Goal: Task Accomplishment & Management: Manage account settings

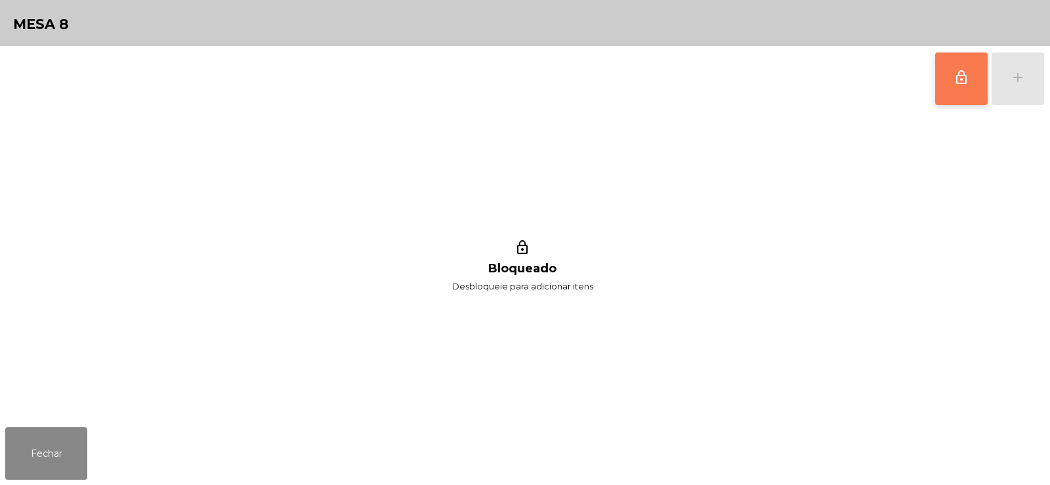
click at [965, 89] on button "lock_outline" at bounding box center [961, 78] width 52 height 52
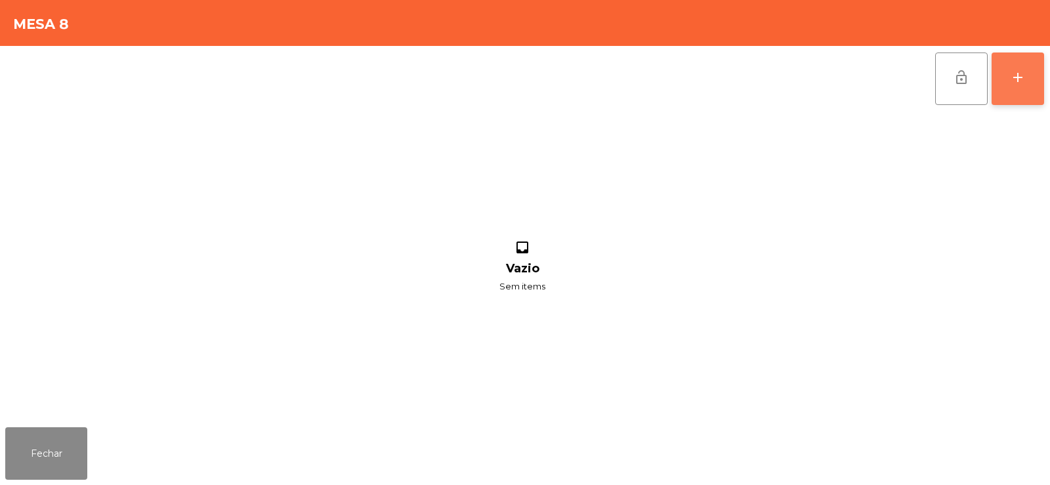
click at [1008, 83] on button "add" at bounding box center [1017, 78] width 52 height 52
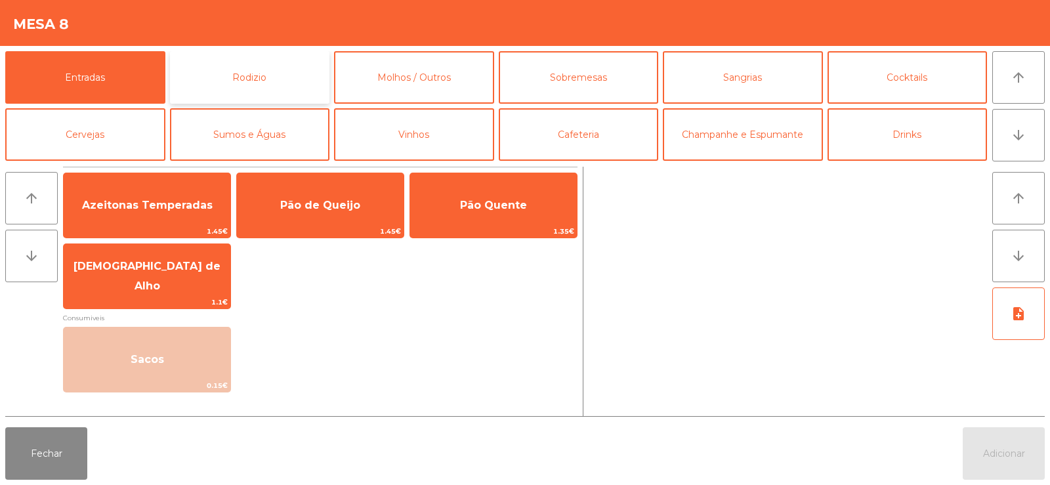
click at [275, 73] on button "Rodizio" at bounding box center [250, 77] width 160 height 52
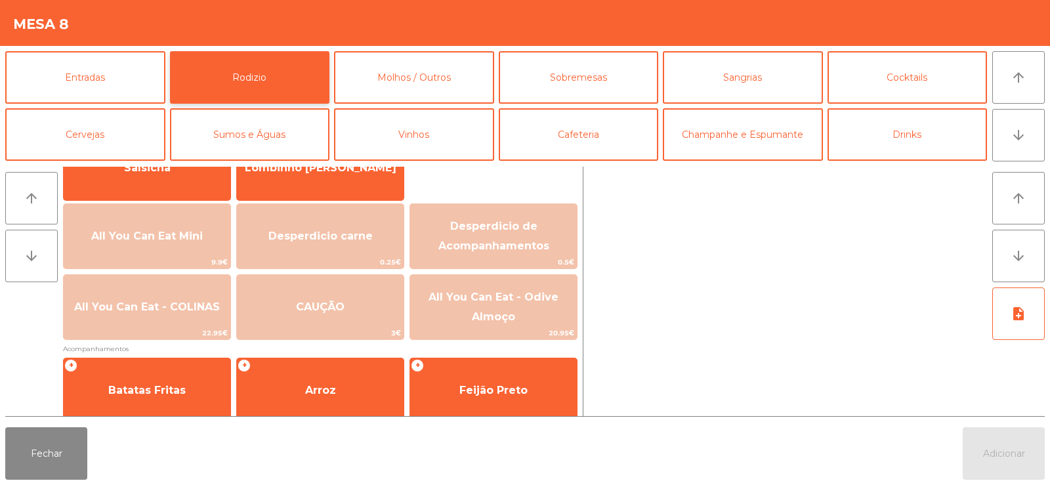
scroll to position [119, 0]
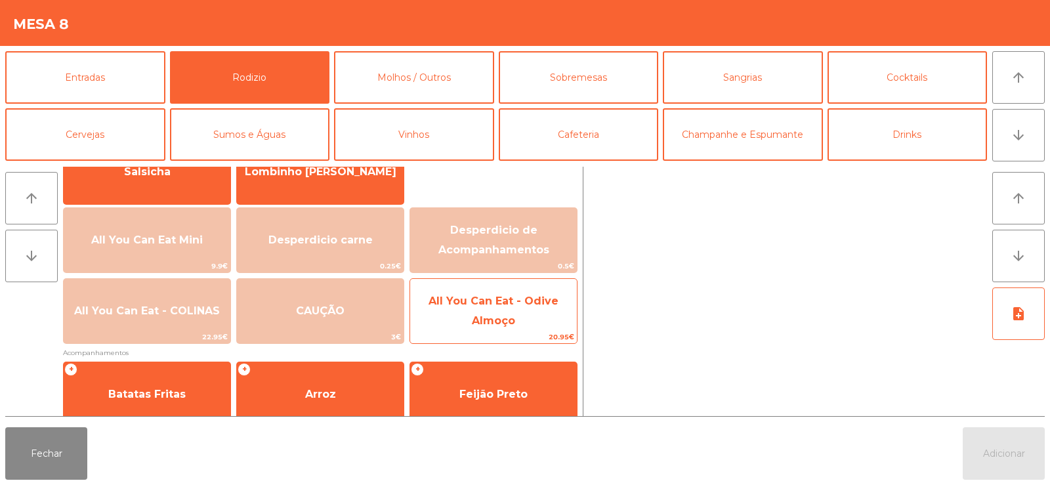
click at [494, 320] on span "All You Can Eat - Odive Almoço" at bounding box center [493, 311] width 130 height 32
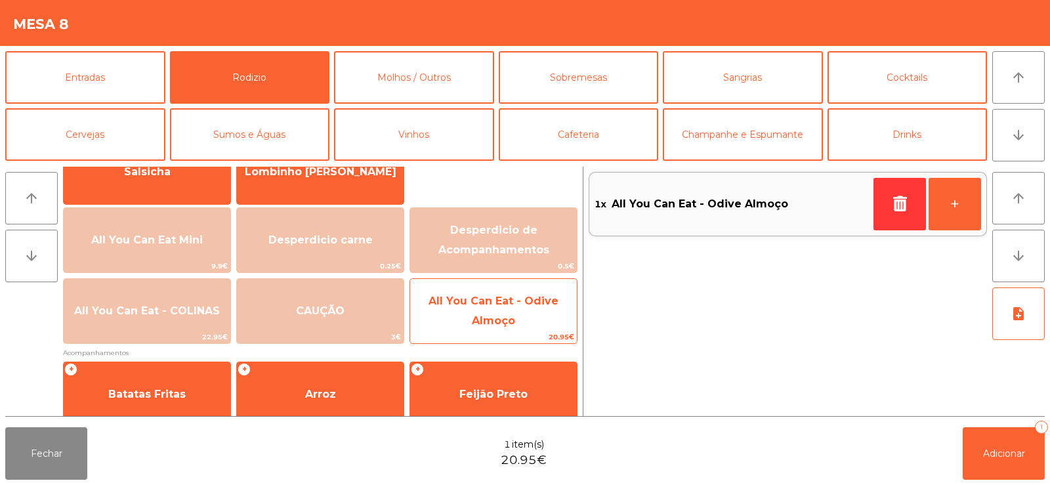
click at [489, 310] on span "All You Can Eat - Odive Almoço" at bounding box center [493, 311] width 167 height 56
click at [480, 318] on span "All You Can Eat - Odive Almoço" at bounding box center [493, 311] width 130 height 32
click at [476, 322] on span "All You Can Eat - Odive Almoço" at bounding box center [493, 311] width 130 height 32
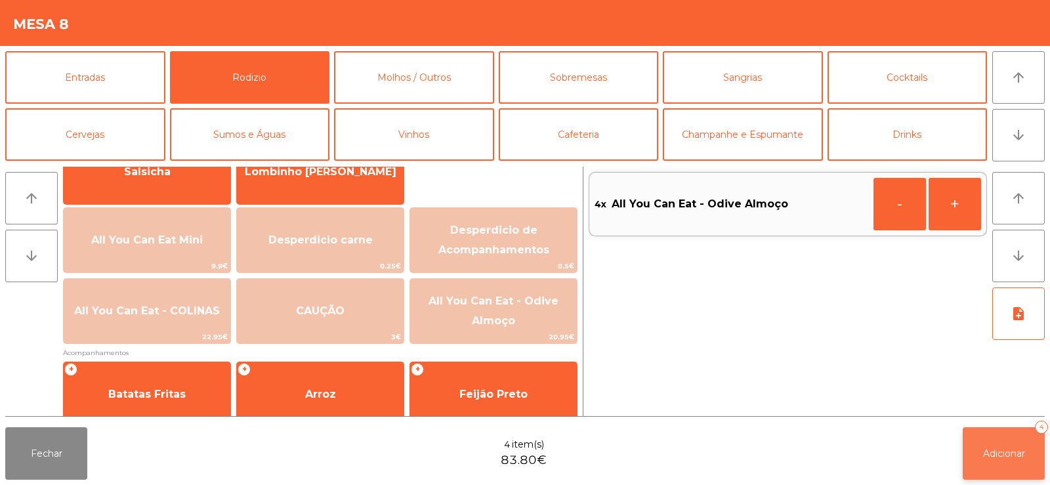
click at [989, 462] on button "Adicionar 4" at bounding box center [1004, 453] width 82 height 52
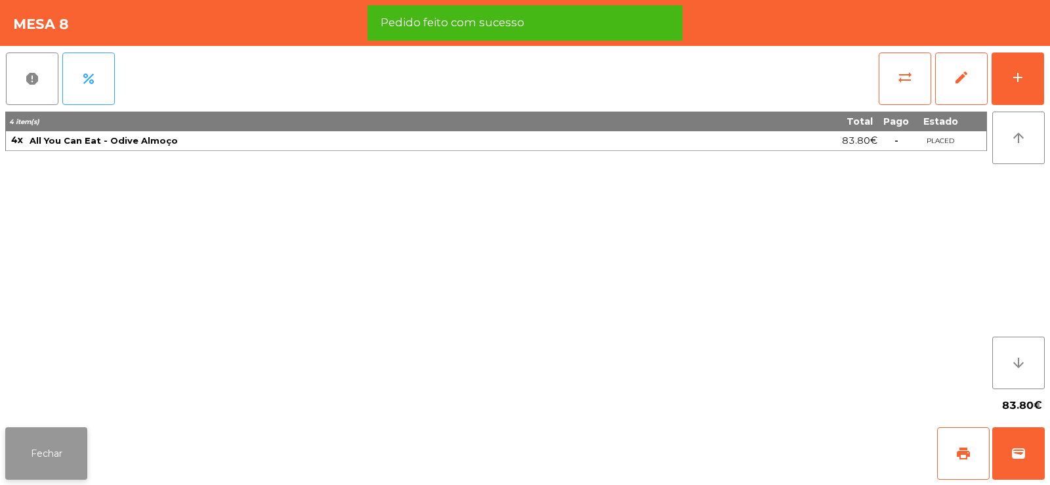
click at [46, 461] on button "Fechar" at bounding box center [46, 453] width 82 height 52
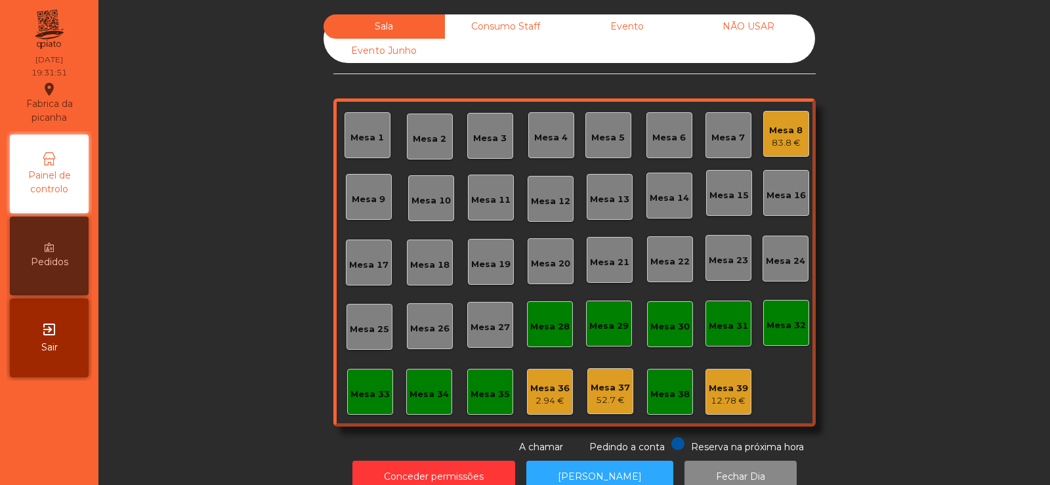
click at [219, 234] on div "Sala Consumo Staff Evento NÃO USAR Evento Junho Mesa 1 Mesa 2 Mesa 3 Mesa 4 Mes…" at bounding box center [574, 234] width 916 height 440
click at [607, 135] on div "Mesa 5" at bounding box center [607, 137] width 33 height 13
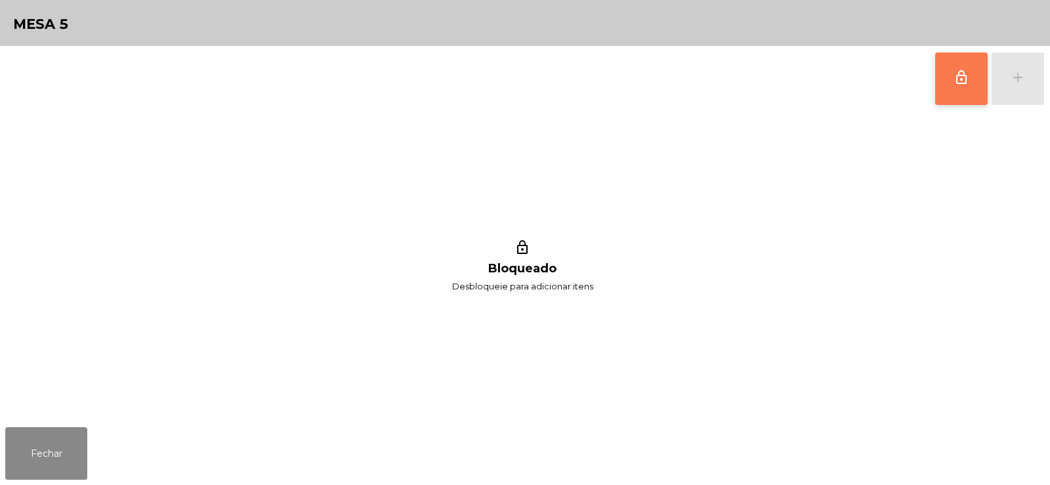
click at [950, 78] on button "lock_outline" at bounding box center [961, 78] width 52 height 52
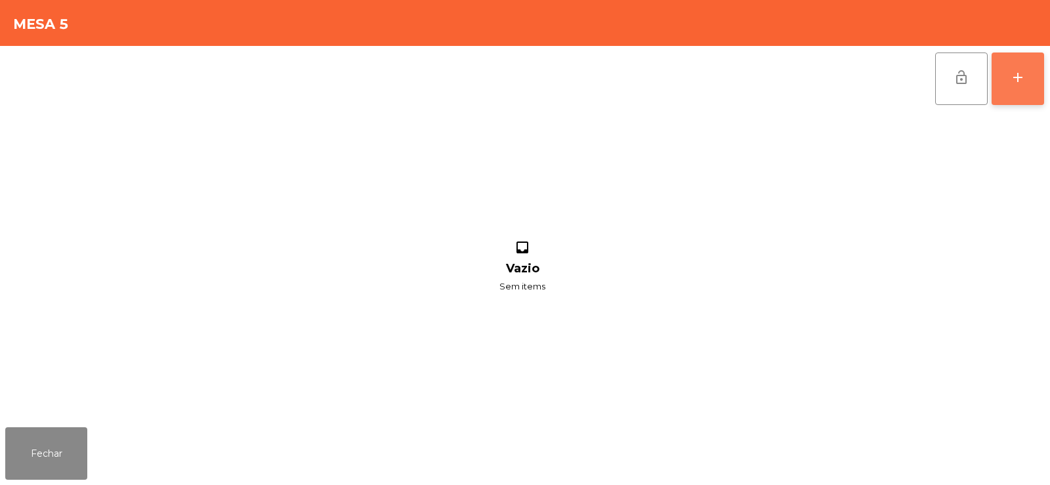
click at [1035, 80] on button "add" at bounding box center [1017, 78] width 52 height 52
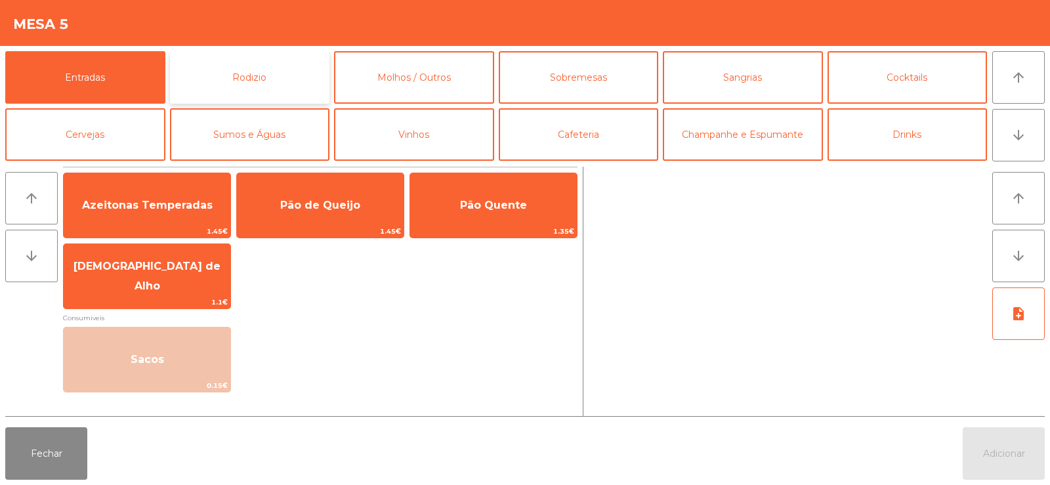
click at [296, 67] on button "Rodizio" at bounding box center [250, 77] width 160 height 52
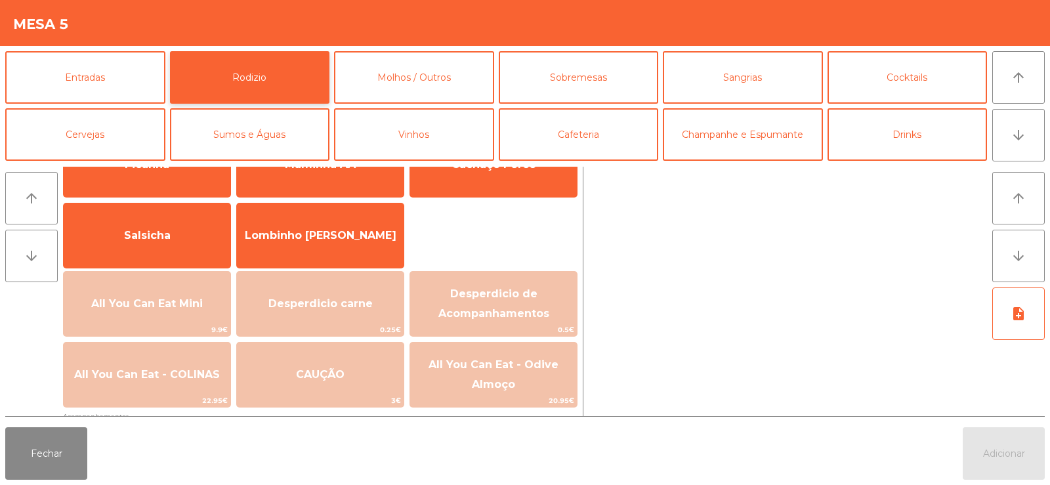
scroll to position [77, 0]
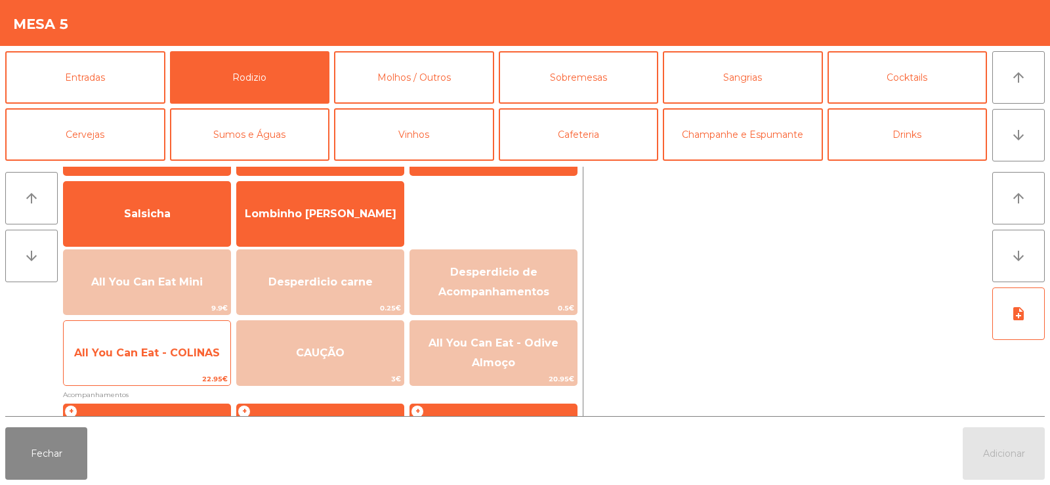
click at [169, 365] on span "All You Can Eat - COLINAS" at bounding box center [147, 352] width 167 height 35
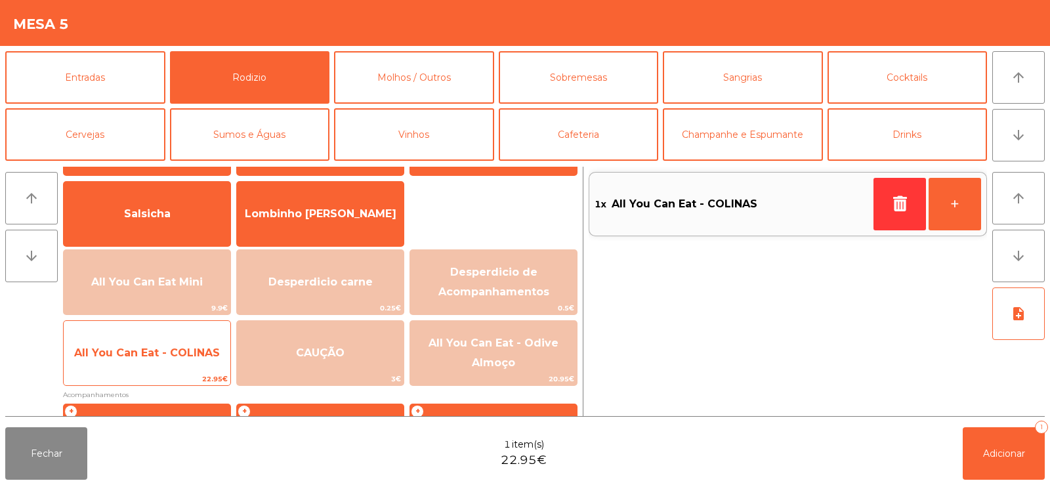
click at [157, 364] on span "All You Can Eat - COLINAS" at bounding box center [147, 352] width 167 height 35
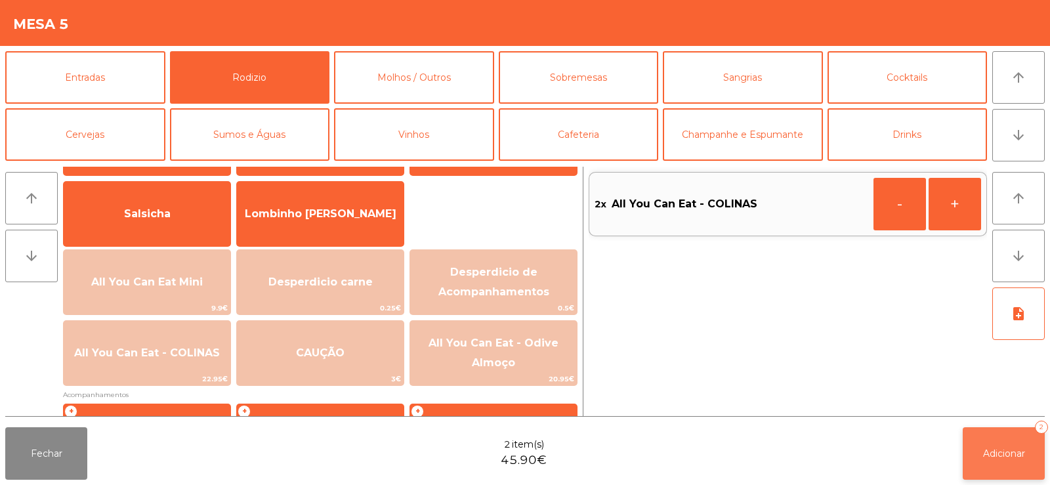
click at [993, 447] on span "Adicionar" at bounding box center [1004, 453] width 42 height 12
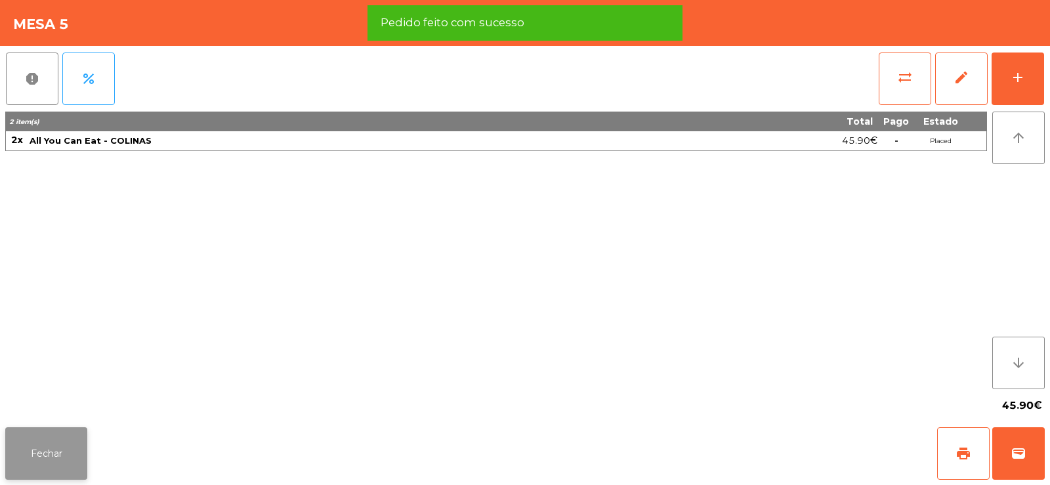
click at [39, 450] on button "Fechar" at bounding box center [46, 453] width 82 height 52
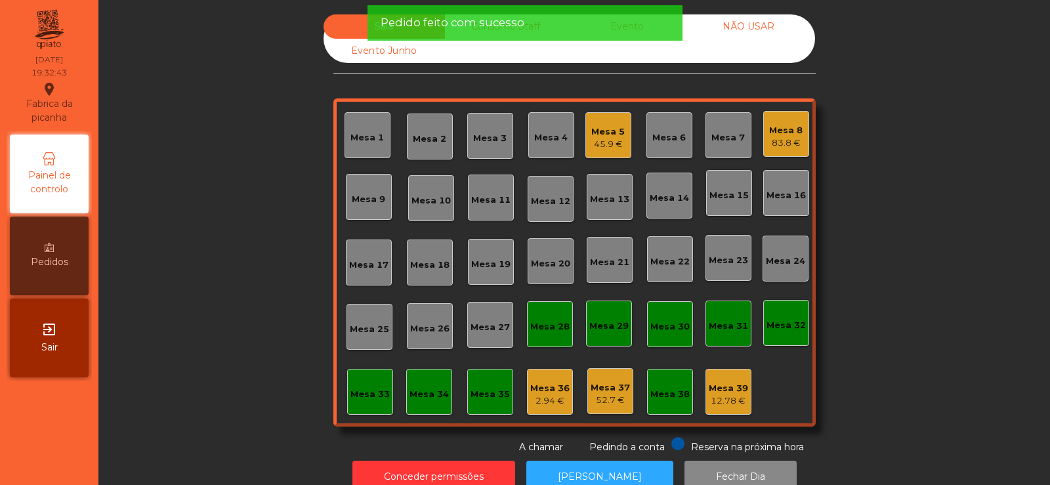
click at [264, 239] on div "Sala Consumo Staff Evento NÃO USAR Evento Junho Mesa 1 Mesa 2 Mesa 3 Mesa 4 Mes…" at bounding box center [574, 234] width 916 height 440
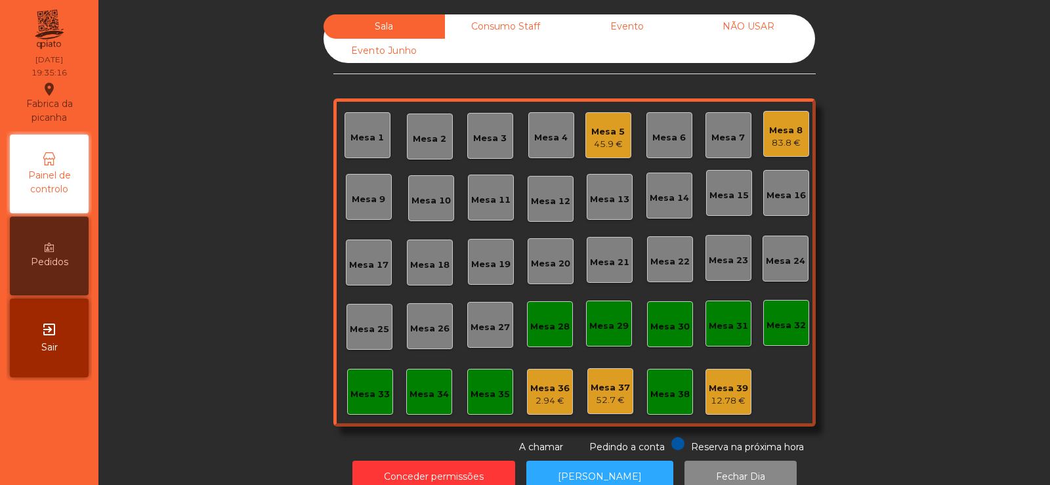
click at [862, 194] on div "Sala Consumo Staff Evento NÃO USAR Evento Junho Mesa 1 Mesa 2 Mesa 3 Mesa 4 Mes…" at bounding box center [574, 234] width 916 height 440
click at [483, 147] on div "Mesa 3" at bounding box center [490, 136] width 46 height 46
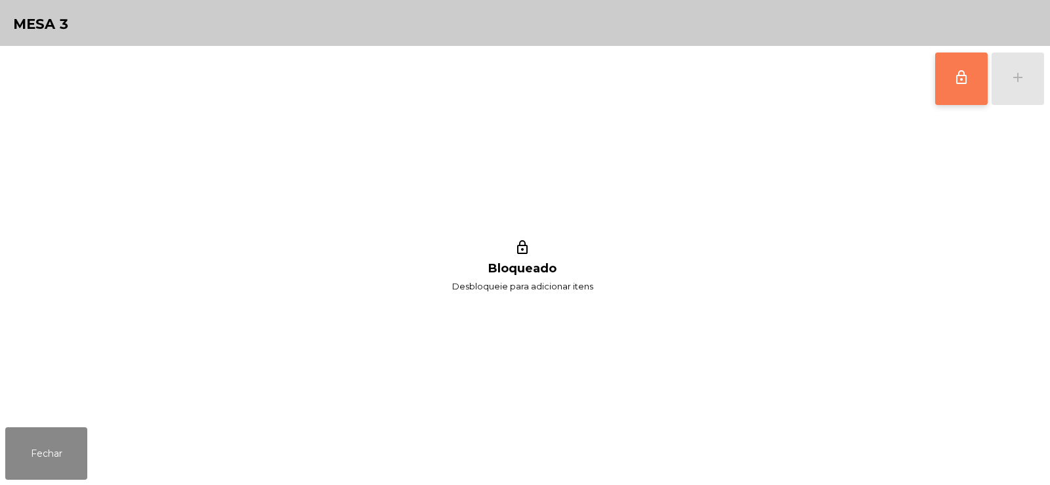
click at [957, 85] on button "lock_outline" at bounding box center [961, 78] width 52 height 52
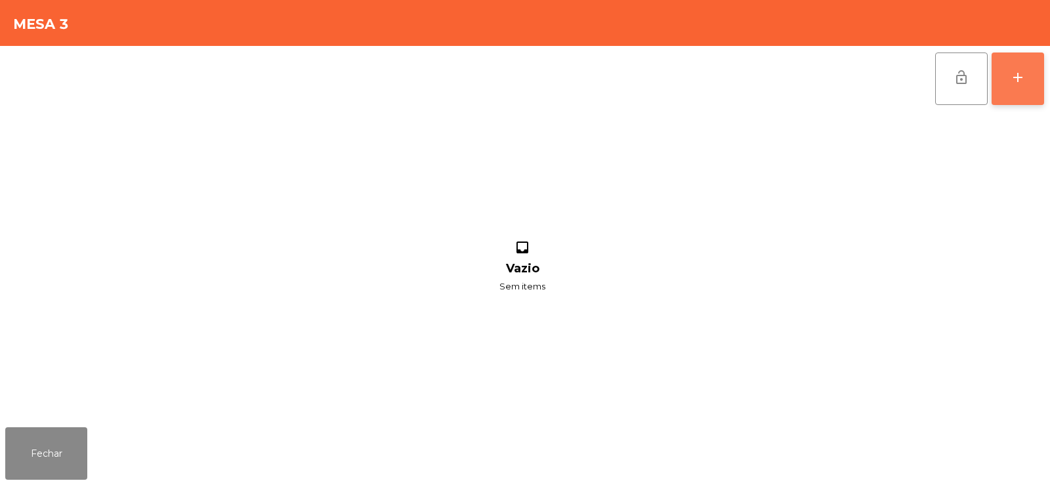
click at [1020, 83] on div "add" at bounding box center [1018, 78] width 16 height 16
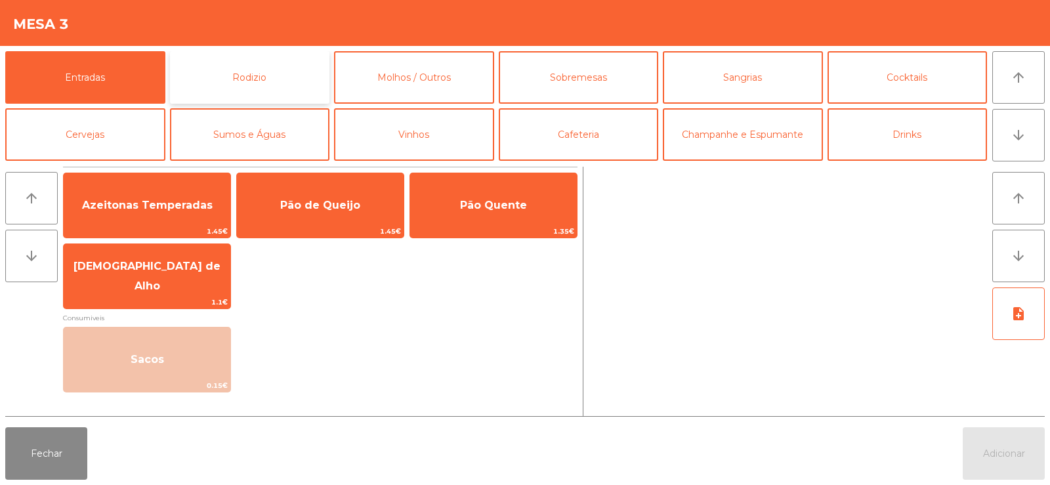
click at [288, 81] on button "Rodizio" at bounding box center [250, 77] width 160 height 52
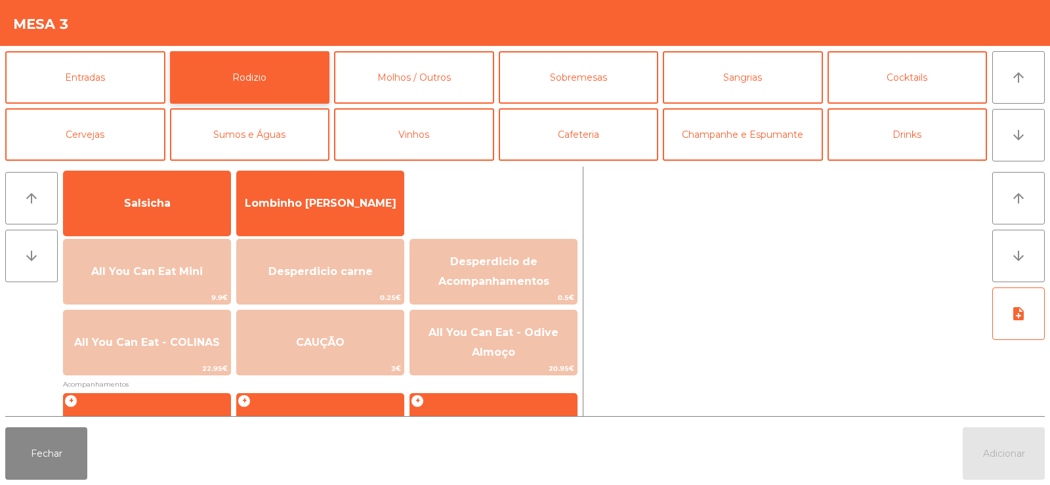
scroll to position [87, 0]
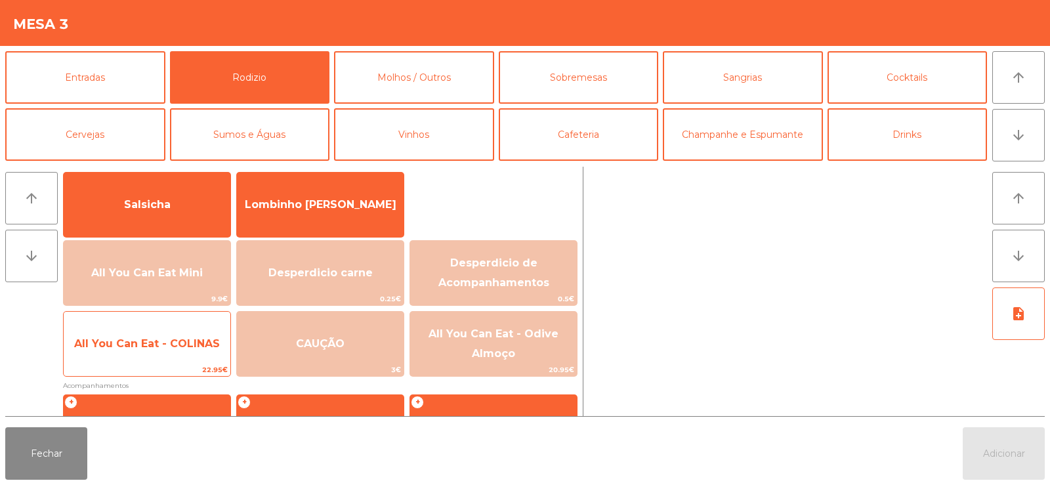
click at [182, 350] on span "All You Can Eat - COLINAS" at bounding box center [147, 343] width 167 height 35
click at [173, 364] on span "22.95€" at bounding box center [147, 370] width 167 height 12
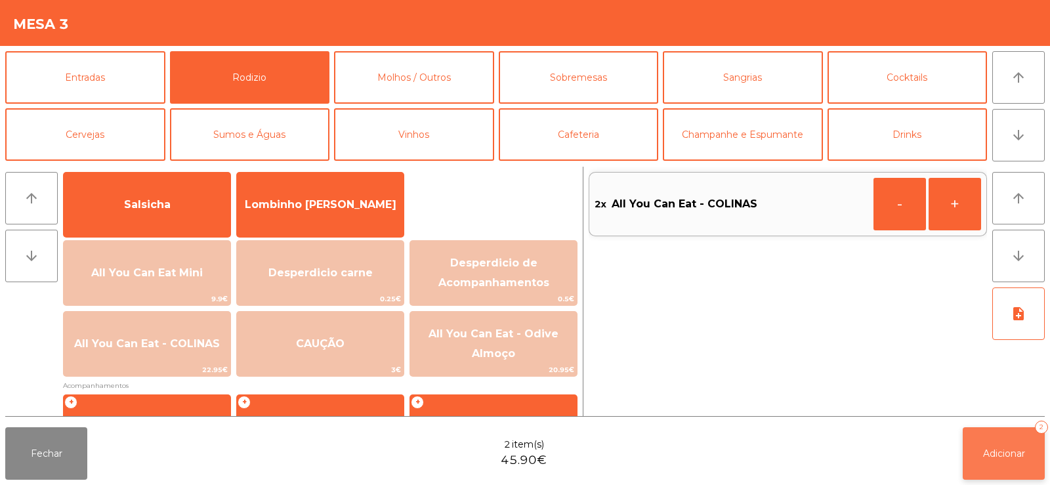
click at [980, 453] on button "Adicionar 2" at bounding box center [1004, 453] width 82 height 52
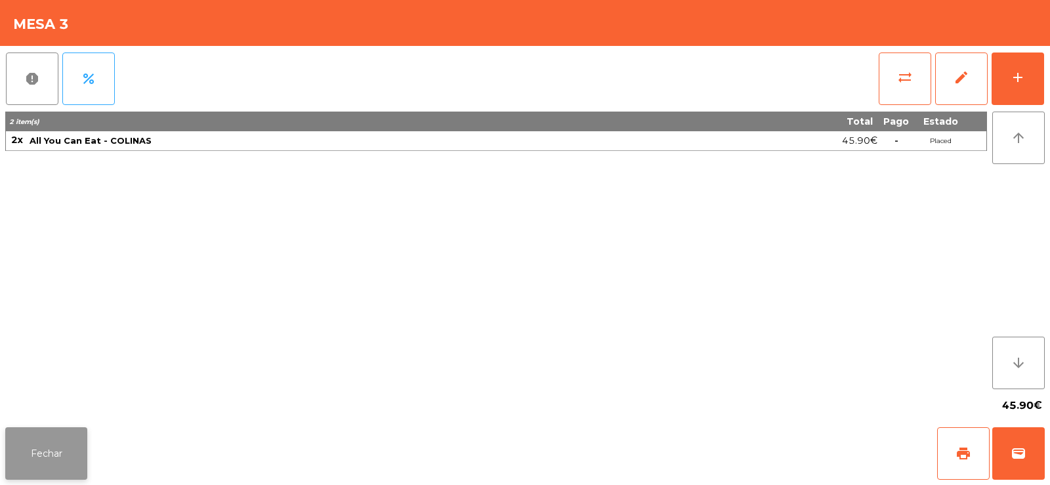
click at [49, 430] on button "Fechar" at bounding box center [46, 453] width 82 height 52
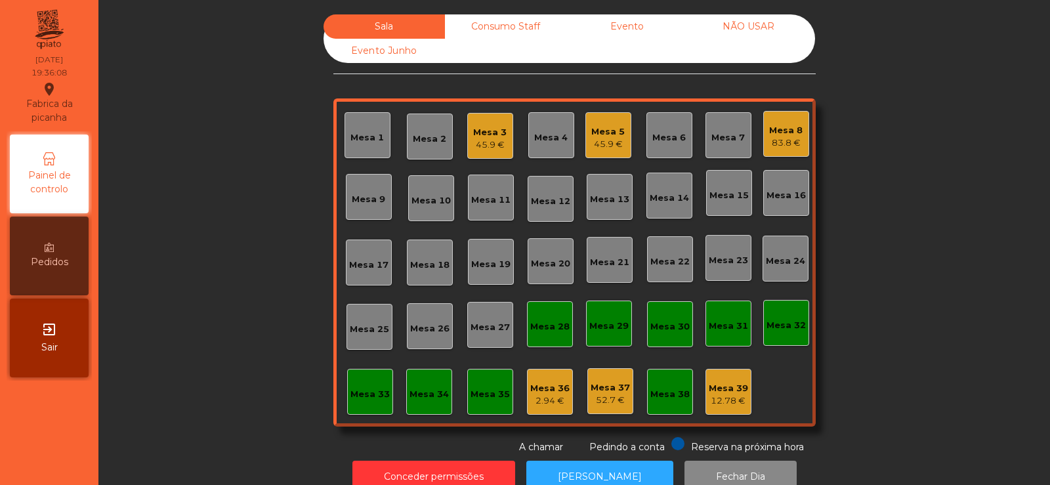
click at [787, 140] on div "83.8 €" at bounding box center [785, 142] width 33 height 13
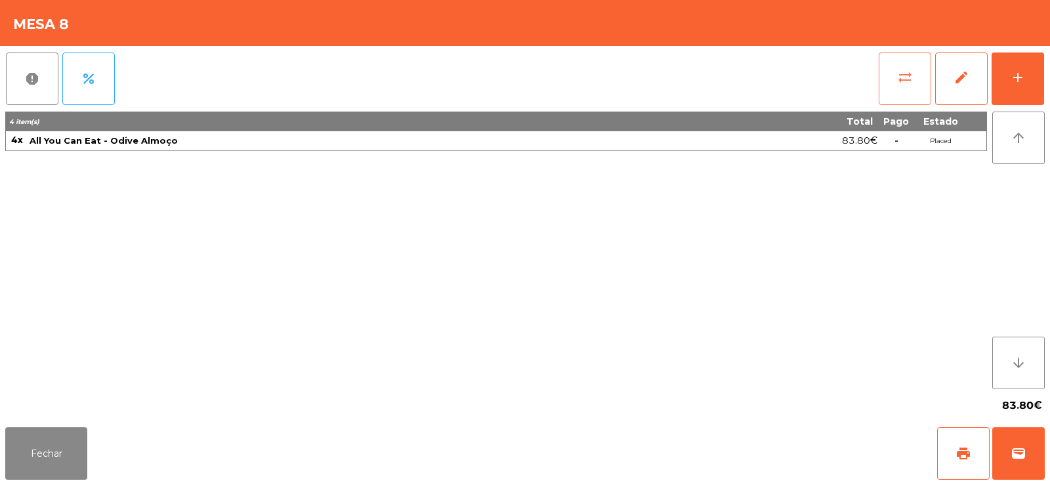
click at [888, 64] on button "sync_alt" at bounding box center [905, 78] width 52 height 52
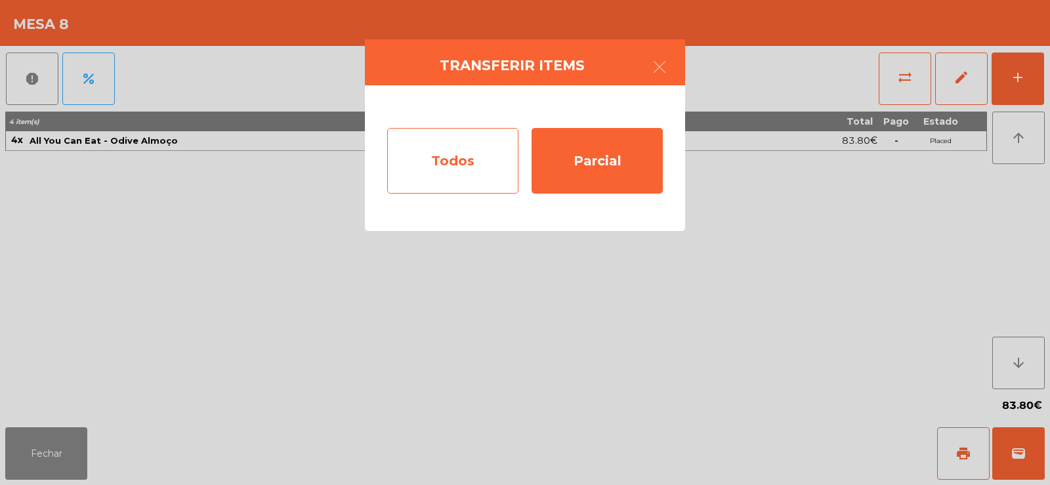
click at [474, 175] on div "Todos" at bounding box center [452, 161] width 131 height 66
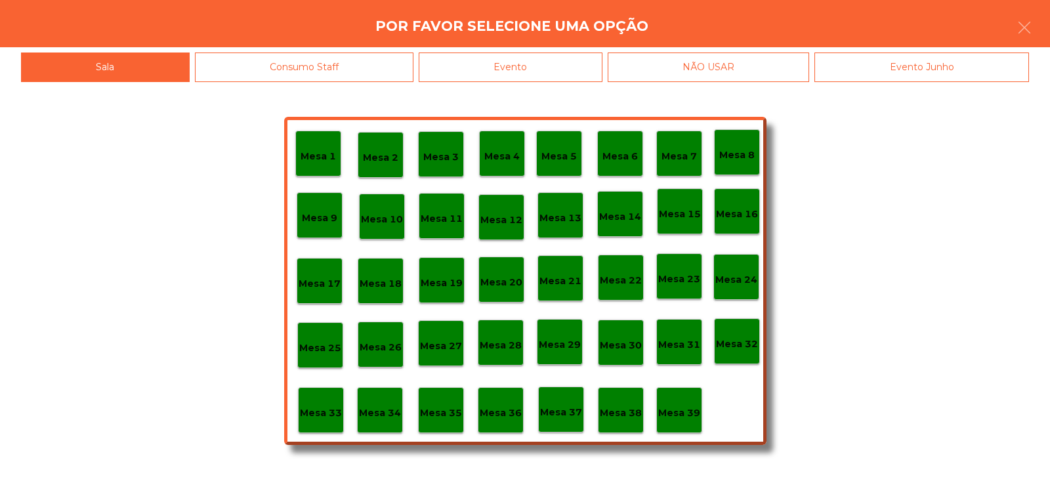
click at [564, 419] on p "Mesa 37" at bounding box center [561, 412] width 42 height 15
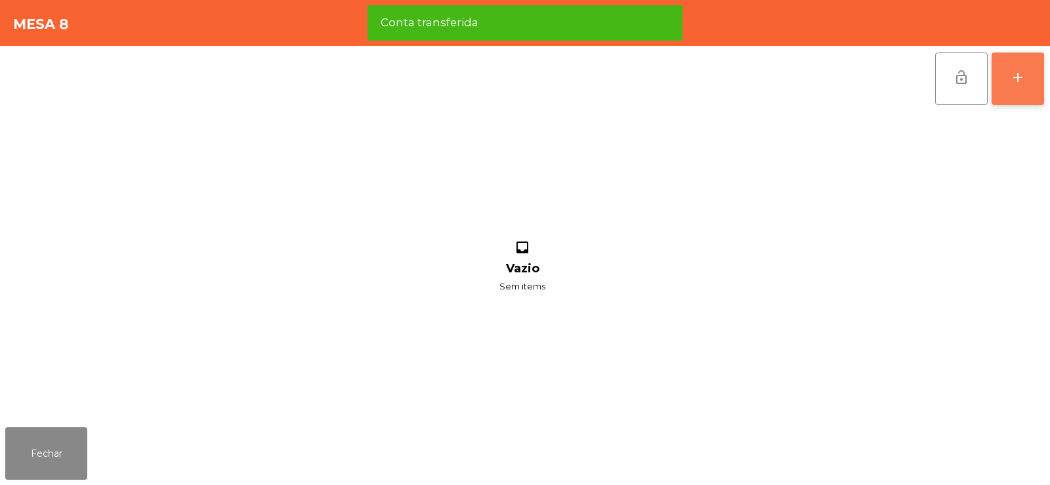
click at [1011, 70] on div "add" at bounding box center [1018, 78] width 16 height 16
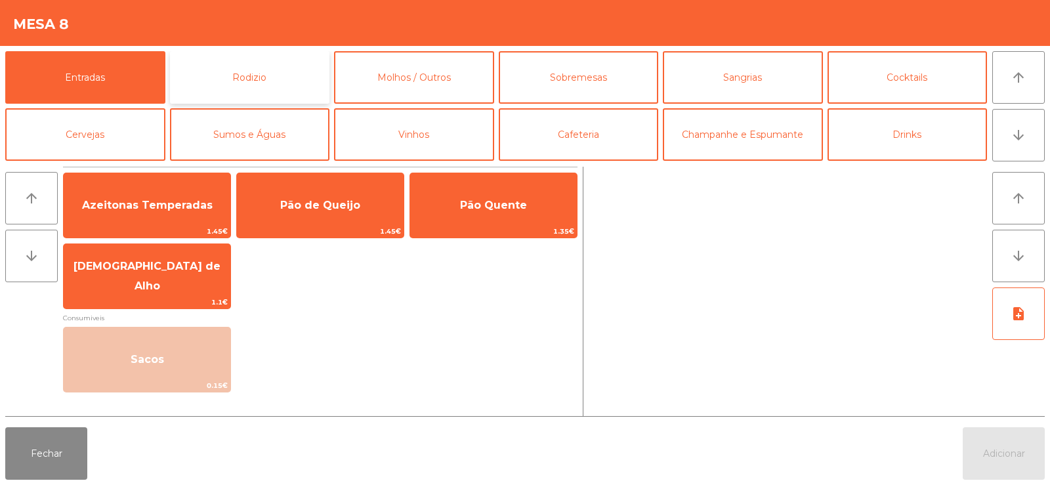
click at [249, 72] on button "Rodizio" at bounding box center [250, 77] width 160 height 52
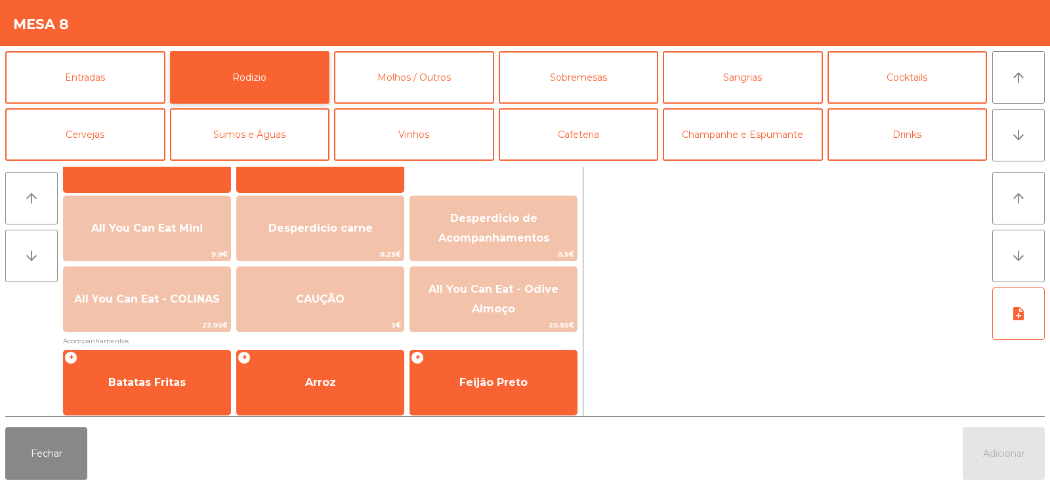
scroll to position [134, 0]
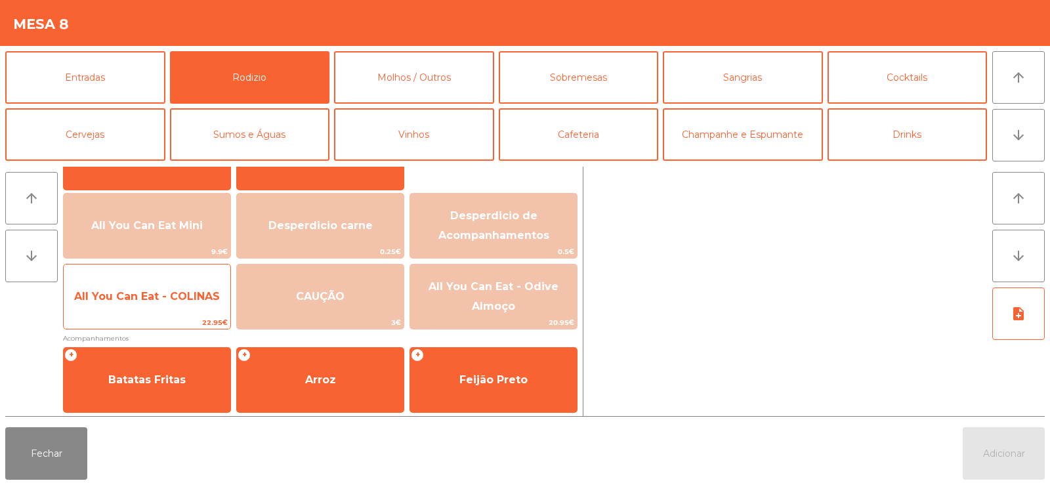
click at [175, 302] on span "All You Can Eat - COLINAS" at bounding box center [147, 296] width 146 height 12
click at [169, 314] on span "All You Can Eat - COLINAS" at bounding box center [147, 296] width 167 height 35
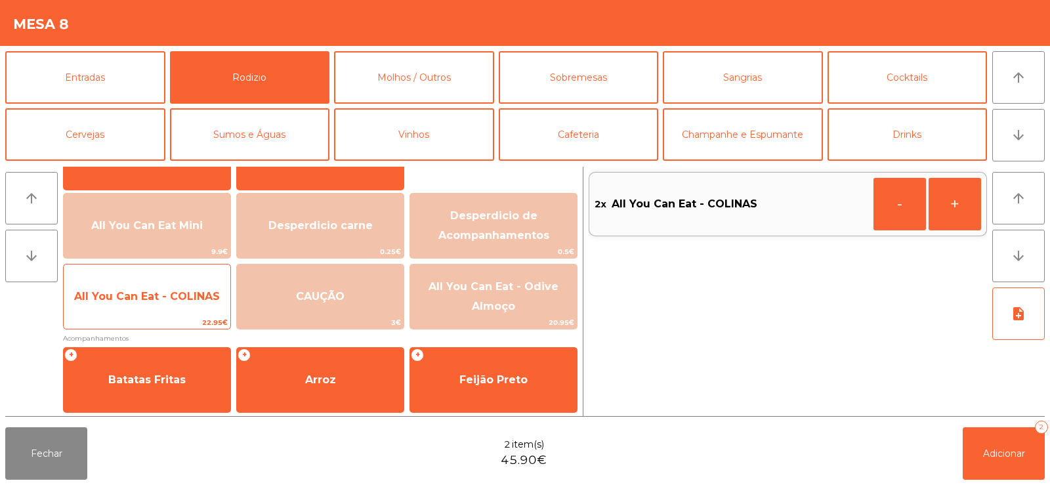
click at [151, 314] on span "All You Can Eat - COLINAS" at bounding box center [147, 296] width 167 height 35
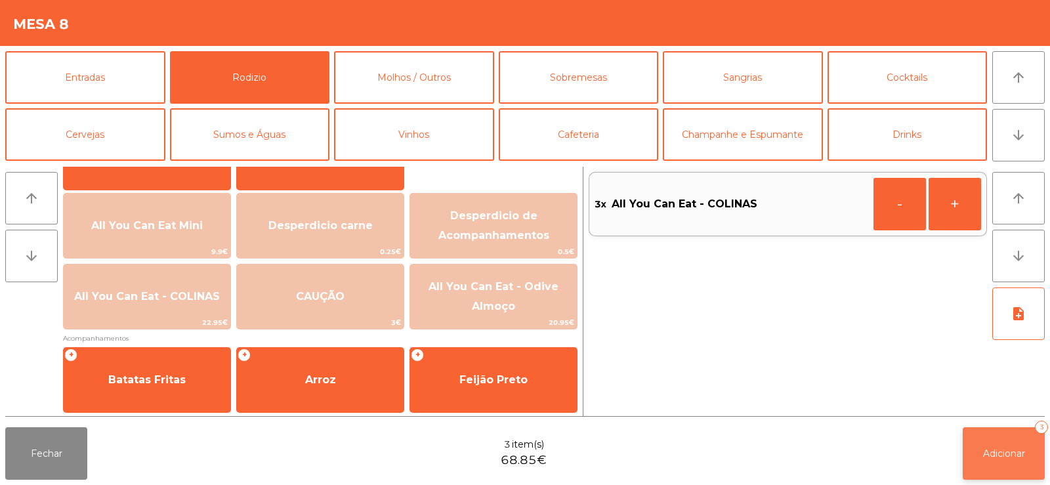
click at [974, 457] on button "Adicionar 3" at bounding box center [1004, 453] width 82 height 52
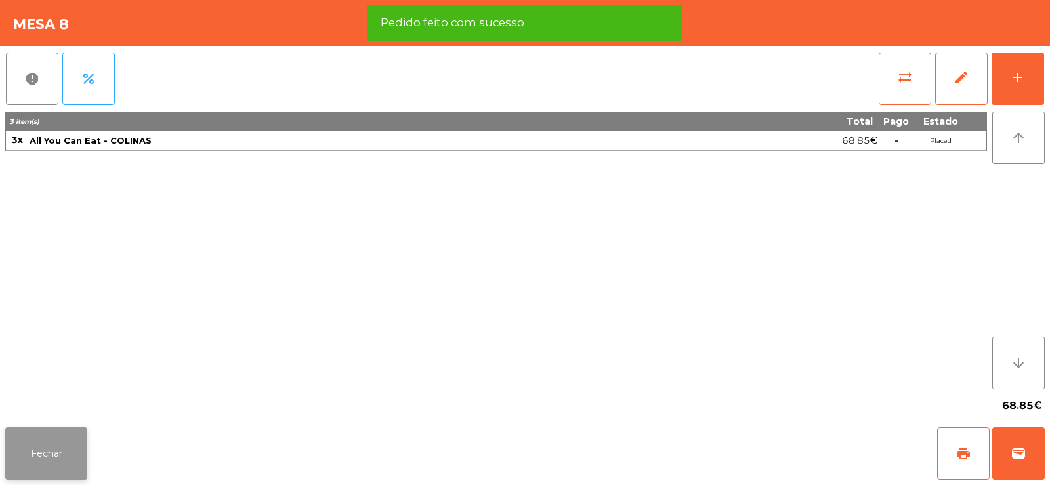
click at [58, 467] on button "Fechar" at bounding box center [46, 453] width 82 height 52
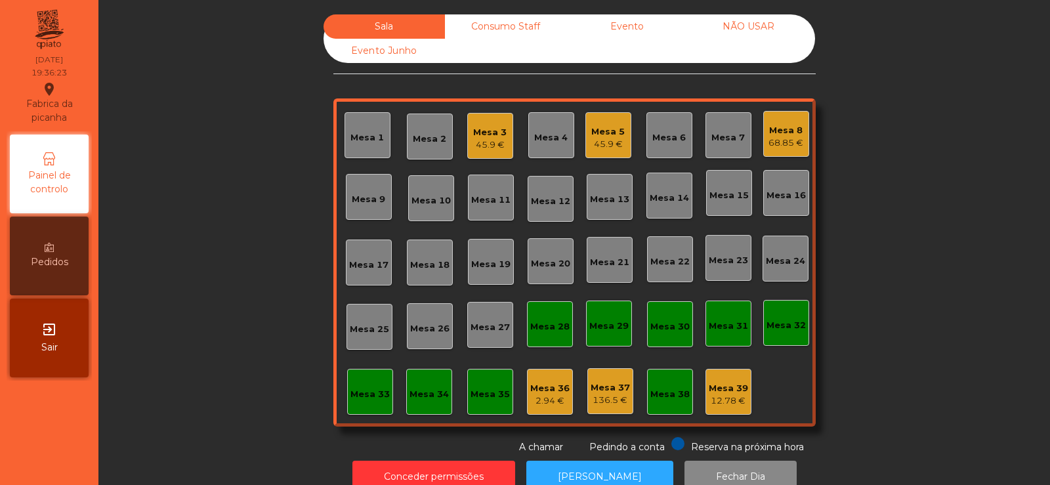
click at [602, 391] on div "Mesa 37" at bounding box center [610, 387] width 39 height 13
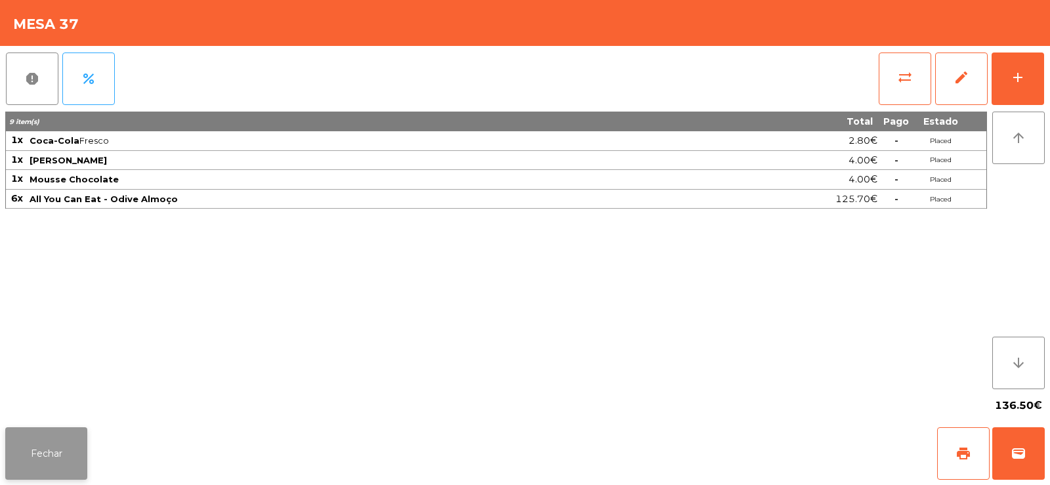
click at [62, 440] on button "Fechar" at bounding box center [46, 453] width 82 height 52
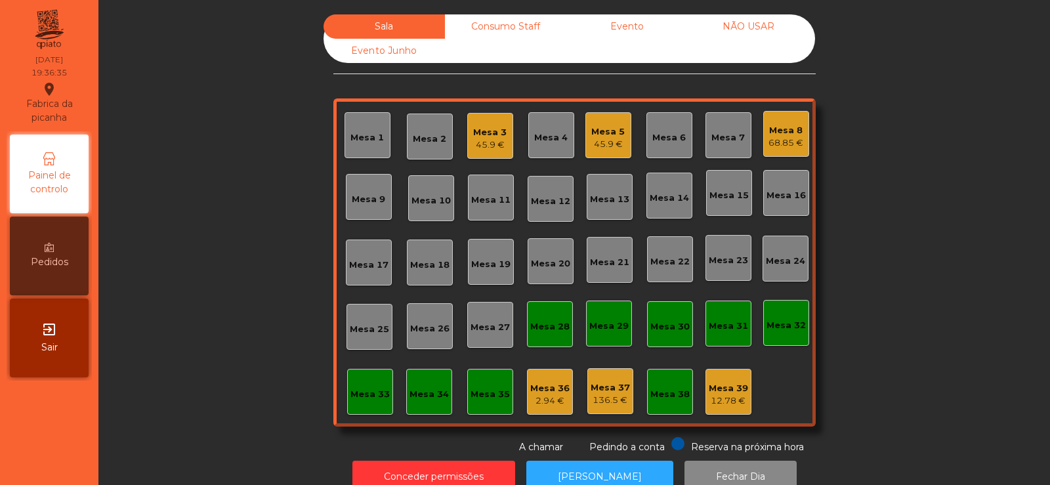
click at [197, 308] on div "Sala Consumo Staff Evento NÃO USAR Evento Junho Mesa 1 Mesa 2 Mesa 3 45.9 € Mes…" at bounding box center [574, 234] width 916 height 440
click at [221, 287] on div "Sala Consumo Staff Evento NÃO USAR Evento Junho Mesa 1 Mesa 2 Mesa 3 45.9 € Mes…" at bounding box center [574, 234] width 916 height 440
click at [661, 127] on div "Mesa 6" at bounding box center [668, 135] width 33 height 18
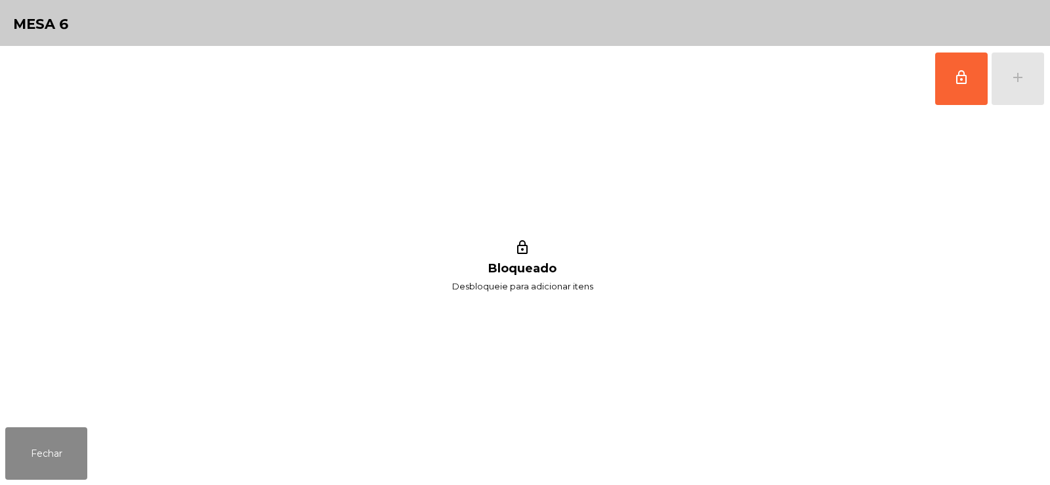
click at [948, 72] on button "lock_outline" at bounding box center [961, 78] width 52 height 52
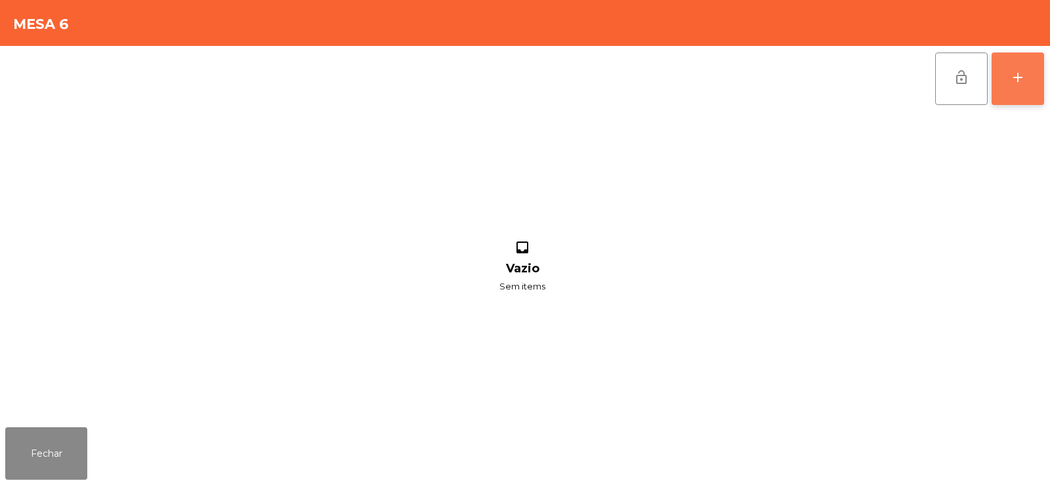
click at [1025, 77] on div "add" at bounding box center [1018, 78] width 16 height 16
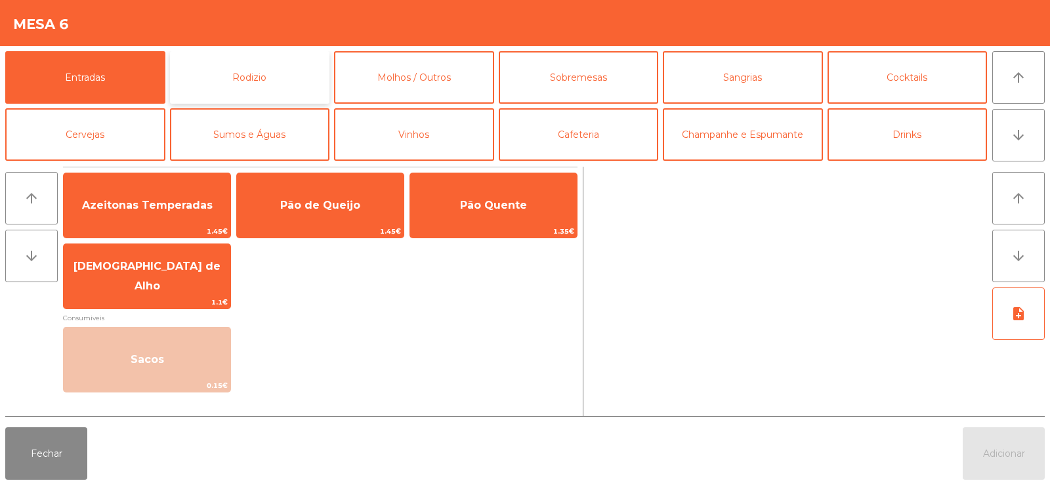
click at [226, 91] on button "Rodizio" at bounding box center [250, 77] width 160 height 52
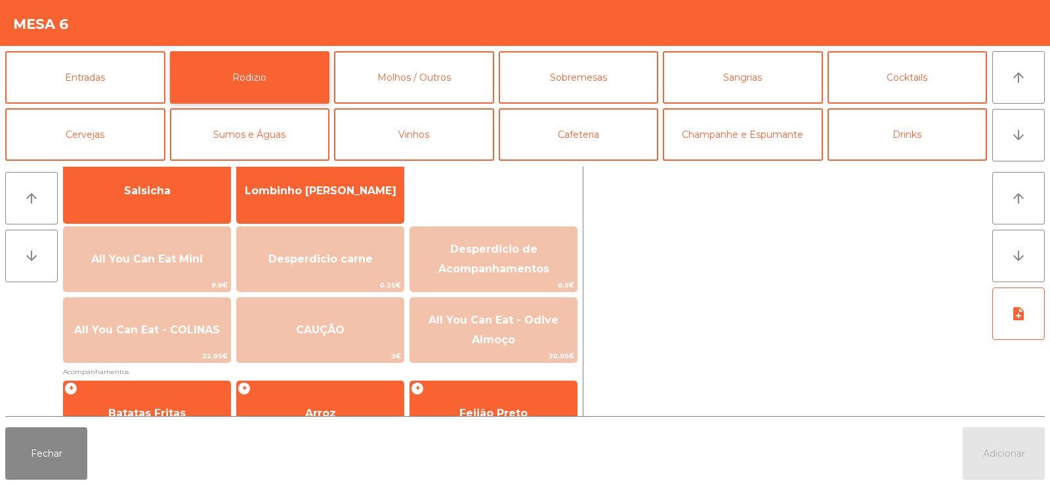
scroll to position [105, 0]
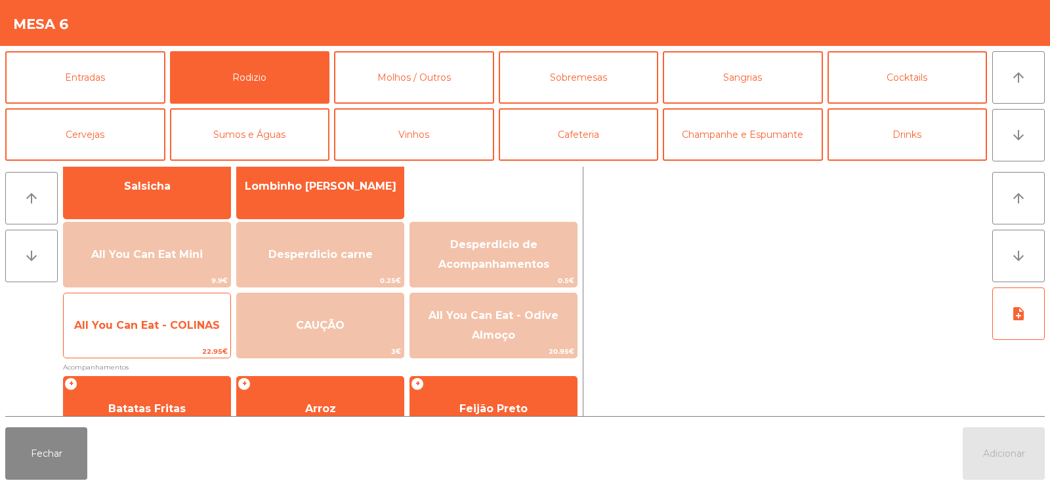
click at [167, 322] on span "All You Can Eat - COLINAS" at bounding box center [147, 325] width 146 height 12
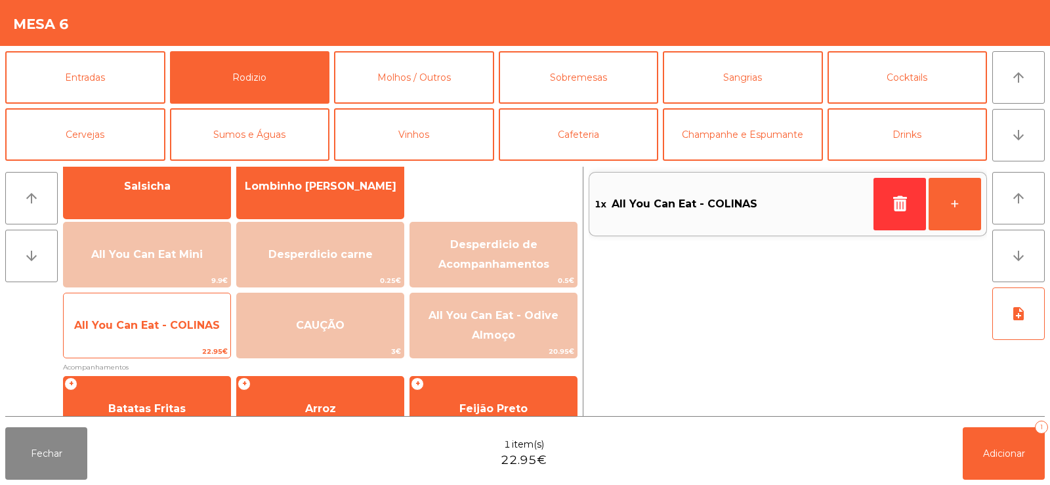
click at [170, 332] on span "All You Can Eat - COLINAS" at bounding box center [147, 325] width 167 height 35
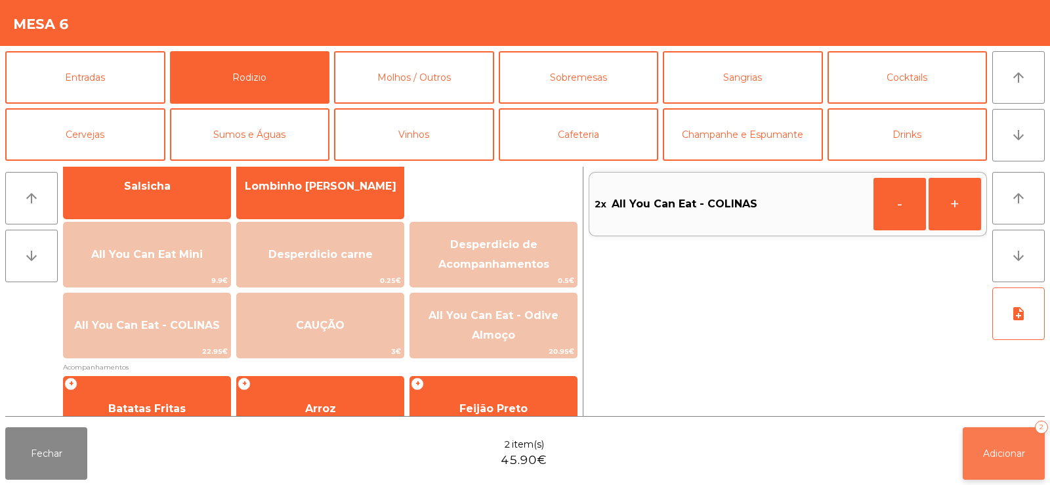
click at [966, 459] on button "Adicionar 2" at bounding box center [1004, 453] width 82 height 52
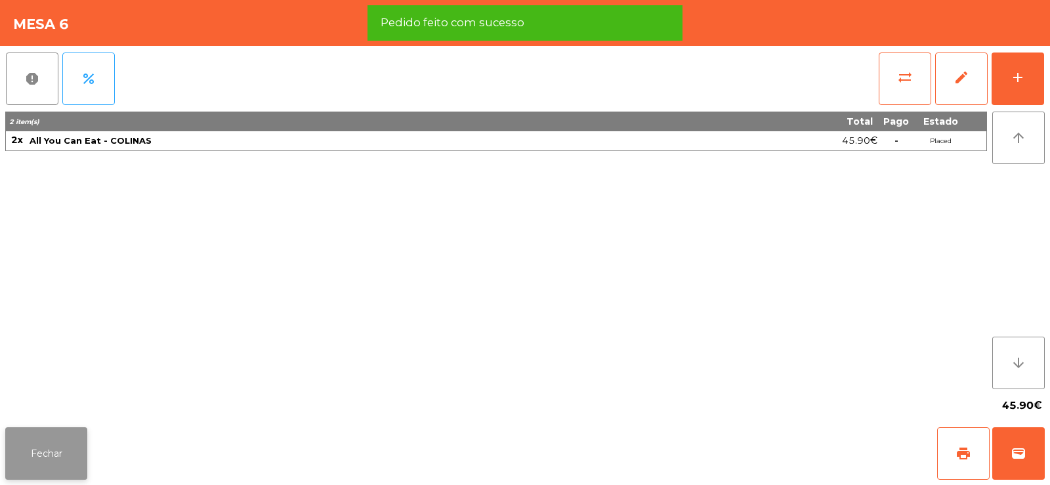
click at [47, 447] on button "Fechar" at bounding box center [46, 453] width 82 height 52
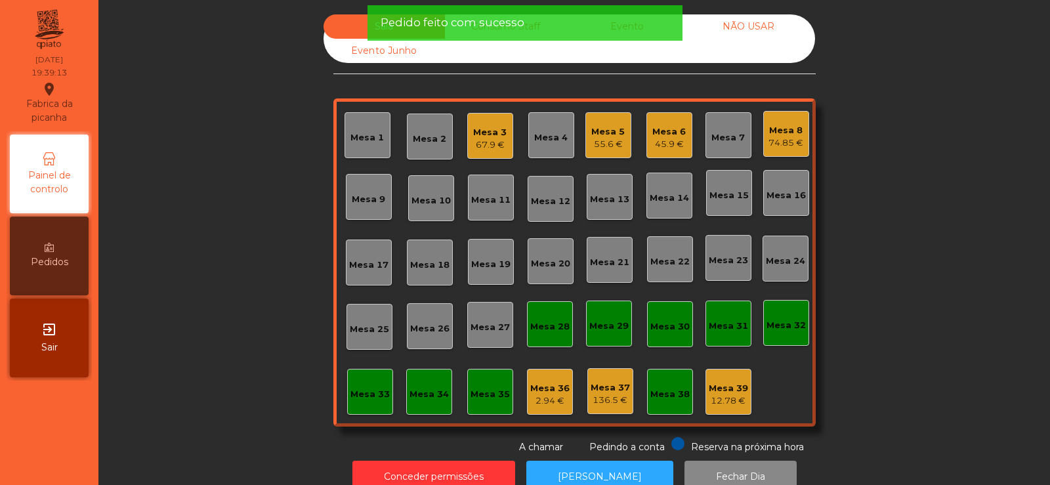
click at [220, 306] on div "Sala Consumo Staff Evento NÃO USAR Evento Junho Mesa 1 Mesa 2 Mesa 3 67.9 € Mes…" at bounding box center [574, 234] width 916 height 440
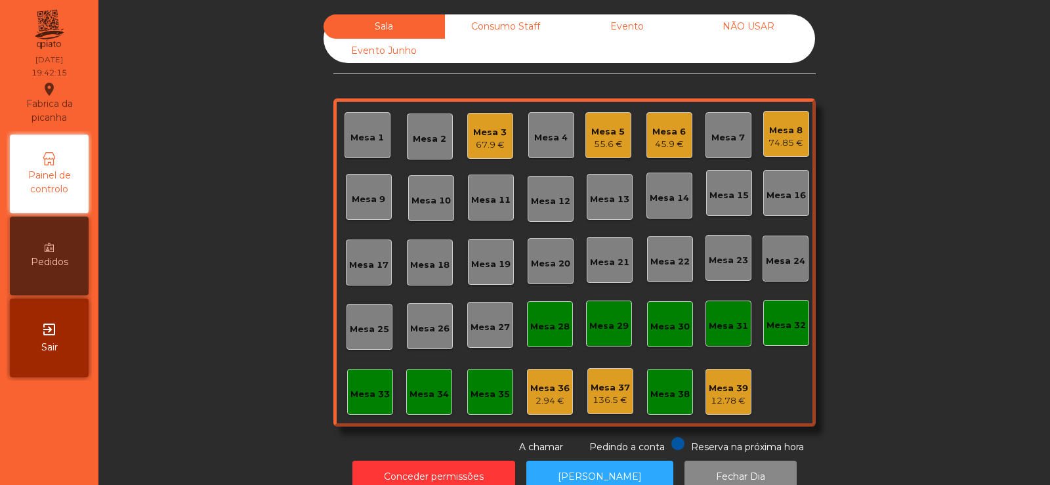
click at [228, 346] on div "Sala Consumo Staff Evento NÃO USAR Evento Junho Mesa 1 Mesa 2 Mesa 3 67.9 € Mes…" at bounding box center [574, 234] width 916 height 440
click at [665, 134] on div "Mesa 6" at bounding box center [668, 131] width 33 height 13
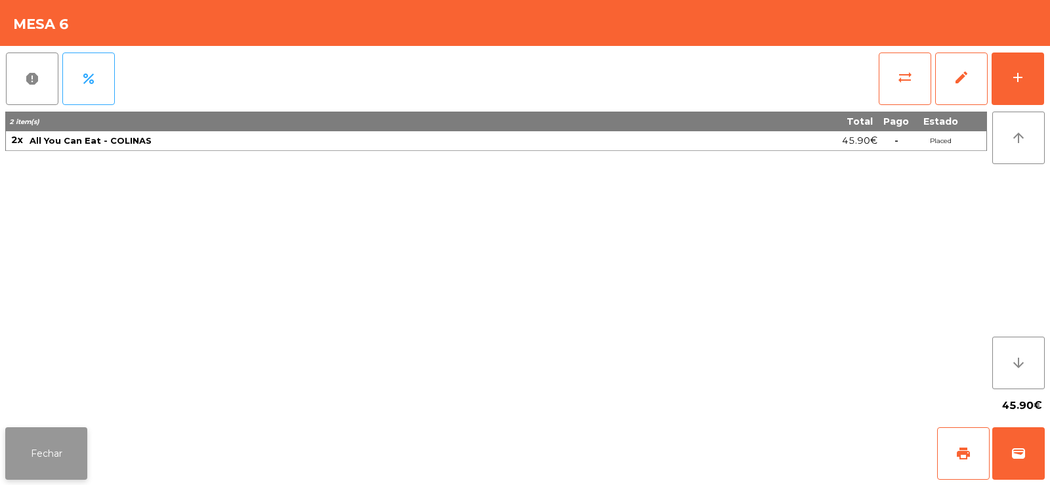
click at [62, 466] on button "Fechar" at bounding box center [46, 453] width 82 height 52
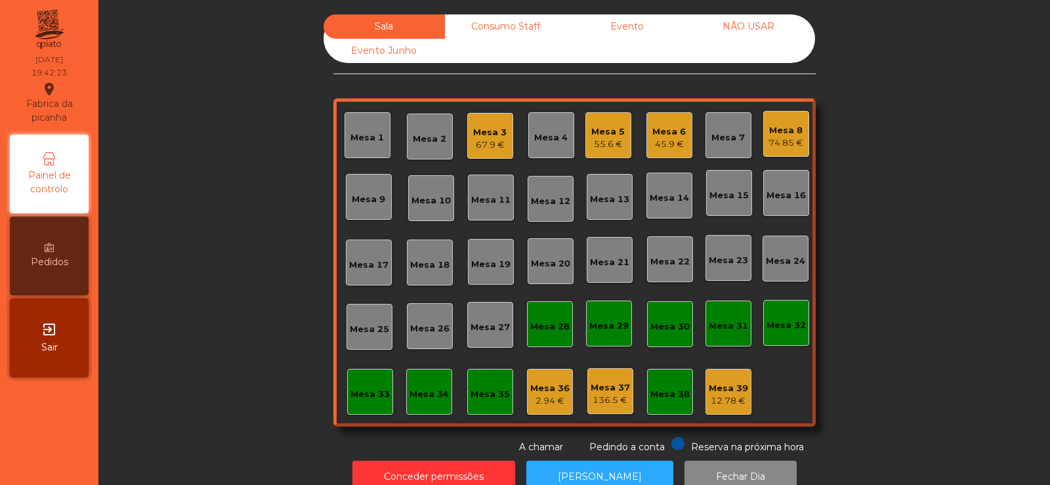
click at [783, 267] on div "Mesa 24" at bounding box center [785, 261] width 39 height 13
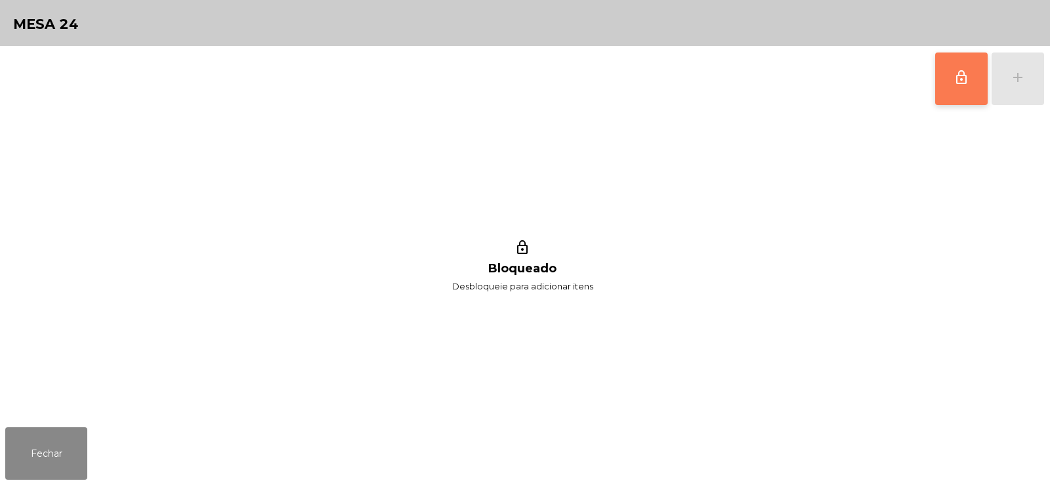
click at [957, 79] on span "lock_outline" at bounding box center [961, 78] width 16 height 16
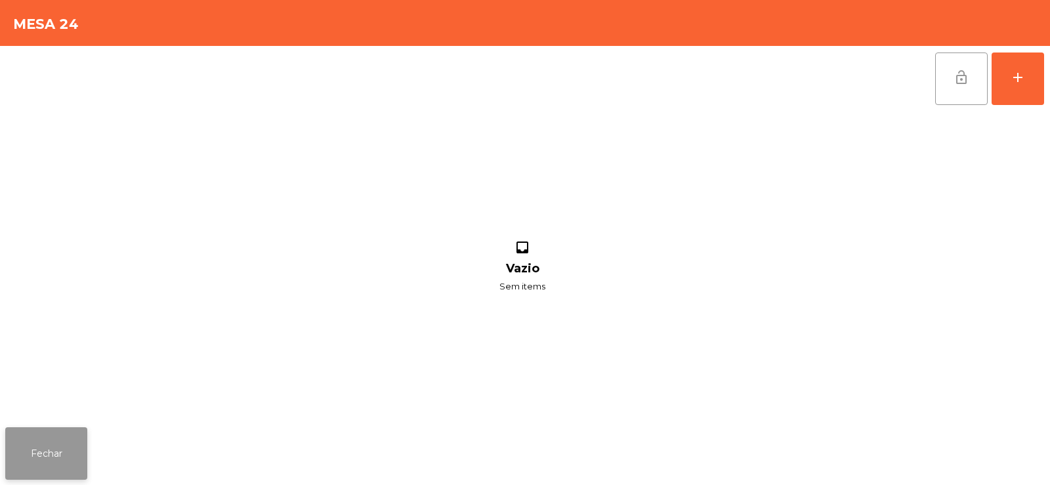
click at [49, 449] on button "Fechar" at bounding box center [46, 453] width 82 height 52
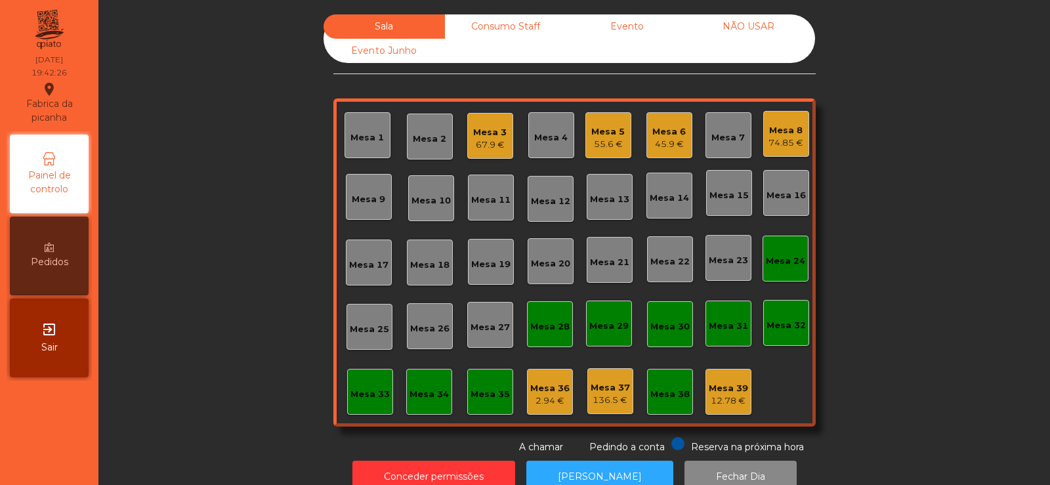
click at [665, 142] on div "45.9 €" at bounding box center [668, 144] width 33 height 13
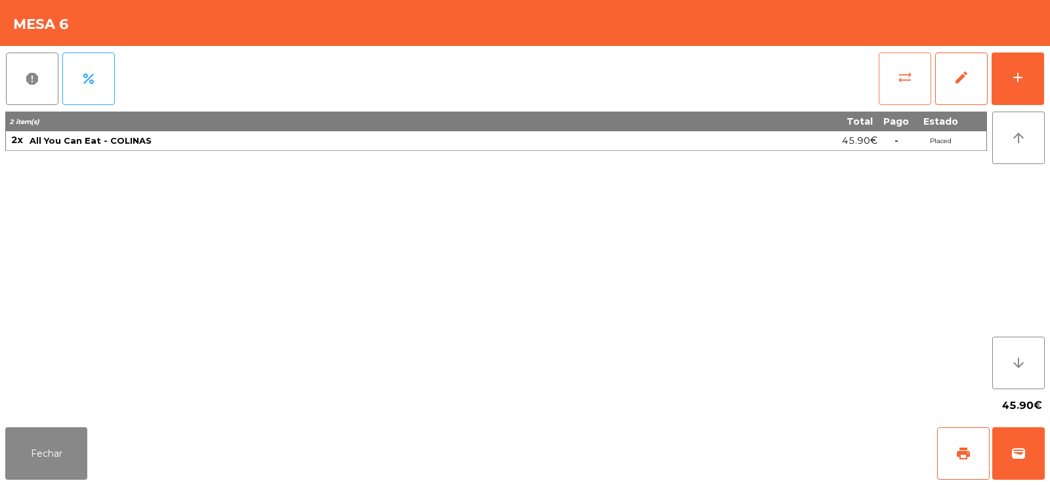
click at [895, 68] on button "sync_alt" at bounding box center [905, 78] width 52 height 52
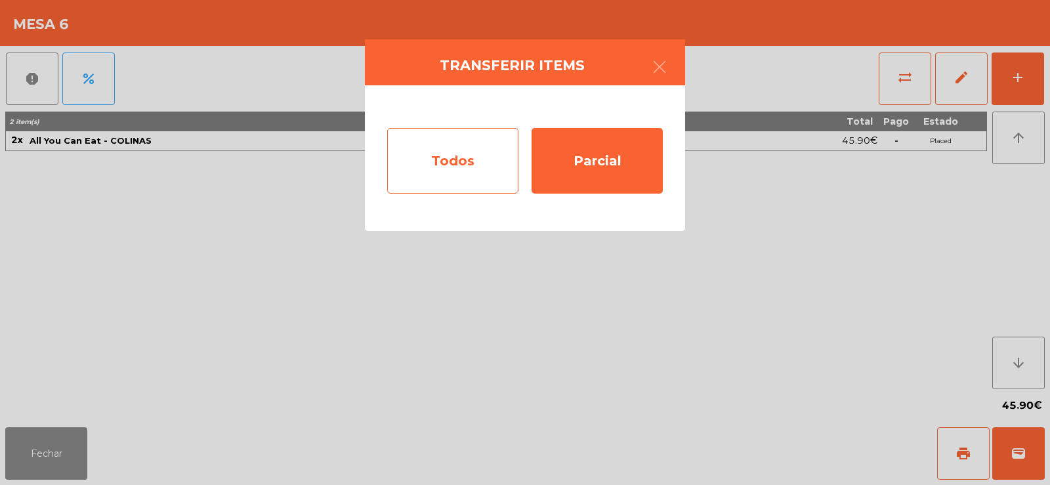
click at [467, 161] on div "Todos" at bounding box center [452, 161] width 131 height 66
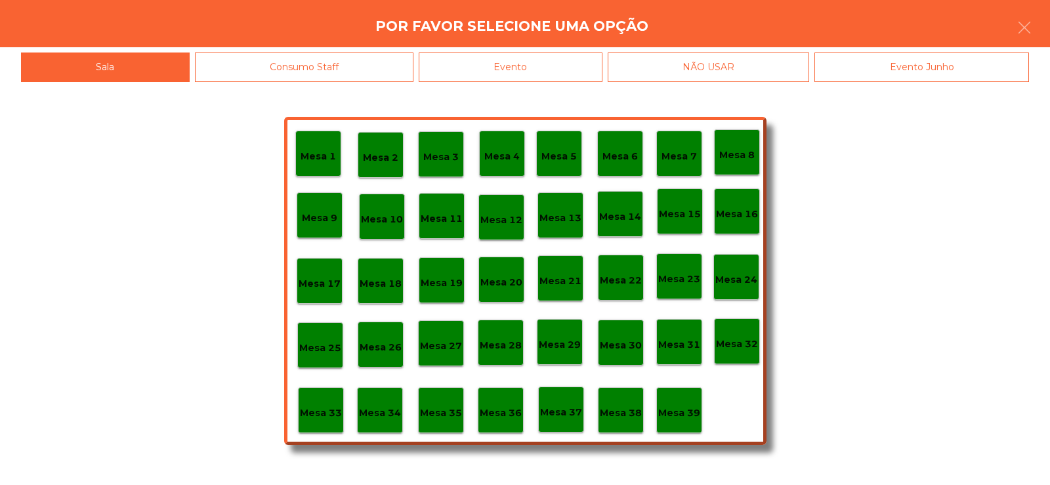
click at [749, 278] on p "Mesa 24" at bounding box center [736, 279] width 42 height 15
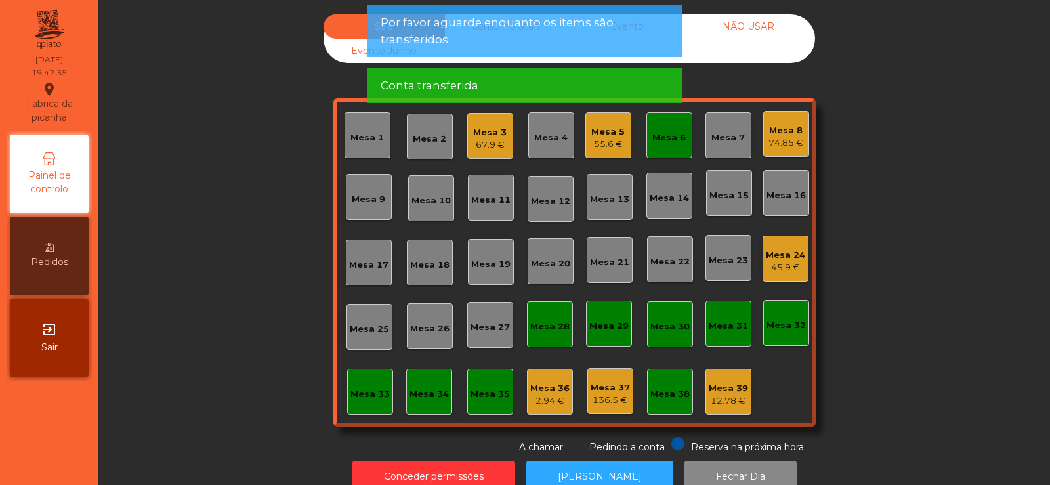
click at [652, 140] on div "Mesa 6" at bounding box center [668, 137] width 33 height 13
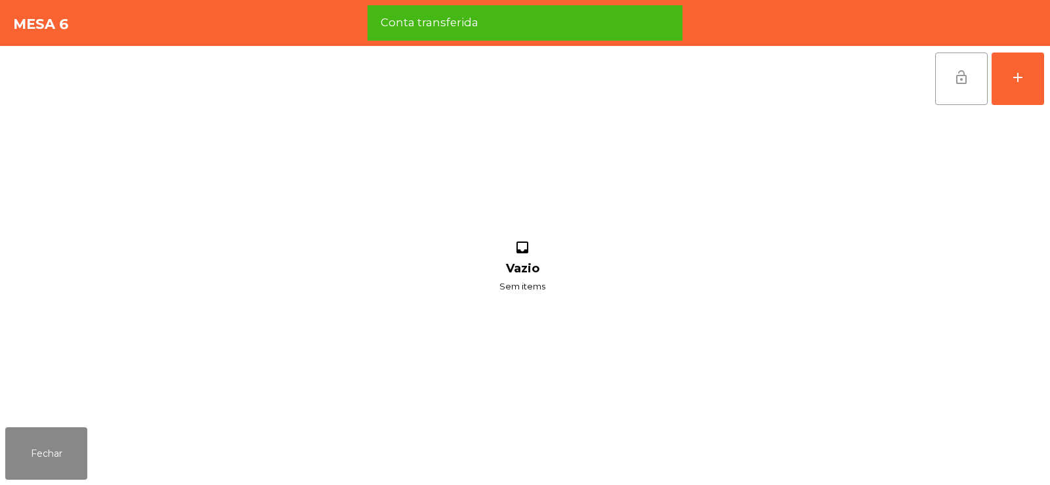
click at [960, 78] on span "lock_open" at bounding box center [961, 78] width 16 height 16
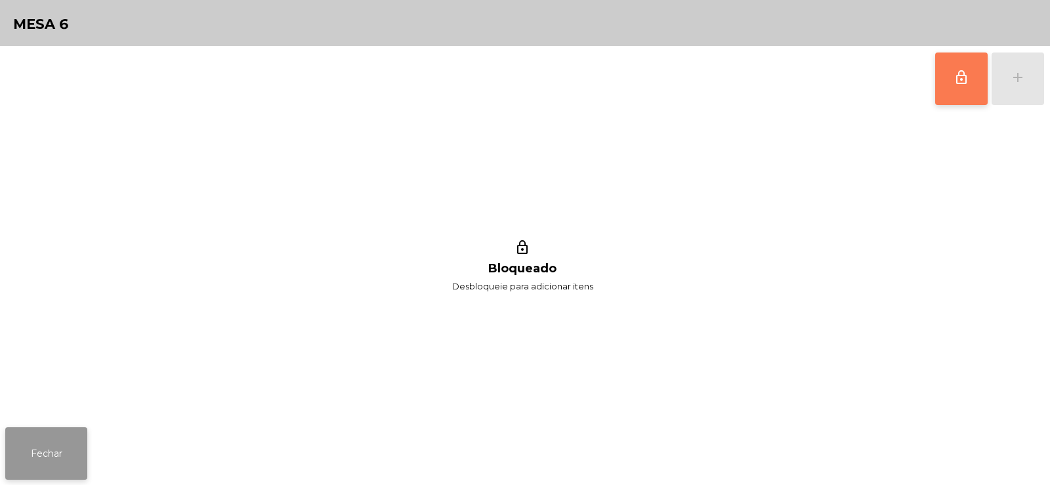
click at [36, 447] on button "Fechar" at bounding box center [46, 453] width 82 height 52
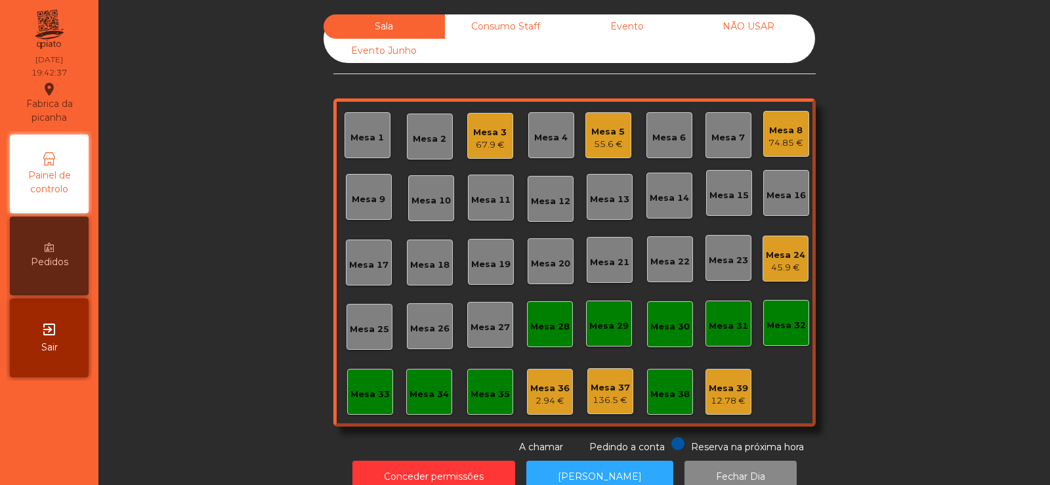
click at [129, 211] on div "Sala Consumo Staff Evento NÃO USAR Evento Junho Mesa 1 Mesa 2 Mesa 3 67.9 € Mes…" at bounding box center [574, 234] width 916 height 440
click at [486, 330] on div "Mesa 27" at bounding box center [489, 327] width 39 height 13
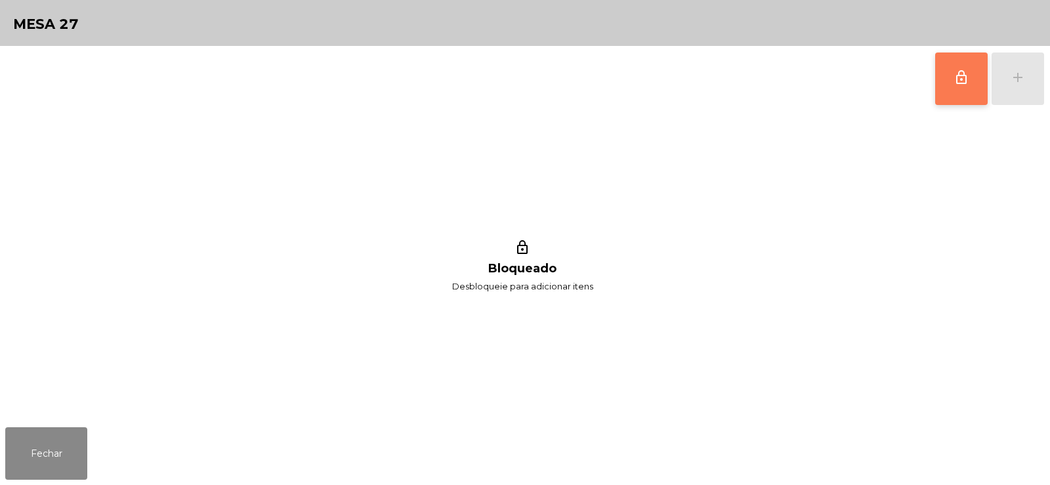
click at [961, 74] on span "lock_outline" at bounding box center [961, 78] width 16 height 16
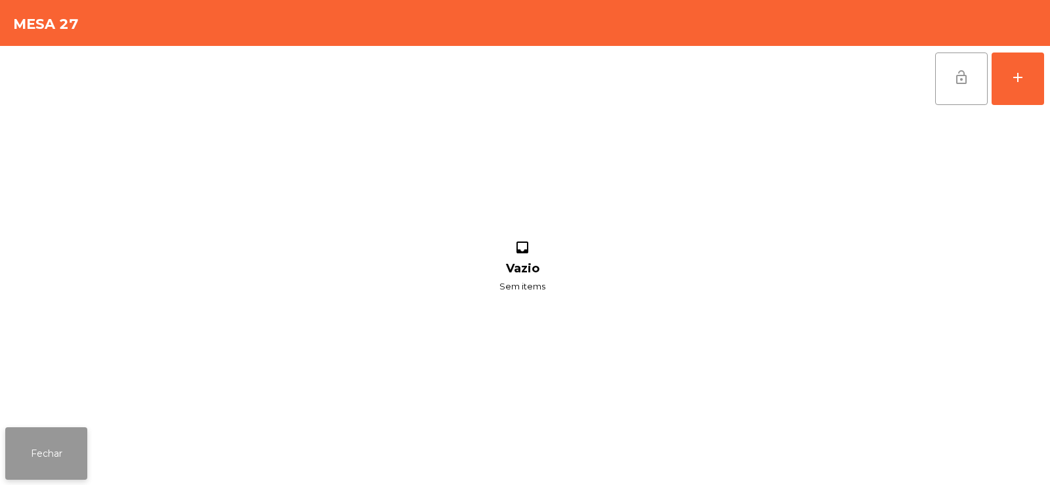
click at [39, 447] on button "Fechar" at bounding box center [46, 453] width 82 height 52
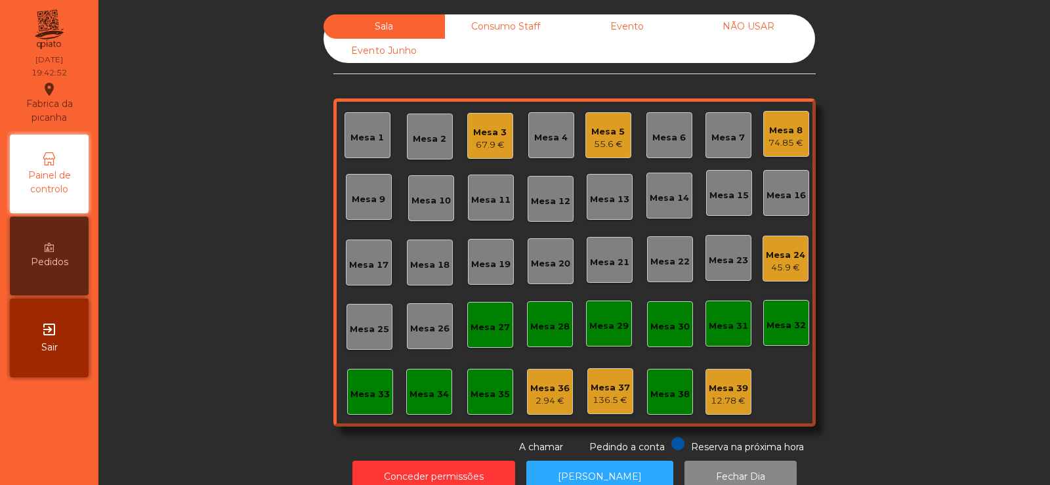
click at [783, 260] on div "Mesa 24" at bounding box center [785, 255] width 39 height 13
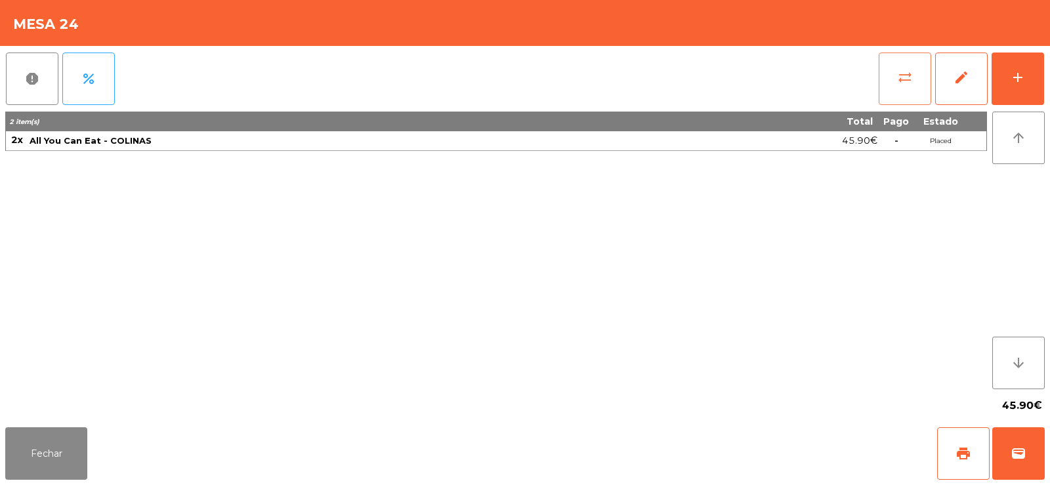
click at [899, 77] on span "sync_alt" at bounding box center [905, 78] width 16 height 16
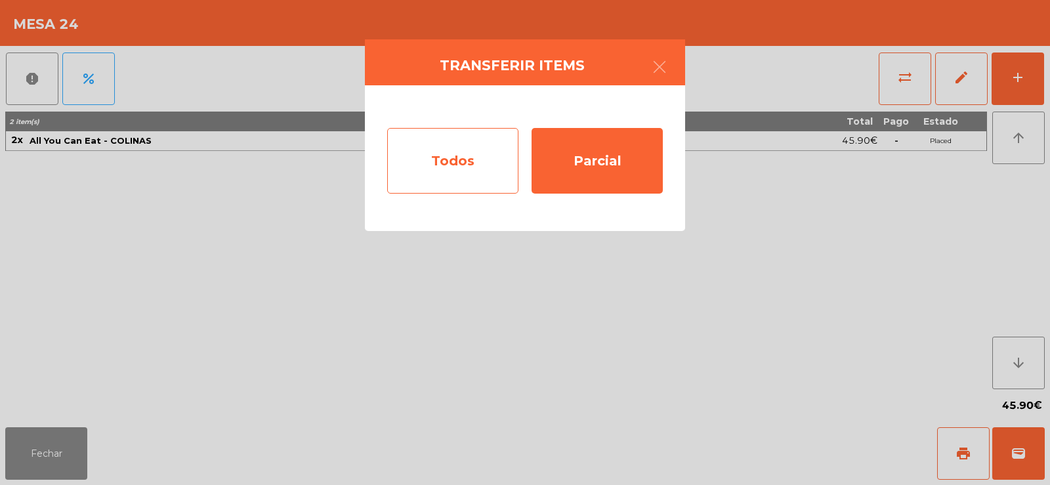
click at [465, 159] on div "Todos" at bounding box center [452, 161] width 131 height 66
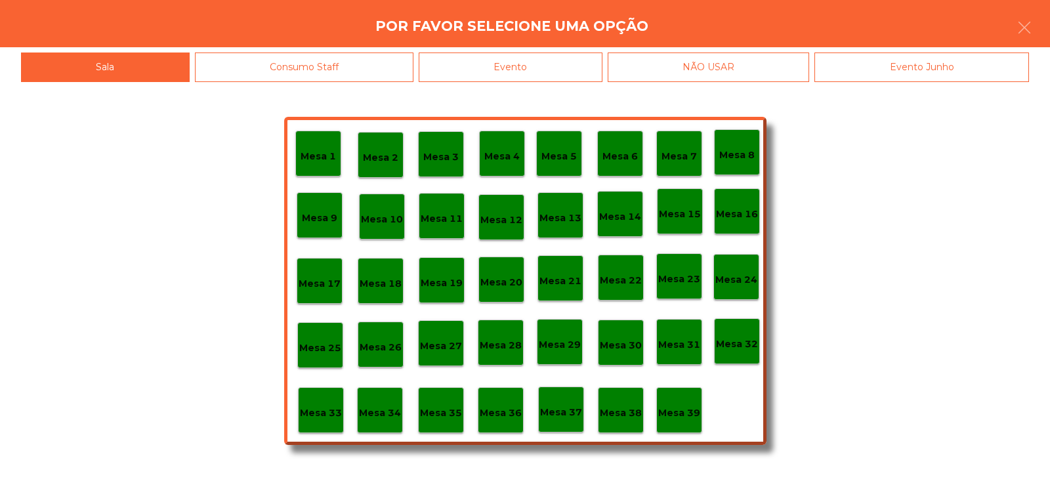
click at [436, 345] on p "Mesa 27" at bounding box center [441, 346] width 42 height 15
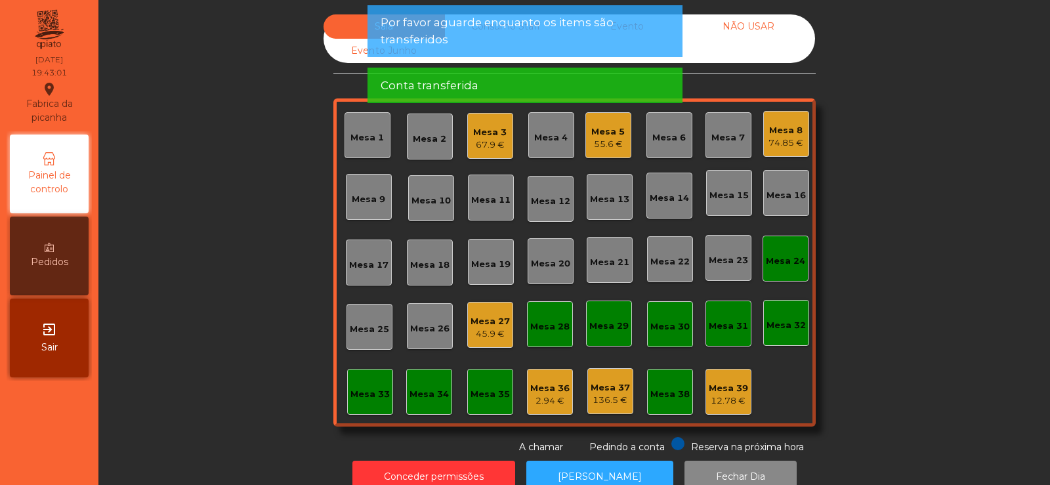
click at [786, 265] on div "Mesa 24" at bounding box center [785, 261] width 39 height 13
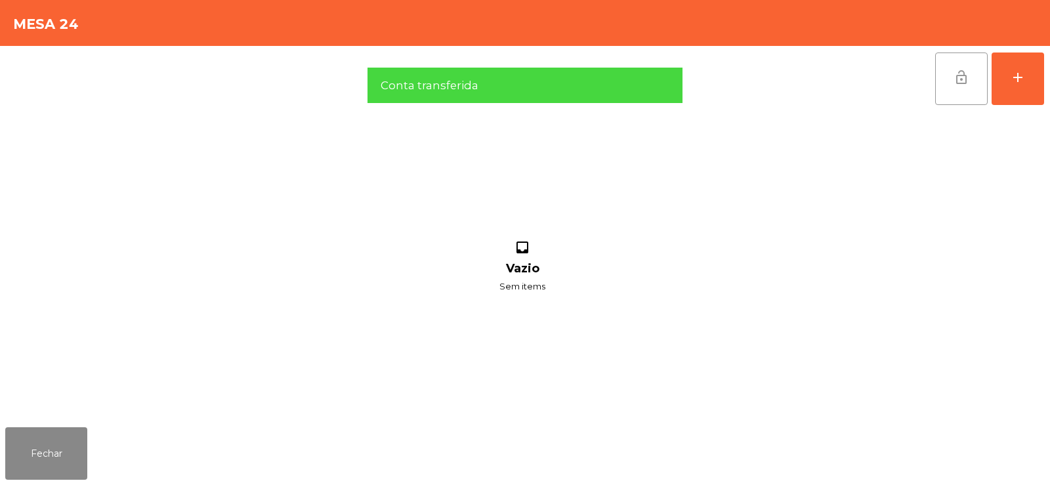
click at [951, 89] on button "lock_open" at bounding box center [961, 78] width 52 height 52
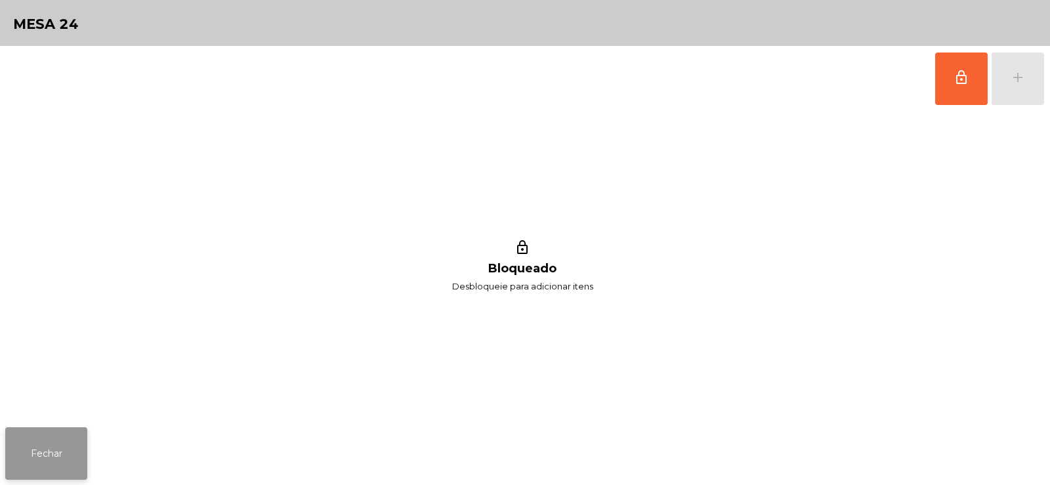
click at [43, 457] on button "Fechar" at bounding box center [46, 453] width 82 height 52
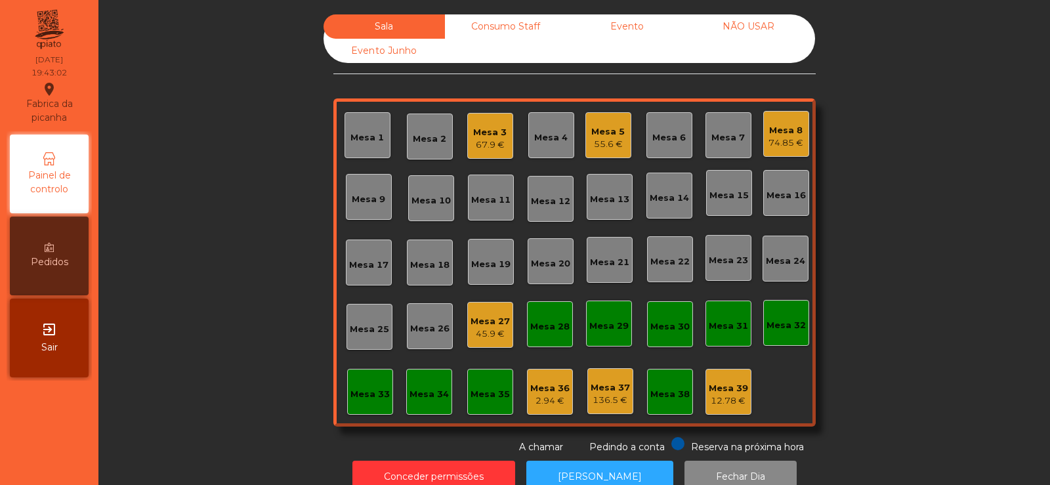
click at [234, 201] on div "Sala Consumo Staff Evento NÃO USAR Evento Junho Mesa 1 Mesa 2 Mesa 3 67.9 € Mes…" at bounding box center [574, 234] width 916 height 440
click at [728, 382] on div "Mesa 39" at bounding box center [728, 388] width 39 height 13
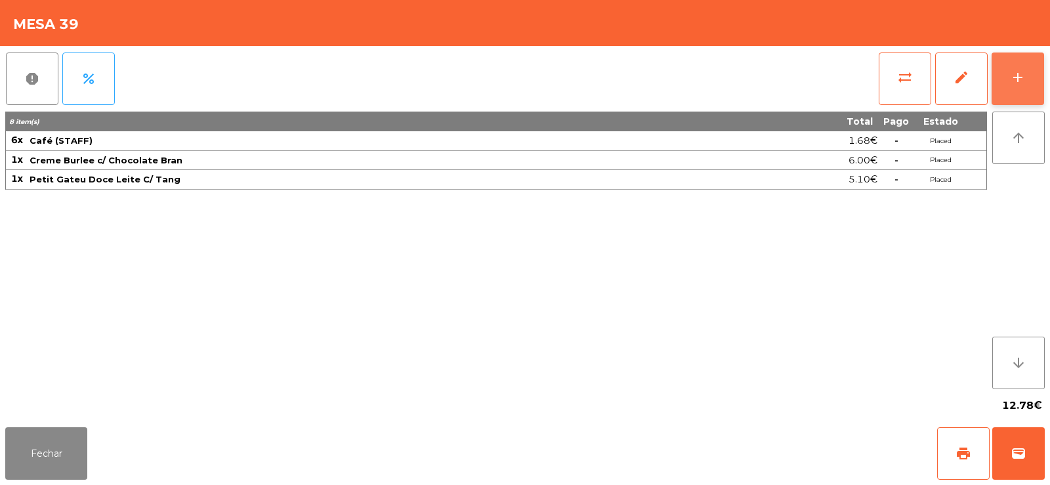
click at [1010, 73] on div "add" at bounding box center [1018, 78] width 16 height 16
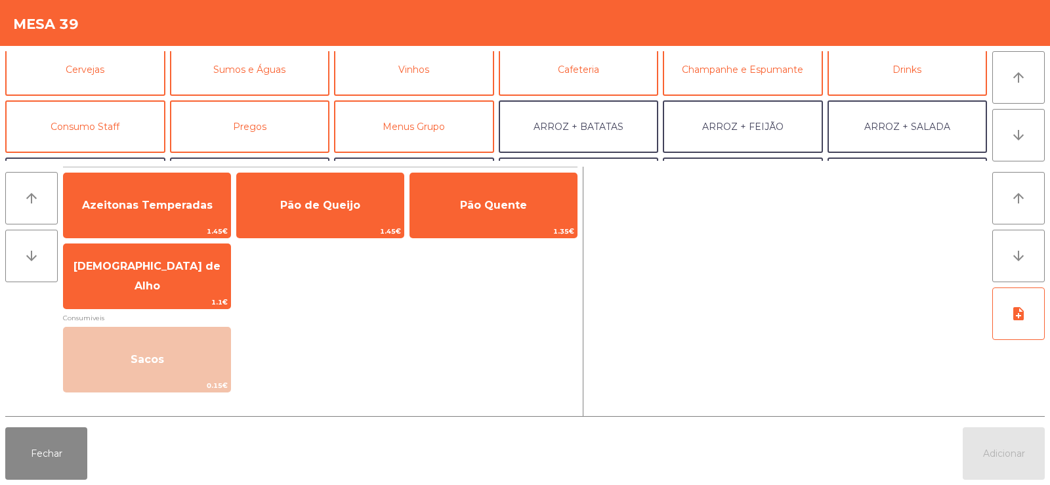
scroll to position [117, 0]
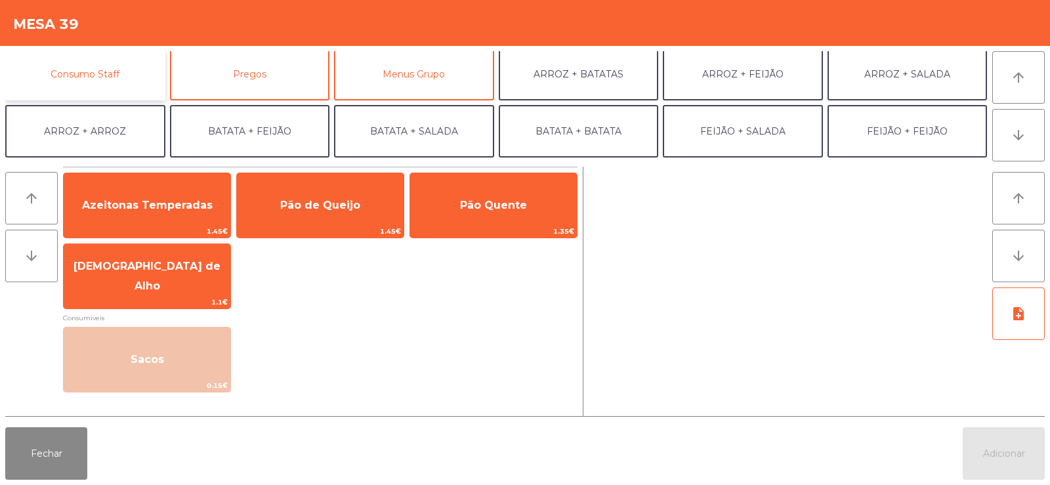
click at [85, 64] on button "Consumo Staff" at bounding box center [85, 74] width 160 height 52
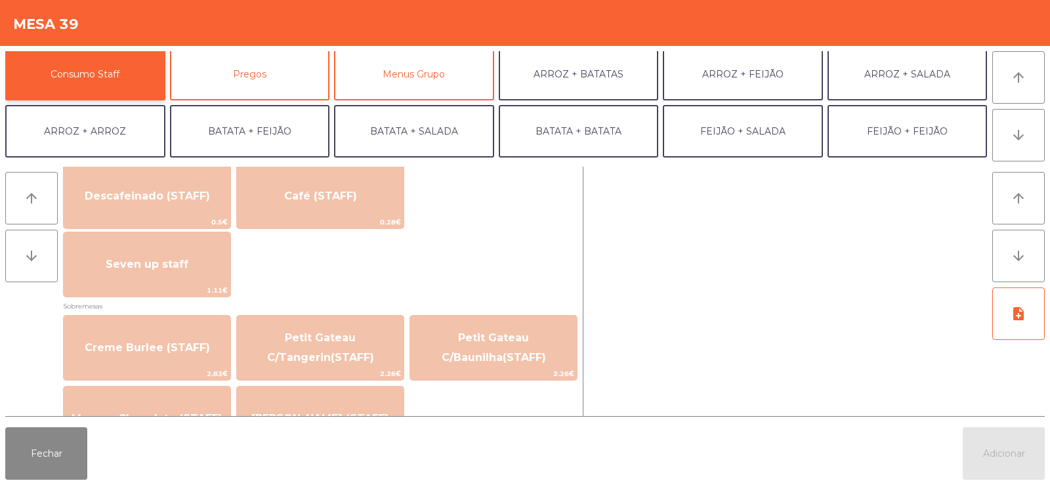
scroll to position [772, 0]
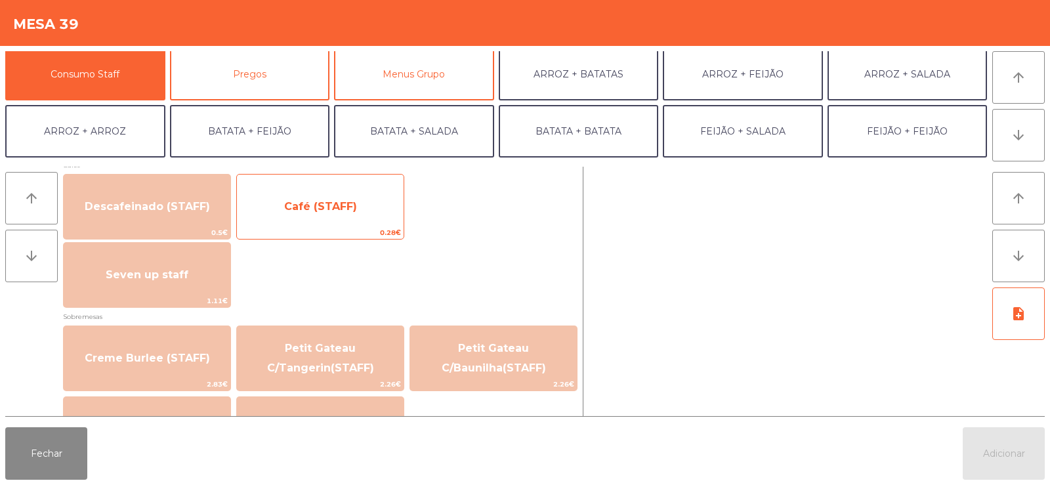
click at [358, 213] on span "Café (STAFF)" at bounding box center [320, 206] width 167 height 35
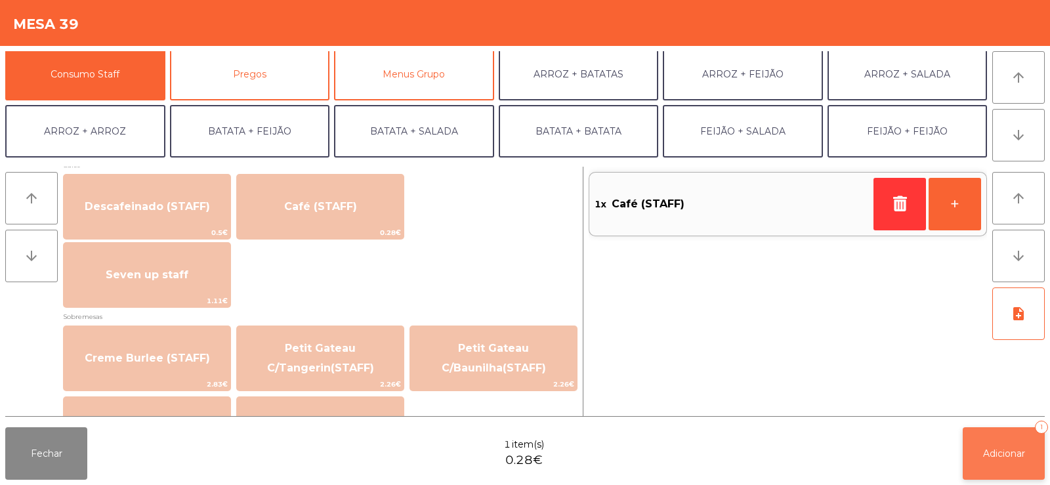
click at [999, 451] on span "Adicionar" at bounding box center [1004, 453] width 42 height 12
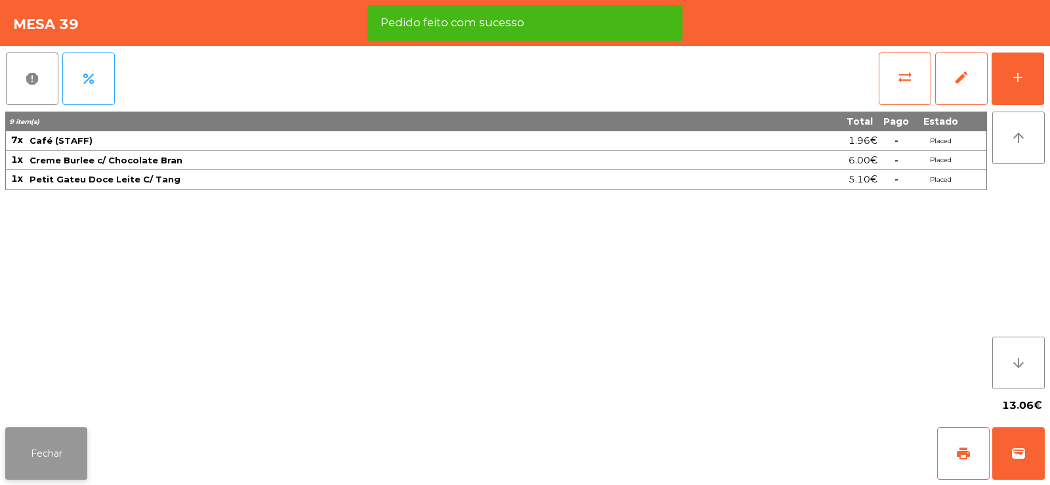
click at [43, 462] on button "Fechar" at bounding box center [46, 453] width 82 height 52
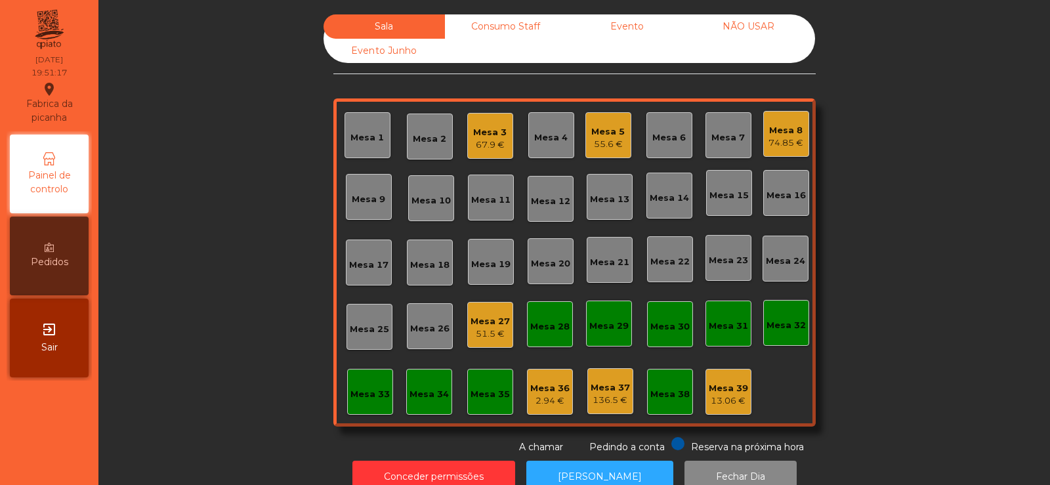
click at [676, 136] on div "Mesa 6" at bounding box center [668, 137] width 33 height 13
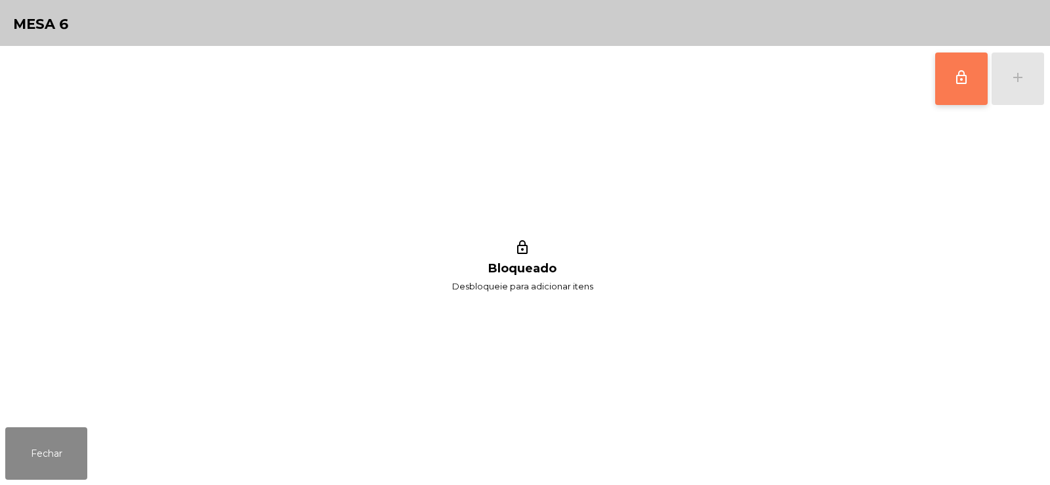
click at [955, 84] on span "lock_outline" at bounding box center [961, 78] width 16 height 16
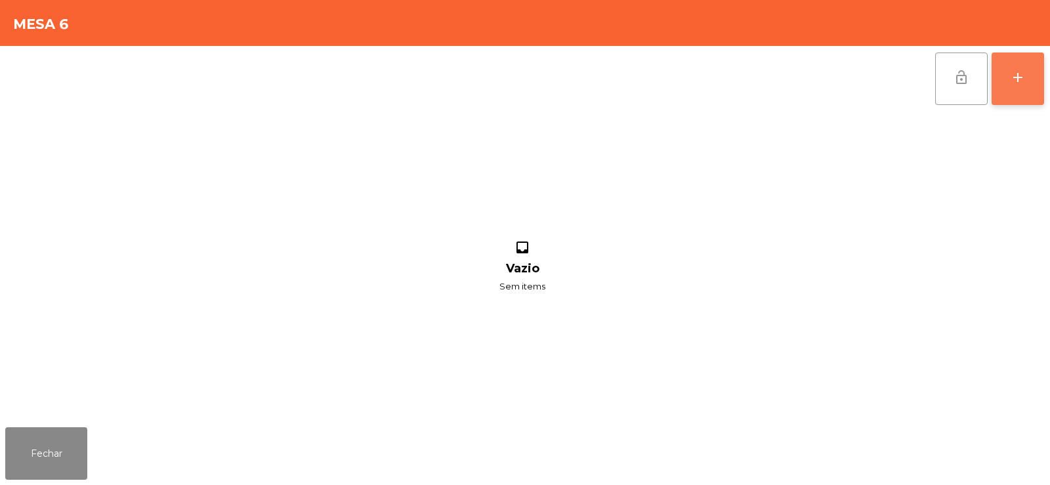
click at [1007, 68] on button "add" at bounding box center [1017, 78] width 52 height 52
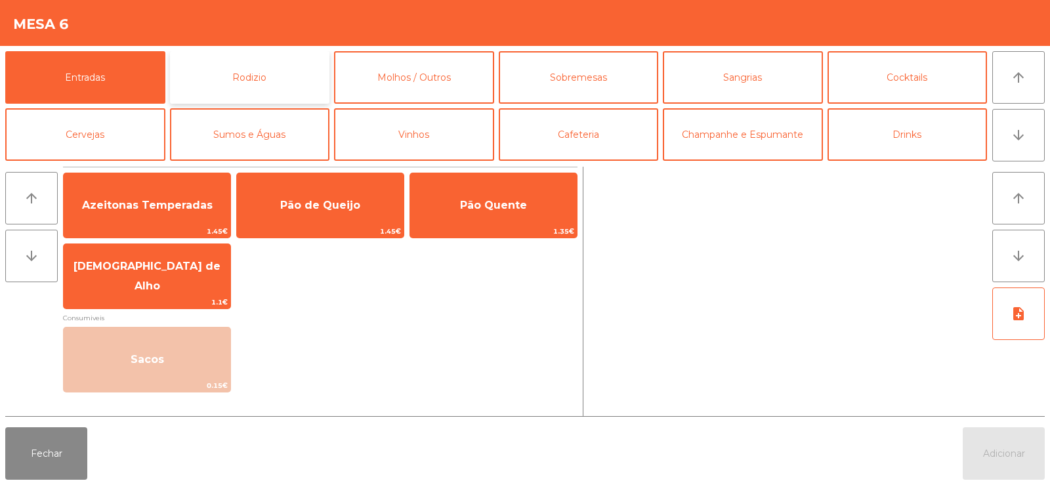
click at [251, 72] on button "Rodizio" at bounding box center [250, 77] width 160 height 52
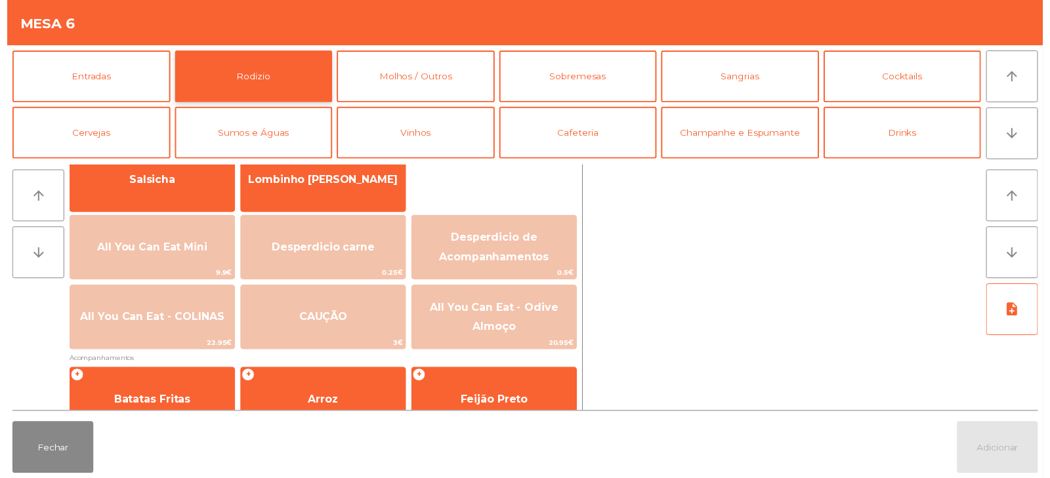
scroll to position [110, 0]
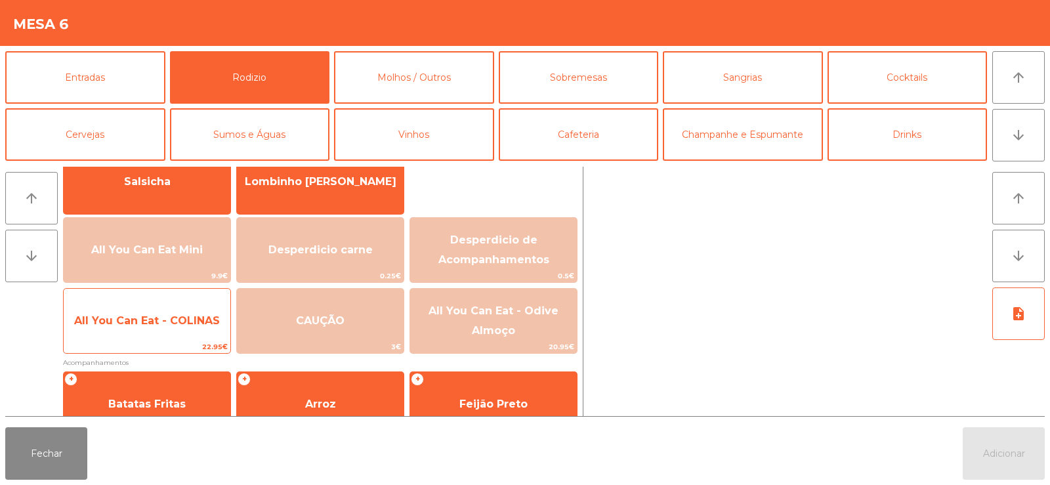
click at [192, 327] on span "All You Can Eat - COLINAS" at bounding box center [147, 320] width 167 height 35
click at [191, 329] on span "All You Can Eat - COLINAS" at bounding box center [147, 320] width 167 height 35
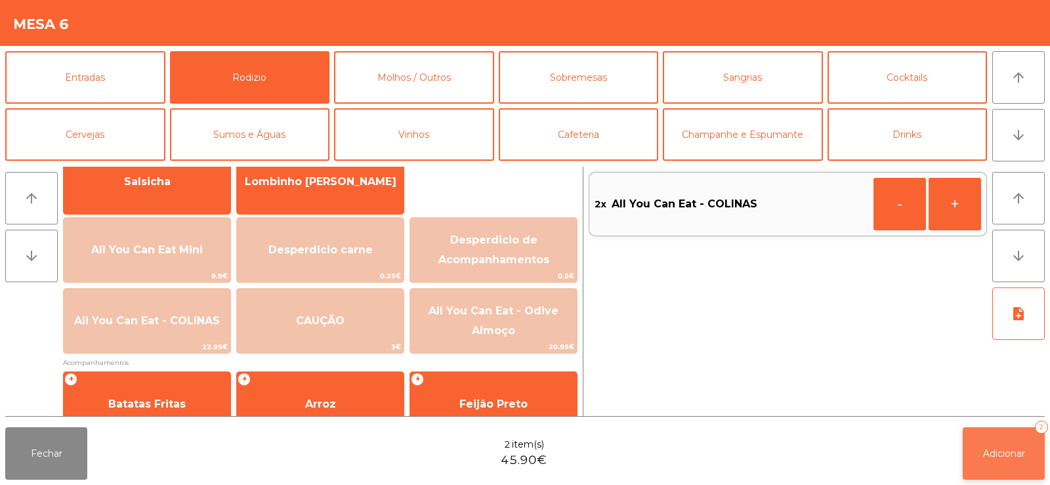
click at [1005, 469] on button "Adicionar 2" at bounding box center [1004, 453] width 82 height 52
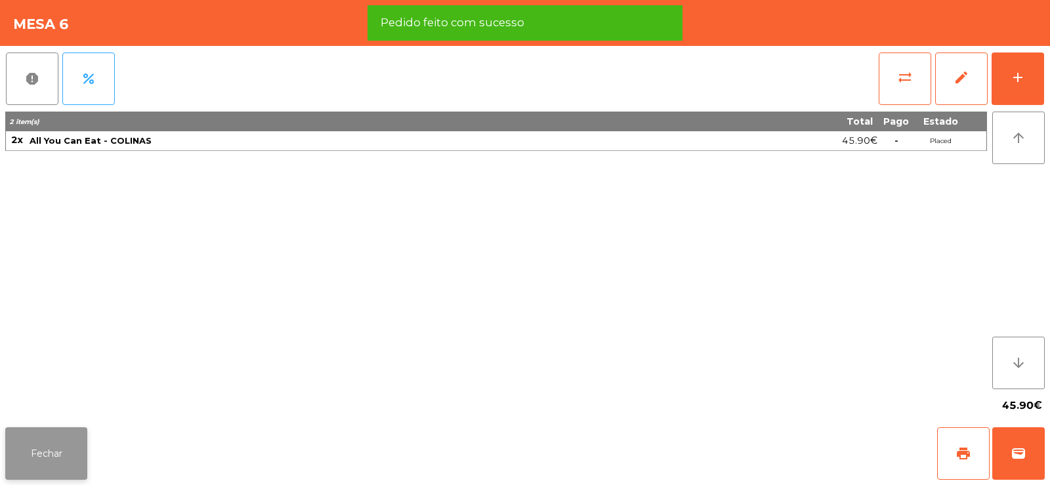
click at [56, 453] on button "Fechar" at bounding box center [46, 453] width 82 height 52
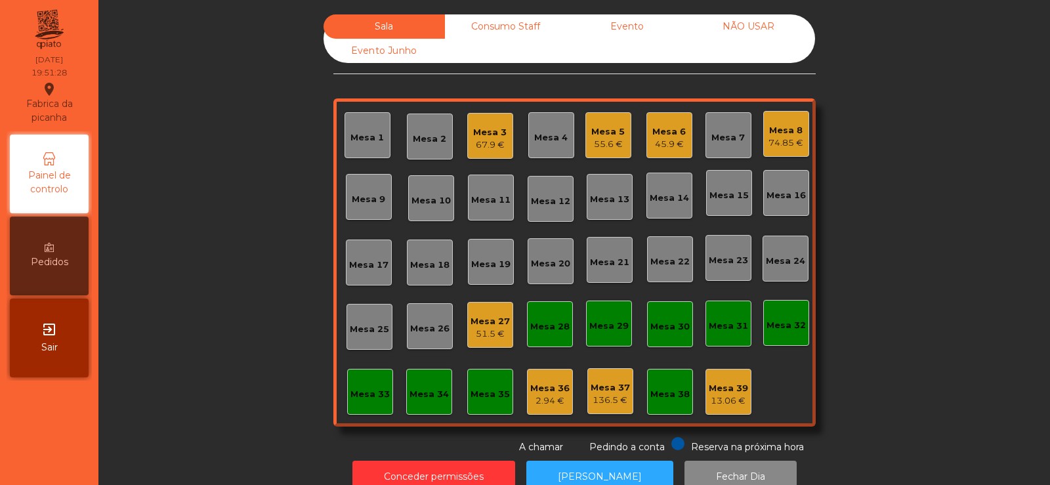
click at [189, 194] on div "Sala Consumo Staff Evento NÃO USAR Evento Junho Mesa 1 Mesa 2 Mesa 3 67.9 € Mes…" at bounding box center [574, 234] width 916 height 440
click at [209, 192] on div "Sala Consumo Staff Evento NÃO USAR Evento Junho Mesa 1 Mesa 2 Mesa 3 67.9 € Mes…" at bounding box center [574, 234] width 916 height 440
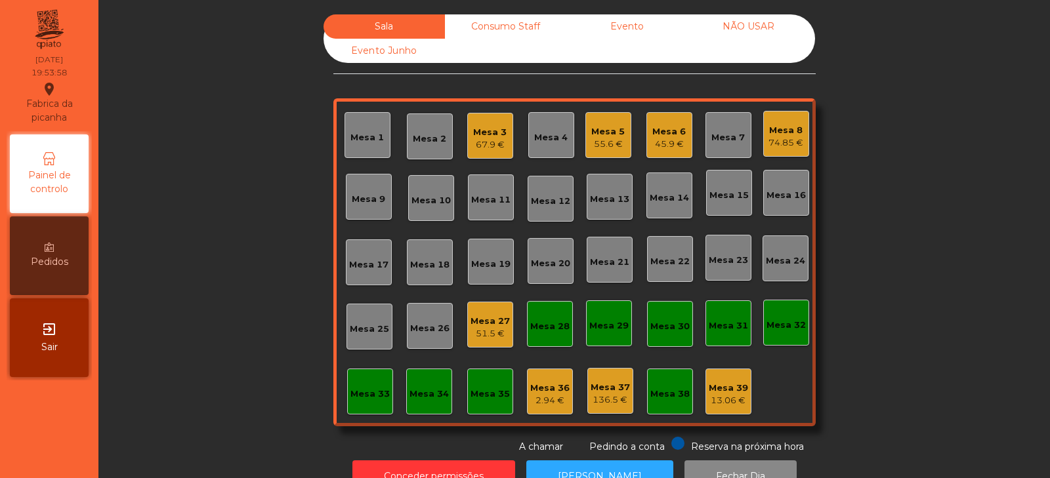
click at [661, 203] on div "Mesa 14" at bounding box center [669, 198] width 39 height 13
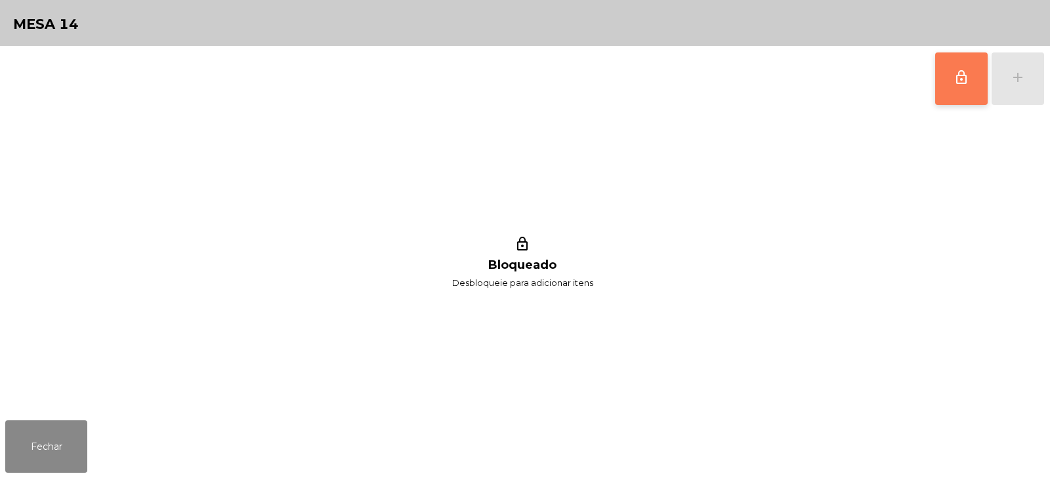
click at [947, 86] on button "lock_outline" at bounding box center [961, 78] width 52 height 52
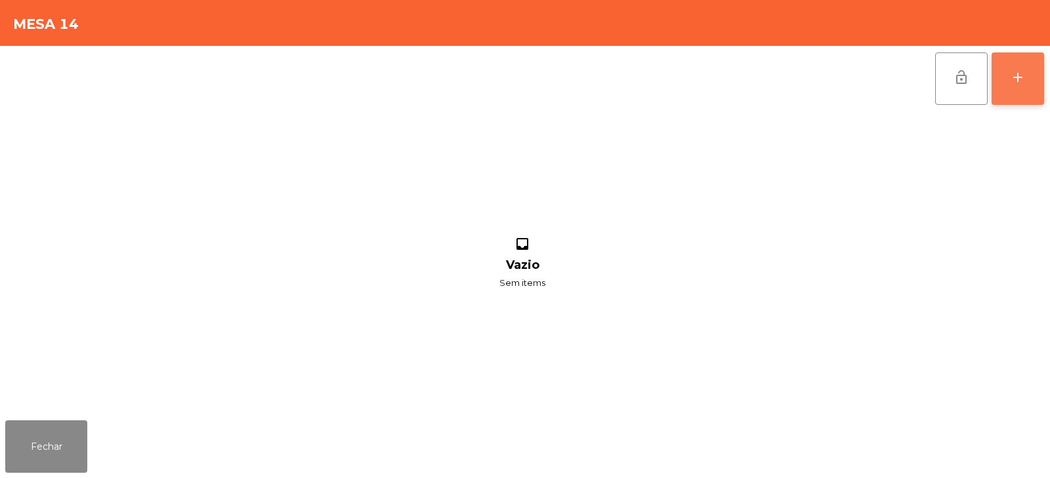
click at [1012, 81] on div "add" at bounding box center [1018, 78] width 16 height 16
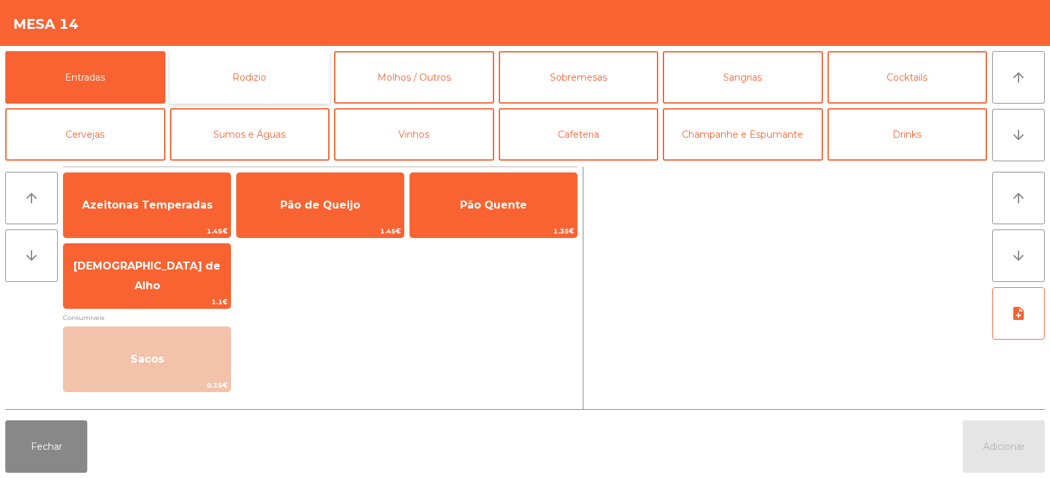
click at [262, 73] on button "Rodizio" at bounding box center [250, 77] width 160 height 52
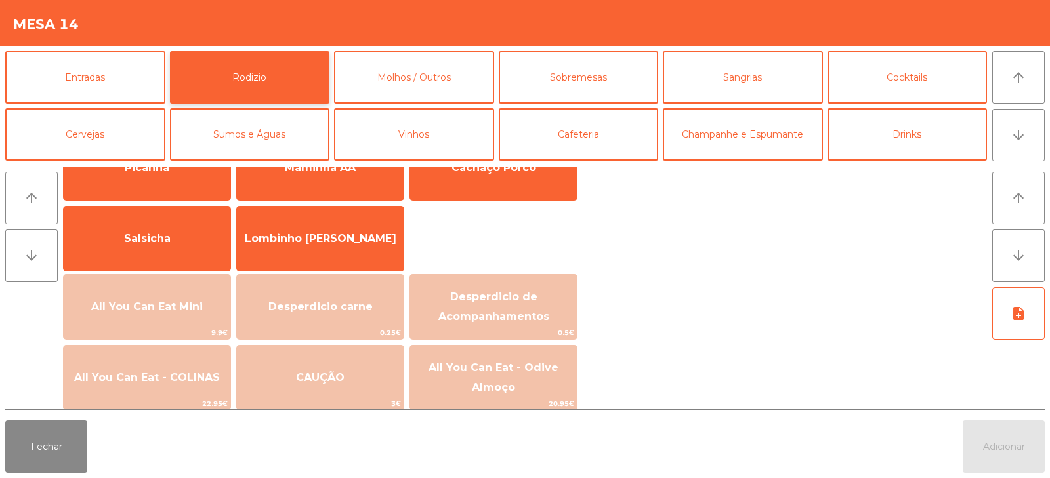
scroll to position [100, 0]
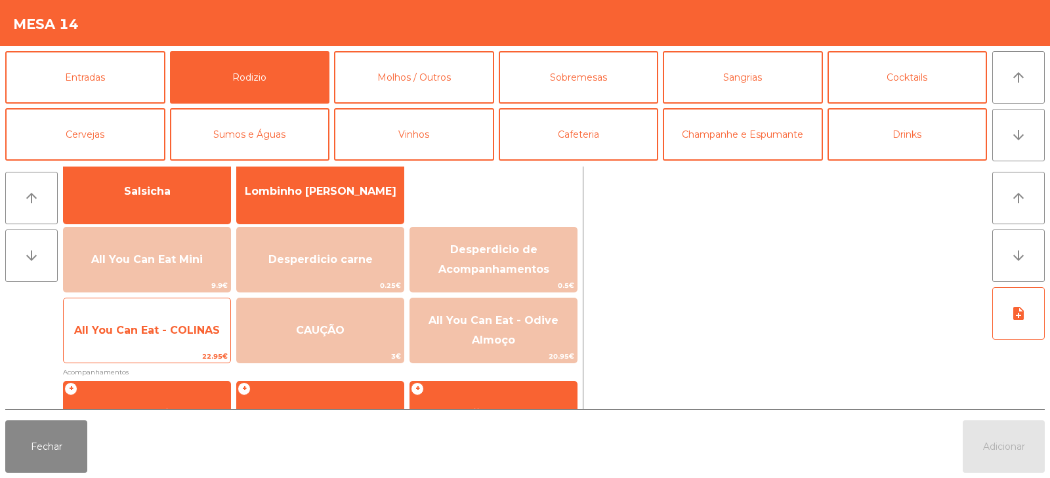
click at [150, 348] on span "All You Can Eat - COLINAS" at bounding box center [147, 330] width 167 height 35
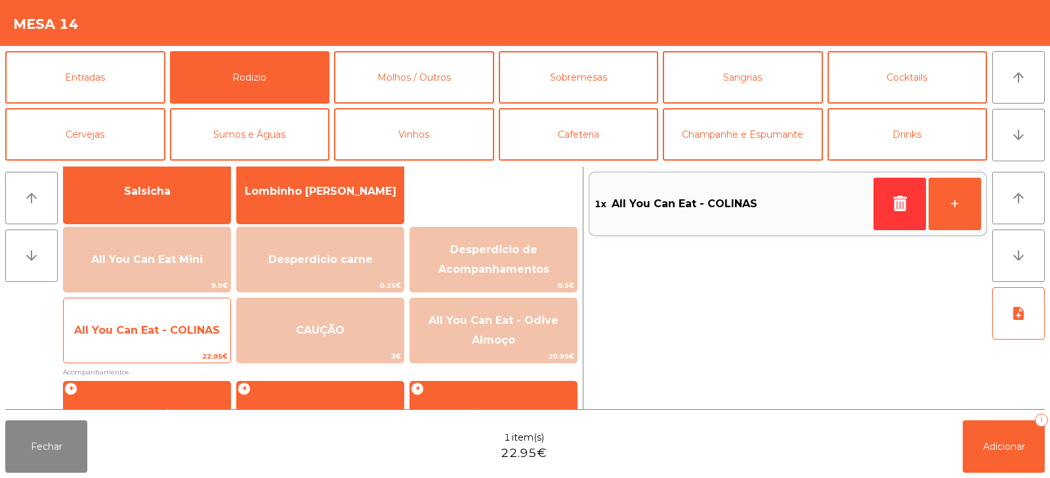
click at [146, 348] on span "All You Can Eat - COLINAS" at bounding box center [147, 330] width 167 height 35
click at [137, 346] on span "All You Can Eat - COLINAS" at bounding box center [147, 330] width 167 height 35
click at [126, 338] on span "All You Can Eat - COLINAS" at bounding box center [147, 330] width 167 height 35
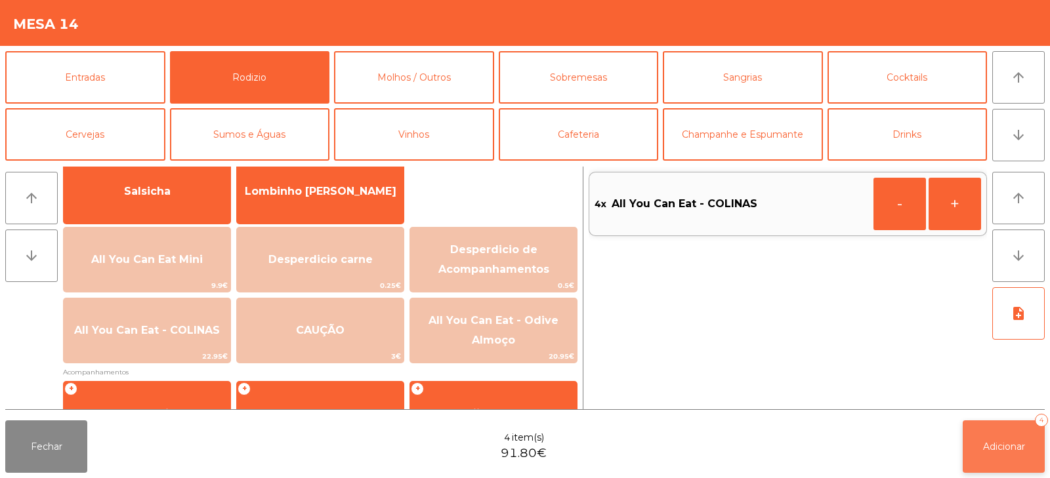
click at [972, 453] on button "Adicionar 4" at bounding box center [1004, 447] width 82 height 52
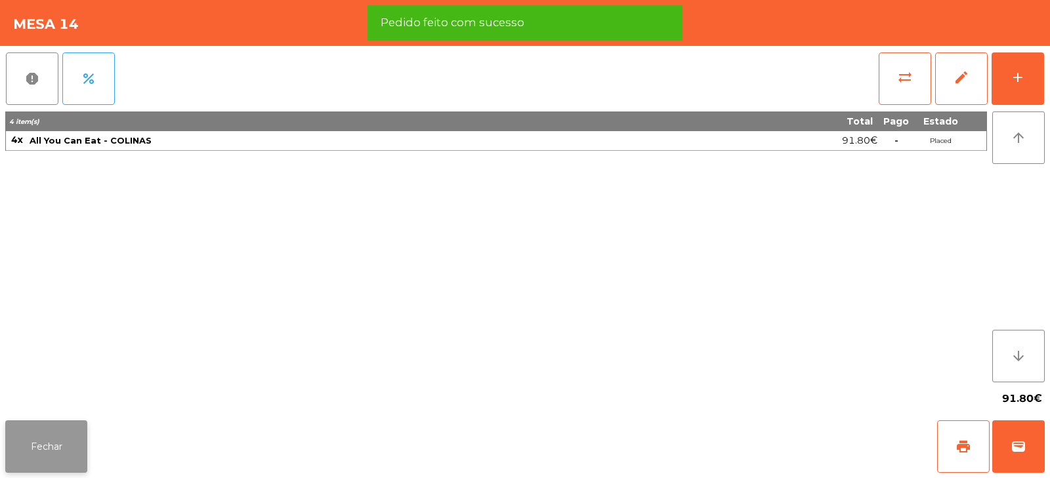
click at [52, 460] on button "Fechar" at bounding box center [46, 447] width 82 height 52
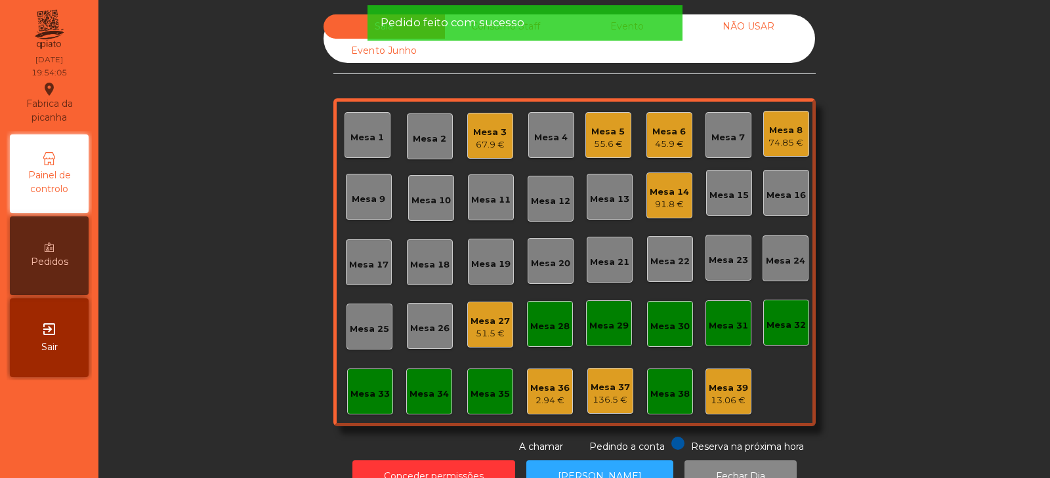
click at [266, 244] on div "Sala Consumo Staff Evento NÃO USAR Evento Junho Mesa 1 Mesa 2 Mesa 3 67.9 € Mes…" at bounding box center [574, 234] width 916 height 440
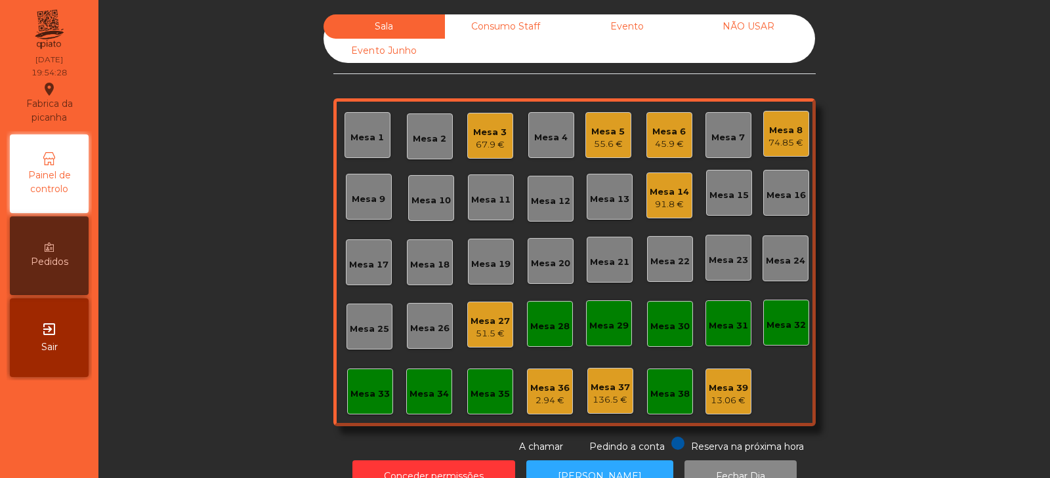
click at [917, 206] on div "Sala Consumo Staff Evento NÃO USAR Evento Junho Mesa 1 Mesa 2 Mesa 3 67.9 € Mes…" at bounding box center [574, 234] width 916 height 440
click at [488, 266] on div "Mesa 19" at bounding box center [490, 264] width 39 height 13
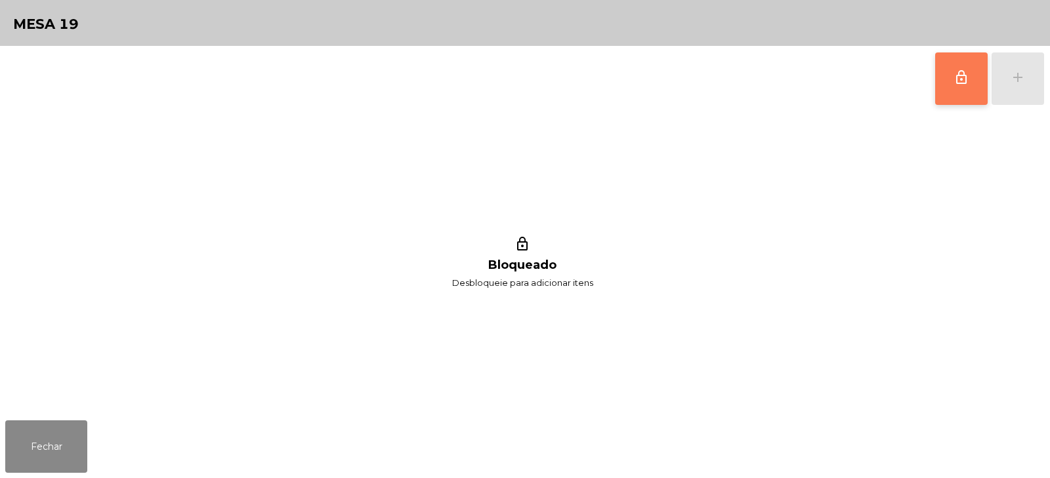
click at [951, 75] on button "lock_outline" at bounding box center [961, 78] width 52 height 52
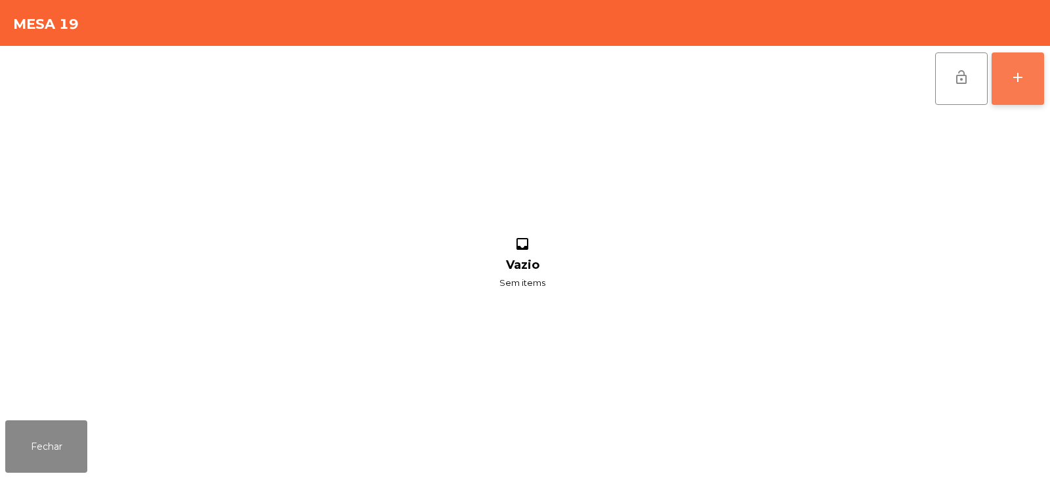
click at [1024, 79] on div "add" at bounding box center [1018, 78] width 16 height 16
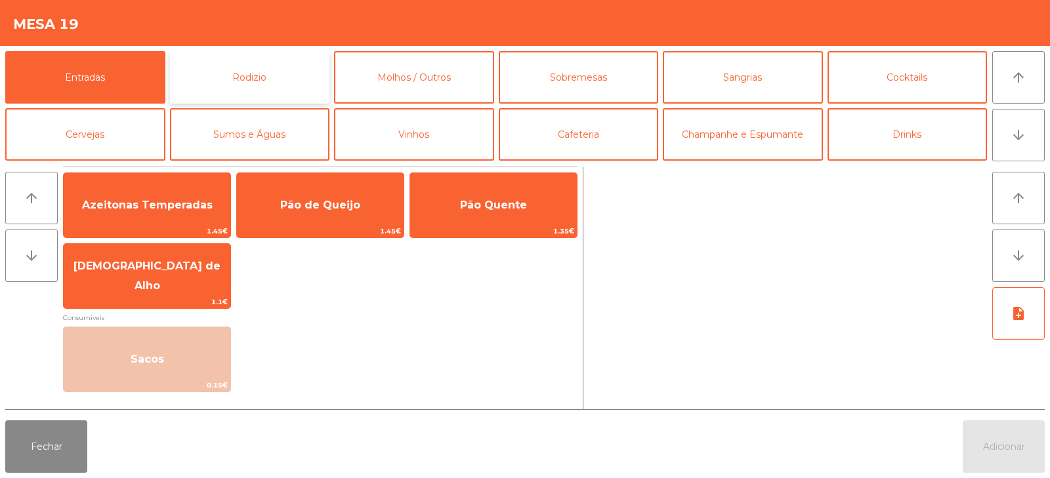
click at [278, 70] on button "Rodizio" at bounding box center [250, 77] width 160 height 52
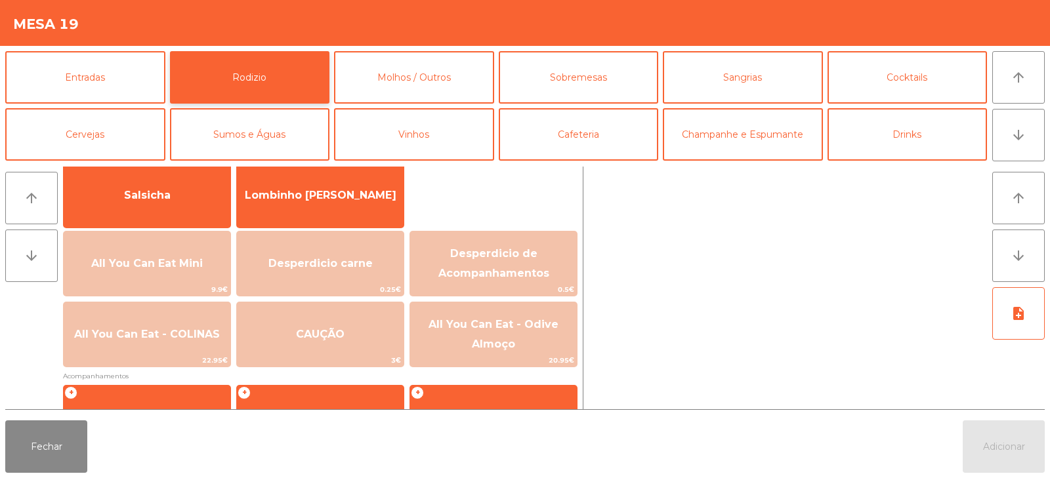
scroll to position [119, 0]
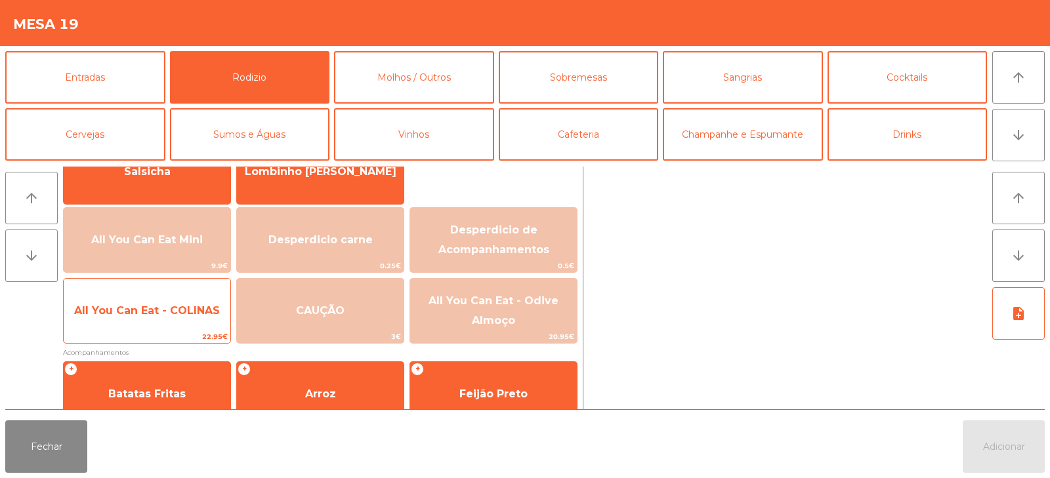
click at [151, 308] on span "All You Can Eat - COLINAS" at bounding box center [147, 310] width 146 height 12
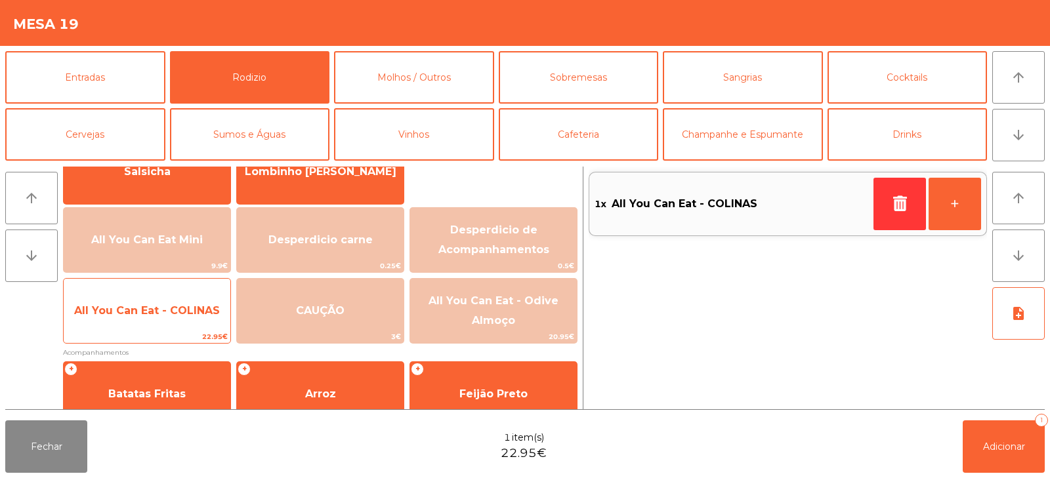
click at [144, 310] on span "All You Can Eat - COLINAS" at bounding box center [147, 310] width 146 height 12
click at [135, 322] on span "All You Can Eat - COLINAS" at bounding box center [147, 310] width 167 height 35
click at [119, 329] on div "All You Can Eat - COLINAS 22.95€" at bounding box center [147, 311] width 168 height 66
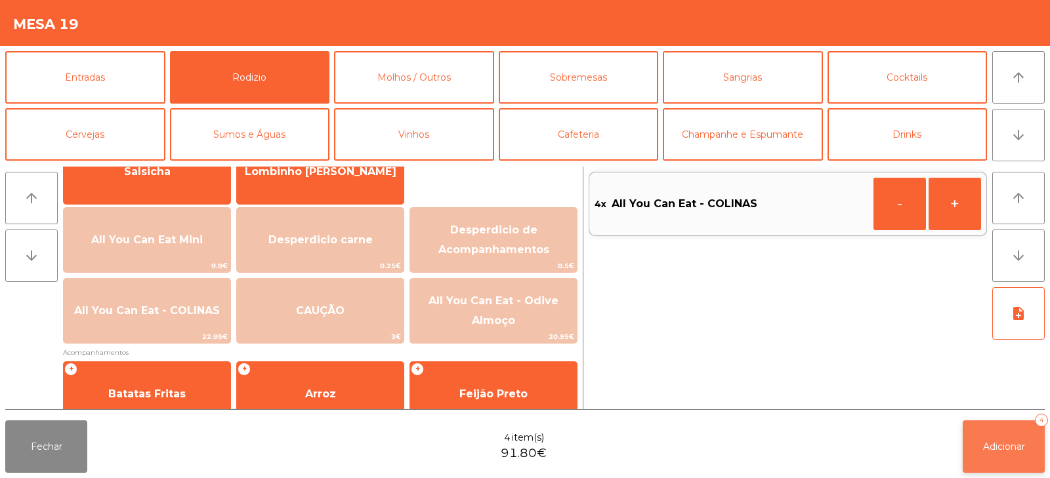
click at [983, 444] on span "Adicionar" at bounding box center [1004, 447] width 42 height 12
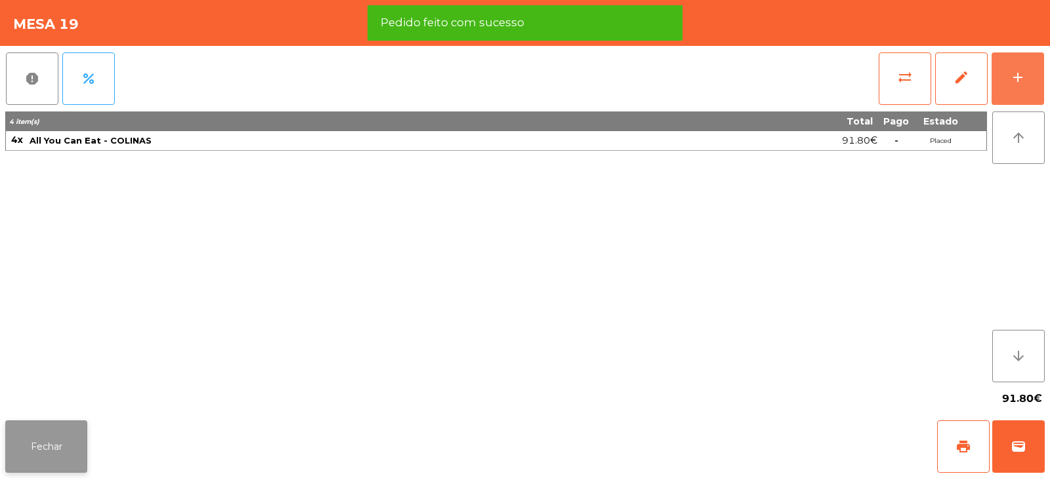
click at [49, 446] on button "Fechar" at bounding box center [46, 447] width 82 height 52
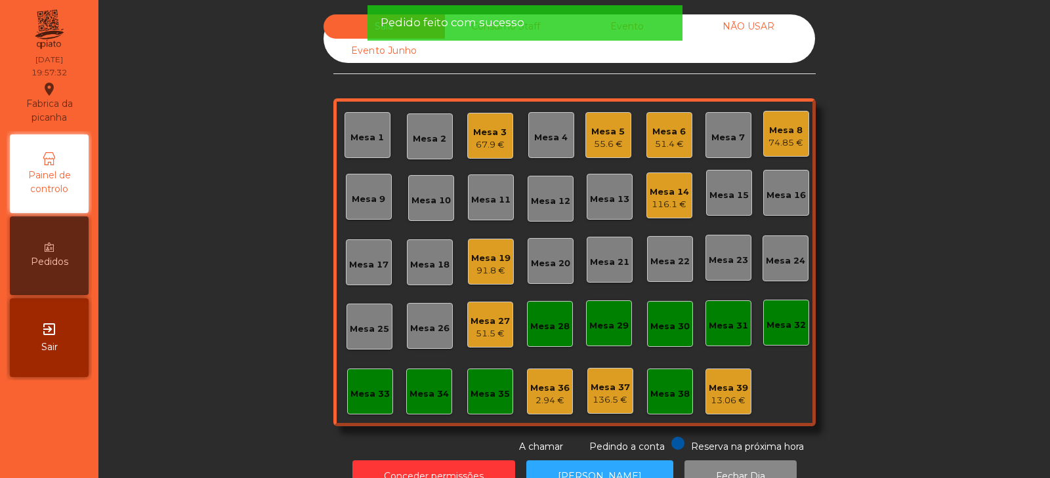
click at [226, 288] on div "Sala Consumo Staff Evento NÃO USAR Evento Junho Mesa 1 Mesa 2 Mesa 3 67.9 € Mes…" at bounding box center [574, 234] width 916 height 440
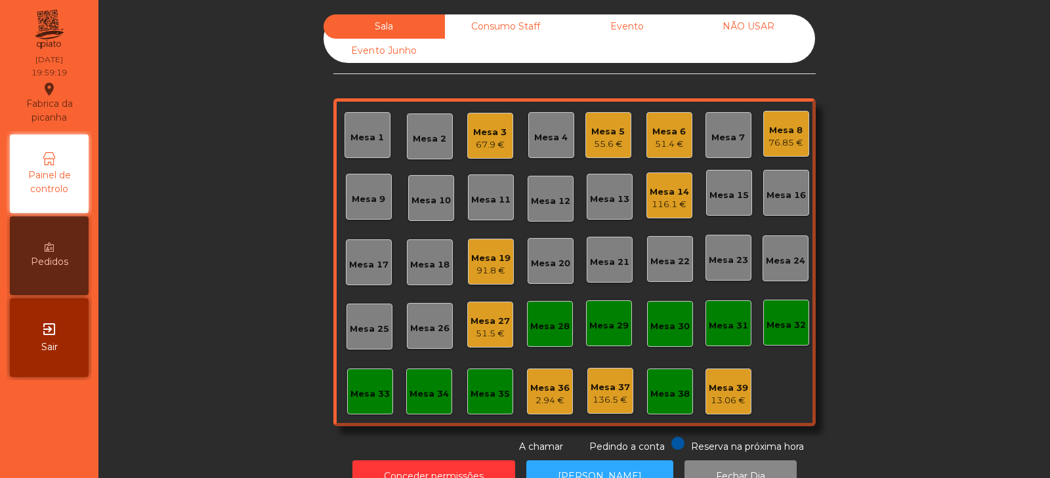
click at [596, 264] on div "Mesa 21" at bounding box center [609, 262] width 39 height 13
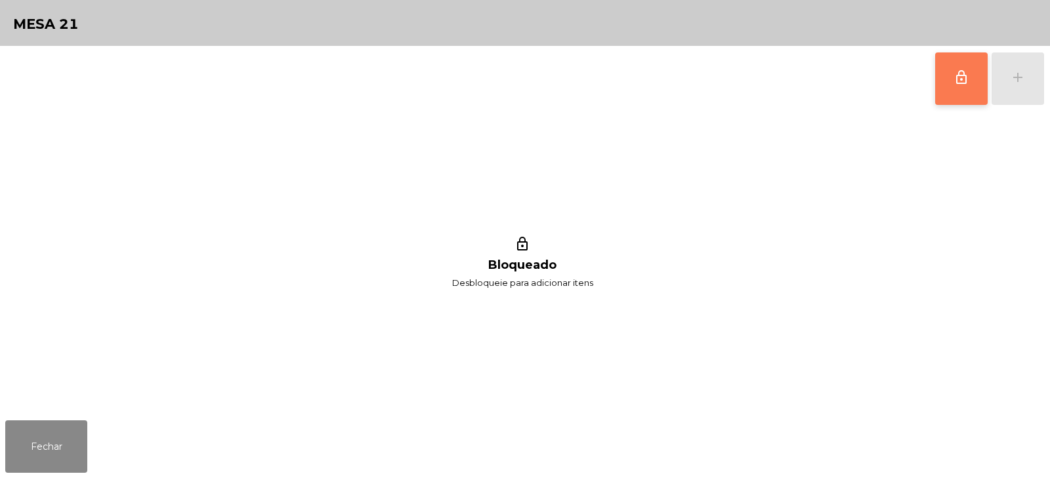
click at [965, 83] on span "lock_outline" at bounding box center [961, 78] width 16 height 16
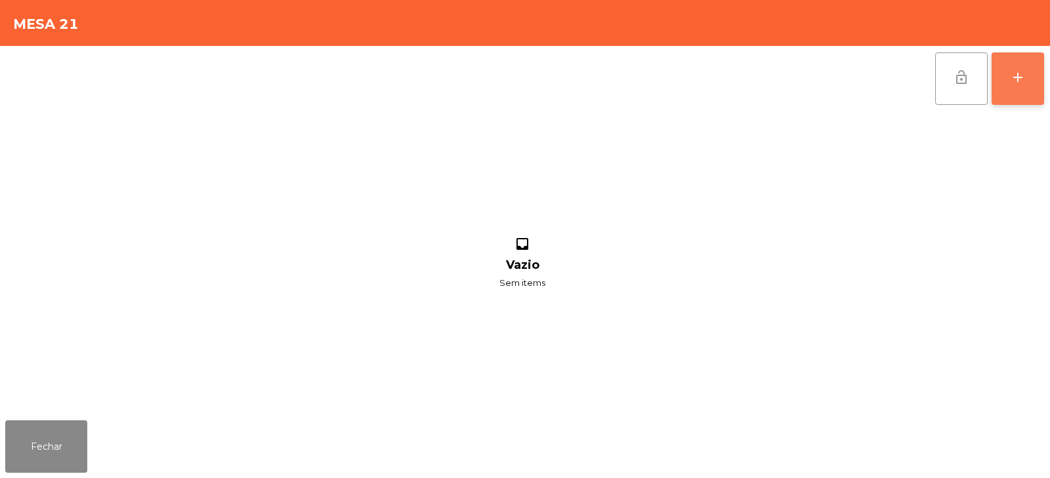
click at [1027, 80] on button "add" at bounding box center [1017, 78] width 52 height 52
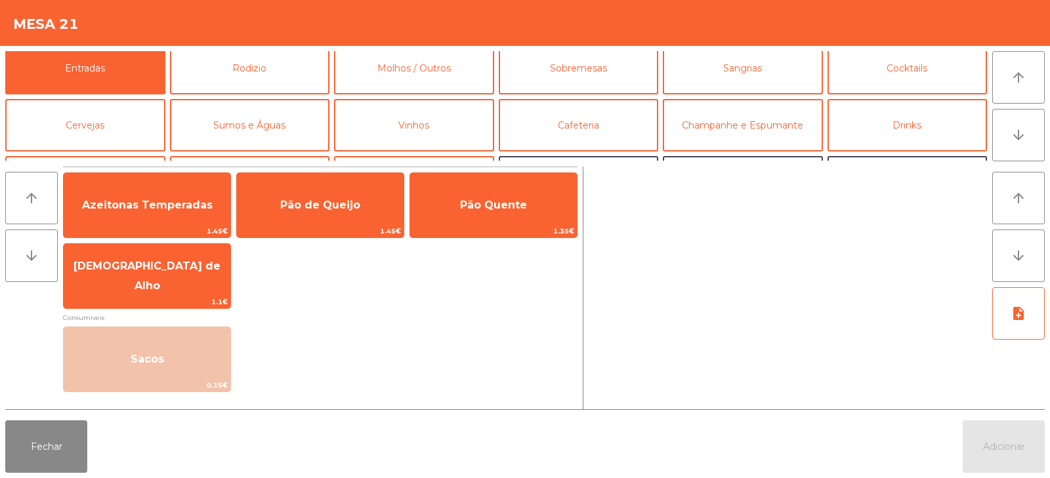
scroll to position [16, 0]
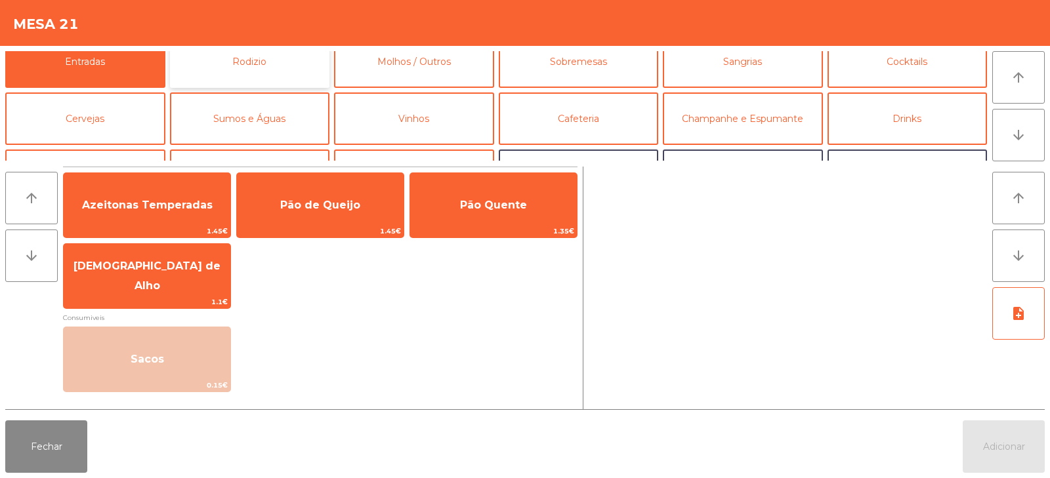
click at [265, 67] on button "Rodizio" at bounding box center [250, 61] width 160 height 52
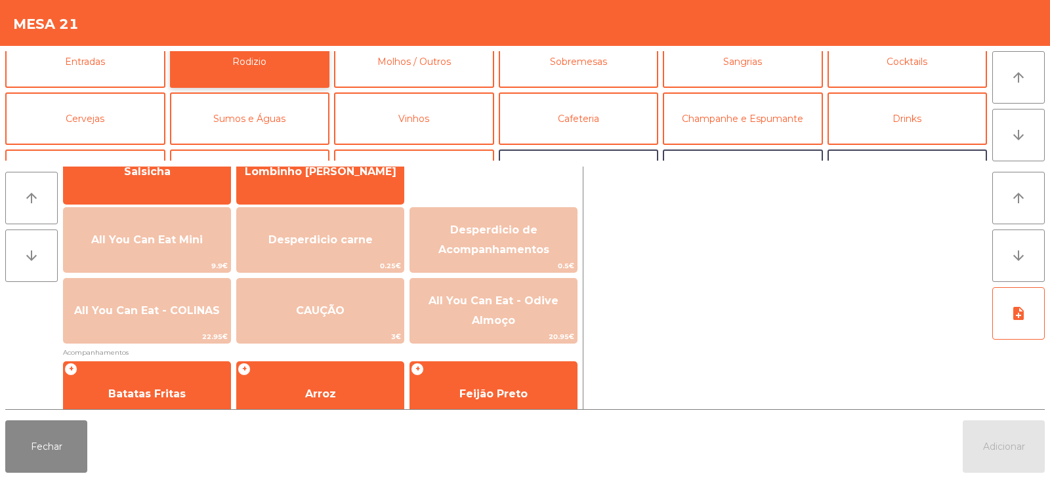
scroll to position [124, 0]
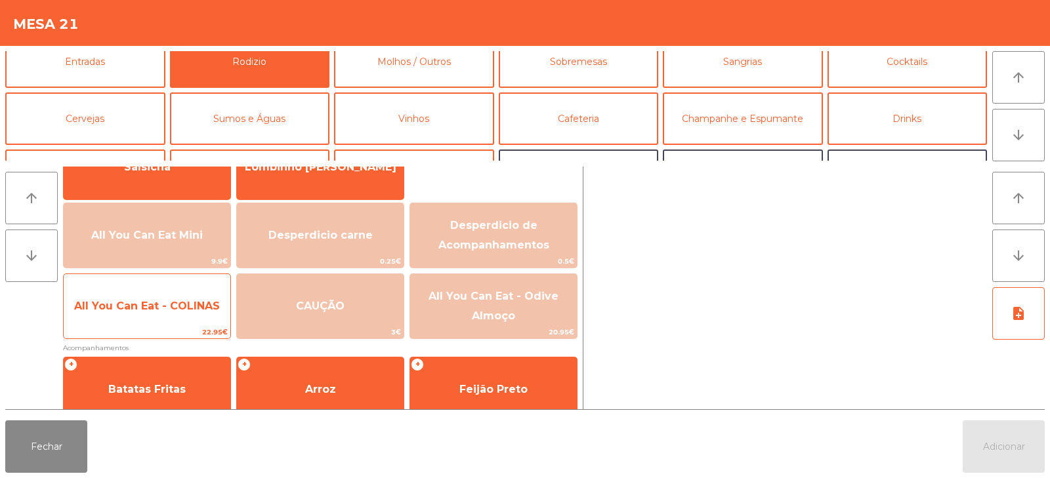
click at [156, 308] on span "All You Can Eat - COLINAS" at bounding box center [147, 306] width 146 height 12
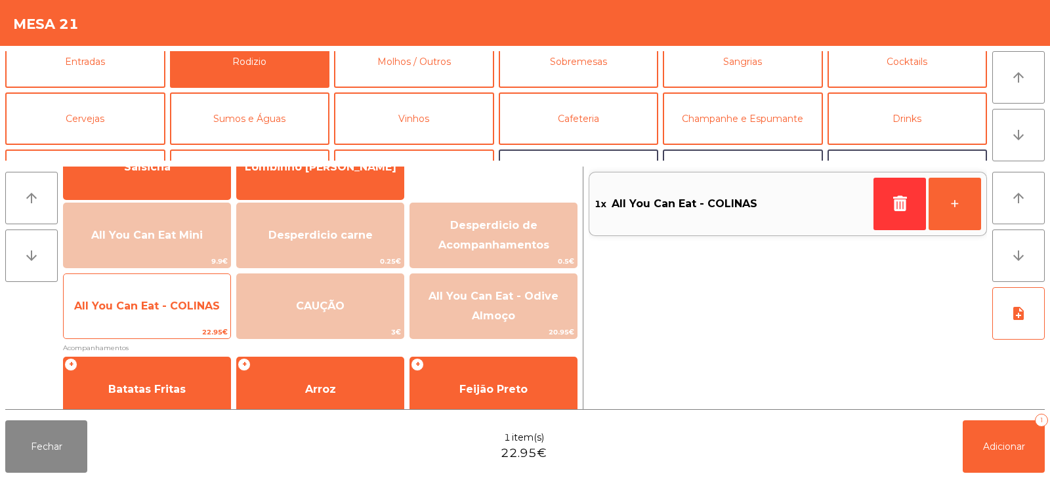
click at [148, 318] on span "All You Can Eat - COLINAS" at bounding box center [147, 306] width 167 height 35
click at [148, 324] on span "All You Can Eat - COLINAS" at bounding box center [147, 306] width 167 height 35
click at [137, 327] on span "22.95€" at bounding box center [147, 332] width 167 height 12
click at [179, 304] on span "All You Can Eat - COLINAS" at bounding box center [147, 306] width 146 height 12
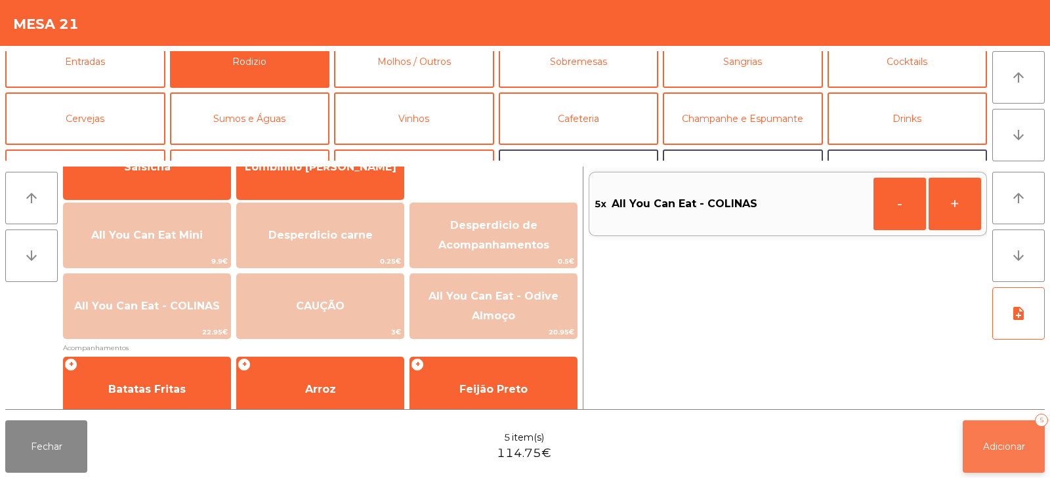
click at [1008, 448] on span "Adicionar" at bounding box center [1004, 447] width 42 height 12
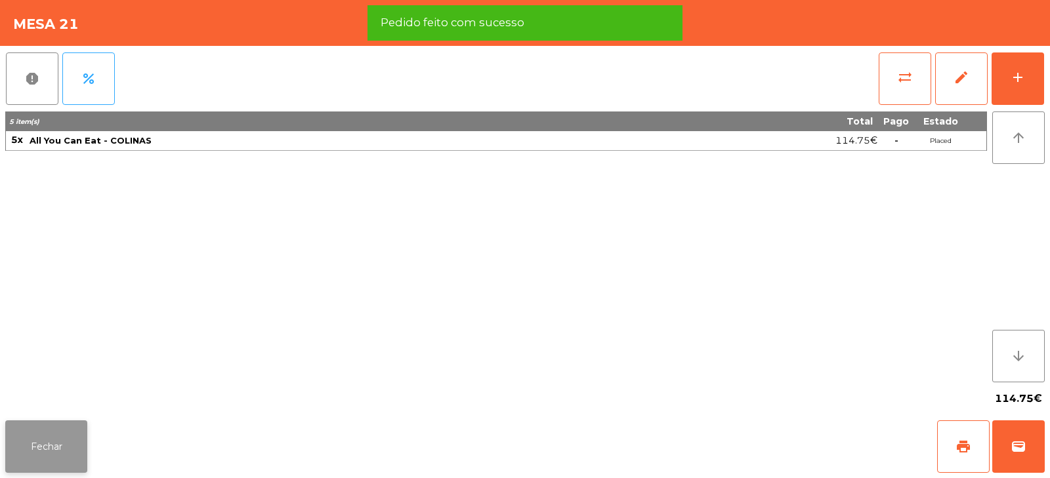
click at [30, 448] on button "Fechar" at bounding box center [46, 447] width 82 height 52
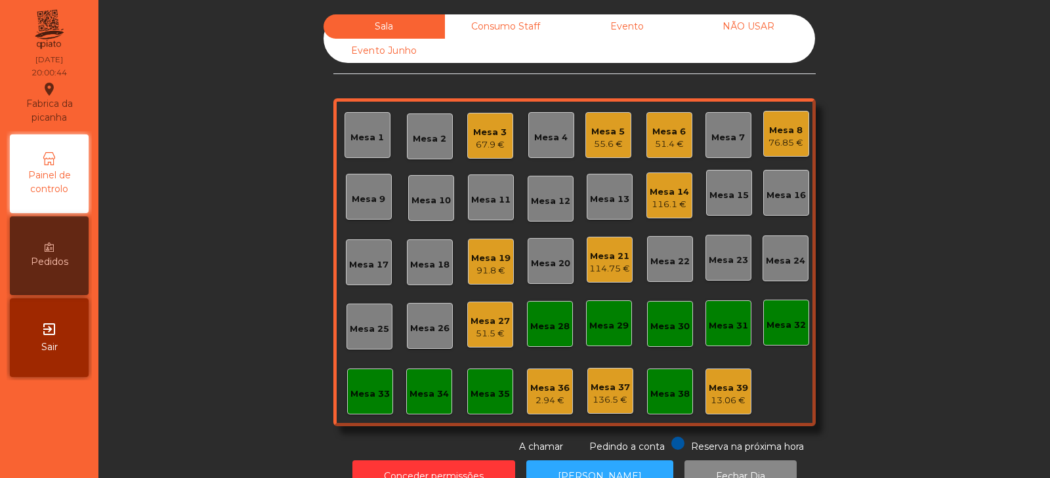
click at [597, 189] on div "Mesa 13" at bounding box center [609, 197] width 39 height 18
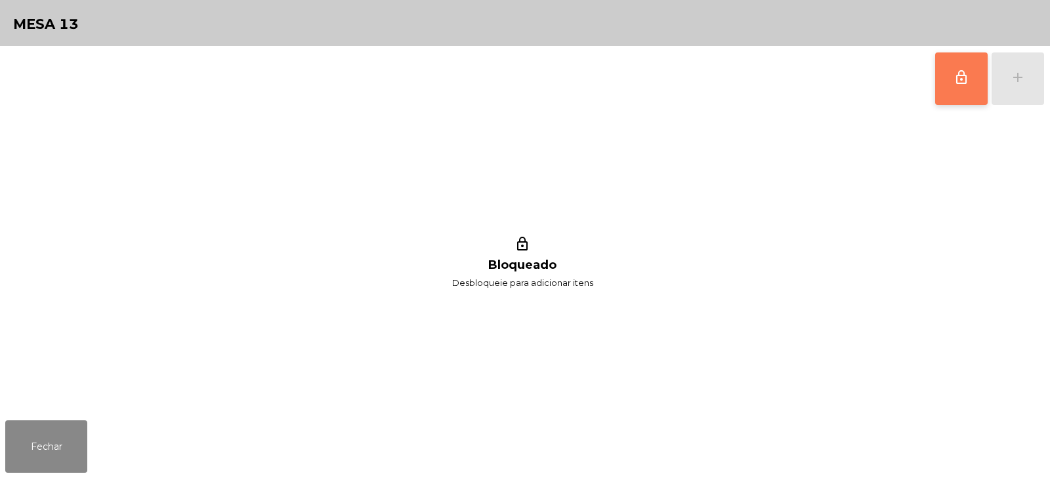
click at [942, 93] on button "lock_outline" at bounding box center [961, 78] width 52 height 52
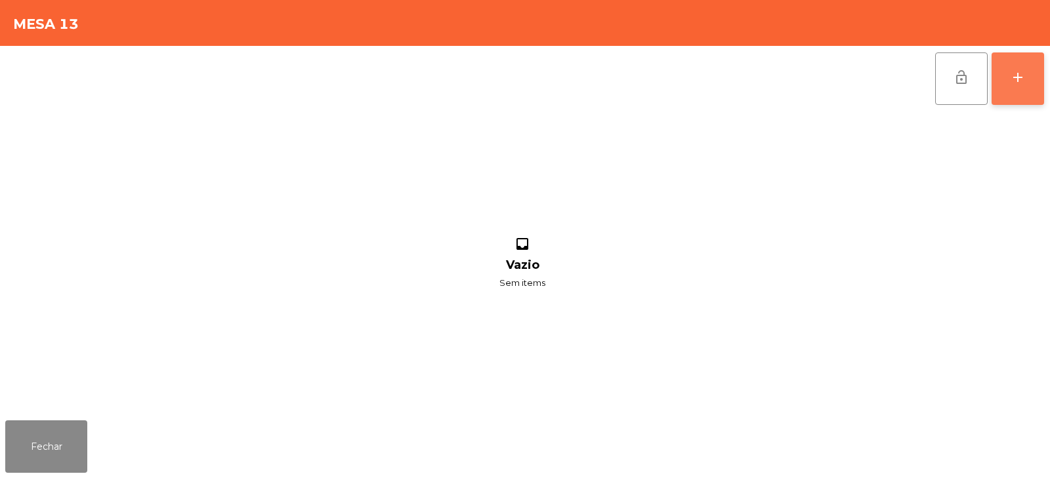
click at [1020, 81] on div "add" at bounding box center [1018, 78] width 16 height 16
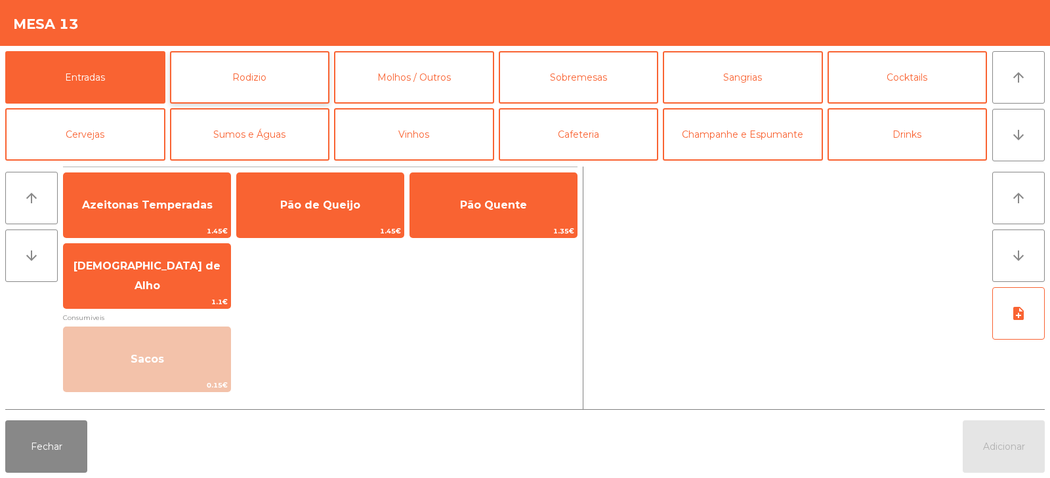
click at [297, 84] on button "Rodizio" at bounding box center [250, 77] width 160 height 52
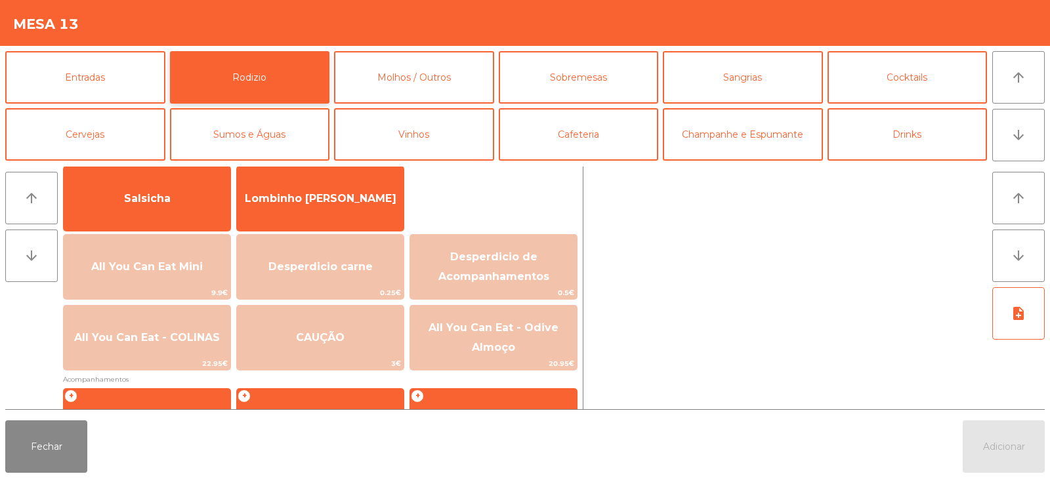
scroll to position [96, 0]
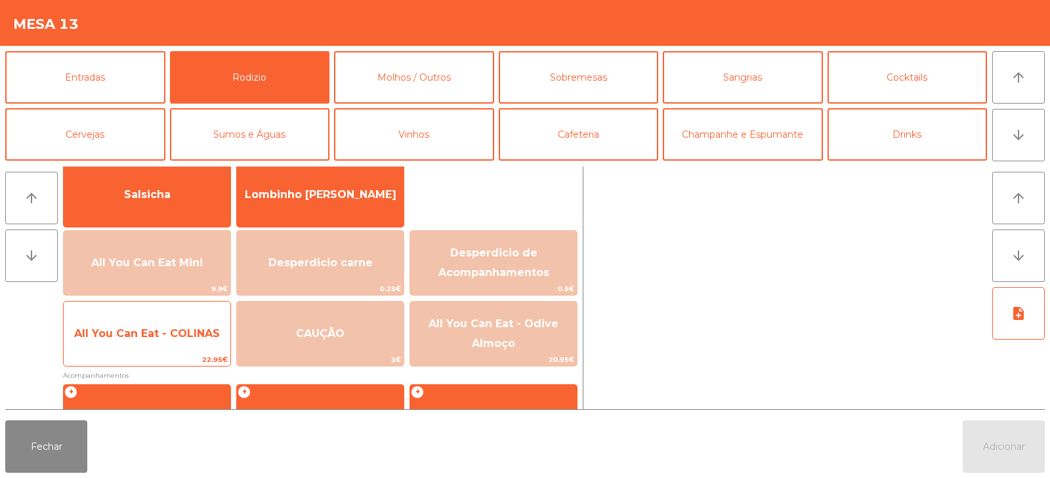
click at [148, 341] on span "All You Can Eat - COLINAS" at bounding box center [147, 333] width 167 height 35
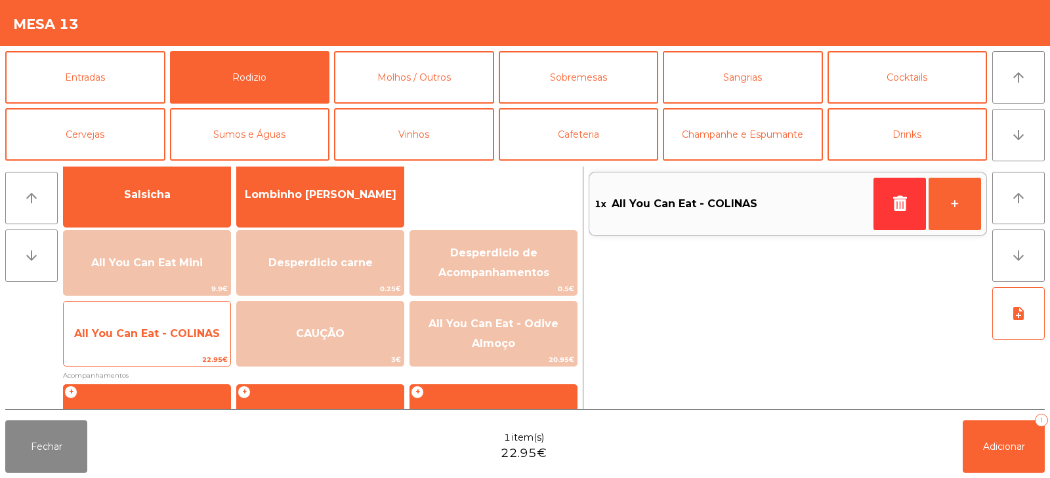
click at [152, 348] on span "All You Can Eat - COLINAS" at bounding box center [147, 333] width 167 height 35
click at [157, 348] on span "All You Can Eat - COLINAS" at bounding box center [147, 333] width 167 height 35
click at [159, 344] on span "All You Can Eat - COLINAS" at bounding box center [147, 333] width 167 height 35
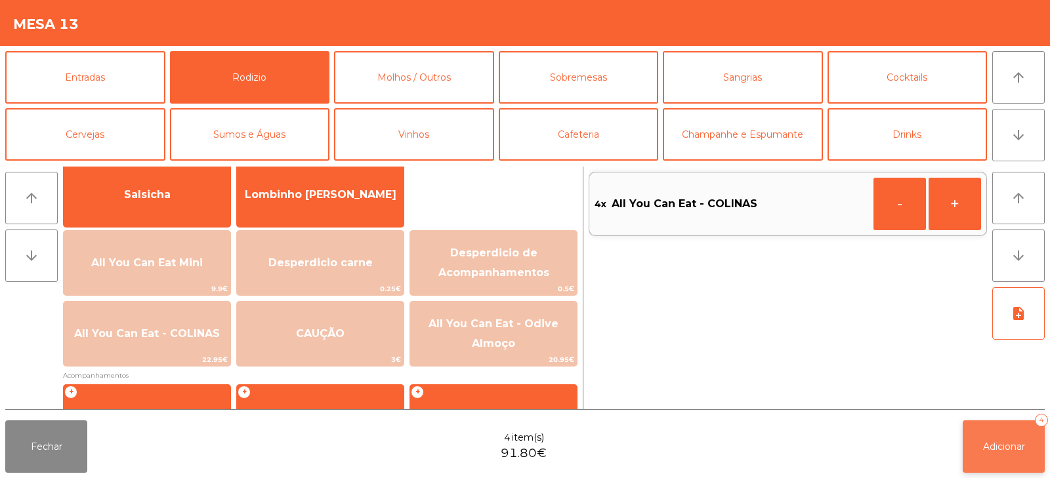
click at [1013, 443] on span "Adicionar" at bounding box center [1004, 447] width 42 height 12
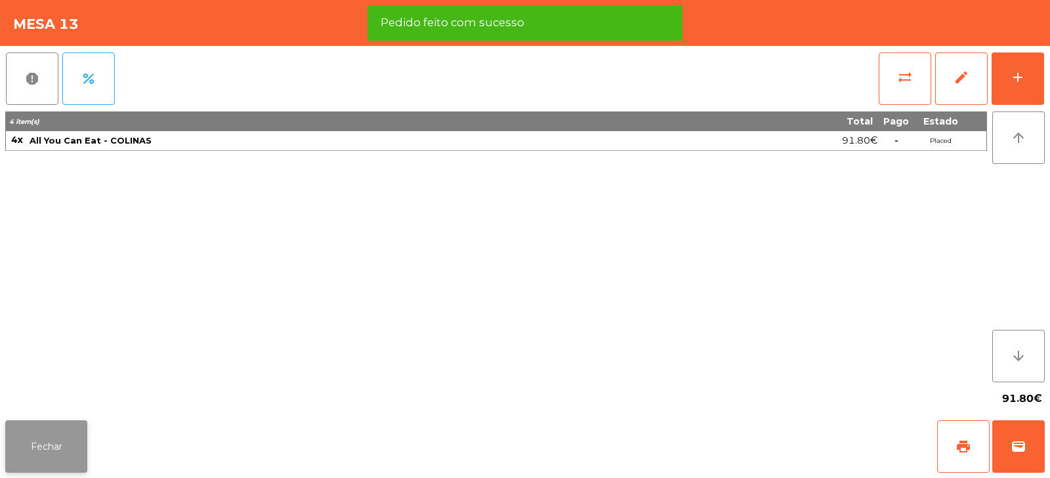
click at [49, 458] on button "Fechar" at bounding box center [46, 447] width 82 height 52
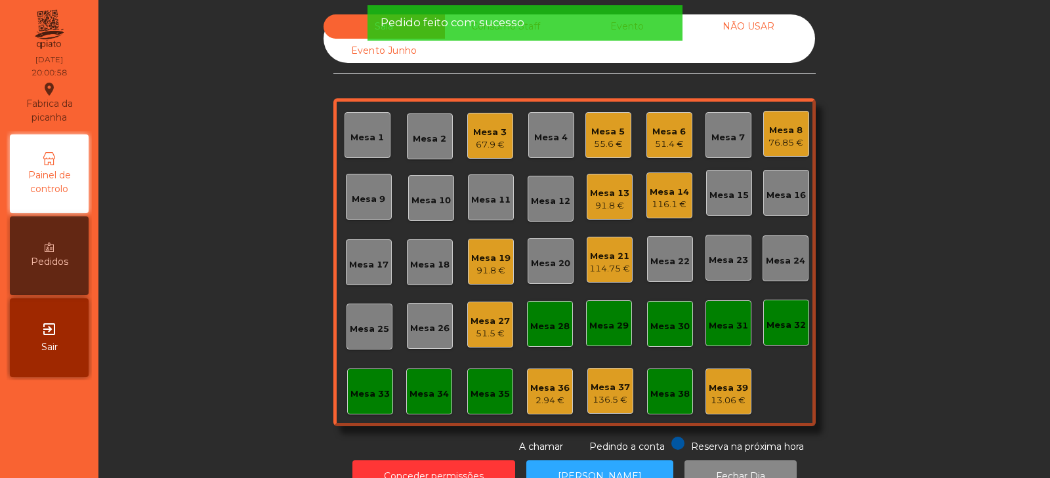
click at [265, 255] on div "Sala Consumo Staff Evento NÃO USAR Evento Junho Mesa 1 Mesa 2 Mesa 3 67.9 € Mes…" at bounding box center [574, 234] width 916 height 440
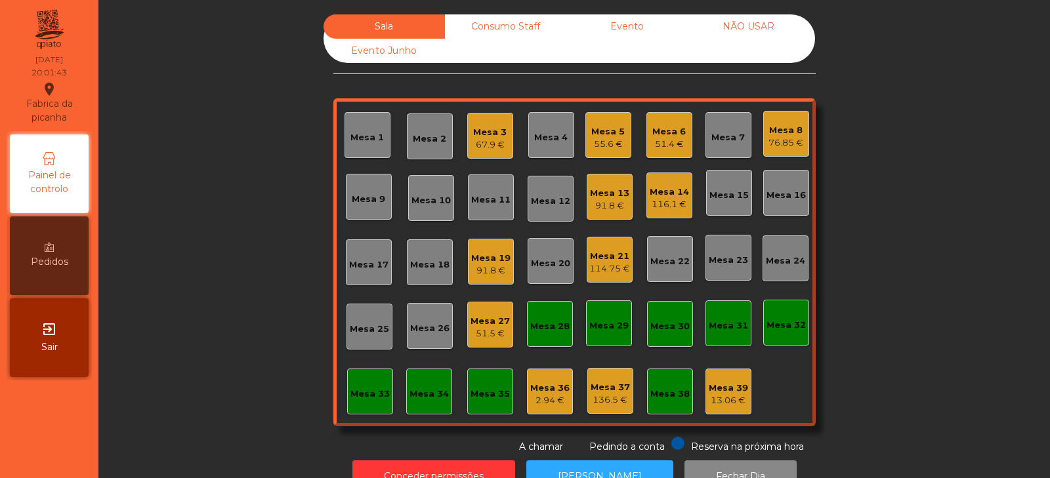
click at [201, 224] on div "Sala Consumo Staff Evento NÃO USAR Evento Junho Mesa 1 Mesa 2 Mesa 3 67.9 € Mes…" at bounding box center [574, 234] width 916 height 440
click at [783, 260] on div "Mesa 24" at bounding box center [785, 261] width 39 height 13
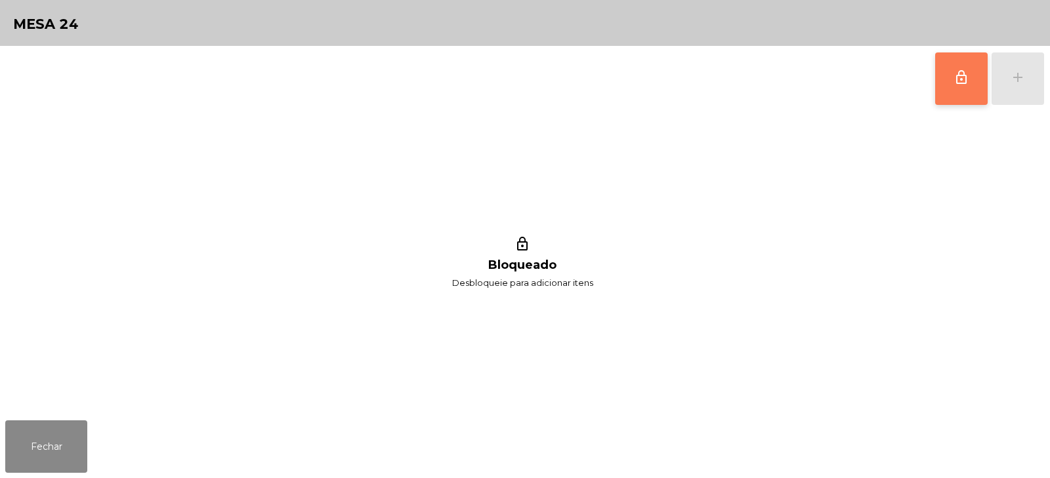
click at [960, 87] on button "lock_outline" at bounding box center [961, 78] width 52 height 52
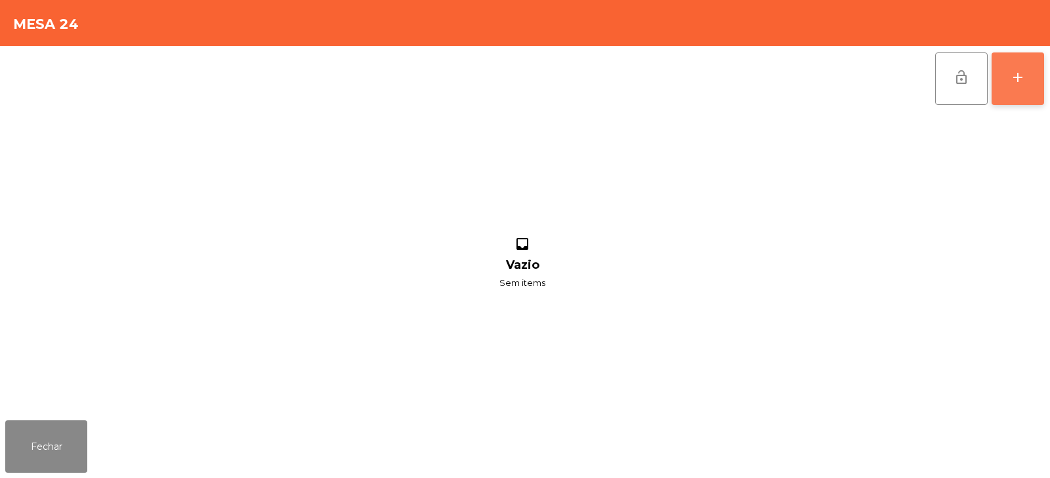
click at [1024, 94] on button "add" at bounding box center [1017, 78] width 52 height 52
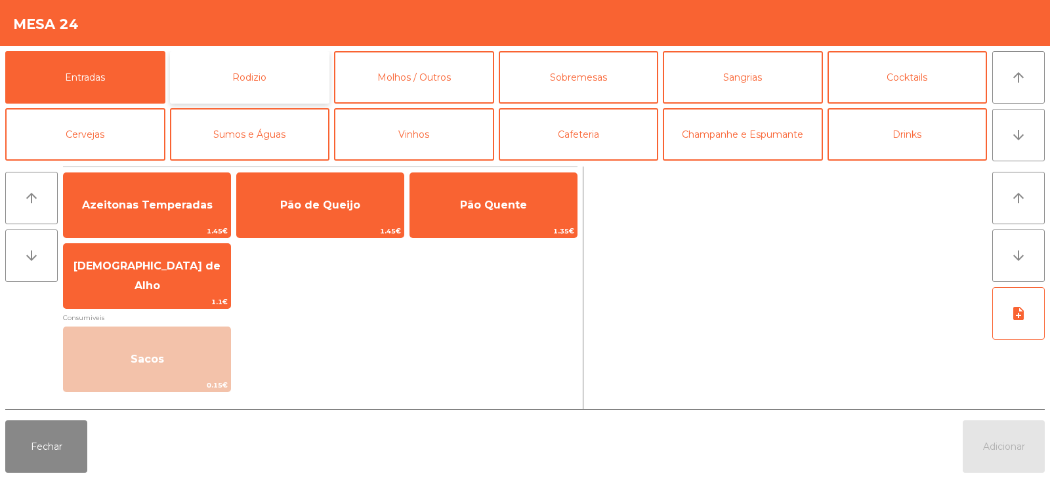
click at [224, 64] on button "Rodizio" at bounding box center [250, 77] width 160 height 52
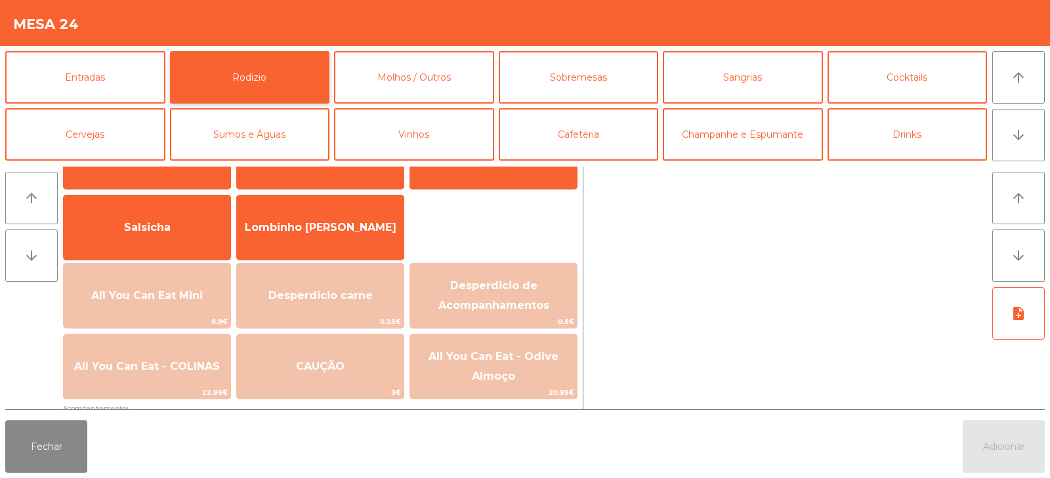
scroll to position [63, 0]
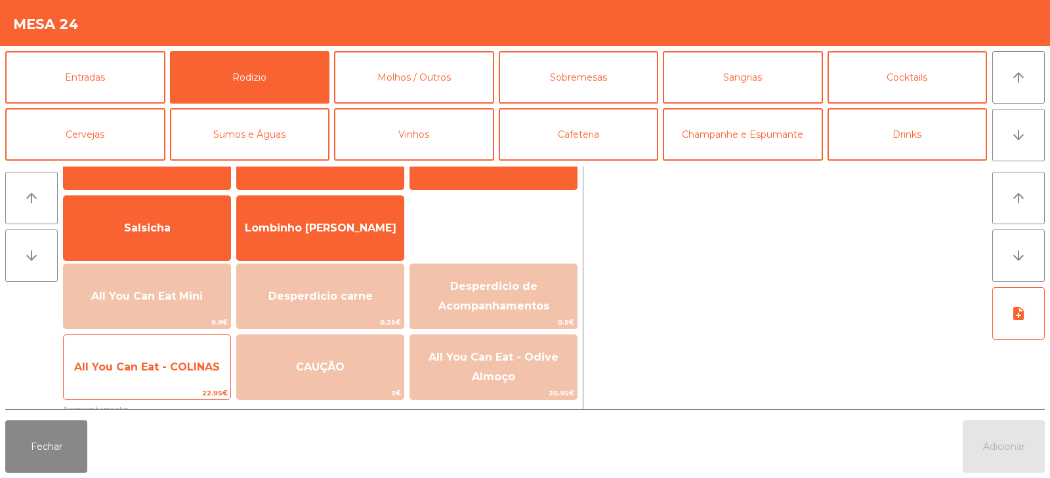
click at [162, 377] on span "All You Can Eat - COLINAS" at bounding box center [147, 367] width 167 height 35
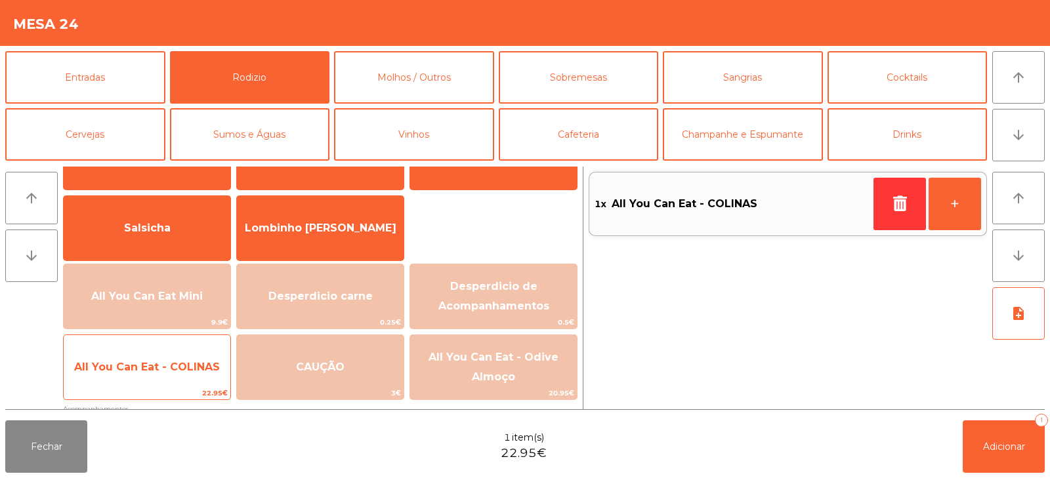
click at [162, 383] on span "All You Can Eat - COLINAS" at bounding box center [147, 367] width 167 height 35
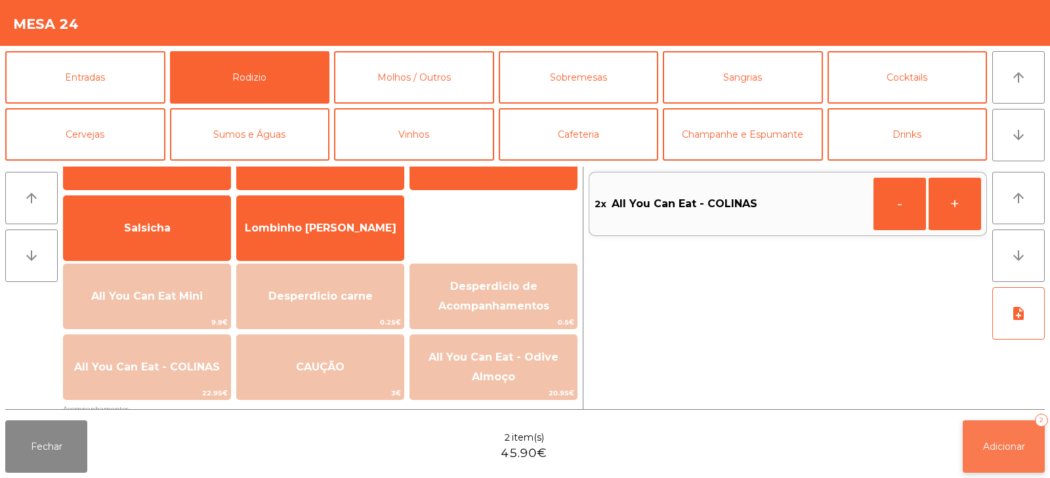
click at [1020, 442] on span "Adicionar" at bounding box center [1004, 447] width 42 height 12
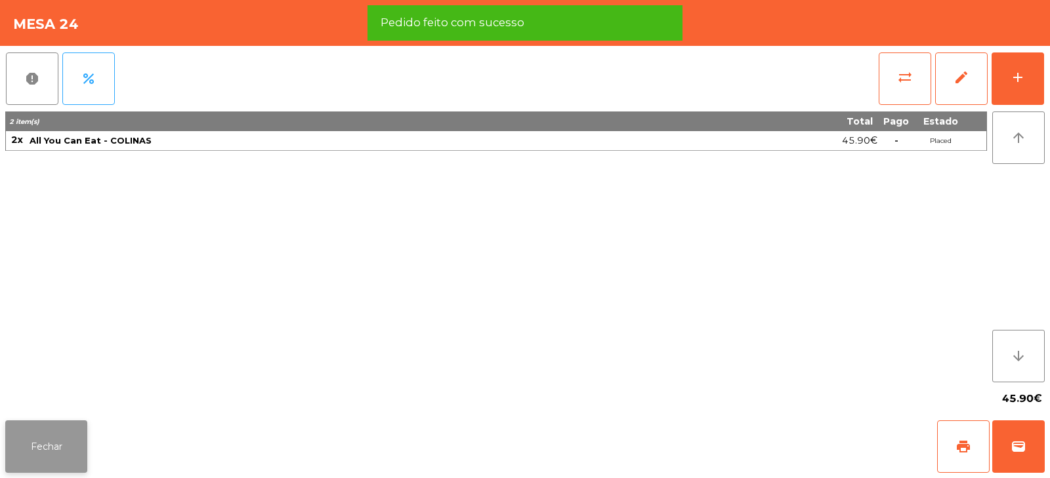
click at [59, 436] on button "Fechar" at bounding box center [46, 447] width 82 height 52
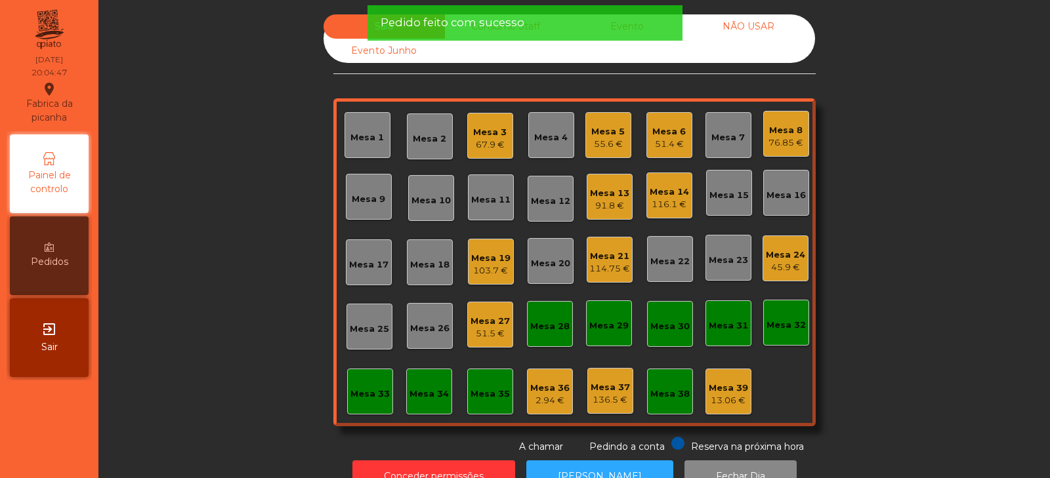
click at [185, 251] on div "Sala Consumo Staff Evento NÃO USAR Evento Junho Mesa 1 Mesa 2 Mesa 3 67.9 € Mes…" at bounding box center [574, 234] width 916 height 440
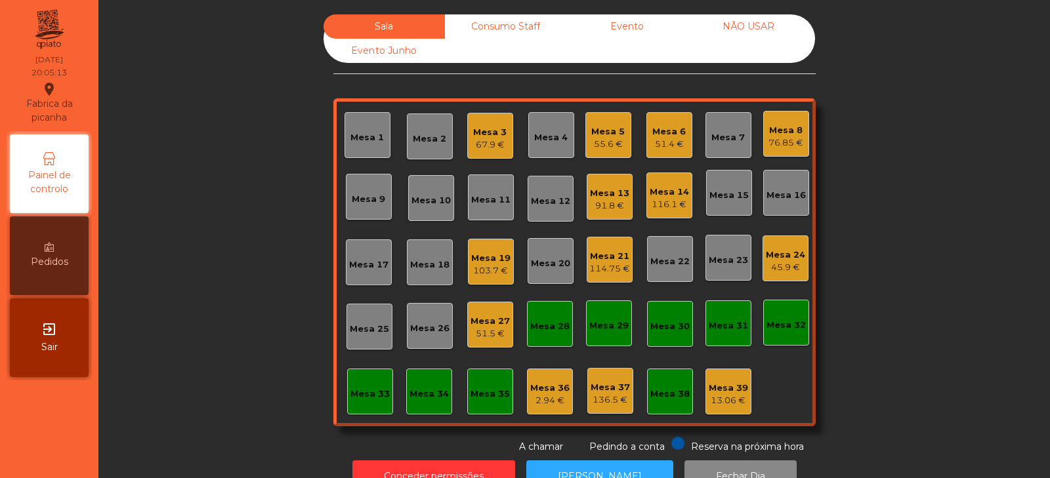
click at [224, 236] on div "Sala Consumo Staff Evento NÃO USAR Evento Junho Mesa 1 Mesa 2 Mesa 3 67.9 € Mes…" at bounding box center [574, 234] width 916 height 440
click at [741, 405] on div "13.06 €" at bounding box center [728, 400] width 39 height 13
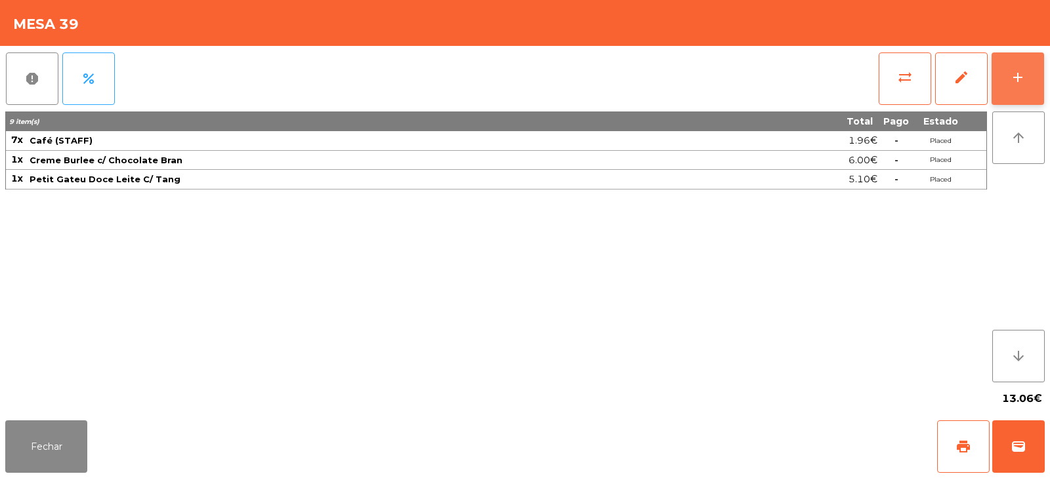
click at [1008, 64] on button "add" at bounding box center [1017, 78] width 52 height 52
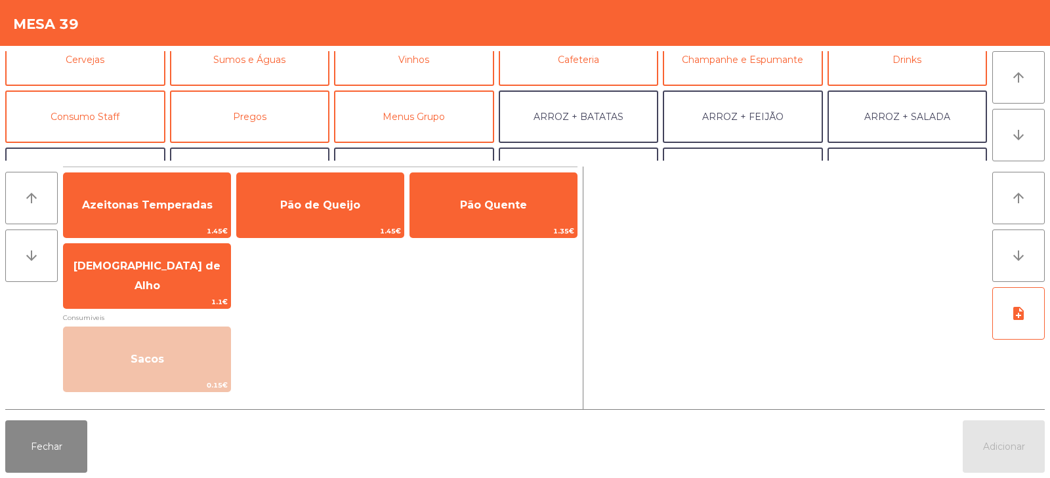
scroll to position [87, 0]
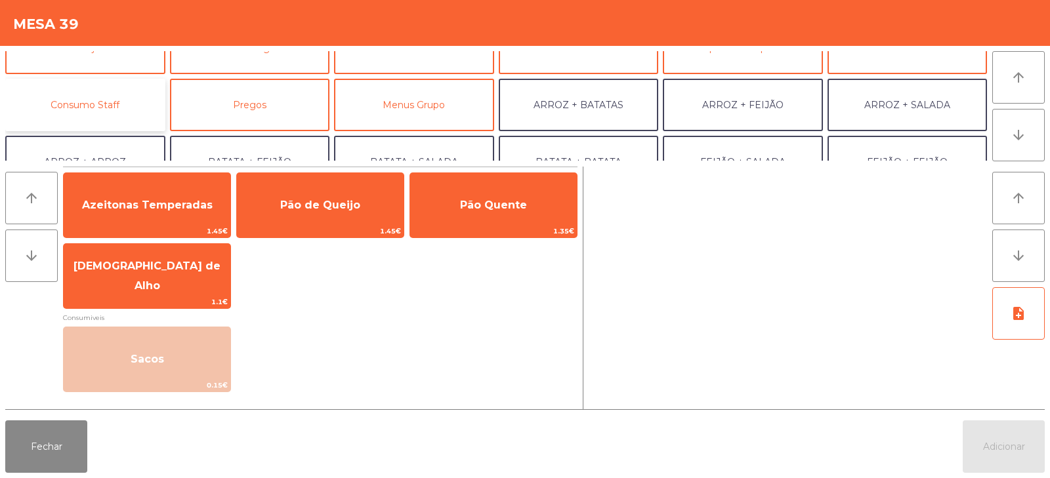
click at [98, 109] on button "Consumo Staff" at bounding box center [85, 105] width 160 height 52
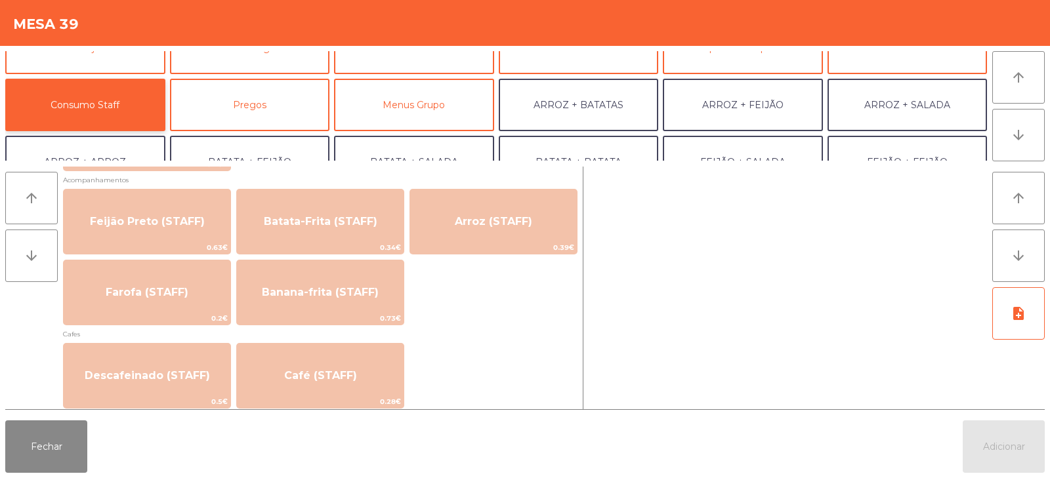
scroll to position [615, 0]
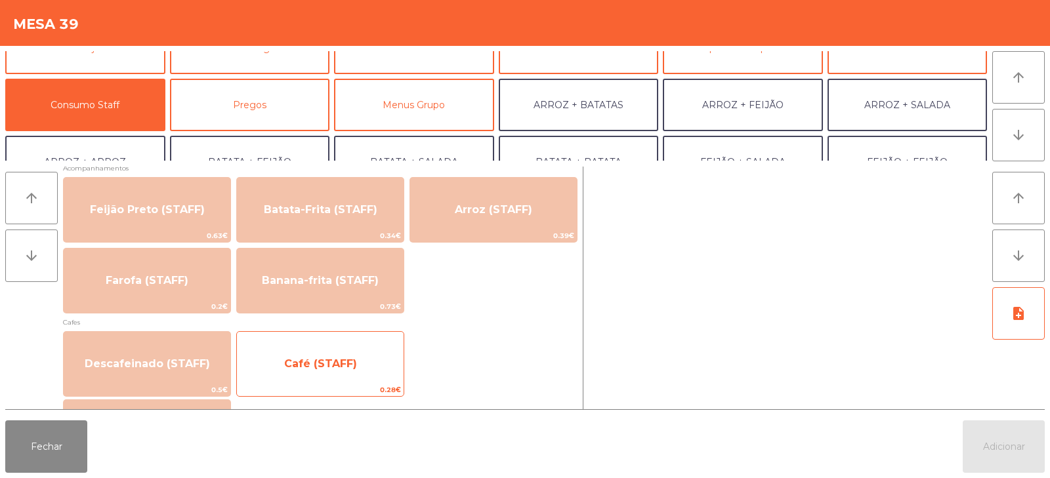
click at [323, 377] on span "Café (STAFF)" at bounding box center [320, 363] width 167 height 35
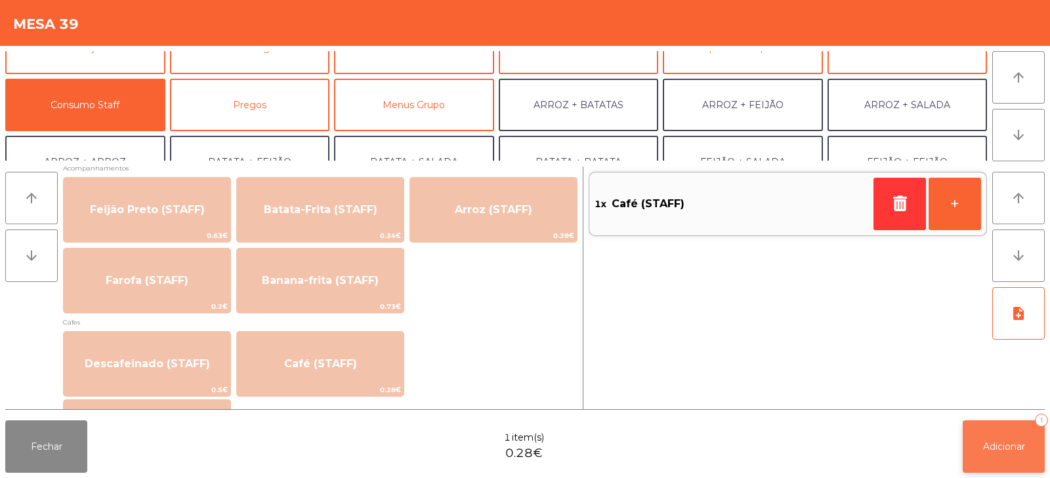
click at [1014, 438] on button "Adicionar 1" at bounding box center [1004, 447] width 82 height 52
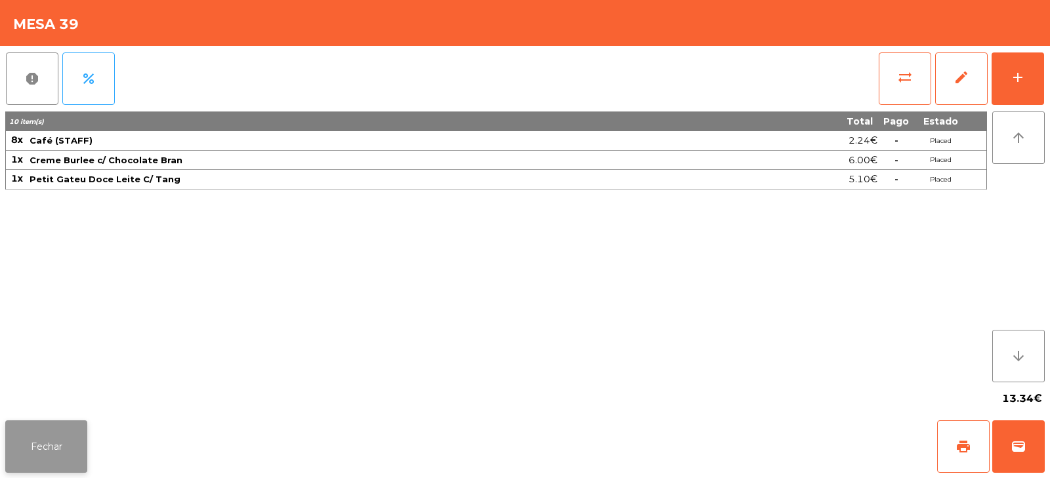
click at [72, 428] on button "Fechar" at bounding box center [46, 447] width 82 height 52
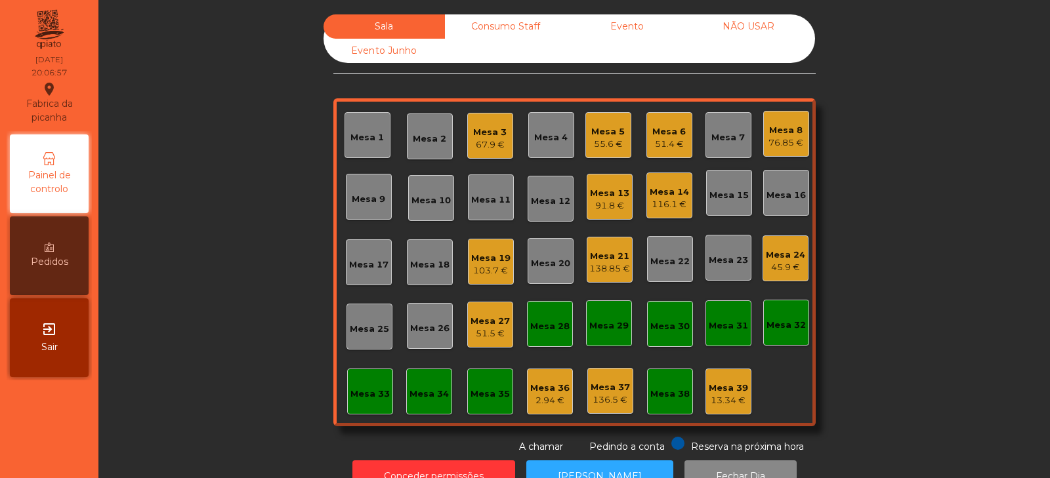
click at [227, 175] on div "Sala Consumo Staff Evento NÃO USAR Evento Junho Mesa 1 Mesa 2 Mesa 3 67.9 € Mes…" at bounding box center [574, 234] width 916 height 440
click at [623, 196] on div "Mesa 13 91.8 €" at bounding box center [610, 197] width 46 height 46
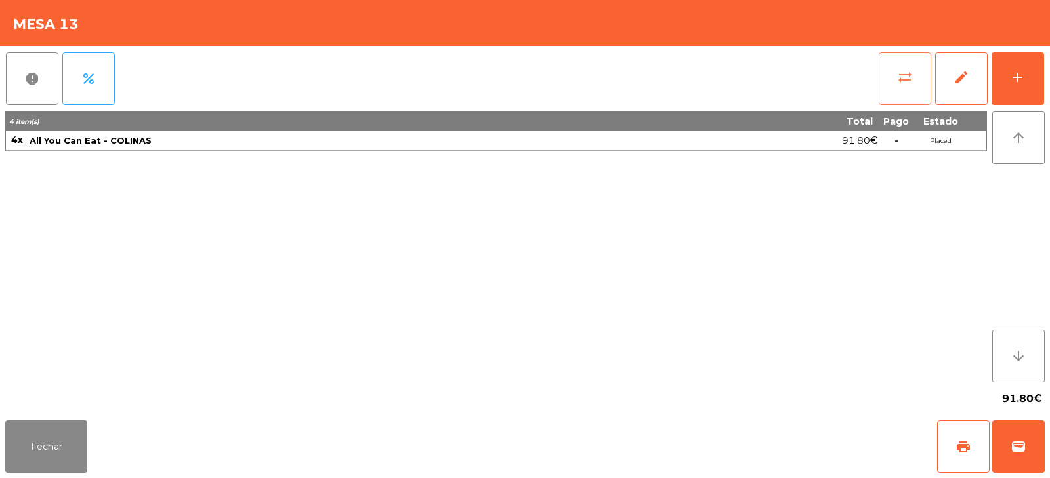
click at [909, 79] on span "sync_alt" at bounding box center [905, 78] width 16 height 16
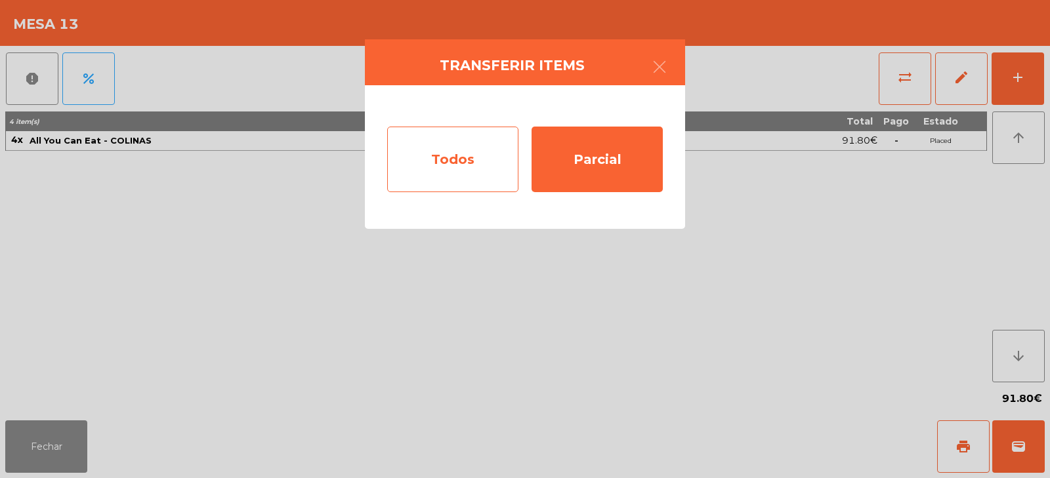
click at [487, 170] on div "Todos" at bounding box center [452, 160] width 131 height 66
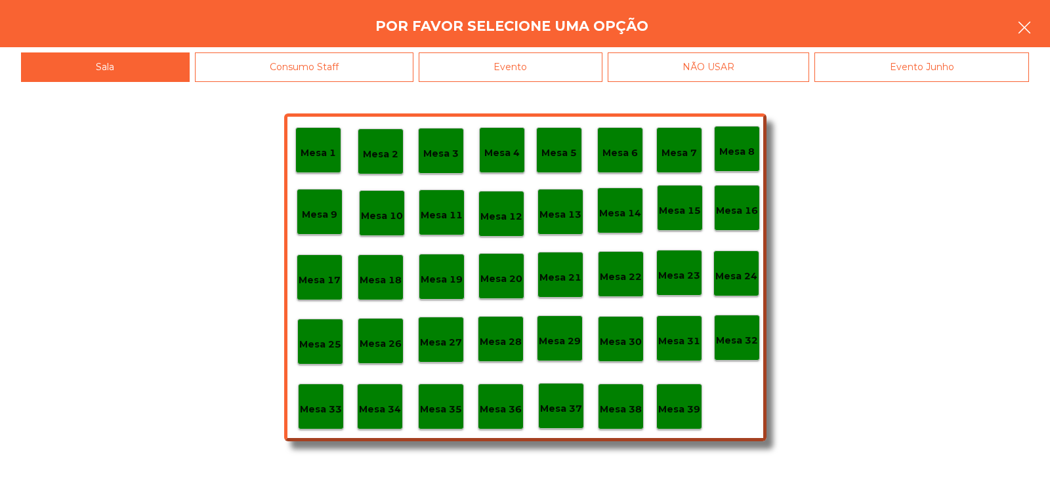
click at [1022, 32] on icon "button" at bounding box center [1024, 28] width 16 height 16
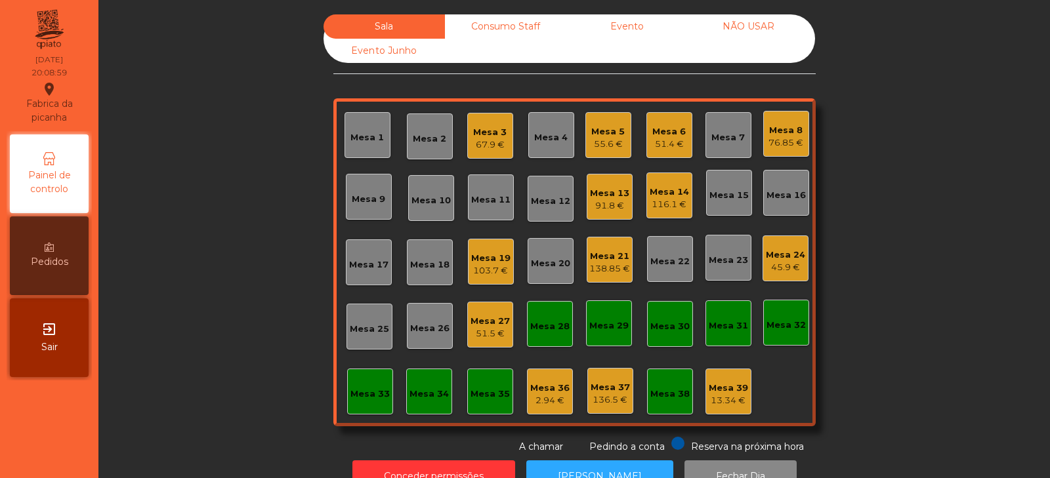
click at [607, 198] on div "Mesa 13" at bounding box center [609, 193] width 39 height 13
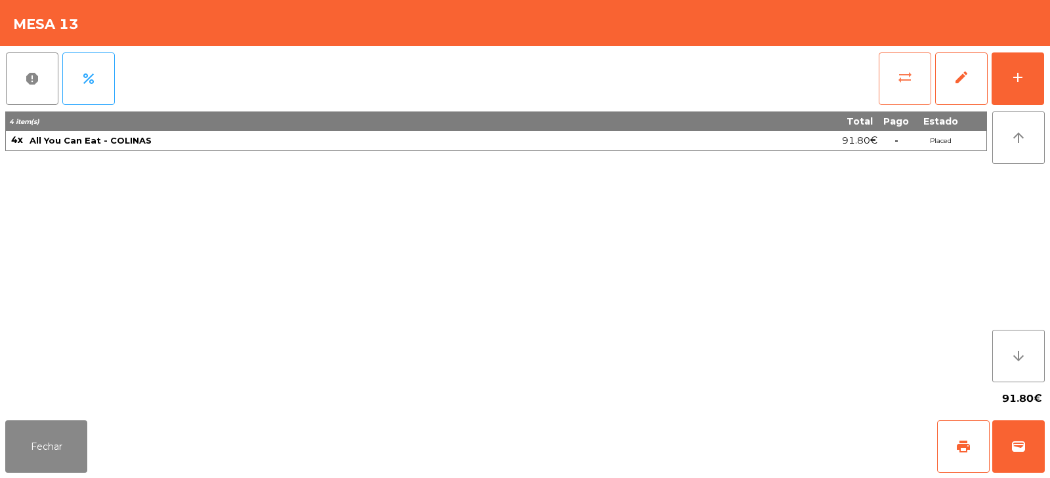
click at [903, 77] on span "sync_alt" at bounding box center [905, 78] width 16 height 16
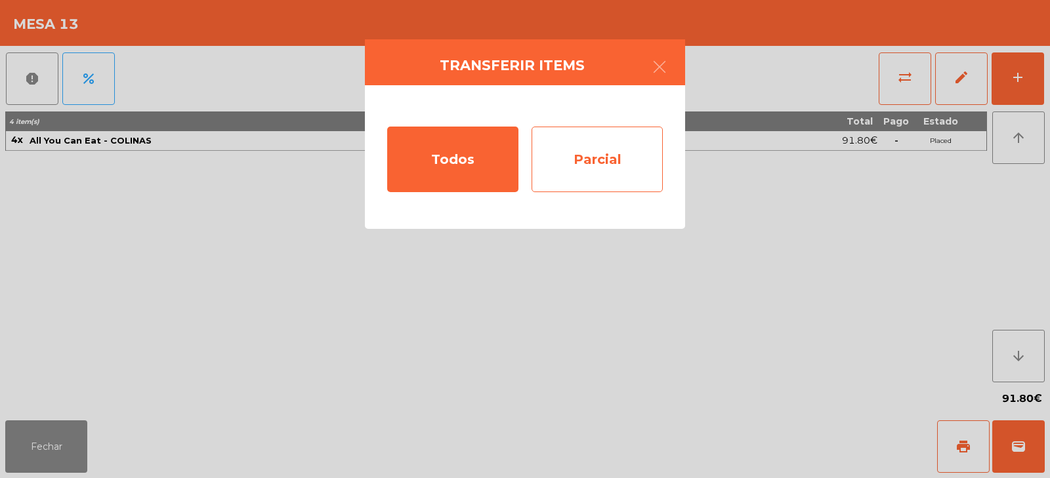
click at [615, 164] on div "Parcial" at bounding box center [596, 160] width 131 height 66
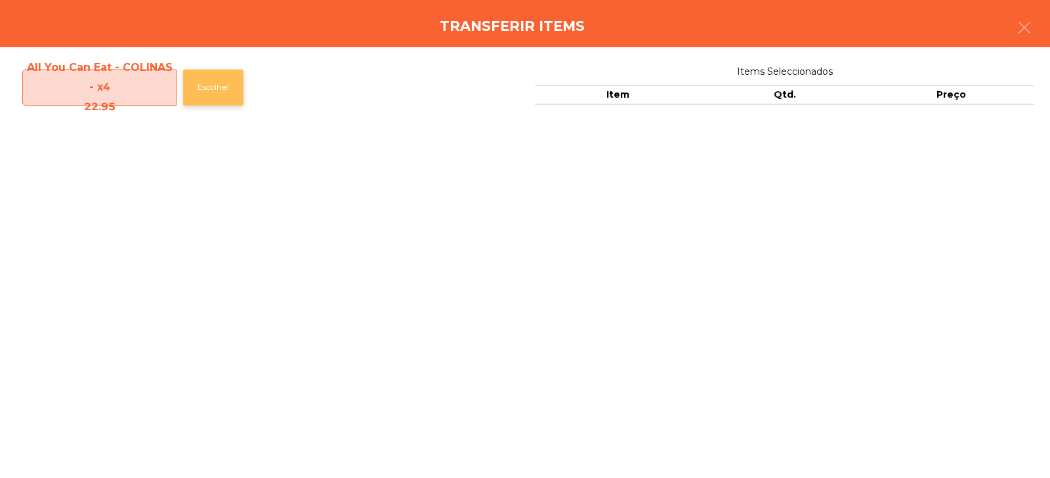
click at [224, 98] on button "Escolher" at bounding box center [213, 88] width 60 height 36
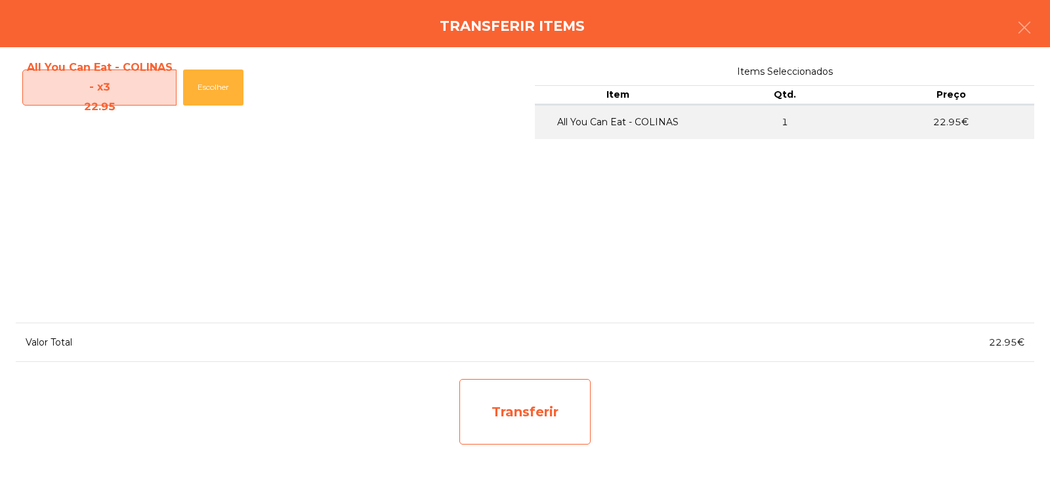
click at [532, 415] on div "Transferir" at bounding box center [524, 412] width 131 height 66
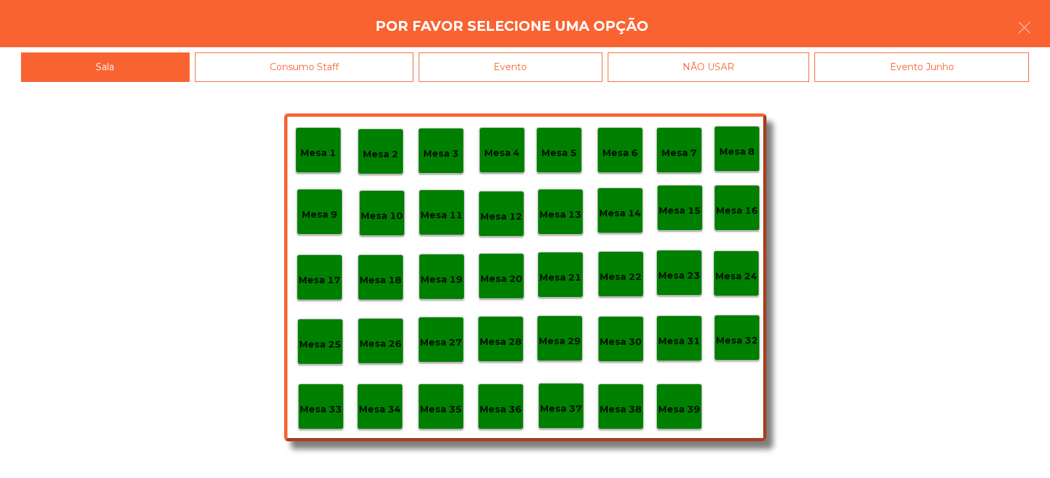
click at [561, 415] on p "Mesa 37" at bounding box center [561, 409] width 42 height 15
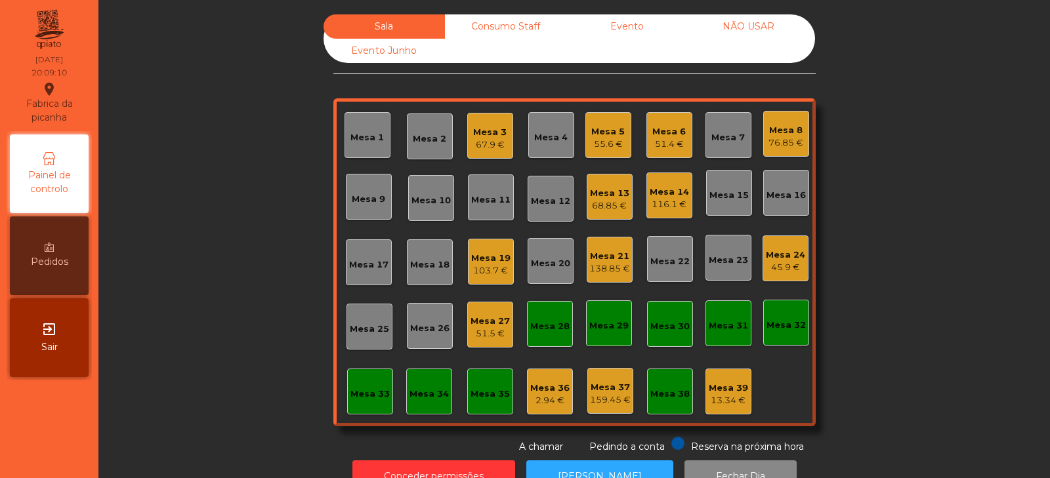
click at [566, 203] on div "Mesa 12" at bounding box center [551, 199] width 46 height 46
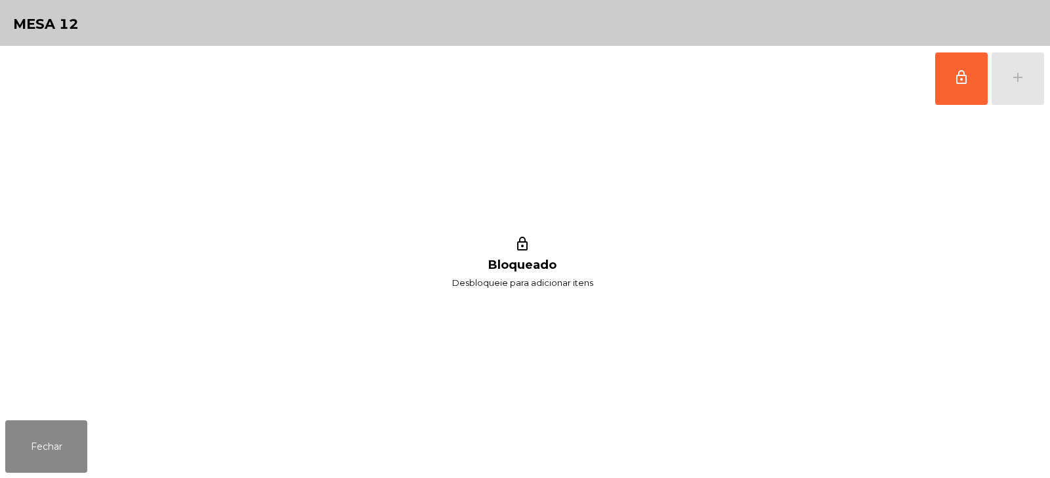
click at [1017, 75] on div "lock_outline add" at bounding box center [989, 79] width 110 height 66
click at [49, 444] on button "Fechar" at bounding box center [46, 447] width 82 height 52
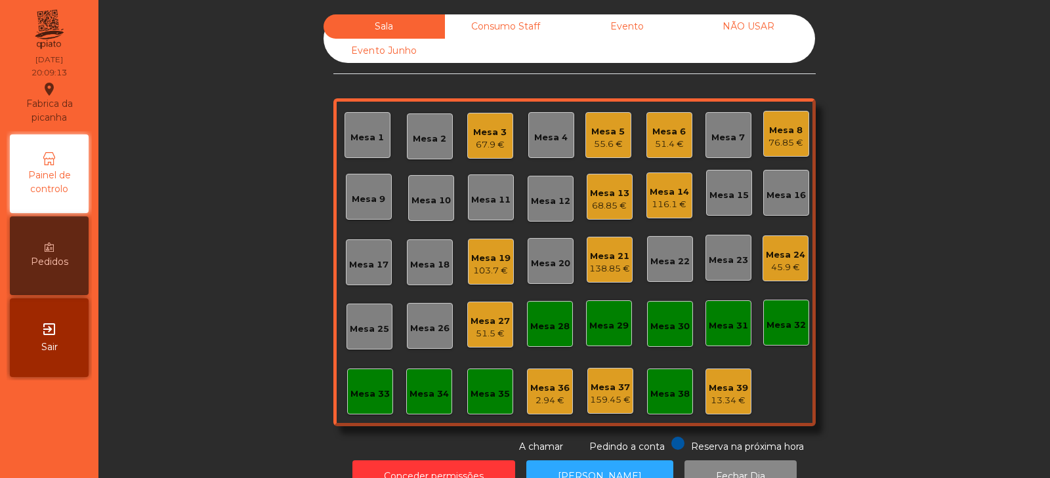
click at [601, 195] on div "Mesa 13" at bounding box center [609, 193] width 39 height 13
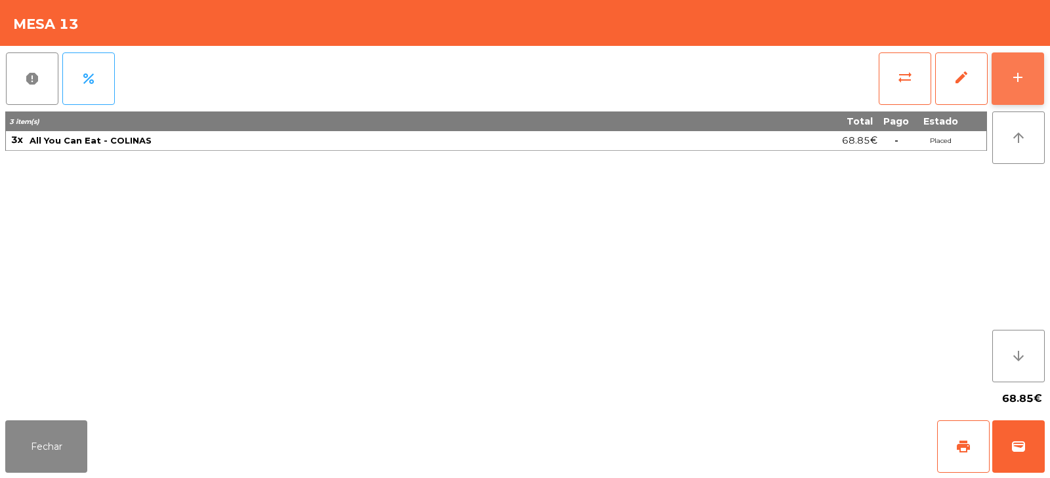
click at [1007, 75] on button "add" at bounding box center [1017, 78] width 52 height 52
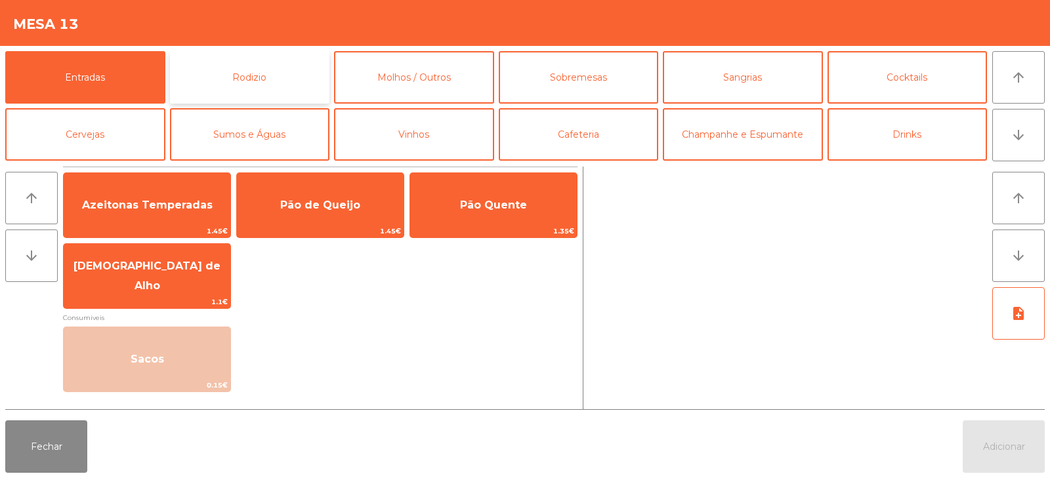
click at [287, 66] on button "Rodizio" at bounding box center [250, 77] width 160 height 52
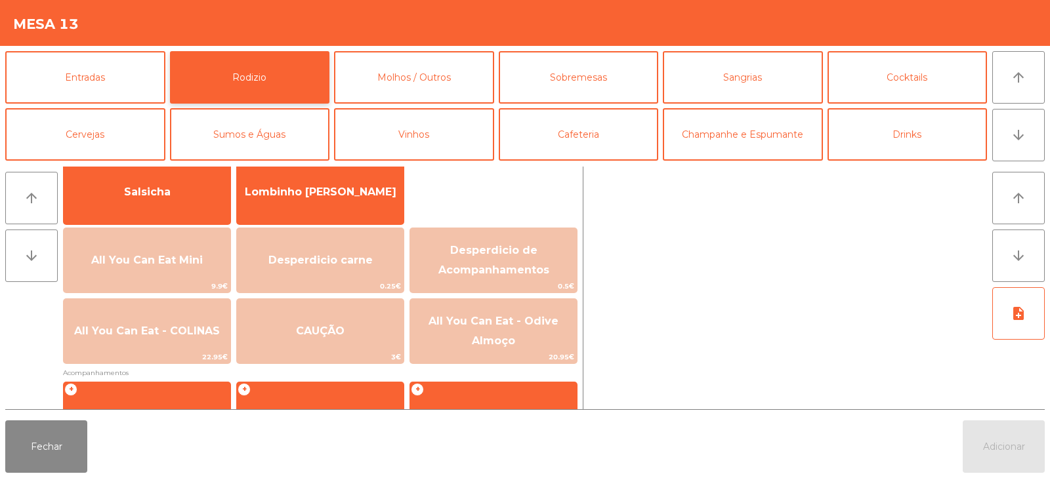
scroll to position [100, 0]
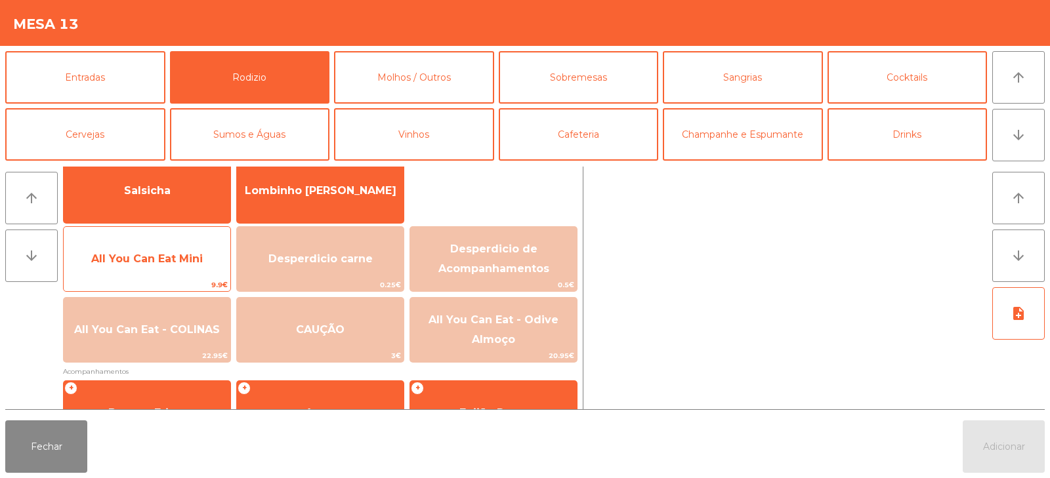
click at [188, 265] on span "All You Can Eat Mini" at bounding box center [147, 258] width 167 height 35
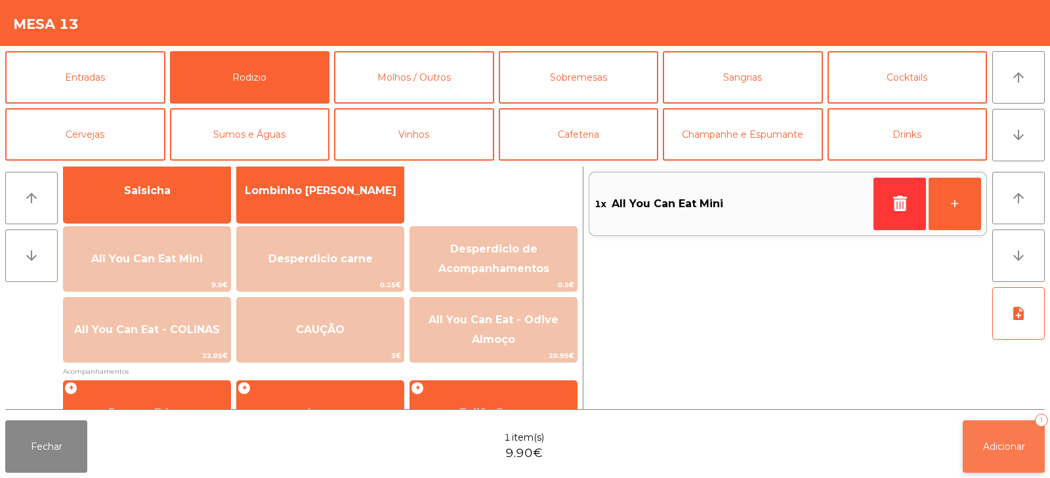
click at [1033, 467] on button "Adicionar 1" at bounding box center [1004, 447] width 82 height 52
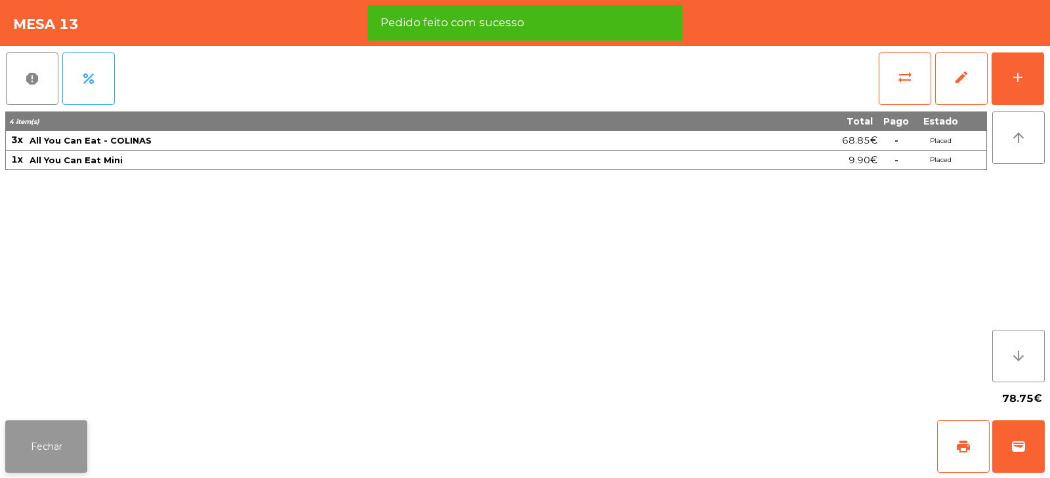
click at [64, 446] on button "Fechar" at bounding box center [46, 447] width 82 height 52
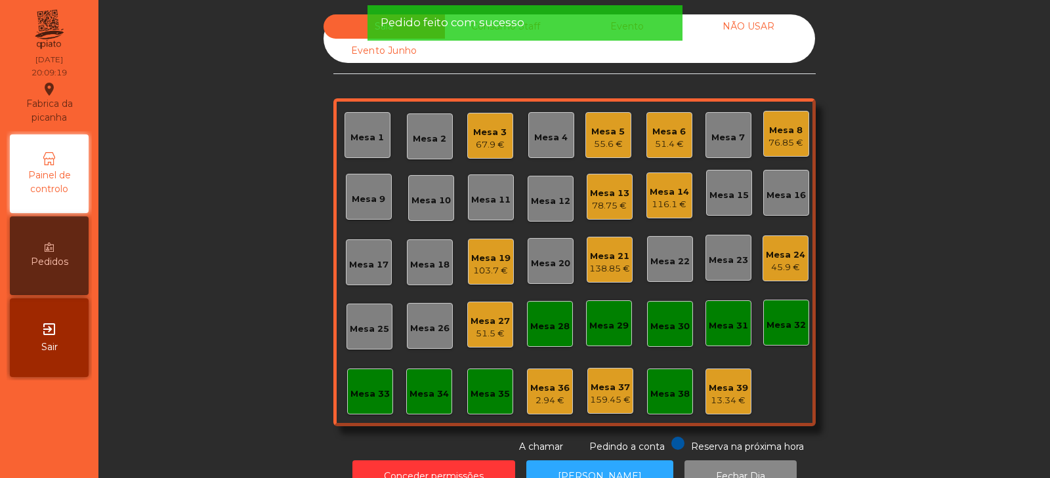
click at [268, 230] on div "Sala Consumo Staff Evento NÃO USAR Evento Junho Mesa 1 Mesa 2 Mesa 3 67.9 € Mes…" at bounding box center [574, 234] width 916 height 440
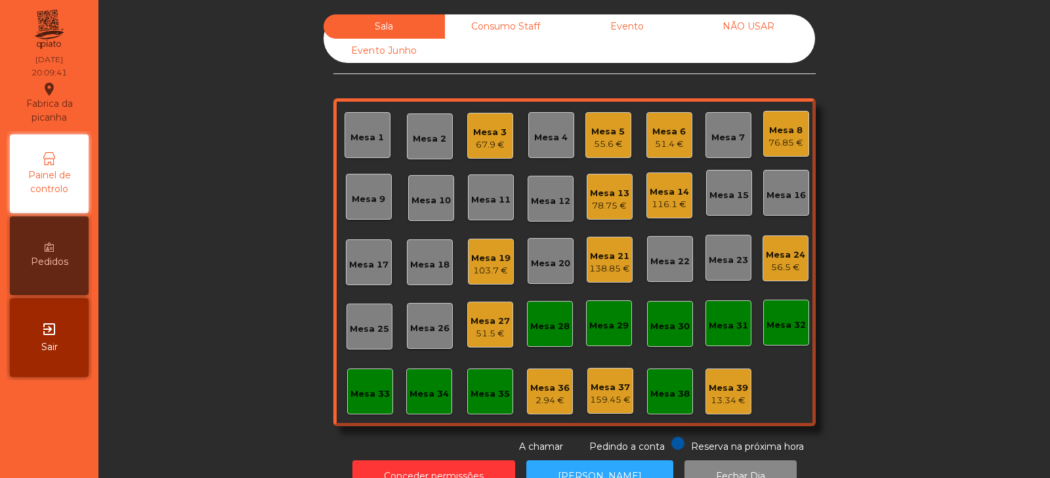
click at [426, 202] on div "Mesa 10" at bounding box center [430, 200] width 39 height 13
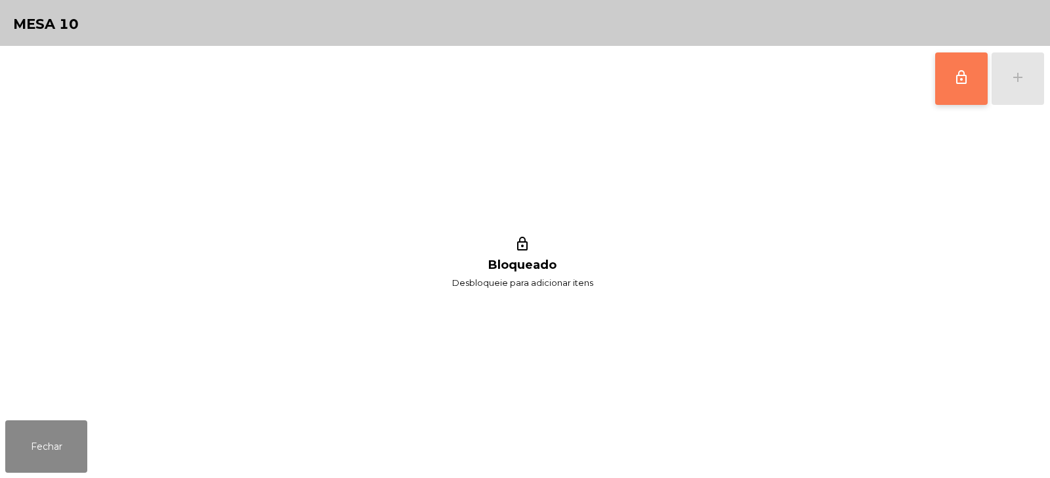
click at [963, 85] on button "lock_outline" at bounding box center [961, 78] width 52 height 52
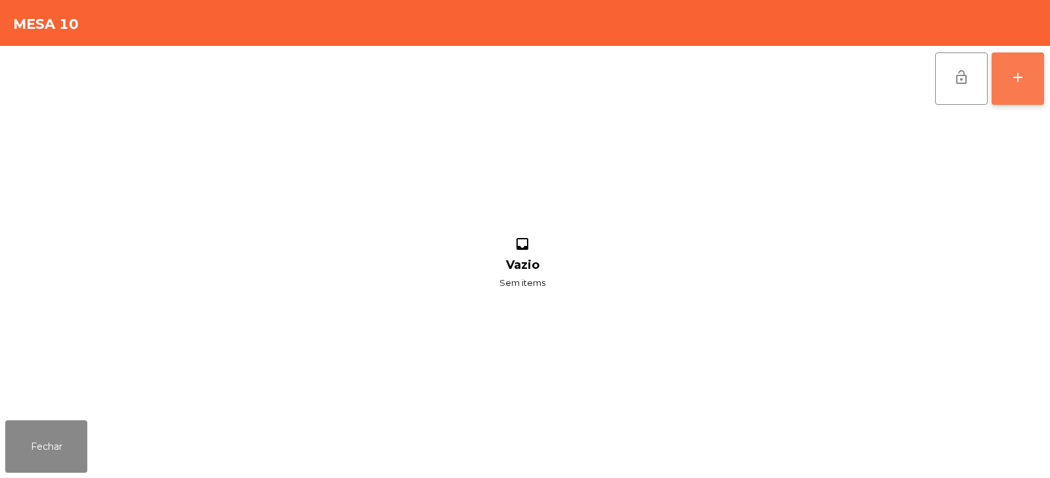
click at [1003, 75] on button "add" at bounding box center [1017, 78] width 52 height 52
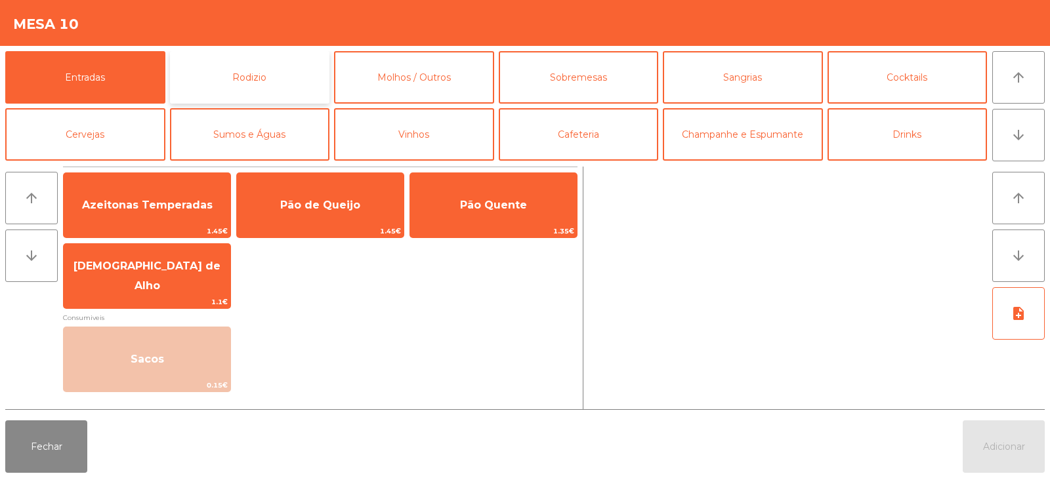
click at [289, 77] on button "Rodizio" at bounding box center [250, 77] width 160 height 52
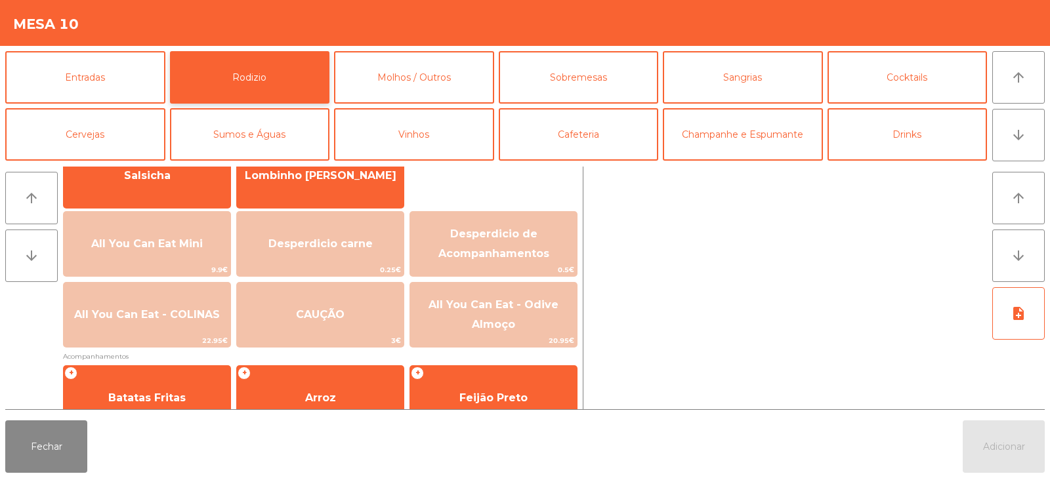
scroll to position [123, 0]
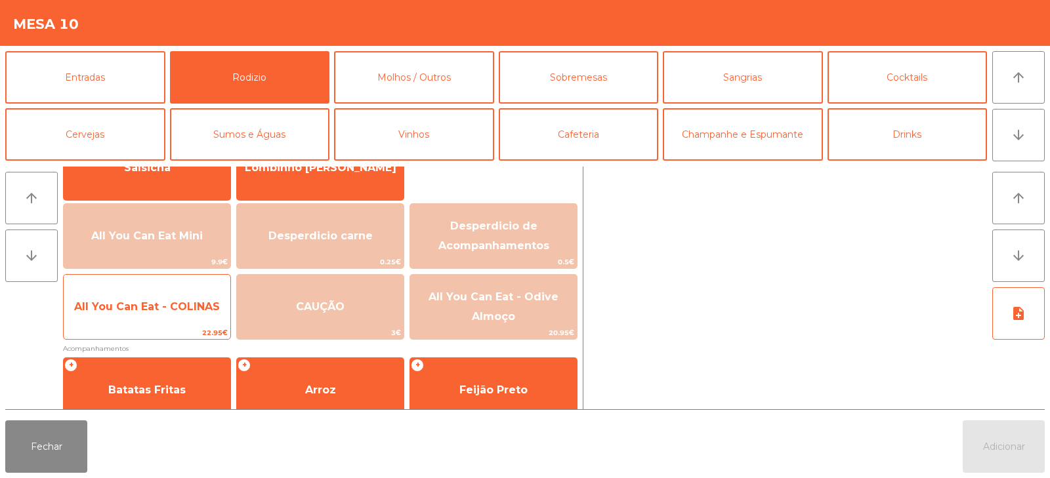
click at [158, 313] on span "All You Can Eat - COLINAS" at bounding box center [147, 306] width 167 height 35
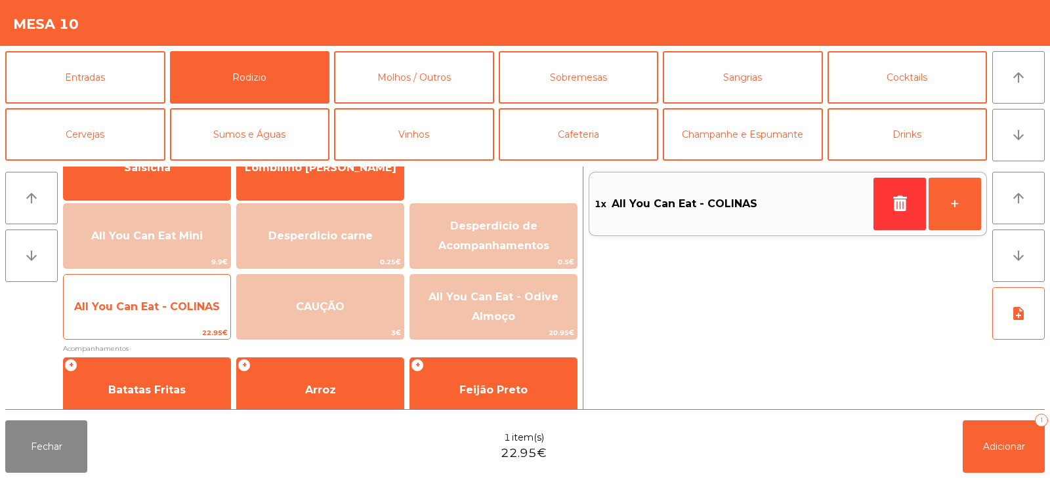
click at [147, 320] on span "All You Can Eat - COLINAS" at bounding box center [147, 306] width 167 height 35
click at [140, 318] on span "All You Can Eat - COLINAS" at bounding box center [147, 306] width 167 height 35
click at [135, 329] on span "22.95€" at bounding box center [147, 333] width 167 height 12
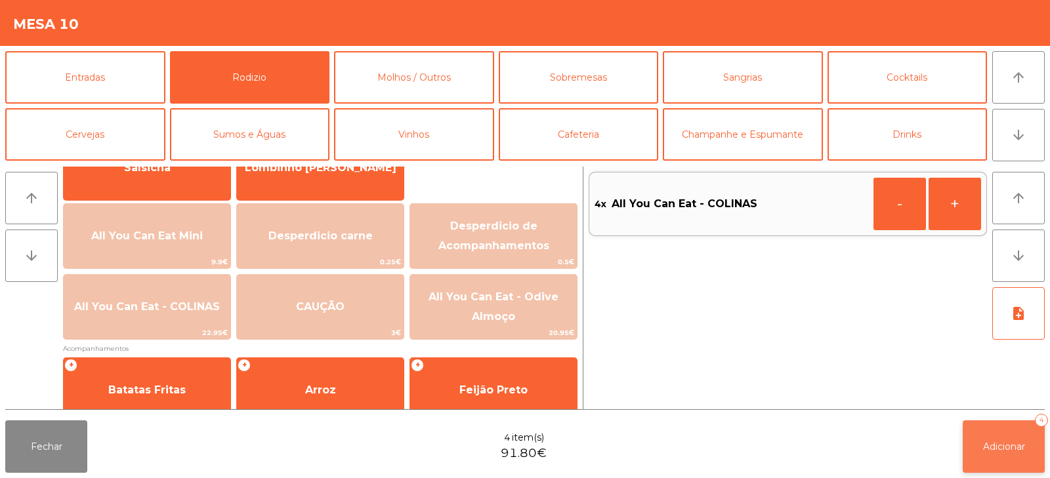
click at [1008, 429] on button "Adicionar 4" at bounding box center [1004, 447] width 82 height 52
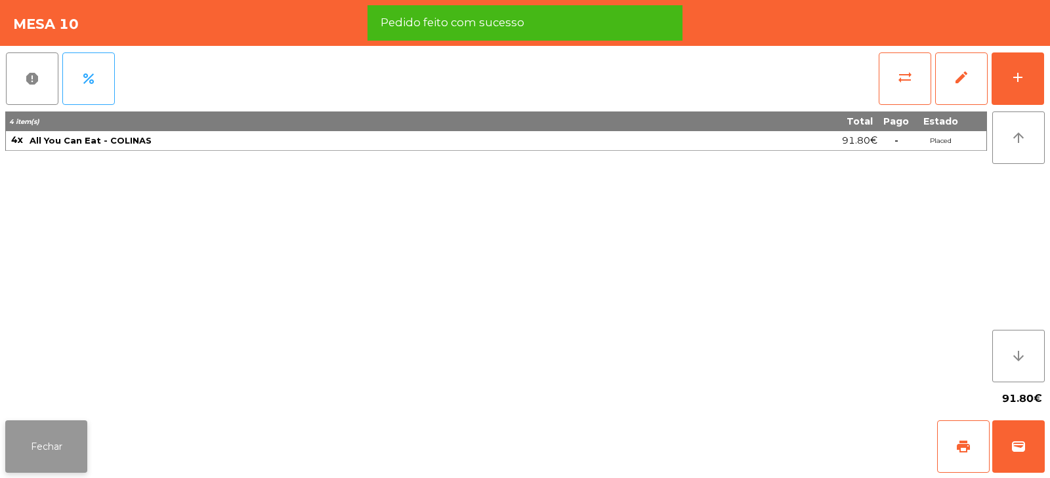
click at [42, 451] on button "Fechar" at bounding box center [46, 447] width 82 height 52
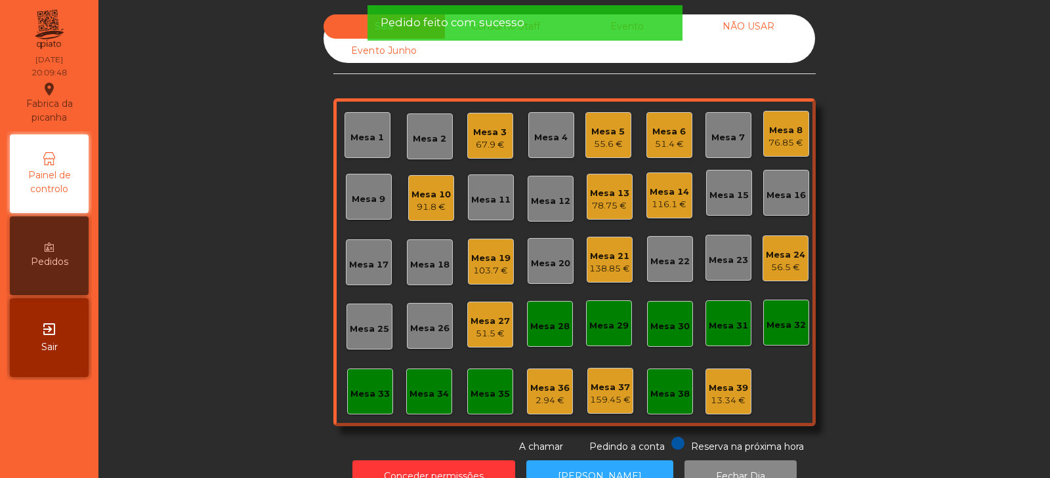
click at [260, 217] on div "Sala Consumo Staff Evento NÃO USAR Evento Junho Mesa 1 Mesa 2 Mesa 3 67.9 € Mes…" at bounding box center [574, 234] width 916 height 440
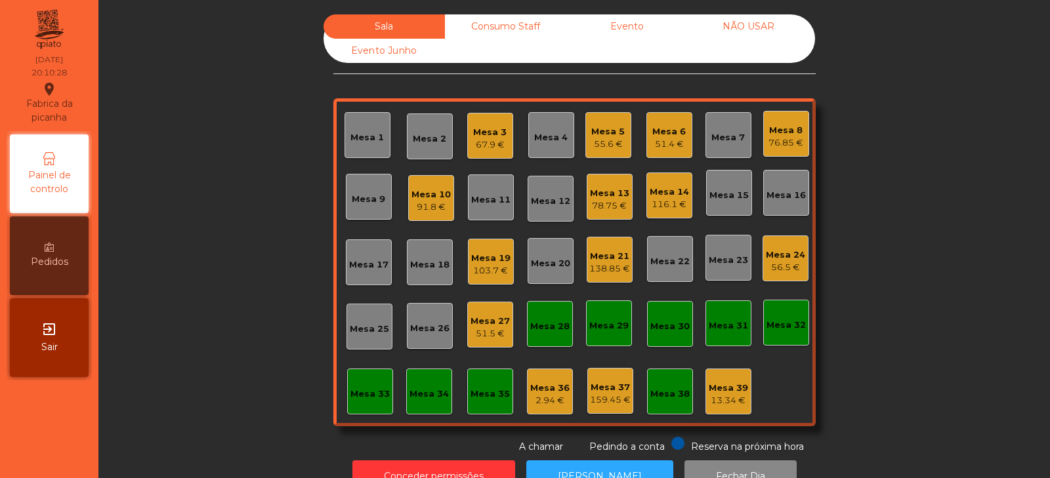
click at [953, 178] on div "Sala Consumo Staff Evento NÃO USAR Evento Junho Mesa 1 Mesa 2 Mesa 3 67.9 € Mes…" at bounding box center [574, 234] width 916 height 440
click at [901, 271] on div "Sala Consumo Staff Evento NÃO USAR Evento Junho Mesa 1 Mesa 2 Mesa 3 67.9 € Mes…" at bounding box center [574, 234] width 916 height 440
click at [795, 266] on div "56.5 €" at bounding box center [785, 267] width 39 height 13
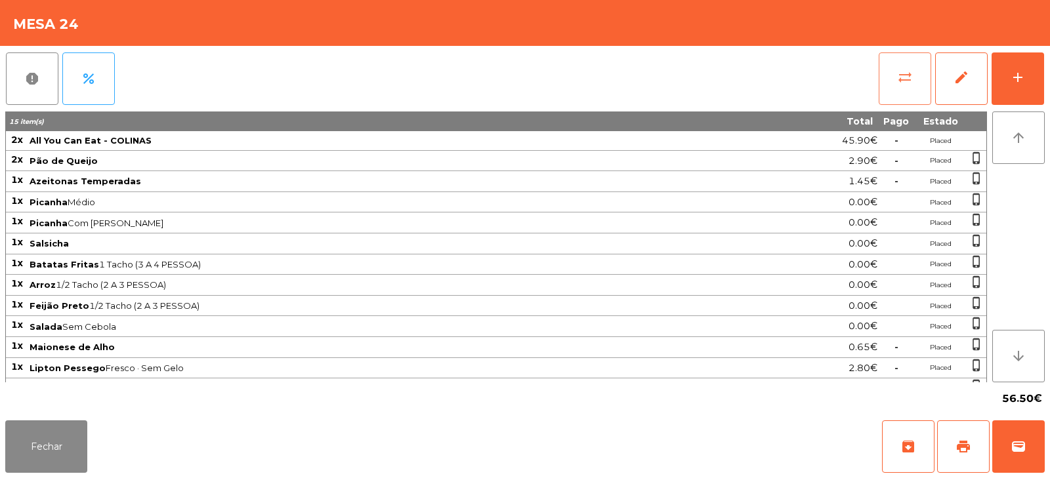
click at [890, 77] on button "sync_alt" at bounding box center [905, 78] width 52 height 52
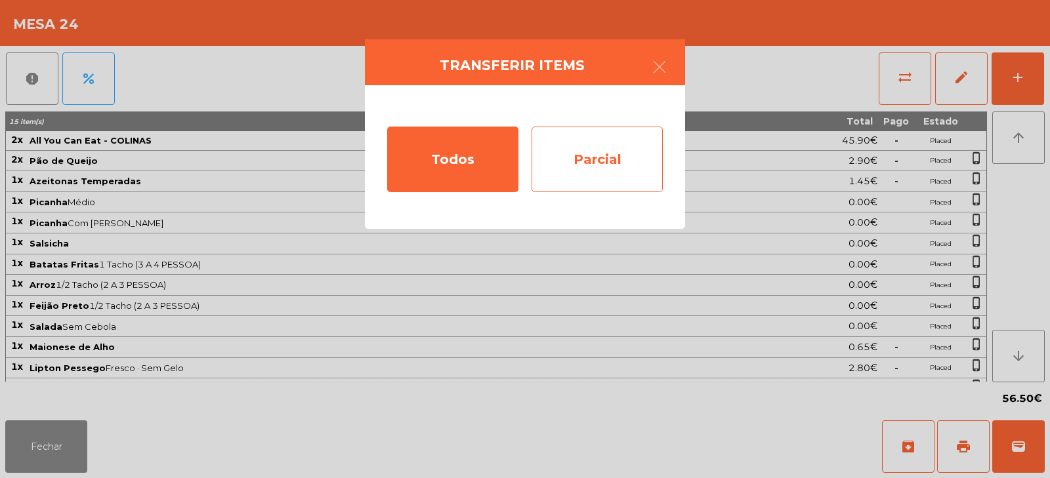
click at [600, 161] on div "Parcial" at bounding box center [596, 160] width 131 height 66
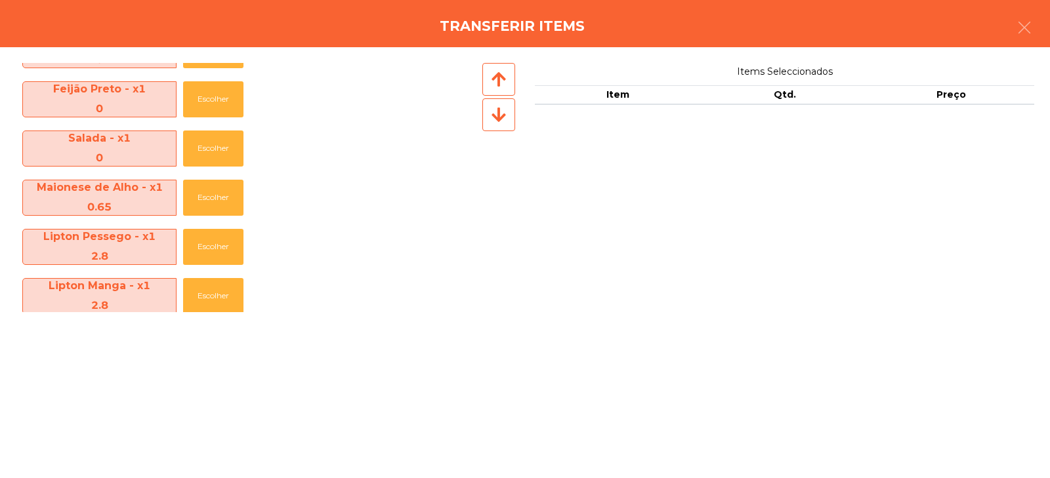
scroll to position [341, 0]
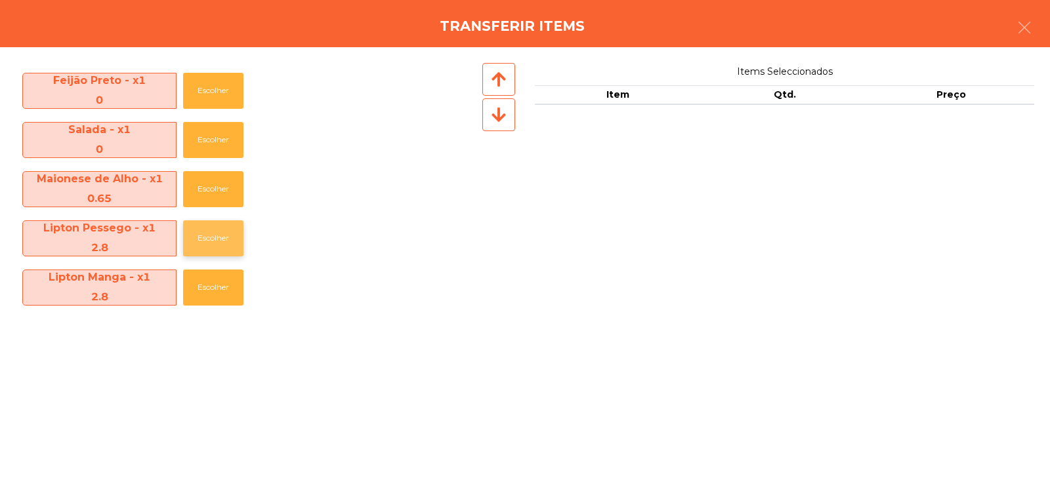
click at [221, 226] on button "Escolher" at bounding box center [213, 238] width 60 height 36
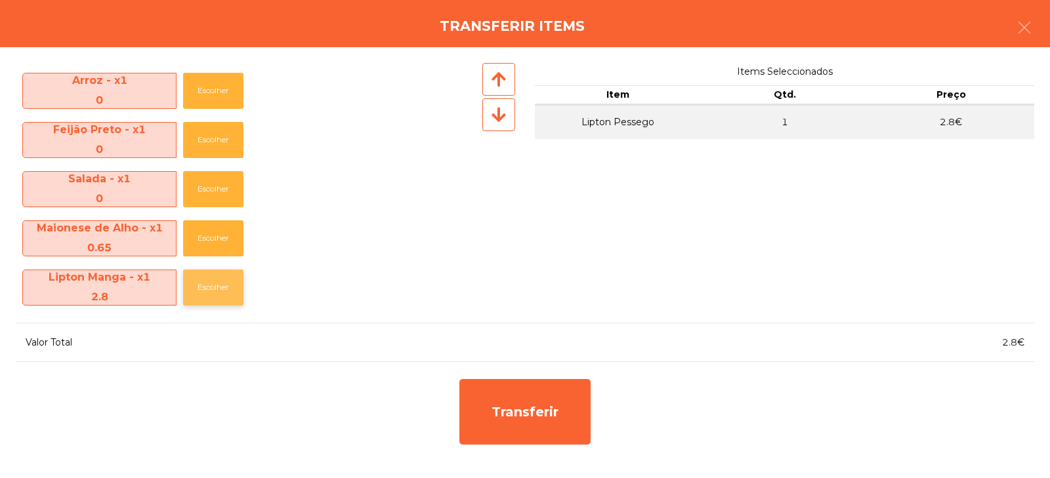
click at [207, 299] on button "Escolher" at bounding box center [213, 288] width 60 height 36
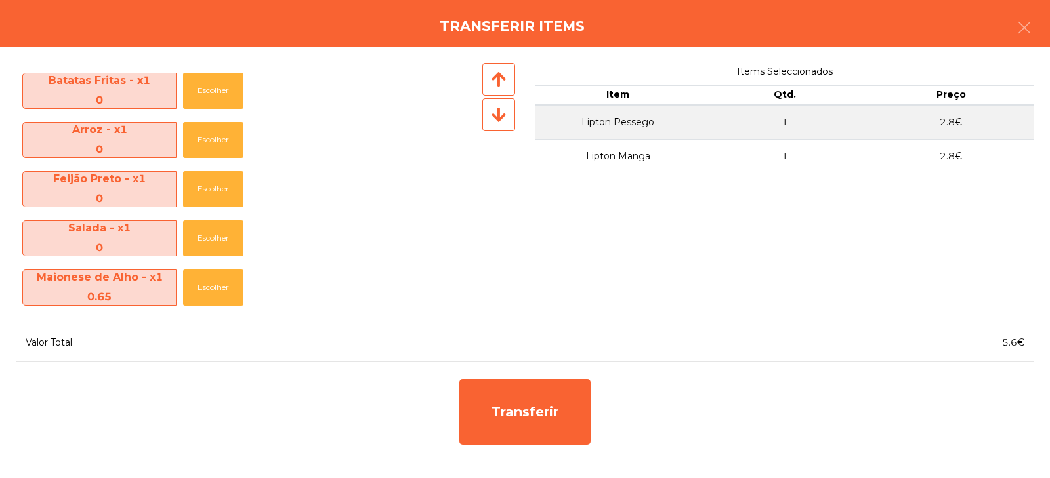
scroll to position [243, 0]
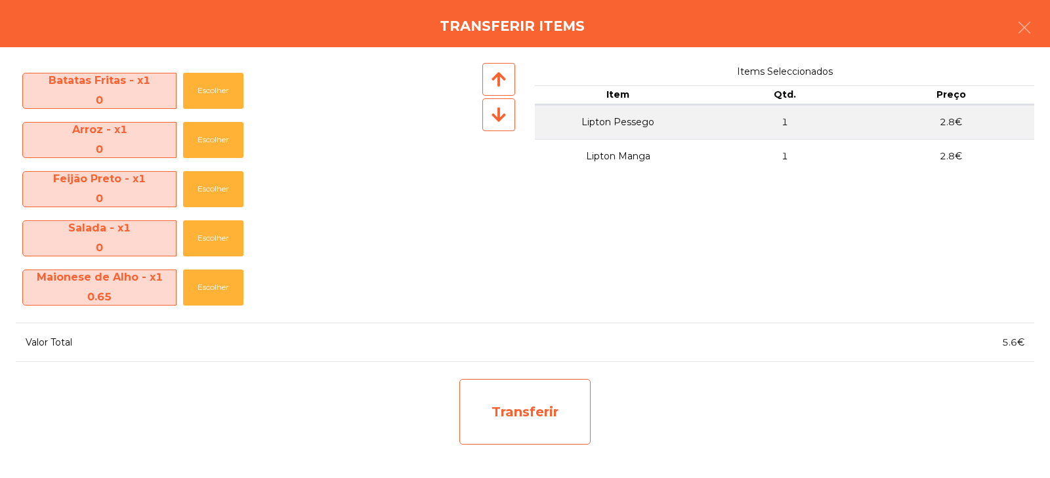
click at [528, 419] on div "Transferir" at bounding box center [524, 412] width 131 height 66
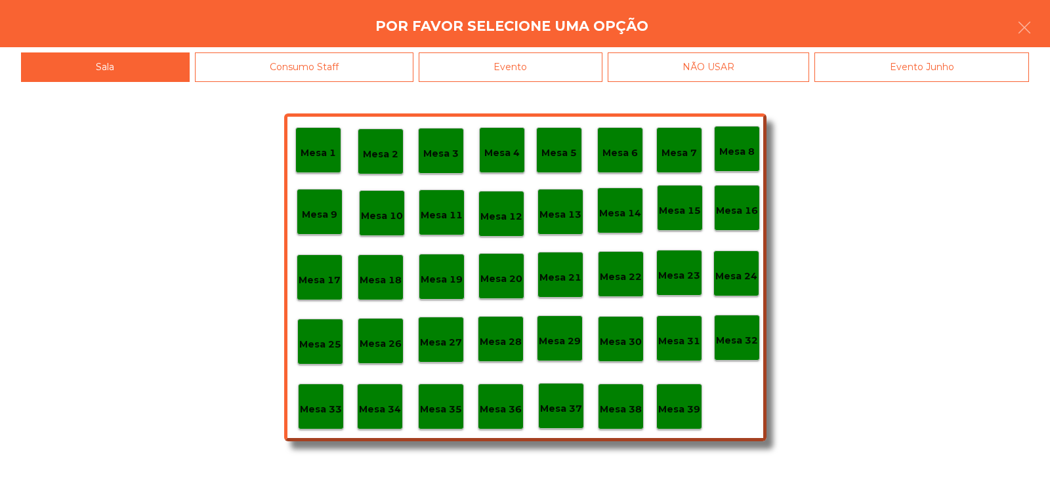
click at [558, 412] on p "Mesa 37" at bounding box center [561, 409] width 42 height 15
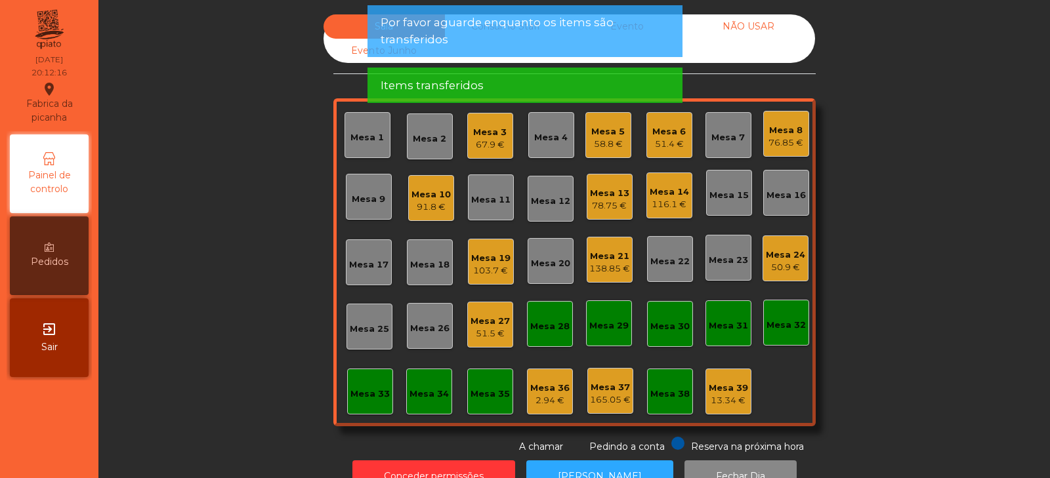
click at [778, 261] on div "50.9 €" at bounding box center [785, 267] width 39 height 13
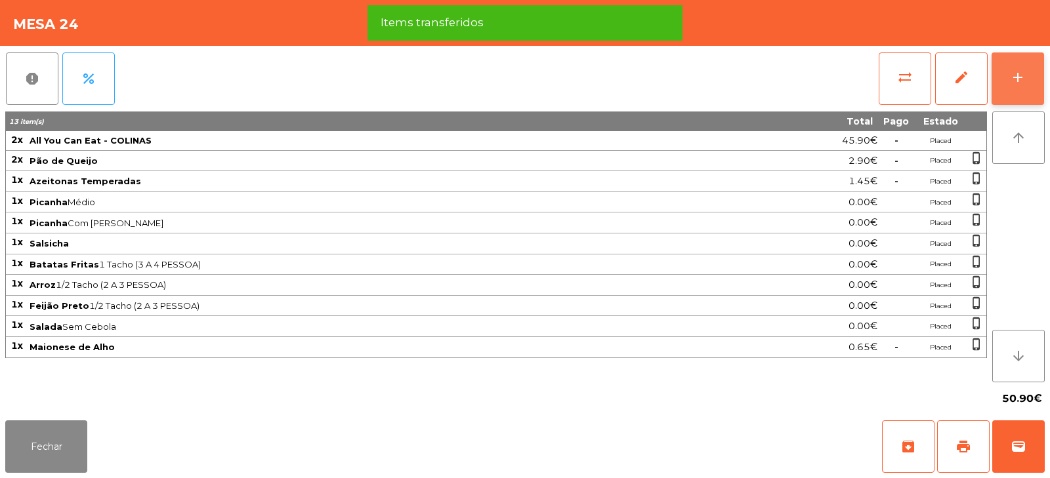
click at [1020, 70] on div "add" at bounding box center [1018, 78] width 16 height 16
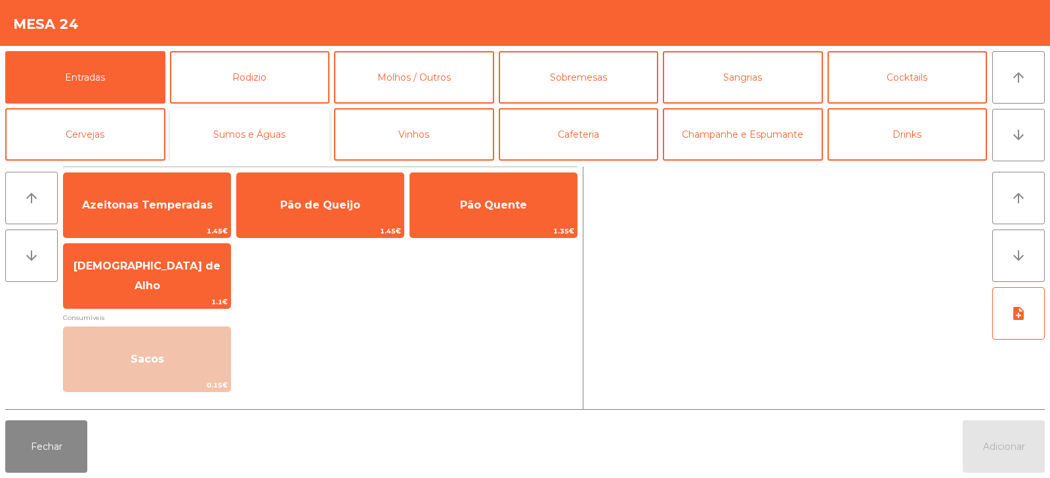
click at [276, 144] on button "Sumos e Águas" at bounding box center [250, 134] width 160 height 52
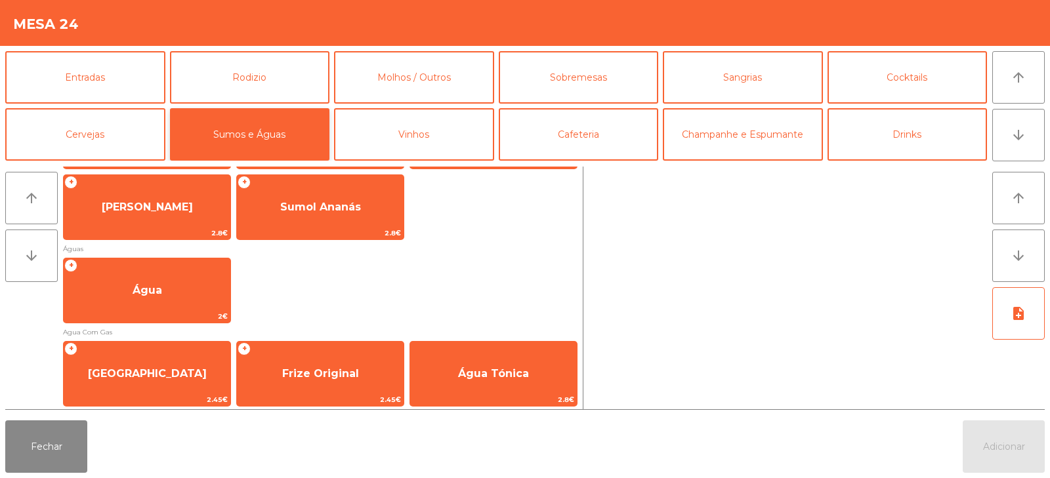
scroll to position [368, 0]
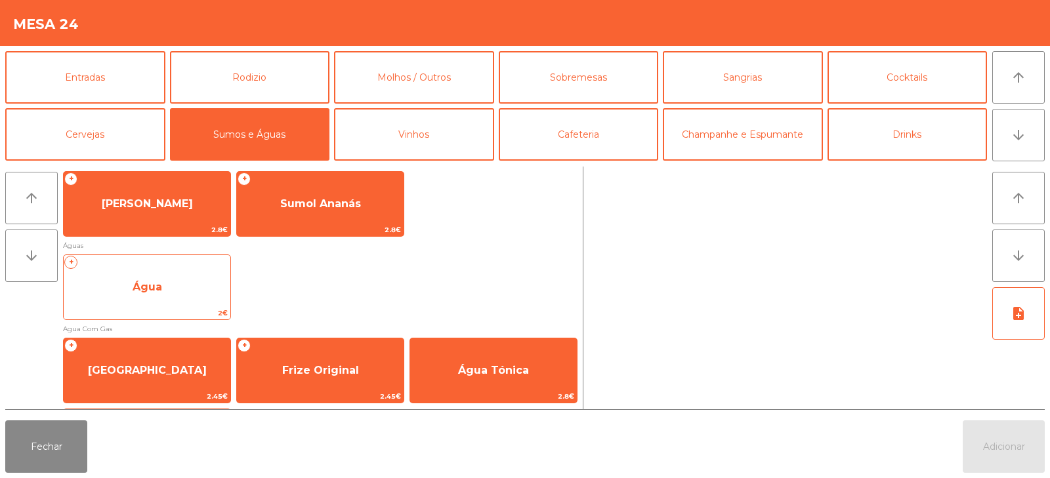
click at [180, 294] on span "Água" at bounding box center [147, 287] width 167 height 35
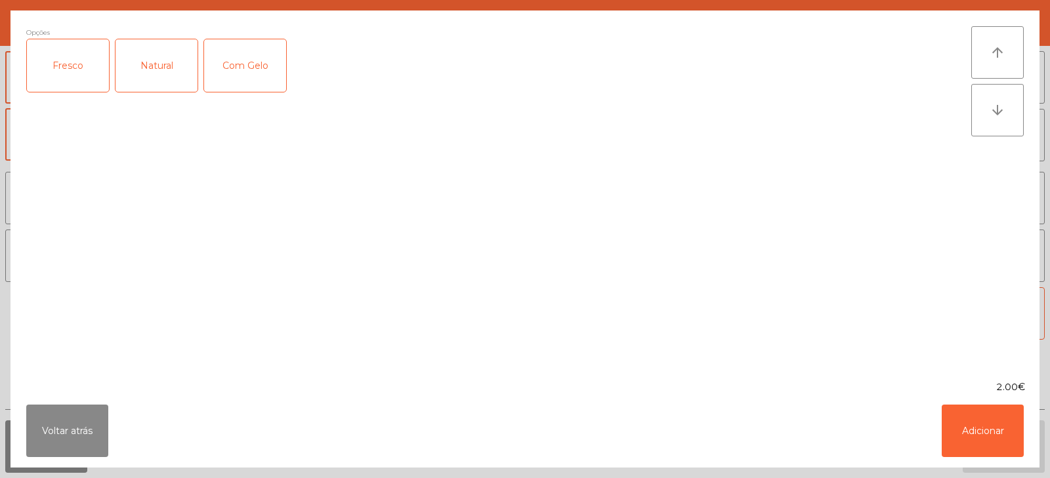
click at [75, 67] on div "Fresco" at bounding box center [68, 65] width 82 height 52
click at [972, 441] on button "Adicionar" at bounding box center [983, 431] width 82 height 52
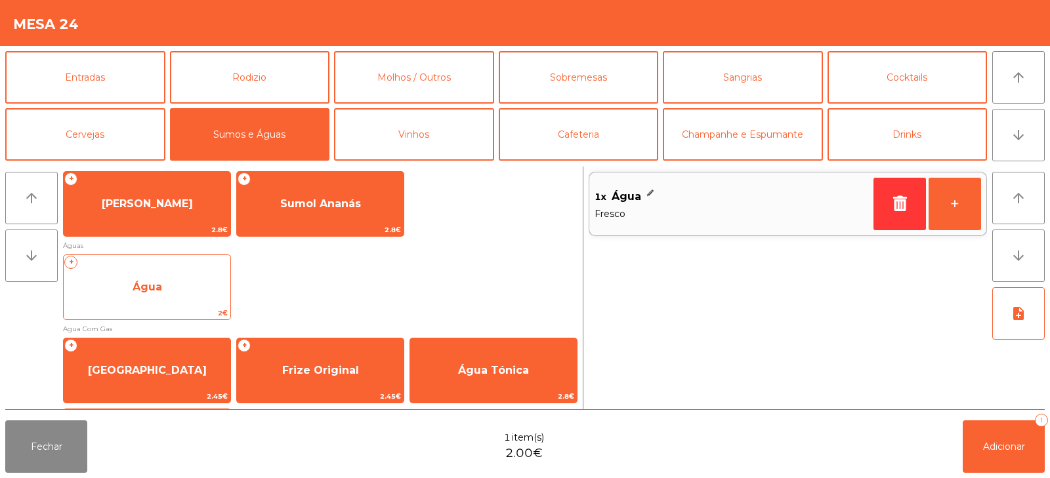
click at [157, 294] on span "Água" at bounding box center [147, 287] width 167 height 35
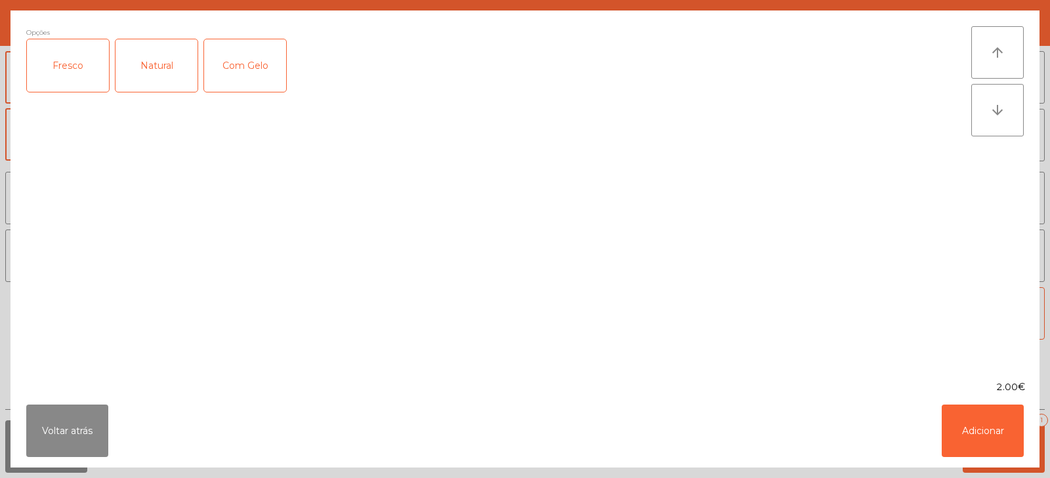
click at [152, 78] on div "Natural" at bounding box center [156, 65] width 82 height 52
click at [972, 420] on button "Adicionar" at bounding box center [983, 431] width 82 height 52
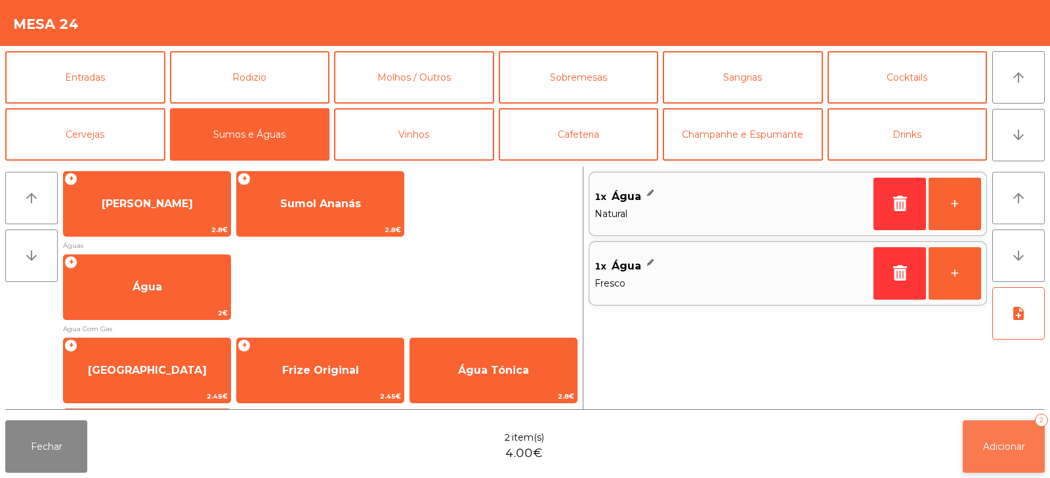
click at [996, 451] on span "Adicionar" at bounding box center [1004, 447] width 42 height 12
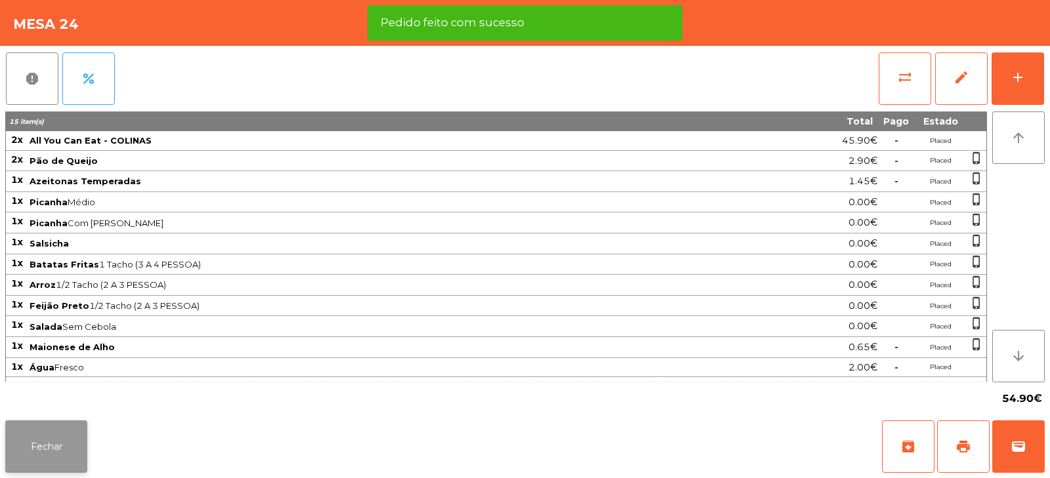
click at [48, 458] on button "Fechar" at bounding box center [46, 447] width 82 height 52
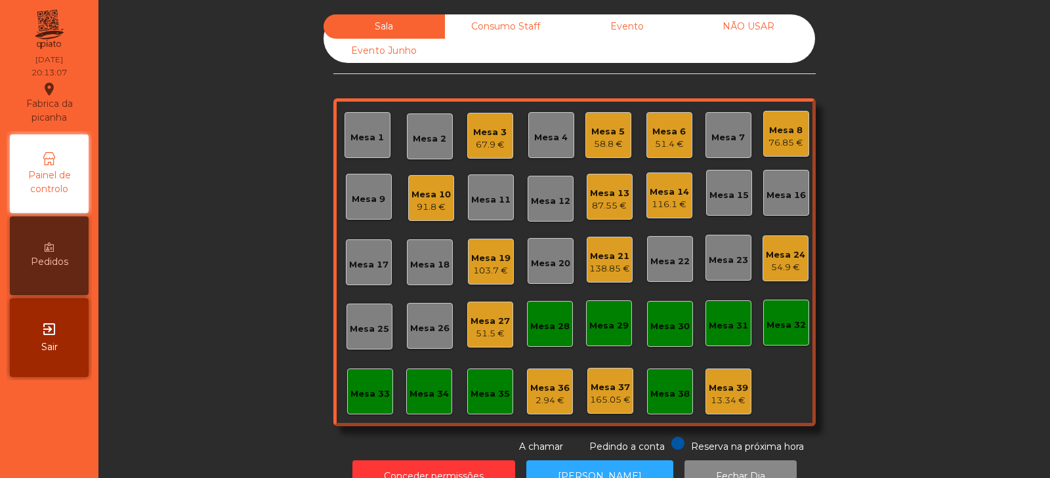
scroll to position [39, 0]
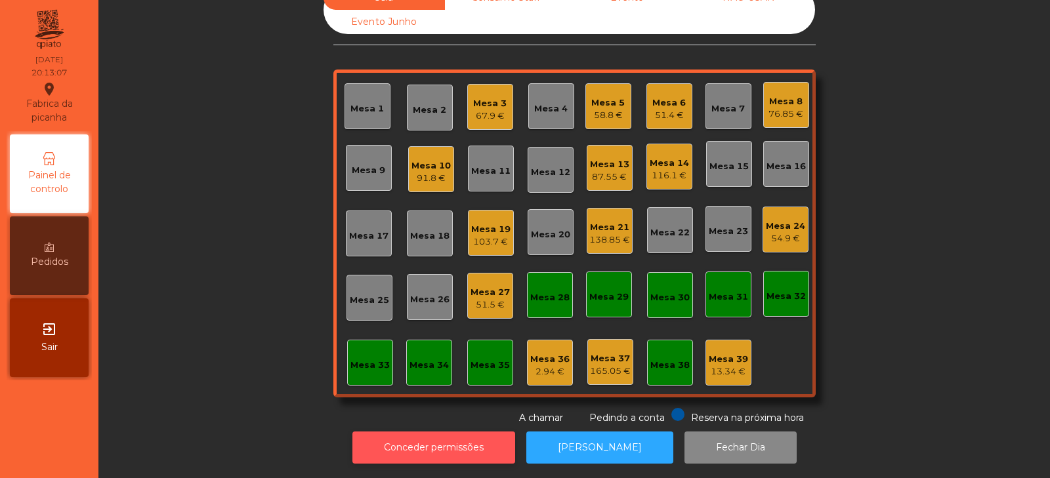
click at [417, 442] on button "Conceder permissões" at bounding box center [433, 448] width 163 height 32
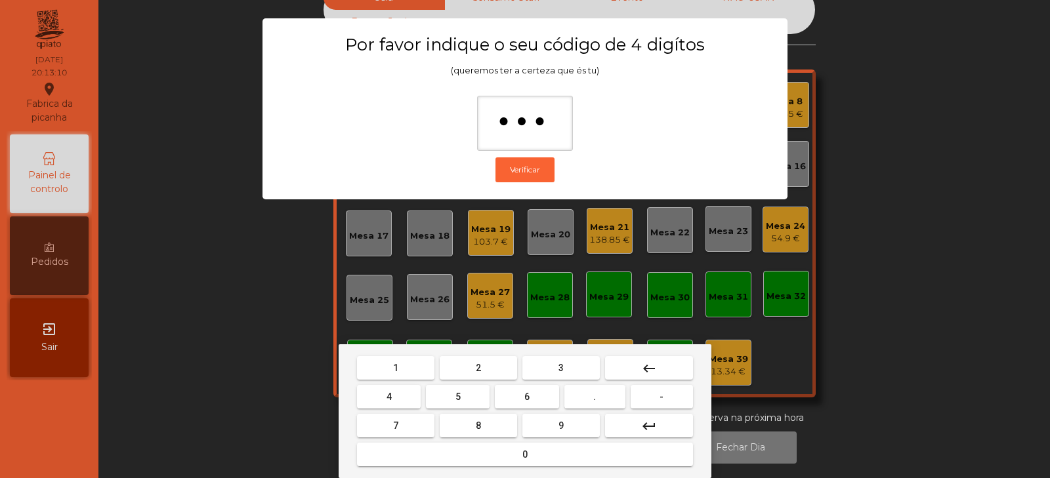
type input "****"
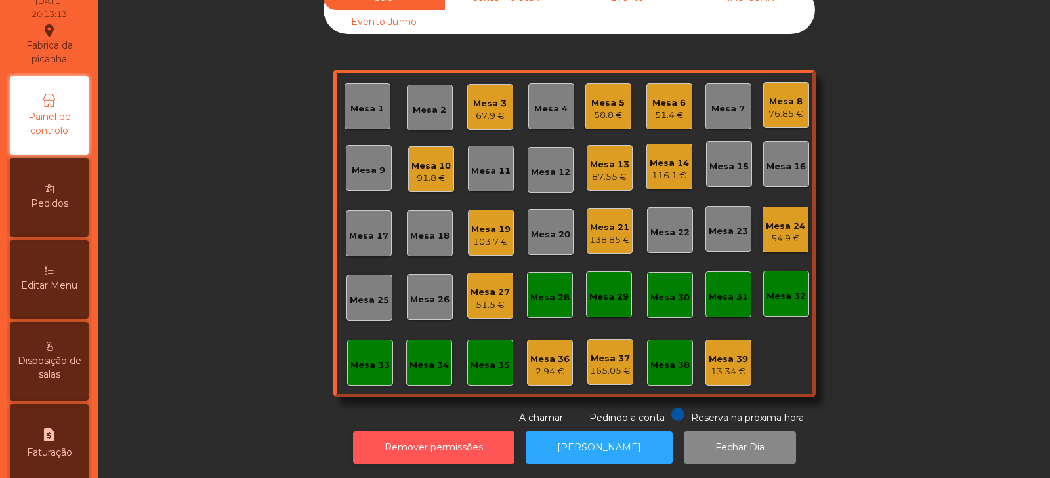
scroll to position [56, 0]
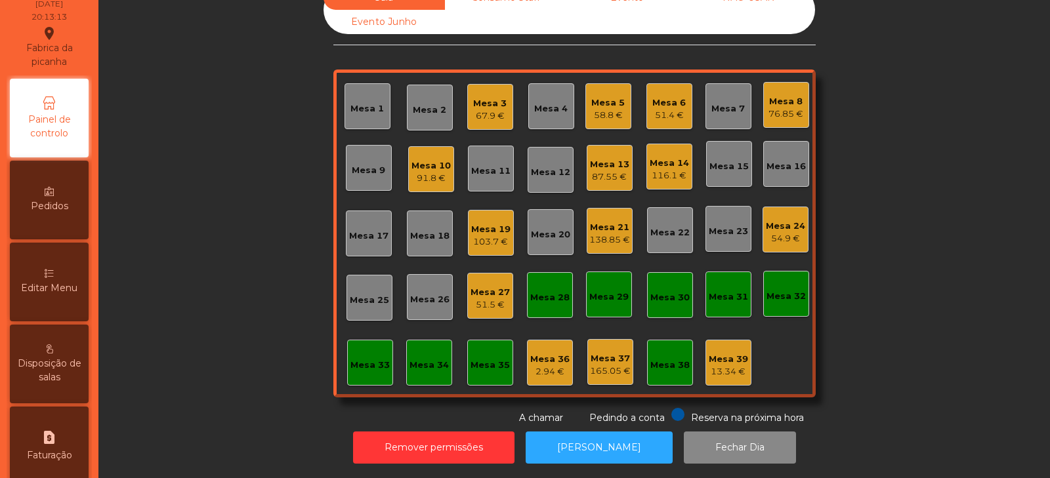
click at [54, 284] on span "Editar Menu" at bounding box center [49, 288] width 56 height 14
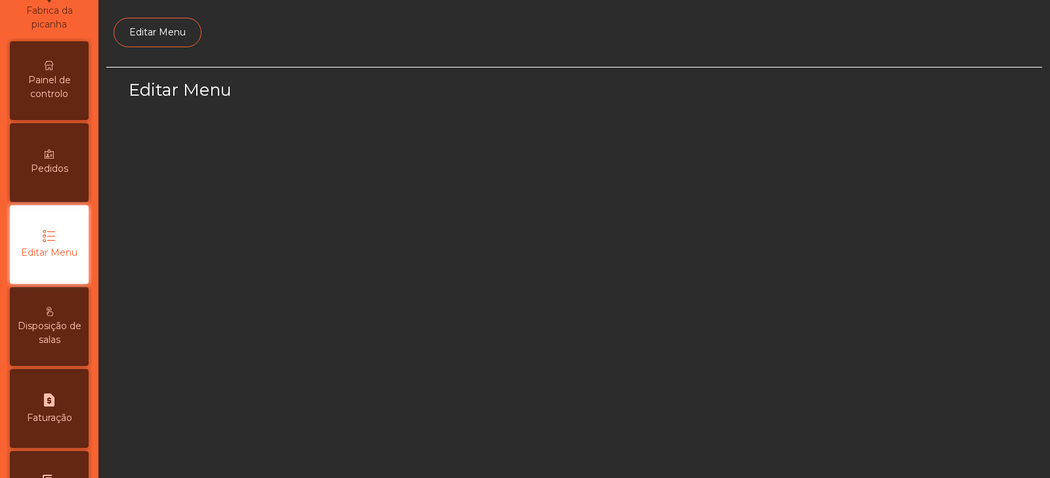
scroll to position [99, 0]
select select "*"
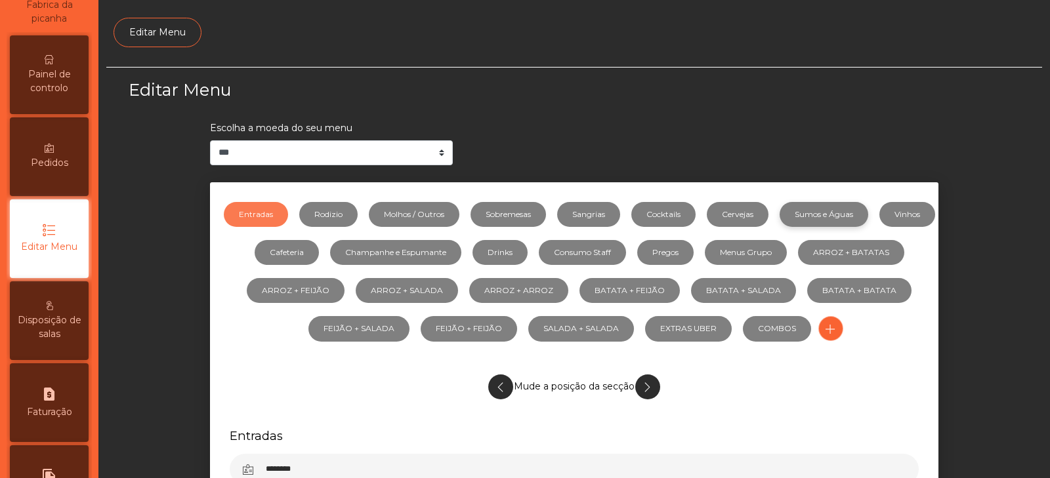
click at [852, 211] on link "Sumos e Águas" at bounding box center [823, 214] width 89 height 25
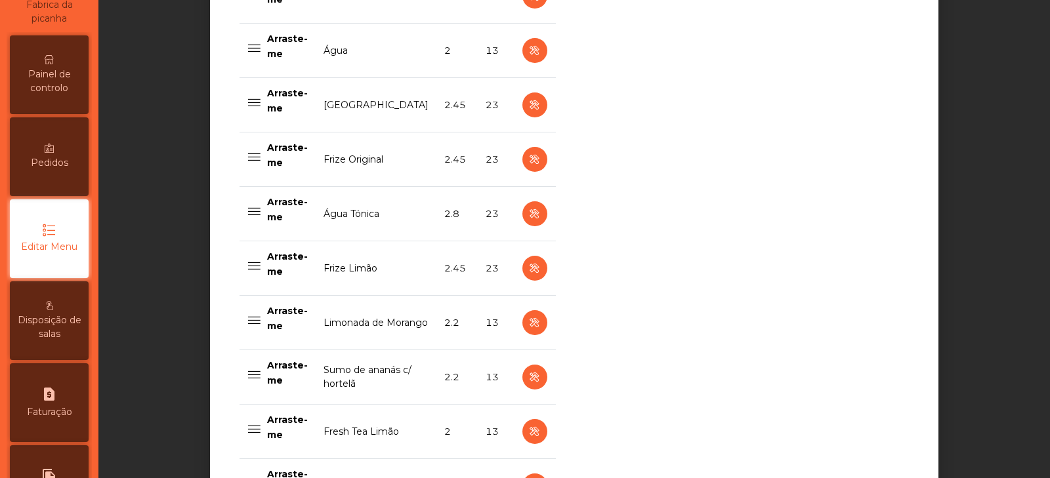
scroll to position [1119, 0]
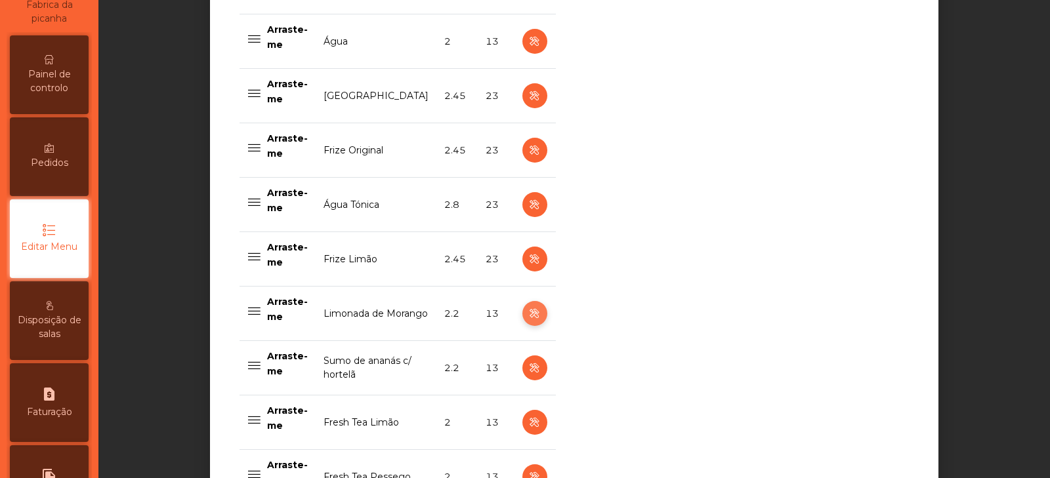
click at [528, 317] on icon "button" at bounding box center [534, 314] width 15 height 16
select select "***"
select select "**"
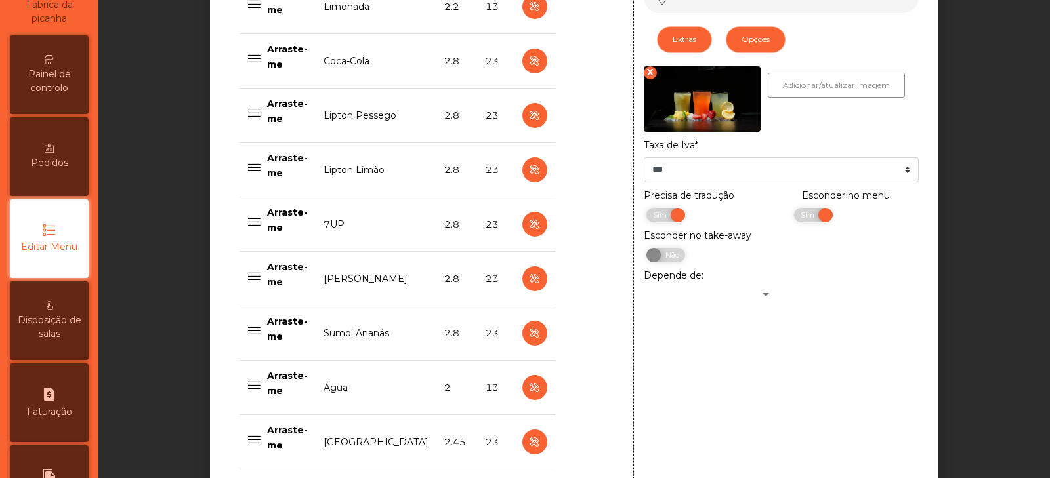
scroll to position [770, 0]
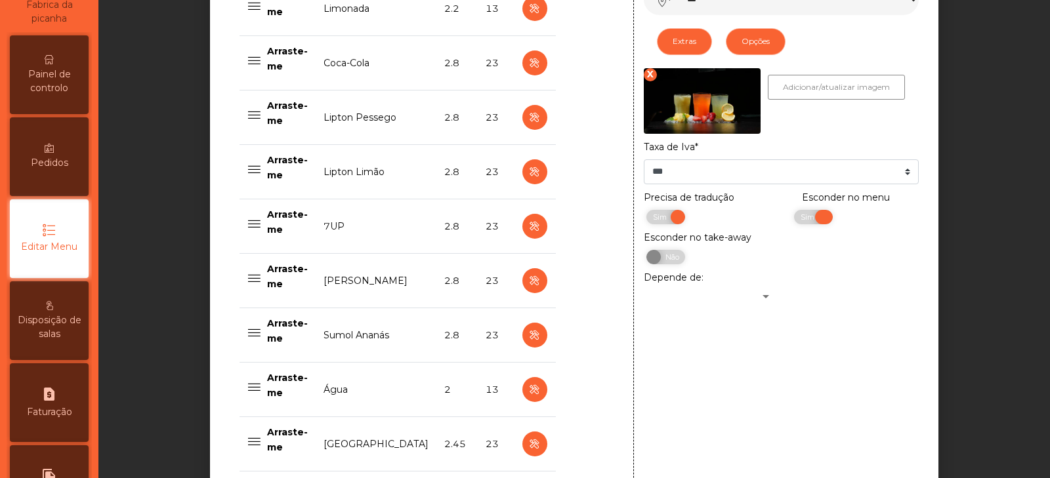
click at [793, 220] on span "Sim" at bounding box center [809, 217] width 33 height 14
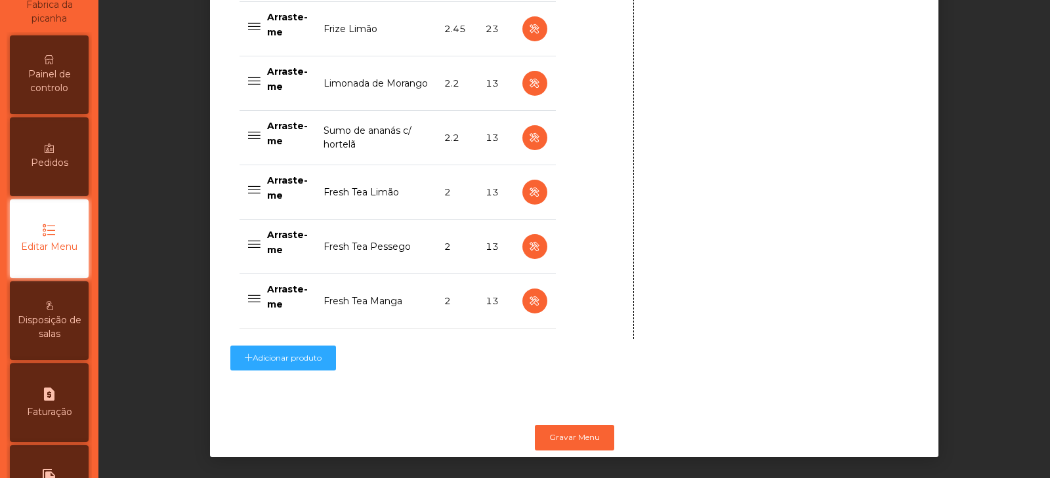
scroll to position [1364, 0]
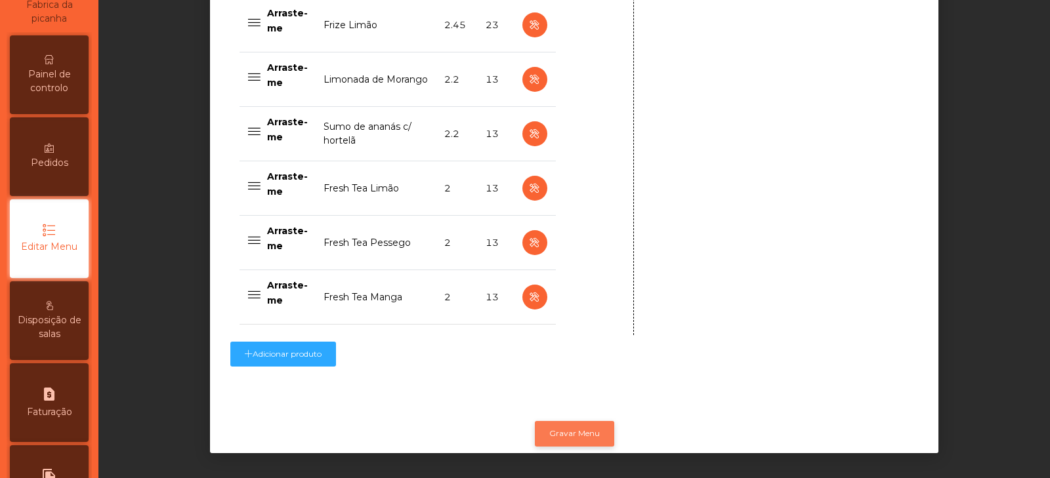
click at [573, 425] on button "Gravar Menu" at bounding box center [574, 433] width 79 height 25
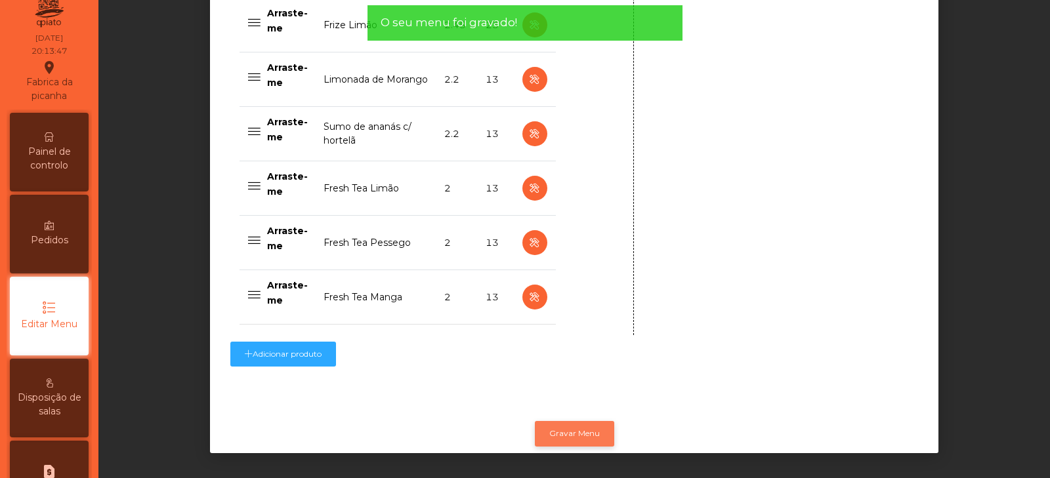
scroll to position [16, 0]
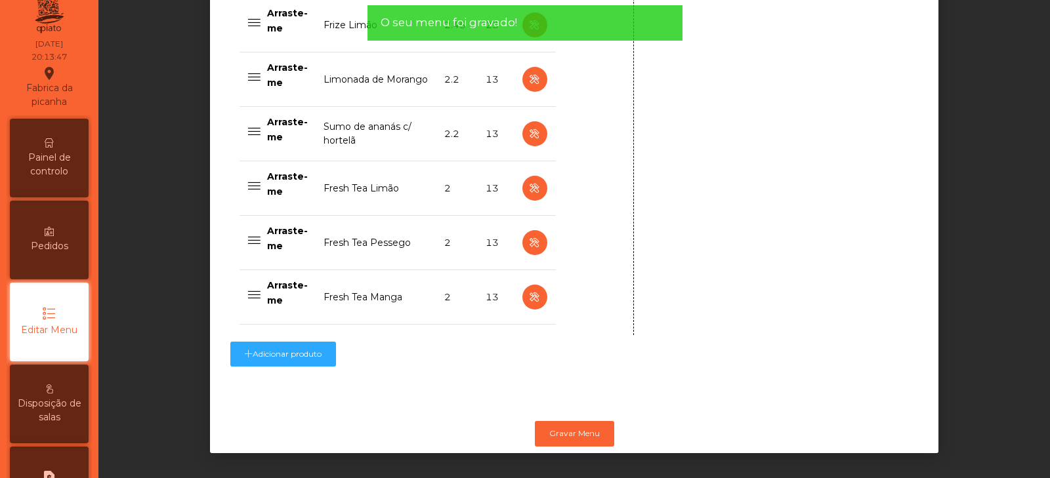
click at [64, 161] on span "Painel de controlo" at bounding box center [49, 165] width 72 height 28
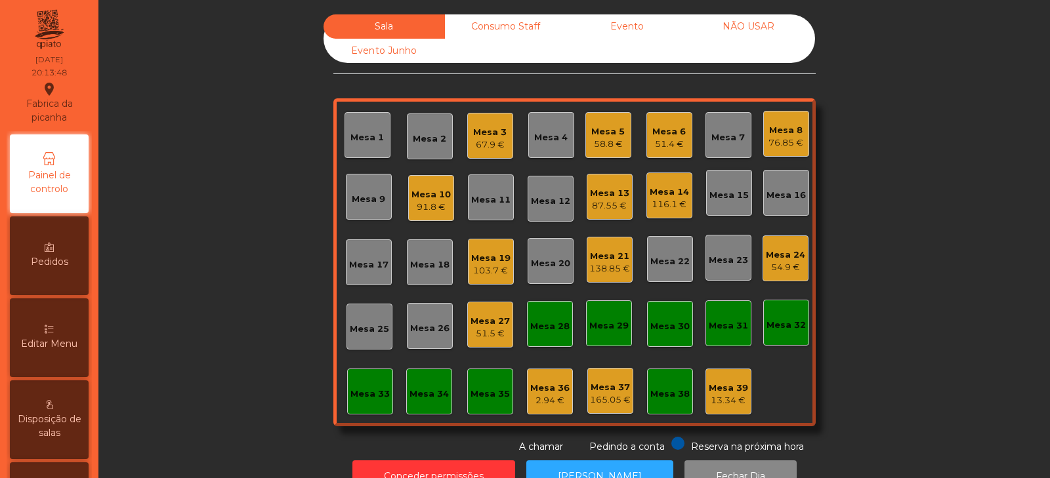
click at [902, 239] on div "Sala Consumo Staff Evento NÃO USAR Evento Junho Mesa 1 Mesa 2 Mesa 3 67.9 € Mes…" at bounding box center [574, 234] width 916 height 440
click at [427, 191] on div "Mesa 10" at bounding box center [430, 194] width 39 height 13
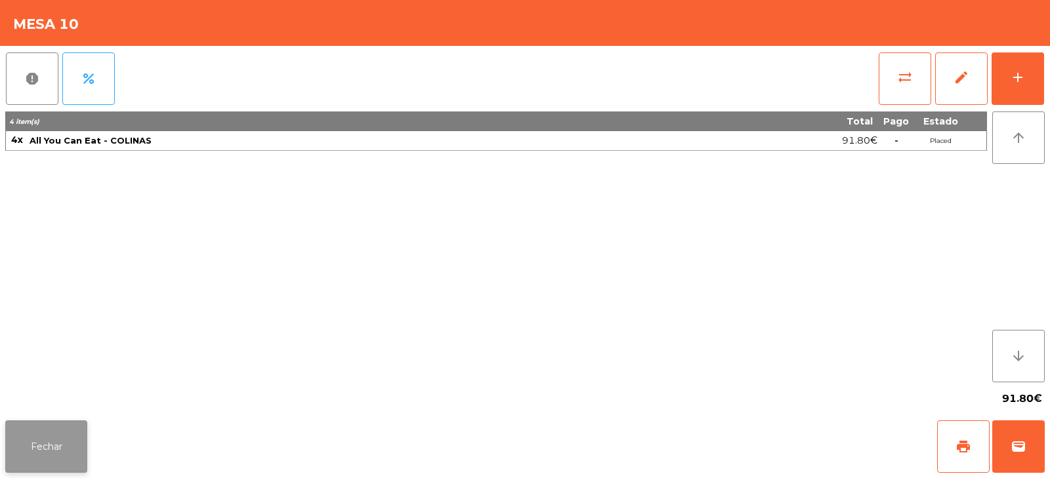
click at [64, 440] on button "Fechar" at bounding box center [46, 447] width 82 height 52
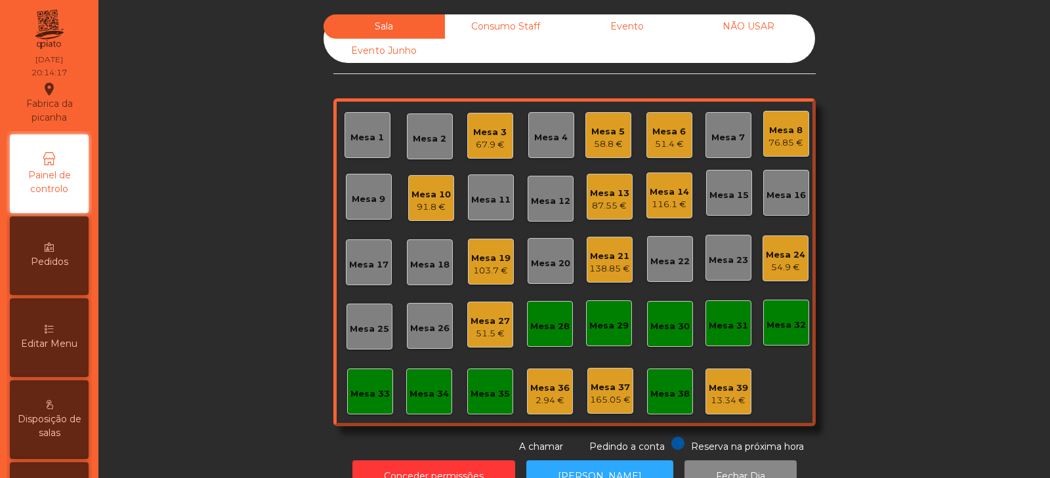
click at [419, 335] on div "Mesa 26" at bounding box center [429, 328] width 39 height 13
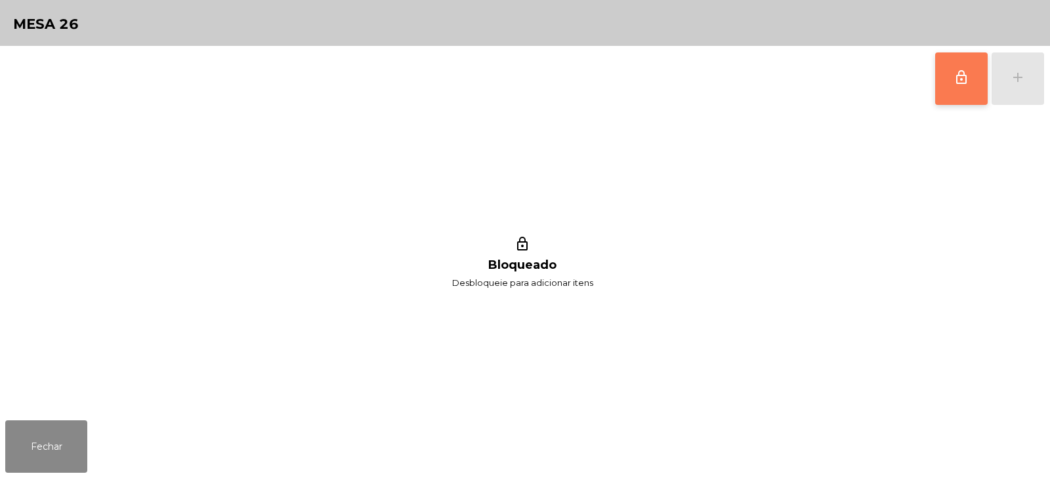
click at [949, 91] on button "lock_outline" at bounding box center [961, 78] width 52 height 52
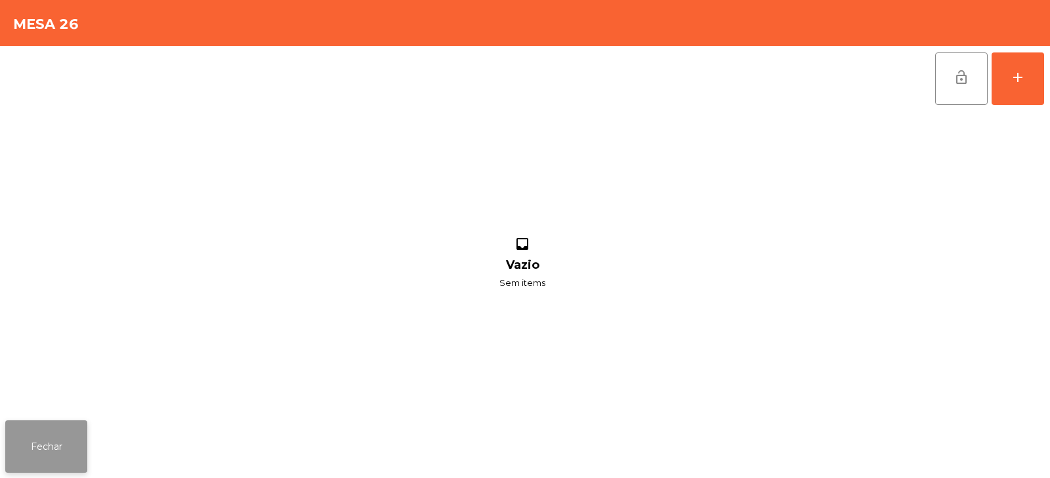
click at [45, 446] on button "Fechar" at bounding box center [46, 447] width 82 height 52
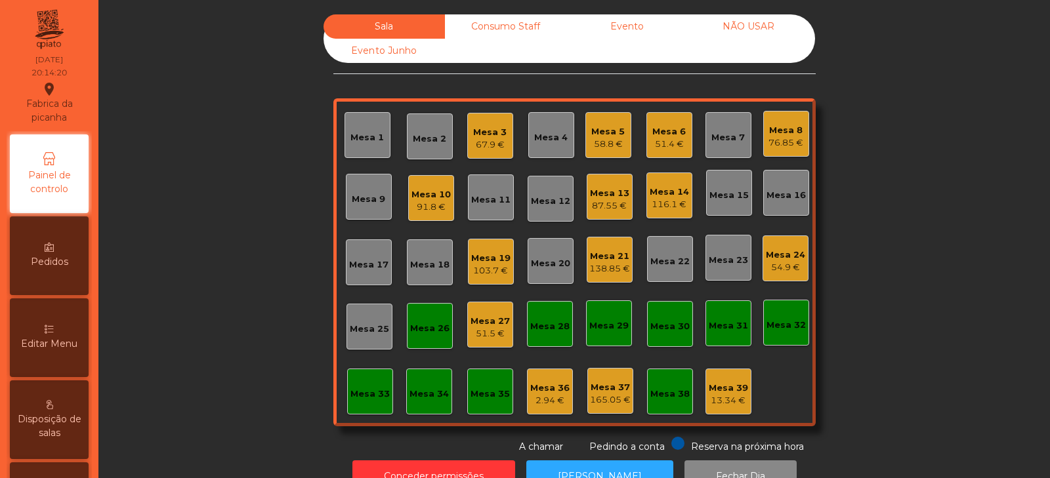
click at [418, 199] on div "Mesa 10" at bounding box center [430, 194] width 39 height 13
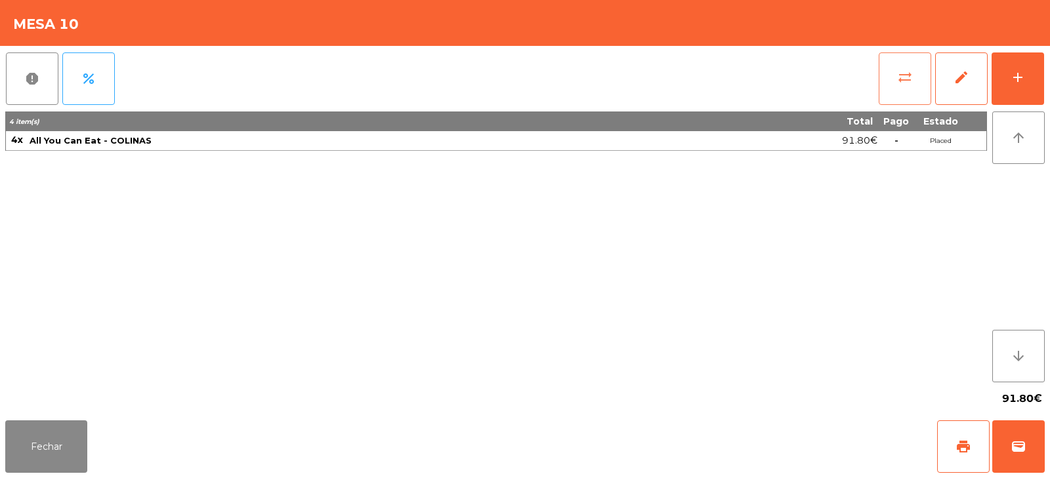
click at [894, 91] on button "sync_alt" at bounding box center [905, 78] width 52 height 52
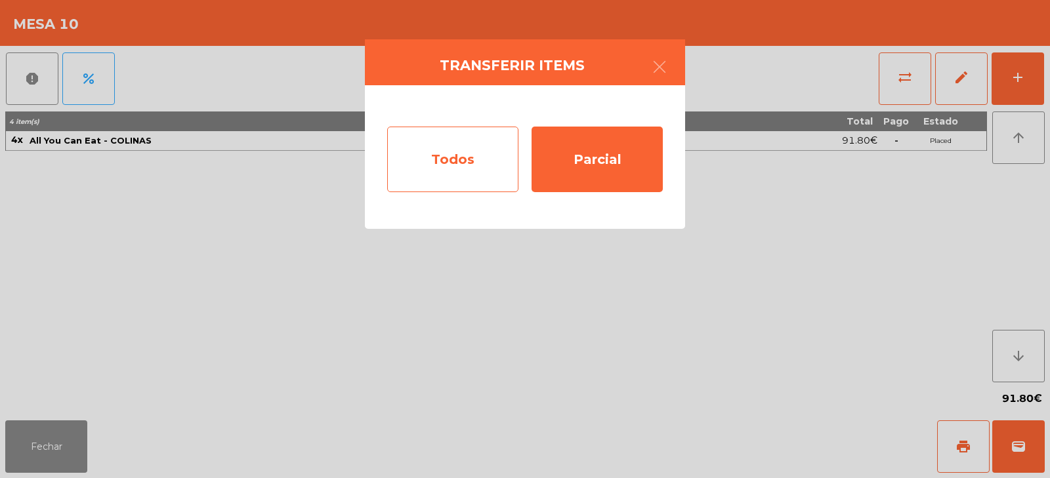
click at [467, 157] on div "Todos" at bounding box center [452, 160] width 131 height 66
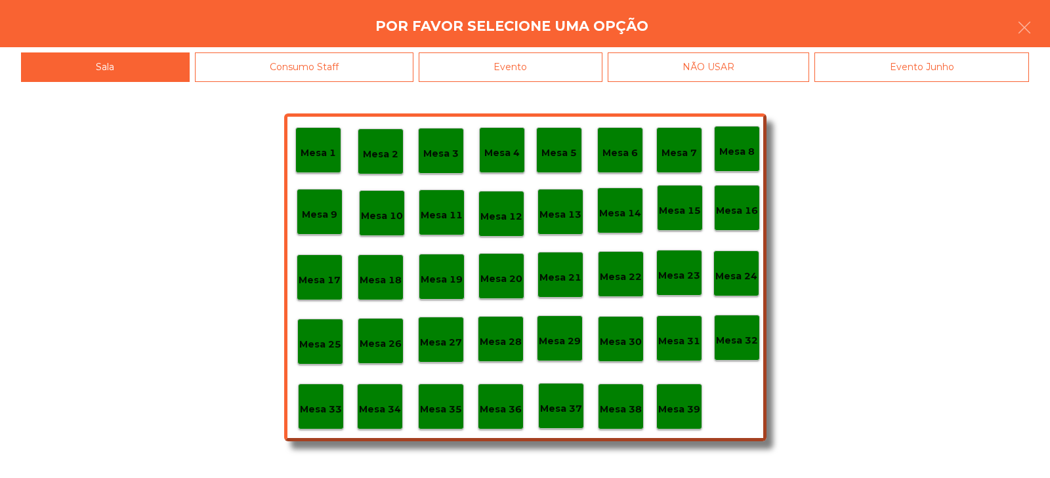
click at [390, 340] on p "Mesa 26" at bounding box center [381, 344] width 42 height 15
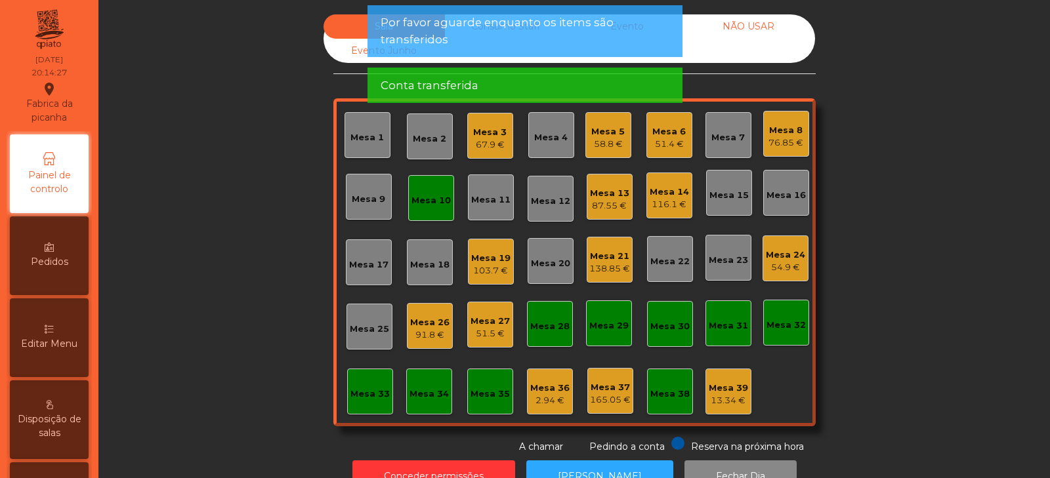
click at [417, 189] on div "Mesa 10" at bounding box center [430, 198] width 39 height 18
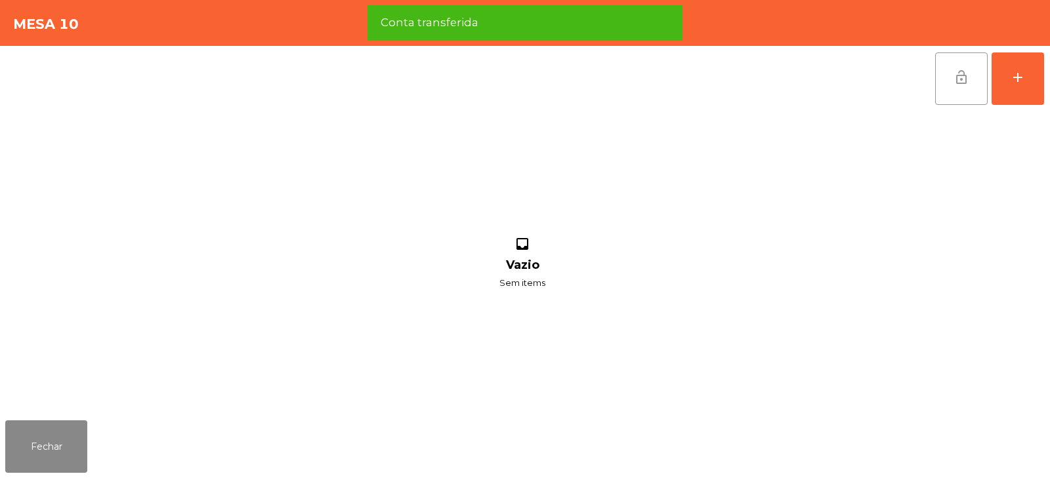
click at [941, 85] on button "lock_open" at bounding box center [961, 78] width 52 height 52
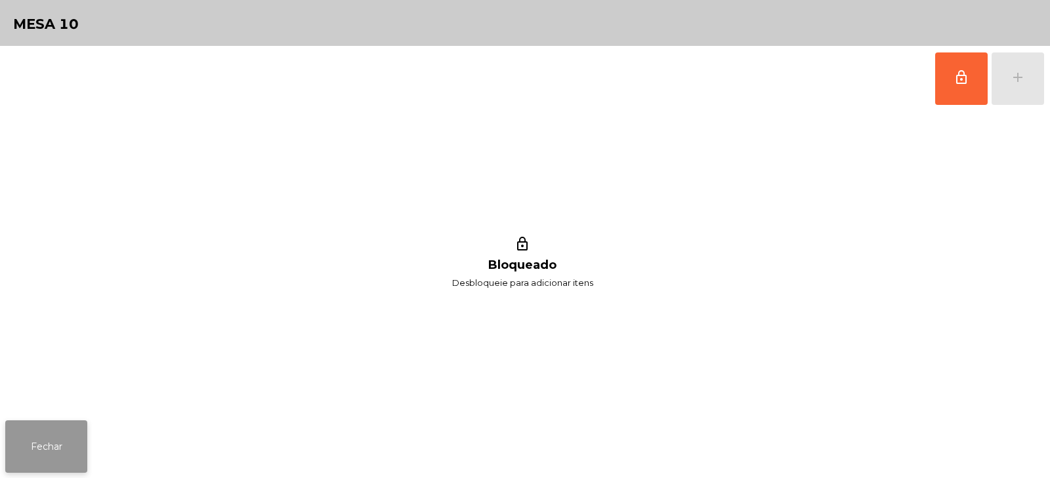
click at [28, 457] on button "Fechar" at bounding box center [46, 447] width 82 height 52
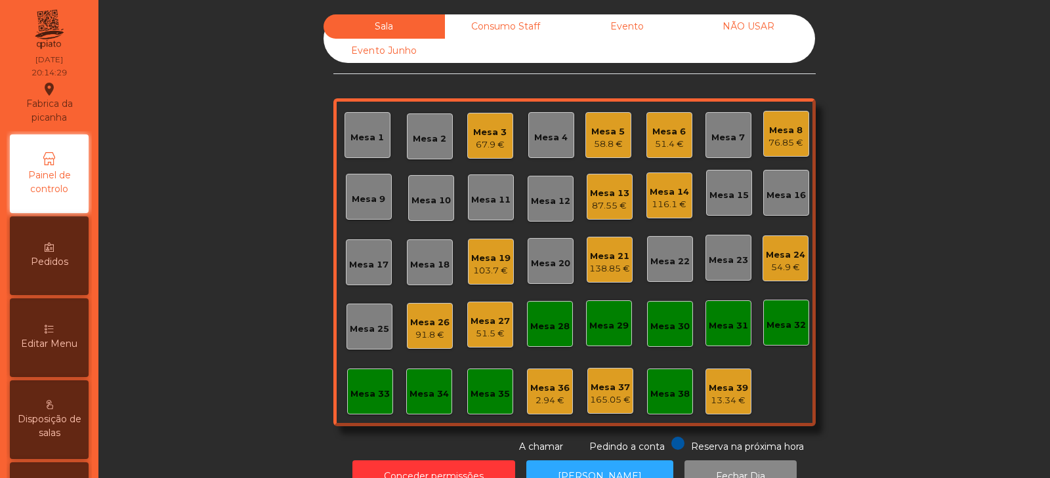
click at [223, 188] on div "Sala Consumo Staff Evento NÃO USAR Evento Junho Mesa 1 Mesa 2 Mesa 3 67.9 € Mes…" at bounding box center [574, 234] width 916 height 440
click at [733, 261] on div "Mesa 23" at bounding box center [728, 260] width 39 height 13
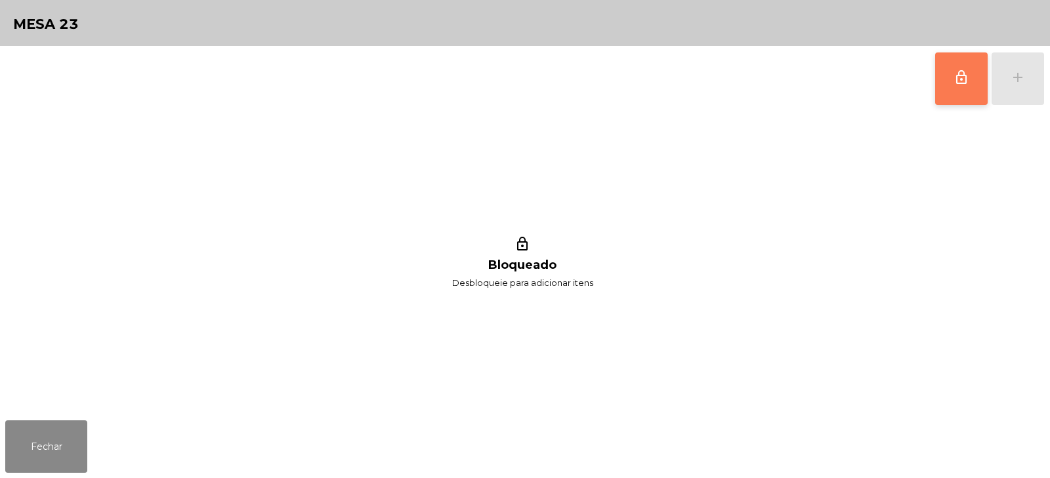
click at [946, 77] on button "lock_outline" at bounding box center [961, 78] width 52 height 52
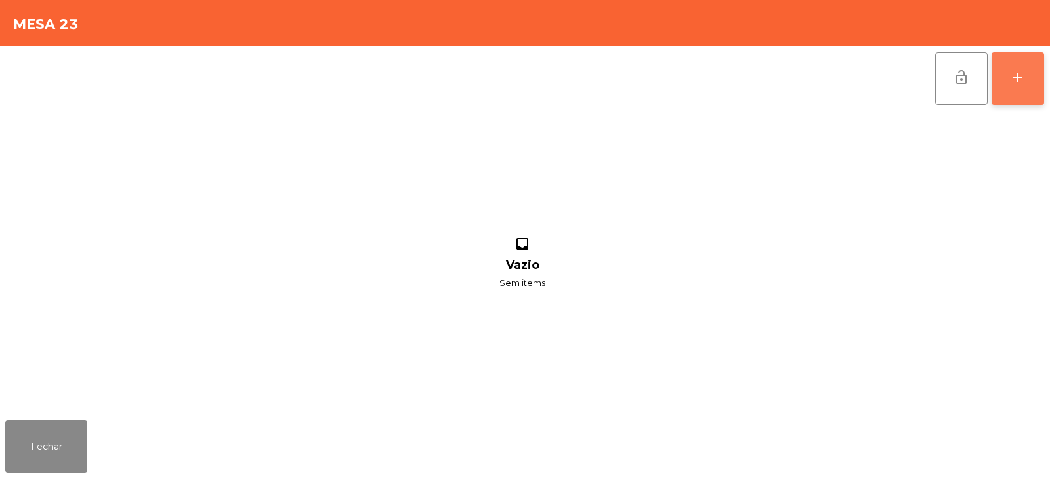
click at [1031, 82] on button "add" at bounding box center [1017, 78] width 52 height 52
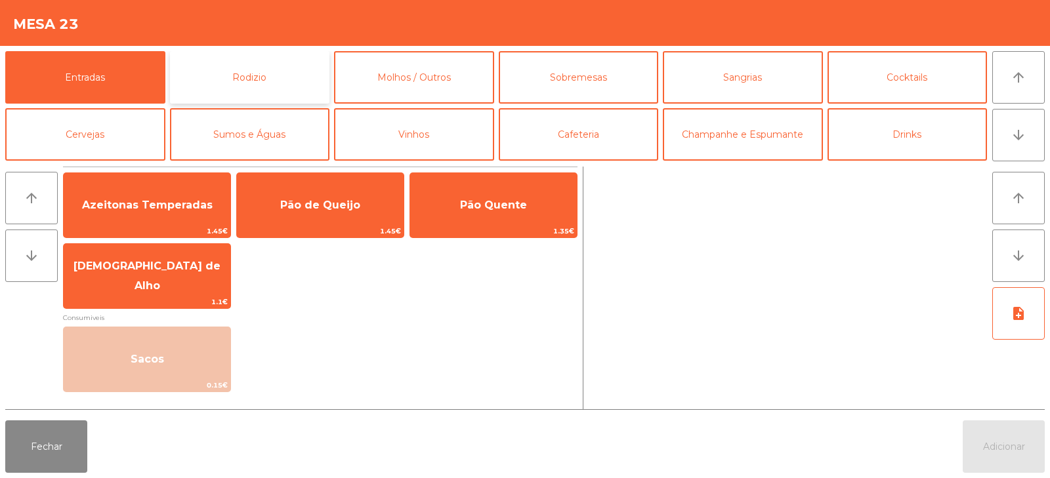
click at [260, 66] on button "Rodizio" at bounding box center [250, 77] width 160 height 52
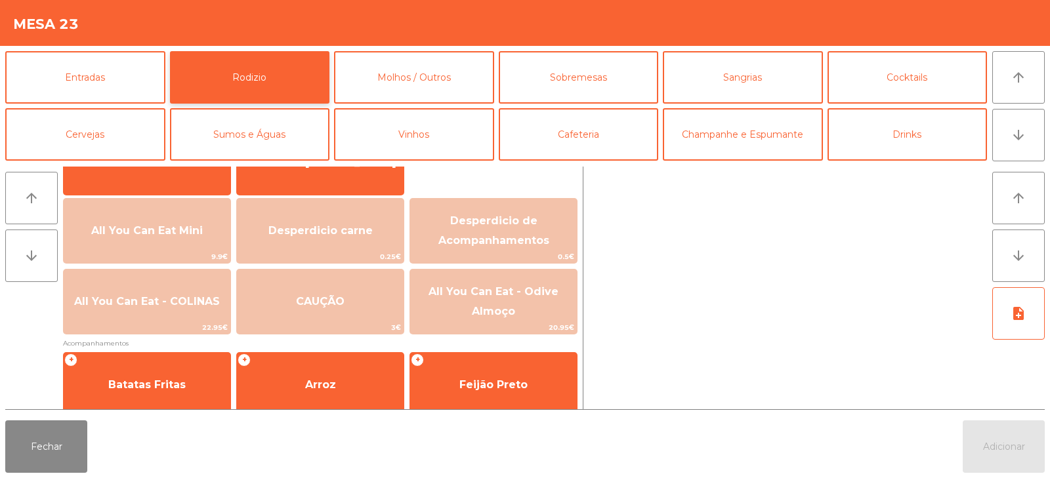
scroll to position [130, 0]
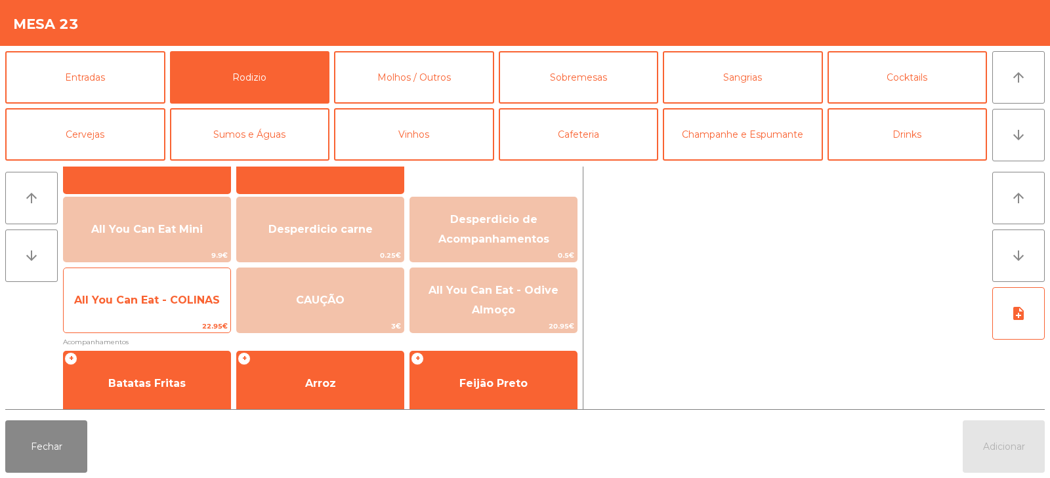
click at [149, 301] on span "All You Can Eat - COLINAS" at bounding box center [147, 300] width 146 height 12
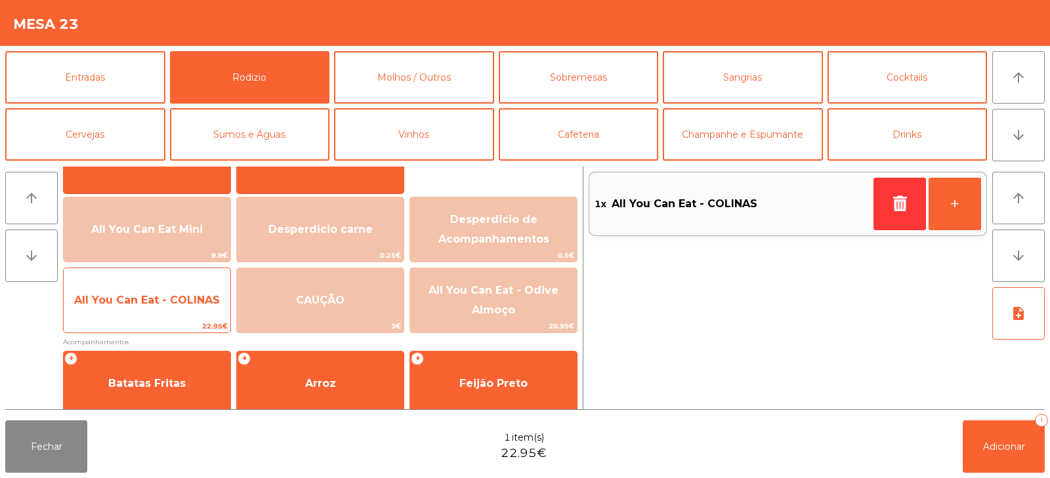
click at [161, 301] on span "All You Can Eat - COLINAS" at bounding box center [147, 300] width 146 height 12
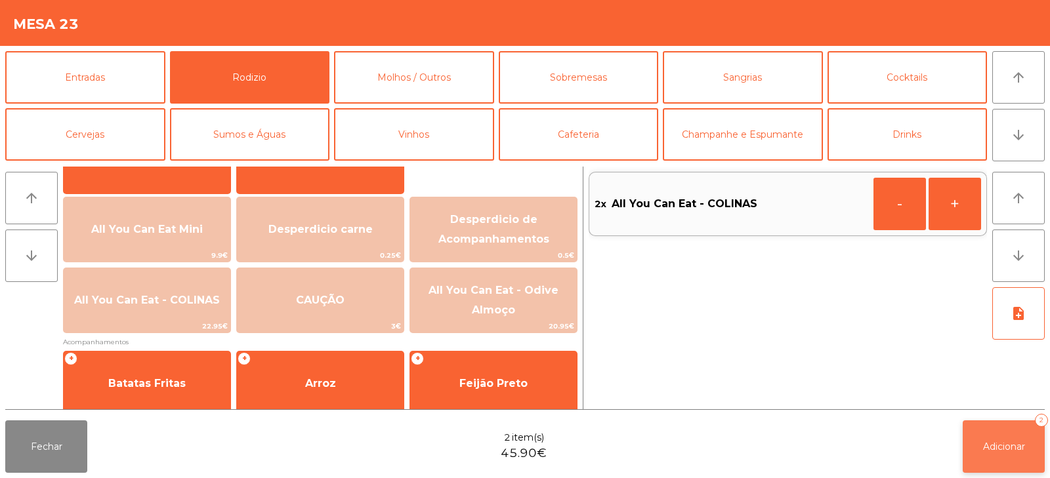
click at [997, 441] on span "Adicionar" at bounding box center [1004, 447] width 42 height 12
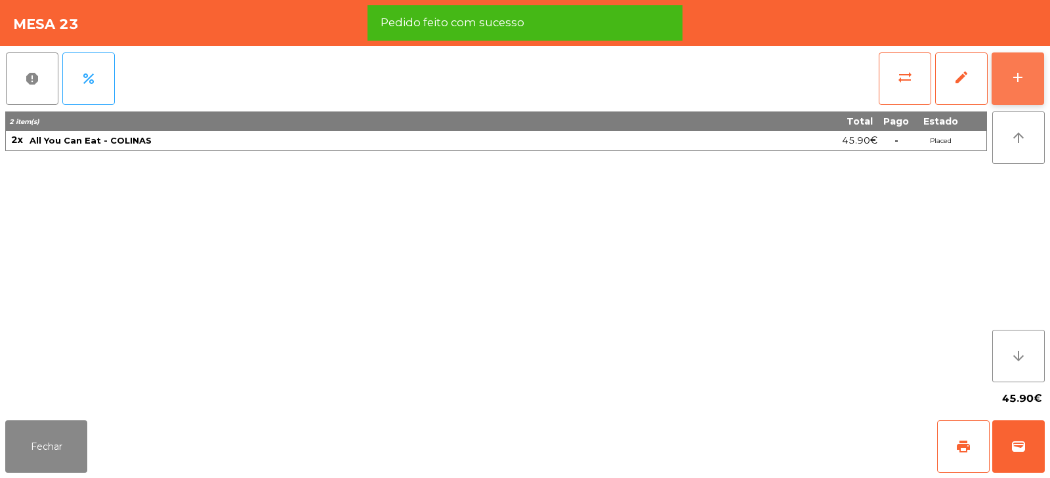
click at [1026, 73] on button "add" at bounding box center [1017, 78] width 52 height 52
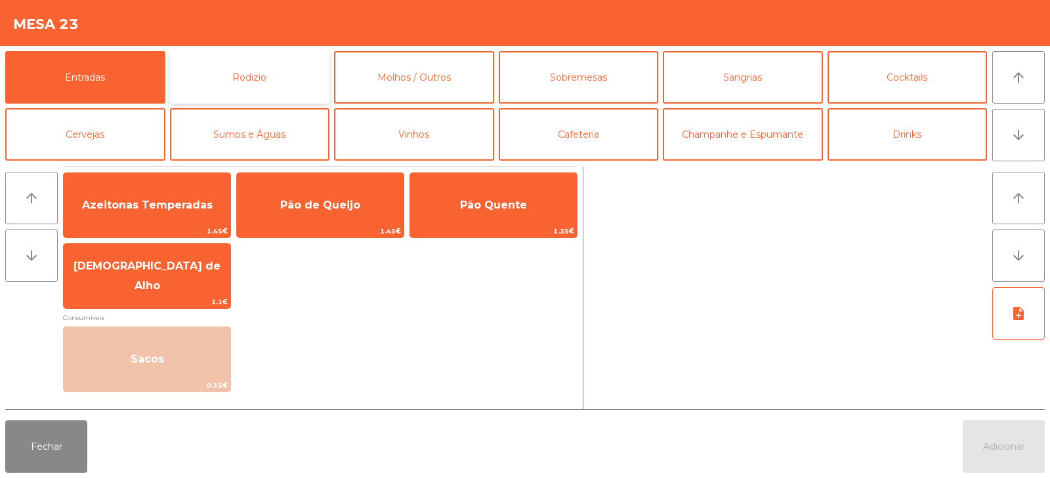
click at [283, 64] on button "Rodizio" at bounding box center [250, 77] width 160 height 52
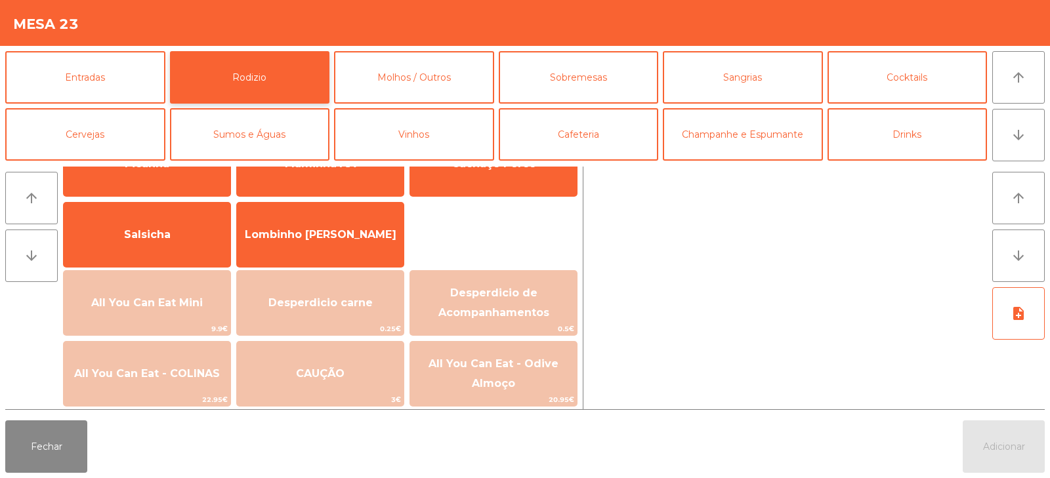
scroll to position [77, 0]
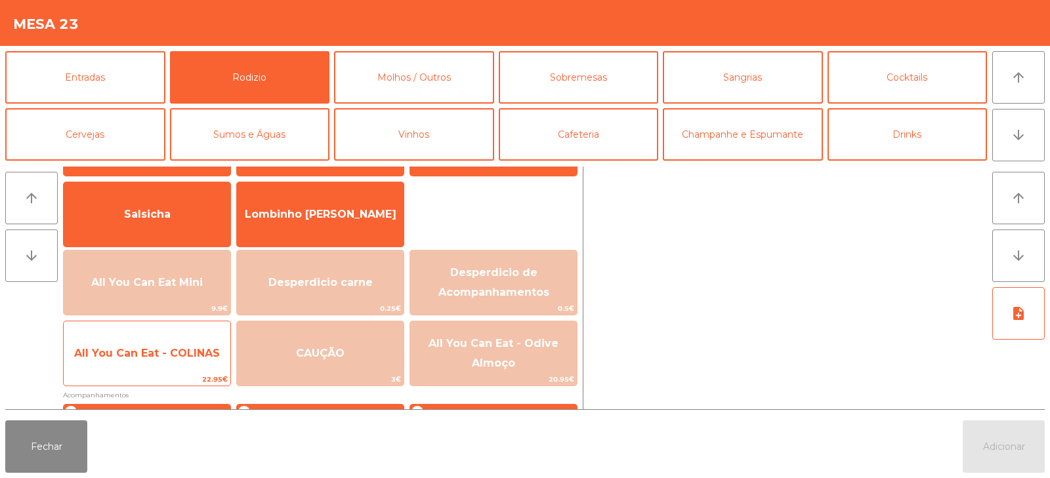
click at [145, 362] on span "All You Can Eat - COLINAS" at bounding box center [147, 353] width 167 height 35
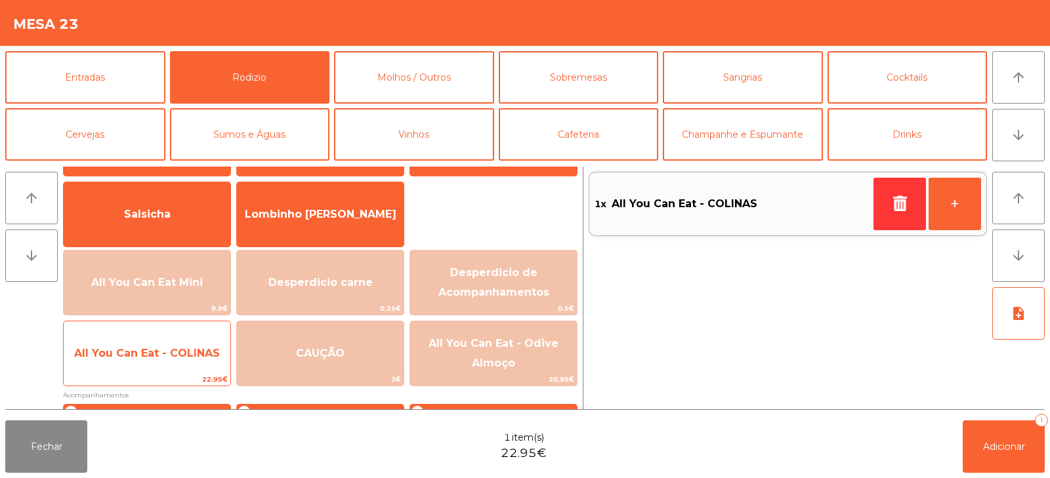
click at [135, 370] on span "All You Can Eat - COLINAS" at bounding box center [147, 353] width 167 height 35
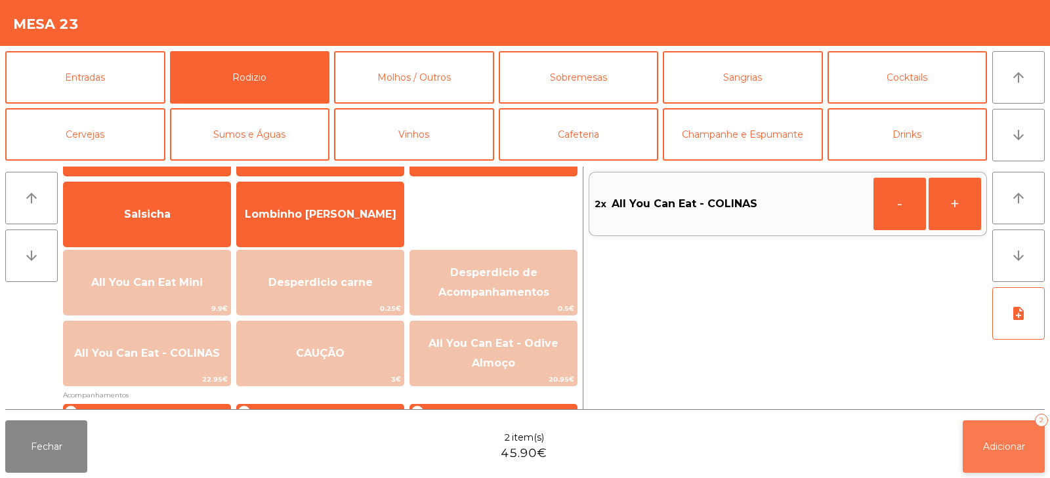
click at [991, 441] on span "Adicionar" at bounding box center [1004, 447] width 42 height 12
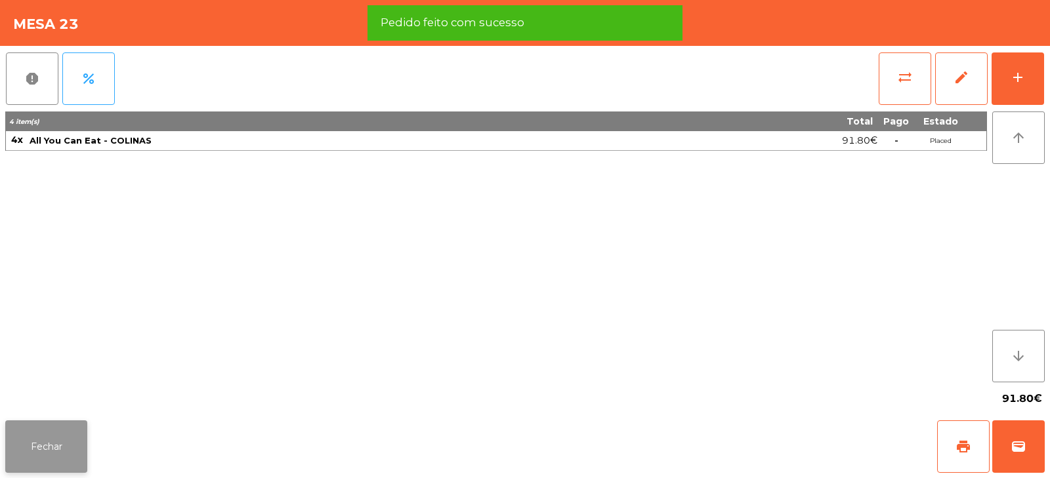
click at [53, 453] on button "Fechar" at bounding box center [46, 447] width 82 height 52
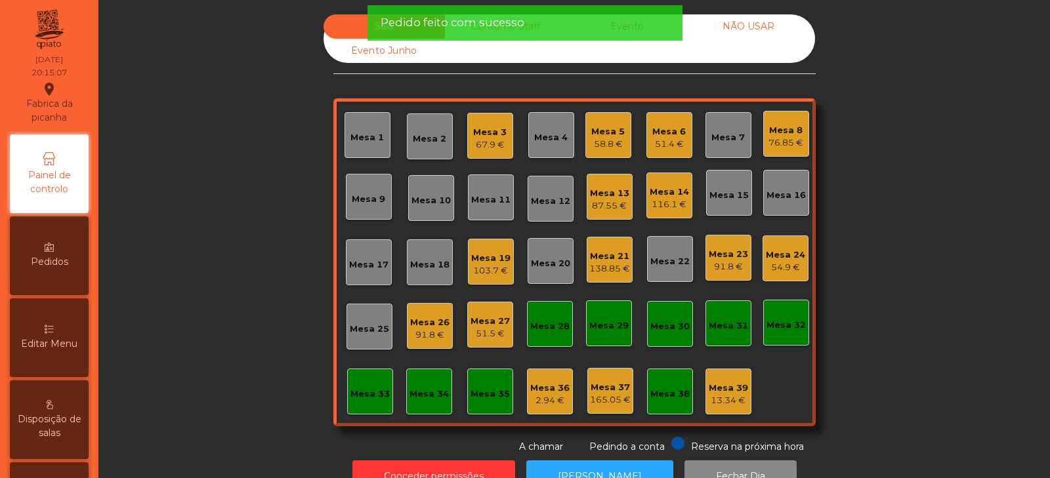
click at [270, 247] on div "Sala Consumo Staff Evento NÃO USAR Evento Junho Mesa 1 Mesa 2 Mesa 3 67.9 € Mes…" at bounding box center [574, 234] width 916 height 440
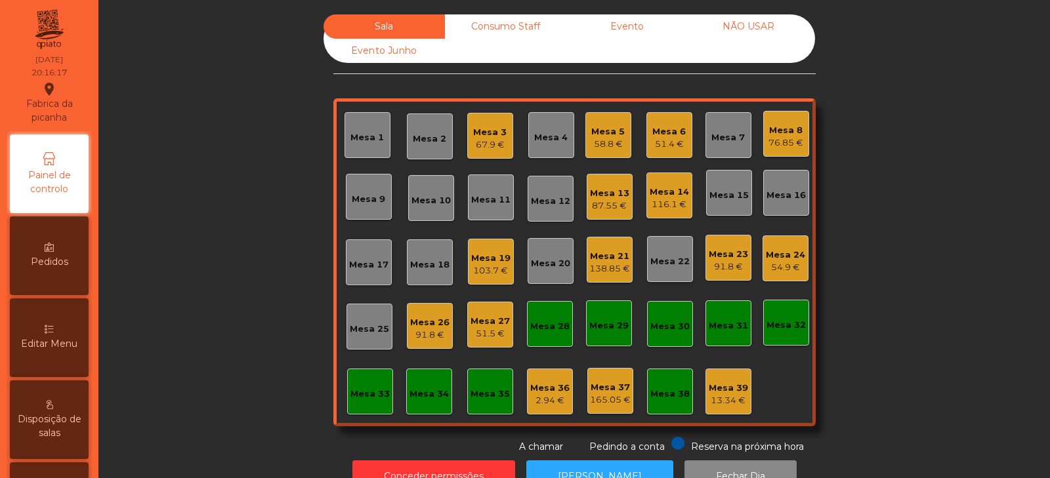
click at [233, 236] on div "Sala Consumo Staff Evento NÃO USAR Evento Junho Mesa 1 Mesa 2 Mesa 3 67.9 € Mes…" at bounding box center [574, 234] width 916 height 440
click at [374, 387] on div "Mesa 33" at bounding box center [369, 392] width 39 height 18
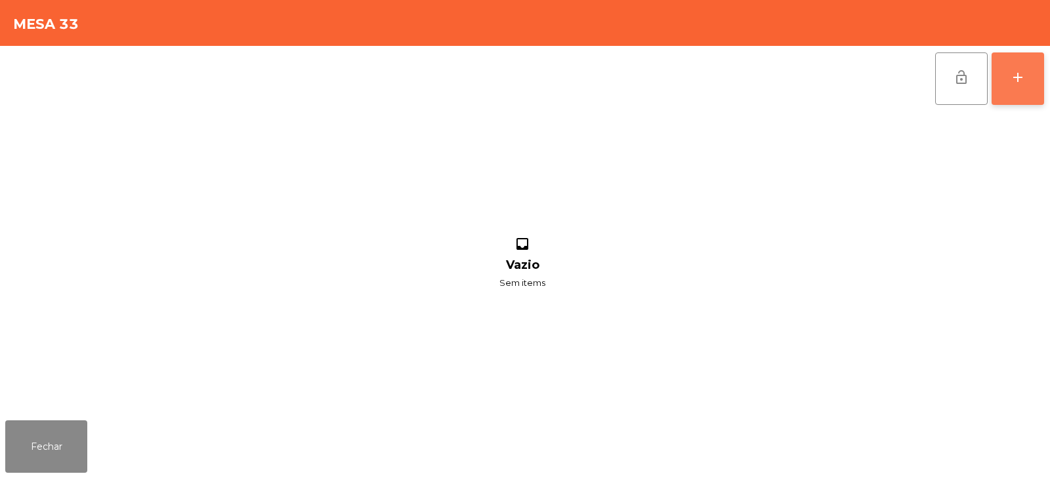
click at [1026, 81] on button "add" at bounding box center [1017, 78] width 52 height 52
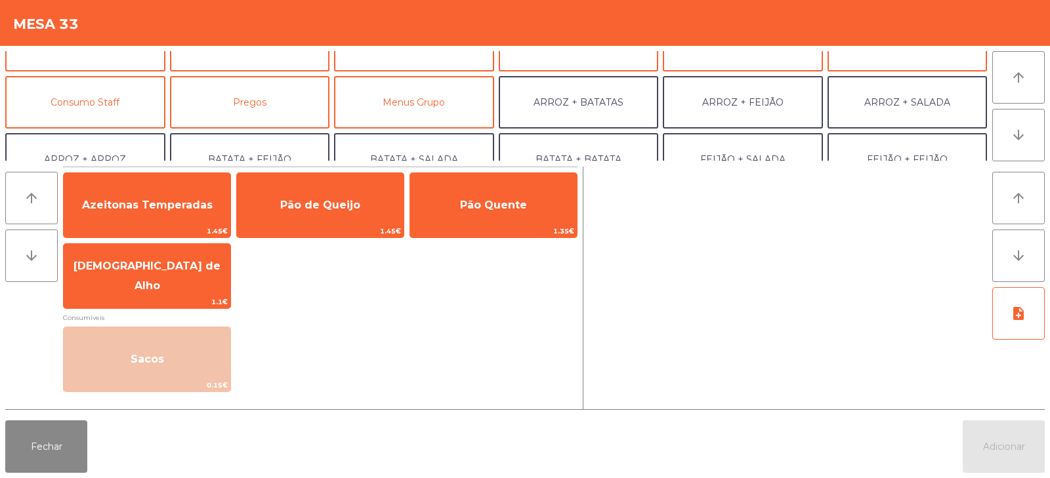
scroll to position [88, 0]
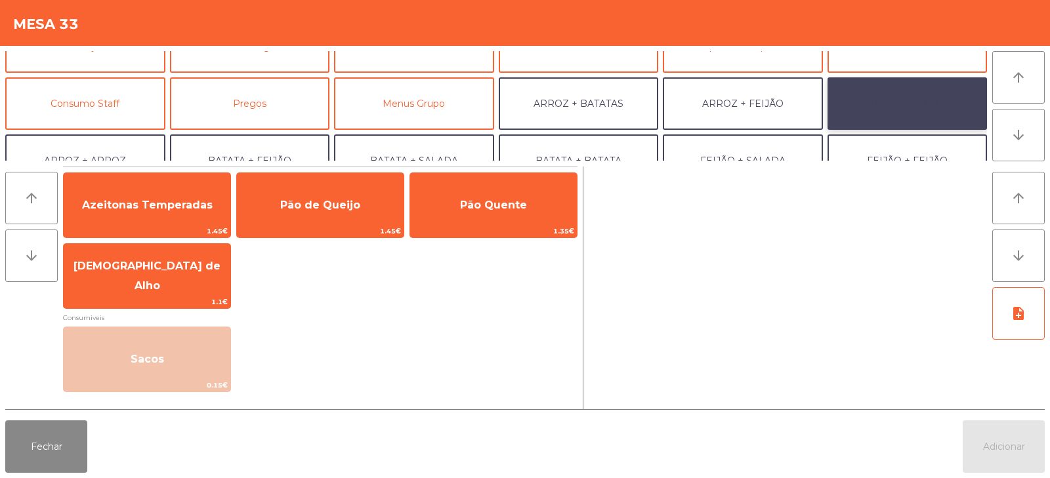
click at [884, 92] on button "ARROZ + SALADA" at bounding box center [907, 103] width 160 height 52
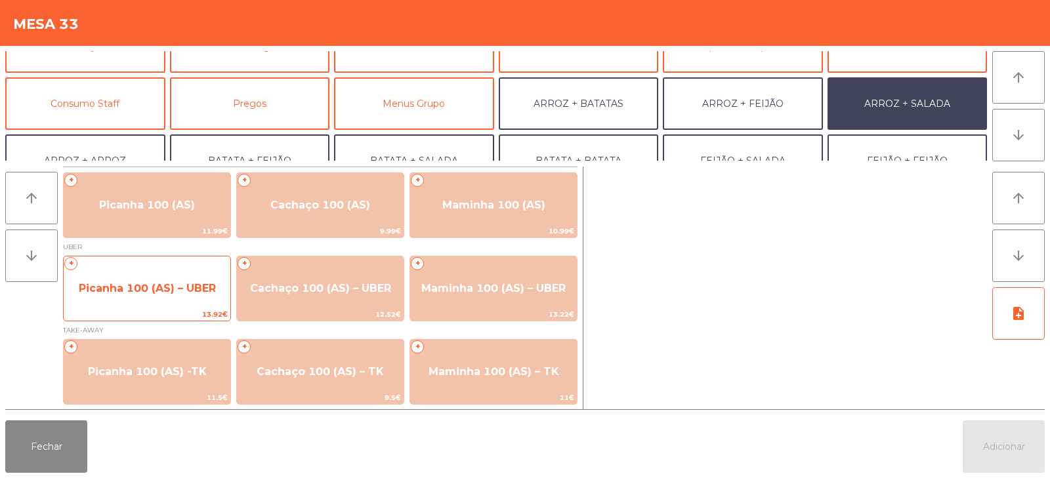
click at [144, 286] on span "Picanha 100 (AS) – UBER" at bounding box center [147, 288] width 137 height 12
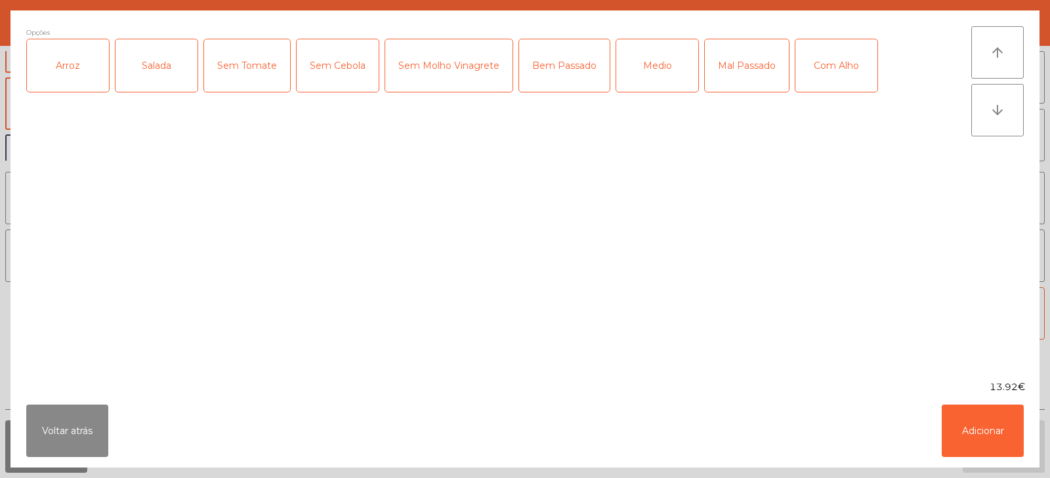
click at [73, 75] on div "Arroz" at bounding box center [68, 65] width 82 height 52
click at [163, 72] on div "Salada" at bounding box center [156, 65] width 82 height 52
click at [659, 79] on div "Medio" at bounding box center [657, 65] width 82 height 52
click at [987, 430] on button "Adicionar" at bounding box center [983, 431] width 82 height 52
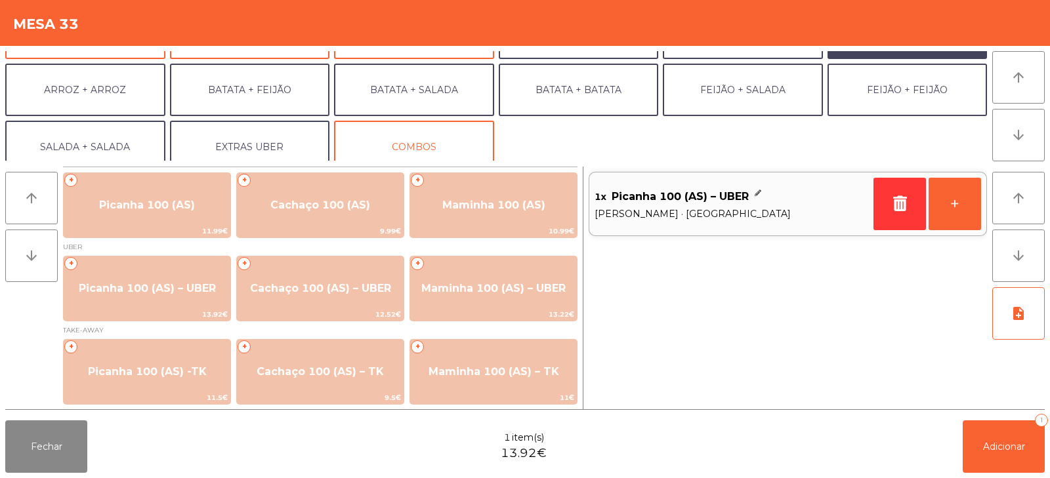
scroll to position [171, 0]
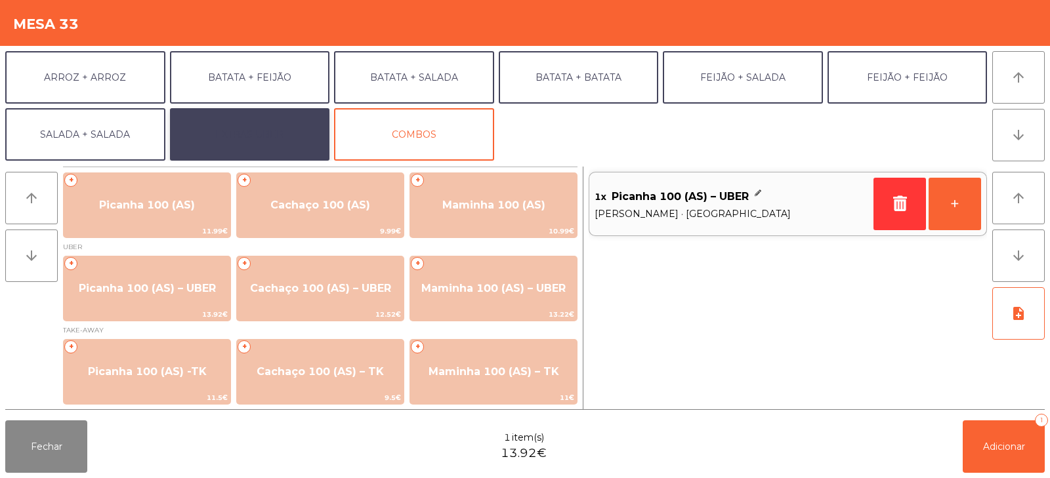
click at [249, 141] on button "EXTRAS UBER" at bounding box center [250, 134] width 160 height 52
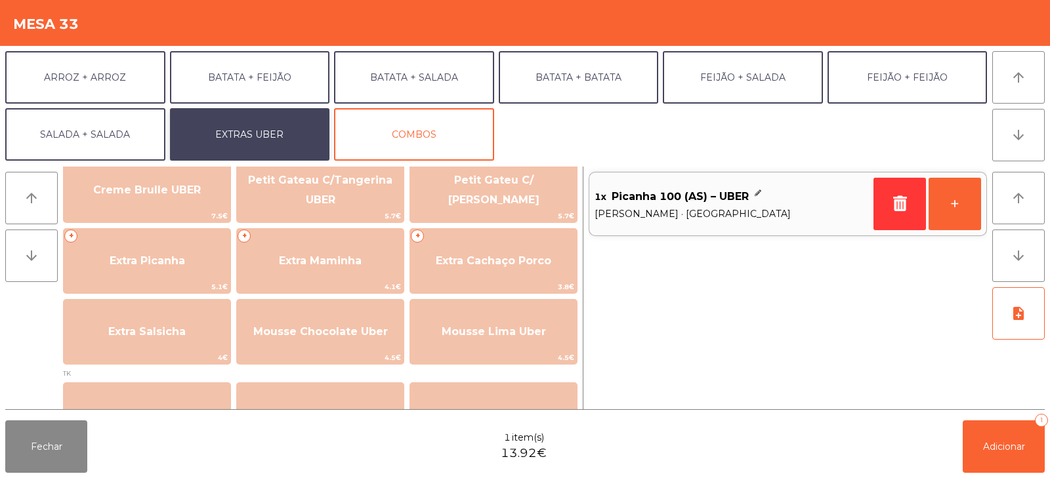
scroll to position [320, 0]
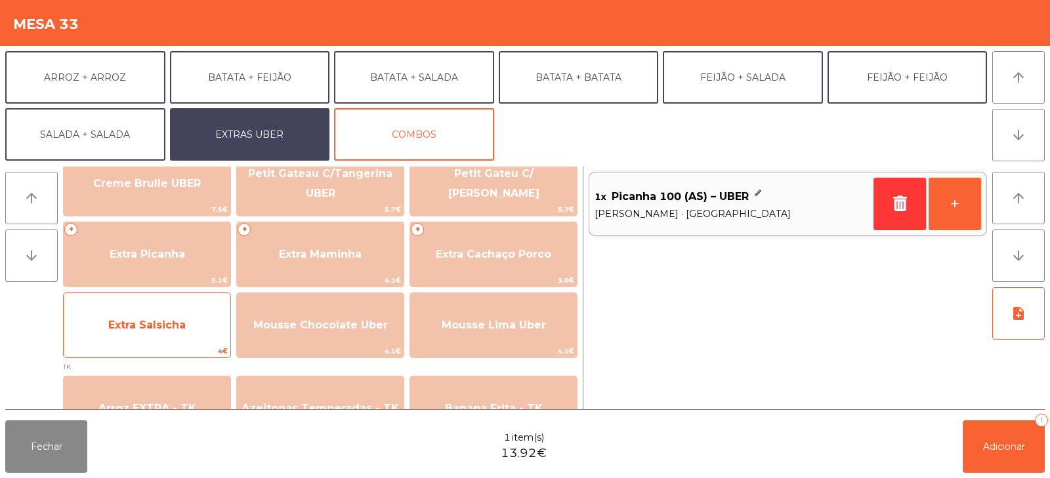
click at [169, 335] on span "Extra Salsicha" at bounding box center [147, 325] width 167 height 35
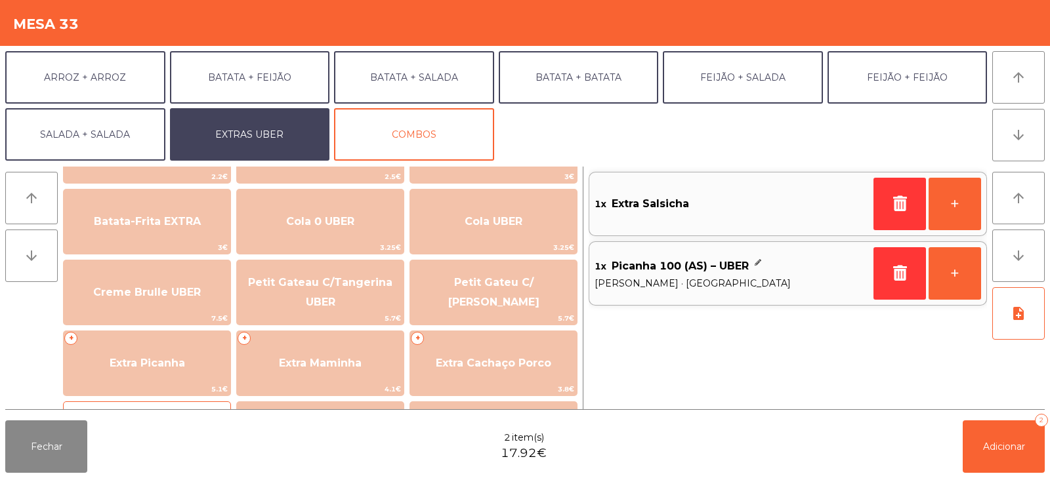
scroll to position [226, 0]
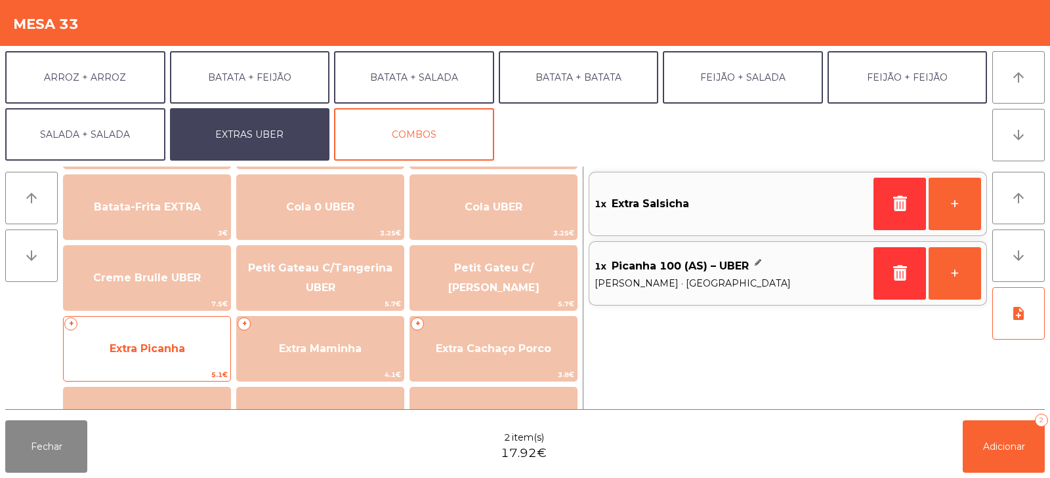
click at [153, 356] on span "Extra Picanha" at bounding box center [147, 348] width 167 height 35
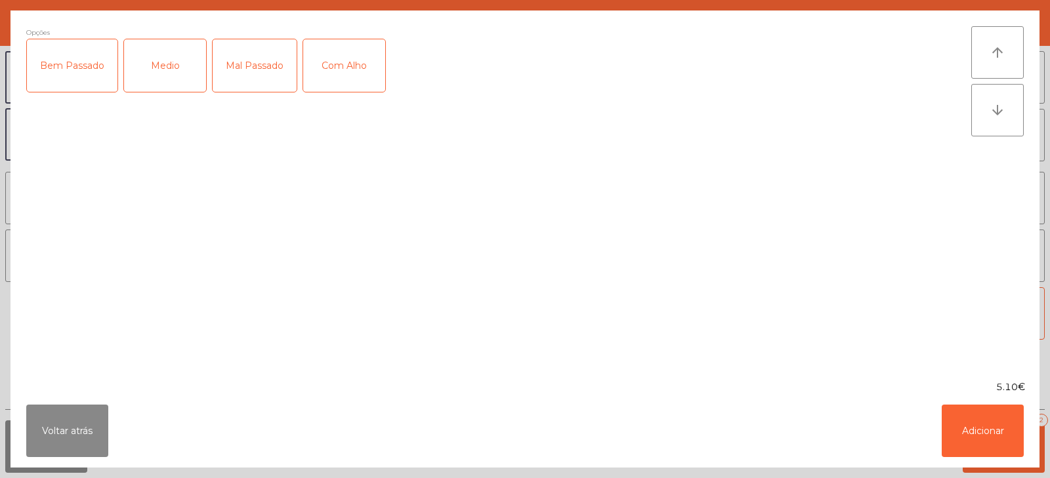
click at [161, 57] on div "Medio" at bounding box center [165, 65] width 82 height 52
click at [996, 438] on button "Adicionar" at bounding box center [983, 431] width 82 height 52
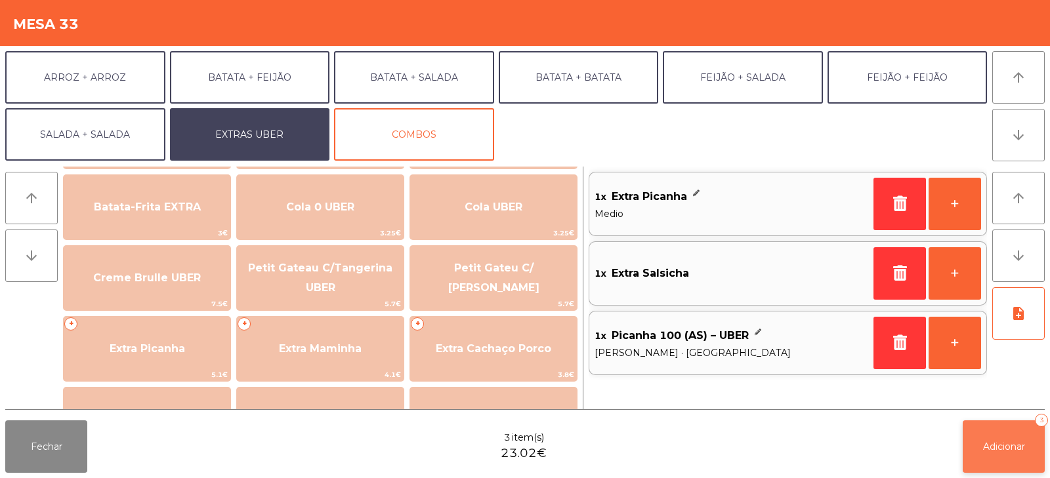
click at [998, 446] on span "Adicionar" at bounding box center [1004, 447] width 42 height 12
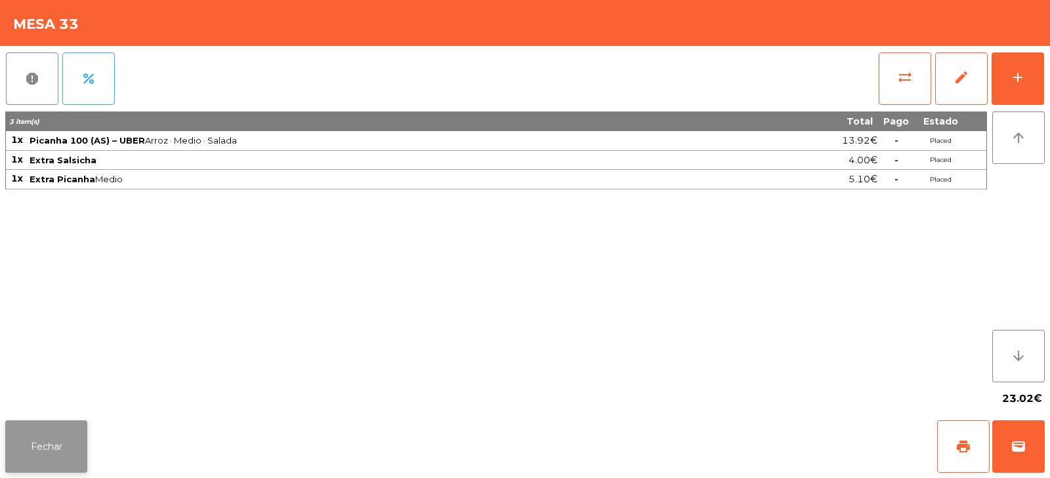
click at [51, 444] on button "Fechar" at bounding box center [46, 447] width 82 height 52
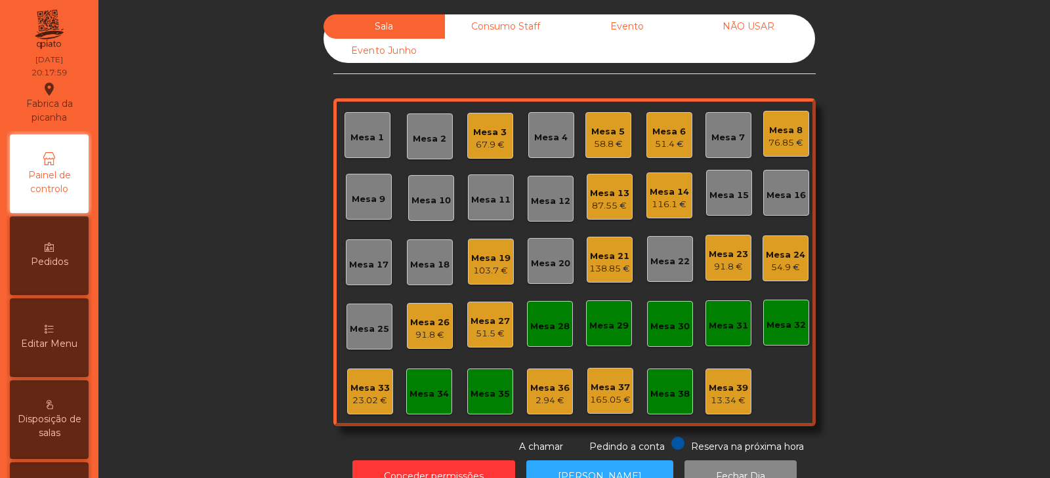
click at [354, 264] on div "Mesa 17" at bounding box center [368, 265] width 39 height 13
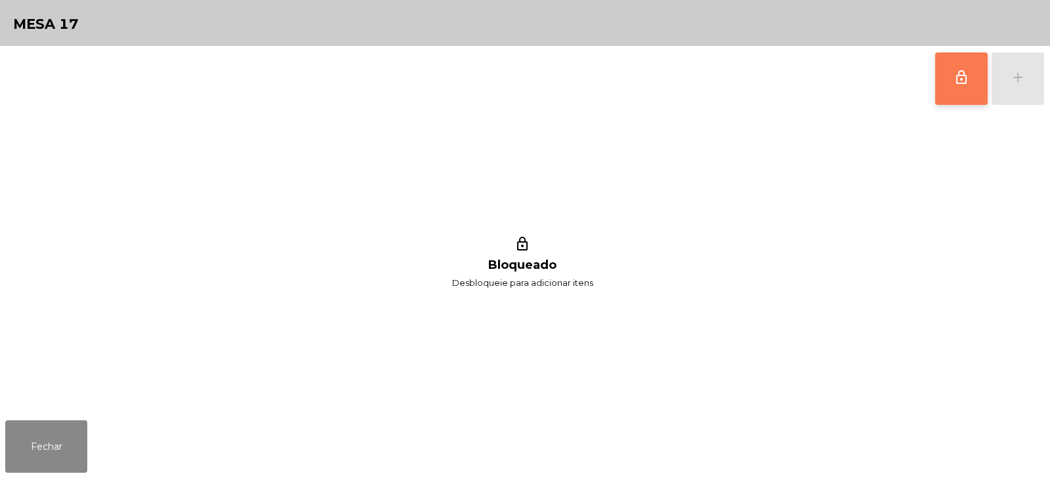
click at [968, 73] on span "lock_outline" at bounding box center [961, 78] width 16 height 16
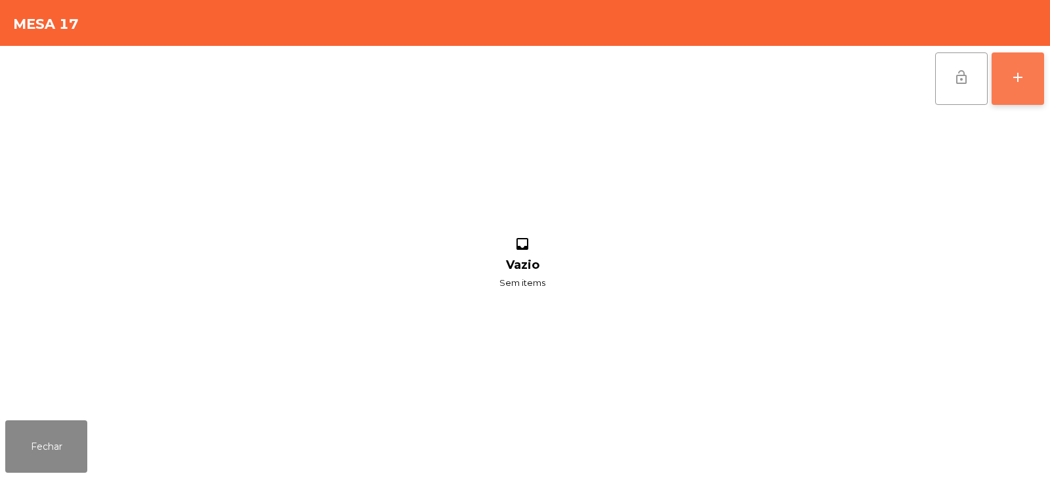
click at [1019, 81] on div "add" at bounding box center [1018, 78] width 16 height 16
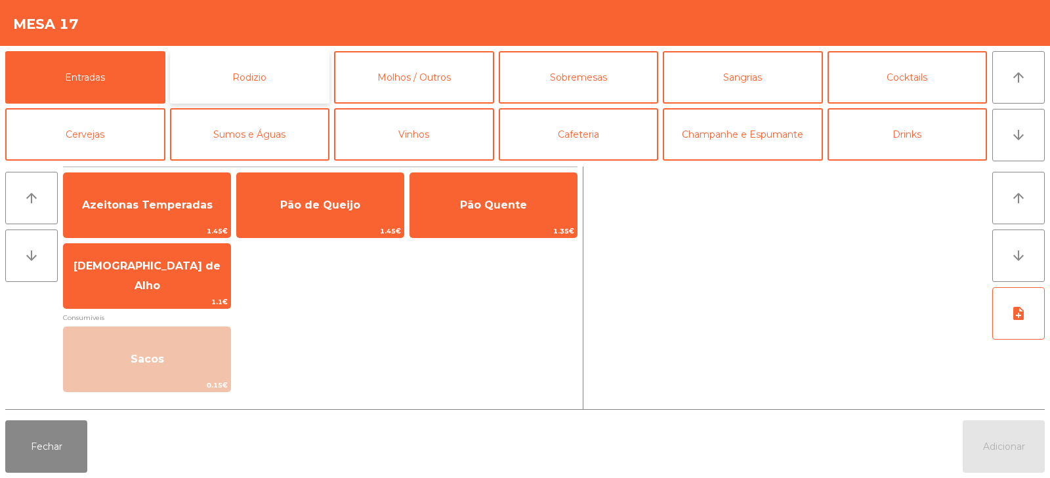
click at [286, 75] on button "Rodizio" at bounding box center [250, 77] width 160 height 52
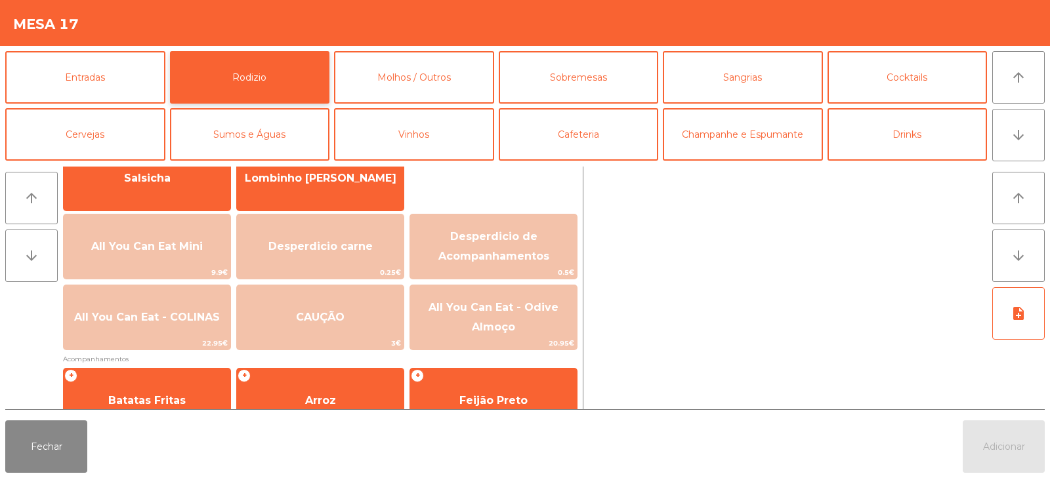
scroll to position [119, 0]
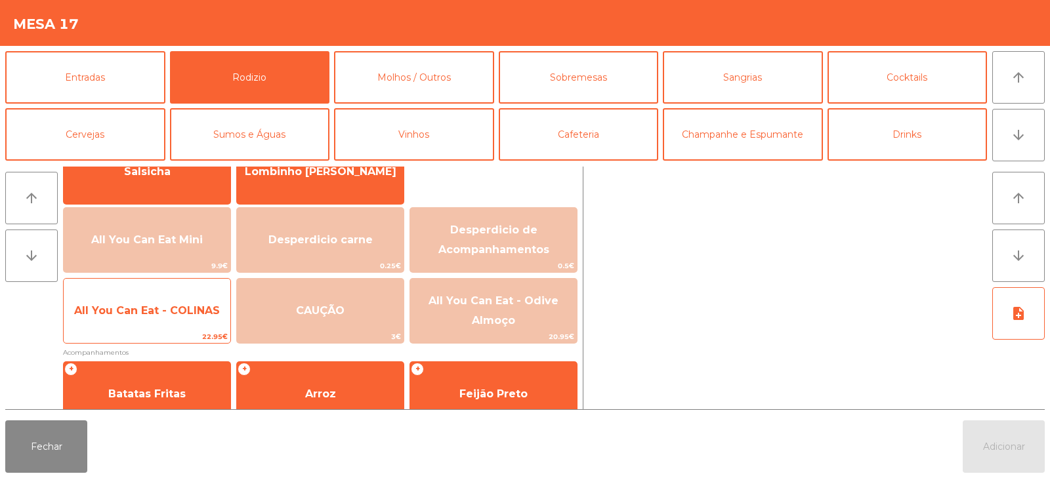
click at [140, 314] on span "All You Can Eat - COLINAS" at bounding box center [147, 310] width 146 height 12
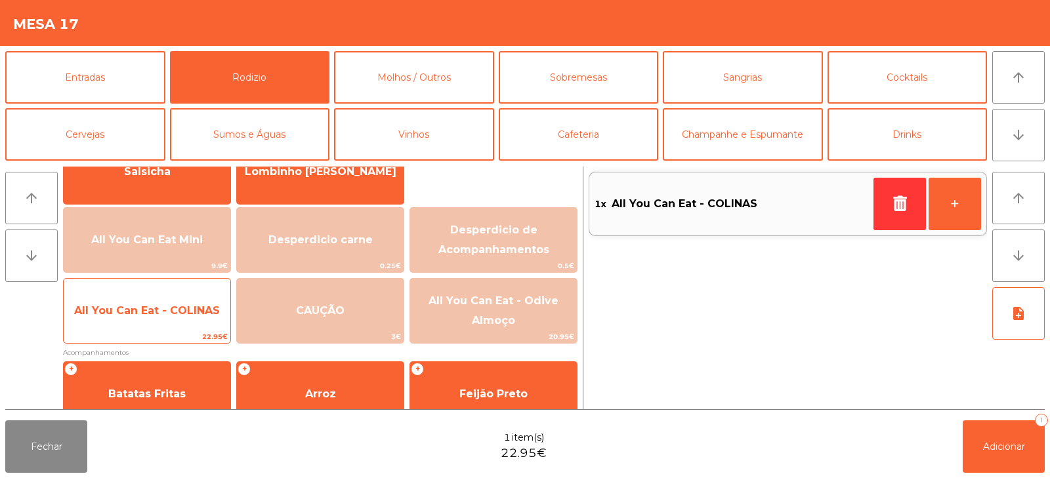
click at [144, 319] on span "All You Can Eat - COLINAS" at bounding box center [147, 310] width 167 height 35
click at [138, 326] on span "All You Can Eat - COLINAS" at bounding box center [147, 310] width 167 height 35
click at [142, 322] on span "All You Can Eat - COLINAS" at bounding box center [147, 310] width 167 height 35
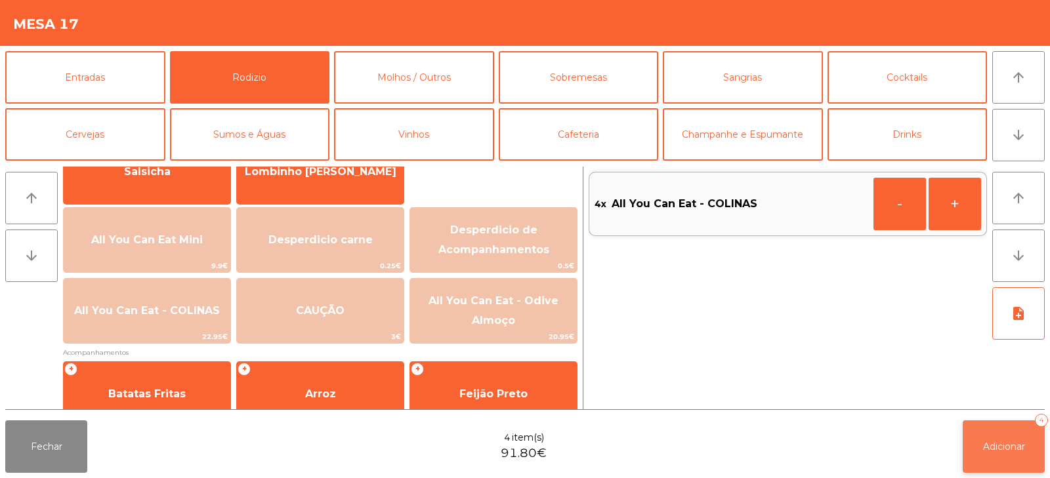
click at [1003, 427] on button "Adicionar 4" at bounding box center [1004, 447] width 82 height 52
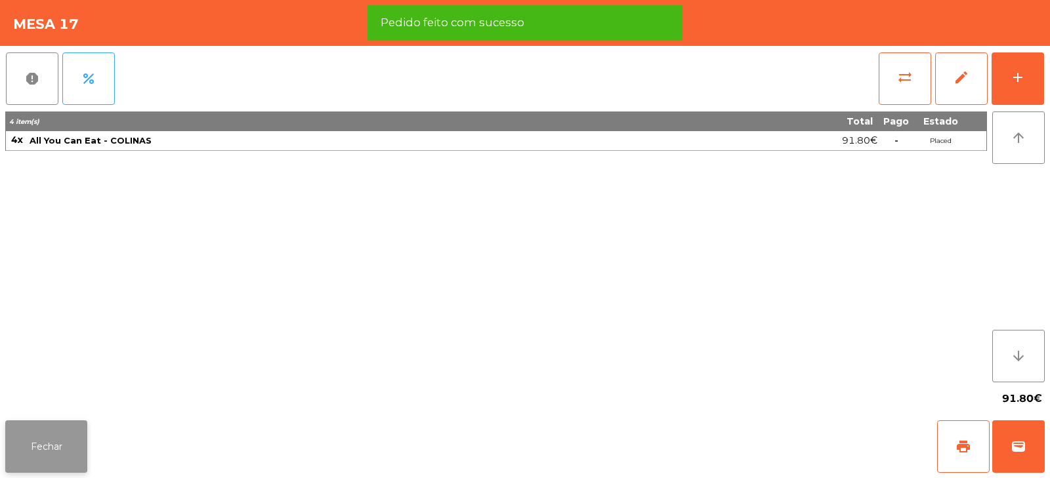
click at [45, 472] on button "Fechar" at bounding box center [46, 447] width 82 height 52
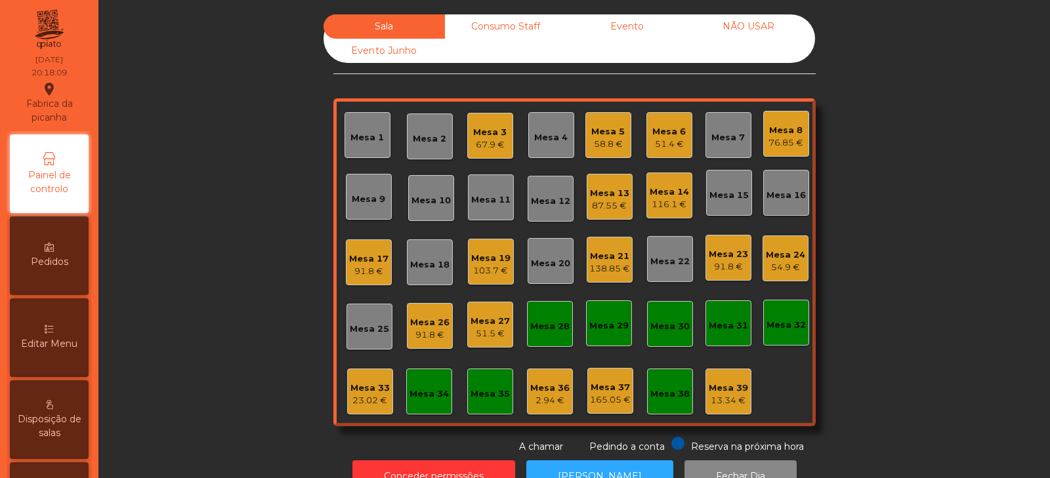
click at [220, 233] on div "Sala Consumo Staff Evento NÃO USAR Evento Junho Mesa 1 Mesa 2 Mesa 3 67.9 € Mes…" at bounding box center [574, 234] width 916 height 440
click at [365, 412] on div "Mesa 33 23.02 €" at bounding box center [370, 392] width 46 height 46
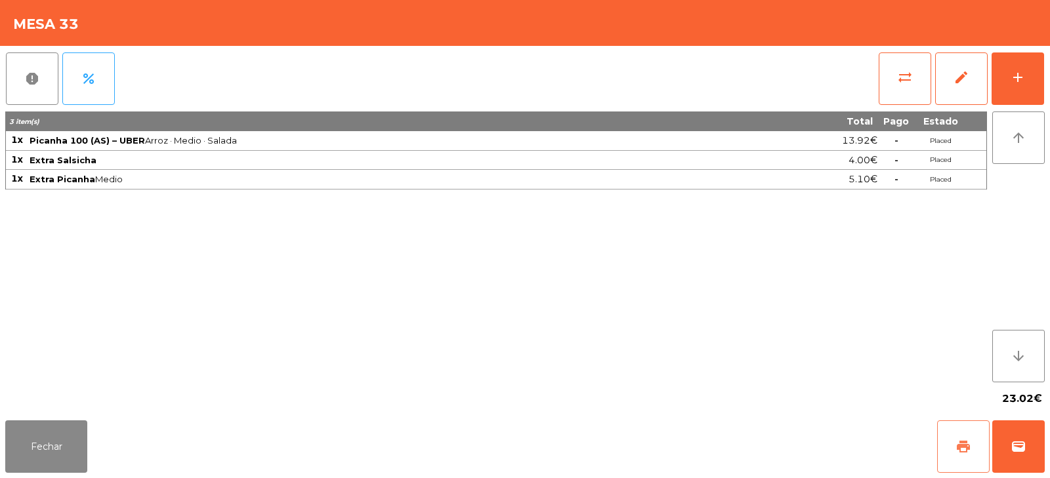
click at [968, 441] on span "print" at bounding box center [963, 447] width 16 height 16
click at [1022, 441] on span "wallet" at bounding box center [1018, 447] width 16 height 16
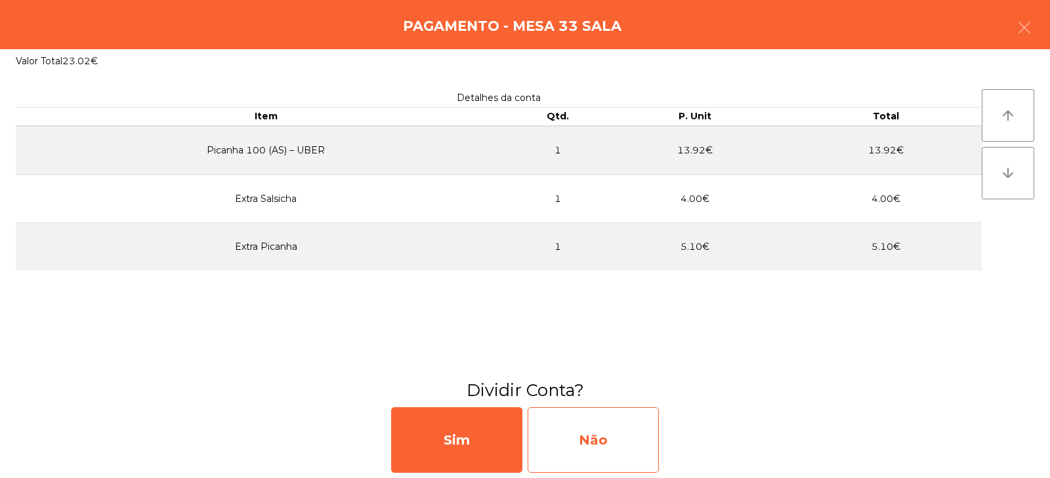
click at [600, 440] on div "Não" at bounding box center [593, 440] width 131 height 66
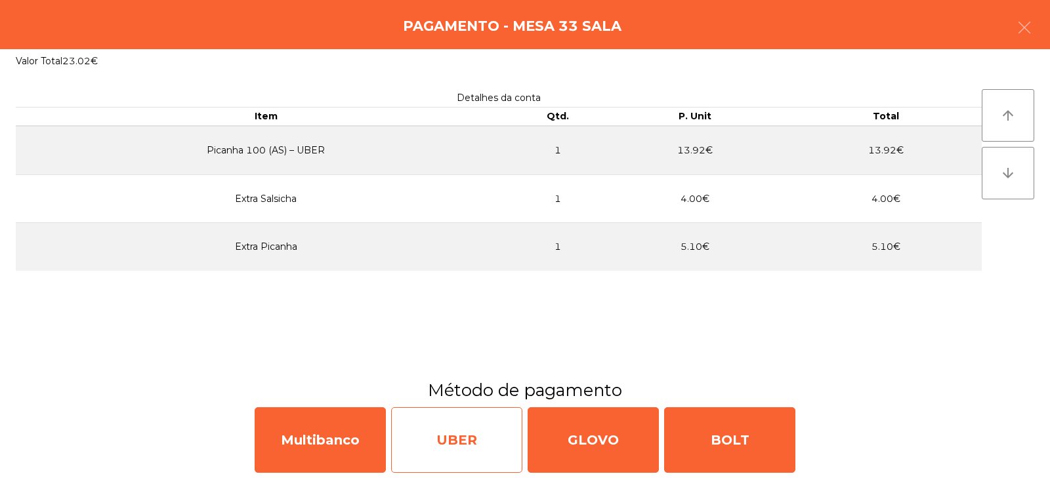
click at [446, 437] on div "UBER" at bounding box center [456, 440] width 131 height 66
select select "**"
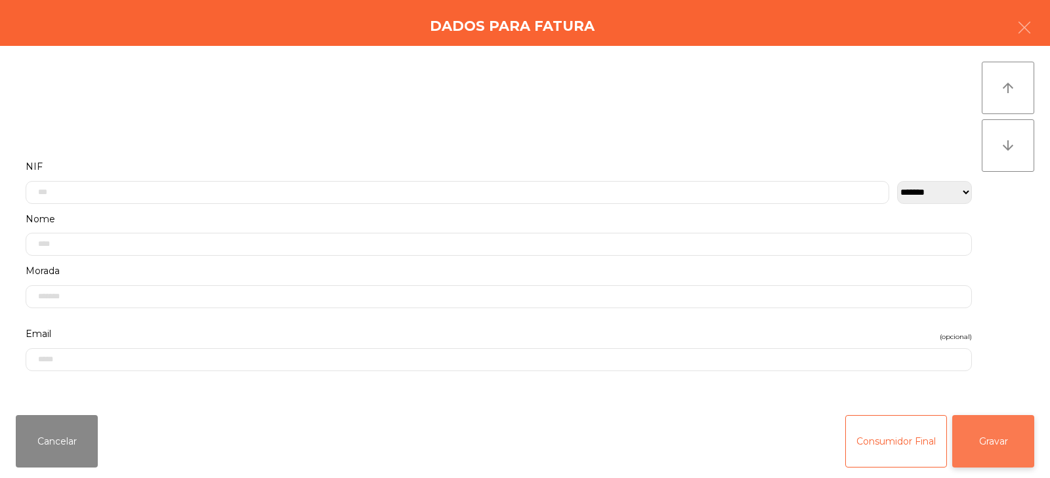
click at [993, 432] on button "Gravar" at bounding box center [993, 441] width 82 height 52
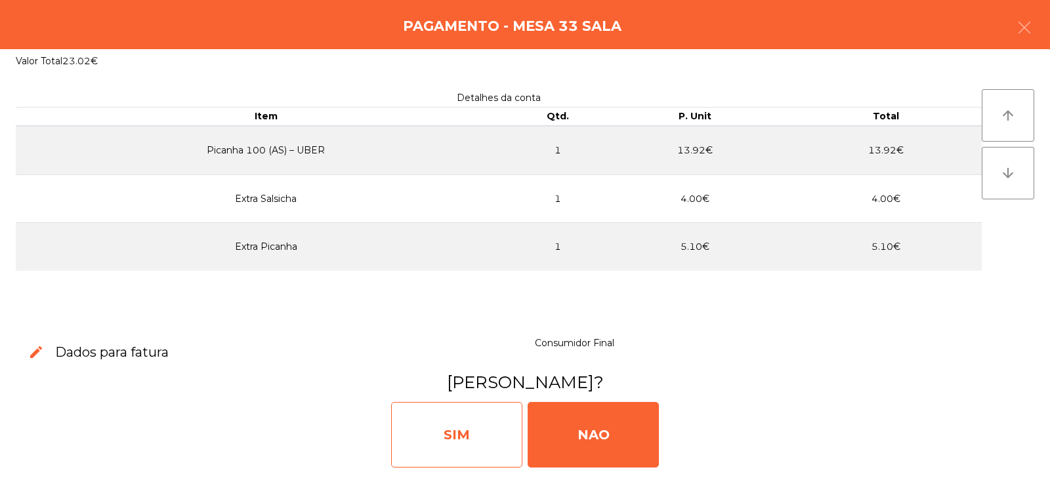
click at [453, 429] on div "SIM" at bounding box center [456, 435] width 131 height 66
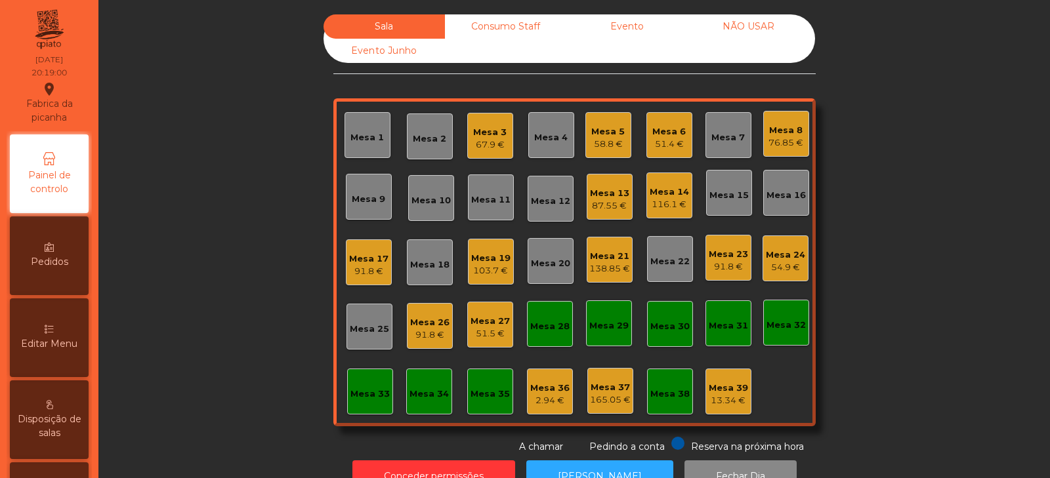
click at [606, 209] on div "87.55 €" at bounding box center [609, 205] width 39 height 13
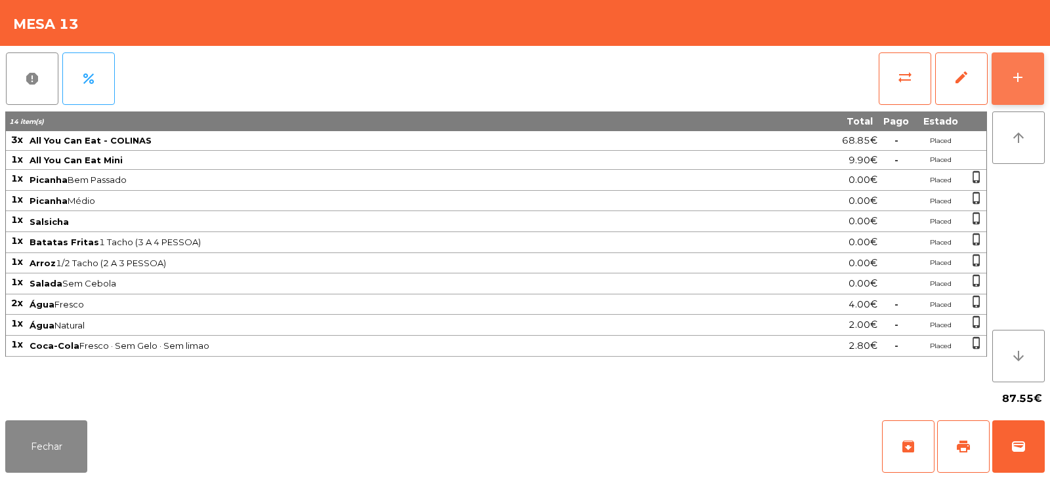
click at [1036, 83] on button "add" at bounding box center [1017, 78] width 52 height 52
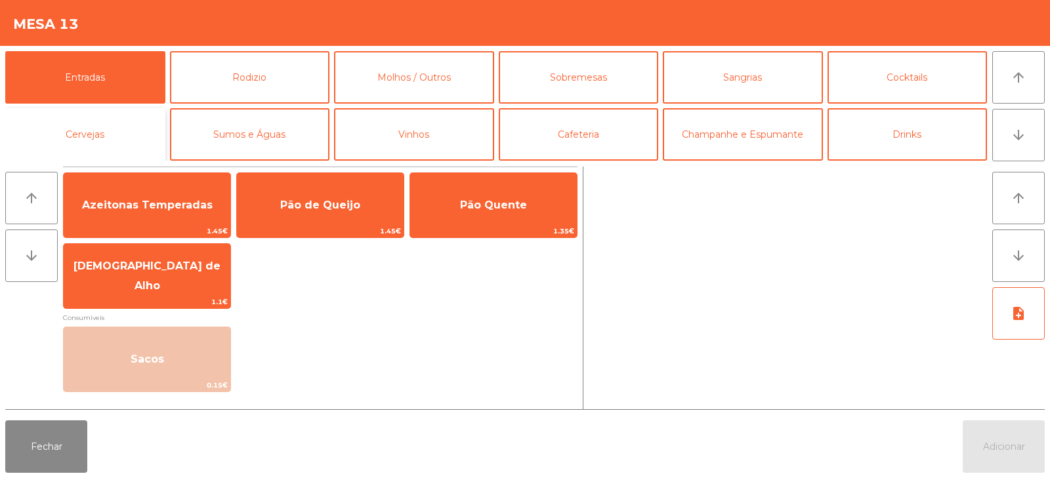
click at [140, 140] on button "Cervejas" at bounding box center [85, 134] width 160 height 52
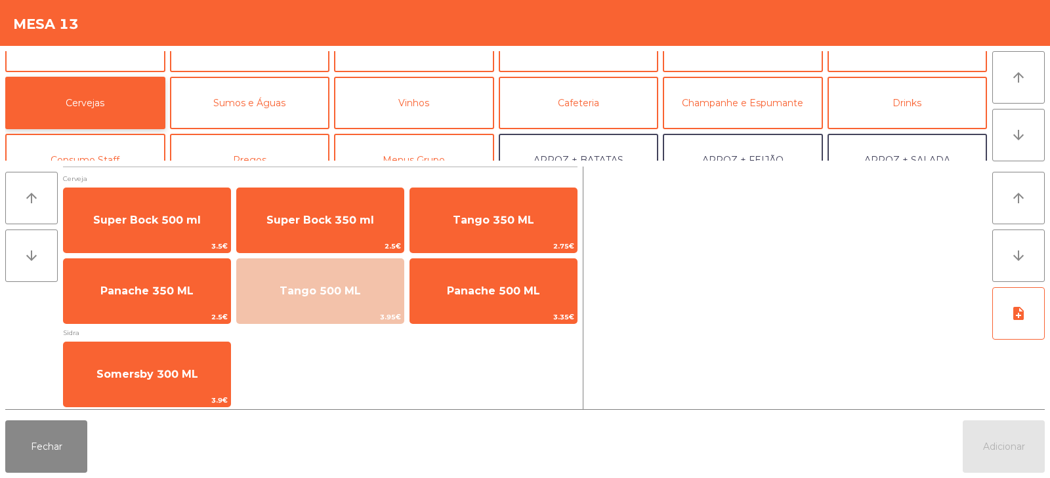
scroll to position [62, 0]
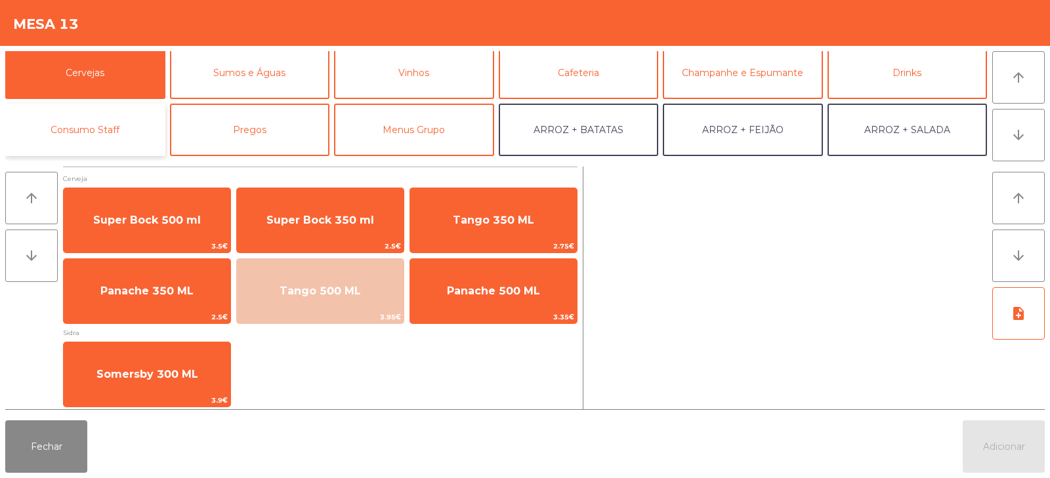
click at [123, 131] on button "Consumo Staff" at bounding box center [85, 130] width 160 height 52
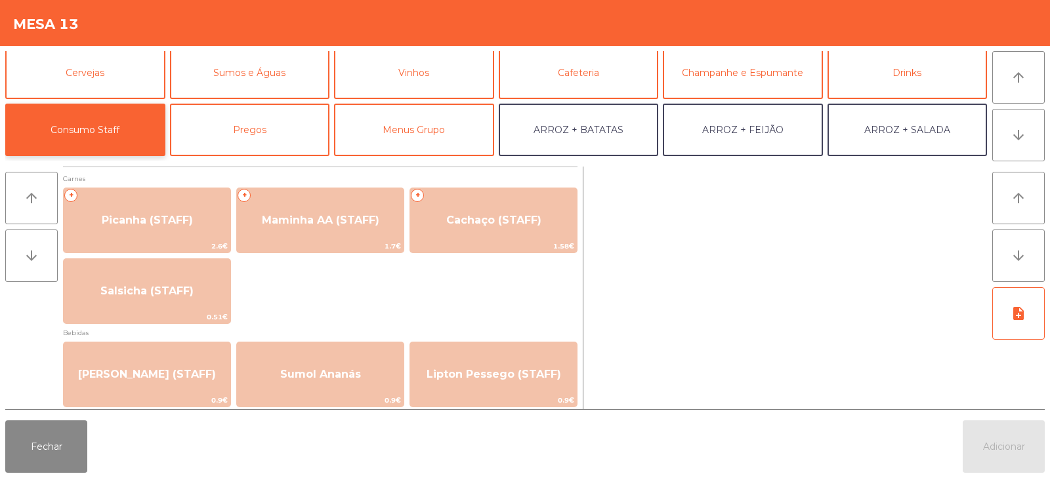
scroll to position [0, 0]
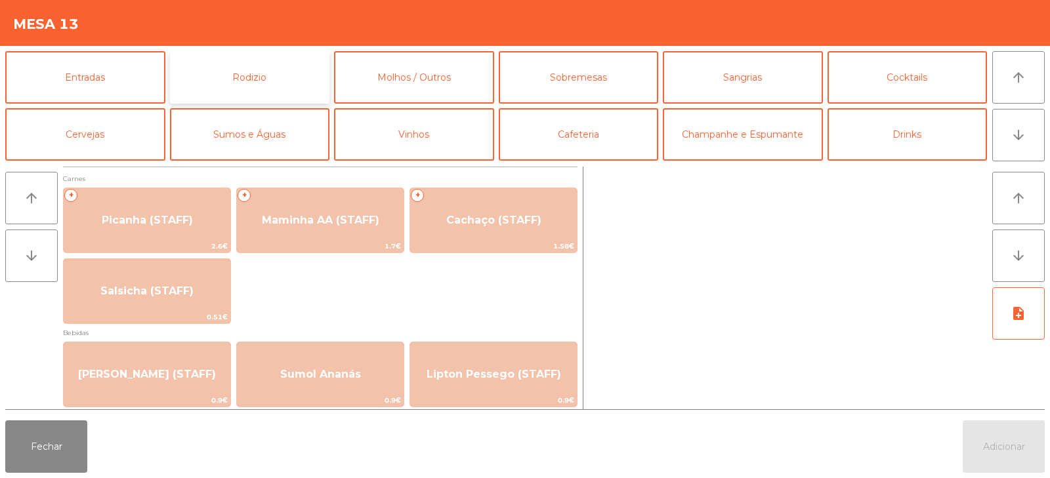
click at [267, 79] on button "Rodizio" at bounding box center [250, 77] width 160 height 52
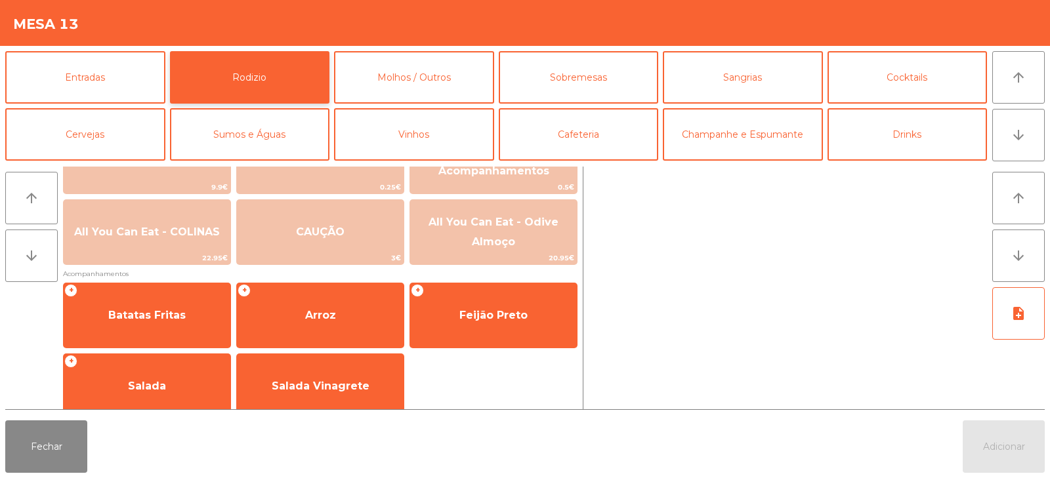
scroll to position [213, 0]
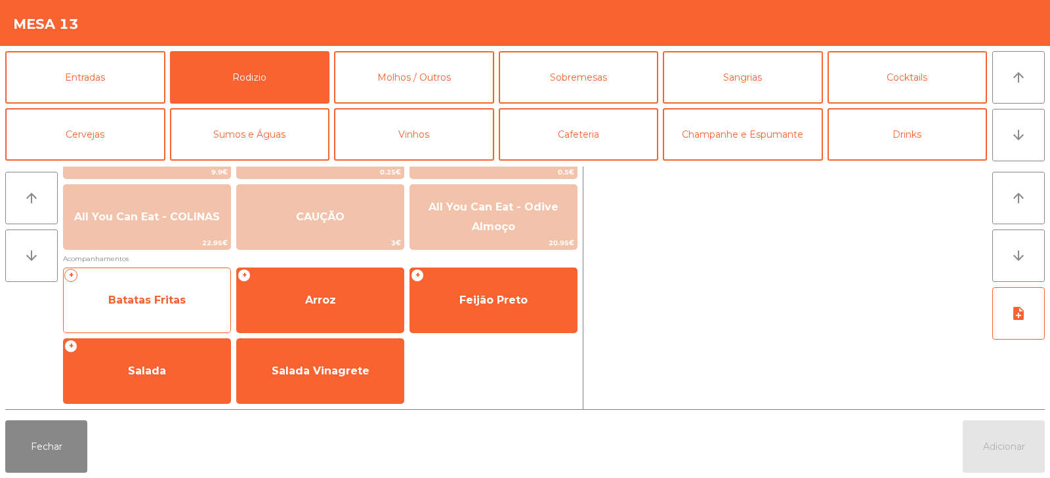
click at [144, 293] on span "Batatas Fritas" at bounding box center [147, 300] width 167 height 35
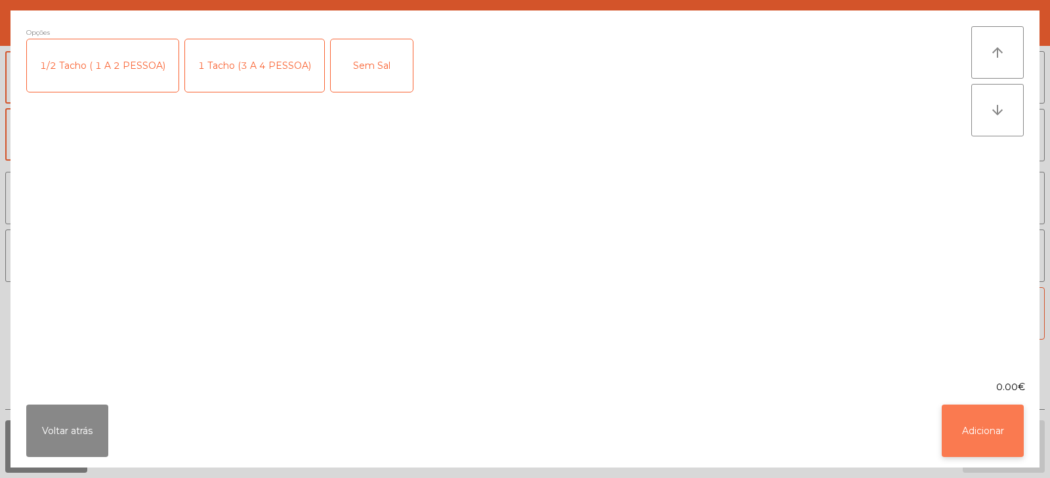
click at [987, 430] on button "Adicionar" at bounding box center [983, 431] width 82 height 52
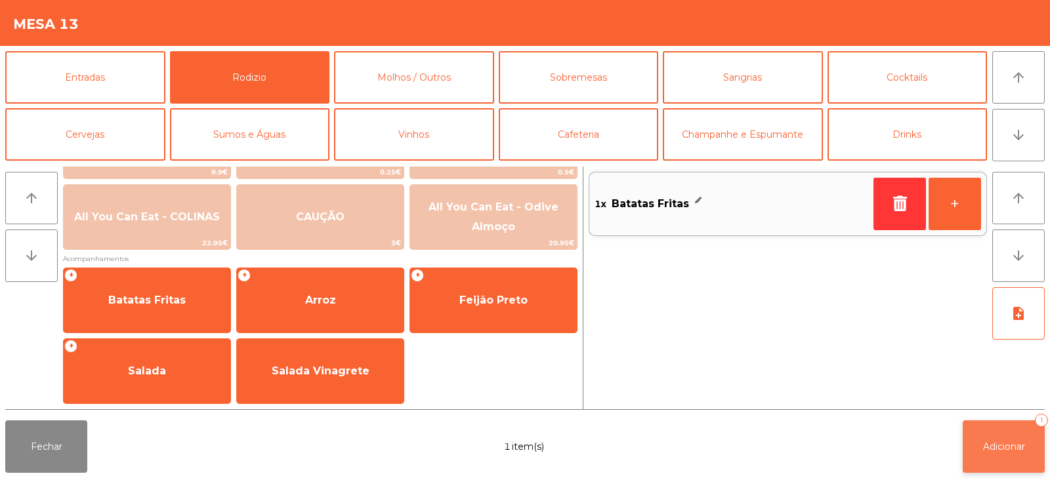
click at [974, 450] on button "Adicionar 1" at bounding box center [1004, 447] width 82 height 52
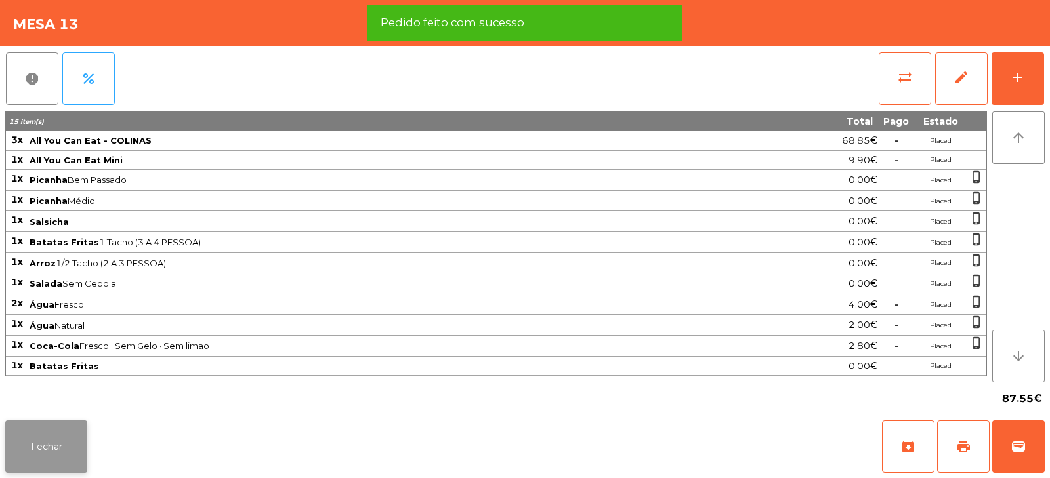
click at [60, 426] on button "Fechar" at bounding box center [46, 447] width 82 height 52
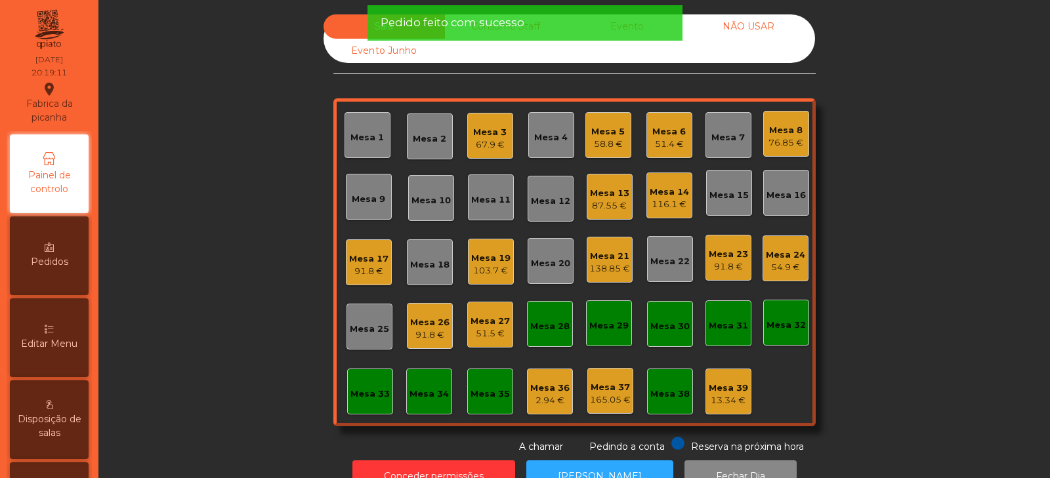
click at [224, 243] on div "Sala Consumo Staff Evento NÃO USAR Evento Junho Mesa 1 Mesa 2 Mesa 3 67.9 € Mes…" at bounding box center [574, 234] width 916 height 440
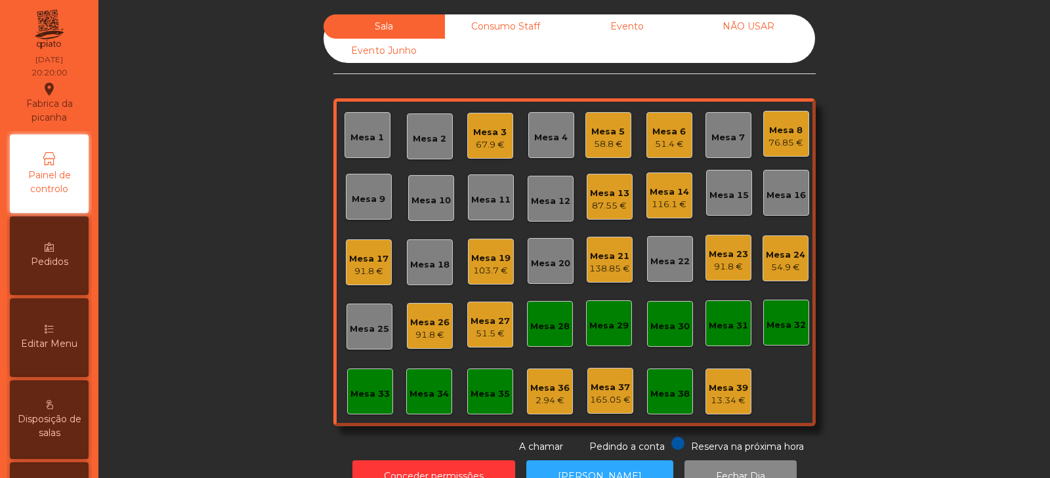
click at [473, 142] on div "67.9 €" at bounding box center [489, 144] width 33 height 13
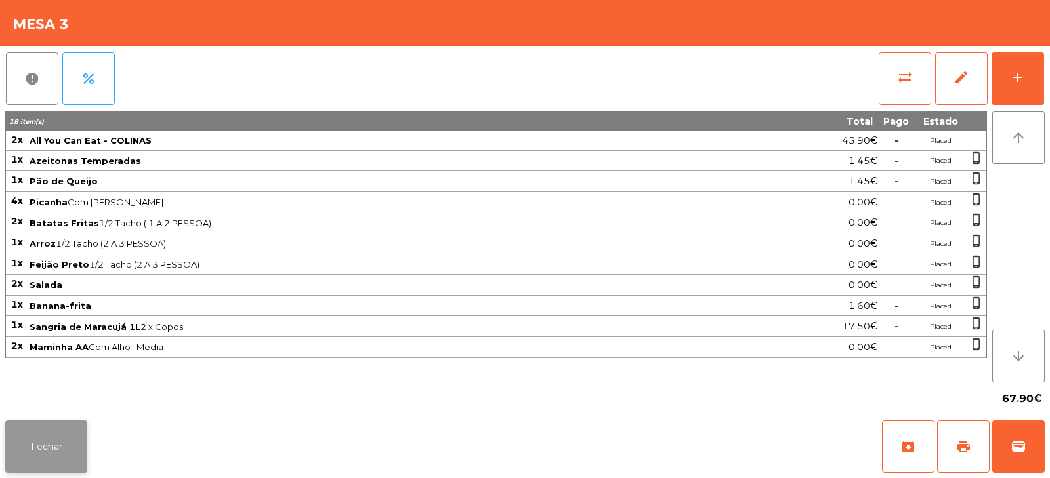
click at [56, 446] on button "Fechar" at bounding box center [46, 447] width 82 height 52
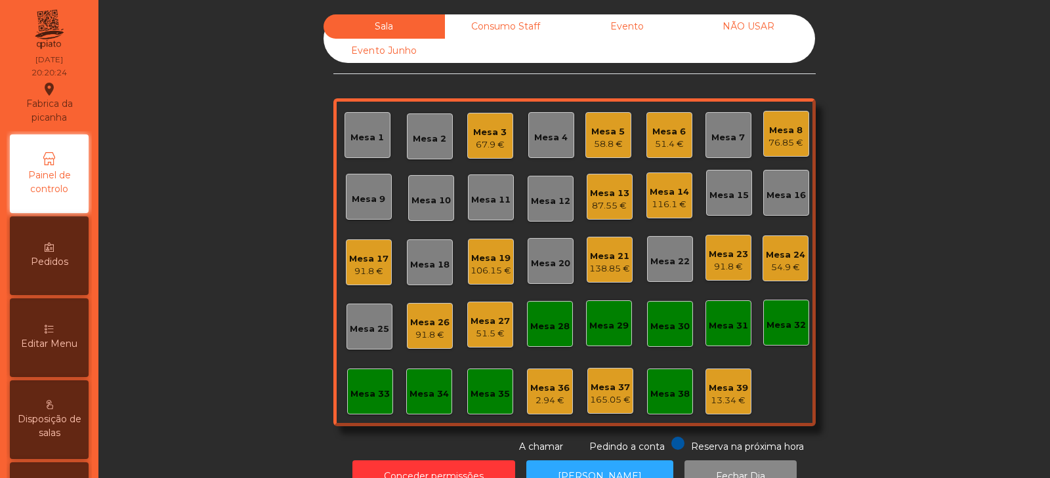
click at [416, 331] on div "91.8 €" at bounding box center [429, 335] width 39 height 13
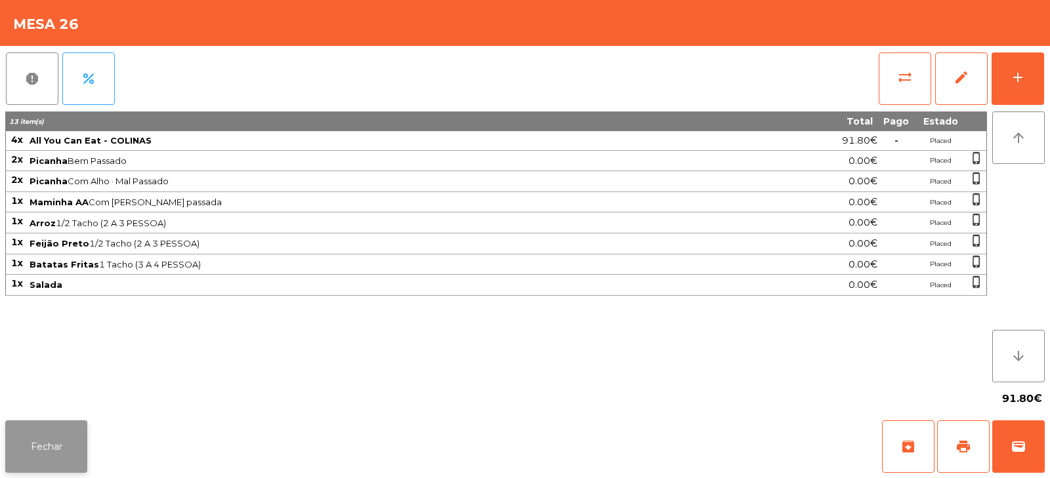
click at [37, 442] on button "Fechar" at bounding box center [46, 447] width 82 height 52
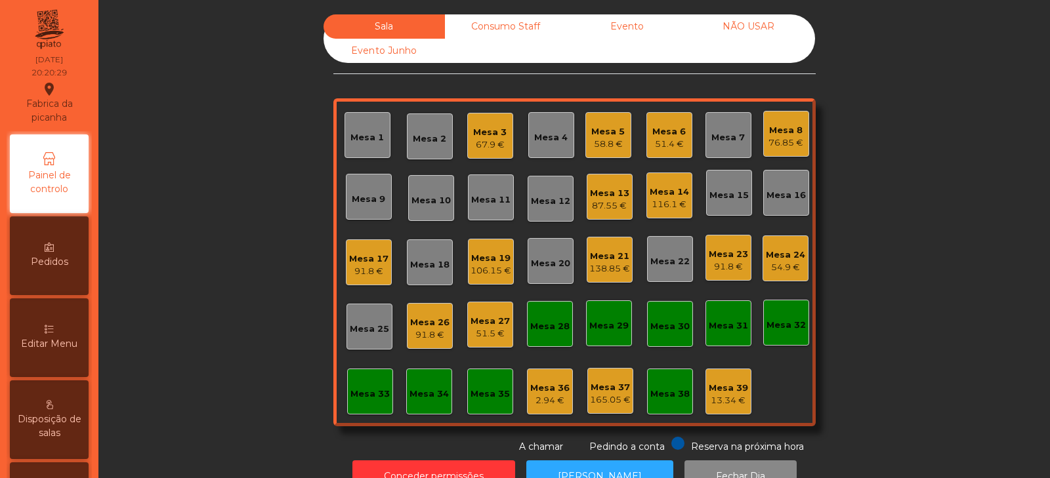
click at [182, 287] on div "Sala Consumo Staff Evento NÃO USAR Evento Junho Mesa 1 Mesa 2 Mesa 3 67.9 € Mes…" at bounding box center [574, 234] width 916 height 440
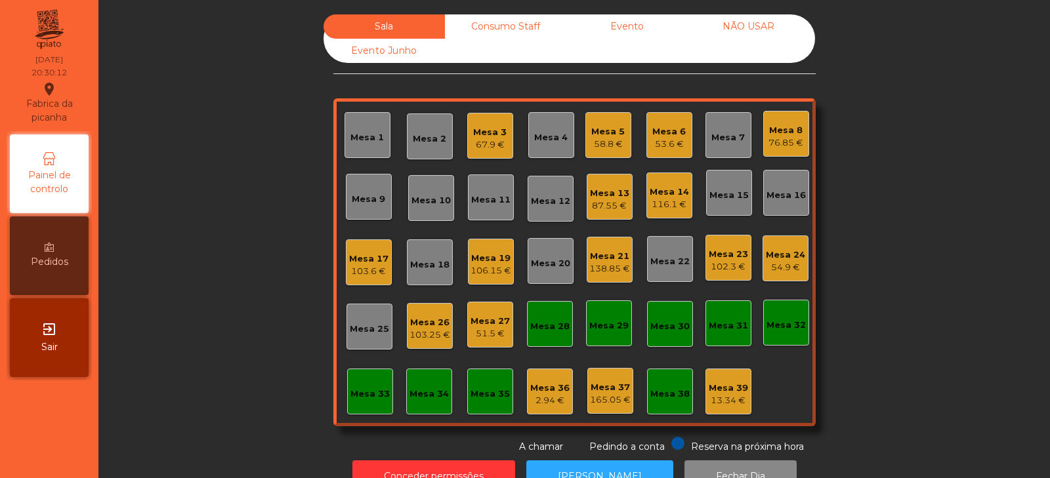
click at [559, 142] on div "Mesa 4" at bounding box center [550, 137] width 33 height 13
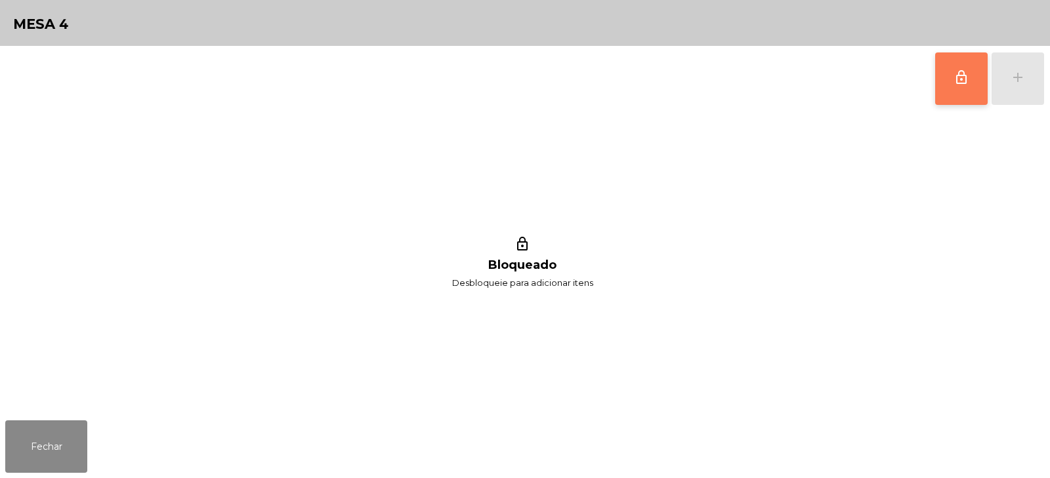
click at [970, 91] on button "lock_outline" at bounding box center [961, 78] width 52 height 52
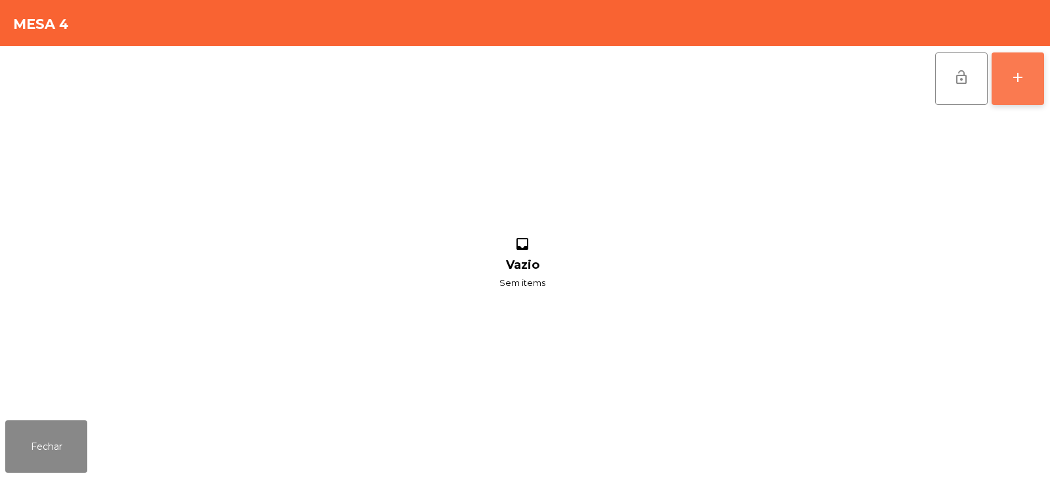
click at [1035, 81] on button "add" at bounding box center [1017, 78] width 52 height 52
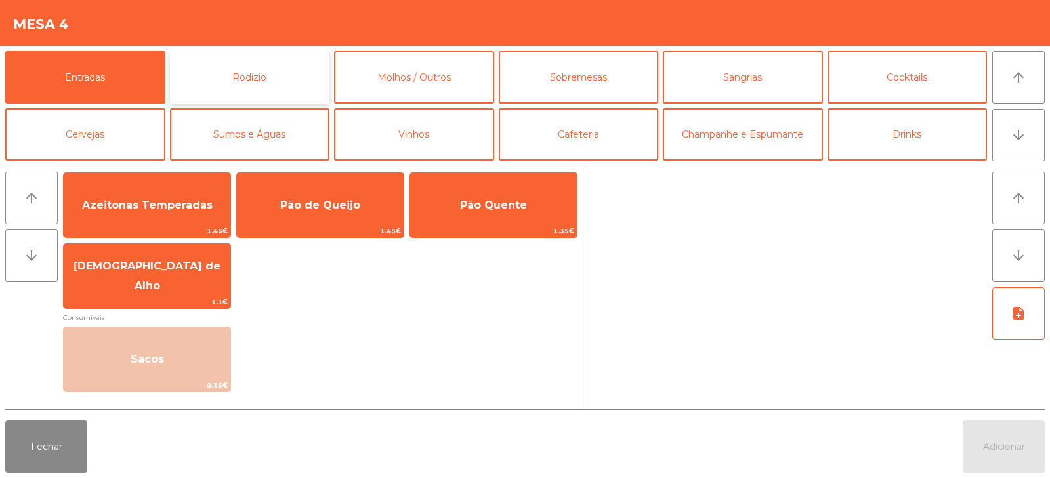
click at [240, 78] on button "Rodizio" at bounding box center [250, 77] width 160 height 52
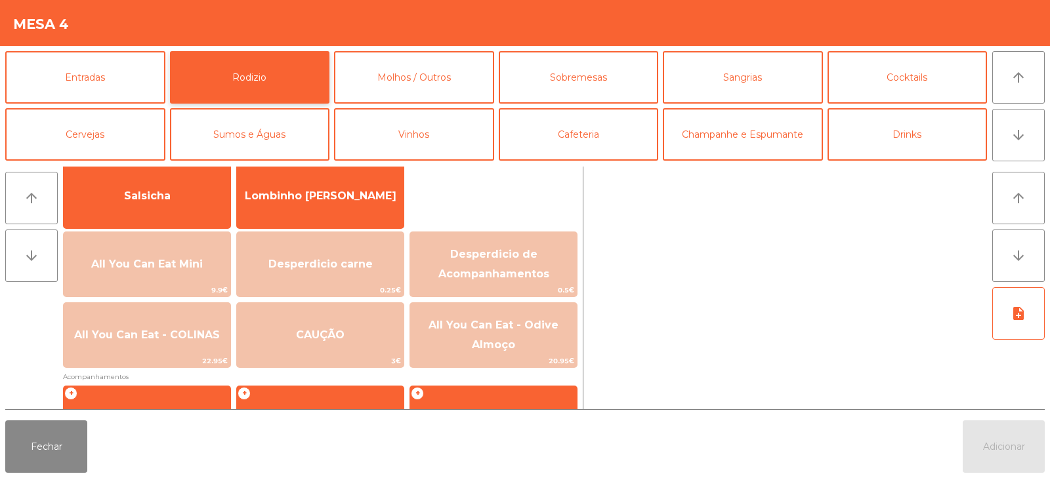
scroll to position [96, 0]
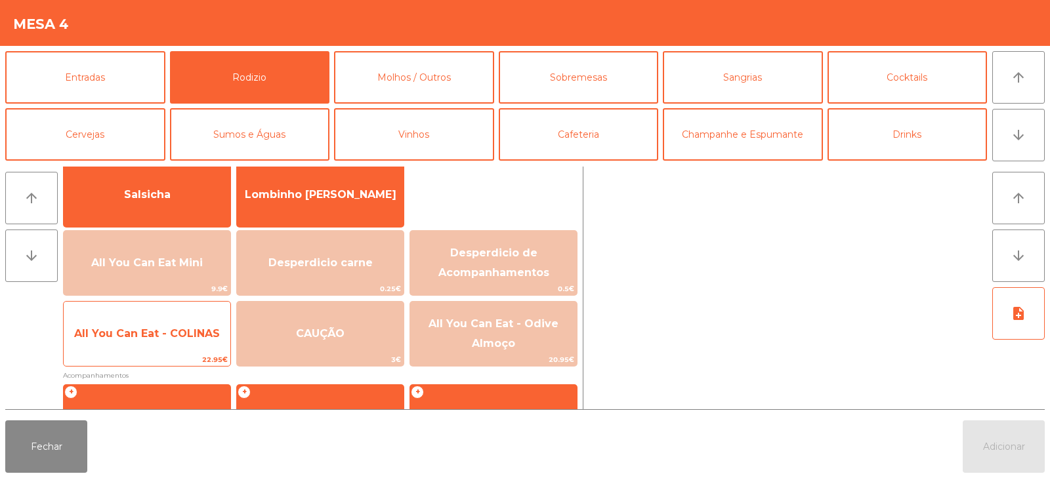
click at [118, 361] on span "22.95€" at bounding box center [147, 360] width 167 height 12
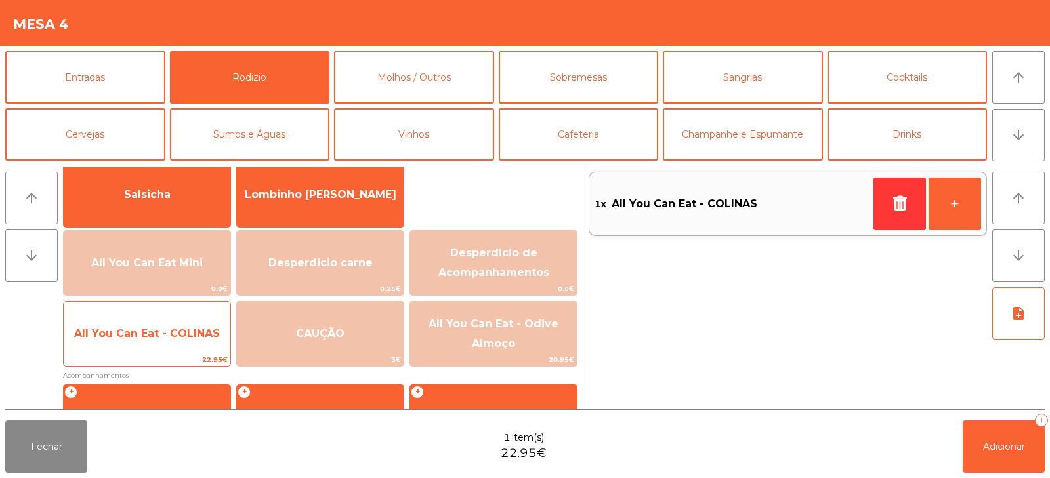
click at [136, 359] on span "22.95€" at bounding box center [147, 360] width 167 height 12
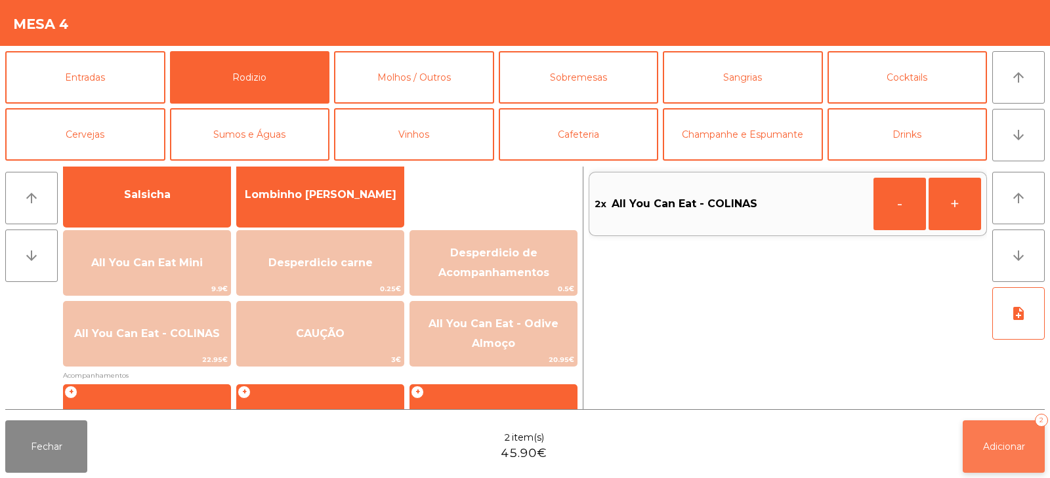
click at [1014, 468] on button "Adicionar 2" at bounding box center [1004, 447] width 82 height 52
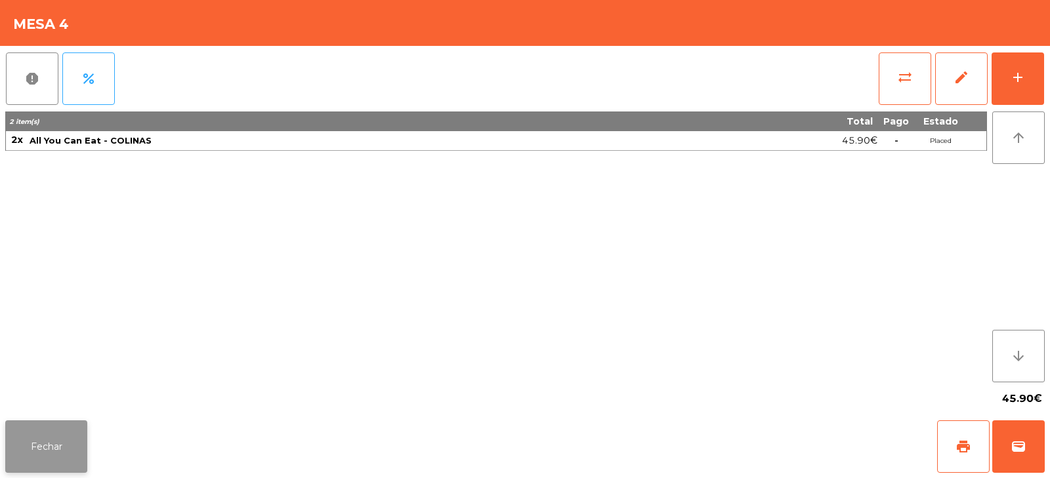
click at [51, 449] on button "Fechar" at bounding box center [46, 447] width 82 height 52
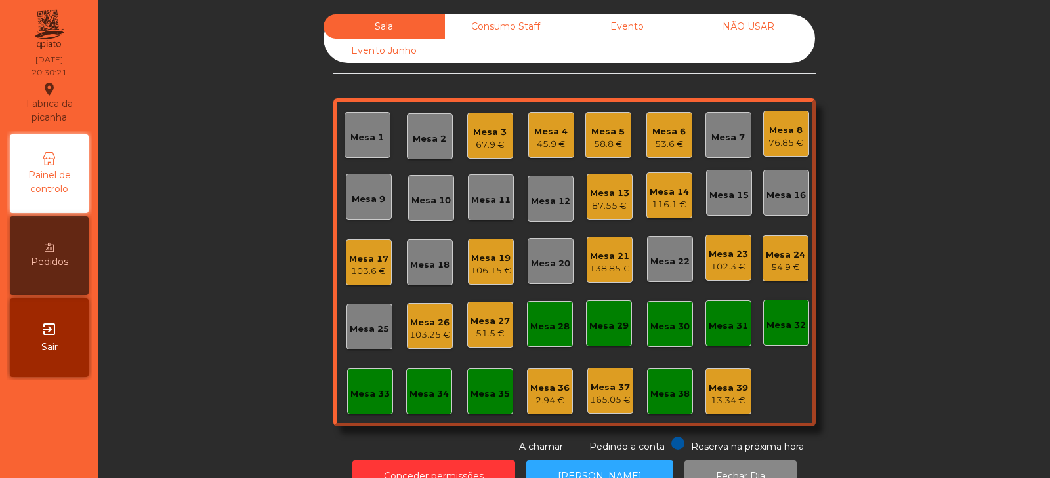
click at [234, 234] on div "Sala Consumo Staff Evento NÃO USAR Evento Junho Mesa 1 Mesa 2 Mesa 3 67.9 € Mes…" at bounding box center [574, 234] width 916 height 440
click at [197, 140] on div "Sala Consumo Staff Evento NÃO USAR Evento Junho Mesa 1 Mesa 2 Mesa 3 67.9 € Mes…" at bounding box center [574, 234] width 916 height 440
click at [541, 201] on div "Mesa 12" at bounding box center [550, 201] width 39 height 13
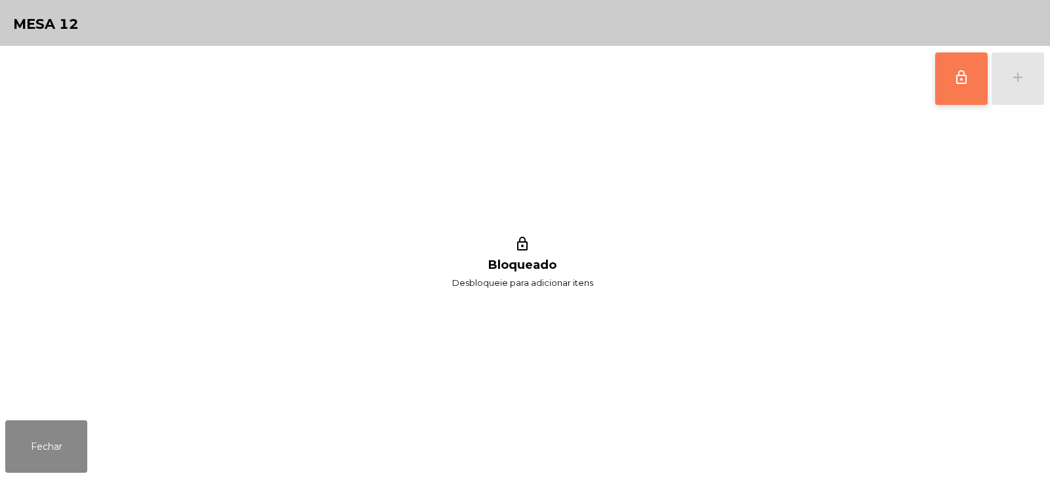
click at [953, 73] on button "lock_outline" at bounding box center [961, 78] width 52 height 52
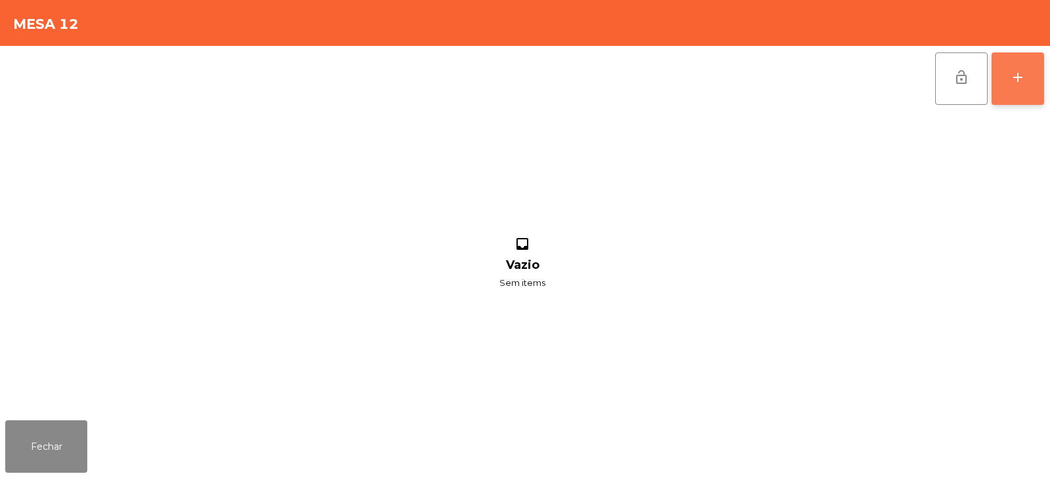
click at [1023, 81] on div "add" at bounding box center [1018, 78] width 16 height 16
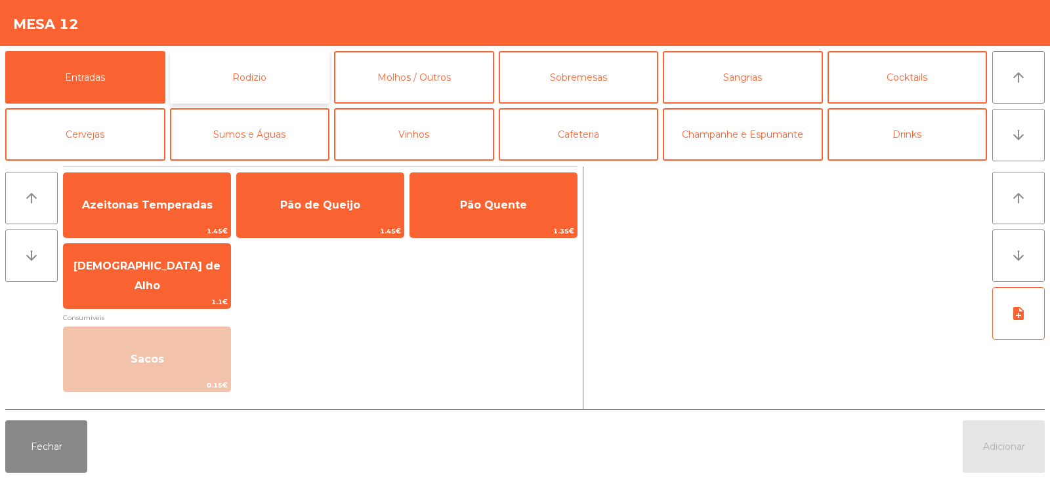
click at [273, 74] on button "Rodizio" at bounding box center [250, 77] width 160 height 52
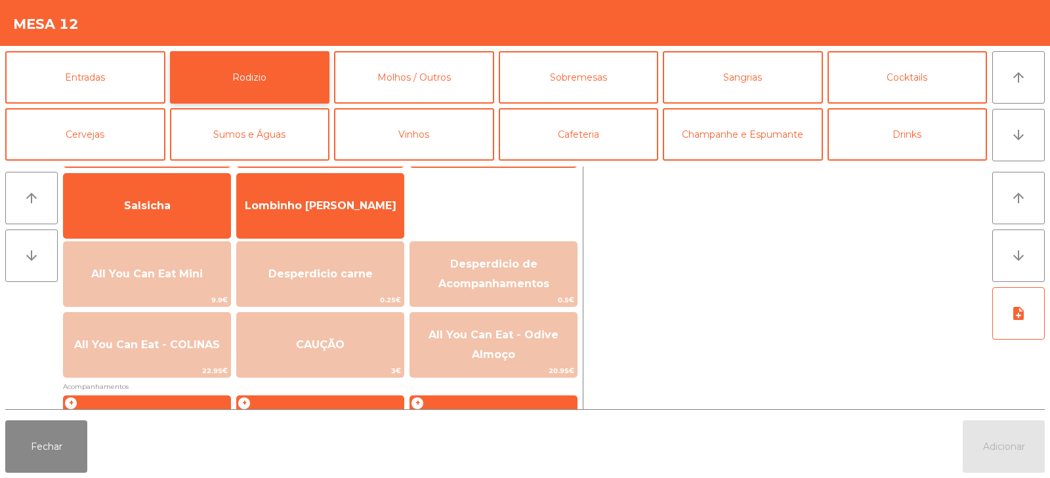
scroll to position [142, 0]
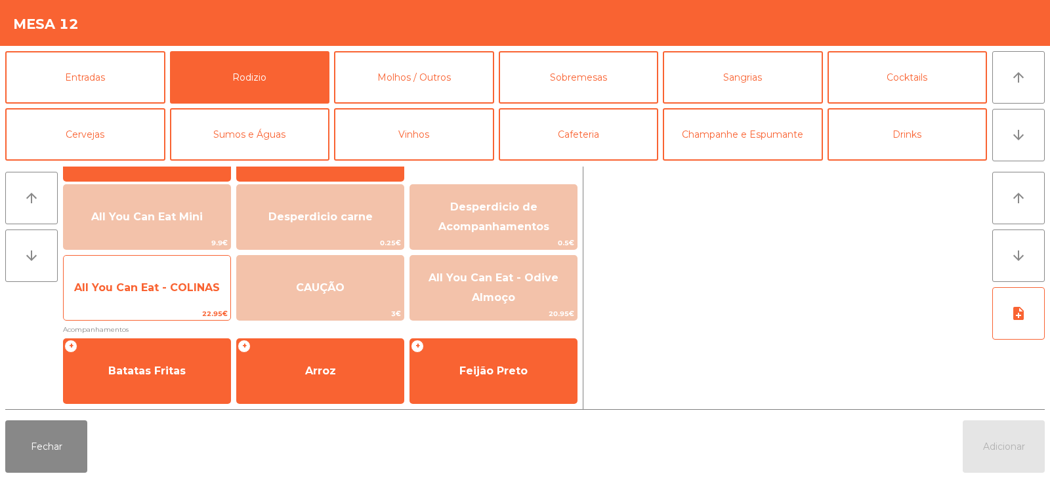
click at [158, 296] on span "All You Can Eat - COLINAS" at bounding box center [147, 287] width 167 height 35
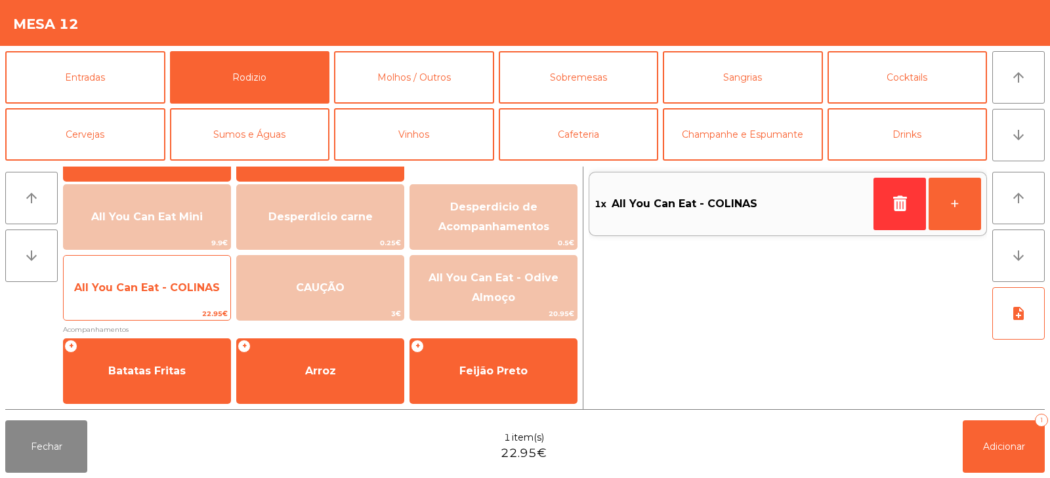
click at [153, 293] on span "All You Can Eat - COLINAS" at bounding box center [147, 287] width 146 height 12
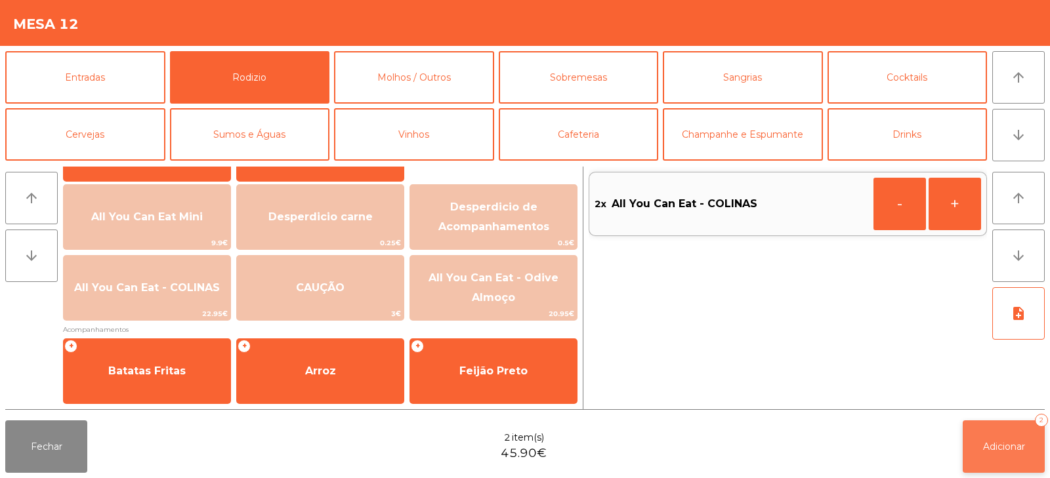
click at [978, 439] on button "Adicionar 2" at bounding box center [1004, 447] width 82 height 52
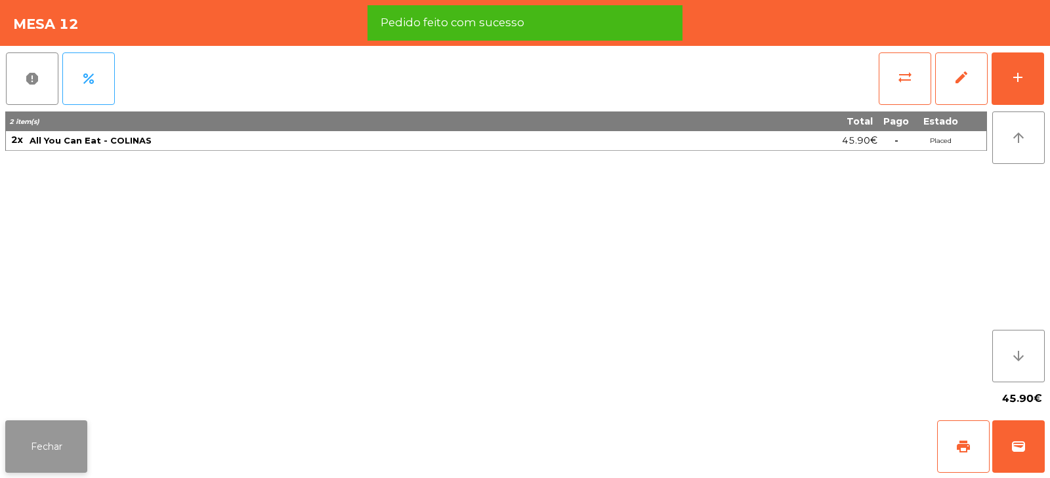
click at [49, 457] on button "Fechar" at bounding box center [46, 447] width 82 height 52
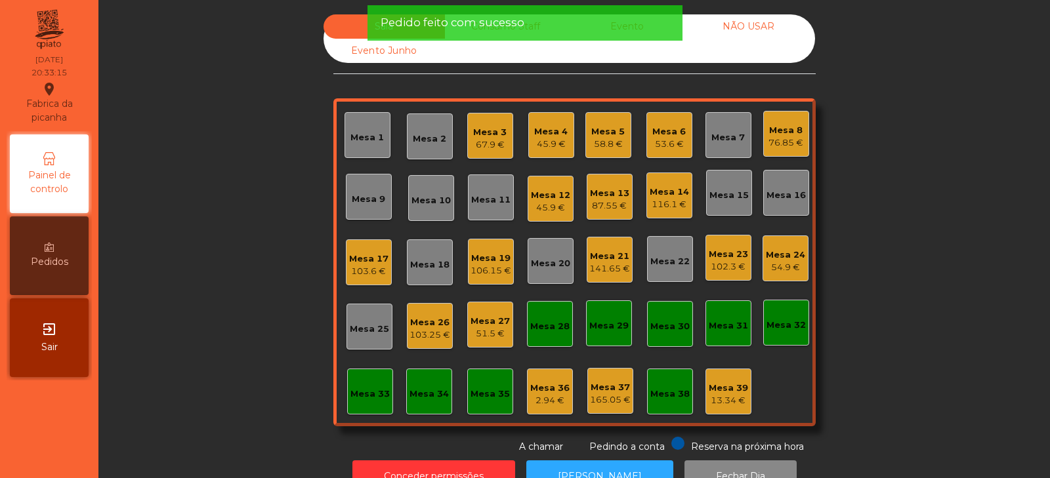
click at [308, 224] on div "Sala Consumo Staff Evento NÃO USAR Evento Junho Mesa 1 Mesa 2 Mesa 3 67.9 € Mes…" at bounding box center [574, 234] width 916 height 440
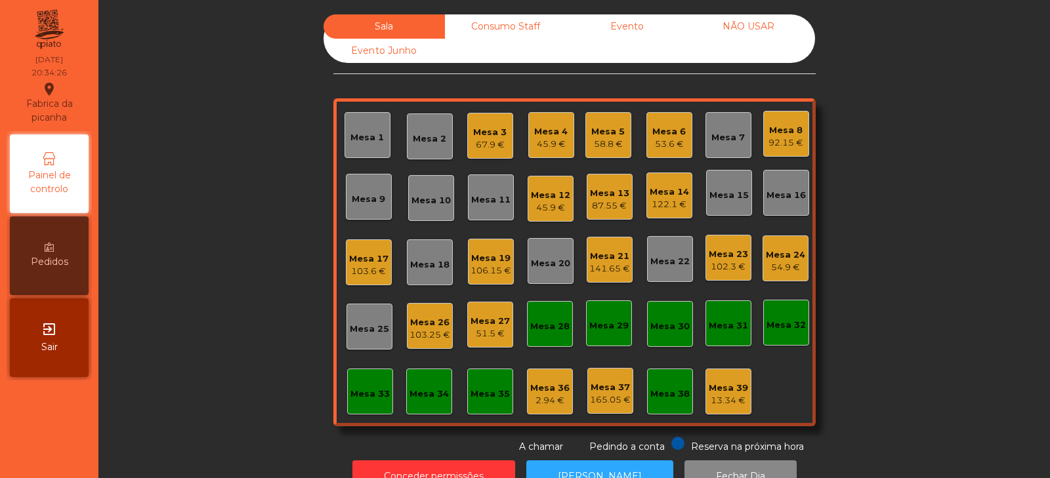
click at [664, 264] on div "Mesa 22" at bounding box center [669, 261] width 39 height 13
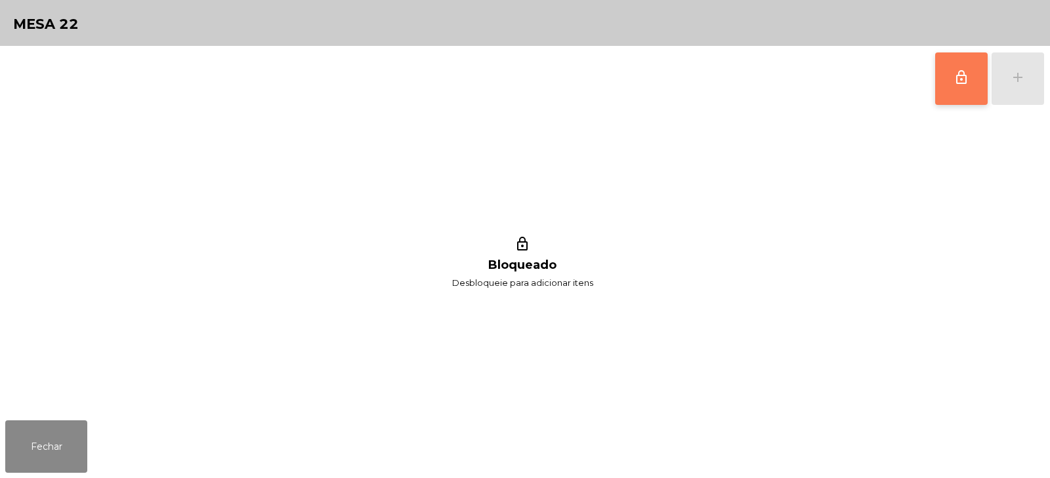
click at [955, 78] on span "lock_outline" at bounding box center [961, 78] width 16 height 16
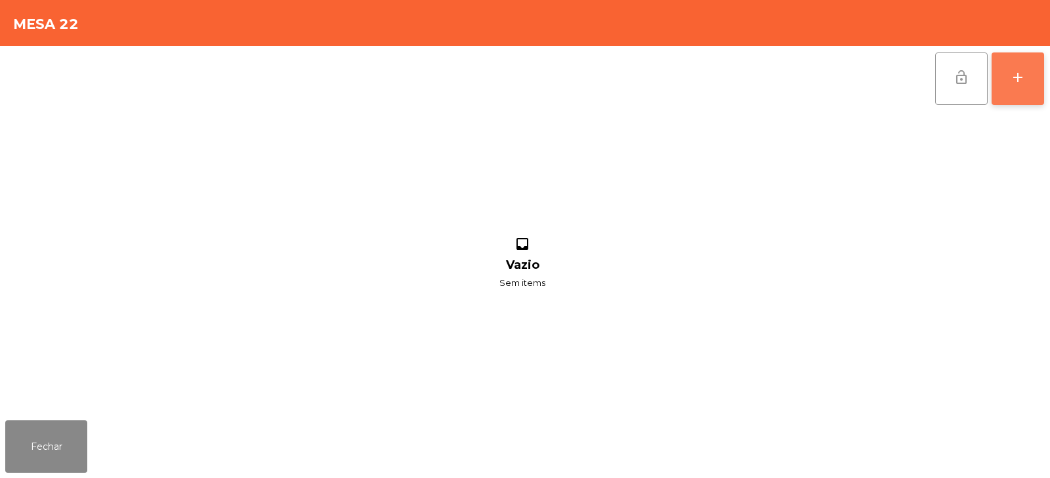
click at [1018, 67] on button "add" at bounding box center [1017, 78] width 52 height 52
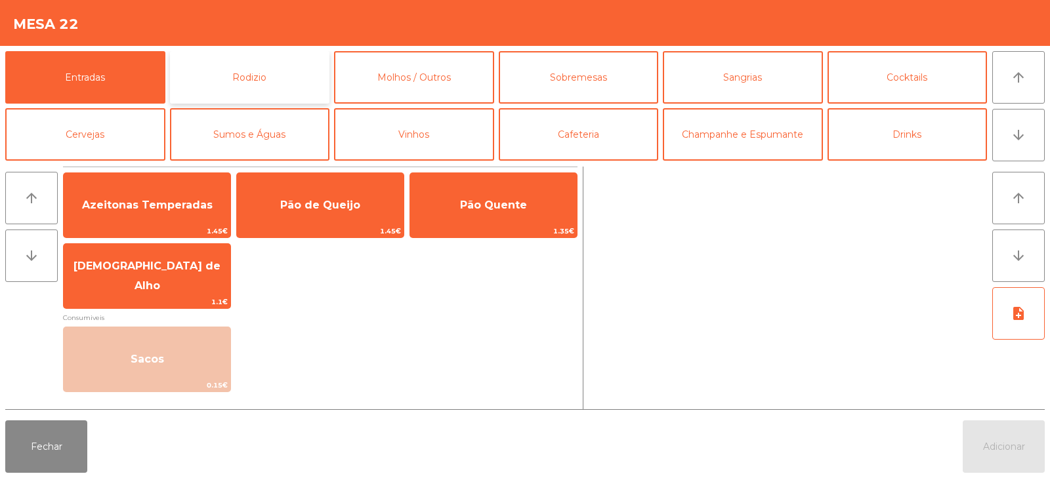
click at [230, 79] on button "Rodizio" at bounding box center [250, 77] width 160 height 52
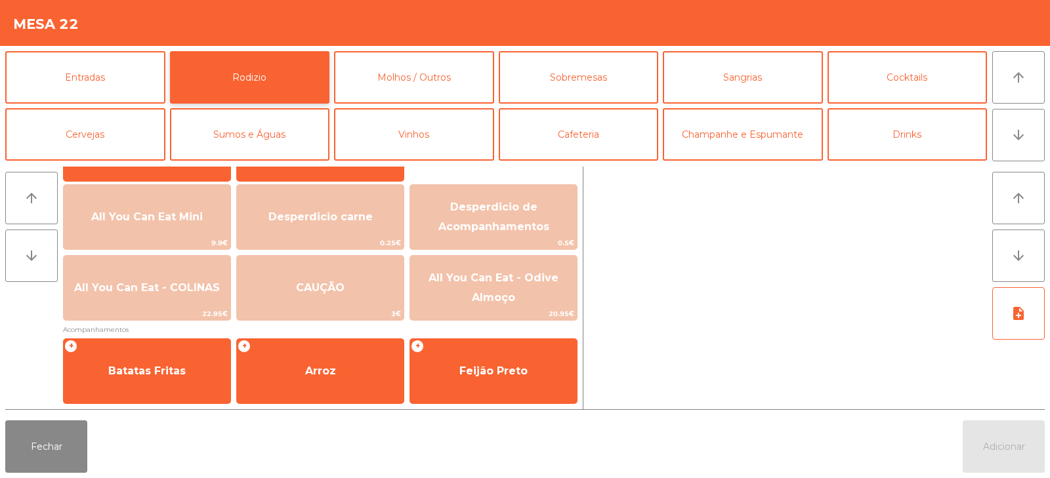
scroll to position [146, 0]
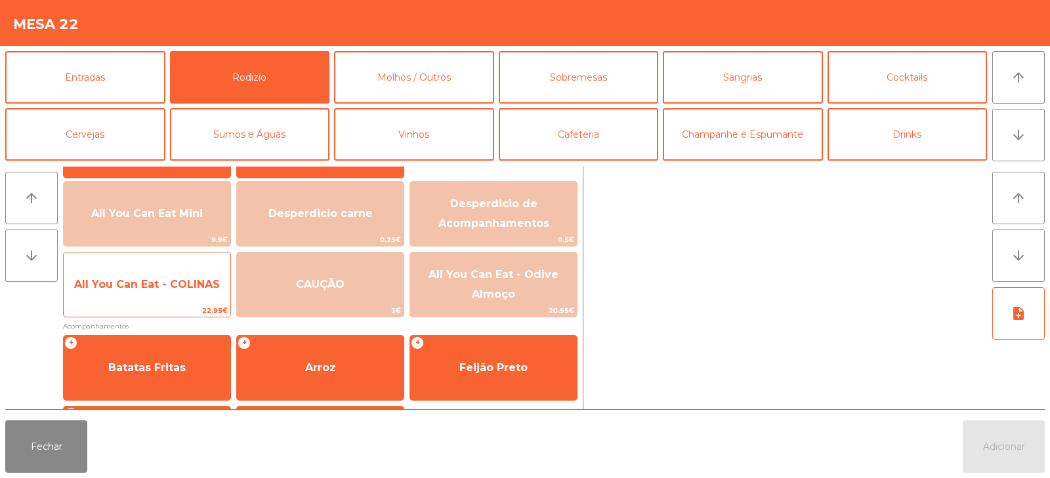
click at [167, 277] on span "All You Can Eat - COLINAS" at bounding box center [147, 284] width 167 height 35
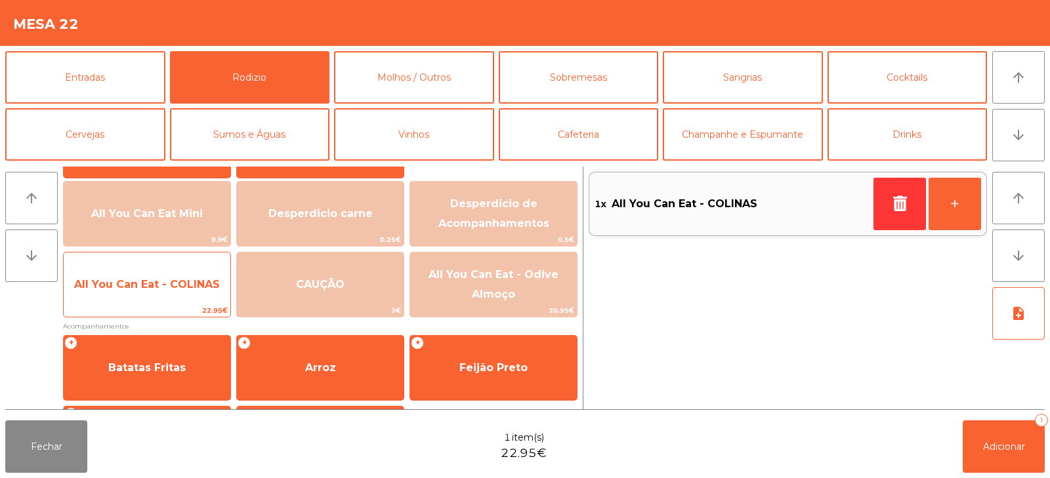
click at [184, 289] on span "All You Can Eat - COLINAS" at bounding box center [147, 284] width 146 height 12
click at [180, 283] on span "All You Can Eat - COLINAS" at bounding box center [147, 284] width 146 height 12
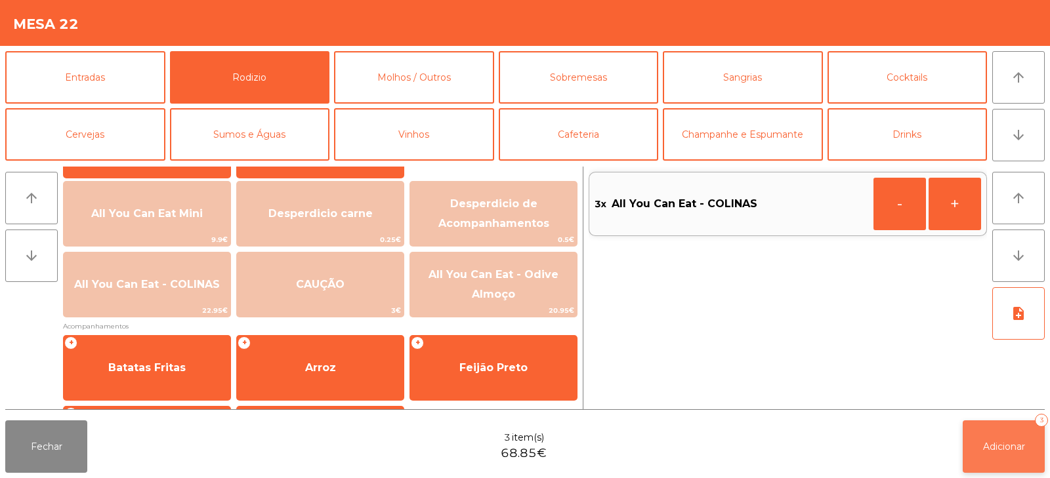
click at [1010, 448] on span "Adicionar" at bounding box center [1004, 447] width 42 height 12
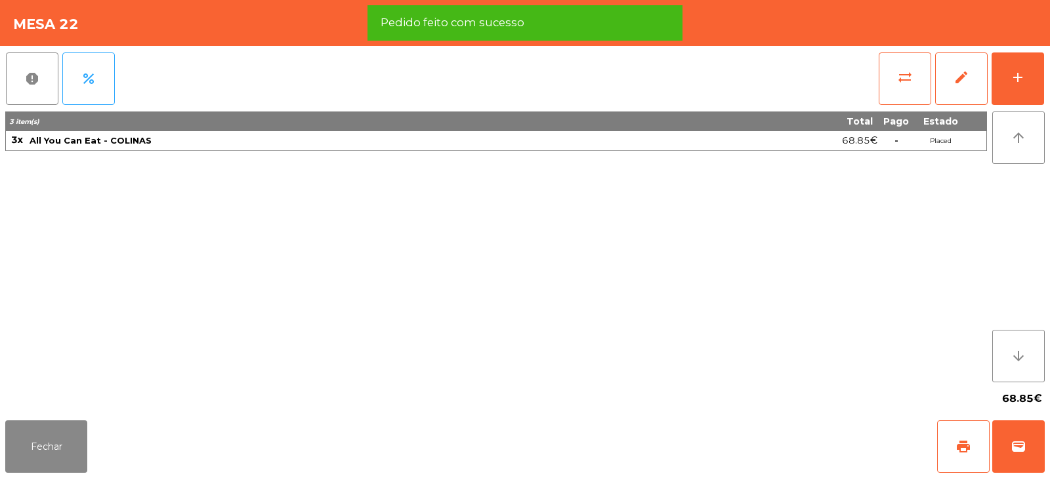
click at [45, 446] on button "Fechar" at bounding box center [46, 447] width 82 height 52
click at [45, 446] on nav "Fabrica da picanha location_on 19/08/2025 20:34:33 Painel de controlo Pedidos e…" at bounding box center [49, 239] width 98 height 478
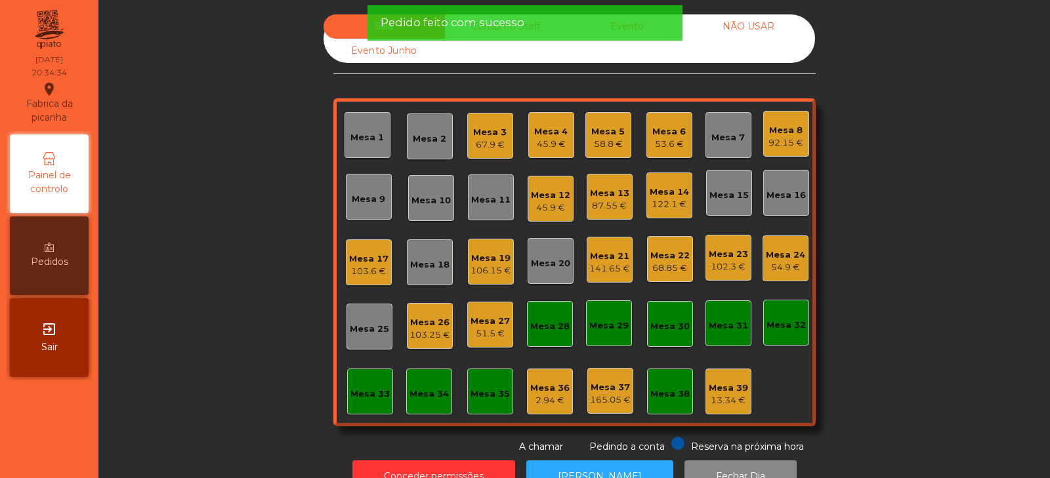
click at [236, 239] on div "Sala Consumo Staff Evento NÃO USAR Evento Junho Mesa 1 Mesa 2 Mesa 3 67.9 € Mes…" at bounding box center [574, 234] width 916 height 440
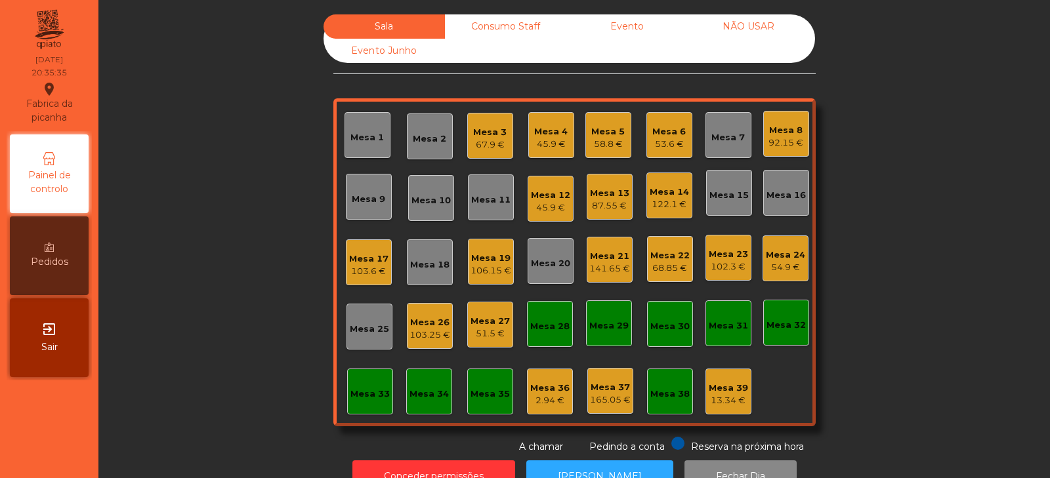
click at [763, 132] on div "Mesa 8 92.15 €" at bounding box center [786, 134] width 46 height 46
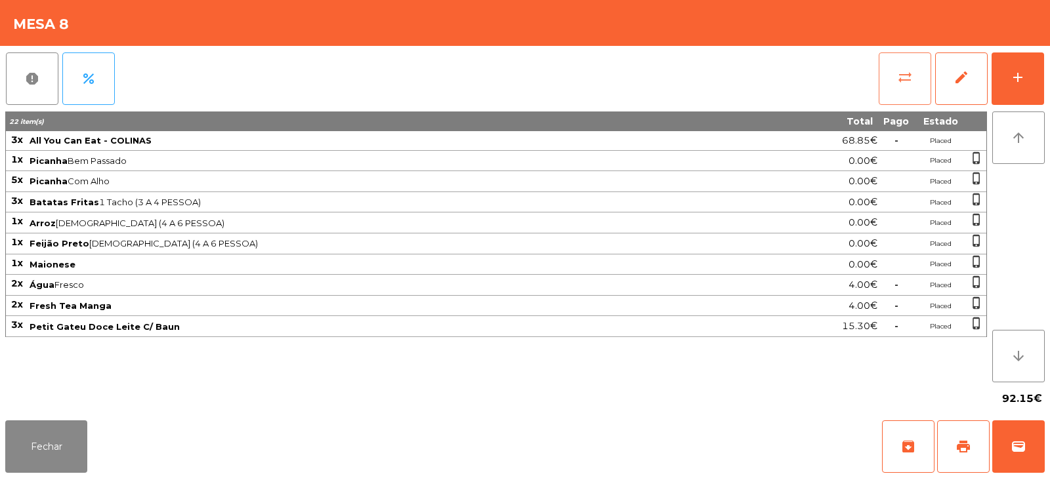
click at [917, 77] on button "sync_alt" at bounding box center [905, 78] width 52 height 52
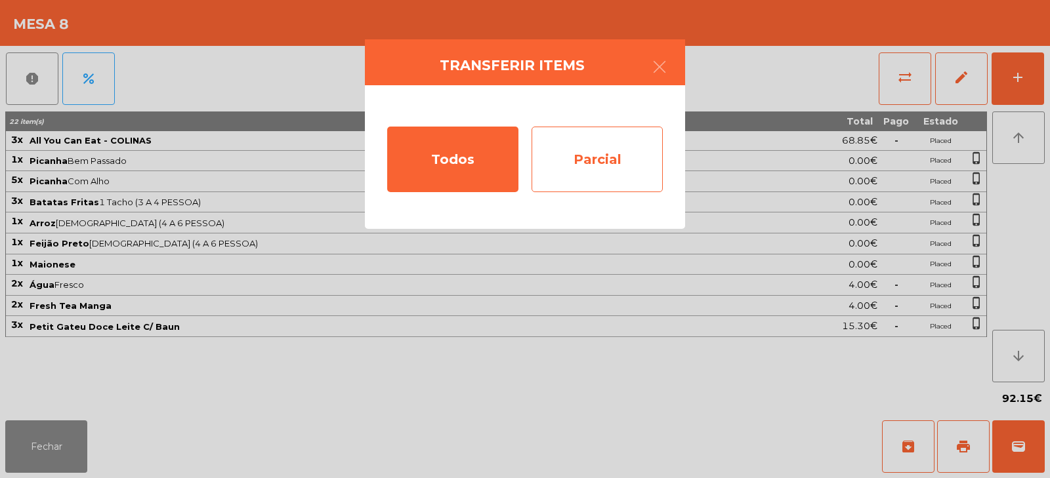
click at [572, 158] on div "Parcial" at bounding box center [596, 160] width 131 height 66
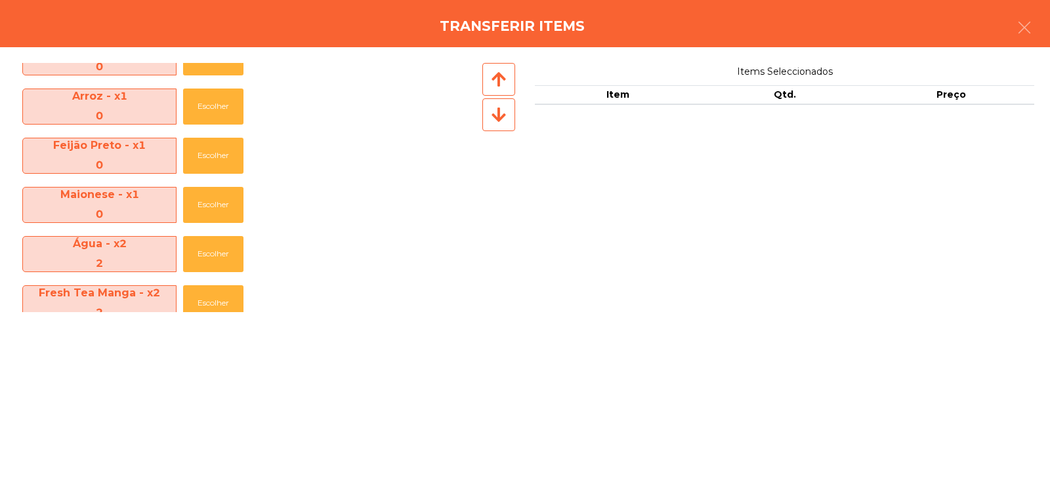
scroll to position [199, 0]
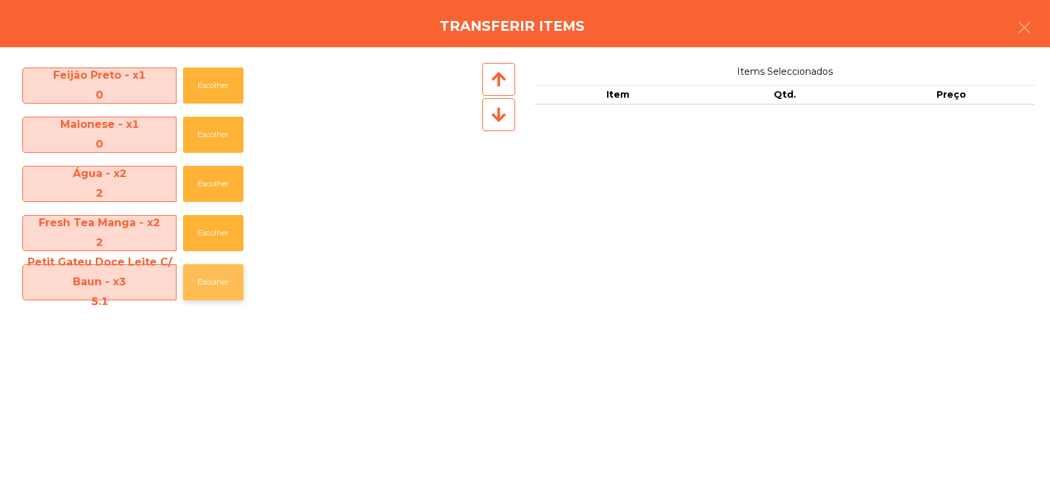
click at [223, 289] on button "Escolher" at bounding box center [213, 282] width 60 height 36
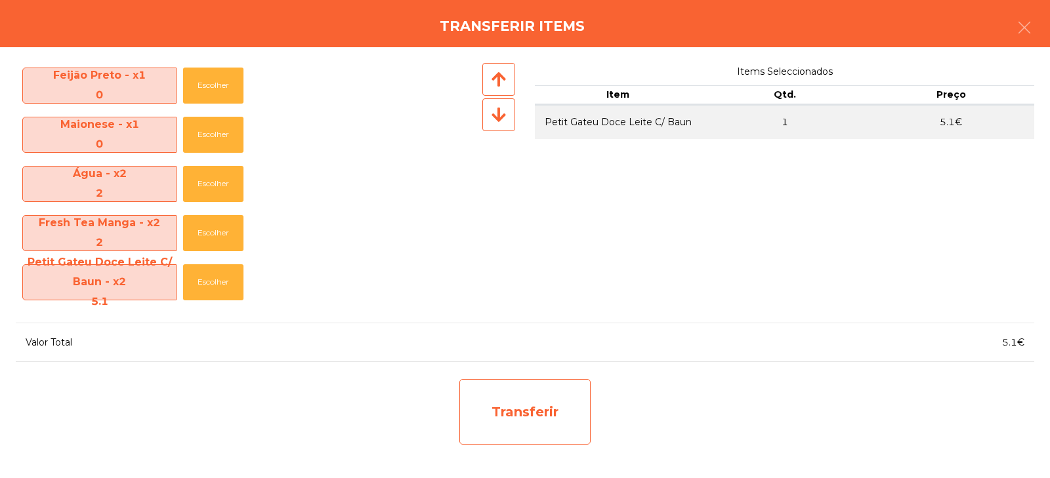
click at [505, 416] on div "Transferir" at bounding box center [524, 412] width 131 height 66
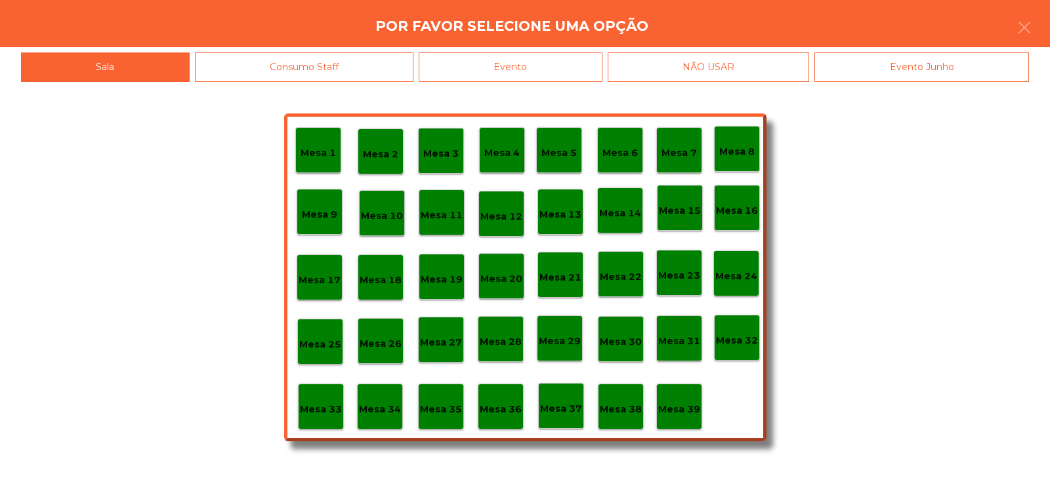
click at [560, 410] on p "Mesa 37" at bounding box center [561, 409] width 42 height 15
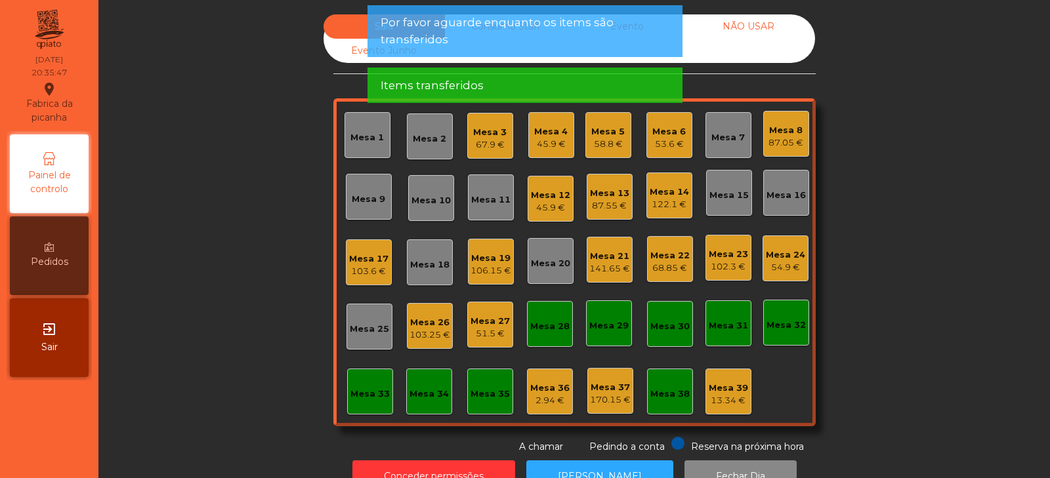
click at [888, 289] on div "Sala Consumo Staff Evento NÃO USAR Evento Junho Mesa 1 Mesa 2 Mesa 3 67.9 € Mes…" at bounding box center [574, 234] width 916 height 440
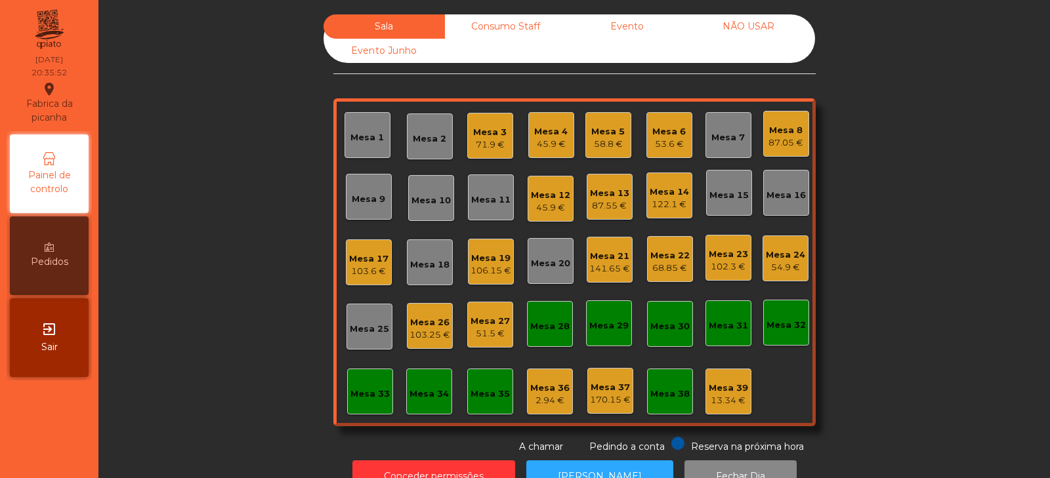
click at [926, 209] on div "Sala Consumo Staff Evento NÃO USAR Evento Junho Mesa 1 Mesa 2 Mesa 3 71.9 € Mes…" at bounding box center [574, 234] width 916 height 440
click at [423, 256] on div "Mesa 18" at bounding box center [429, 262] width 39 height 18
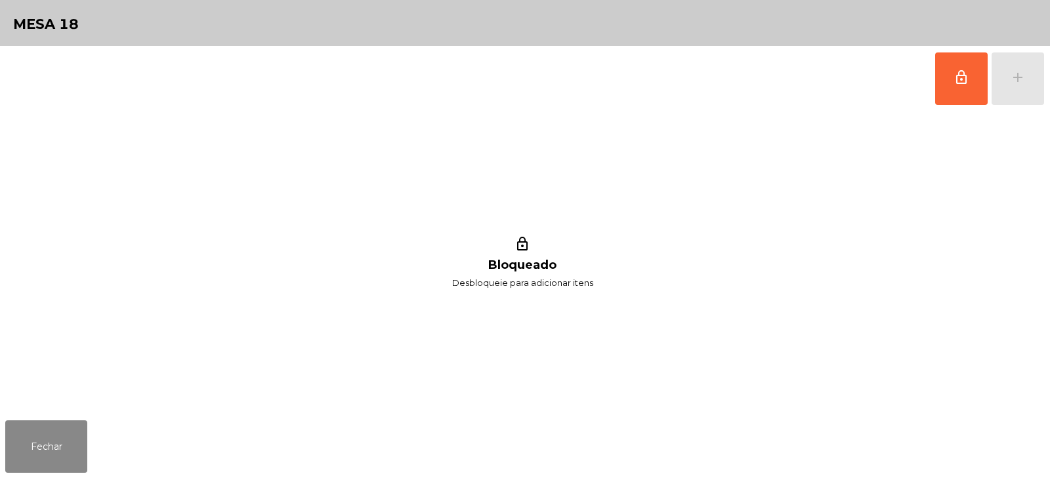
click at [953, 92] on button "lock_outline" at bounding box center [961, 78] width 52 height 52
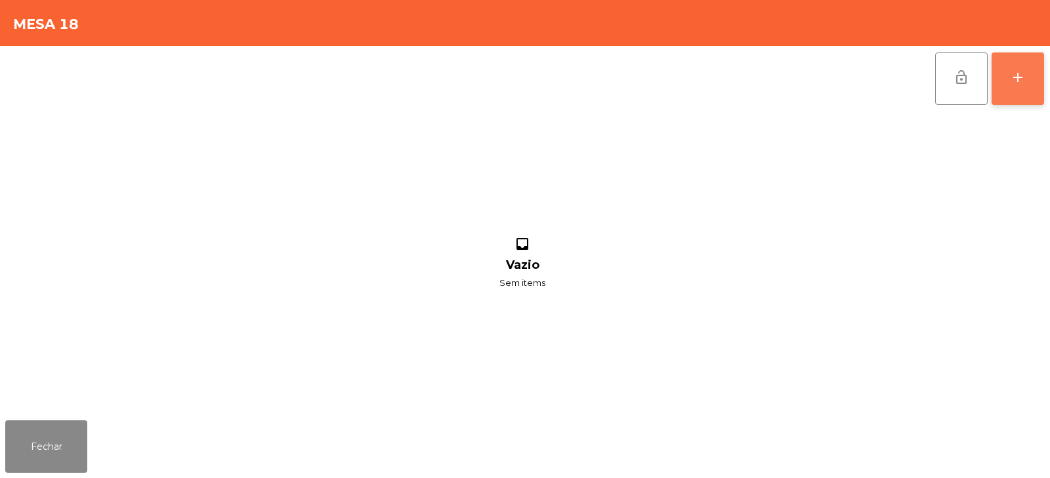
click at [1025, 81] on div "add" at bounding box center [1018, 78] width 16 height 16
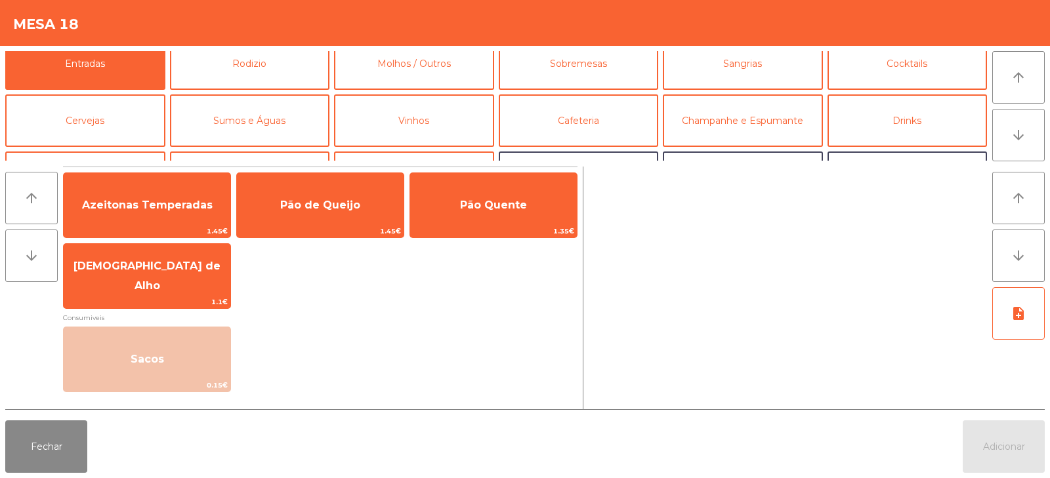
scroll to position [16, 0]
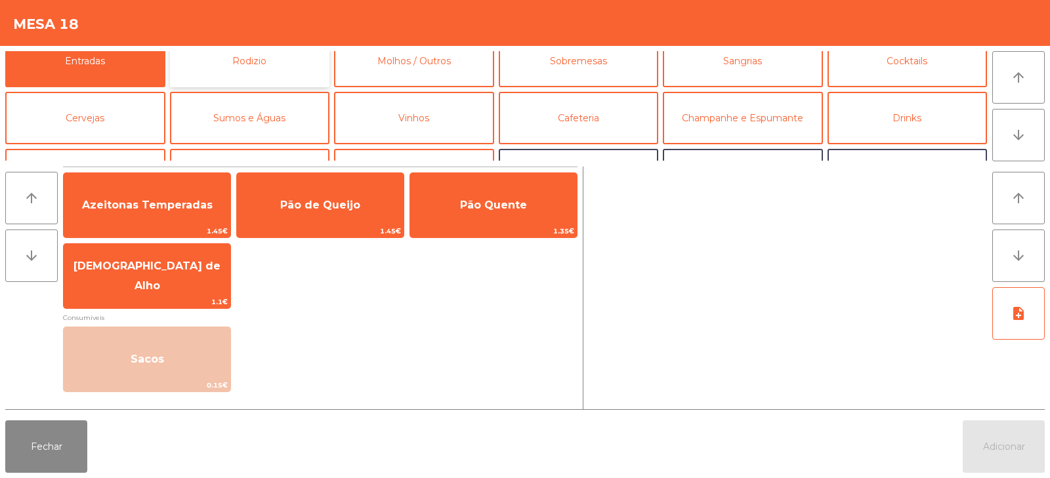
click at [229, 60] on button "Rodizio" at bounding box center [250, 61] width 160 height 52
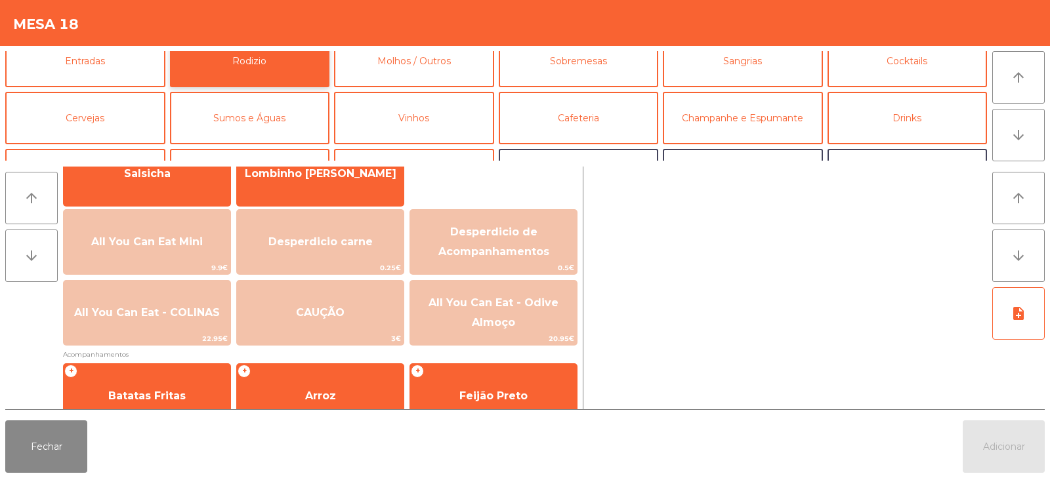
scroll to position [114, 0]
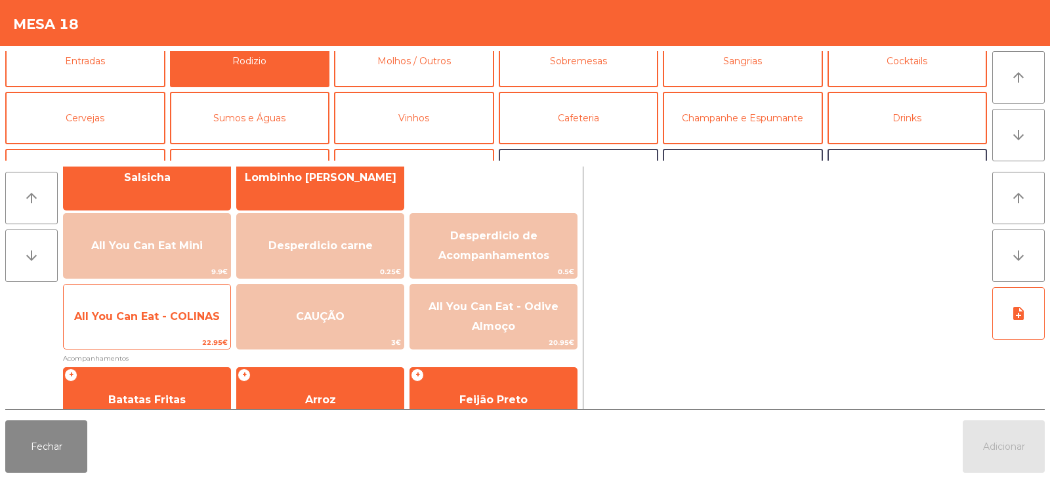
click at [150, 323] on span "All You Can Eat - COLINAS" at bounding box center [147, 316] width 167 height 35
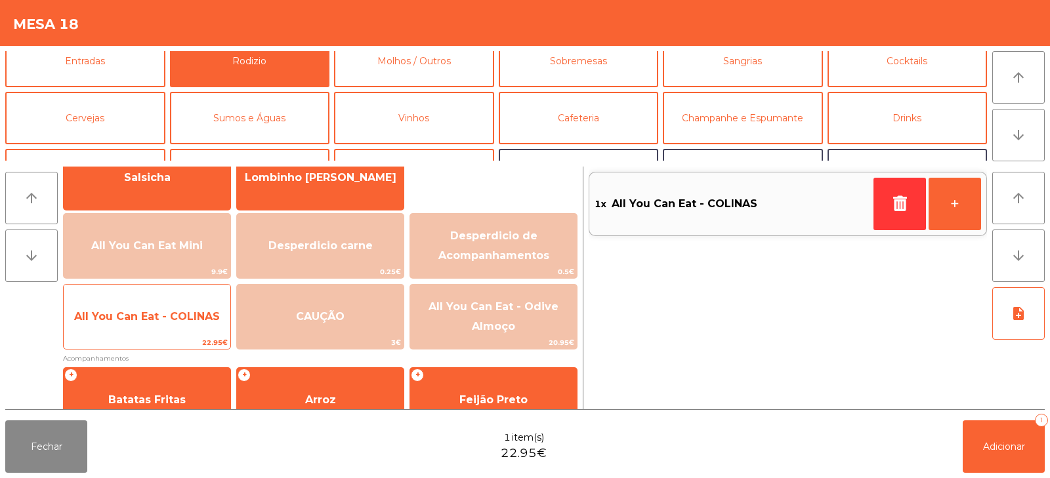
click at [150, 328] on span "All You Can Eat - COLINAS" at bounding box center [147, 316] width 167 height 35
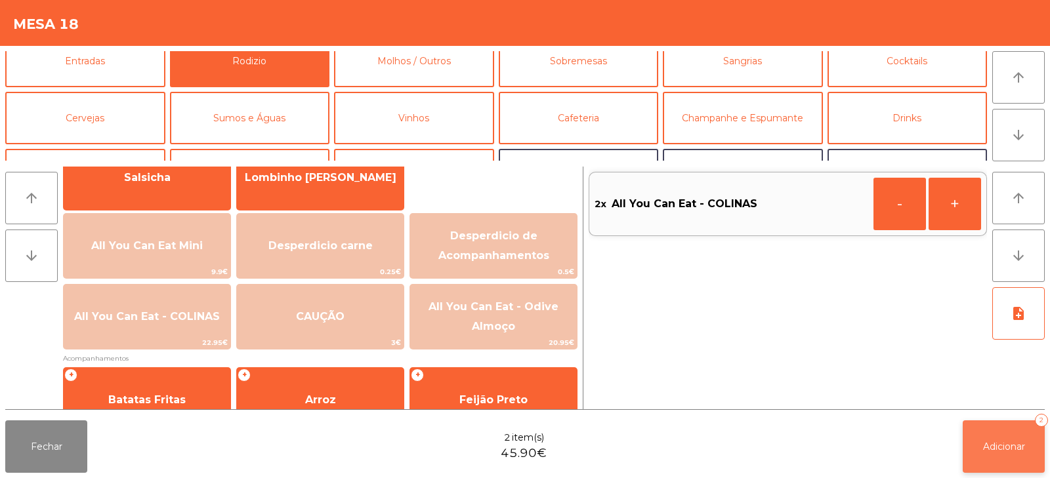
click at [1004, 438] on button "Adicionar 2" at bounding box center [1004, 447] width 82 height 52
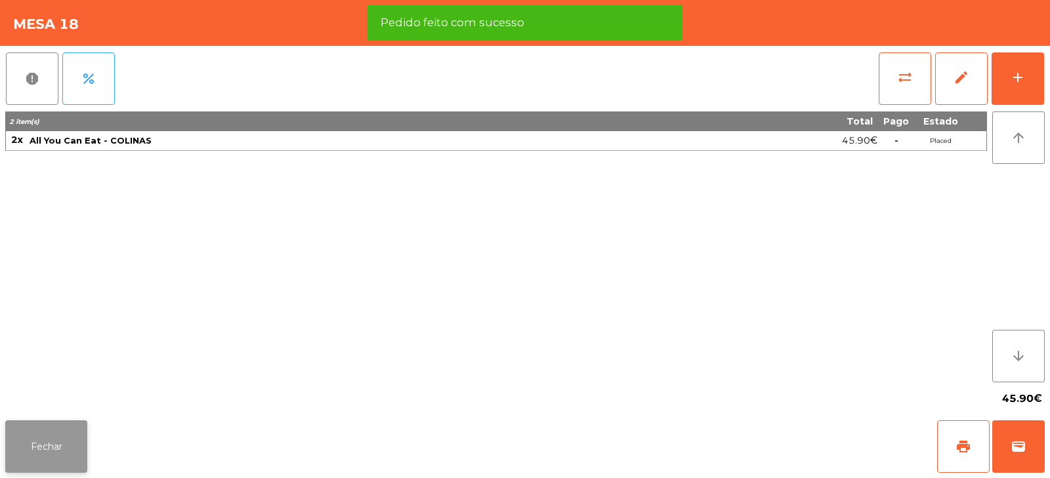
click at [53, 449] on button "Fechar" at bounding box center [46, 447] width 82 height 52
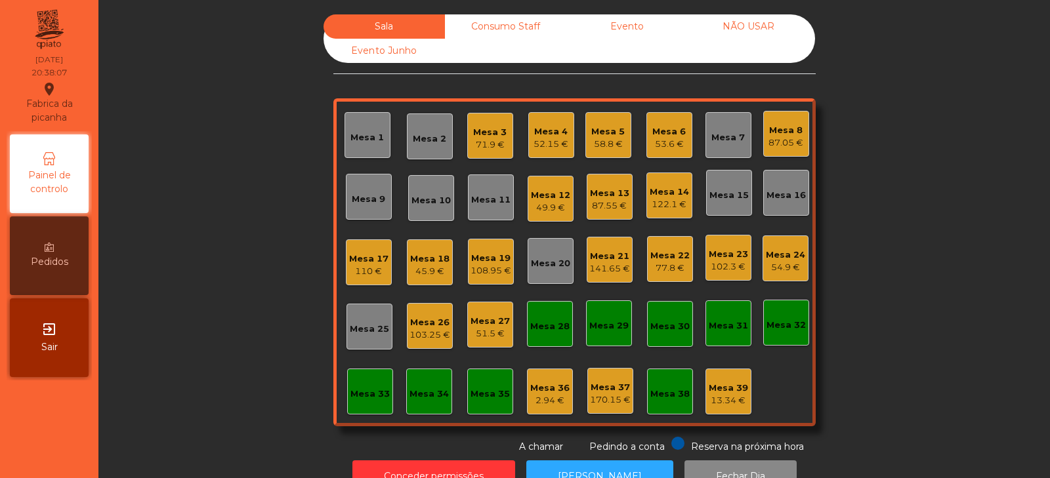
click at [229, 281] on div "Sala Consumo Staff Evento NÃO USAR Evento Junho Mesa 1 Mesa 2 Mesa 3 71.9 € Mes…" at bounding box center [574, 234] width 916 height 440
click at [425, 139] on div "Mesa 2" at bounding box center [429, 139] width 33 height 13
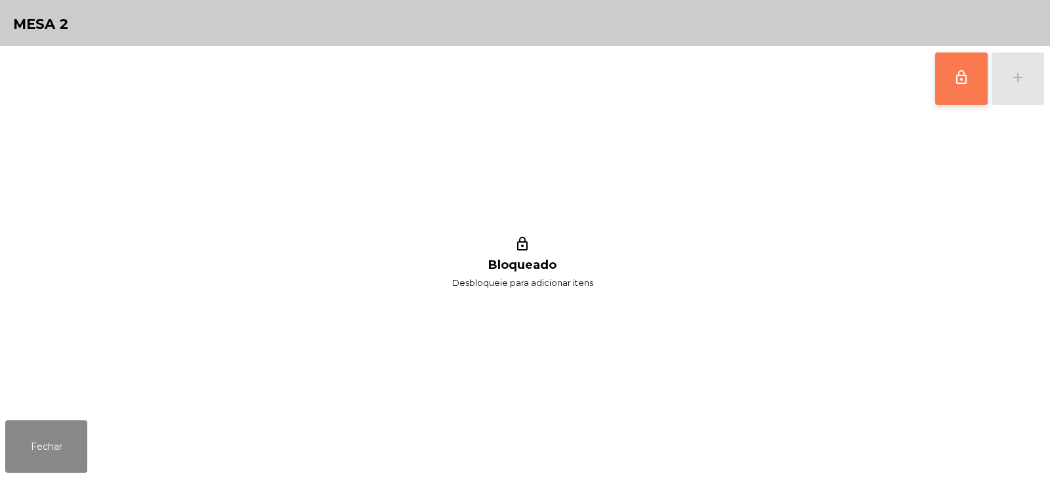
click at [947, 85] on button "lock_outline" at bounding box center [961, 78] width 52 height 52
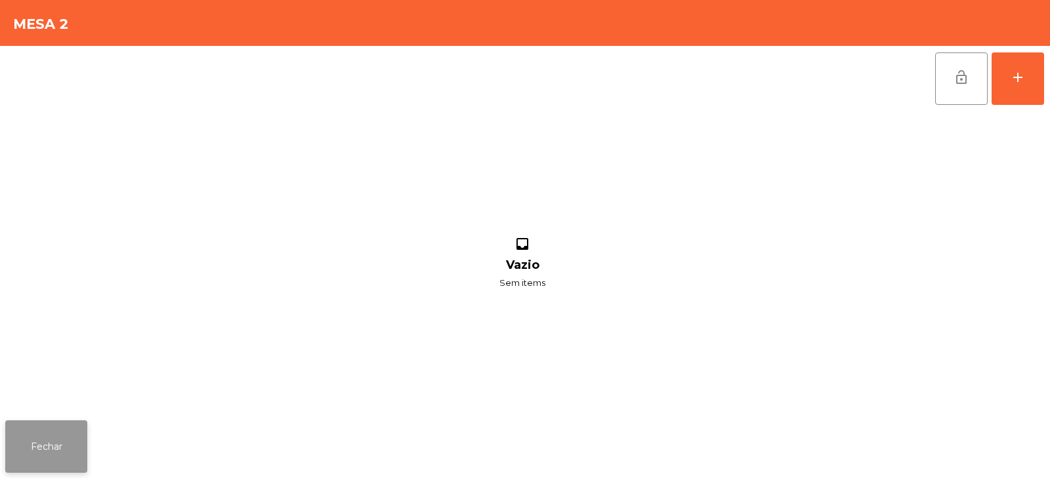
click at [54, 446] on button "Fechar" at bounding box center [46, 447] width 82 height 52
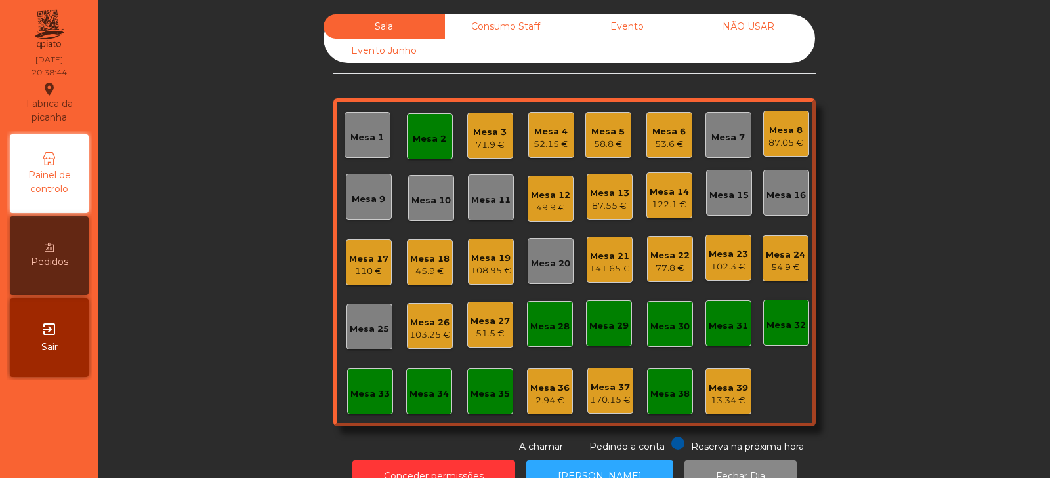
click at [423, 266] on div "45.9 €" at bounding box center [429, 271] width 39 height 13
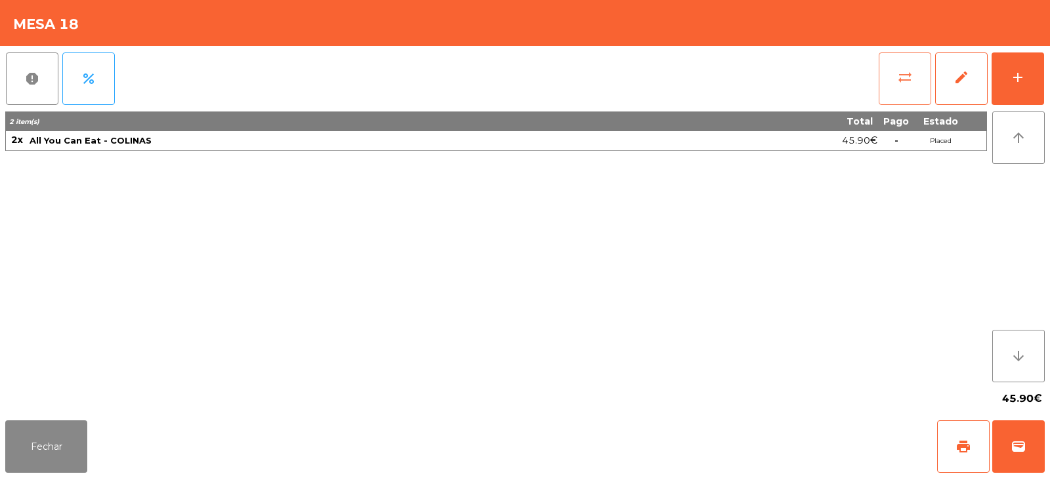
click at [898, 76] on span "sync_alt" at bounding box center [905, 78] width 16 height 16
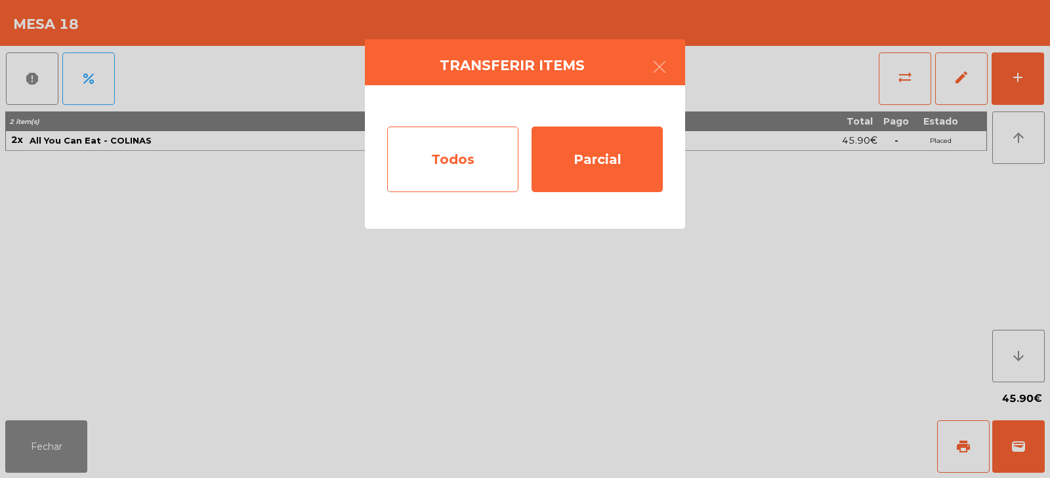
click at [467, 166] on div "Todos" at bounding box center [452, 160] width 131 height 66
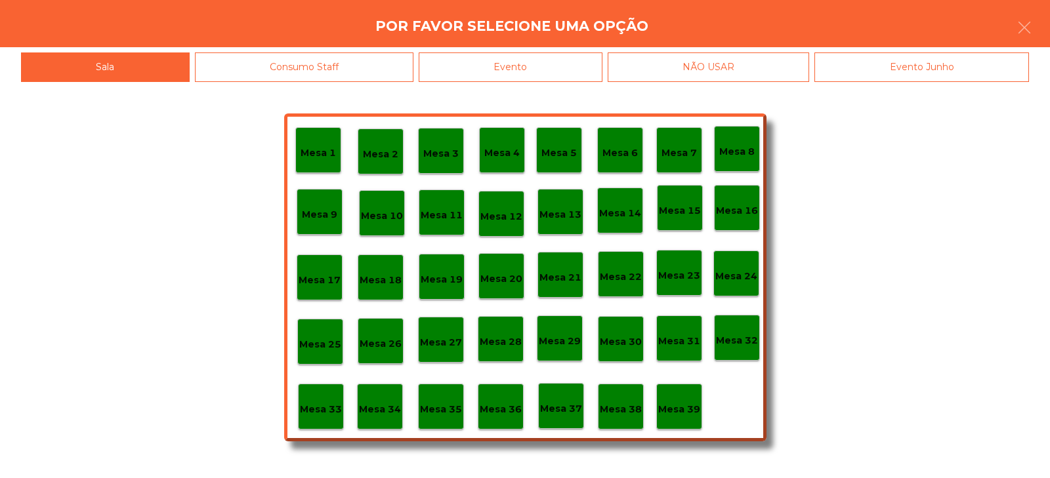
click at [382, 153] on p "Mesa 2" at bounding box center [380, 154] width 35 height 15
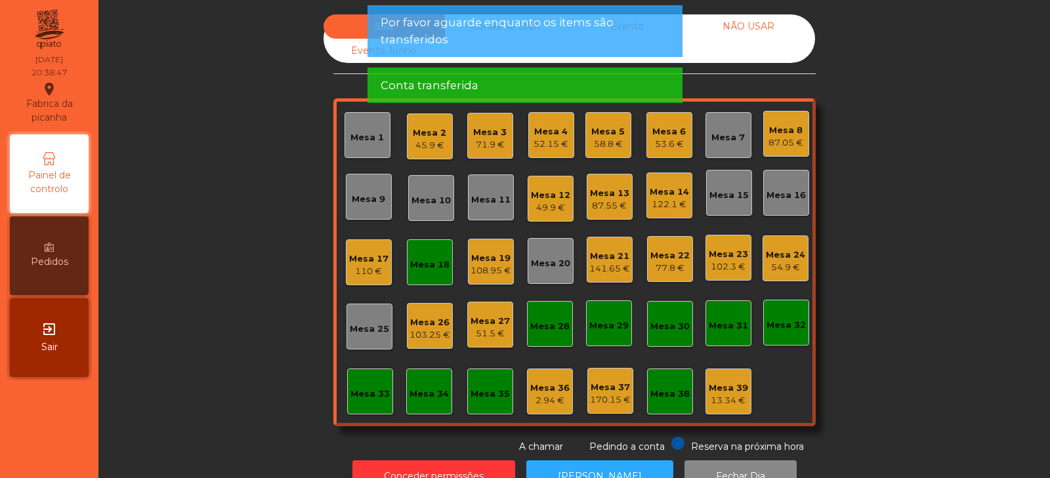
click at [919, 173] on div "Sala Consumo Staff Evento NÃO USAR Evento Junho Mesa 1 Mesa 2 45.9 € Mesa 3 71.…" at bounding box center [574, 234] width 916 height 440
click at [420, 270] on div "Mesa 18" at bounding box center [429, 265] width 39 height 13
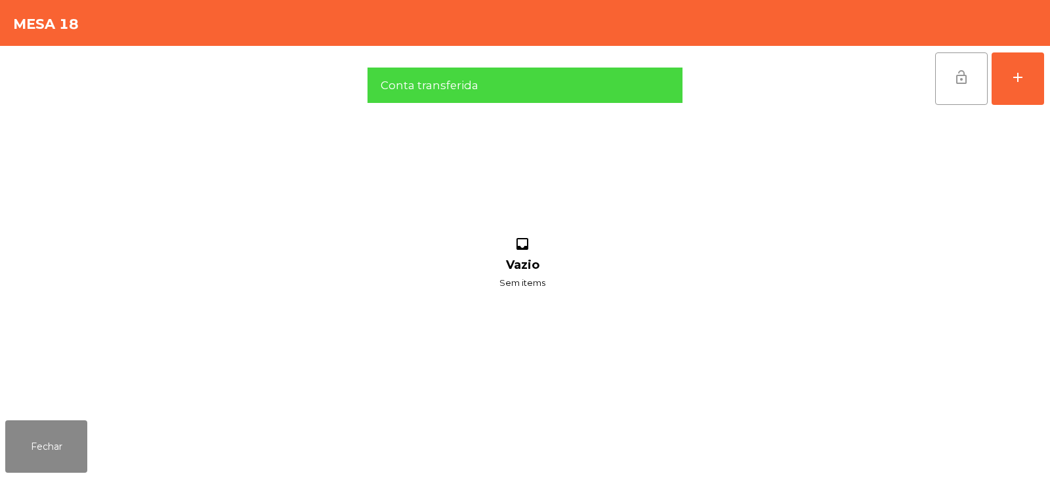
click at [962, 85] on span "lock_open" at bounding box center [961, 78] width 16 height 16
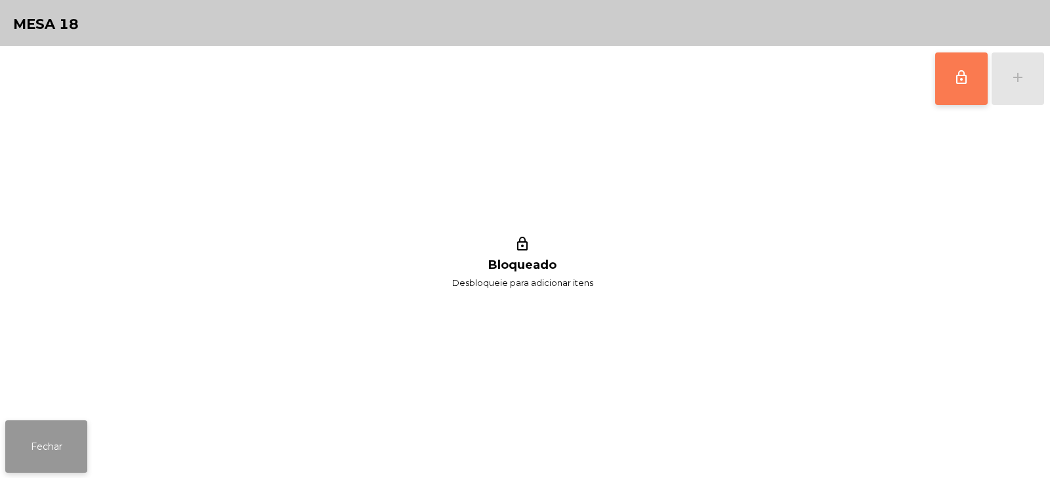
click at [53, 442] on button "Fechar" at bounding box center [46, 447] width 82 height 52
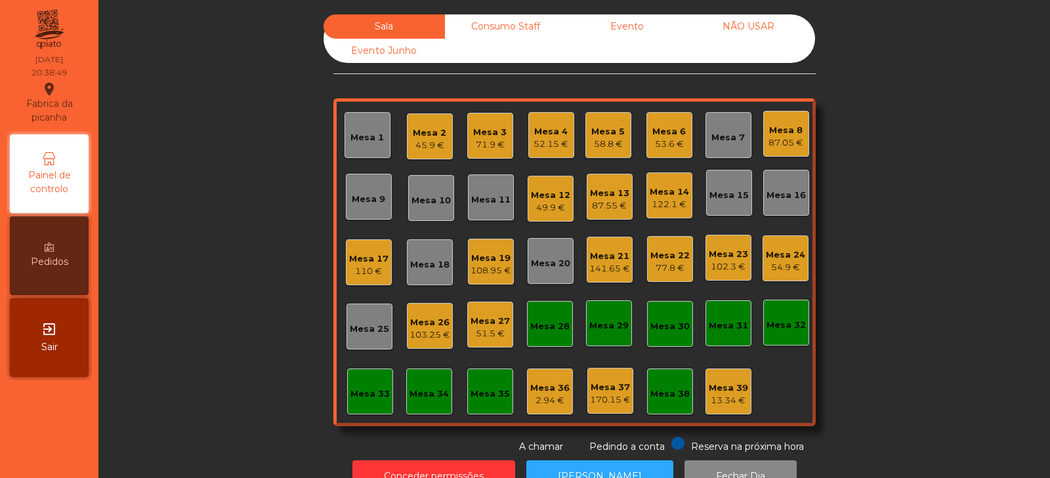
click at [136, 243] on div "Sala Consumo Staff Evento NÃO USAR Evento Junho Mesa 1 Mesa 2 45.9 € Mesa 3 71.…" at bounding box center [574, 234] width 916 height 440
click at [850, 142] on div "Sala Consumo Staff Evento NÃO USAR Evento Junho Mesa 1 Mesa 2 45.9 € Mesa 3 71.…" at bounding box center [574, 234] width 916 height 440
click at [423, 207] on div "Mesa 10" at bounding box center [431, 198] width 46 height 46
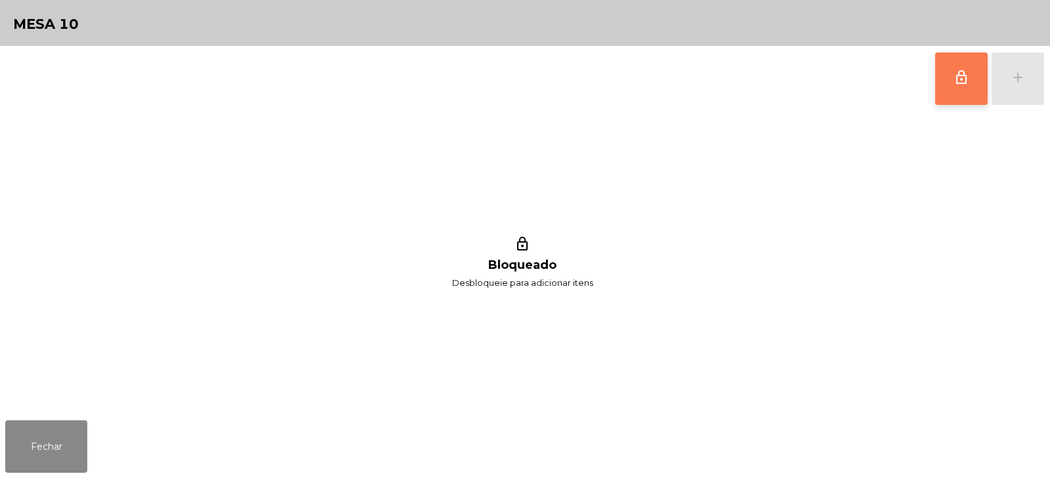
click at [959, 90] on button "lock_outline" at bounding box center [961, 78] width 52 height 52
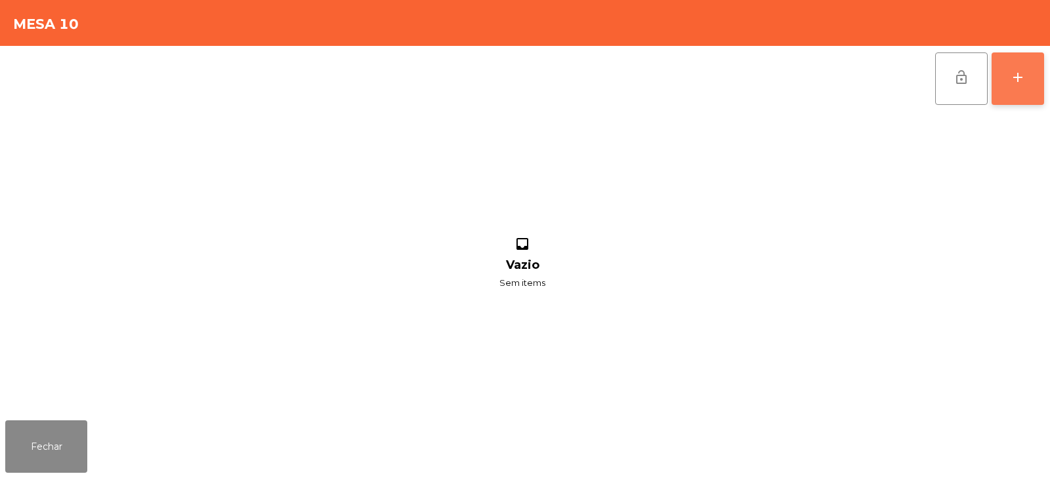
click at [1031, 79] on button "add" at bounding box center [1017, 78] width 52 height 52
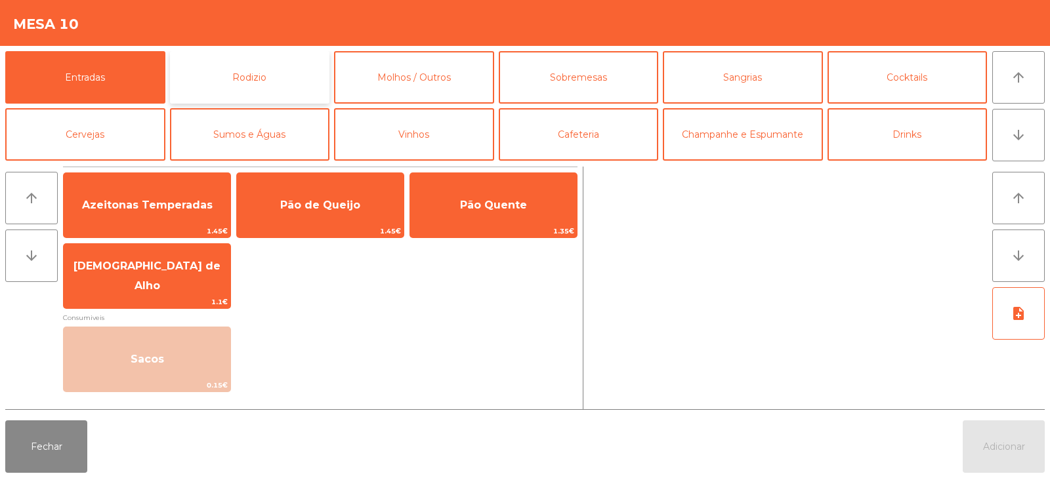
click at [289, 71] on button "Rodizio" at bounding box center [250, 77] width 160 height 52
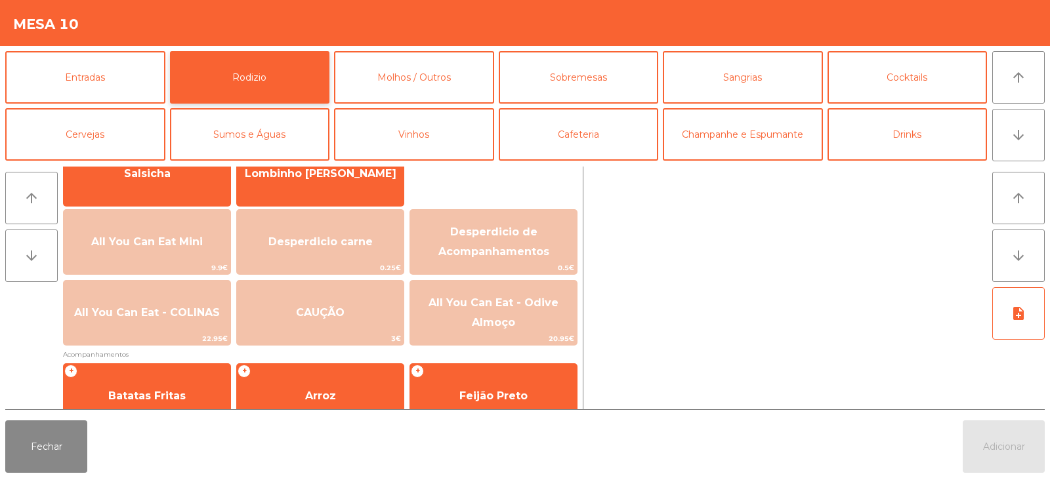
scroll to position [122, 0]
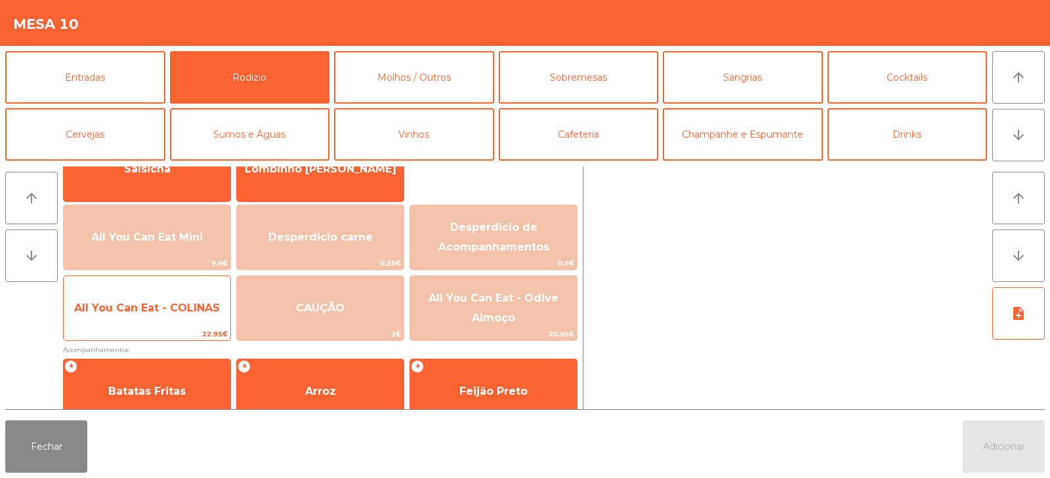
click at [150, 328] on span "22.95€" at bounding box center [147, 334] width 167 height 12
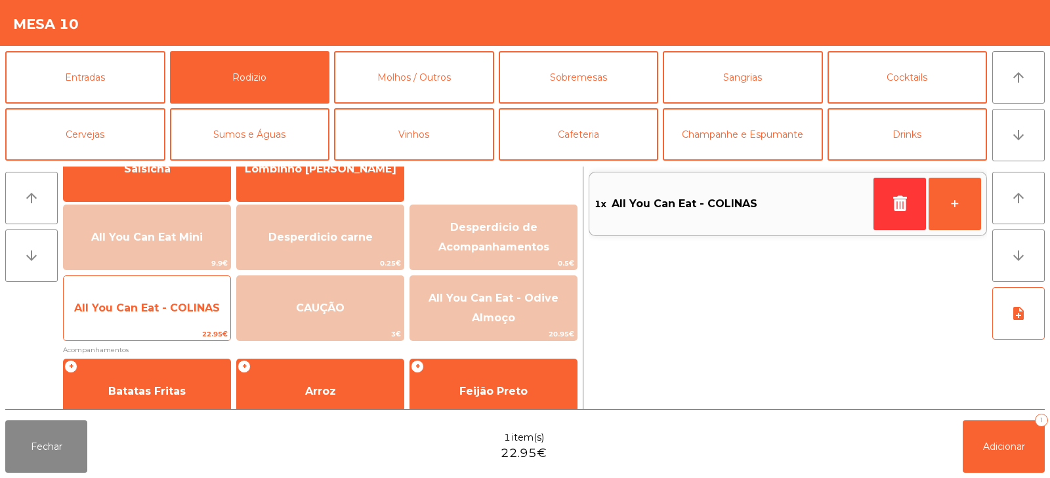
click at [145, 333] on span "22.95€" at bounding box center [147, 334] width 167 height 12
click at [140, 327] on div "All You Can Eat - COLINAS 22.95€" at bounding box center [147, 309] width 168 height 66
click at [131, 335] on span "22.95€" at bounding box center [147, 334] width 167 height 12
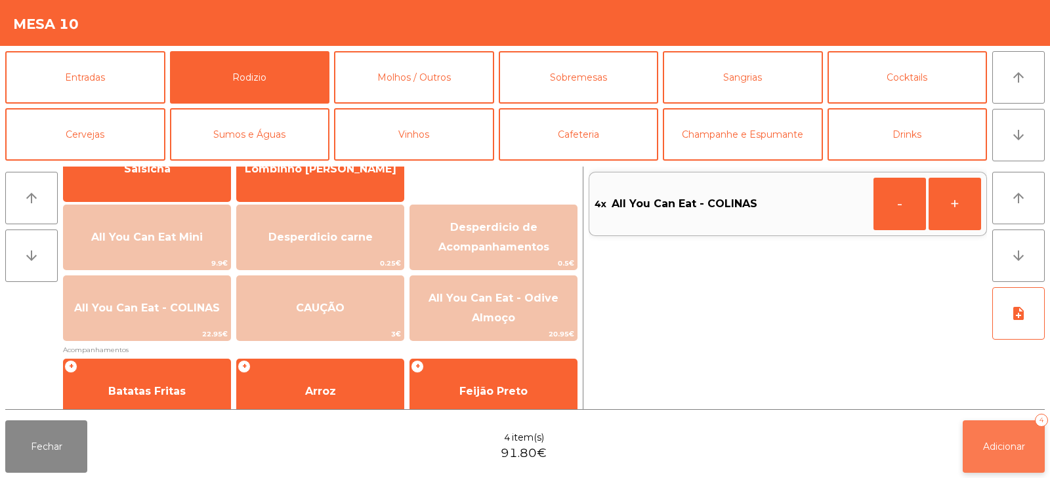
click at [1017, 444] on span "Adicionar" at bounding box center [1004, 447] width 42 height 12
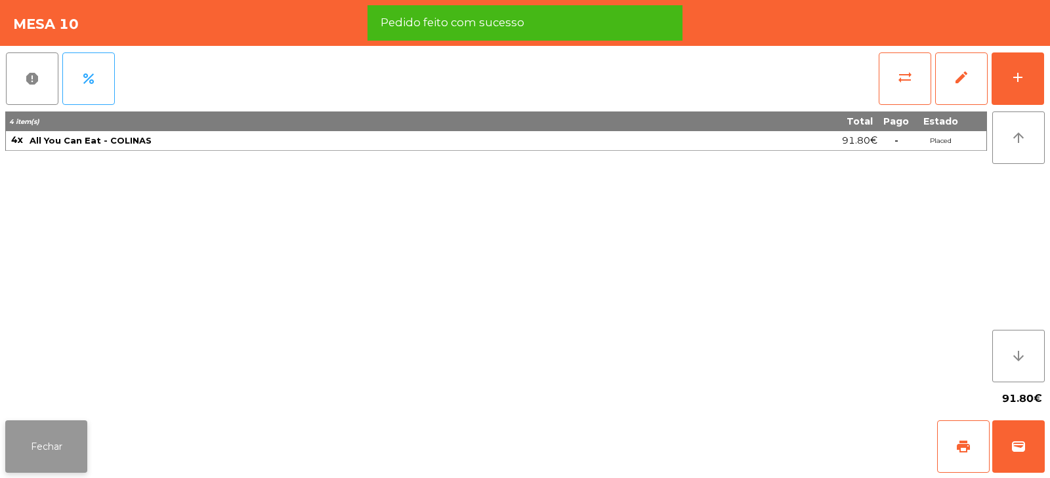
click at [56, 449] on button "Fechar" at bounding box center [46, 447] width 82 height 52
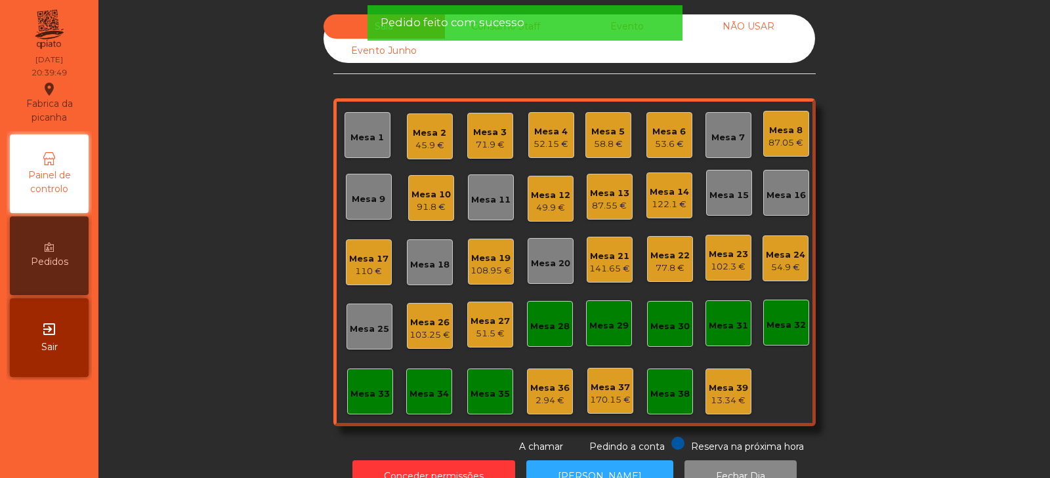
click at [278, 226] on div "Sala Consumo Staff Evento NÃO USAR Evento Junho Mesa 1 Mesa 2 45.9 € Mesa 3 71.…" at bounding box center [574, 234] width 916 height 440
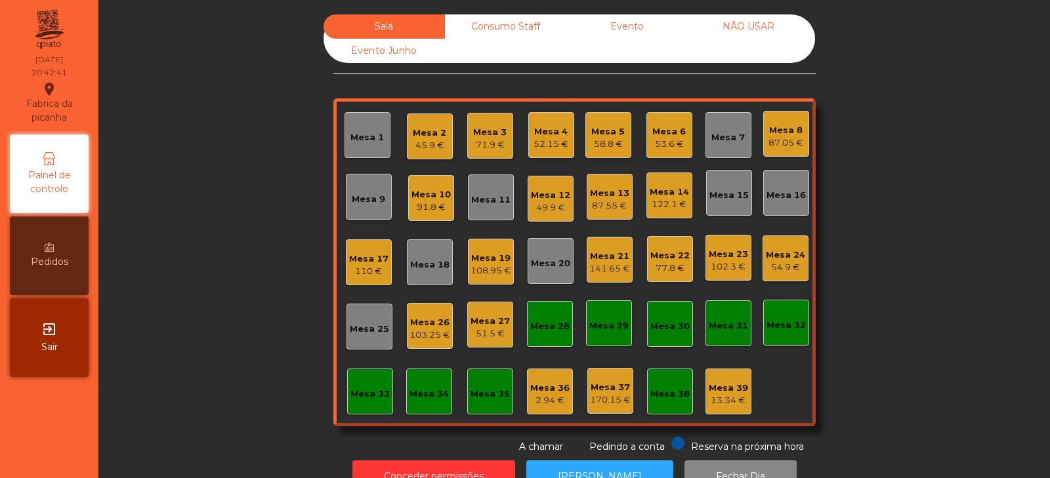
click at [470, 337] on div "51.5 €" at bounding box center [489, 333] width 39 height 13
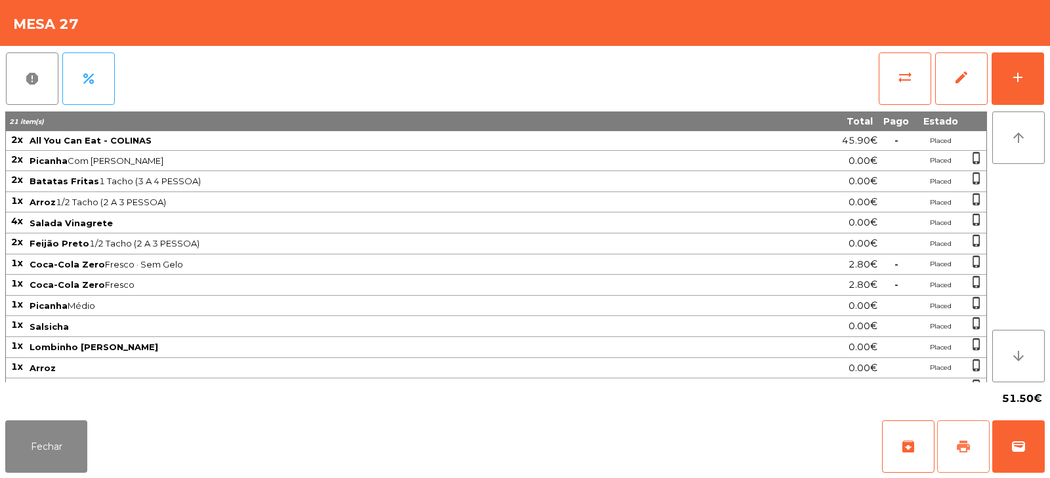
click at [946, 450] on button "print" at bounding box center [963, 447] width 52 height 52
click at [1016, 443] on span "wallet" at bounding box center [1018, 447] width 16 height 16
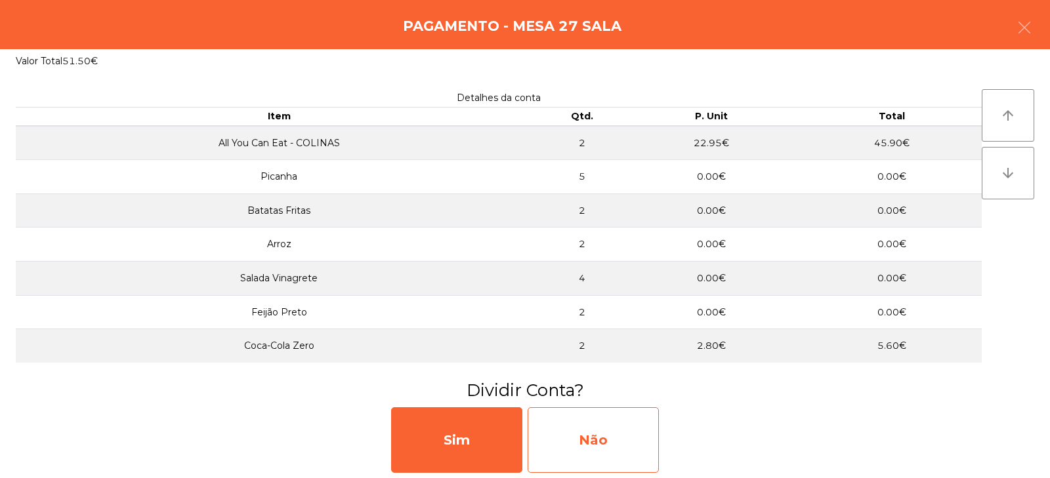
click at [596, 438] on div "Não" at bounding box center [593, 440] width 131 height 66
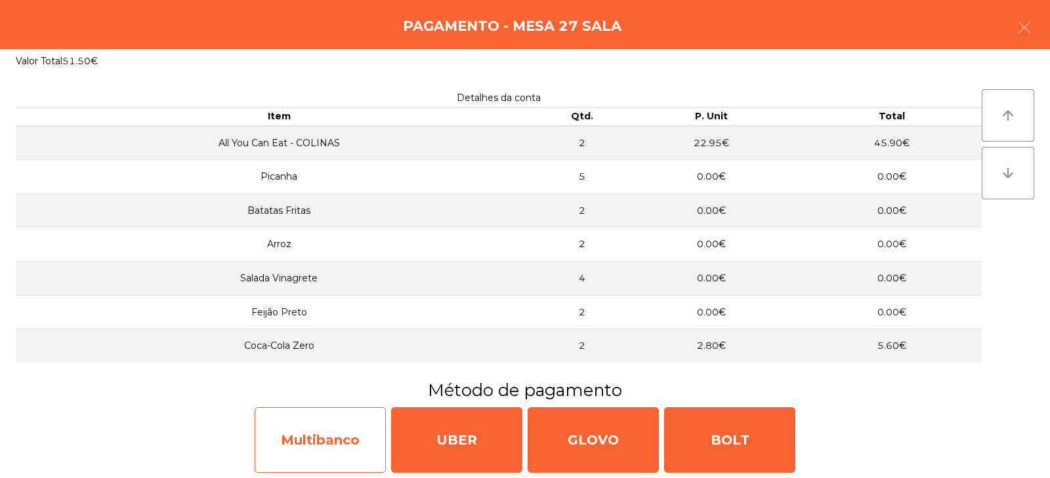
click at [322, 449] on div "Multibanco" at bounding box center [320, 440] width 131 height 66
select select "**"
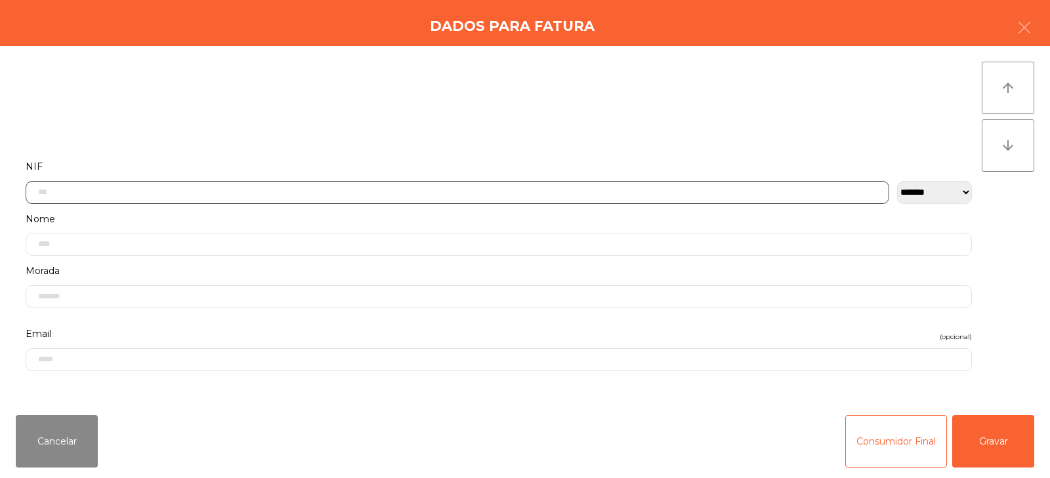
click at [362, 188] on input "text" at bounding box center [457, 192] width 863 height 23
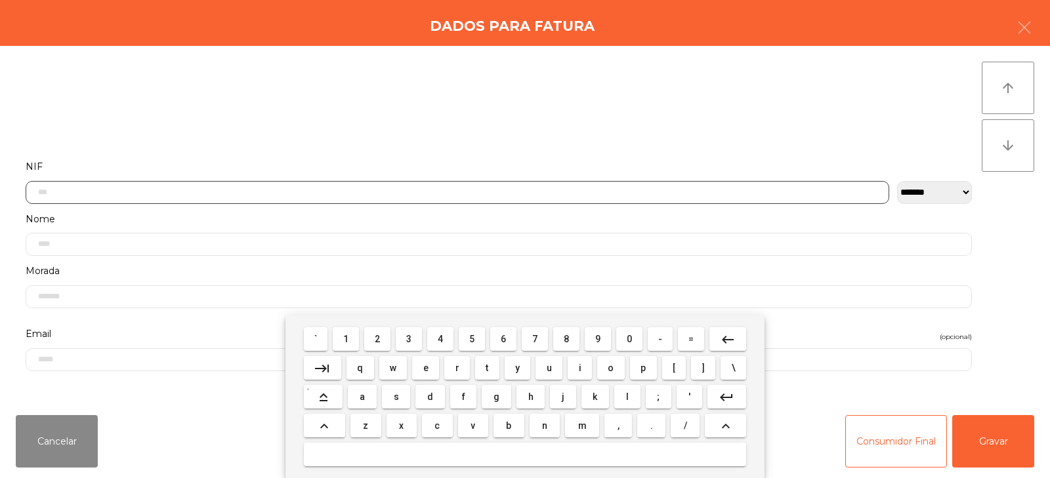
scroll to position [96, 0]
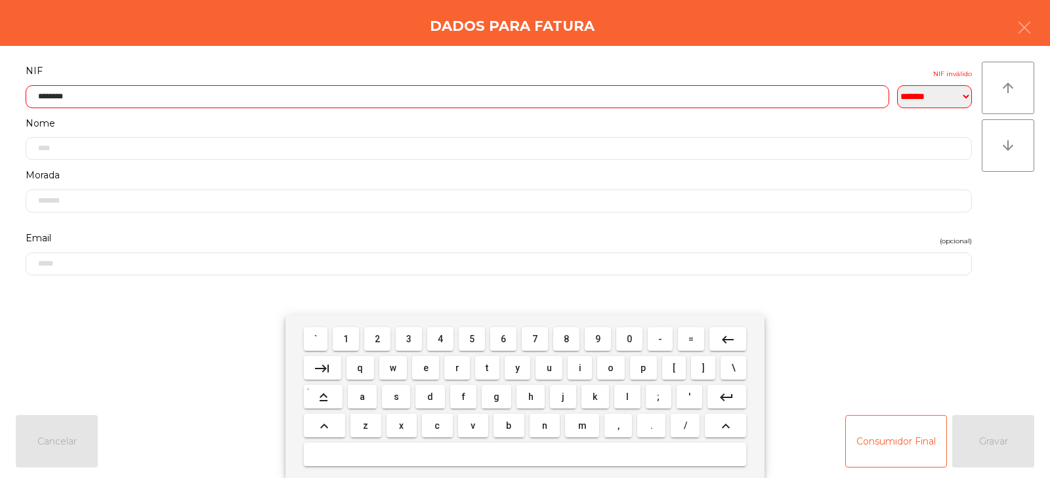
click at [344, 337] on span "1" at bounding box center [345, 339] width 5 height 10
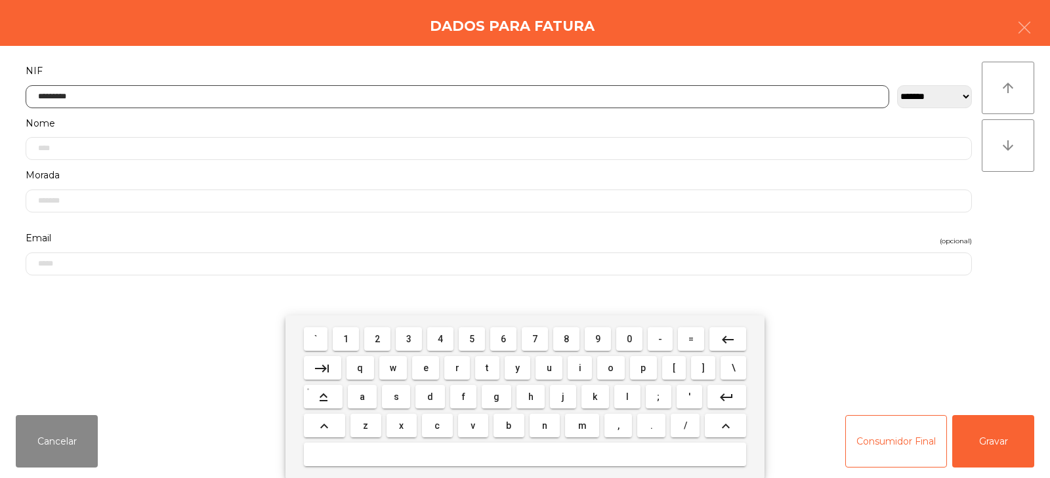
type input "*********"
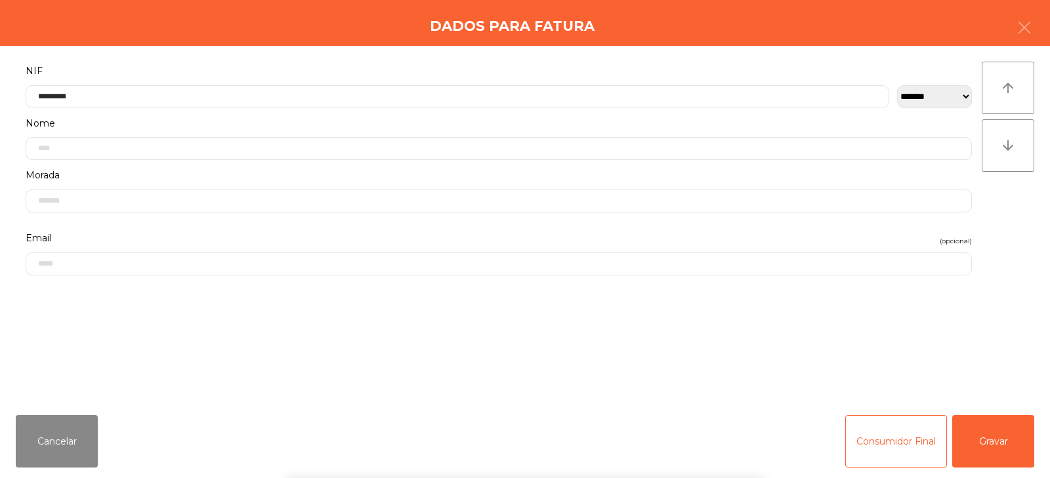
click at [998, 441] on div "` 1 2 3 4 5 6 7 8 9 0 - = keyboard_backspace keyboard_tab q w e r t y u i o p […" at bounding box center [525, 397] width 1050 height 163
click at [995, 446] on button "Gravar" at bounding box center [993, 441] width 82 height 52
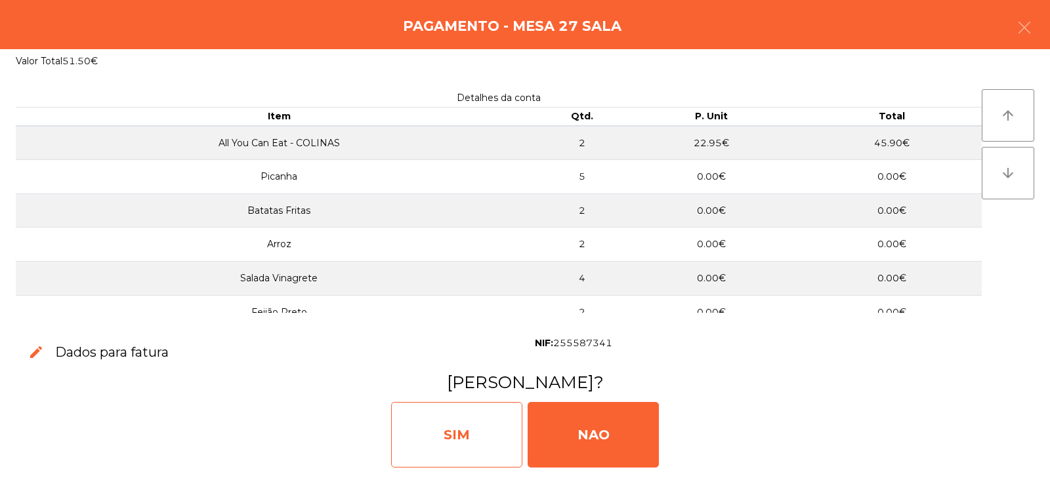
click at [451, 444] on div "SIM" at bounding box center [456, 435] width 131 height 66
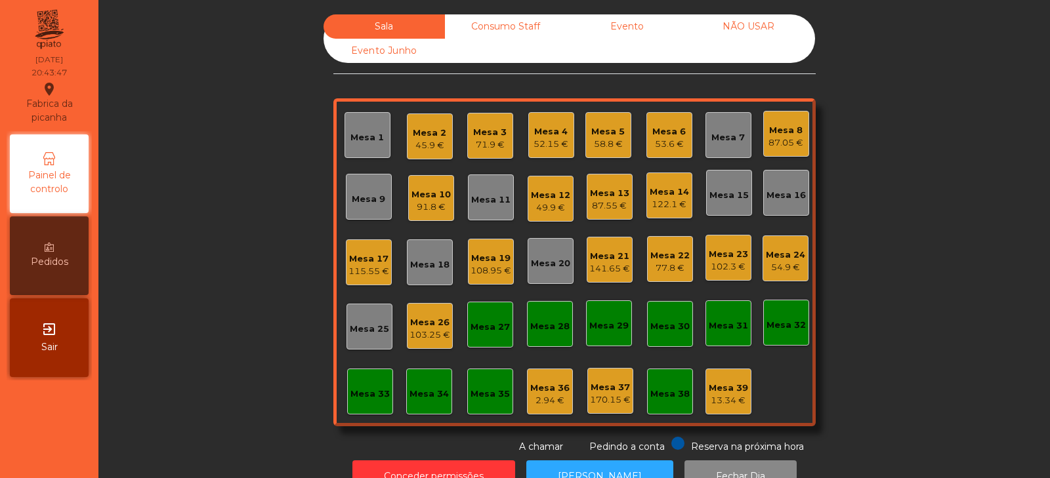
click at [495, 331] on div "Mesa 27" at bounding box center [489, 327] width 39 height 13
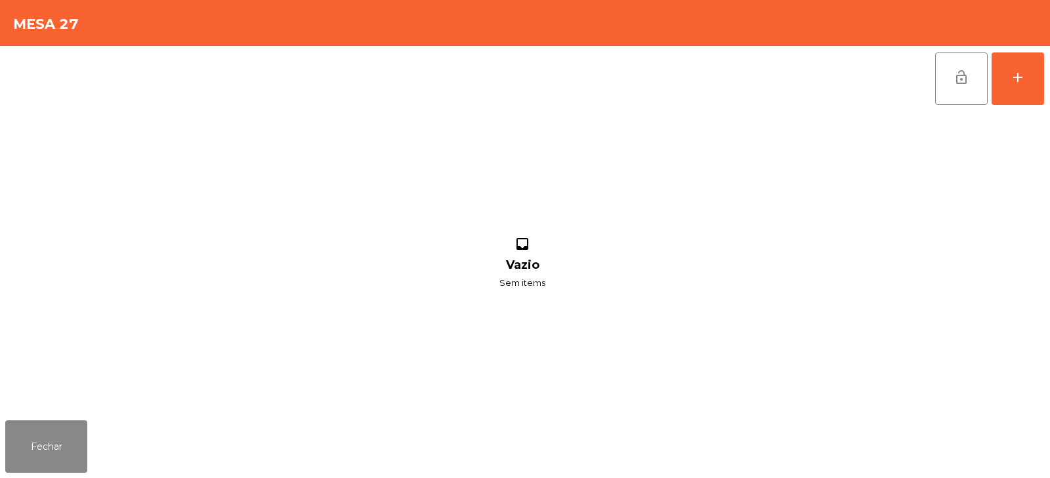
click at [950, 84] on button "lock_open" at bounding box center [961, 78] width 52 height 52
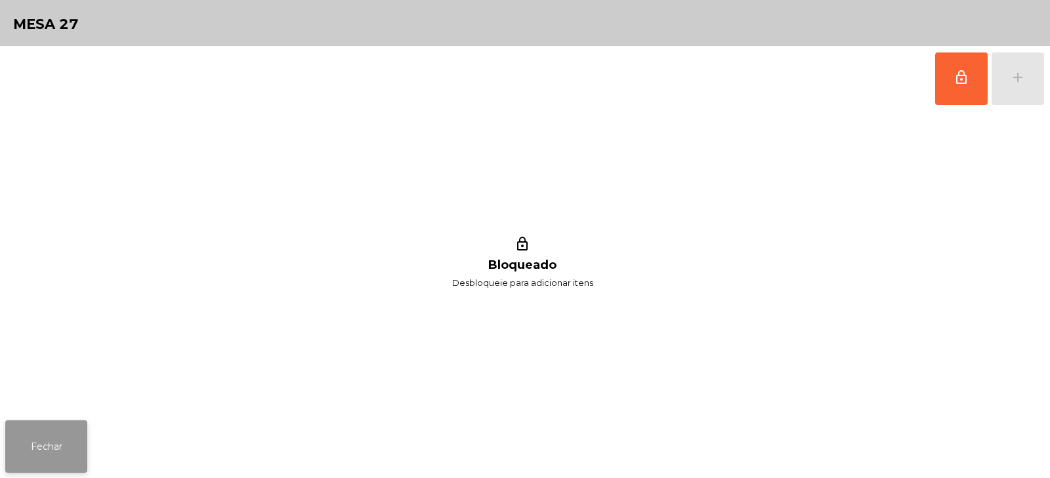
click at [51, 457] on button "Fechar" at bounding box center [46, 447] width 82 height 52
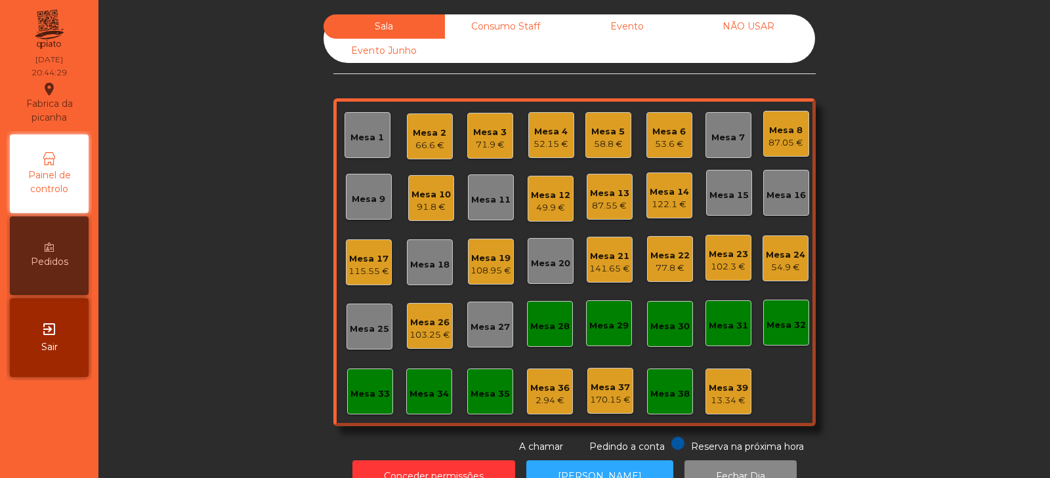
click at [228, 203] on div "Sala Consumo Staff Evento NÃO USAR Evento Junho Mesa 1 Mesa 2 66.6 € Mesa 3 71.…" at bounding box center [574, 234] width 916 height 440
click at [682, 133] on div "Mesa 6 53.6 €" at bounding box center [669, 135] width 46 height 46
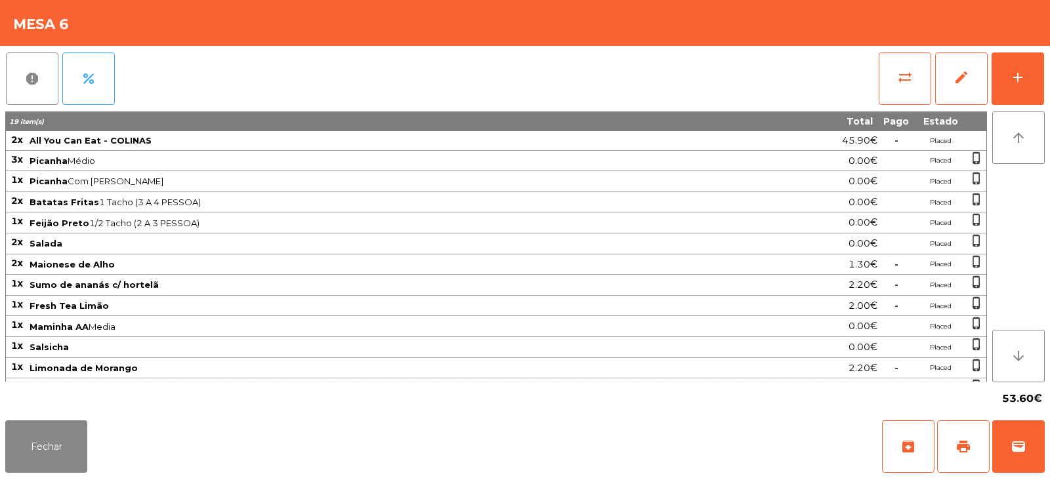
scroll to position [18, 0]
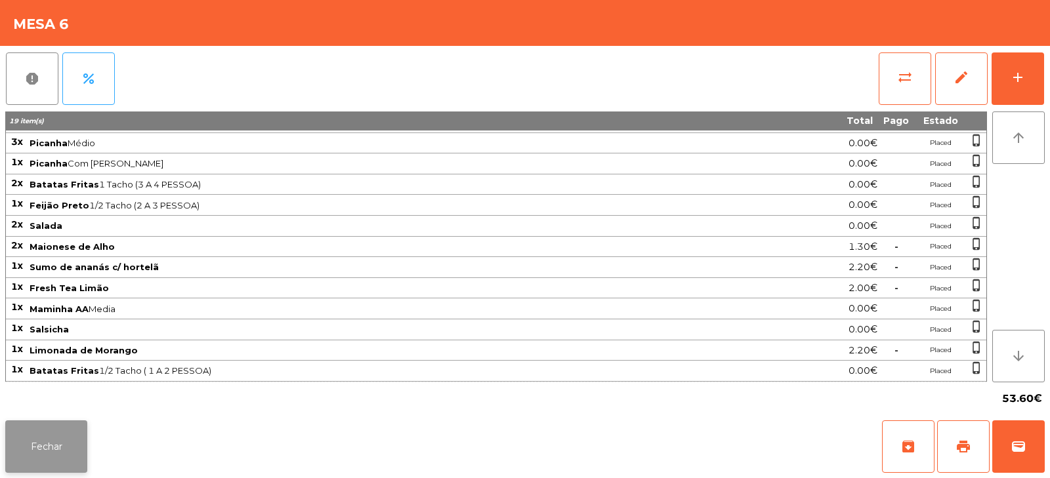
click at [61, 468] on button "Fechar" at bounding box center [46, 447] width 82 height 52
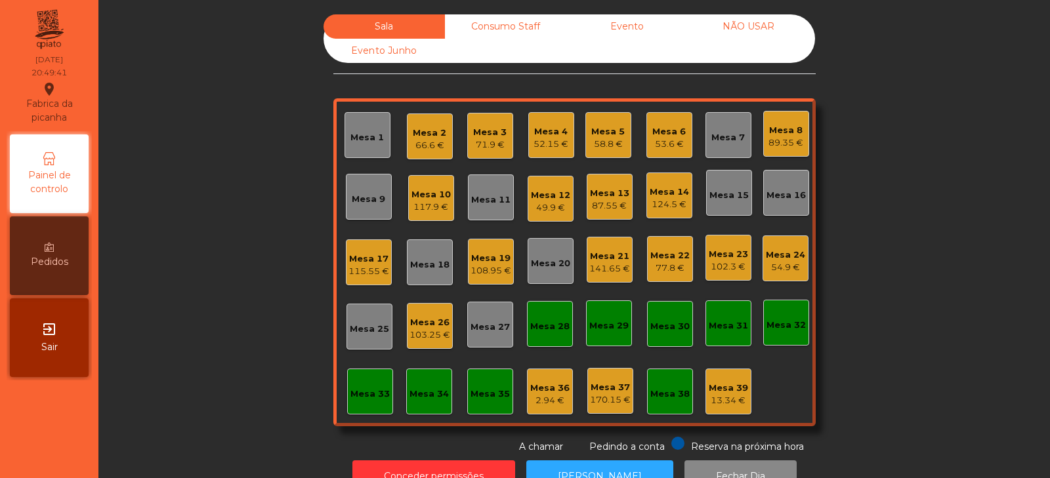
click at [883, 280] on div "Sala Consumo Staff Evento NÃO USAR Evento Junho Mesa 1 Mesa 2 66.6 € Mesa 3 71.…" at bounding box center [574, 234] width 916 height 440
click at [591, 141] on div "58.8 €" at bounding box center [607, 144] width 33 height 13
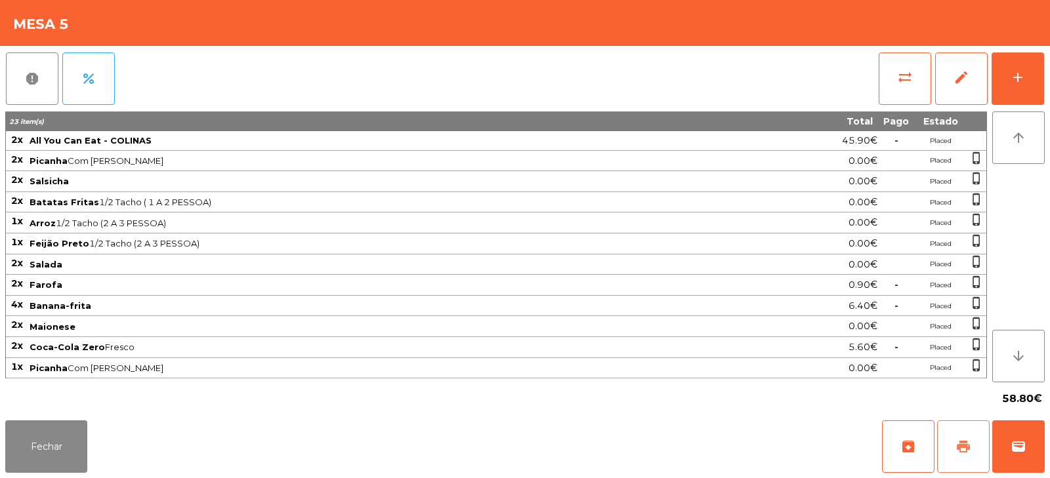
click at [960, 448] on span "print" at bounding box center [963, 447] width 16 height 16
click at [56, 461] on button "Fechar" at bounding box center [46, 447] width 82 height 52
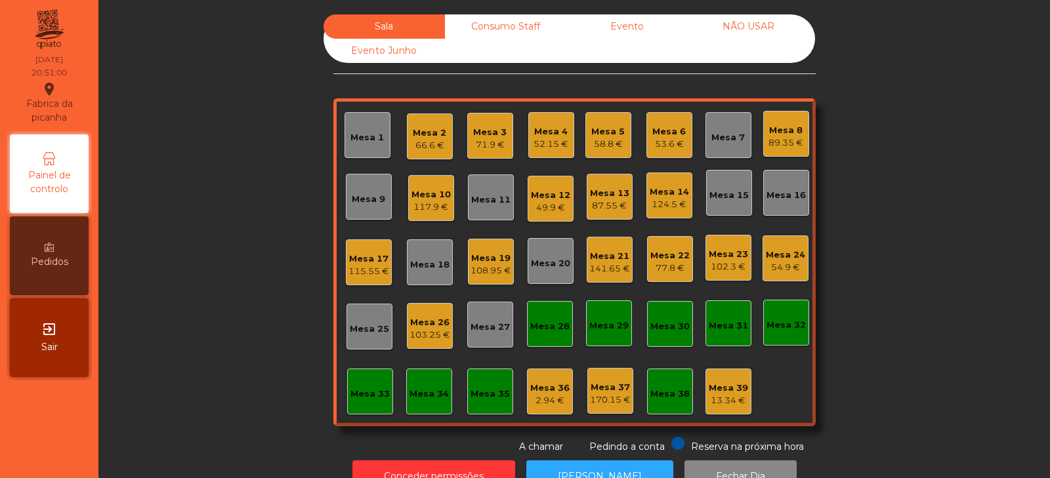
click at [720, 256] on div "Mesa 23" at bounding box center [728, 254] width 39 height 13
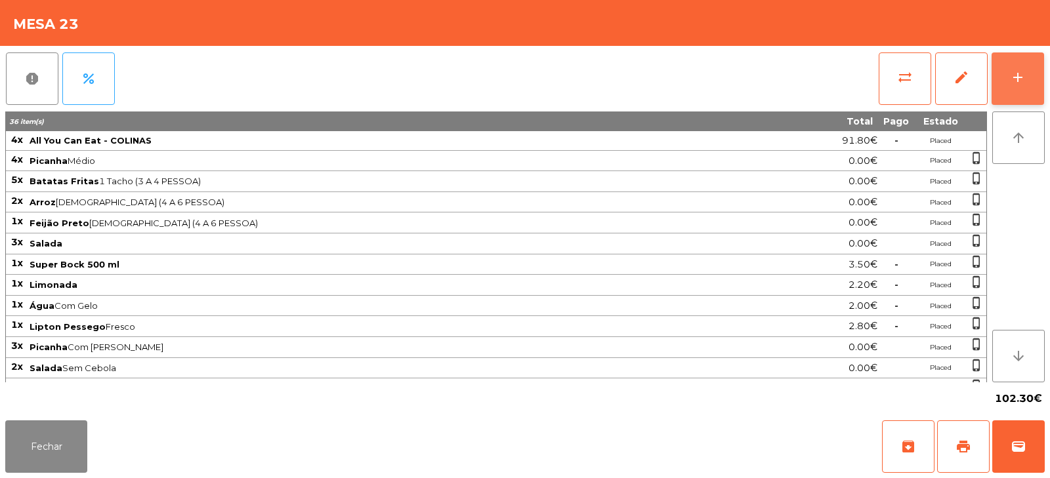
click at [1005, 68] on button "add" at bounding box center [1017, 78] width 52 height 52
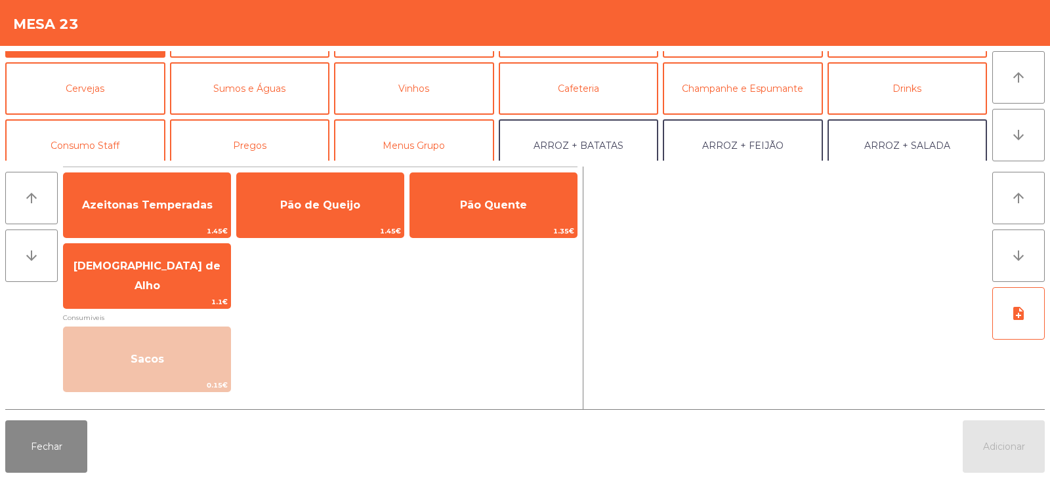
scroll to position [61, 0]
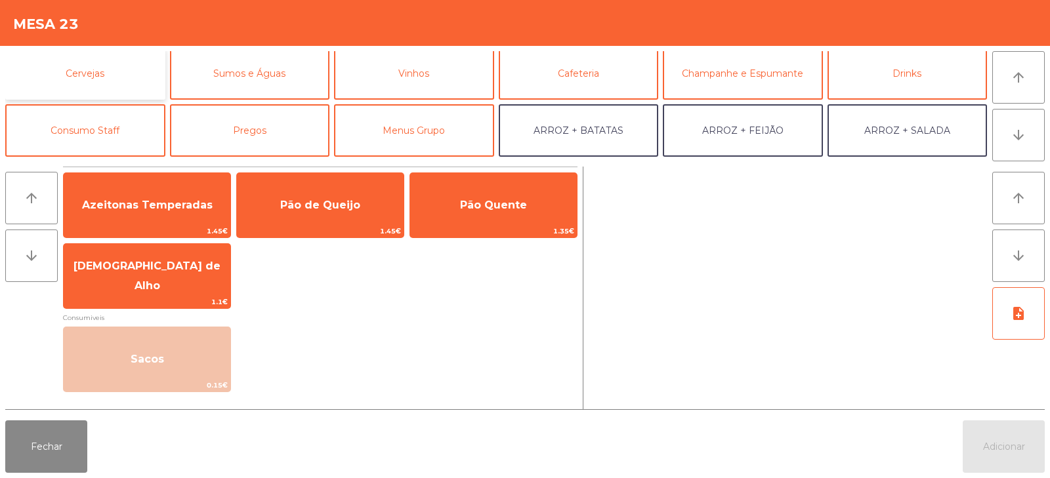
click at [106, 83] on button "Cervejas" at bounding box center [85, 73] width 160 height 52
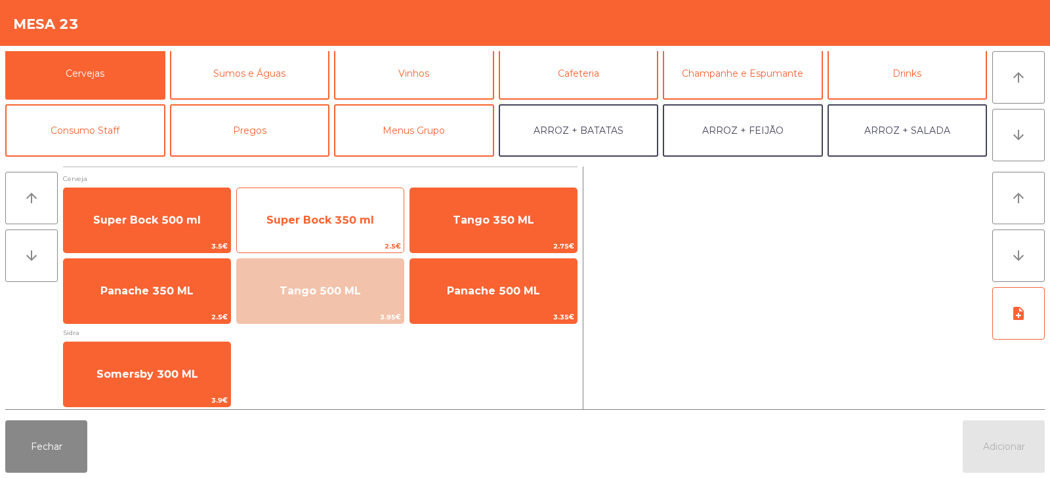
click at [333, 226] on span "Super Bock 350 ml" at bounding box center [320, 220] width 108 height 12
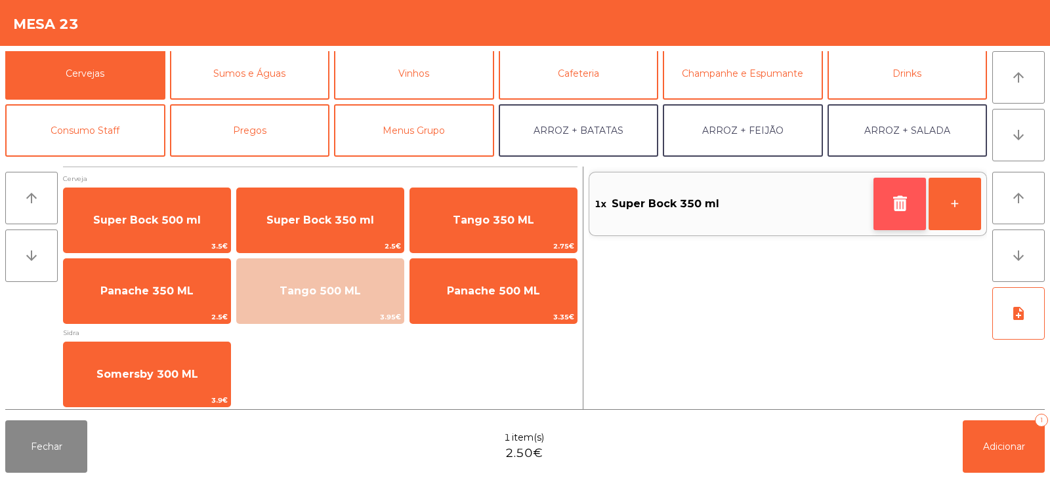
click at [900, 197] on icon "button" at bounding box center [900, 204] width 20 height 16
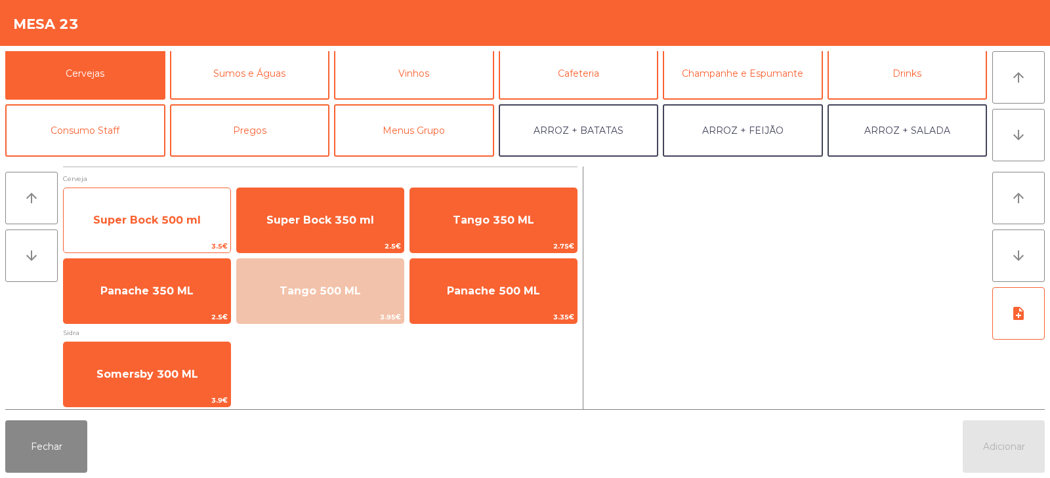
click at [150, 215] on span "Super Bock 500 ml" at bounding box center [147, 220] width 108 height 12
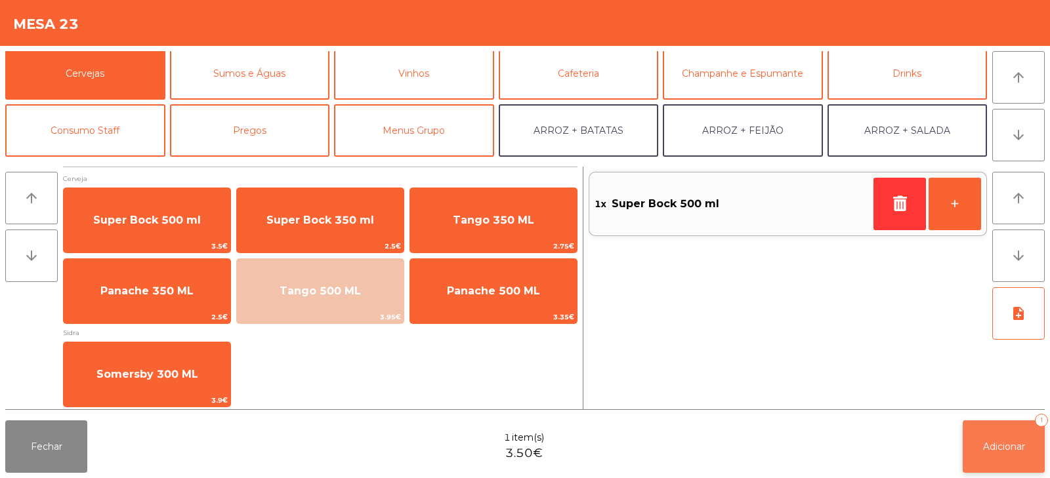
click at [1027, 438] on button "Adicionar 1" at bounding box center [1004, 447] width 82 height 52
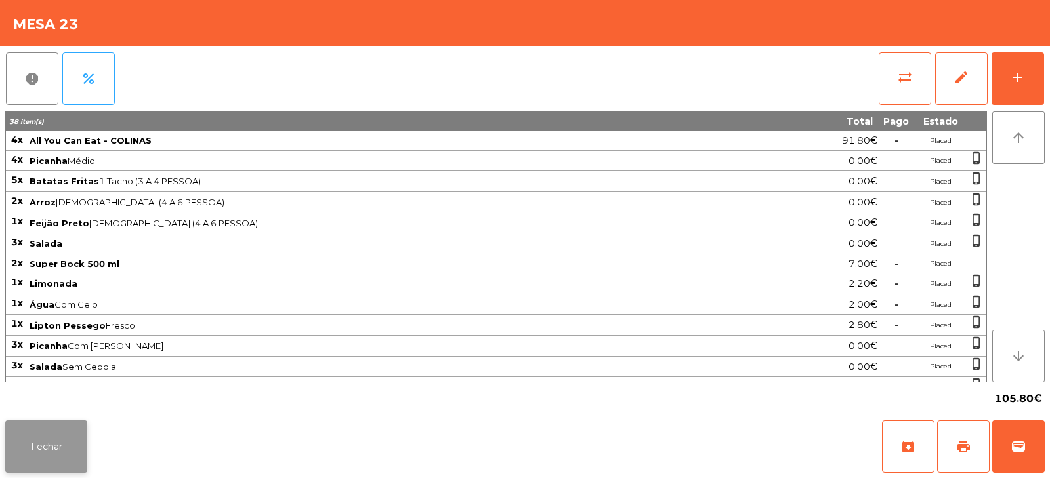
click at [49, 435] on button "Fechar" at bounding box center [46, 447] width 82 height 52
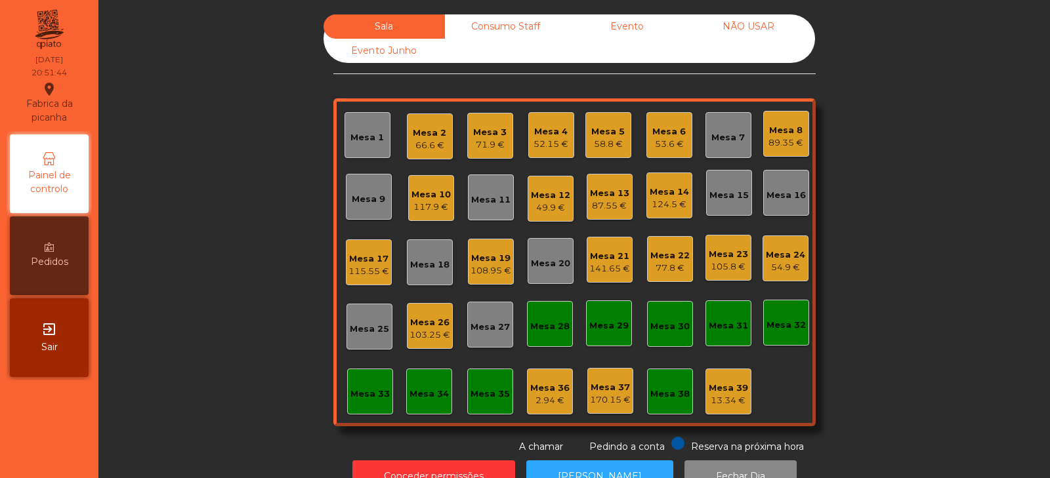
click at [604, 127] on div "Mesa 5" at bounding box center [607, 131] width 33 height 13
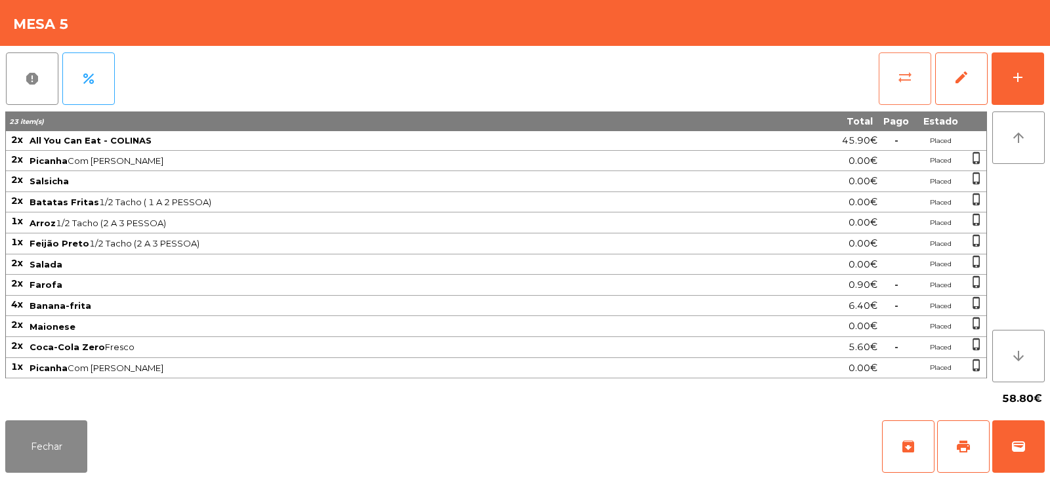
click at [899, 83] on span "sync_alt" at bounding box center [905, 78] width 16 height 16
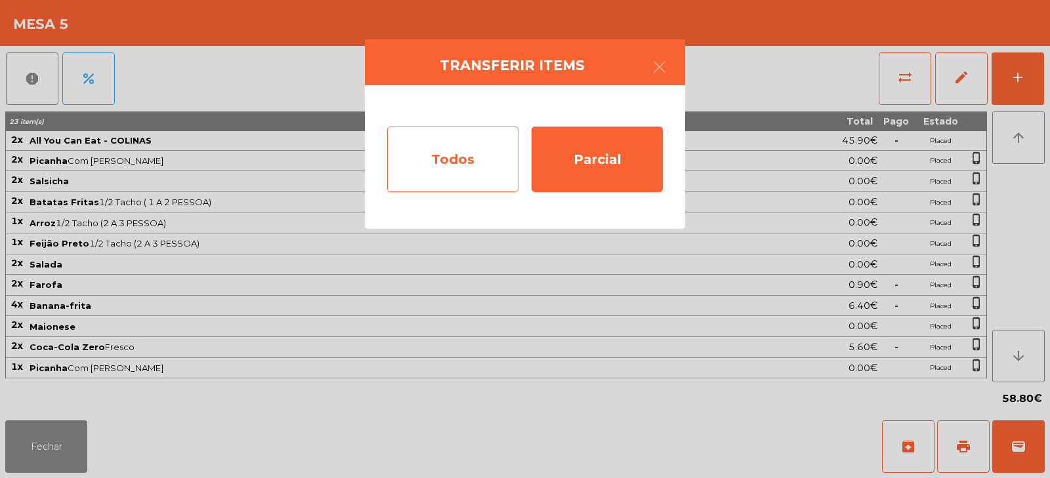
click at [463, 158] on div "Todos" at bounding box center [452, 160] width 131 height 66
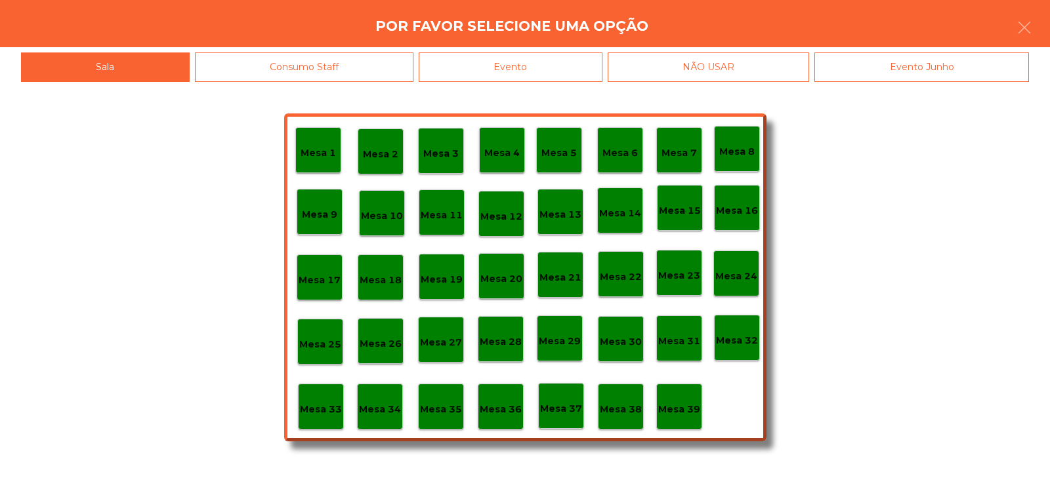
click at [529, 65] on div "Evento" at bounding box center [511, 67] width 184 height 30
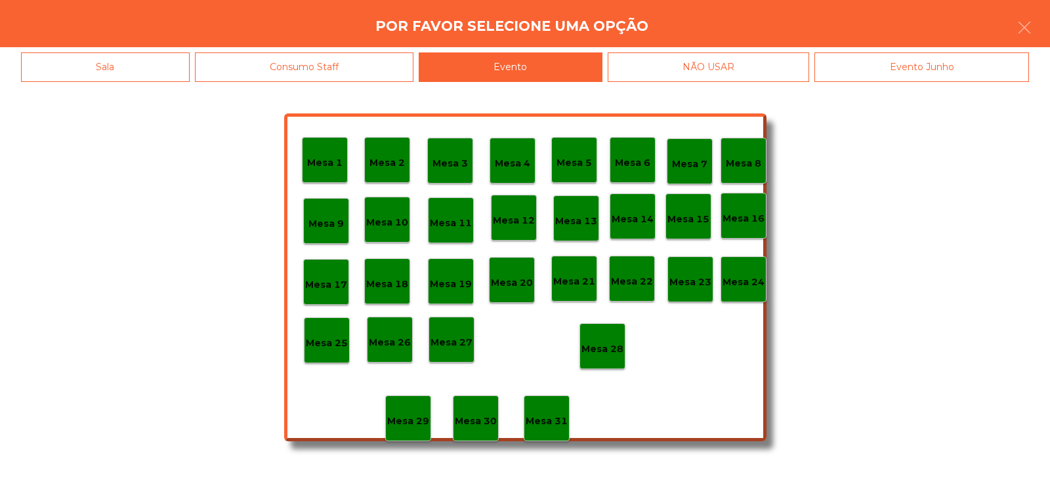
click at [596, 343] on p "Mesa 28" at bounding box center [602, 349] width 42 height 15
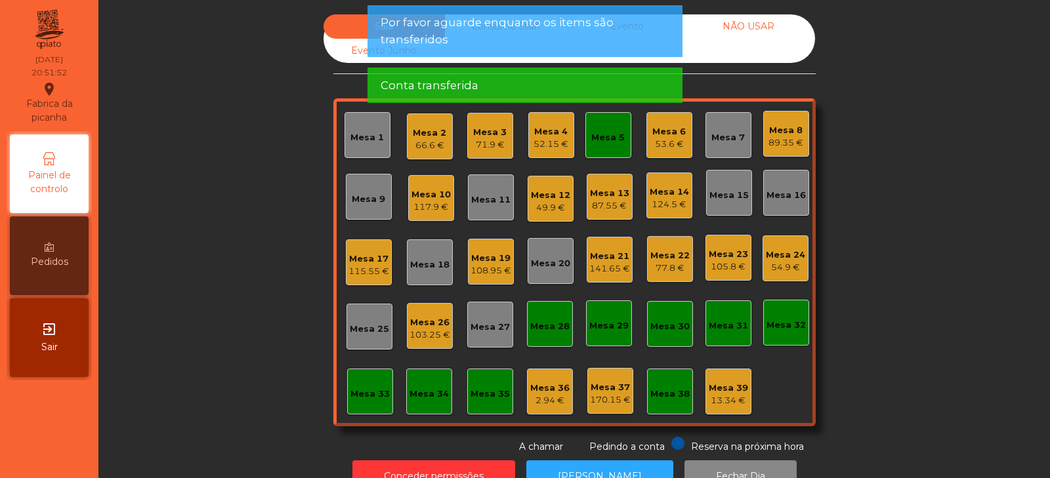
click at [607, 142] on div "Mesa 5" at bounding box center [607, 137] width 33 height 13
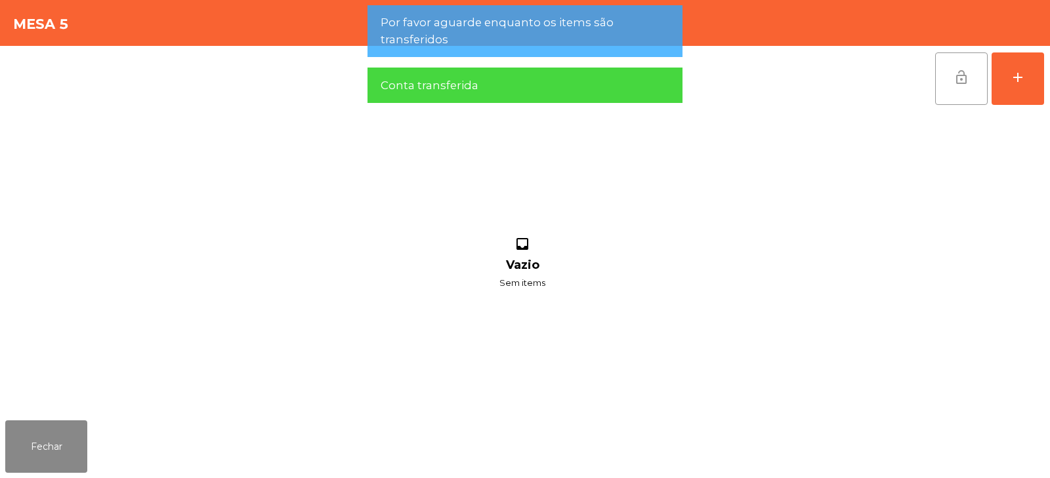
click at [959, 83] on span "lock_open" at bounding box center [961, 78] width 16 height 16
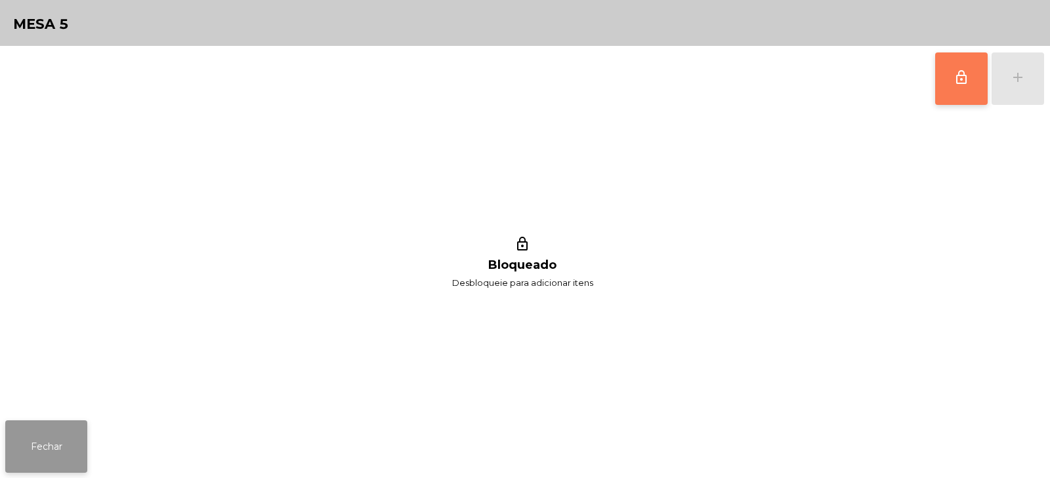
click at [43, 436] on button "Fechar" at bounding box center [46, 447] width 82 height 52
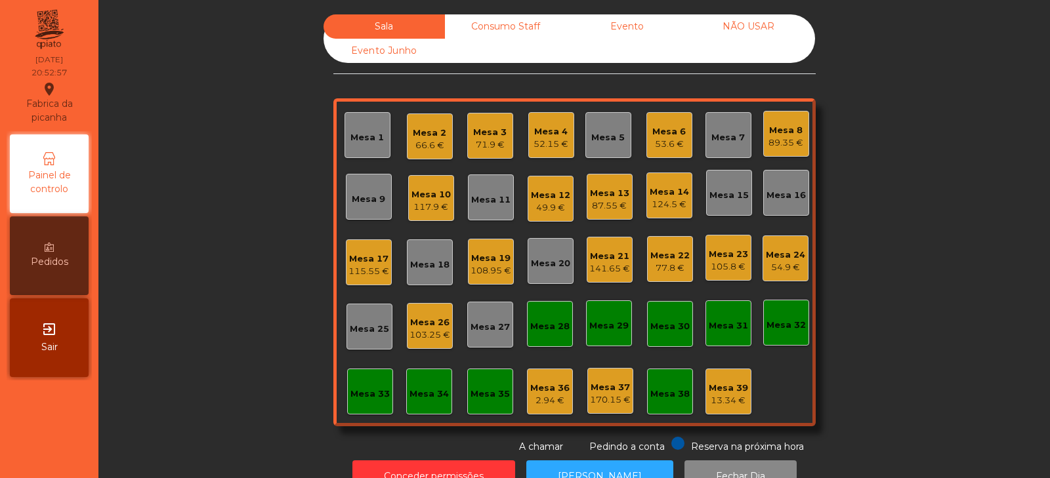
click at [865, 212] on div "Sala Consumo Staff Evento NÃO USAR Evento Junho Mesa 1 Mesa 2 66.6 € Mesa 3 71.…" at bounding box center [574, 234] width 916 height 440
click at [781, 256] on div "Mesa 24" at bounding box center [785, 255] width 39 height 13
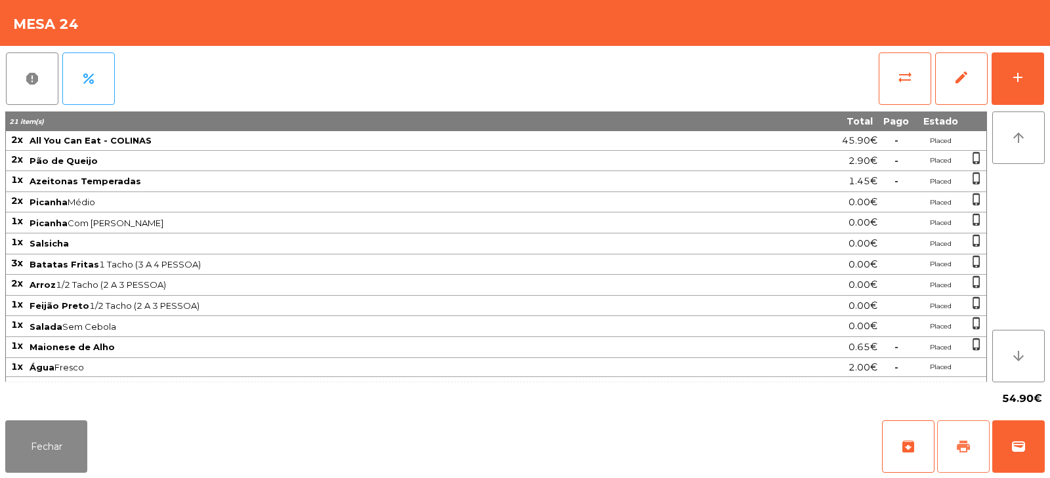
click at [963, 443] on span "print" at bounding box center [963, 447] width 16 height 16
click at [908, 77] on span "sync_alt" at bounding box center [905, 78] width 16 height 16
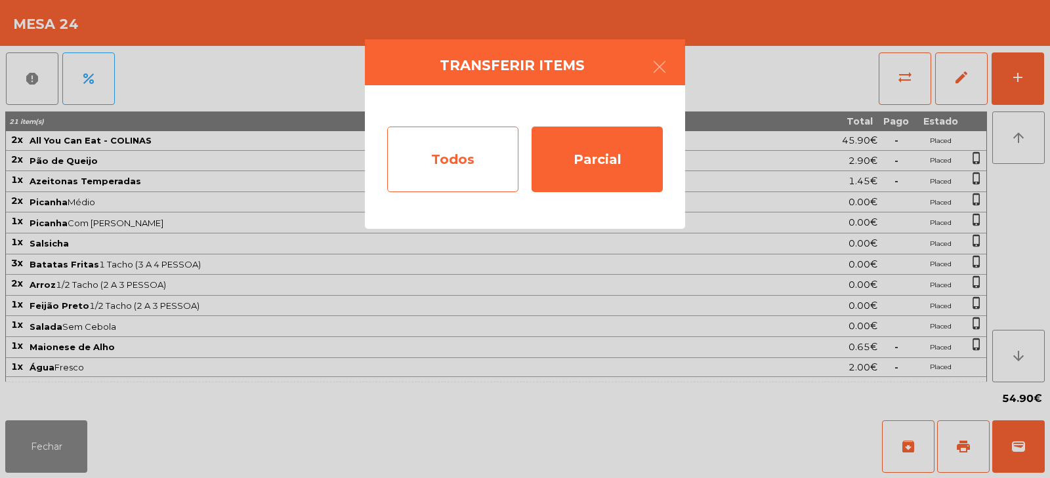
click at [461, 170] on div "Todos" at bounding box center [452, 160] width 131 height 66
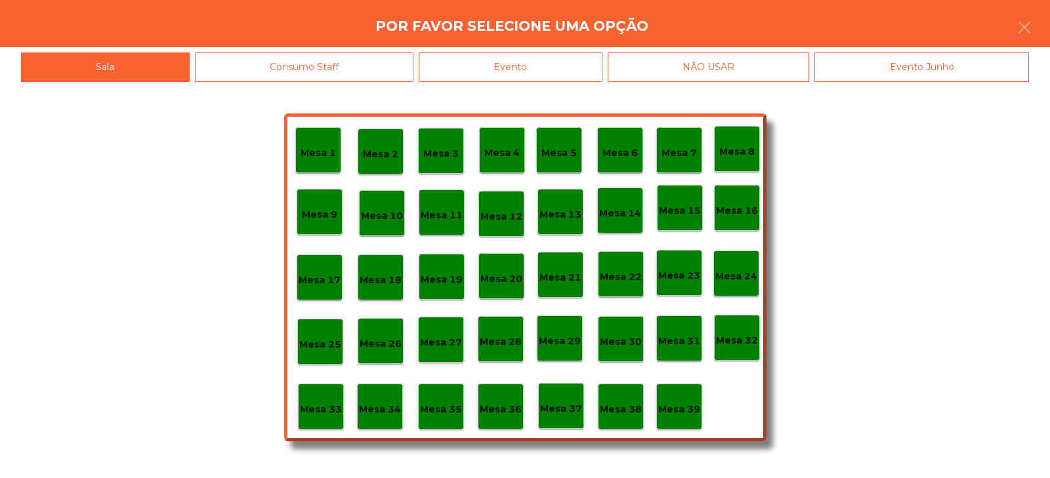
click at [560, 404] on p "Mesa 37" at bounding box center [561, 409] width 42 height 15
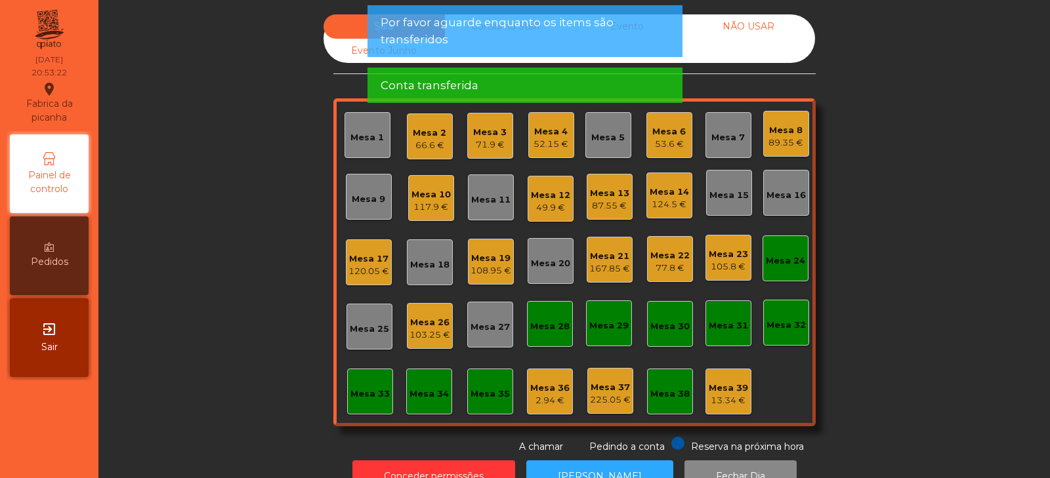
click at [911, 243] on div "Sala Consumo Staff Evento NÃO USAR Evento Junho Mesa 1 Mesa 2 66.6 € Mesa 3 71.…" at bounding box center [574, 234] width 916 height 440
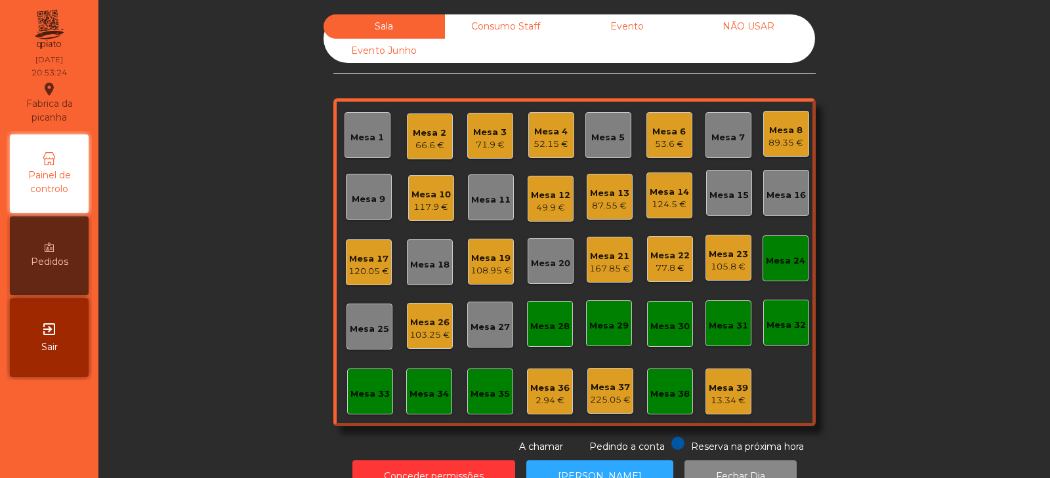
click at [619, 371] on div "Mesa 37 225.05 €" at bounding box center [610, 391] width 46 height 46
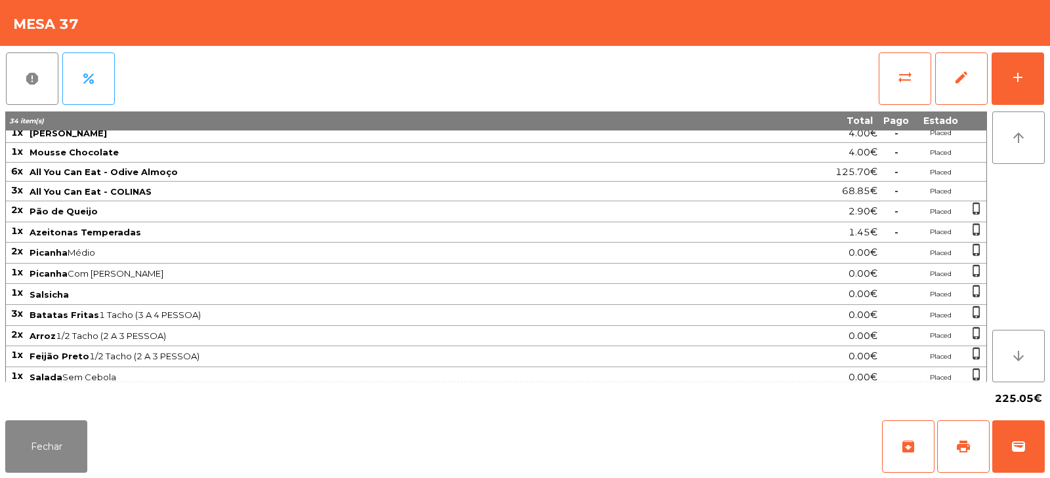
scroll to position [0, 0]
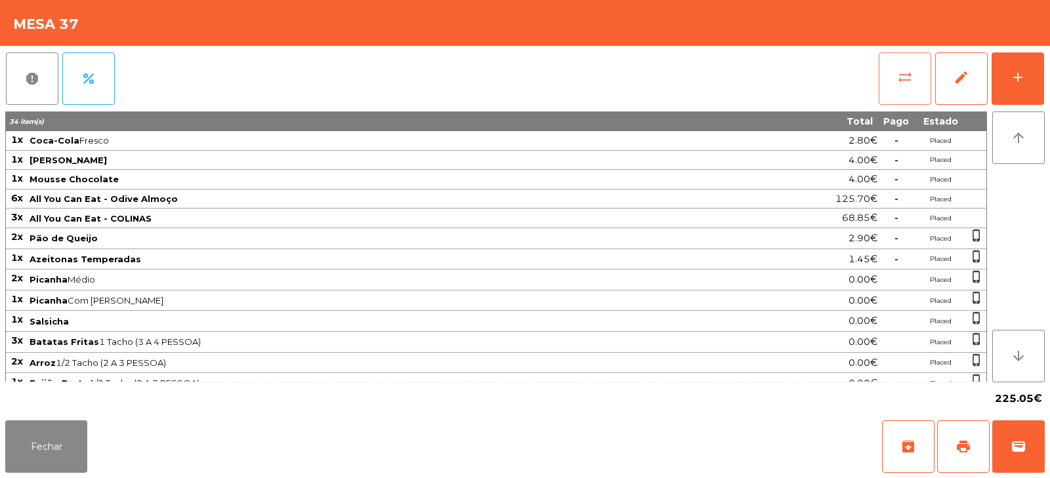
click at [897, 64] on button "sync_alt" at bounding box center [905, 78] width 52 height 52
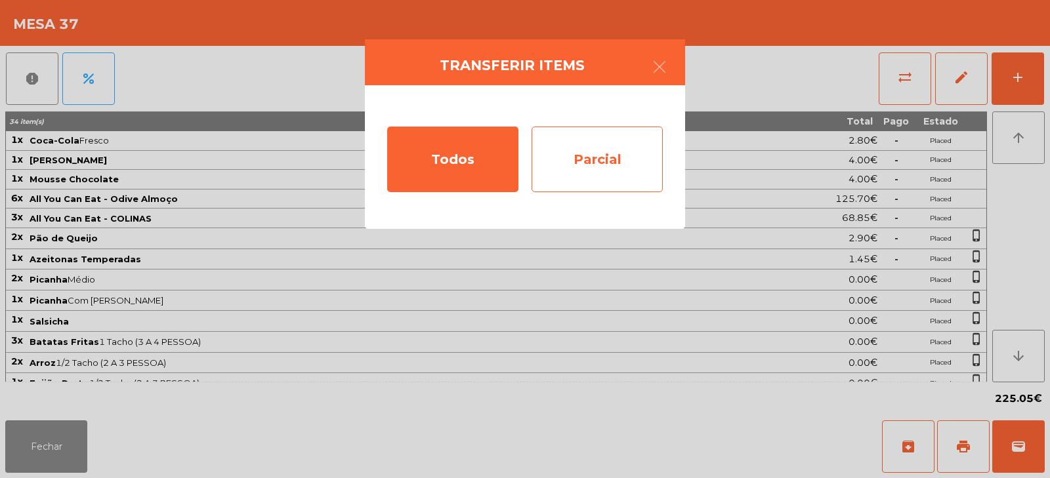
click at [592, 157] on div "Parcial" at bounding box center [596, 160] width 131 height 66
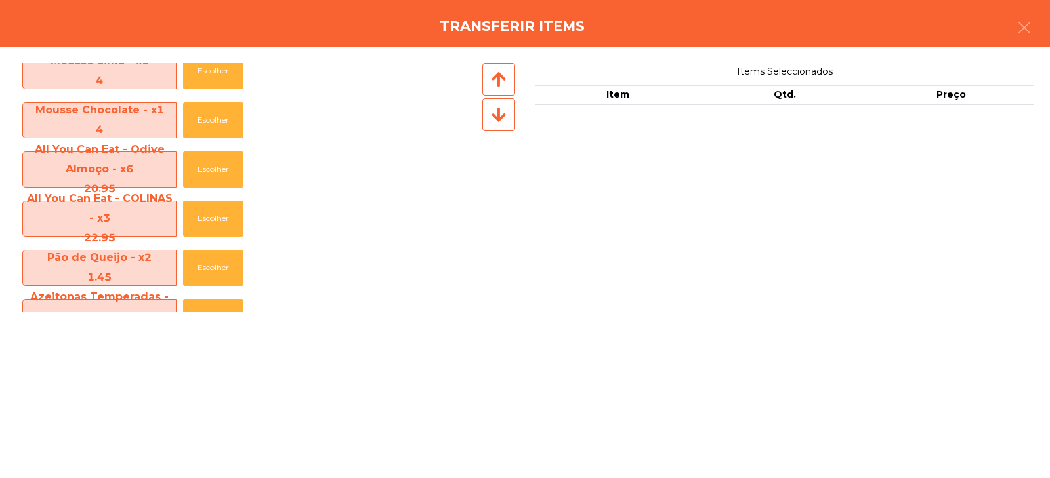
scroll to position [62, 0]
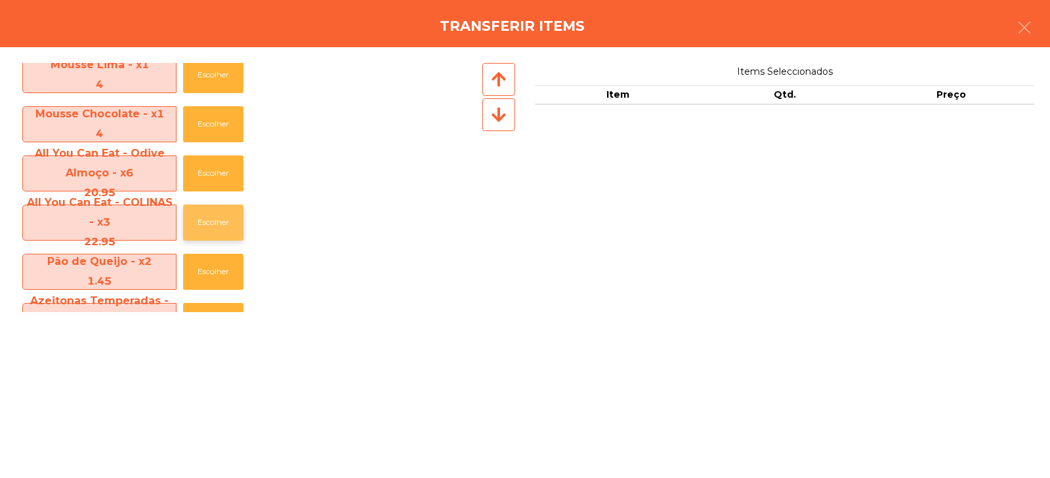
click at [215, 230] on button "Escolher" at bounding box center [213, 223] width 60 height 36
click at [217, 230] on button "Escolher" at bounding box center [213, 223] width 60 height 36
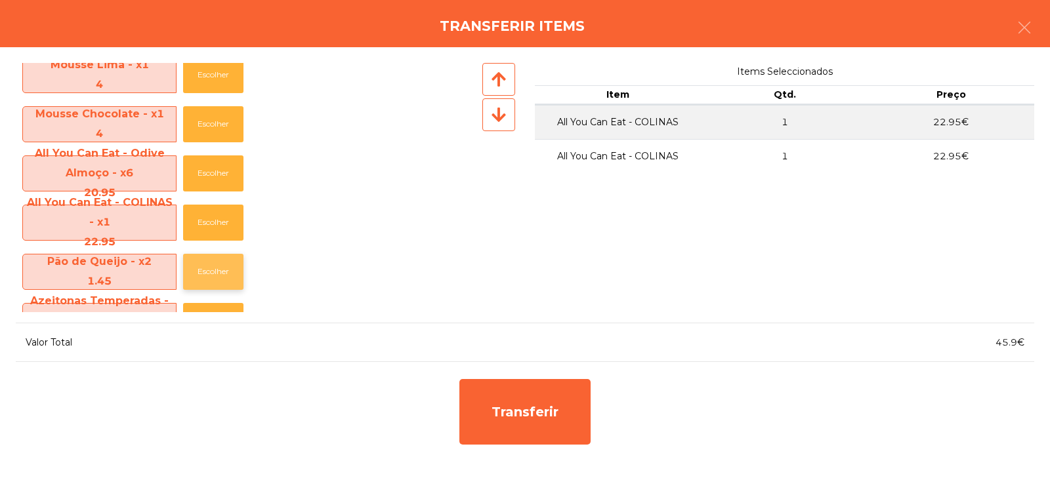
click at [215, 272] on button "Escolher" at bounding box center [213, 272] width 60 height 36
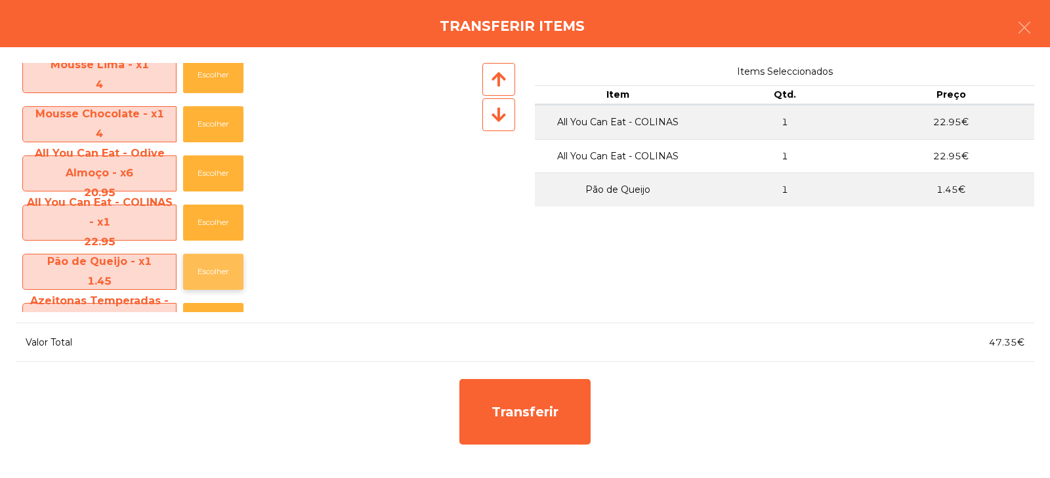
click at [215, 273] on button "Escolher" at bounding box center [213, 272] width 60 height 36
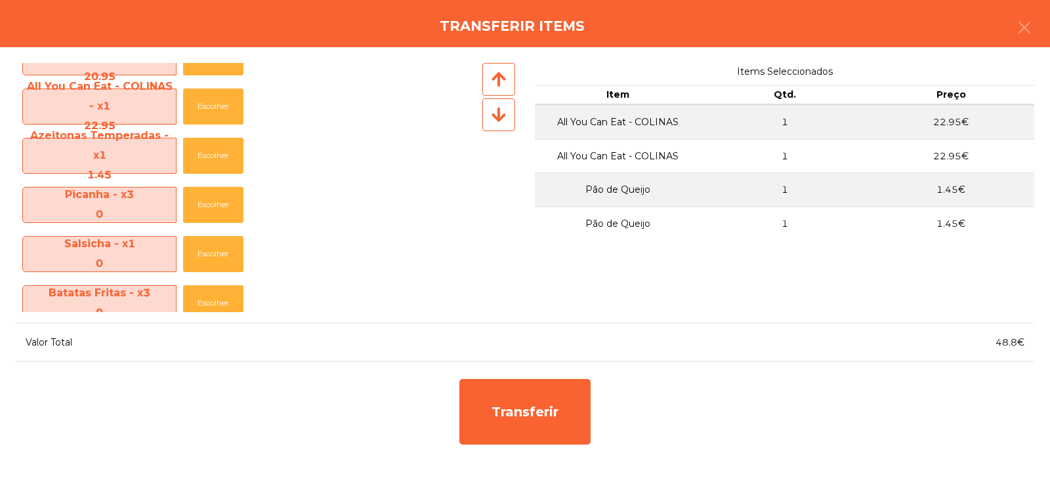
scroll to position [178, 0]
click at [209, 204] on button "Escolher" at bounding box center [213, 204] width 60 height 36
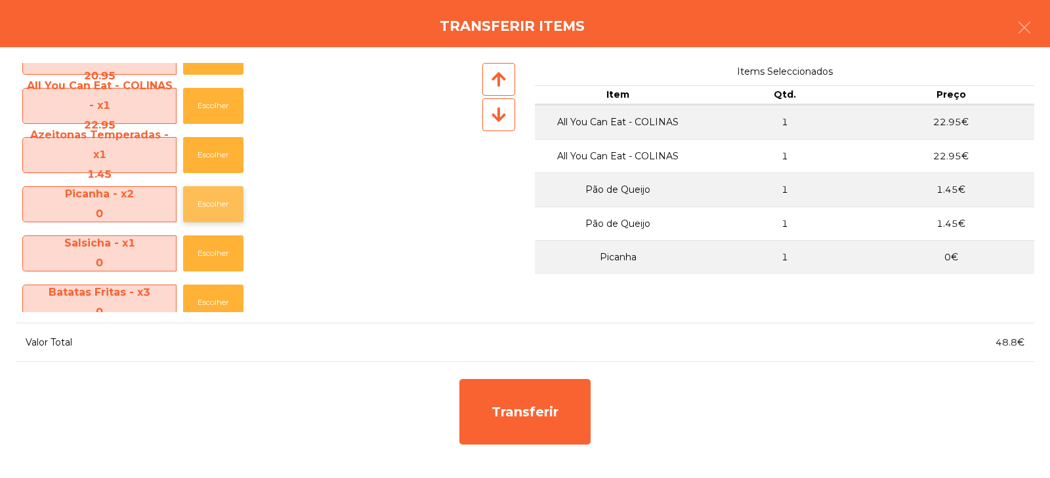
click at [205, 212] on button "Escolher" at bounding box center [213, 204] width 60 height 36
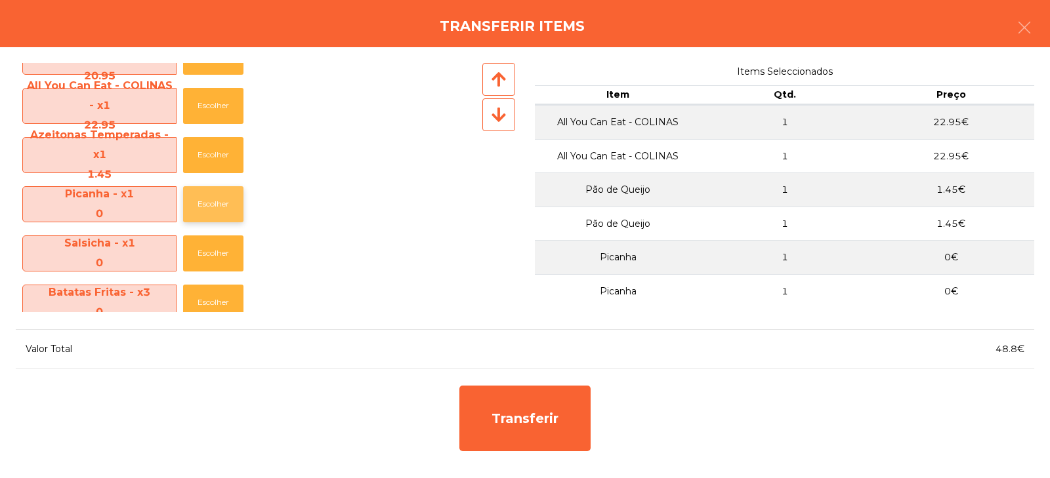
click at [227, 205] on button "Escolher" at bounding box center [213, 204] width 60 height 36
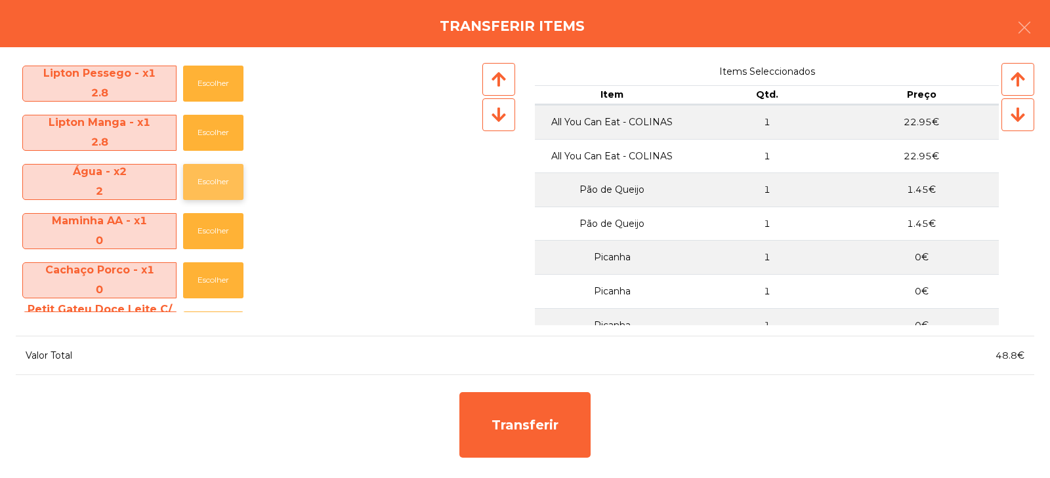
click at [206, 187] on button "Escolher" at bounding box center [213, 182] width 60 height 36
click at [205, 186] on button "Escolher" at bounding box center [213, 182] width 60 height 36
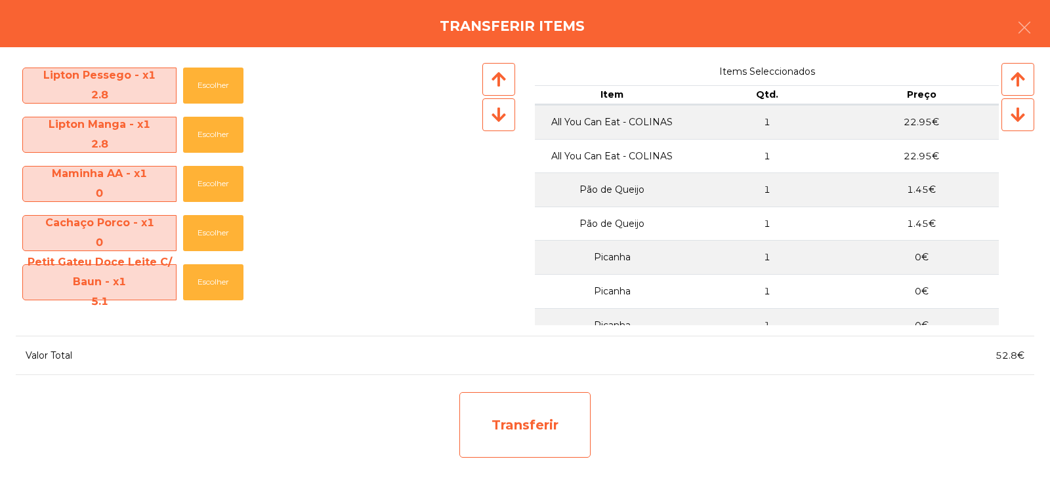
click at [530, 424] on div "Transferir" at bounding box center [524, 425] width 131 height 66
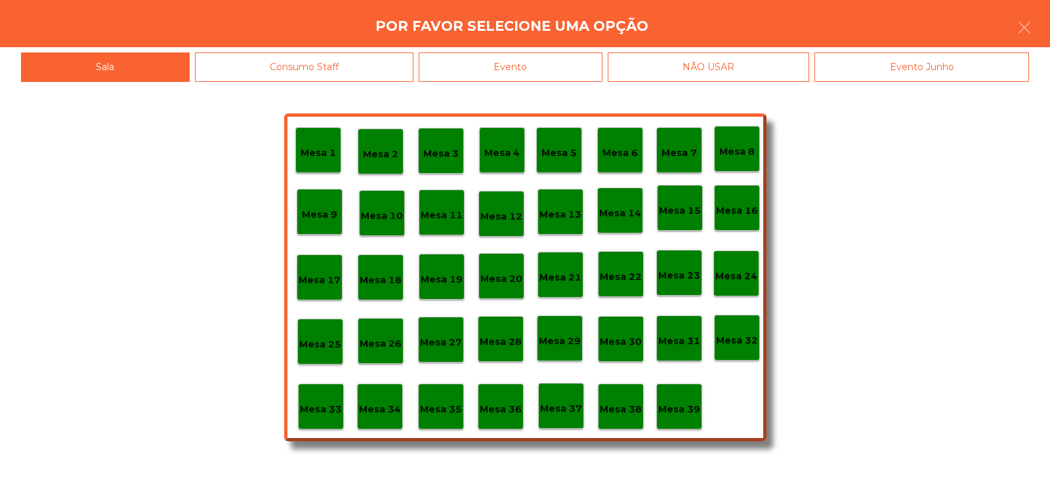
click at [739, 270] on p "Mesa 24" at bounding box center [736, 276] width 42 height 15
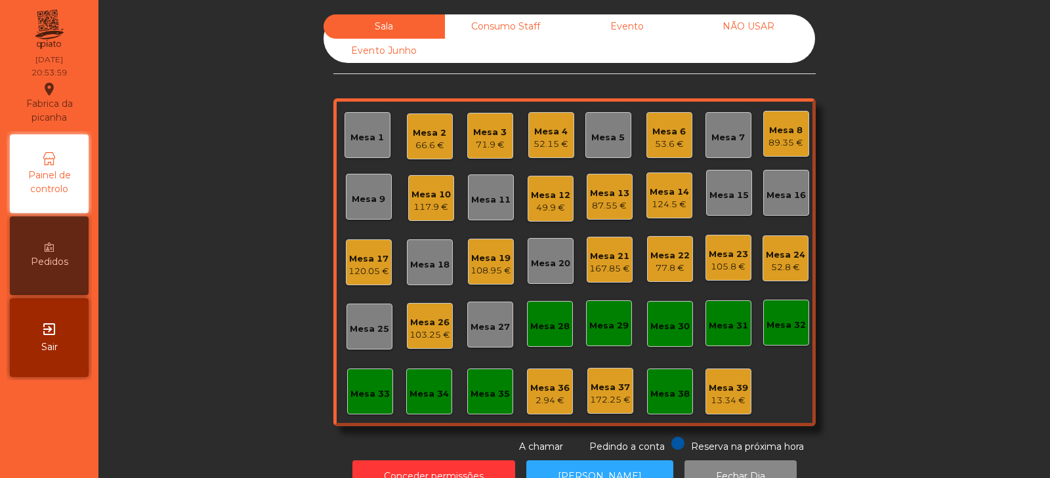
click at [785, 253] on div "Mesa 24" at bounding box center [785, 255] width 39 height 13
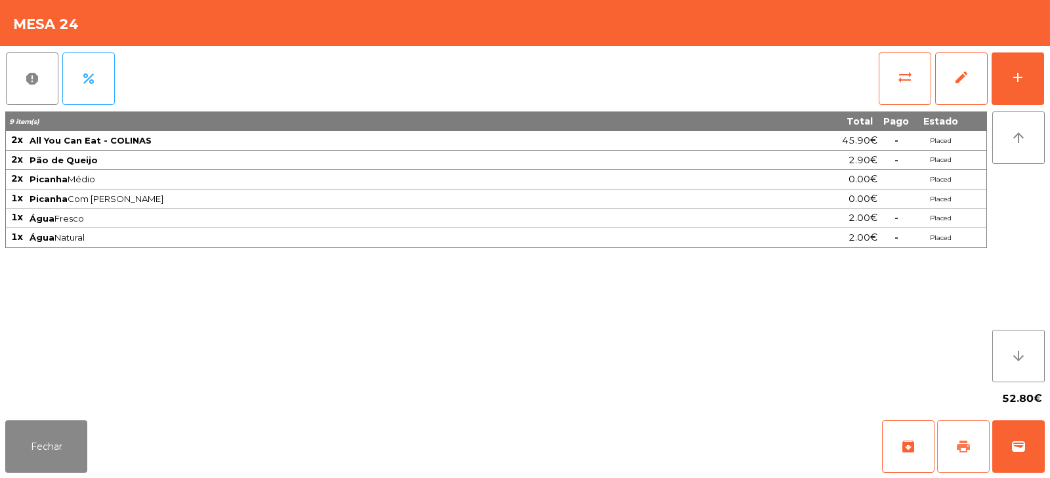
click at [952, 433] on button "print" at bounding box center [963, 447] width 52 height 52
click at [41, 440] on button "Fechar" at bounding box center [46, 447] width 82 height 52
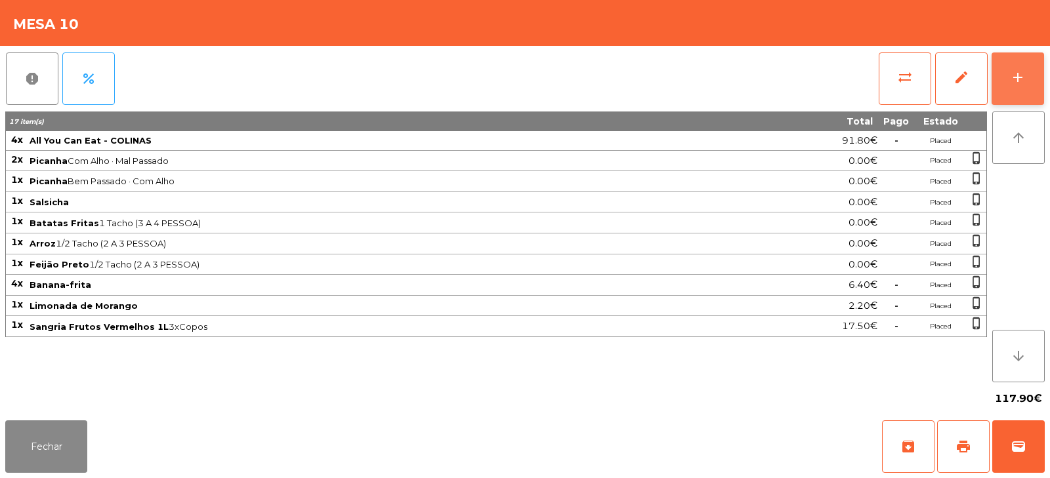
click at [1016, 84] on div "add" at bounding box center [1018, 78] width 16 height 16
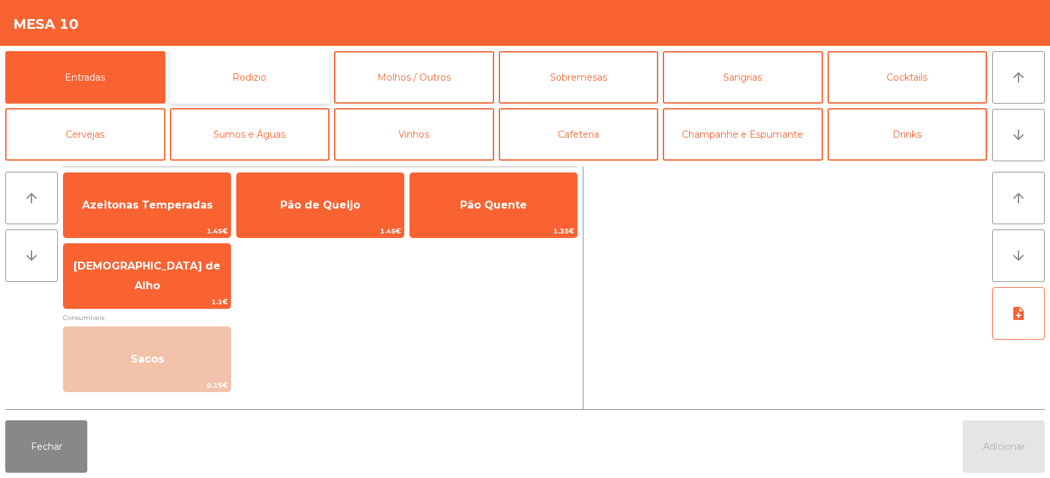
click at [262, 85] on button "Rodizio" at bounding box center [250, 77] width 160 height 52
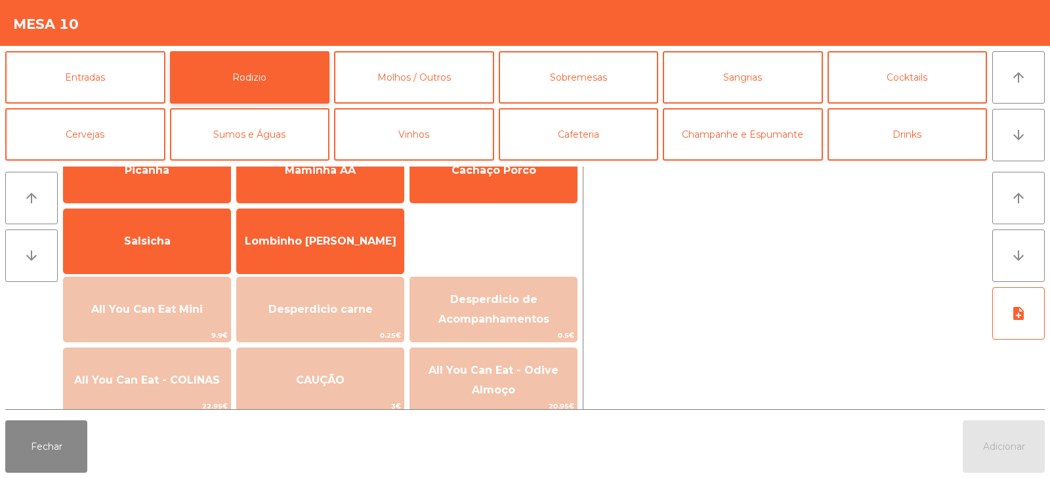
scroll to position [0, 0]
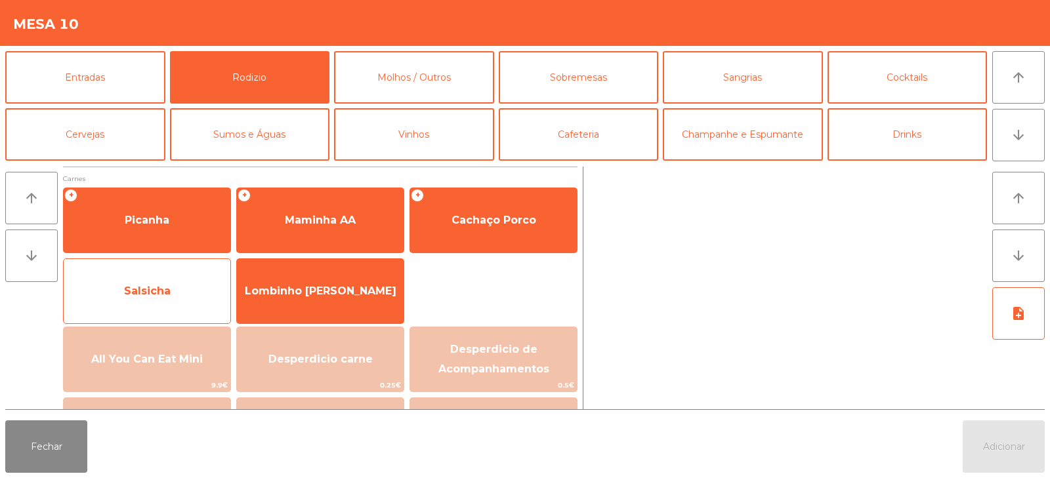
click at [175, 282] on span "Salsicha" at bounding box center [147, 291] width 167 height 35
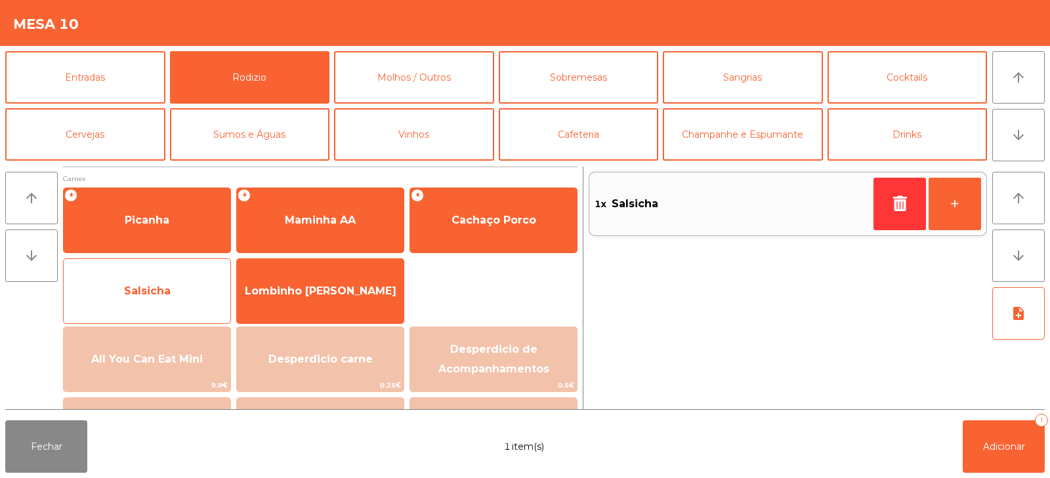
click at [180, 287] on span "Salsicha" at bounding box center [147, 291] width 167 height 35
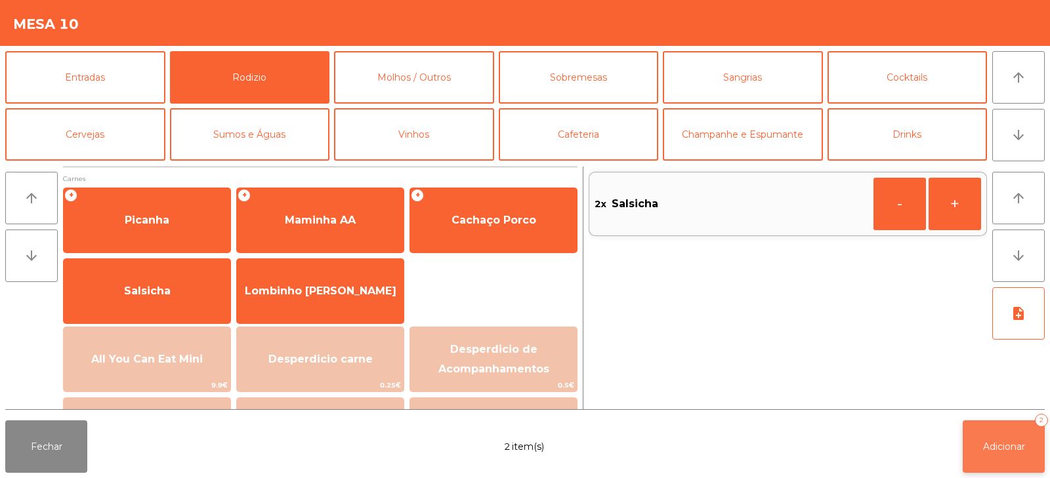
click at [985, 454] on button "Adicionar 2" at bounding box center [1004, 447] width 82 height 52
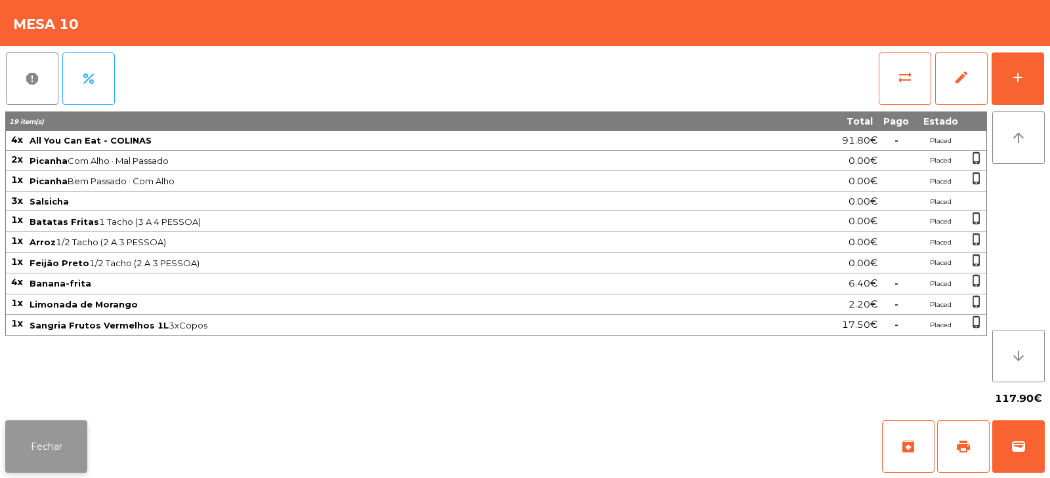
click at [62, 449] on button "Fechar" at bounding box center [46, 447] width 82 height 52
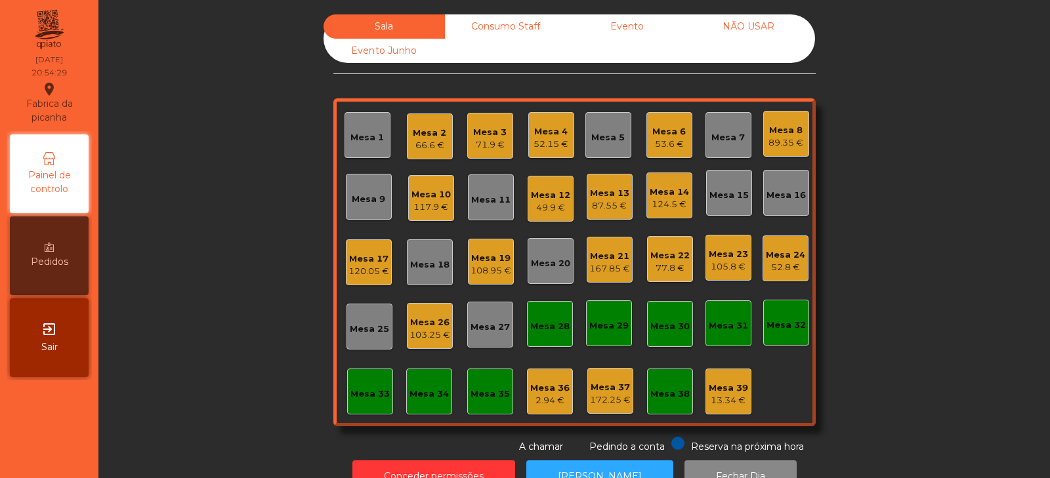
click at [787, 253] on div "Mesa 24" at bounding box center [785, 255] width 39 height 13
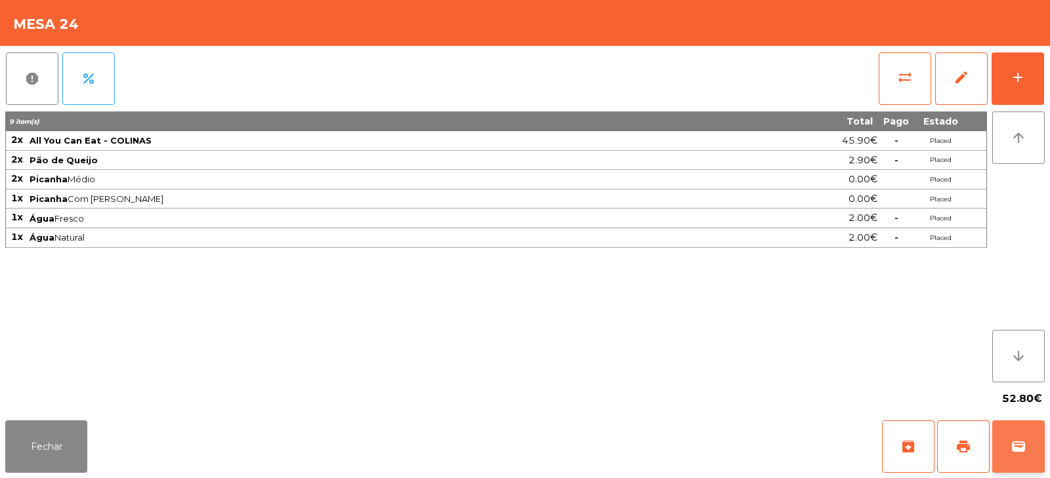
click at [1011, 447] on span "wallet" at bounding box center [1018, 447] width 16 height 16
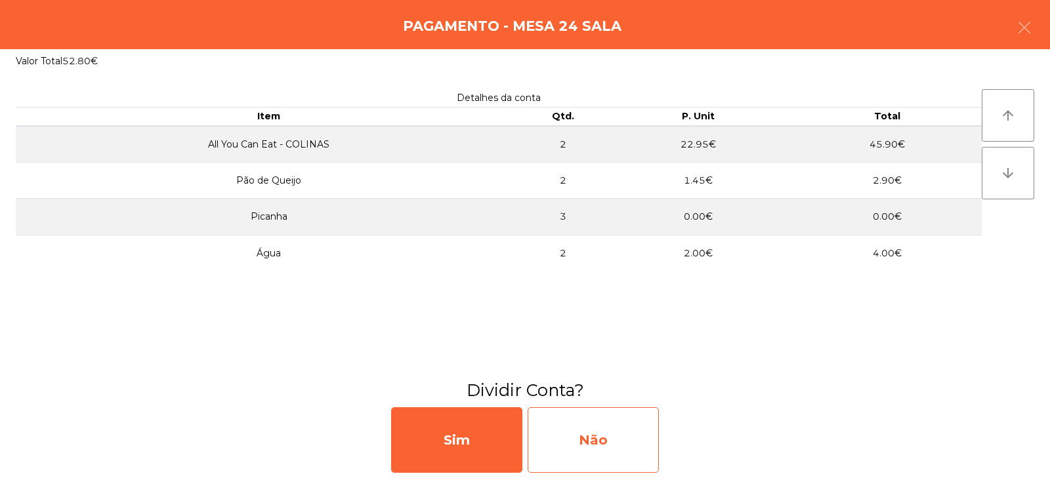
click at [600, 436] on div "Não" at bounding box center [593, 440] width 131 height 66
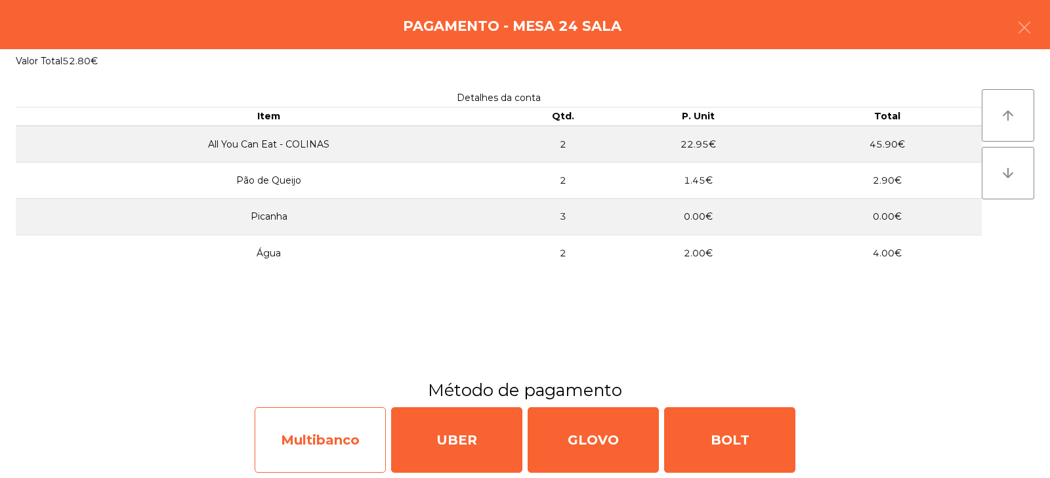
click at [333, 445] on div "Multibanco" at bounding box center [320, 440] width 131 height 66
select select "**"
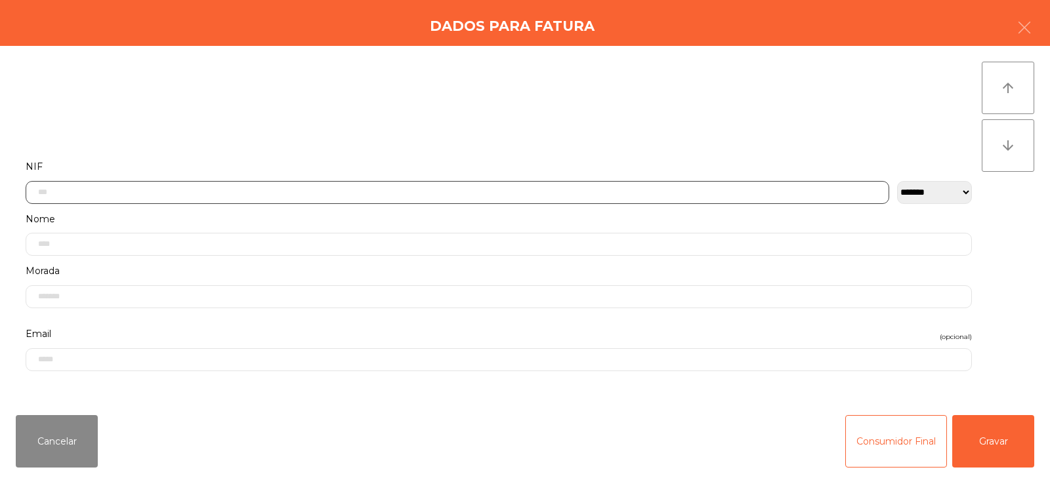
click at [392, 189] on input "text" at bounding box center [457, 192] width 863 height 23
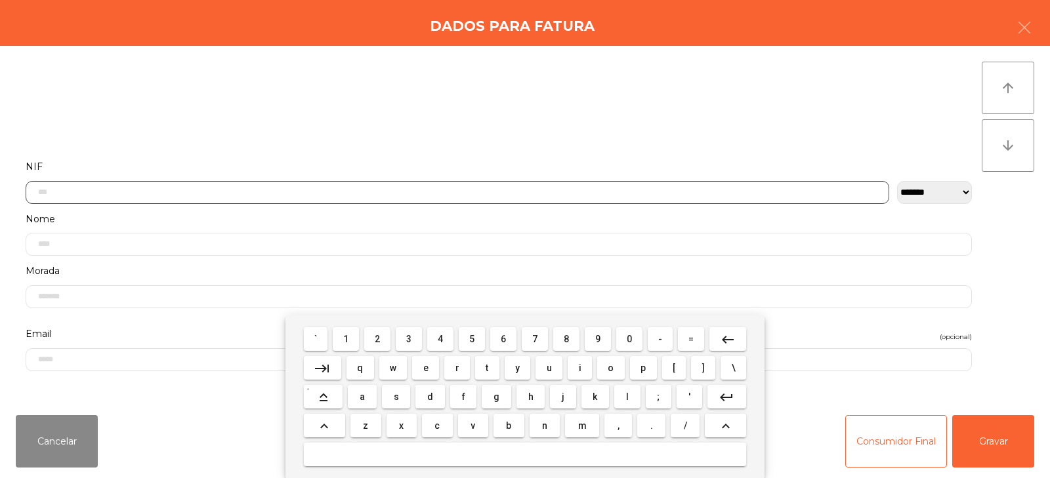
scroll to position [96, 0]
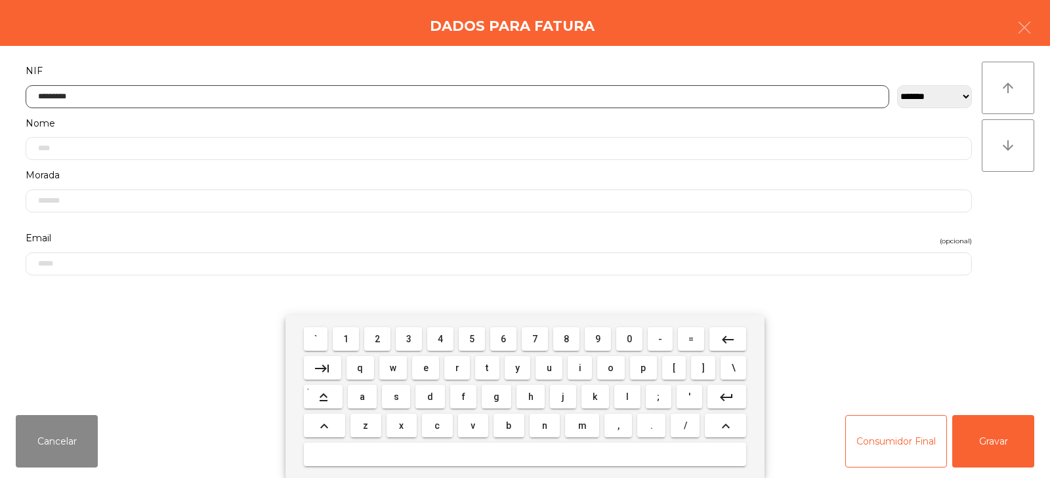
type input "*********"
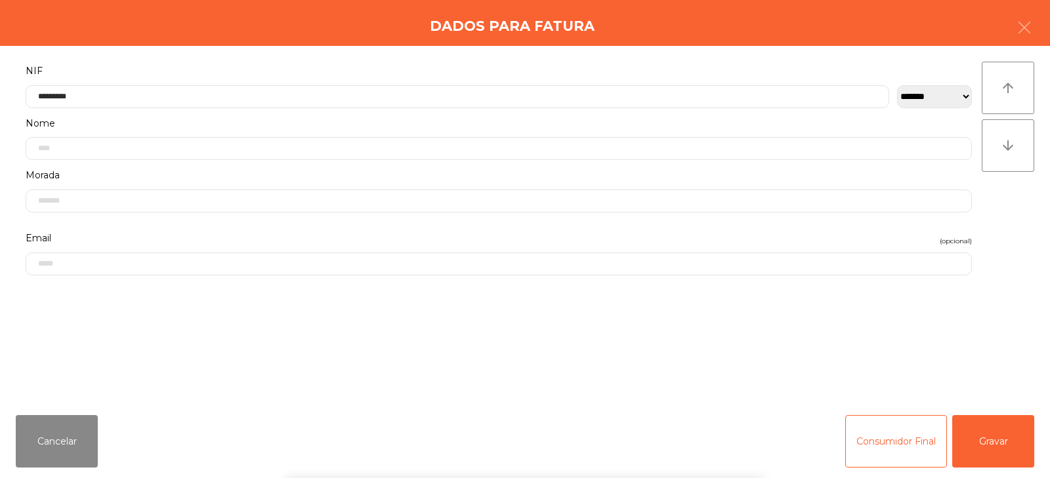
click at [1010, 425] on div "` 1 2 3 4 5 6 7 8 9 0 - = keyboard_backspace keyboard_tab q w e r t y u i o p […" at bounding box center [525, 397] width 1050 height 163
click at [995, 438] on button "Gravar" at bounding box center [993, 441] width 82 height 52
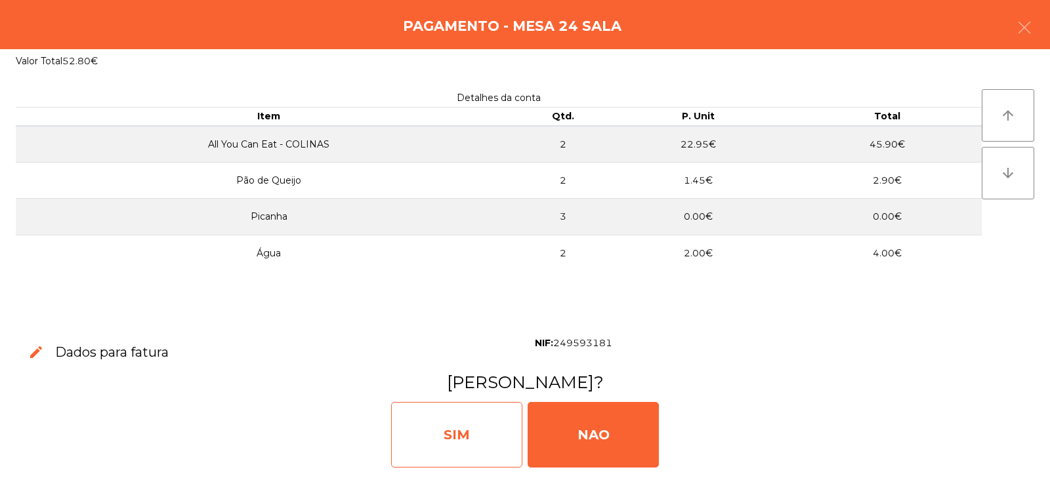
click at [435, 443] on div "SIM" at bounding box center [456, 435] width 131 height 66
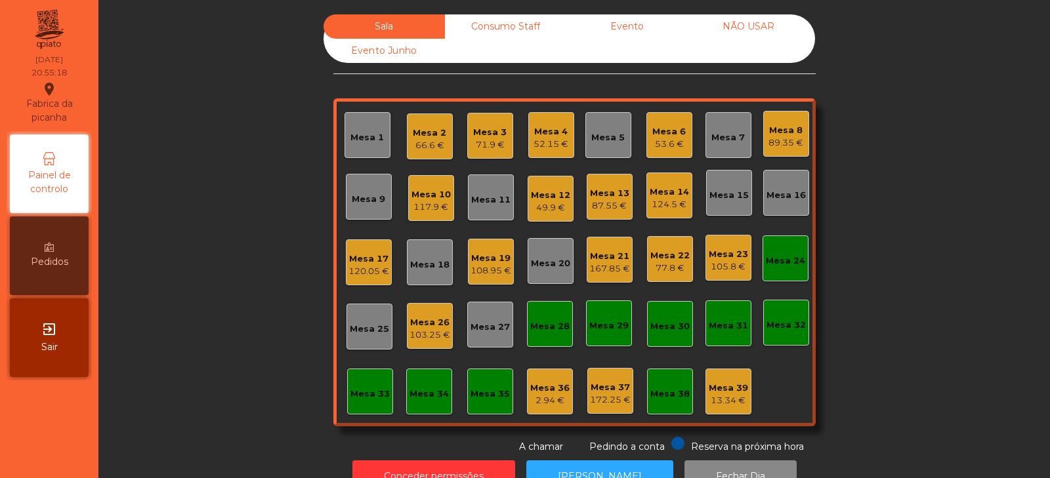
click at [779, 271] on div "Mesa 24" at bounding box center [785, 259] width 46 height 46
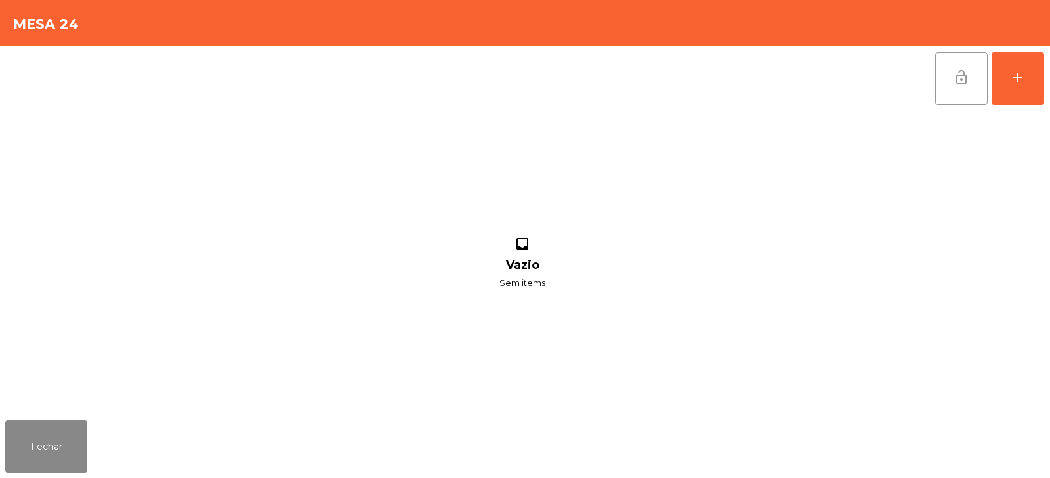
click at [963, 75] on span "lock_open" at bounding box center [961, 78] width 16 height 16
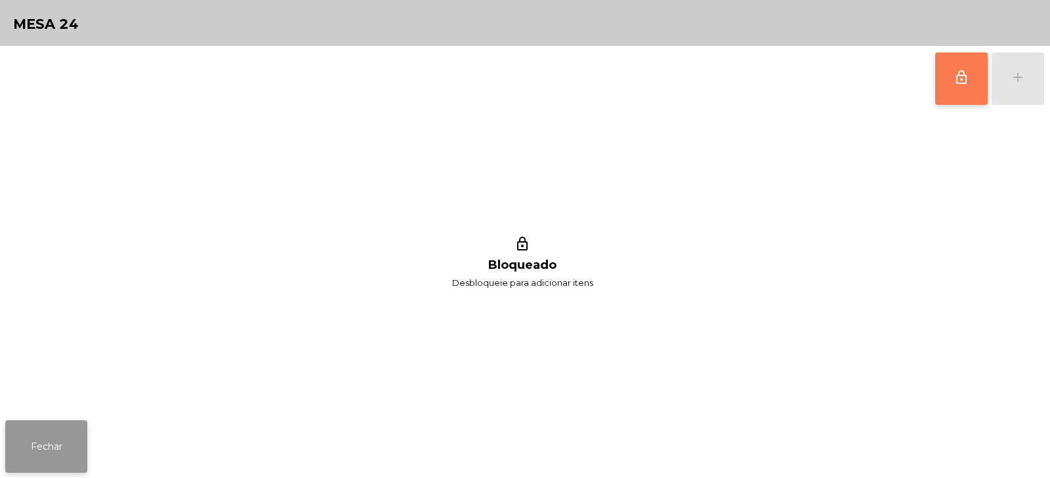
click at [33, 440] on button "Fechar" at bounding box center [46, 447] width 82 height 52
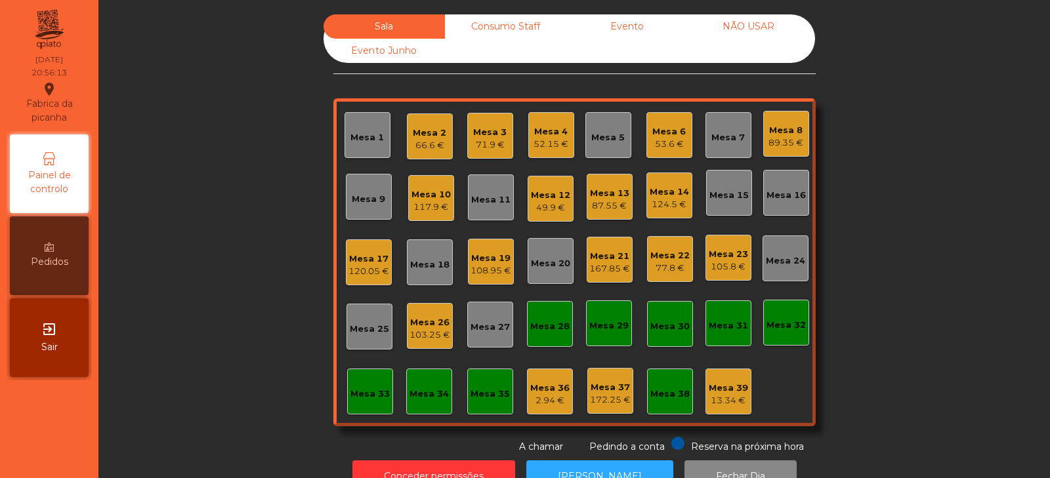
click at [242, 166] on div "Sala Consumo Staff Evento NÃO USAR Evento Junho Mesa 1 Mesa 2 66.6 € Mesa 3 71.…" at bounding box center [574, 234] width 916 height 440
click at [425, 129] on div "Mesa 2" at bounding box center [429, 133] width 33 height 13
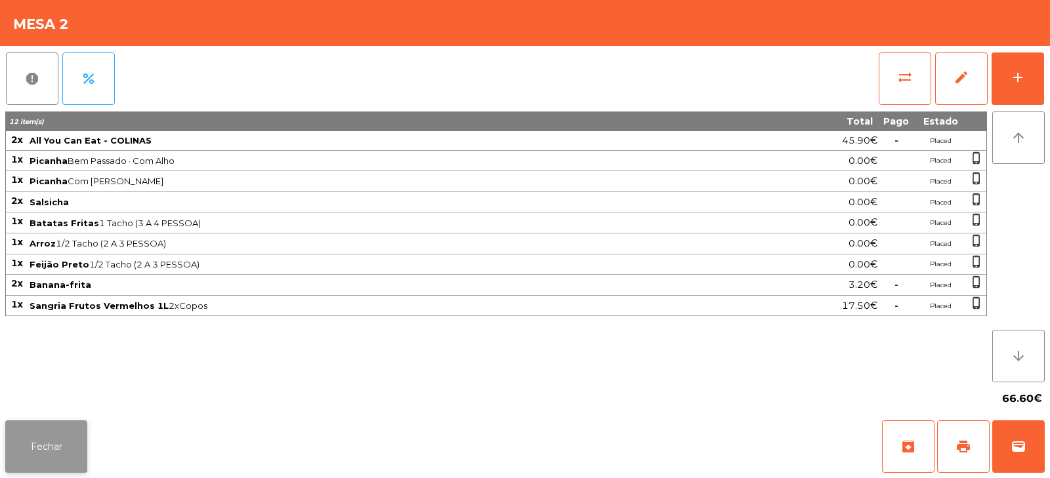
click at [27, 439] on button "Fechar" at bounding box center [46, 447] width 82 height 52
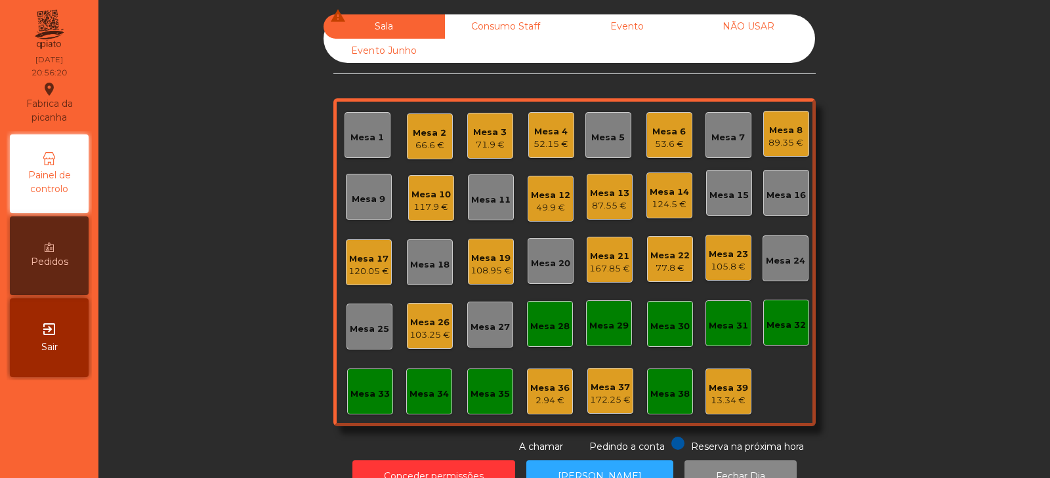
click at [439, 129] on div "Mesa 2" at bounding box center [429, 133] width 33 height 13
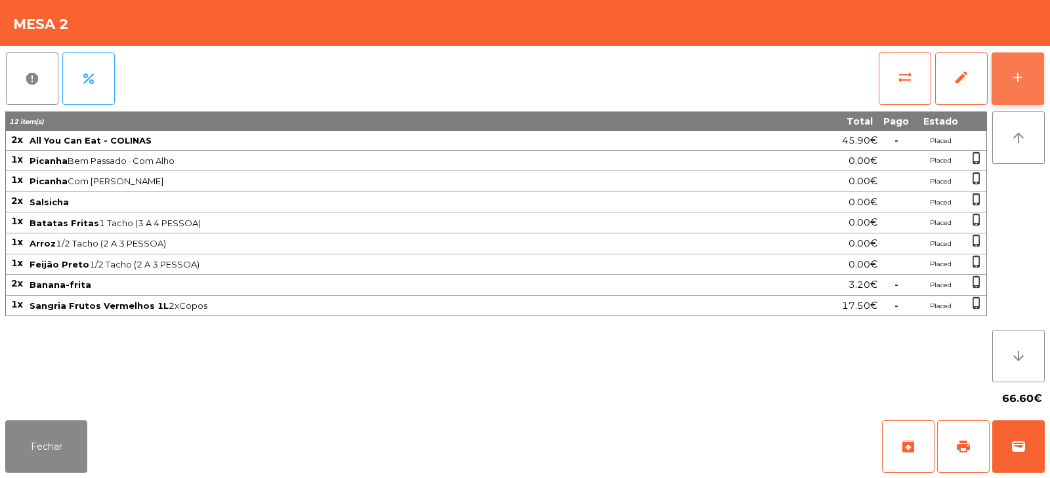
click at [1029, 88] on button "add" at bounding box center [1017, 78] width 52 height 52
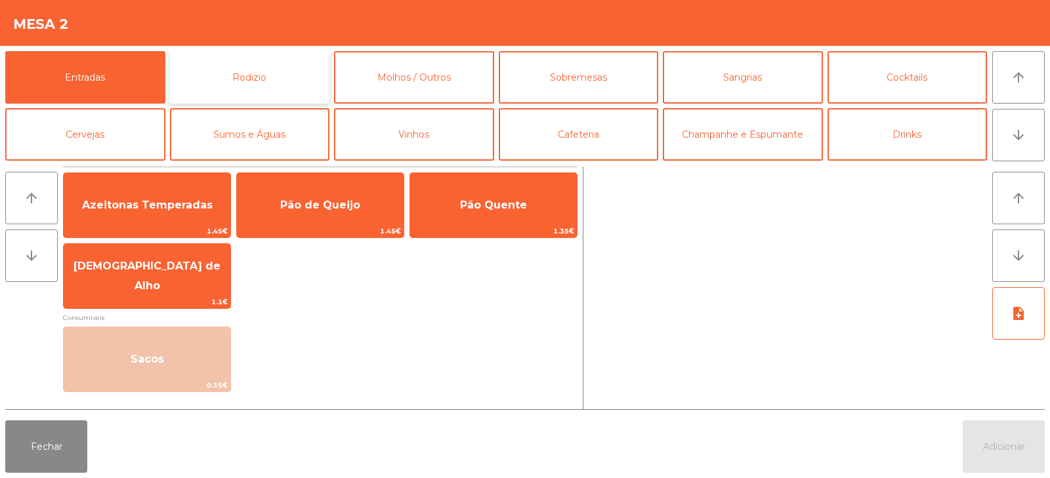
click at [266, 81] on button "Rodizio" at bounding box center [250, 77] width 160 height 52
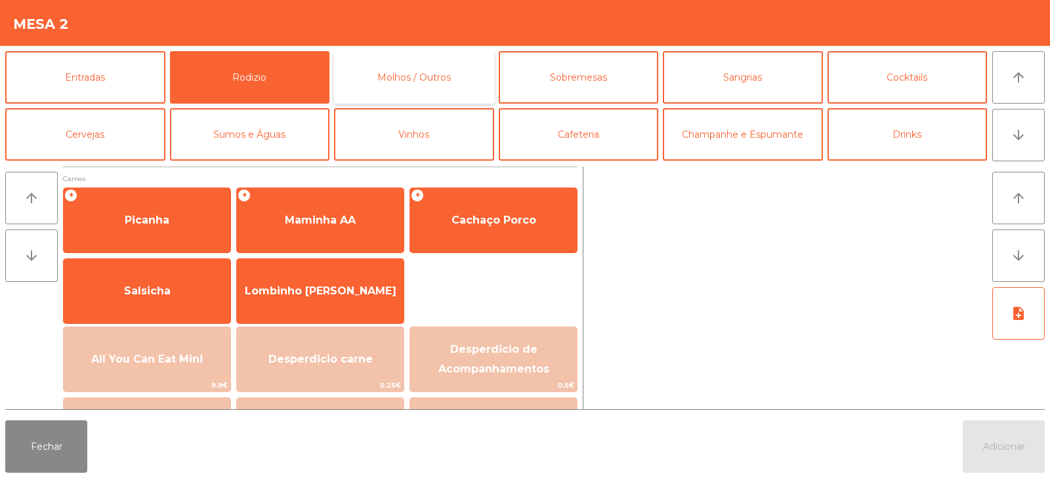
click at [407, 77] on button "Molhos / Outros" at bounding box center [414, 77] width 160 height 52
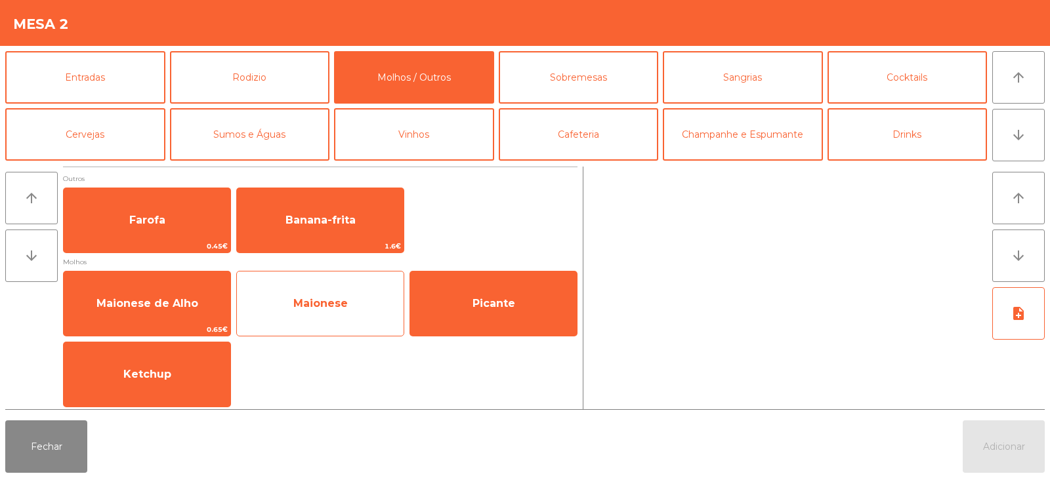
click at [314, 307] on span "Maionese" at bounding box center [320, 303] width 54 height 12
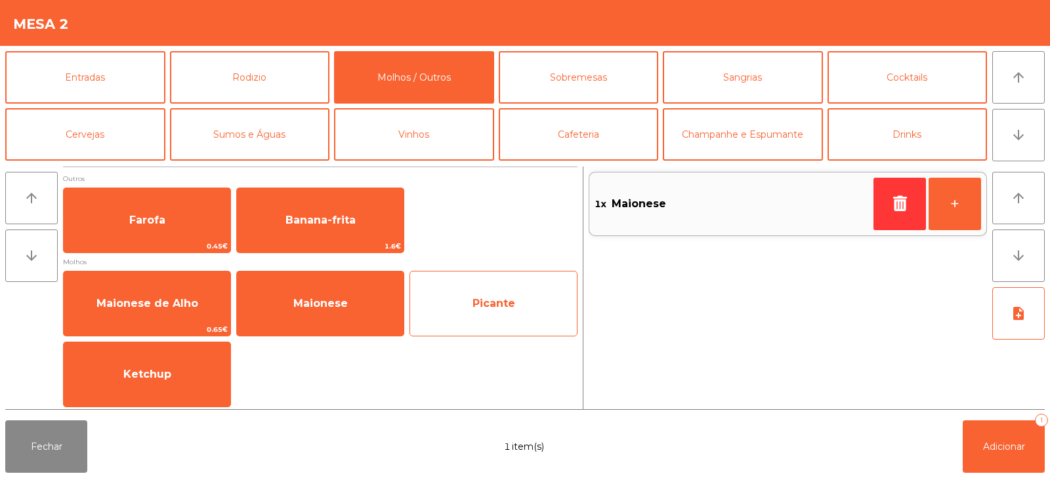
click at [493, 314] on span "Picante" at bounding box center [493, 303] width 167 height 35
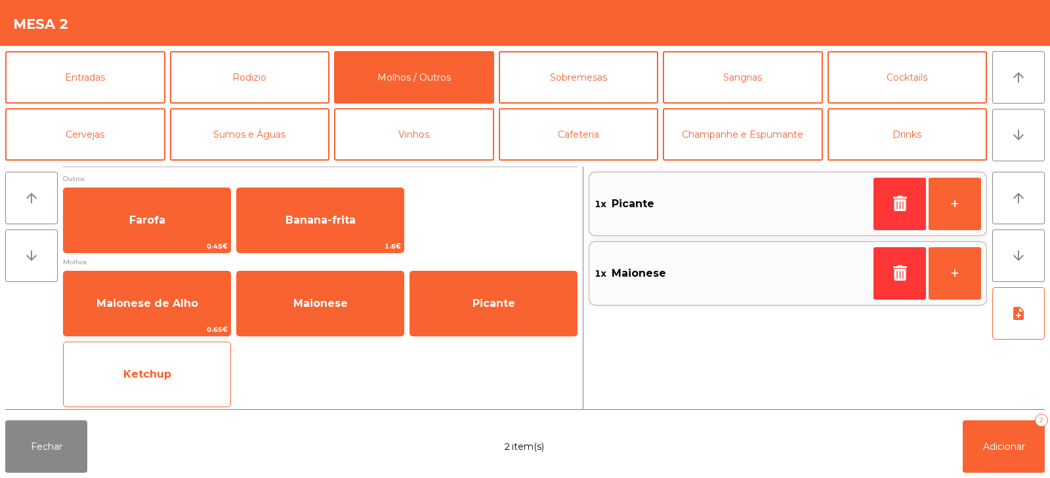
click at [180, 373] on span "Ketchup" at bounding box center [147, 374] width 167 height 35
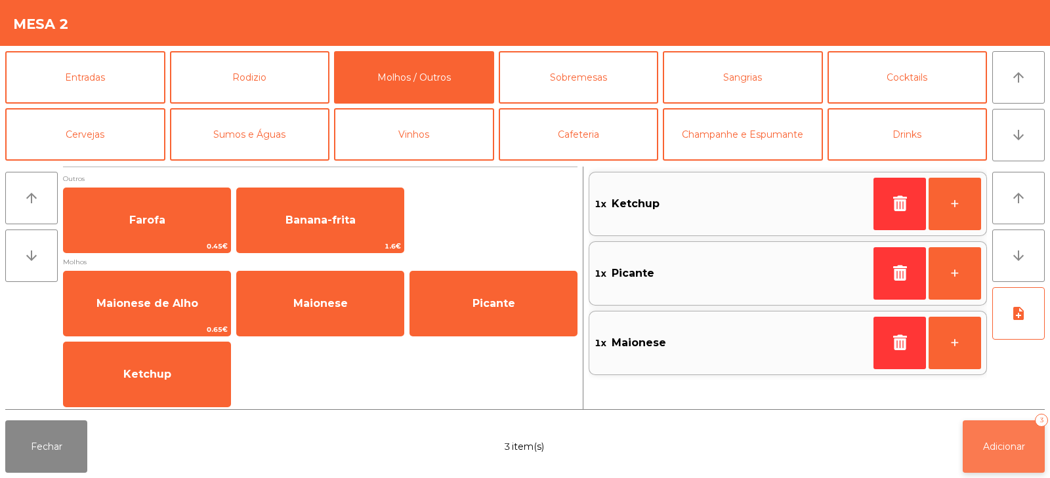
click at [982, 463] on button "Adicionar 3" at bounding box center [1004, 447] width 82 height 52
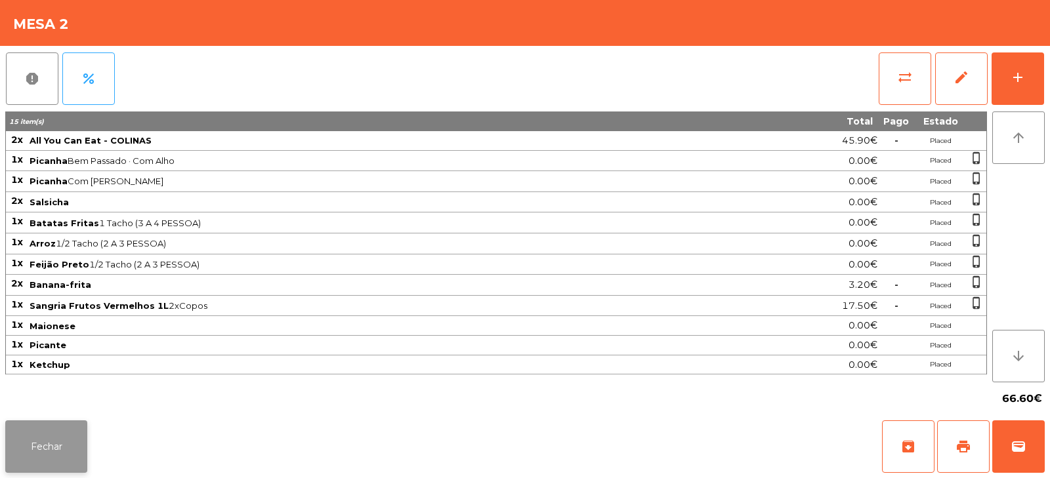
click at [22, 453] on button "Fechar" at bounding box center [46, 447] width 82 height 52
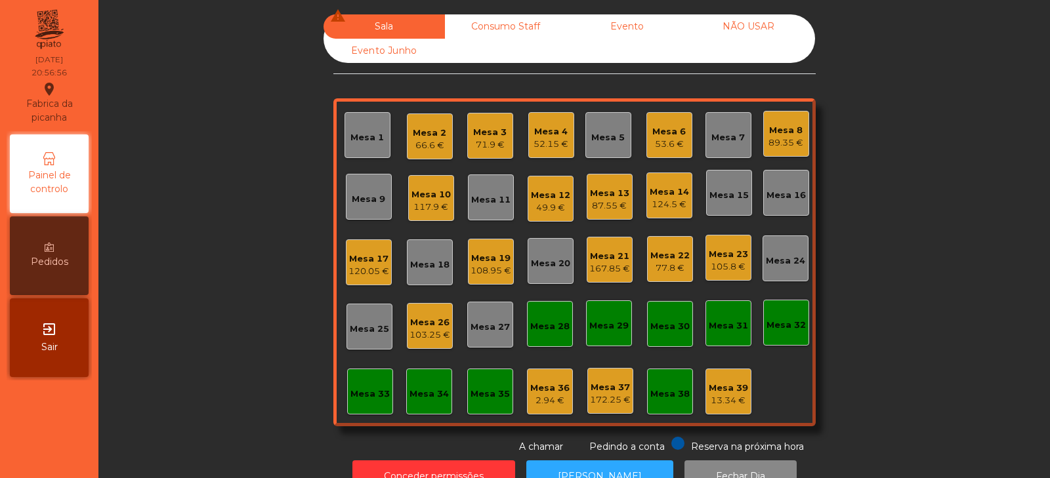
click at [785, 131] on div "Mesa 8" at bounding box center [785, 130] width 35 height 13
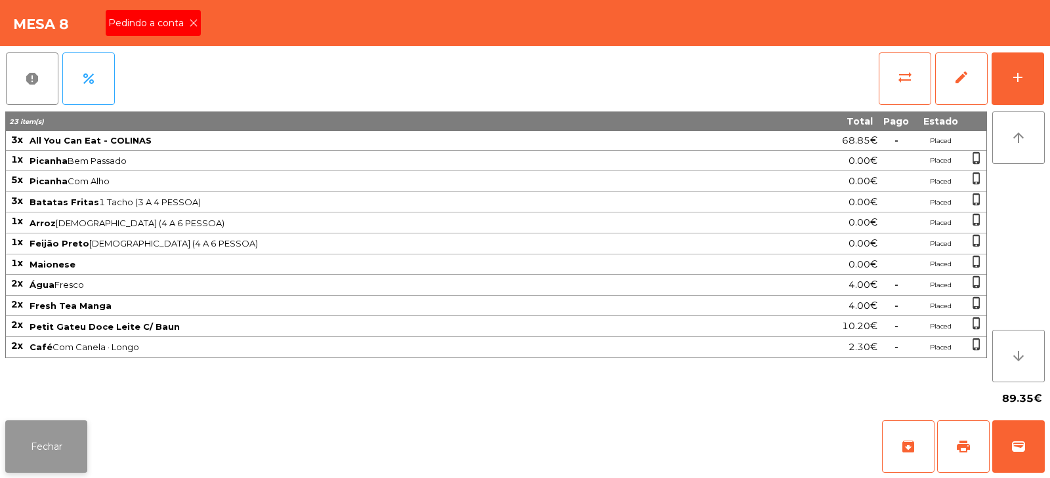
click at [8, 454] on button "Fechar" at bounding box center [46, 447] width 82 height 52
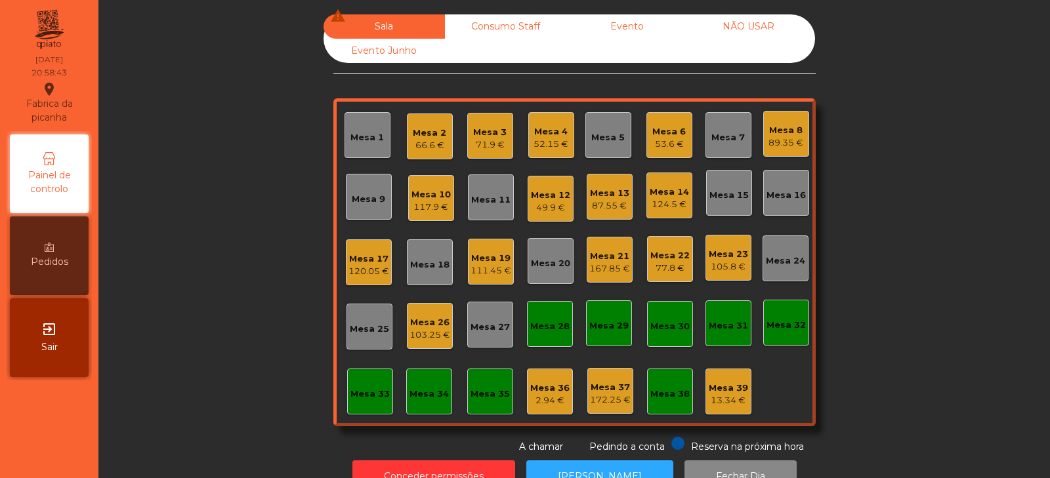
click at [222, 177] on div "Sala warning Consumo Staff Evento NÃO USAR Evento Junho Mesa 1 Mesa 2 66.6 € Me…" at bounding box center [574, 234] width 916 height 440
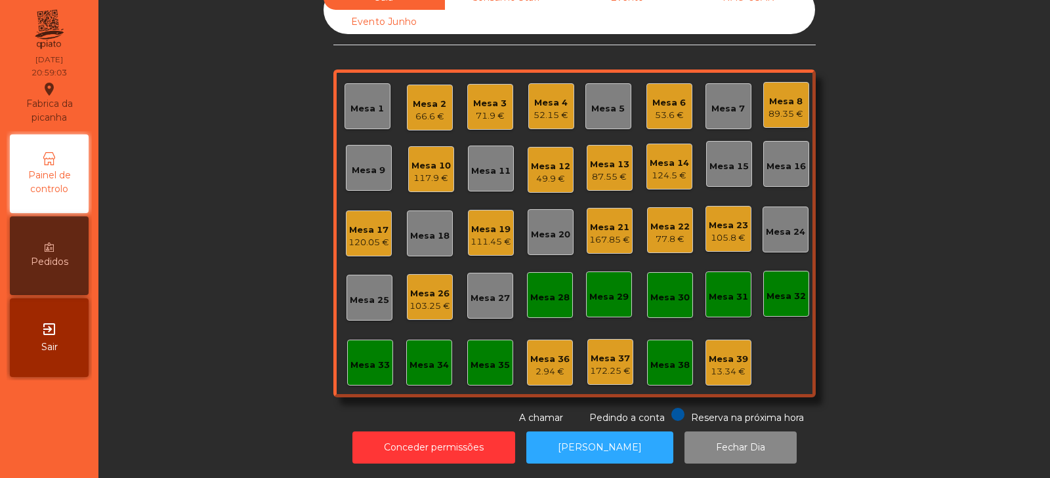
scroll to position [39, 0]
click at [410, 230] on div "Mesa 18" at bounding box center [429, 236] width 39 height 13
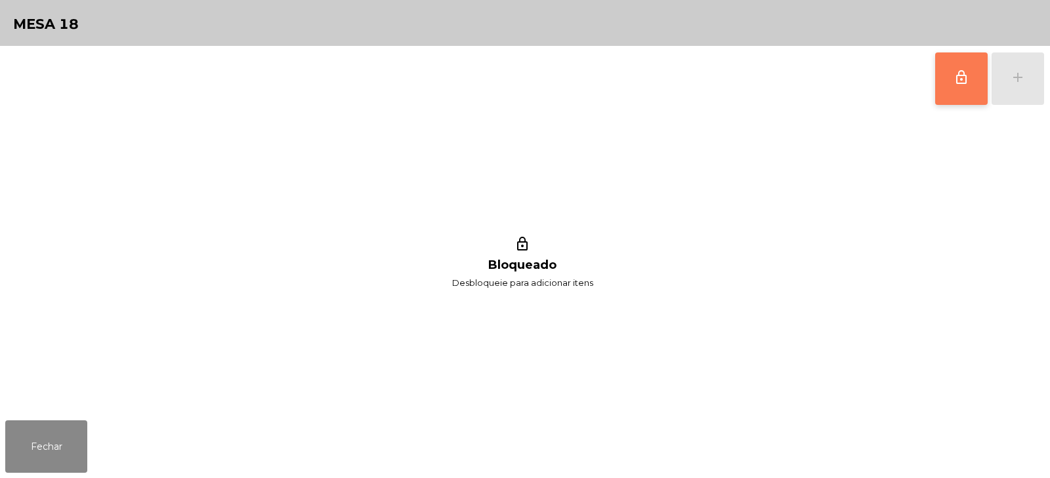
click at [953, 91] on button "lock_outline" at bounding box center [961, 78] width 52 height 52
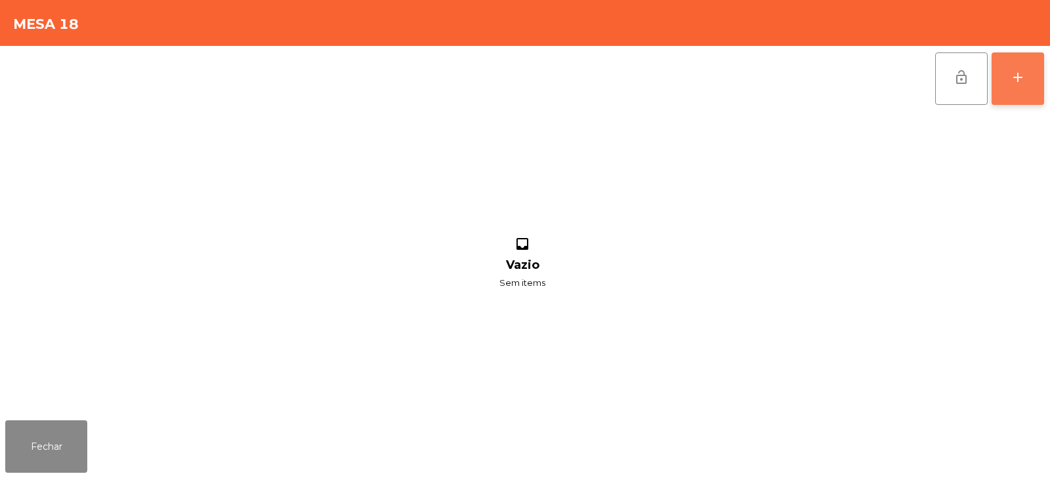
click at [1020, 77] on div "add" at bounding box center [1018, 78] width 16 height 16
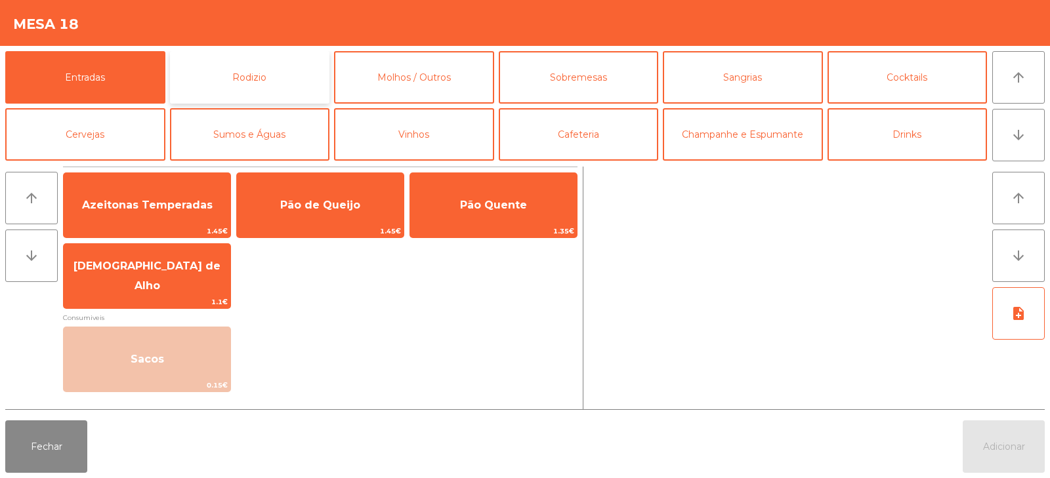
click at [222, 75] on button "Rodizio" at bounding box center [250, 77] width 160 height 52
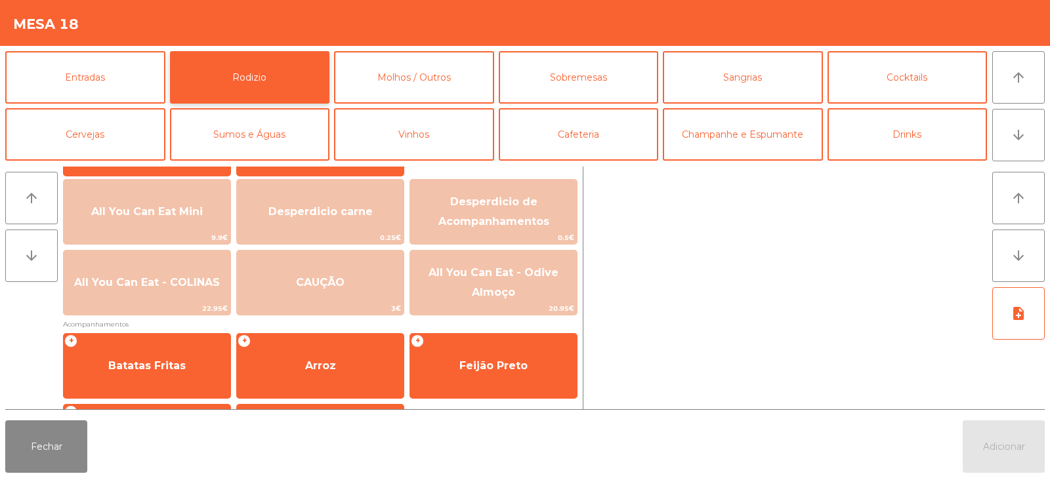
scroll to position [145, 0]
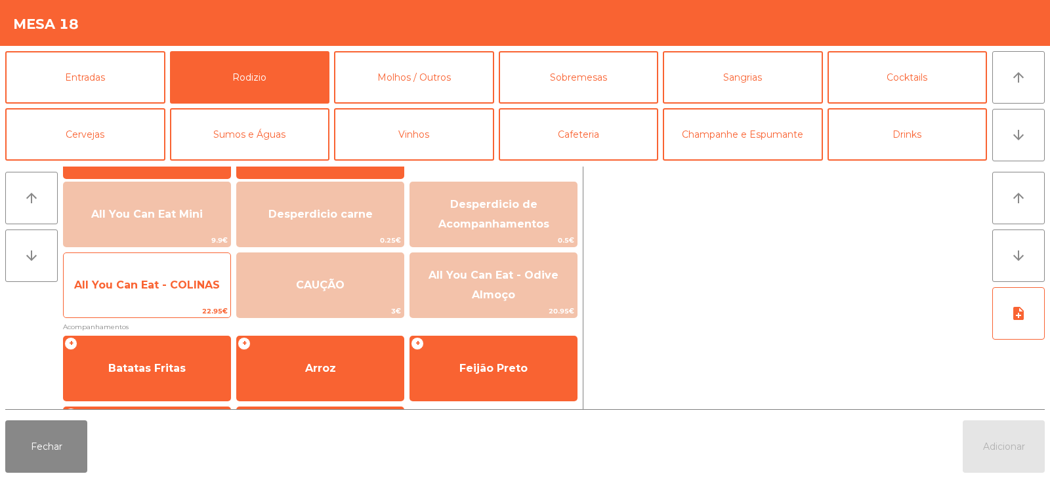
click at [141, 294] on span "All You Can Eat - COLINAS" at bounding box center [147, 285] width 167 height 35
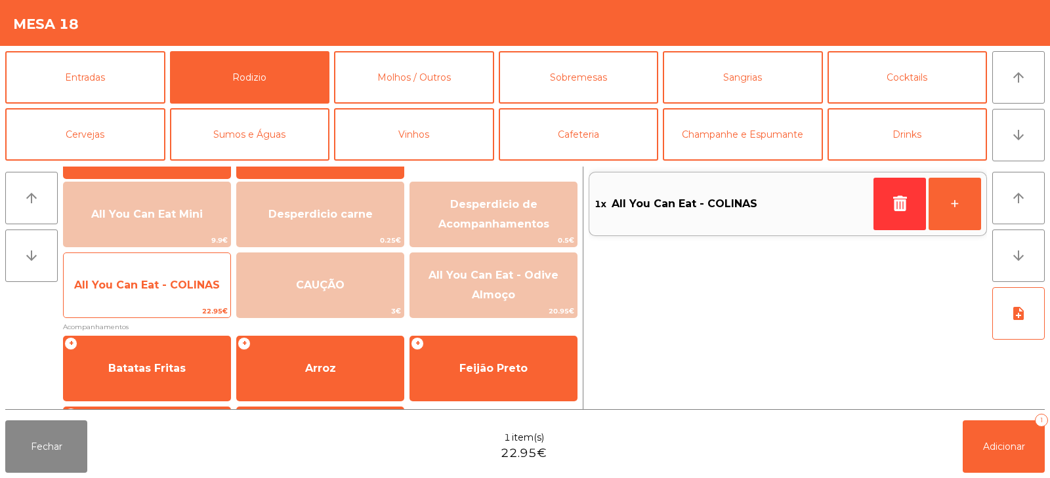
click at [151, 302] on span "All You Can Eat - COLINAS" at bounding box center [147, 285] width 167 height 35
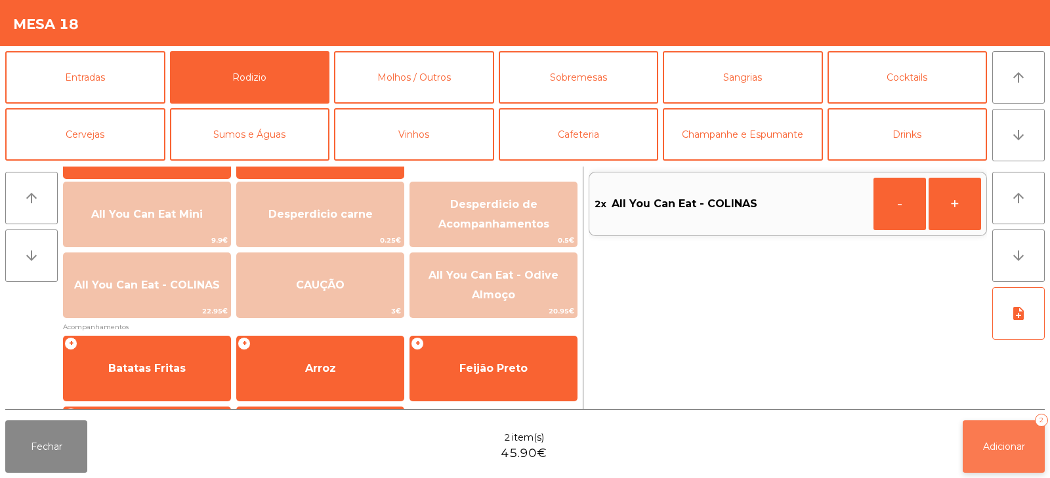
click at [999, 462] on button "Adicionar 2" at bounding box center [1004, 447] width 82 height 52
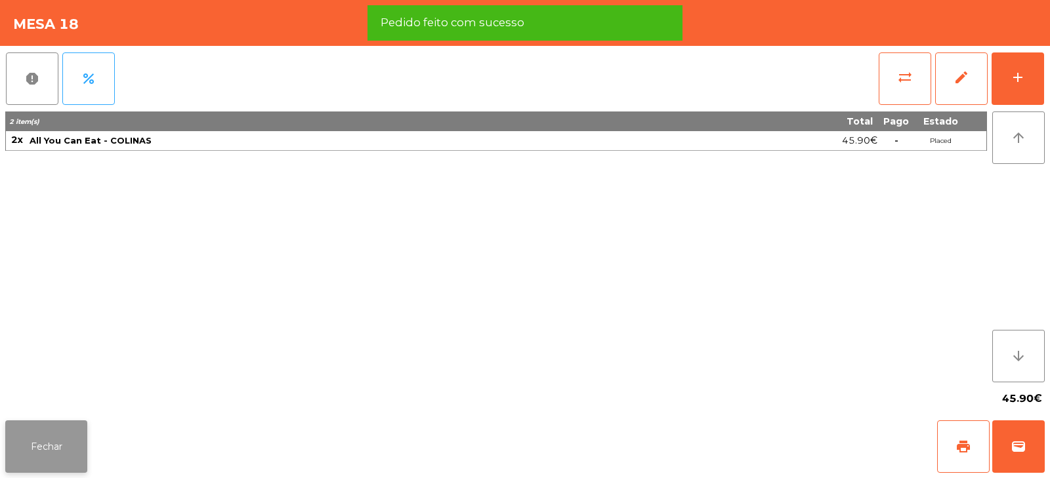
click at [51, 459] on button "Fechar" at bounding box center [46, 447] width 82 height 52
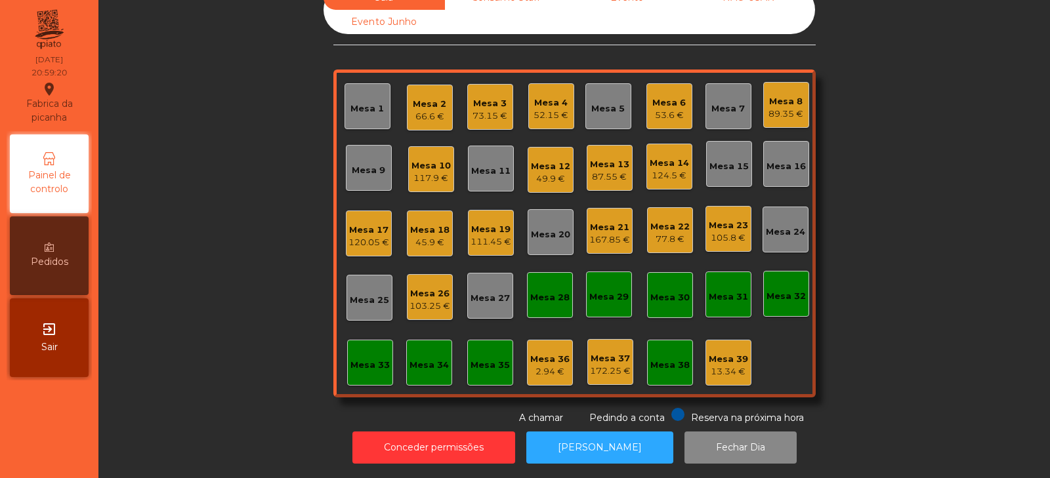
click at [191, 224] on div "Sala warning Consumo Staff Evento NÃO USAR Evento Junho Mesa 1 Mesa 2 66.6 € Me…" at bounding box center [574, 206] width 916 height 440
click at [772, 108] on div "89.35 €" at bounding box center [785, 114] width 35 height 13
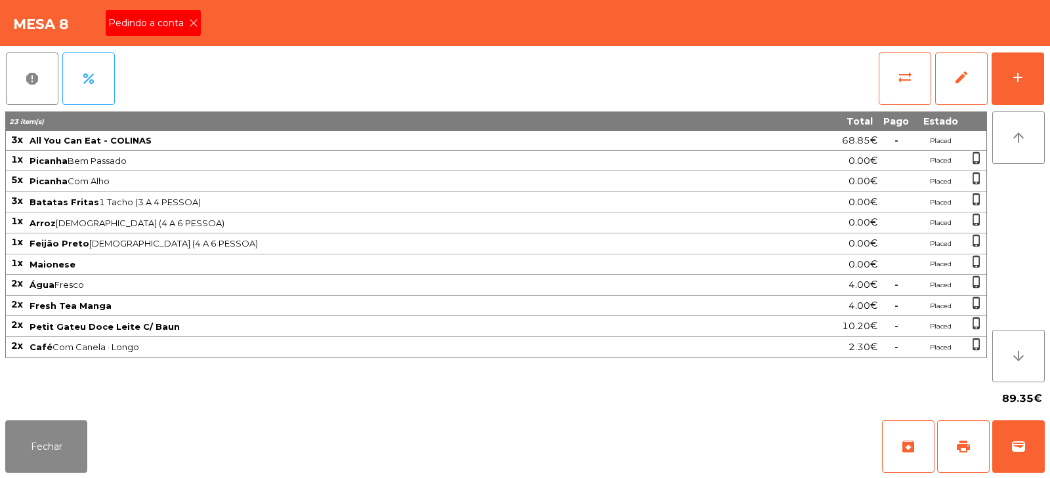
click at [178, 20] on span "Pedindo a conta" at bounding box center [148, 23] width 81 height 14
click at [959, 463] on button "print" at bounding box center [963, 447] width 52 height 52
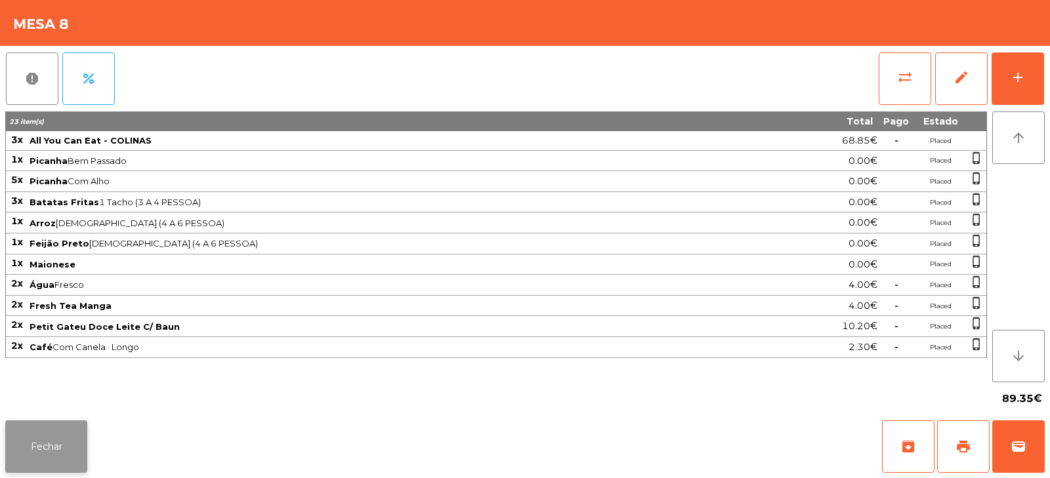
click at [66, 455] on button "Fechar" at bounding box center [46, 447] width 82 height 52
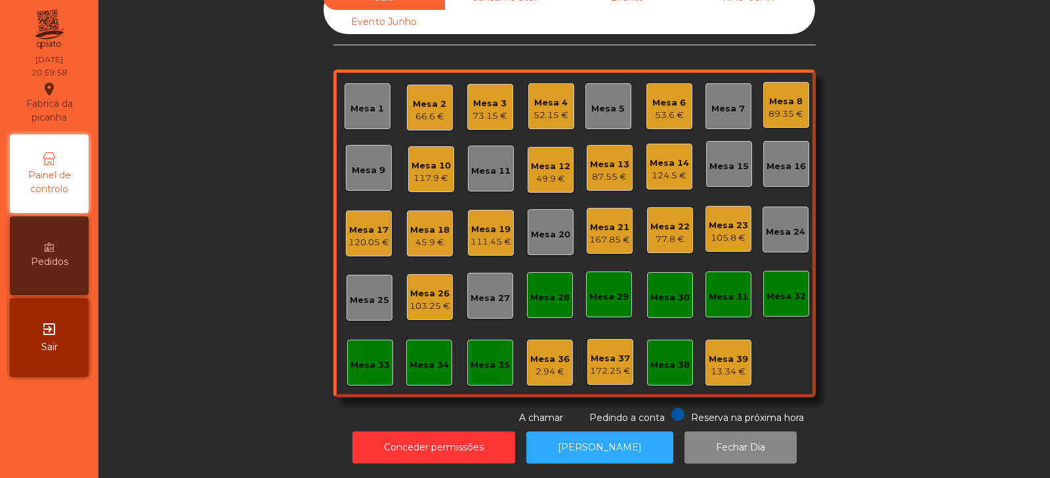
click at [793, 160] on div "Mesa 16" at bounding box center [785, 166] width 39 height 13
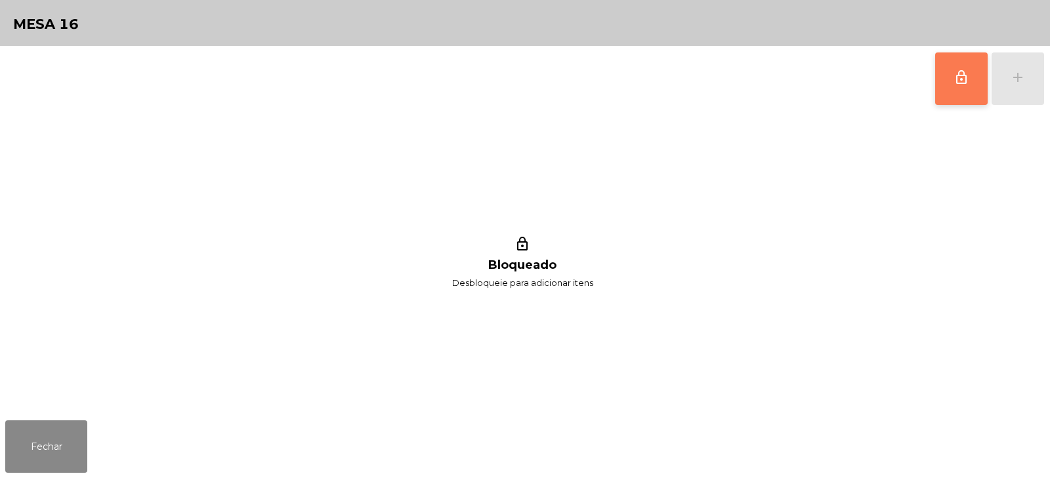
click at [959, 91] on button "lock_outline" at bounding box center [961, 78] width 52 height 52
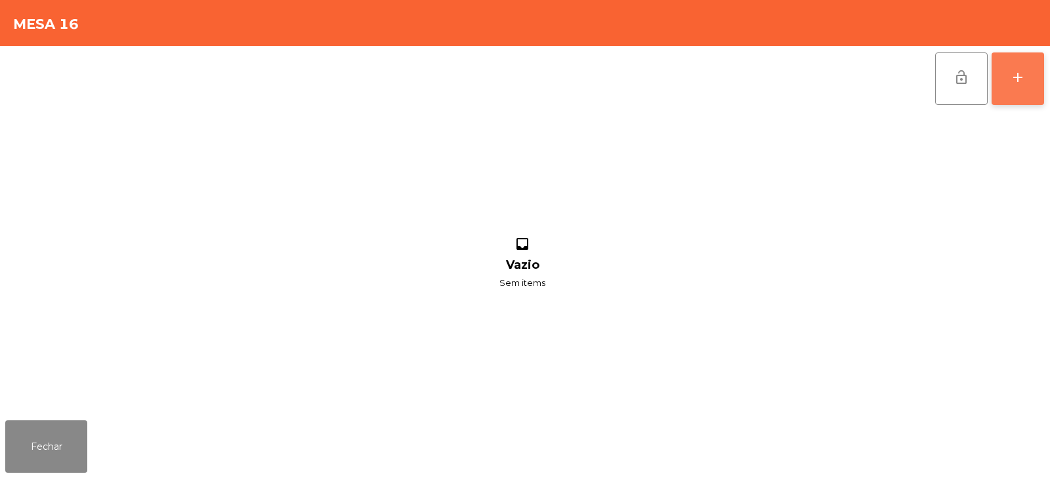
click at [1021, 79] on div "add" at bounding box center [1018, 78] width 16 height 16
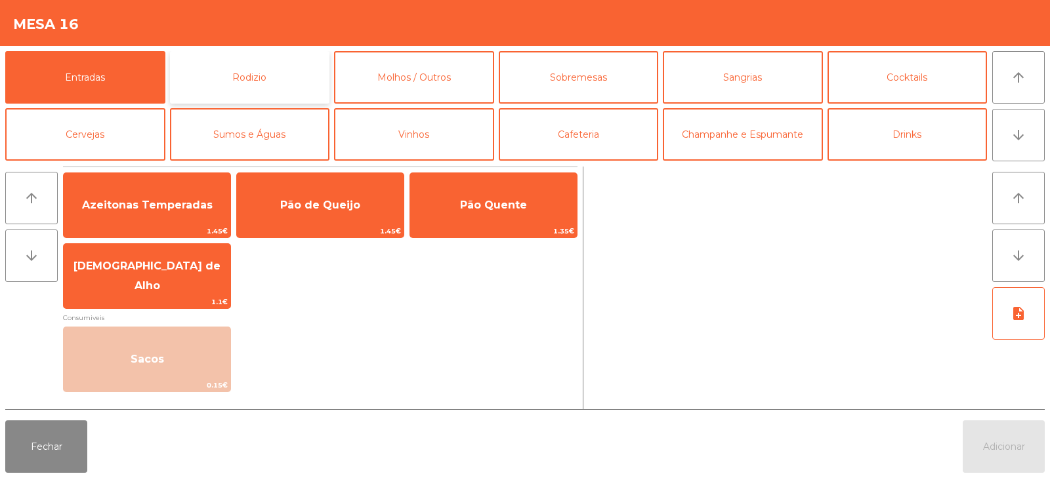
click at [285, 81] on button "Rodizio" at bounding box center [250, 77] width 160 height 52
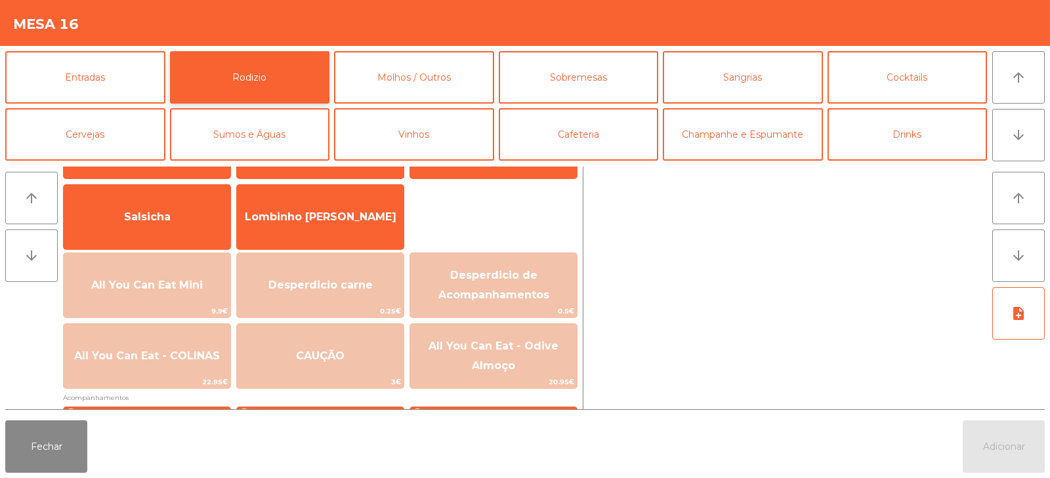
scroll to position [110, 0]
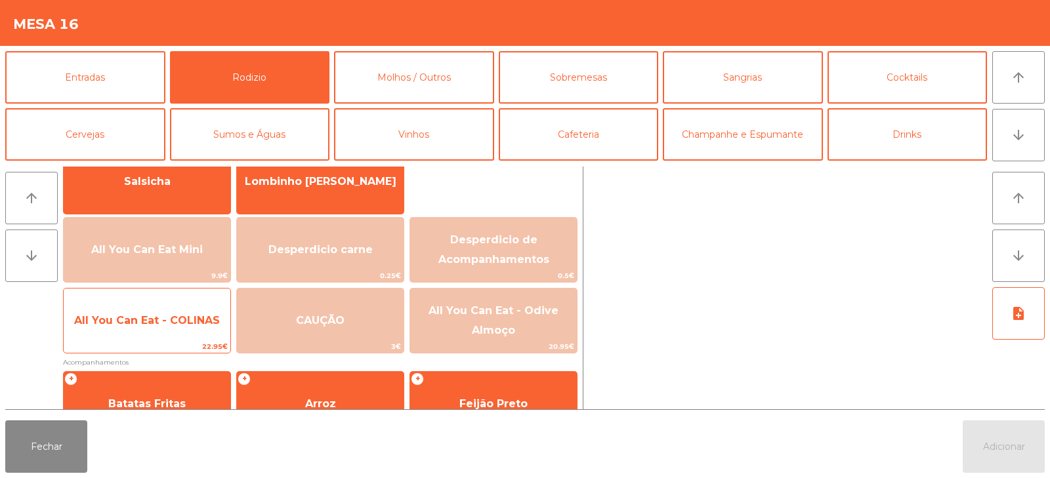
click at [157, 337] on span "All You Can Eat - COLINAS" at bounding box center [147, 320] width 167 height 35
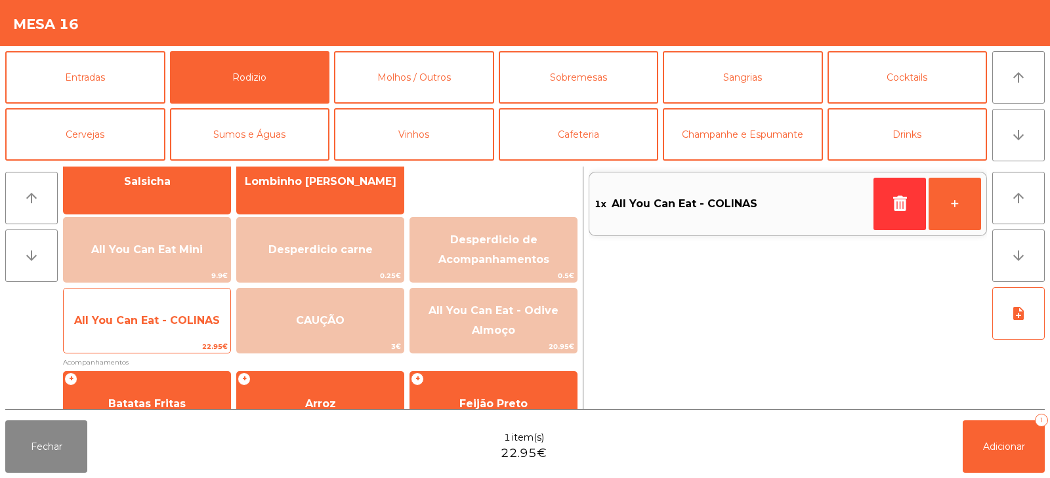
click at [156, 331] on span "All You Can Eat - COLINAS" at bounding box center [147, 320] width 167 height 35
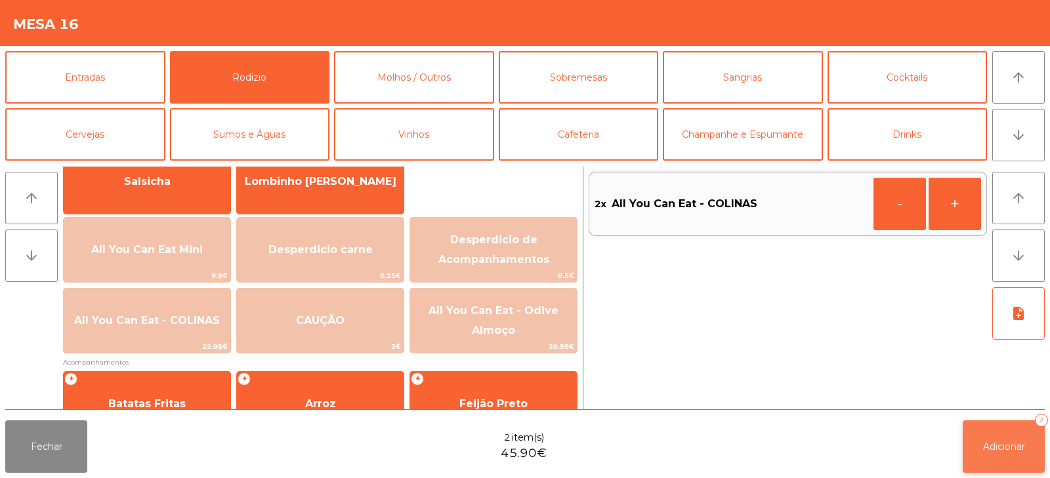
click at [989, 438] on button "Adicionar 2" at bounding box center [1004, 447] width 82 height 52
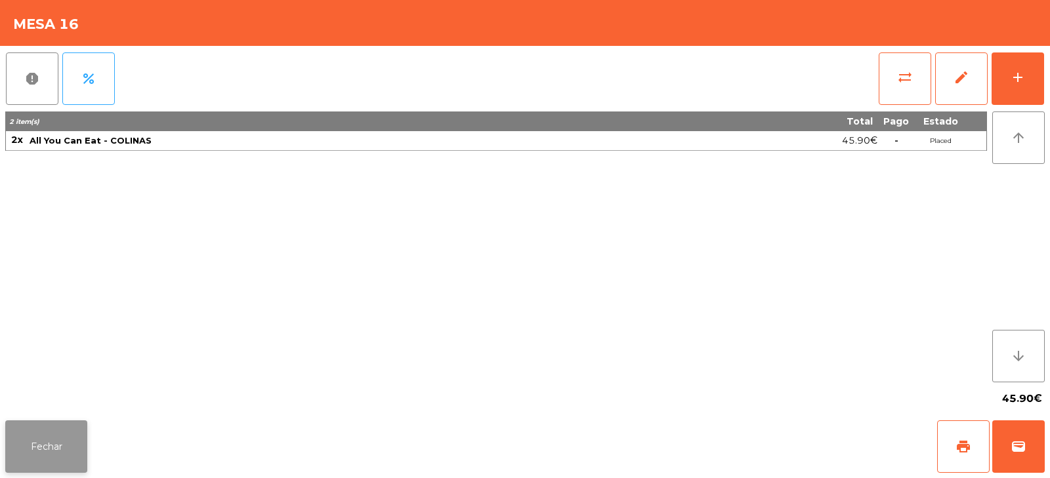
click at [54, 469] on button "Fechar" at bounding box center [46, 447] width 82 height 52
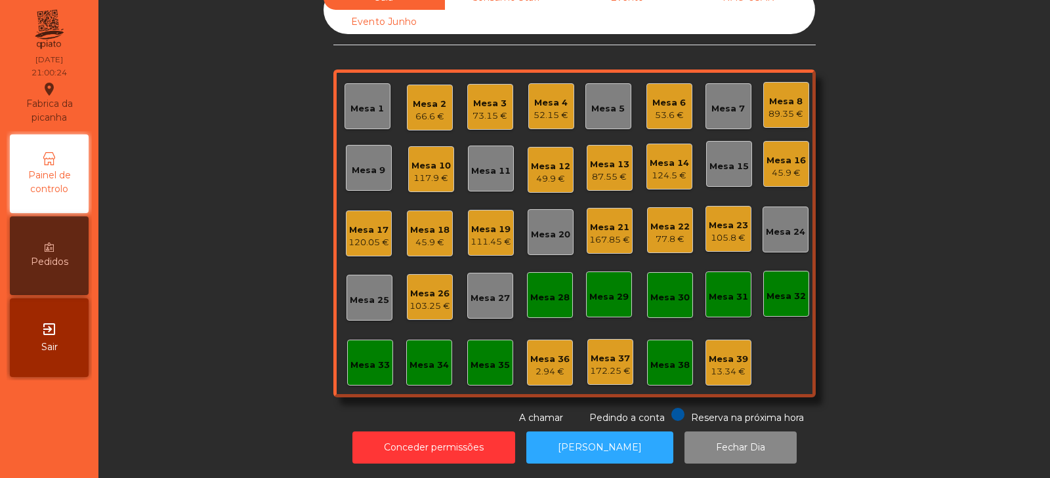
click at [243, 308] on div "Sala warning Consumo Staff Evento NÃO USAR Evento Junho Mesa 1 Mesa 2 66.6 € Me…" at bounding box center [574, 206] width 916 height 440
click at [774, 108] on div "89.35 €" at bounding box center [785, 114] width 35 height 13
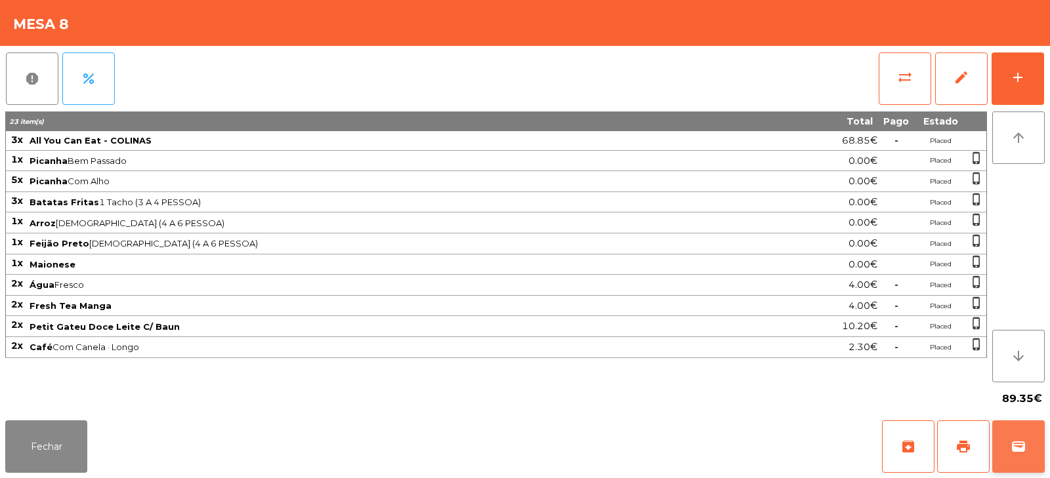
click at [1018, 441] on span "wallet" at bounding box center [1018, 447] width 16 height 16
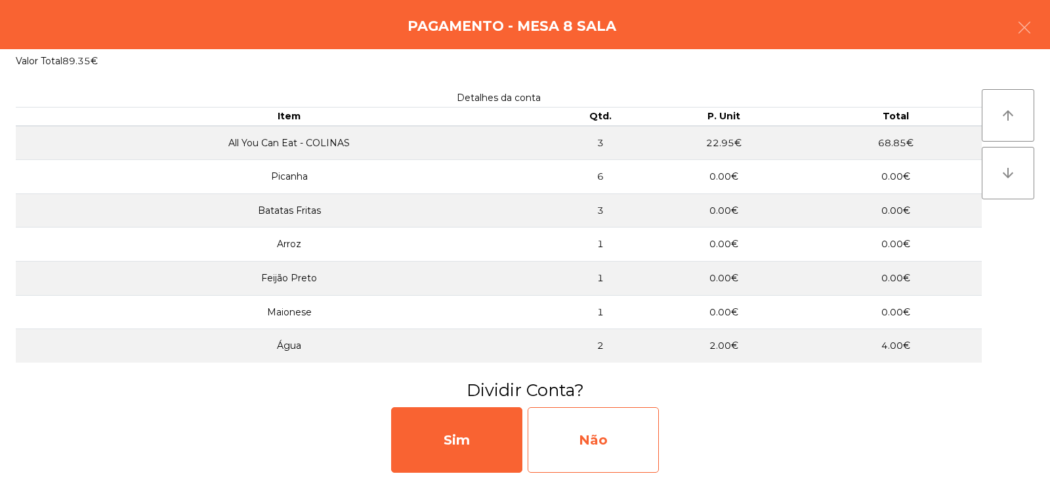
click at [607, 447] on div "Não" at bounding box center [593, 440] width 131 height 66
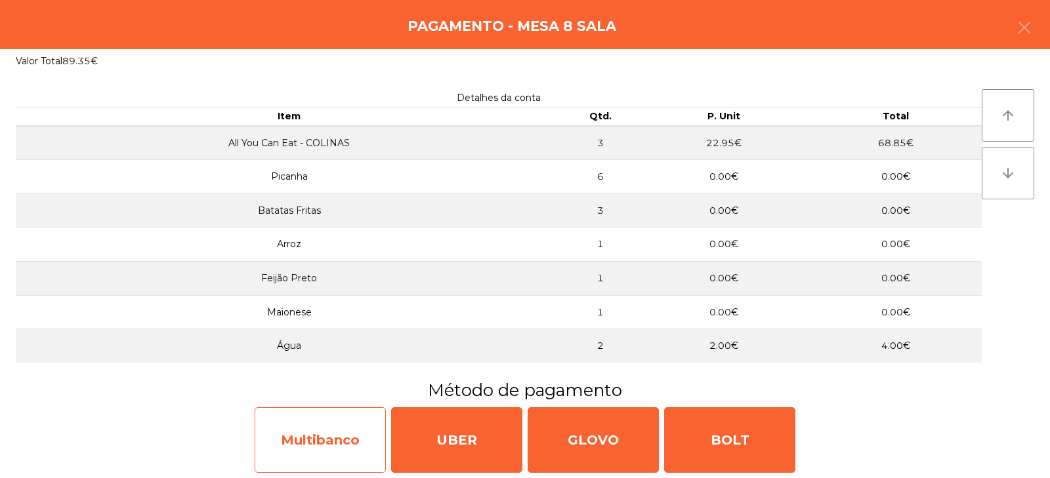
click at [311, 442] on div "Multibanco" at bounding box center [320, 440] width 131 height 66
select select "**"
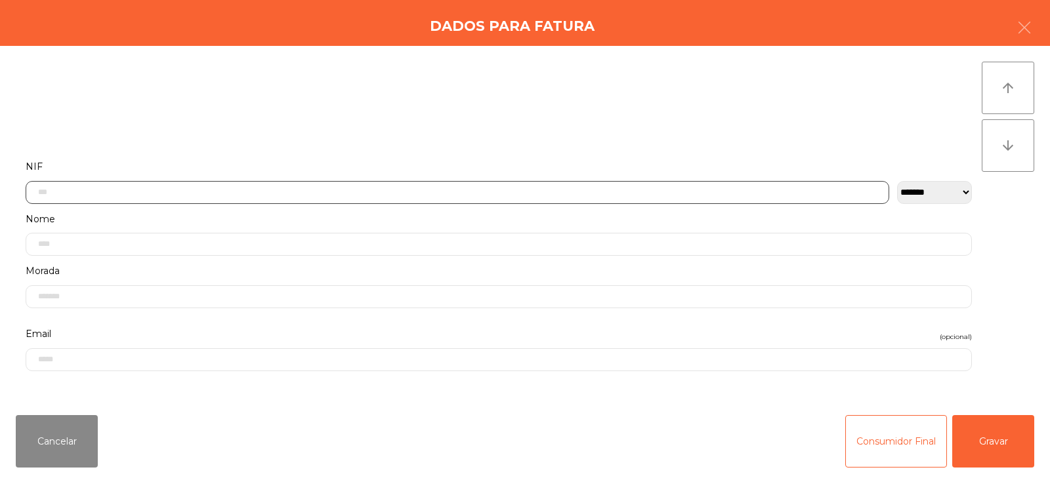
click at [389, 195] on input "text" at bounding box center [457, 192] width 863 height 23
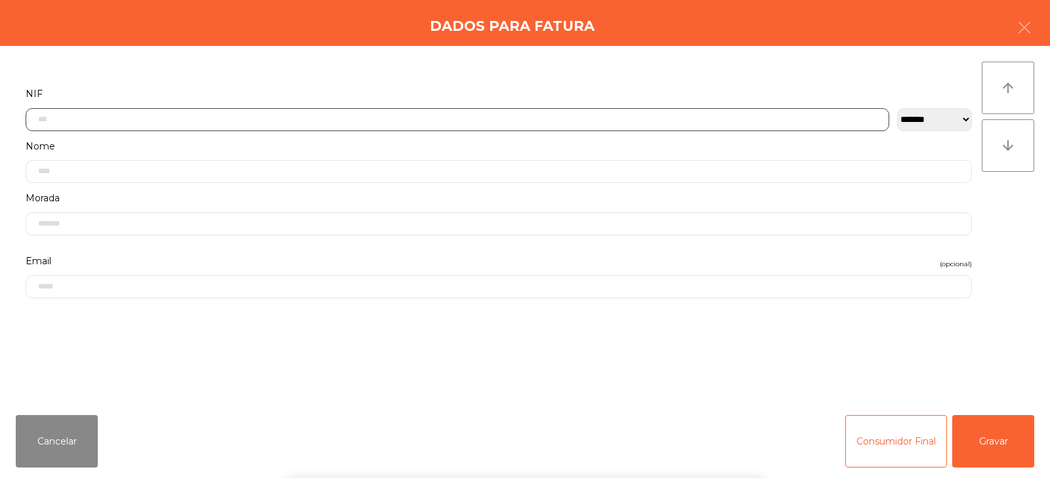
scroll to position [96, 0]
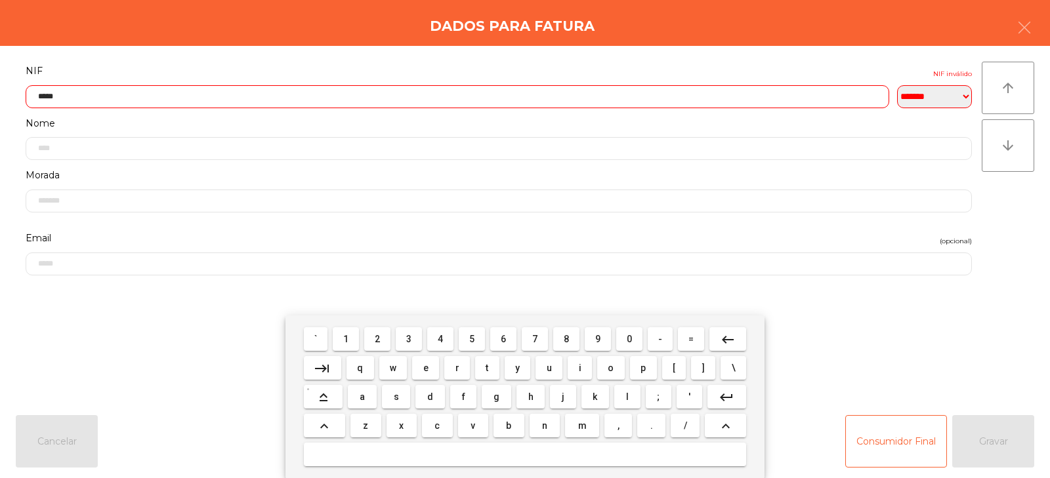
type input "*****"
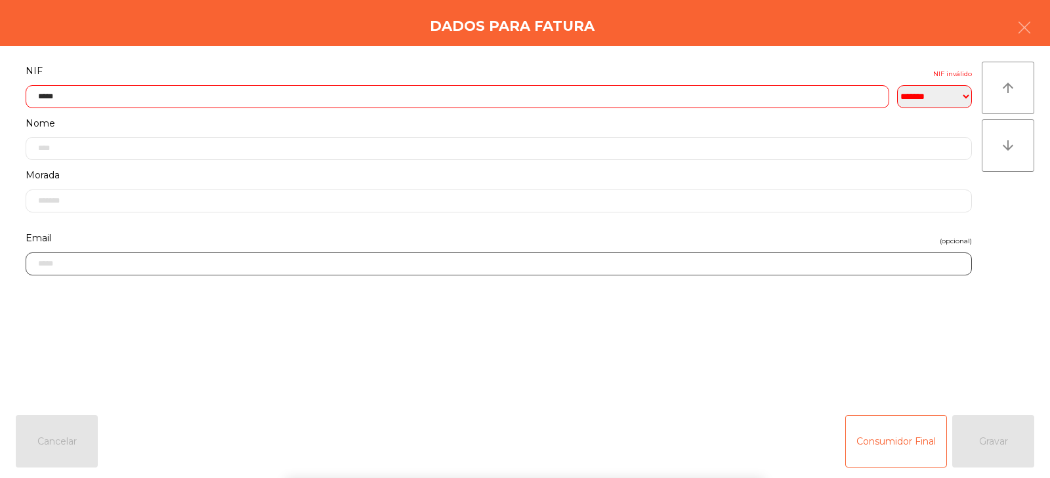
click at [789, 276] on input "email" at bounding box center [499, 264] width 946 height 23
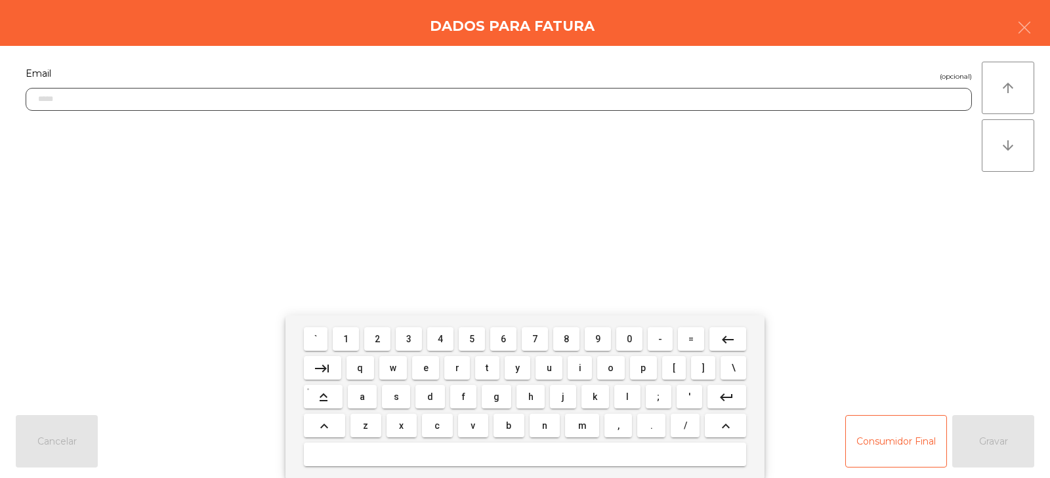
scroll to position [266, 0]
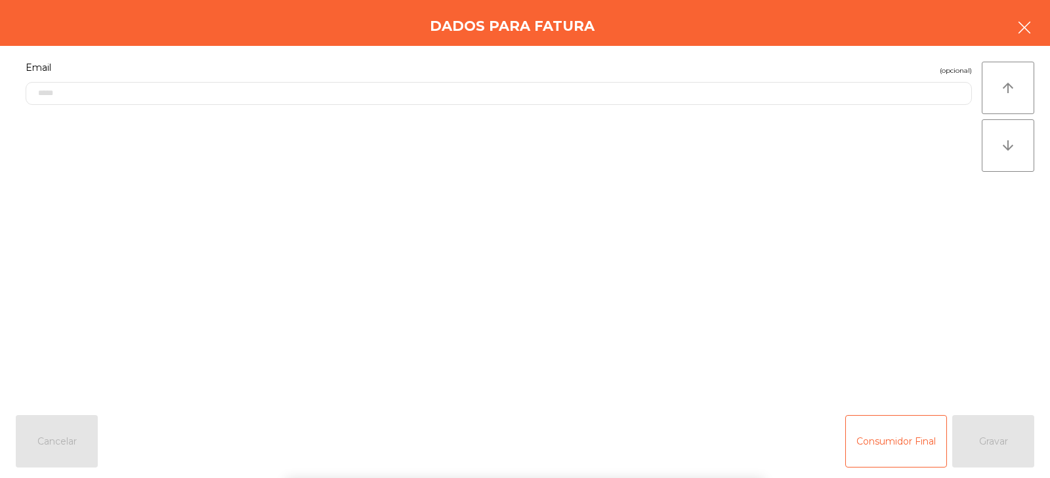
click at [1020, 16] on button "button" at bounding box center [1024, 28] width 37 height 39
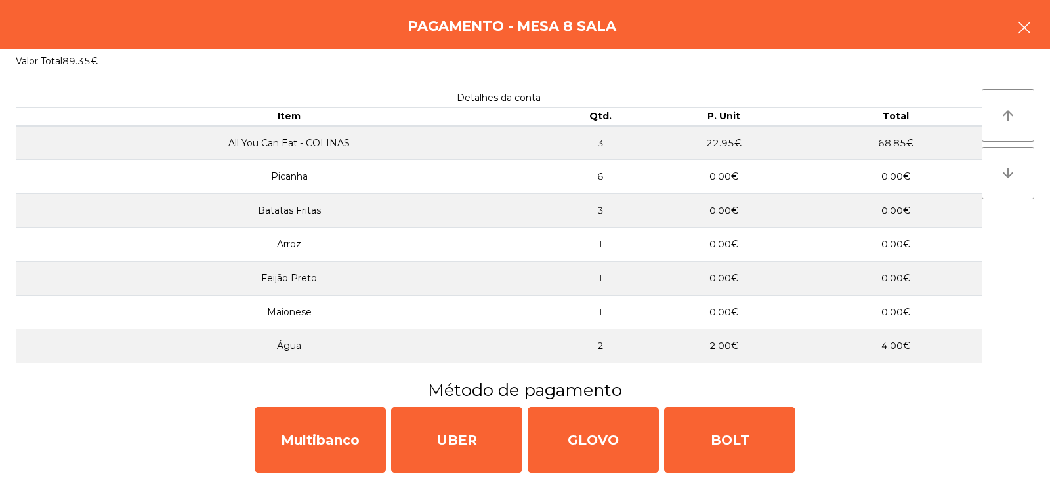
click at [1010, 24] on button "button" at bounding box center [1024, 28] width 37 height 39
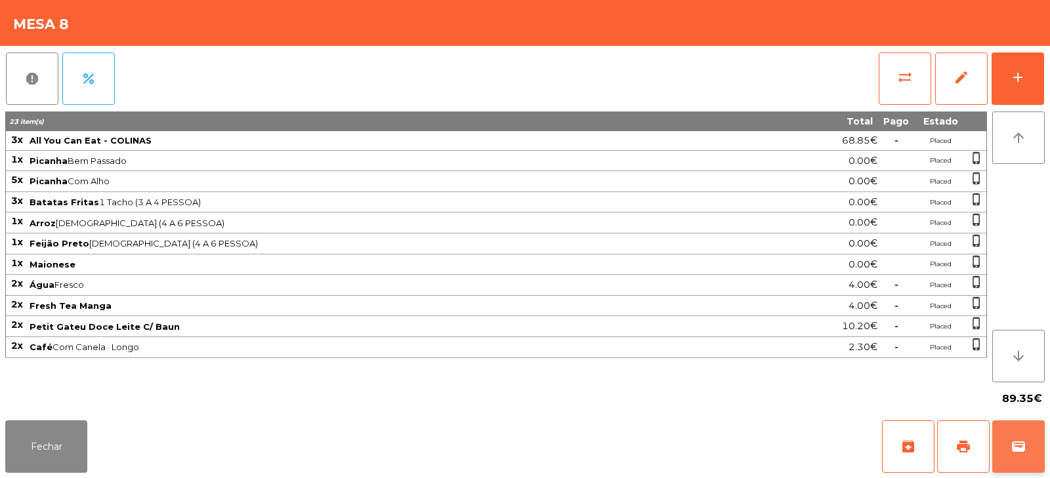
click at [1014, 456] on button "wallet" at bounding box center [1018, 447] width 52 height 52
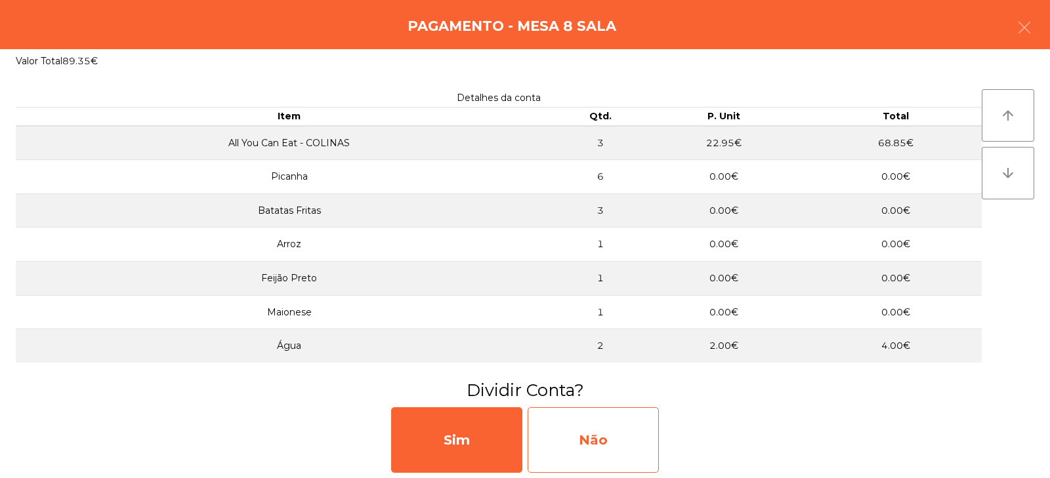
click at [581, 440] on div "Não" at bounding box center [593, 440] width 131 height 66
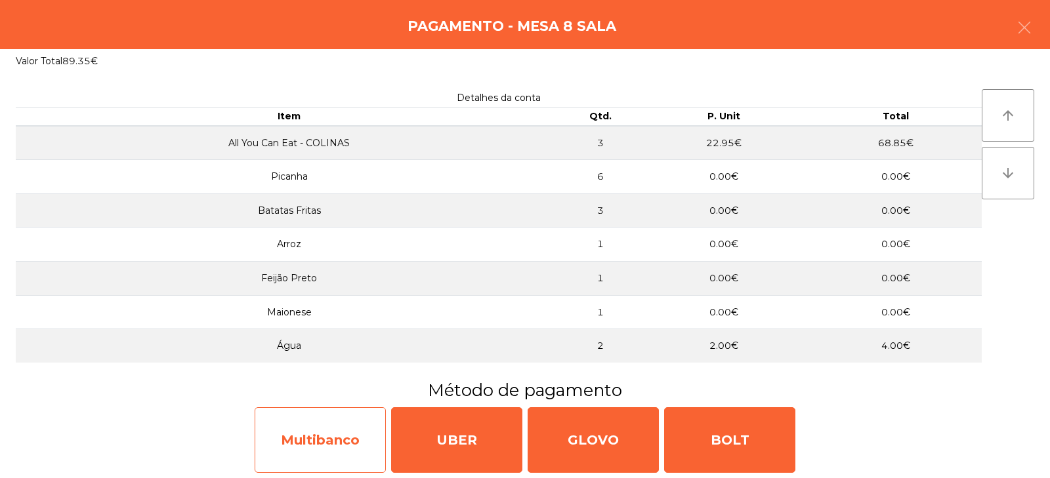
click at [308, 446] on div "Multibanco" at bounding box center [320, 440] width 131 height 66
select select "**"
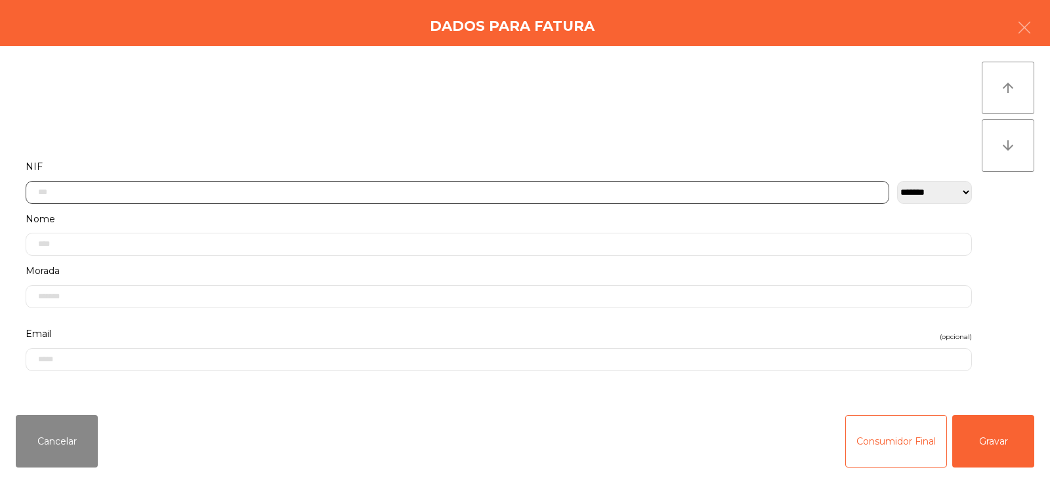
click at [414, 190] on input "text" at bounding box center [457, 192] width 863 height 23
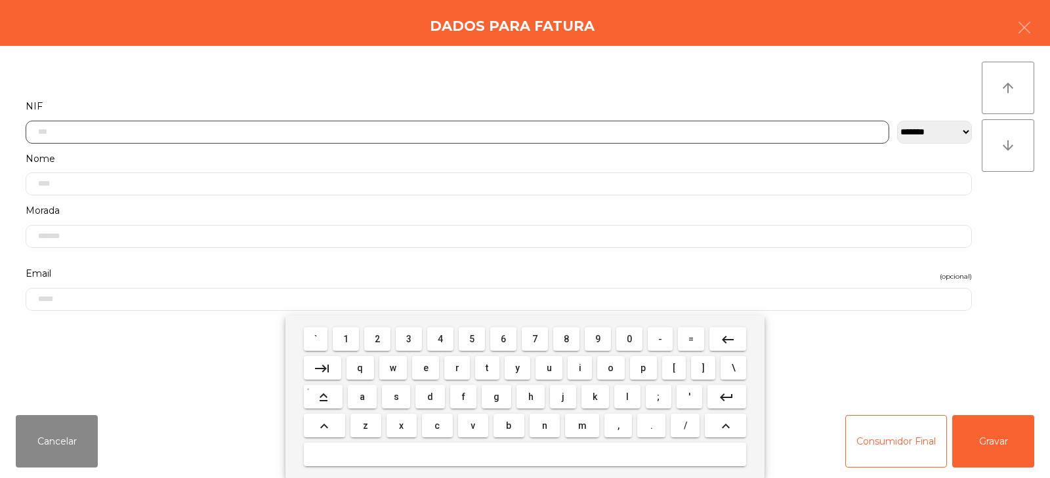
scroll to position [96, 0]
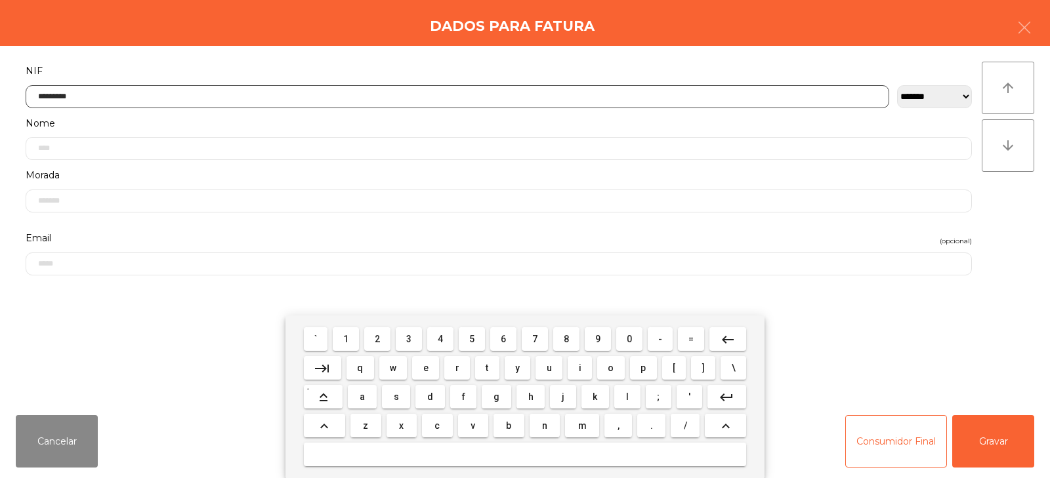
type input "*********"
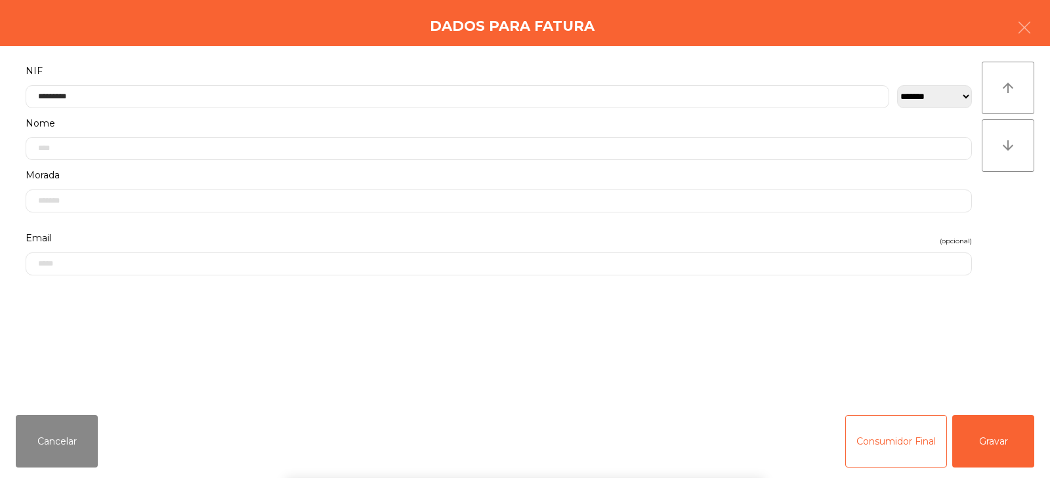
click at [1001, 438] on div "` 1 2 3 4 5 6 7 8 9 0 - = keyboard_backspace keyboard_tab q w e r t y u i o p […" at bounding box center [525, 397] width 1050 height 163
click at [1002, 452] on button "Gravar" at bounding box center [993, 441] width 82 height 52
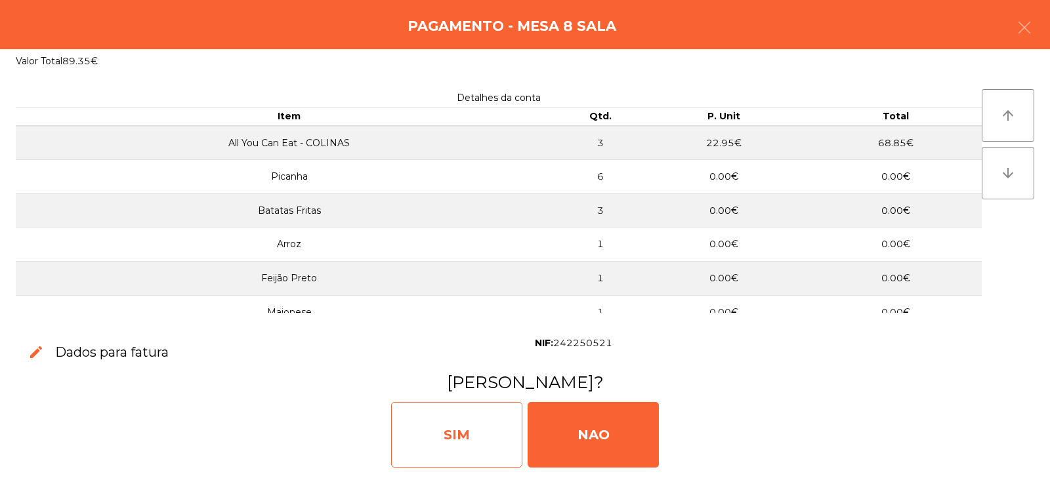
click at [463, 444] on div "SIM" at bounding box center [456, 435] width 131 height 66
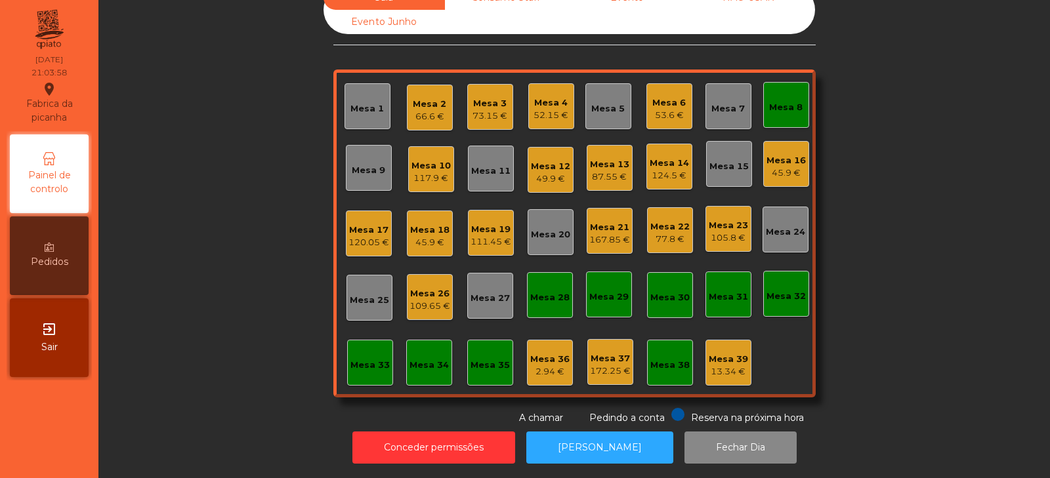
click at [791, 226] on div "Mesa 24" at bounding box center [785, 232] width 39 height 13
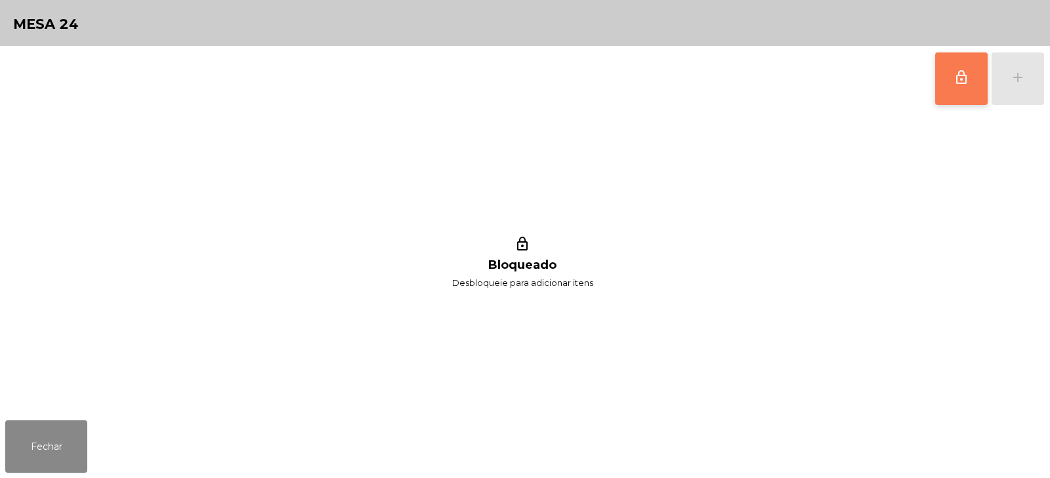
click at [959, 62] on button "lock_outline" at bounding box center [961, 78] width 52 height 52
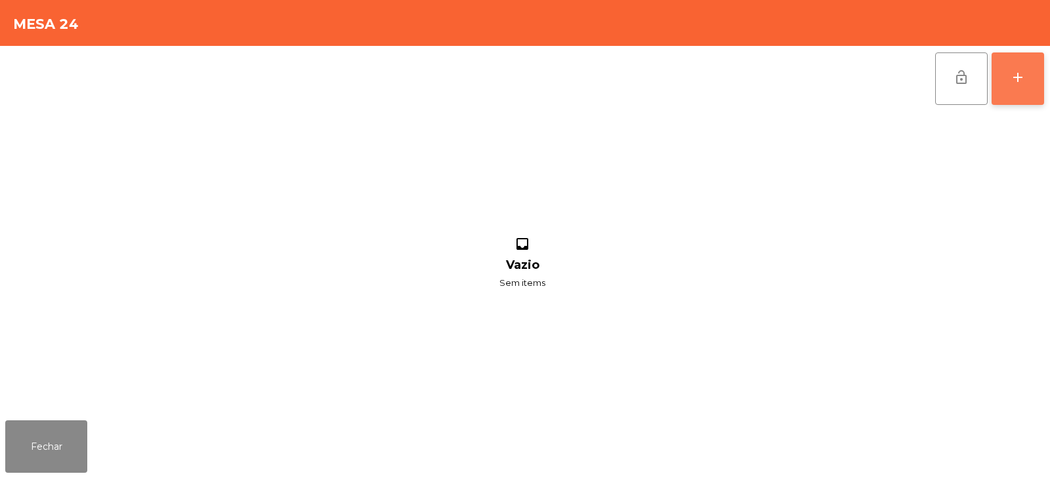
click at [1039, 90] on button "add" at bounding box center [1017, 78] width 52 height 52
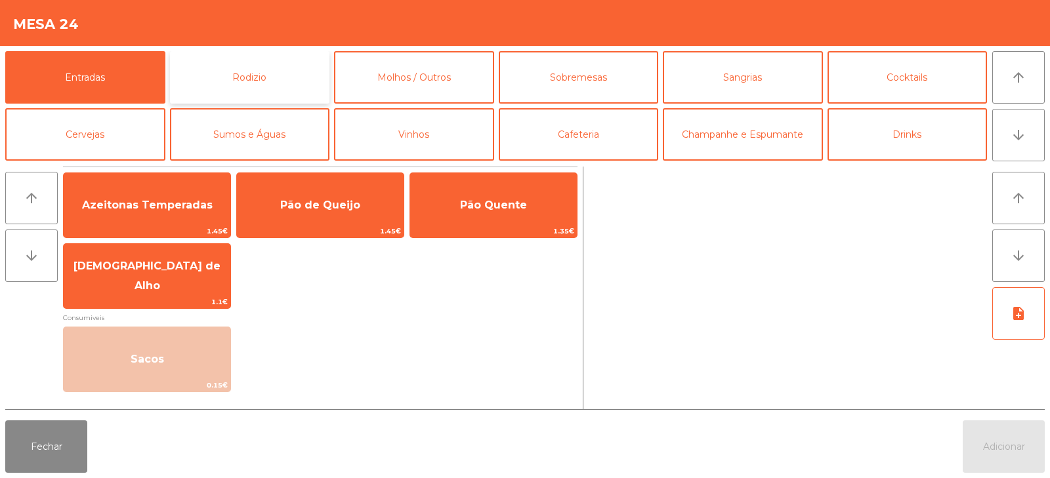
click at [270, 90] on button "Rodizio" at bounding box center [250, 77] width 160 height 52
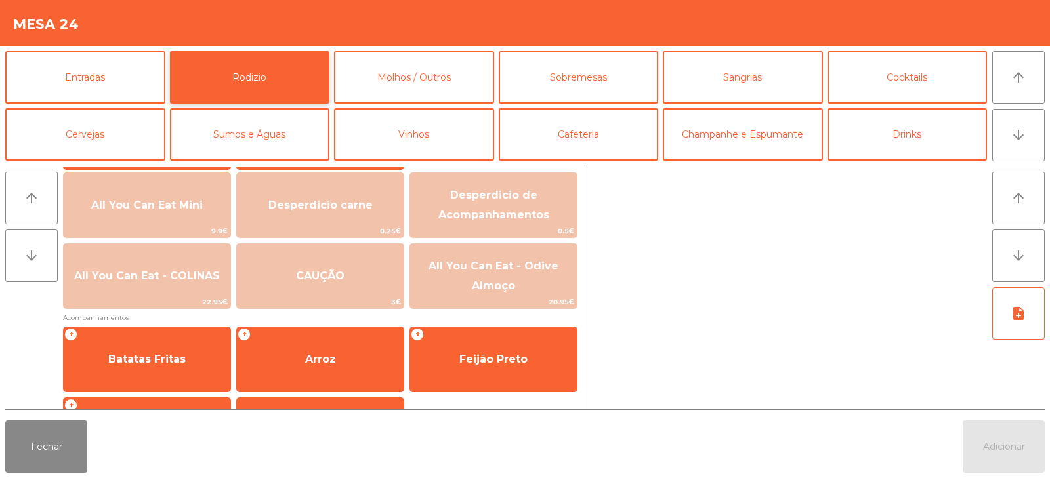
scroll to position [163, 0]
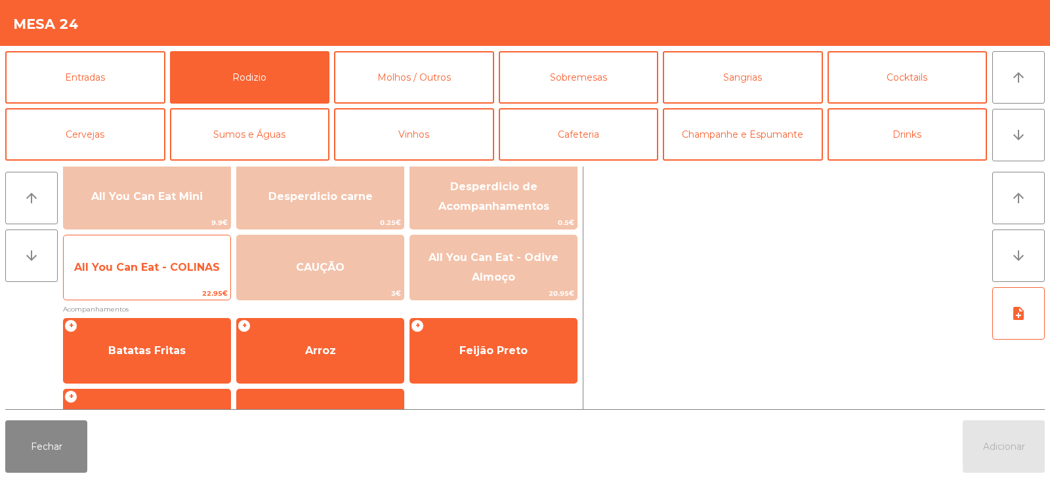
click at [168, 268] on span "All You Can Eat - COLINAS" at bounding box center [147, 267] width 146 height 12
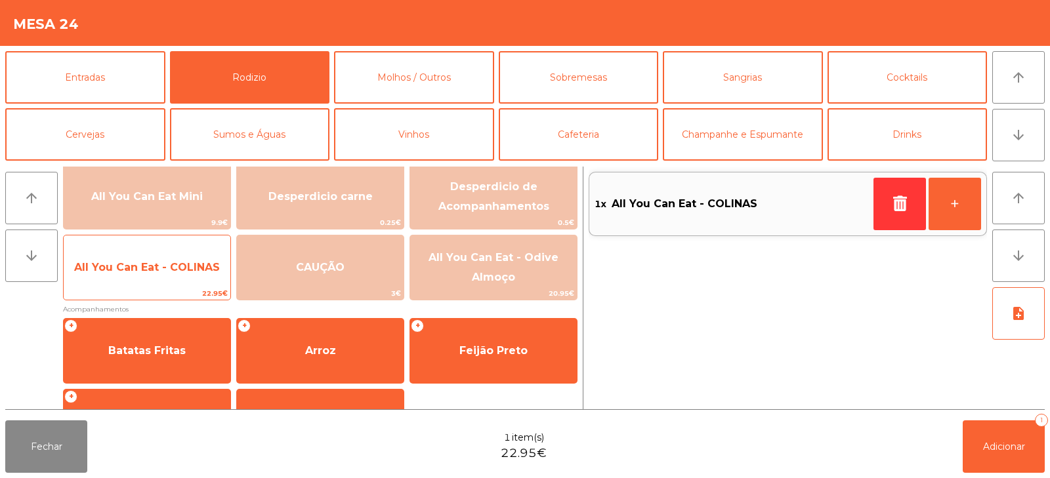
click at [160, 268] on span "All You Can Eat - COLINAS" at bounding box center [147, 267] width 146 height 12
click at [167, 250] on span "All You Can Eat - COLINAS" at bounding box center [147, 267] width 167 height 35
click at [186, 254] on span "All You Can Eat - COLINAS" at bounding box center [147, 267] width 167 height 35
click at [186, 249] on div "All You Can Eat - COLINAS 22.95€" at bounding box center [147, 268] width 168 height 66
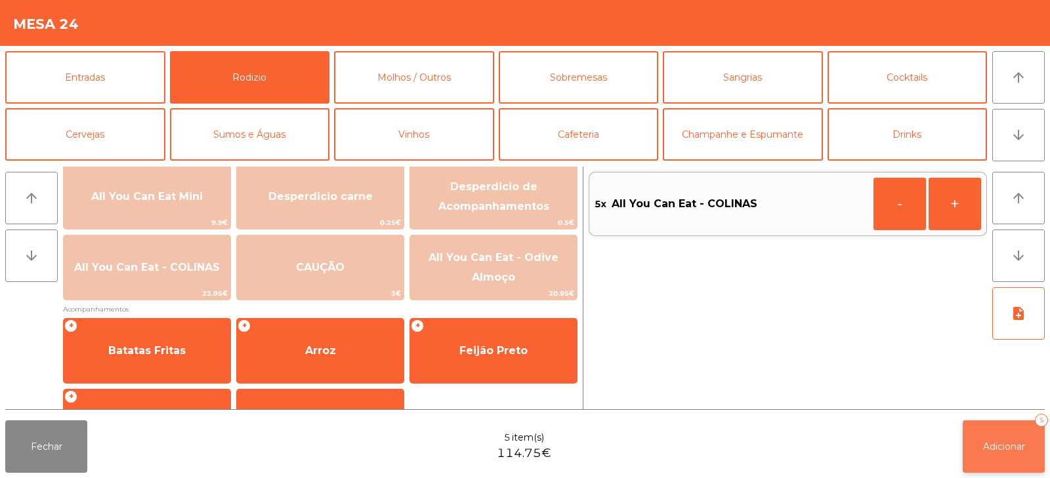
click at [1010, 455] on button "Adicionar 5" at bounding box center [1004, 447] width 82 height 52
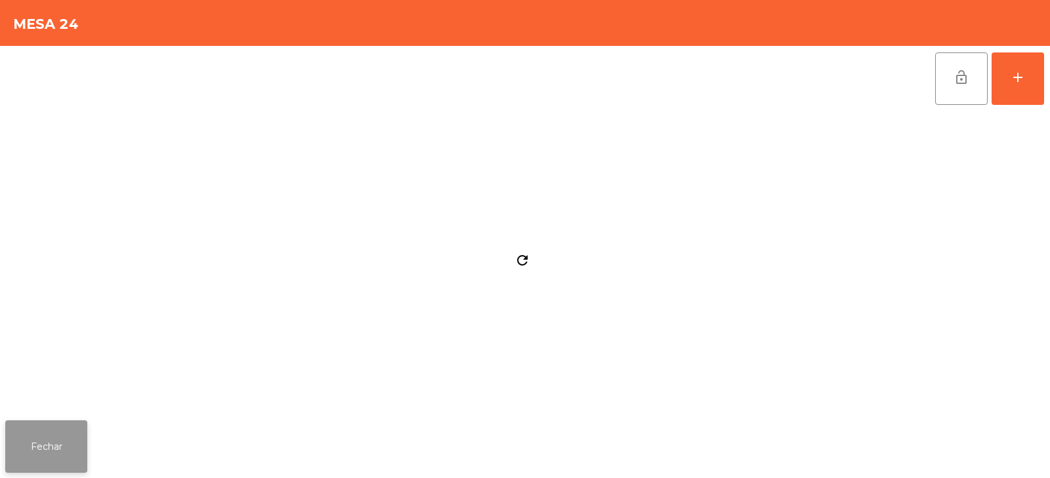
click at [64, 439] on button "Fechar" at bounding box center [46, 447] width 82 height 52
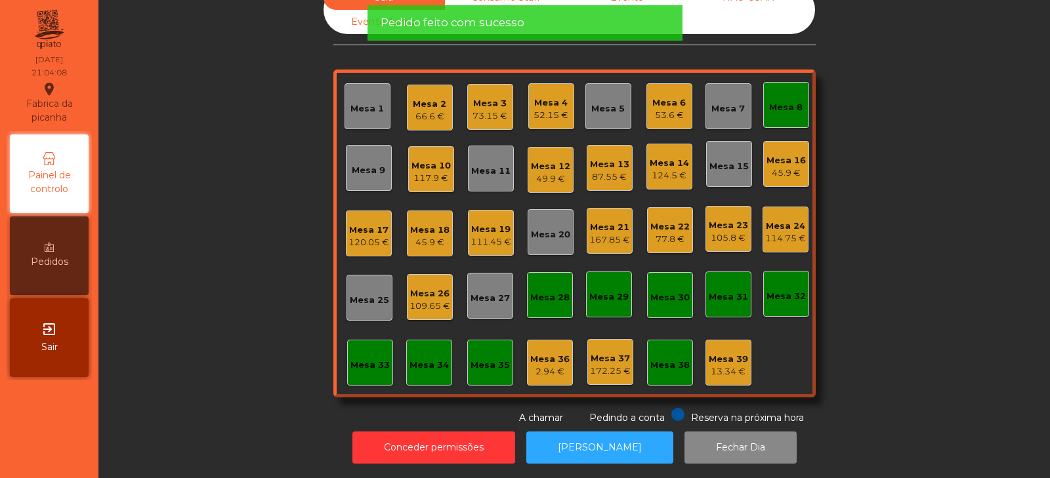
click at [651, 169] on div "124.5 €" at bounding box center [669, 175] width 39 height 13
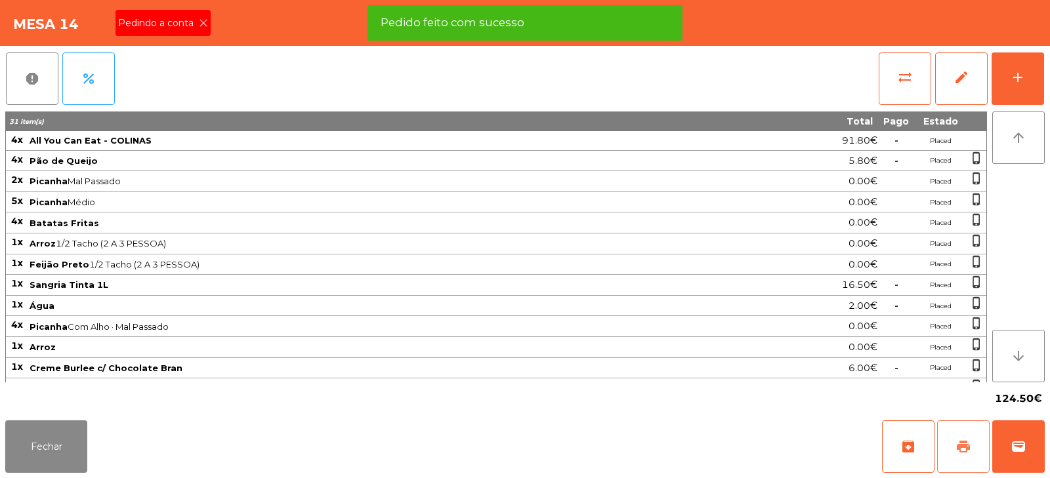
click at [972, 455] on button "print" at bounding box center [963, 447] width 52 height 52
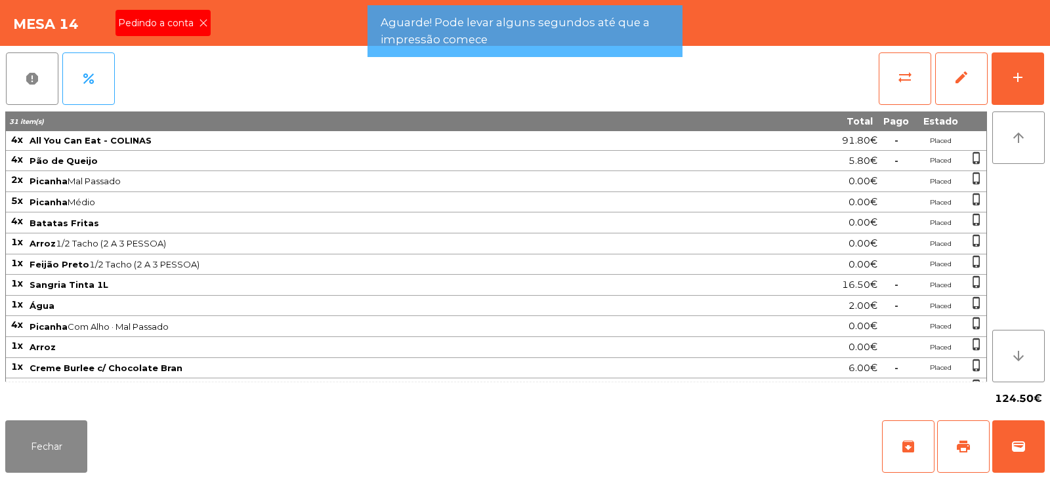
click at [202, 23] on icon at bounding box center [203, 22] width 9 height 9
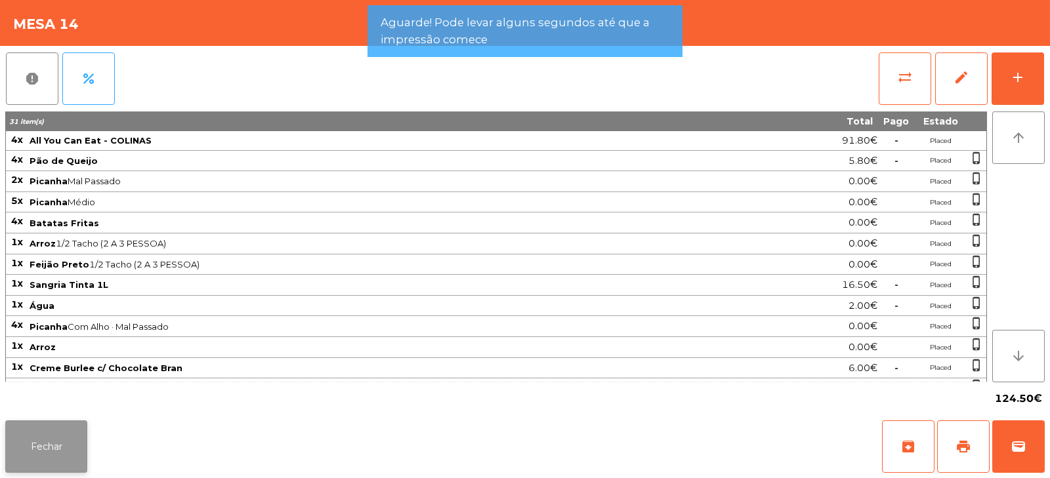
click at [35, 447] on button "Fechar" at bounding box center [46, 447] width 82 height 52
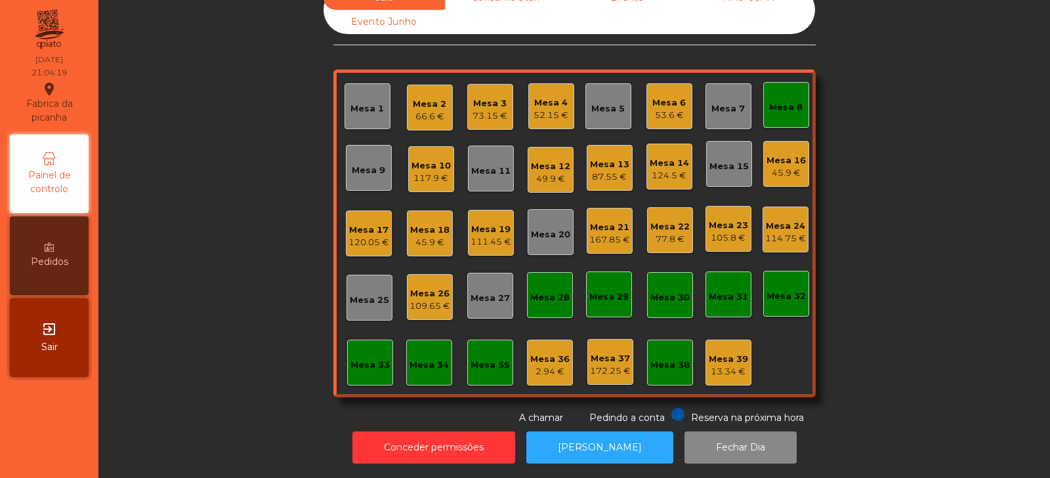
scroll to position [0, 0]
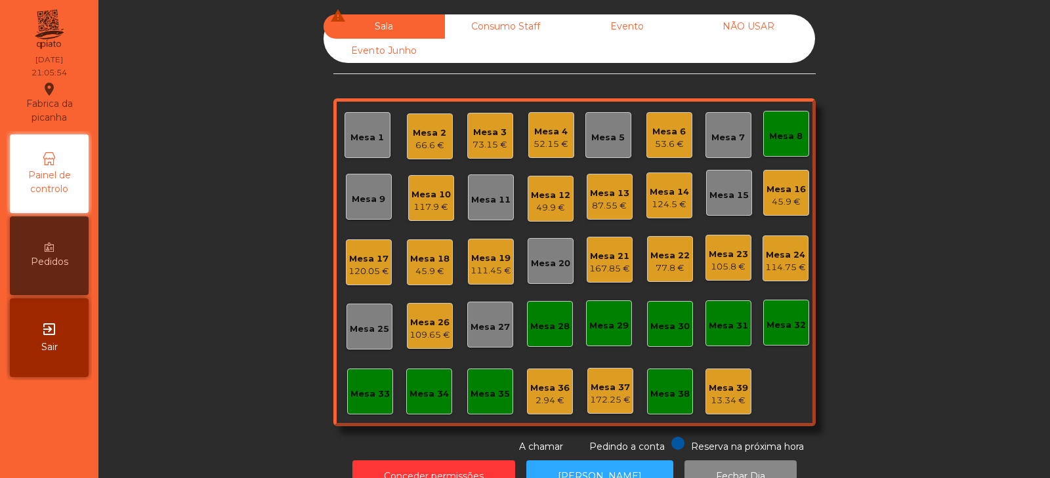
click at [666, 196] on div "Mesa 14" at bounding box center [669, 192] width 39 height 13
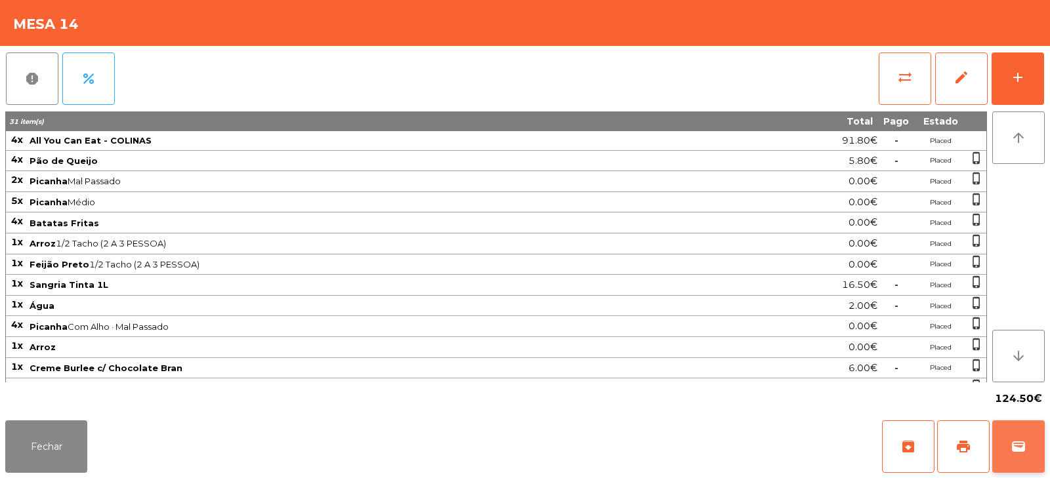
click at [1020, 436] on button "wallet" at bounding box center [1018, 447] width 52 height 52
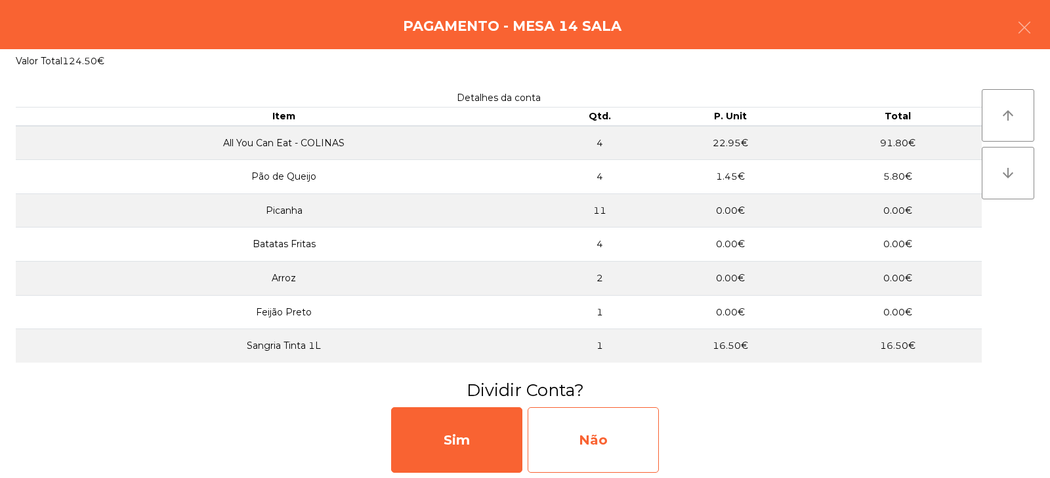
click at [575, 432] on div "Não" at bounding box center [593, 440] width 131 height 66
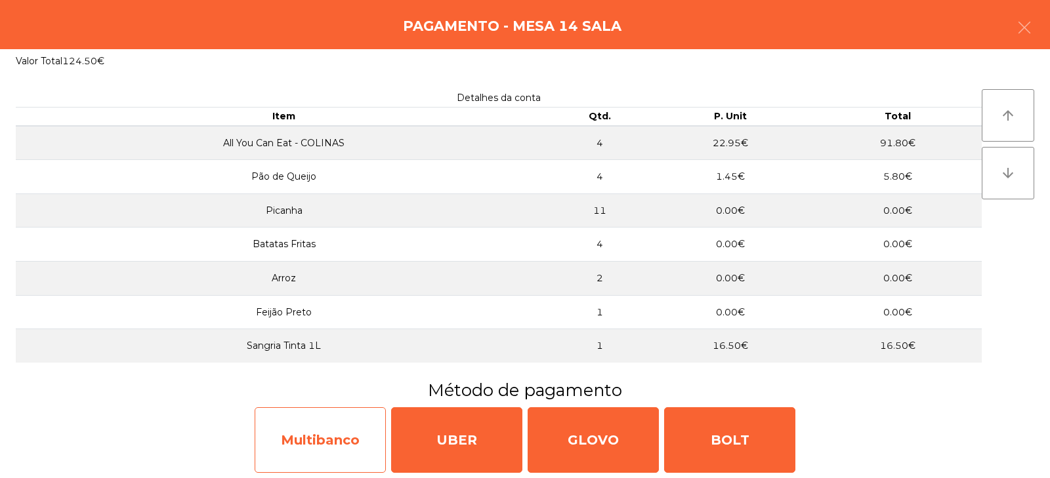
click at [341, 444] on div "Multibanco" at bounding box center [320, 440] width 131 height 66
select select "**"
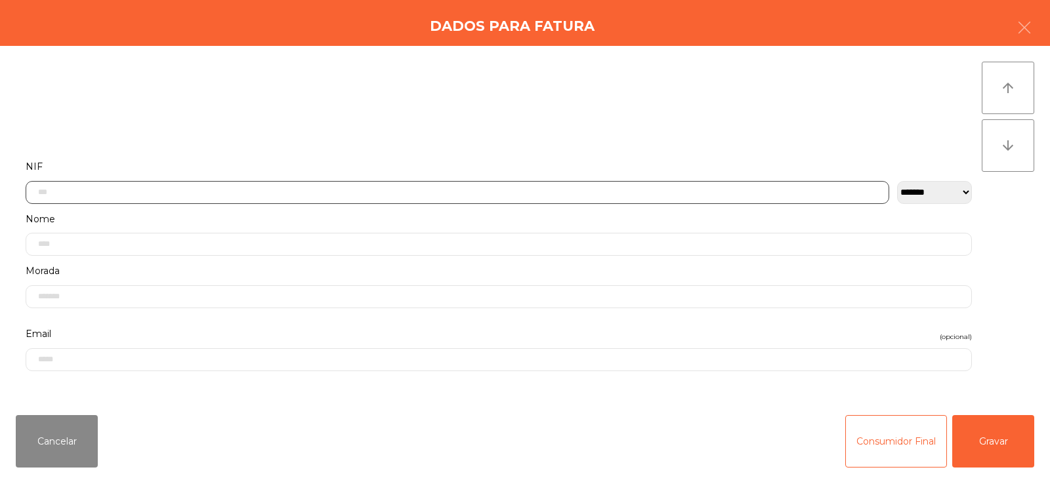
click at [339, 183] on input "text" at bounding box center [457, 192] width 863 height 23
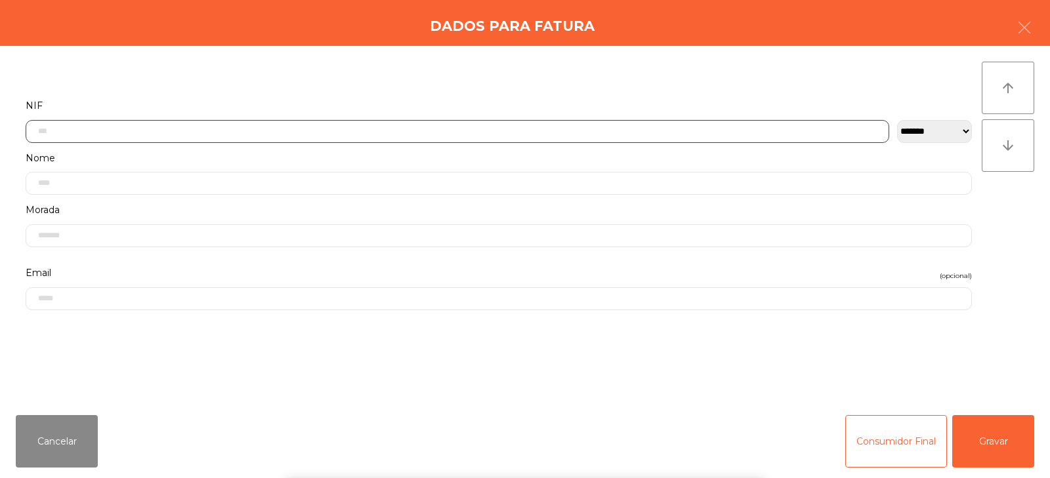
scroll to position [96, 0]
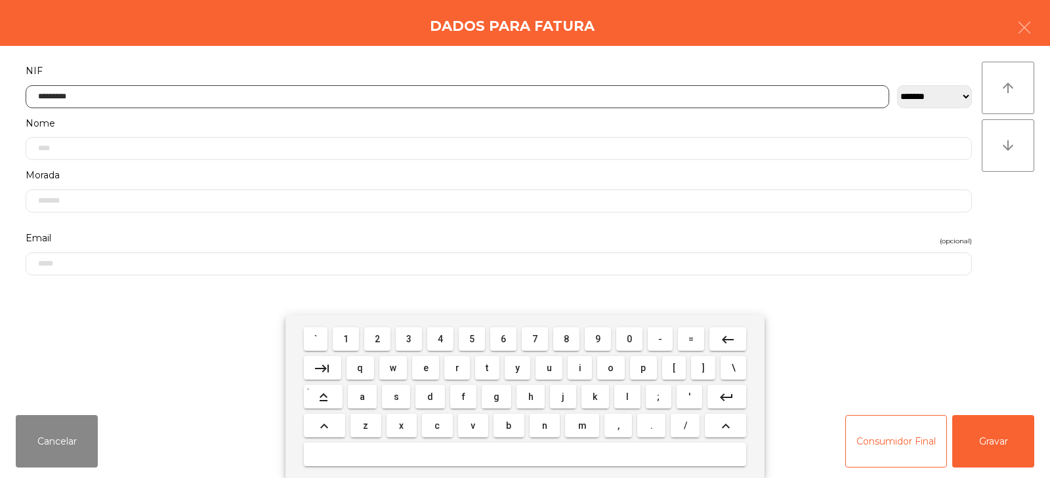
type input "*********"
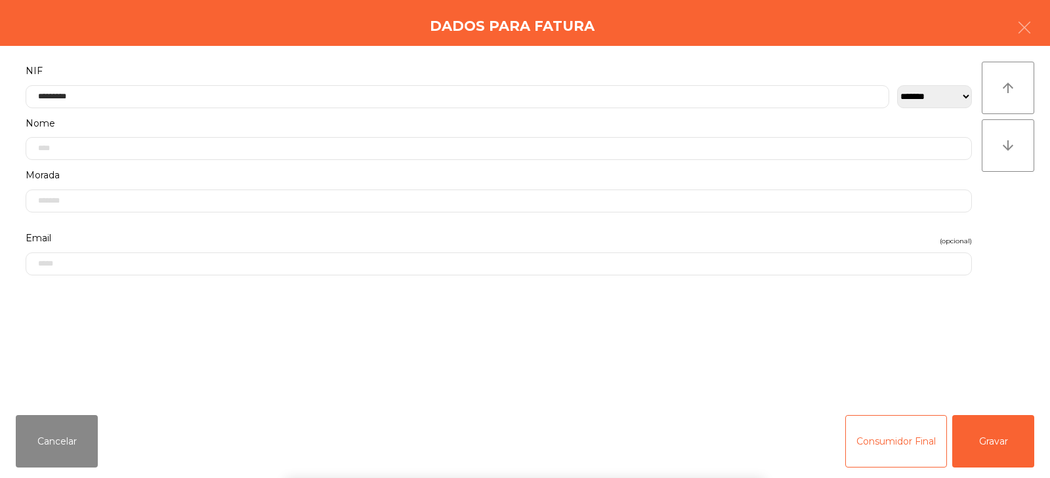
click at [997, 427] on div "` 1 2 3 4 5 6 7 8 9 0 - = keyboard_backspace keyboard_tab q w e r t y u i o p […" at bounding box center [525, 397] width 1050 height 163
click at [980, 428] on button "Gravar" at bounding box center [993, 441] width 82 height 52
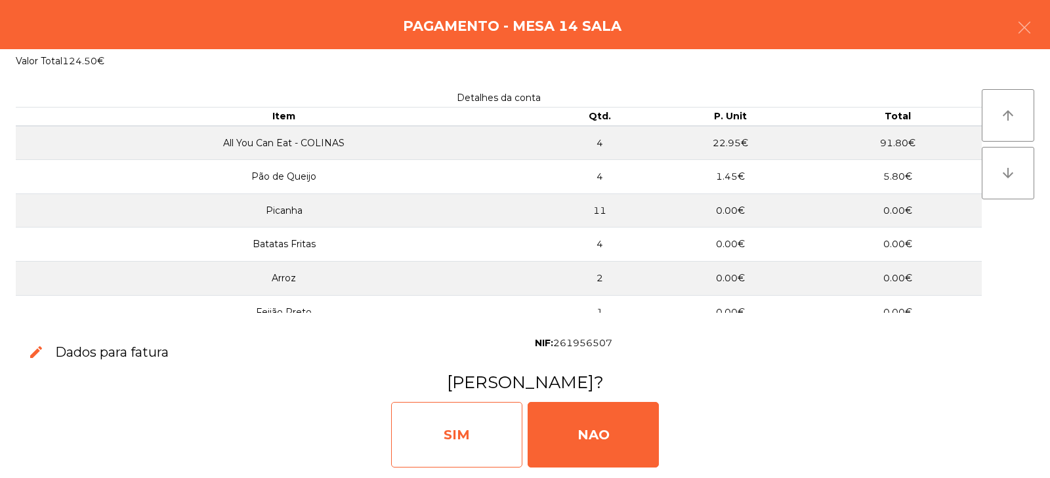
click at [480, 432] on div "SIM" at bounding box center [456, 435] width 131 height 66
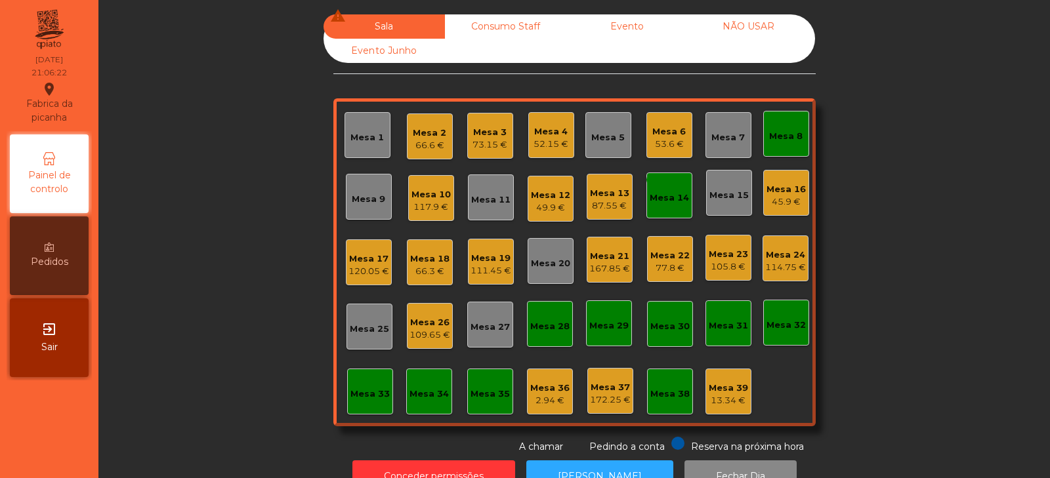
click at [413, 339] on div "109.65 €" at bounding box center [429, 335] width 41 height 13
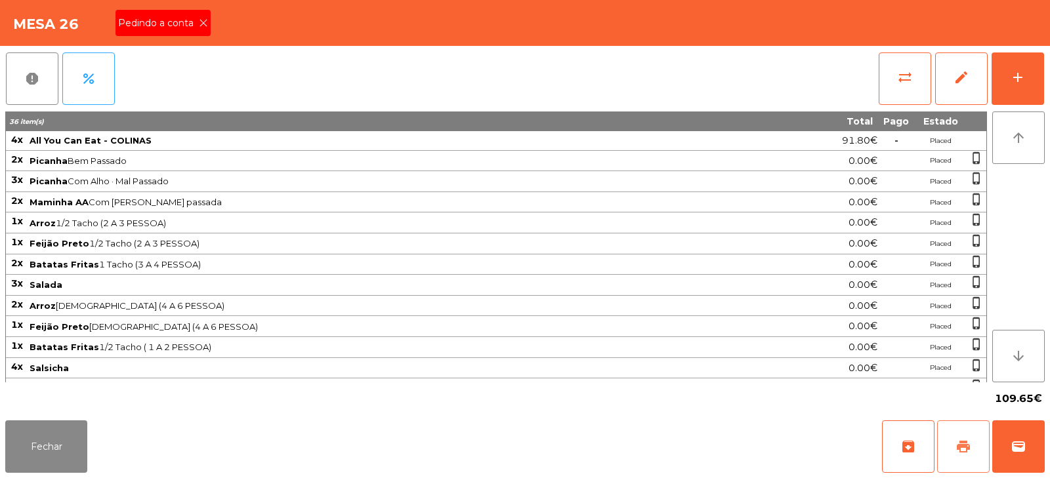
click at [956, 446] on span "print" at bounding box center [963, 447] width 16 height 16
click at [20, 430] on button "Fechar" at bounding box center [46, 447] width 82 height 52
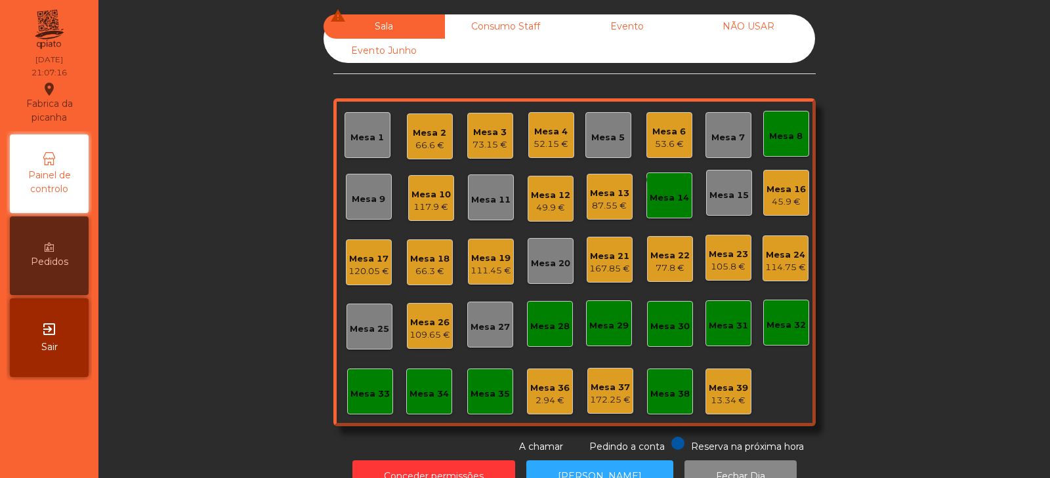
click at [417, 127] on div "Mesa 2" at bounding box center [429, 133] width 33 height 13
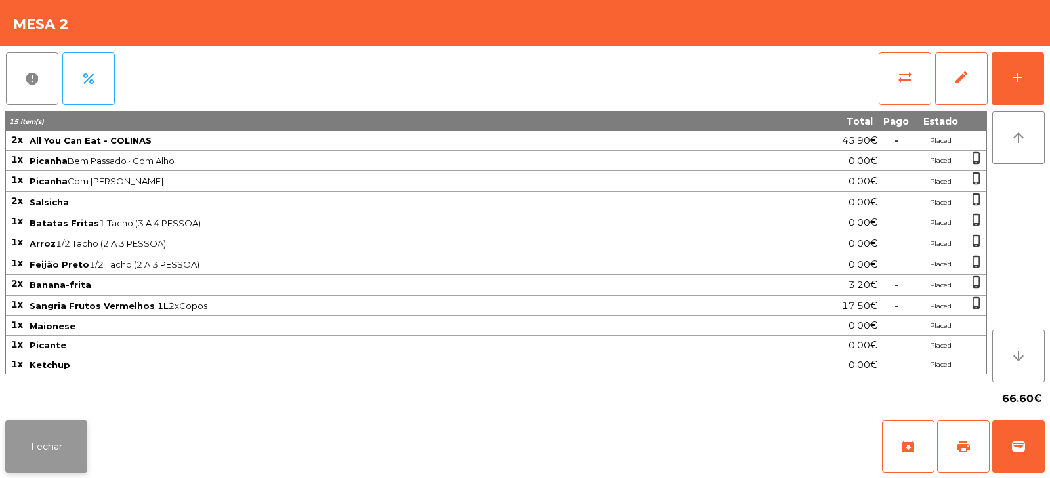
click at [41, 467] on button "Fechar" at bounding box center [46, 447] width 82 height 52
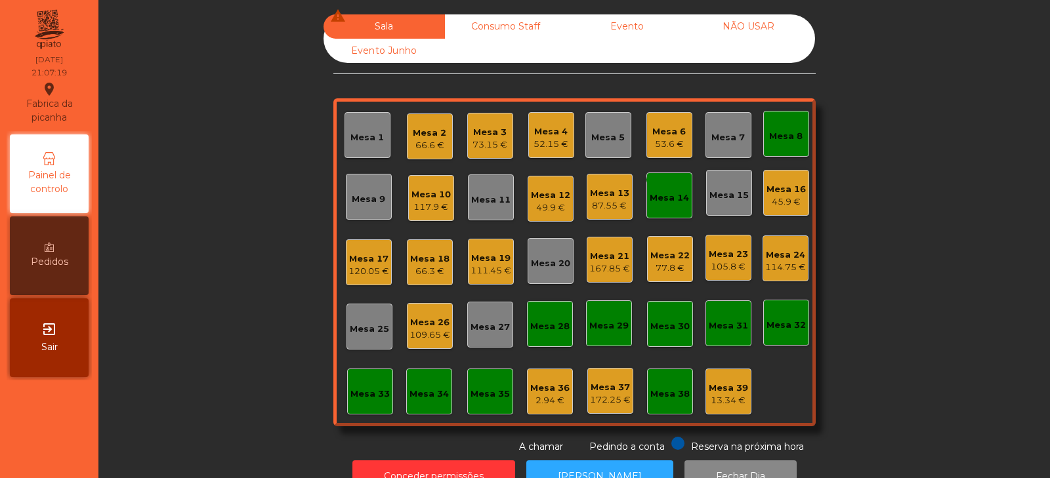
click at [482, 146] on div "73.15 €" at bounding box center [489, 144] width 35 height 13
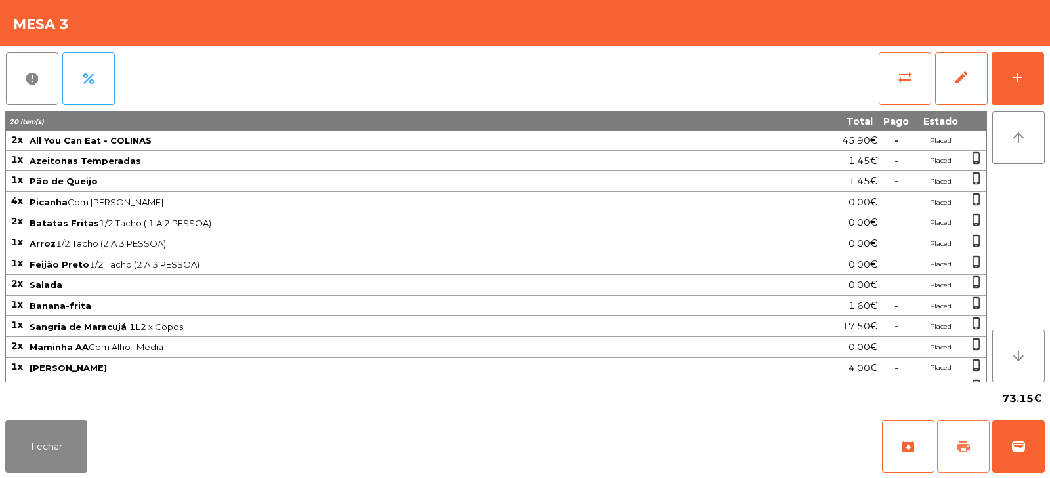
click at [966, 438] on button "print" at bounding box center [963, 447] width 52 height 52
click at [1034, 442] on button "wallet" at bounding box center [1018, 447] width 52 height 52
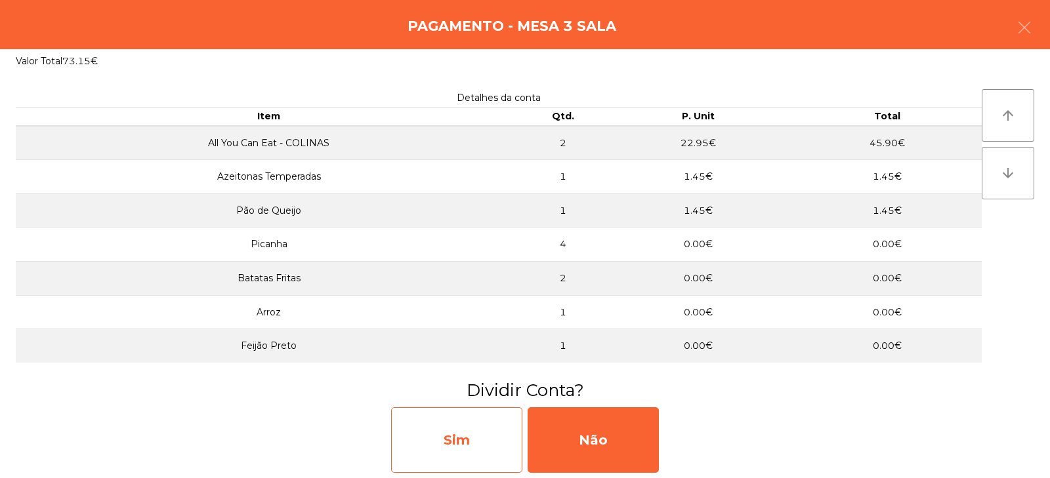
click at [444, 440] on div "Sim" at bounding box center [456, 440] width 131 height 66
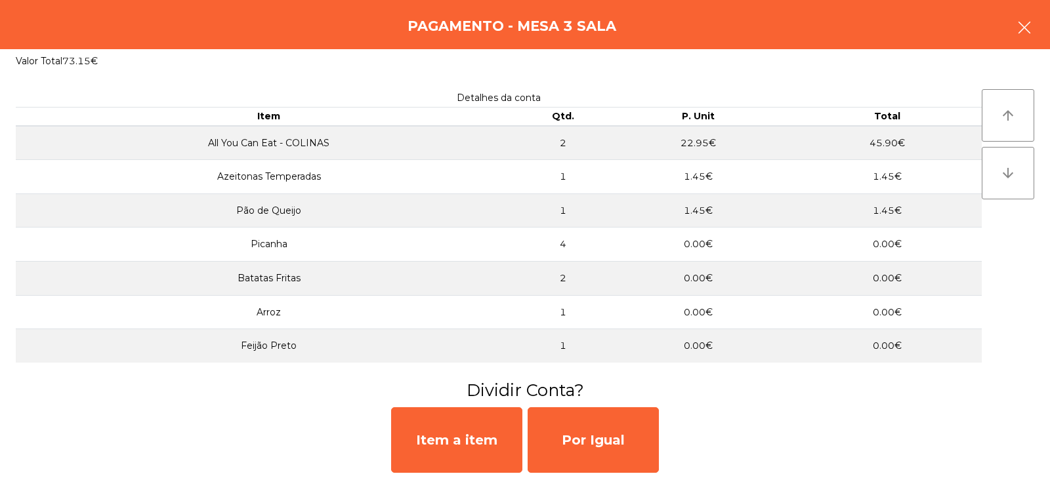
click at [1029, 35] on button "button" at bounding box center [1024, 28] width 37 height 39
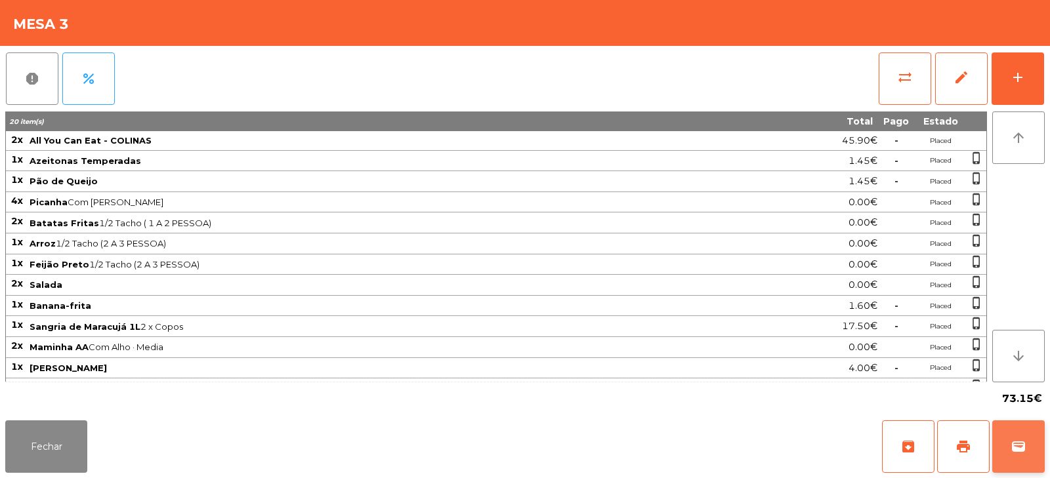
click at [1001, 459] on button "wallet" at bounding box center [1018, 447] width 52 height 52
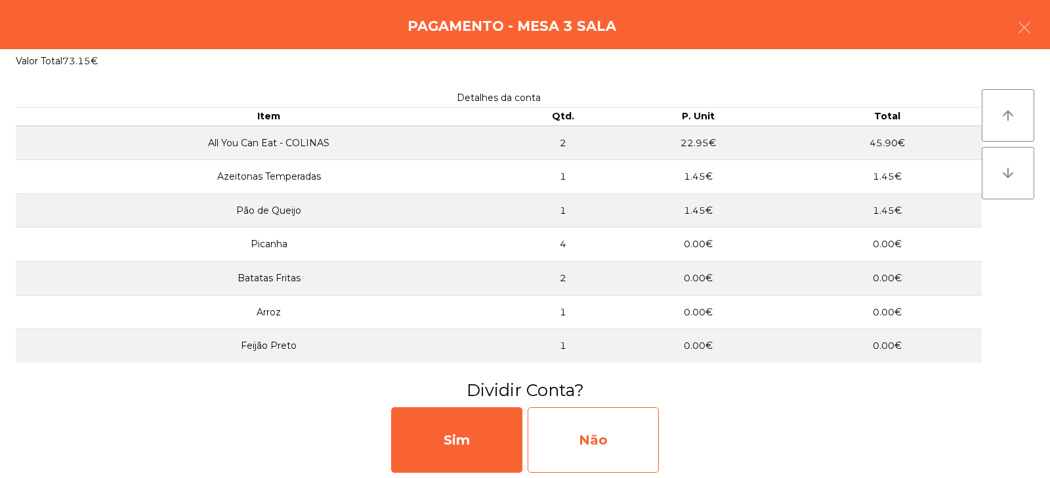
click at [598, 438] on div "Não" at bounding box center [593, 440] width 131 height 66
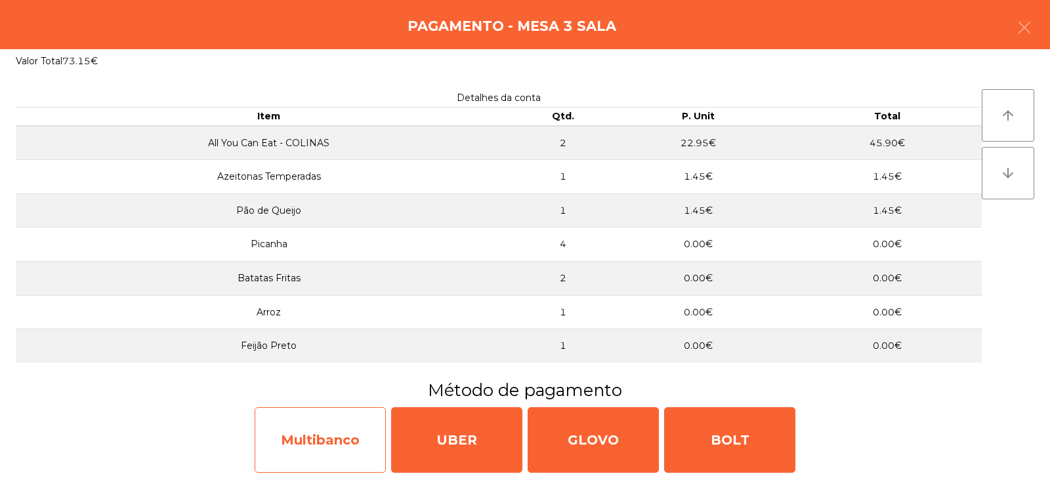
click at [333, 451] on div "Multibanco" at bounding box center [320, 440] width 131 height 66
select select "**"
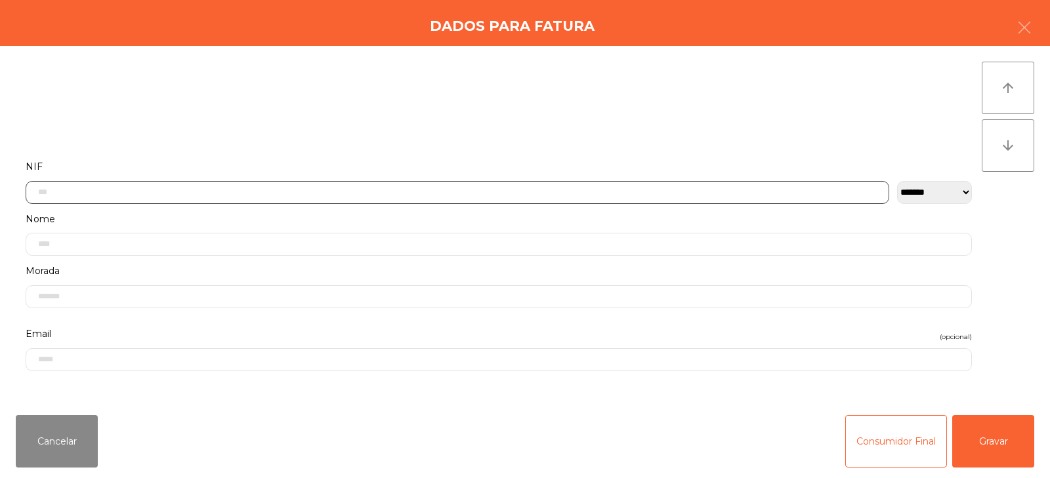
click at [340, 188] on input "text" at bounding box center [457, 192] width 863 height 23
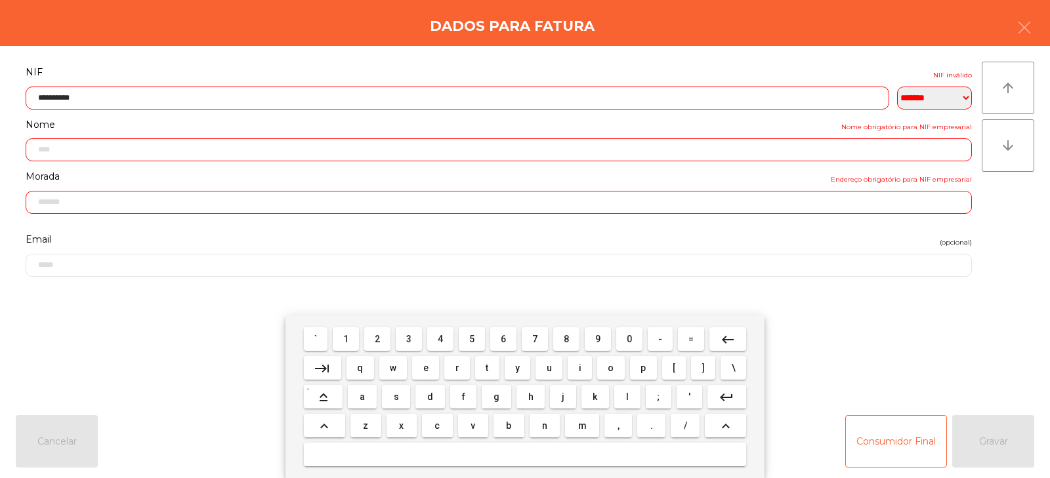
click at [97, 100] on input "**********" at bounding box center [457, 98] width 863 height 23
type input "*"
type input "*********"
type input "**********"
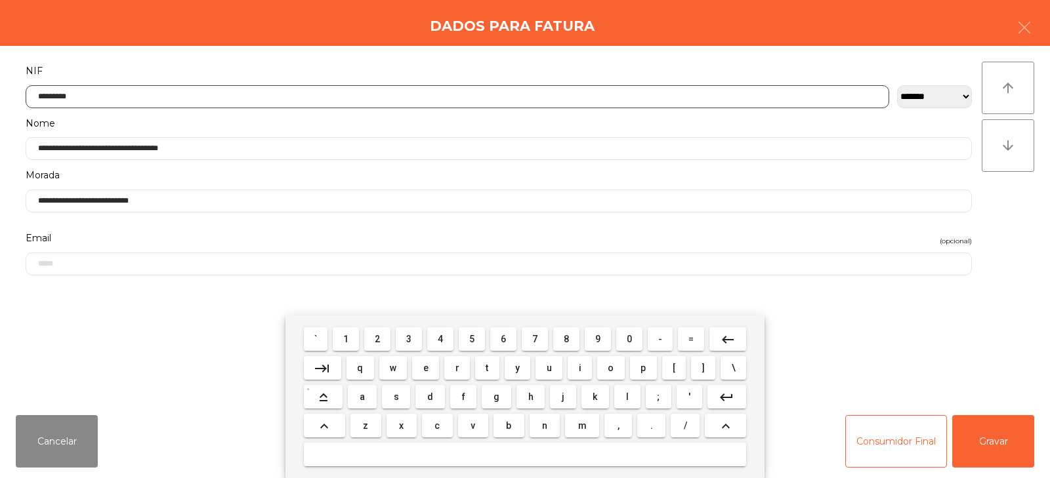
type input "*********"
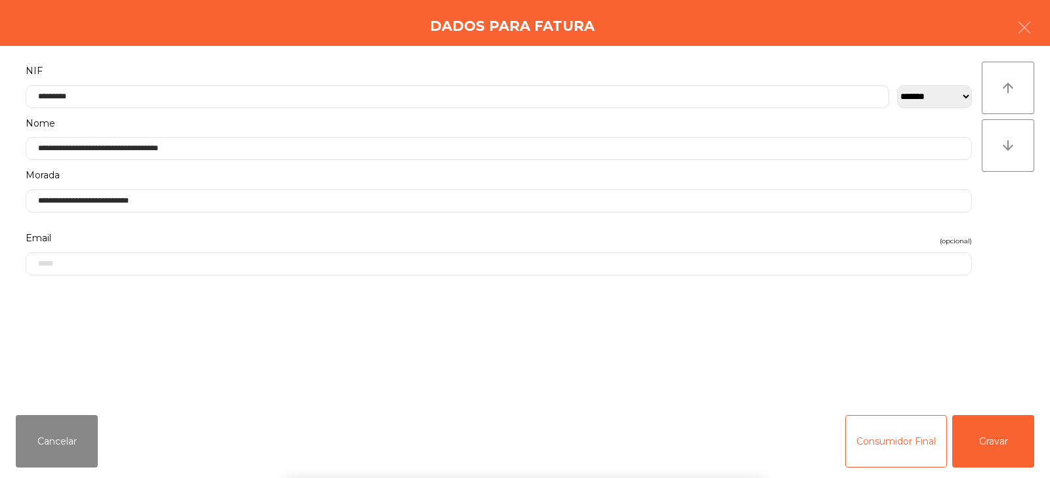
click at [988, 432] on div "` 1 2 3 4 5 6 7 8 9 0 - = keyboard_backspace keyboard_tab q w e r t y u i o p […" at bounding box center [525, 397] width 1050 height 163
click at [994, 432] on button "Gravar" at bounding box center [993, 441] width 82 height 52
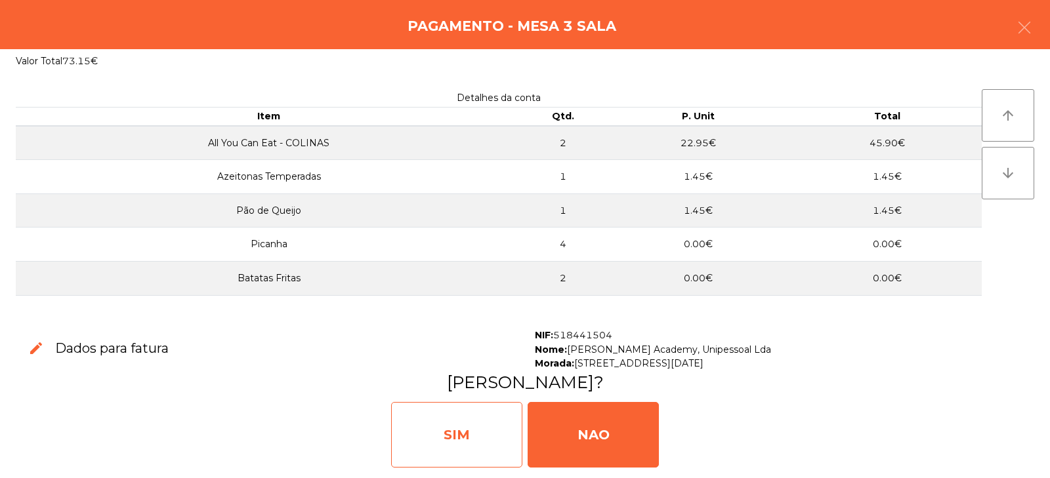
click at [459, 433] on div "SIM" at bounding box center [456, 435] width 131 height 66
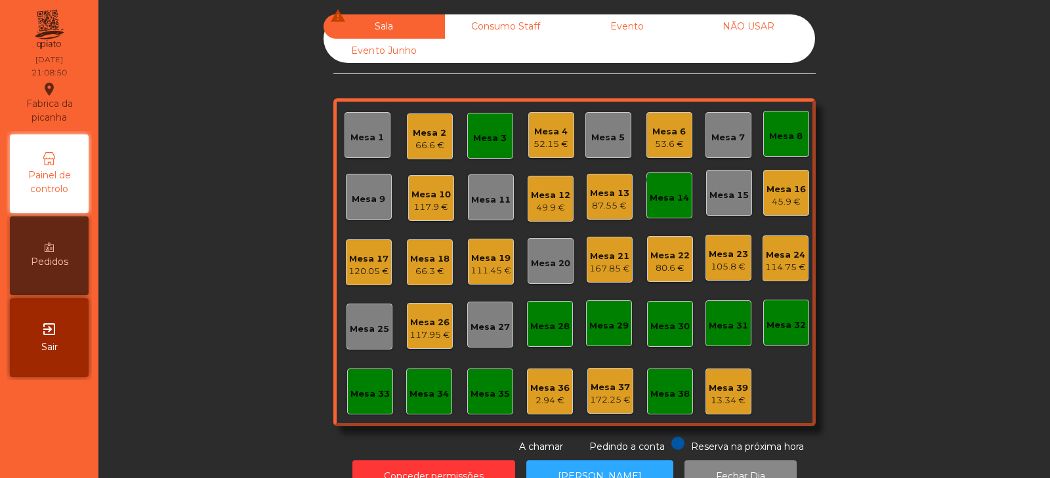
scroll to position [39, 0]
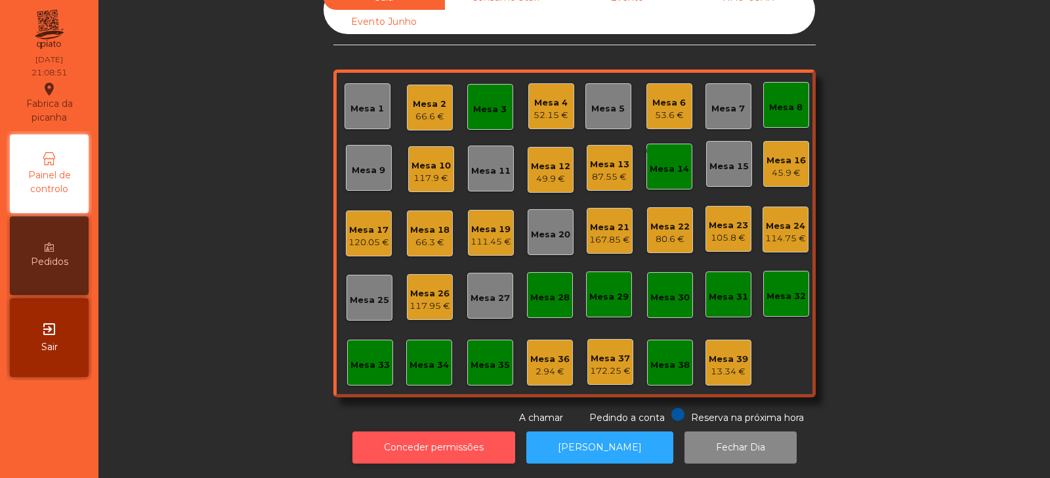
click at [443, 446] on button "Conceder permissões" at bounding box center [433, 448] width 163 height 32
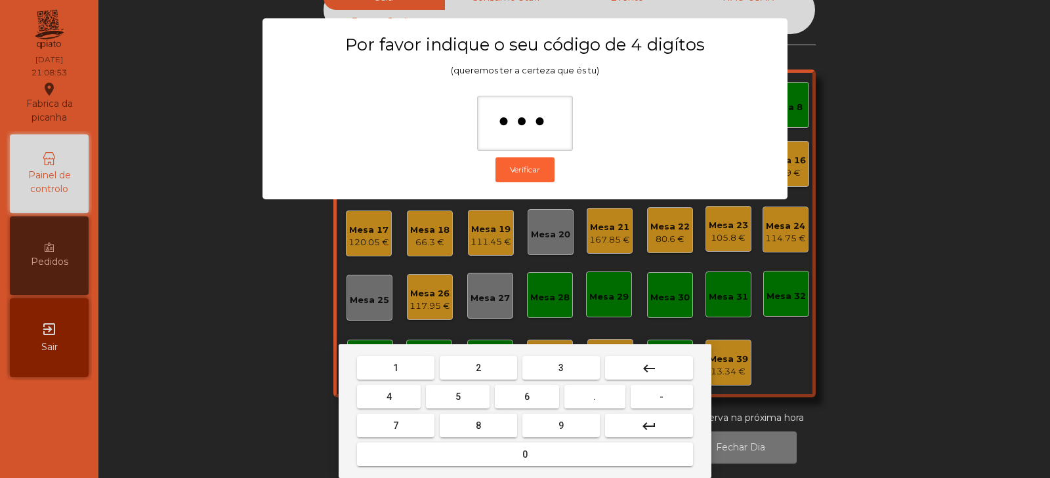
type input "****"
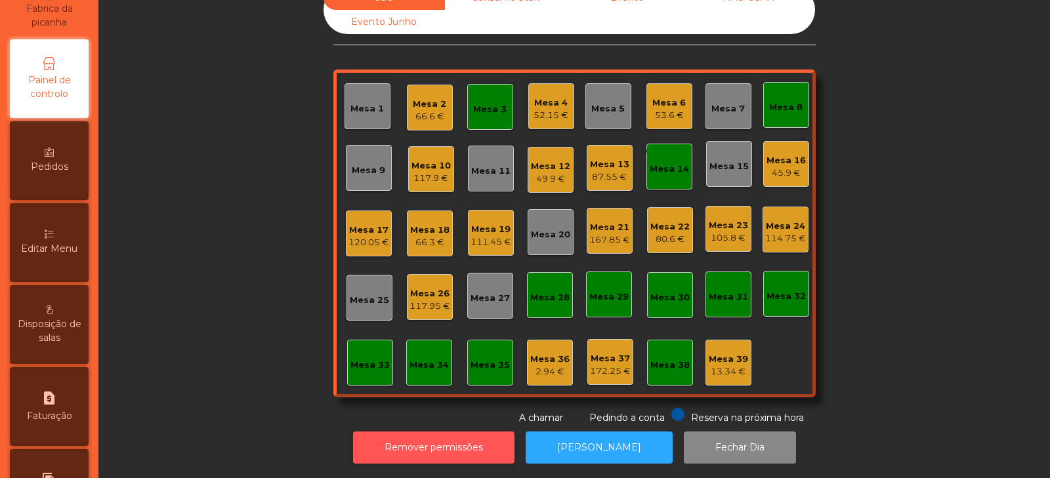
scroll to position [110, 0]
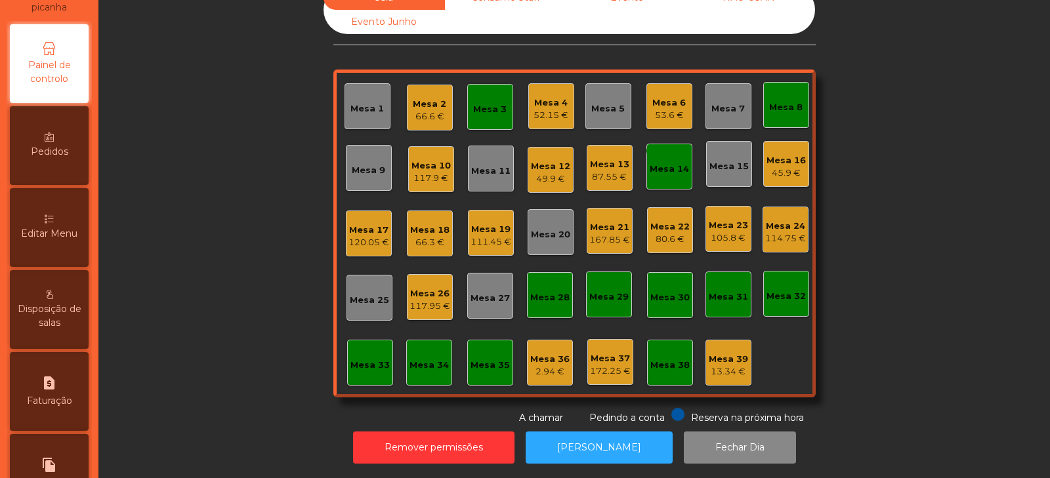
click at [61, 232] on span "Editar Menu" at bounding box center [49, 234] width 56 height 14
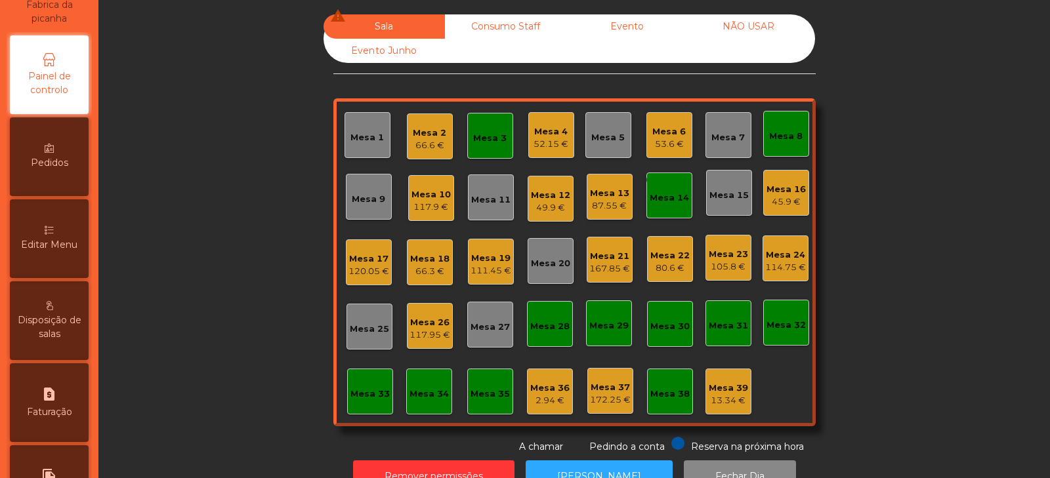
select select "*"
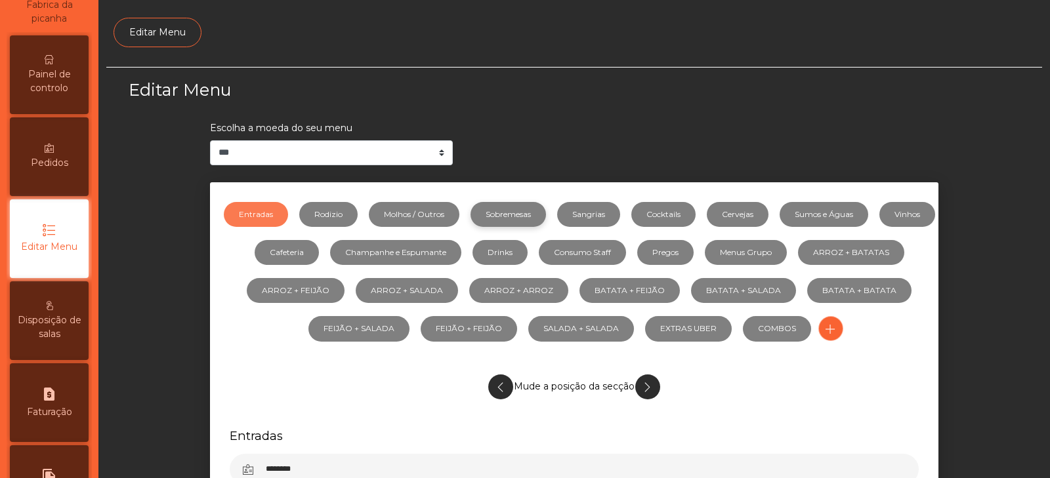
click at [535, 218] on link "Sobremesas" at bounding box center [507, 214] width 75 height 25
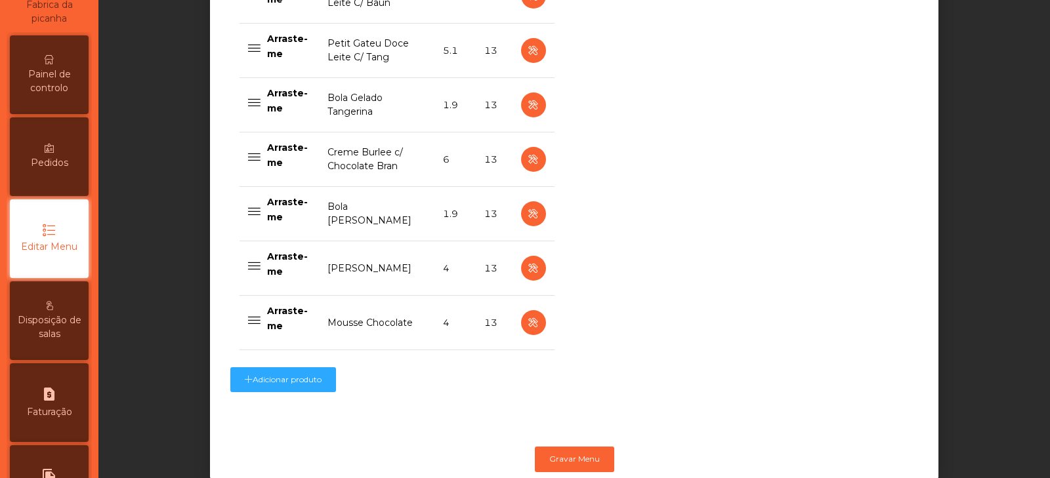
scroll to position [614, 0]
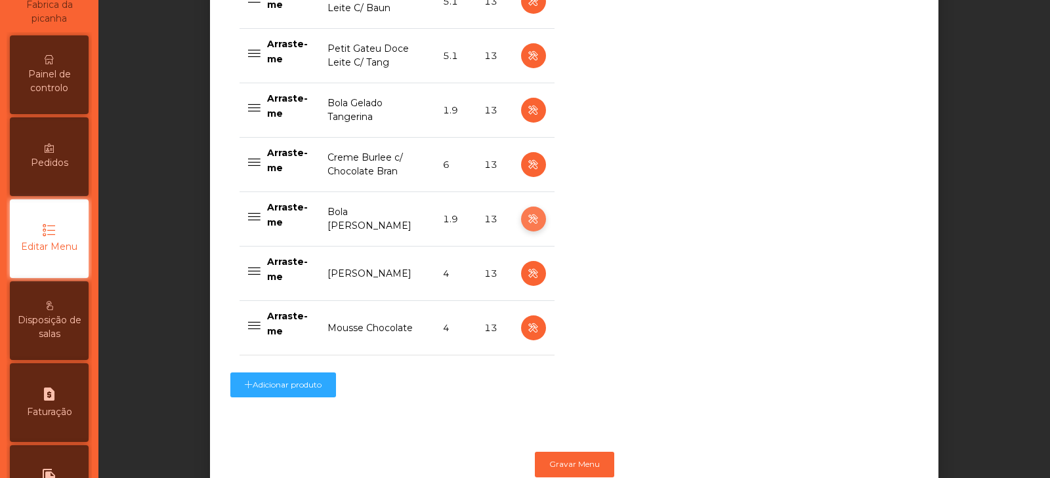
click at [529, 222] on icon "button" at bounding box center [533, 219] width 15 height 16
select select "**"
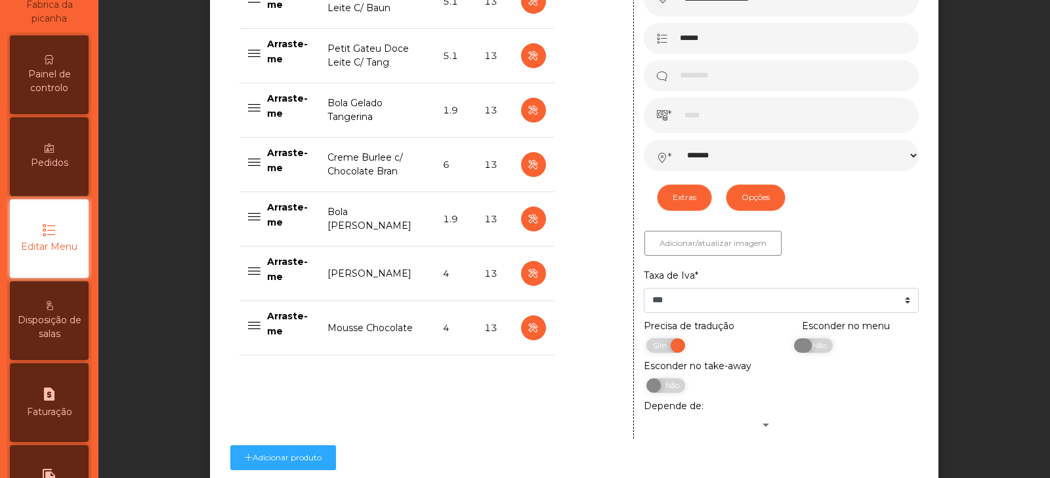
click at [812, 346] on span "Não" at bounding box center [817, 346] width 33 height 14
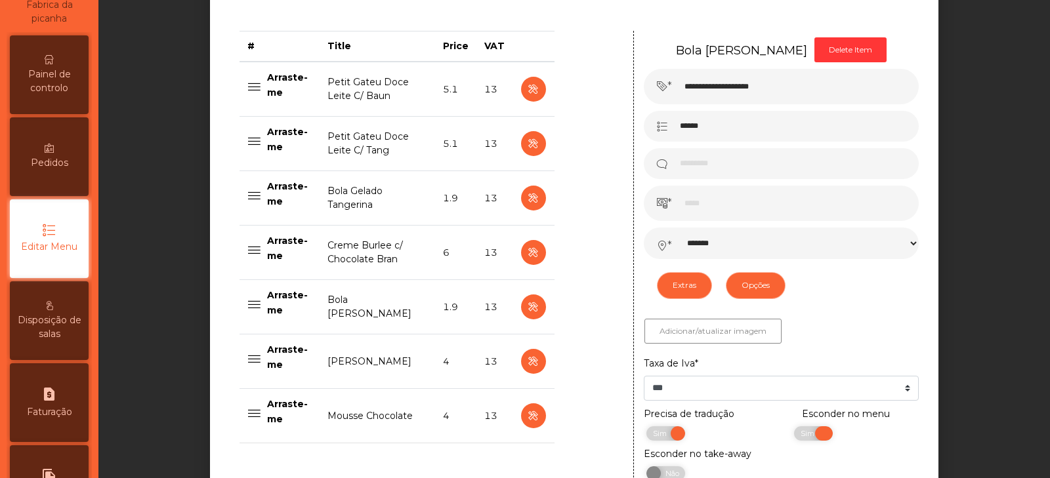
scroll to position [525, 0]
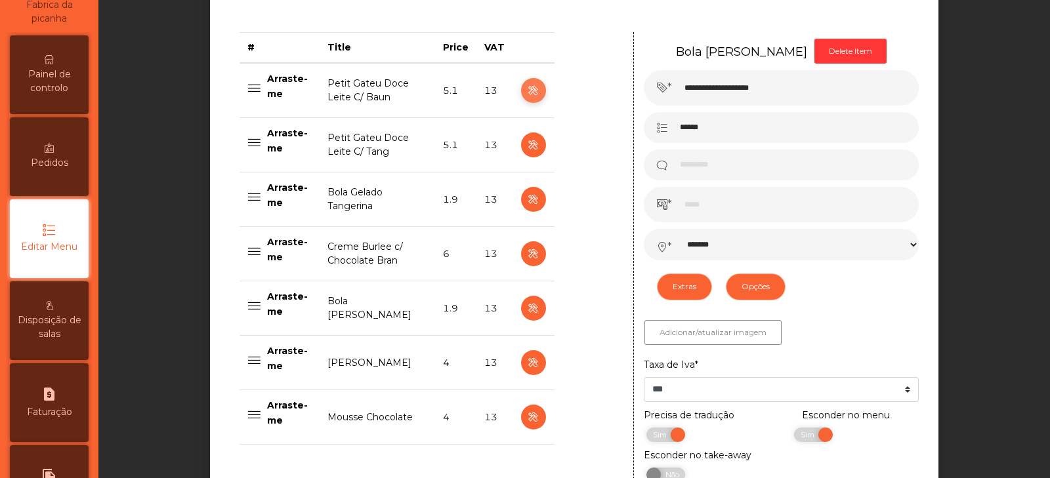
click at [527, 92] on icon "button" at bounding box center [533, 91] width 15 height 16
type input "**********"
type input "***"
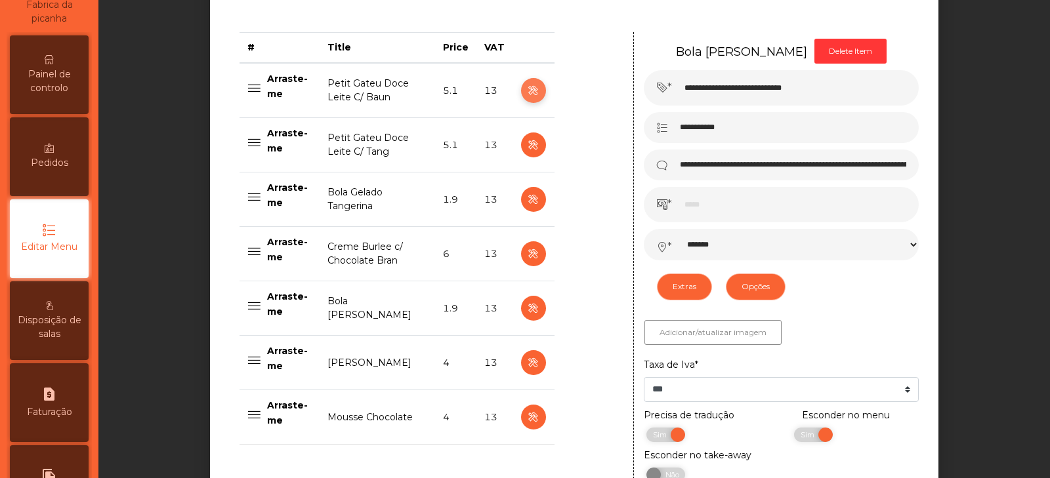
select select "*******"
select select "**"
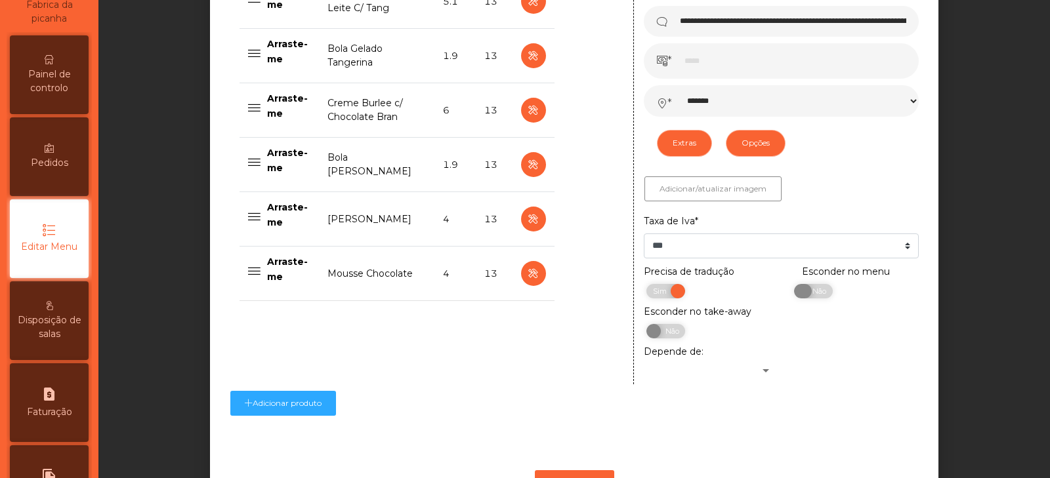
click at [802, 299] on span "Não" at bounding box center [817, 291] width 33 height 14
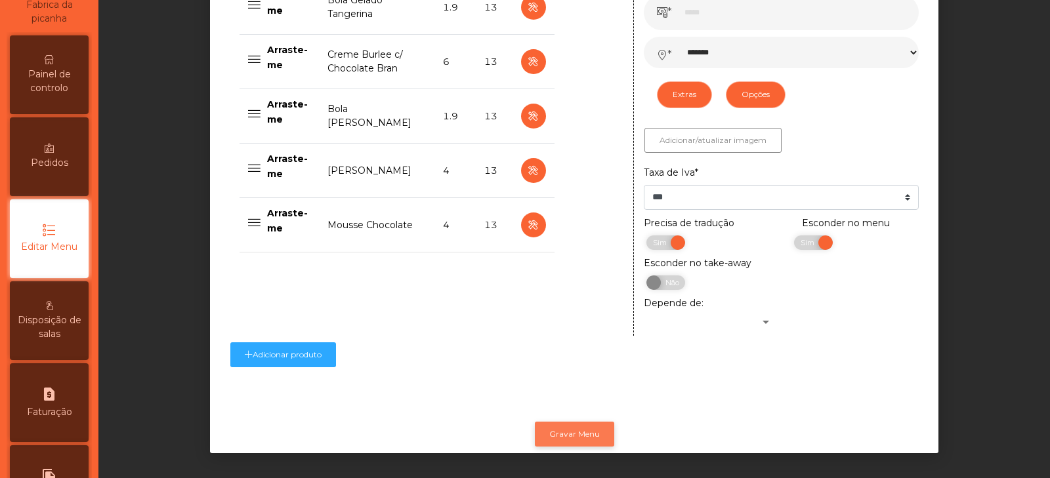
click at [566, 425] on button "Gravar Menu" at bounding box center [574, 434] width 79 height 25
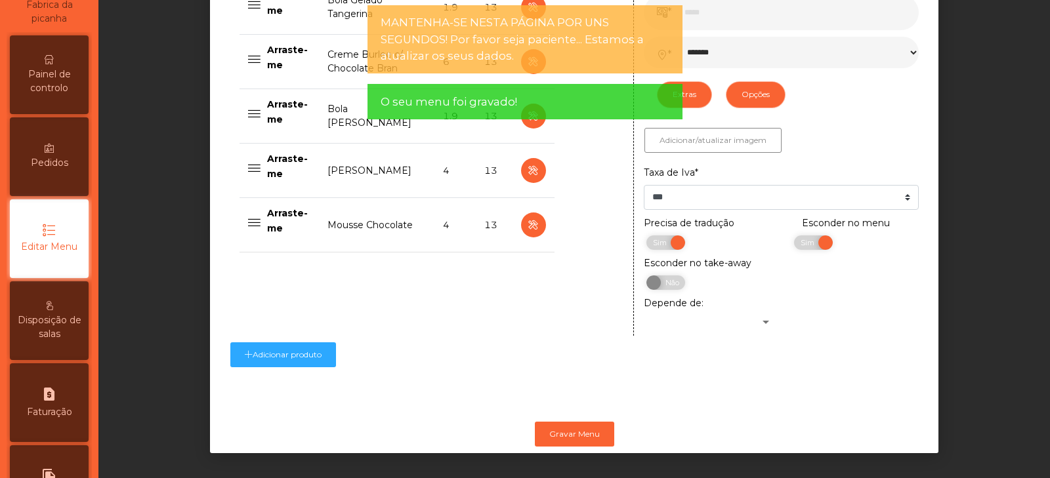
click at [37, 85] on span "Painel de controlo" at bounding box center [49, 82] width 72 height 28
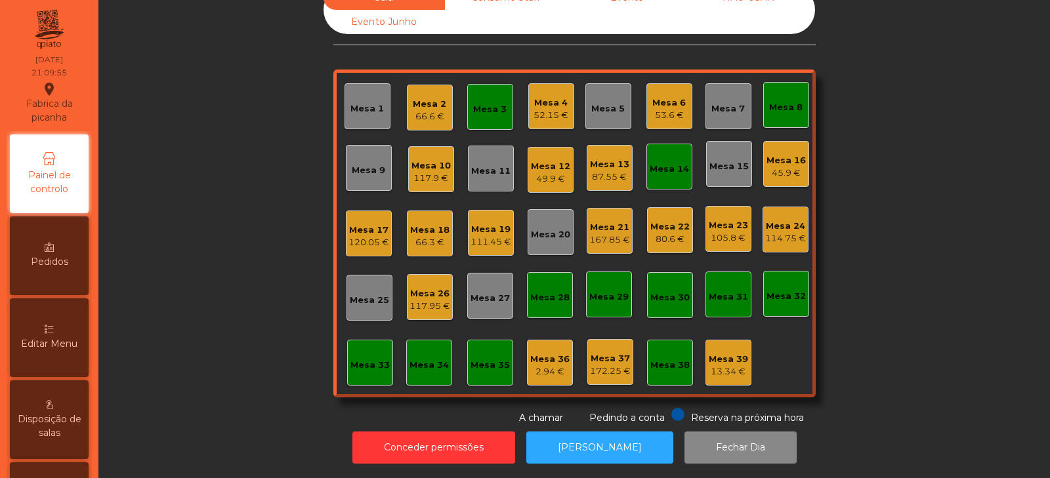
click at [428, 300] on div "117.95 €" at bounding box center [429, 306] width 41 height 13
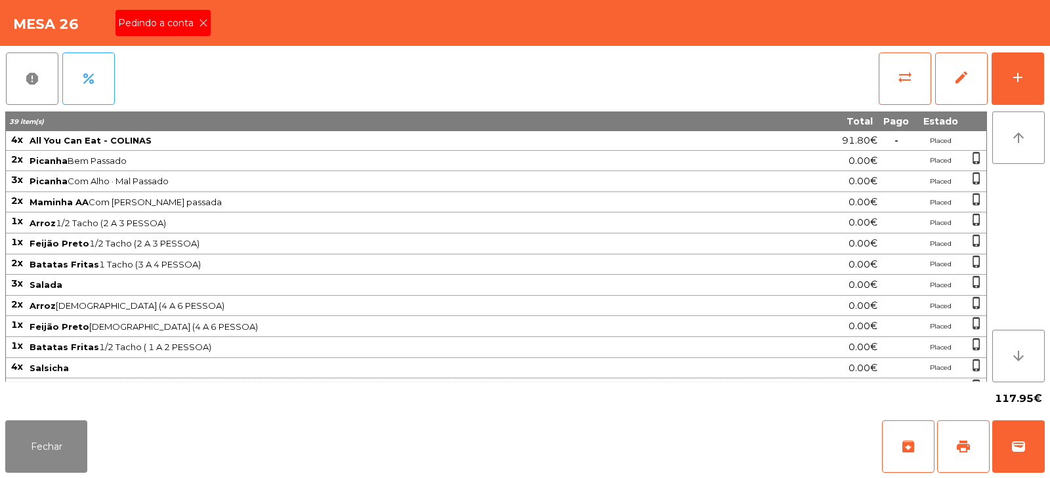
click at [148, 24] on span "Pedindo a conta" at bounding box center [158, 23] width 81 height 14
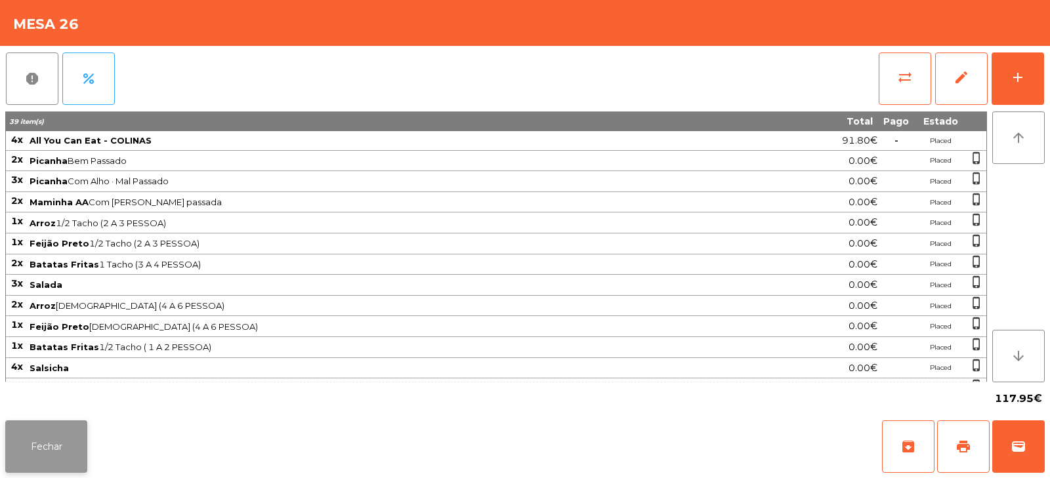
click at [49, 446] on button "Fechar" at bounding box center [46, 447] width 82 height 52
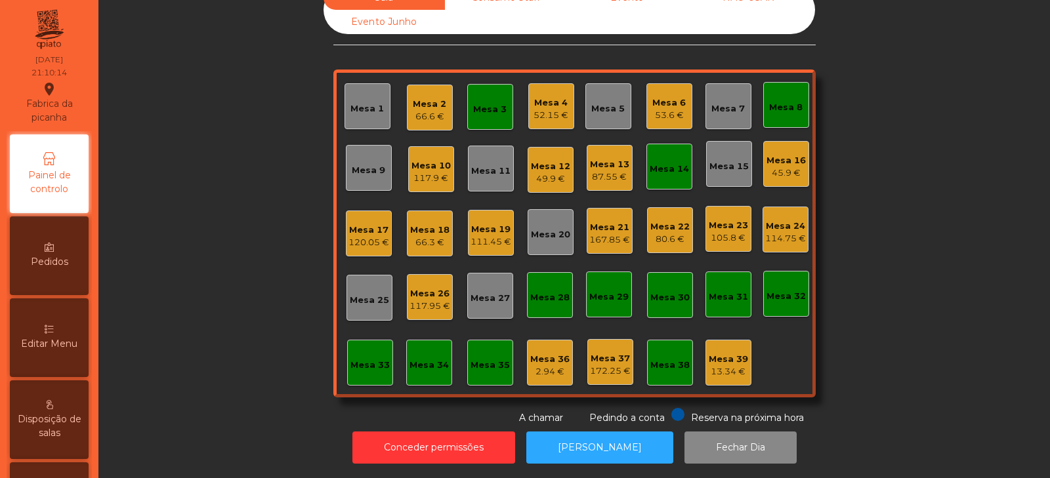
click at [491, 103] on div "Mesa 3" at bounding box center [489, 109] width 33 height 13
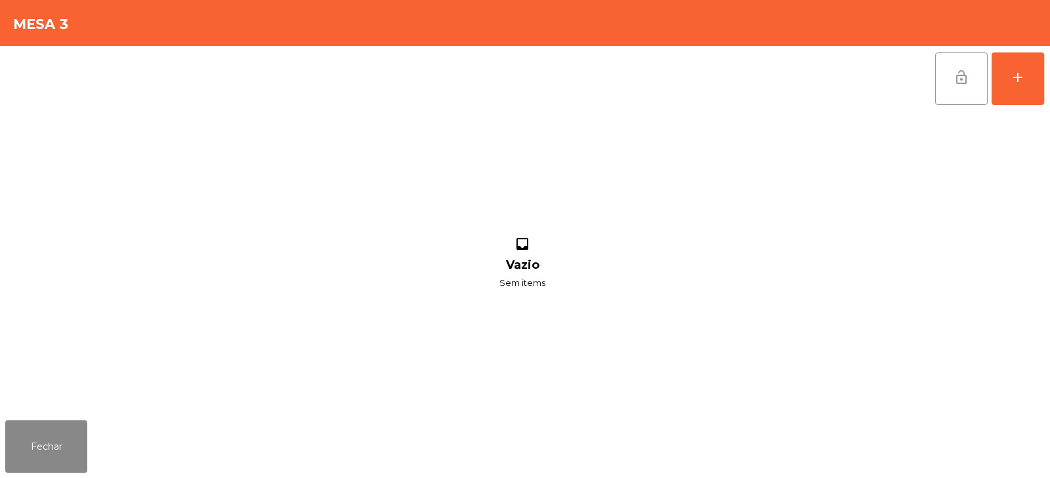
click at [966, 75] on span "lock_open" at bounding box center [961, 78] width 16 height 16
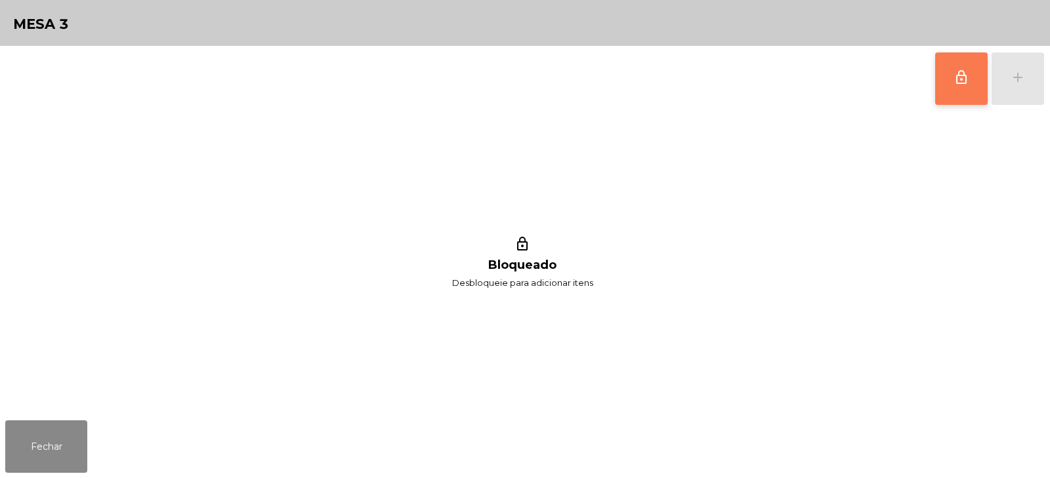
click at [52, 474] on div "Fechar" at bounding box center [525, 446] width 1050 height 63
click at [30, 468] on button "Fechar" at bounding box center [46, 447] width 82 height 52
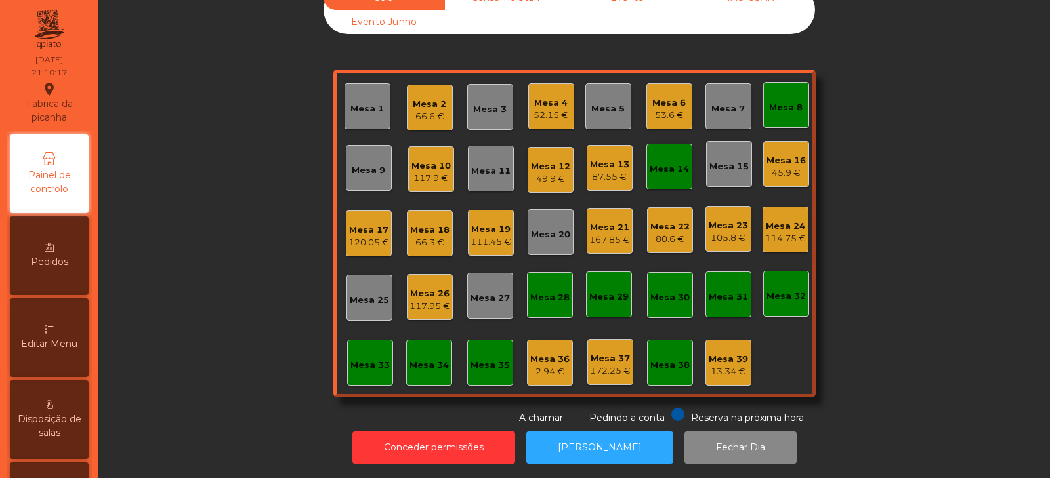
click at [780, 85] on div "Mesa 8" at bounding box center [786, 105] width 46 height 46
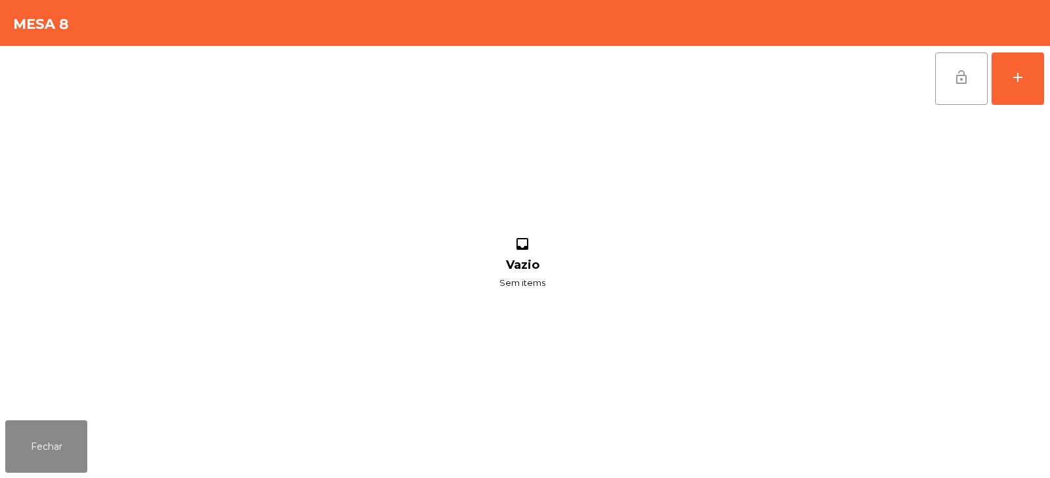
click at [966, 79] on span "lock_open" at bounding box center [961, 78] width 16 height 16
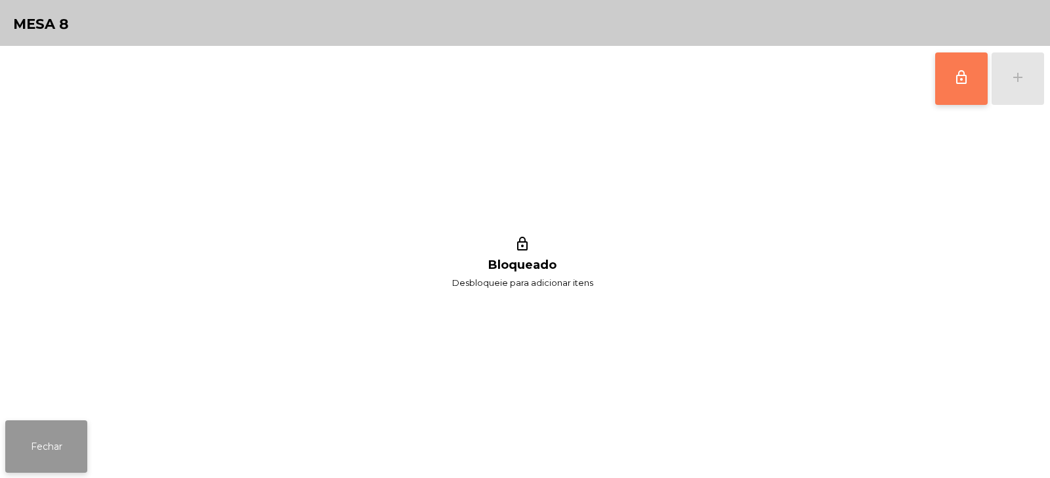
click at [54, 458] on button "Fechar" at bounding box center [46, 447] width 82 height 52
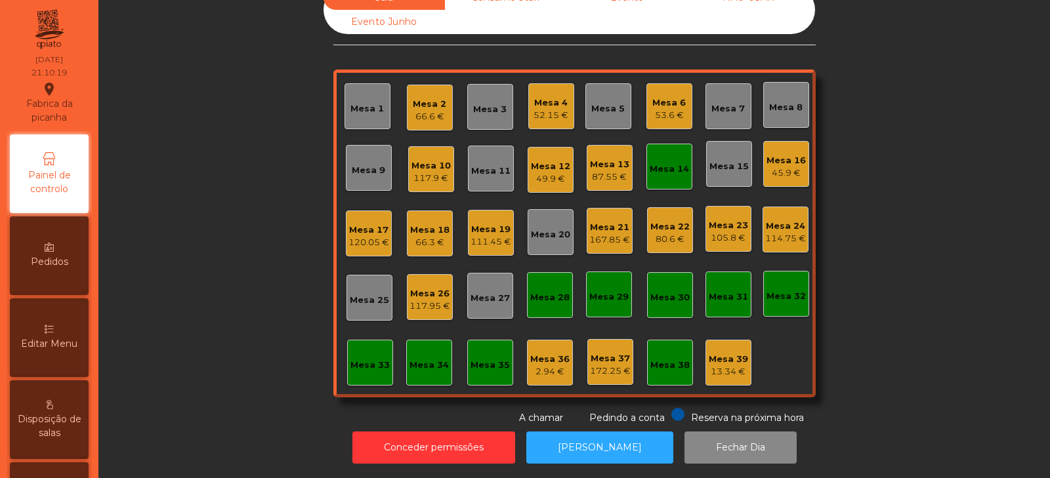
click at [675, 165] on div "Mesa 14" at bounding box center [669, 169] width 39 height 13
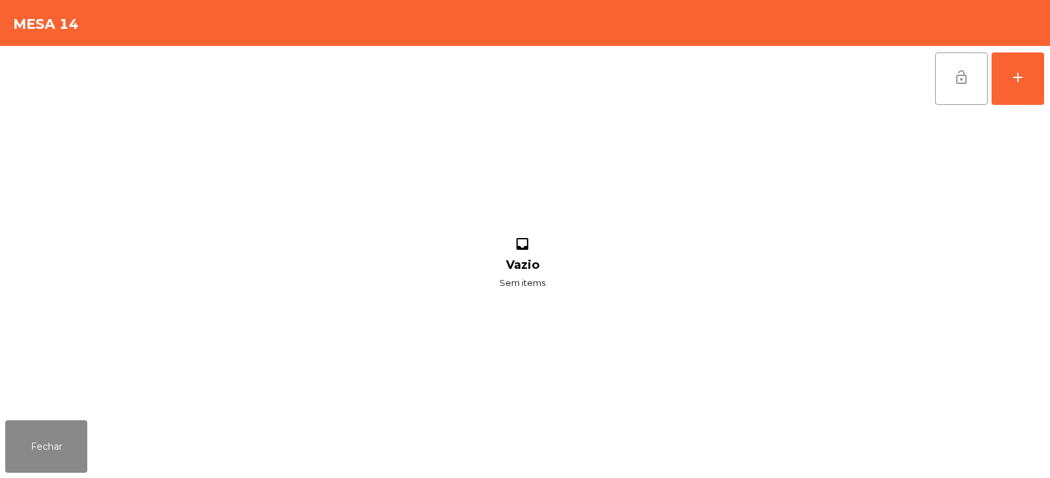
click at [961, 67] on button "lock_open" at bounding box center [961, 78] width 52 height 52
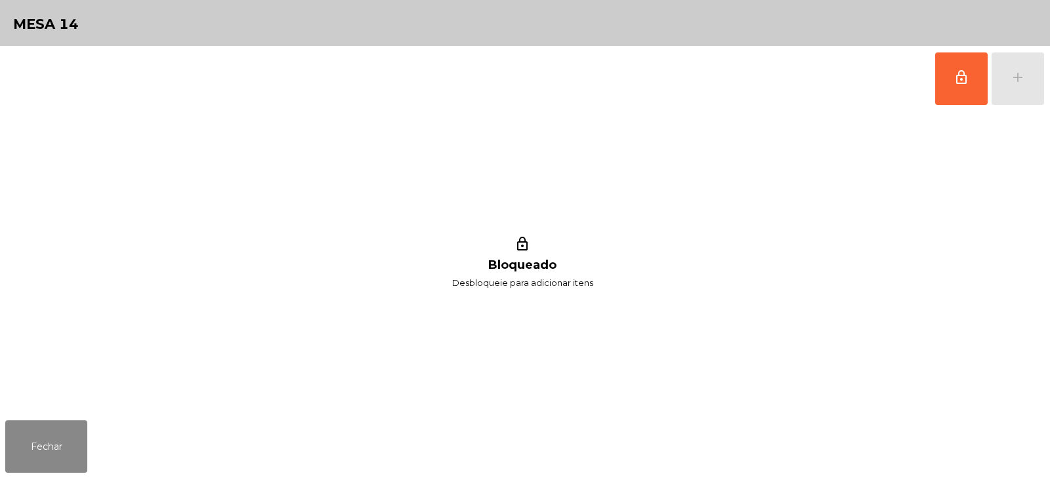
click at [815, 308] on div "lock_outline Bloqueado Desbloqueie para adicionar itens" at bounding box center [522, 264] width 1034 height 304
click at [47, 451] on button "Fechar" at bounding box center [46, 447] width 82 height 52
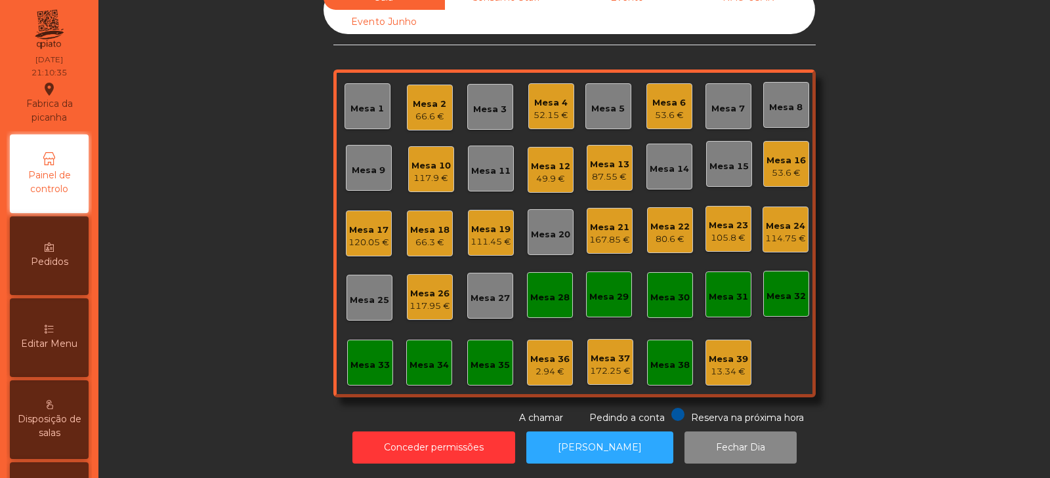
click at [779, 232] on div "114.75 €" at bounding box center [785, 238] width 41 height 13
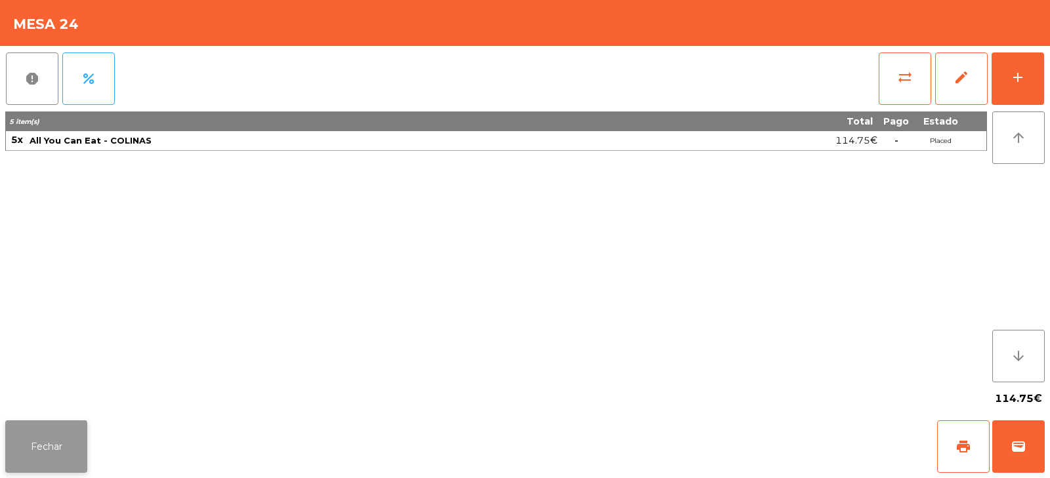
click at [40, 441] on button "Fechar" at bounding box center [46, 447] width 82 height 52
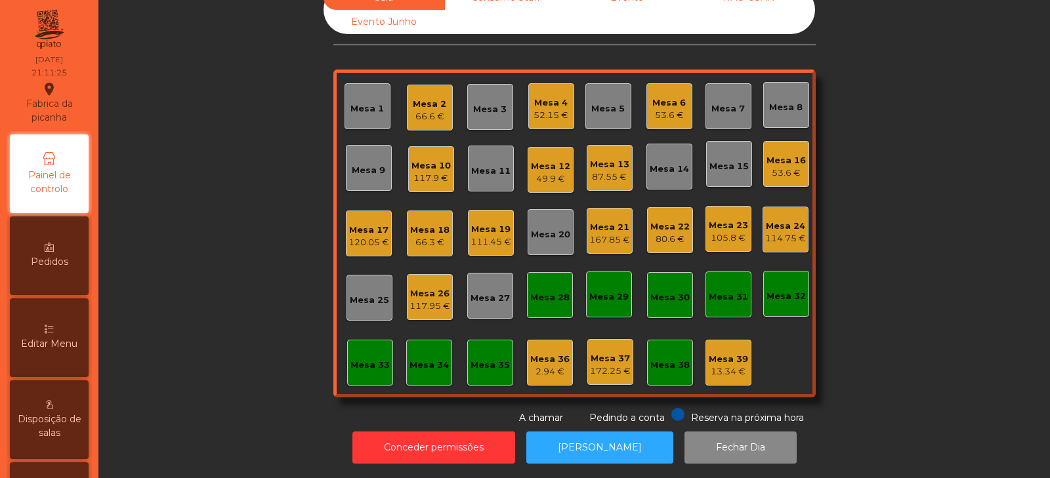
click at [410, 236] on div "66.3 €" at bounding box center [429, 242] width 39 height 13
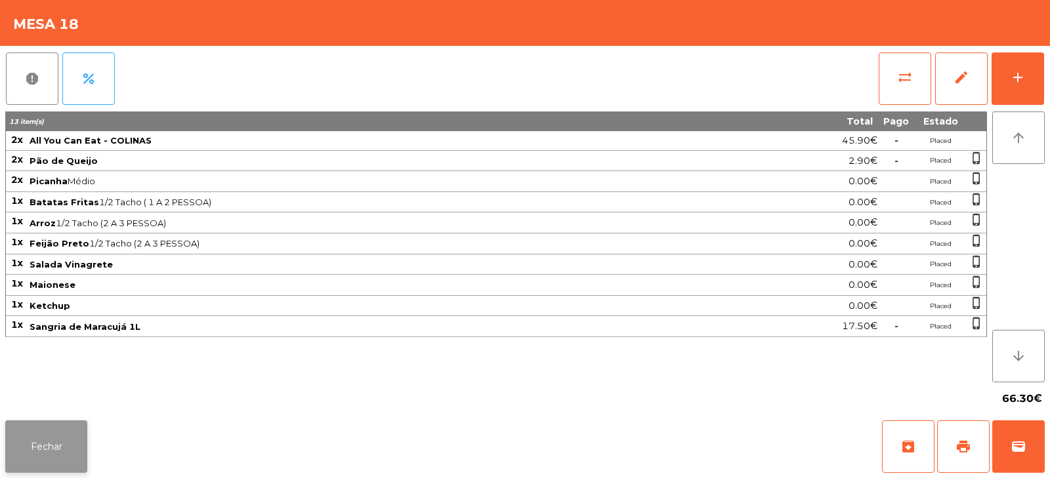
click at [30, 457] on button "Fechar" at bounding box center [46, 447] width 82 height 52
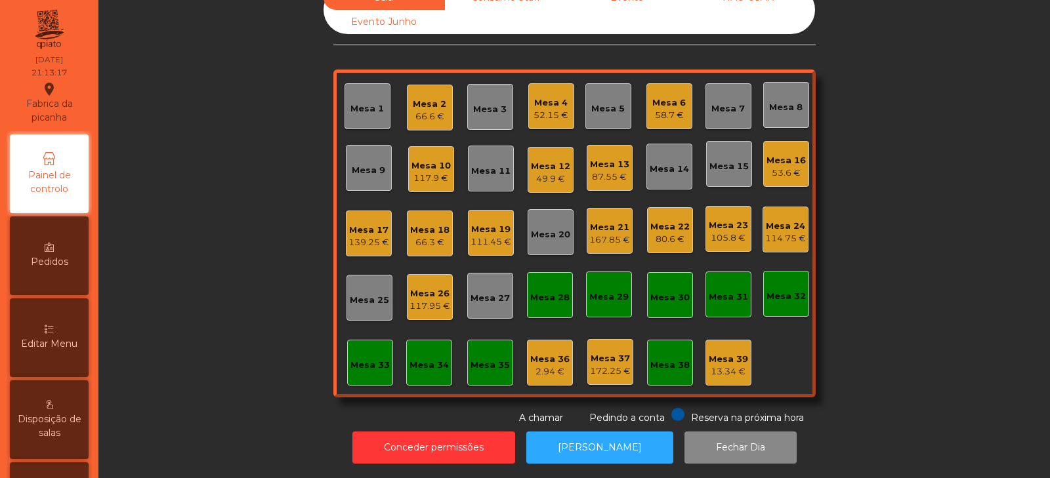
click at [900, 236] on div "Sala Consumo Staff Evento NÃO USAR Evento Junho Mesa 1 Mesa 2 66.6 € Mesa 3 Mes…" at bounding box center [574, 206] width 916 height 440
click at [229, 322] on div "Sala Consumo Staff Evento NÃO USAR Evento Junho Mesa 1 Mesa 2 66.6 € Mesa 3 Mes…" at bounding box center [574, 206] width 916 height 440
click at [914, 181] on div "Sala Consumo Staff Evento NÃO USAR Evento Junho Mesa 1 Mesa 2 66.6 € Mesa 3 Mes…" at bounding box center [574, 206] width 916 height 440
click at [476, 103] on div "Mesa 3" at bounding box center [489, 109] width 33 height 13
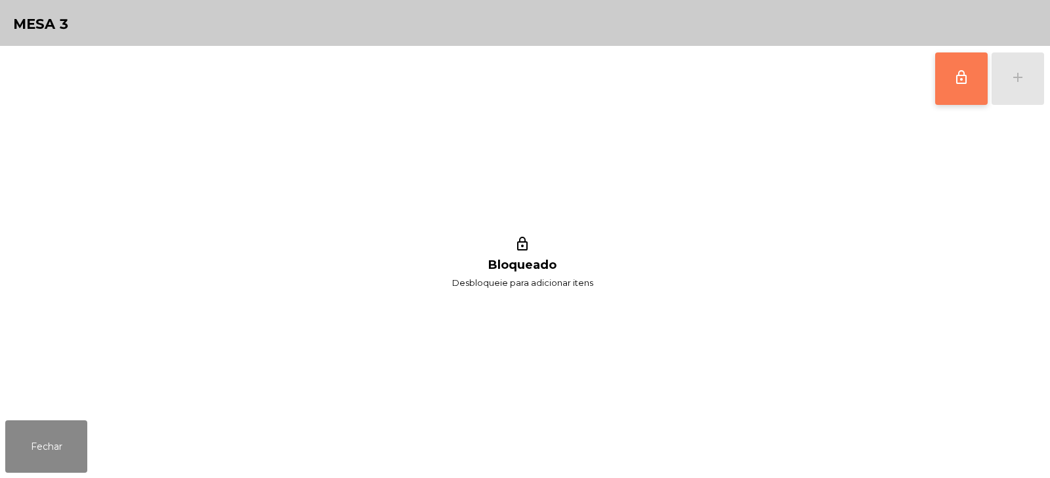
click at [975, 81] on button "lock_outline" at bounding box center [961, 78] width 52 height 52
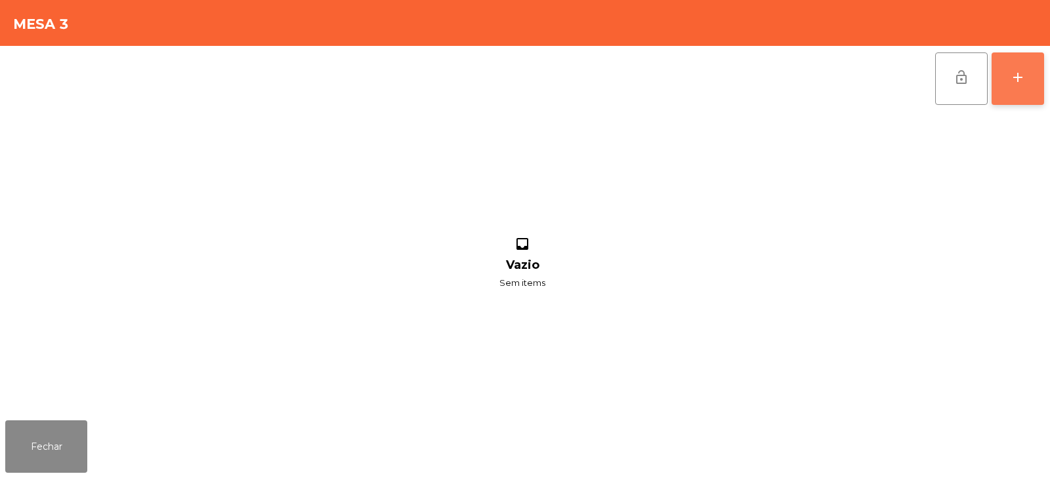
click at [1020, 91] on button "add" at bounding box center [1017, 78] width 52 height 52
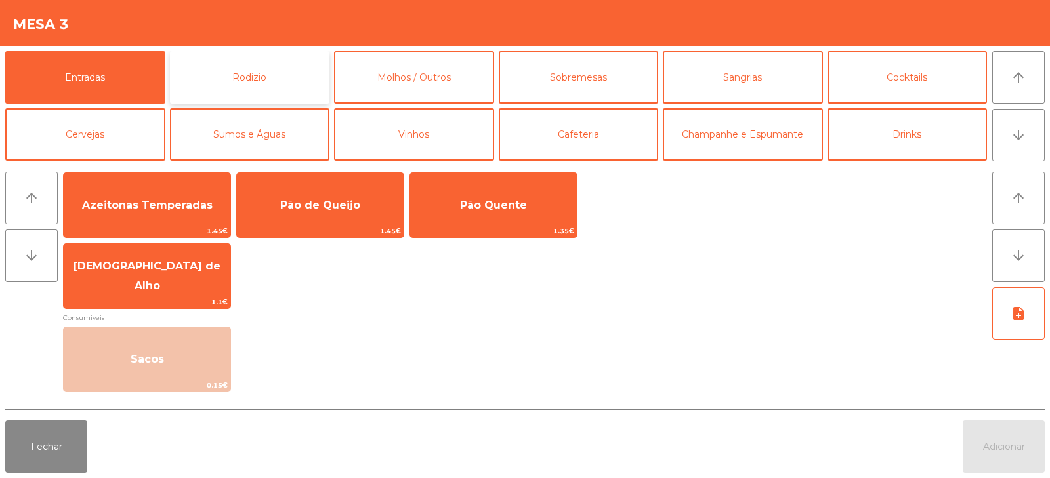
click at [280, 79] on button "Rodizio" at bounding box center [250, 77] width 160 height 52
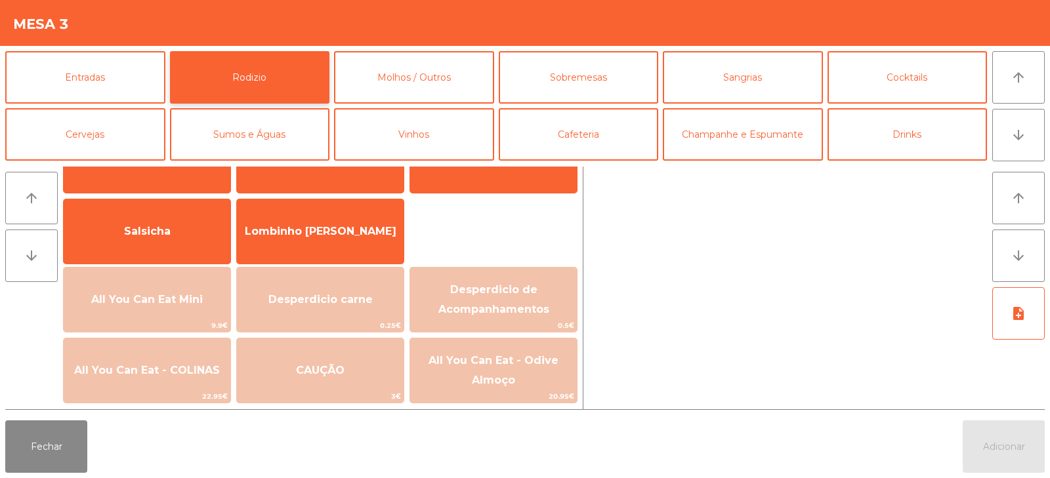
scroll to position [89, 0]
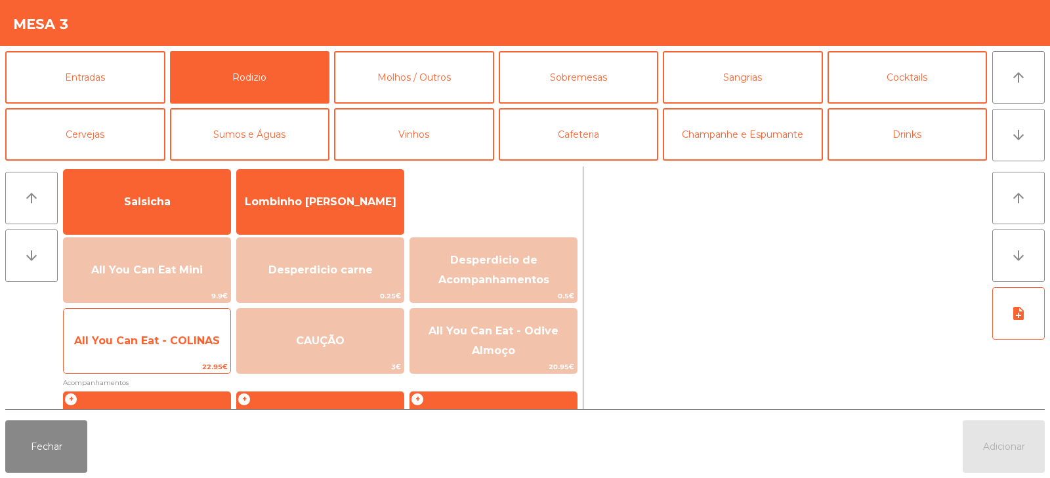
click at [140, 354] on span "All You Can Eat - COLINAS" at bounding box center [147, 340] width 167 height 35
click at [138, 352] on span "All You Can Eat - COLINAS" at bounding box center [147, 340] width 167 height 35
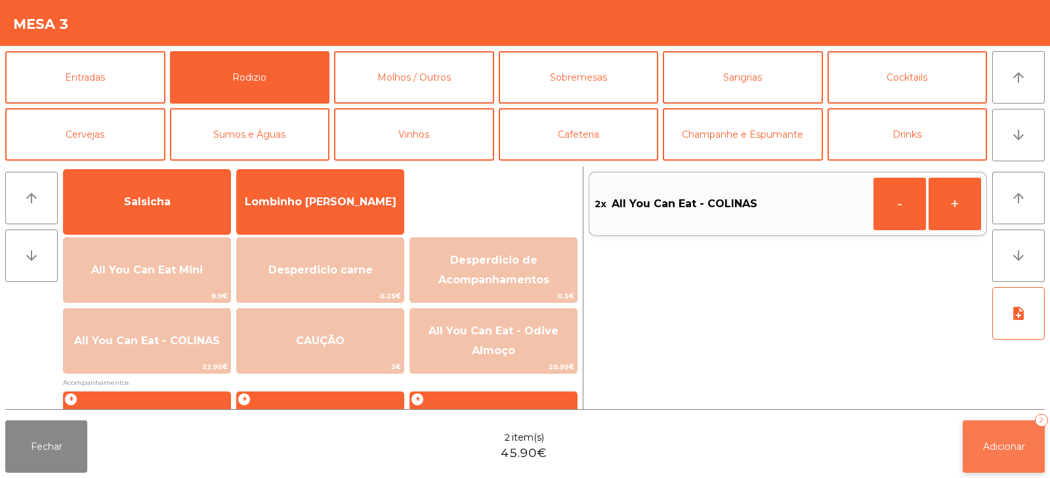
click at [1004, 448] on span "Adicionar" at bounding box center [1004, 447] width 42 height 12
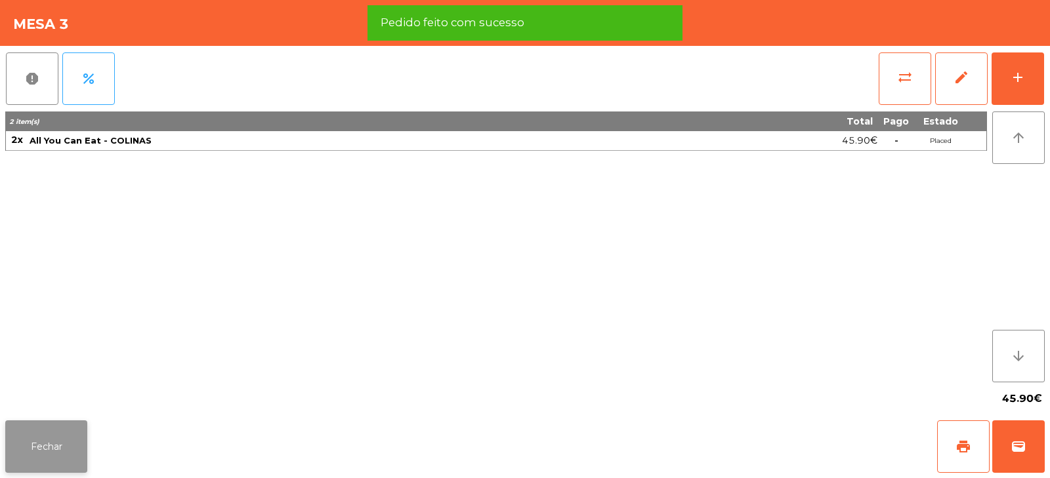
click at [40, 448] on button "Fechar" at bounding box center [46, 447] width 82 height 52
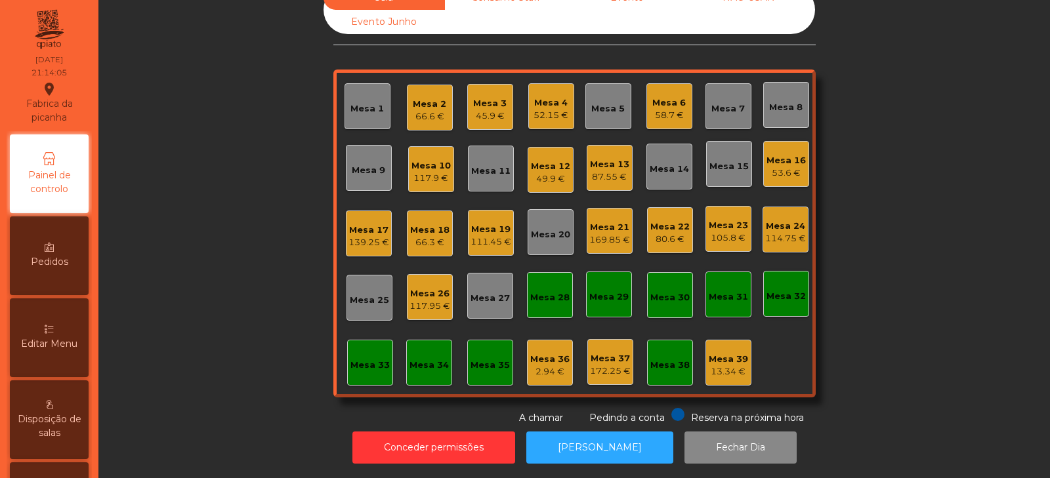
click at [859, 197] on div "Sala Consumo Staff Evento NÃO USAR Evento Junho Mesa 1 Mesa 2 66.6 € Mesa 3 45.…" at bounding box center [574, 206] width 916 height 440
click at [911, 258] on div "Sala Consumo Staff Evento NÃO USAR Evento Junho Mesa 1 Mesa 2 66.6 € Mesa 3 45.…" at bounding box center [574, 206] width 916 height 440
click at [931, 262] on div "Sala Consumo Staff Evento NÃO USAR Evento Junho Mesa 1 Mesa 2 66.6 € Mesa 3 45.…" at bounding box center [574, 206] width 916 height 440
click at [943, 259] on div "Sala Consumo Staff Evento NÃO USAR Evento Junho Mesa 1 Mesa 2 66.6 € Mesa 3 45.…" at bounding box center [574, 206] width 916 height 440
click at [934, 264] on div "Sala Consumo Staff Evento NÃO USAR Evento Junho Mesa 1 Mesa 2 66.6 € Mesa 3 45.…" at bounding box center [574, 206] width 916 height 440
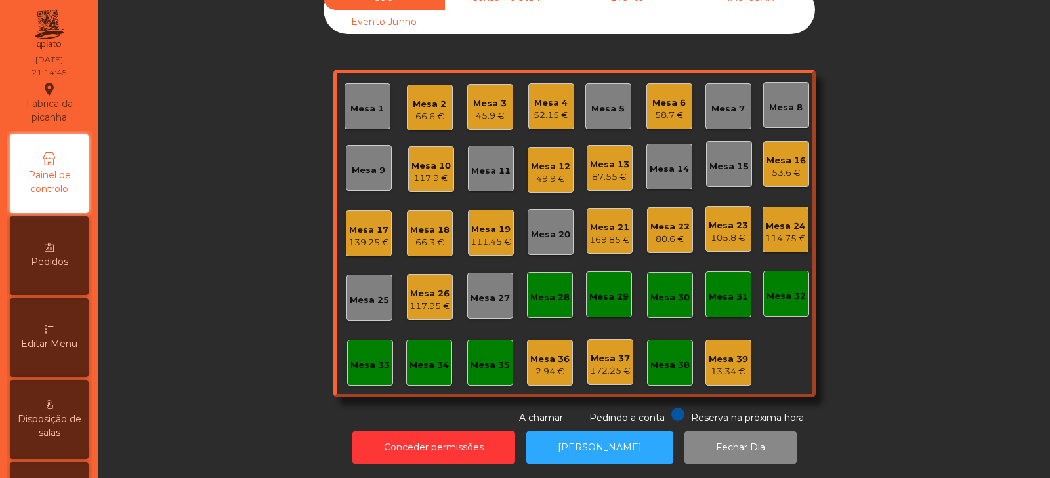
click at [352, 159] on div "Mesa 9" at bounding box center [368, 168] width 33 height 18
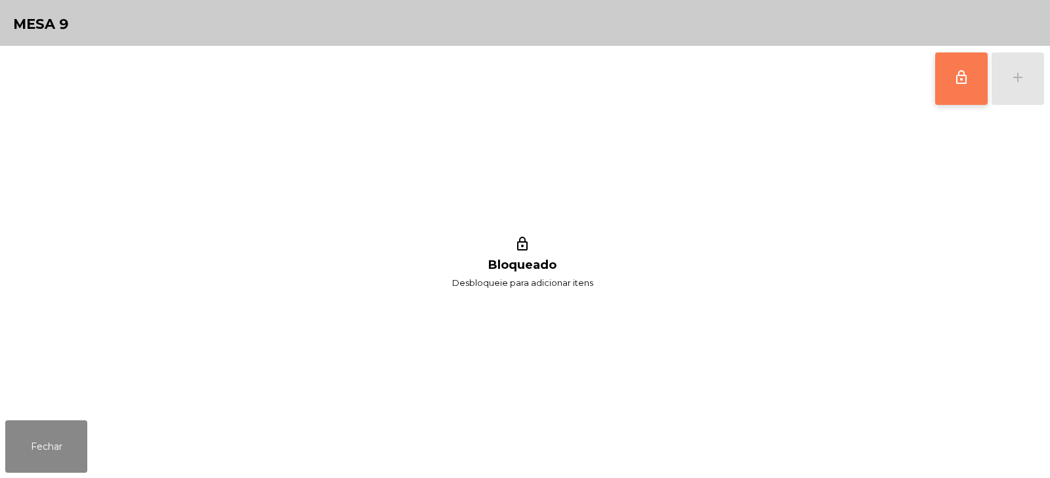
click at [956, 101] on button "lock_outline" at bounding box center [961, 78] width 52 height 52
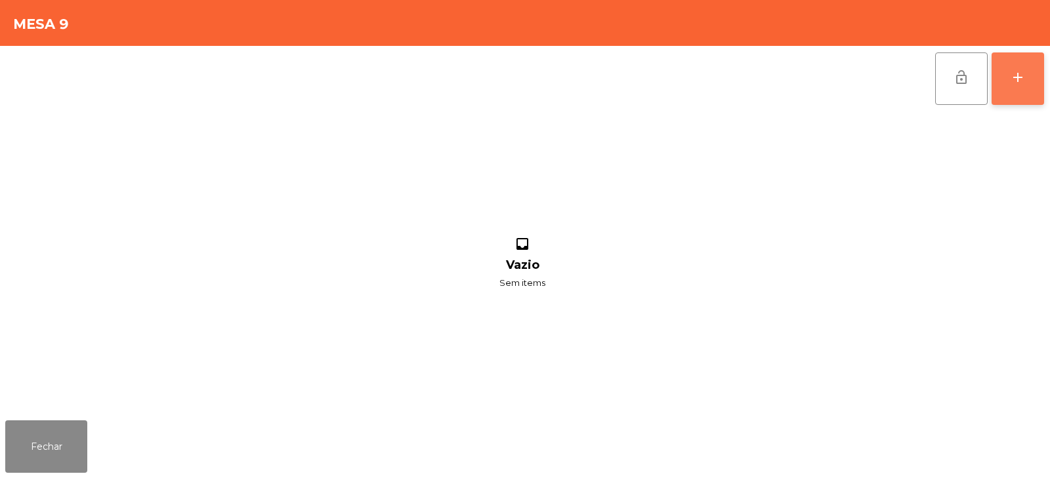
click at [1038, 82] on button "add" at bounding box center [1017, 78] width 52 height 52
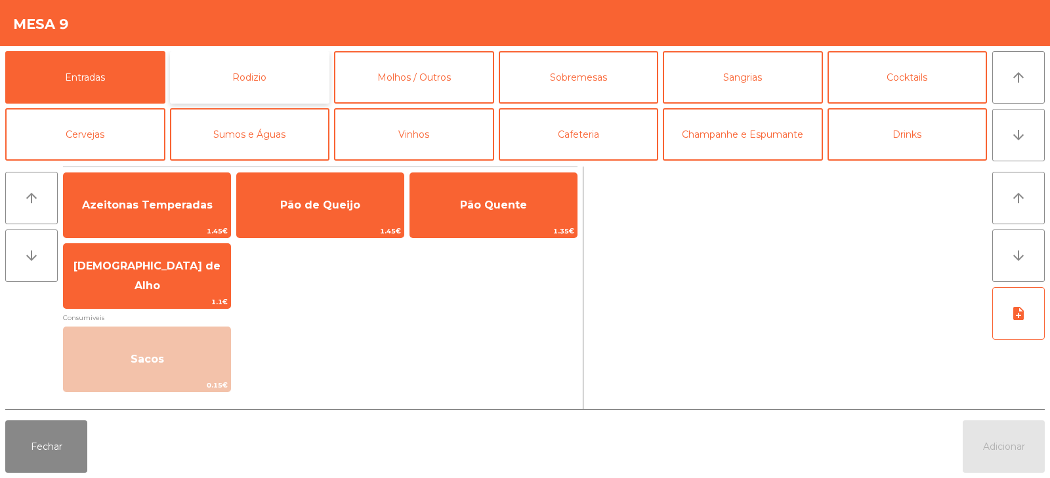
click at [225, 74] on button "Rodizio" at bounding box center [250, 77] width 160 height 52
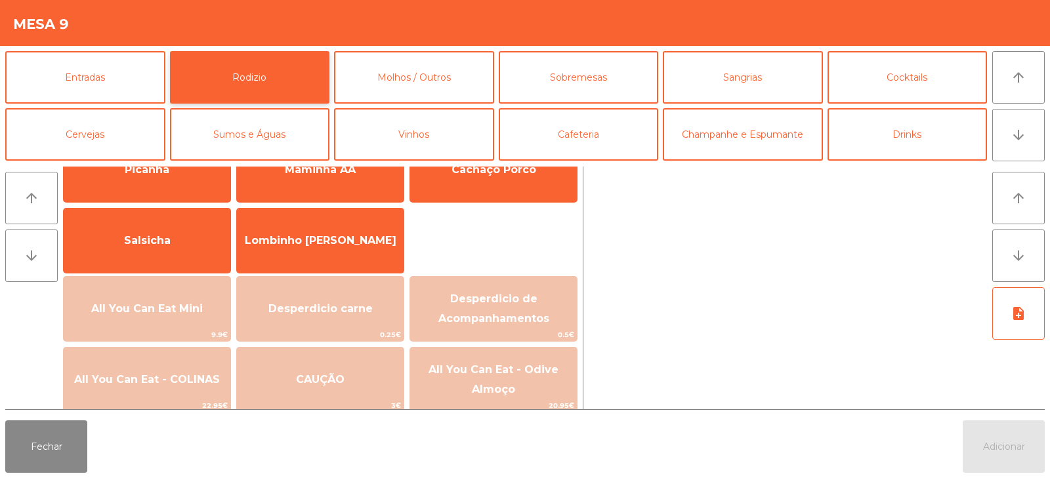
scroll to position [115, 0]
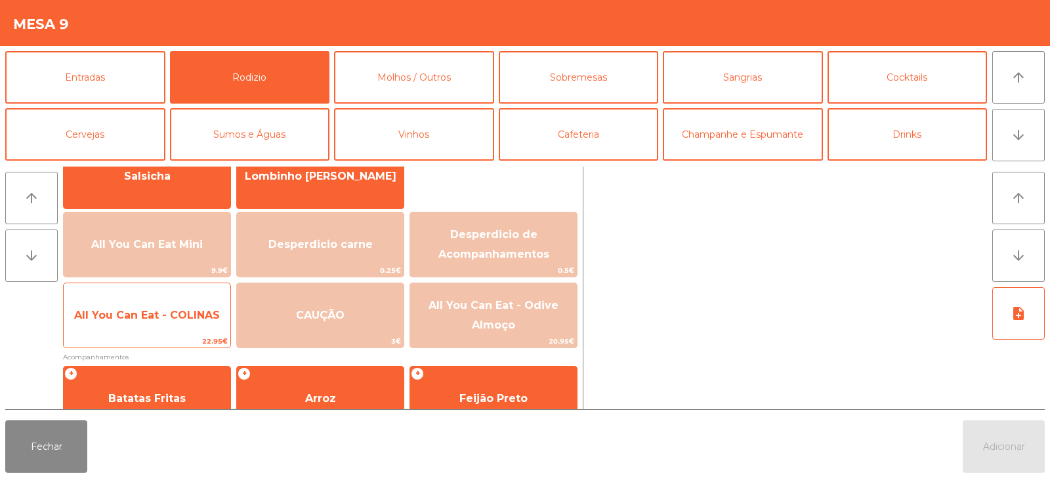
click at [150, 333] on span "All You Can Eat - COLINAS" at bounding box center [147, 315] width 167 height 35
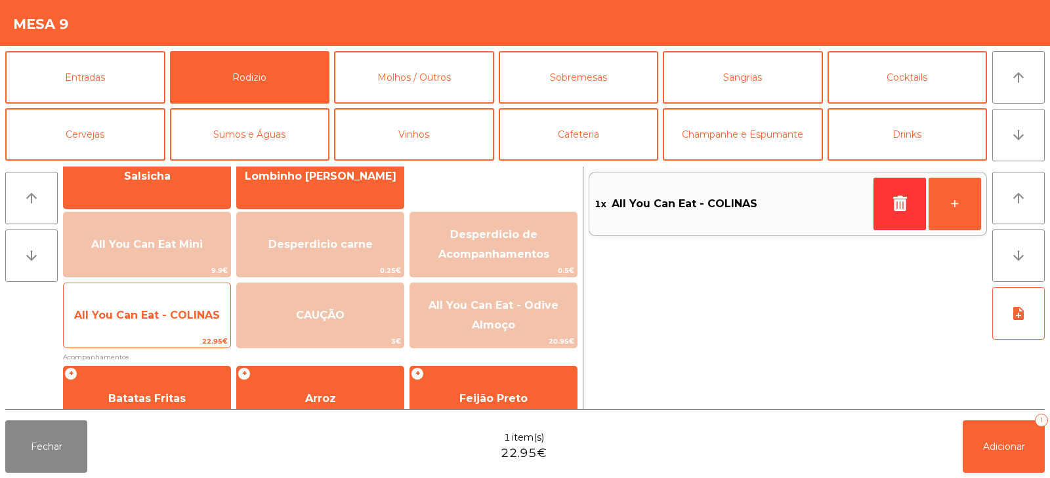
click at [151, 323] on span "All You Can Eat - COLINAS" at bounding box center [147, 315] width 167 height 35
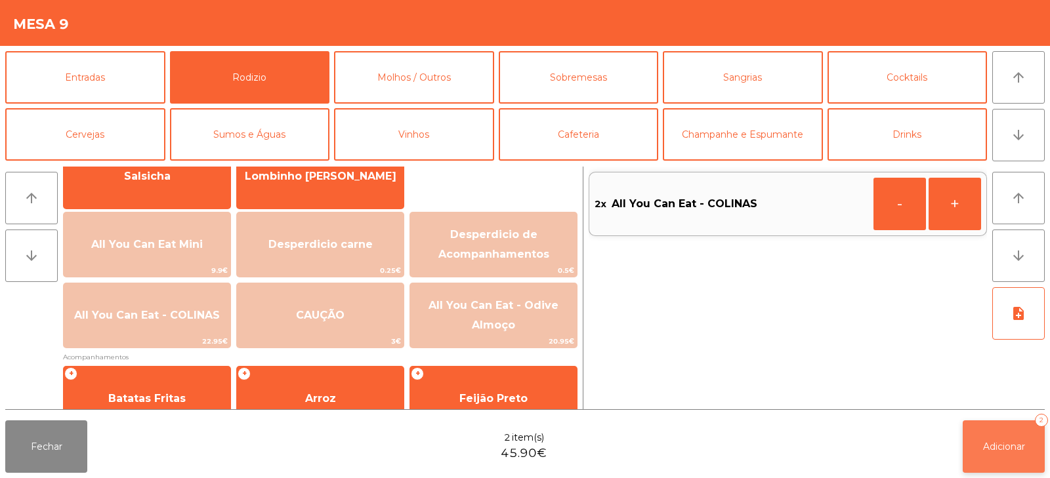
click at [983, 445] on span "Adicionar" at bounding box center [1004, 447] width 42 height 12
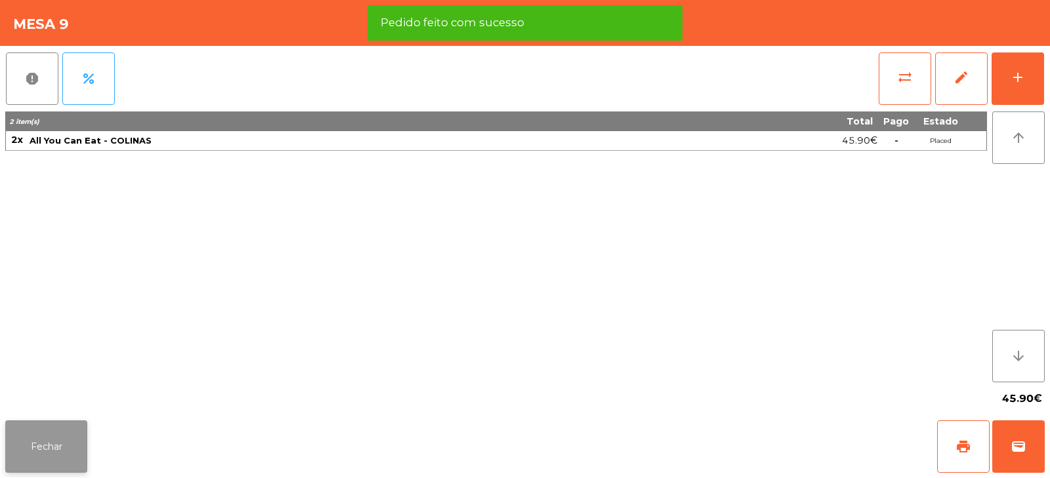
click at [64, 446] on button "Fechar" at bounding box center [46, 447] width 82 height 52
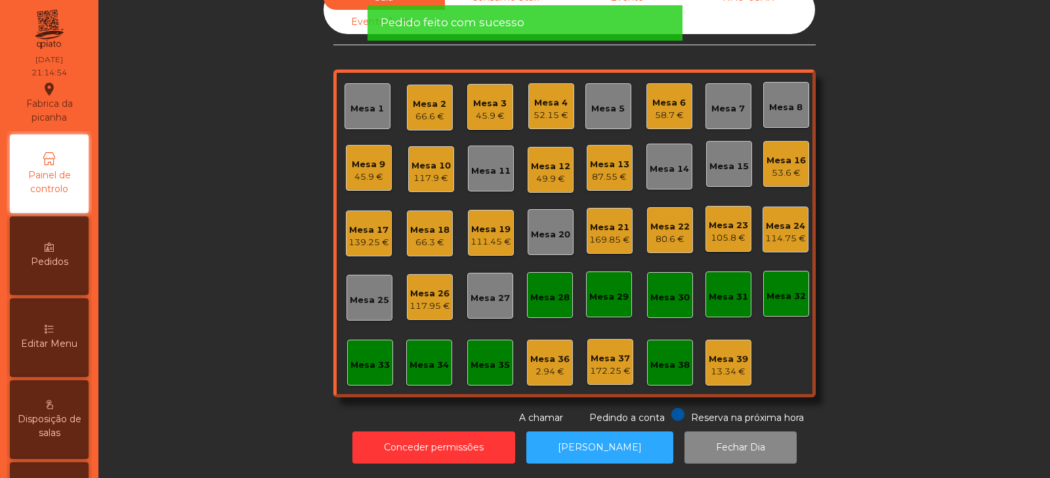
click at [195, 205] on div "Sala Consumo Staff Evento NÃO USAR Evento Junho Mesa 1 Mesa 2 66.6 € Mesa 3 45.…" at bounding box center [574, 206] width 916 height 440
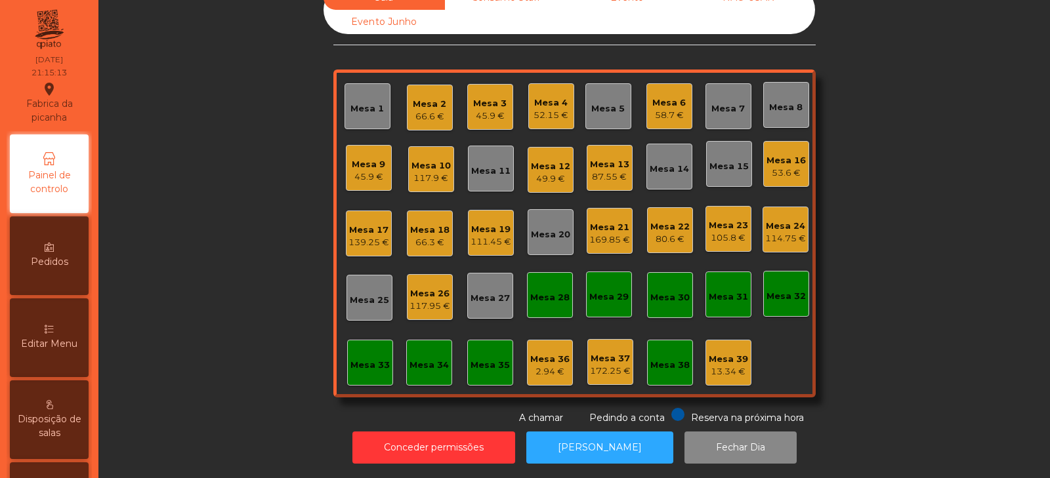
click at [877, 148] on div "Sala Consumo Staff Evento NÃO USAR Evento Junho Mesa 1 Mesa 2 66.6 € Mesa 3 45.…" at bounding box center [574, 206] width 916 height 440
click at [938, 250] on div "Sala Consumo Staff Evento NÃO USAR Evento Junho Mesa 1 Mesa 2 66.6 € Mesa 3 45.…" at bounding box center [574, 206] width 916 height 440
click at [923, 283] on div "Sala Consumo Staff Evento NÃO USAR Evento Junho Mesa 1 Mesa 2 66.6 € Mesa 3 45.…" at bounding box center [574, 206] width 916 height 440
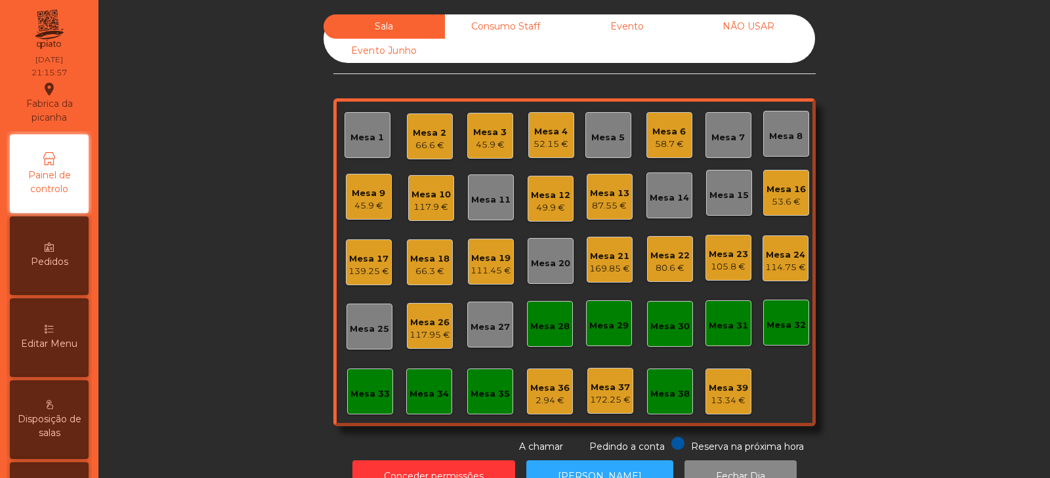
scroll to position [39, 0]
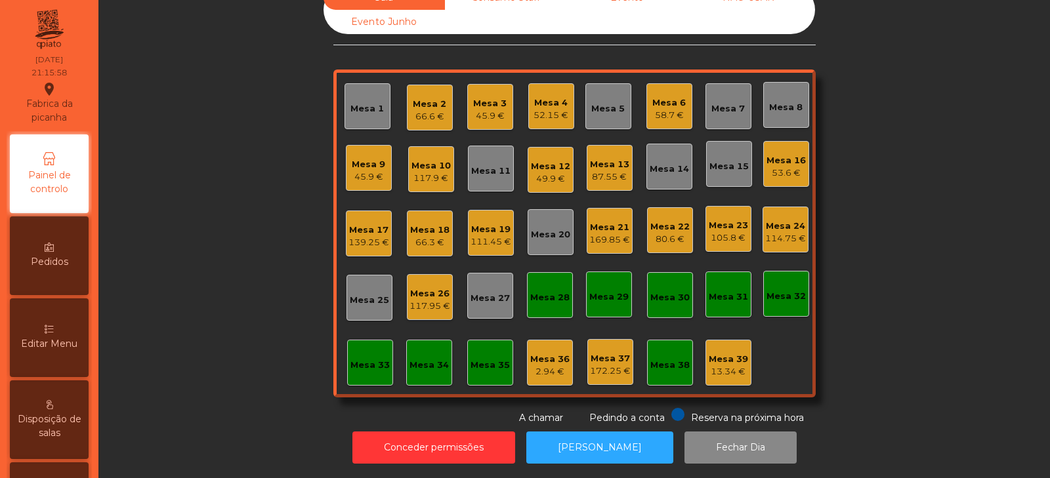
click at [537, 109] on div "52.15 €" at bounding box center [550, 115] width 35 height 13
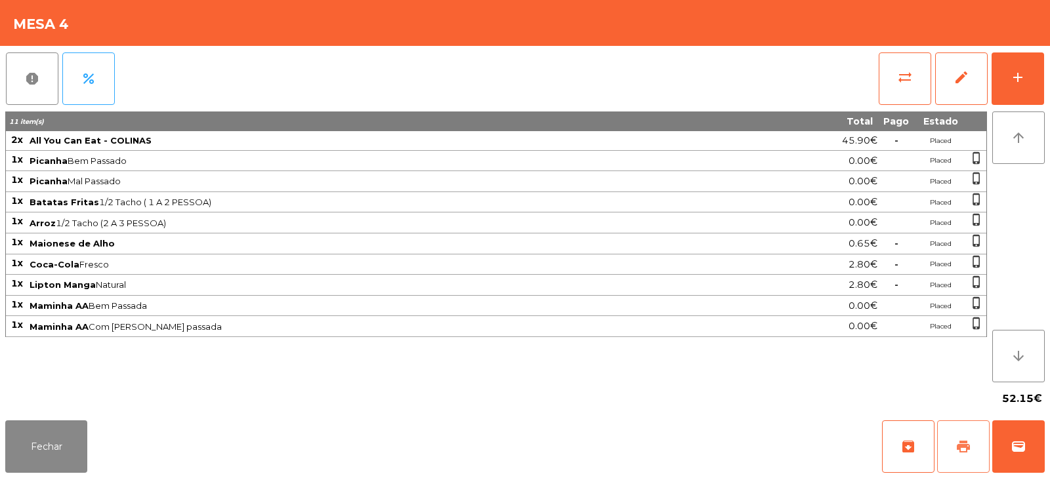
click at [957, 440] on span "print" at bounding box center [963, 447] width 16 height 16
click at [60, 445] on button "Fechar" at bounding box center [46, 447] width 82 height 52
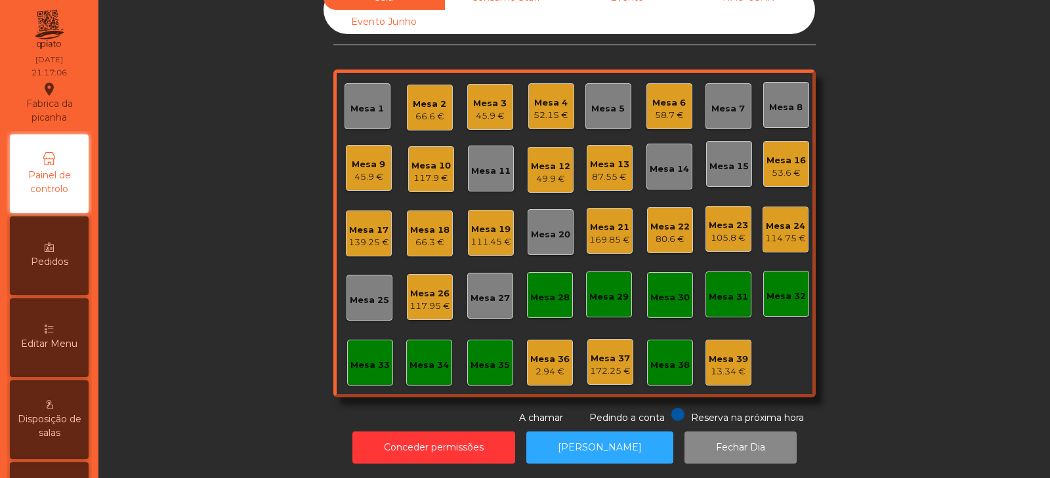
click at [228, 275] on div "Sala Consumo Staff Evento NÃO USAR Evento Junho Mesa 1 Mesa 2 66.6 € Mesa 3 45.…" at bounding box center [574, 206] width 916 height 440
click at [589, 432] on button "[PERSON_NAME]" at bounding box center [599, 448] width 147 height 32
click at [555, 173] on div "49.9 €" at bounding box center [550, 179] width 39 height 13
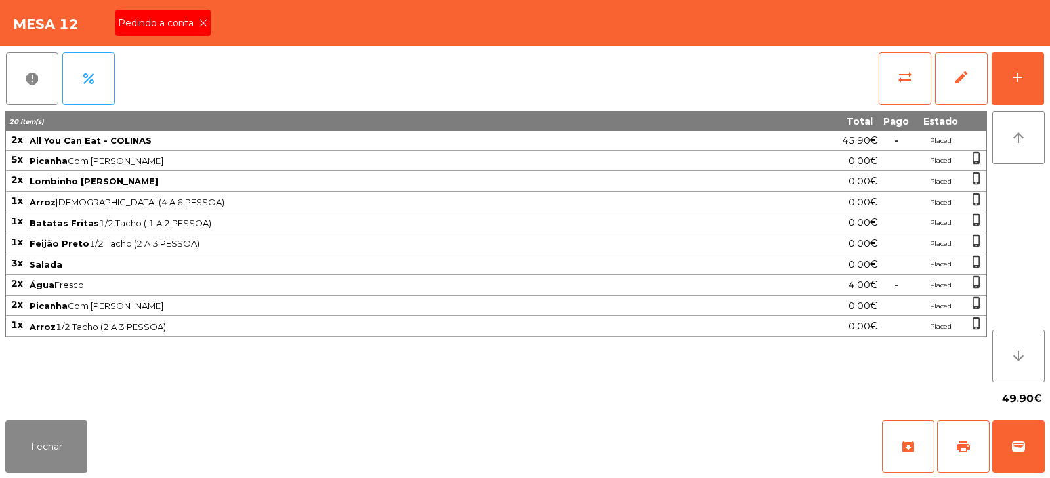
click at [199, 26] on icon at bounding box center [203, 22] width 9 height 9
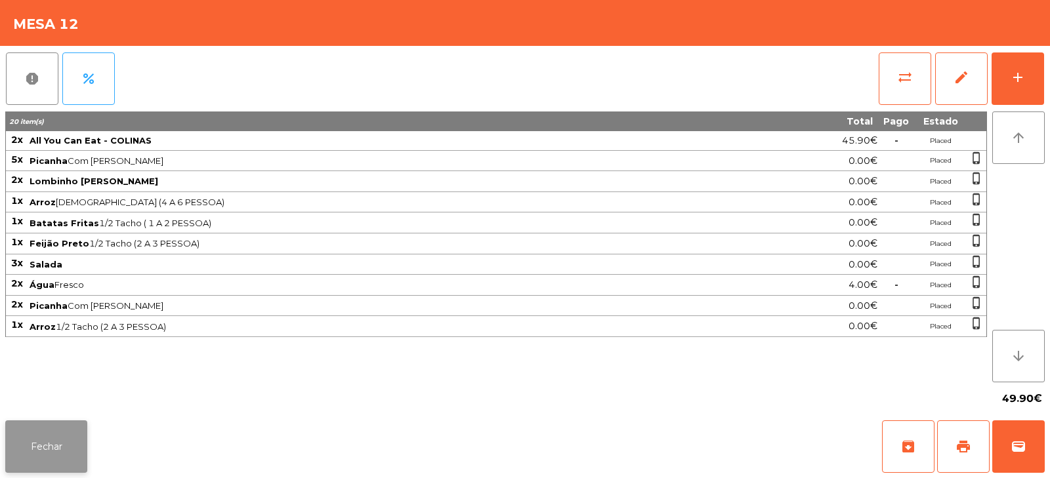
click at [61, 457] on button "Fechar" at bounding box center [46, 447] width 82 height 52
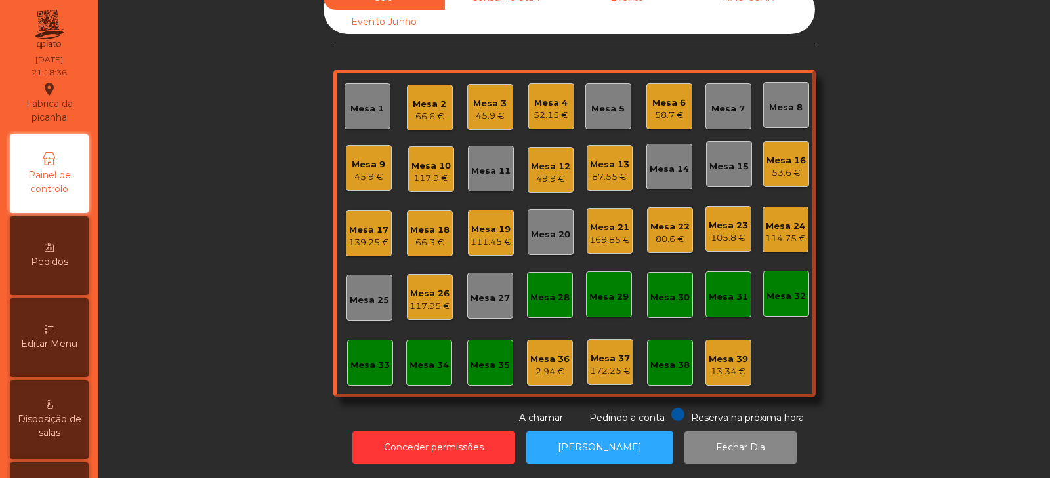
click at [539, 96] on div "Mesa 4" at bounding box center [550, 102] width 35 height 13
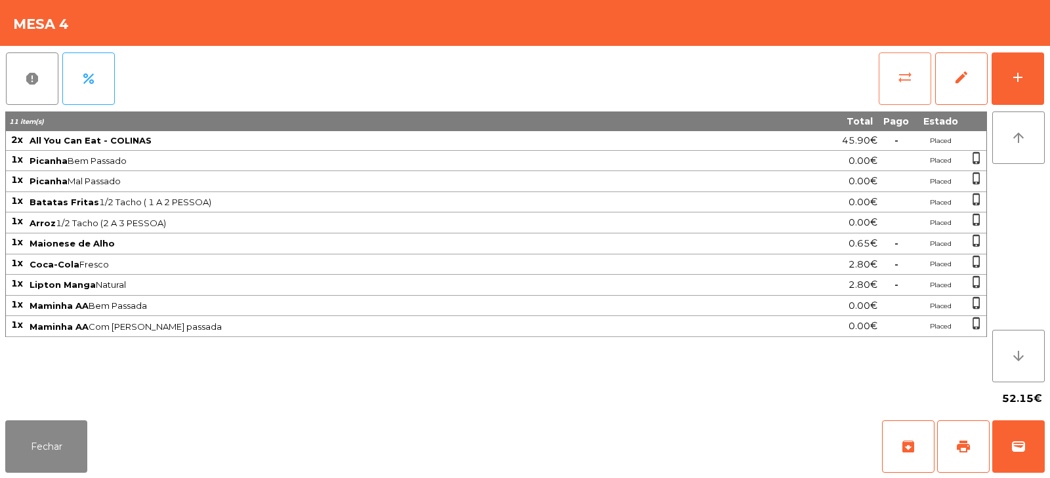
click at [897, 94] on button "sync_alt" at bounding box center [905, 78] width 52 height 52
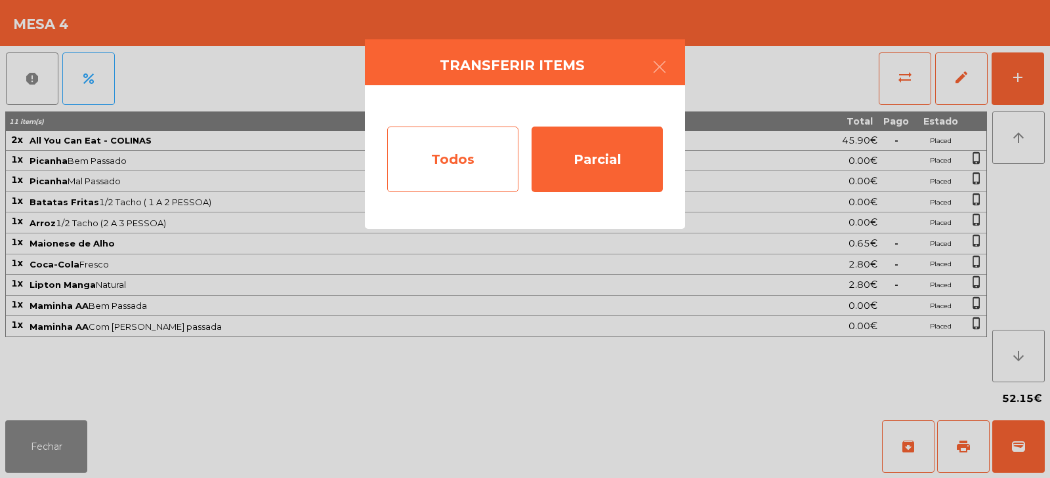
click at [463, 152] on div "Todos" at bounding box center [452, 160] width 131 height 66
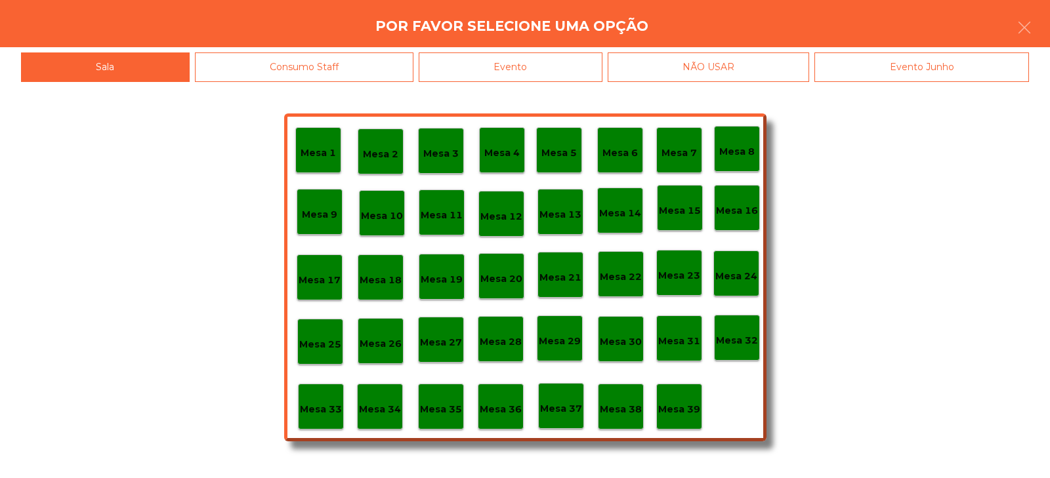
click at [543, 79] on div "Evento" at bounding box center [511, 67] width 184 height 30
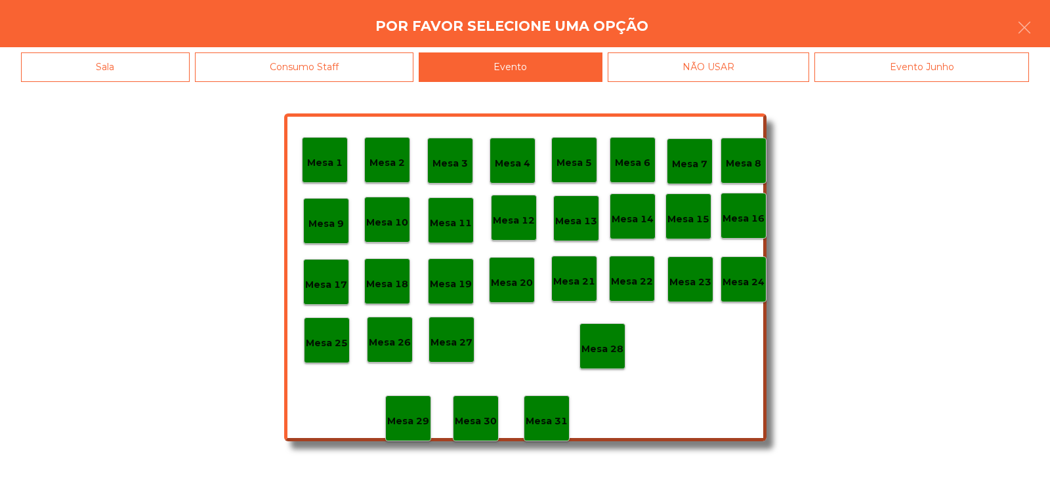
click at [612, 344] on p "Mesa 28" at bounding box center [602, 349] width 42 height 15
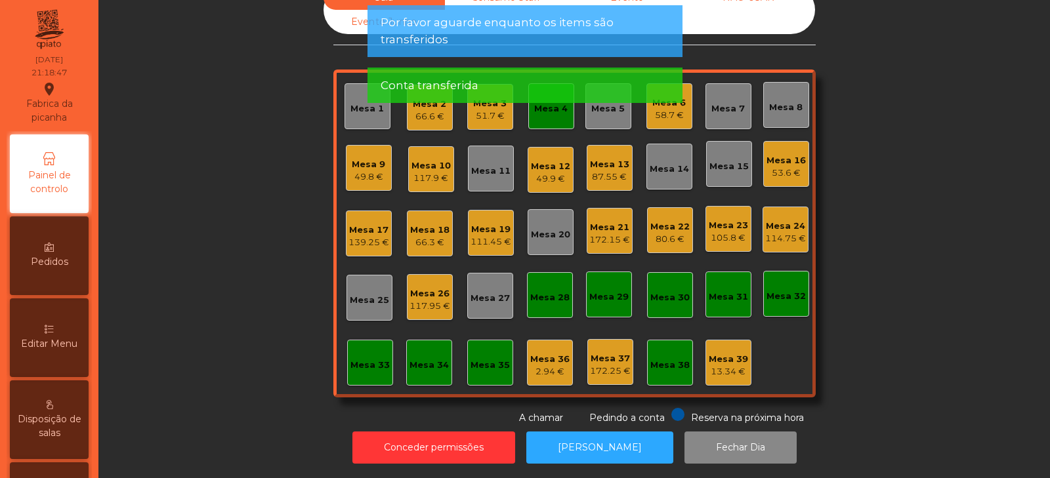
click at [675, 105] on app-alert "Por favor aguarde enquanto os items são transferidos Conta transferida" at bounding box center [524, 59] width 315 height 108
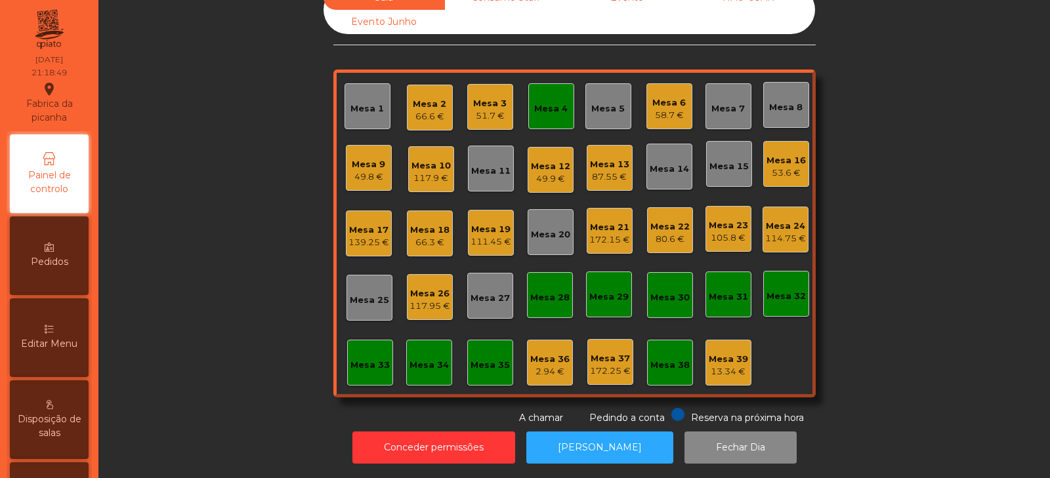
click at [545, 102] on div "Mesa 4" at bounding box center [550, 108] width 33 height 13
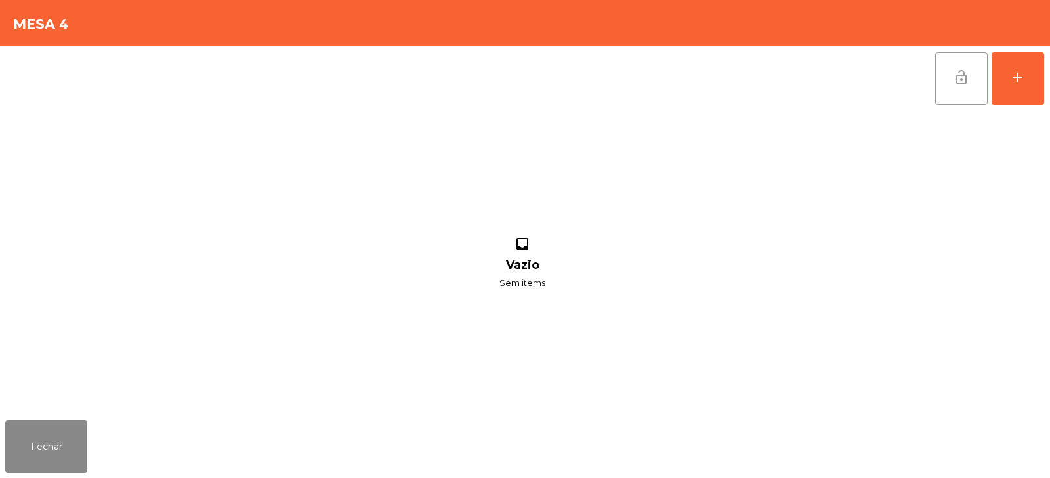
click at [951, 81] on button "lock_open" at bounding box center [961, 78] width 52 height 52
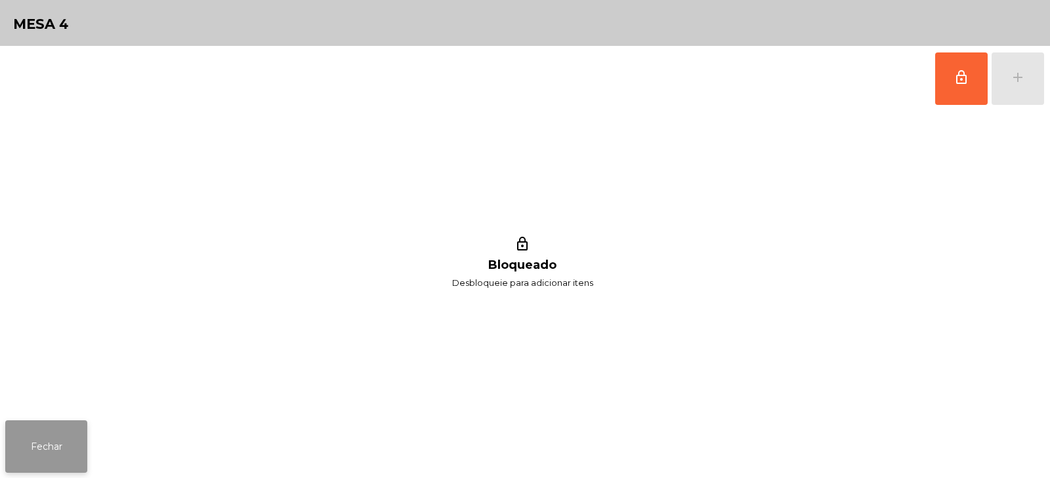
click at [35, 447] on button "Fechar" at bounding box center [46, 447] width 82 height 52
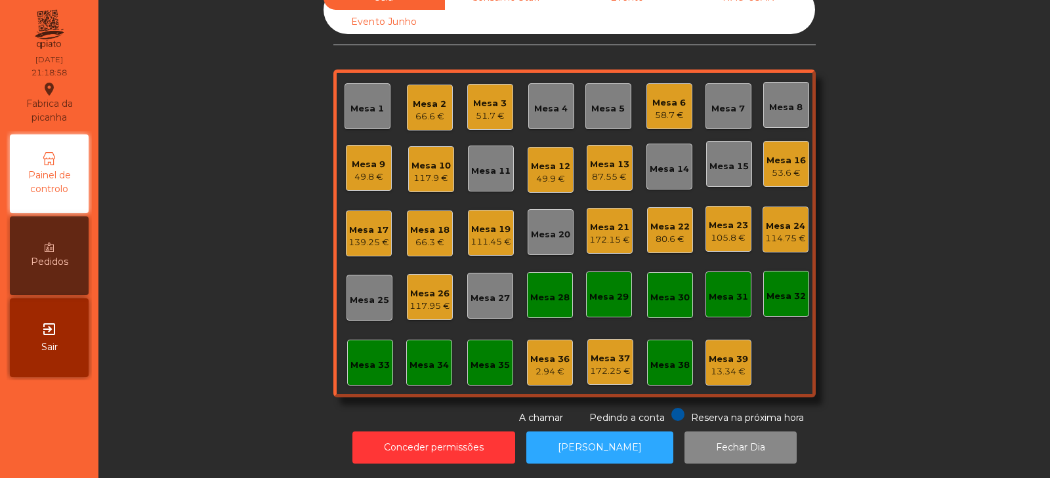
click at [901, 209] on div "Sala warning Consumo Staff Evento NÃO USAR Evento Junho Mesa 1 Mesa 2 66.6 € Me…" at bounding box center [574, 206] width 916 height 440
click at [551, 160] on div "Mesa 12" at bounding box center [550, 166] width 39 height 13
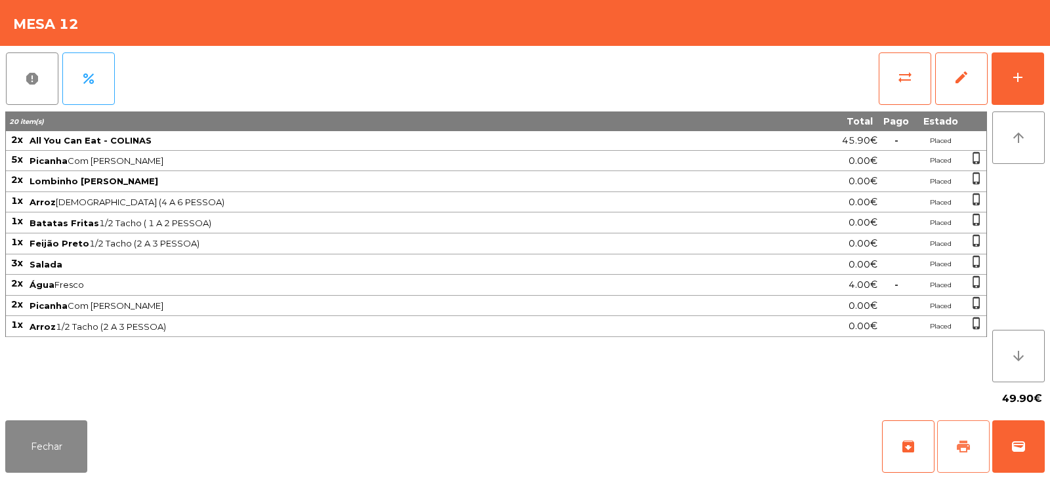
click at [955, 451] on button "print" at bounding box center [963, 447] width 52 height 52
click at [50, 451] on button "Fechar" at bounding box center [46, 447] width 82 height 52
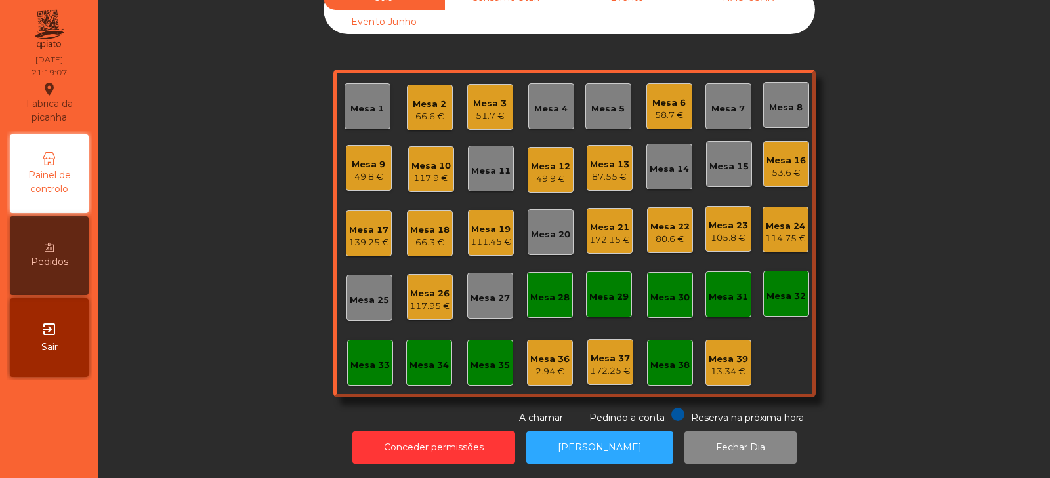
click at [783, 232] on div "114.75 €" at bounding box center [785, 238] width 41 height 13
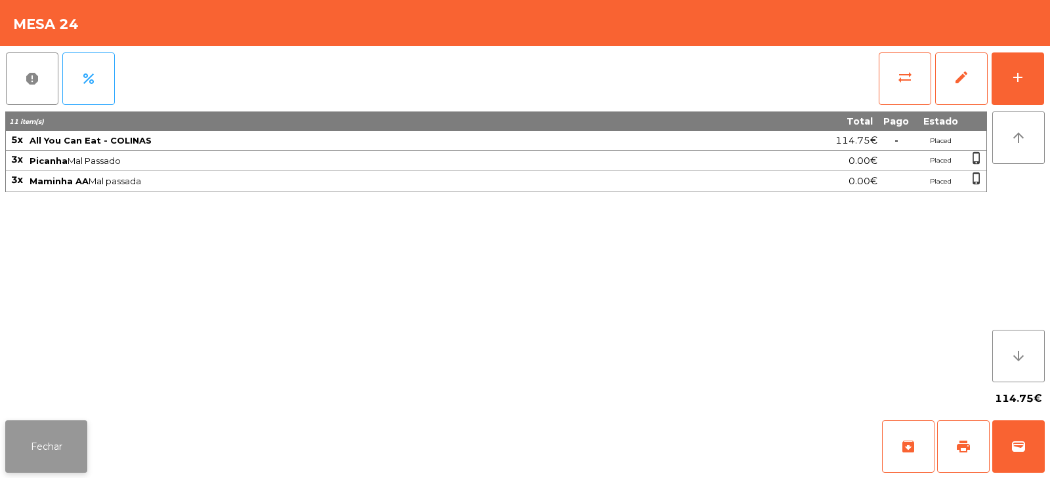
click at [43, 469] on button "Fechar" at bounding box center [46, 447] width 82 height 52
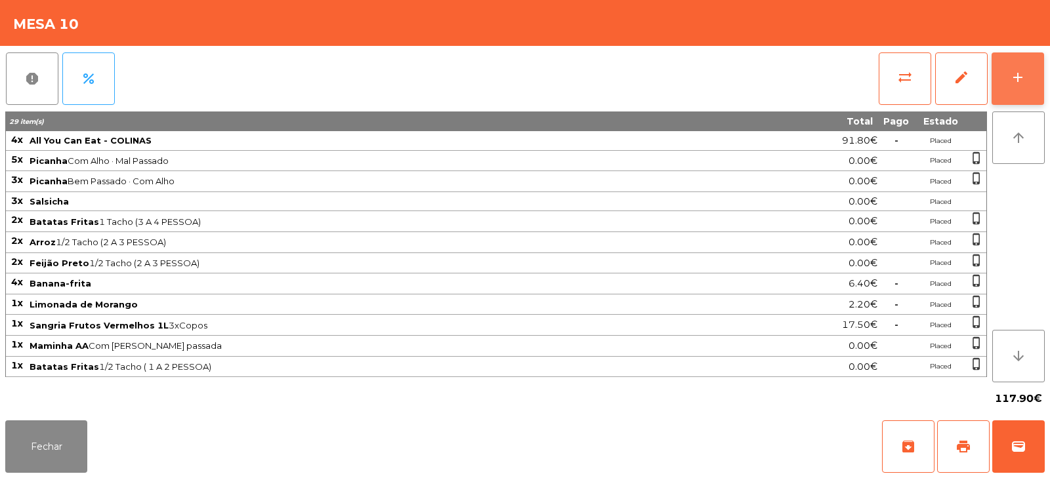
click at [1010, 84] on div "add" at bounding box center [1018, 78] width 16 height 16
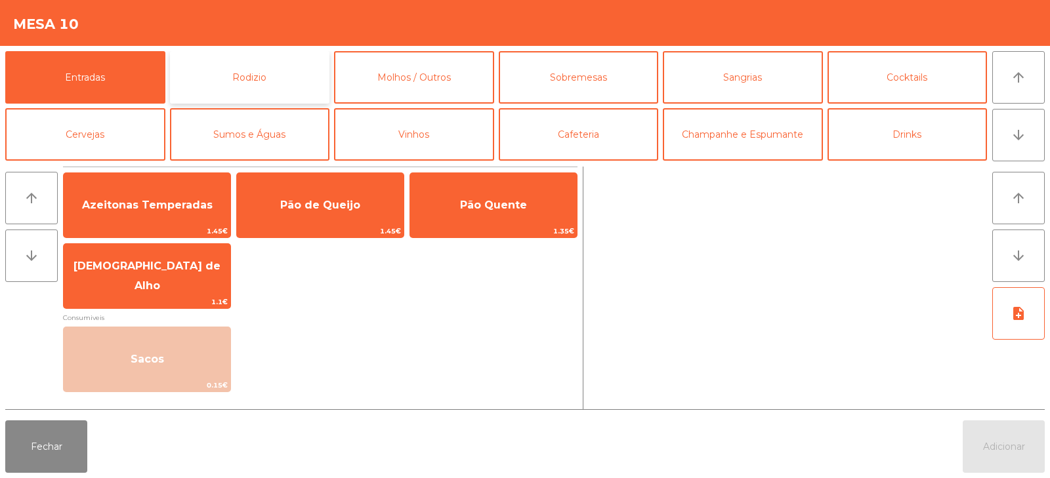
click at [271, 77] on button "Rodizio" at bounding box center [250, 77] width 160 height 52
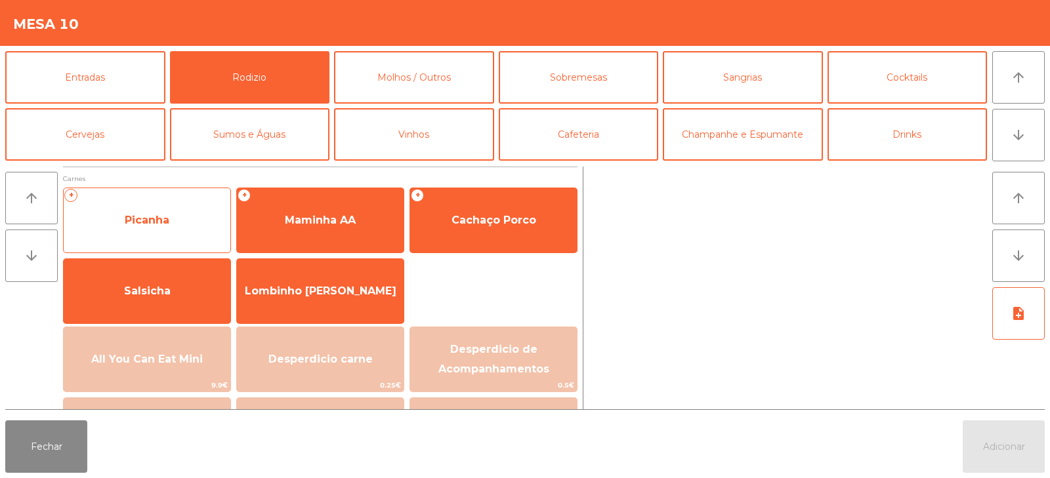
click at [179, 229] on span "Picanha" at bounding box center [147, 220] width 167 height 35
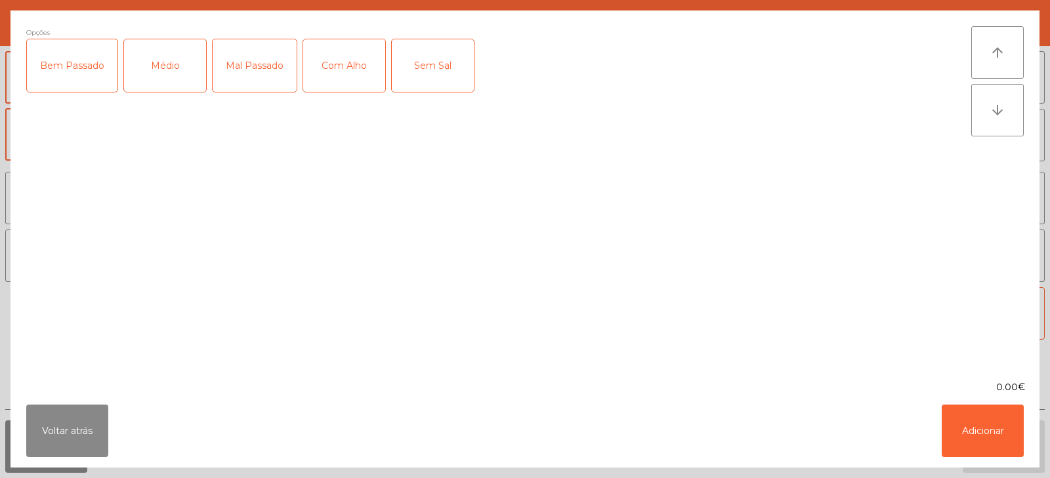
click at [68, 78] on div "Bem Passado" at bounding box center [72, 65] width 91 height 52
click at [983, 444] on button "Adicionar" at bounding box center [983, 431] width 82 height 52
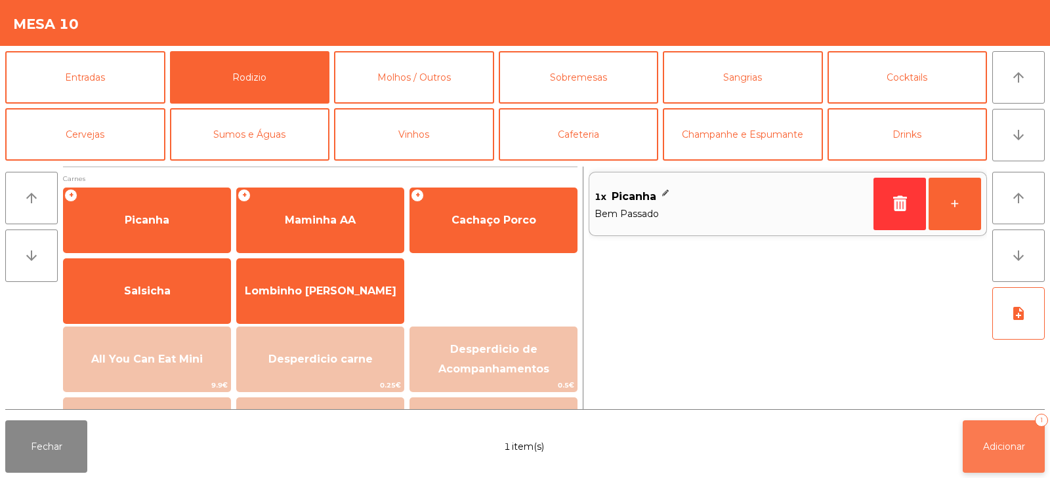
click at [996, 448] on span "Adicionar" at bounding box center [1004, 447] width 42 height 12
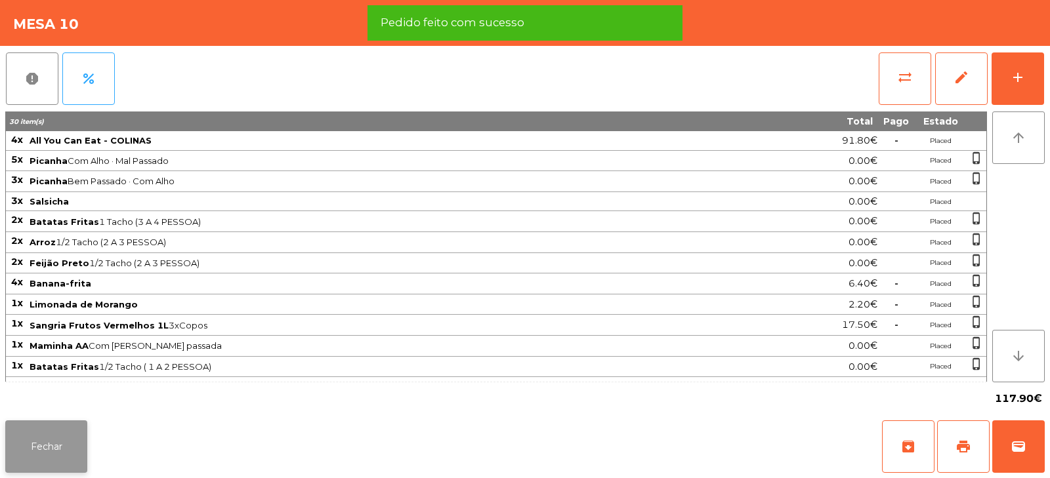
click at [46, 445] on button "Fechar" at bounding box center [46, 447] width 82 height 52
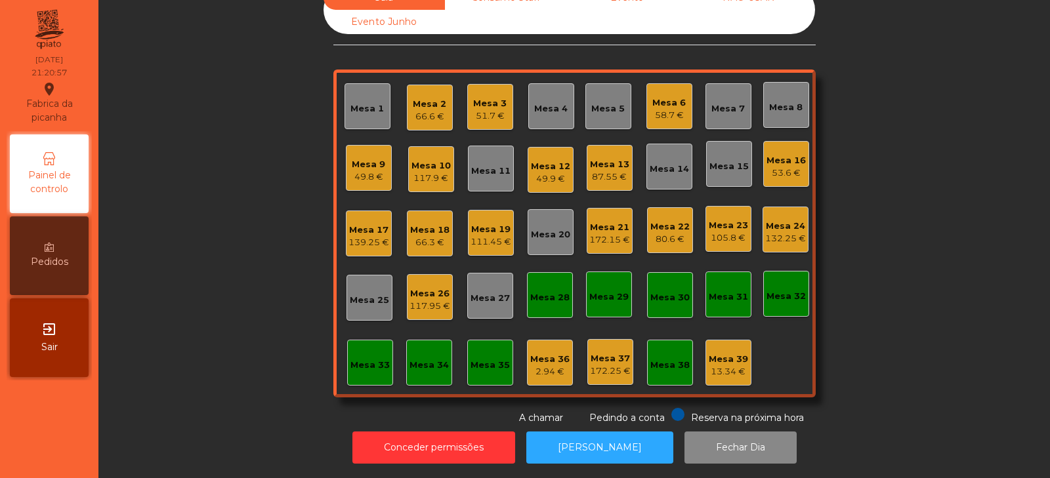
click at [550, 160] on div "Mesa 12" at bounding box center [550, 166] width 39 height 13
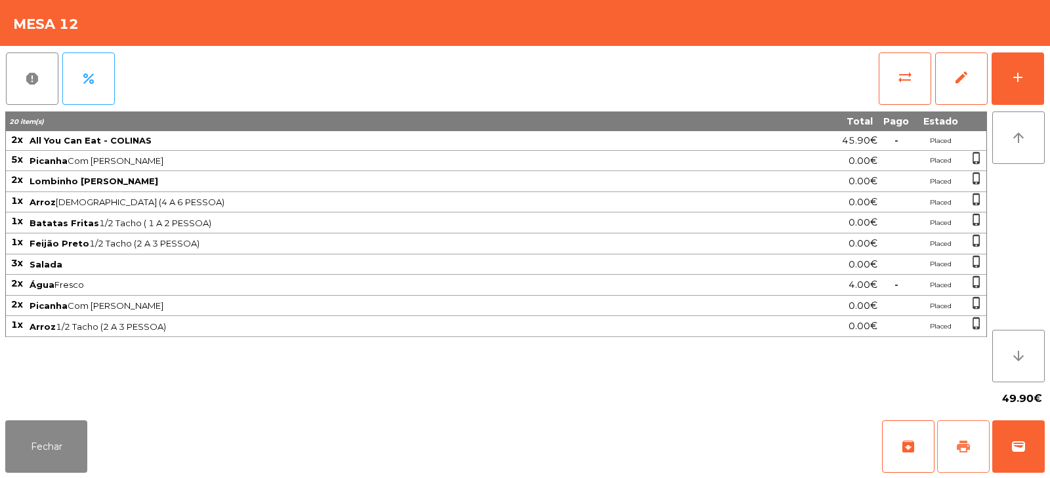
click at [954, 440] on button "print" at bounding box center [963, 447] width 52 height 52
click at [893, 92] on button "sync_alt" at bounding box center [905, 78] width 52 height 52
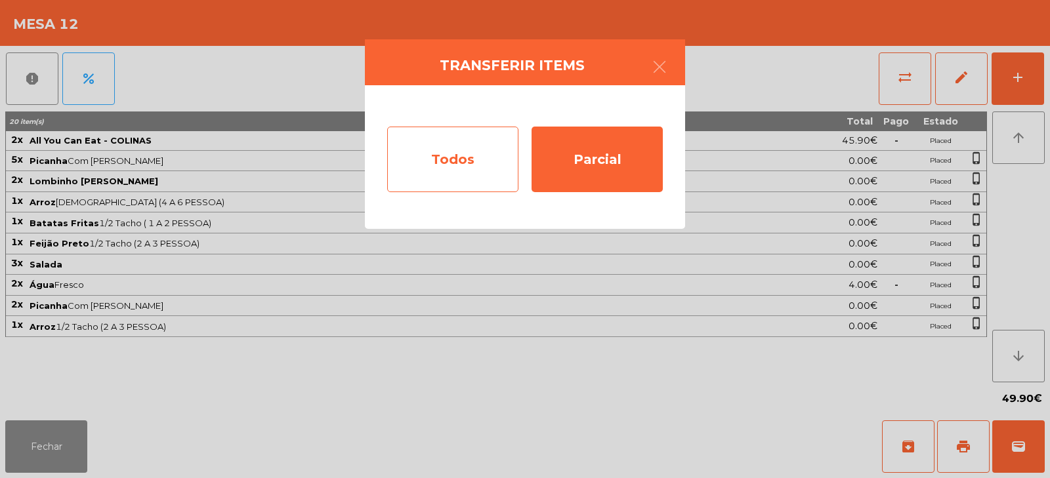
click at [455, 168] on div "Todos" at bounding box center [452, 160] width 131 height 66
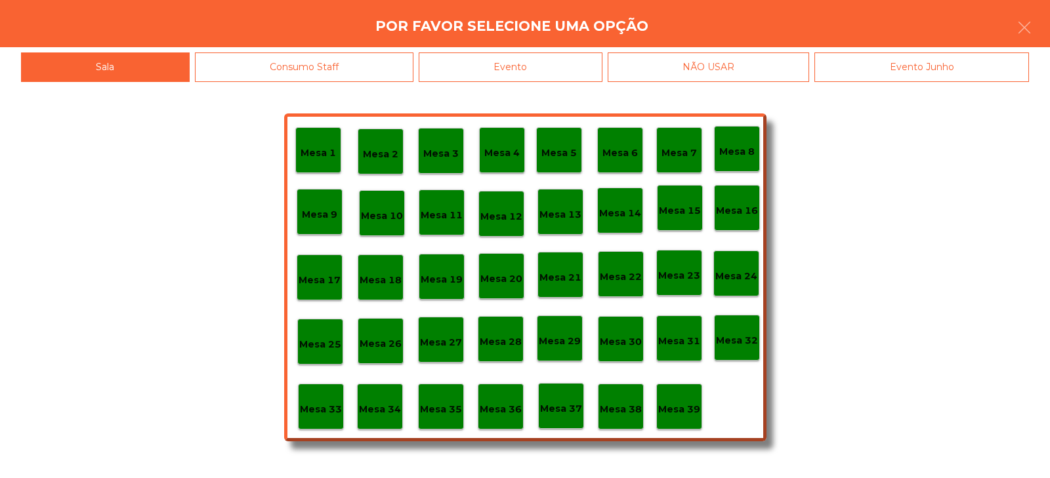
click at [550, 80] on div "Evento" at bounding box center [511, 67] width 184 height 30
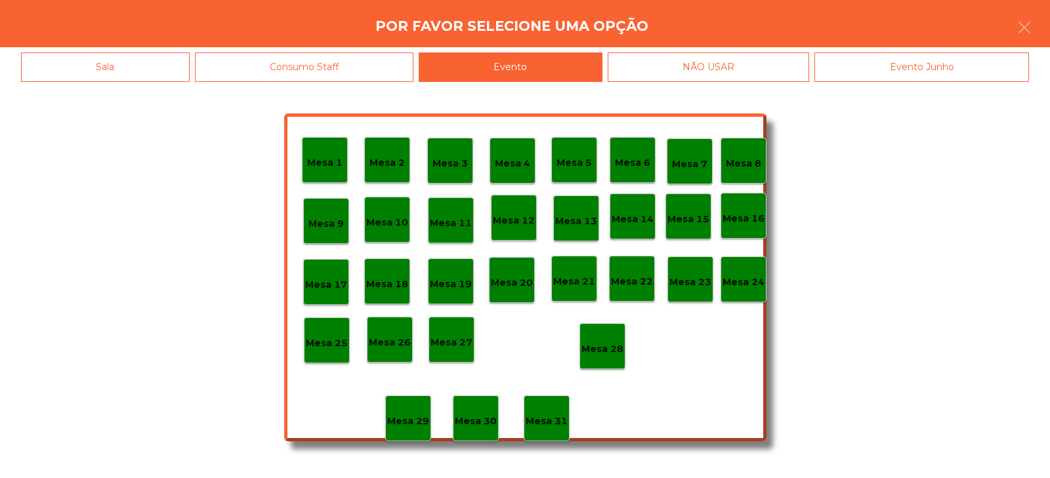
click at [600, 346] on p "Mesa 28" at bounding box center [602, 349] width 42 height 15
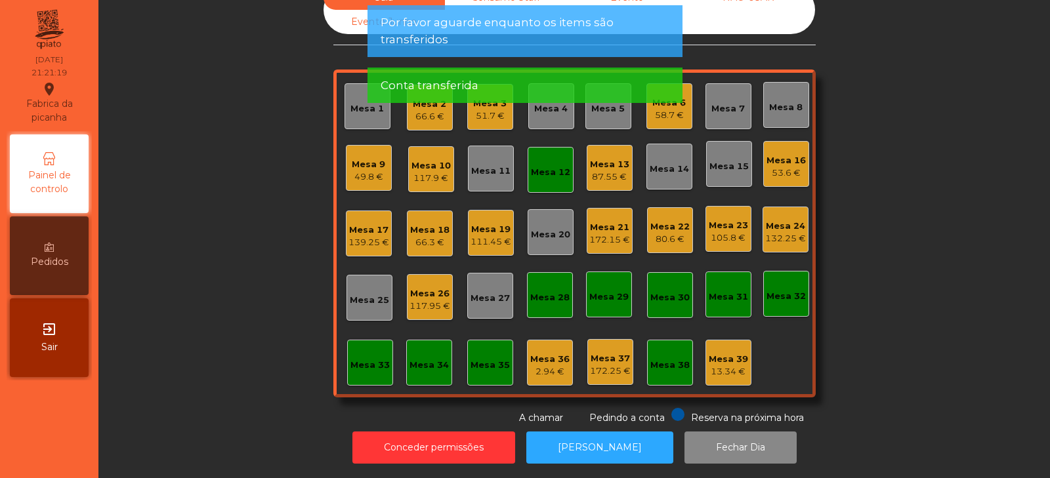
click at [537, 166] on div "Mesa 12" at bounding box center [550, 172] width 39 height 13
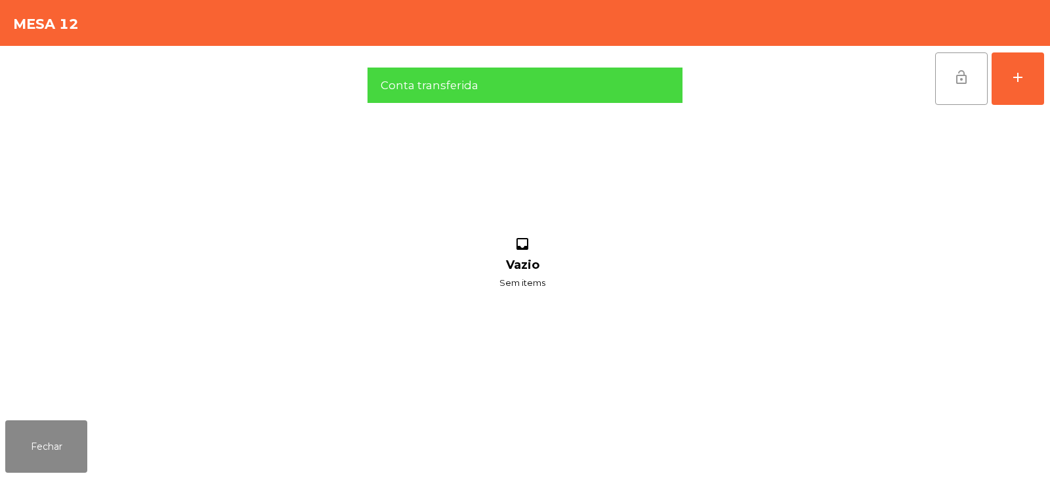
click at [946, 85] on button "lock_open" at bounding box center [961, 78] width 52 height 52
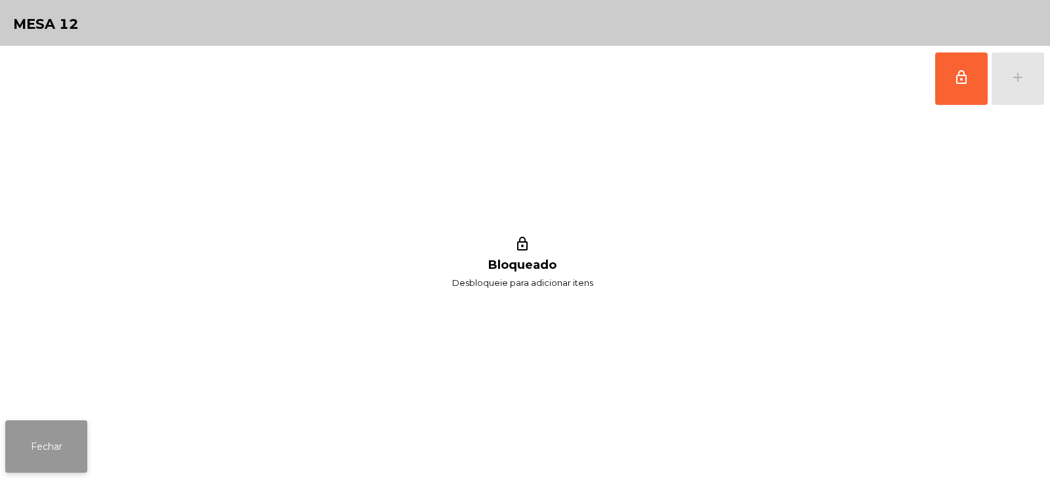
click at [45, 433] on button "Fechar" at bounding box center [46, 447] width 82 height 52
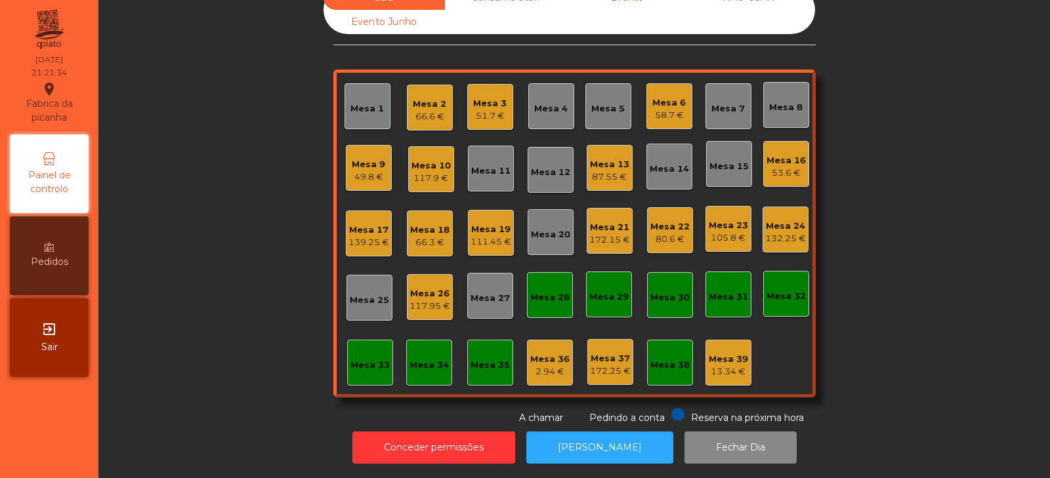
click at [612, 234] on div "172.15 €" at bounding box center [609, 240] width 41 height 13
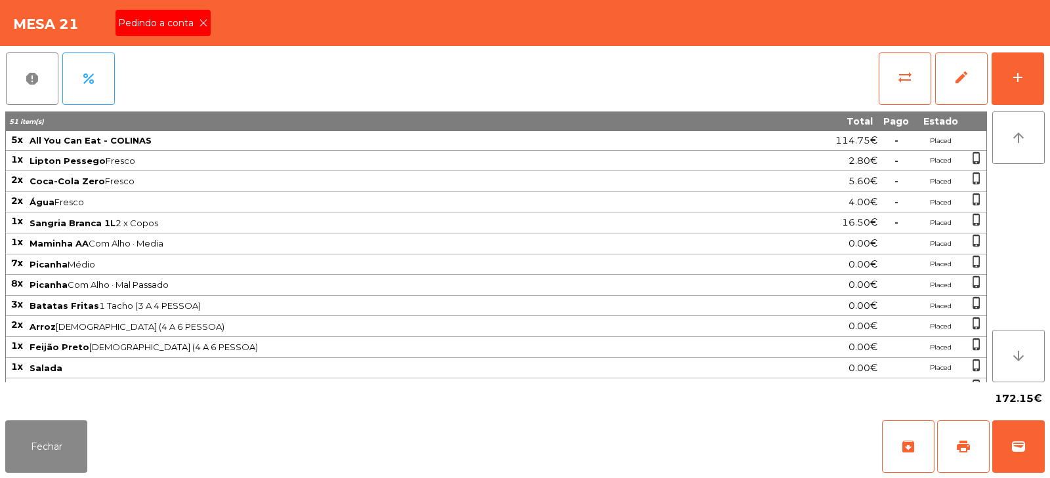
click at [188, 27] on span "Pedindo a conta" at bounding box center [158, 23] width 81 height 14
click at [962, 458] on button "print" at bounding box center [963, 447] width 52 height 52
click at [1019, 443] on span "wallet" at bounding box center [1018, 447] width 16 height 16
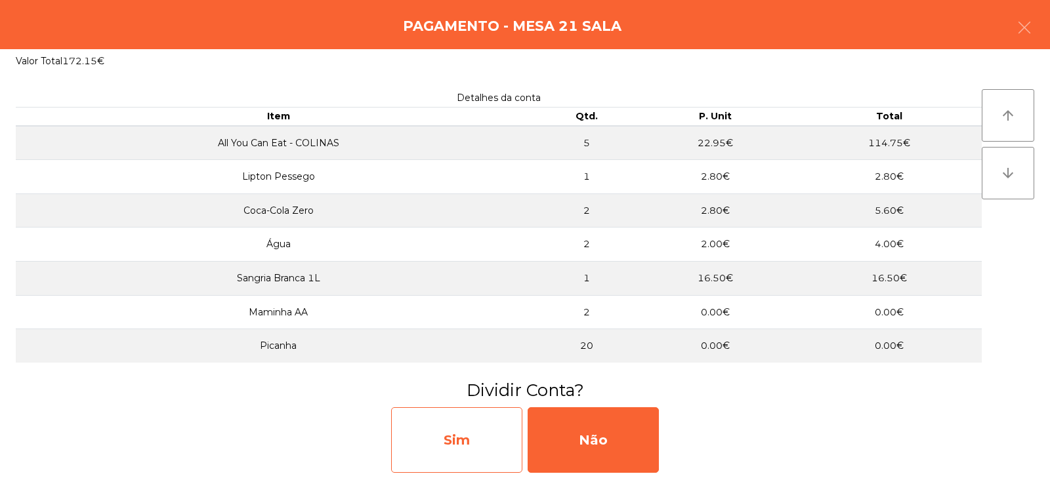
click at [447, 440] on div "Sim" at bounding box center [456, 440] width 131 height 66
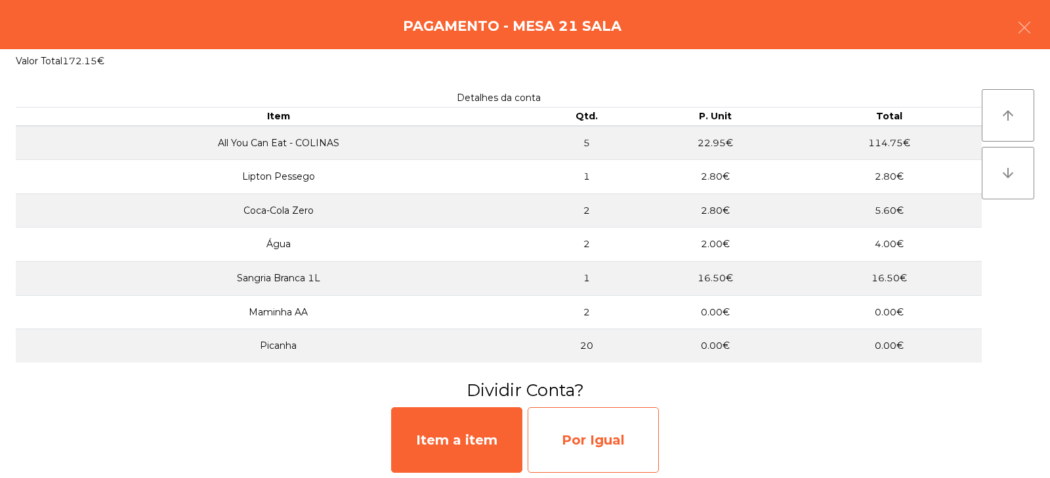
click at [573, 442] on div "Por Igual" at bounding box center [593, 440] width 131 height 66
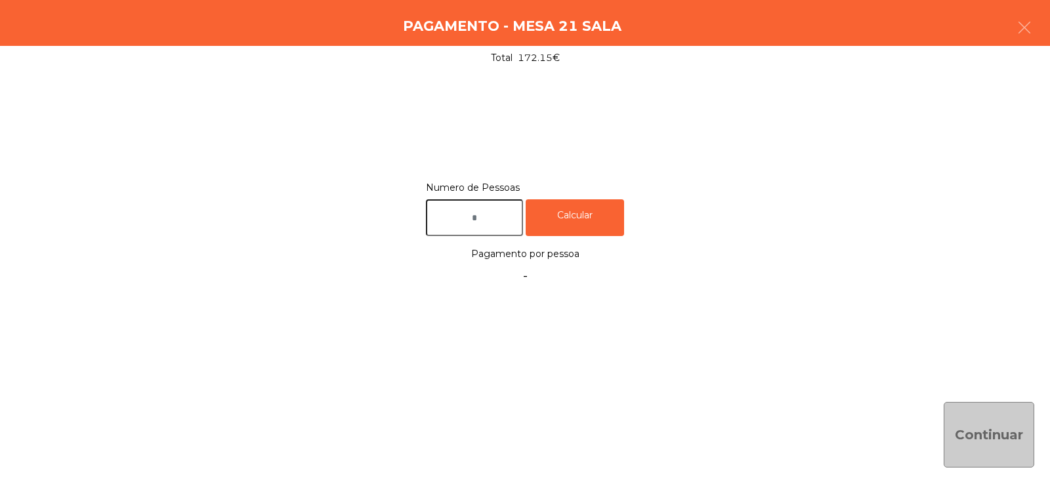
click at [489, 221] on input "text" at bounding box center [474, 217] width 97 height 37
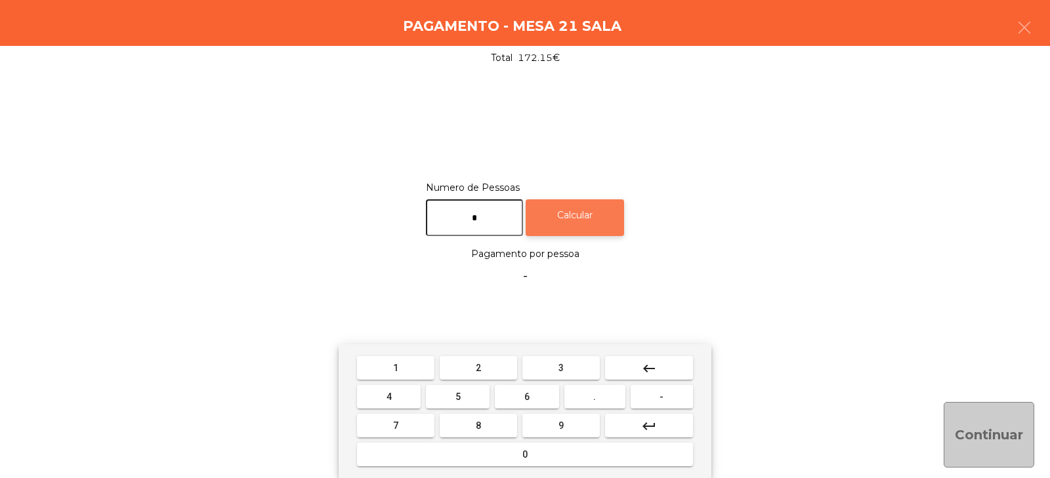
type input "*"
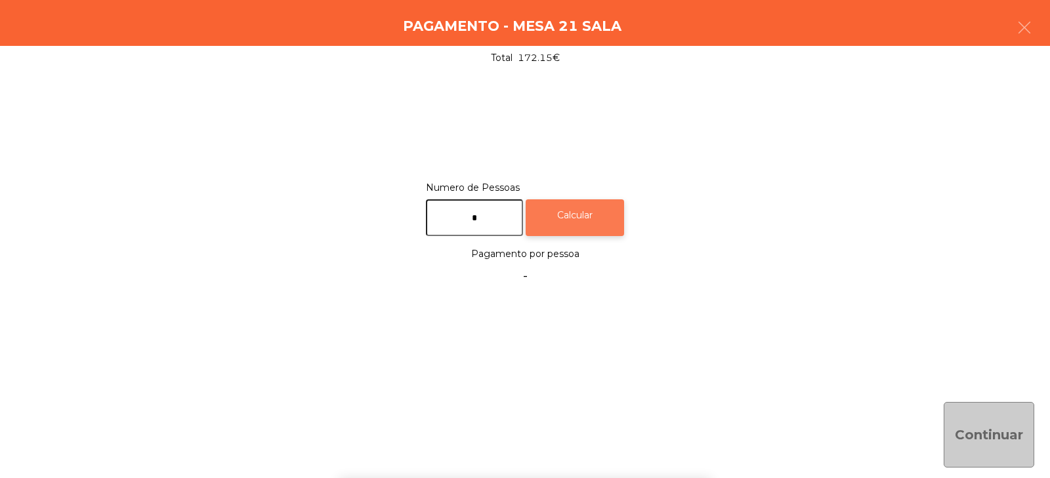
click at [581, 222] on div "Calcular" at bounding box center [575, 217] width 98 height 37
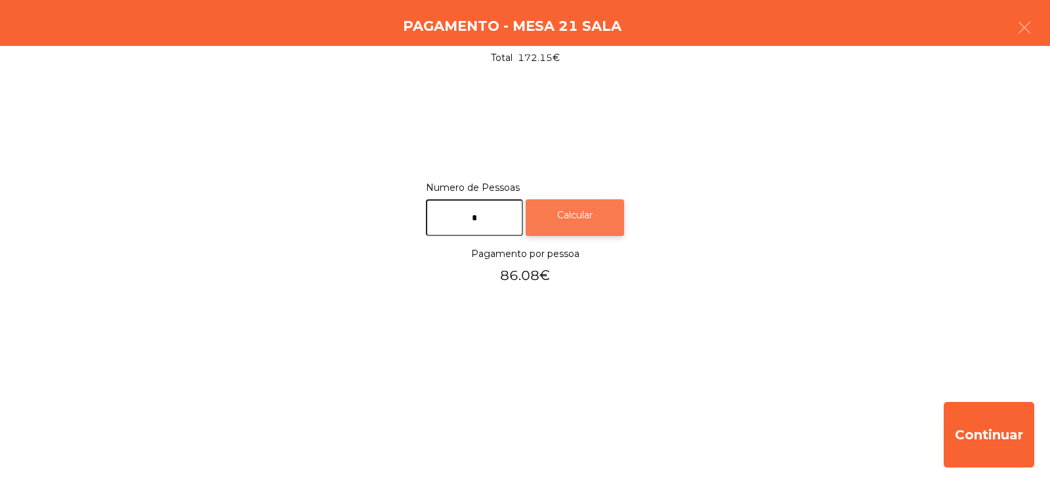
click at [569, 219] on div "Calcular" at bounding box center [575, 217] width 98 height 37
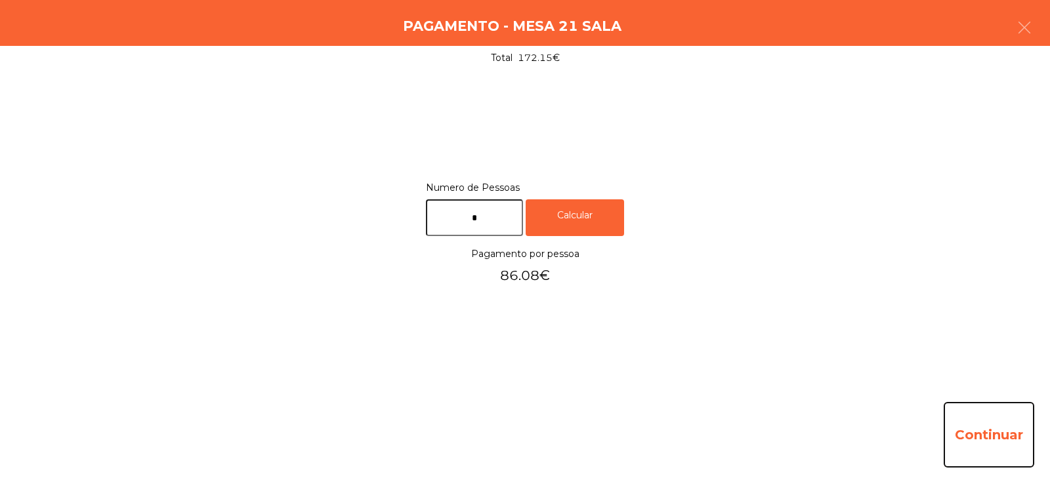
click at [984, 438] on button "Continuar" at bounding box center [989, 435] width 91 height 66
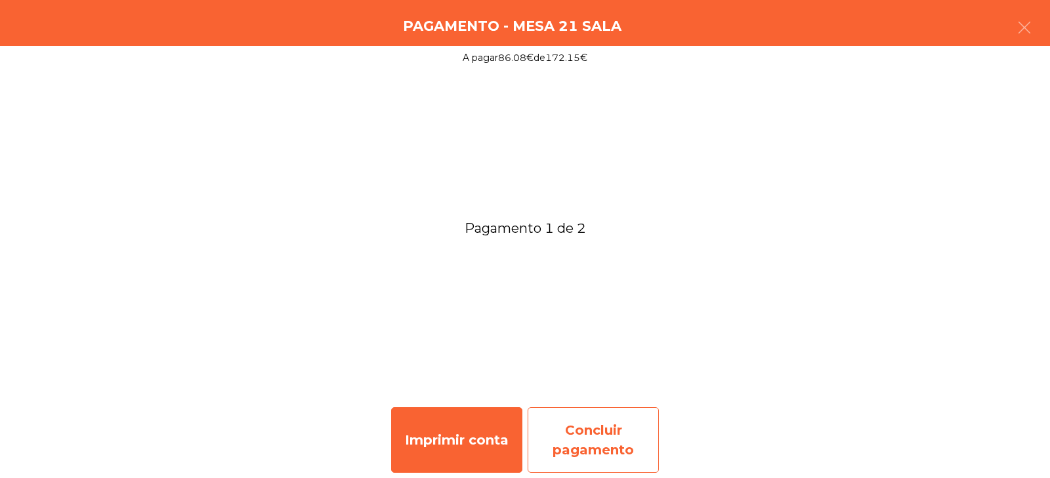
click at [601, 426] on div "Concluir pagamento" at bounding box center [593, 440] width 131 height 66
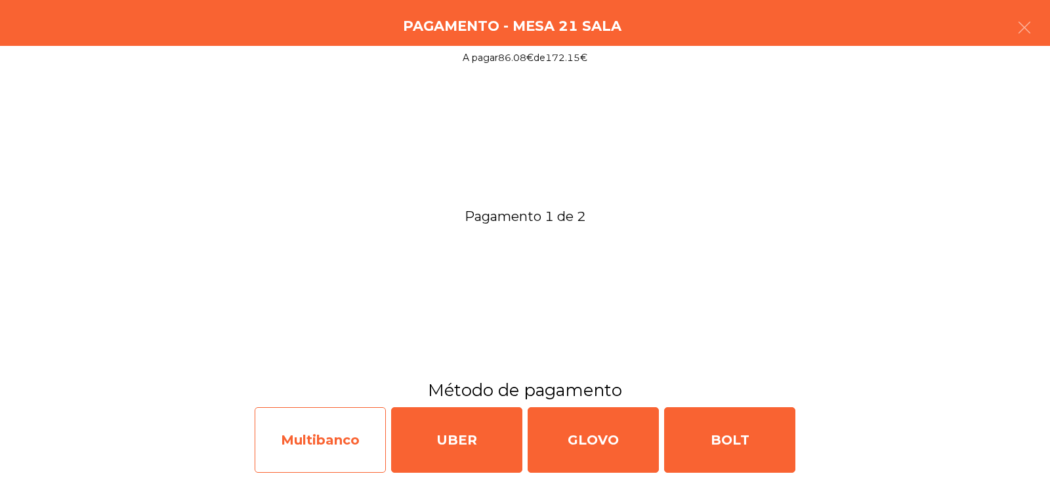
click at [322, 432] on div "Multibanco" at bounding box center [320, 440] width 131 height 66
select select "**"
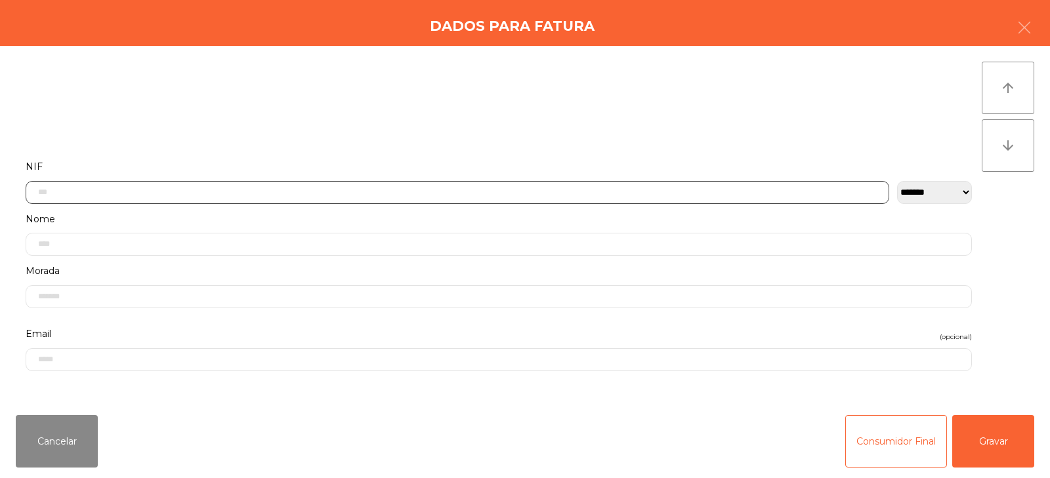
click at [346, 196] on input "text" at bounding box center [457, 192] width 863 height 23
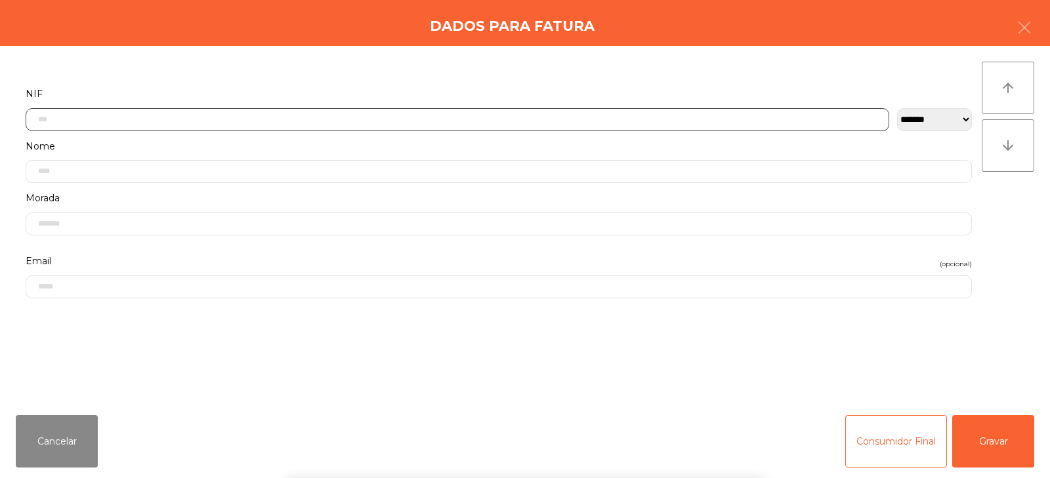
scroll to position [96, 0]
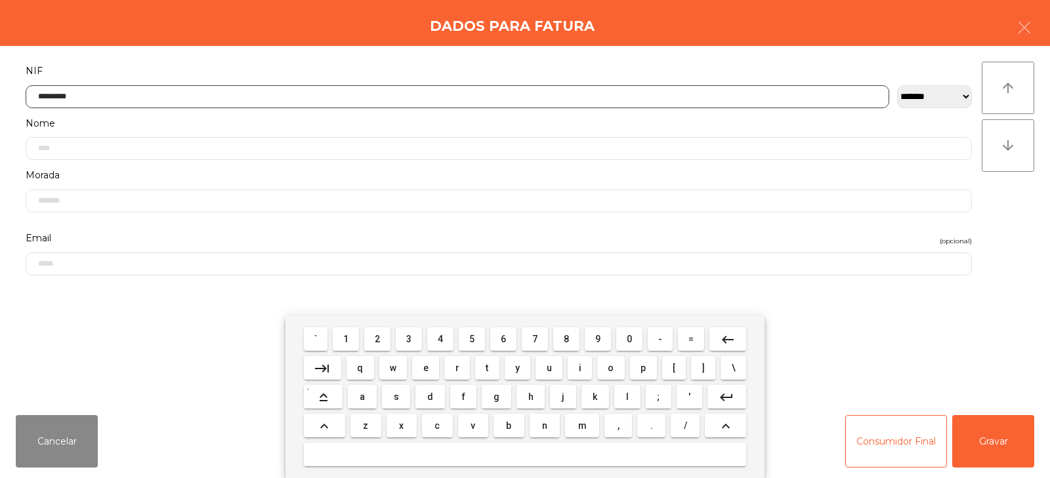
type input "*********"
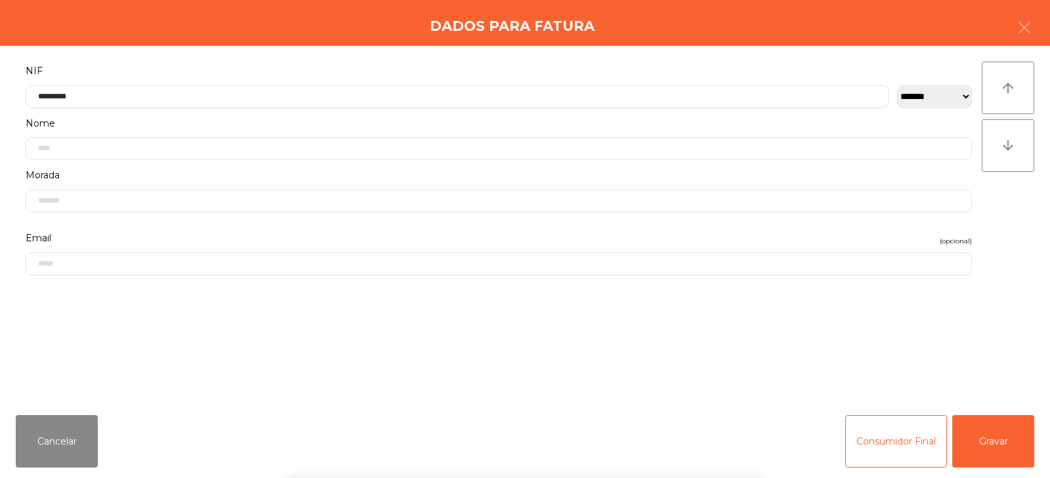
click at [989, 451] on div "` 1 2 3 4 5 6 7 8 9 0 - = keyboard_backspace keyboard_tab q w e r t y u i o p […" at bounding box center [525, 397] width 1050 height 163
click at [1007, 440] on button "Gravar" at bounding box center [993, 441] width 82 height 52
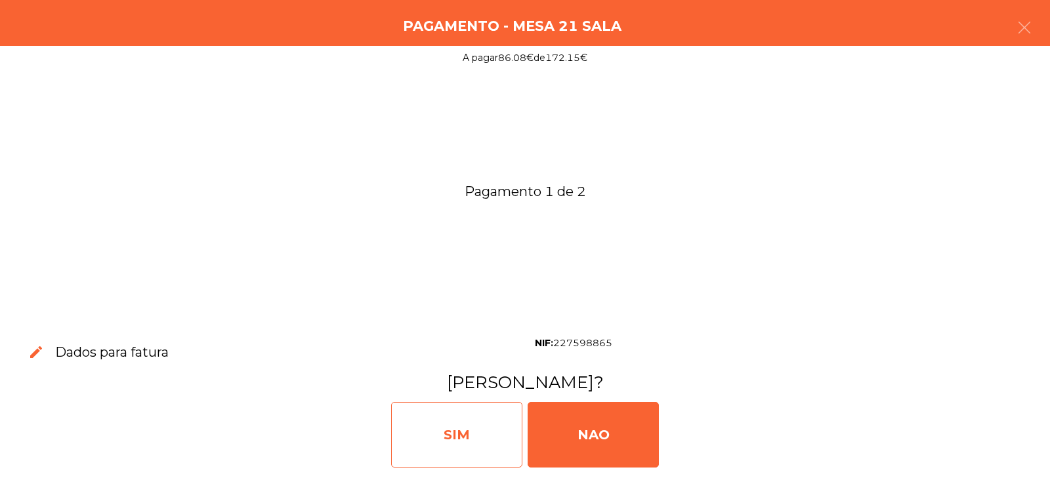
click at [461, 423] on div "SIM" at bounding box center [456, 435] width 131 height 66
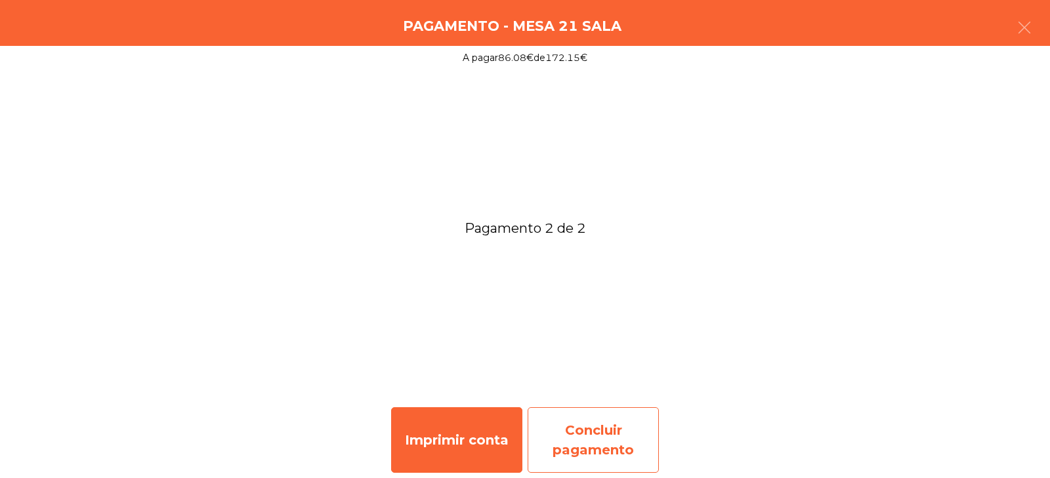
click at [589, 426] on div "Concluir pagamento" at bounding box center [593, 440] width 131 height 66
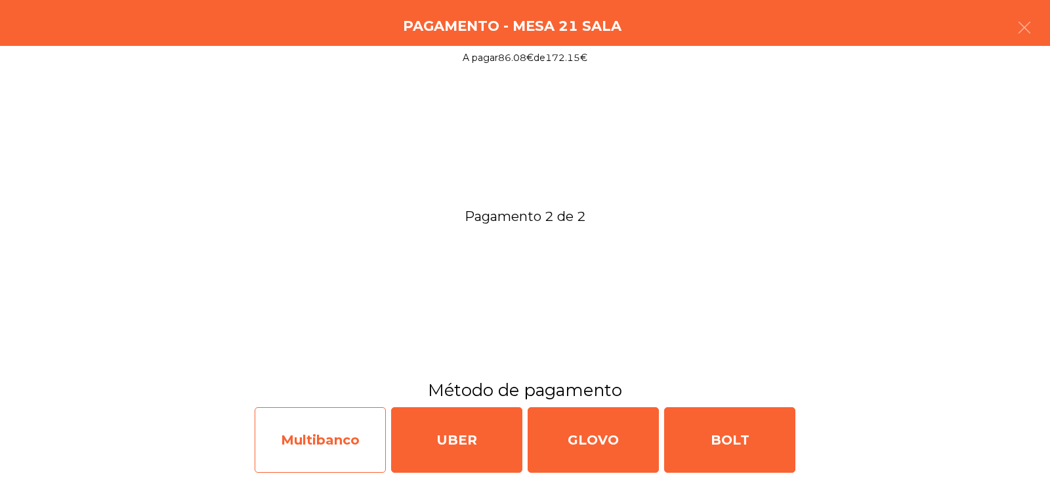
click at [335, 449] on div "Multibanco" at bounding box center [320, 440] width 131 height 66
select select "**"
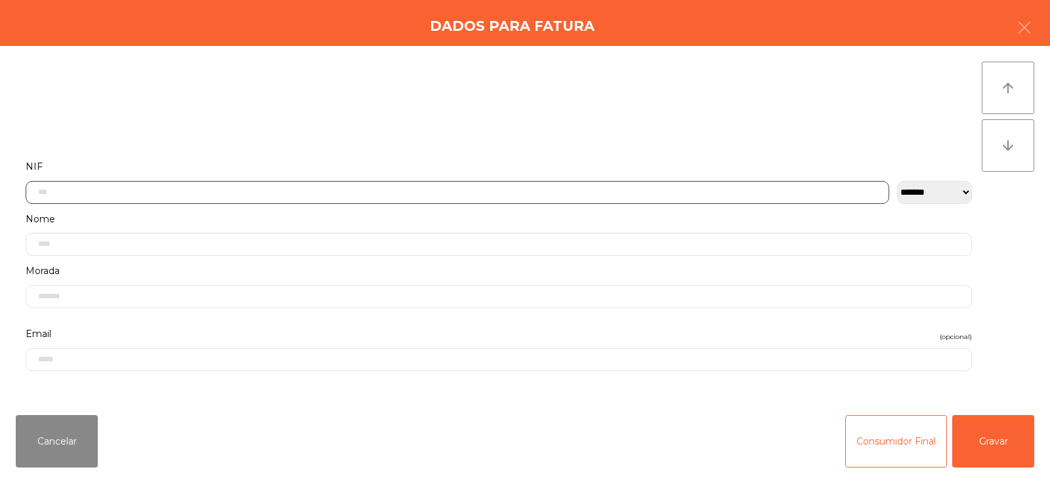
click at [371, 190] on input "text" at bounding box center [457, 192] width 863 height 23
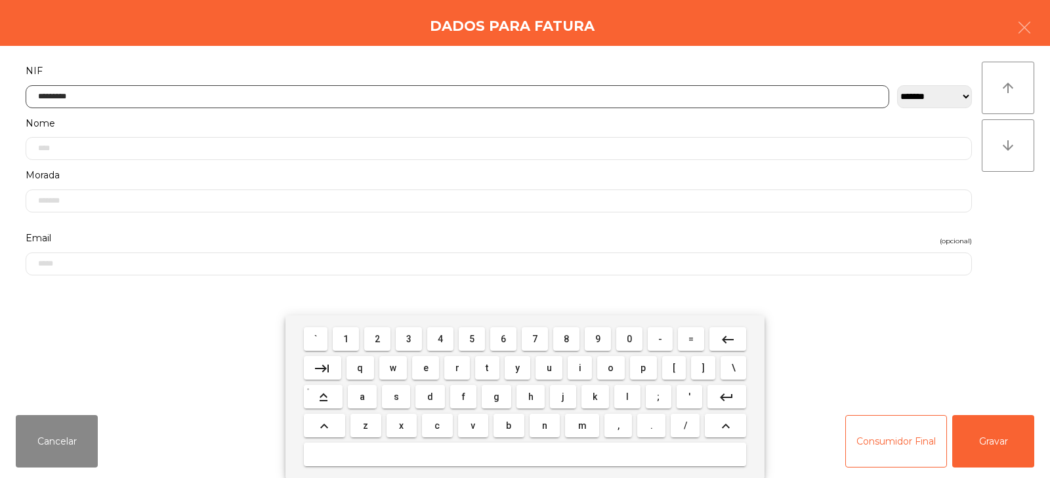
type input "*********"
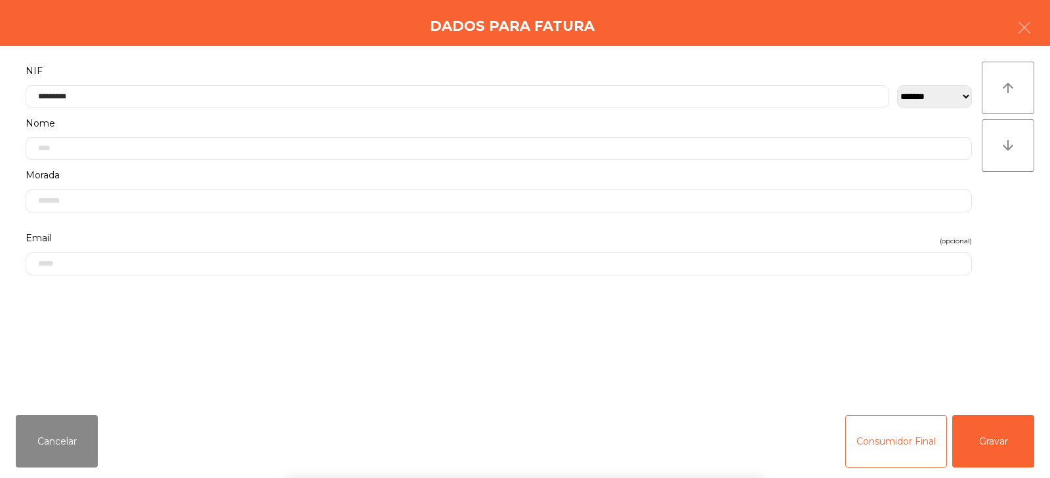
click at [993, 437] on div "` 1 2 3 4 5 6 7 8 9 0 - = keyboard_backspace keyboard_tab q w e r t y u i o p […" at bounding box center [525, 397] width 1050 height 163
click at [1008, 415] on button "Gravar" at bounding box center [993, 441] width 82 height 52
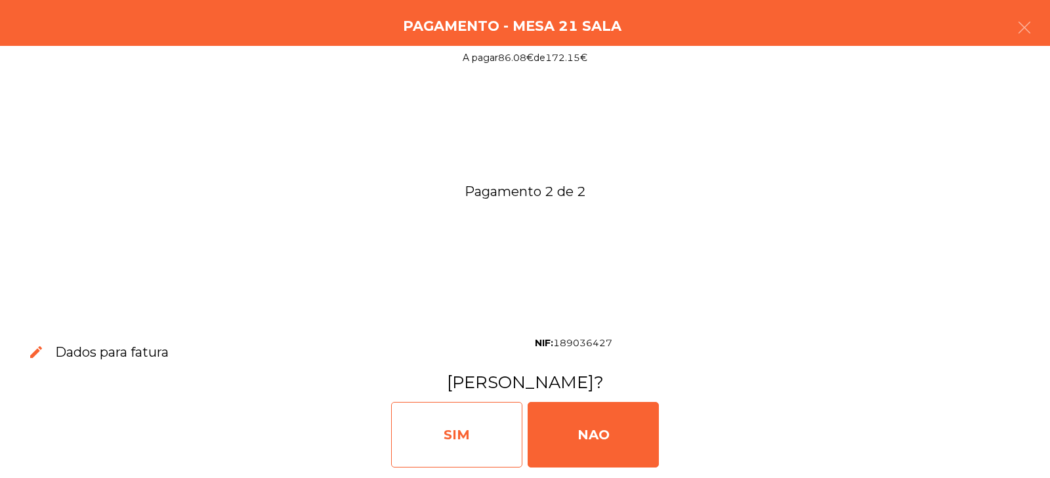
click at [481, 439] on div "SIM" at bounding box center [456, 435] width 131 height 66
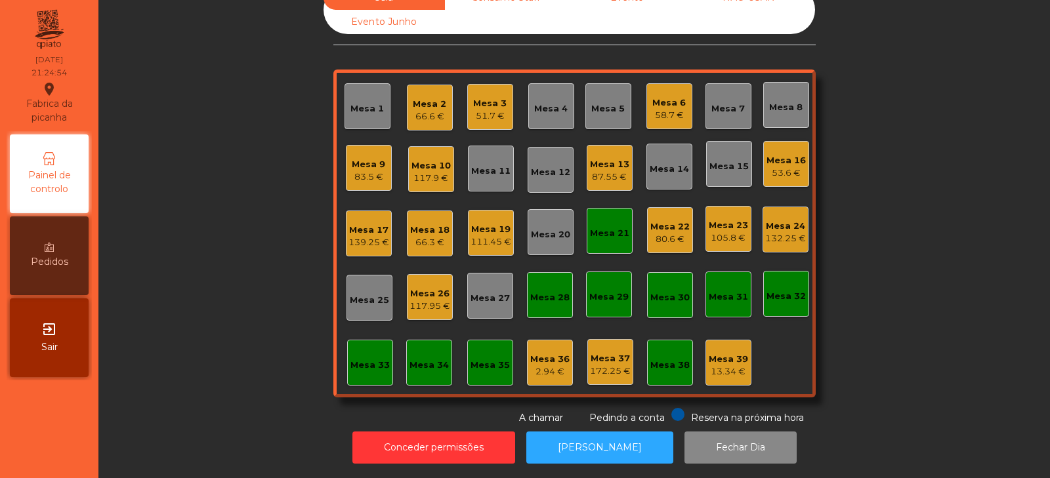
click at [608, 227] on div "Mesa 21" at bounding box center [609, 233] width 39 height 13
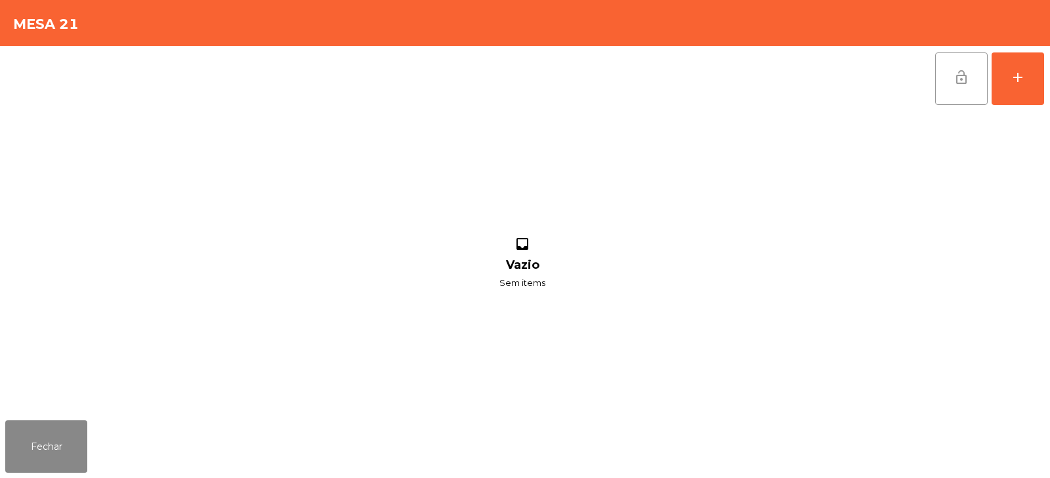
click at [959, 85] on button "lock_open" at bounding box center [961, 78] width 52 height 52
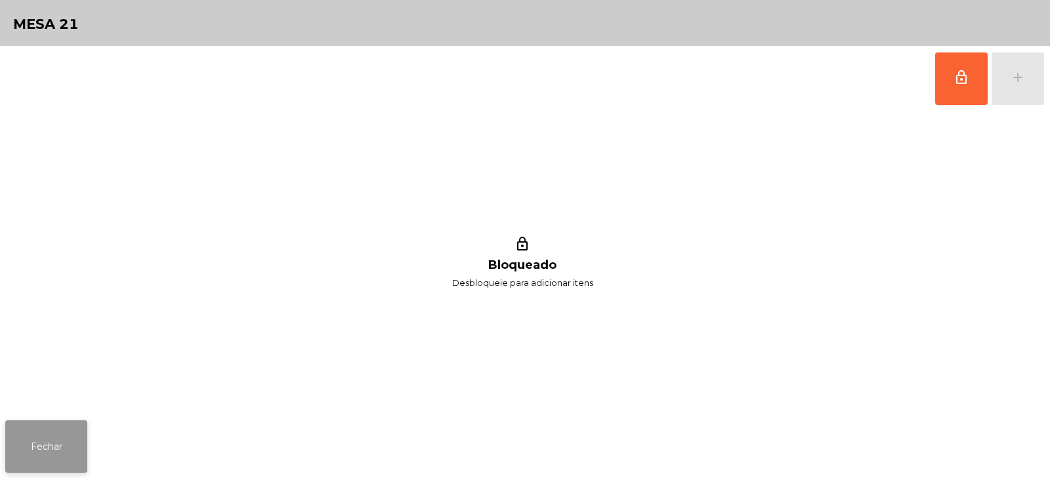
click at [63, 421] on button "Fechar" at bounding box center [46, 447] width 82 height 52
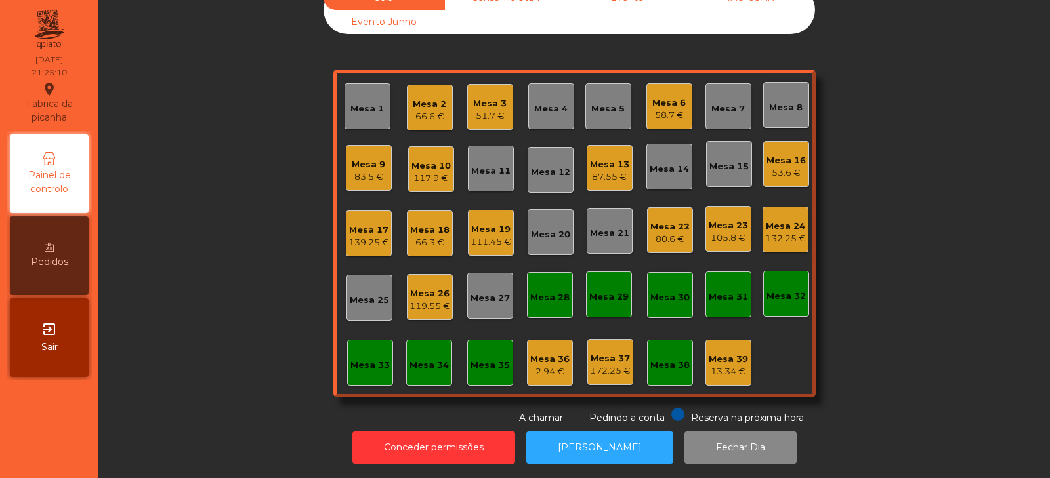
click at [224, 217] on div "Sala Consumo Staff Evento NÃO USAR Evento Junho Mesa 1 Mesa 2 66.6 € Mesa 3 51.…" at bounding box center [574, 206] width 916 height 440
click at [786, 167] on div "53.6 €" at bounding box center [785, 173] width 39 height 13
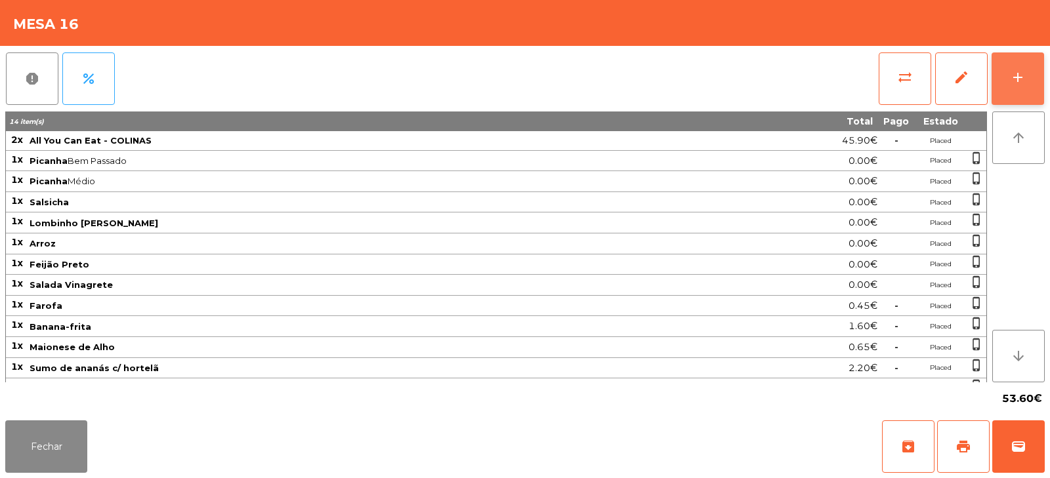
click at [1020, 76] on div "add" at bounding box center [1018, 78] width 16 height 16
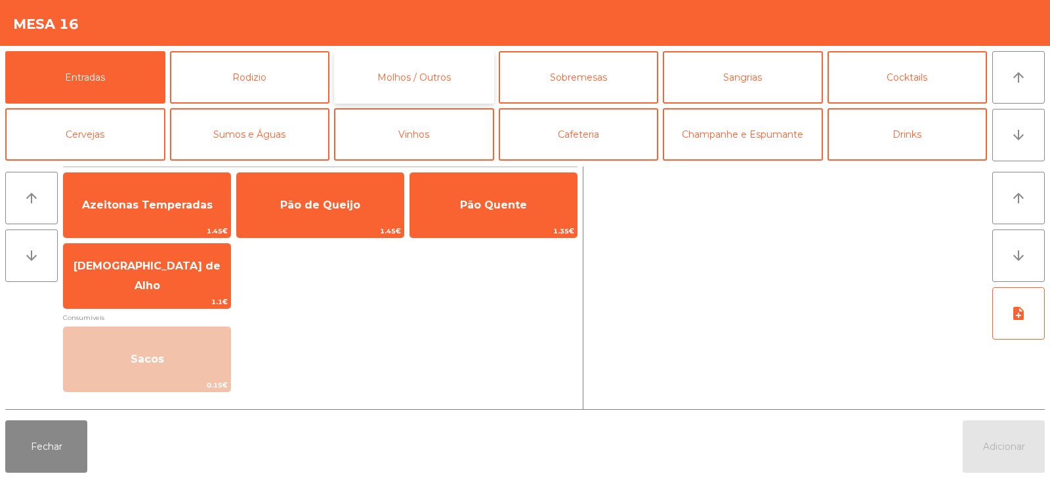
click at [383, 84] on button "Molhos / Outros" at bounding box center [414, 77] width 160 height 52
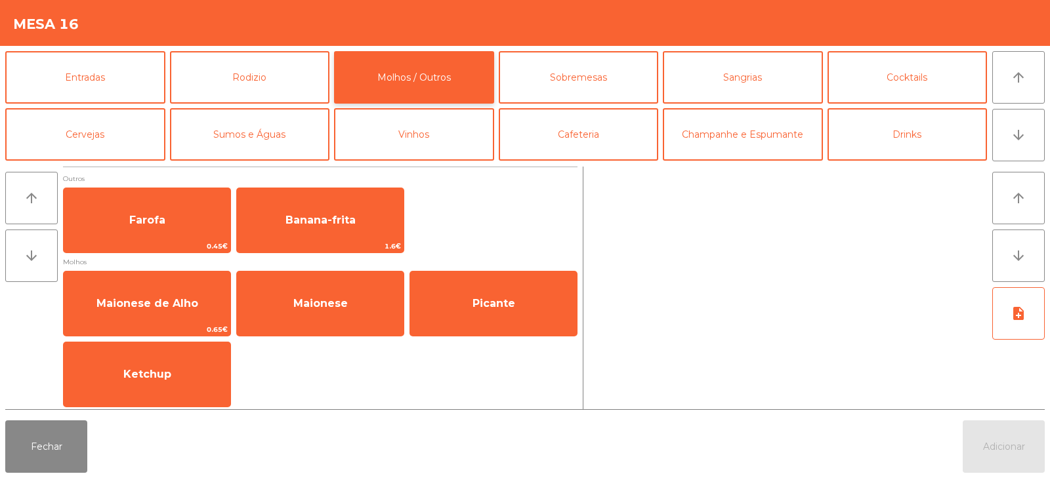
scroll to position [3, 0]
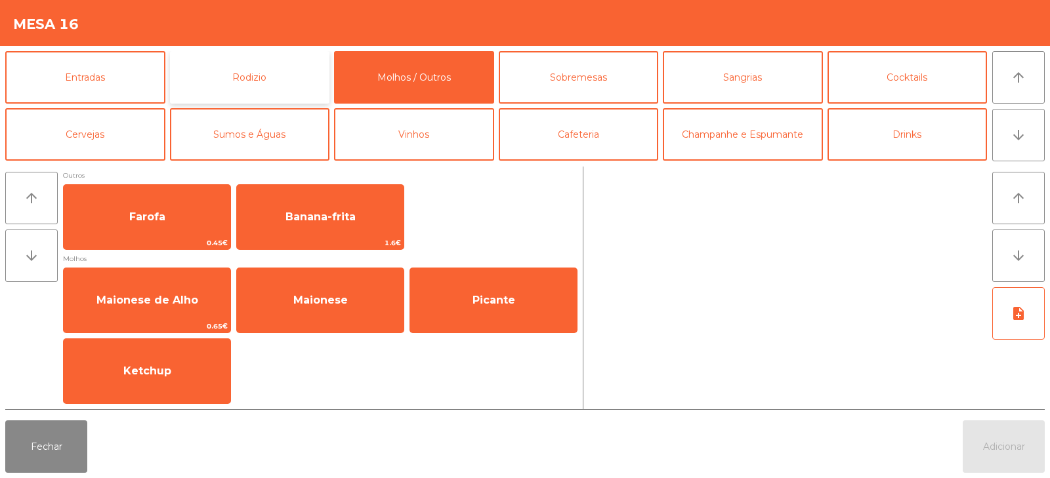
click at [264, 70] on button "Rodizio" at bounding box center [250, 77] width 160 height 52
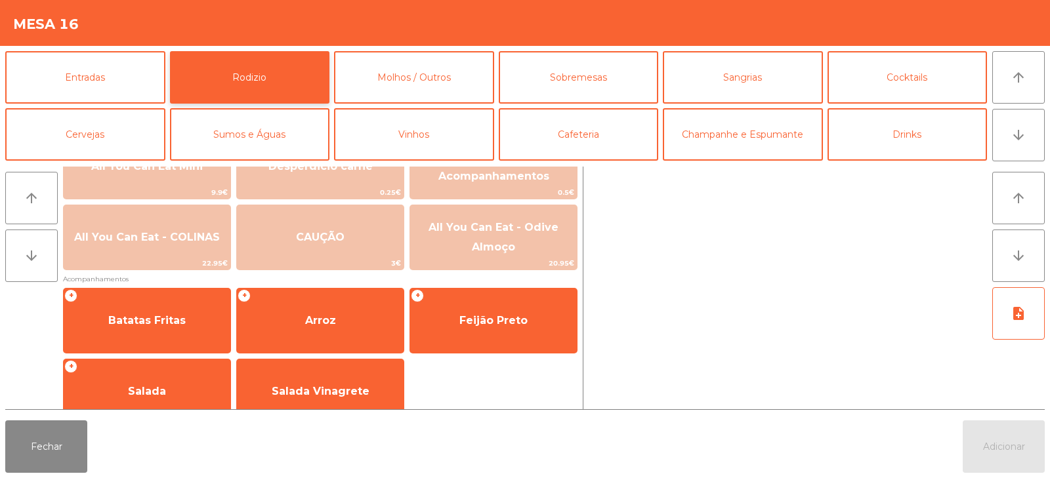
scroll to position [213, 0]
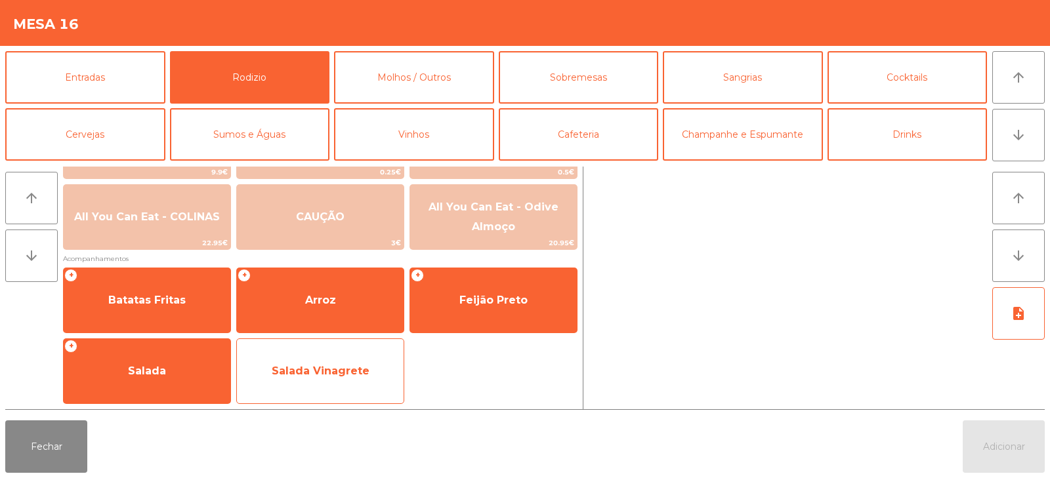
click at [323, 373] on span "Salada Vinagrete" at bounding box center [321, 371] width 98 height 12
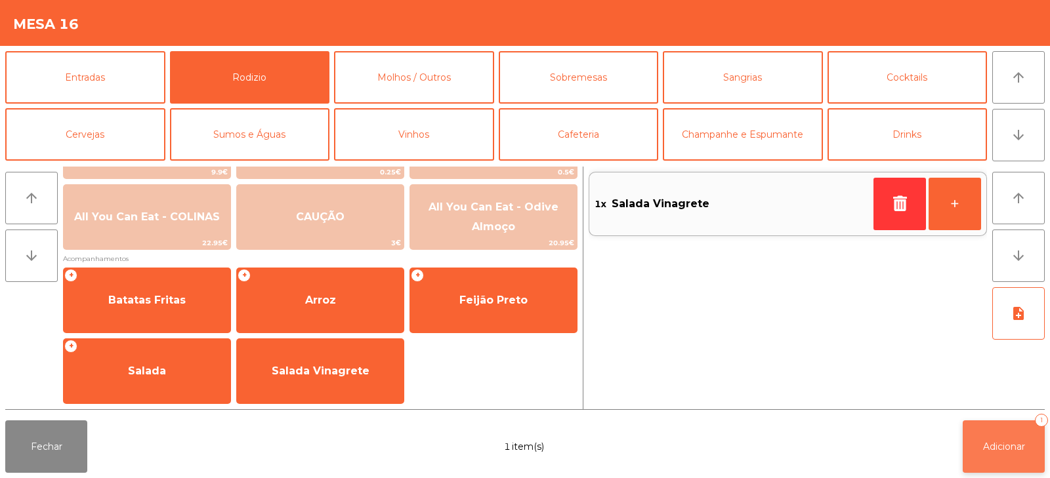
click at [1003, 457] on button "Adicionar 1" at bounding box center [1004, 447] width 82 height 52
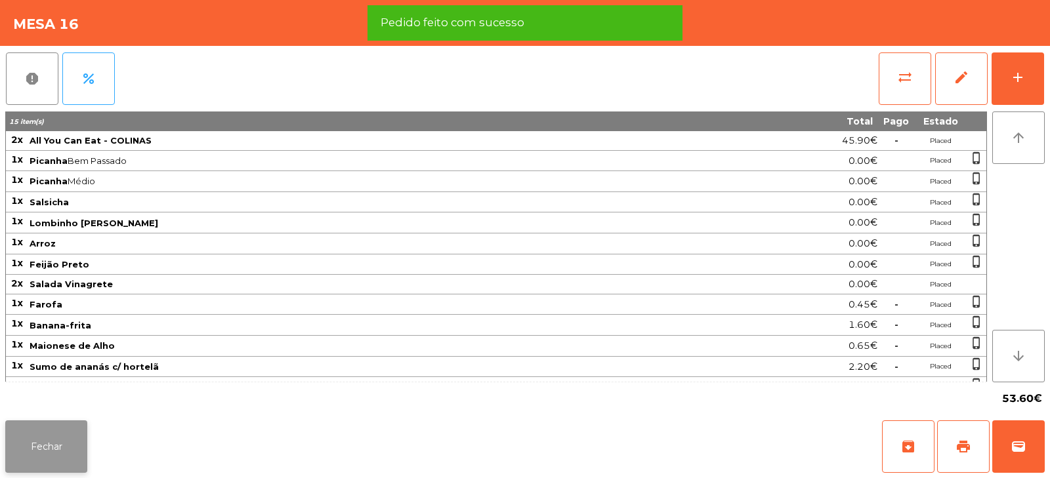
click at [49, 447] on button "Fechar" at bounding box center [46, 447] width 82 height 52
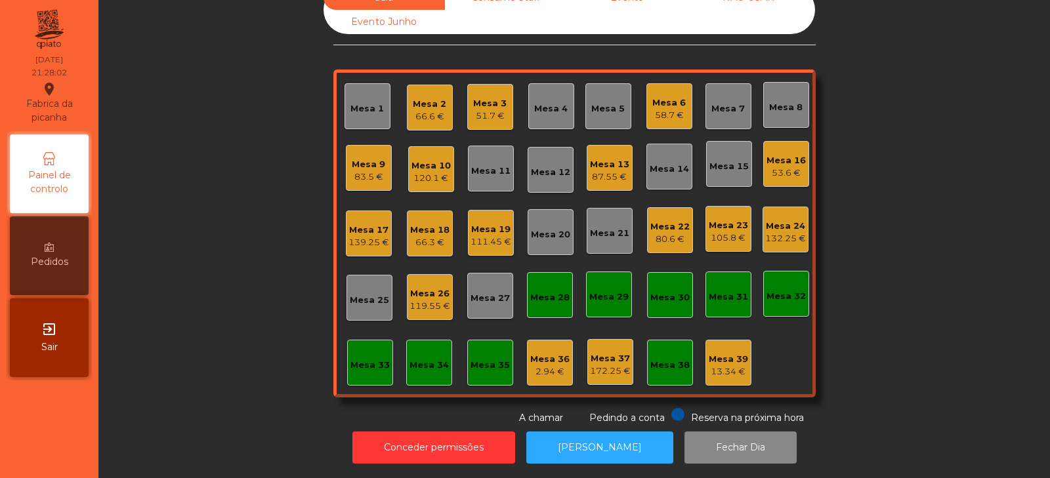
click at [224, 254] on div "Sala Consumo Staff Evento NÃO USAR Evento Junho Mesa 1 Mesa 2 66.6 € Mesa 3 51.…" at bounding box center [574, 206] width 916 height 440
click at [490, 165] on div "Mesa 11" at bounding box center [490, 171] width 39 height 13
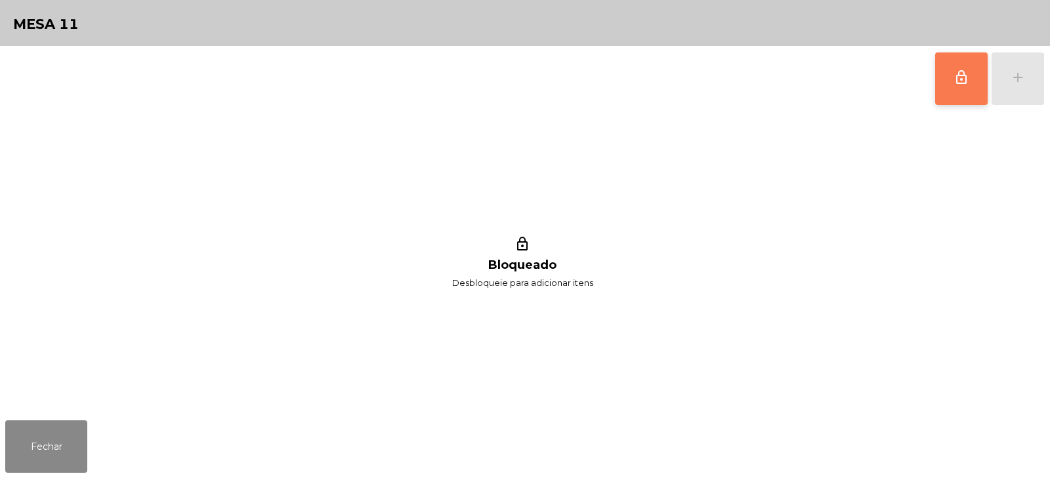
click at [950, 86] on button "lock_outline" at bounding box center [961, 78] width 52 height 52
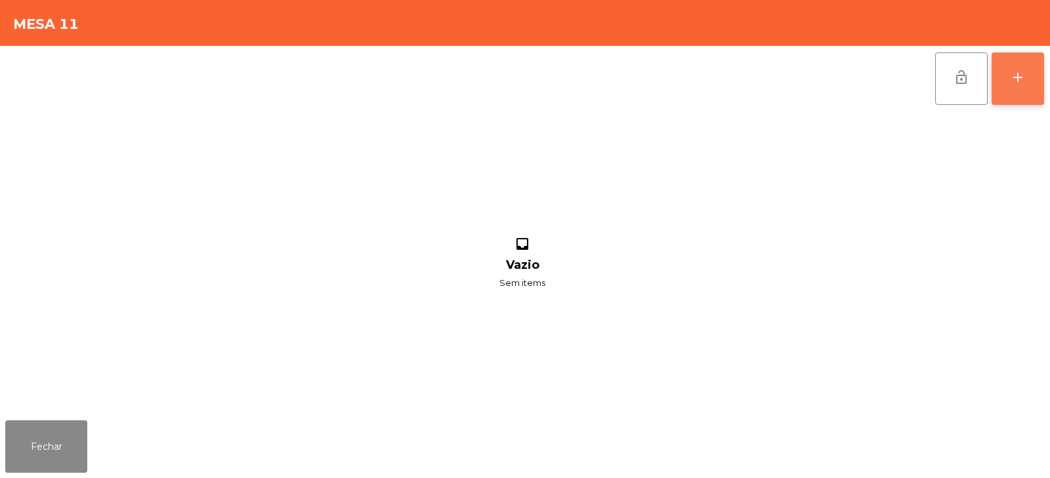
click at [1014, 83] on div "add" at bounding box center [1018, 78] width 16 height 16
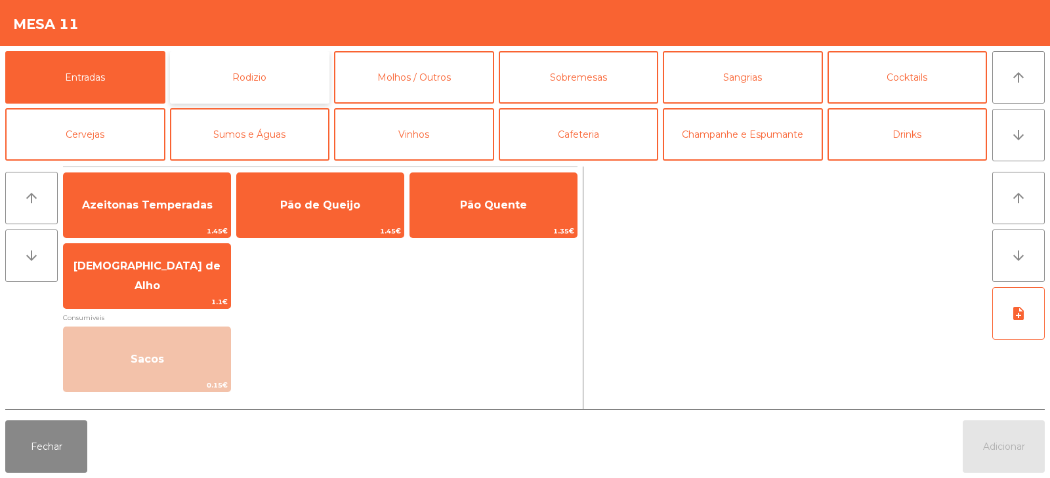
click at [295, 68] on button "Rodizio" at bounding box center [250, 77] width 160 height 52
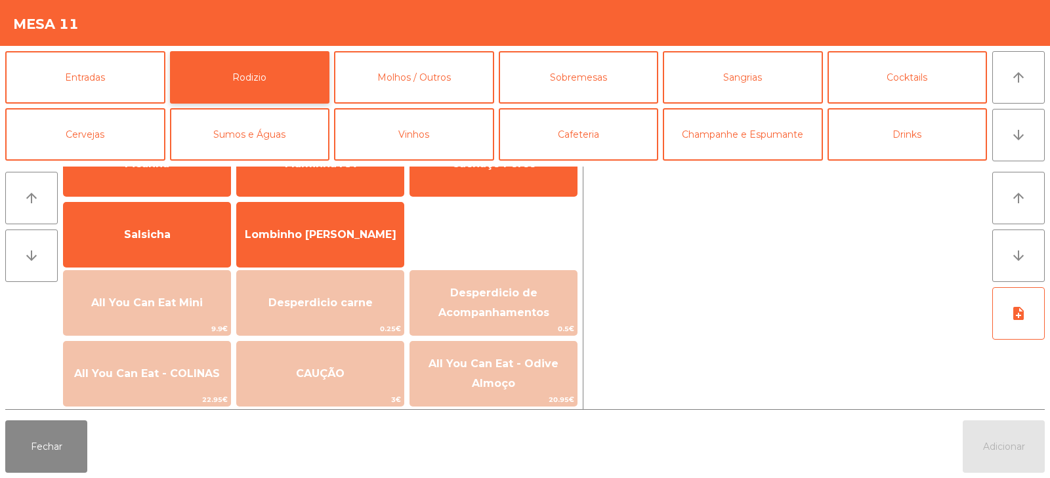
scroll to position [142, 0]
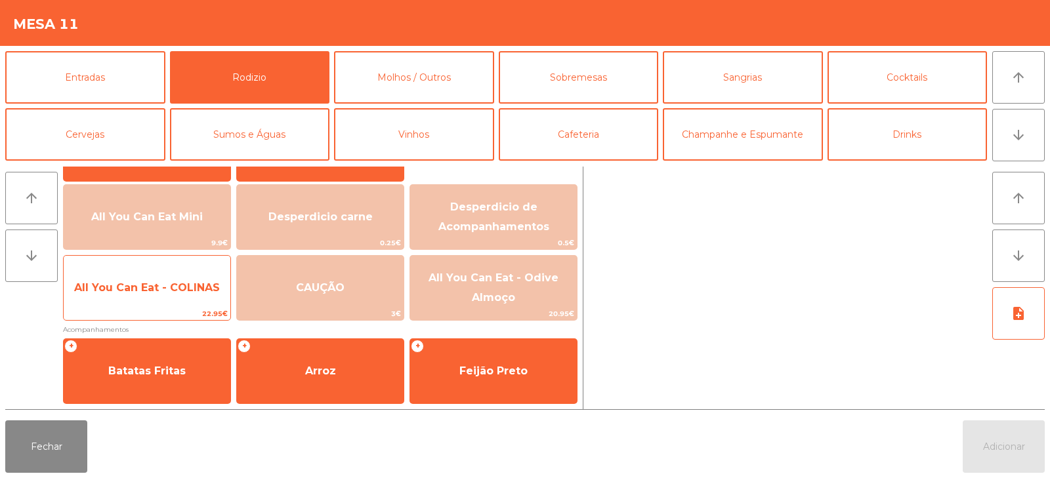
click at [164, 300] on span "All You Can Eat - COLINAS" at bounding box center [147, 287] width 167 height 35
click at [148, 302] on span "All You Can Eat - COLINAS" at bounding box center [147, 287] width 167 height 35
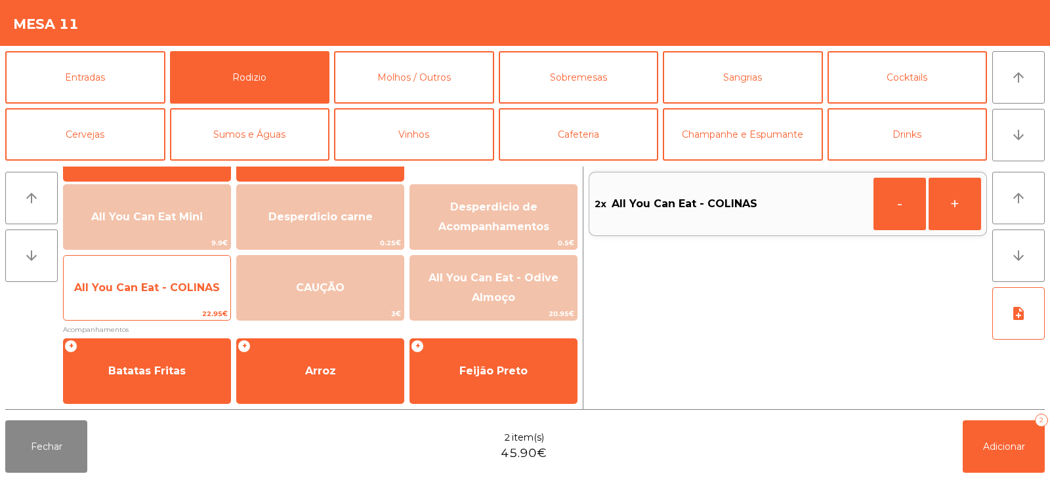
click at [144, 303] on span "All You Can Eat - COLINAS" at bounding box center [147, 287] width 167 height 35
click at [138, 301] on span "All You Can Eat - COLINAS" at bounding box center [147, 287] width 167 height 35
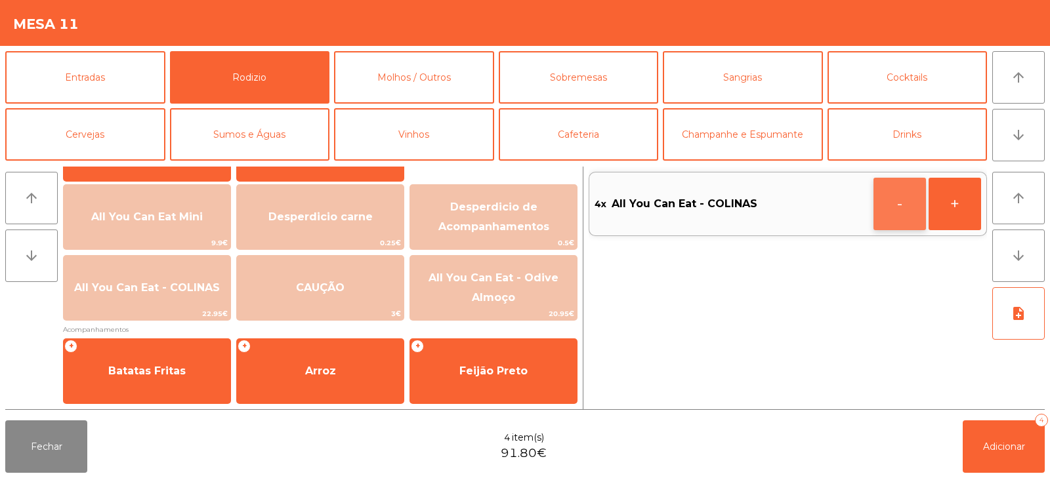
click at [888, 206] on button "-" at bounding box center [899, 204] width 52 height 52
click at [984, 465] on button "Adicionar 3" at bounding box center [1004, 447] width 82 height 52
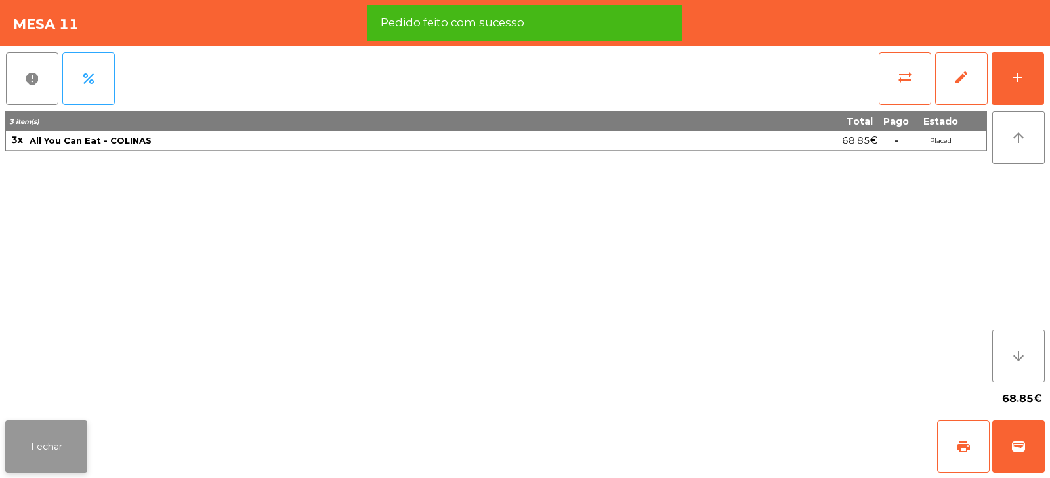
click at [55, 446] on button "Fechar" at bounding box center [46, 447] width 82 height 52
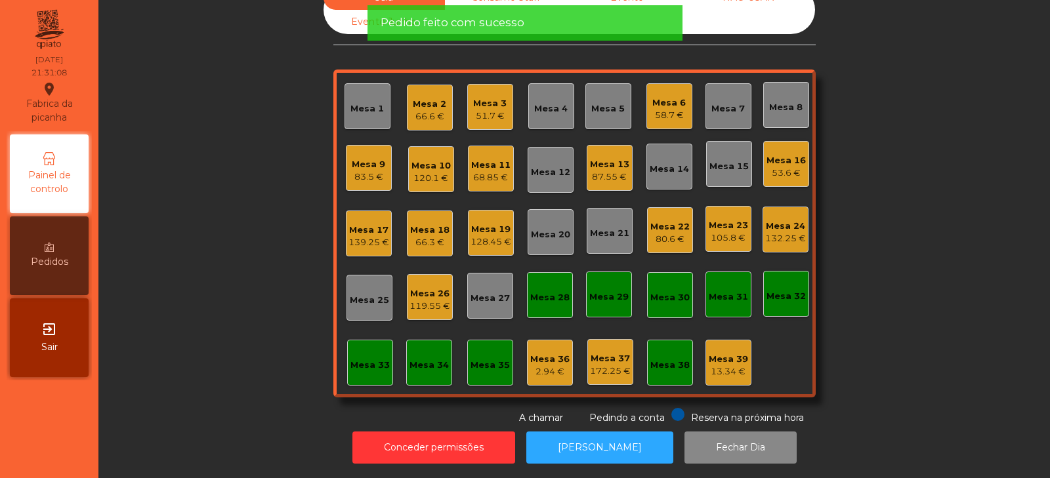
click at [284, 283] on div "Sala Consumo Staff Evento NÃO USAR Evento Junho Mesa 1 Mesa 2 66.6 € Mesa 3 51.…" at bounding box center [574, 206] width 916 height 440
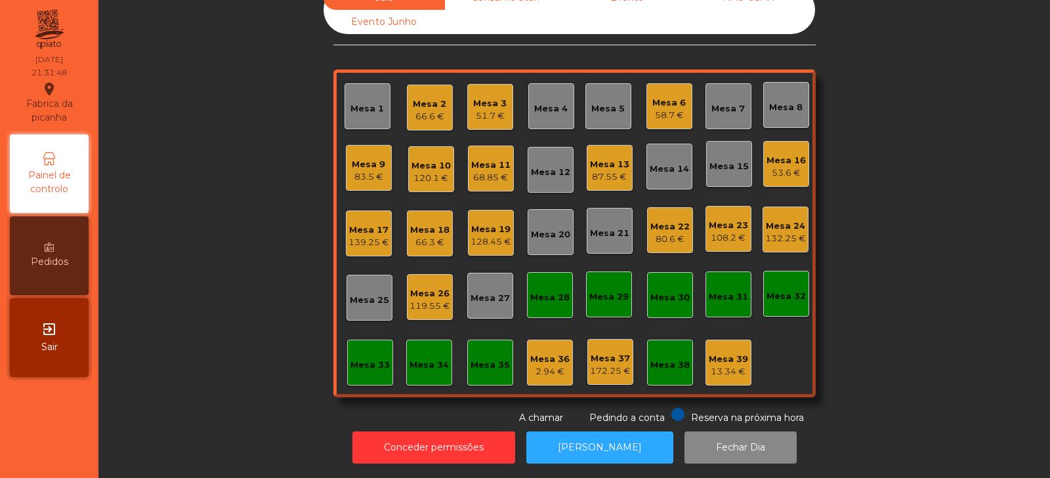
click at [197, 199] on div "Sala Consumo Staff Evento NÃO USAR Evento Junho Mesa 1 Mesa 2 66.6 € Mesa 3 51.…" at bounding box center [574, 206] width 916 height 440
click at [616, 171] on div "87.55 €" at bounding box center [609, 177] width 39 height 13
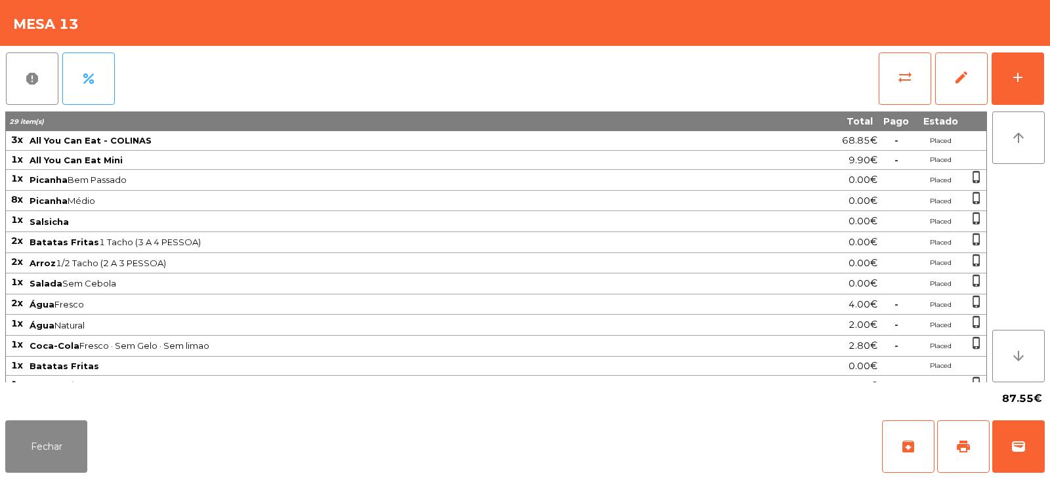
scroll to position [56, 0]
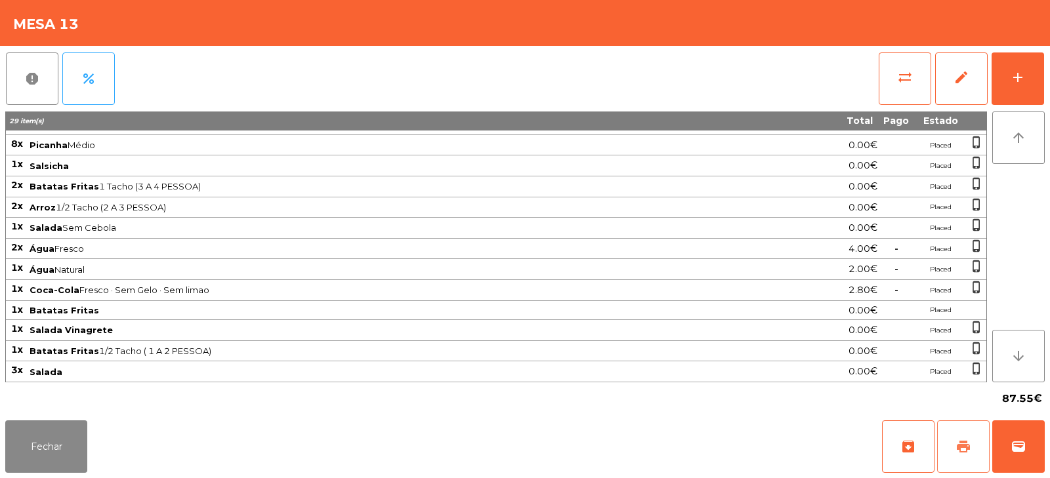
click at [960, 461] on button "print" at bounding box center [963, 447] width 52 height 52
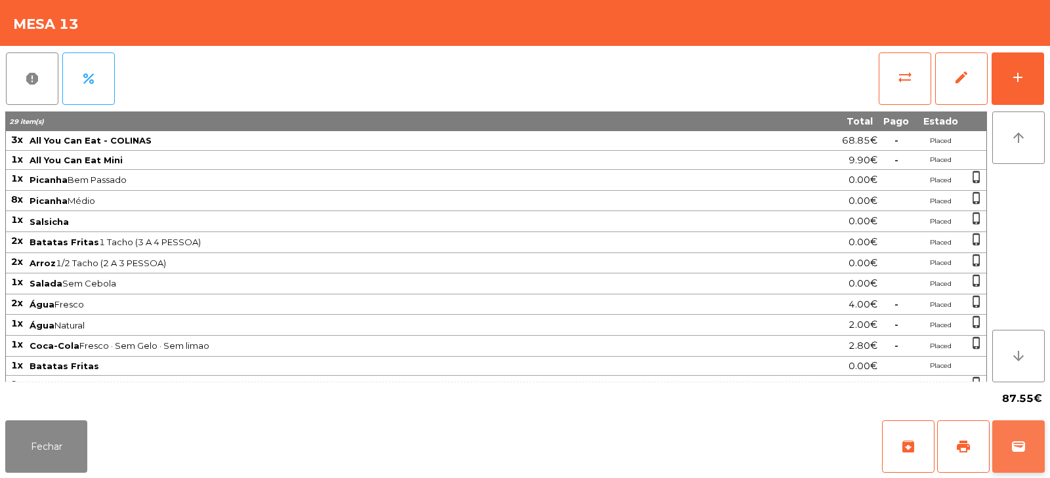
click at [1008, 433] on button "wallet" at bounding box center [1018, 447] width 52 height 52
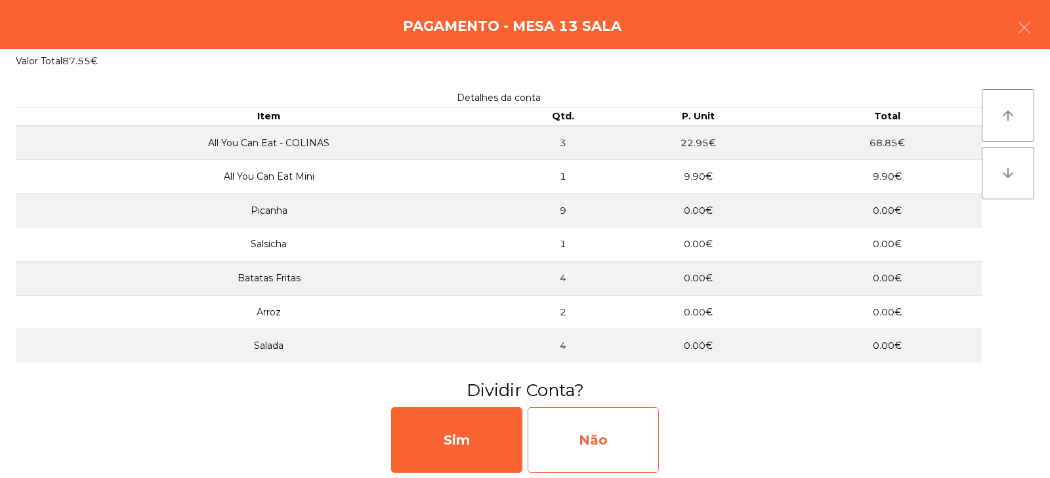
click at [601, 439] on div "Não" at bounding box center [593, 440] width 131 height 66
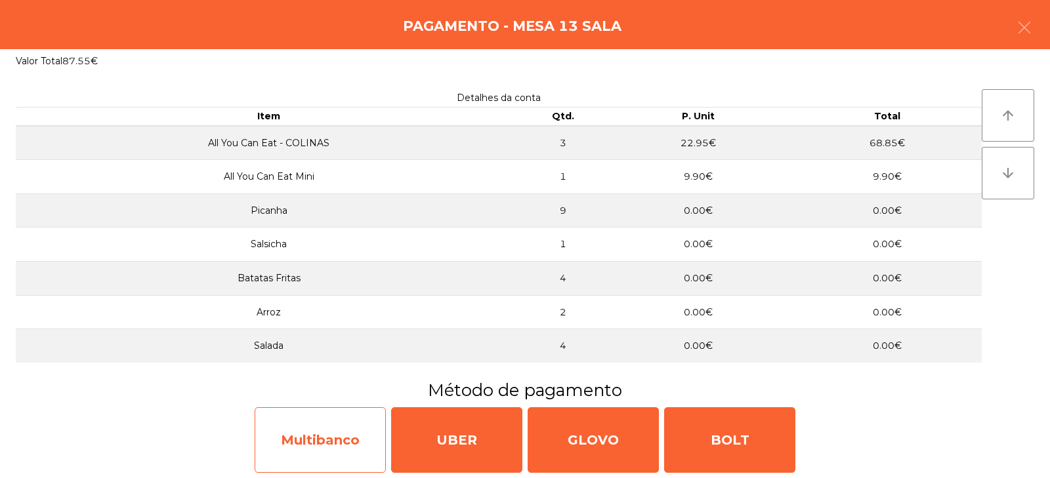
click at [301, 425] on div "Multibanco" at bounding box center [320, 440] width 131 height 66
select select "**"
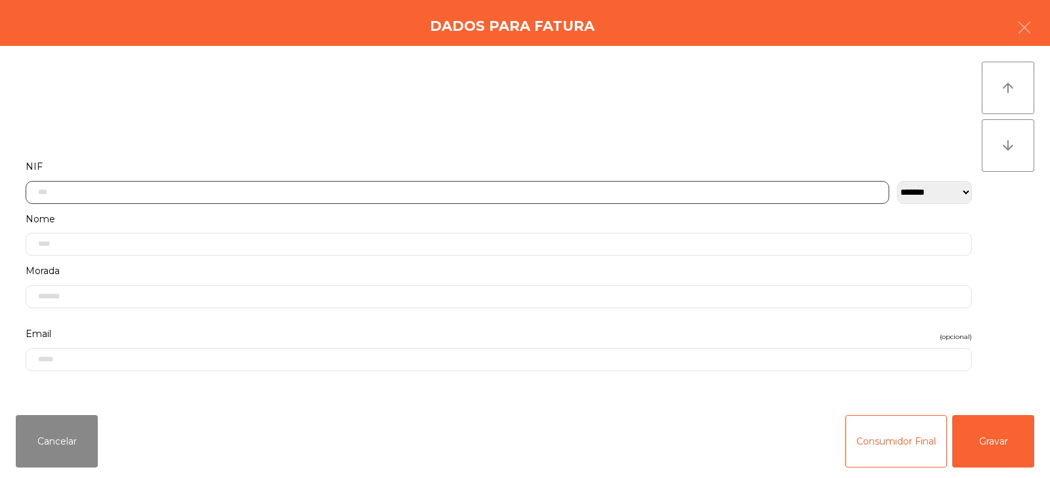
click at [182, 193] on input "text" at bounding box center [457, 192] width 863 height 23
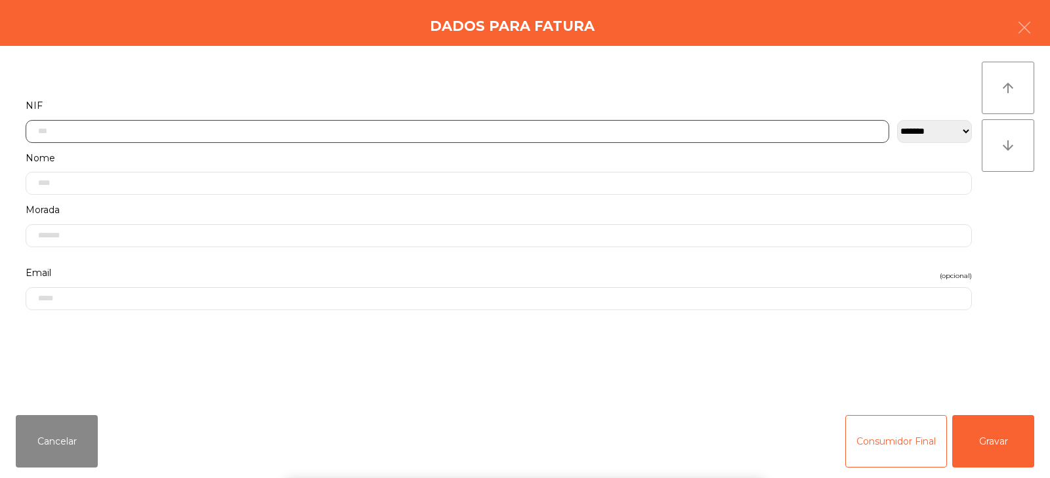
scroll to position [96, 0]
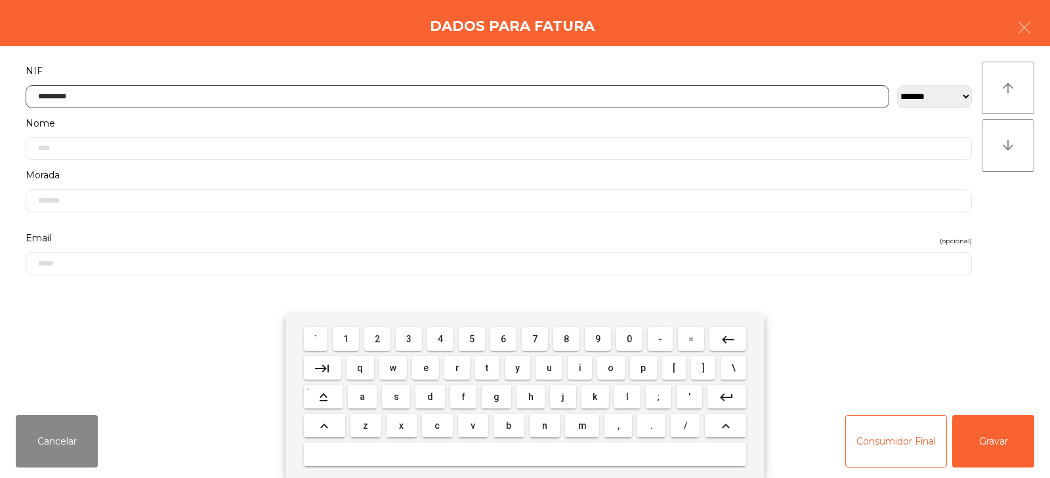
type input "*********"
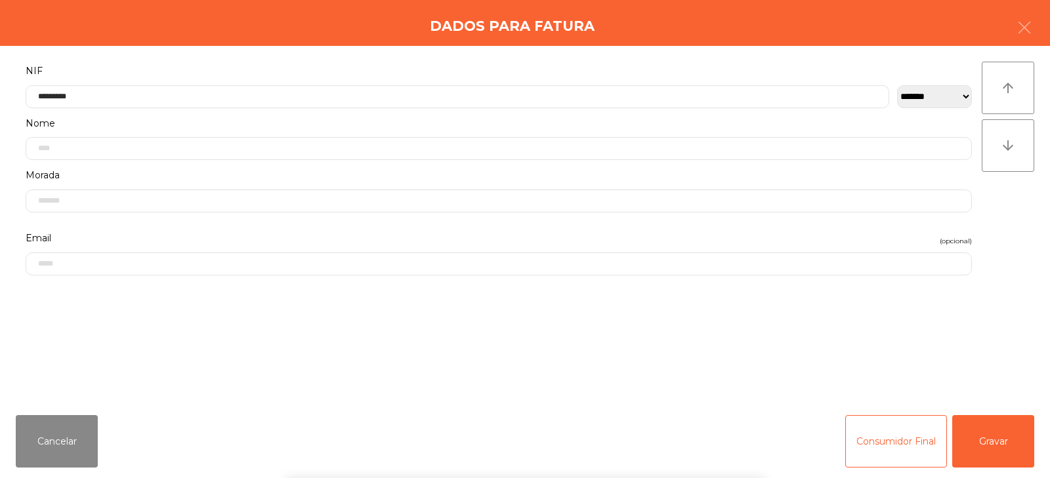
click at [997, 442] on div "` 1 2 3 4 5 6 7 8 9 0 - = keyboard_backspace keyboard_tab q w e r t y u i o p […" at bounding box center [525, 397] width 1050 height 163
click at [1003, 437] on button "Gravar" at bounding box center [993, 441] width 82 height 52
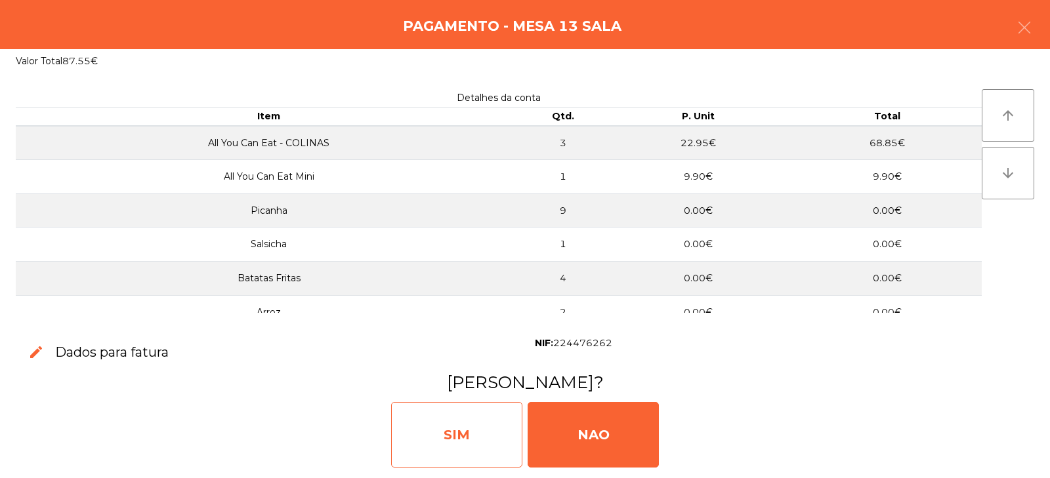
click at [460, 448] on div "SIM" at bounding box center [456, 435] width 131 height 66
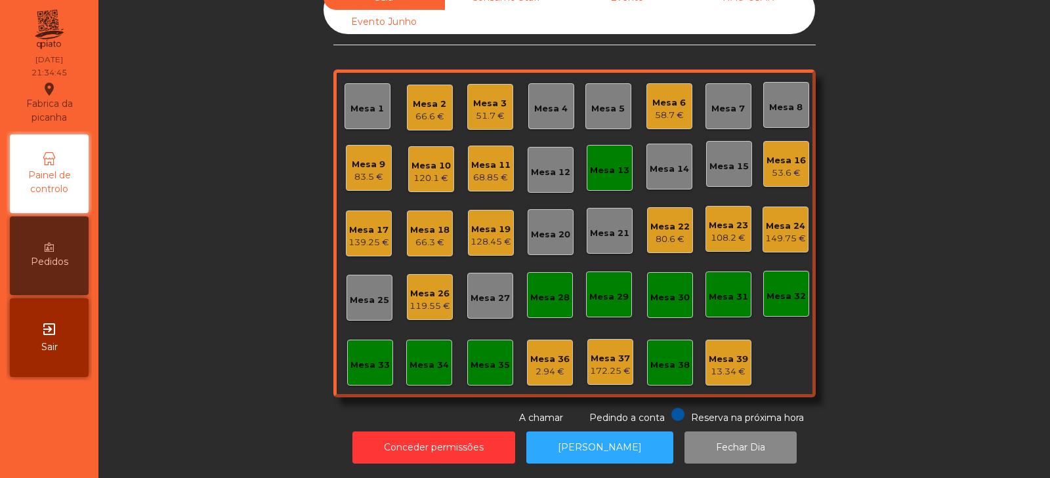
click at [609, 164] on div "Mesa 13" at bounding box center [609, 170] width 39 height 13
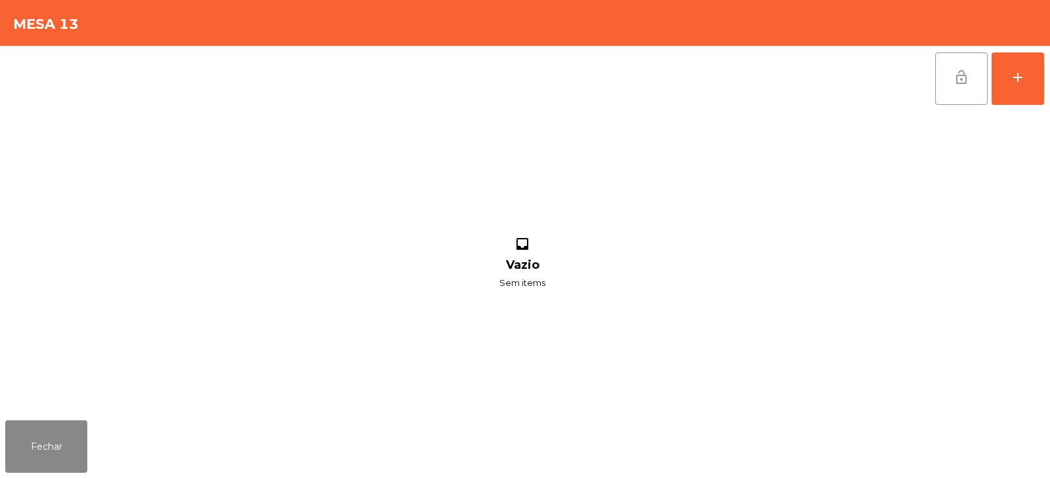
click at [959, 83] on span "lock_open" at bounding box center [961, 78] width 16 height 16
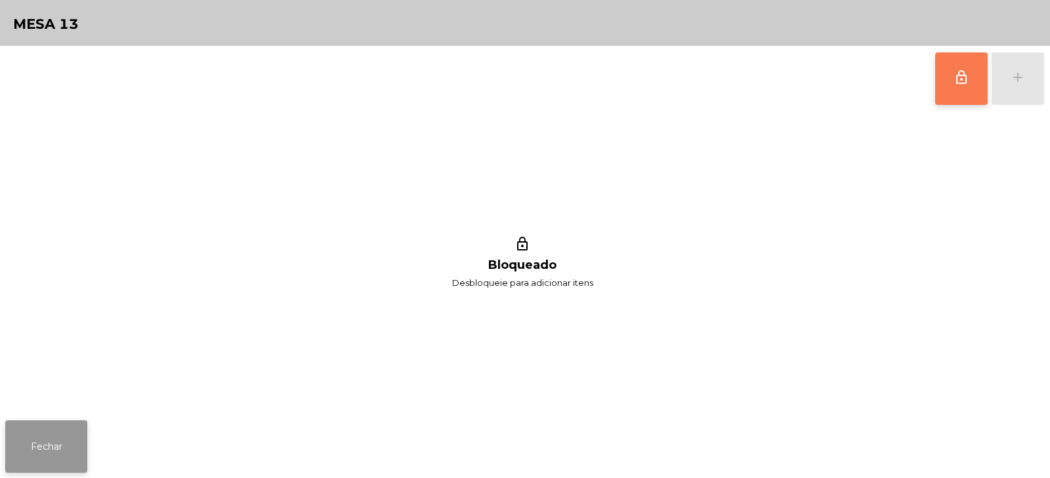
click at [35, 449] on button "Fechar" at bounding box center [46, 447] width 82 height 52
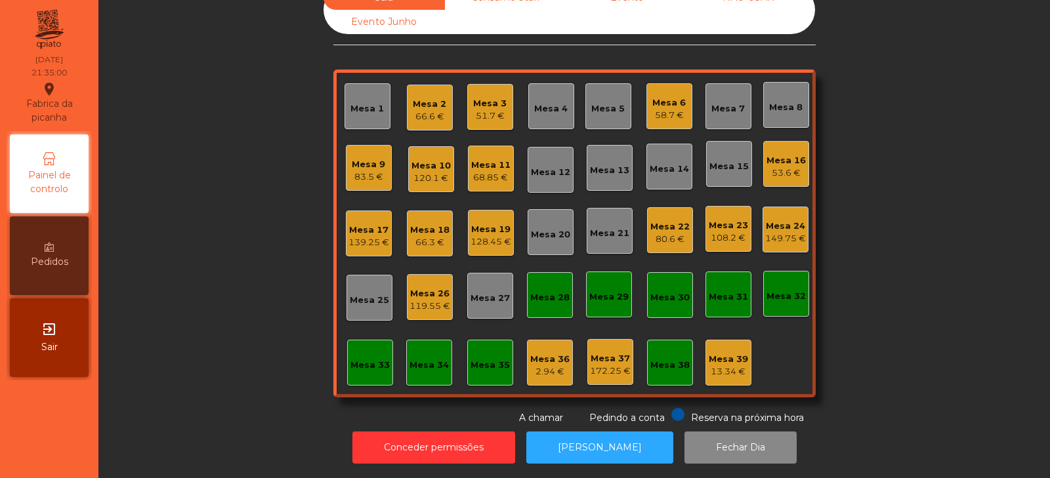
click at [774, 101] on div "Mesa 8" at bounding box center [785, 107] width 33 height 13
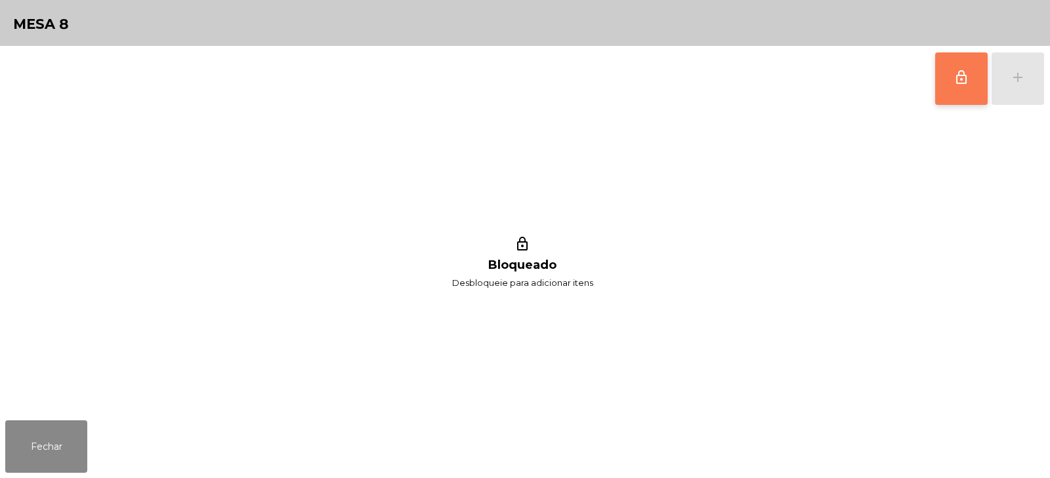
click at [957, 93] on button "lock_outline" at bounding box center [961, 78] width 52 height 52
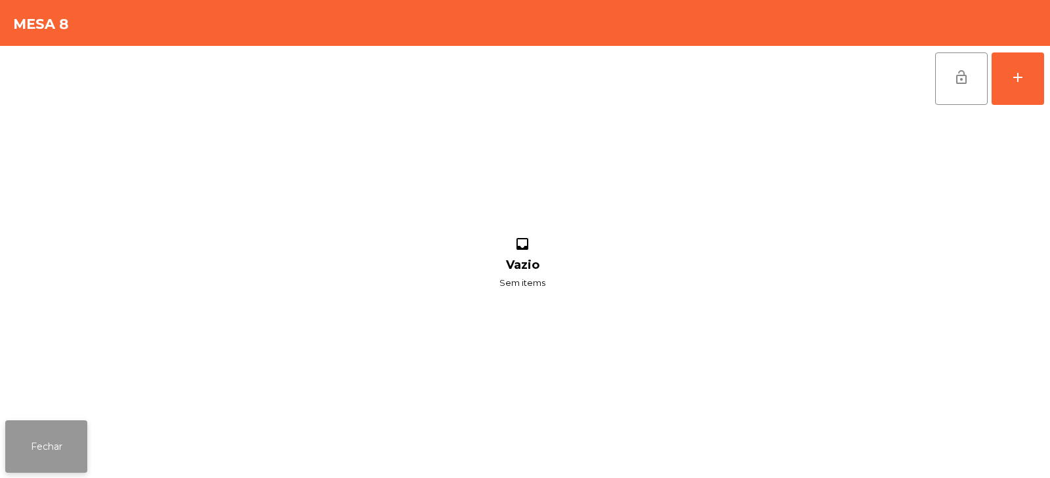
click at [48, 439] on button "Fechar" at bounding box center [46, 447] width 82 height 52
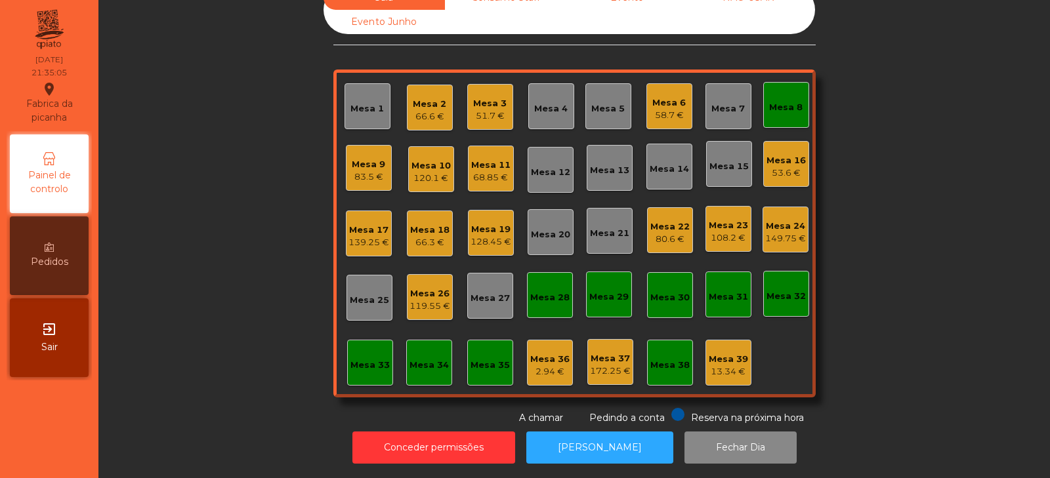
click at [499, 171] on div "68.85 €" at bounding box center [490, 177] width 39 height 13
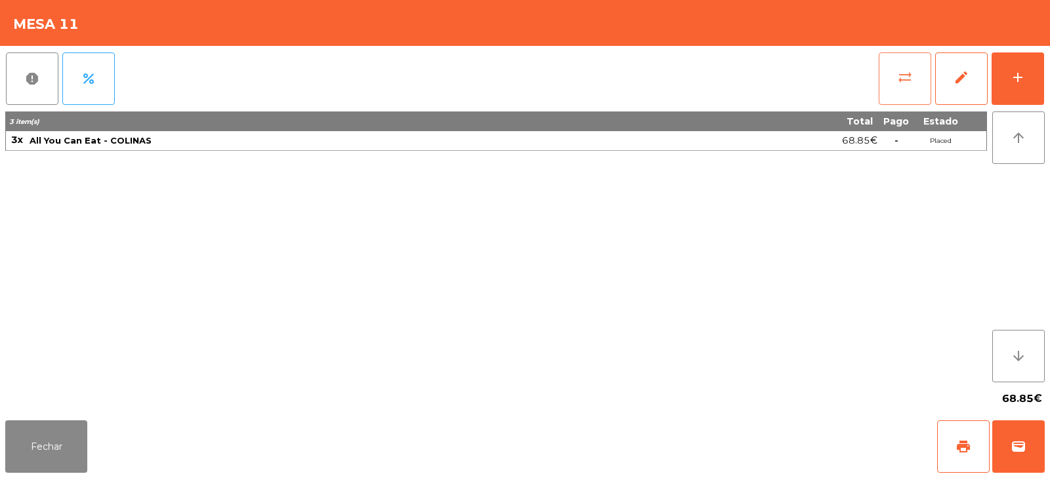
click at [898, 79] on span "sync_alt" at bounding box center [905, 78] width 16 height 16
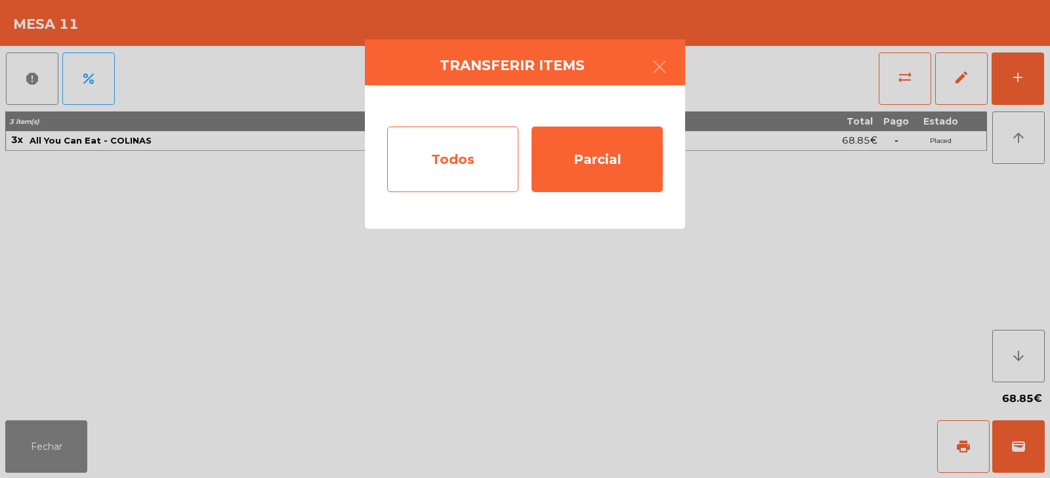
click at [493, 157] on div "Todos" at bounding box center [452, 160] width 131 height 66
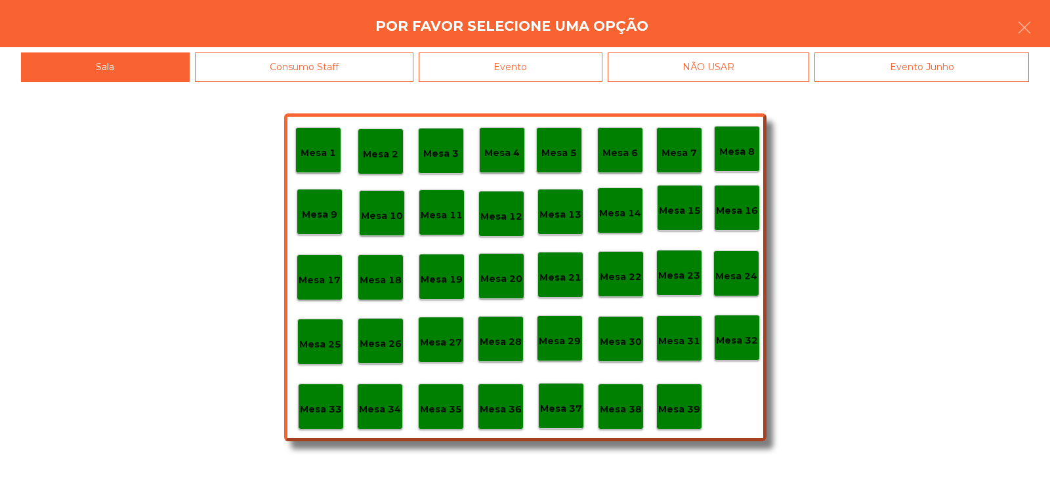
click at [744, 153] on p "Mesa 8" at bounding box center [736, 151] width 35 height 15
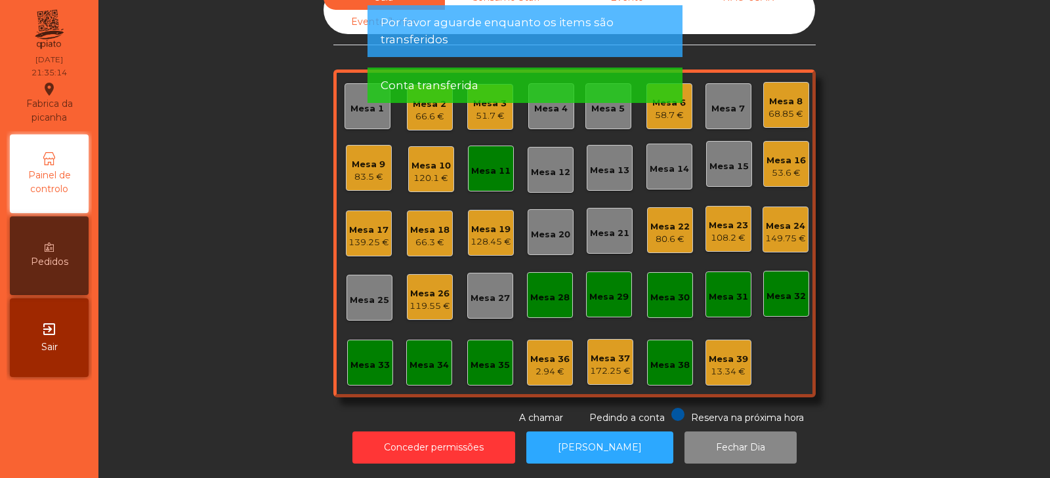
click at [486, 178] on div "Mesa 11" at bounding box center [491, 169] width 46 height 46
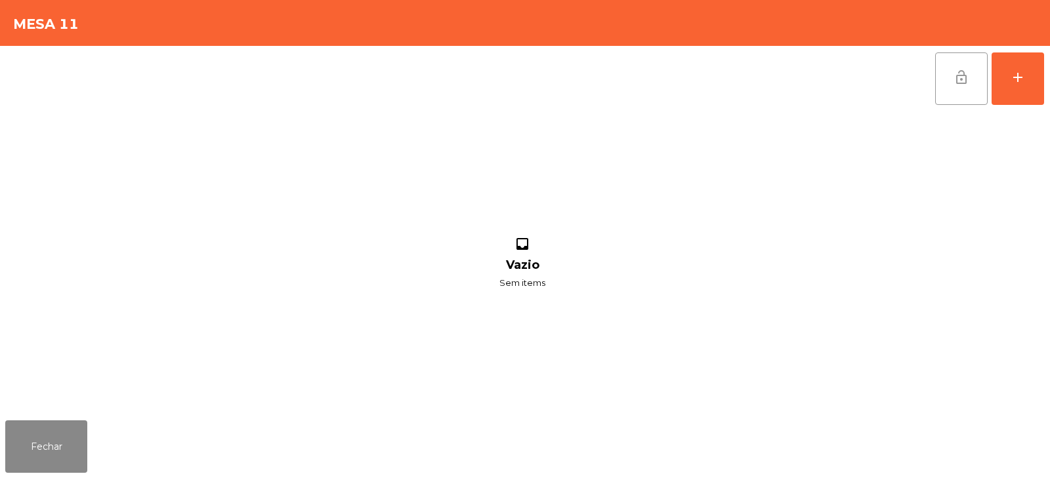
click at [948, 84] on button "lock_open" at bounding box center [961, 78] width 52 height 52
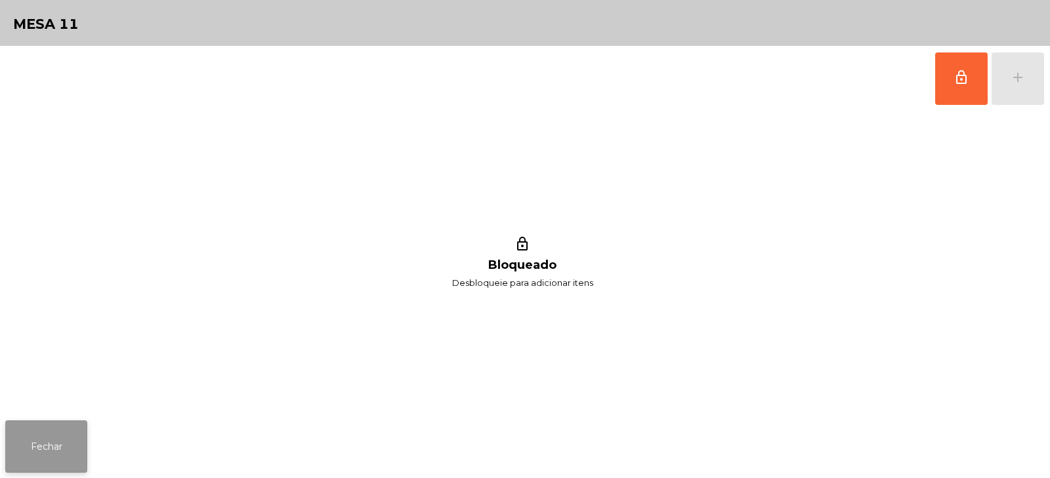
click at [28, 447] on button "Fechar" at bounding box center [46, 447] width 82 height 52
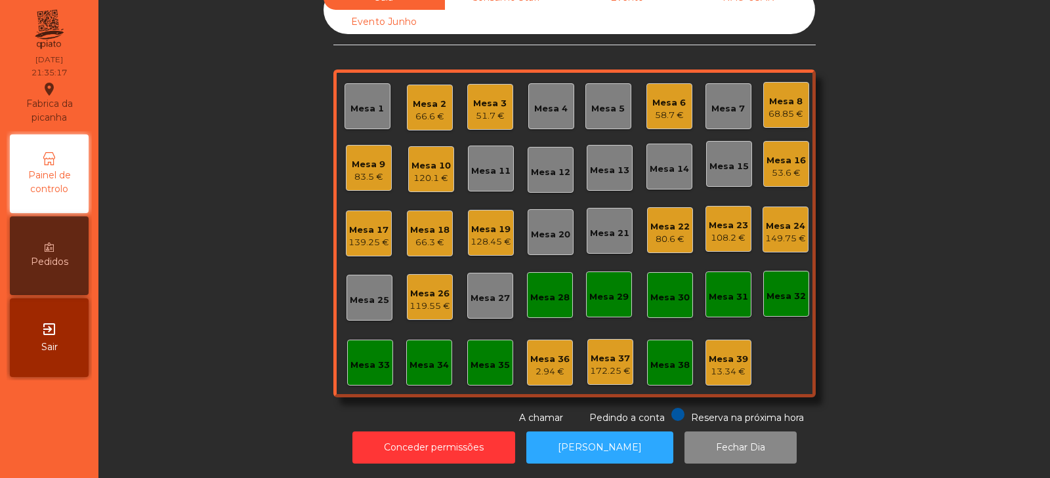
click at [292, 281] on div "Sala Consumo Staff Evento NÃO USAR Evento Junho Mesa 1 Mesa 2 66.6 € Mesa 3 51.…" at bounding box center [574, 206] width 916 height 440
click at [493, 99] on div "Mesa 3" at bounding box center [489, 103] width 33 height 13
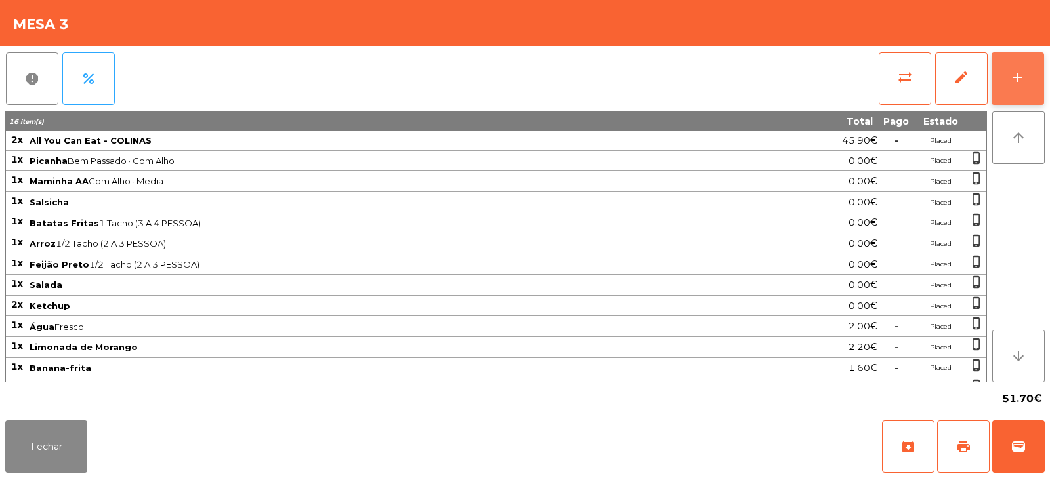
click at [1017, 82] on div "add" at bounding box center [1018, 78] width 16 height 16
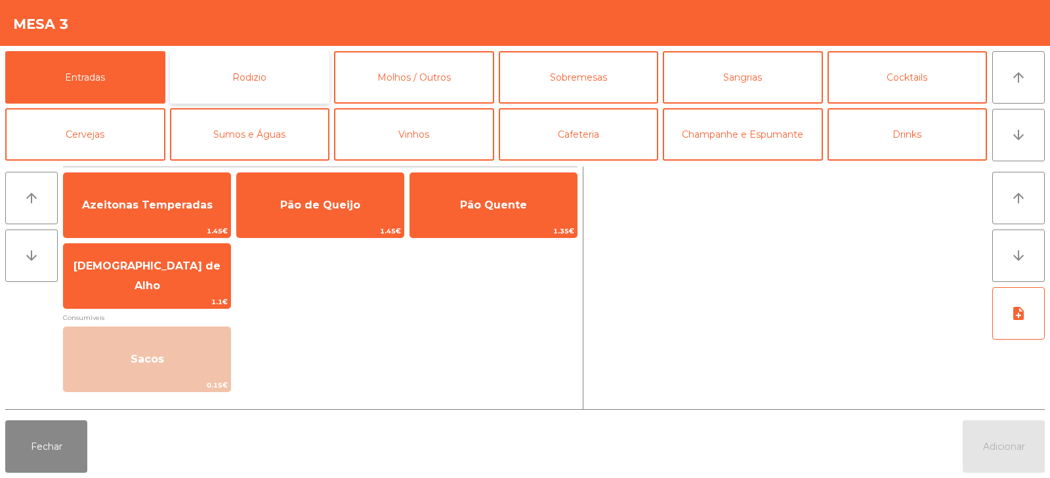
click at [275, 77] on button "Rodizio" at bounding box center [250, 77] width 160 height 52
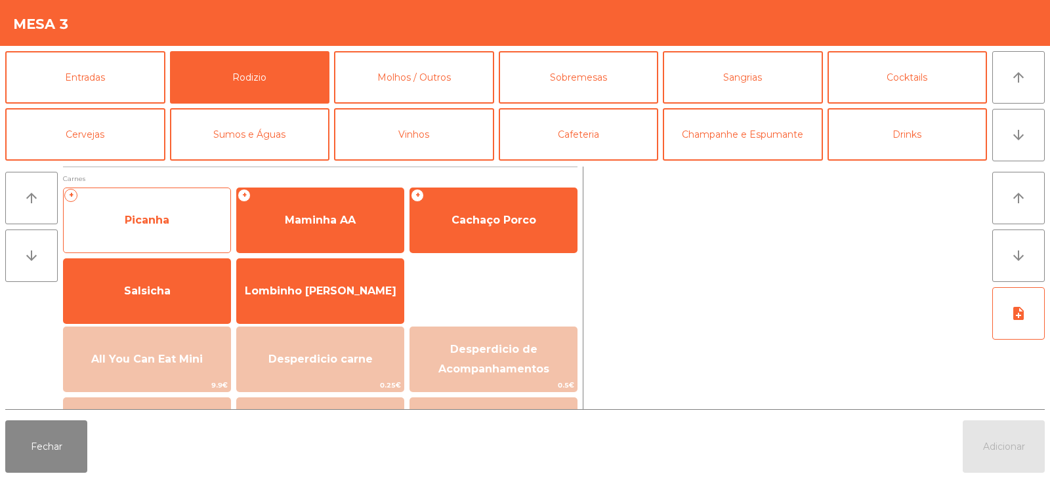
click at [177, 241] on div "+ Picanha" at bounding box center [147, 221] width 168 height 66
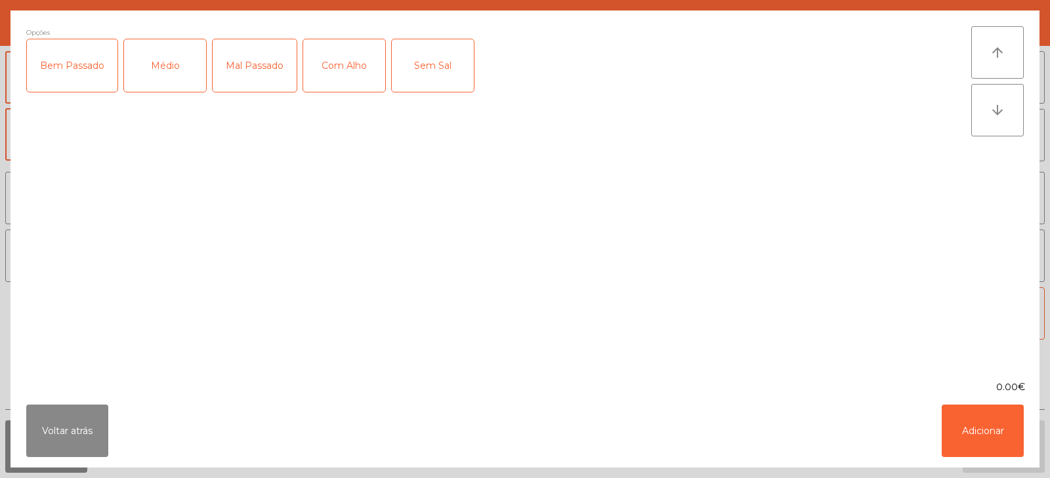
click at [159, 78] on div "Médio" at bounding box center [165, 65] width 82 height 52
click at [352, 72] on div "Com Alho" at bounding box center [344, 65] width 82 height 52
click at [982, 432] on button "Adicionar" at bounding box center [983, 431] width 82 height 52
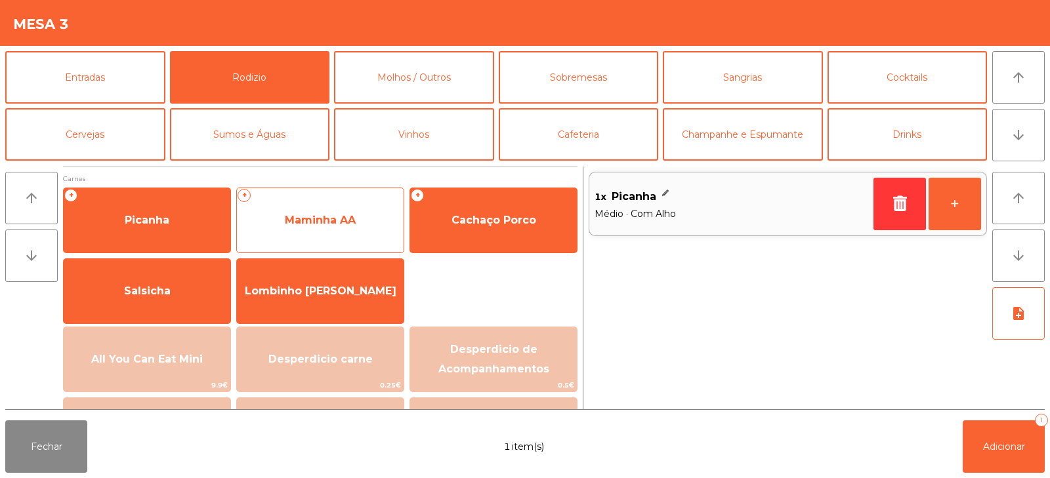
click at [306, 234] on span "Maminha AA" at bounding box center [320, 220] width 167 height 35
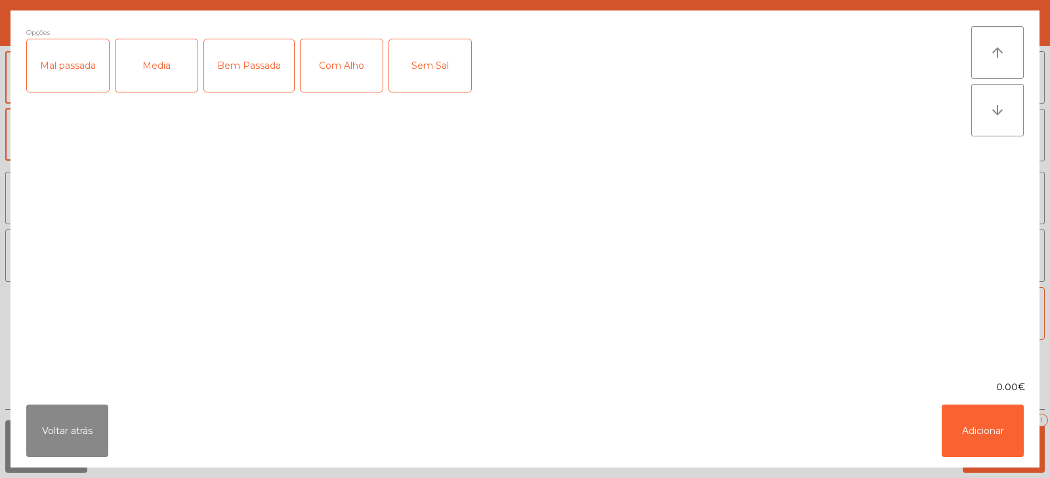
click at [260, 75] on div "Bem Passada" at bounding box center [249, 65] width 90 height 52
click at [339, 71] on div "Com Alho" at bounding box center [342, 65] width 82 height 52
click at [991, 436] on button "Adicionar" at bounding box center [983, 431] width 82 height 52
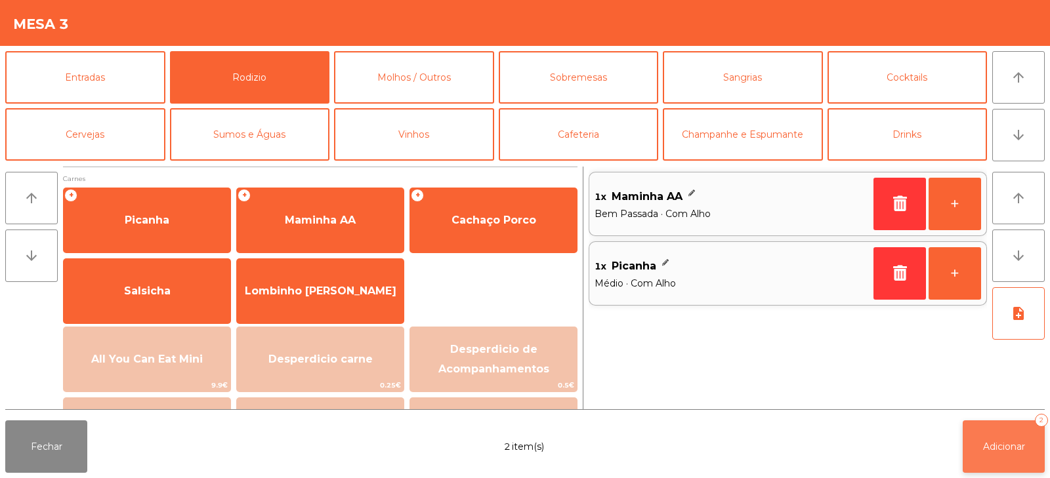
click at [1008, 452] on span "Adicionar" at bounding box center [1004, 447] width 42 height 12
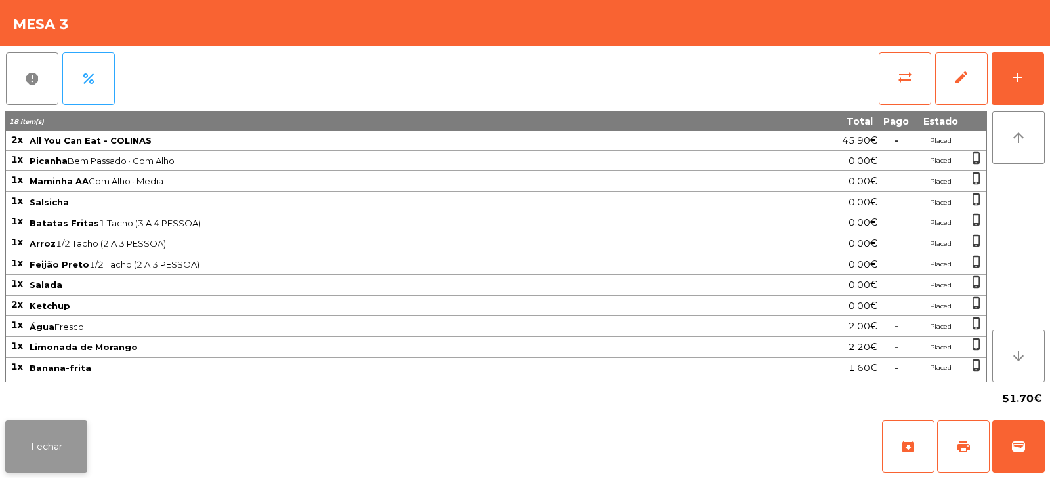
click at [62, 445] on button "Fechar" at bounding box center [46, 447] width 82 height 52
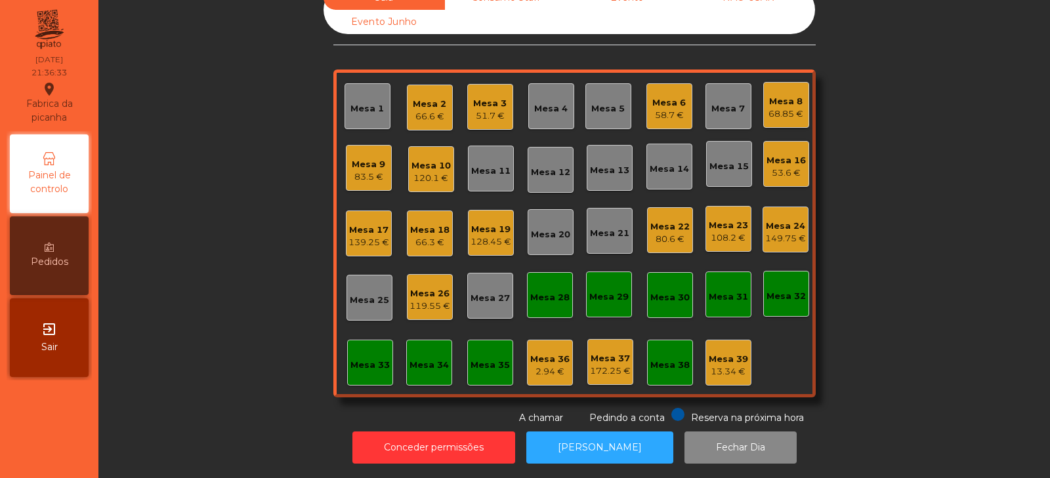
scroll to position [0, 0]
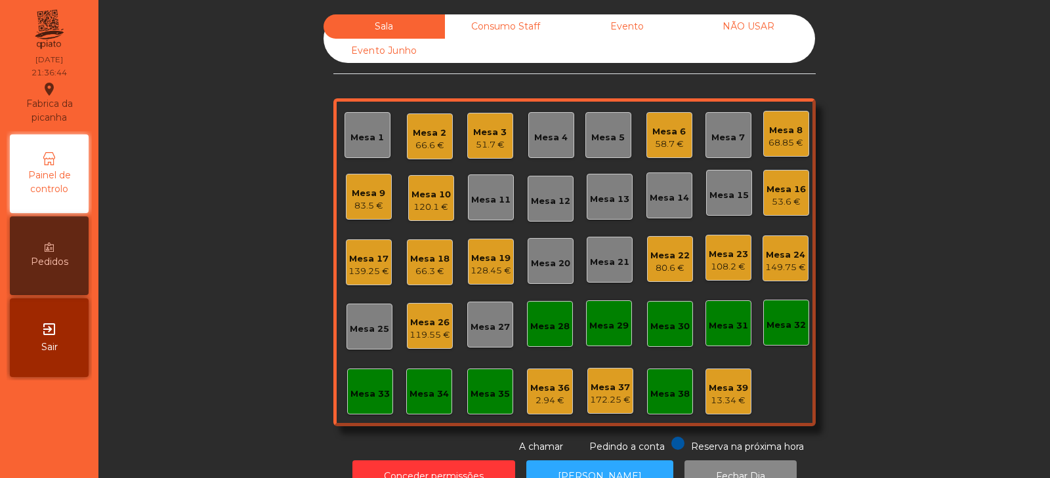
click at [198, 196] on div "Sala Consumo Staff Evento NÃO USAR Evento Junho Mesa 1 Mesa 2 66.6 € Mesa 3 51.…" at bounding box center [574, 234] width 916 height 440
click at [617, 197] on div "Mesa 13" at bounding box center [609, 199] width 39 height 13
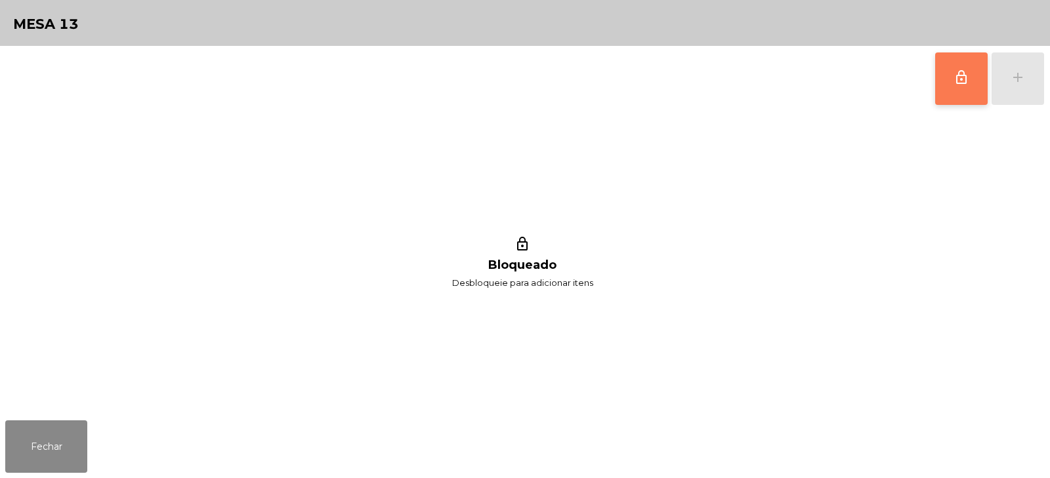
click at [951, 92] on button "lock_outline" at bounding box center [961, 78] width 52 height 52
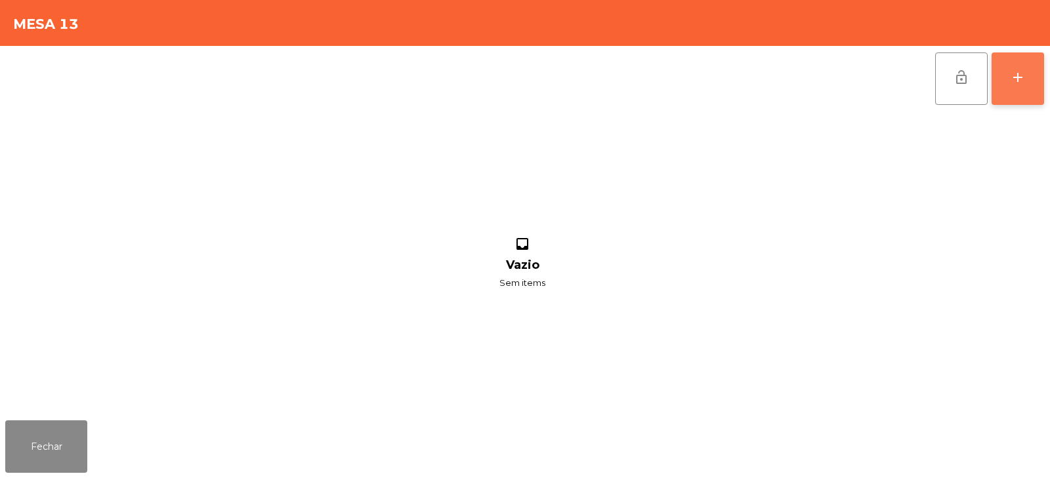
click at [1021, 75] on div "add" at bounding box center [1018, 78] width 16 height 16
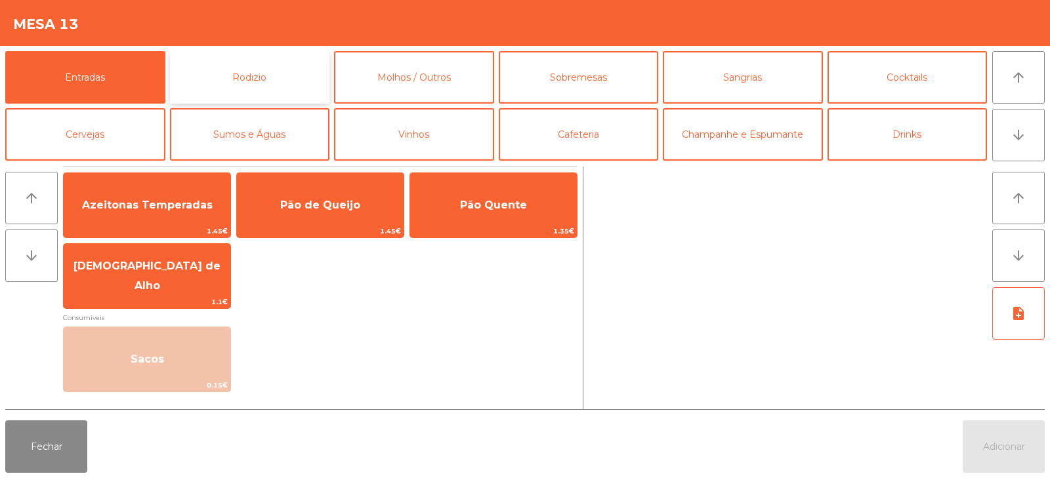
click at [297, 79] on button "Rodizio" at bounding box center [250, 77] width 160 height 52
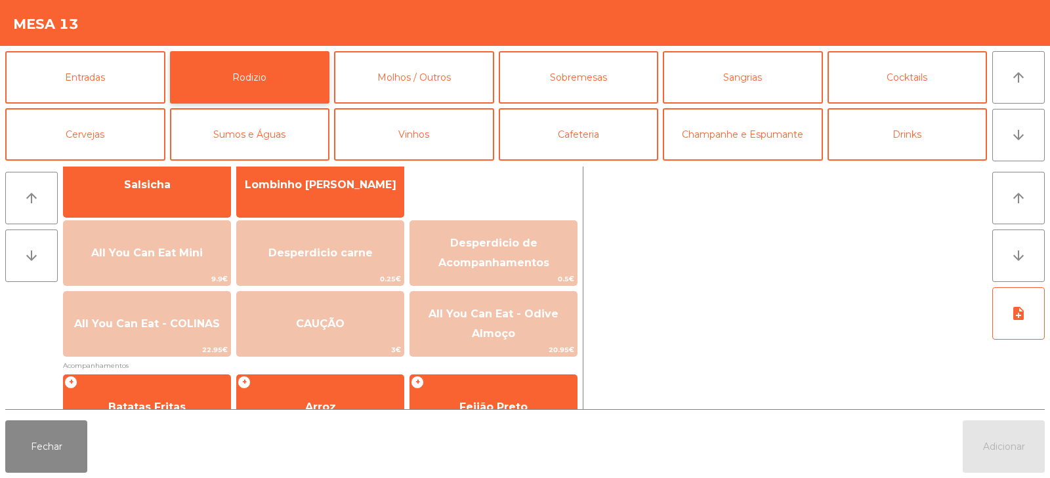
scroll to position [106, 0]
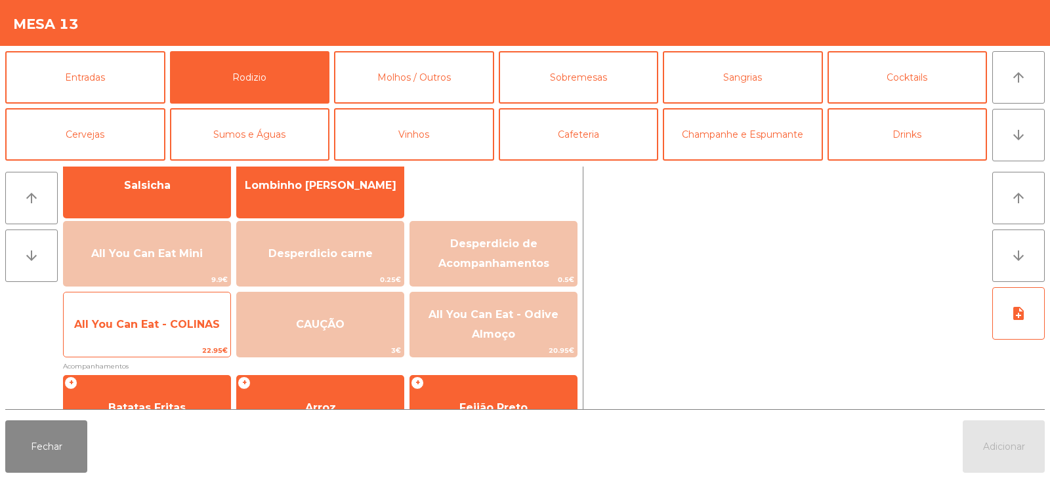
click at [164, 333] on span "All You Can Eat - COLINAS" at bounding box center [147, 324] width 167 height 35
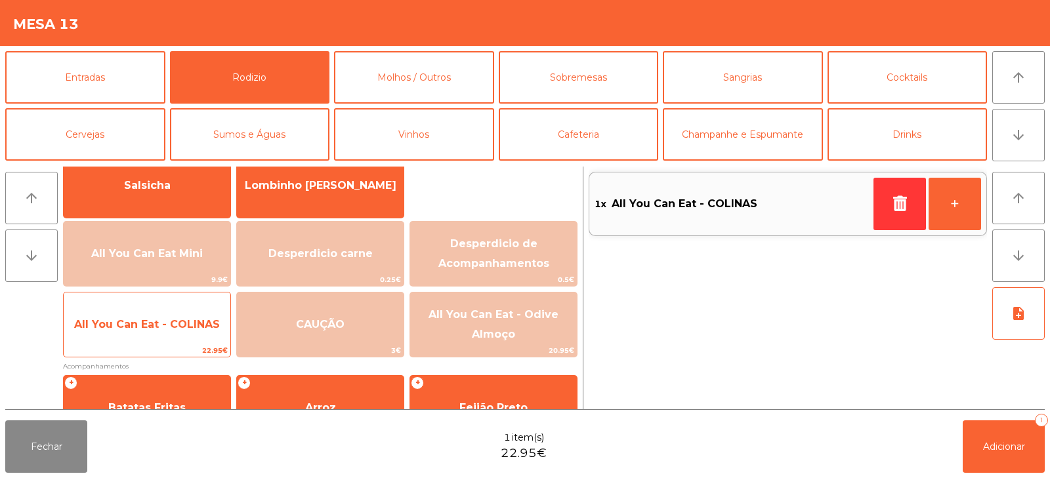
click at [165, 337] on span "All You Can Eat - COLINAS" at bounding box center [147, 324] width 167 height 35
click at [164, 341] on span "All You Can Eat - COLINAS" at bounding box center [147, 324] width 167 height 35
click at [154, 348] on span "22.95€" at bounding box center [147, 350] width 167 height 12
click at [154, 350] on span "22.95€" at bounding box center [147, 350] width 167 height 12
click at [157, 349] on span "22.95€" at bounding box center [147, 350] width 167 height 12
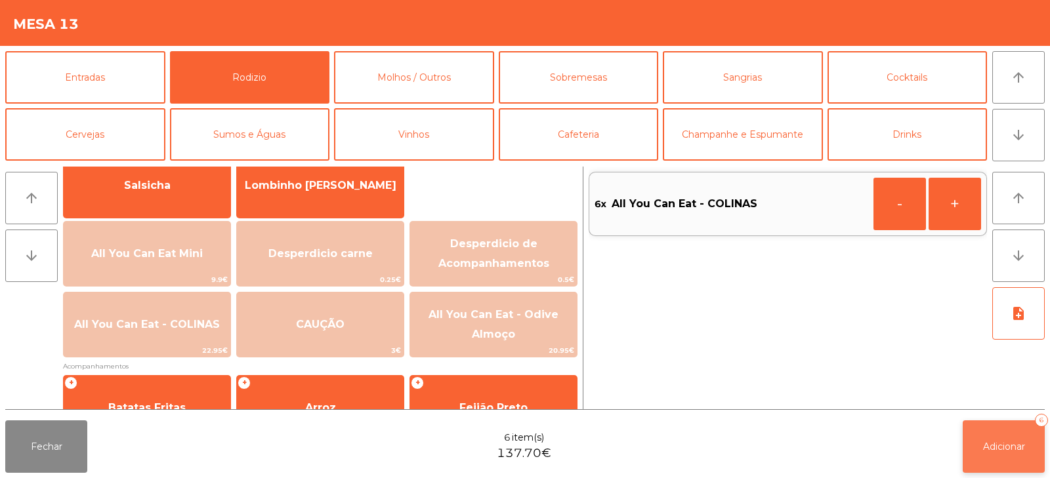
click at [991, 447] on span "Adicionar" at bounding box center [1004, 447] width 42 height 12
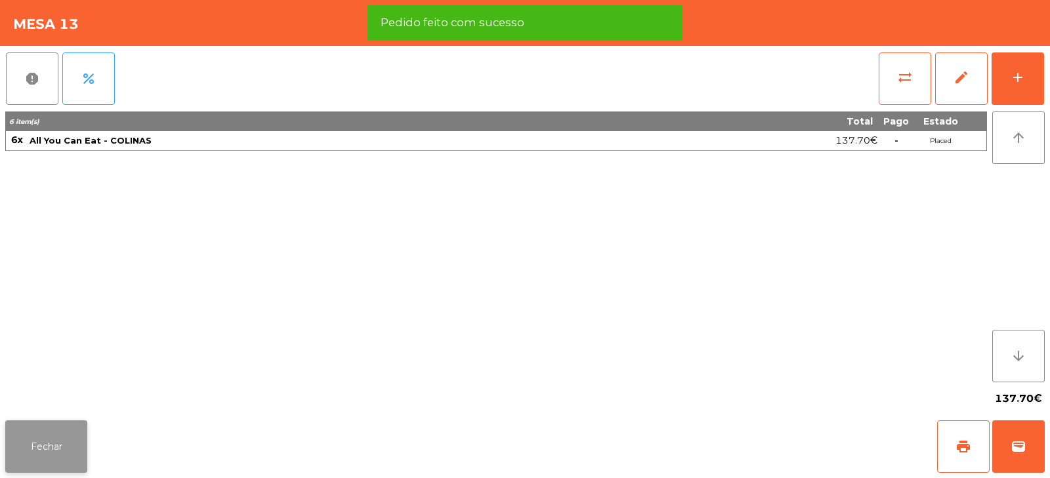
click at [63, 469] on button "Fechar" at bounding box center [46, 447] width 82 height 52
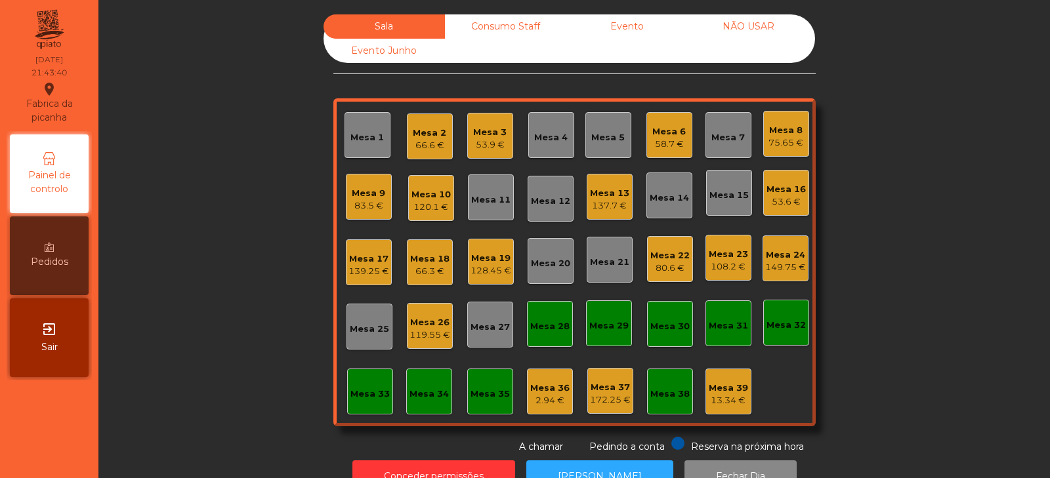
click at [892, 188] on div "Sala Consumo Staff Evento NÃO USAR Evento Junho Mesa 1 Mesa 2 66.6 € Mesa 3 53.…" at bounding box center [574, 234] width 916 height 440
click at [667, 143] on div "58.7 €" at bounding box center [668, 144] width 33 height 13
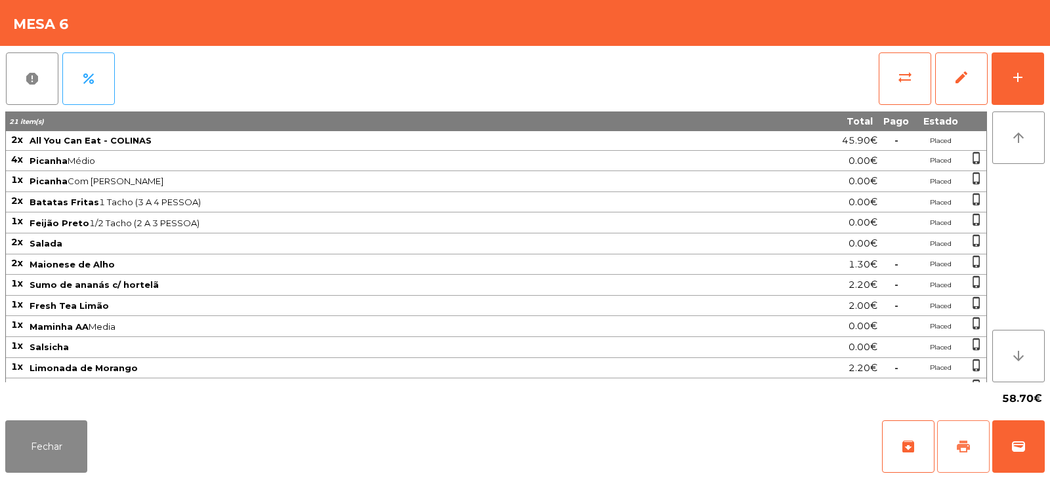
click at [957, 439] on span "print" at bounding box center [963, 447] width 16 height 16
click at [67, 453] on button "Fechar" at bounding box center [46, 447] width 82 height 52
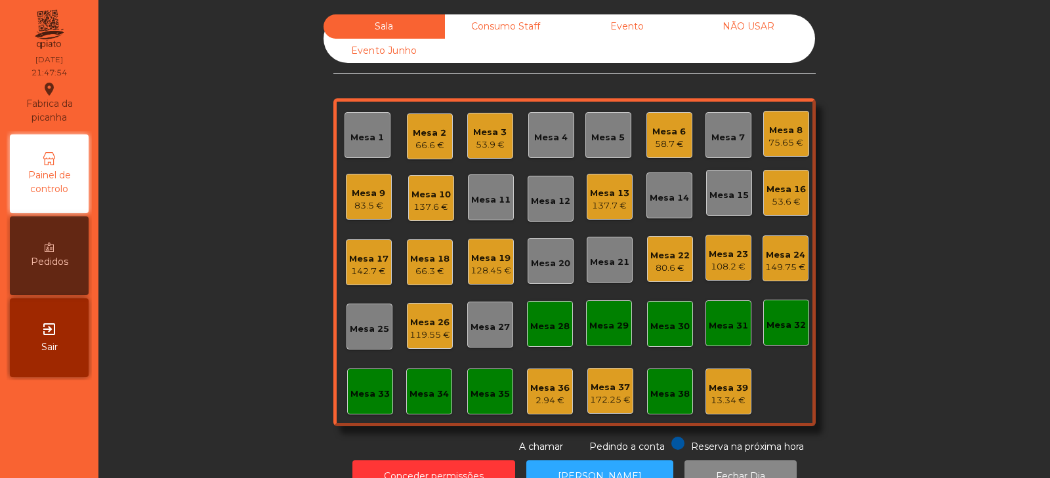
scroll to position [39, 0]
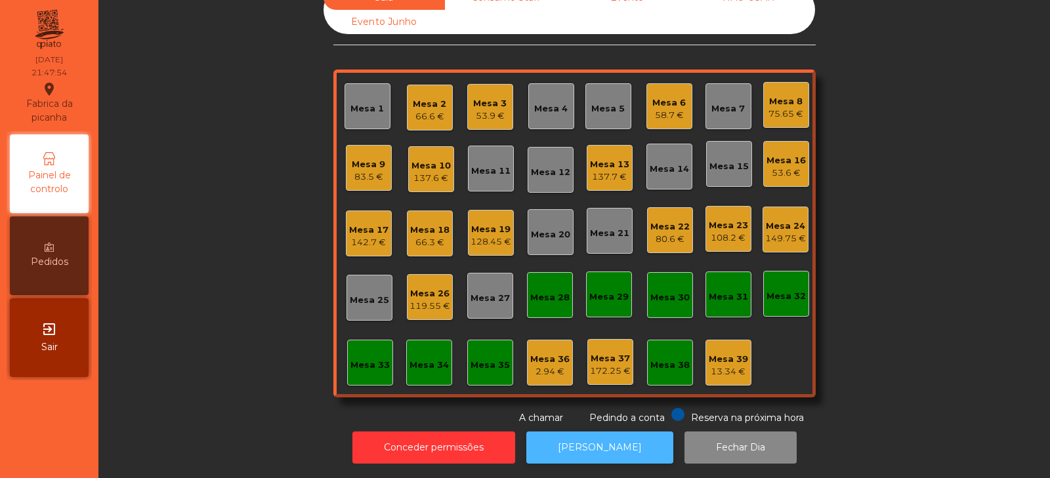
click at [606, 432] on button "[PERSON_NAME]" at bounding box center [599, 448] width 147 height 32
click at [667, 109] on div "58.7 €" at bounding box center [668, 115] width 33 height 13
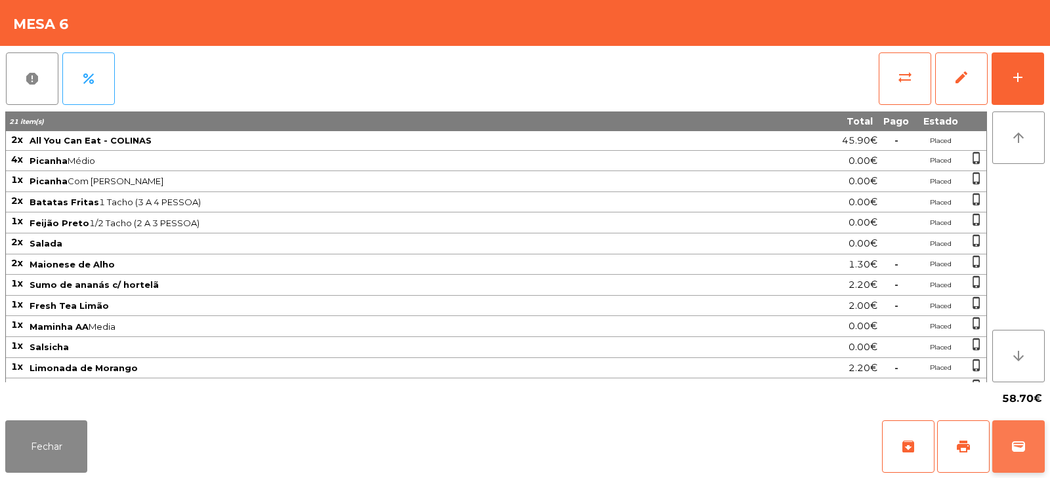
click at [1029, 452] on button "wallet" at bounding box center [1018, 447] width 52 height 52
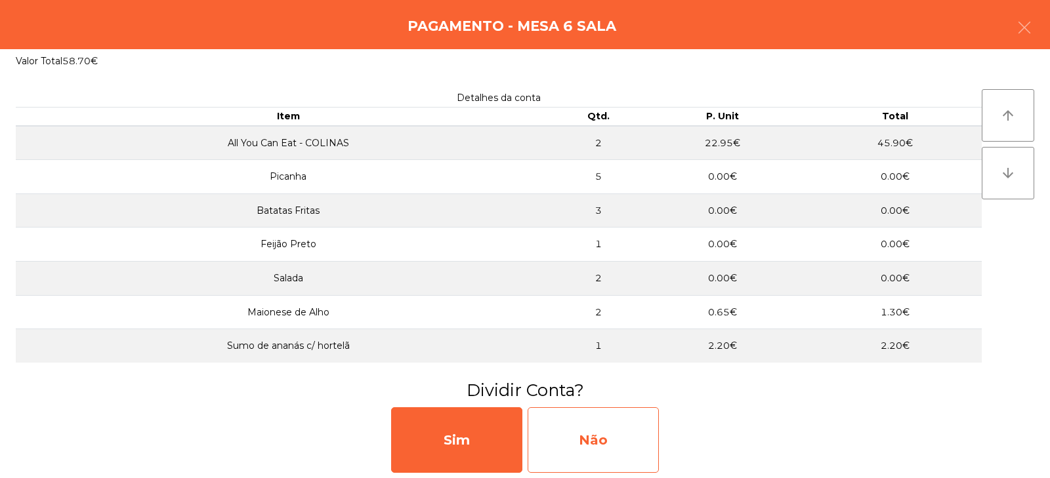
click at [595, 438] on div "Não" at bounding box center [593, 440] width 131 height 66
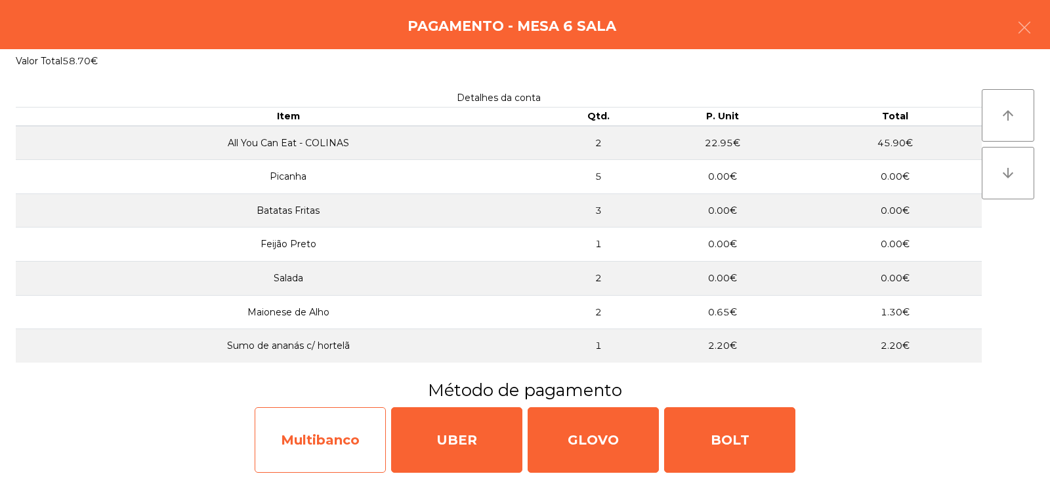
click at [297, 419] on div "Multibanco" at bounding box center [320, 440] width 131 height 66
select select "**"
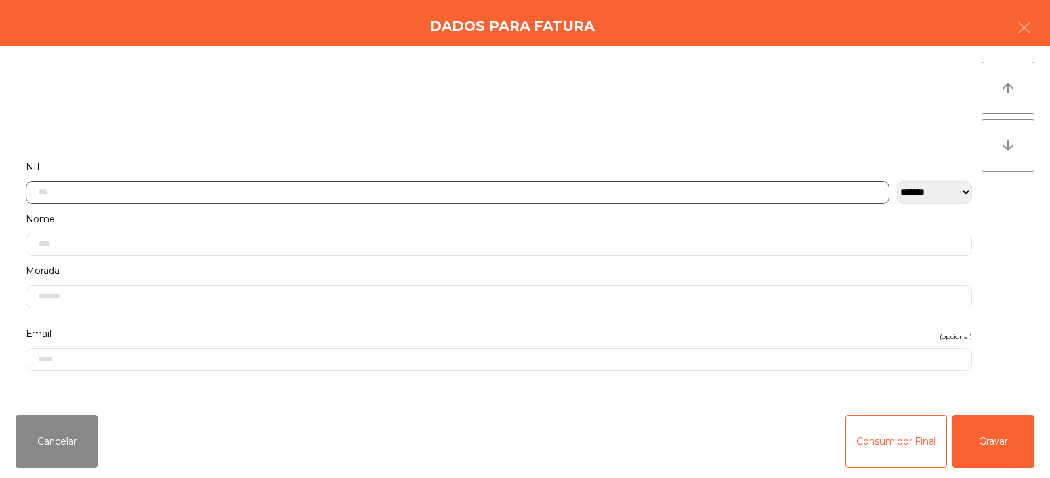
click at [148, 193] on input "text" at bounding box center [457, 192] width 863 height 23
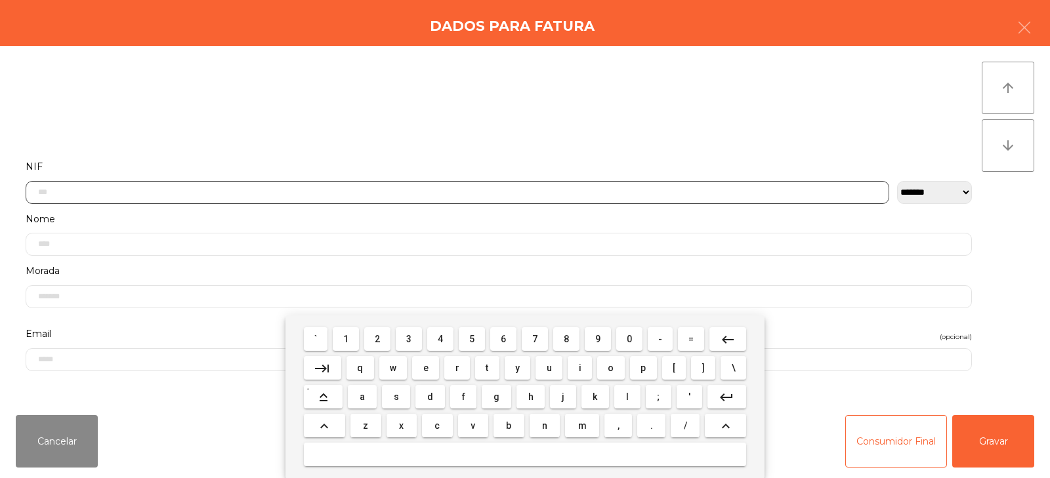
scroll to position [96, 0]
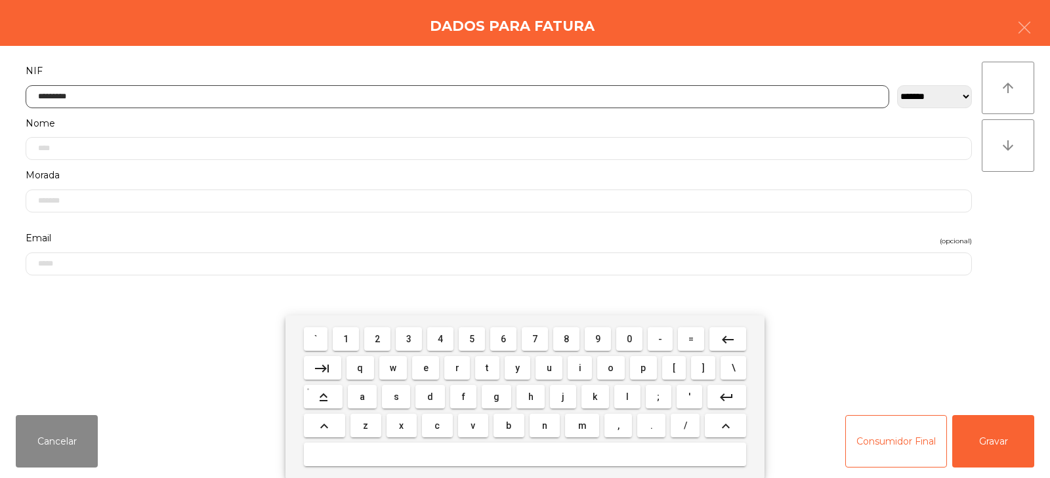
type input "*********"
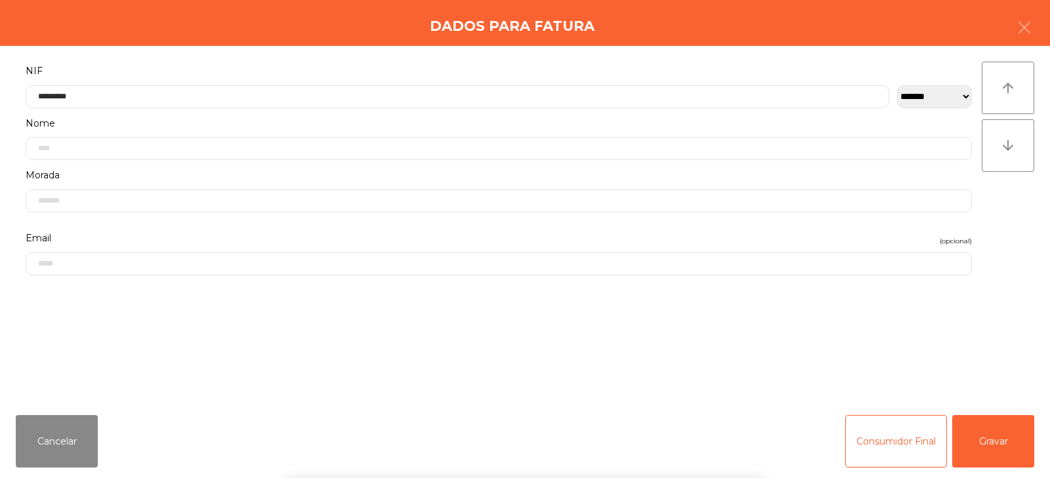
click at [983, 439] on div "` 1 2 3 4 5 6 7 8 9 0 - = keyboard_backspace keyboard_tab q w e r t y u i o p […" at bounding box center [525, 397] width 1050 height 163
click at [996, 438] on button "Gravar" at bounding box center [993, 441] width 82 height 52
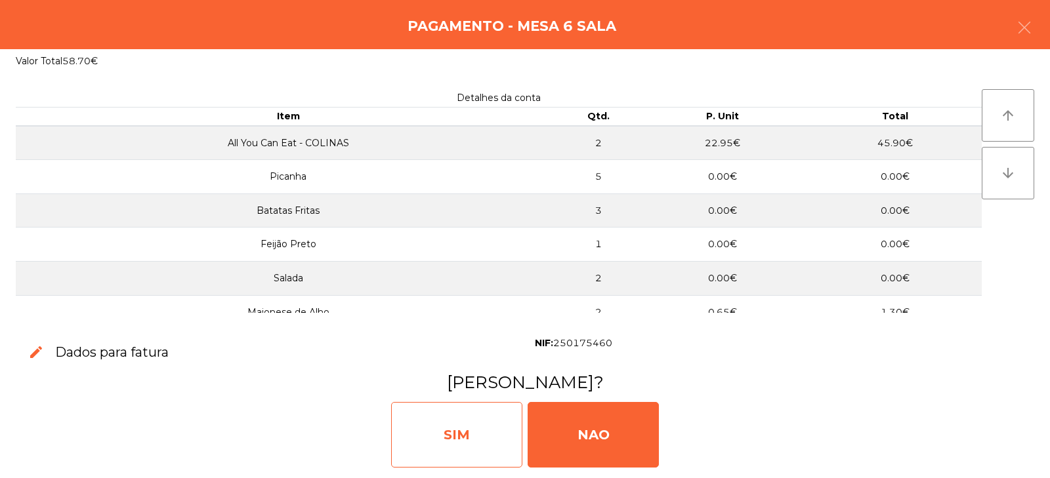
click at [440, 407] on div "SIM" at bounding box center [456, 435] width 131 height 66
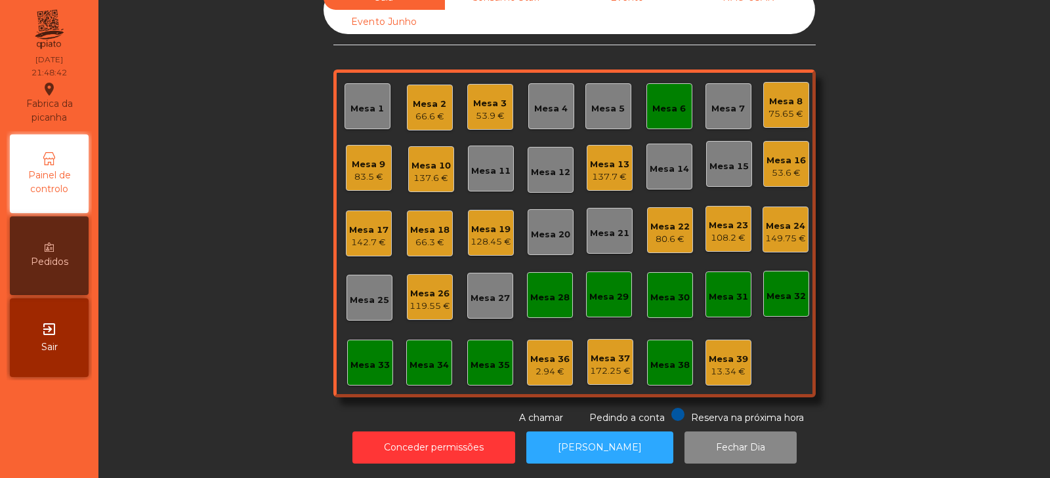
click at [378, 359] on div "Mesa 33" at bounding box center [369, 365] width 39 height 13
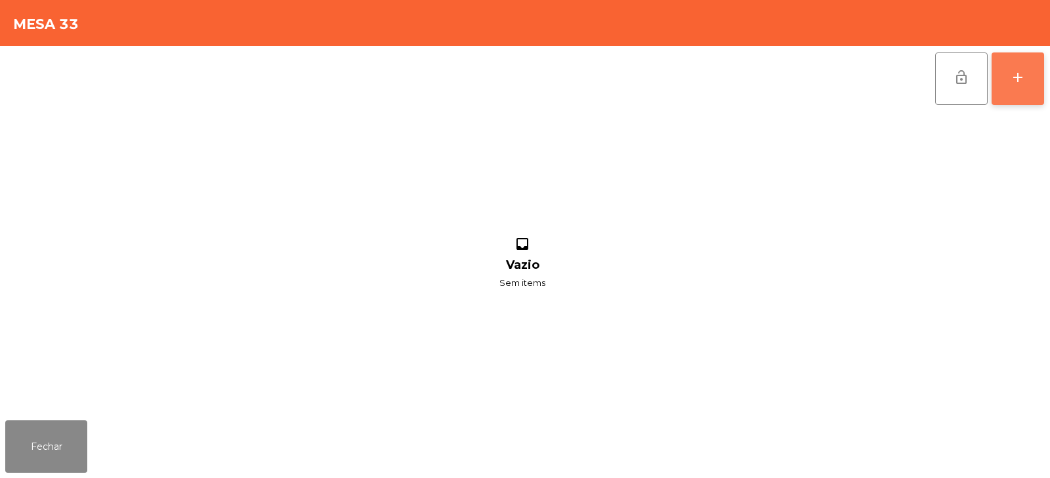
click at [1018, 91] on button "add" at bounding box center [1017, 78] width 52 height 52
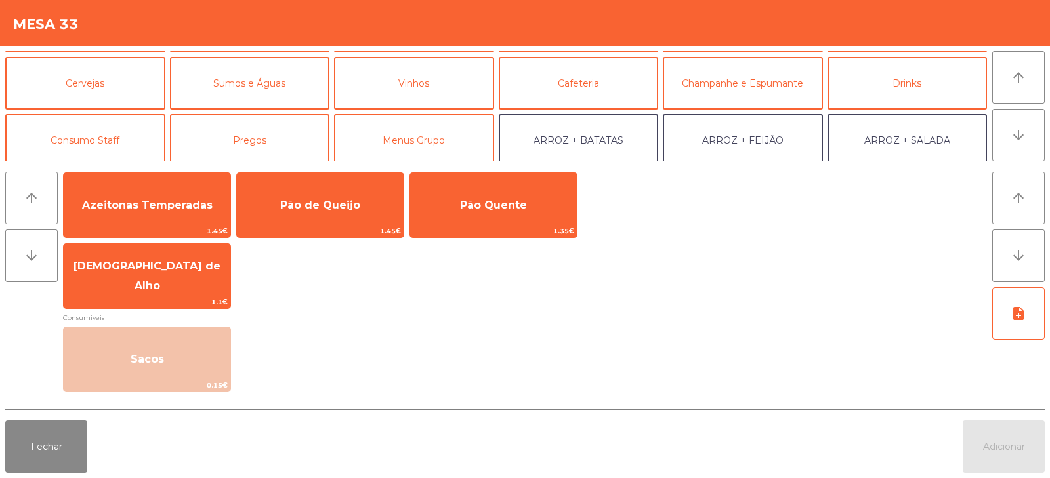
scroll to position [101, 0]
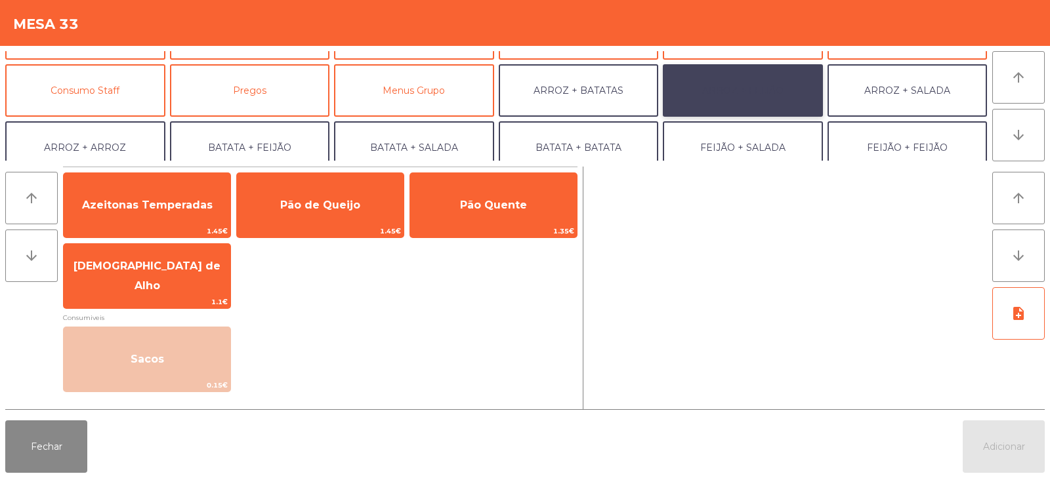
click at [758, 91] on button "ARROZ + FEIJÃO" at bounding box center [743, 90] width 160 height 52
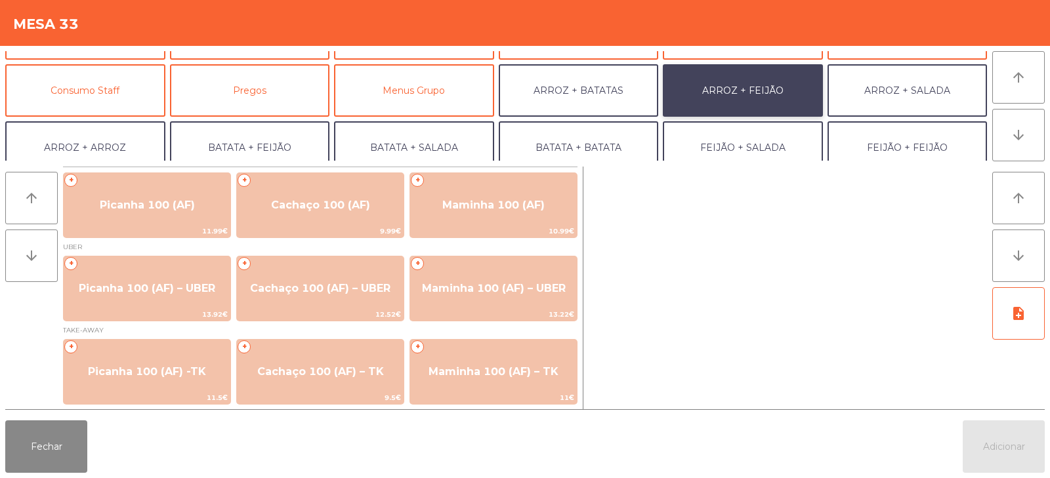
scroll to position [1, 0]
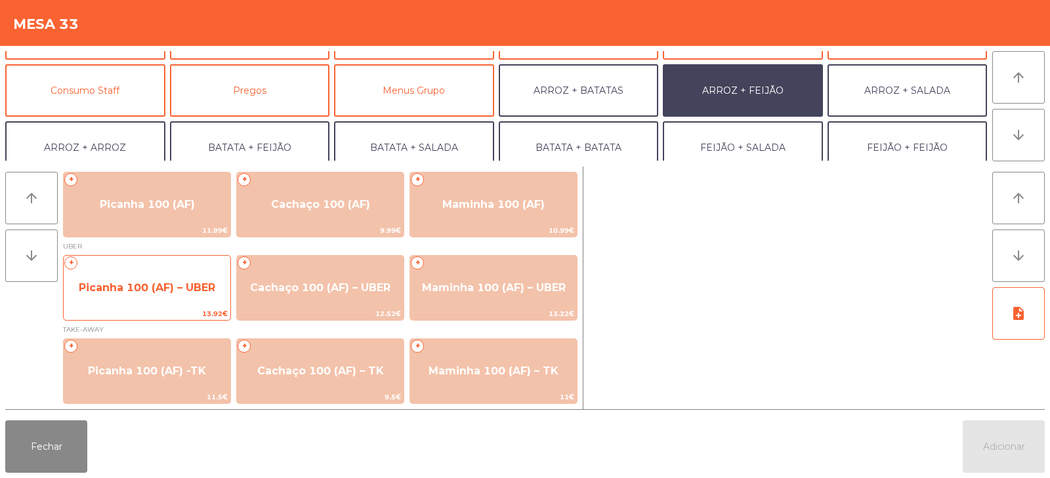
click at [175, 306] on span "Picanha 100 (AF) – UBER" at bounding box center [147, 287] width 167 height 35
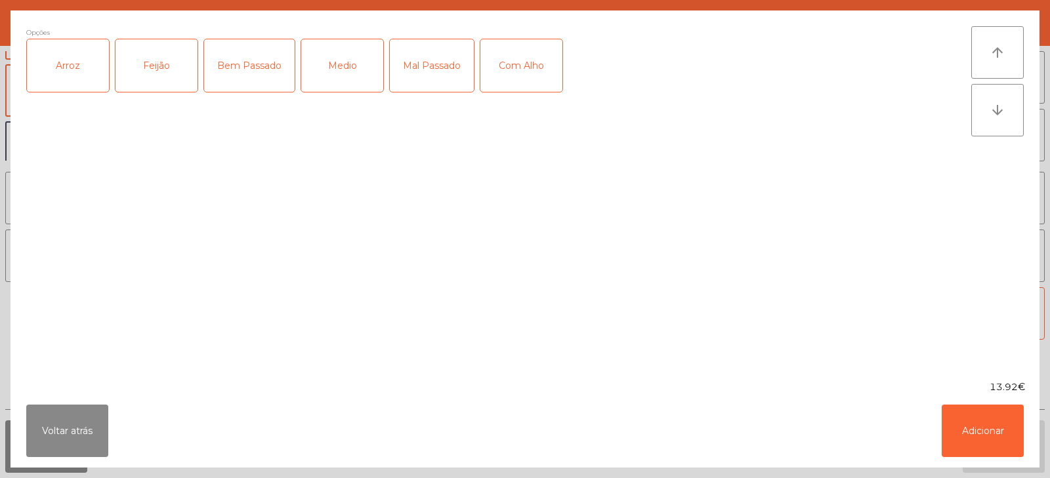
click at [74, 91] on div "Arroz" at bounding box center [68, 65] width 82 height 52
click at [180, 87] on div "Feijão" at bounding box center [156, 65] width 82 height 52
click at [334, 85] on div "Medio" at bounding box center [342, 65] width 82 height 52
click at [986, 441] on button "Adicionar" at bounding box center [983, 431] width 82 height 52
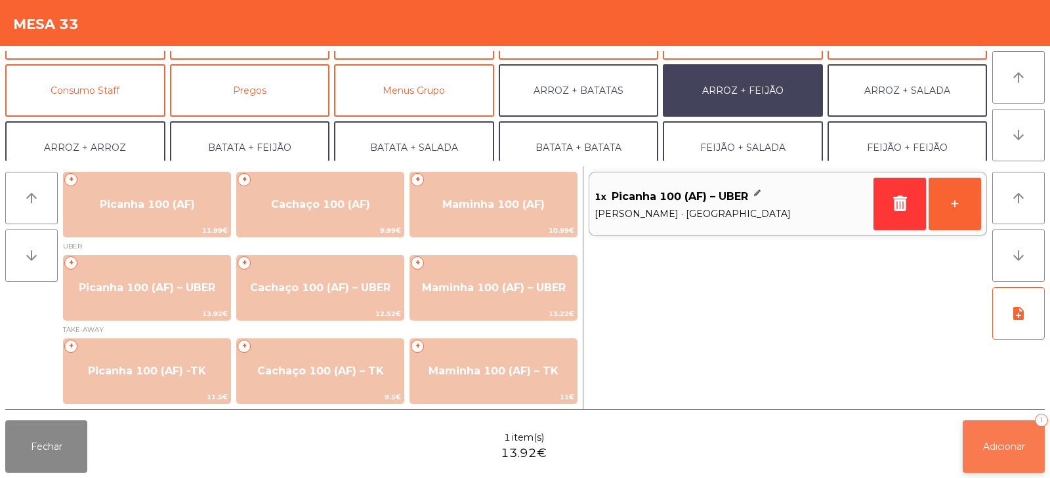
click at [1018, 455] on button "Adicionar 1" at bounding box center [1004, 447] width 82 height 52
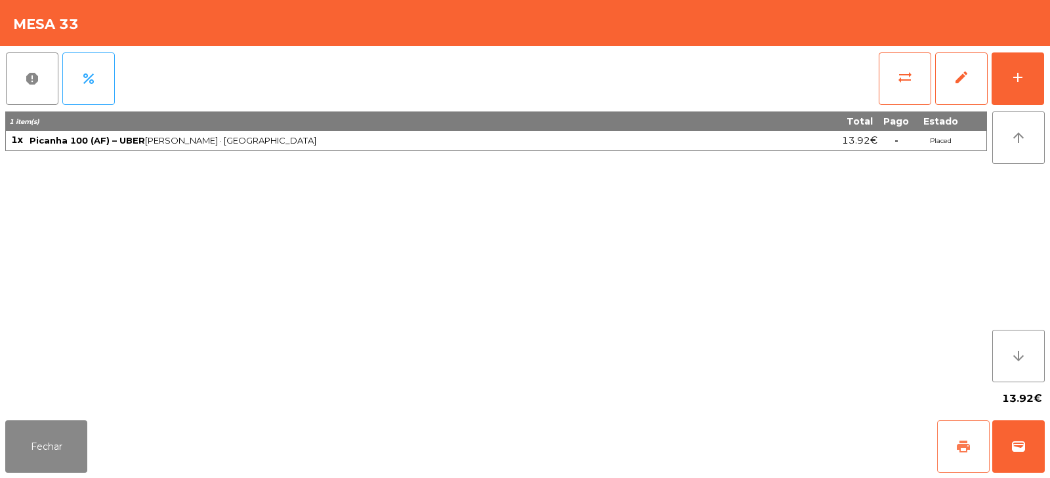
click at [961, 443] on span "print" at bounding box center [963, 447] width 16 height 16
click at [1020, 457] on button "wallet" at bounding box center [1018, 447] width 52 height 52
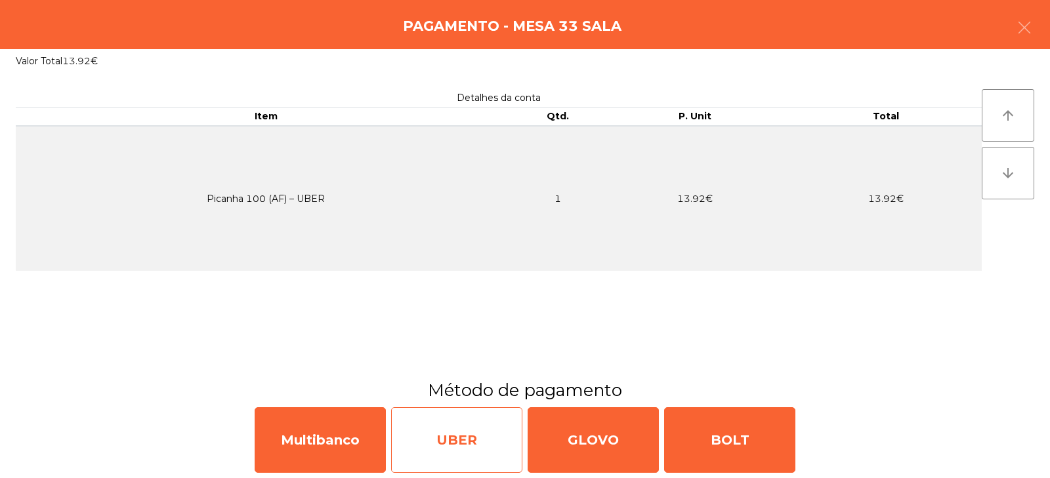
click at [449, 432] on div "UBER" at bounding box center [456, 440] width 131 height 66
select select "**"
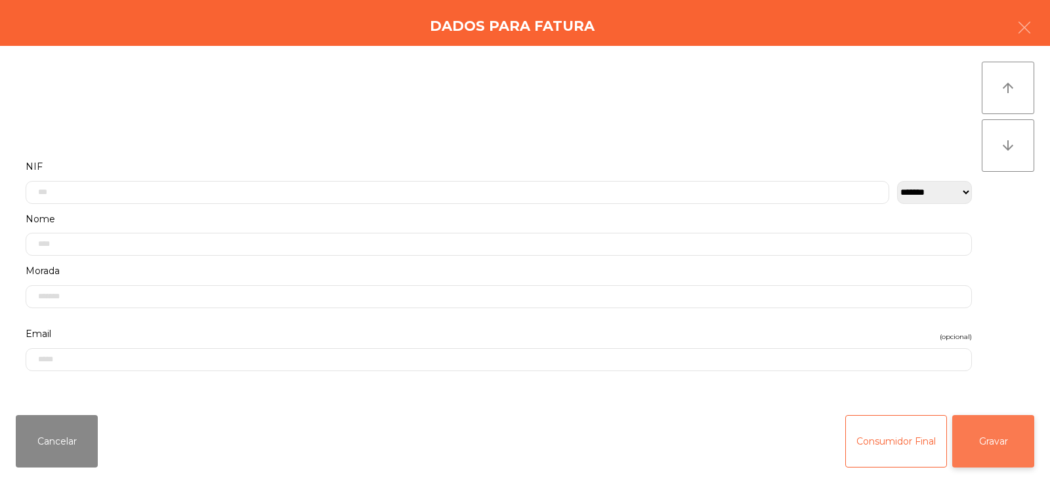
click at [1009, 428] on button "Gravar" at bounding box center [993, 441] width 82 height 52
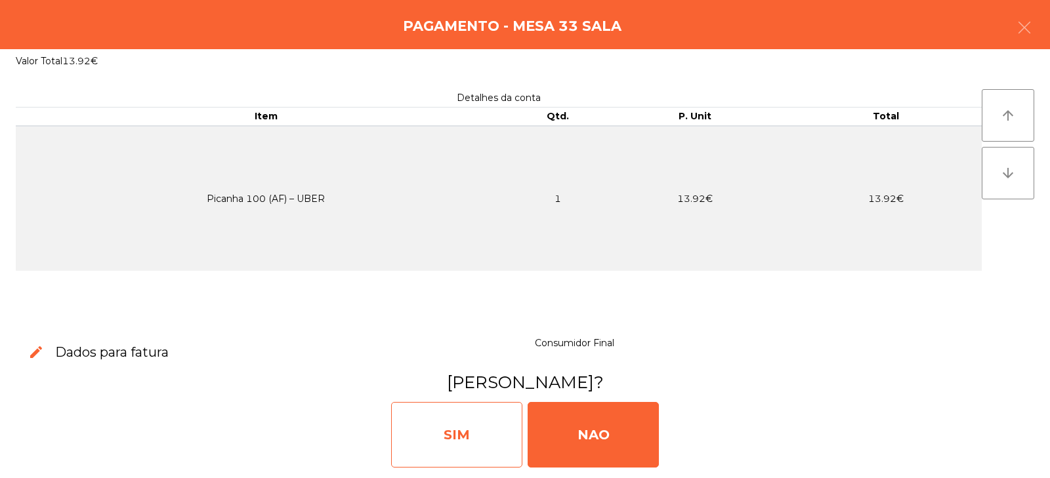
click at [470, 429] on div "SIM" at bounding box center [456, 435] width 131 height 66
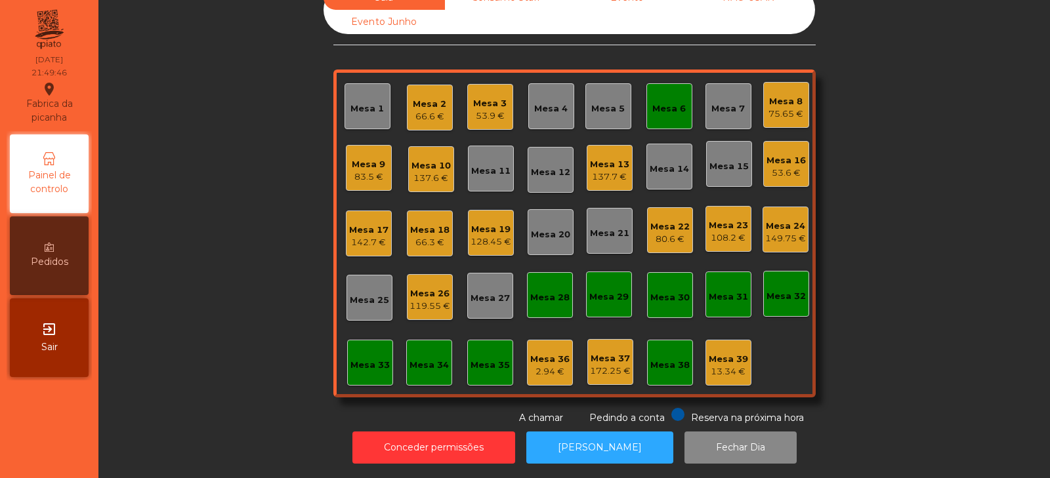
click at [663, 102] on div "Mesa 6" at bounding box center [668, 108] width 33 height 13
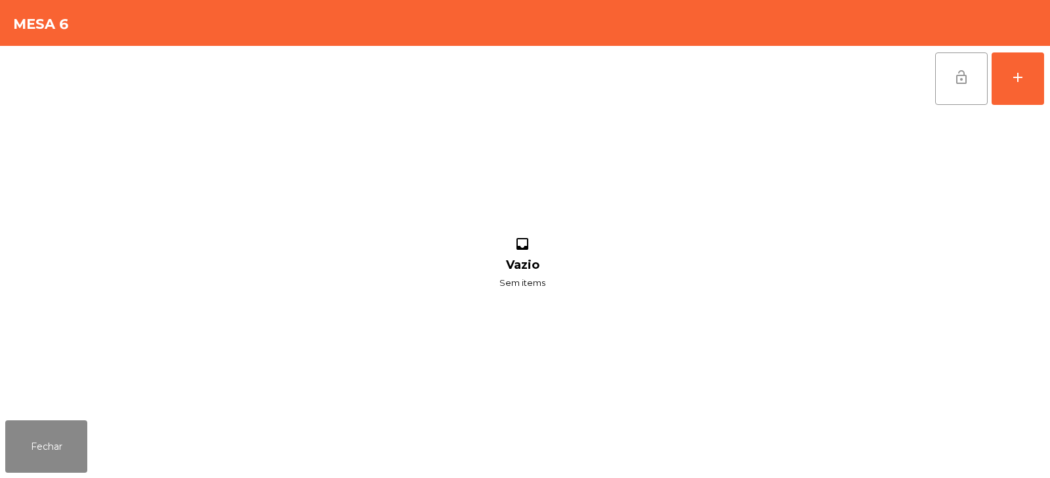
click at [963, 70] on span "lock_open" at bounding box center [961, 78] width 16 height 16
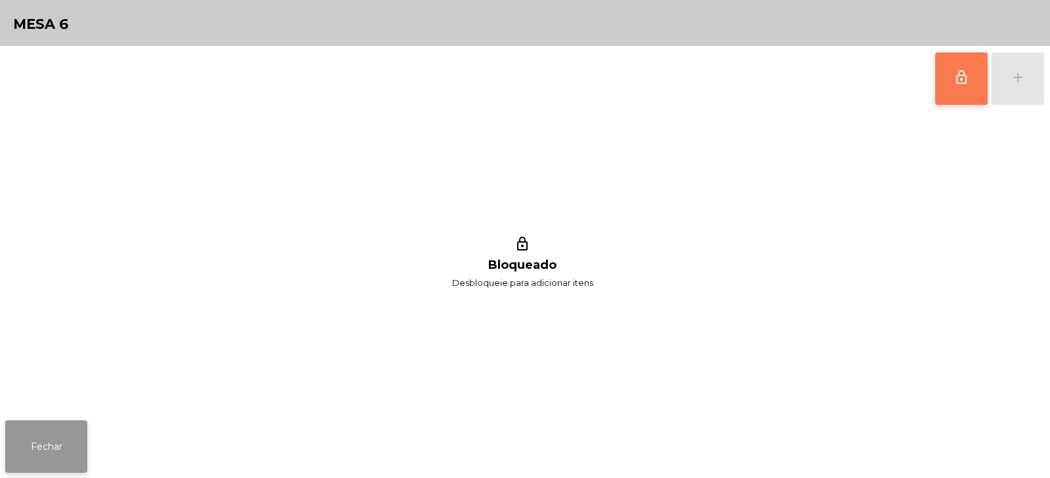
click at [29, 459] on button "Fechar" at bounding box center [46, 447] width 82 height 52
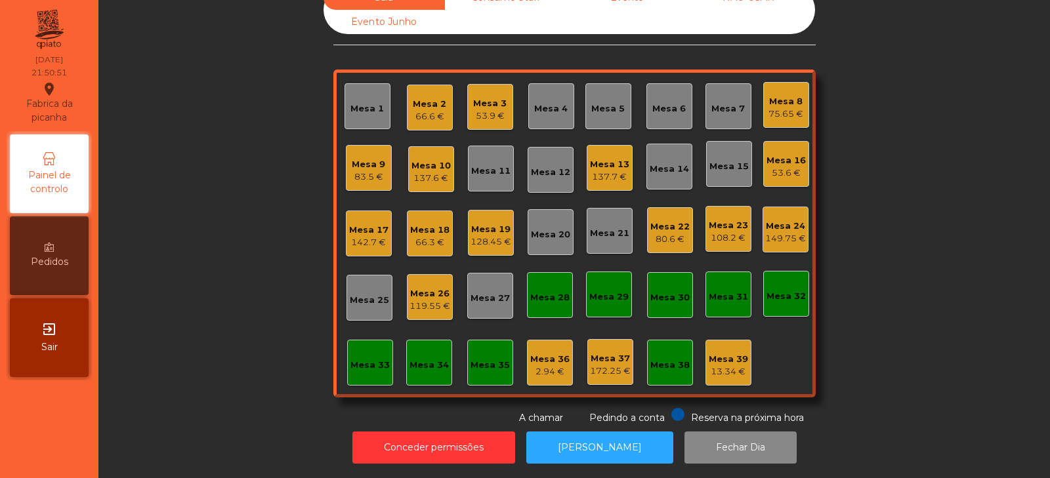
click at [665, 220] on div "Mesa 22" at bounding box center [669, 226] width 39 height 13
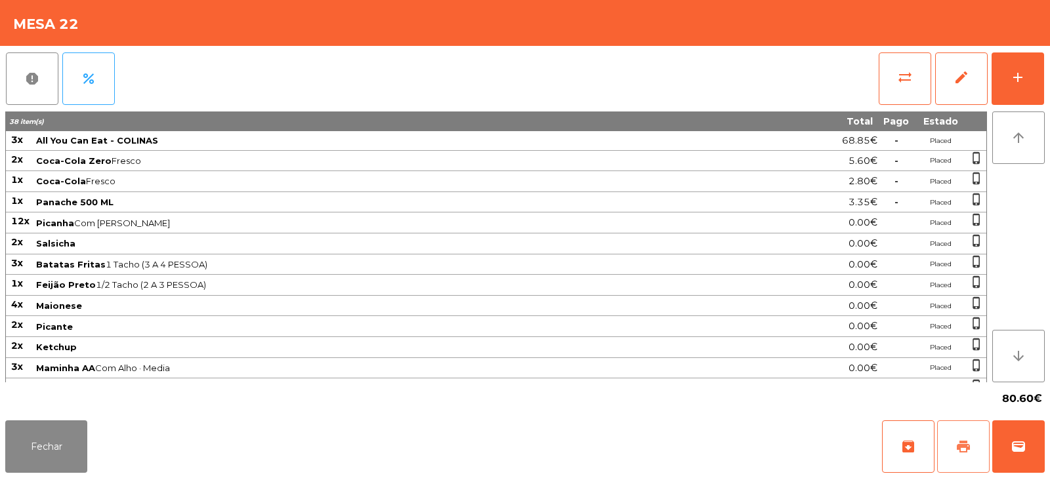
click at [965, 437] on button "print" at bounding box center [963, 447] width 52 height 52
click at [1003, 444] on button "wallet" at bounding box center [1018, 447] width 52 height 52
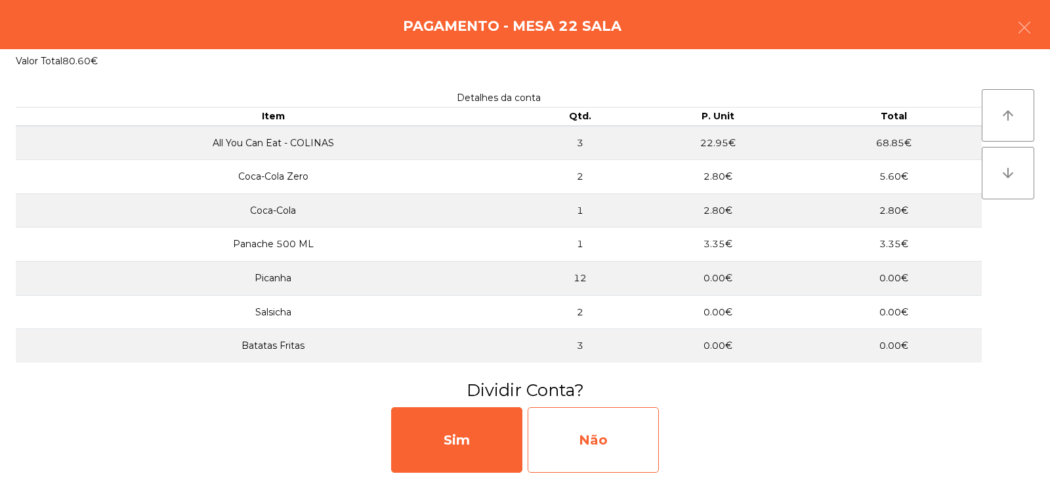
click at [585, 426] on div "Não" at bounding box center [593, 440] width 131 height 66
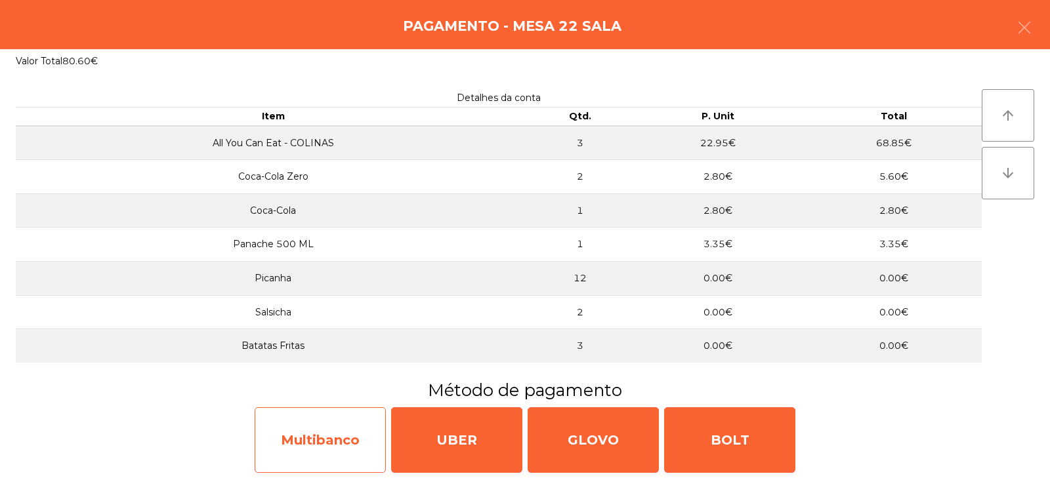
click at [294, 455] on div "Multibanco" at bounding box center [320, 440] width 131 height 66
select select "**"
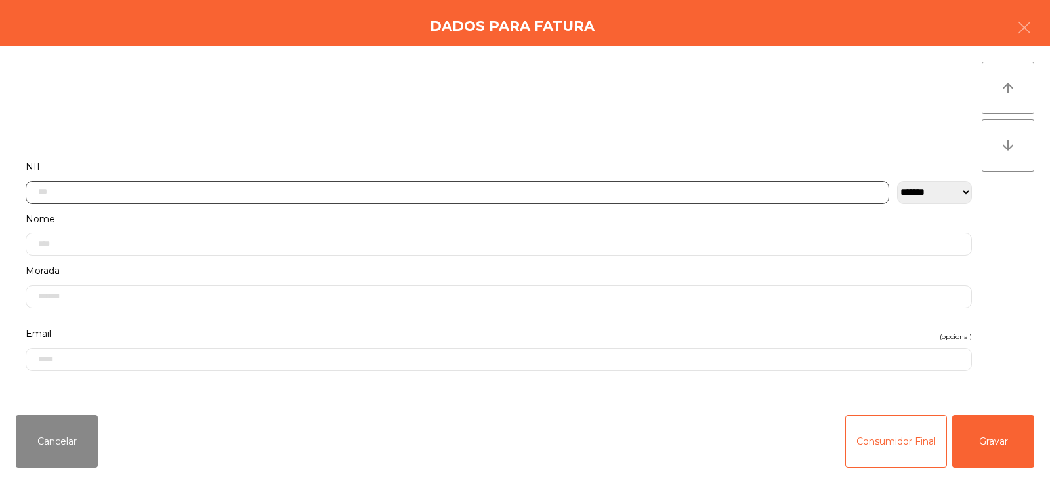
click at [518, 190] on input "text" at bounding box center [457, 192] width 863 height 23
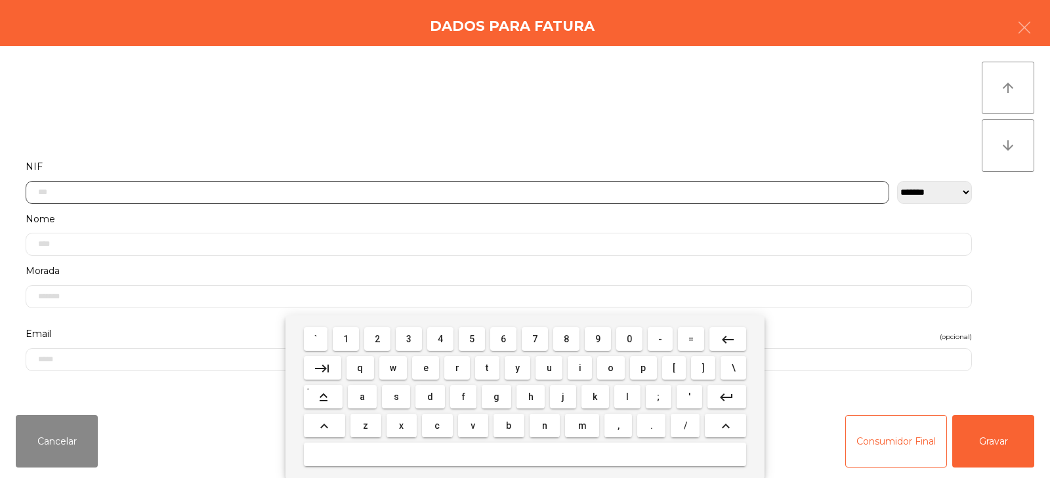
scroll to position [96, 0]
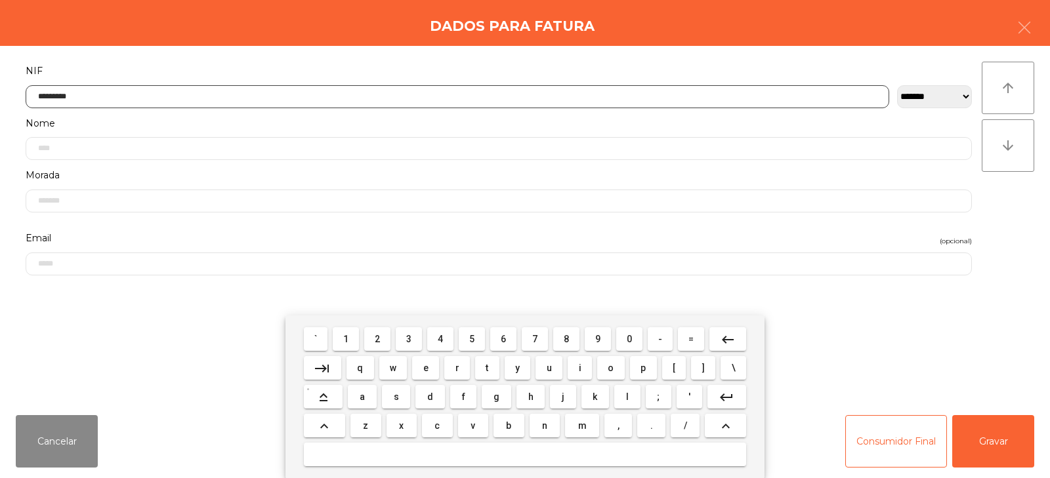
type input "*********"
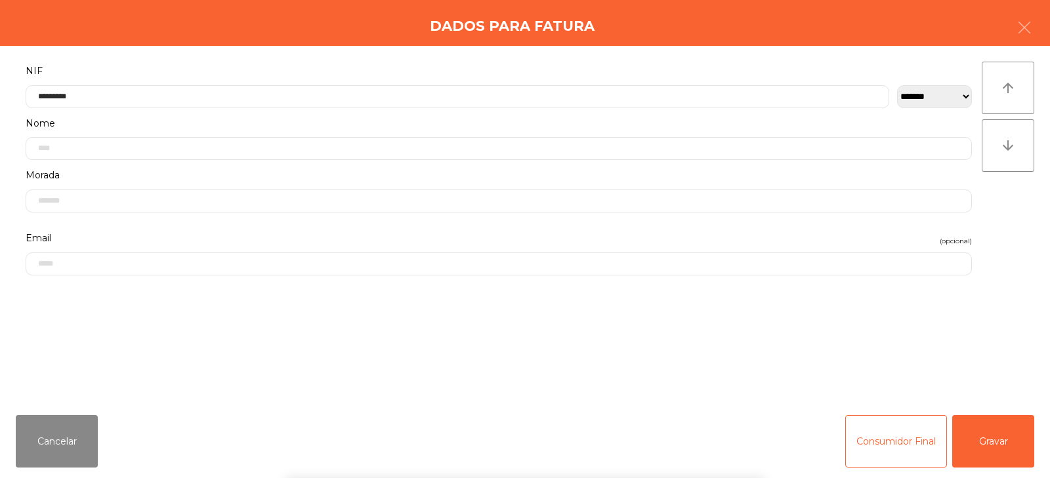
click at [1032, 442] on div "` 1 2 3 4 5 6 7 8 9 0 - = keyboard_backspace keyboard_tab q w e r t y u i o p […" at bounding box center [525, 397] width 1050 height 163
click at [1018, 447] on button "Gravar" at bounding box center [993, 441] width 82 height 52
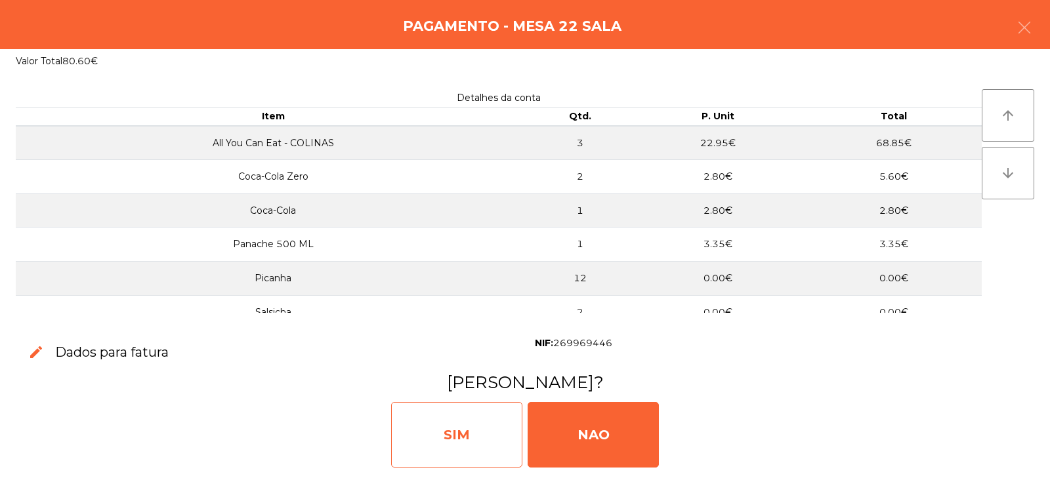
click at [492, 429] on div "SIM" at bounding box center [456, 435] width 131 height 66
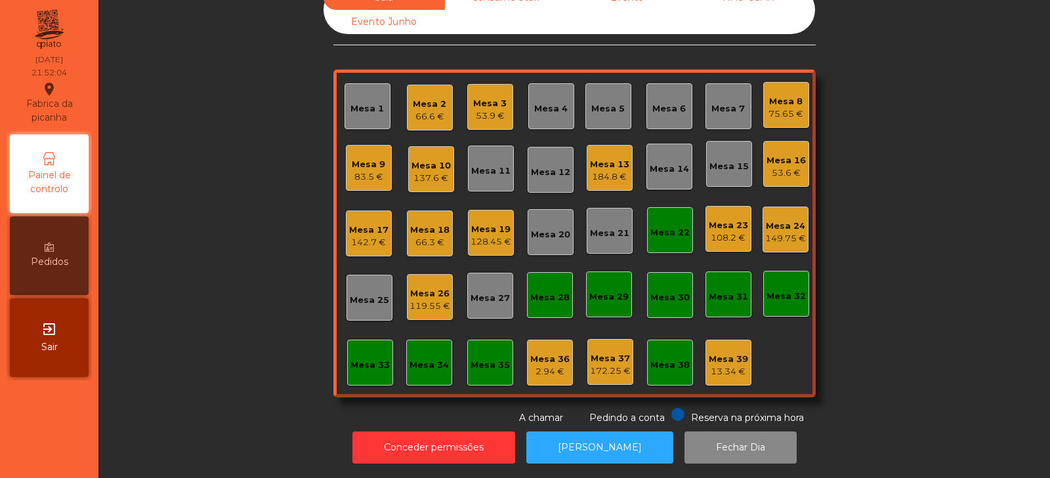
click at [480, 236] on div "128.45 €" at bounding box center [490, 242] width 41 height 13
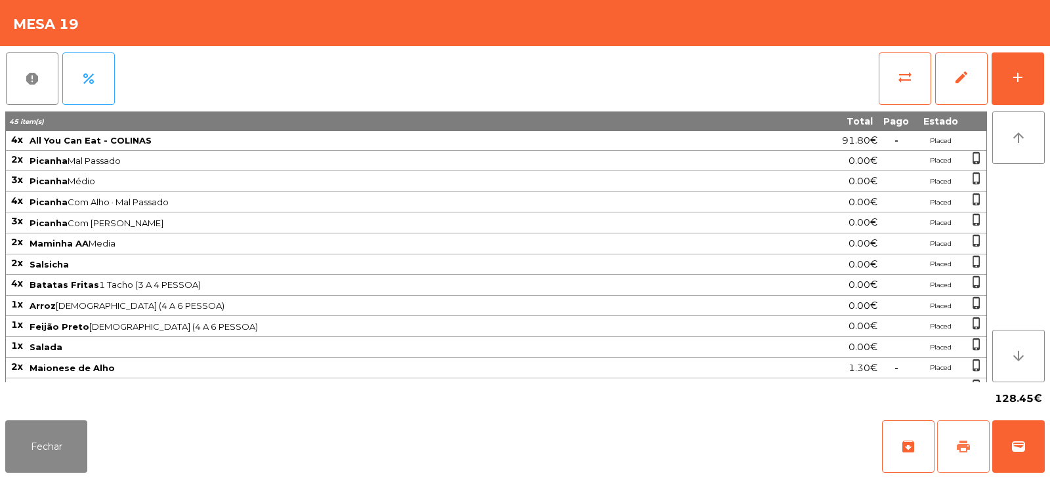
click at [967, 436] on button "print" at bounding box center [963, 447] width 52 height 52
click at [1025, 425] on button "wallet" at bounding box center [1018, 447] width 52 height 52
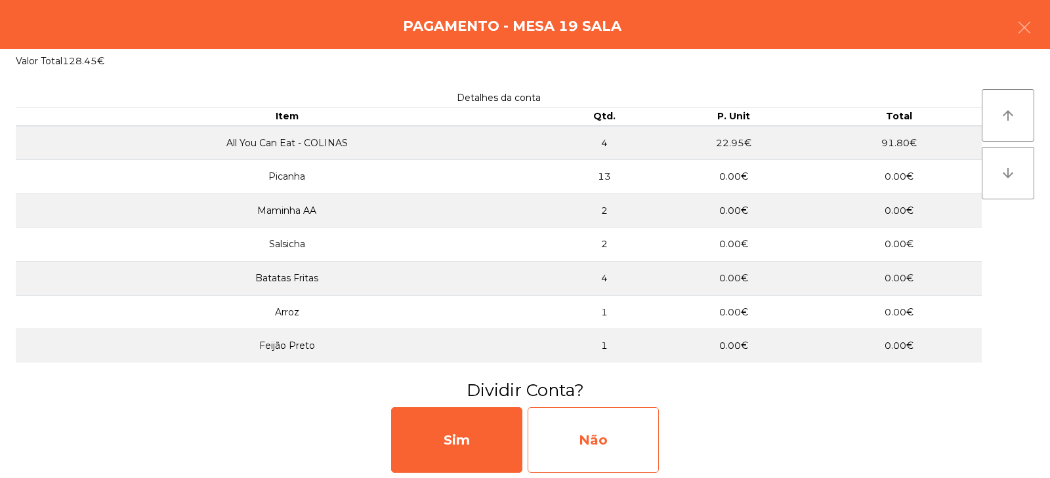
click at [607, 440] on div "Não" at bounding box center [593, 440] width 131 height 66
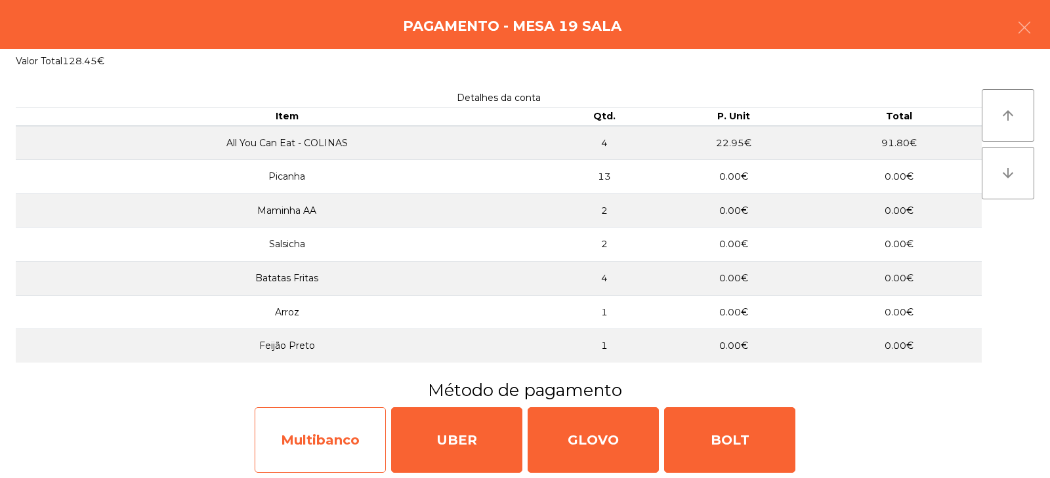
click at [336, 431] on div "Multibanco" at bounding box center [320, 440] width 131 height 66
select select "**"
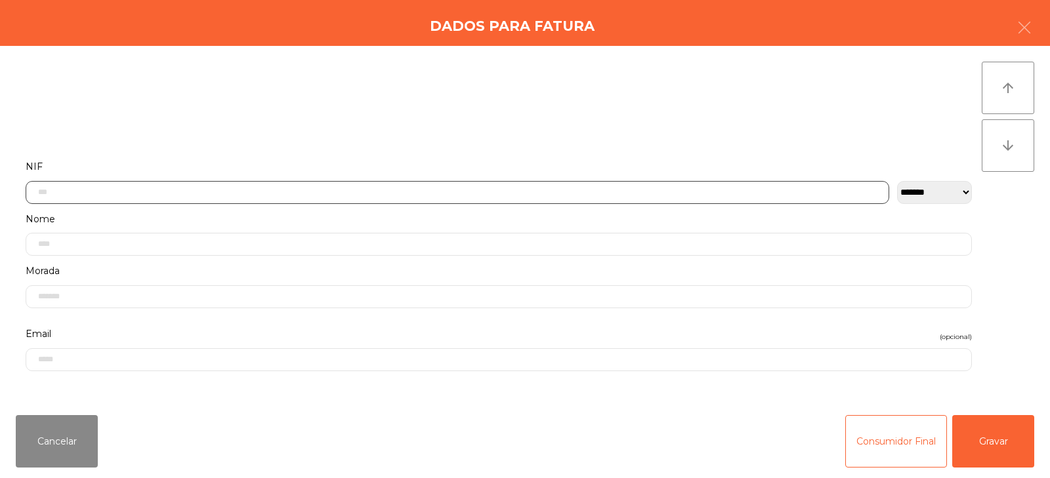
click at [224, 193] on input "text" at bounding box center [457, 192] width 863 height 23
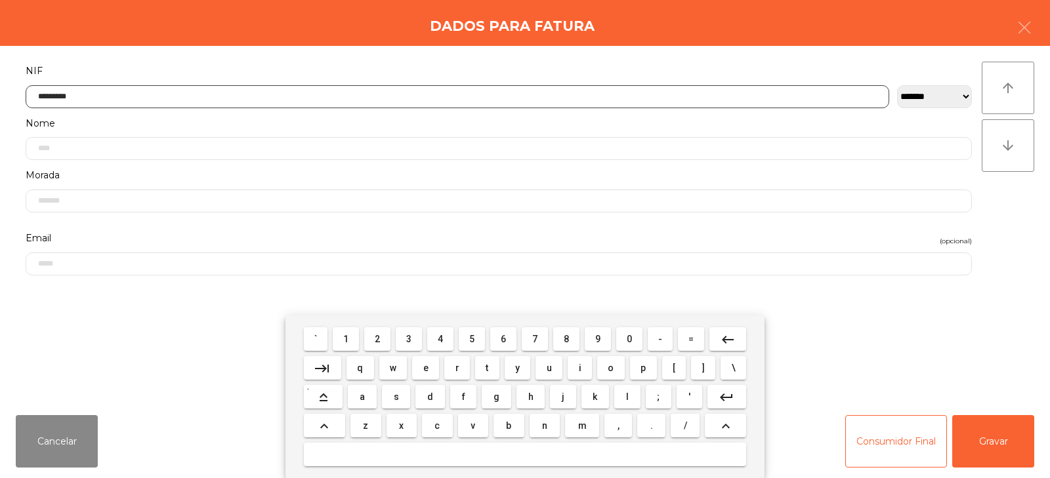
type input "*********"
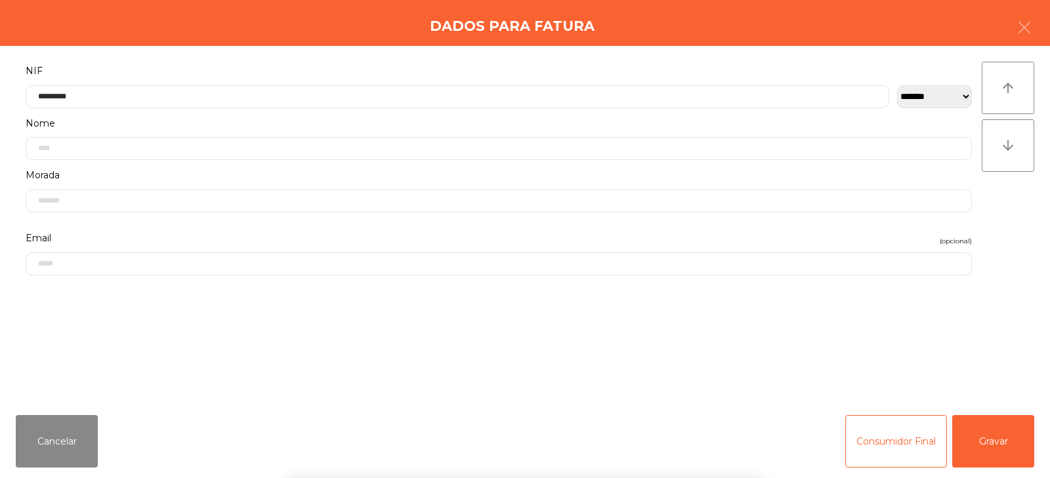
click at [975, 444] on div "` 1 2 3 4 5 6 7 8 9 0 - = keyboard_backspace keyboard_tab q w e r t y u i o p […" at bounding box center [525, 397] width 1050 height 163
click at [1010, 442] on button "Gravar" at bounding box center [993, 441] width 82 height 52
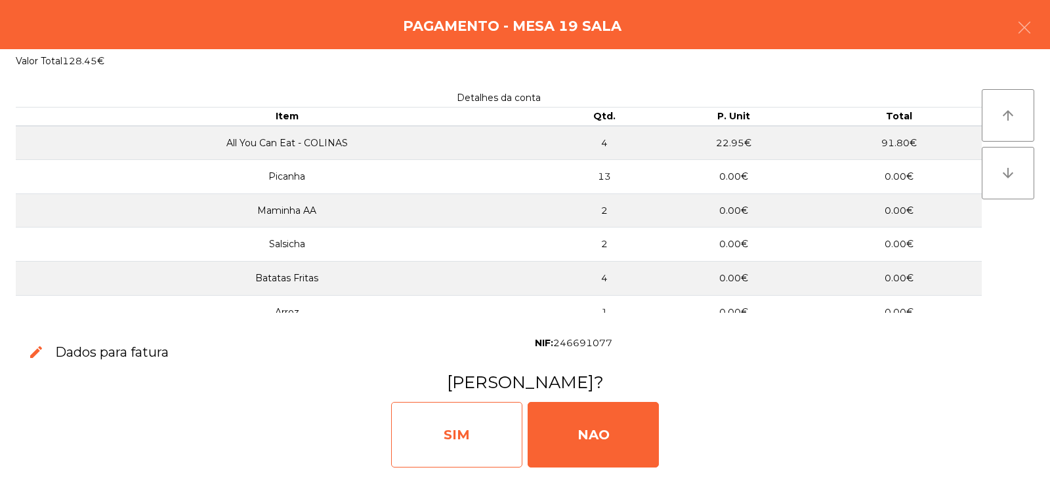
click at [432, 438] on div "SIM" at bounding box center [456, 435] width 131 height 66
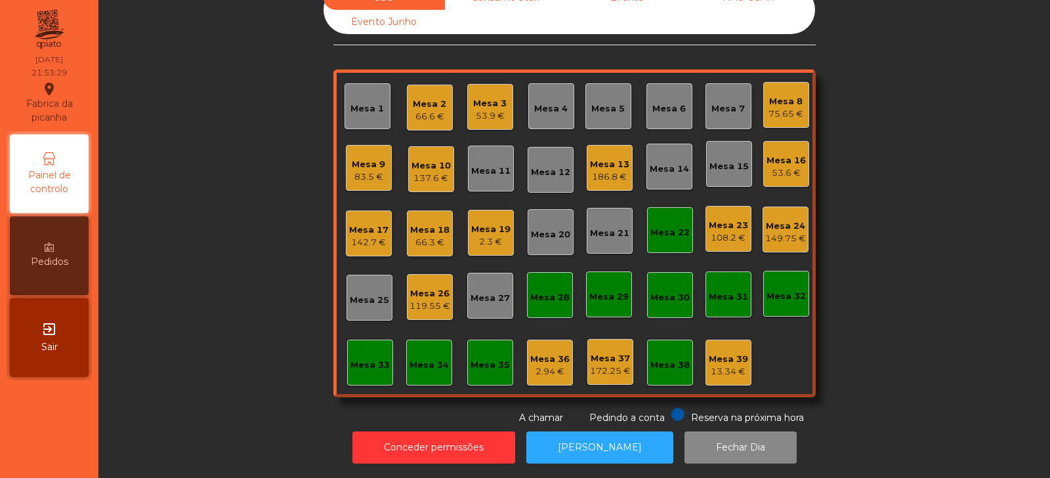
click at [738, 220] on div "Mesa 23" at bounding box center [728, 225] width 39 height 13
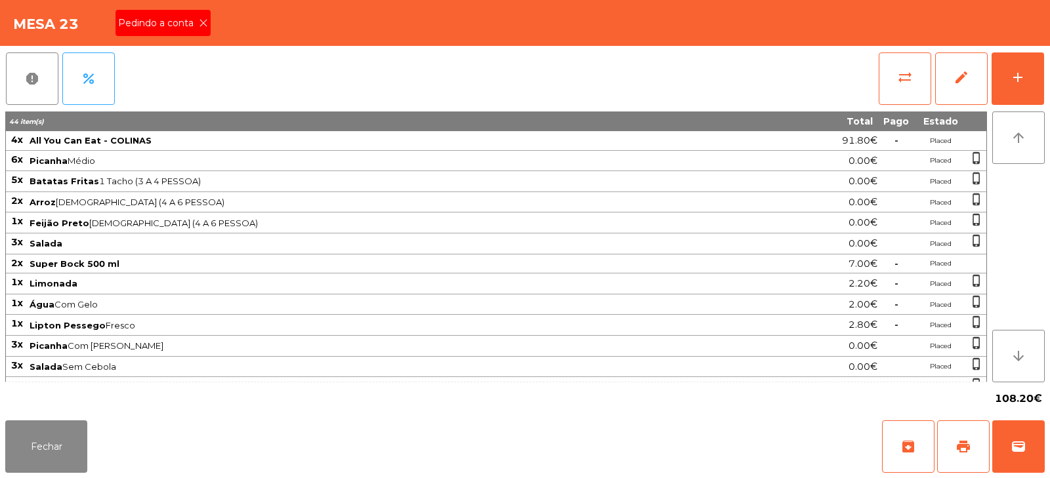
scroll to position [79, 0]
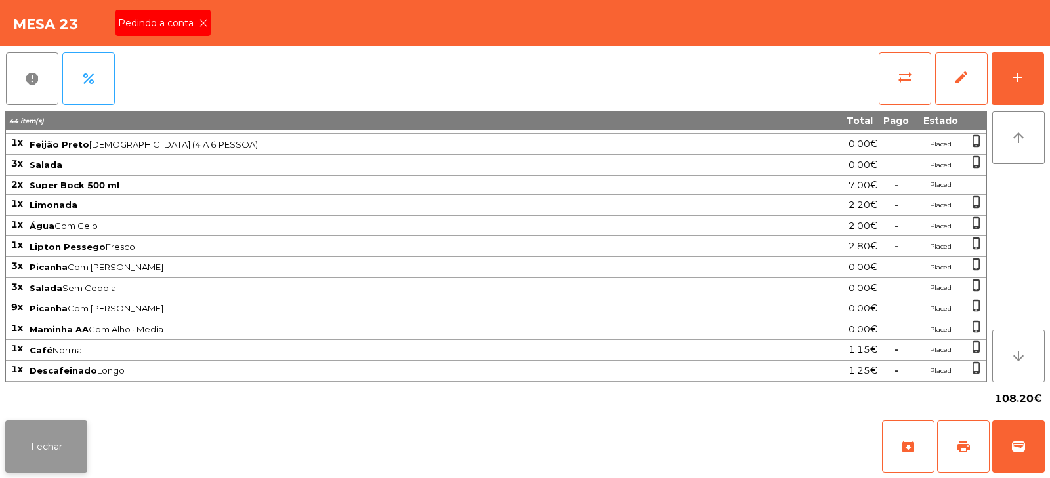
click at [56, 437] on button "Fechar" at bounding box center [46, 447] width 82 height 52
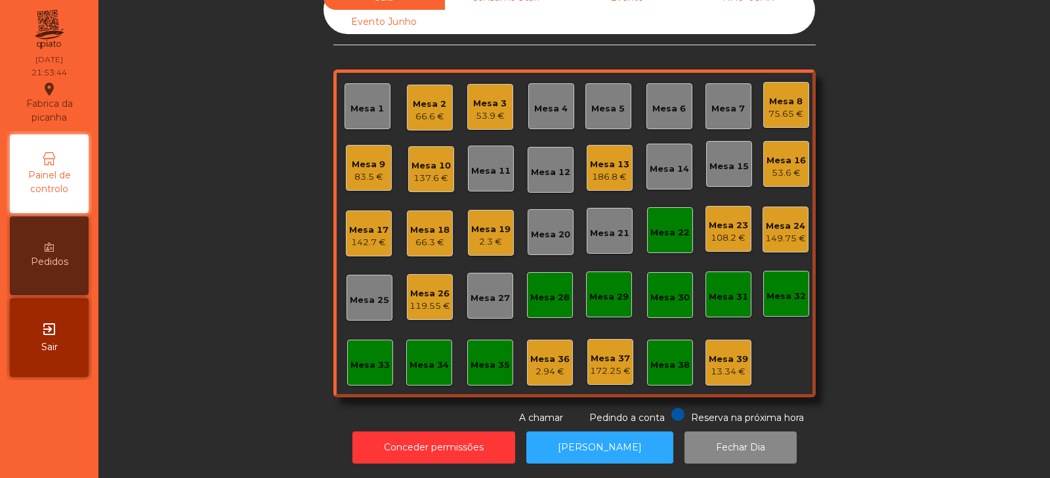
click at [488, 236] on div "2.3 €" at bounding box center [490, 242] width 39 height 13
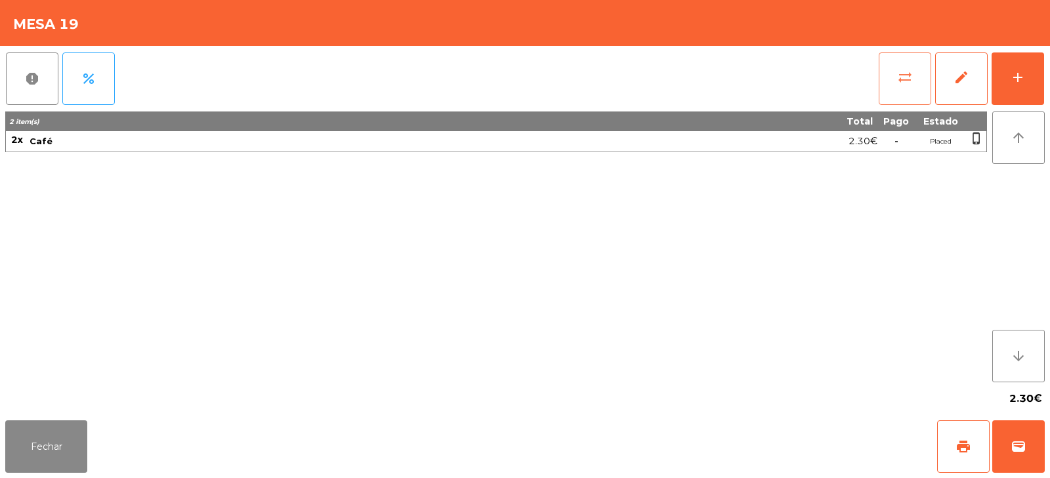
click at [889, 82] on button "sync_alt" at bounding box center [905, 78] width 52 height 52
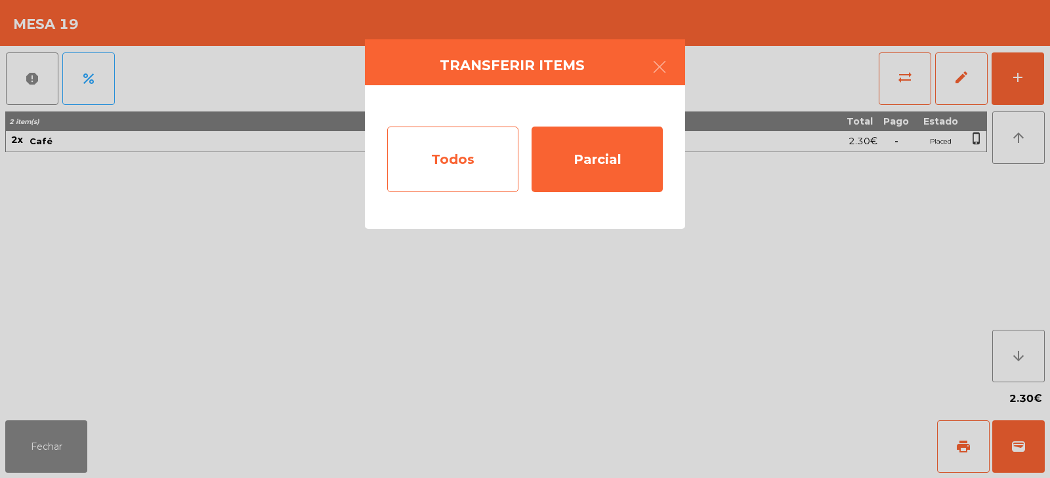
click at [470, 165] on div "Todos" at bounding box center [452, 160] width 131 height 66
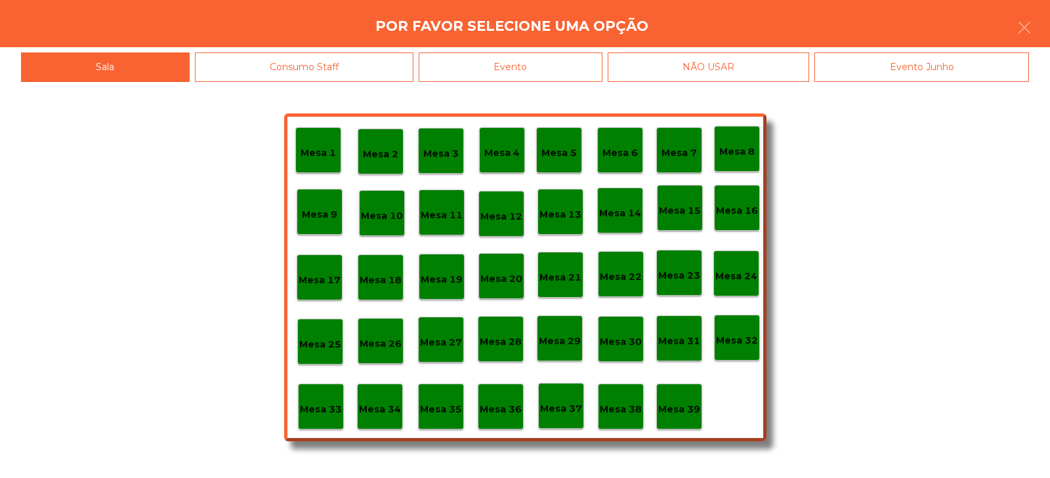
click at [571, 64] on div "Evento" at bounding box center [511, 67] width 184 height 30
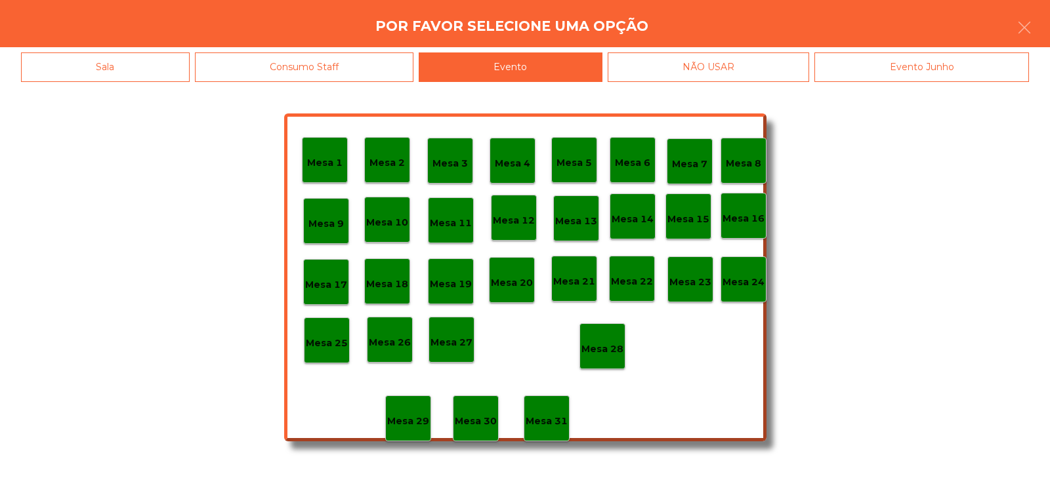
click at [611, 342] on p "Mesa 28" at bounding box center [602, 349] width 42 height 15
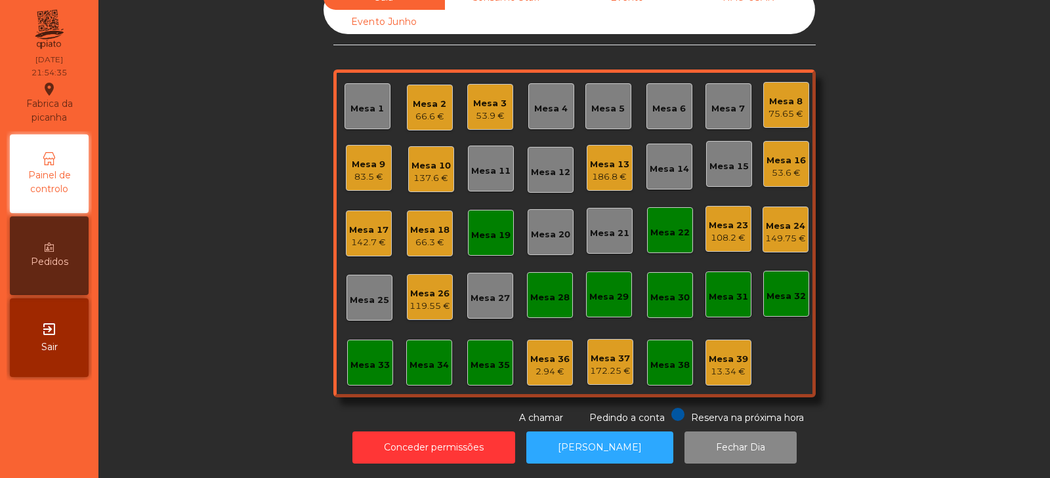
click at [731, 232] on div "108.2 €" at bounding box center [728, 238] width 39 height 13
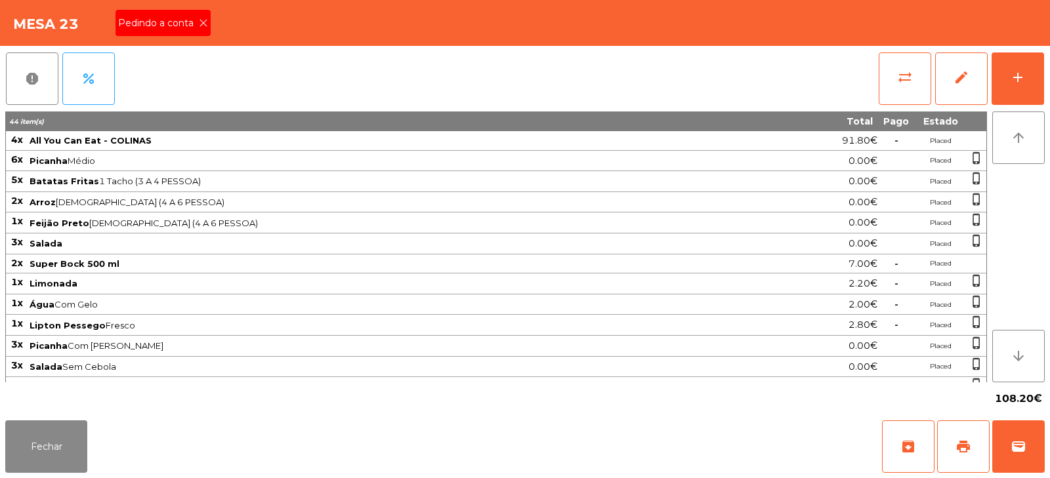
click at [193, 22] on span "Pedindo a conta" at bounding box center [158, 23] width 81 height 14
click at [944, 457] on button "print" at bounding box center [963, 447] width 52 height 52
click at [1020, 453] on span "wallet" at bounding box center [1018, 447] width 16 height 16
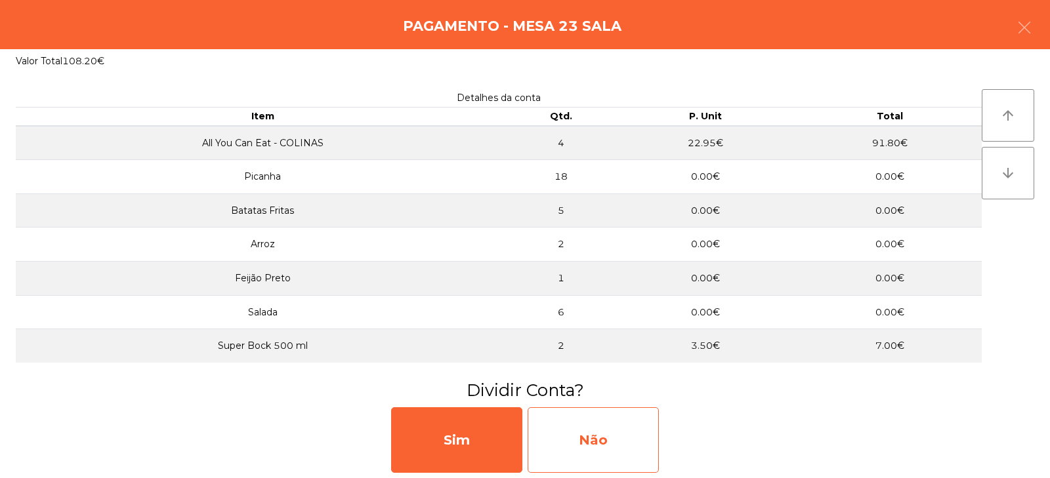
click at [592, 449] on div "Não" at bounding box center [593, 440] width 131 height 66
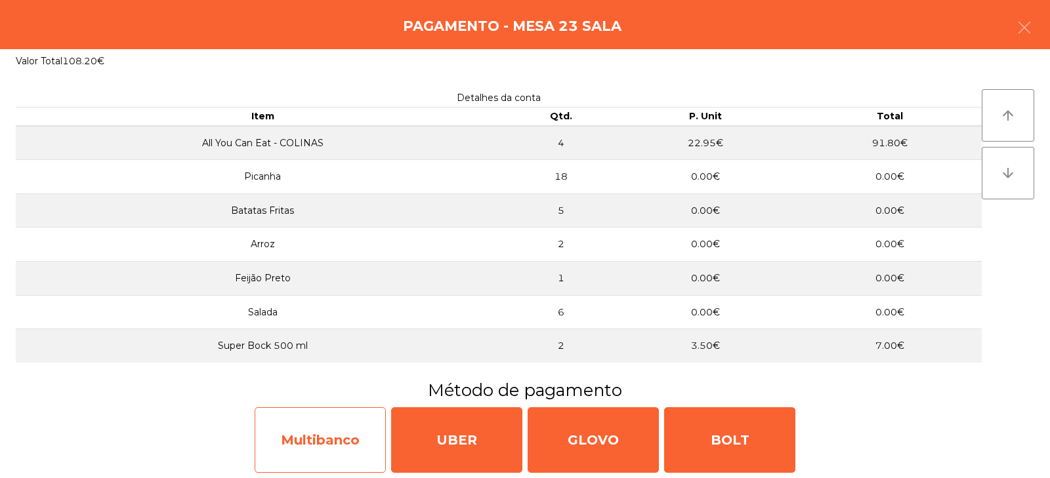
click at [331, 456] on div "Multibanco" at bounding box center [320, 440] width 131 height 66
select select "**"
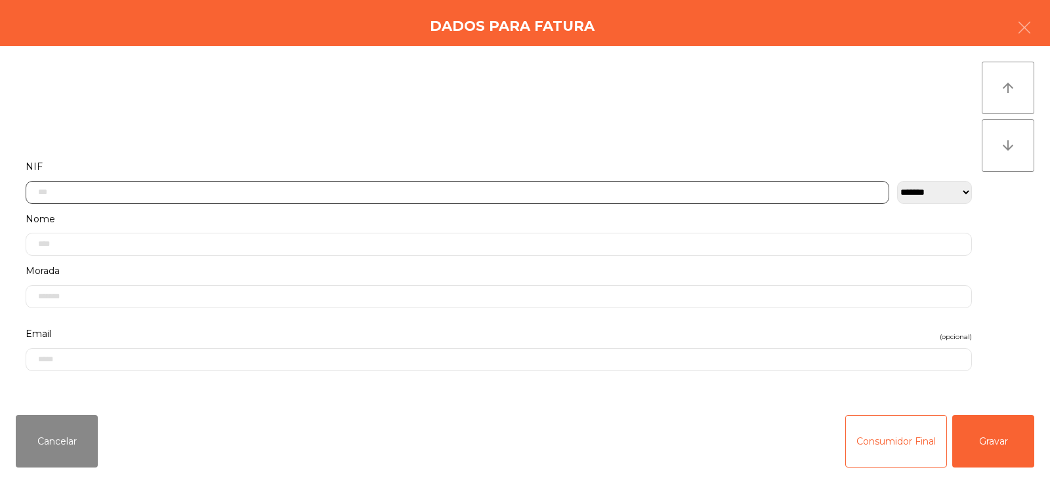
click at [257, 196] on input "text" at bounding box center [457, 192] width 863 height 23
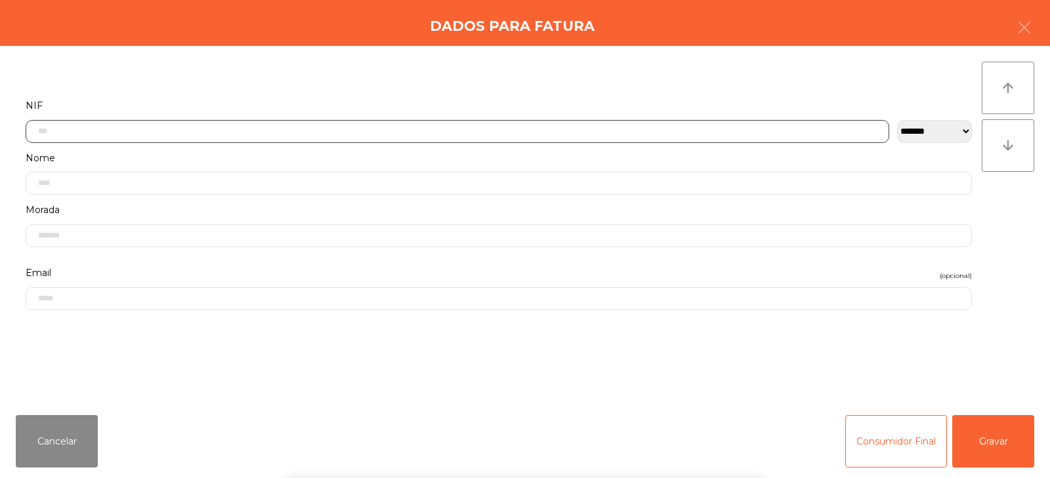
scroll to position [96, 0]
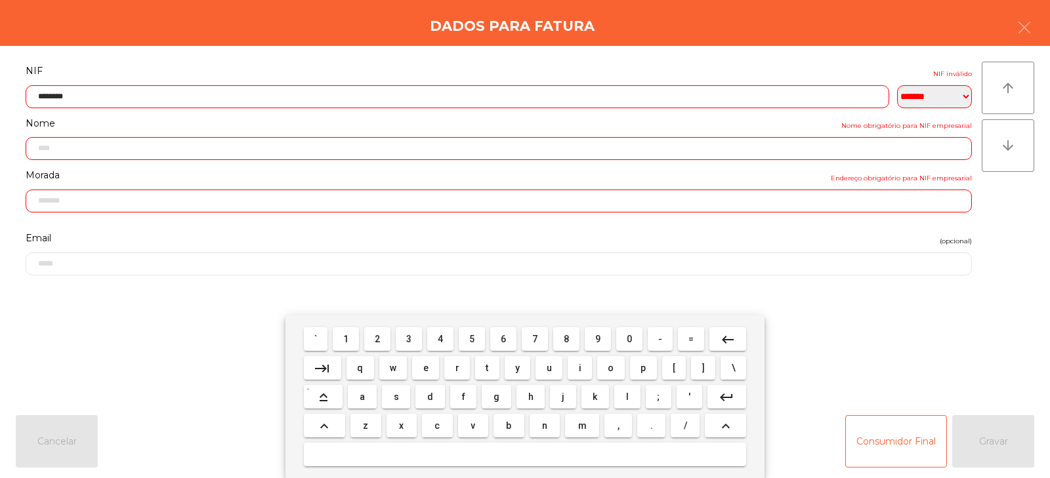
type input "*********"
type input "**********"
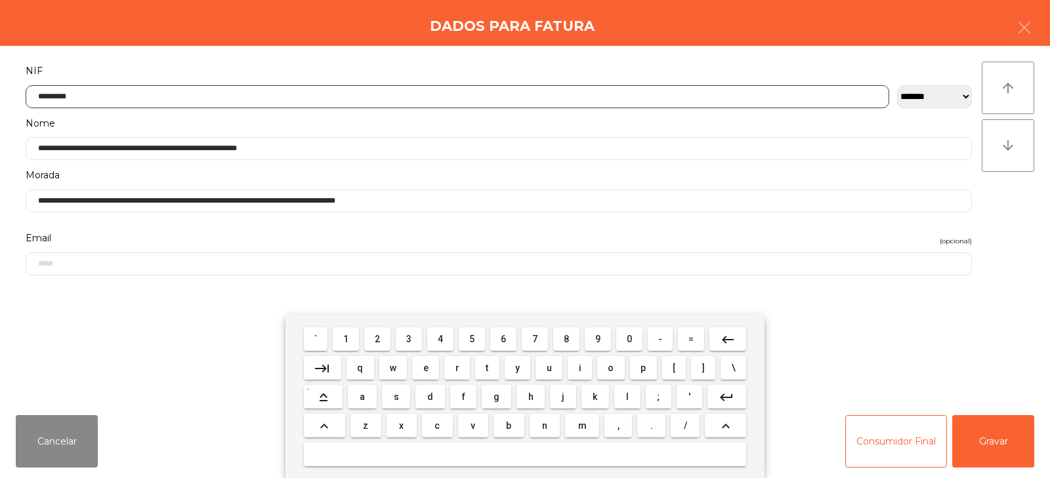
type input "*********"
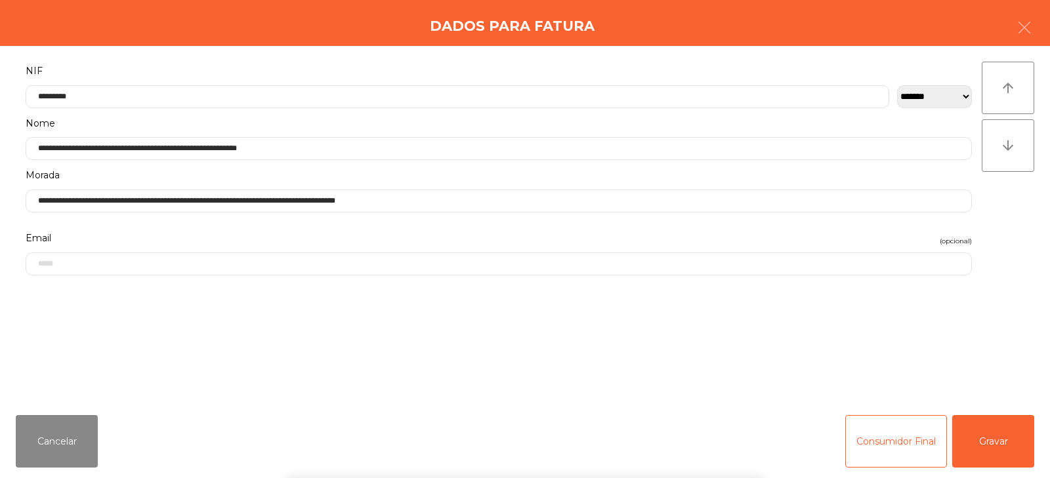
click at [987, 442] on div "` 1 2 3 4 5 6 7 8 9 0 - = keyboard_backspace keyboard_tab q w e r t y u i o p […" at bounding box center [525, 397] width 1050 height 163
click at [1007, 444] on button "Gravar" at bounding box center [993, 441] width 82 height 52
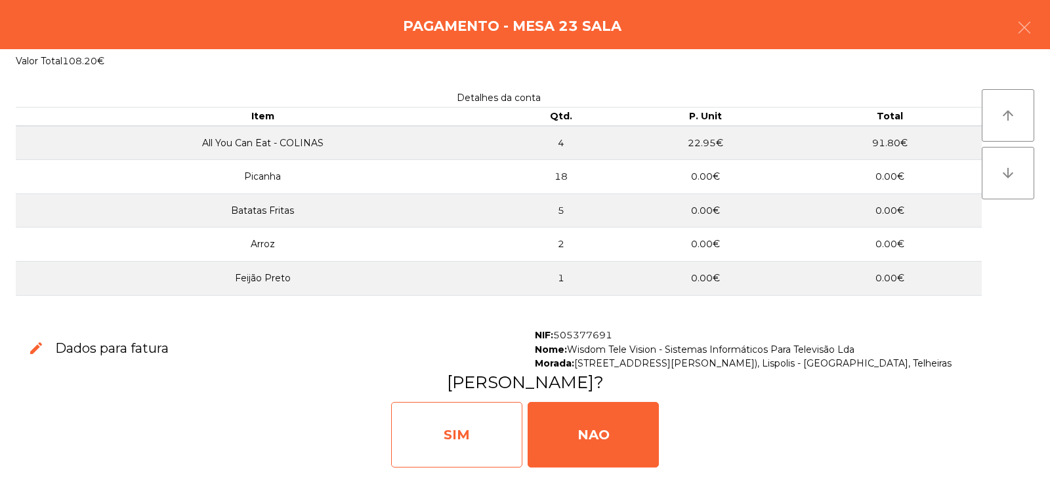
click at [451, 434] on div "SIM" at bounding box center [456, 435] width 131 height 66
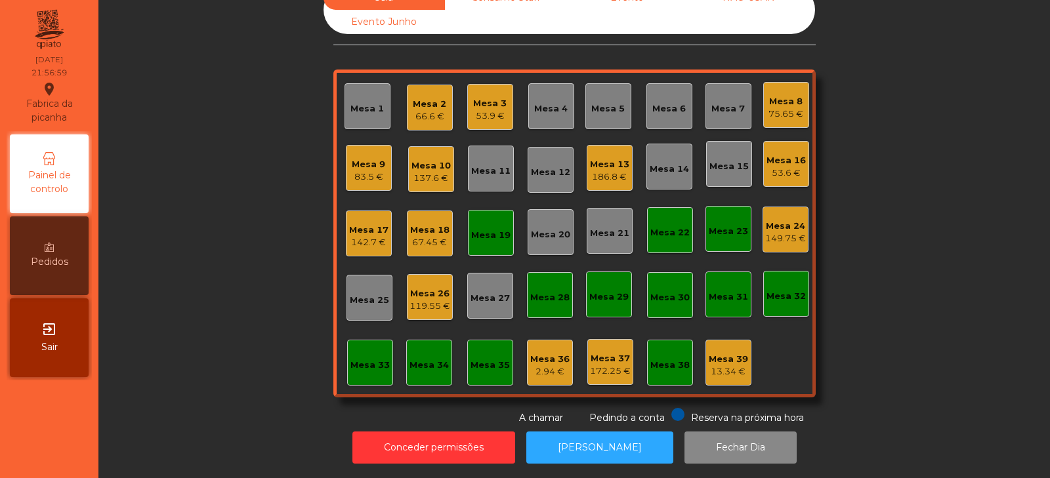
click at [475, 229] on div "Mesa 19" at bounding box center [490, 235] width 39 height 13
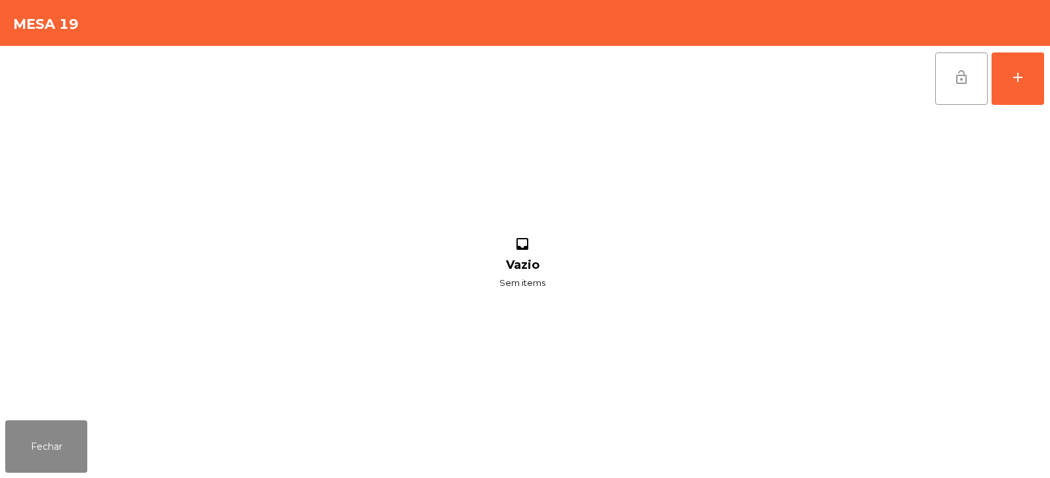
click at [951, 91] on button "lock_open" at bounding box center [961, 78] width 52 height 52
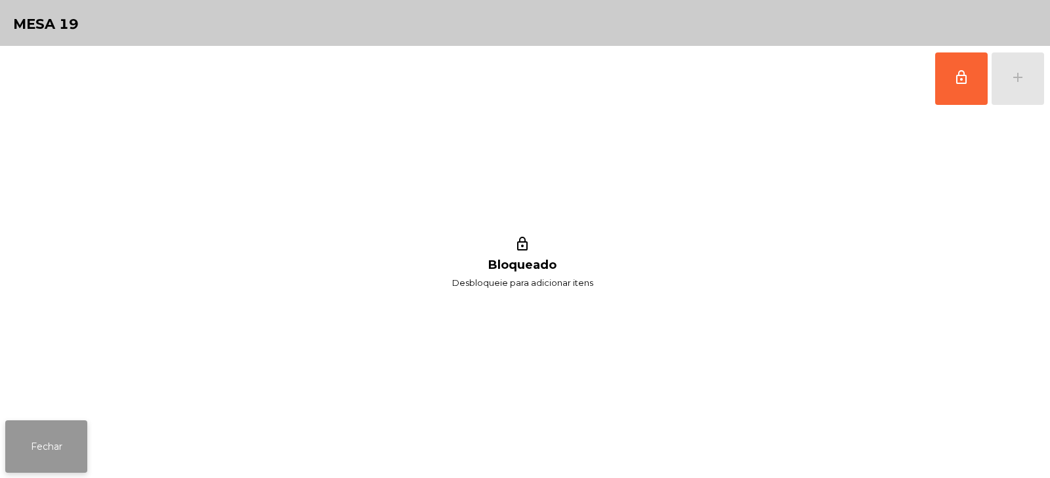
click at [53, 456] on button "Fechar" at bounding box center [46, 447] width 82 height 52
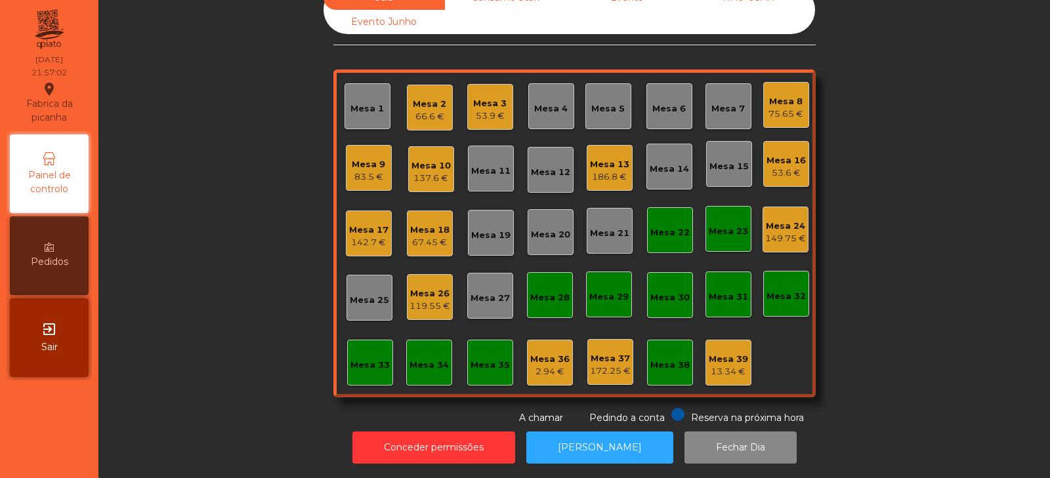
click at [684, 208] on div "Mesa 22" at bounding box center [670, 230] width 46 height 46
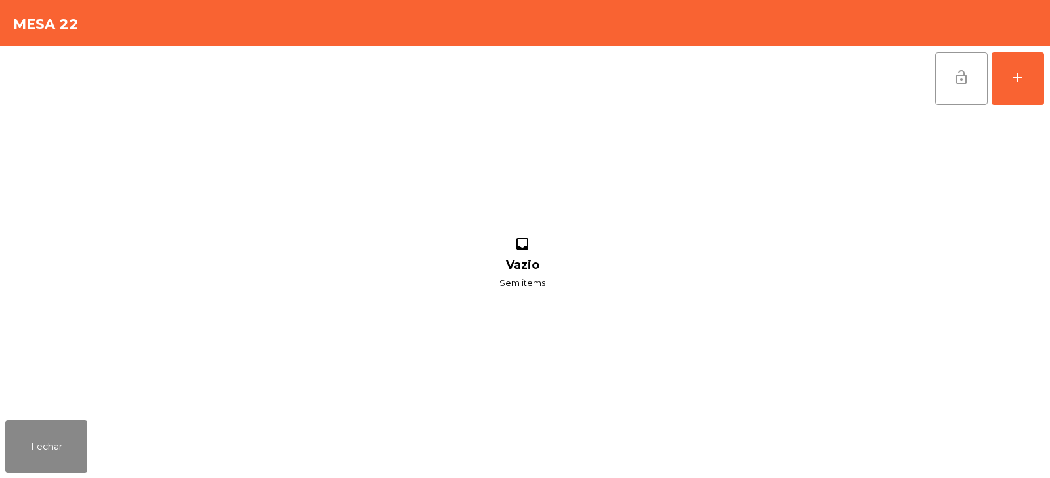
click at [966, 71] on span "lock_open" at bounding box center [961, 78] width 16 height 16
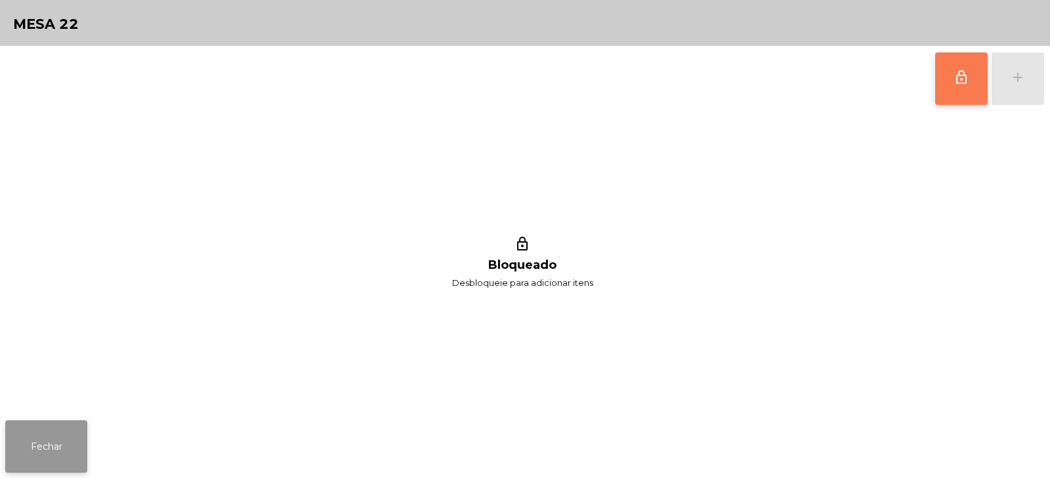
click at [56, 468] on button "Fechar" at bounding box center [46, 447] width 82 height 52
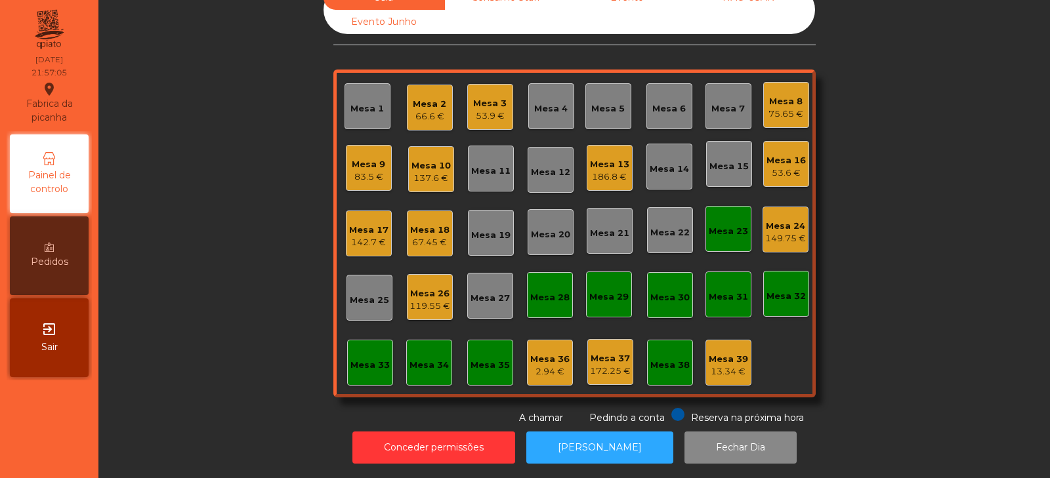
click at [734, 220] on div "Mesa 23" at bounding box center [728, 229] width 39 height 18
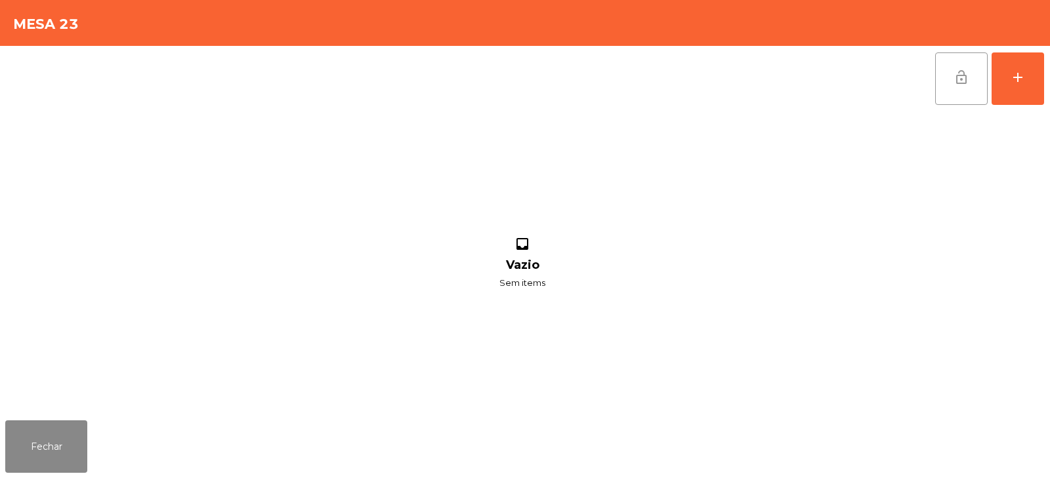
click at [963, 81] on span "lock_open" at bounding box center [961, 78] width 16 height 16
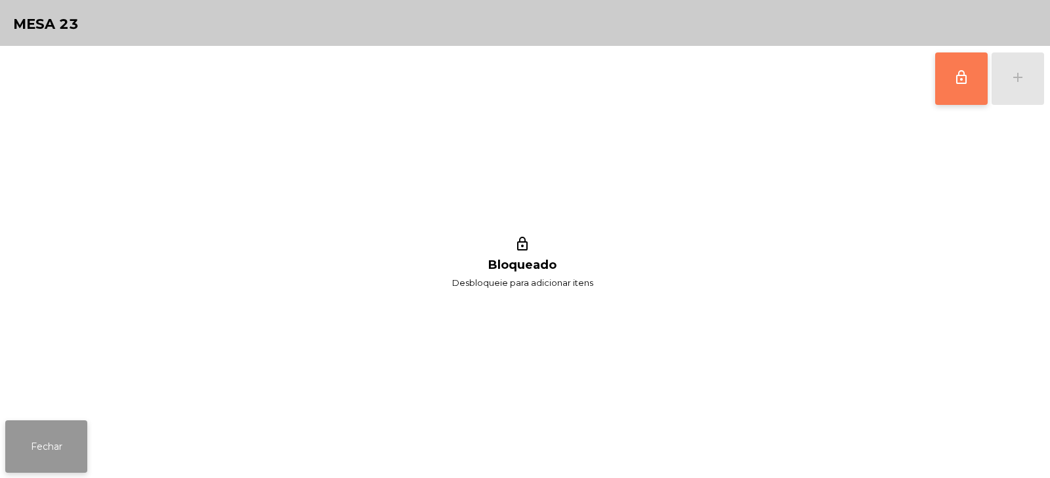
click at [41, 436] on button "Fechar" at bounding box center [46, 447] width 82 height 52
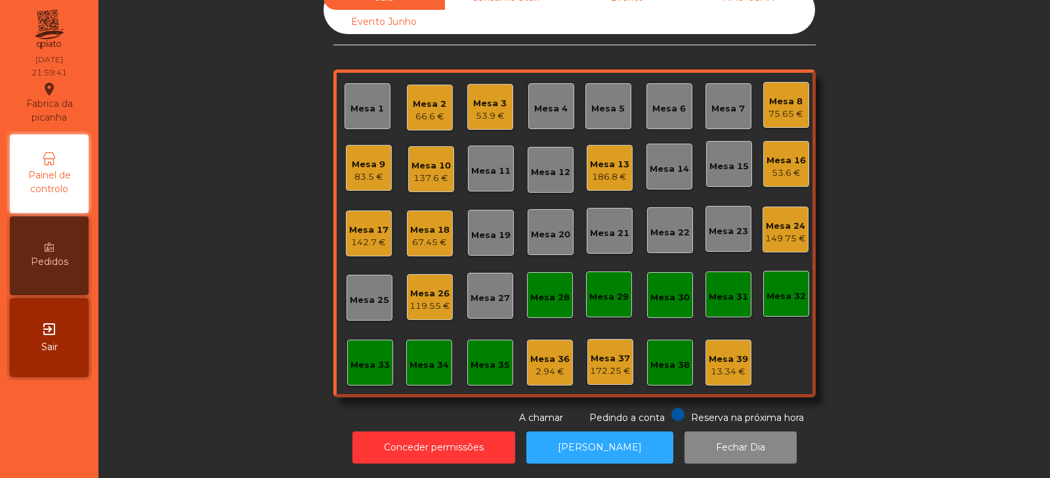
scroll to position [0, 0]
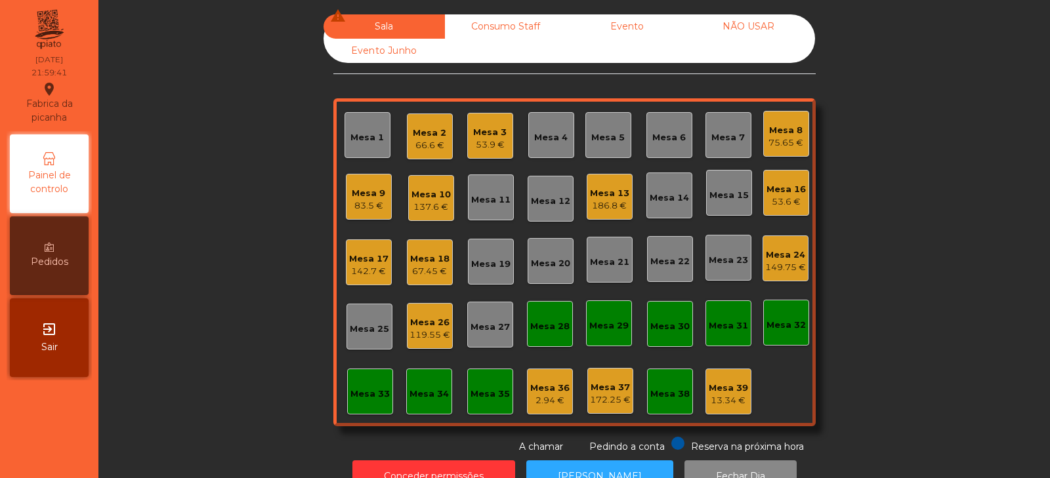
click at [416, 272] on div "67.45 €" at bounding box center [429, 271] width 39 height 13
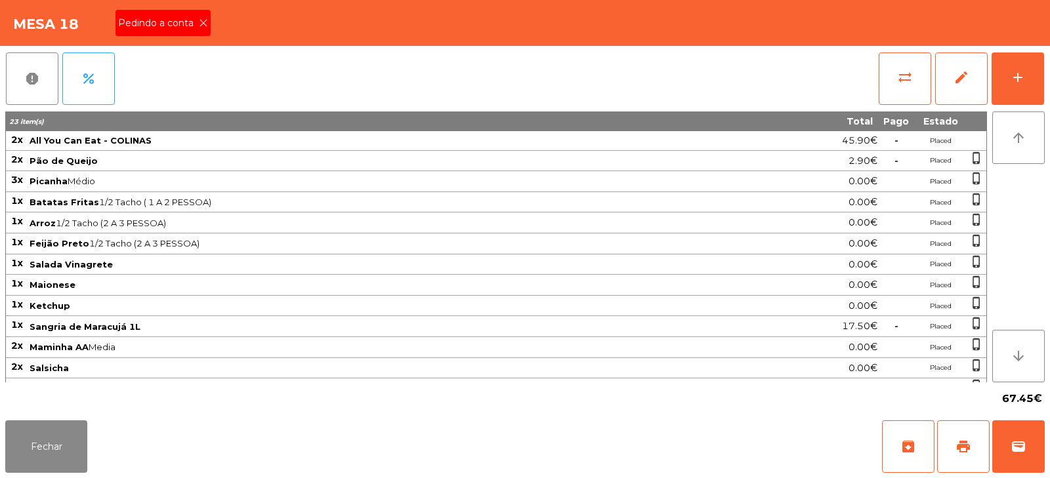
click at [201, 22] on icon at bounding box center [203, 22] width 9 height 9
click at [954, 450] on button "print" at bounding box center [963, 447] width 52 height 52
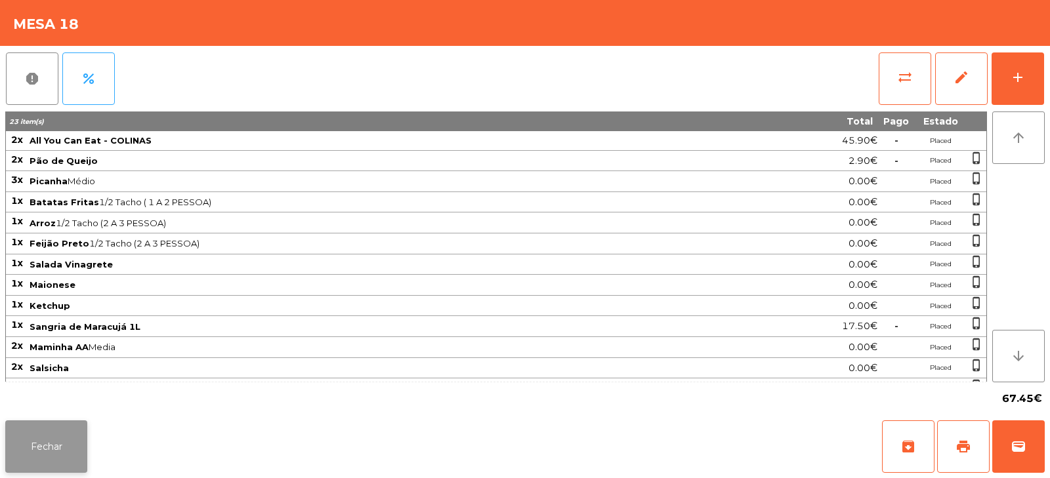
click at [38, 445] on button "Fechar" at bounding box center [46, 447] width 82 height 52
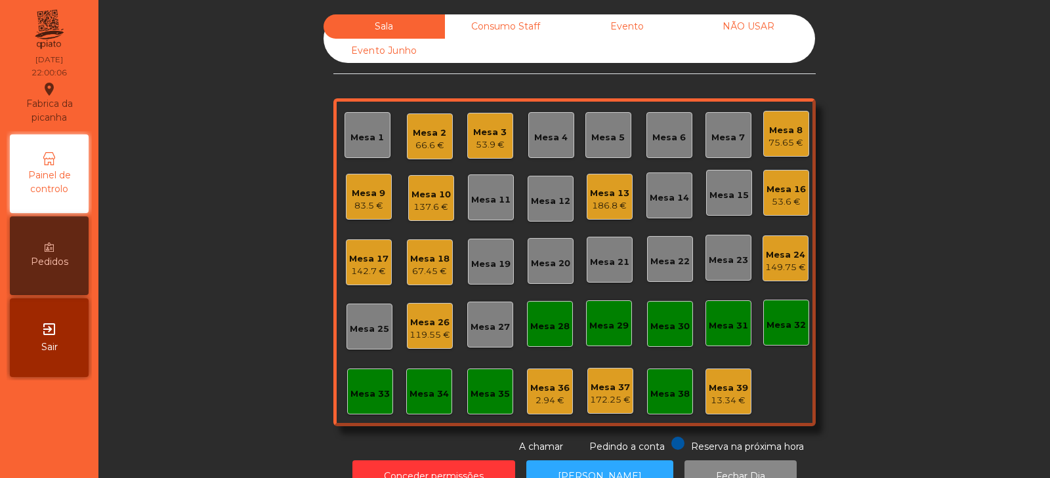
click at [420, 279] on div "Mesa 18 67.45 €" at bounding box center [430, 262] width 46 height 46
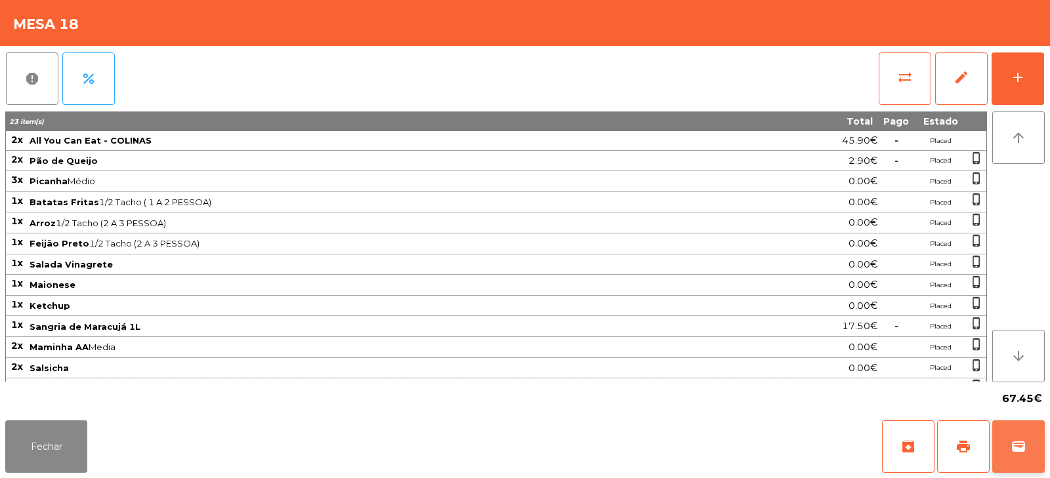
click at [1028, 444] on button "wallet" at bounding box center [1018, 447] width 52 height 52
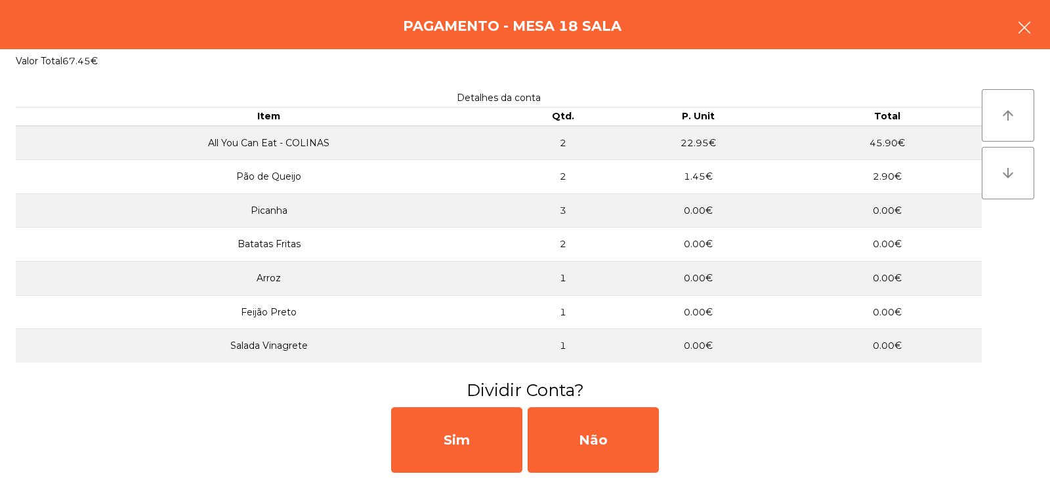
click at [1019, 34] on icon "button" at bounding box center [1024, 28] width 16 height 16
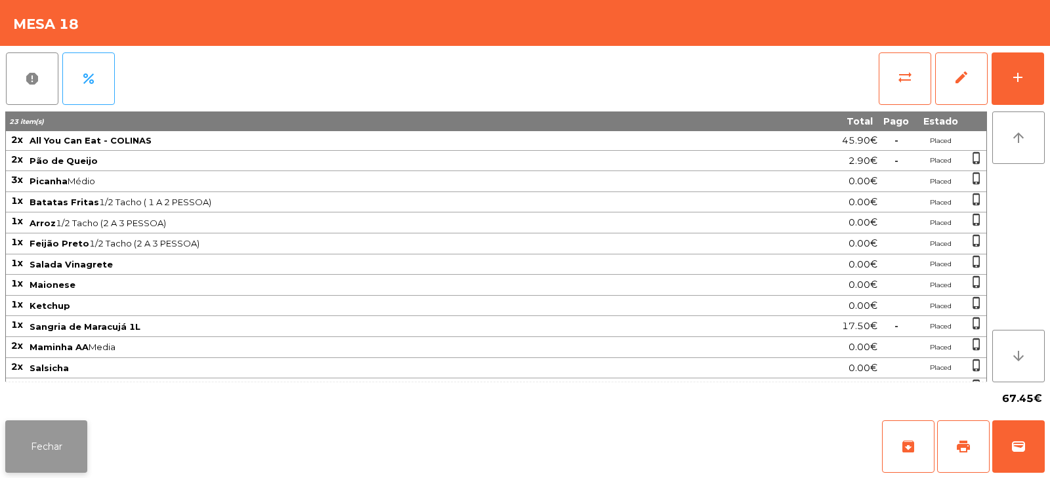
click at [54, 455] on button "Fechar" at bounding box center [46, 447] width 82 height 52
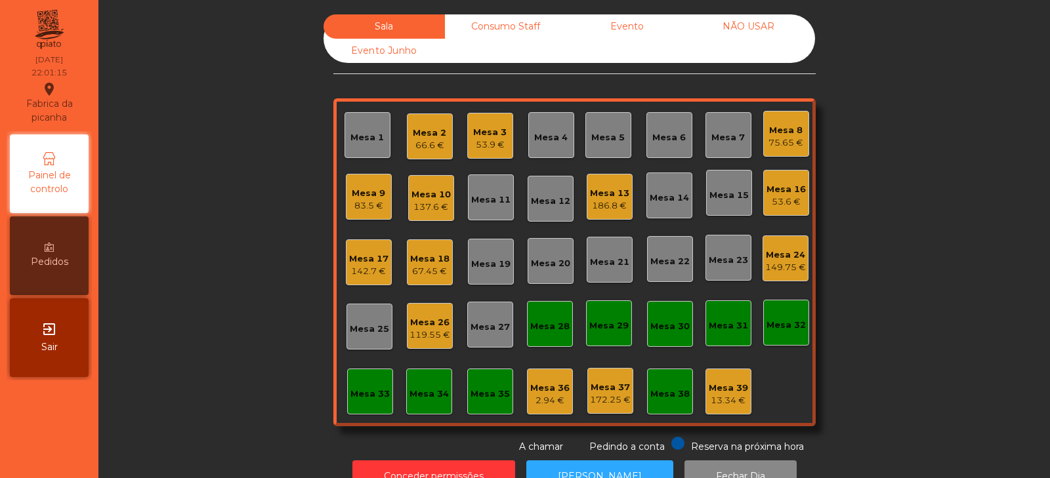
scroll to position [39, 0]
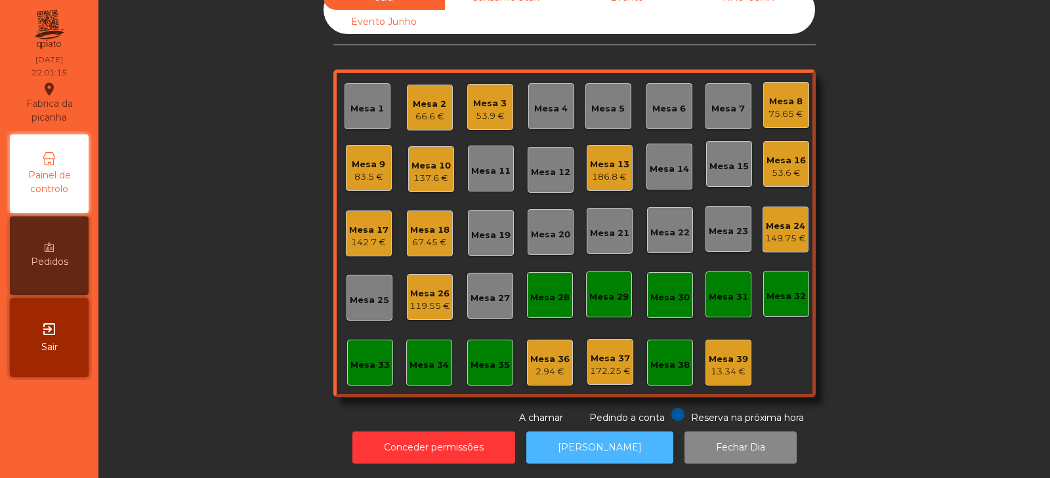
click at [555, 440] on button "[PERSON_NAME]" at bounding box center [599, 448] width 147 height 32
click at [428, 224] on div "Mesa 18" at bounding box center [429, 230] width 39 height 13
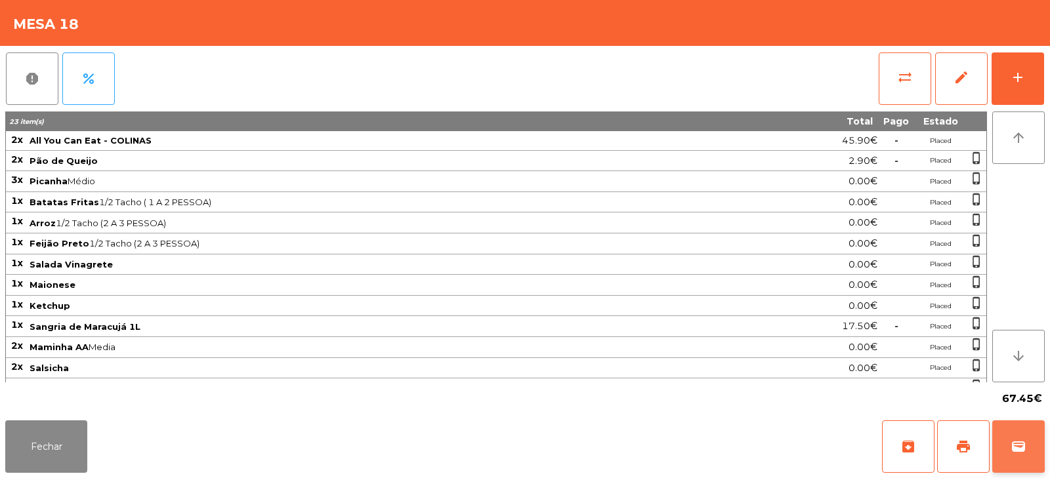
click at [1014, 451] on span "wallet" at bounding box center [1018, 447] width 16 height 16
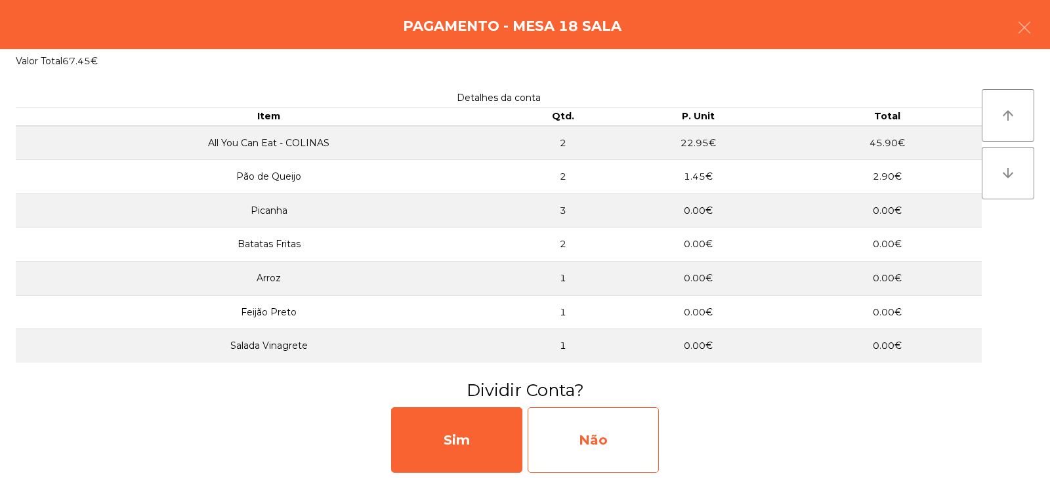
click at [591, 451] on div "Não" at bounding box center [593, 440] width 131 height 66
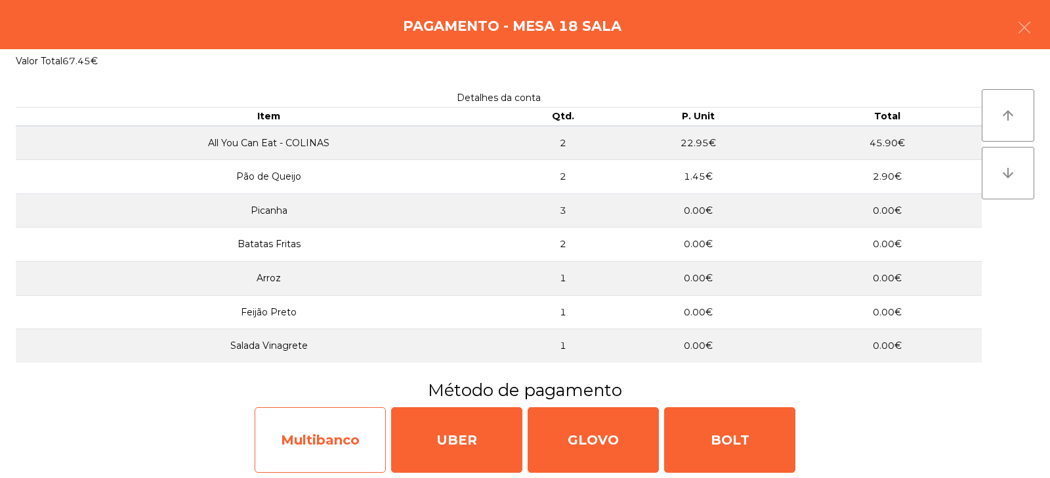
click at [333, 444] on div "Multibanco" at bounding box center [320, 440] width 131 height 66
select select "**"
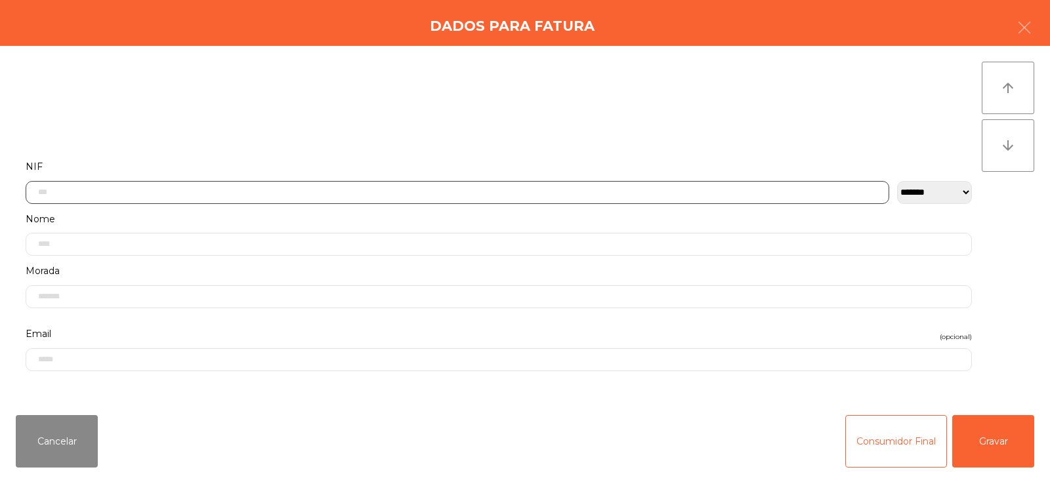
click at [352, 192] on input "text" at bounding box center [457, 192] width 863 height 23
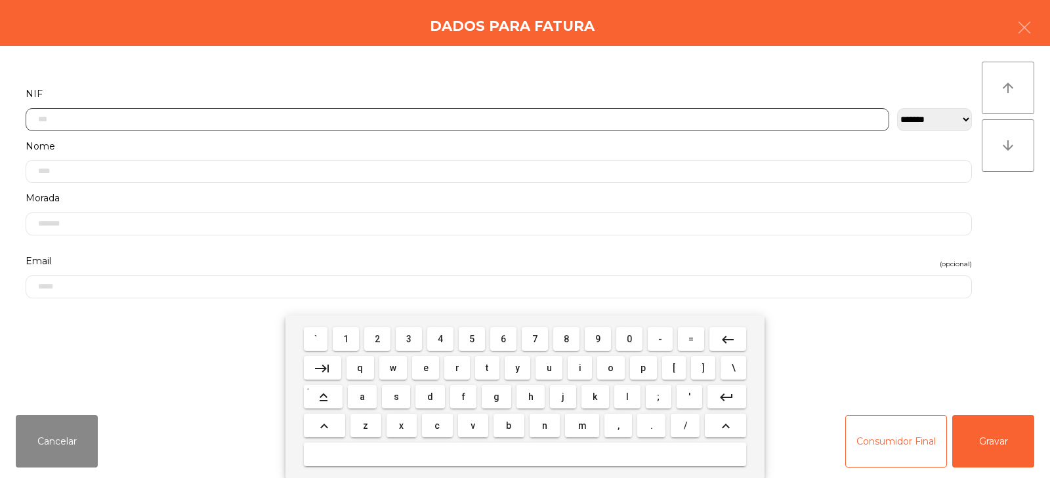
scroll to position [96, 0]
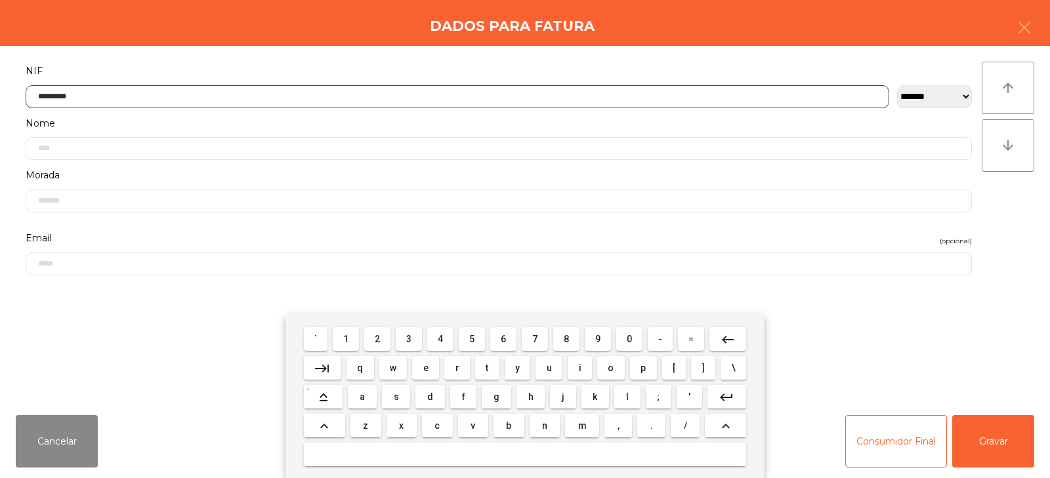
type input "*********"
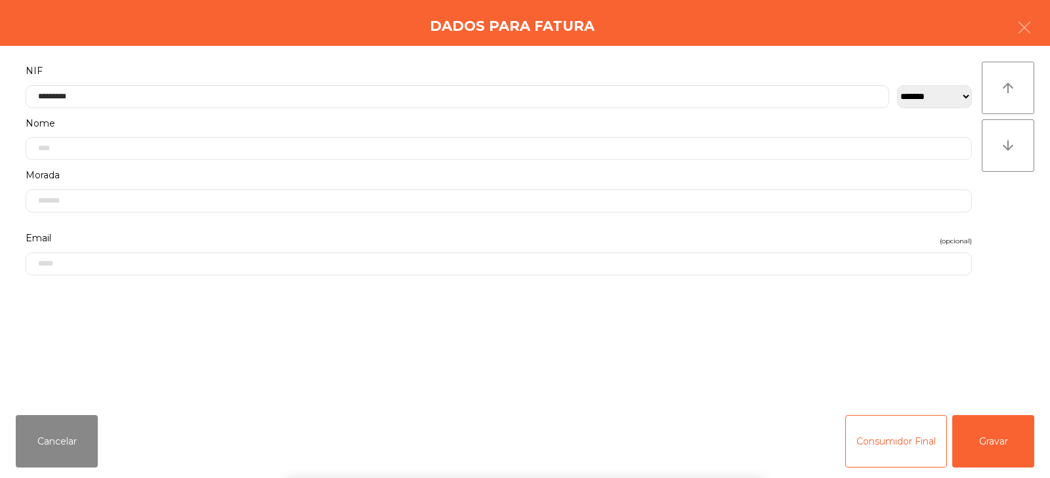
click at [997, 452] on div "` 1 2 3 4 5 6 7 8 9 0 - = keyboard_backspace keyboard_tab q w e r t y u i o p […" at bounding box center [525, 397] width 1050 height 163
click at [998, 446] on button "Gravar" at bounding box center [993, 441] width 82 height 52
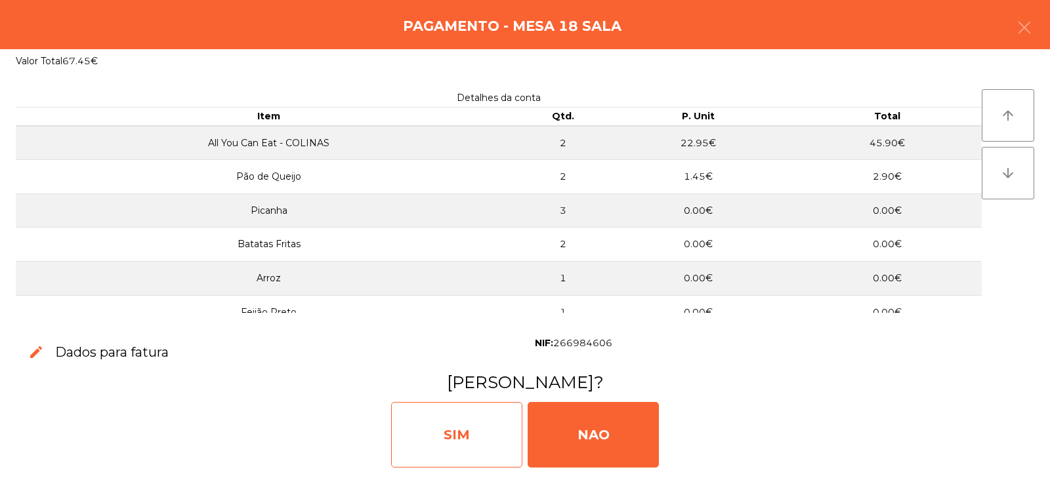
click at [440, 430] on div "SIM" at bounding box center [456, 435] width 131 height 66
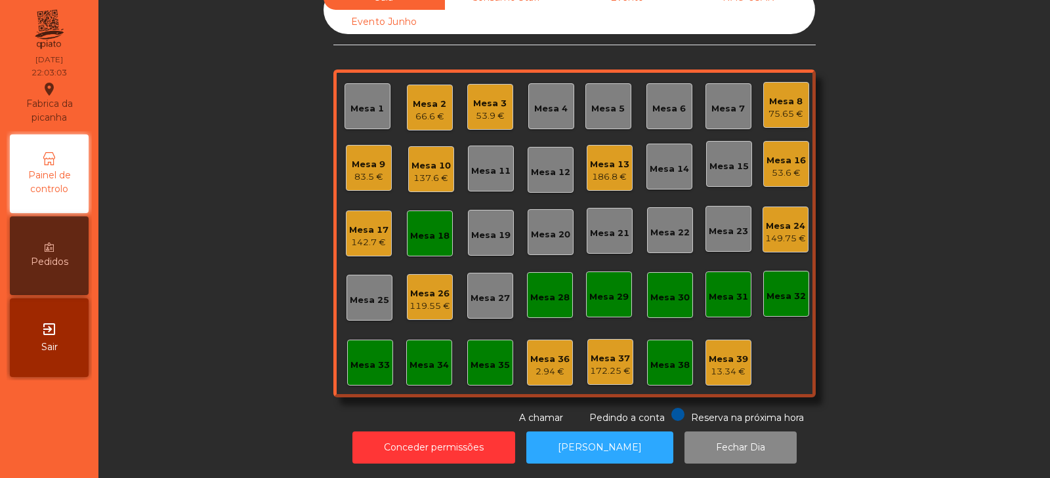
click at [417, 230] on div "Mesa 18" at bounding box center [429, 236] width 39 height 13
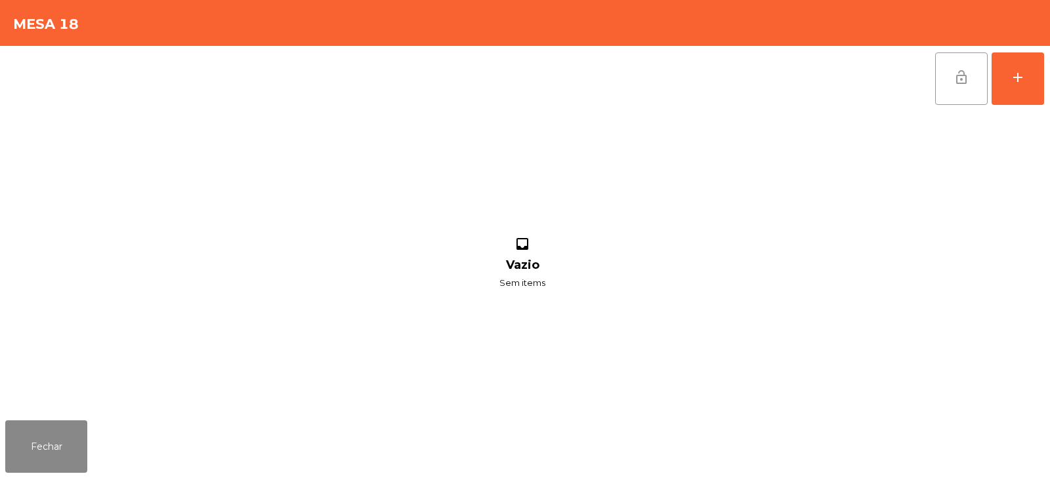
click at [951, 79] on button "lock_open" at bounding box center [961, 78] width 52 height 52
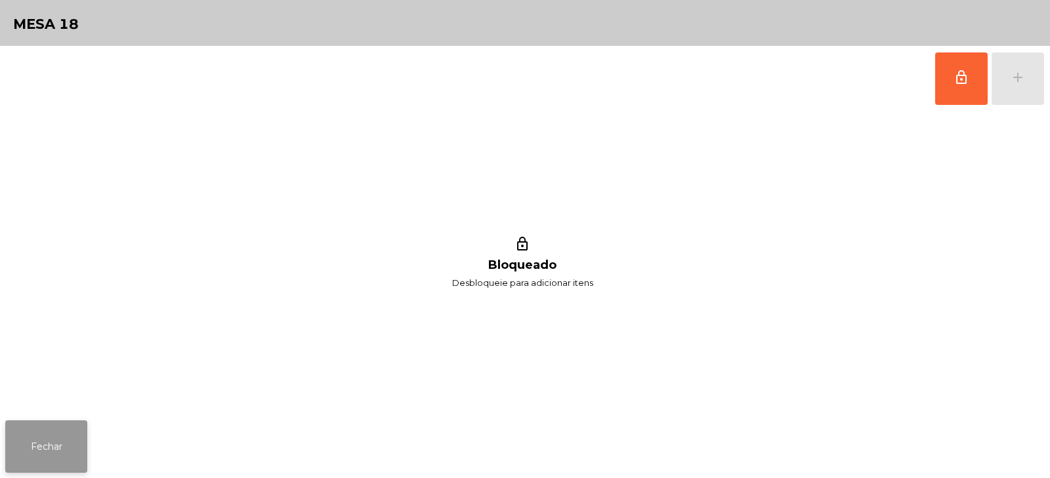
click at [57, 452] on button "Fechar" at bounding box center [46, 447] width 82 height 52
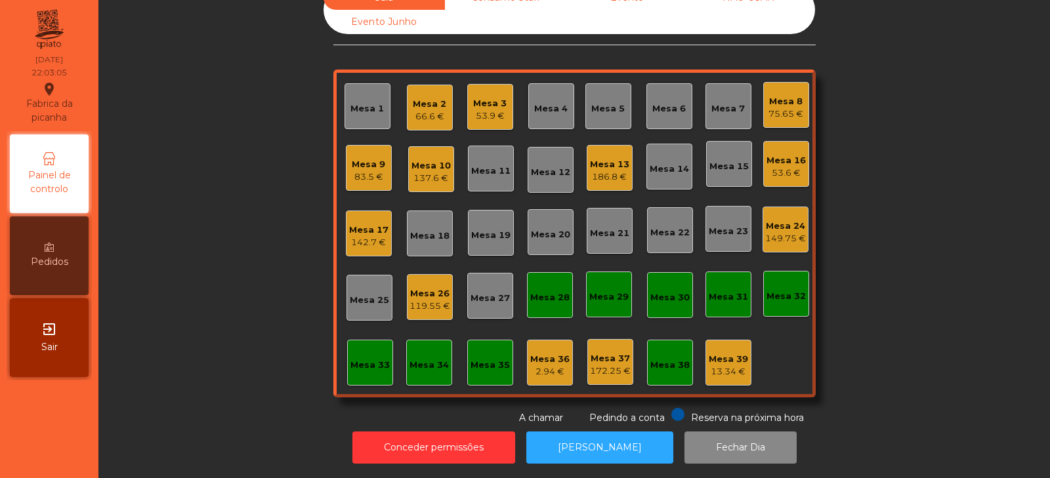
click at [886, 169] on div "Sala Consumo Staff Evento NÃO USAR Evento Junho Mesa 1 Mesa 2 66.6 € Mesa 3 53.…" at bounding box center [574, 206] width 916 height 440
click at [214, 201] on div "Sala Consumo Staff Evento NÃO USAR Evento Junho Mesa 1 Mesa 2 66.6 € Mesa 3 53.…" at bounding box center [574, 206] width 916 height 440
click at [594, 104] on div "Mesa 5" at bounding box center [607, 108] width 33 height 13
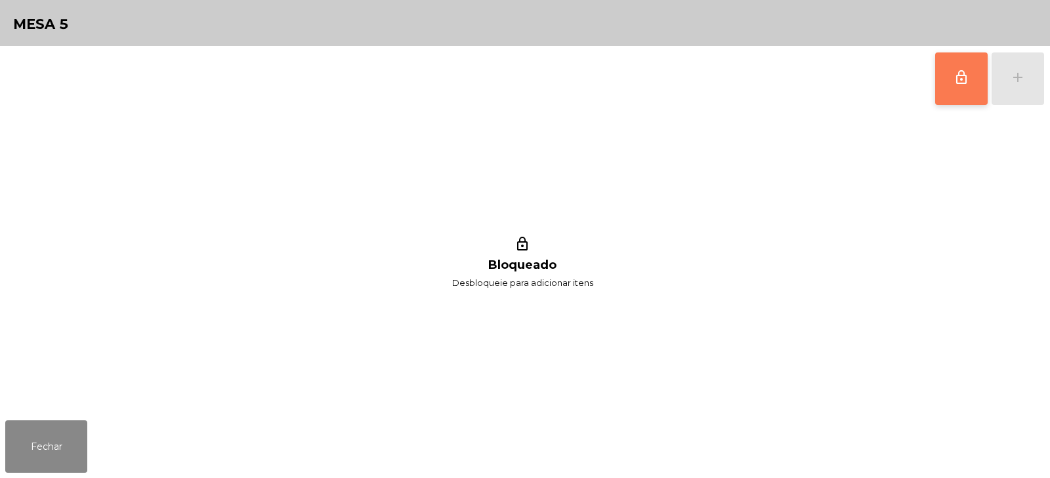
click at [963, 87] on button "lock_outline" at bounding box center [961, 78] width 52 height 52
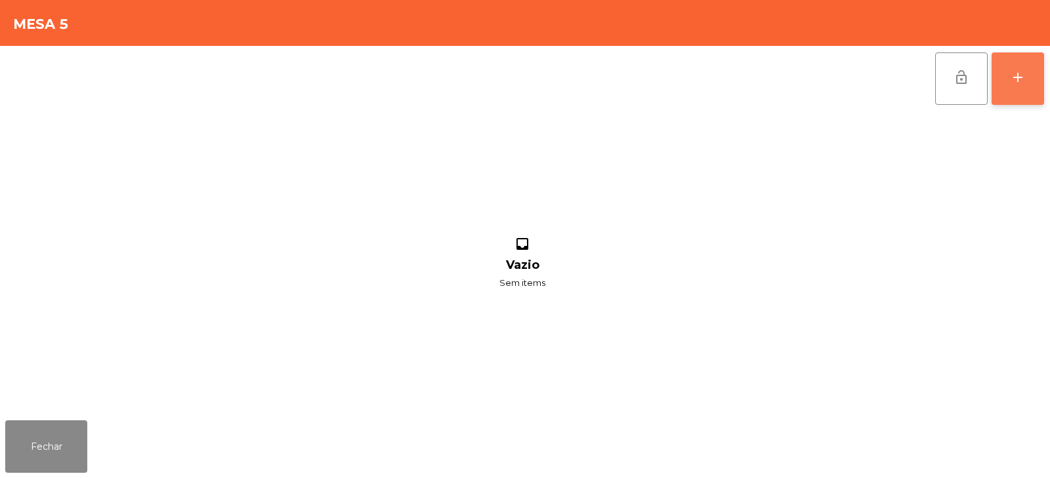
click at [1023, 75] on div "add" at bounding box center [1018, 78] width 16 height 16
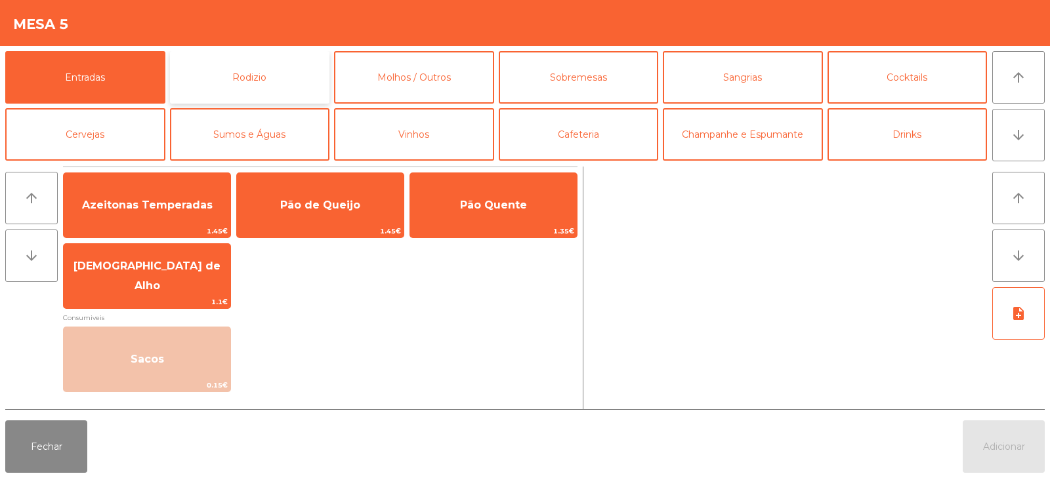
click at [279, 76] on button "Rodizio" at bounding box center [250, 77] width 160 height 52
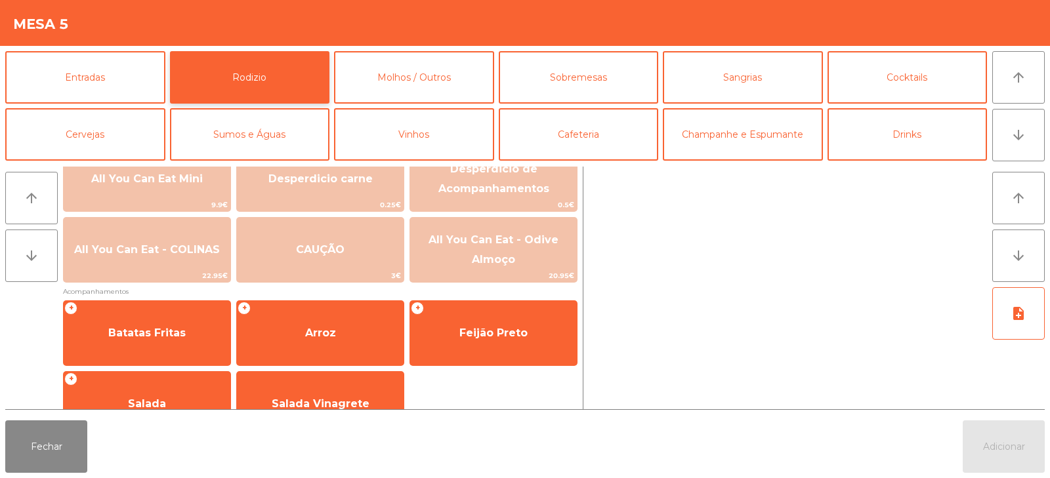
scroll to position [178, 0]
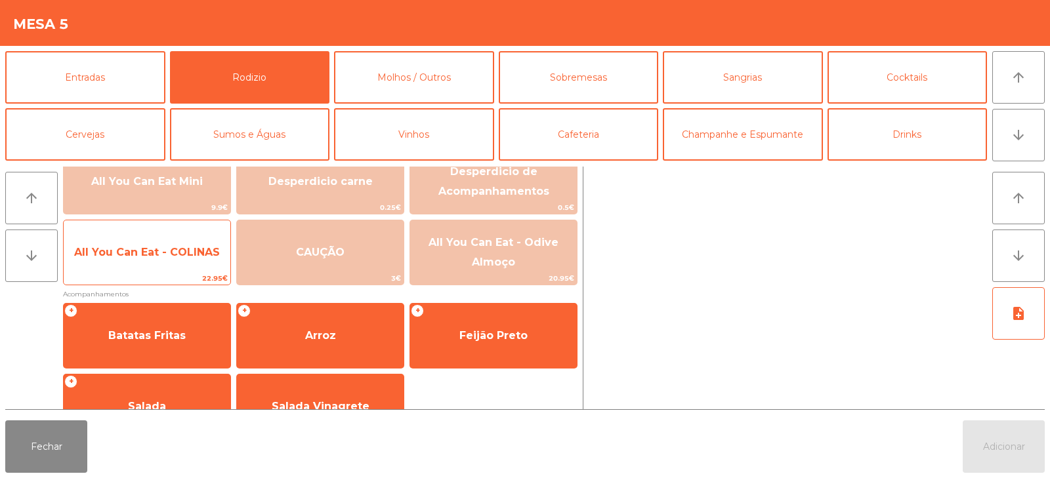
click at [176, 253] on span "All You Can Eat - COLINAS" at bounding box center [147, 252] width 146 height 12
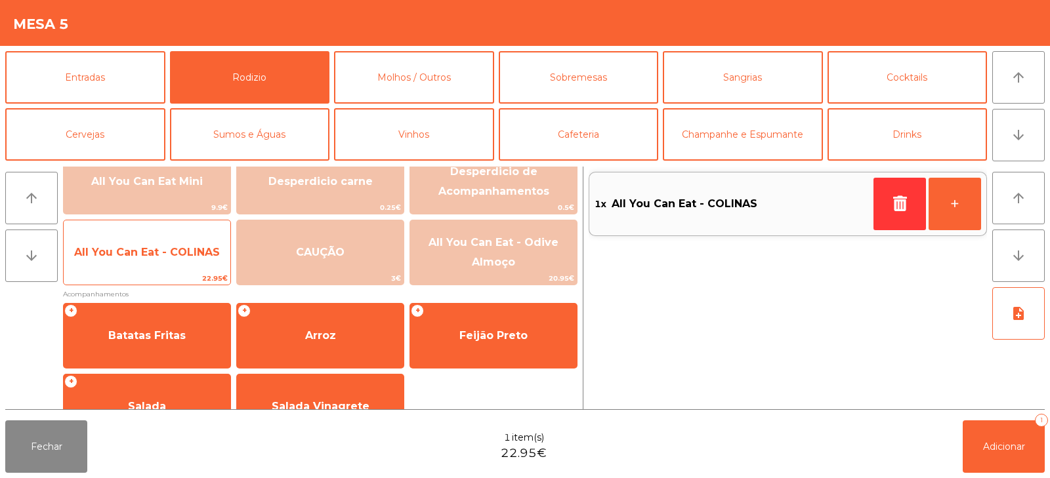
click at [168, 257] on span "All You Can Eat - COLINAS" at bounding box center [147, 252] width 146 height 12
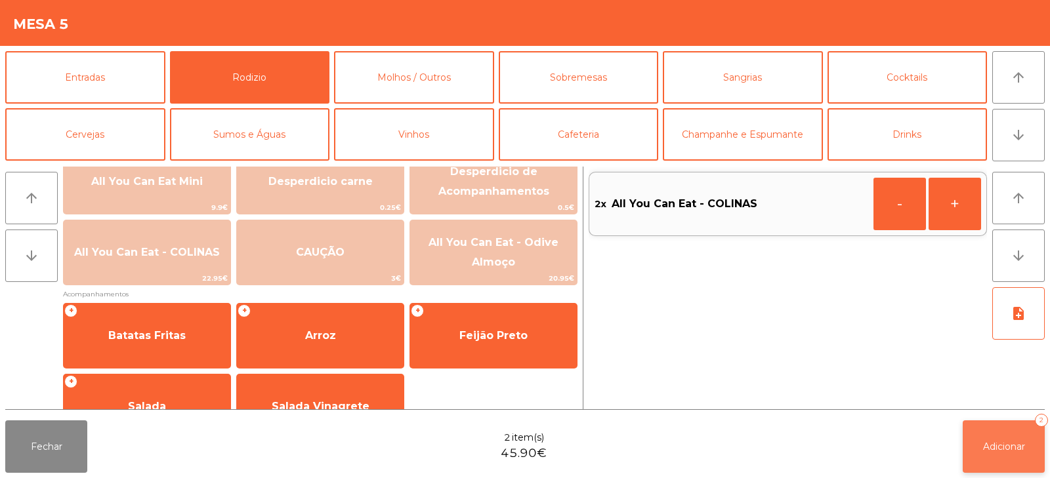
click at [995, 451] on span "Adicionar" at bounding box center [1004, 447] width 42 height 12
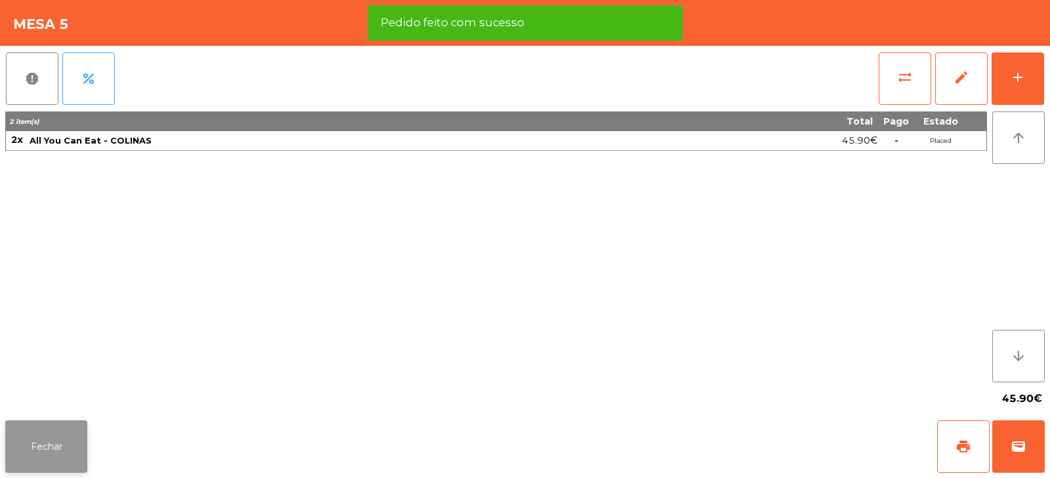
click at [58, 446] on button "Fechar" at bounding box center [46, 447] width 82 height 52
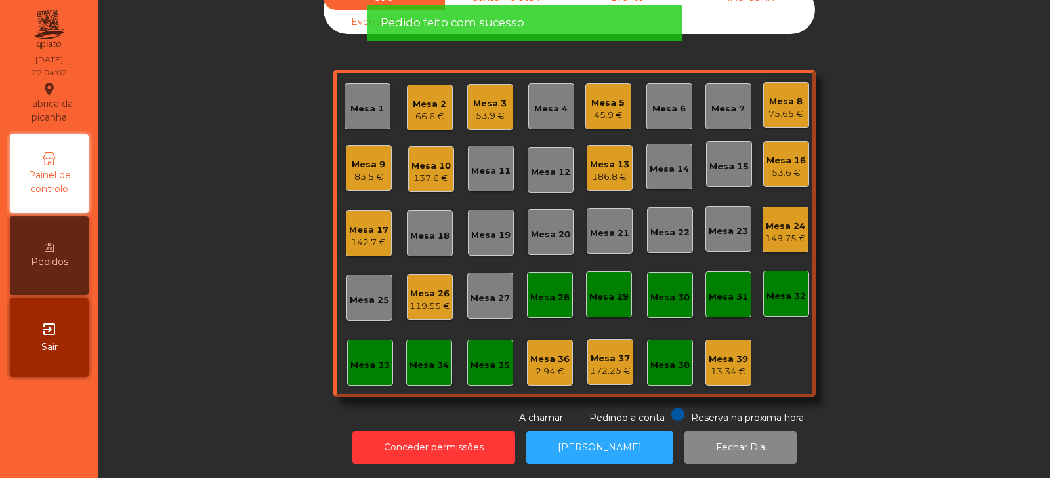
click at [285, 206] on div "Sala Consumo Staff Evento NÃO USAR Evento Junho Mesa 1 Mesa 2 66.6 € Mesa 3 53.…" at bounding box center [574, 206] width 916 height 440
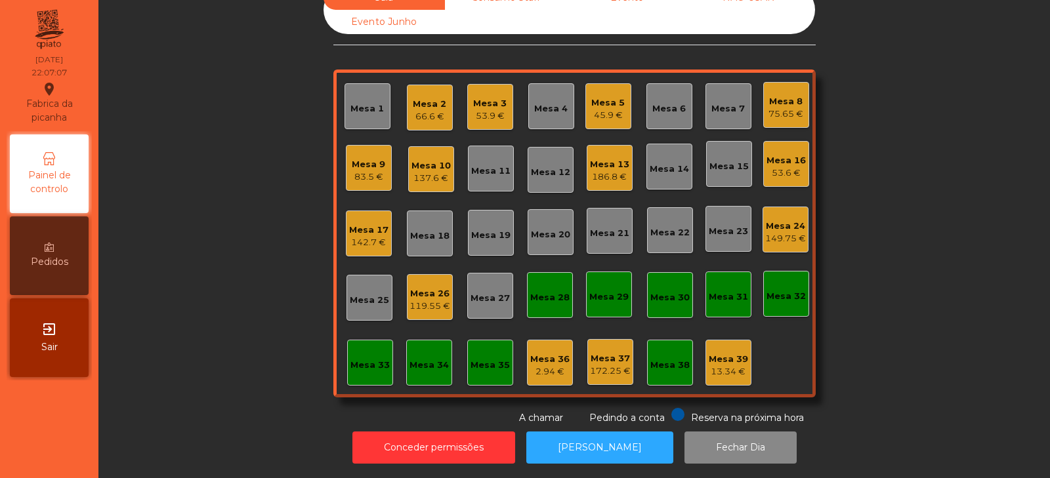
scroll to position [0, 0]
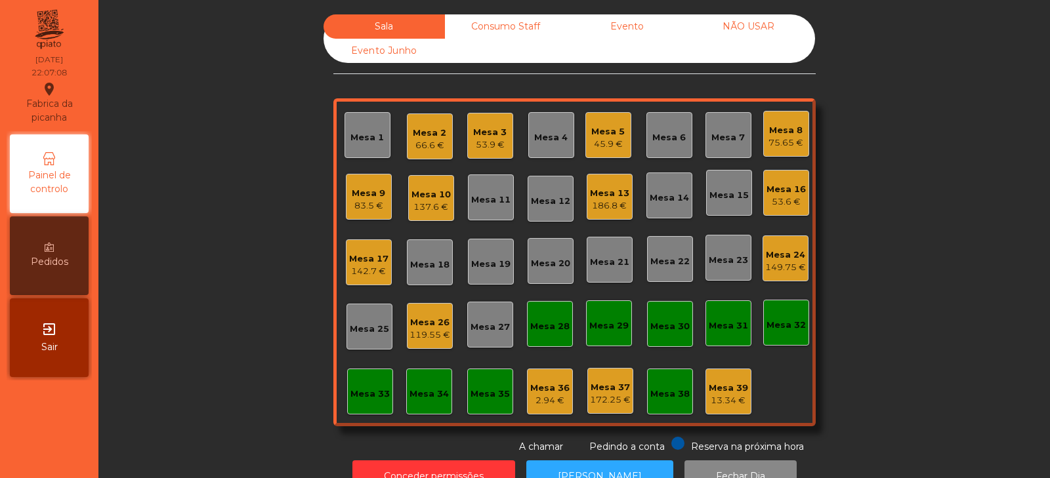
click at [500, 35] on div "Consumo Staff" at bounding box center [505, 26] width 121 height 24
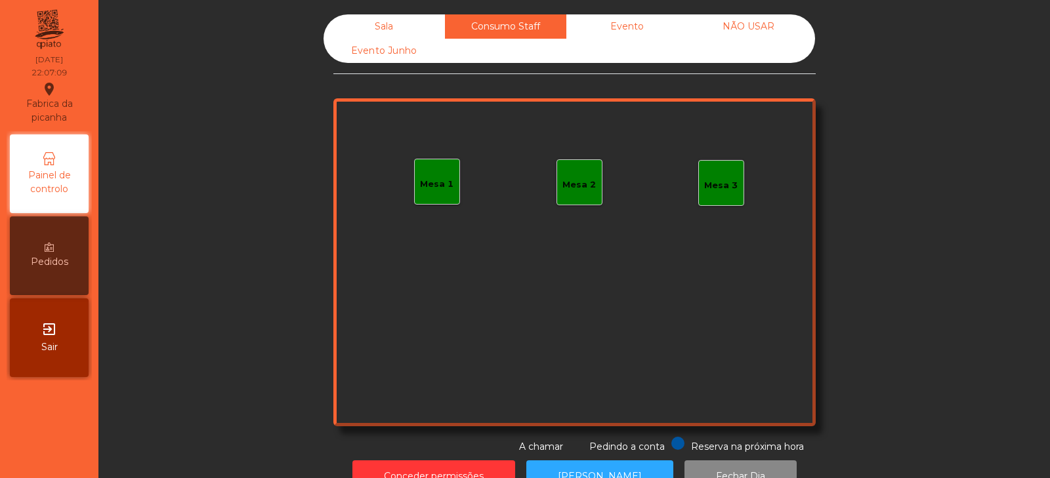
click at [420, 184] on div "Mesa 1" at bounding box center [436, 184] width 33 height 13
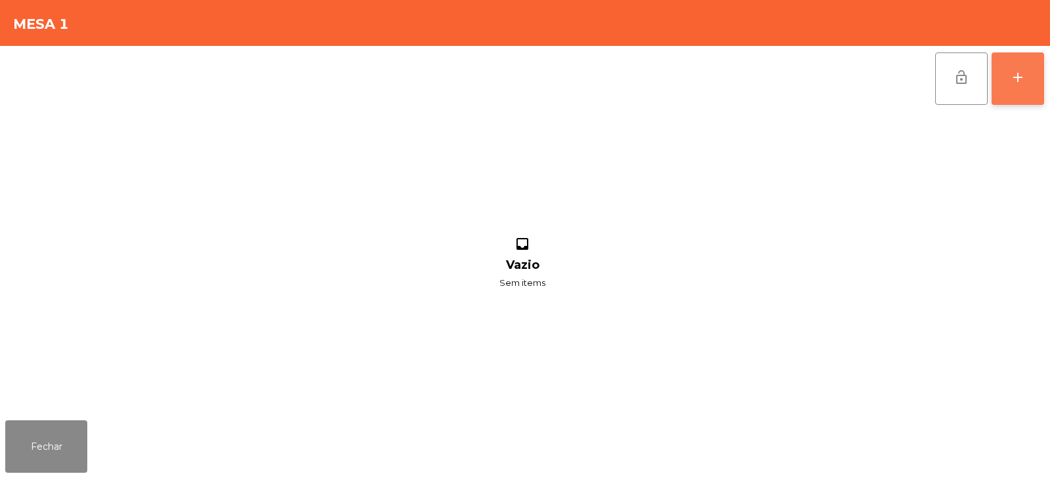
click at [1007, 84] on button "add" at bounding box center [1017, 78] width 52 height 52
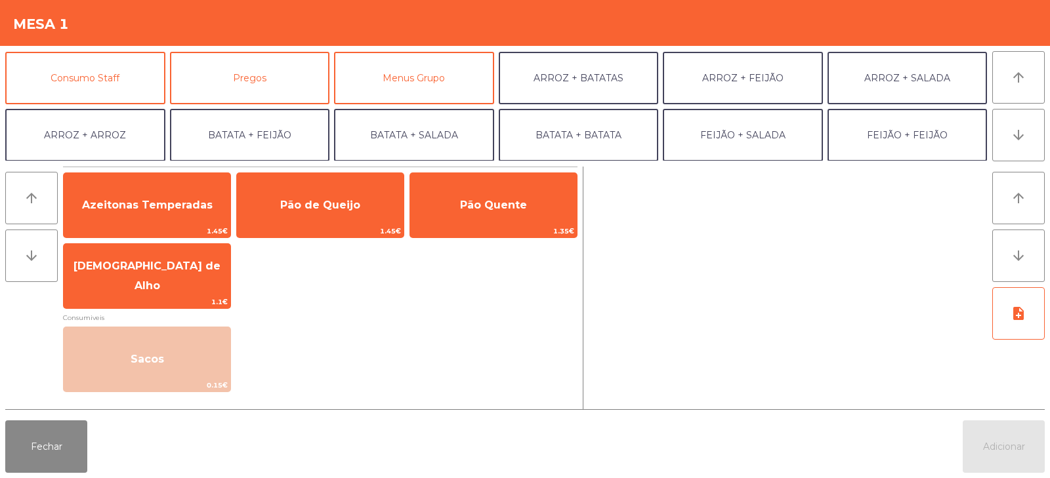
scroll to position [115, 0]
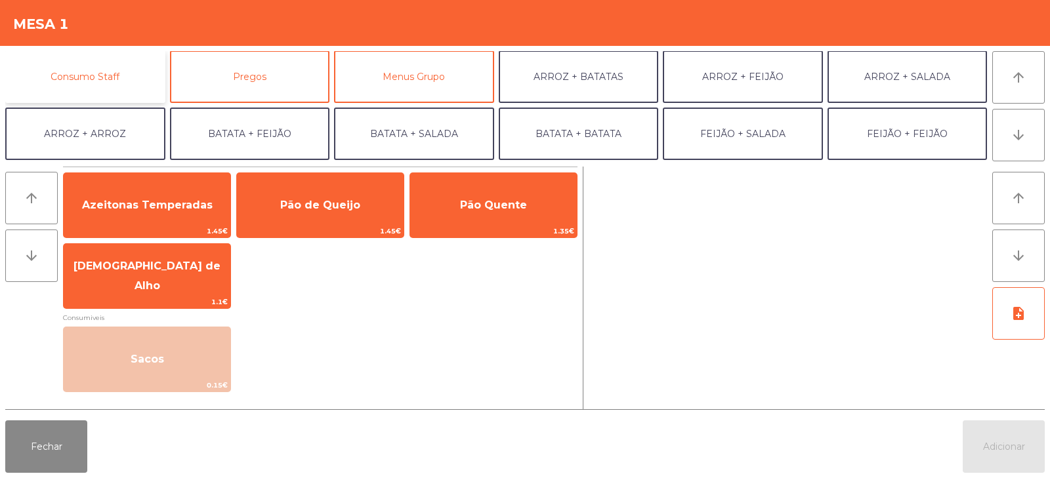
click at [117, 72] on button "Consumo Staff" at bounding box center [85, 77] width 160 height 52
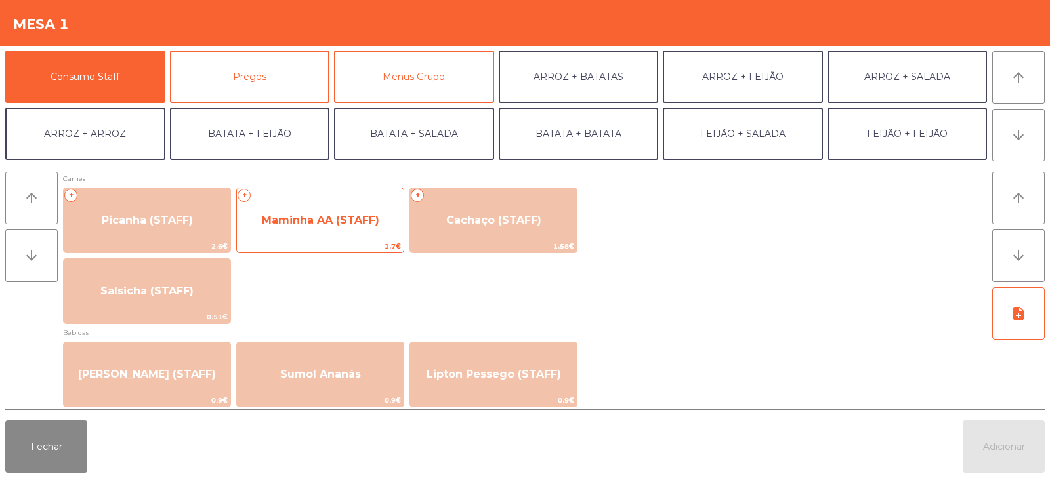
click at [339, 222] on span "Maminha AA (STAFF)" at bounding box center [320, 220] width 117 height 12
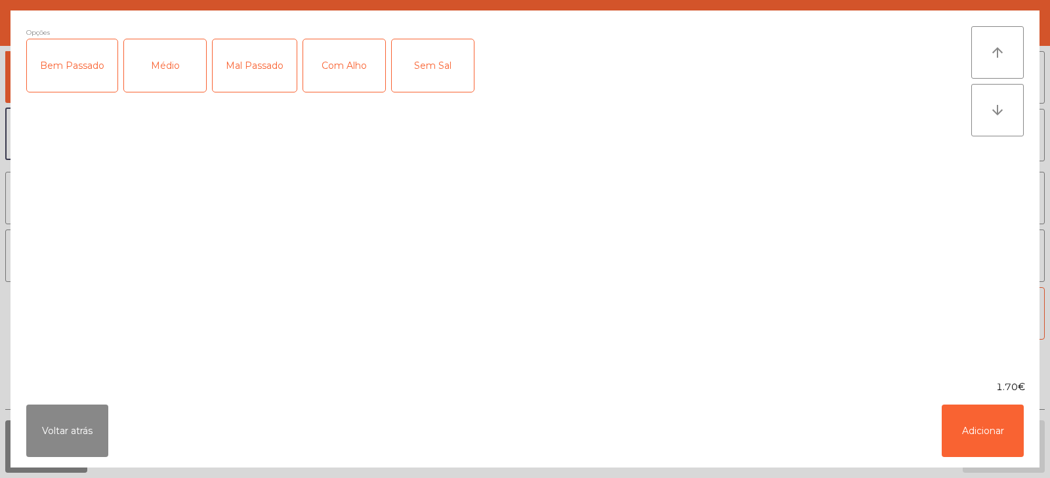
click at [169, 60] on div "Médio" at bounding box center [165, 65] width 82 height 52
click at [346, 72] on div "Com Alho" at bounding box center [344, 65] width 82 height 52
click at [974, 433] on button "Adicionar" at bounding box center [983, 431] width 82 height 52
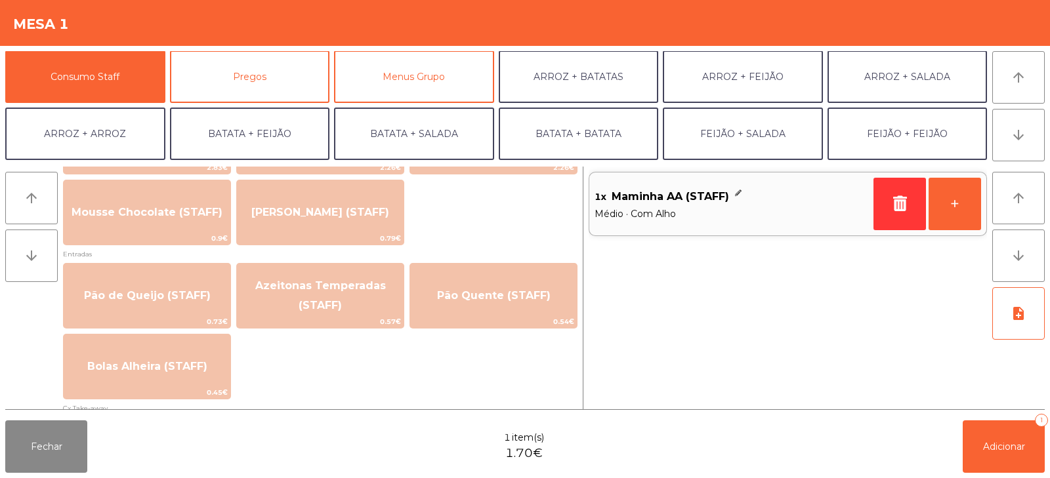
scroll to position [984, 0]
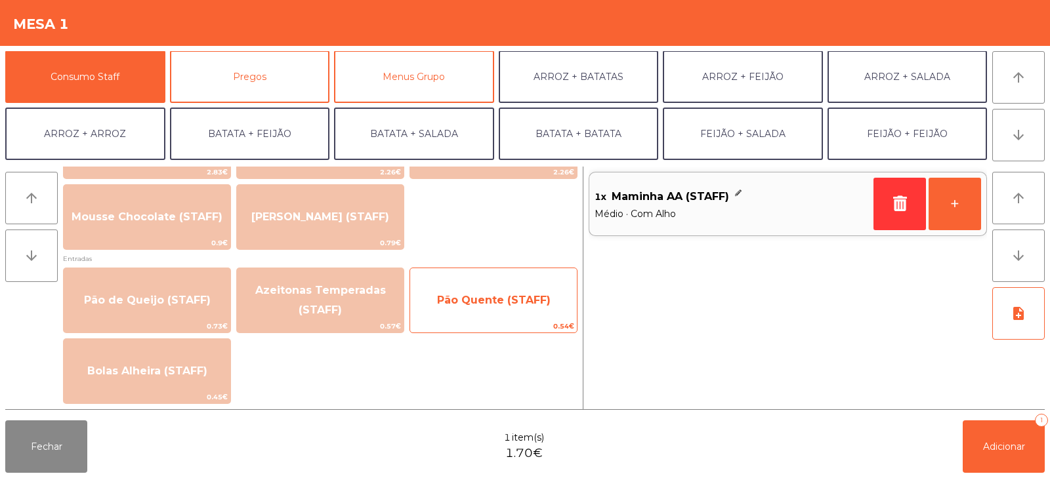
click at [482, 285] on span "Pão Quente (STAFF)" at bounding box center [493, 300] width 167 height 35
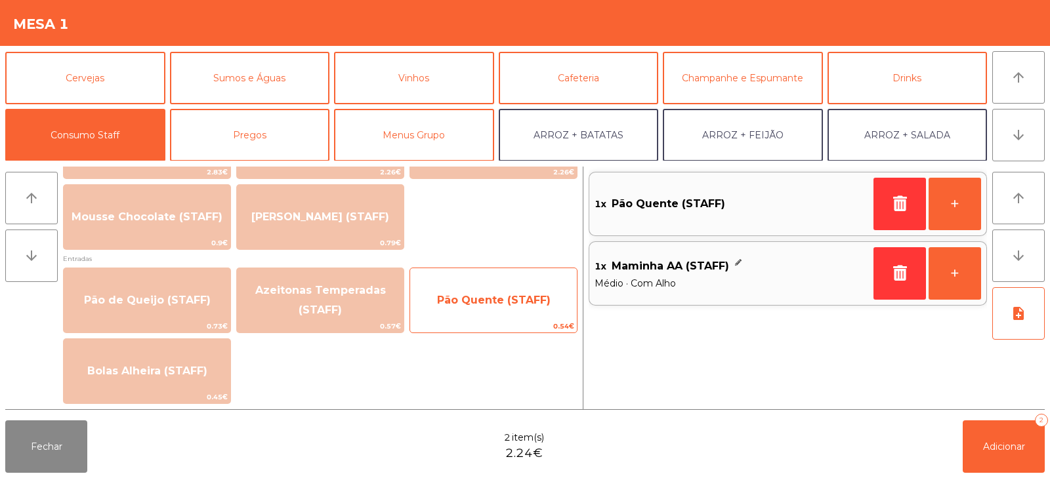
scroll to position [45, 0]
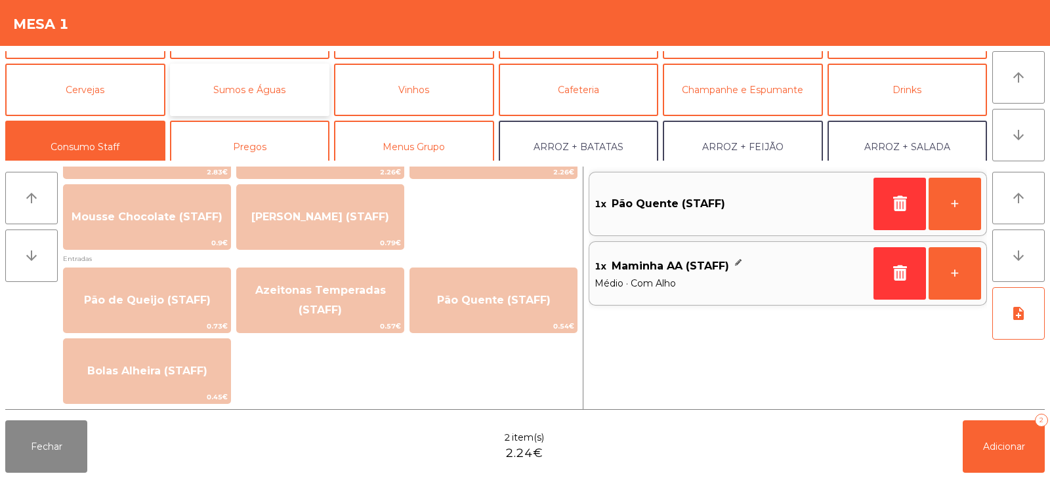
click at [285, 82] on button "Sumos e Águas" at bounding box center [250, 90] width 160 height 52
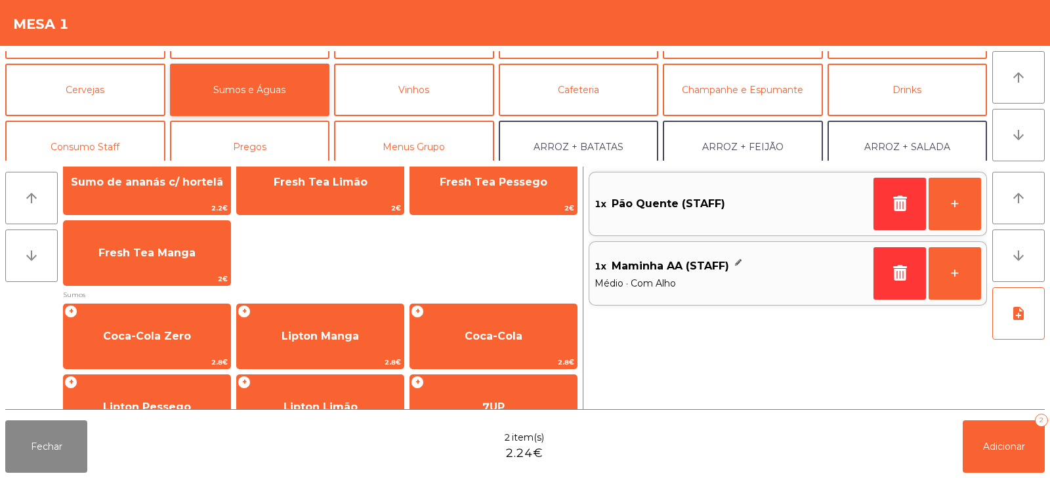
scroll to position [91, 0]
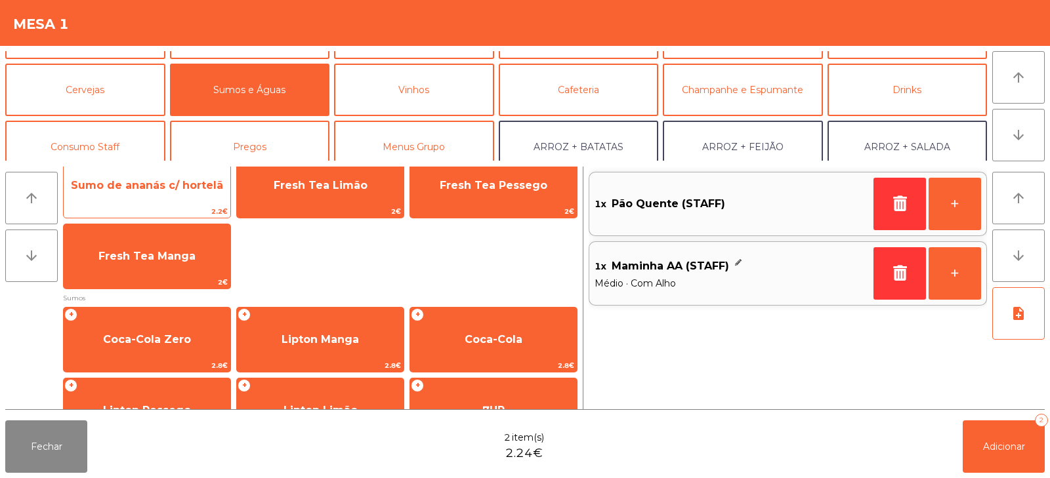
click at [179, 207] on span "2.2€" at bounding box center [147, 211] width 167 height 12
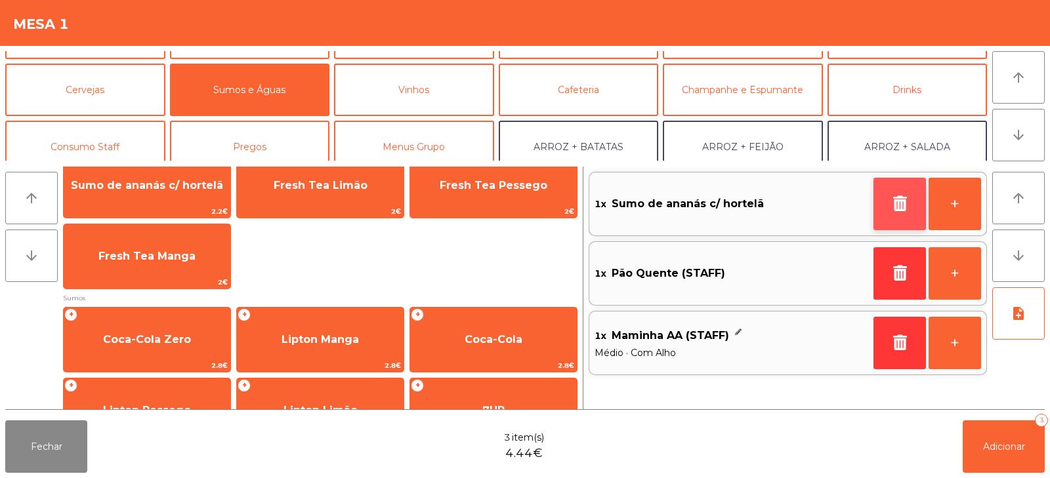
click at [891, 203] on icon "button" at bounding box center [900, 204] width 20 height 16
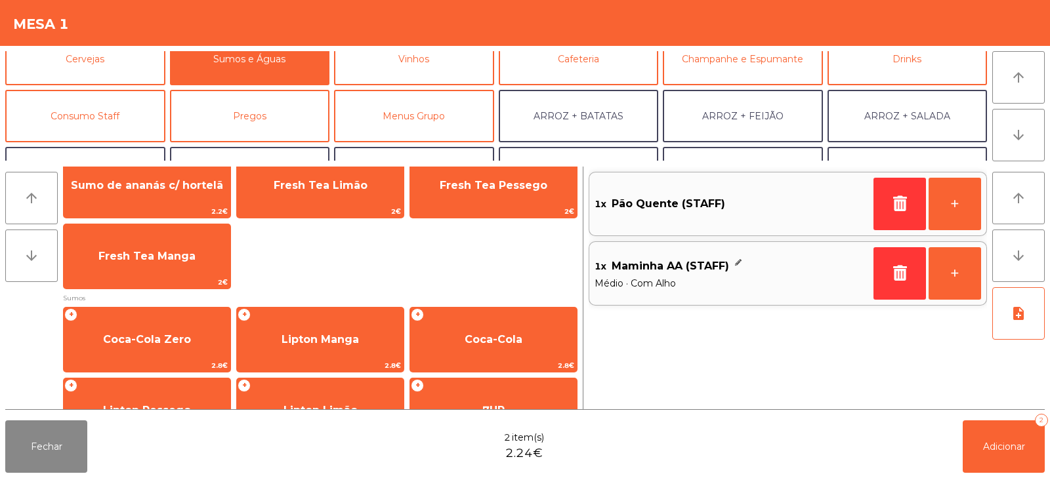
scroll to position [108, 0]
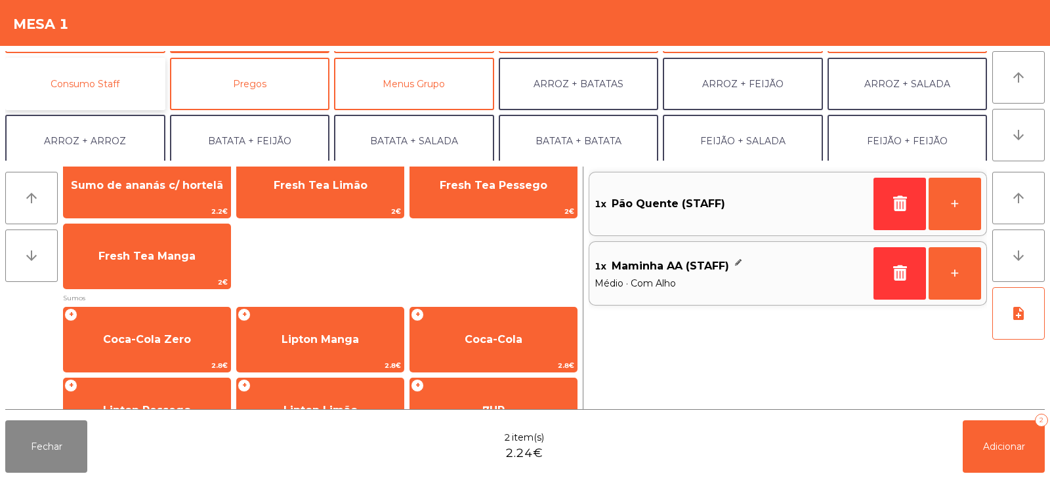
click at [111, 96] on button "Consumo Staff" at bounding box center [85, 84] width 160 height 52
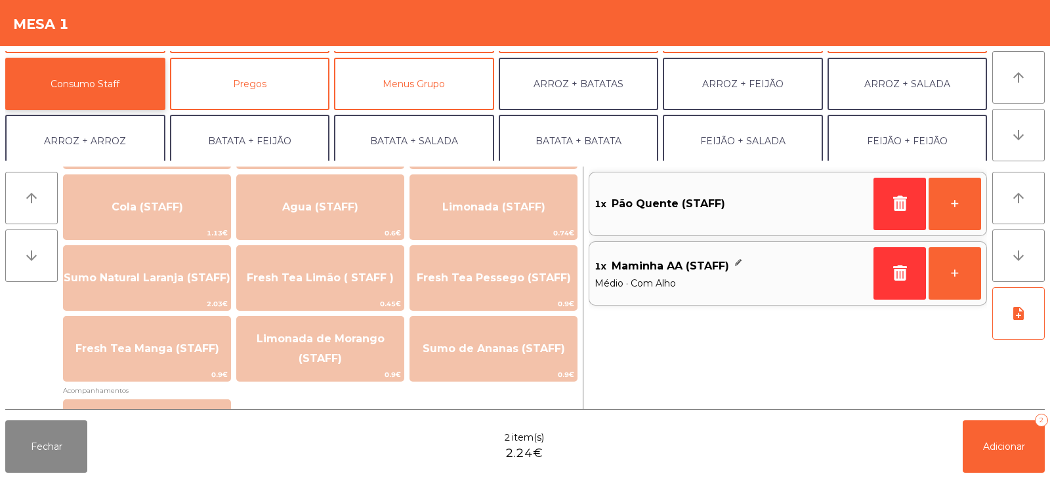
scroll to position [308, 0]
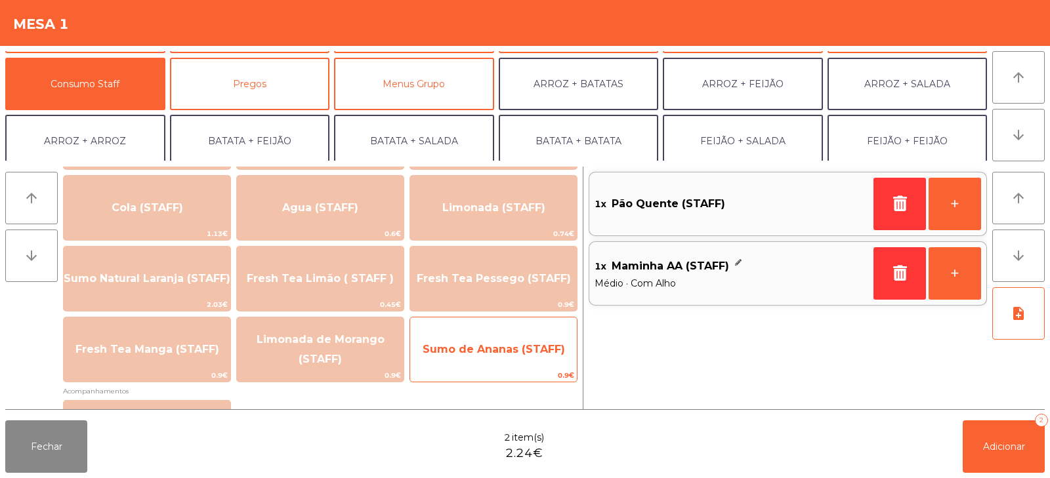
click at [445, 344] on span "Sumo de Ananas (STAFF)" at bounding box center [494, 349] width 142 height 12
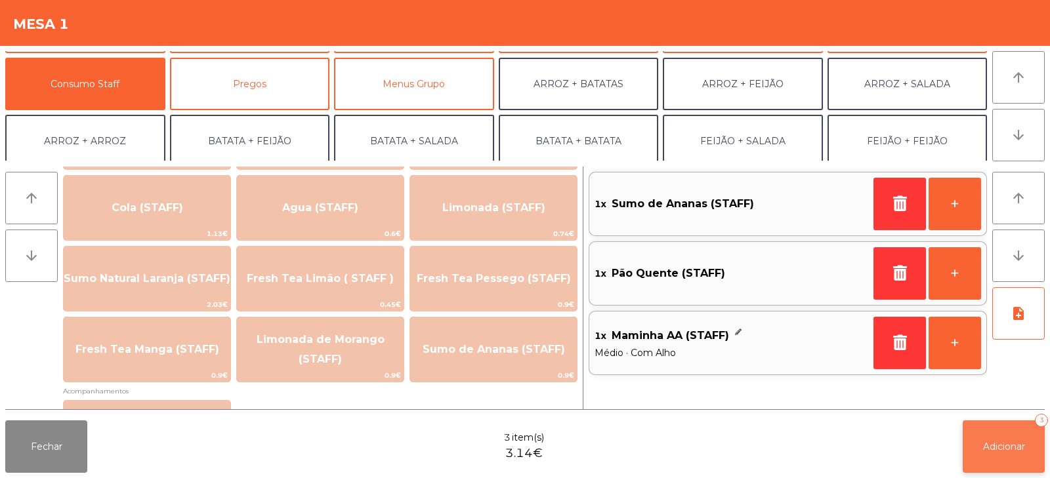
click at [1018, 438] on button "Adicionar 3" at bounding box center [1004, 447] width 82 height 52
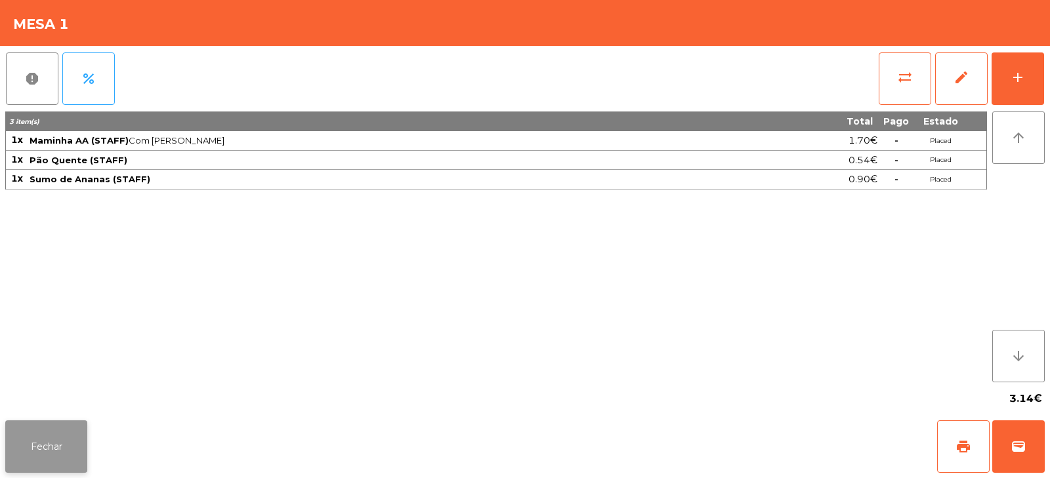
click at [34, 459] on button "Fechar" at bounding box center [46, 447] width 82 height 52
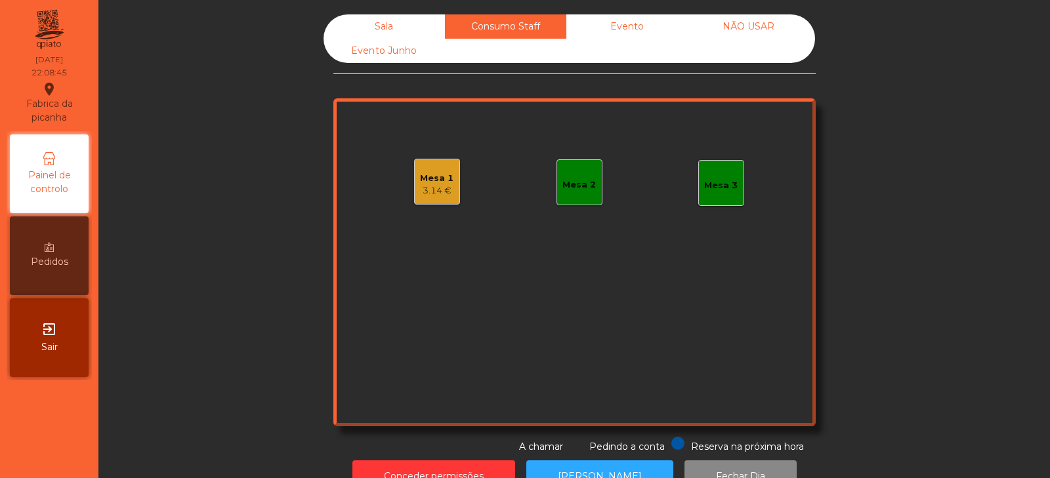
click at [381, 28] on div "Sala" at bounding box center [383, 26] width 121 height 24
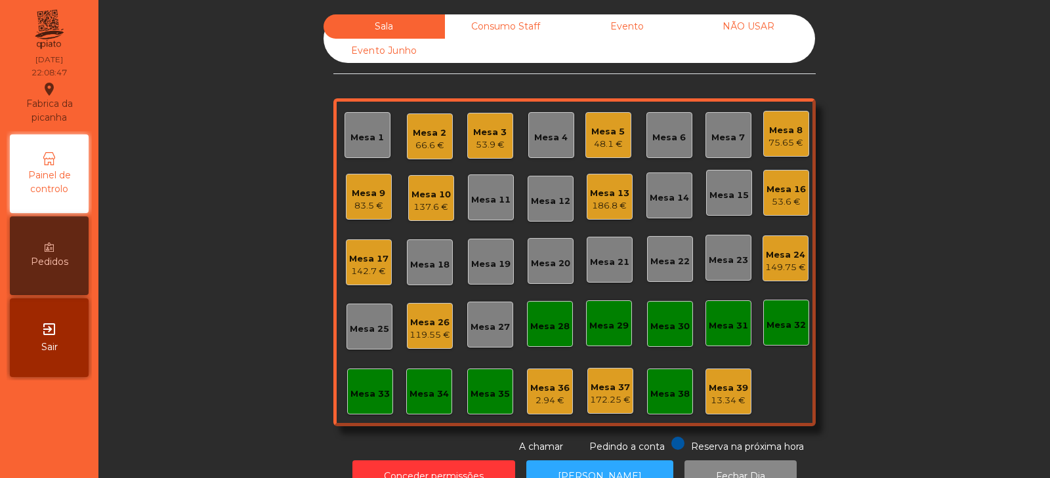
click at [600, 148] on div "48.1 €" at bounding box center [607, 144] width 33 height 13
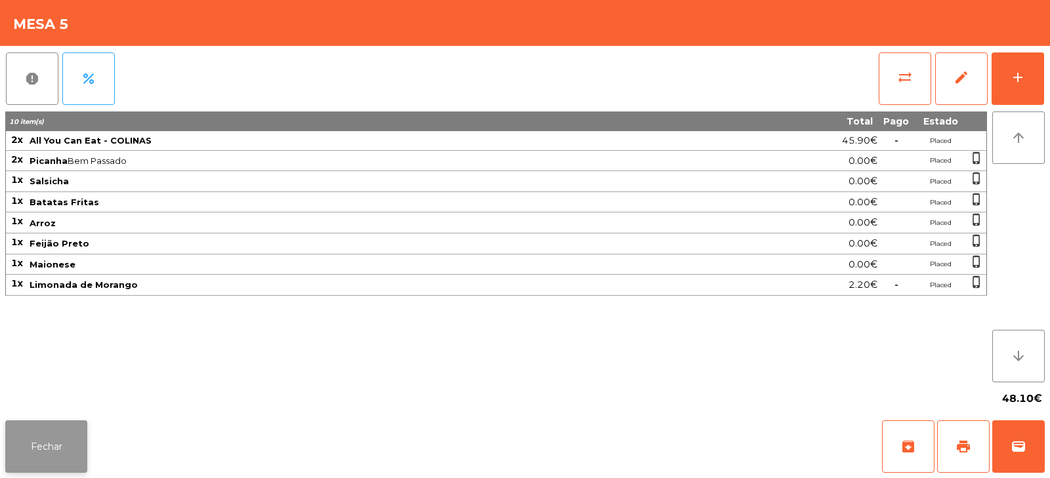
click at [45, 446] on button "Fechar" at bounding box center [46, 447] width 82 height 52
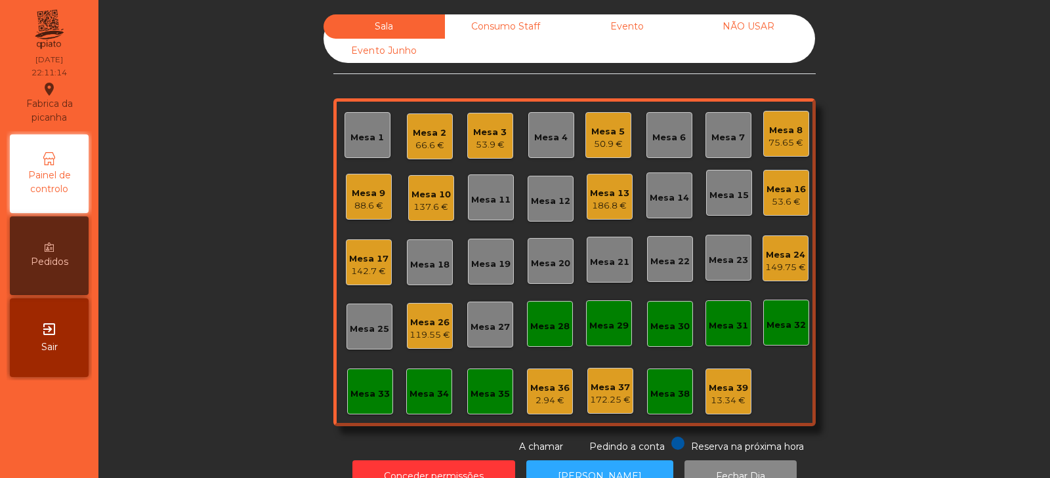
click at [185, 235] on div "Sala Consumo Staff Evento NÃO USAR Evento Junho Mesa 1 Mesa 2 66.6 € [GEOGRAPHI…" at bounding box center [574, 234] width 916 height 440
click at [215, 222] on div "Sala Consumo Staff Evento NÃO USAR Evento Junho Mesa 1 Mesa 2 66.6 € [GEOGRAPHI…" at bounding box center [574, 234] width 916 height 440
click at [905, 180] on div "Sala Consumo Staff Evento NÃO USAR Evento Junho Mesa 1 Mesa 2 66.6 € [GEOGRAPHI…" at bounding box center [574, 234] width 916 height 440
click at [723, 137] on div "Mesa 7" at bounding box center [727, 137] width 33 height 13
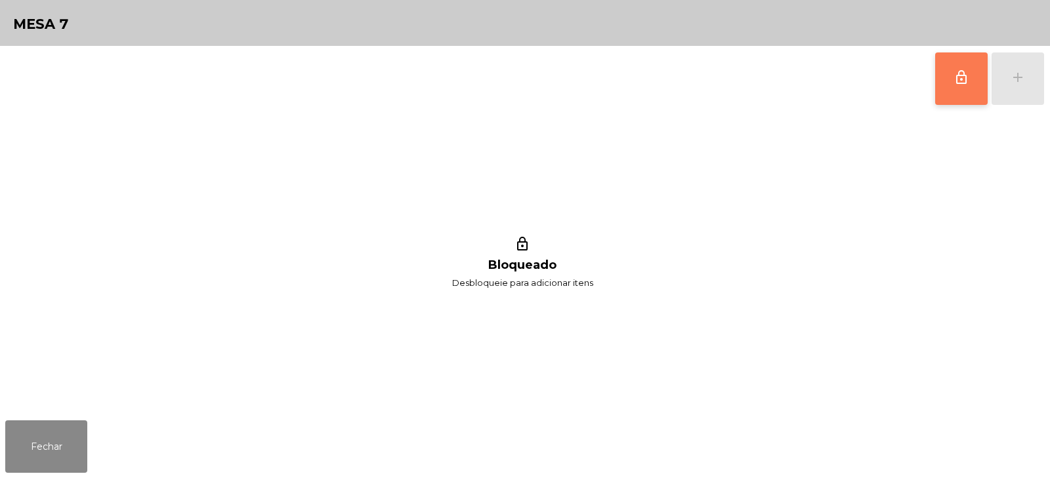
click at [955, 83] on span "lock_outline" at bounding box center [961, 78] width 16 height 16
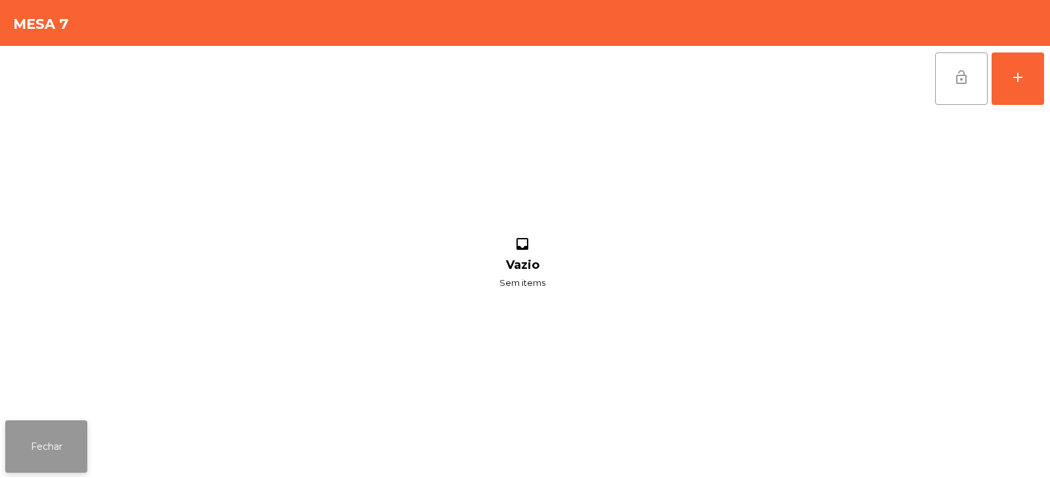
click at [34, 451] on button "Fechar" at bounding box center [46, 447] width 82 height 52
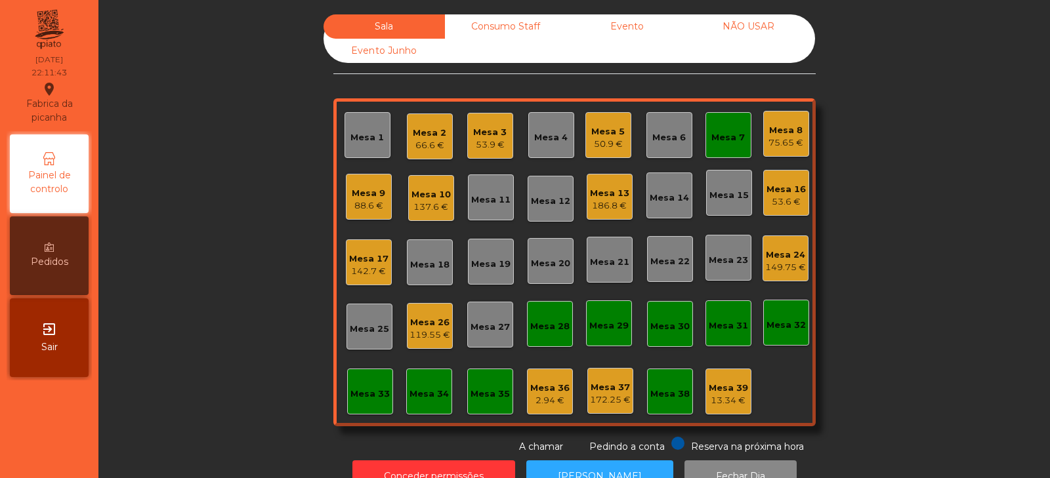
click at [725, 134] on div "Mesa 7" at bounding box center [727, 137] width 33 height 13
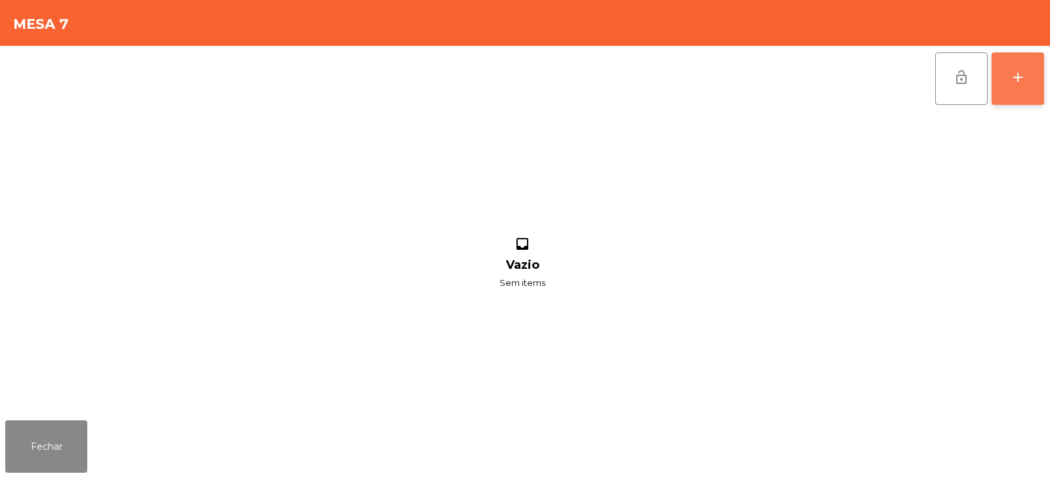
click at [1030, 83] on button "add" at bounding box center [1017, 78] width 52 height 52
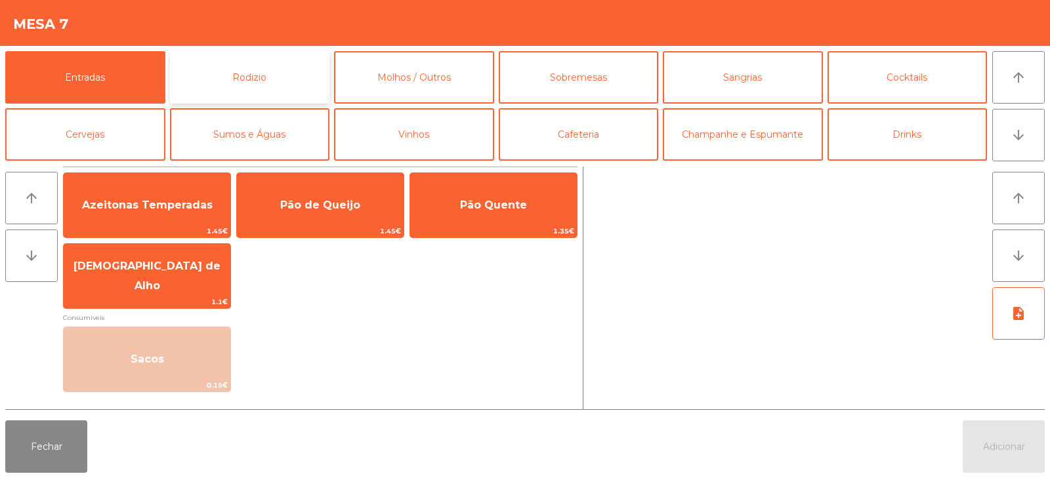
click at [265, 70] on button "Rodizio" at bounding box center [250, 77] width 160 height 52
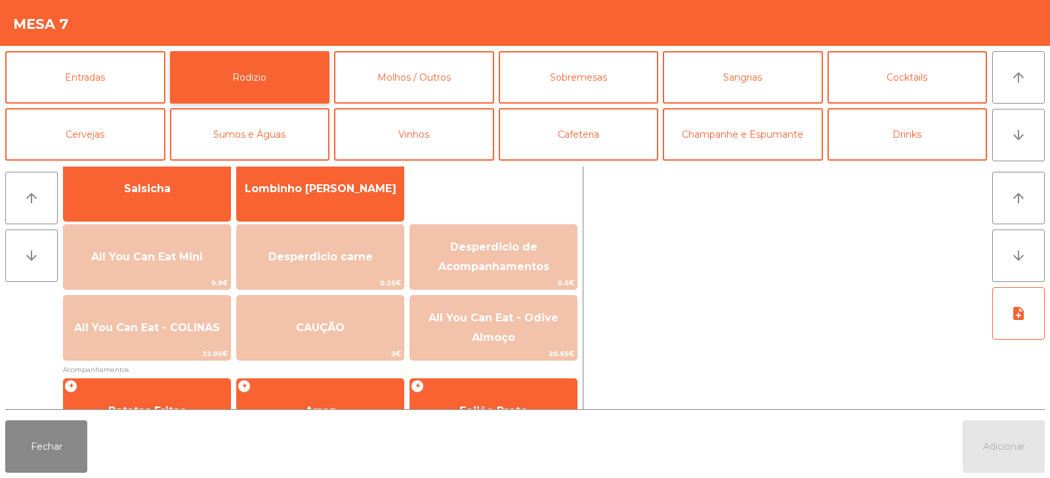
scroll to position [102, 0]
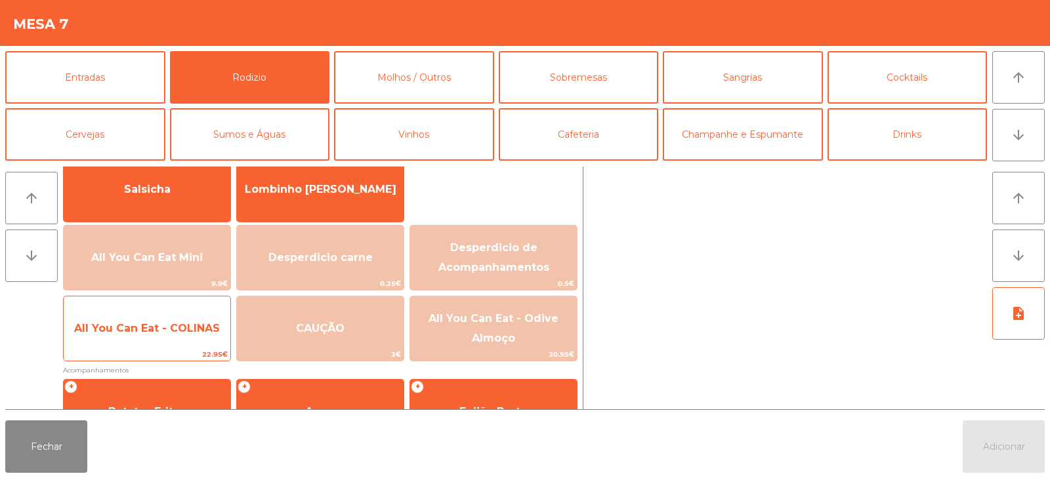
click at [149, 338] on span "All You Can Eat - COLINAS" at bounding box center [147, 328] width 167 height 35
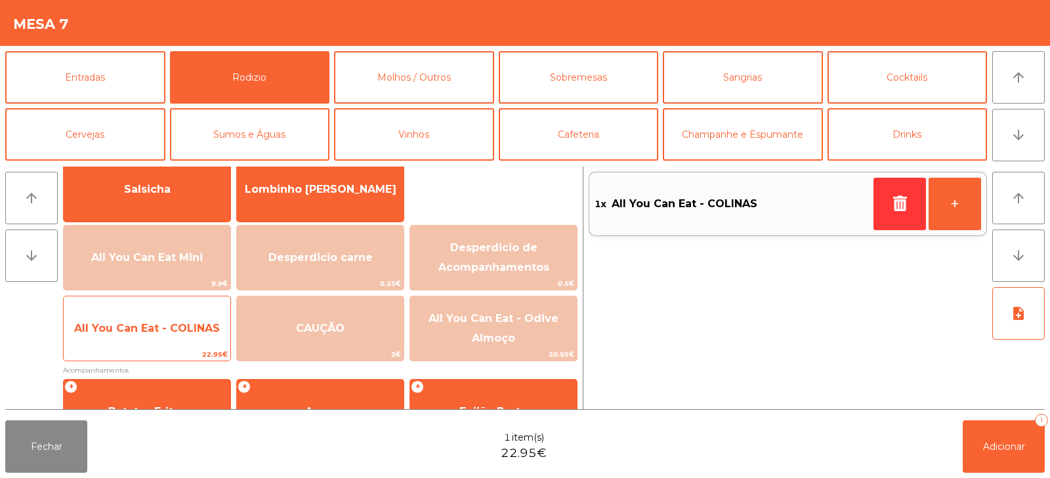
click at [127, 339] on span "All You Can Eat - COLINAS" at bounding box center [147, 328] width 167 height 35
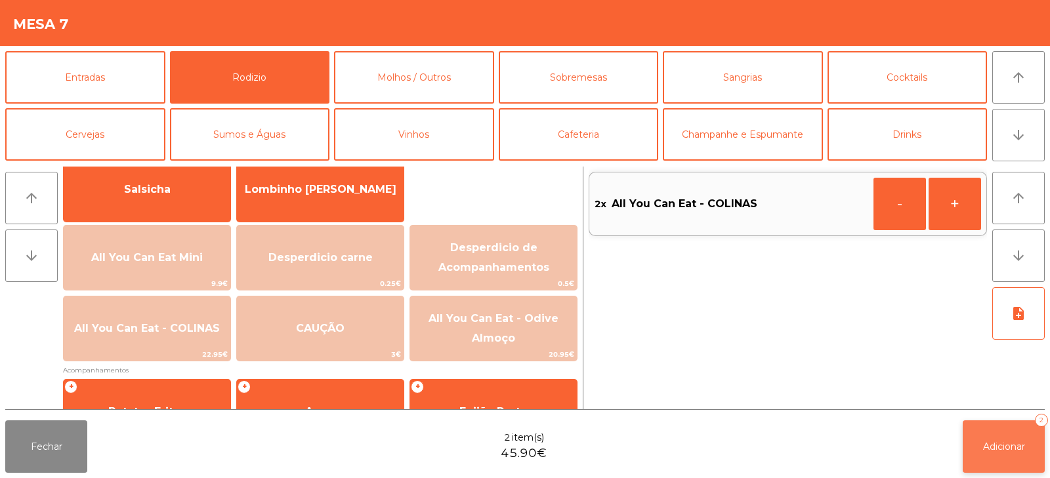
click at [995, 453] on button "Adicionar 2" at bounding box center [1004, 447] width 82 height 52
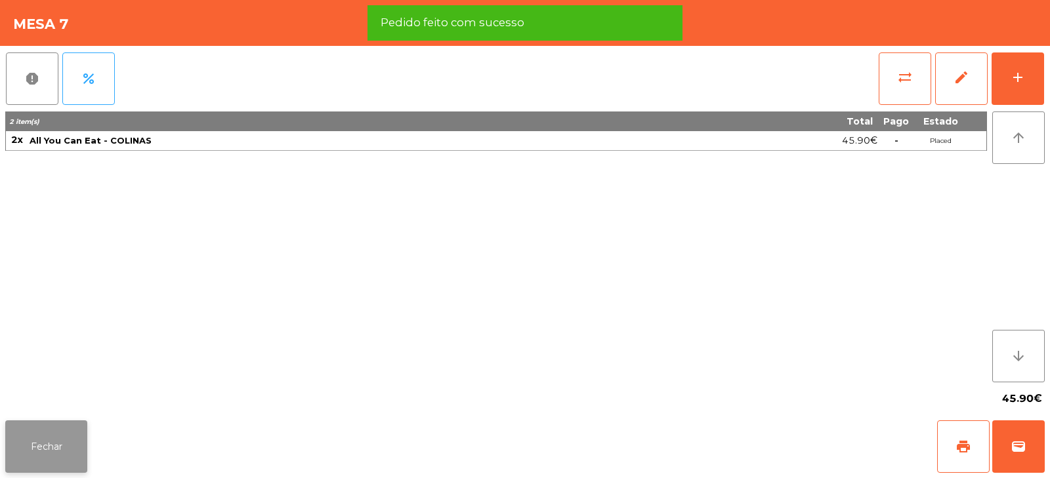
click at [55, 446] on button "Fechar" at bounding box center [46, 447] width 82 height 52
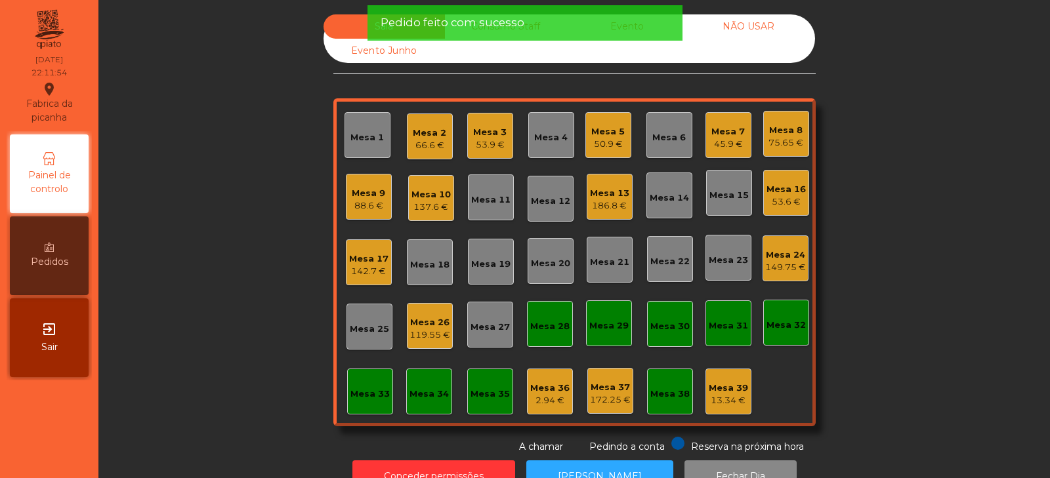
click at [262, 227] on div "Sala Consumo Staff Evento NÃO USAR Evento Junho Mesa 1 Mesa 2 66.6 € Mesa 3 53.…" at bounding box center [574, 234] width 916 height 440
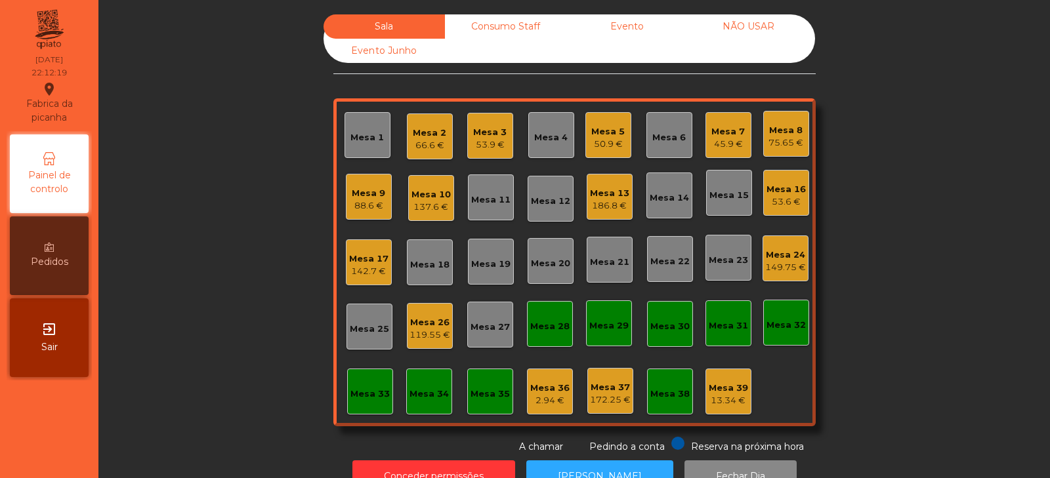
click at [670, 126] on div "Mesa 6" at bounding box center [668, 135] width 33 height 18
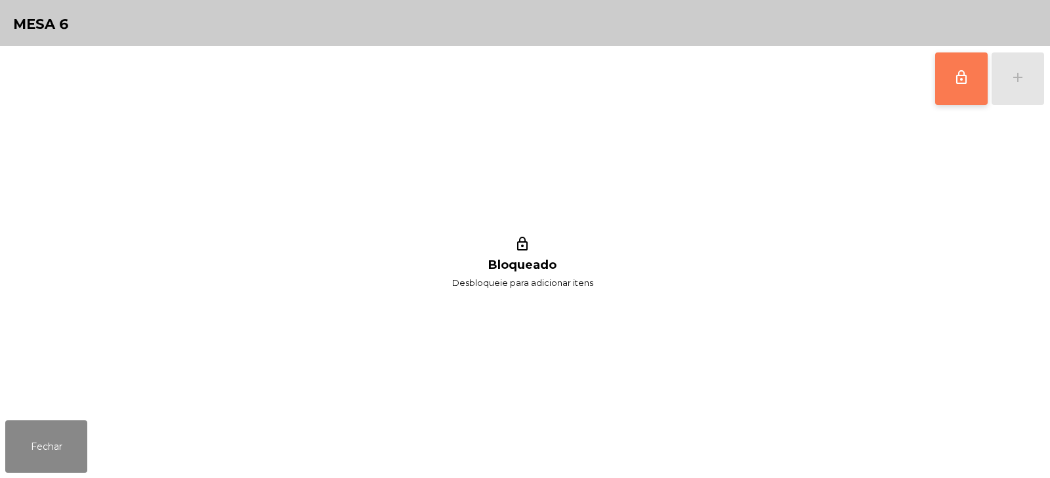
click at [953, 76] on span "lock_outline" at bounding box center [961, 78] width 16 height 16
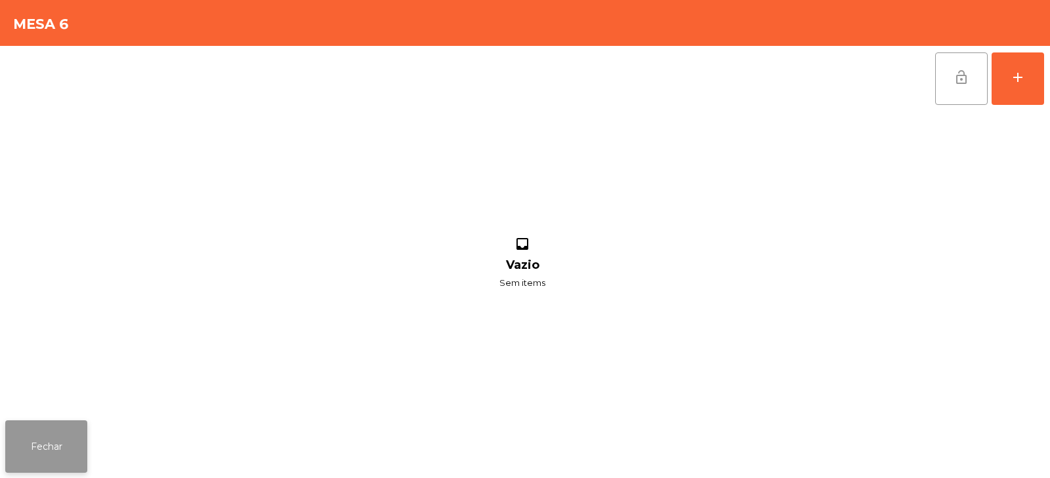
click at [28, 451] on button "Fechar" at bounding box center [46, 447] width 82 height 52
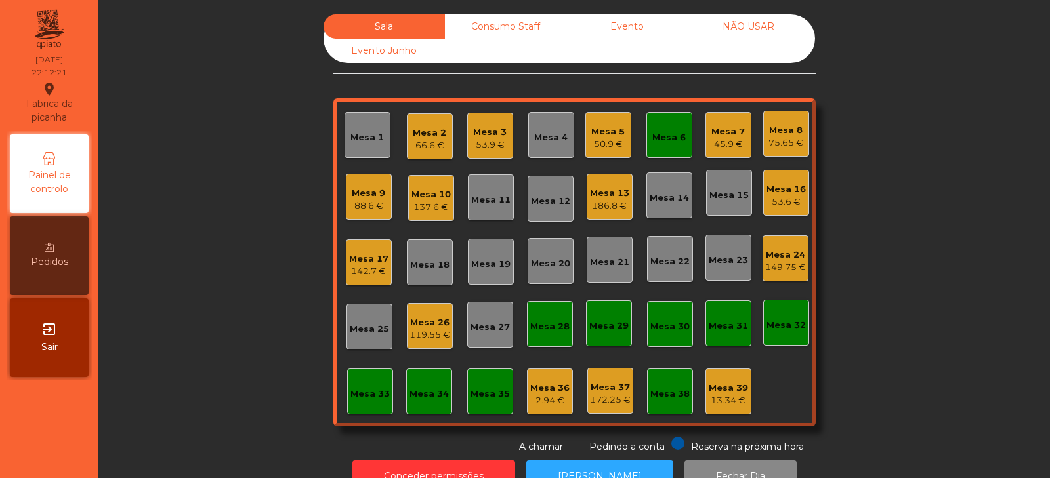
click at [730, 126] on div "Mesa 7" at bounding box center [727, 131] width 33 height 13
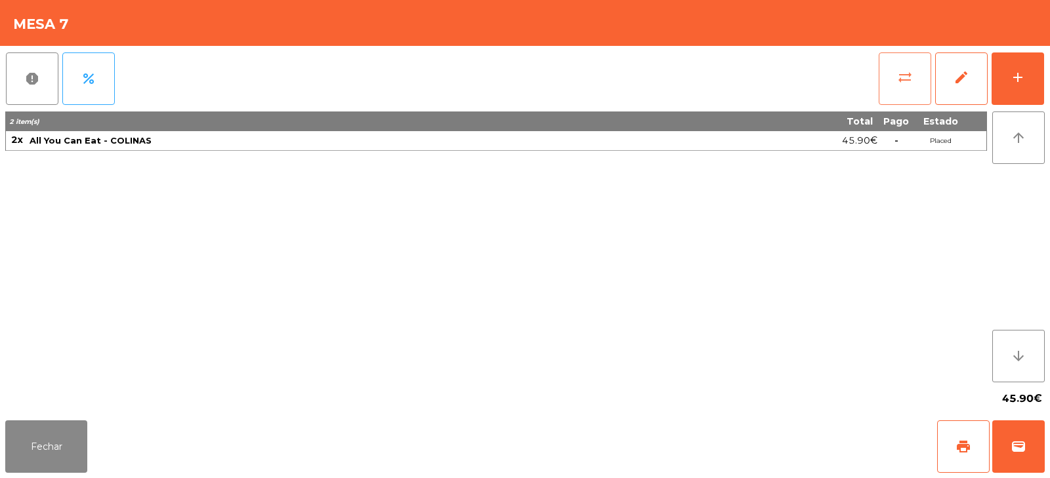
click at [892, 71] on button "sync_alt" at bounding box center [905, 78] width 52 height 52
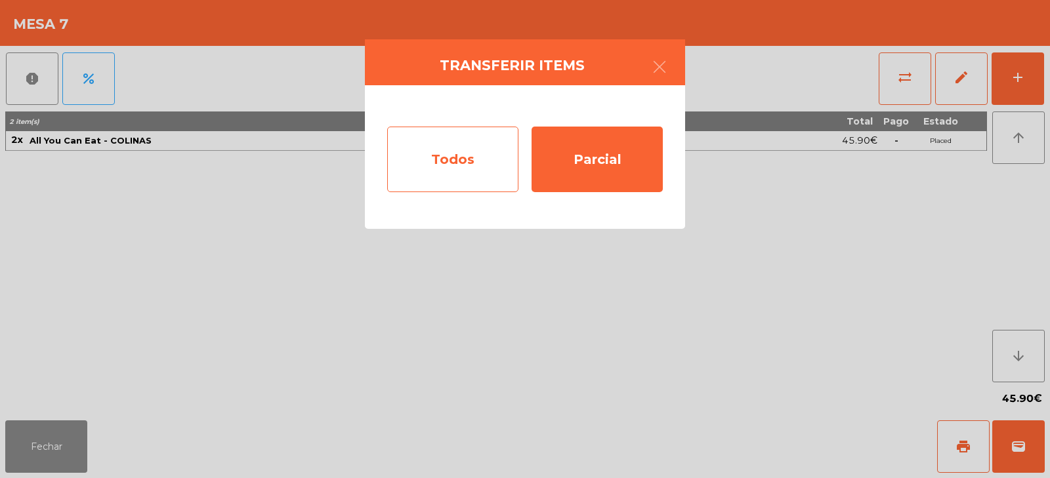
click at [463, 169] on div "Todos" at bounding box center [452, 160] width 131 height 66
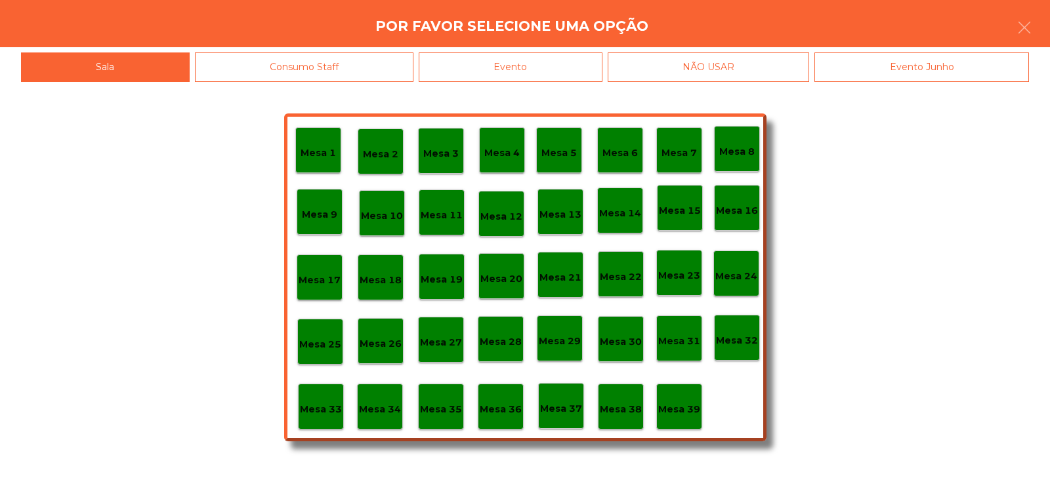
click at [625, 155] on p "Mesa 6" at bounding box center [619, 153] width 35 height 15
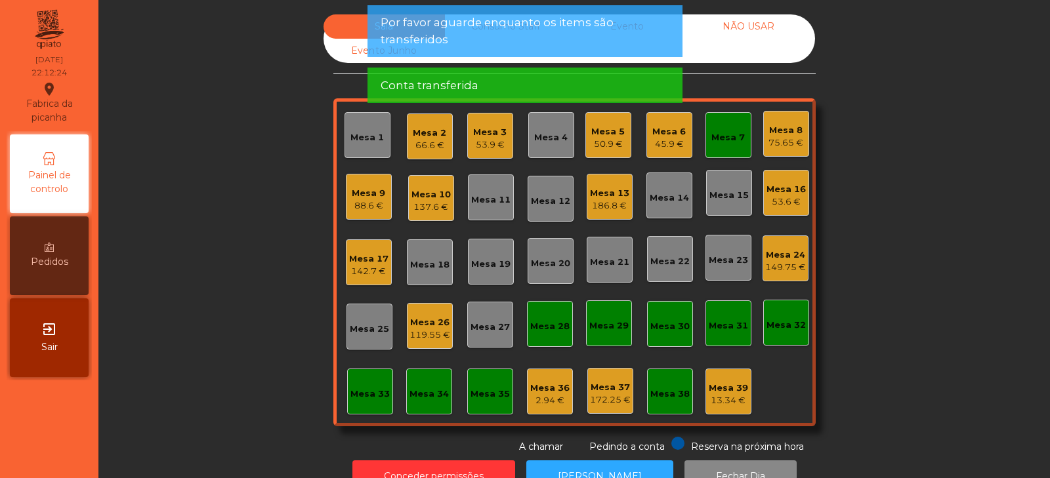
click at [715, 139] on div "Mesa 7" at bounding box center [727, 137] width 33 height 13
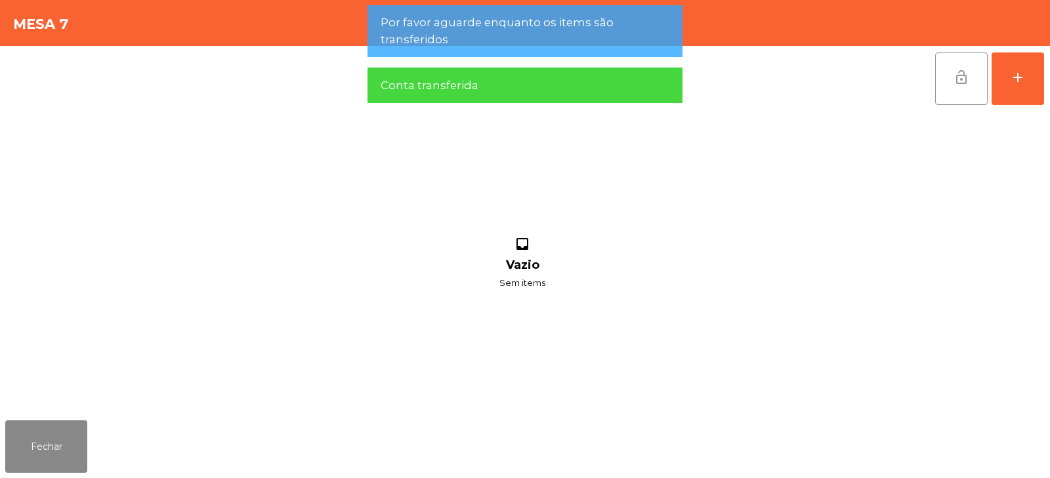
click at [952, 79] on button "lock_open" at bounding box center [961, 78] width 52 height 52
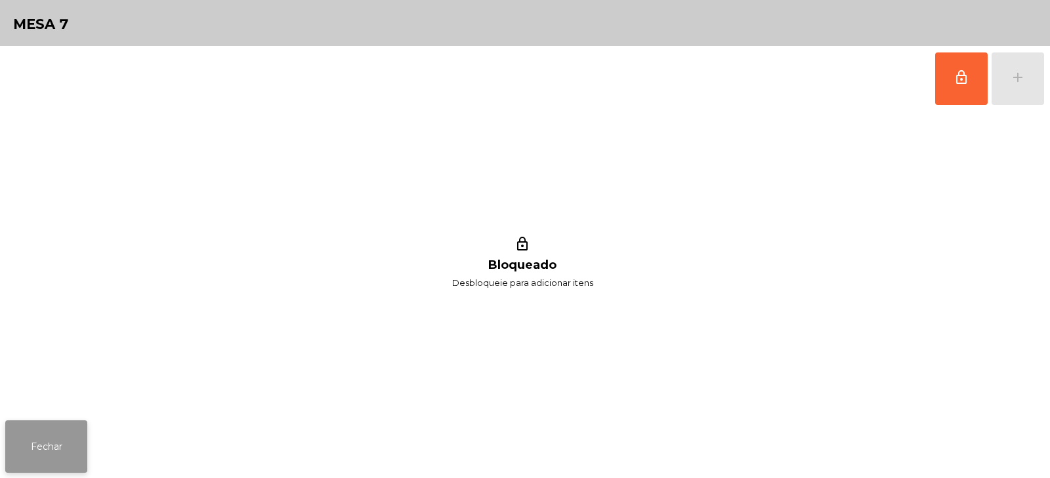
click at [66, 433] on button "Fechar" at bounding box center [46, 447] width 82 height 52
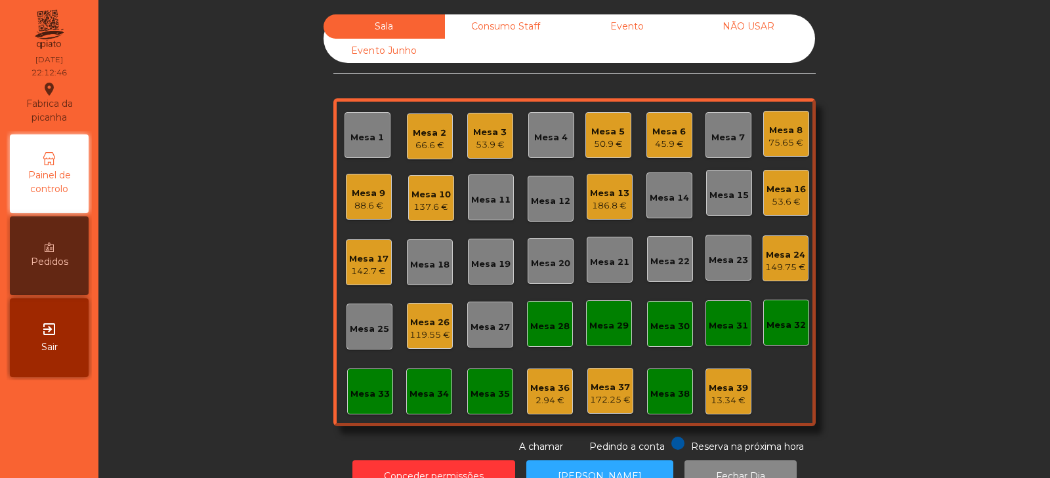
click at [889, 269] on div "Sala Consumo Staff Evento NÃO USAR Evento Junho Mesa 1 Mesa 2 66.6 € Mesa 3 53.…" at bounding box center [574, 234] width 916 height 440
click at [772, 196] on div "53.6 €" at bounding box center [785, 202] width 39 height 13
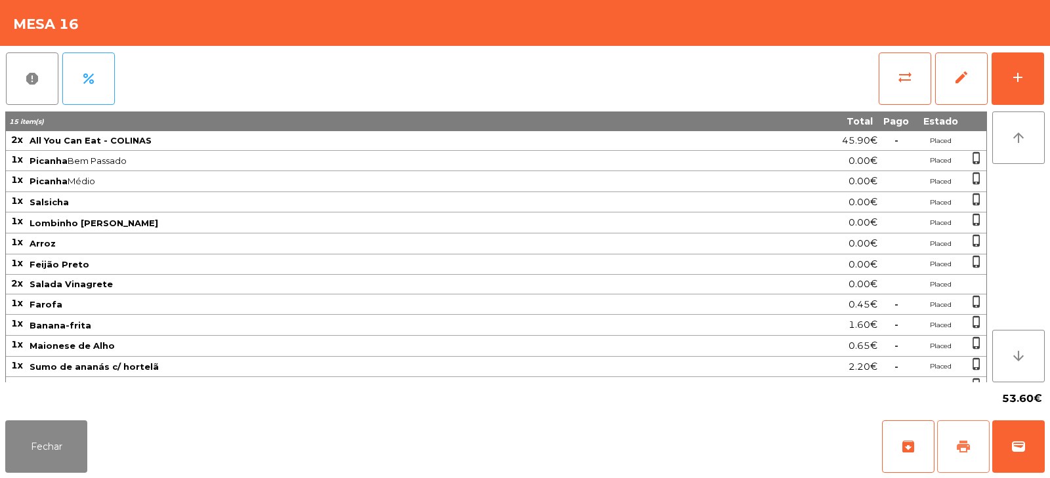
click at [966, 439] on span "print" at bounding box center [963, 447] width 16 height 16
click at [26, 448] on button "Fechar" at bounding box center [46, 447] width 82 height 52
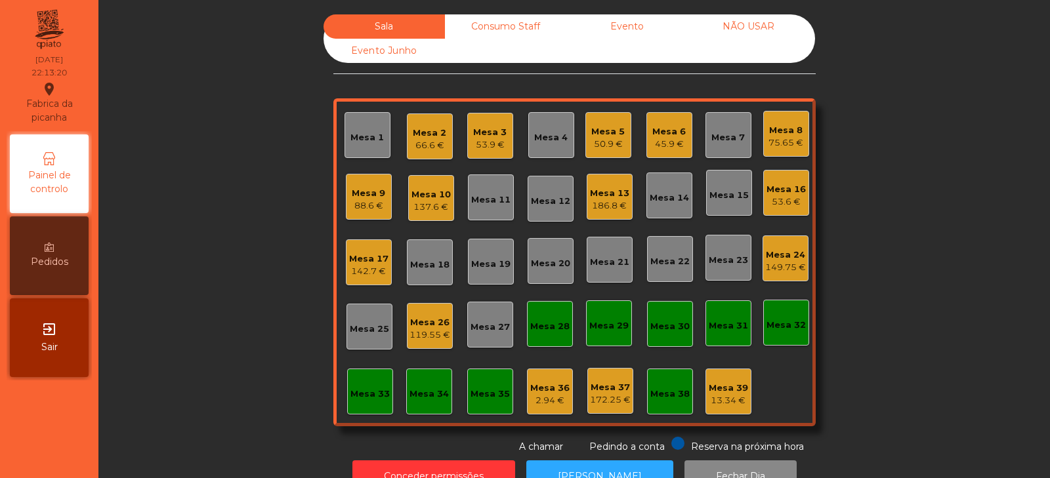
click at [245, 189] on div "Sala Consumo Staff Evento NÃO USAR Evento Junho Mesa 1 Mesa 2 66.6 € Mesa 3 53.…" at bounding box center [574, 234] width 916 height 440
click at [422, 336] on div "119.55 €" at bounding box center [429, 335] width 41 height 13
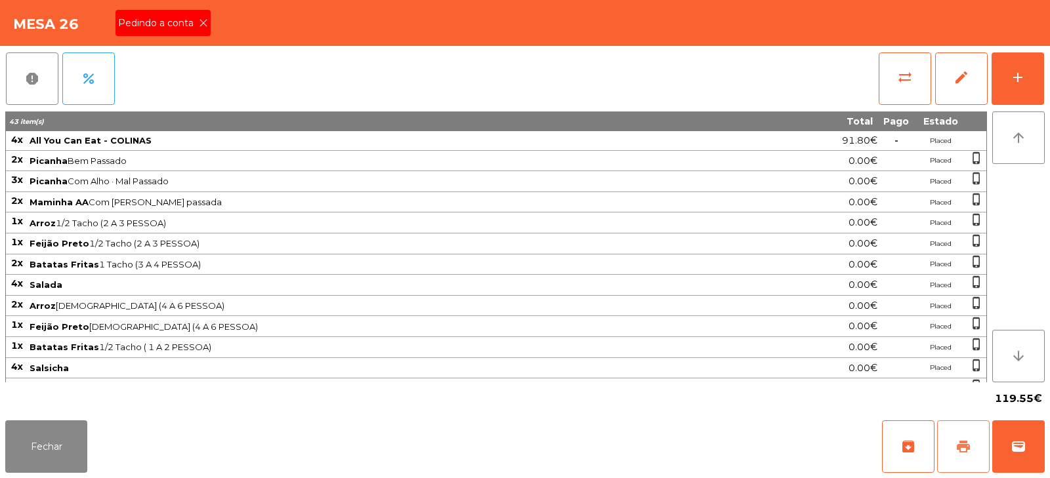
click at [959, 459] on button "print" at bounding box center [963, 447] width 52 height 52
click at [22, 421] on button "Fechar" at bounding box center [46, 447] width 82 height 52
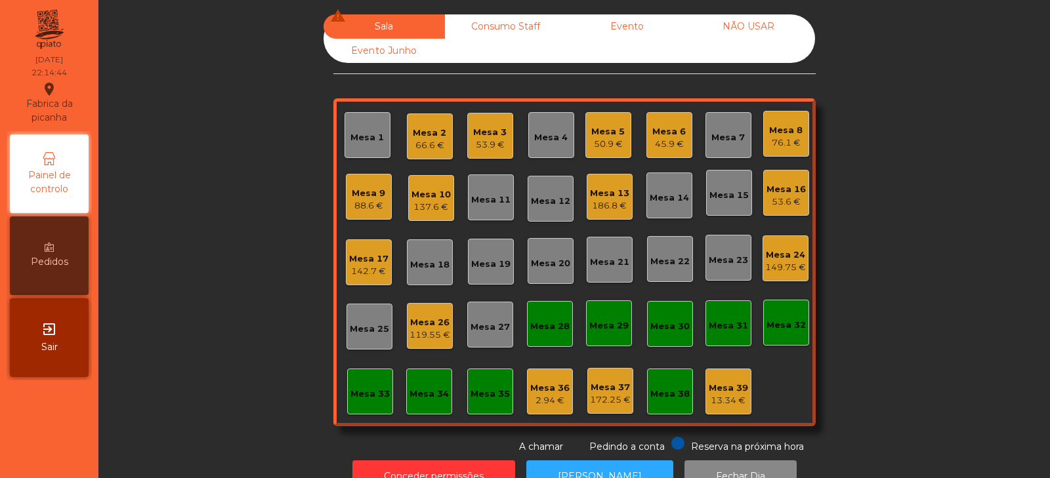
click at [414, 327] on div "Mesa 26" at bounding box center [429, 322] width 41 height 13
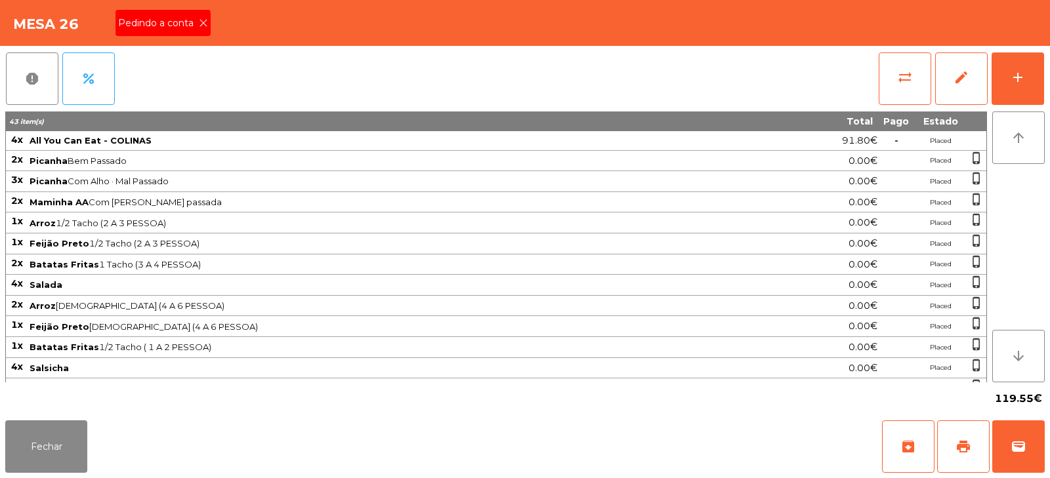
click at [207, 23] on icon at bounding box center [203, 22] width 9 height 9
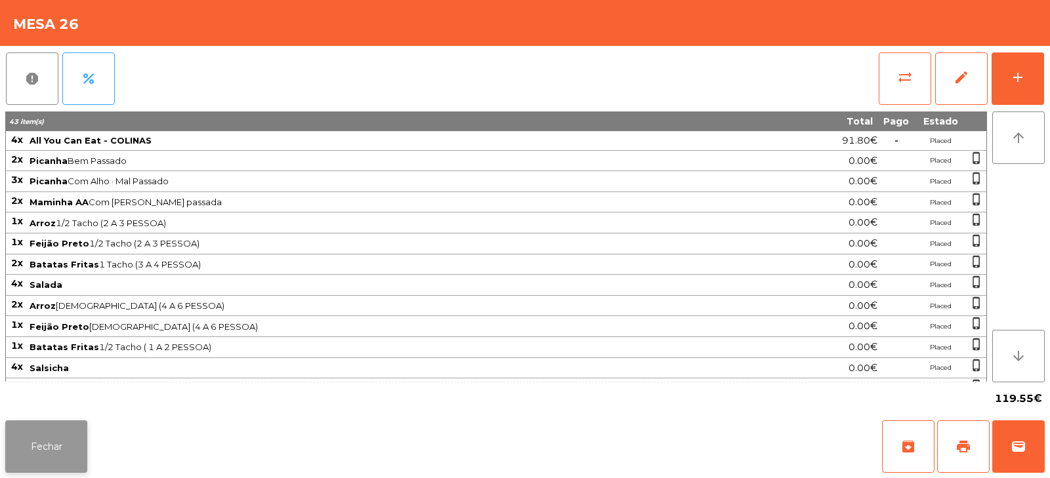
click at [20, 451] on button "Fechar" at bounding box center [46, 447] width 82 height 52
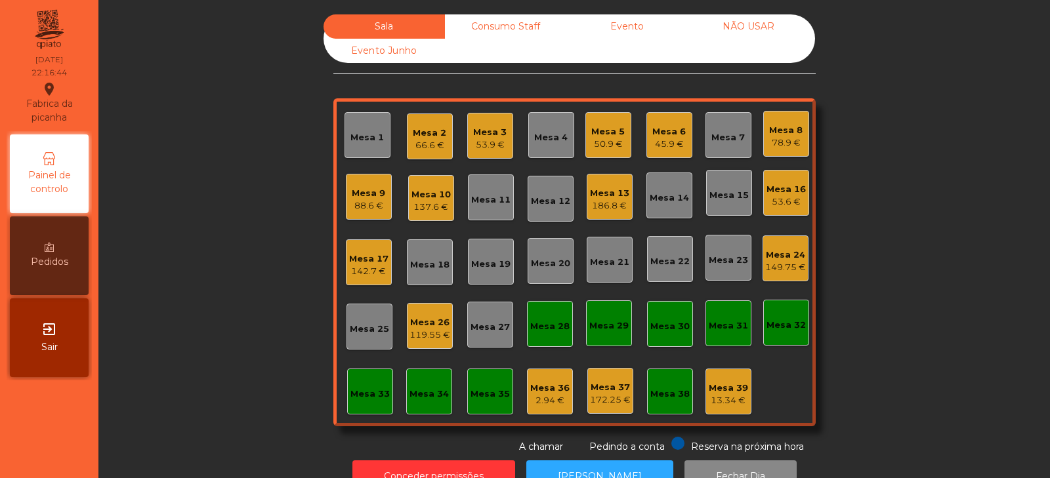
click at [794, 192] on div "Mesa 16" at bounding box center [785, 189] width 39 height 13
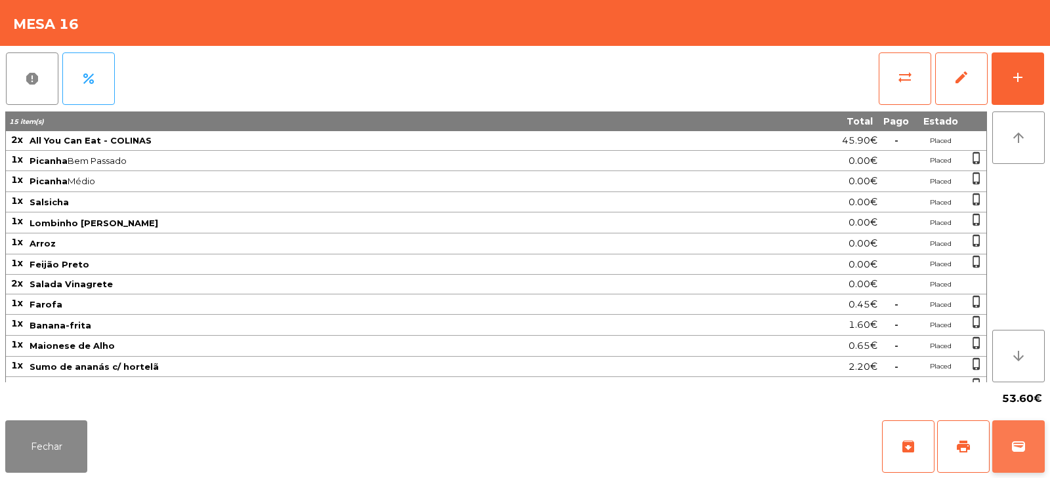
click at [1017, 443] on span "wallet" at bounding box center [1018, 447] width 16 height 16
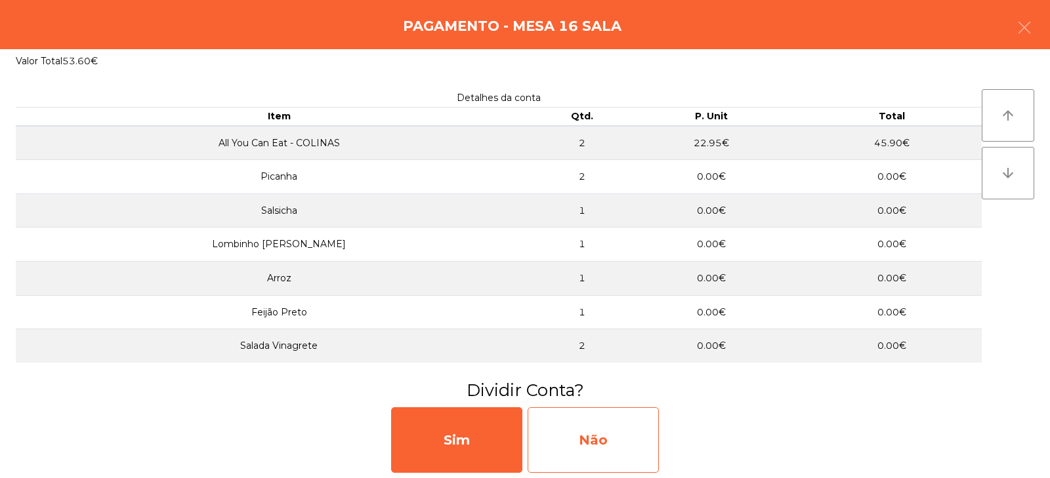
click at [606, 457] on div "Não" at bounding box center [593, 440] width 131 height 66
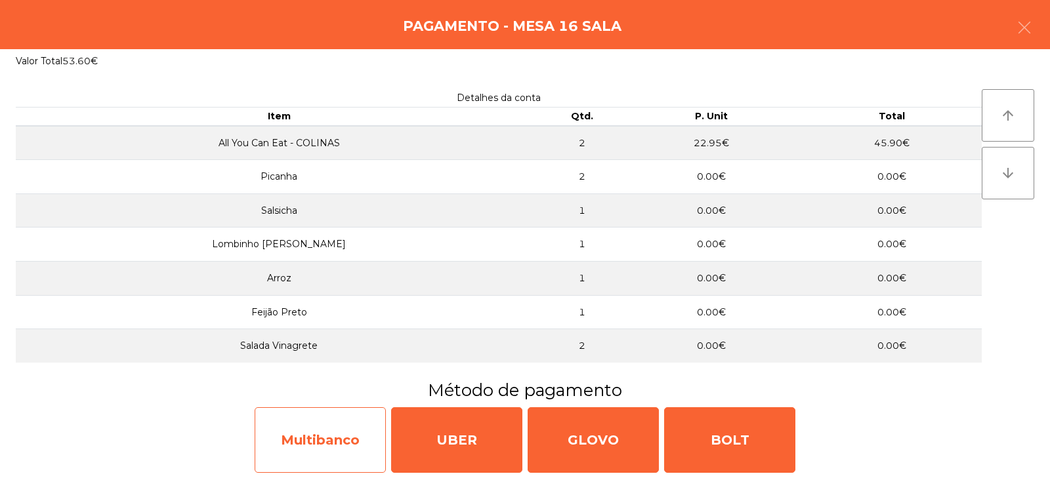
click at [325, 436] on div "Multibanco" at bounding box center [320, 440] width 131 height 66
select select "**"
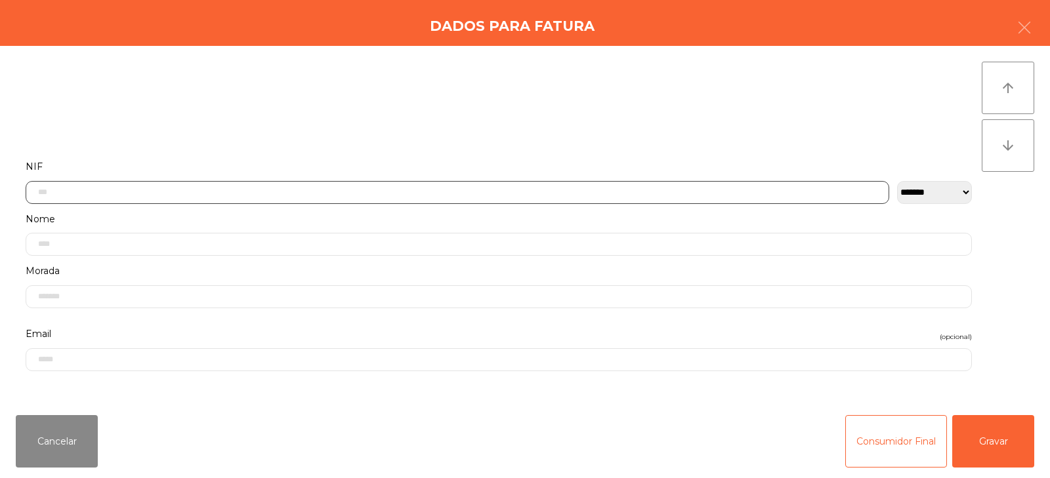
click at [285, 196] on input "text" at bounding box center [457, 192] width 863 height 23
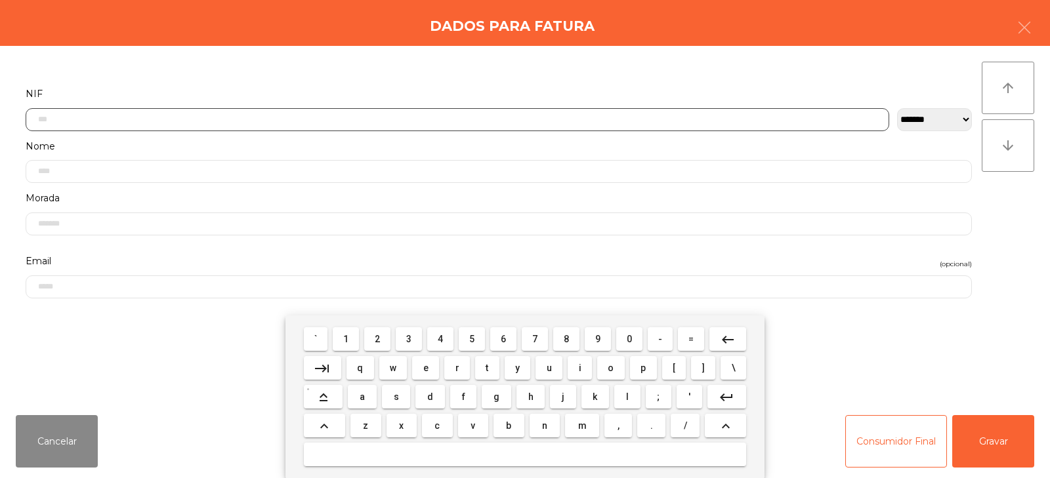
scroll to position [96, 0]
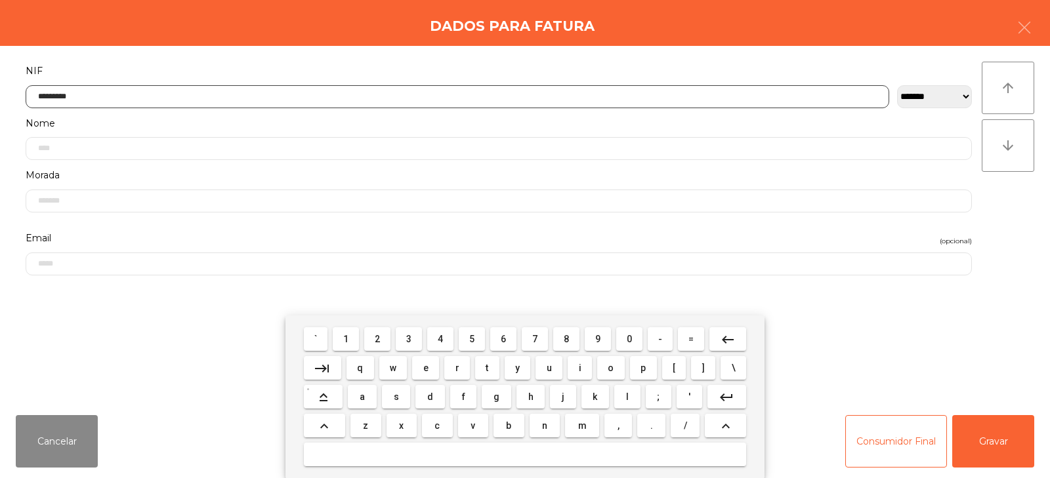
type input "*********"
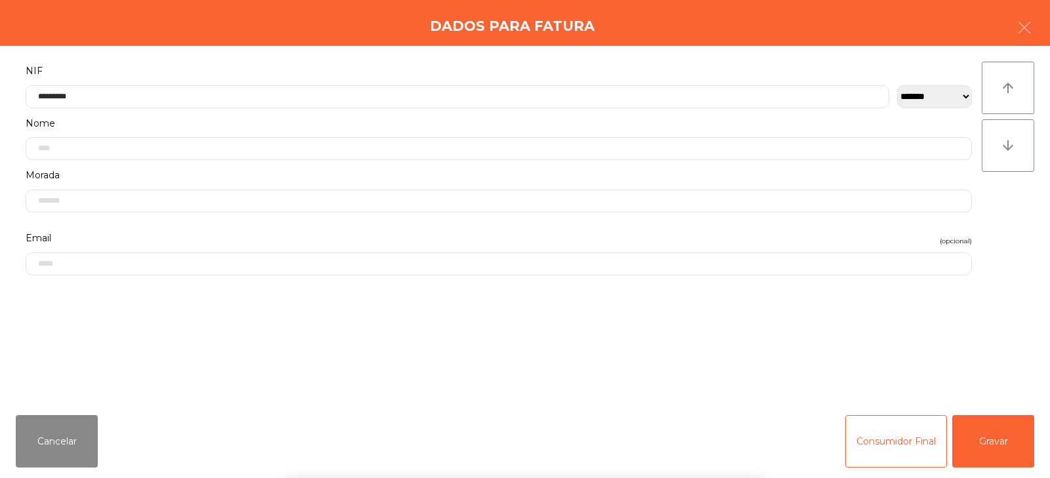
click at [987, 443] on div "` 1 2 3 4 5 6 7 8 9 0 - = keyboard_backspace keyboard_tab q w e r t y u i o p […" at bounding box center [525, 397] width 1050 height 163
click at [986, 439] on button "Gravar" at bounding box center [993, 441] width 82 height 52
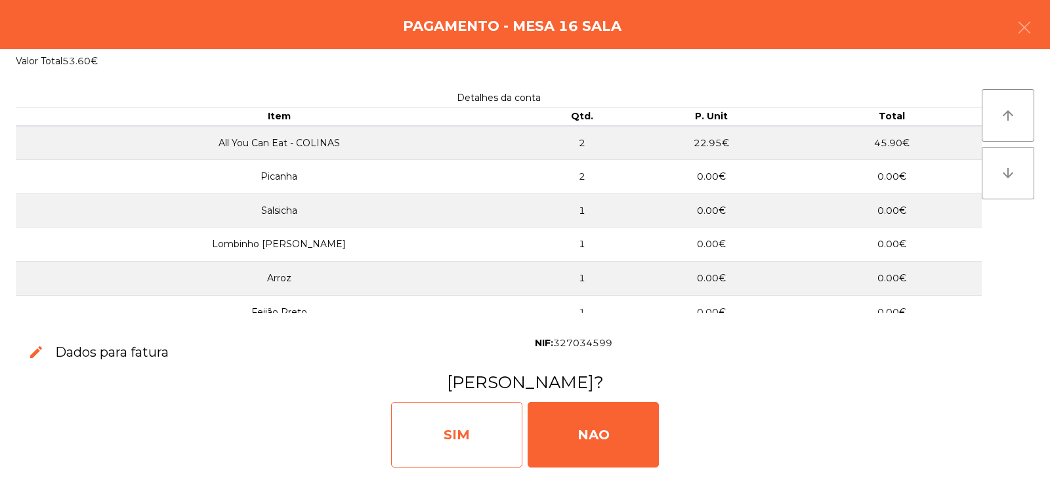
click at [444, 421] on div "SIM" at bounding box center [456, 435] width 131 height 66
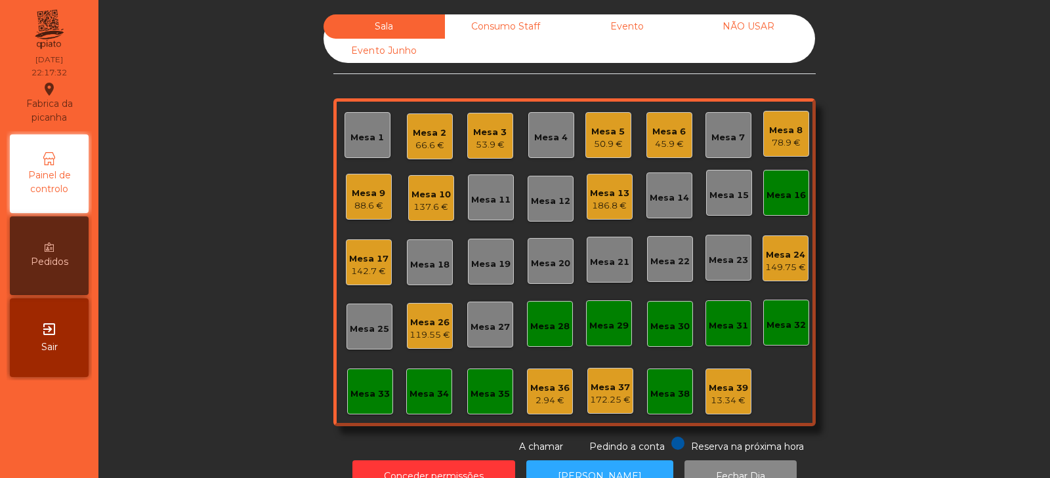
click at [876, 188] on div "Sala Consumo Staff Evento NÃO USAR Evento Junho Mesa 1 Mesa 2 66.6 € Mesa 3 53.…" at bounding box center [574, 234] width 916 height 440
click at [421, 326] on div "Mesa 26" at bounding box center [429, 322] width 41 height 13
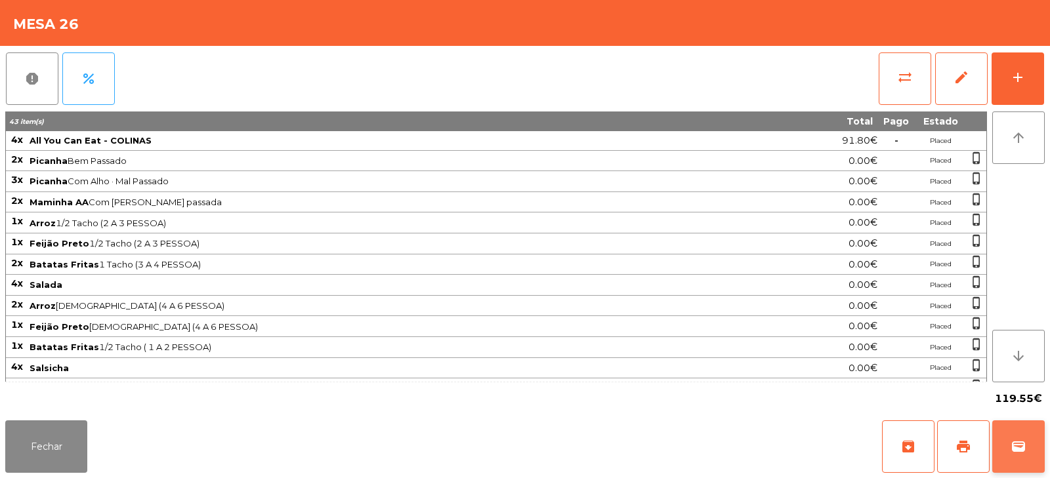
click at [1016, 446] on span "wallet" at bounding box center [1018, 447] width 16 height 16
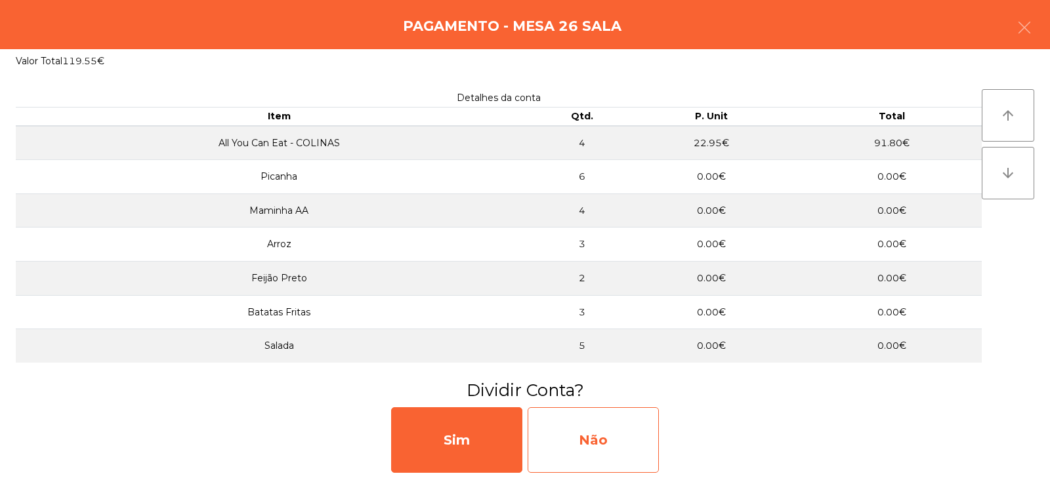
click at [582, 446] on div "Não" at bounding box center [593, 440] width 131 height 66
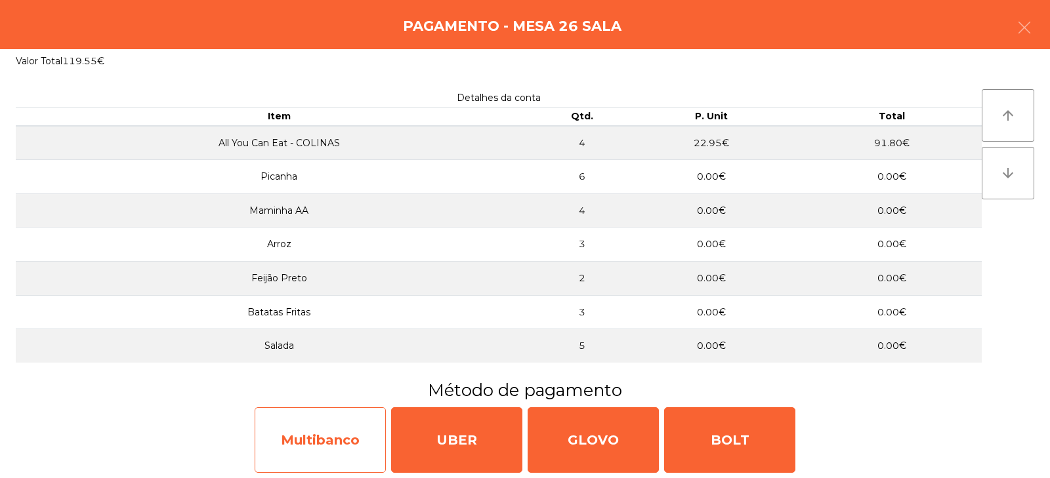
click at [308, 449] on div "Multibanco" at bounding box center [320, 440] width 131 height 66
select select "**"
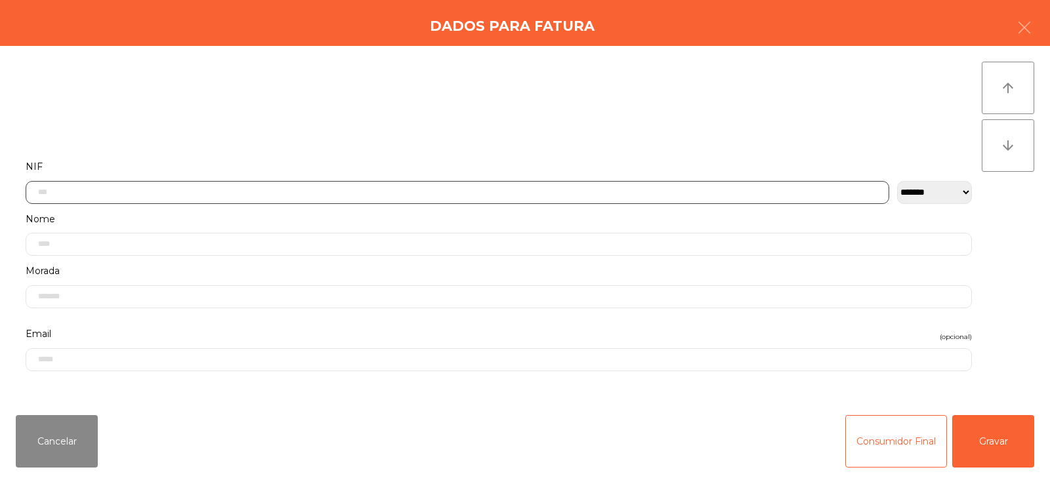
click at [302, 193] on input "text" at bounding box center [457, 192] width 863 height 23
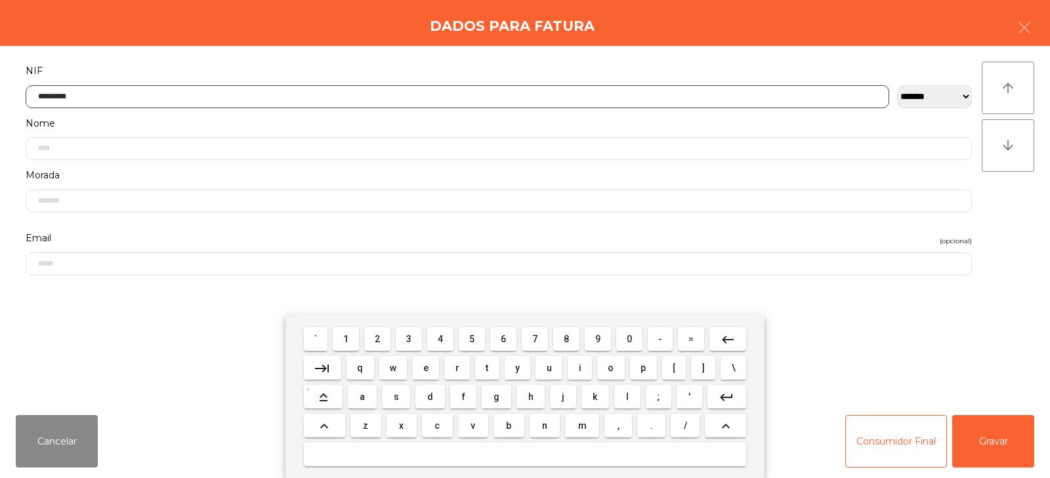
type input "*********"
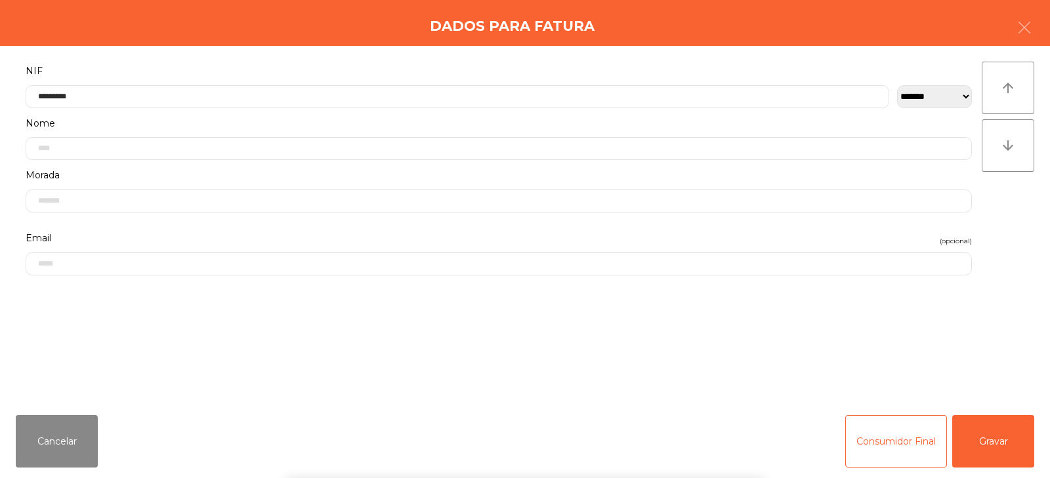
click at [987, 448] on div "` 1 2 3 4 5 6 7 8 9 0 - = keyboard_backspace keyboard_tab q w e r t y u i o p […" at bounding box center [525, 397] width 1050 height 163
click at [995, 432] on button "Gravar" at bounding box center [993, 441] width 82 height 52
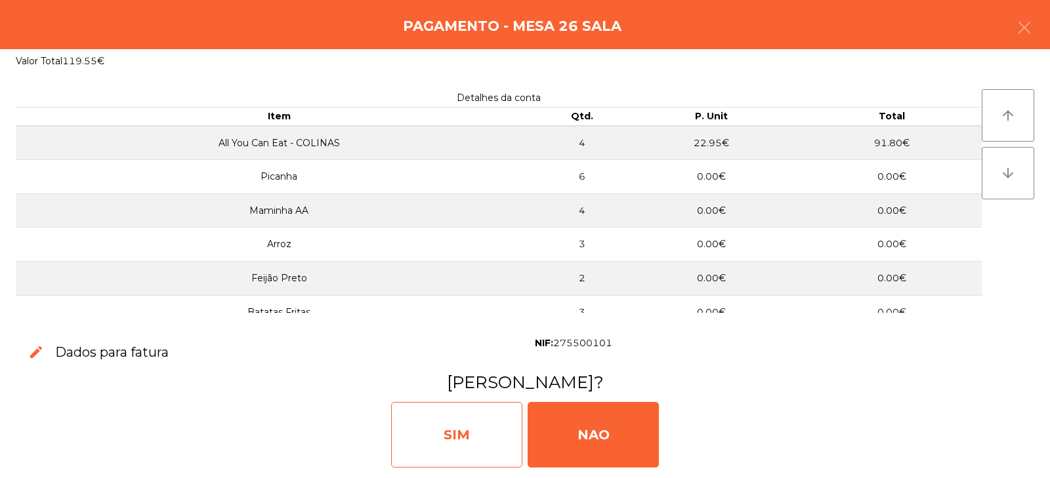
click at [451, 435] on div "SIM" at bounding box center [456, 435] width 131 height 66
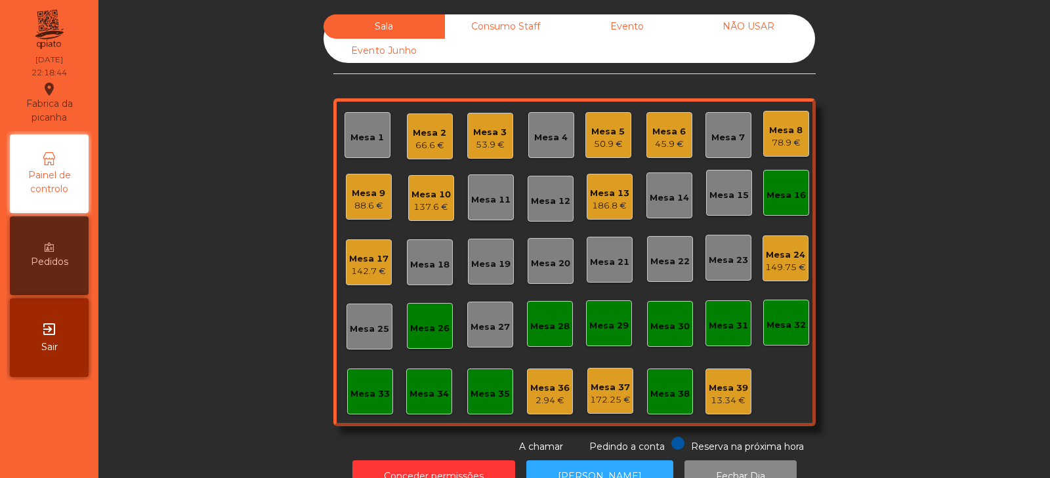
click at [425, 149] on div "66.6 €" at bounding box center [429, 145] width 33 height 13
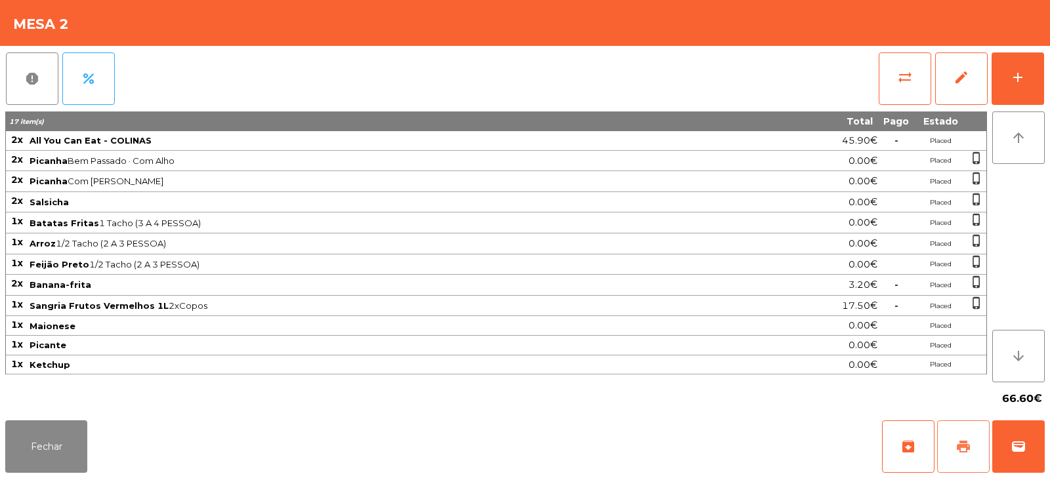
click at [954, 436] on button "print" at bounding box center [963, 447] width 52 height 52
click at [971, 449] on button "print" at bounding box center [963, 447] width 52 height 52
click at [36, 451] on button "Fechar" at bounding box center [46, 447] width 82 height 52
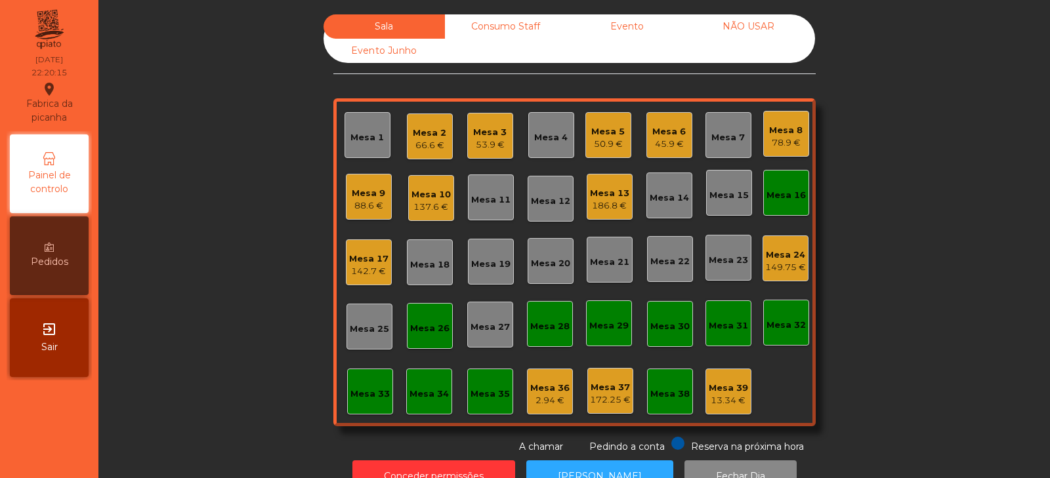
click at [346, 197] on div "Mesa 9 88.6 €" at bounding box center [369, 197] width 46 height 46
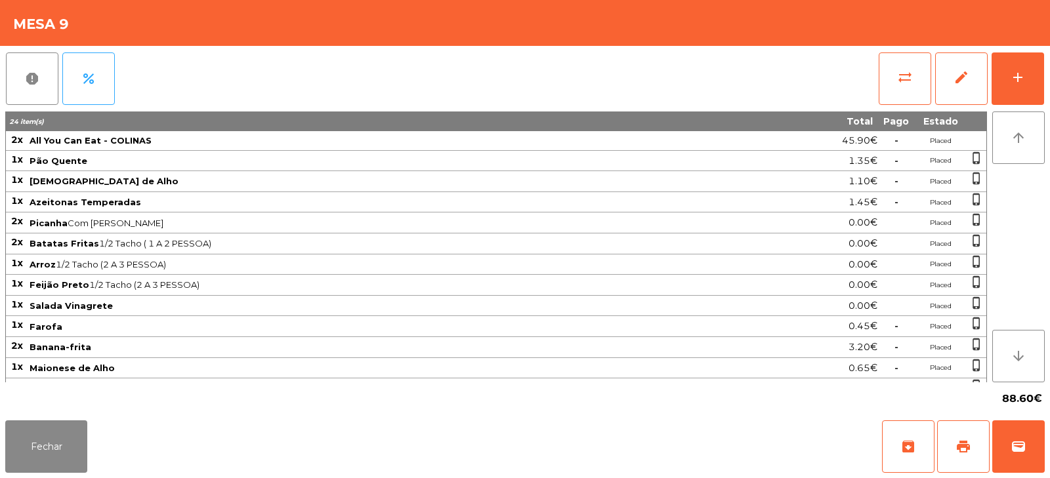
scroll to position [121, 0]
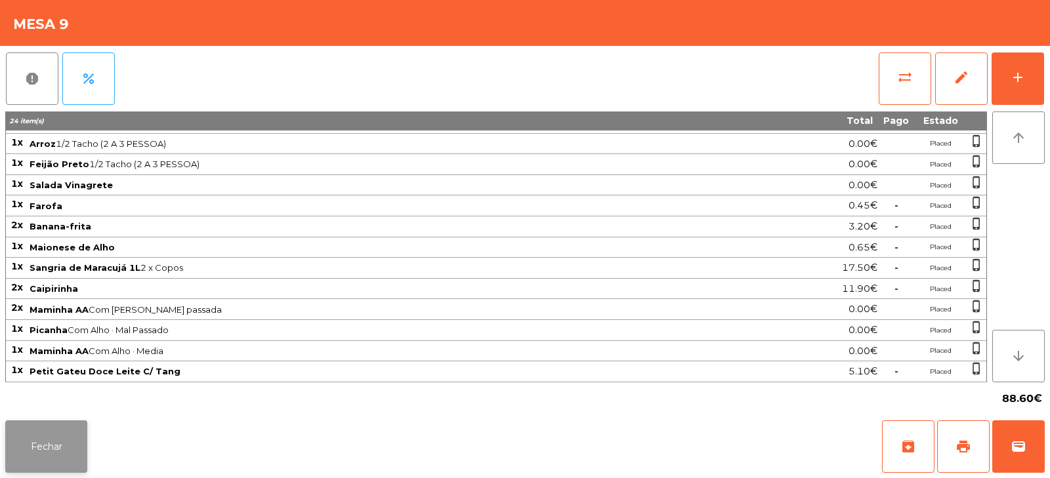
click at [24, 448] on button "Fechar" at bounding box center [46, 447] width 82 height 52
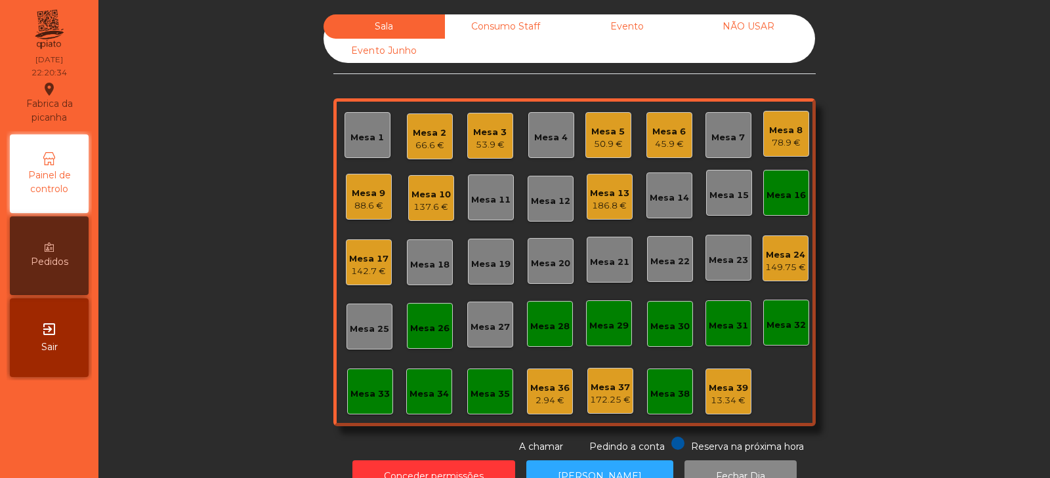
click at [786, 204] on div "Mesa 16" at bounding box center [786, 193] width 46 height 46
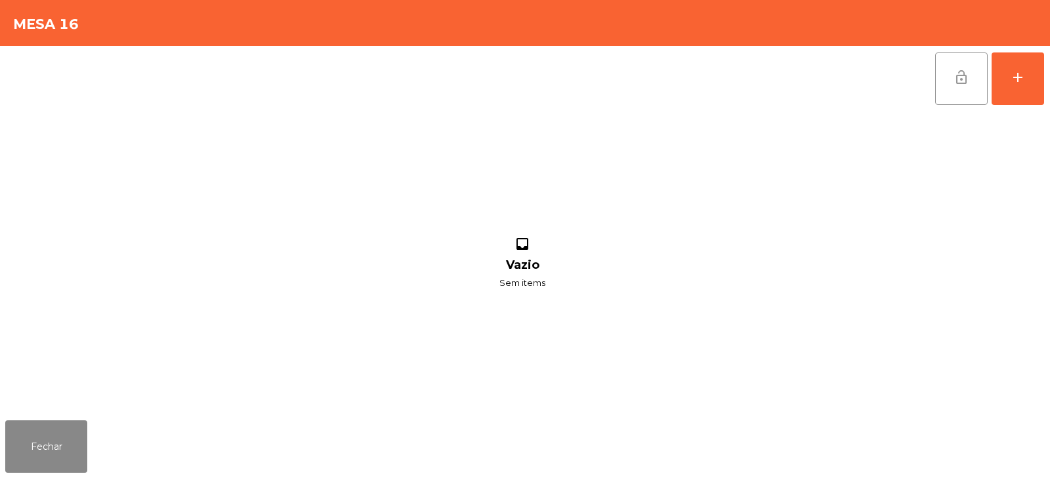
click at [947, 93] on button "lock_open" at bounding box center [961, 78] width 52 height 52
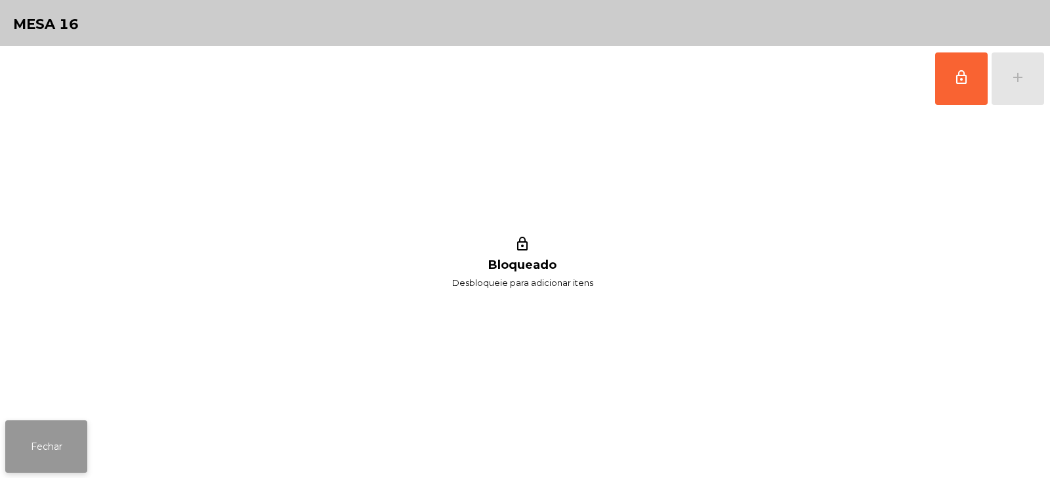
click at [54, 440] on button "Fechar" at bounding box center [46, 447] width 82 height 52
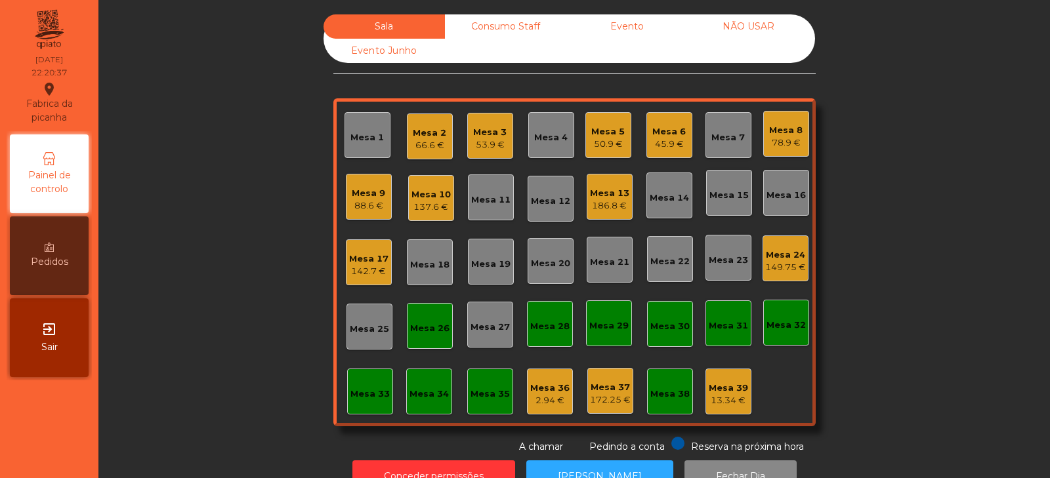
click at [426, 341] on div "Mesa 26" at bounding box center [430, 326] width 46 height 46
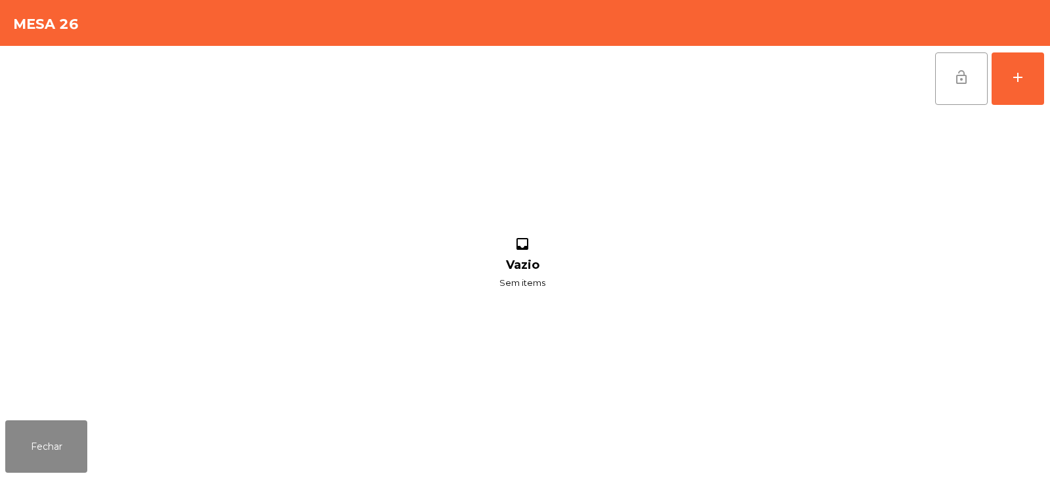
click at [949, 94] on button "lock_open" at bounding box center [961, 78] width 52 height 52
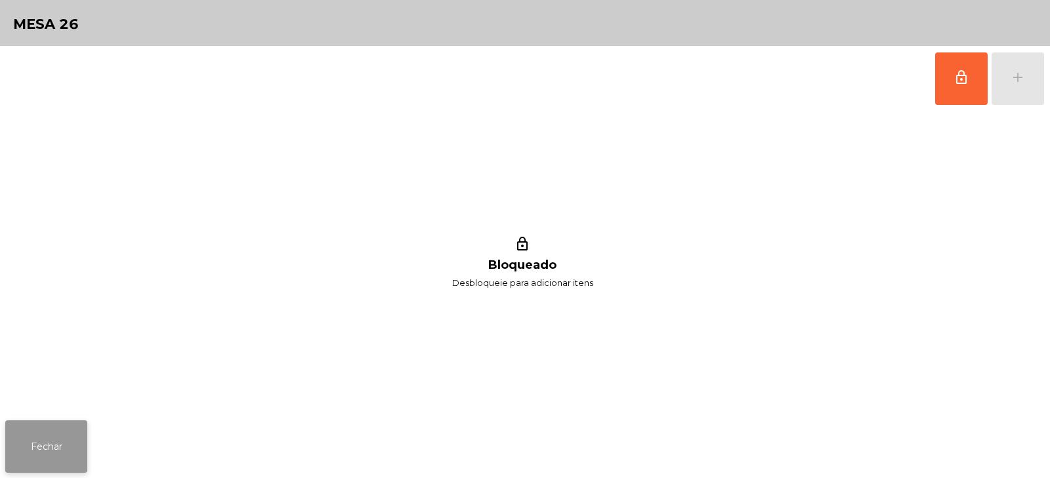
click at [51, 460] on button "Fechar" at bounding box center [46, 447] width 82 height 52
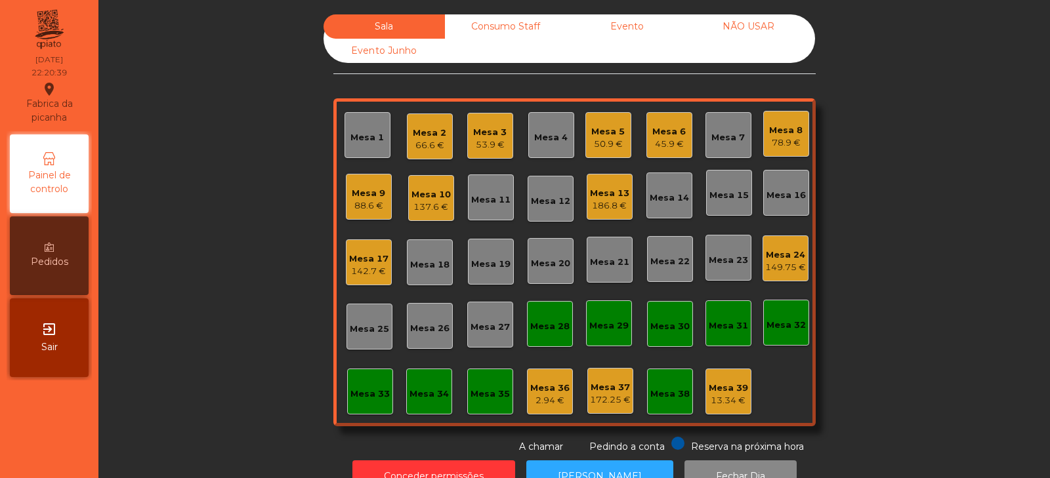
click at [424, 148] on div "66.6 €" at bounding box center [429, 145] width 33 height 13
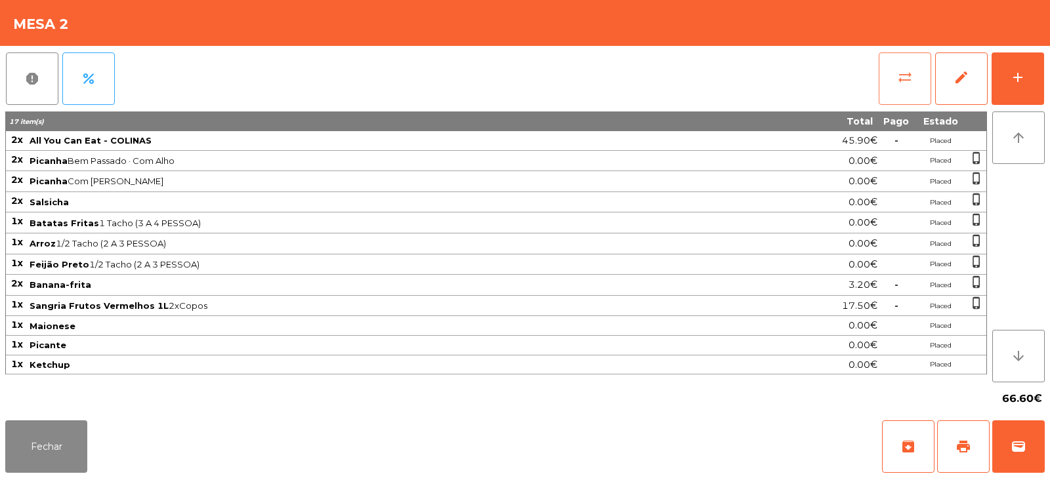
click at [888, 73] on button "sync_alt" at bounding box center [905, 78] width 52 height 52
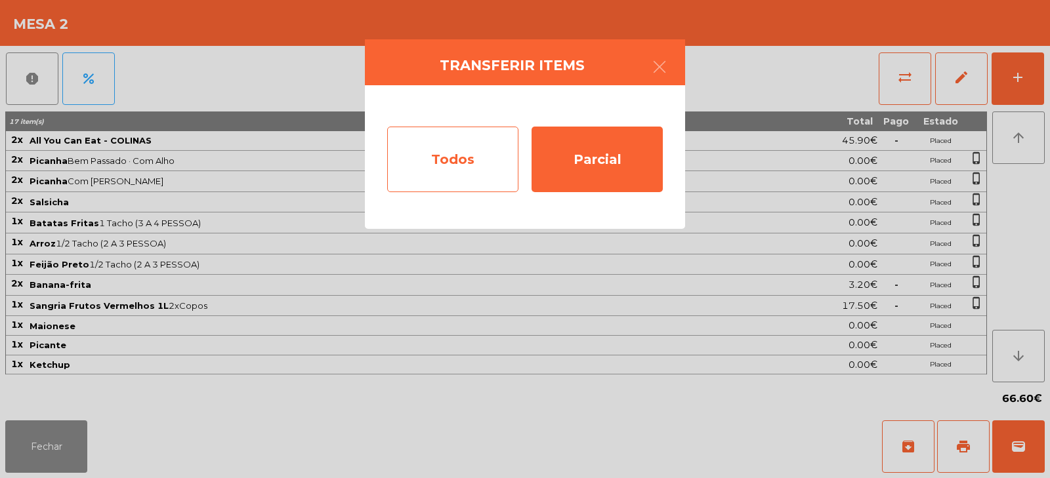
click at [466, 164] on div "Todos" at bounding box center [452, 160] width 131 height 66
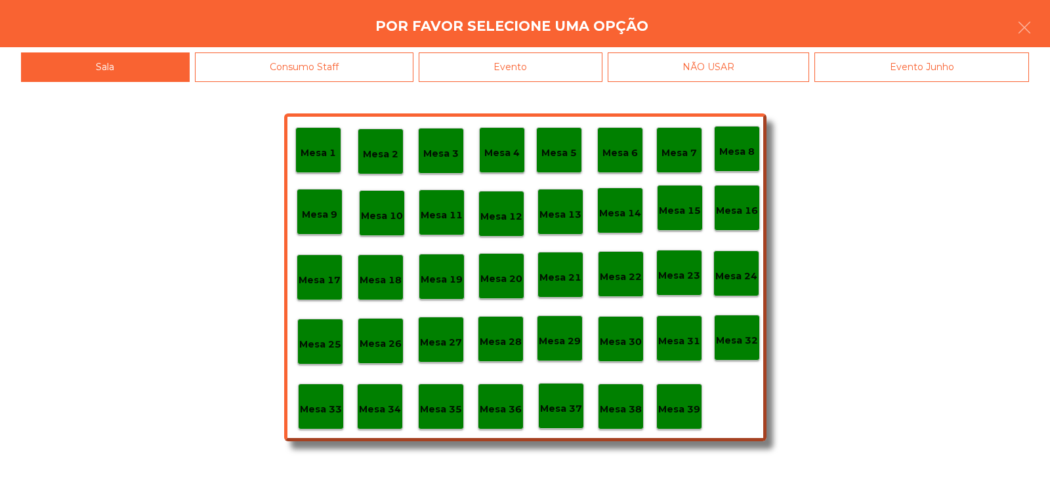
click at [505, 78] on div "Evento" at bounding box center [511, 67] width 184 height 30
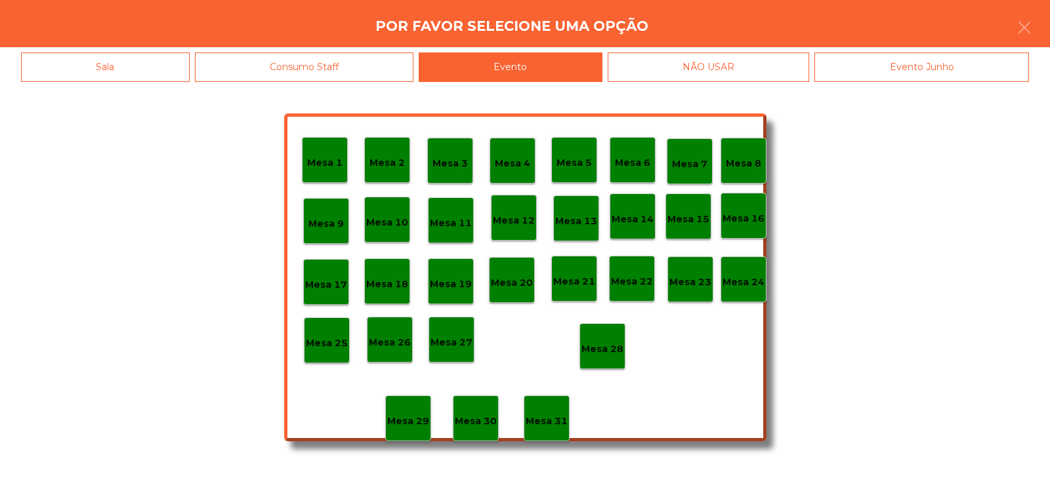
click at [598, 360] on div "Mesa 28" at bounding box center [602, 346] width 46 height 46
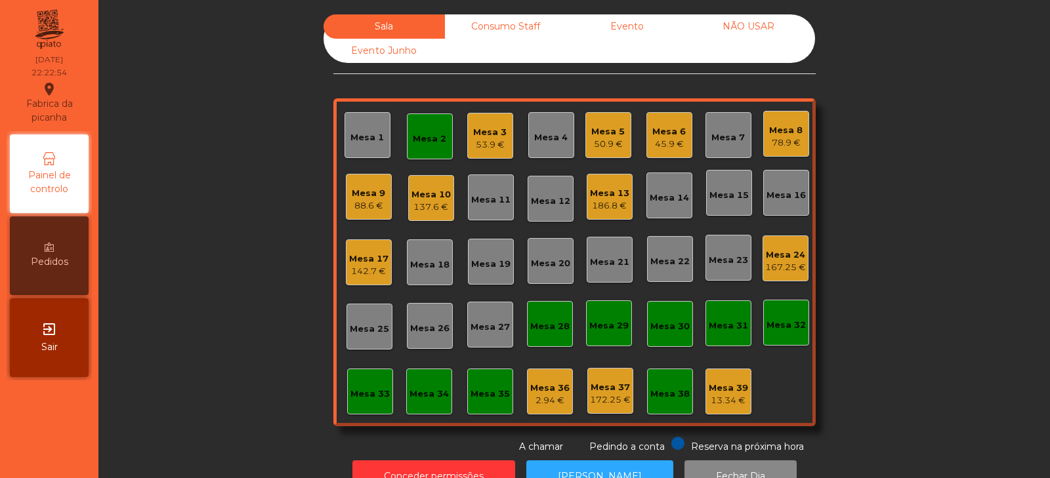
click at [431, 134] on div "Mesa 2" at bounding box center [429, 139] width 33 height 13
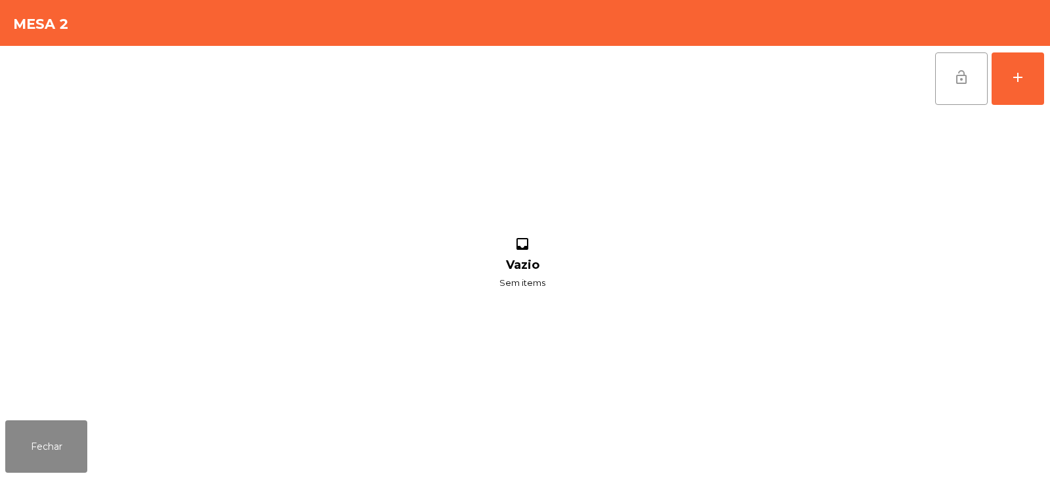
click at [965, 70] on span "lock_open" at bounding box center [961, 78] width 16 height 16
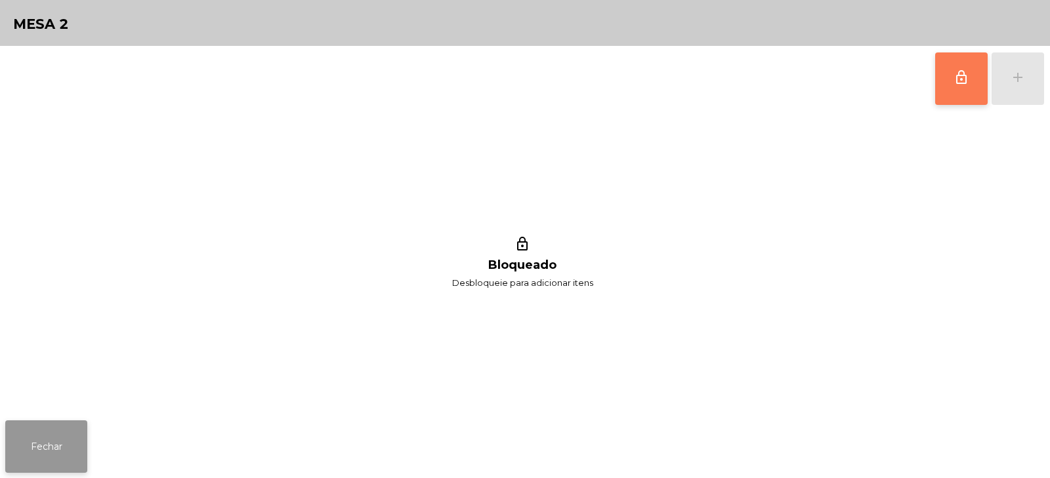
click at [77, 439] on button "Fechar" at bounding box center [46, 447] width 82 height 52
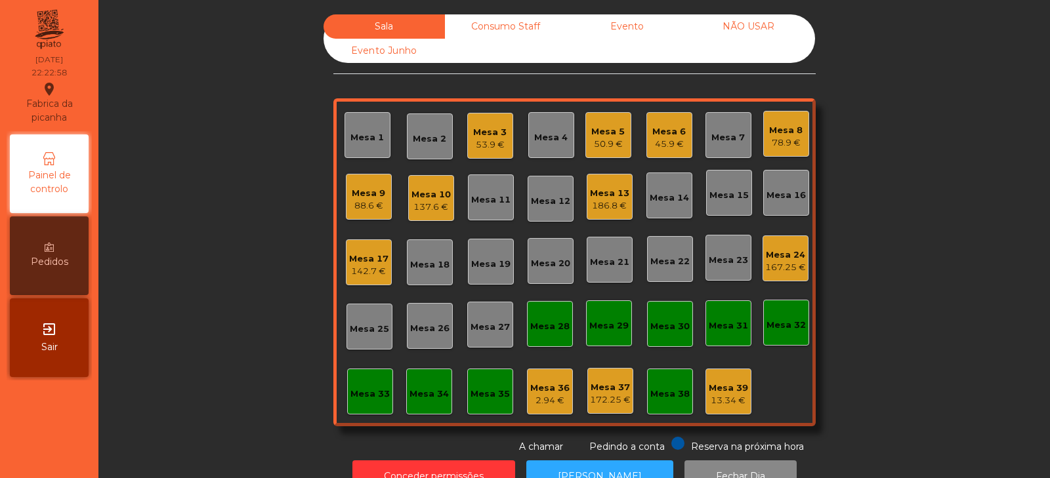
click at [246, 278] on div "Sala Consumo Staff Evento NÃO USAR Evento Junho Mesa 1 Mesa 2 Mesa 3 53.9 € Mes…" at bounding box center [574, 234] width 916 height 440
click at [653, 146] on div "45.9 €" at bounding box center [668, 144] width 33 height 13
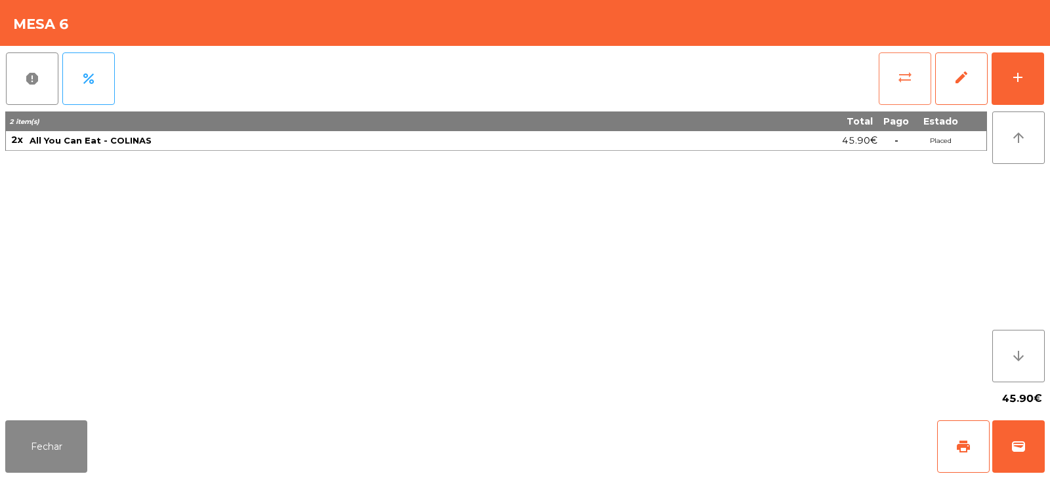
click at [895, 79] on button "sync_alt" at bounding box center [905, 78] width 52 height 52
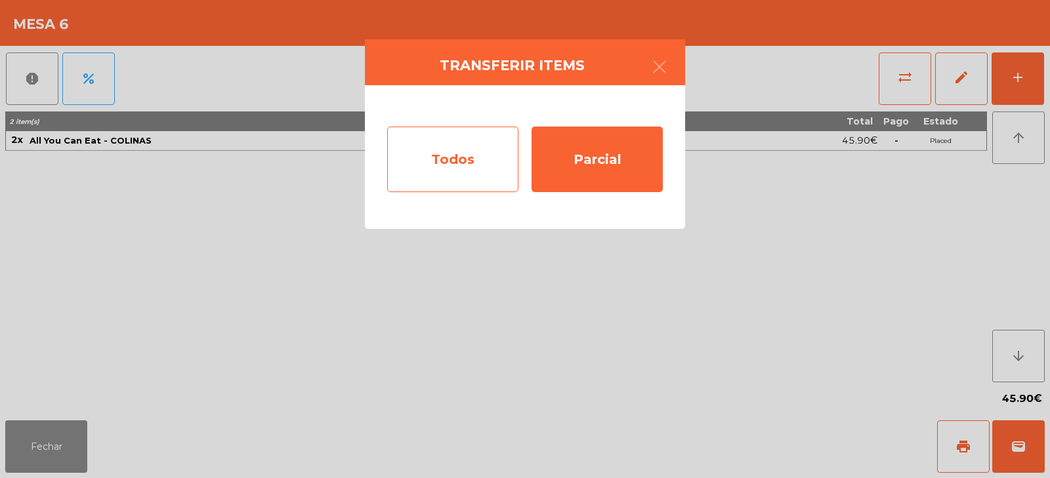
click at [478, 163] on div "Todos" at bounding box center [452, 160] width 131 height 66
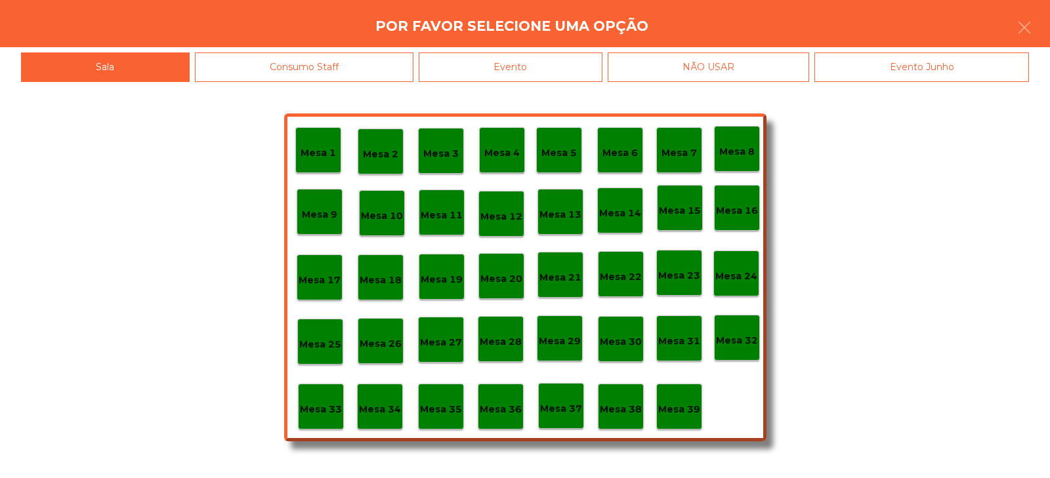
click at [565, 217] on p "Mesa 13" at bounding box center [560, 214] width 42 height 15
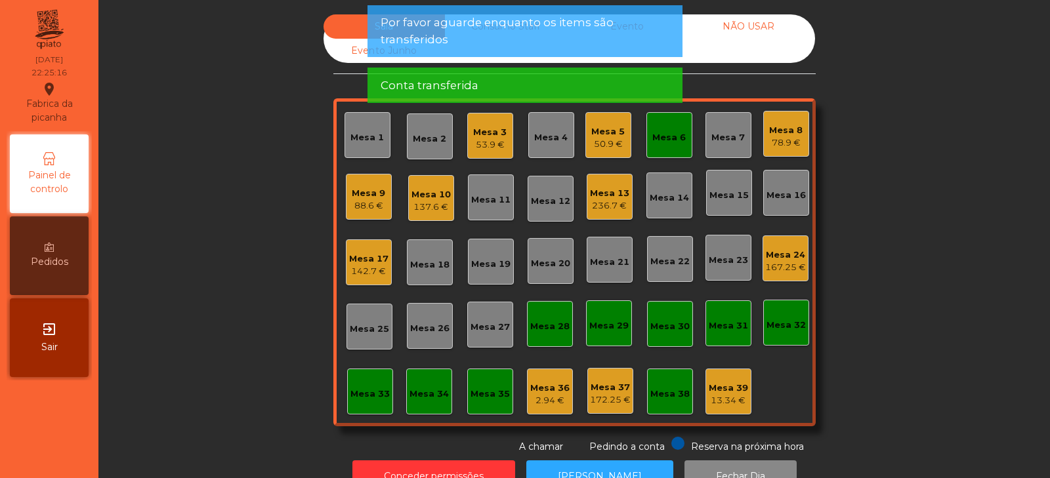
click at [671, 129] on div "Mesa 6" at bounding box center [668, 135] width 33 height 18
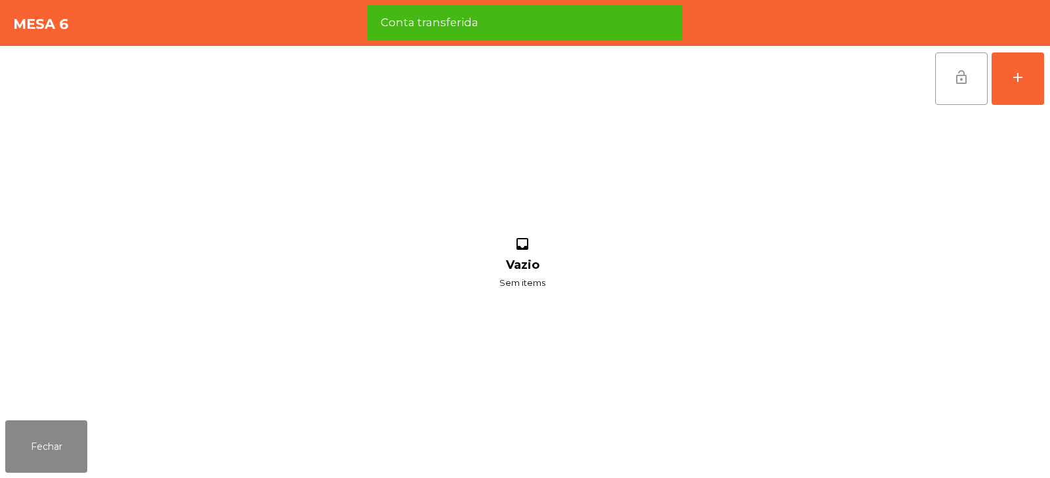
click at [949, 75] on button "lock_open" at bounding box center [961, 78] width 52 height 52
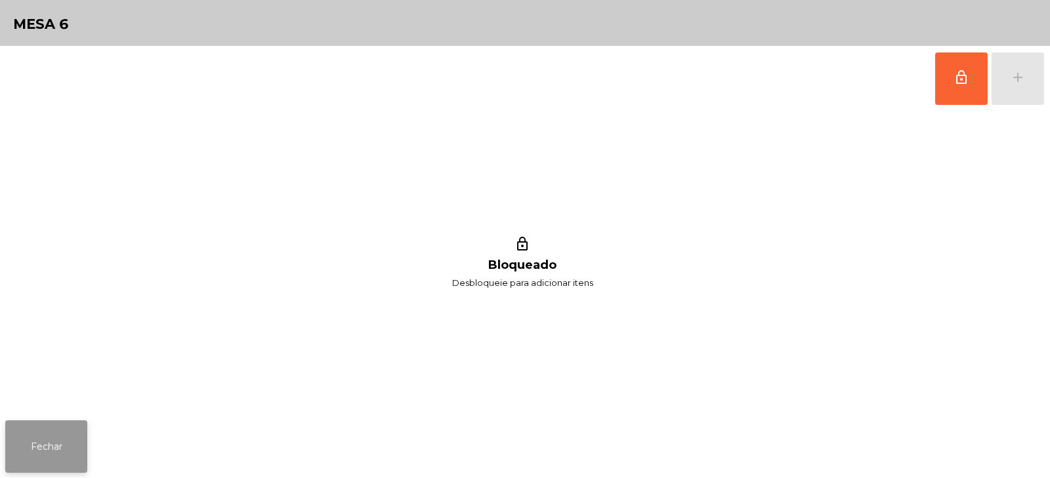
click at [70, 425] on button "Fechar" at bounding box center [46, 447] width 82 height 52
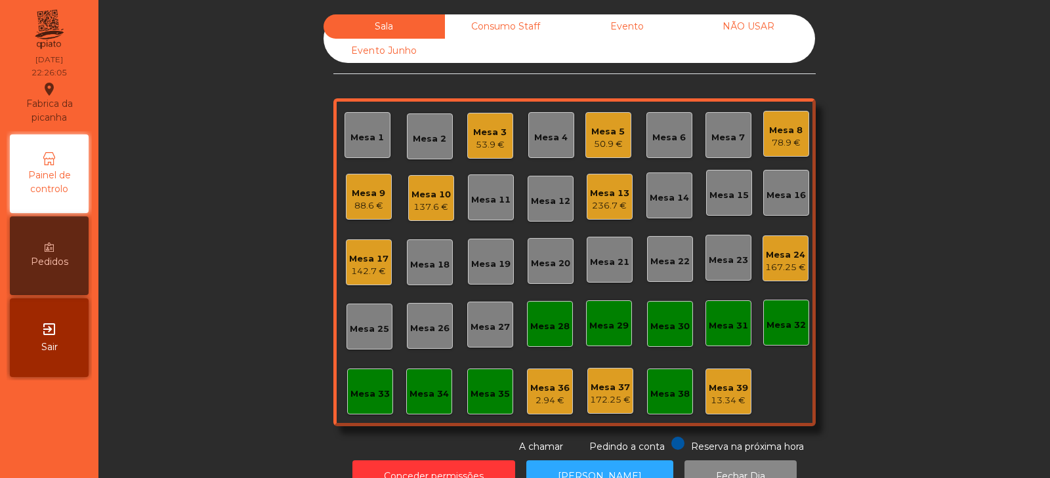
click at [617, 194] on div "Mesa 13" at bounding box center [609, 193] width 39 height 13
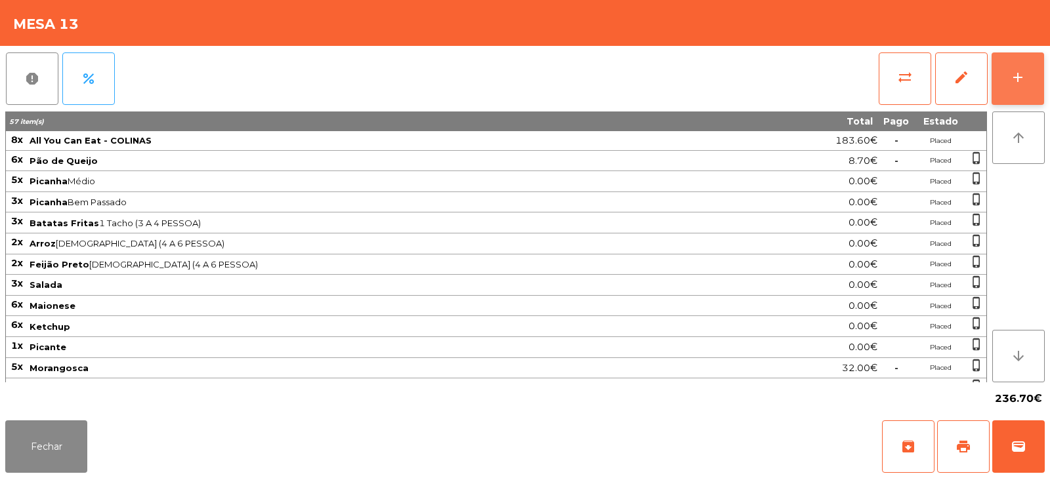
click at [1003, 78] on button "add" at bounding box center [1017, 78] width 52 height 52
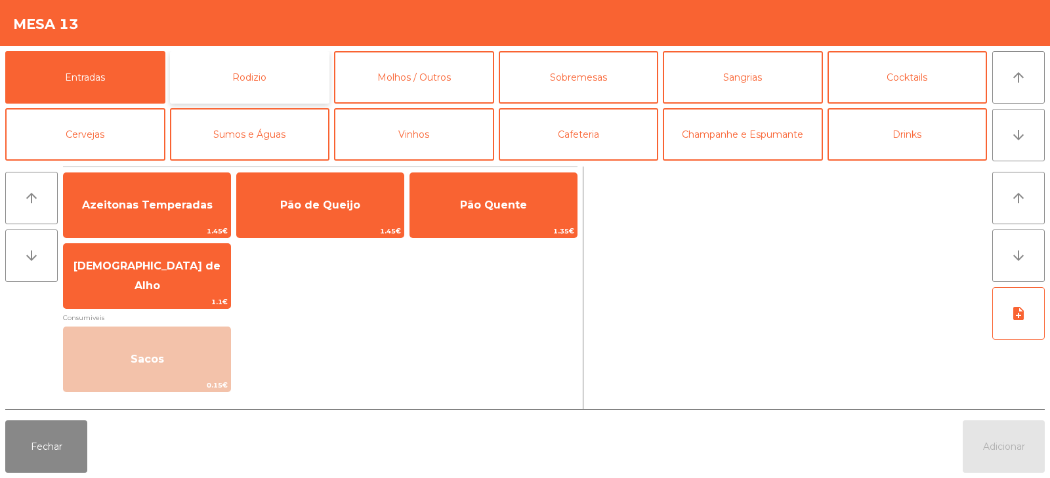
click at [258, 85] on button "Rodizio" at bounding box center [250, 77] width 160 height 52
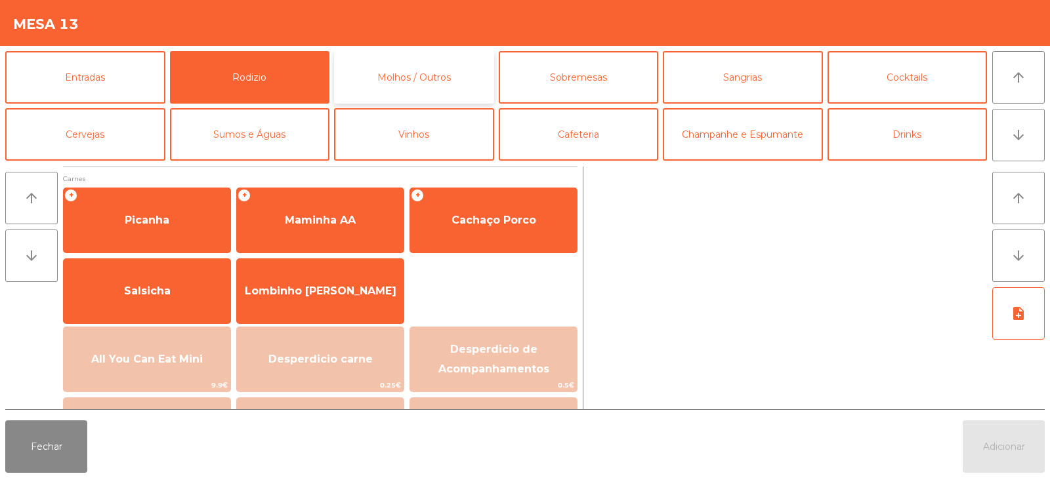
click at [397, 85] on button "Molhos / Outros" at bounding box center [414, 77] width 160 height 52
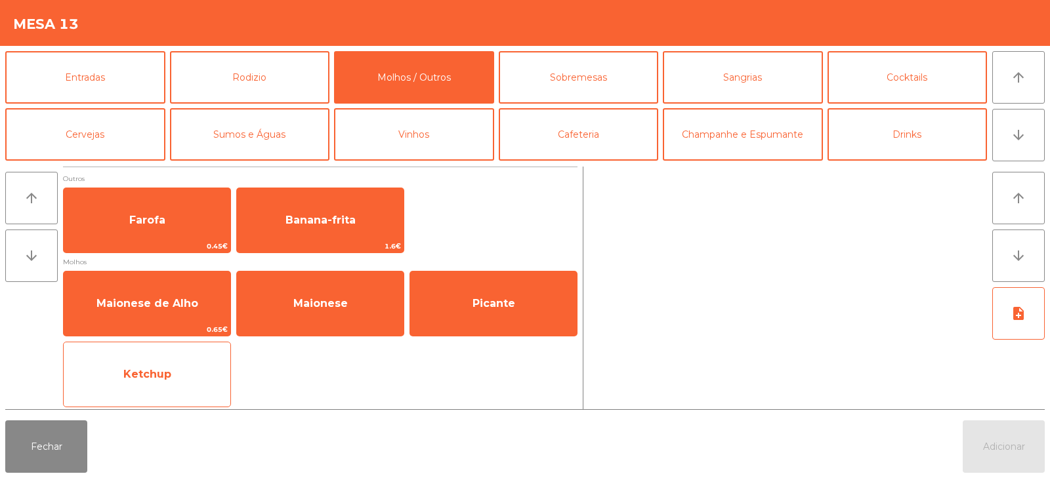
click at [175, 371] on span "Ketchup" at bounding box center [147, 374] width 167 height 35
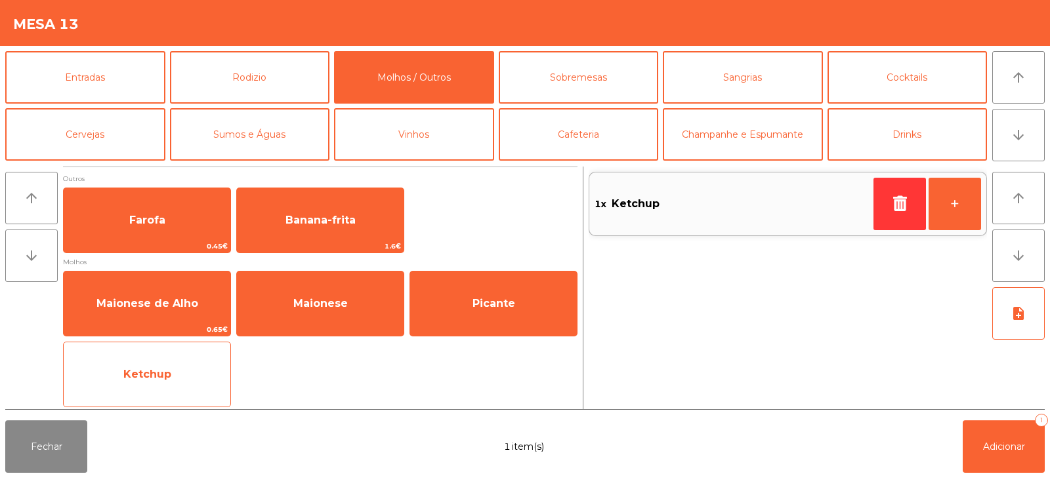
click at [169, 371] on span "Ketchup" at bounding box center [147, 374] width 48 height 12
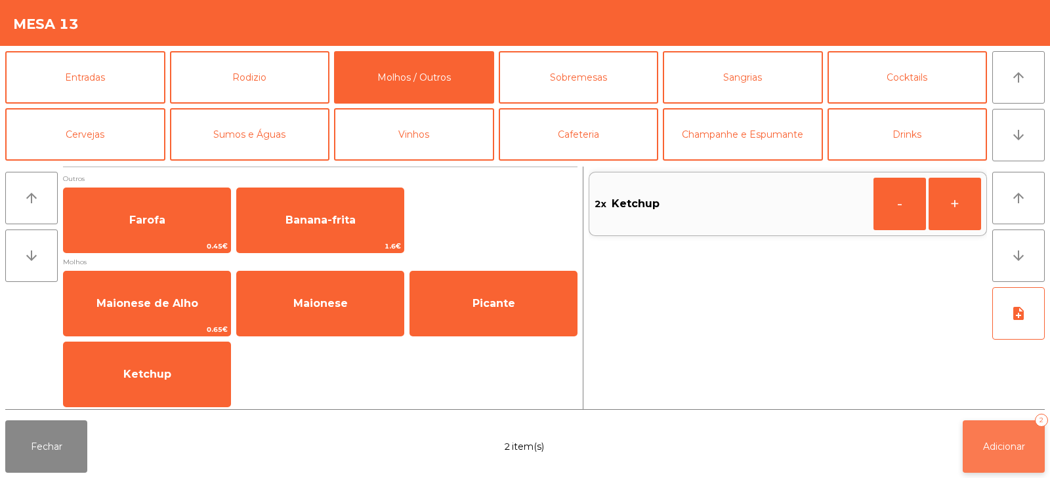
click at [983, 441] on span "Adicionar" at bounding box center [1004, 447] width 42 height 12
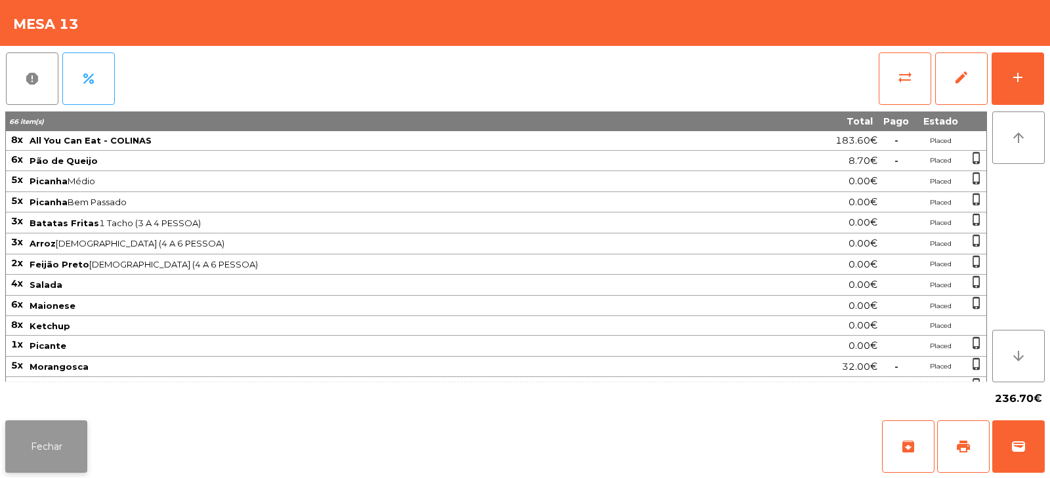
click at [48, 441] on button "Fechar" at bounding box center [46, 447] width 82 height 52
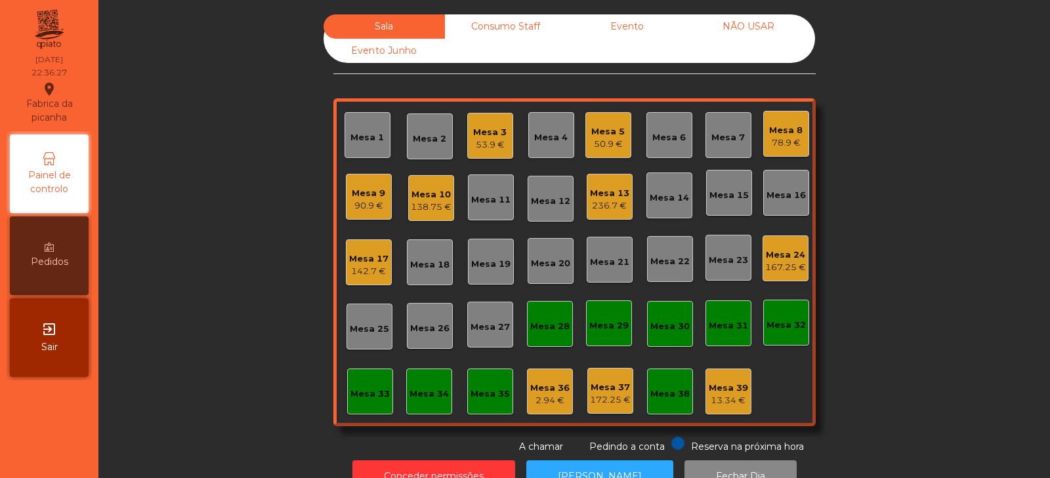
click at [276, 296] on div "Sala Consumo Staff Evento NÃO USAR Evento Junho Mesa 1 Mesa 2 Mesa 3 53.9 € Mes…" at bounding box center [574, 234] width 916 height 440
click at [365, 198] on div "Mesa 9" at bounding box center [368, 193] width 33 height 13
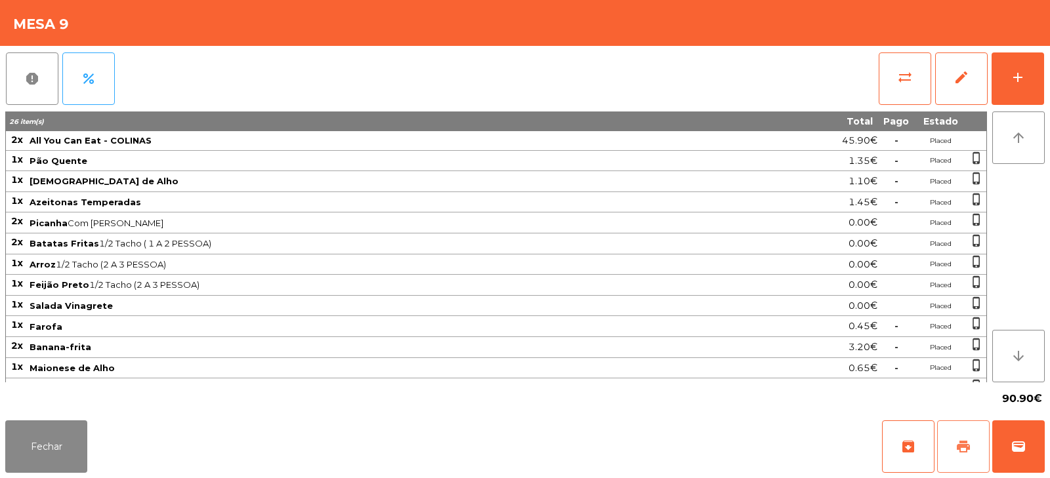
click at [966, 462] on button "print" at bounding box center [963, 447] width 52 height 52
click at [903, 70] on span "sync_alt" at bounding box center [905, 78] width 16 height 16
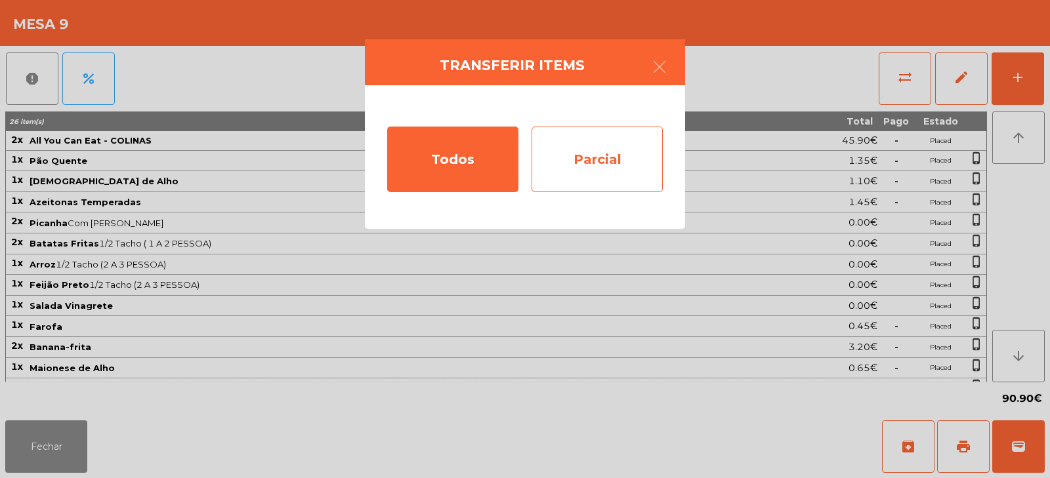
click at [606, 153] on div "Parcial" at bounding box center [596, 160] width 131 height 66
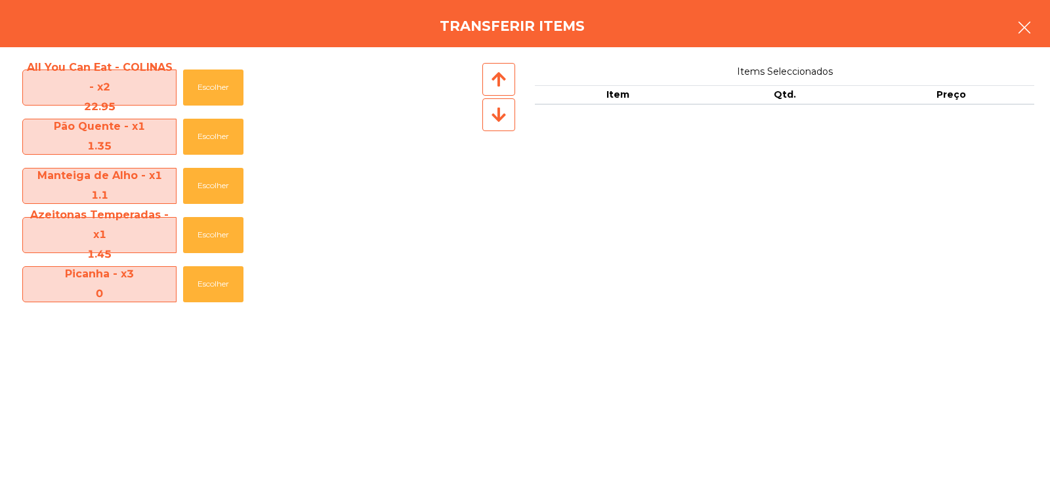
click at [1021, 22] on icon "button" at bounding box center [1024, 28] width 16 height 16
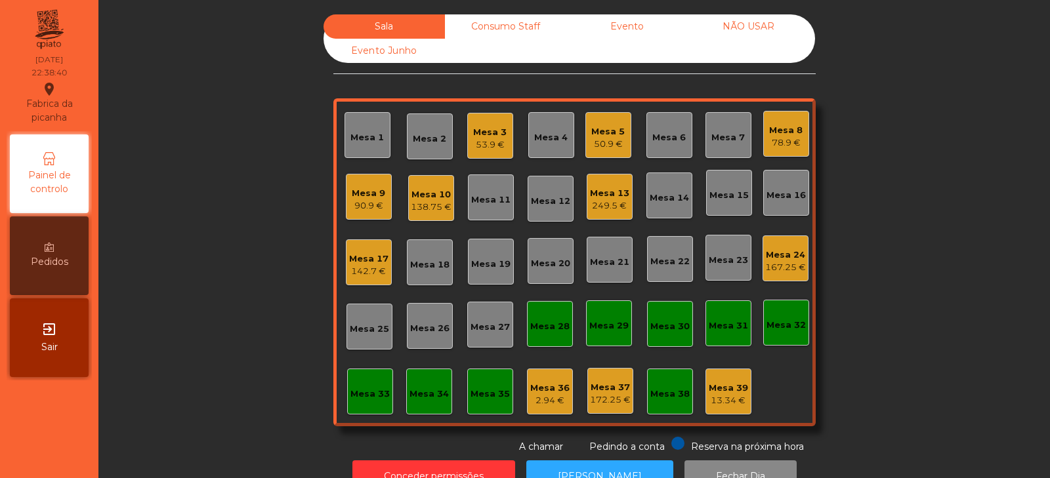
click at [346, 218] on div "Mesa 9 90.9 €" at bounding box center [369, 197] width 46 height 46
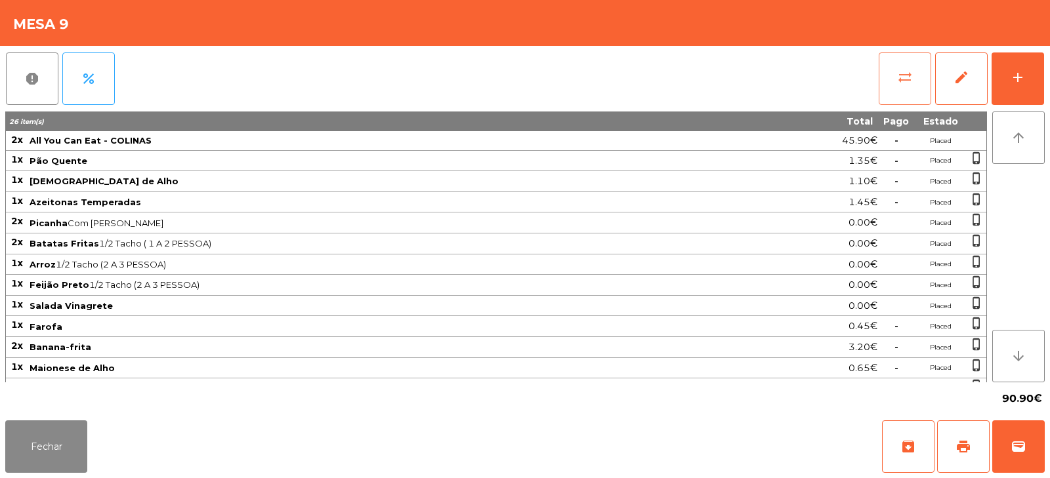
click at [905, 79] on span "sync_alt" at bounding box center [905, 78] width 16 height 16
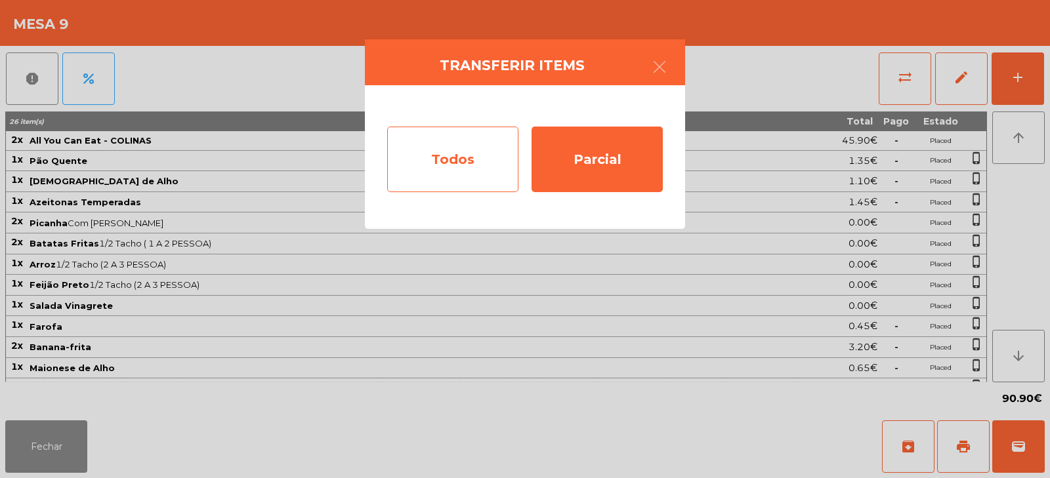
click at [462, 163] on div "Todos" at bounding box center [452, 160] width 131 height 66
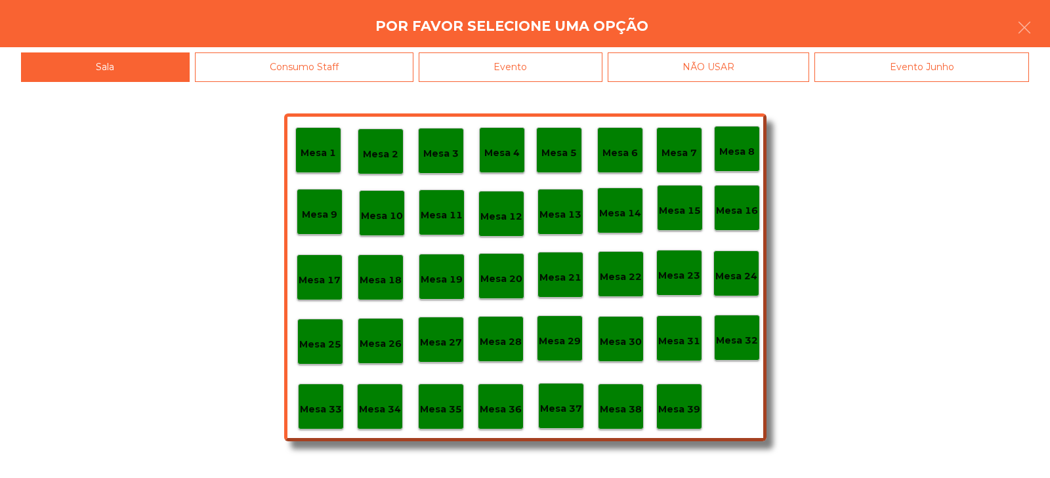
click at [541, 61] on div "Evento" at bounding box center [511, 67] width 184 height 30
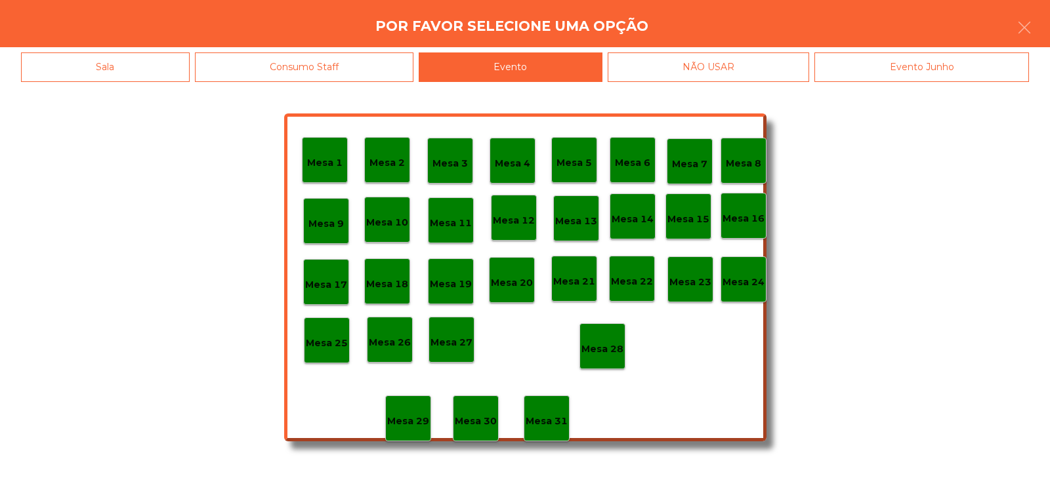
click at [600, 350] on p "Mesa 28" at bounding box center [602, 349] width 42 height 15
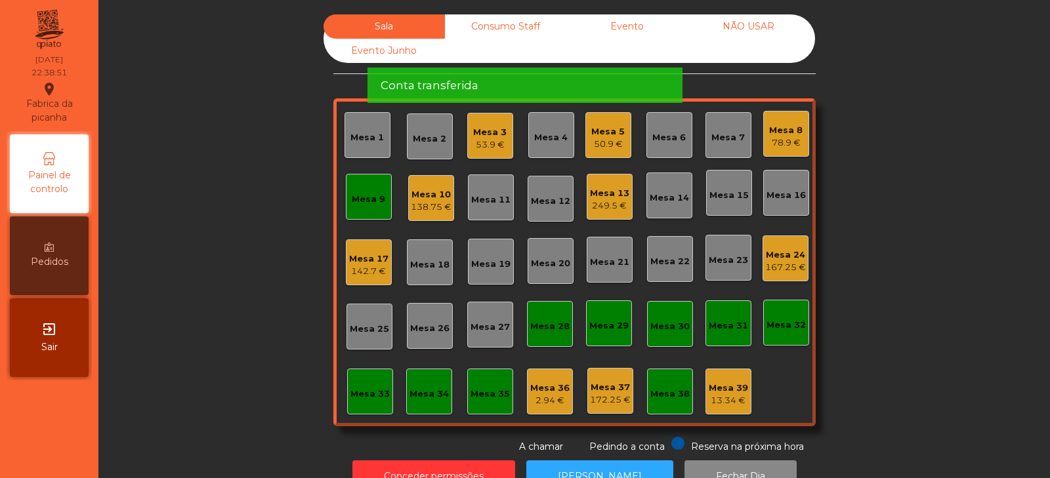
click at [358, 197] on div "Mesa 9" at bounding box center [368, 199] width 33 height 13
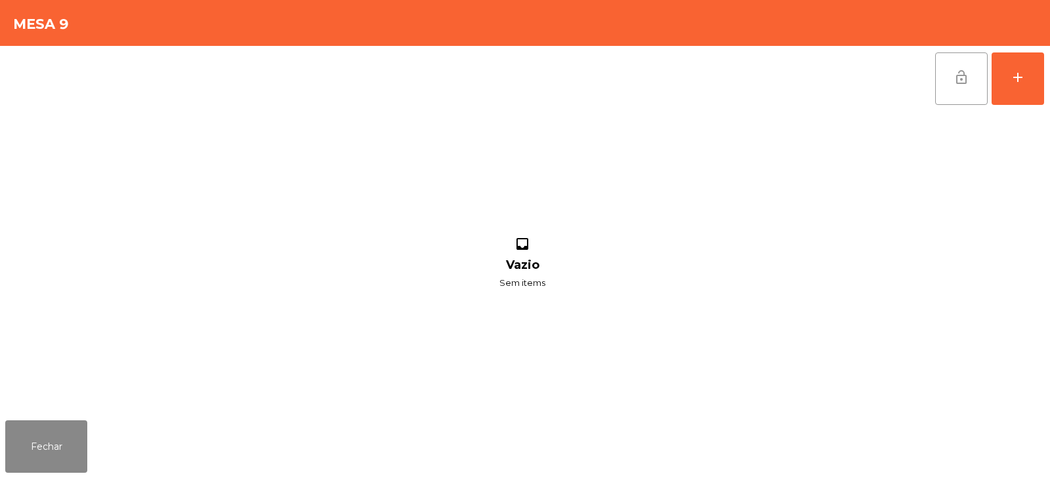
click at [965, 81] on span "lock_open" at bounding box center [961, 78] width 16 height 16
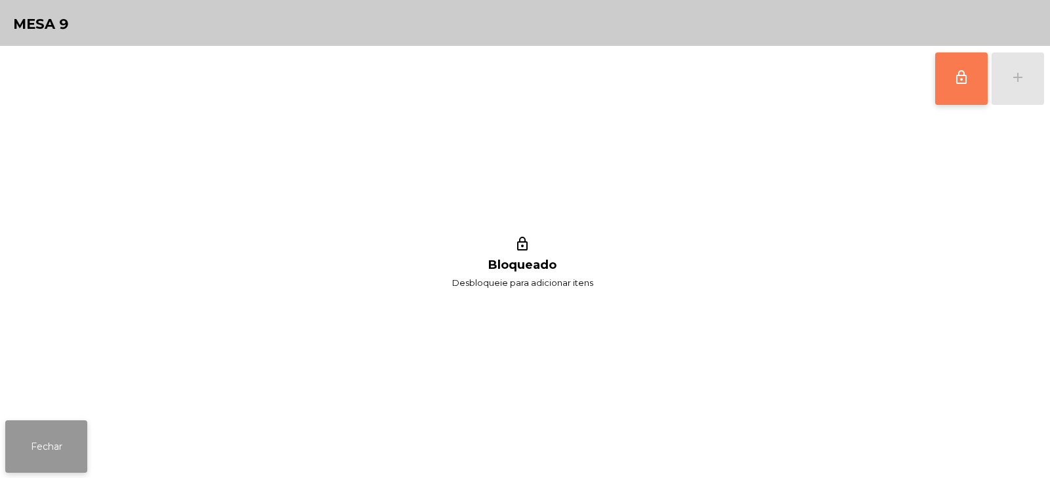
click at [39, 454] on button "Fechar" at bounding box center [46, 447] width 82 height 52
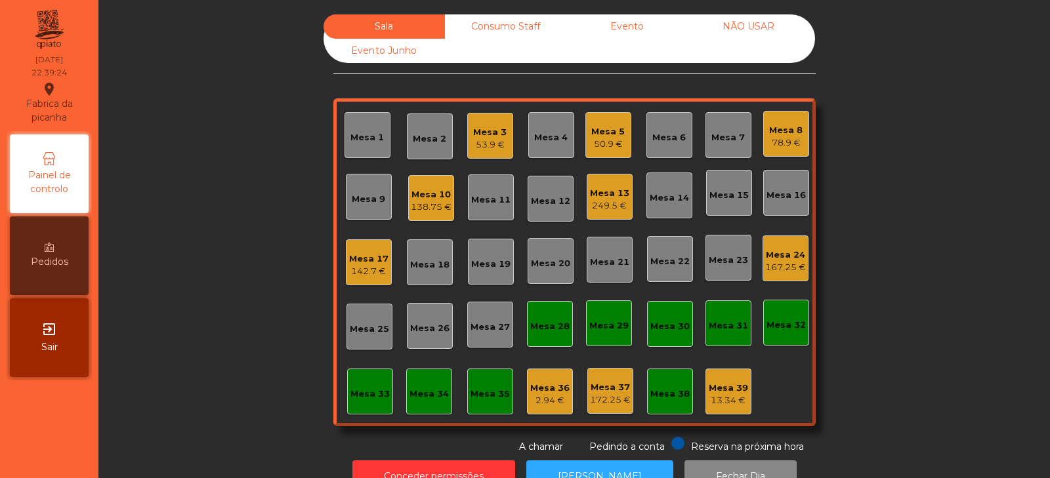
click at [478, 125] on div "Mesa 3 53.9 €" at bounding box center [489, 136] width 33 height 31
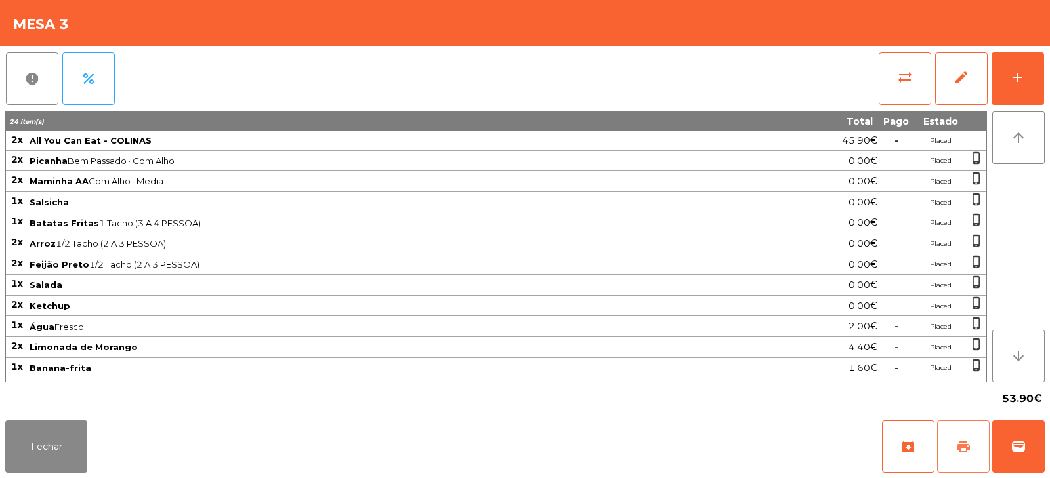
click at [959, 453] on span "print" at bounding box center [963, 447] width 16 height 16
click at [45, 443] on button "Fechar" at bounding box center [46, 447] width 82 height 52
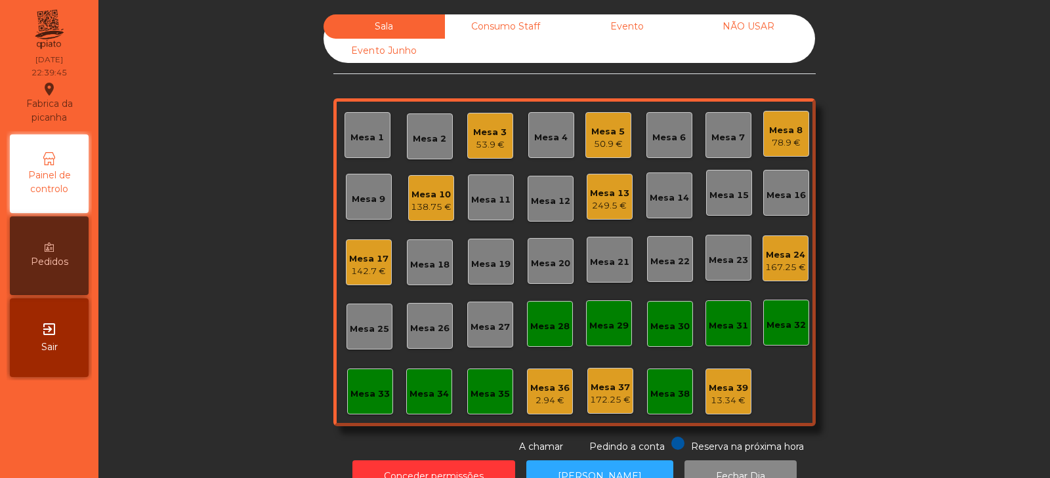
click at [482, 156] on div "Mesa 3 53.9 €" at bounding box center [490, 136] width 46 height 46
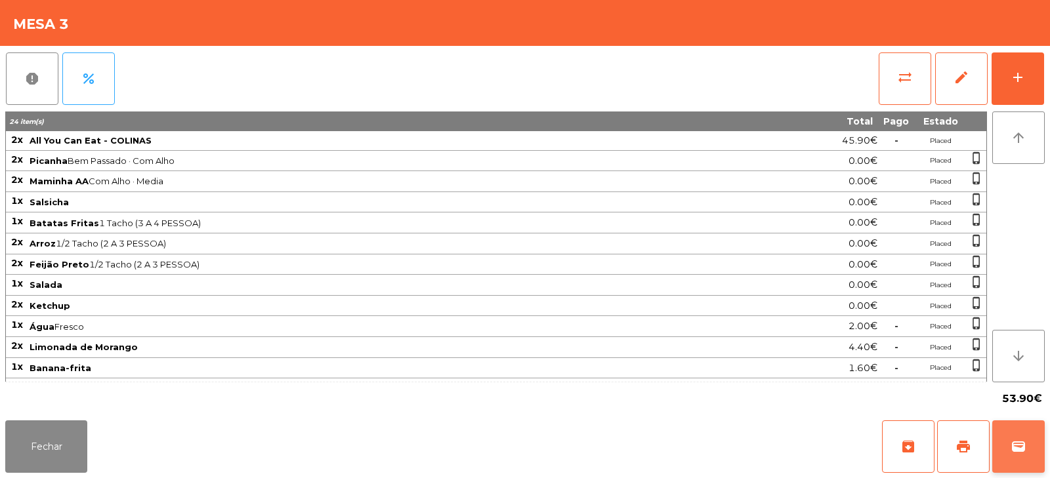
click at [1014, 455] on button "wallet" at bounding box center [1018, 447] width 52 height 52
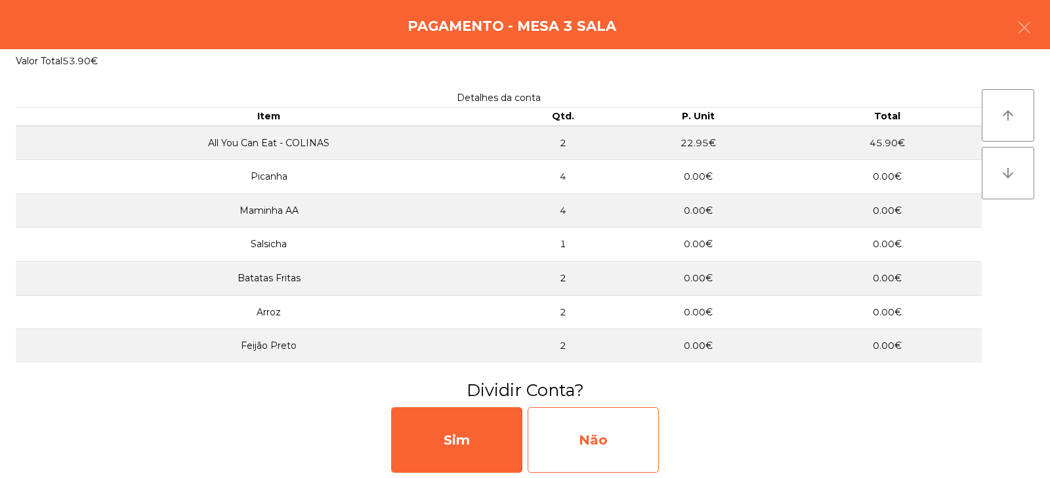
click at [596, 433] on div "Não" at bounding box center [593, 440] width 131 height 66
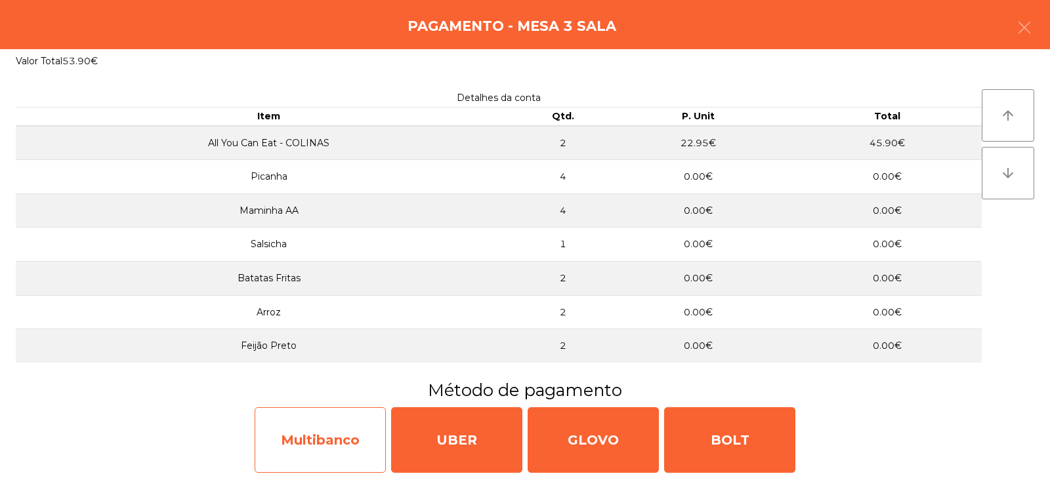
click at [322, 451] on div "Multibanco" at bounding box center [320, 440] width 131 height 66
select select "**"
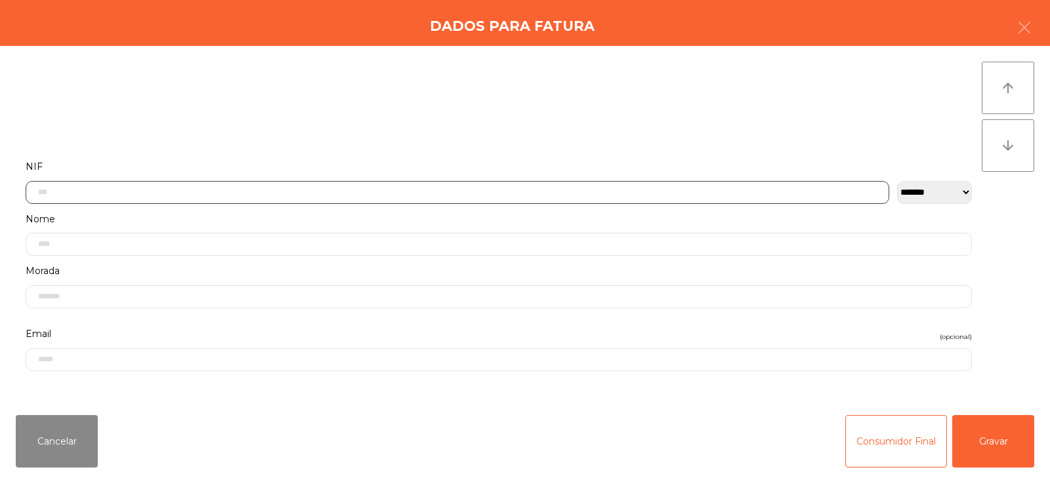
click at [288, 192] on input "text" at bounding box center [457, 192] width 863 height 23
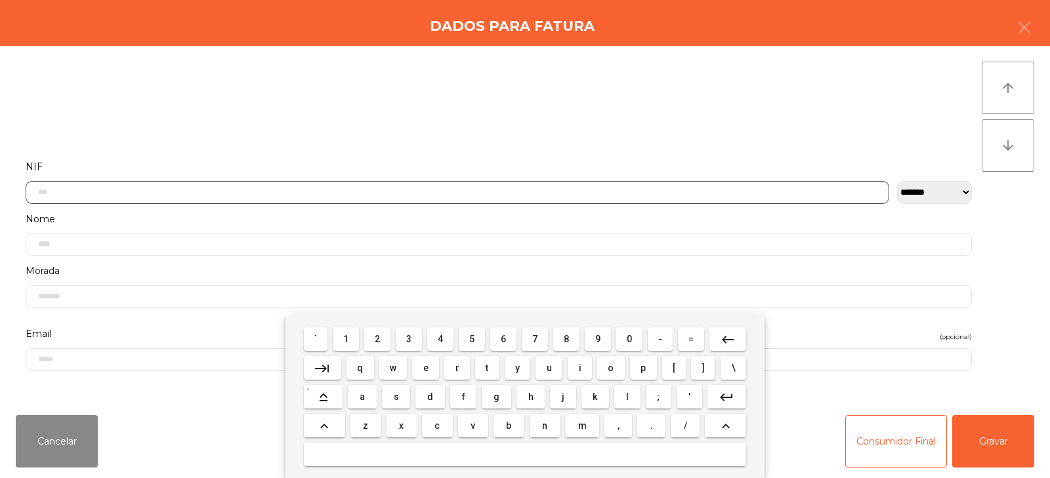
scroll to position [96, 0]
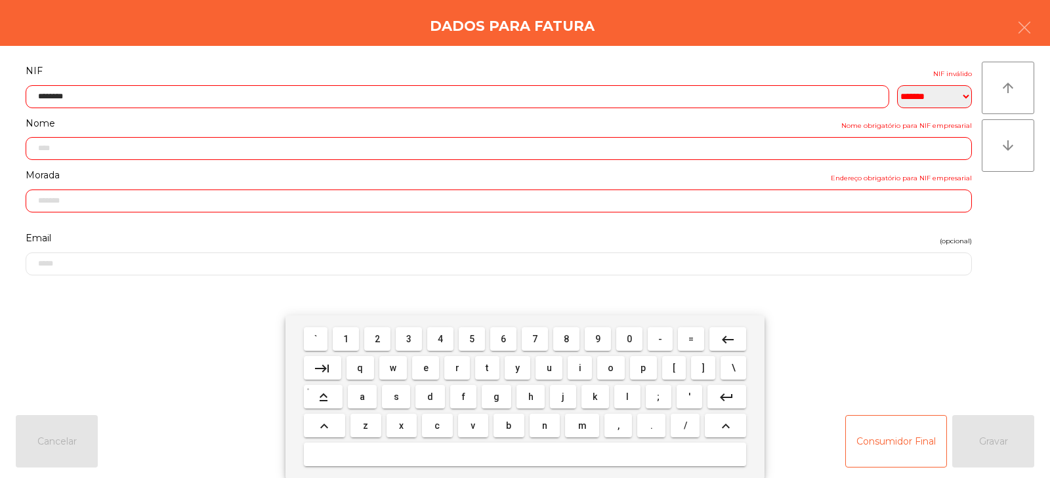
type input "*********"
type input "**********"
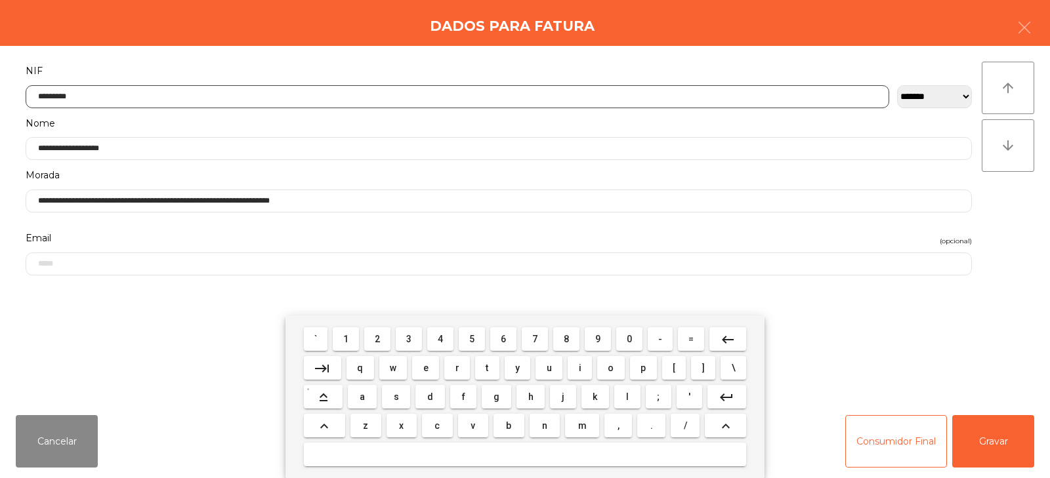
type input "*********"
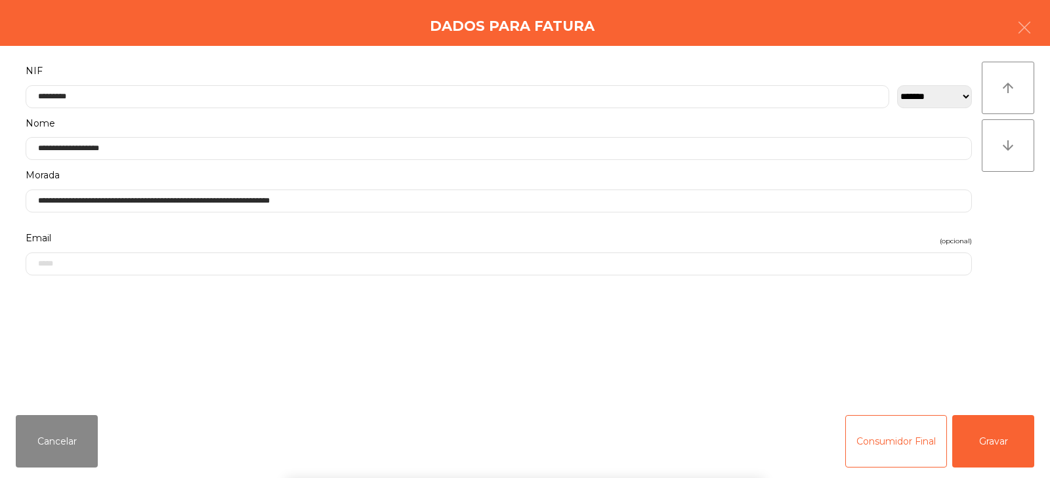
click at [999, 430] on div "` 1 2 3 4 5 6 7 8 9 0 - = keyboard_backspace keyboard_tab q w e r t y u i o p […" at bounding box center [525, 397] width 1050 height 163
click at [993, 433] on button "Gravar" at bounding box center [993, 441] width 82 height 52
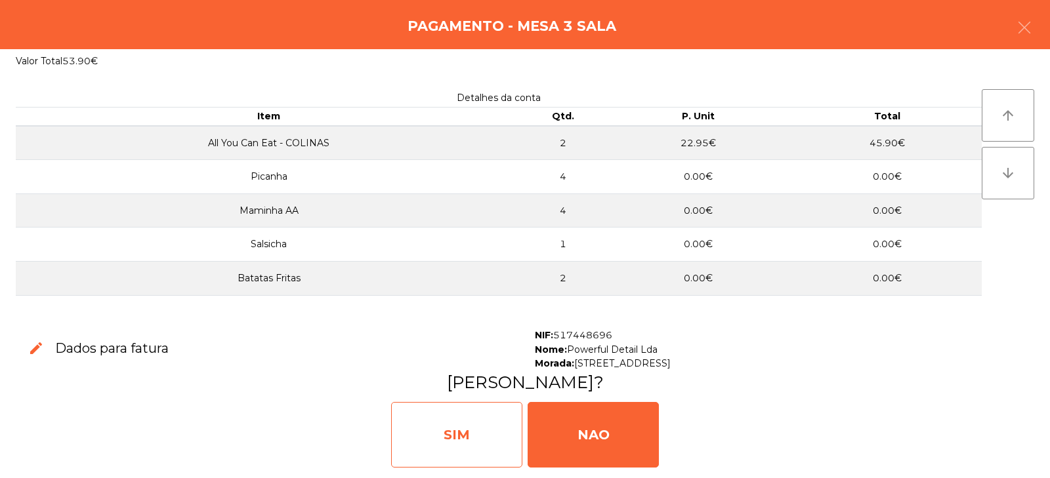
click at [452, 431] on div "SIM" at bounding box center [456, 435] width 131 height 66
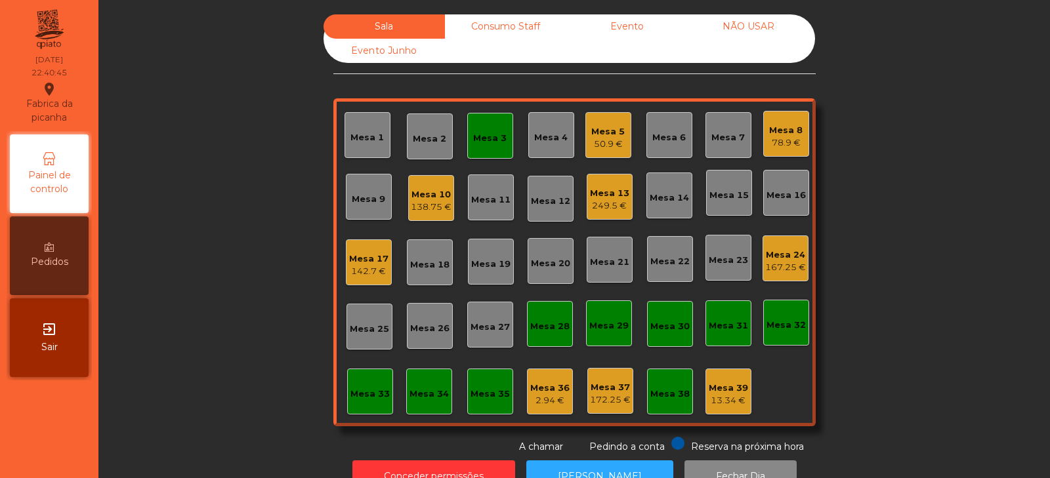
click at [374, 264] on div "Mesa 17" at bounding box center [368, 259] width 39 height 13
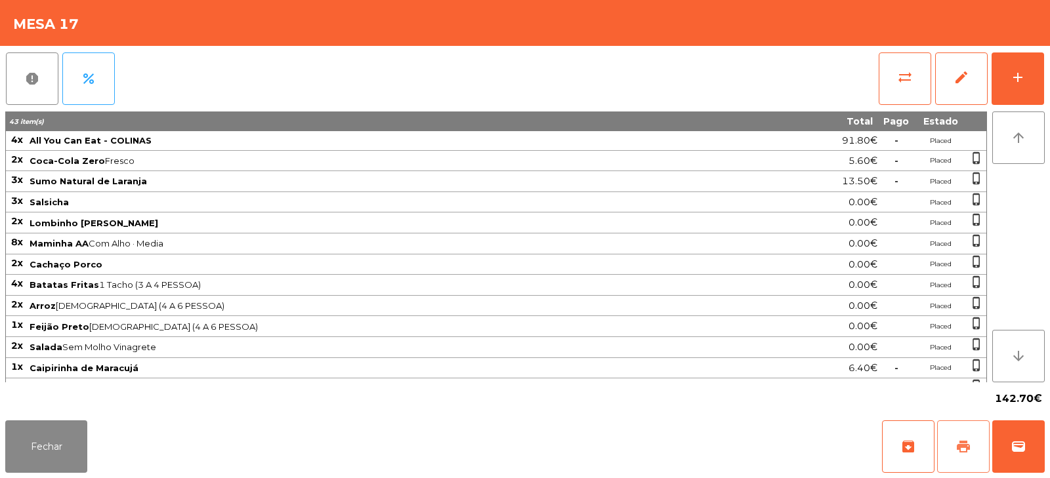
click at [961, 436] on button "print" at bounding box center [963, 447] width 52 height 52
click at [965, 442] on span "print" at bounding box center [963, 447] width 16 height 16
click at [623, 458] on div "Fechar archive print wallet" at bounding box center [525, 446] width 1050 height 63
click at [1040, 436] on button "wallet" at bounding box center [1018, 447] width 52 height 52
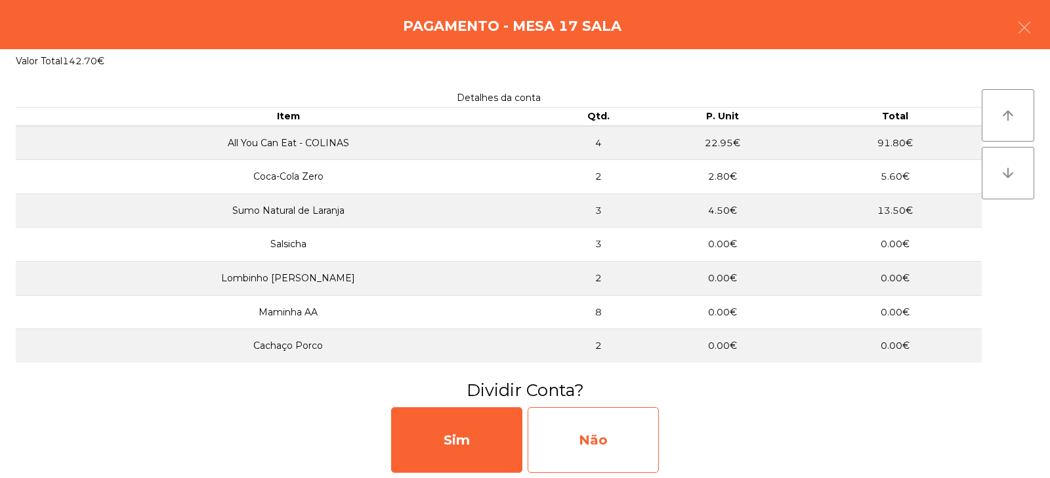
click at [604, 434] on div "Não" at bounding box center [593, 440] width 131 height 66
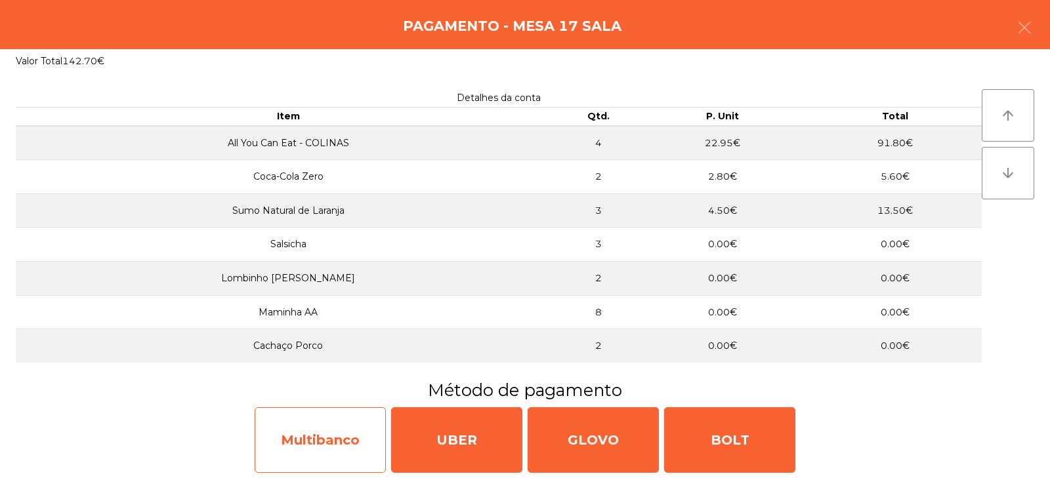
click at [299, 449] on div "Multibanco" at bounding box center [320, 440] width 131 height 66
select select "**"
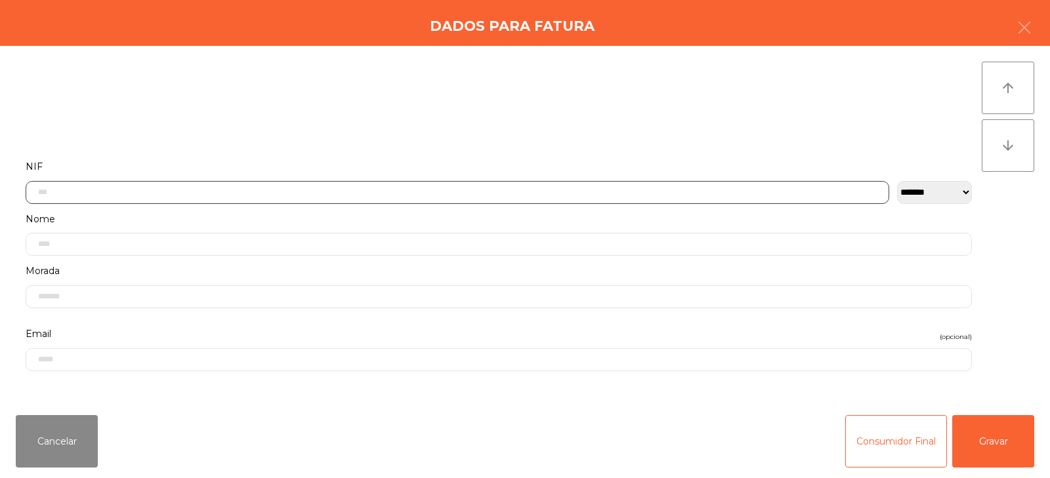
click at [390, 193] on input "text" at bounding box center [457, 192] width 863 height 23
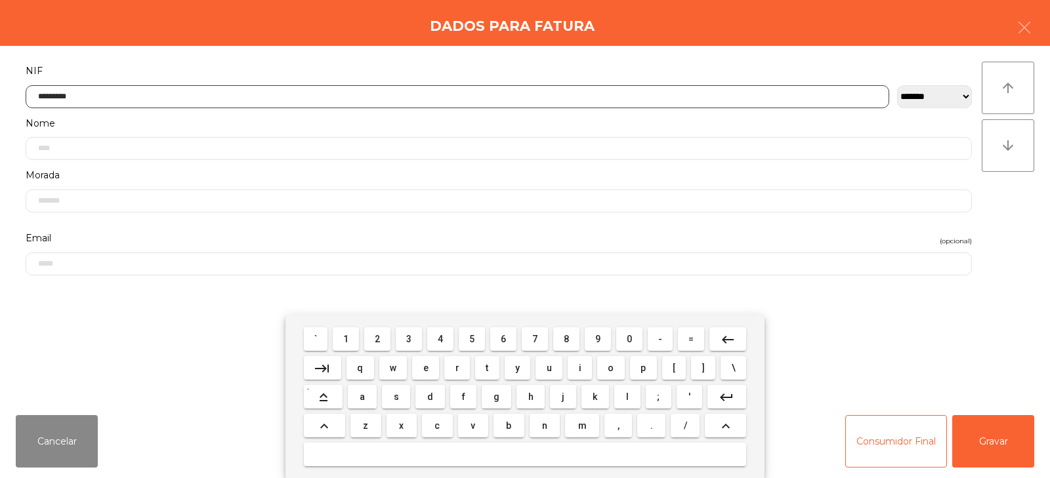
type input "*********"
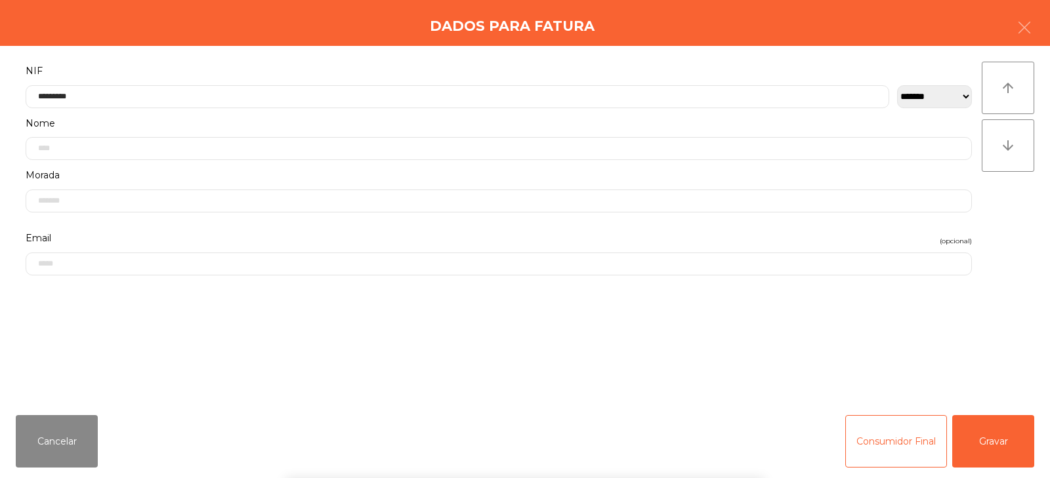
click at [983, 442] on div "` 1 2 3 4 5 6 7 8 9 0 - = keyboard_backspace keyboard_tab q w e r t y u i o p […" at bounding box center [525, 397] width 1050 height 163
click at [1016, 430] on button "Gravar" at bounding box center [993, 441] width 82 height 52
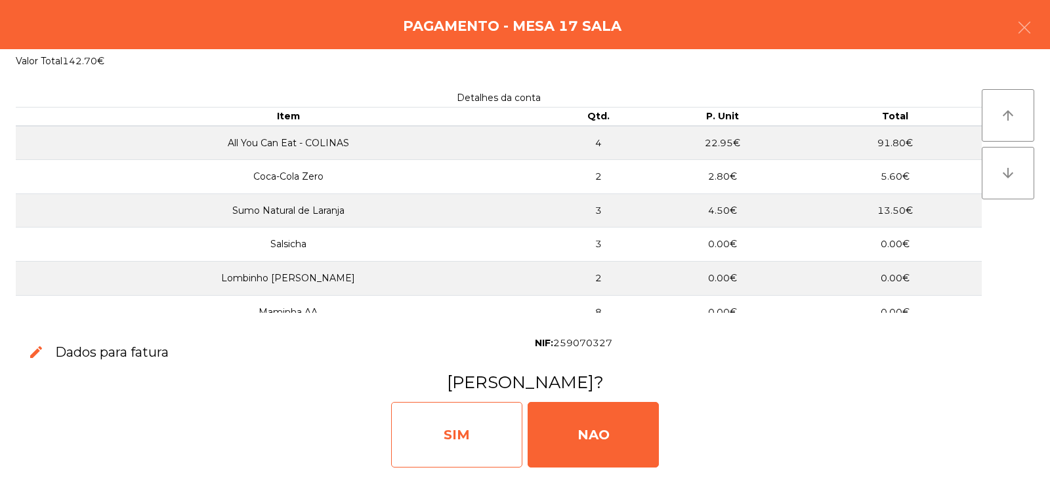
click at [439, 440] on div "SIM" at bounding box center [456, 435] width 131 height 66
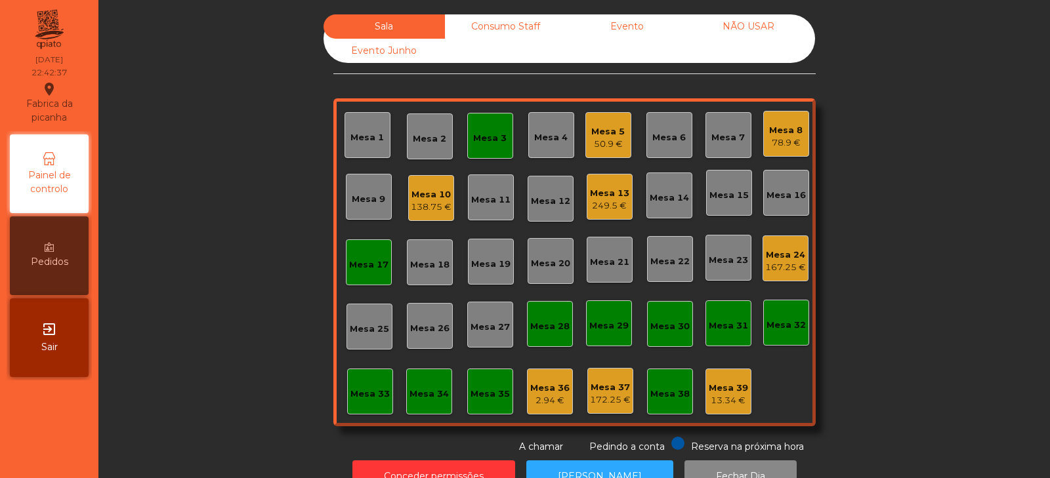
scroll to position [39, 0]
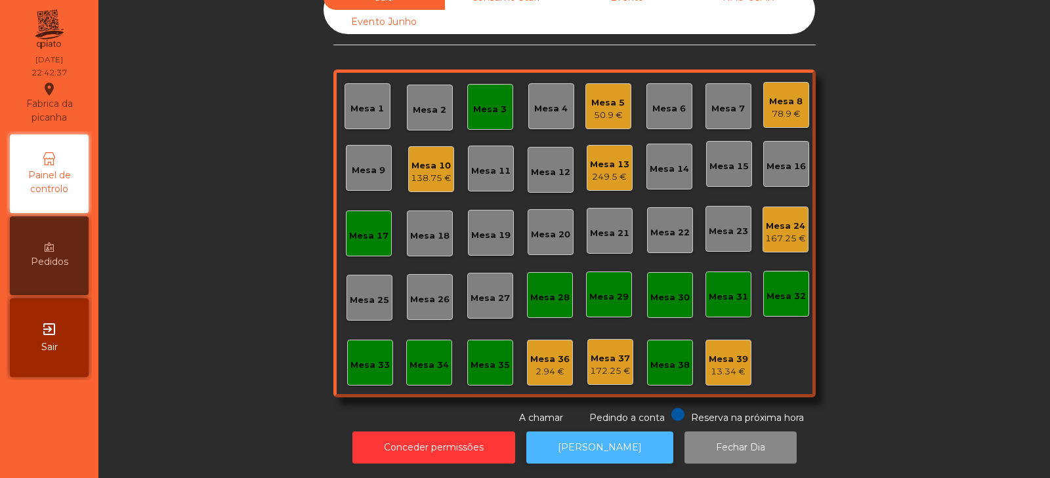
click at [574, 442] on button "[PERSON_NAME]" at bounding box center [599, 448] width 147 height 32
click at [467, 95] on div "Mesa 3" at bounding box center [490, 107] width 46 height 46
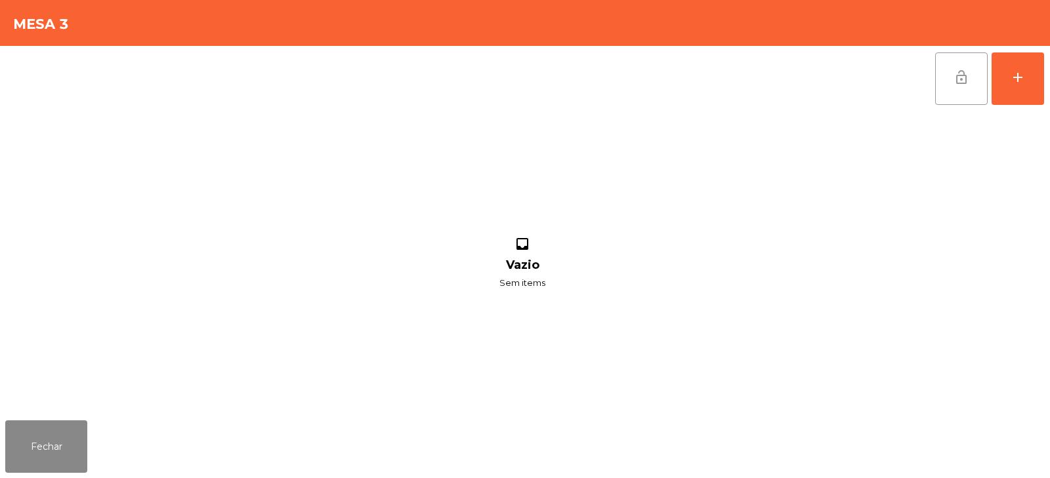
click at [972, 85] on button "lock_open" at bounding box center [961, 78] width 52 height 52
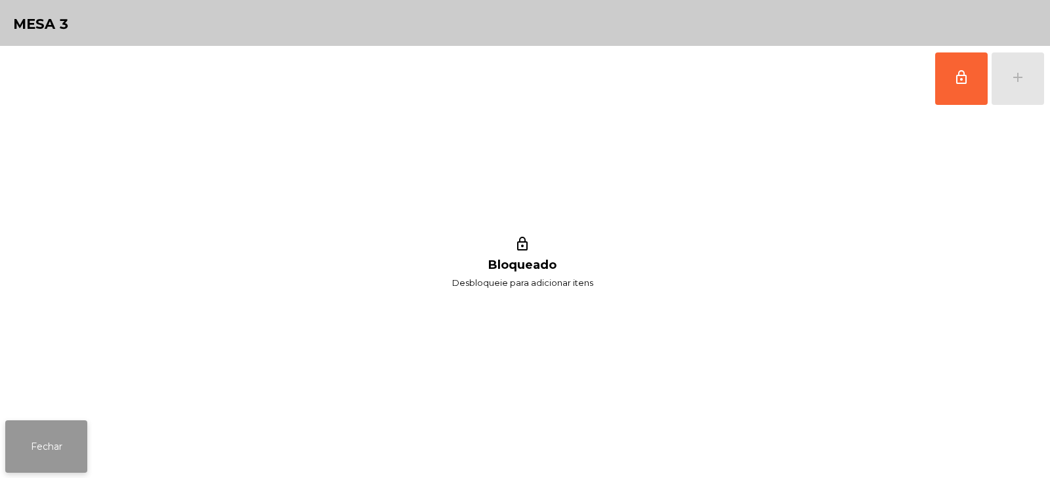
click at [24, 455] on button "Fechar" at bounding box center [46, 447] width 82 height 52
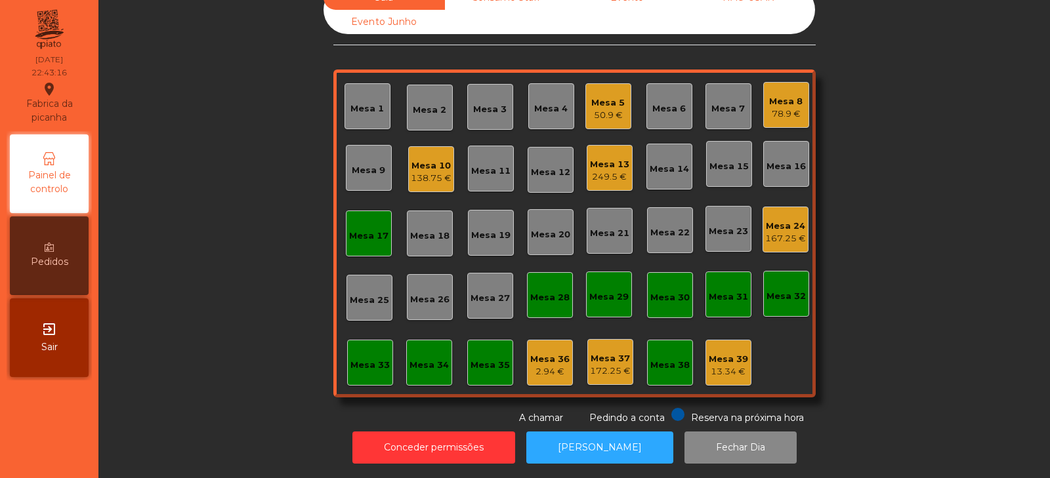
click at [364, 230] on div "Mesa 17" at bounding box center [368, 236] width 39 height 13
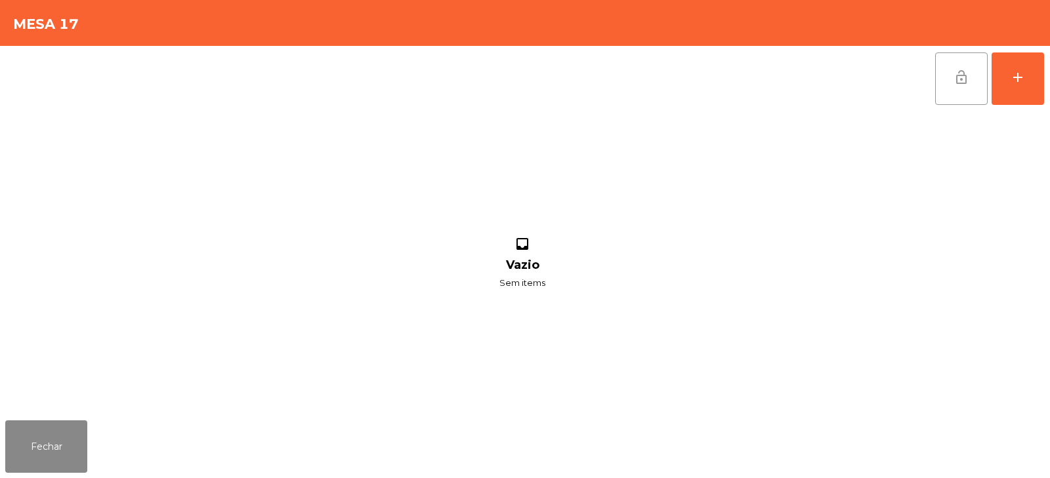
click at [944, 87] on button "lock_open" at bounding box center [961, 78] width 52 height 52
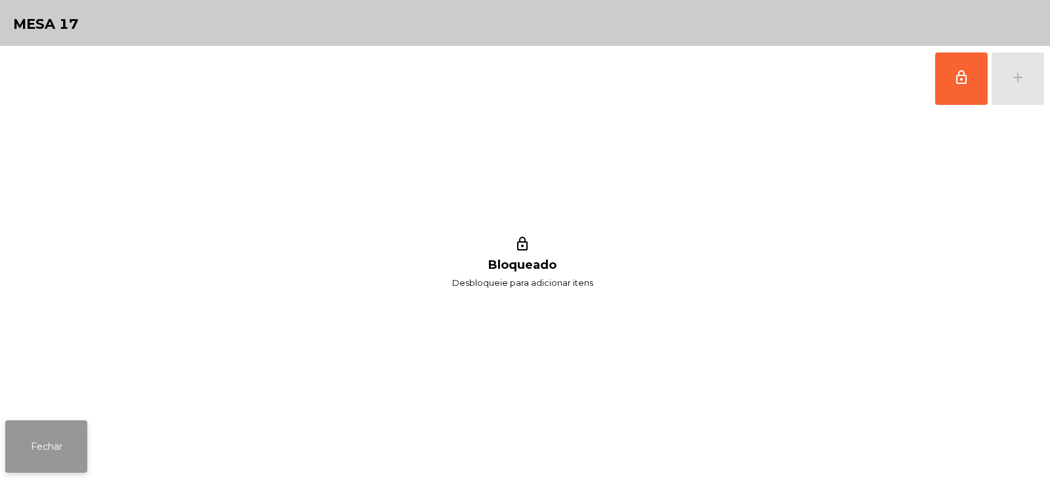
click at [47, 472] on button "Fechar" at bounding box center [46, 447] width 82 height 52
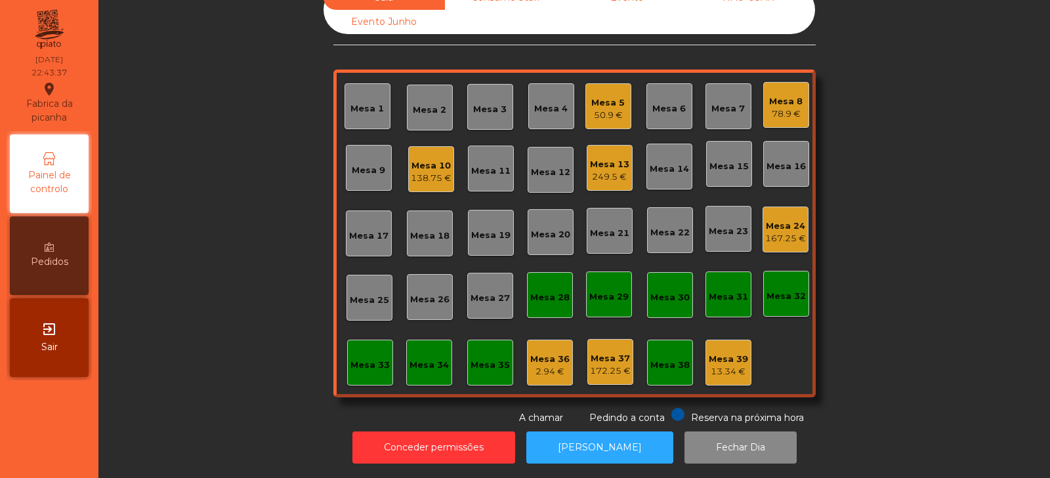
click at [249, 223] on div "Sala Consumo Staff Evento NÃO USAR Evento Junho Mesa 1 Mesa 2 Mesa 3 Mesa 4 Mes…" at bounding box center [574, 206] width 916 height 440
click at [663, 163] on div "Mesa 14" at bounding box center [669, 169] width 39 height 13
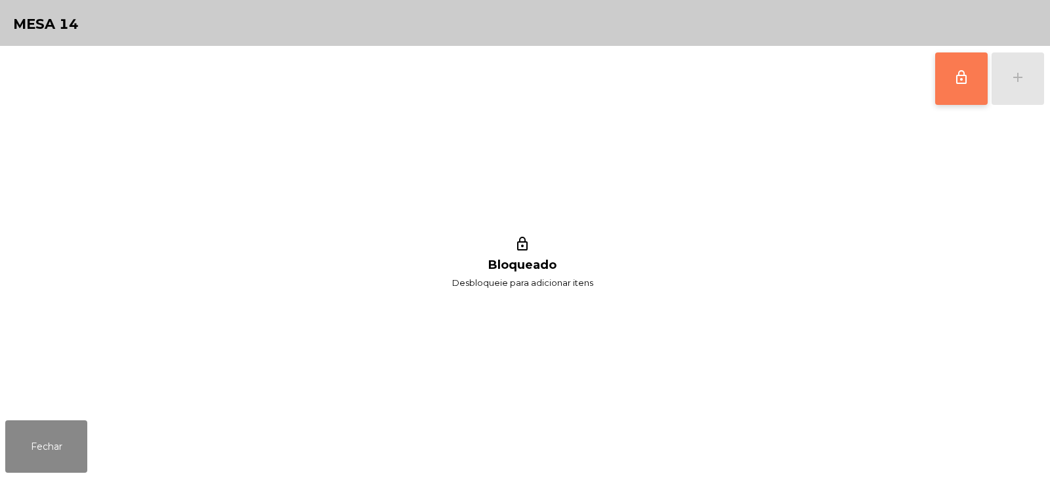
click at [949, 79] on button "lock_outline" at bounding box center [961, 78] width 52 height 52
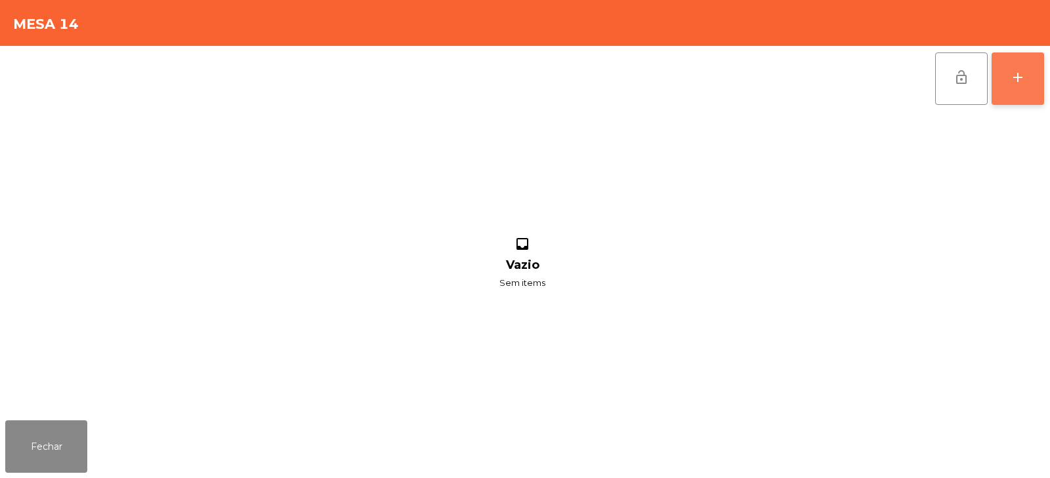
click at [1022, 78] on div "add" at bounding box center [1018, 78] width 16 height 16
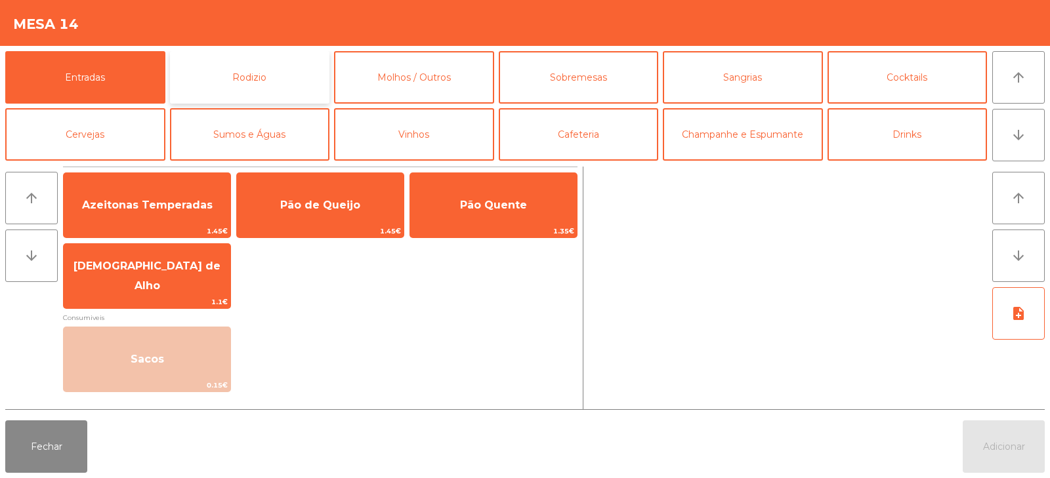
click at [230, 77] on button "Rodizio" at bounding box center [250, 77] width 160 height 52
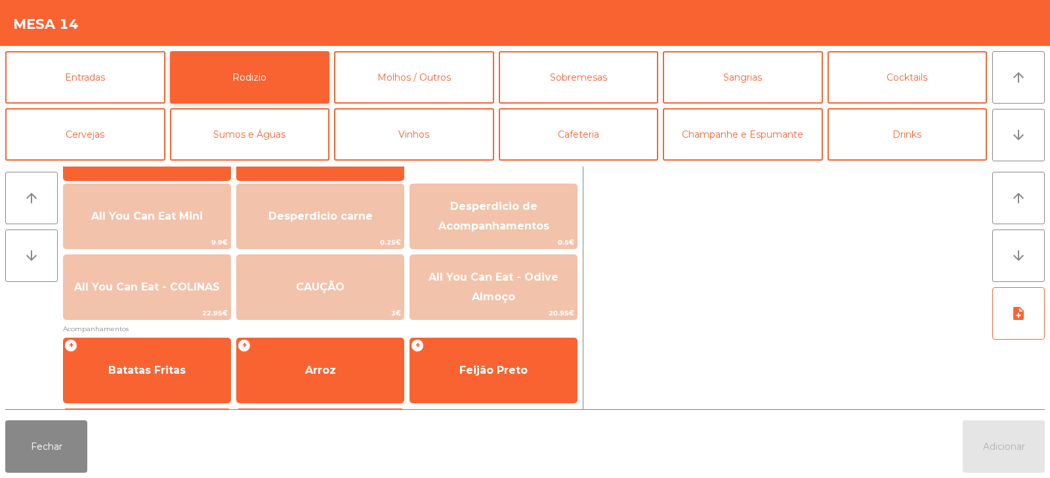
scroll to position [163, 0]
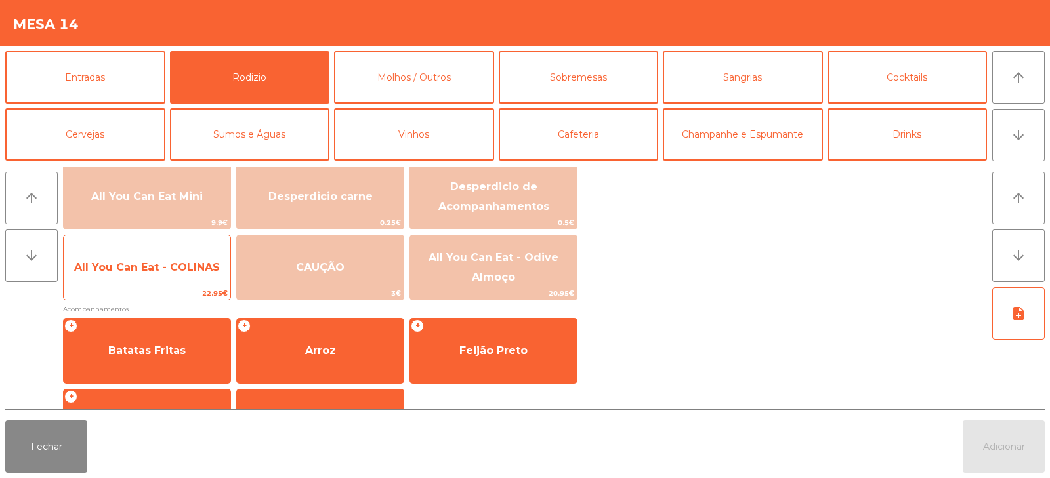
click at [156, 270] on span "All You Can Eat - COLINAS" at bounding box center [147, 267] width 146 height 12
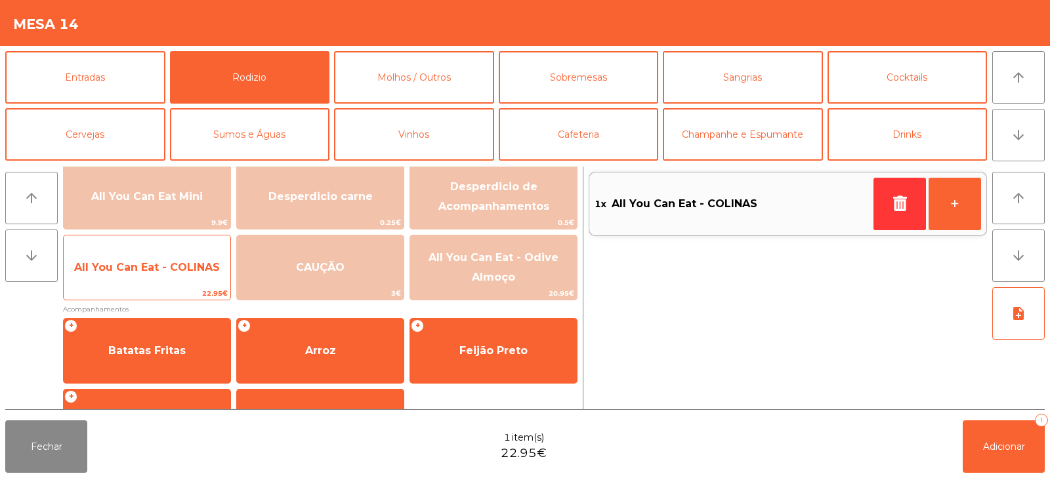
click at [162, 266] on span "All You Can Eat - COLINAS" at bounding box center [147, 267] width 146 height 12
click at [165, 270] on span "All You Can Eat - COLINAS" at bounding box center [147, 267] width 146 height 12
click at [161, 281] on span "All You Can Eat - COLINAS" at bounding box center [147, 267] width 167 height 35
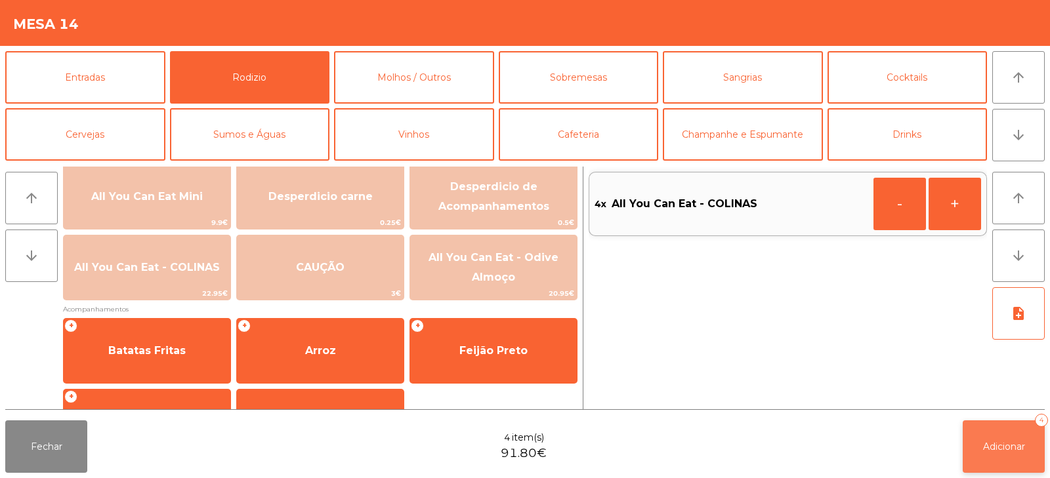
click at [1003, 463] on button "Adicionar 4" at bounding box center [1004, 447] width 82 height 52
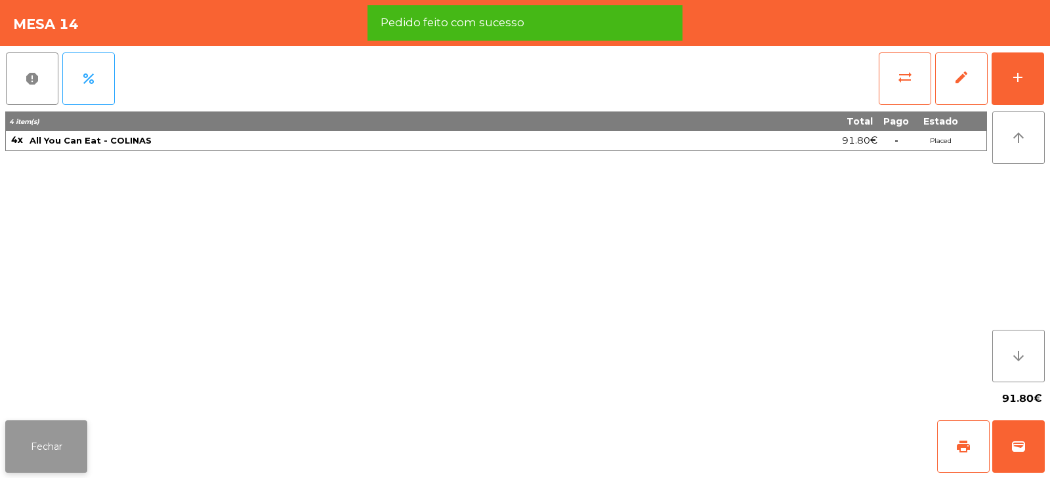
click at [46, 456] on button "Fechar" at bounding box center [46, 447] width 82 height 52
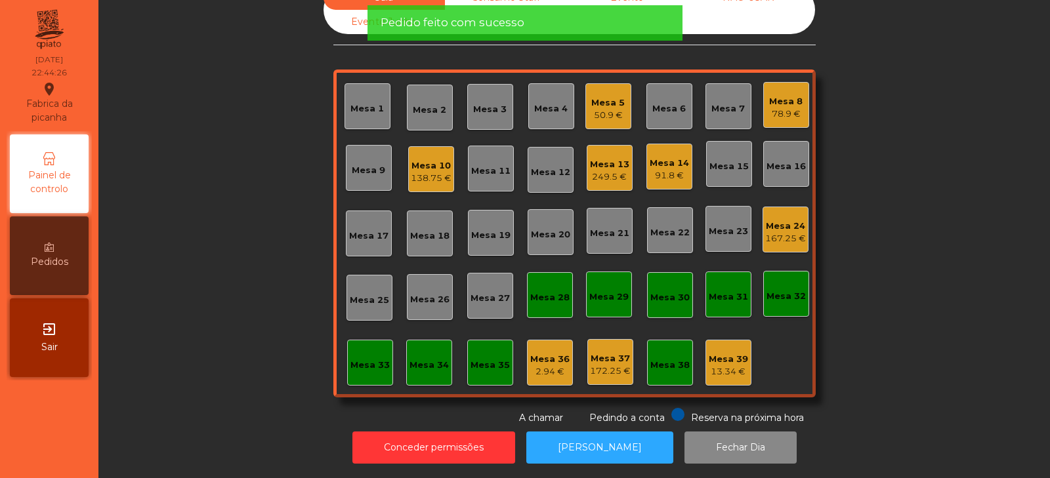
click at [201, 241] on div "Sala Consumo Staff Evento NÃO USAR Evento Junho Mesa 1 Mesa 2 Mesa 3 [GEOGRAPHI…" at bounding box center [574, 206] width 916 height 440
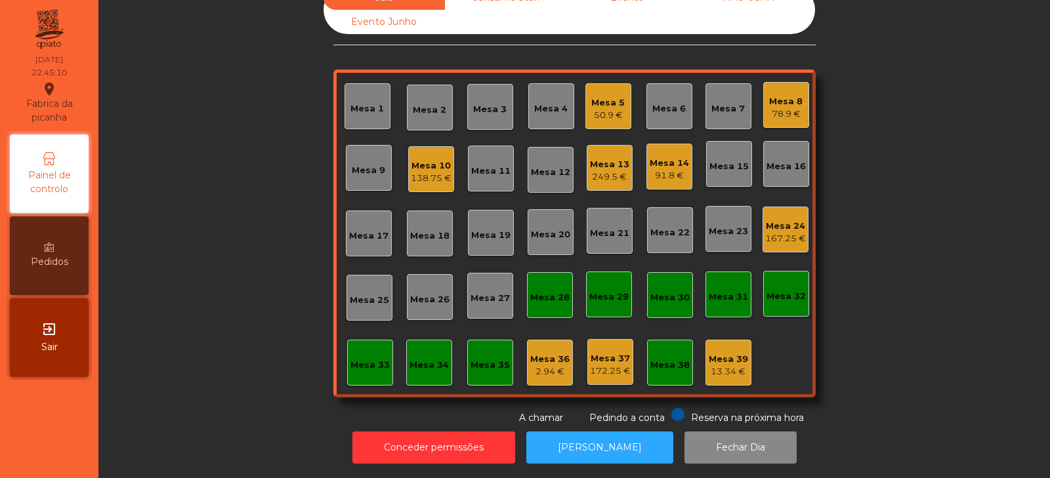
click at [882, 148] on div "Sala Consumo Staff Evento NÃO USAR Evento Junho Mesa 1 Mesa 2 Mesa 3 [GEOGRAPHI…" at bounding box center [574, 206] width 916 height 440
click at [425, 172] on div "138.75 €" at bounding box center [431, 178] width 41 height 13
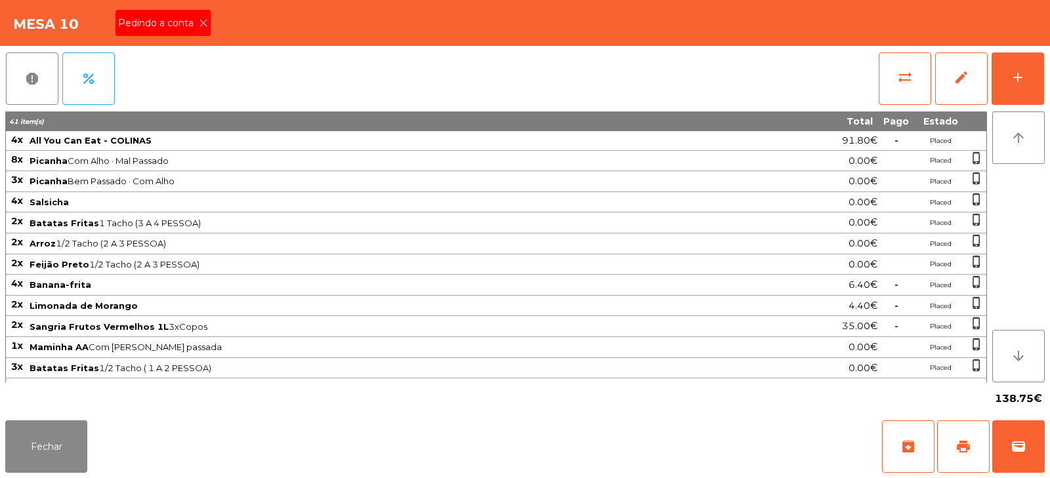
click at [182, 20] on span "Pedindo a conta" at bounding box center [158, 23] width 81 height 14
click at [960, 440] on span "print" at bounding box center [963, 447] width 16 height 16
click at [1044, 438] on button "wallet" at bounding box center [1018, 447] width 52 height 52
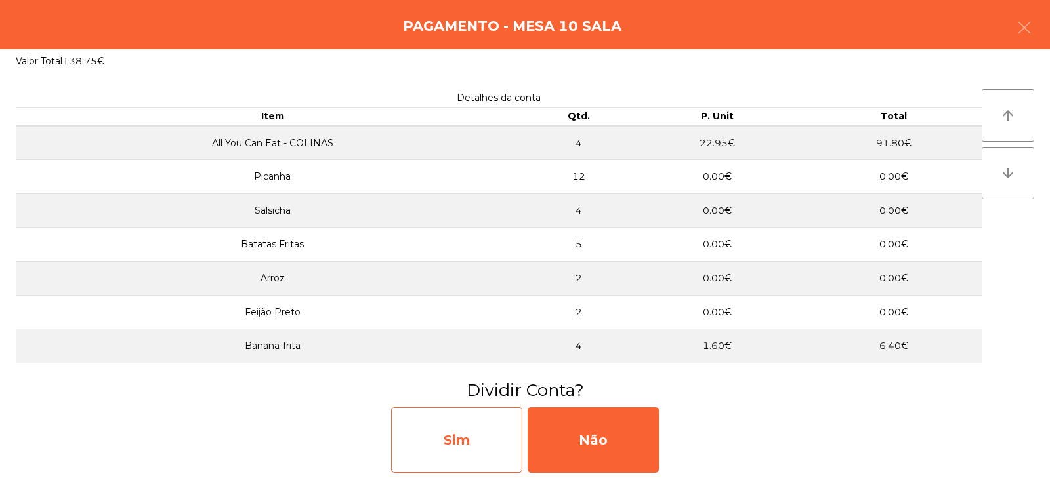
click at [451, 430] on div "Sim" at bounding box center [456, 440] width 131 height 66
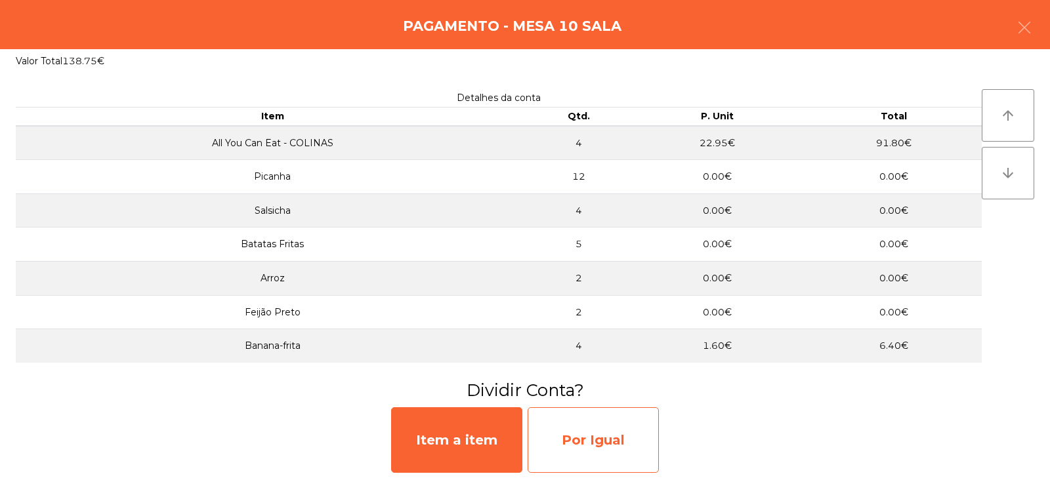
click at [597, 438] on div "Por Igual" at bounding box center [593, 440] width 131 height 66
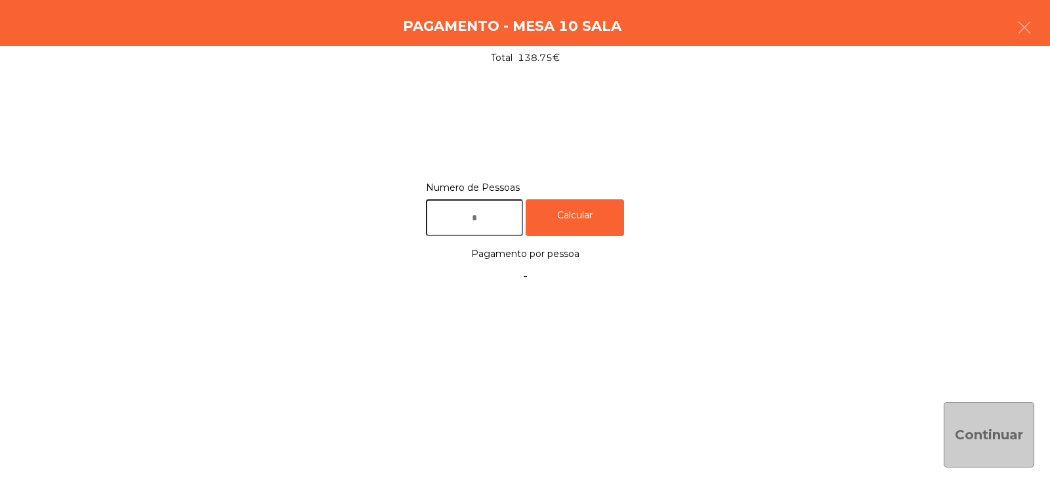
click at [501, 220] on input "text" at bounding box center [474, 217] width 97 height 37
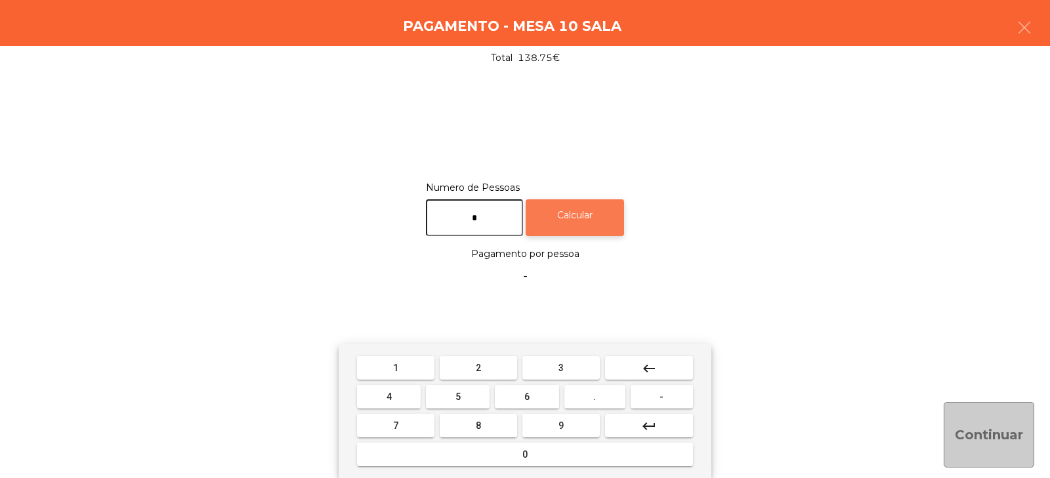
type input "*"
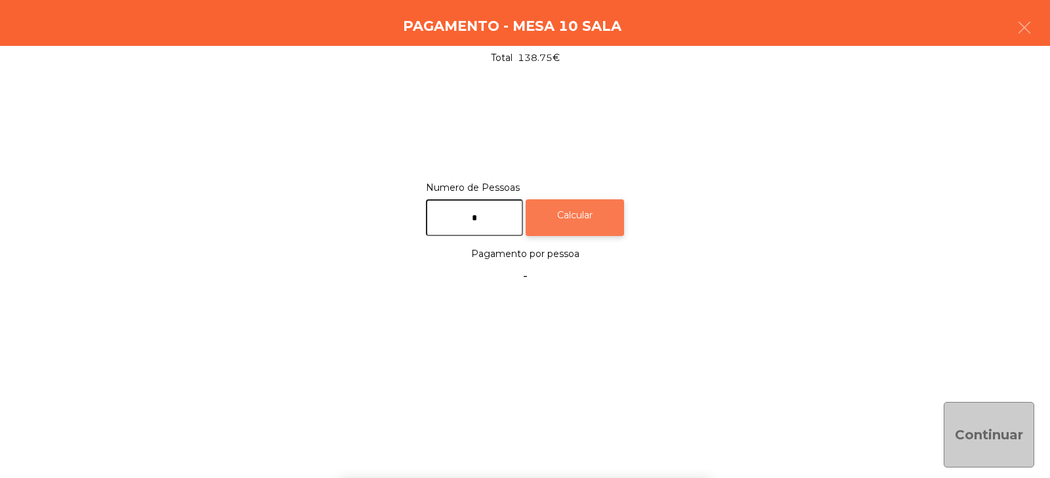
click at [593, 215] on div "Calcular" at bounding box center [575, 217] width 98 height 37
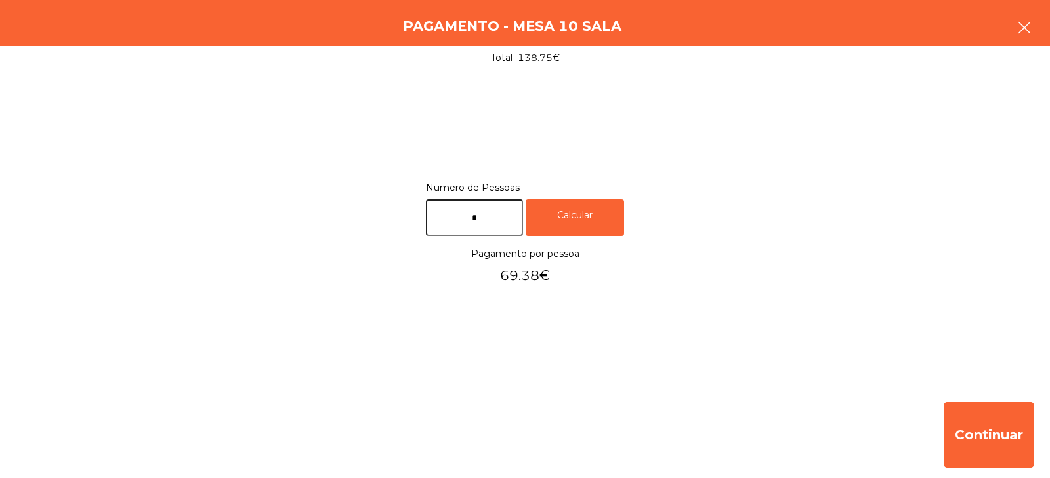
click at [1028, 27] on icon "button" at bounding box center [1024, 28] width 16 height 16
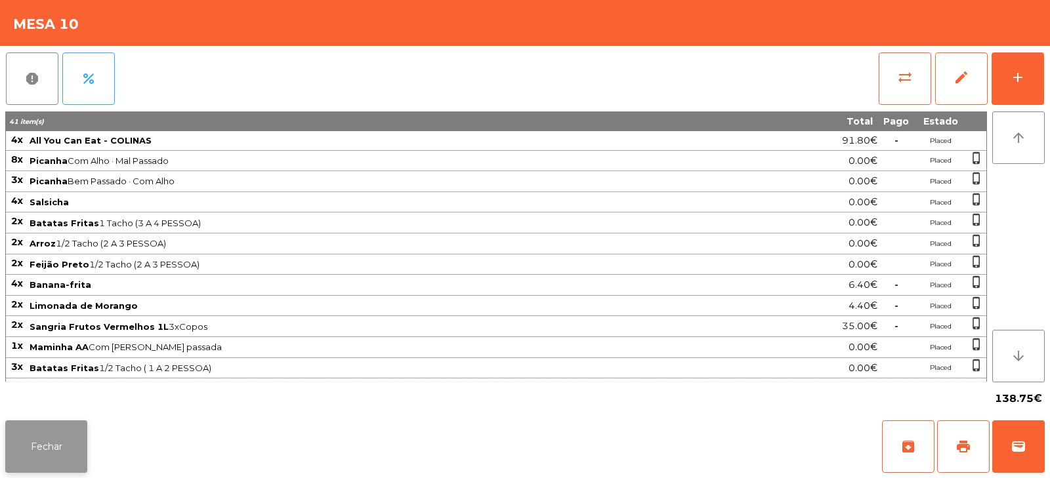
click at [44, 440] on button "Fechar" at bounding box center [46, 447] width 82 height 52
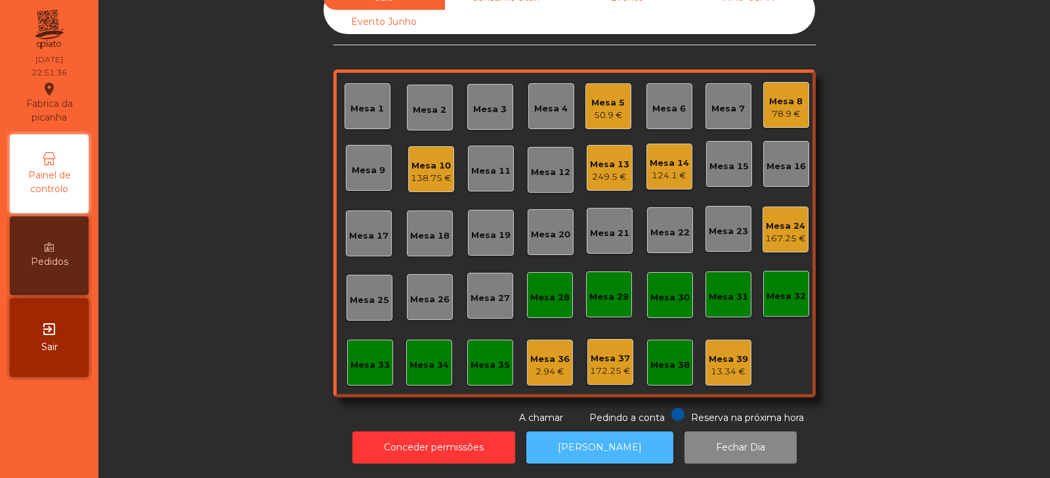
click at [583, 447] on button "[PERSON_NAME]" at bounding box center [599, 448] width 147 height 32
click at [408, 176] on div "Mesa 10 138.75 €" at bounding box center [431, 169] width 46 height 46
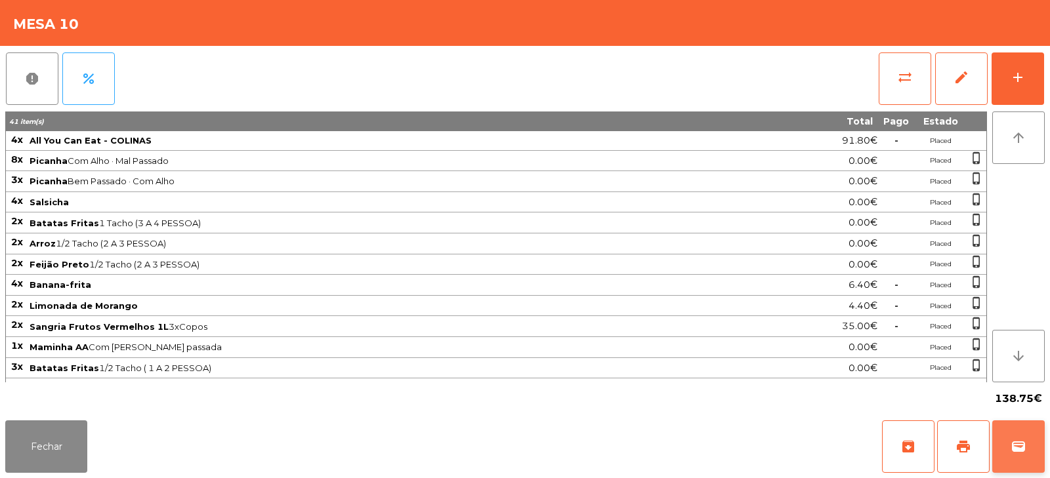
click at [1014, 436] on button "wallet" at bounding box center [1018, 447] width 52 height 52
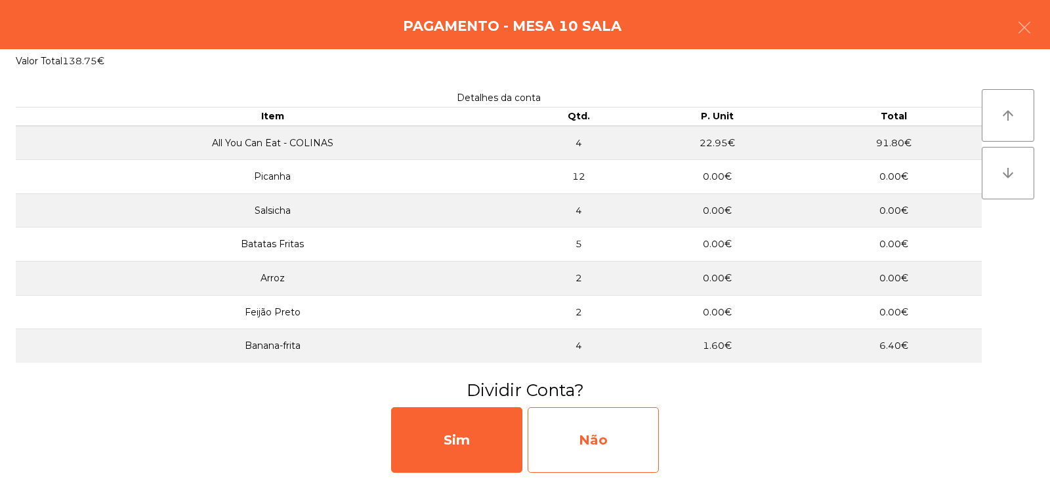
click at [582, 426] on div "Não" at bounding box center [593, 440] width 131 height 66
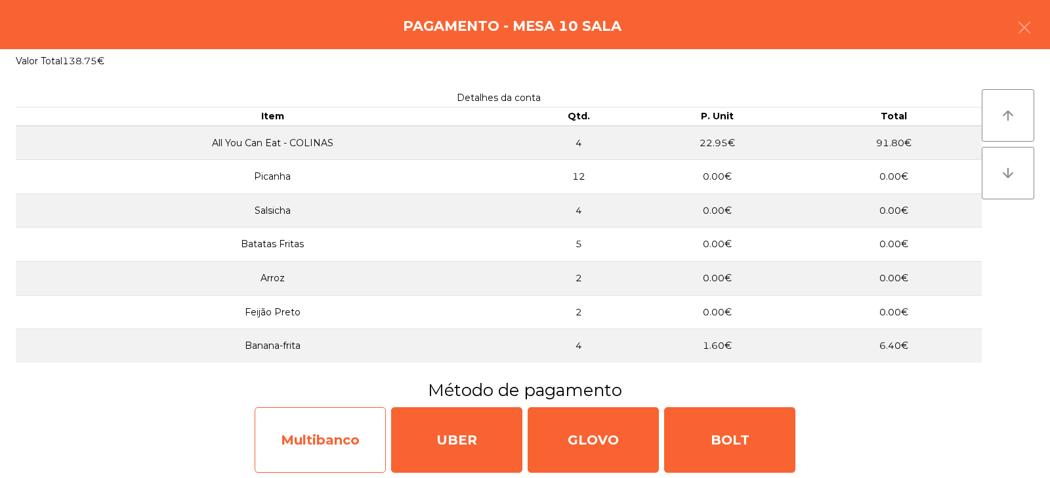
click at [322, 447] on div "Multibanco" at bounding box center [320, 440] width 131 height 66
select select "**"
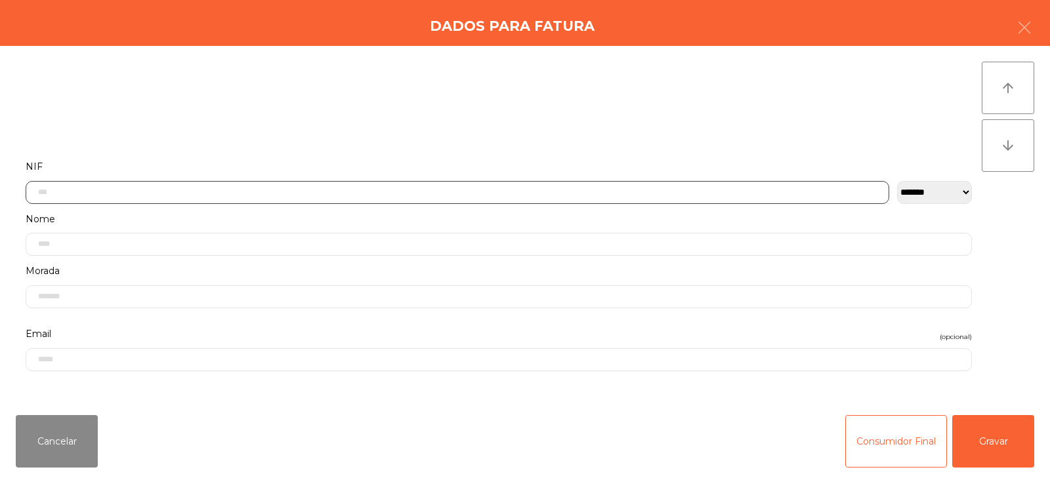
click at [325, 182] on input "text" at bounding box center [457, 192] width 863 height 23
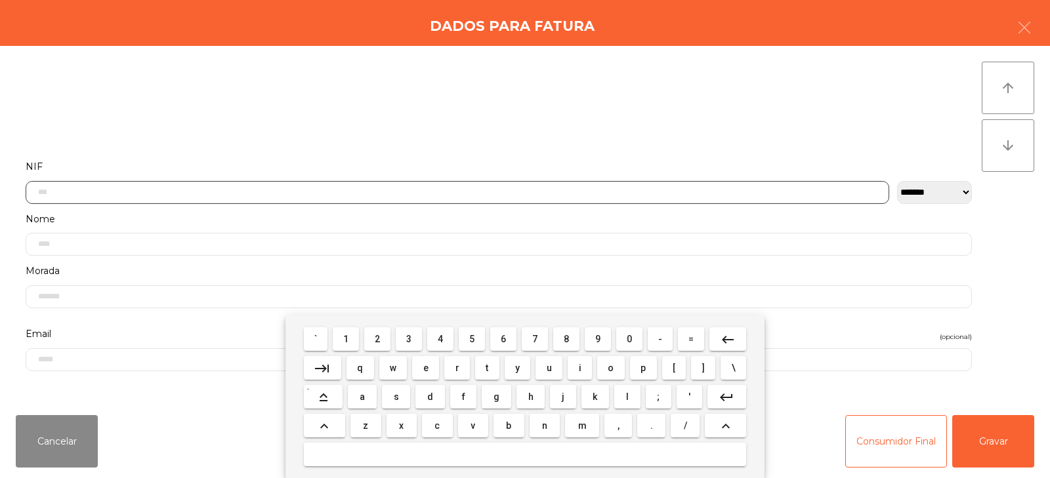
scroll to position [96, 0]
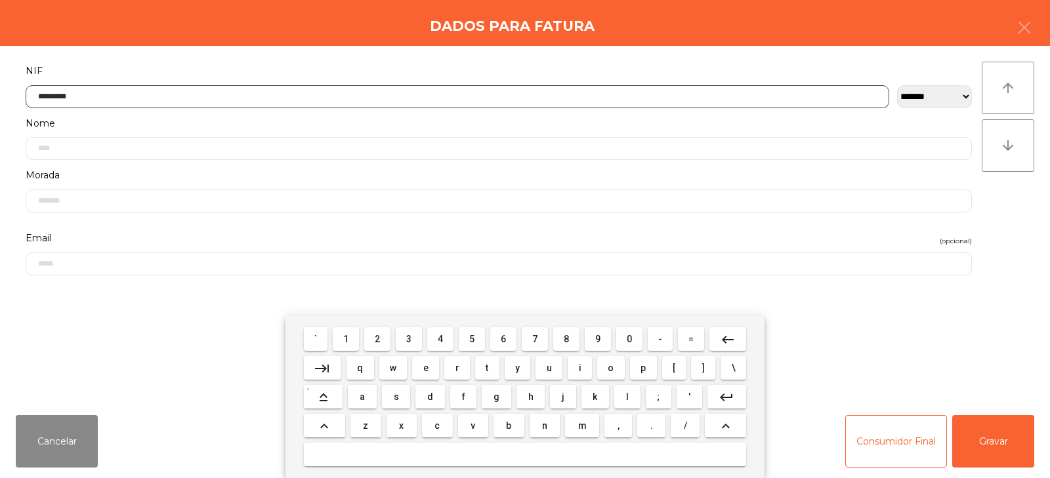
type input "*********"
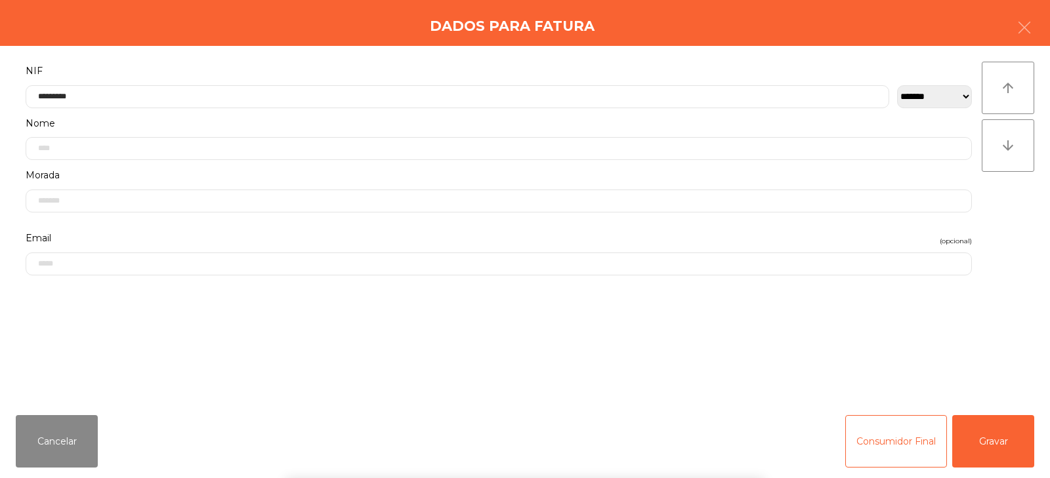
click at [985, 444] on div "` 1 2 3 4 5 6 7 8 9 0 - = keyboard_backspace keyboard_tab q w e r t y u i o p […" at bounding box center [525, 397] width 1050 height 163
click at [995, 457] on button "Gravar" at bounding box center [993, 441] width 82 height 52
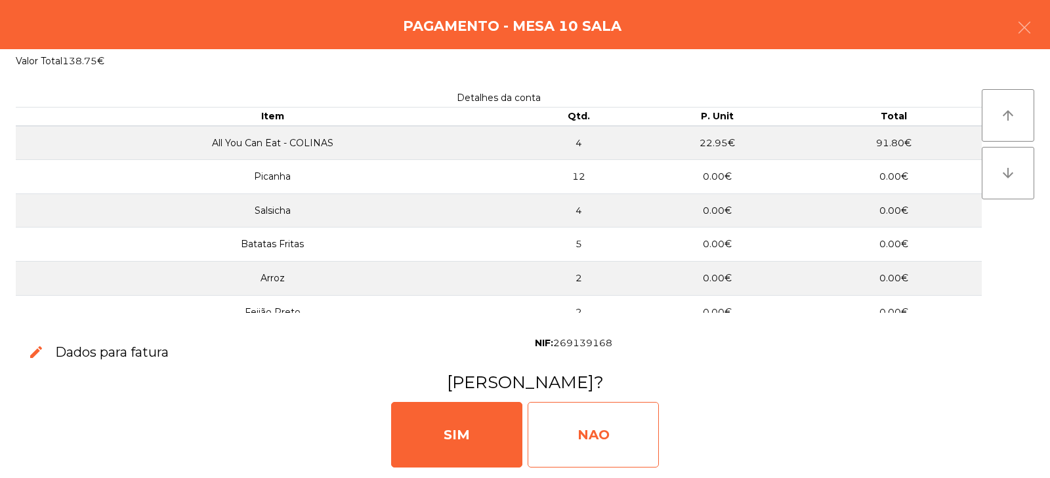
click at [586, 430] on div "NAO" at bounding box center [593, 435] width 131 height 66
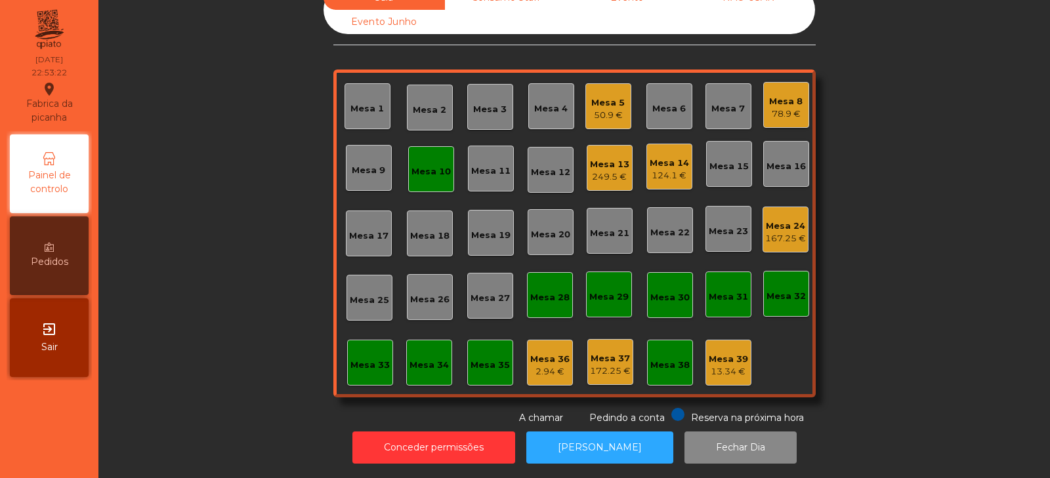
click at [415, 165] on div "Mesa 10" at bounding box center [430, 171] width 39 height 13
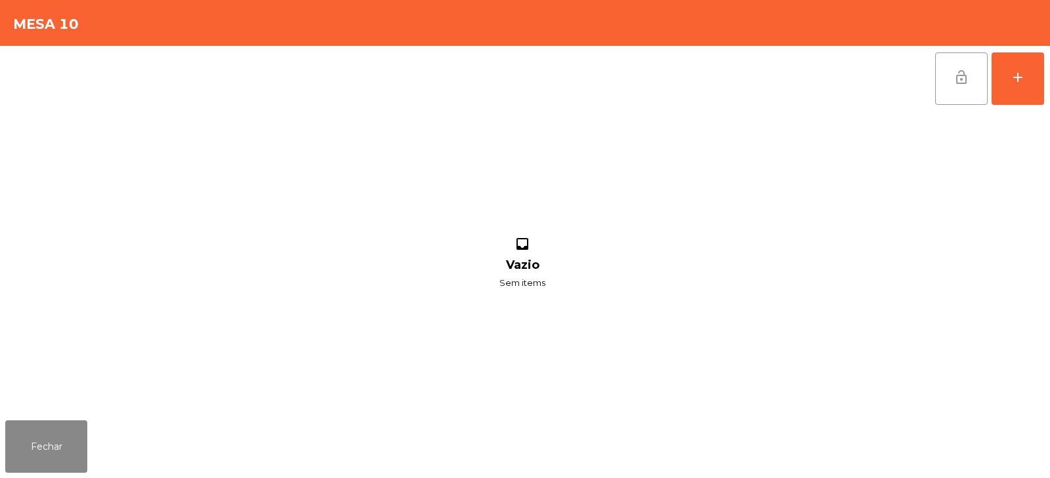
click at [957, 87] on button "lock_open" at bounding box center [961, 78] width 52 height 52
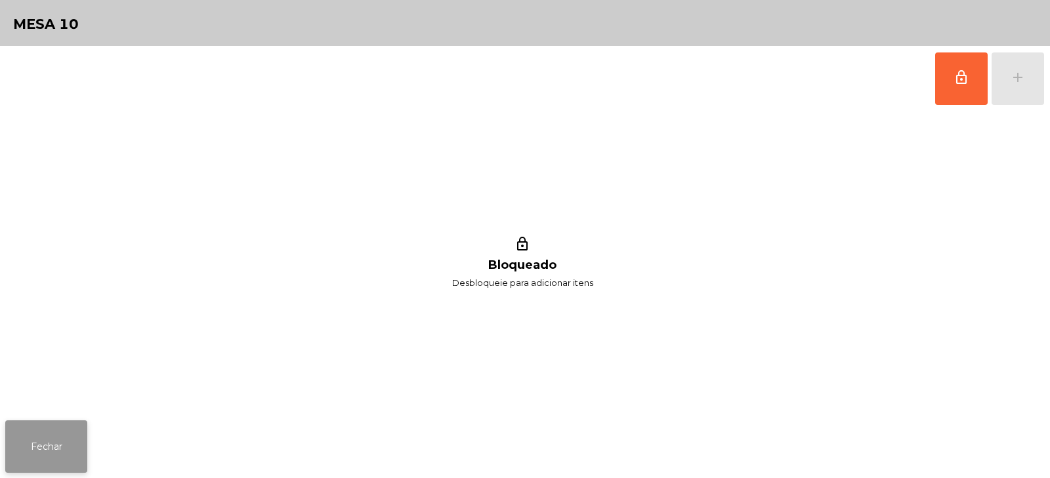
click at [55, 445] on button "Fechar" at bounding box center [46, 447] width 82 height 52
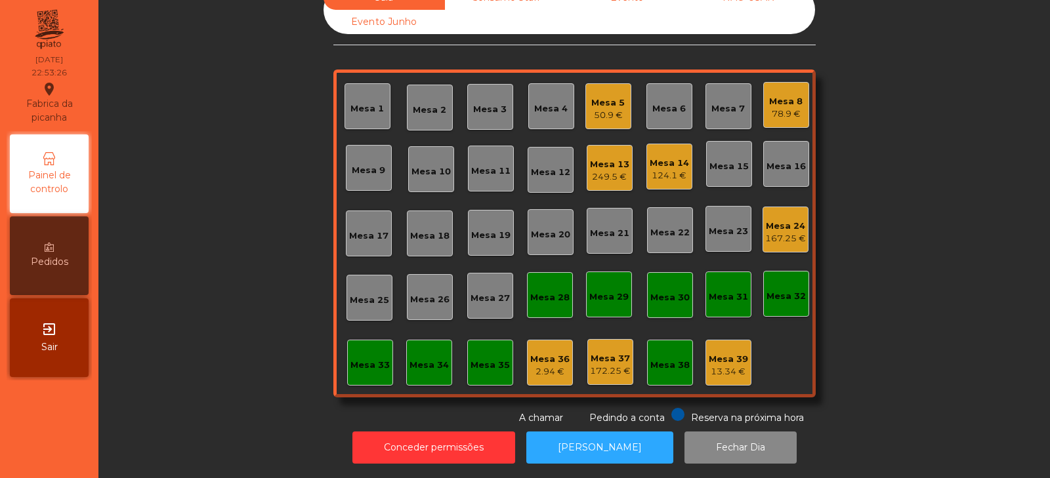
click at [893, 117] on div "Sala Consumo Staff Evento NÃO USAR Evento Junho Mesa 1 Mesa 2 Mesa 3 Mesa 4 Mes…" at bounding box center [574, 206] width 916 height 440
click at [238, 232] on div "Sala Consumo Staff Evento NÃO USAR Evento Junho Mesa 1 Mesa 2 Mesa 3 Mesa 4 Mes…" at bounding box center [574, 206] width 916 height 440
click at [226, 320] on div "Sala Consumo Staff Evento NÃO USAR Evento Junho Mesa 1 Mesa 2 Mesa 3 Mesa 4 Mes…" at bounding box center [574, 206] width 916 height 440
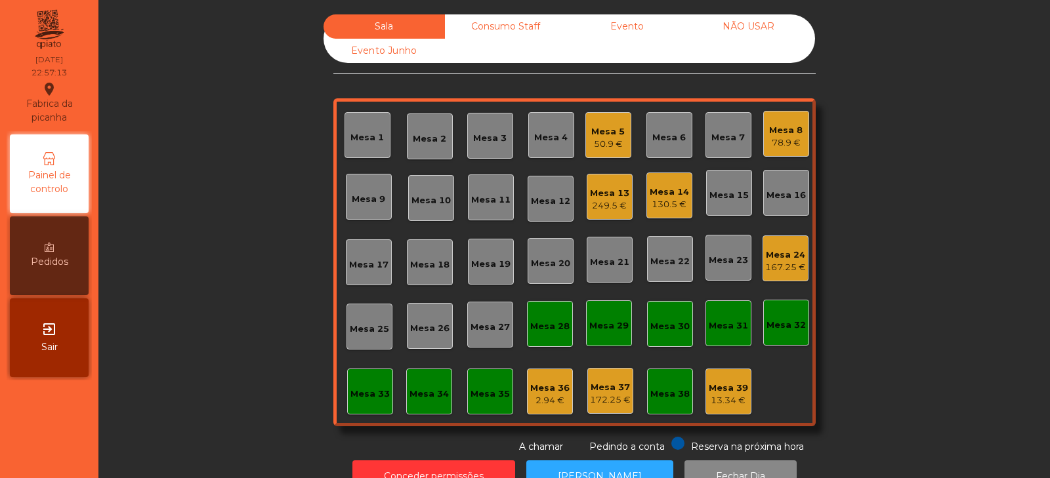
click at [422, 136] on div "Mesa 2" at bounding box center [429, 139] width 33 height 13
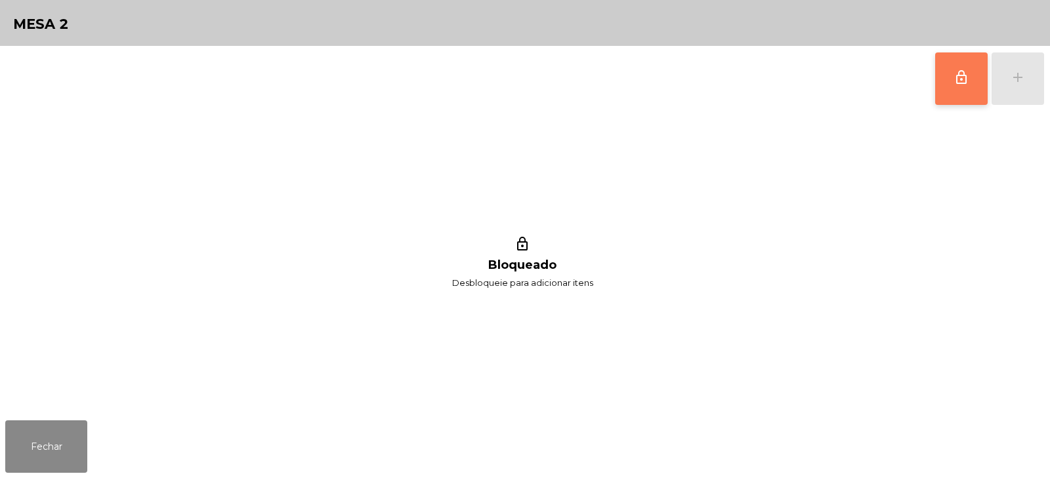
click at [949, 74] on button "lock_outline" at bounding box center [961, 78] width 52 height 52
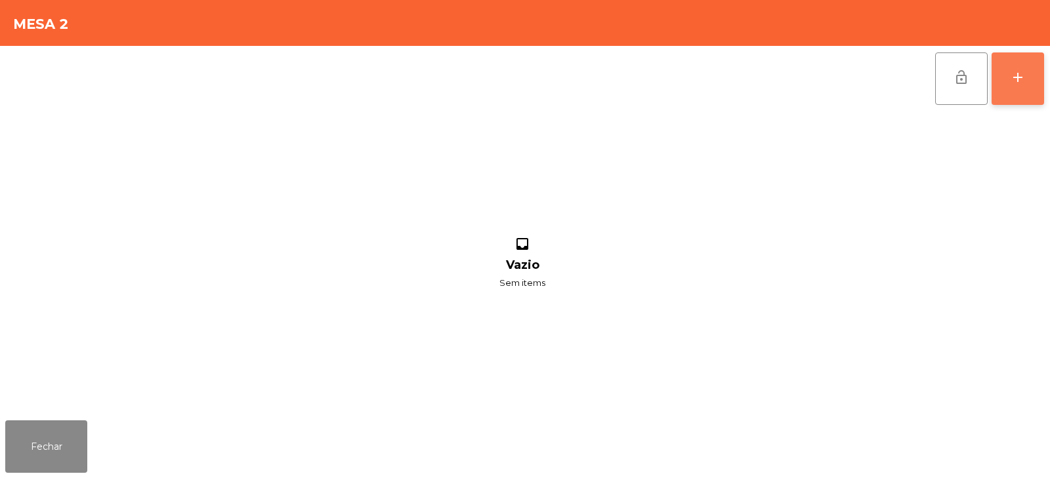
click at [1012, 81] on div "add" at bounding box center [1018, 78] width 16 height 16
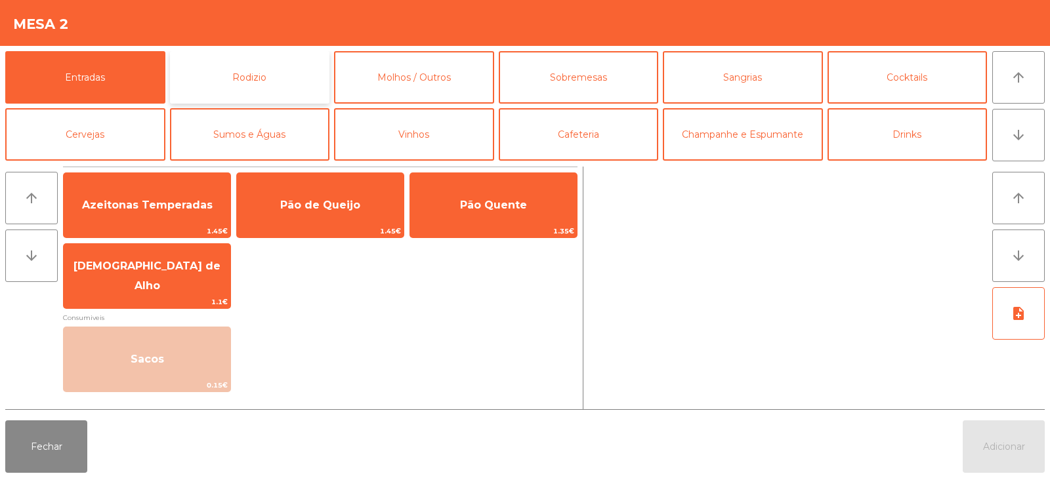
click at [232, 75] on button "Rodizio" at bounding box center [250, 77] width 160 height 52
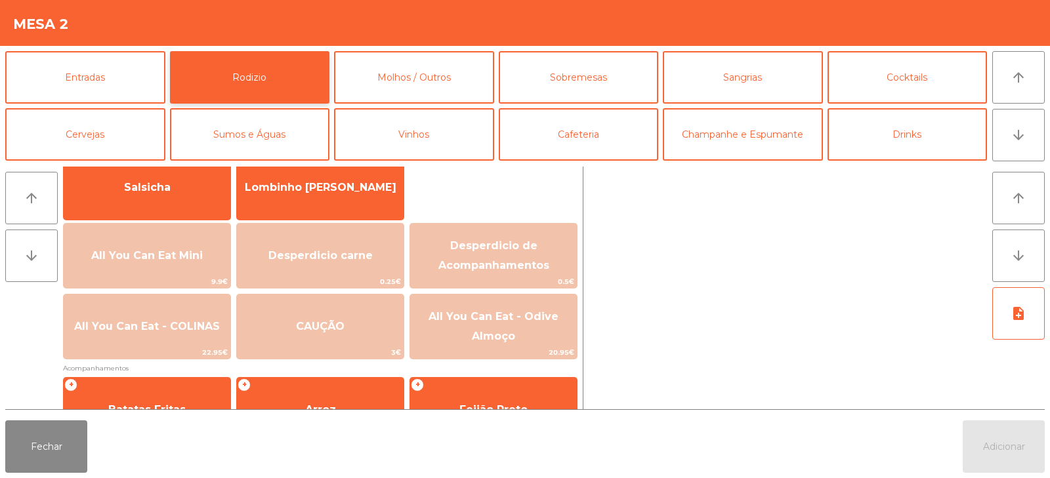
scroll to position [88, 0]
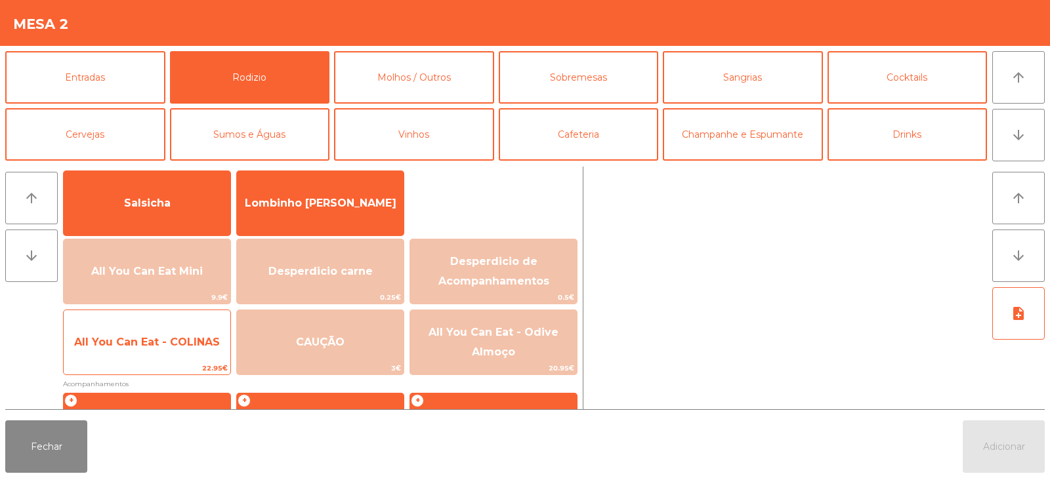
click at [140, 352] on span "All You Can Eat - COLINAS" at bounding box center [147, 342] width 167 height 35
click at [146, 364] on span "22.95€" at bounding box center [147, 368] width 167 height 12
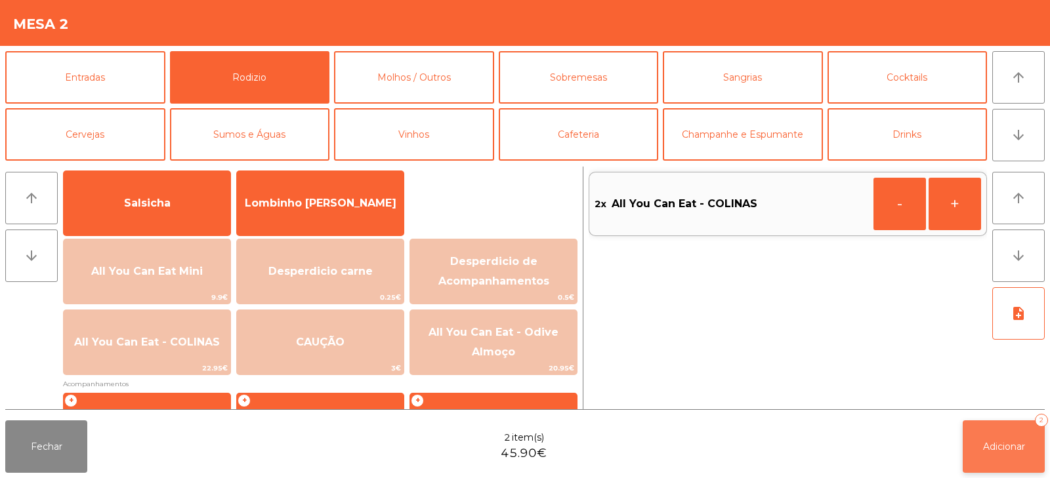
click at [987, 447] on span "Adicionar" at bounding box center [1004, 447] width 42 height 12
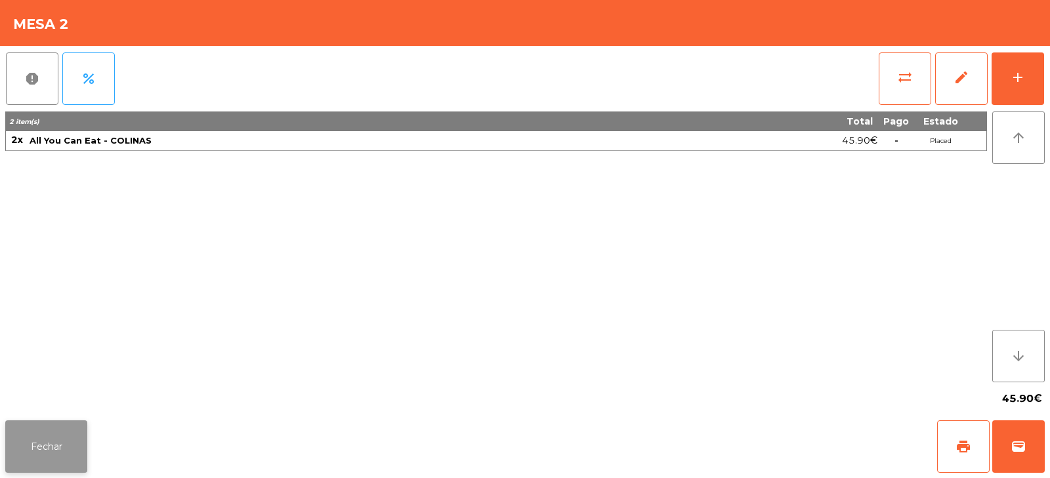
click at [68, 435] on button "Fechar" at bounding box center [46, 447] width 82 height 52
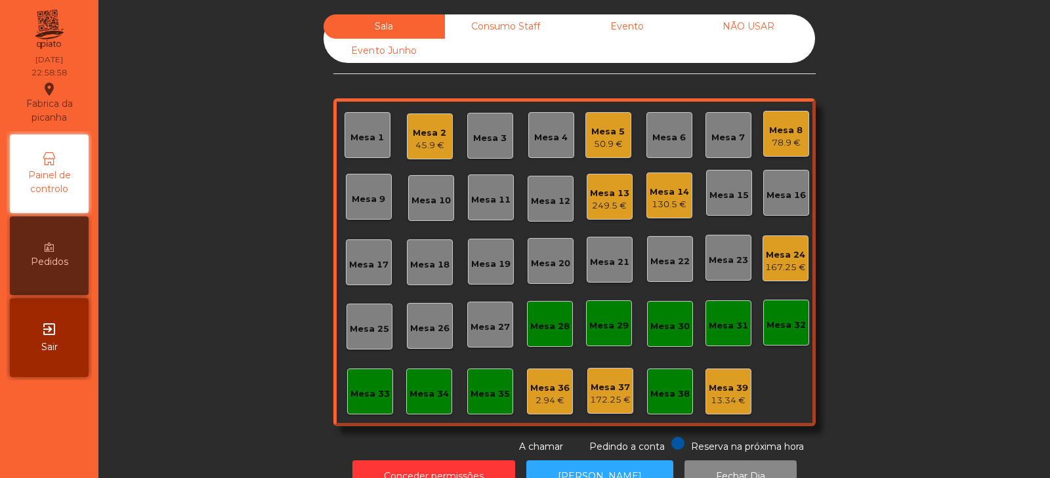
click at [793, 256] on div "Mesa 24" at bounding box center [785, 255] width 41 height 13
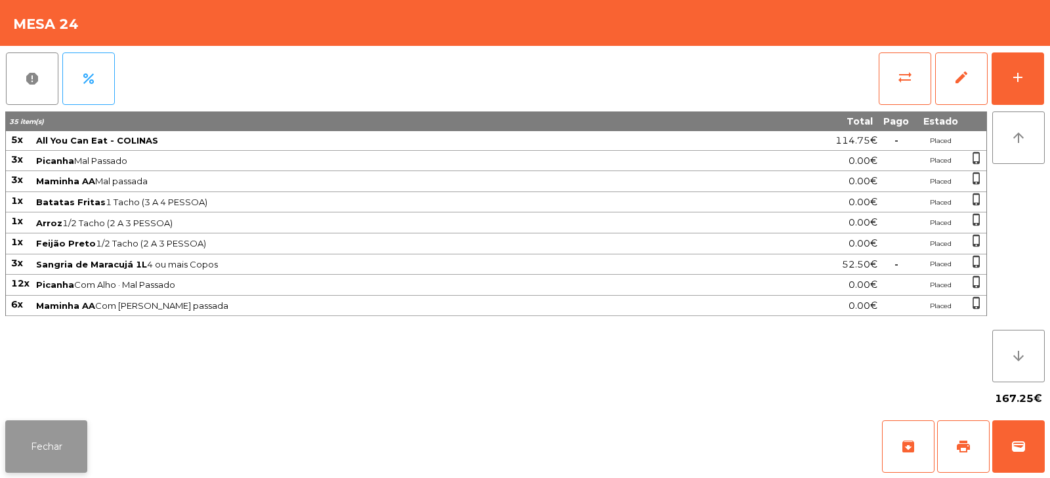
click at [58, 438] on button "Fechar" at bounding box center [46, 447] width 82 height 52
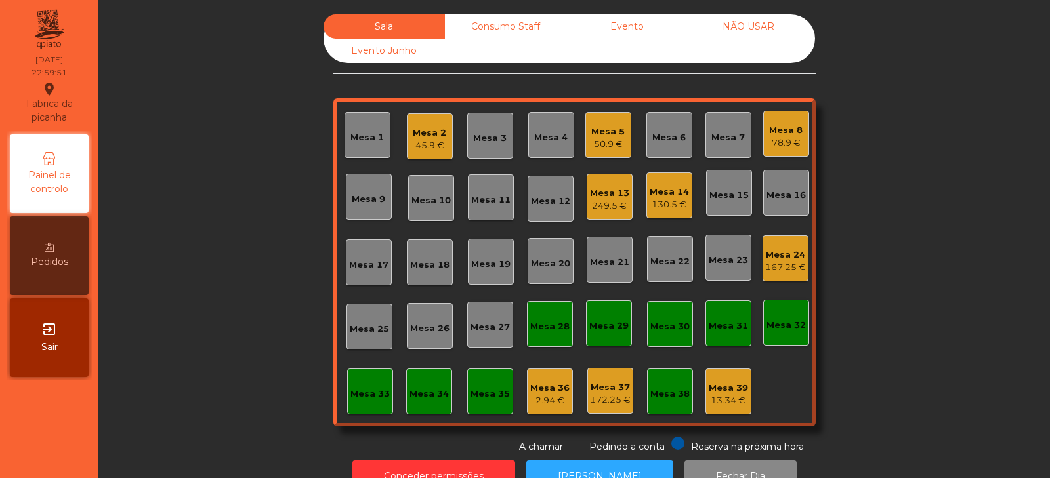
click at [375, 393] on div "Mesa 33" at bounding box center [369, 394] width 39 height 13
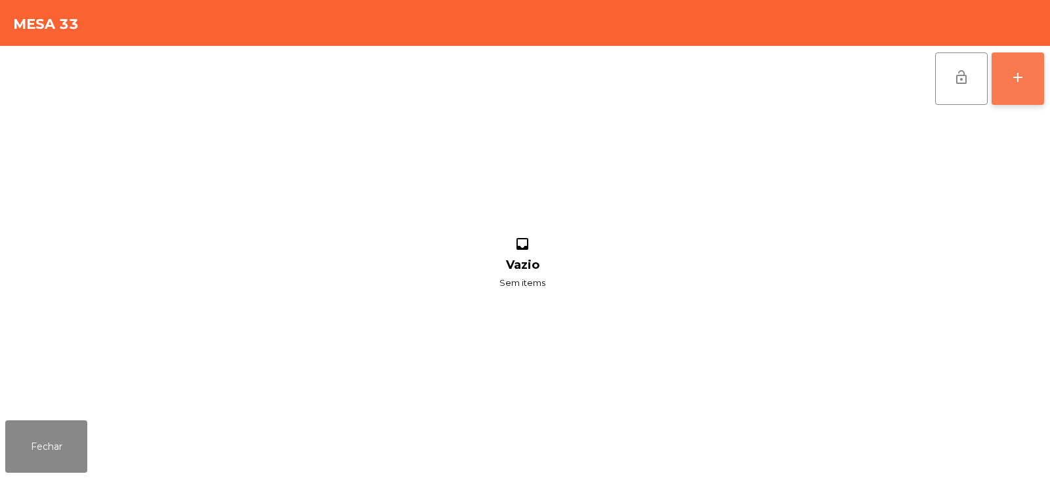
click at [1005, 85] on button "add" at bounding box center [1017, 78] width 52 height 52
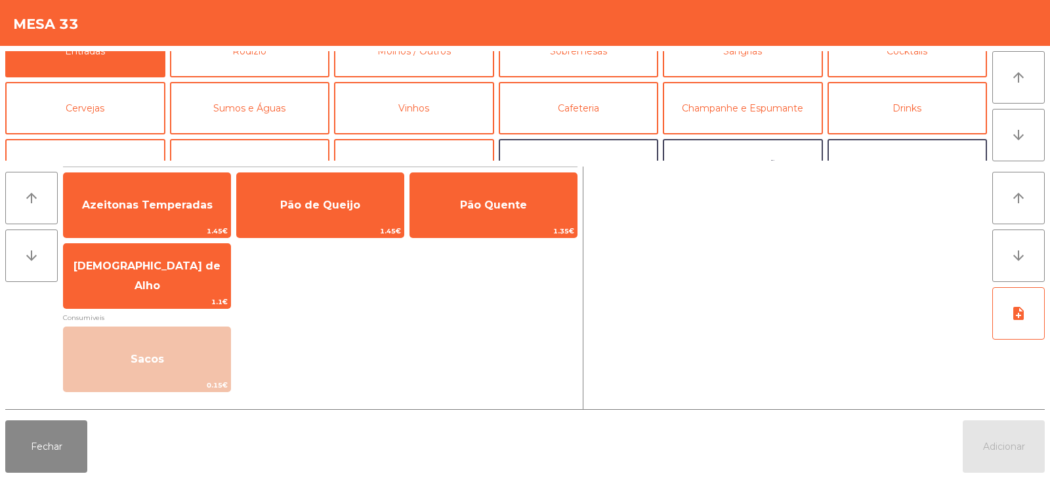
scroll to position [85, 0]
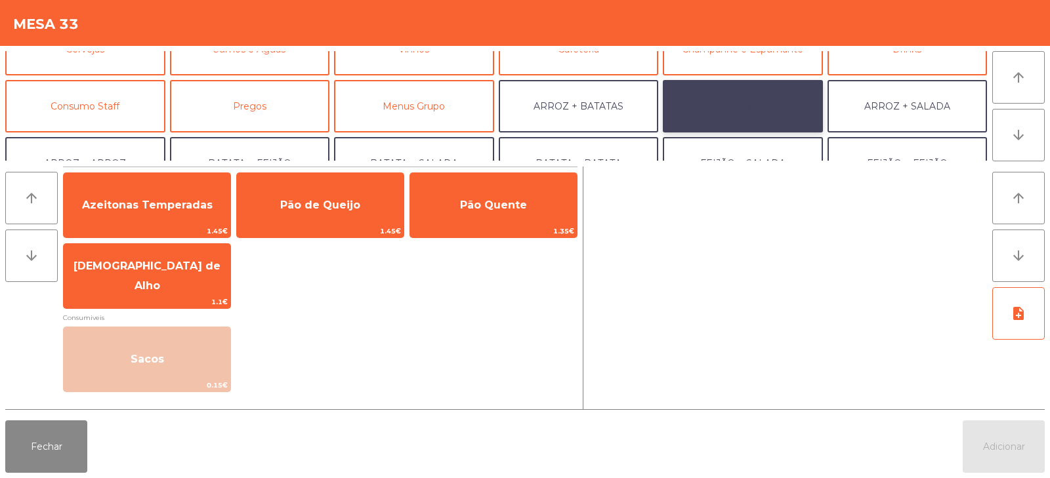
click at [722, 103] on button "ARROZ + FEIJÃO" at bounding box center [743, 106] width 160 height 52
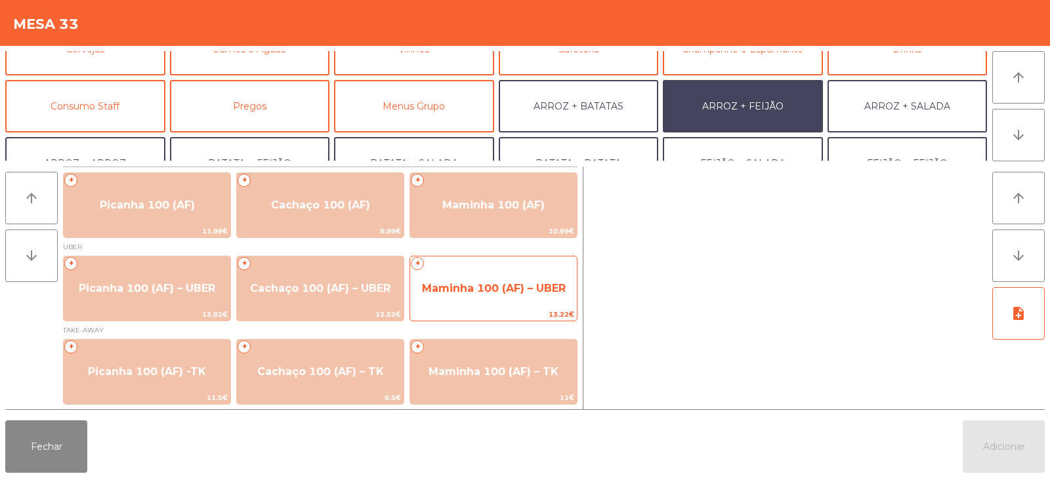
click at [471, 291] on span "Maminha 100 (AF) – UBER" at bounding box center [494, 288] width 144 height 12
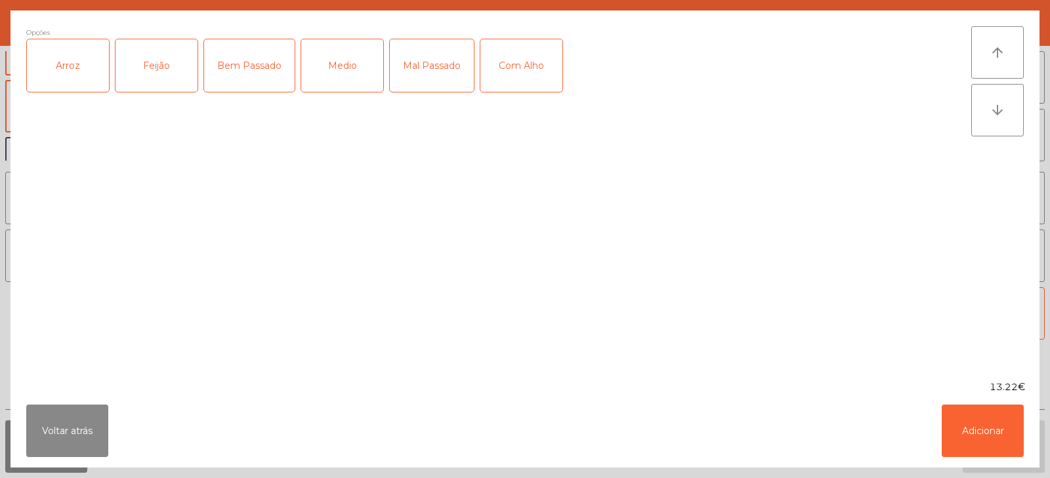
click at [89, 81] on div "Arroz" at bounding box center [68, 65] width 82 height 52
click at [163, 76] on div "Feijão" at bounding box center [156, 65] width 82 height 52
click at [348, 79] on div "Medio" at bounding box center [342, 65] width 82 height 52
click at [980, 432] on button "Adicionar" at bounding box center [983, 431] width 82 height 52
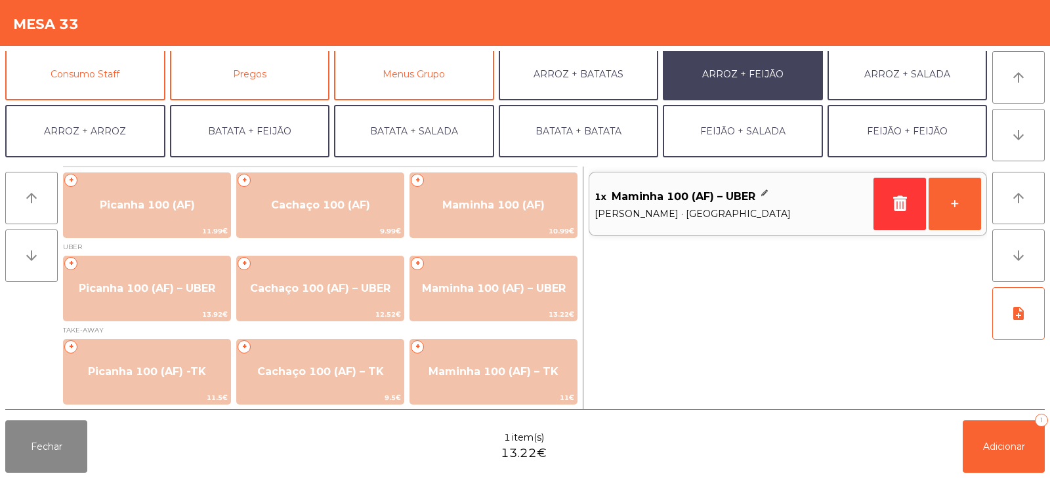
scroll to position [162, 0]
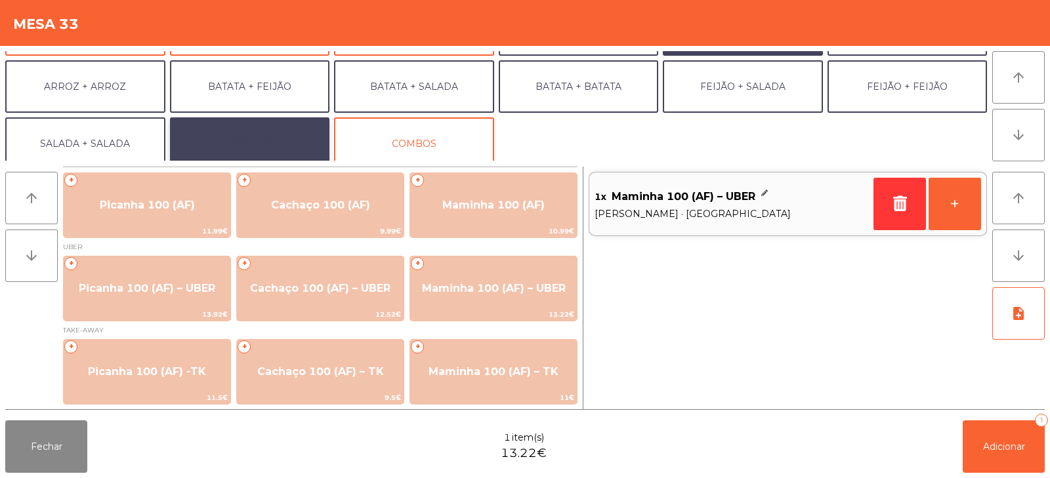
click at [239, 145] on button "EXTRAS UBER" at bounding box center [250, 143] width 160 height 52
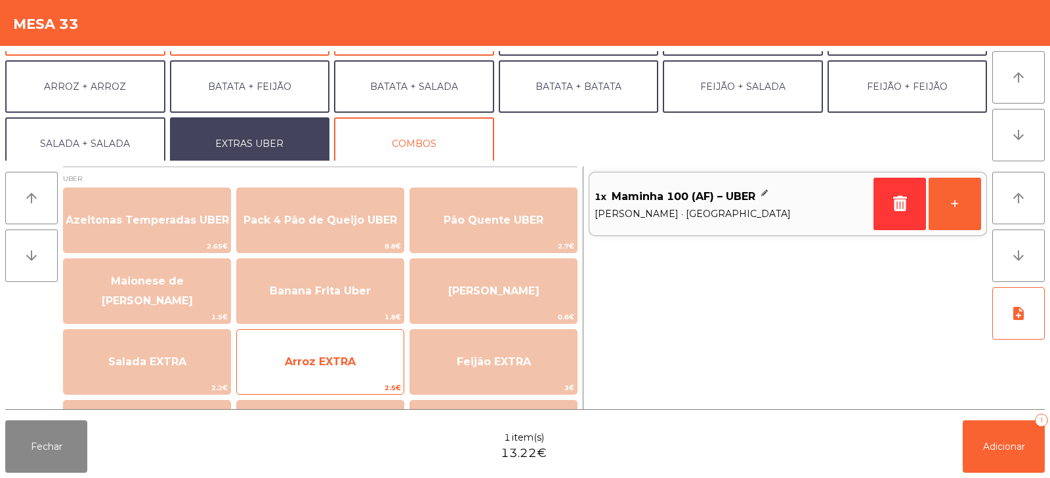
click at [306, 362] on span "Arroz EXTRA" at bounding box center [320, 362] width 71 height 12
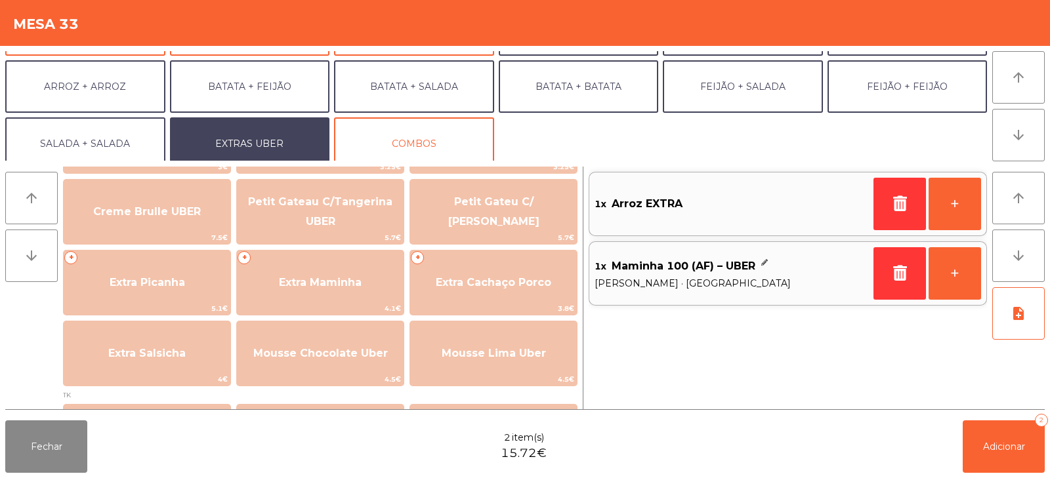
scroll to position [293, 0]
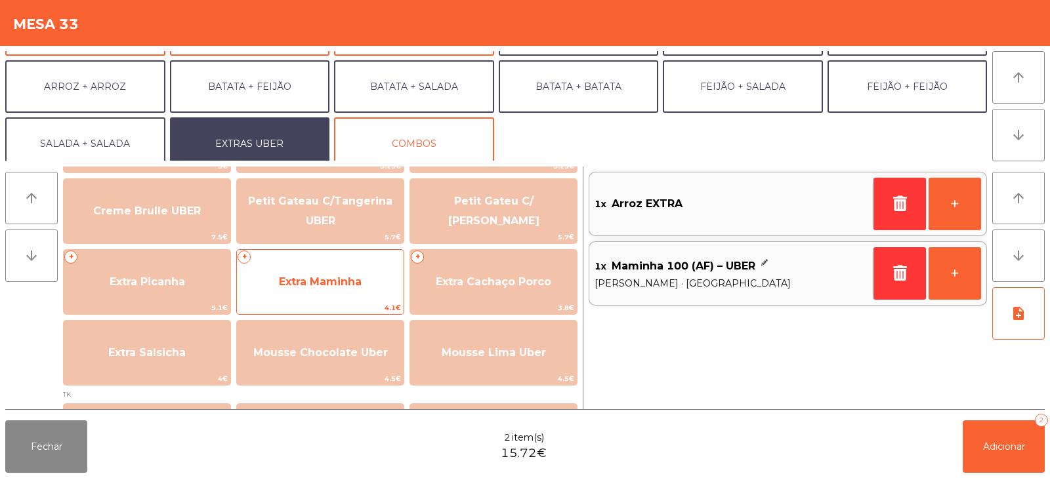
click at [309, 280] on span "Extra Maminha" at bounding box center [320, 282] width 83 height 12
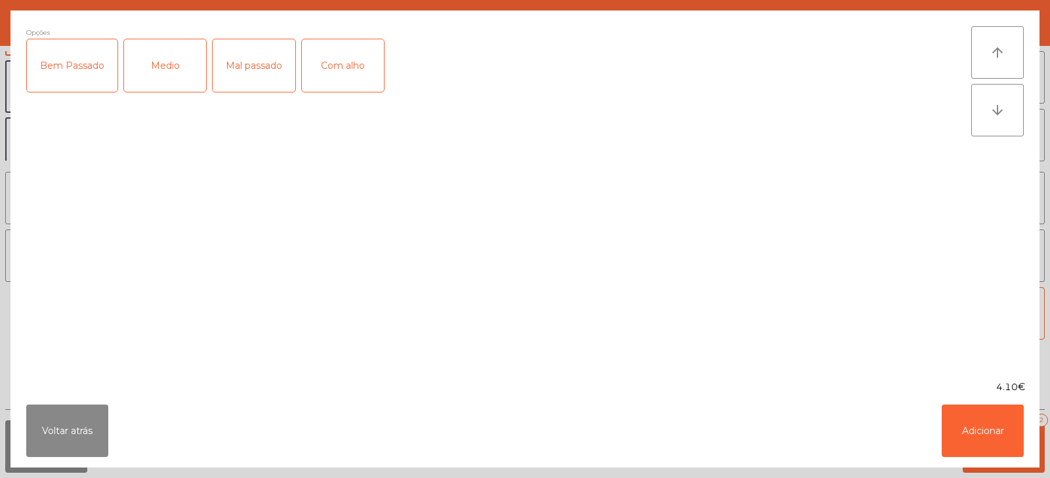
click at [162, 72] on div "Medio" at bounding box center [165, 65] width 82 height 52
click at [978, 422] on button "Adicionar" at bounding box center [983, 431] width 82 height 52
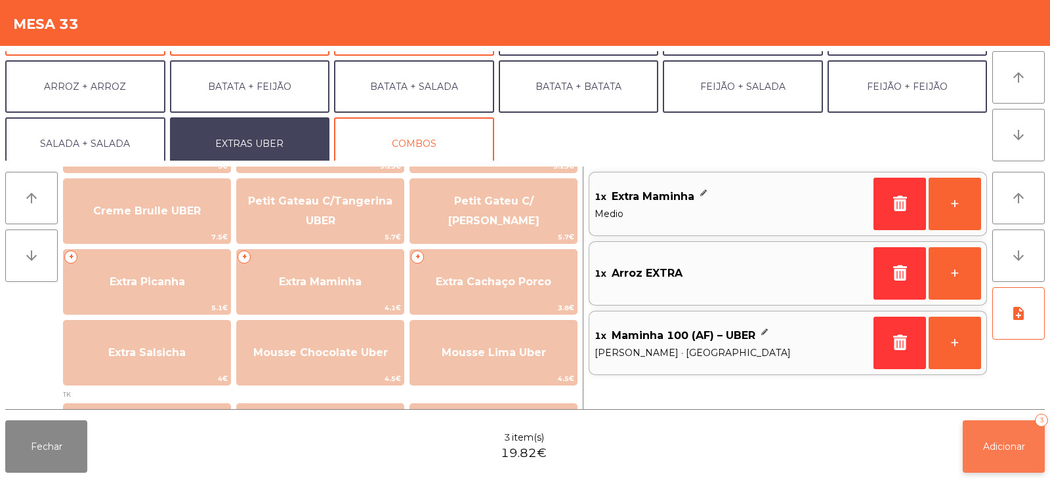
click at [1003, 446] on span "Adicionar" at bounding box center [1004, 447] width 42 height 12
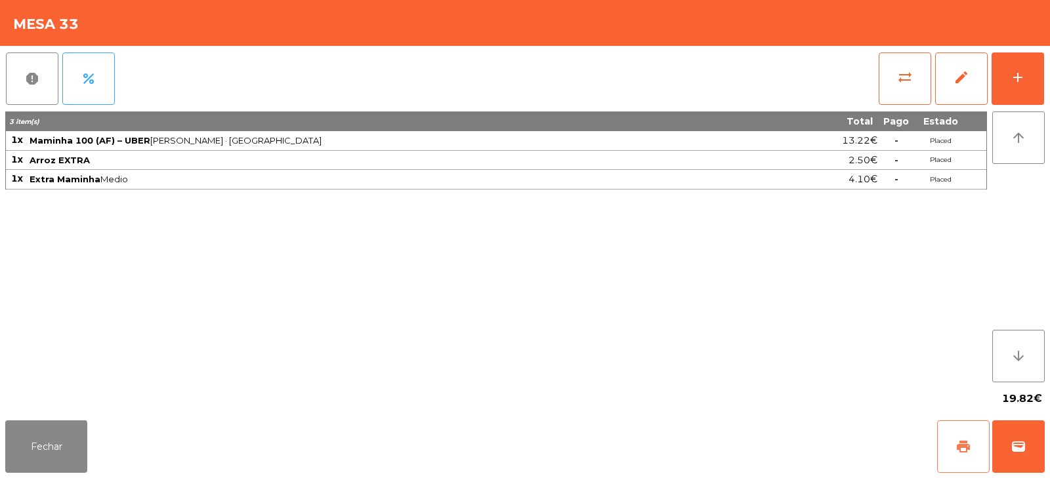
click at [946, 447] on button "print" at bounding box center [963, 447] width 52 height 52
click at [70, 443] on button "Fechar" at bounding box center [46, 447] width 82 height 52
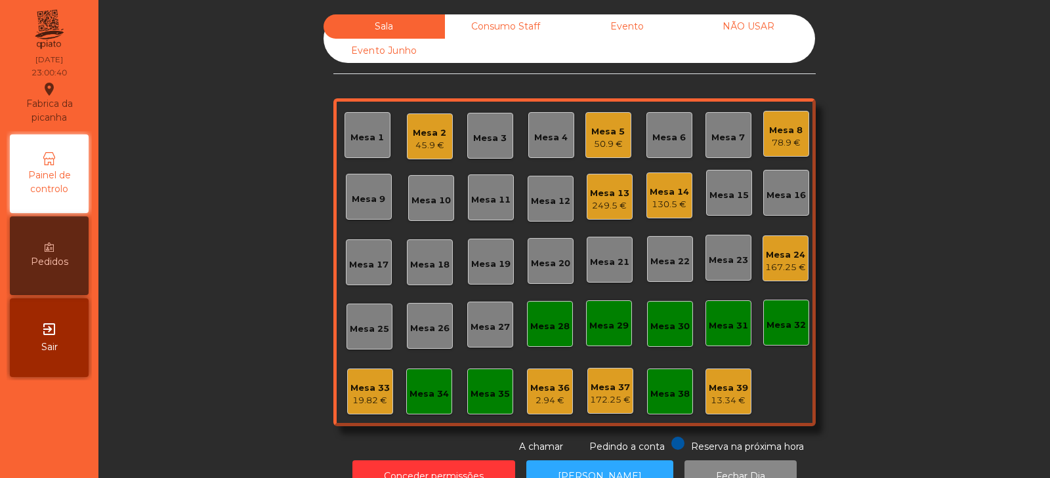
click at [602, 191] on div "Mesa 13" at bounding box center [609, 193] width 39 height 13
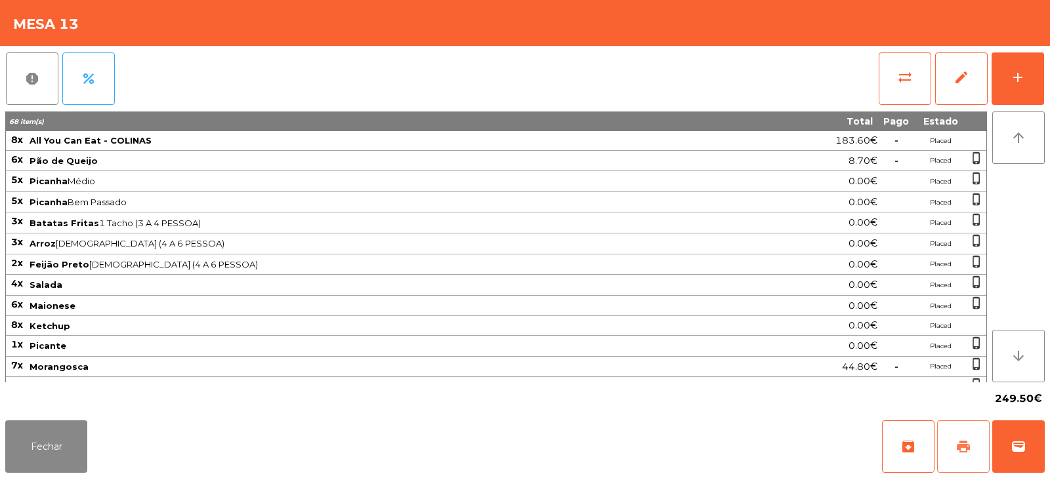
click at [950, 446] on button "print" at bounding box center [963, 447] width 52 height 52
click at [63, 450] on button "Fechar" at bounding box center [46, 447] width 82 height 52
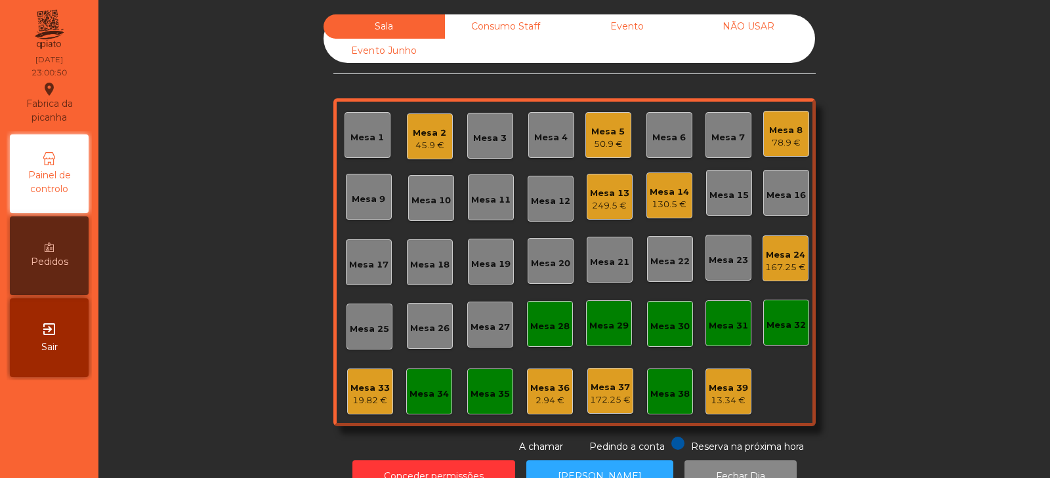
click at [362, 402] on div "19.82 €" at bounding box center [369, 400] width 39 height 13
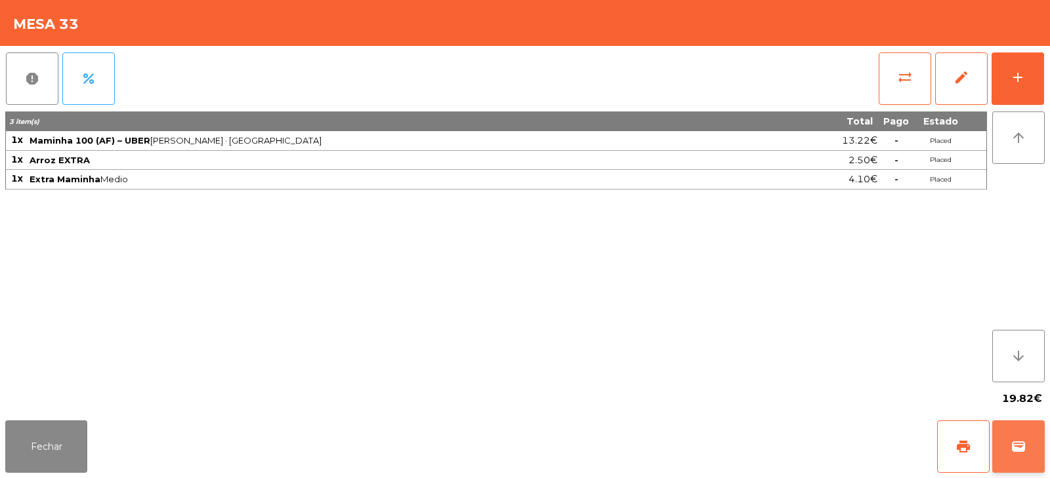
click at [1018, 451] on span "wallet" at bounding box center [1018, 447] width 16 height 16
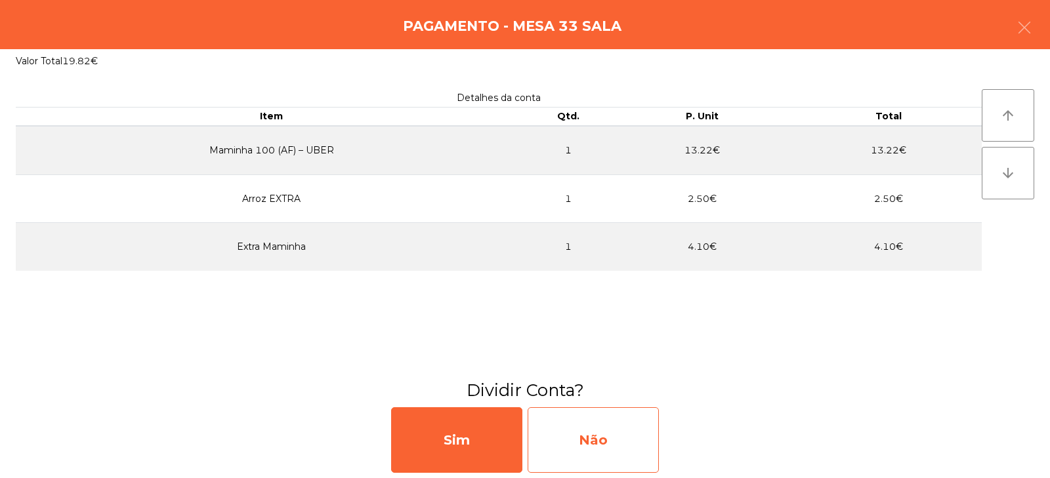
click at [580, 455] on div "Não" at bounding box center [593, 440] width 131 height 66
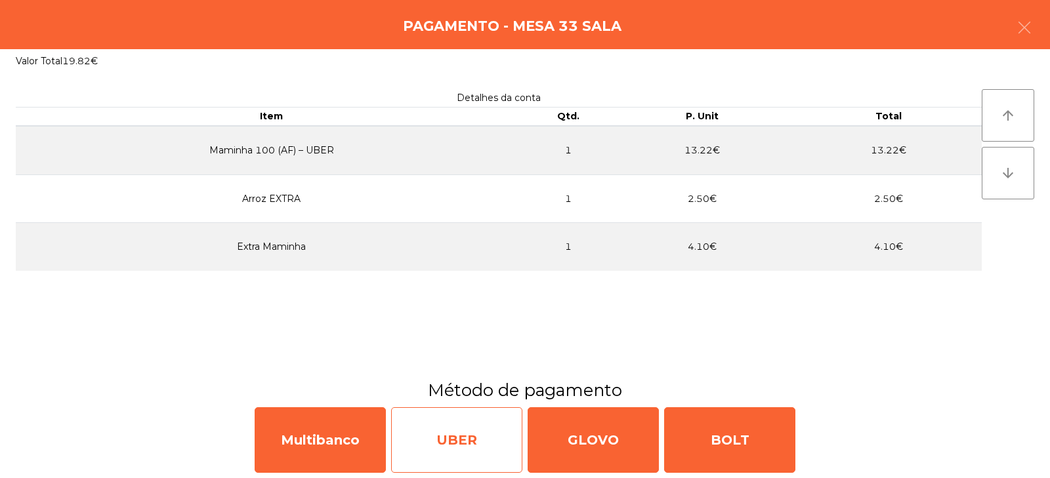
click at [449, 443] on div "UBER" at bounding box center [456, 440] width 131 height 66
select select "**"
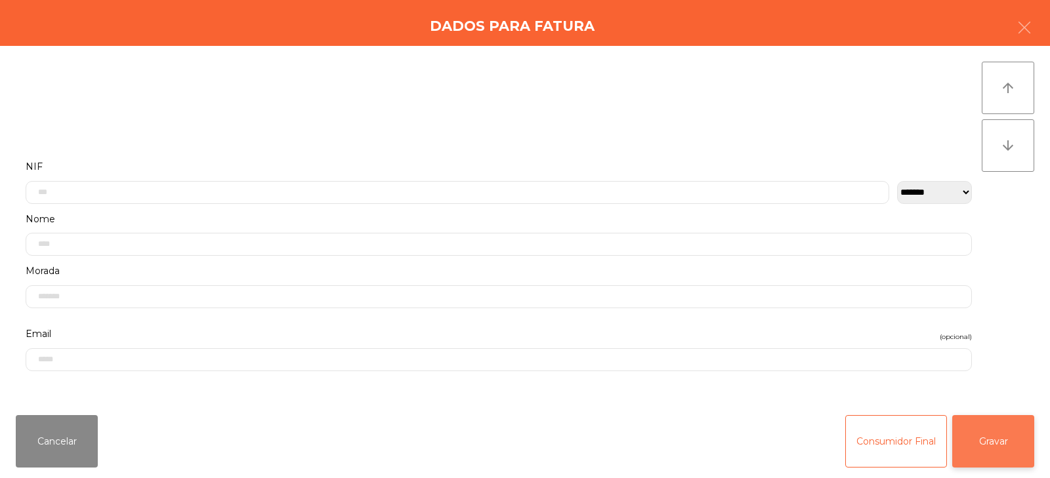
click at [1008, 457] on button "Gravar" at bounding box center [993, 441] width 82 height 52
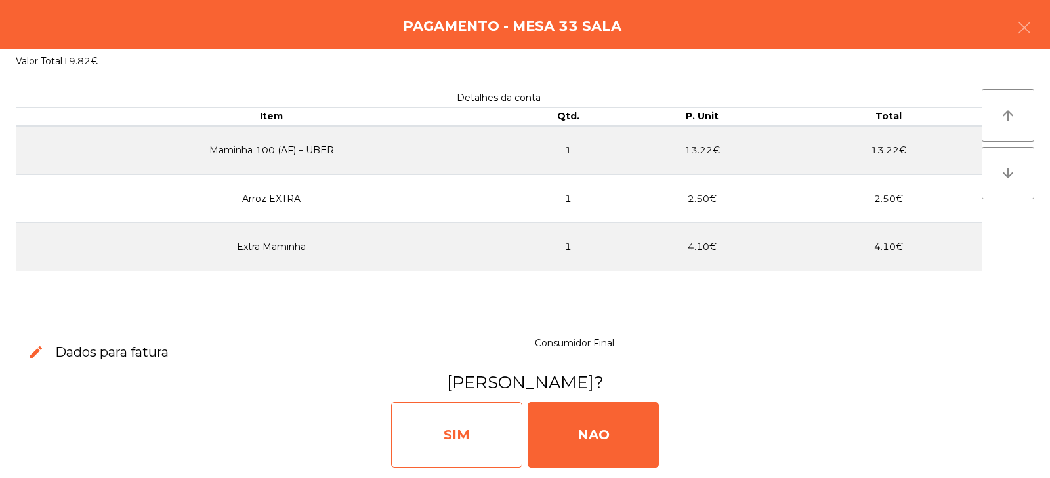
click at [453, 447] on div "SIM" at bounding box center [456, 435] width 131 height 66
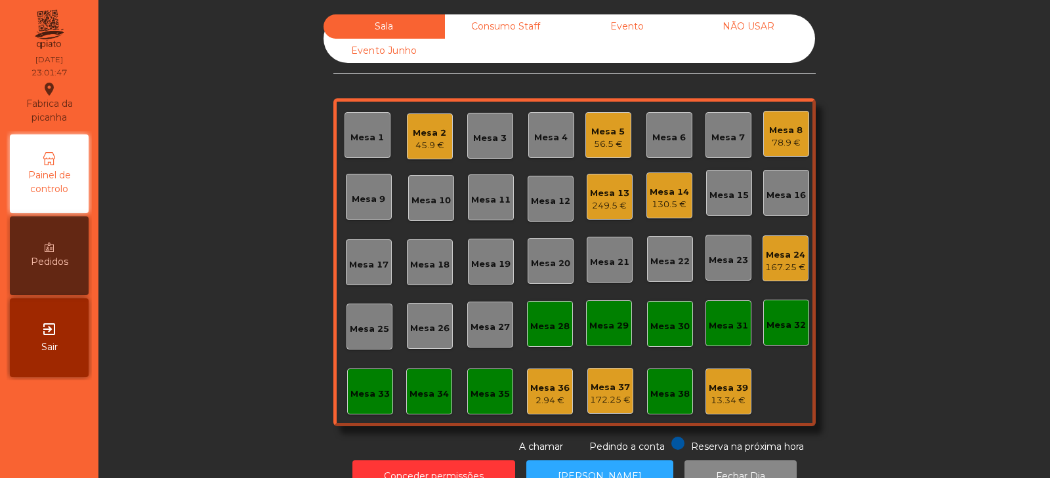
click at [473, 142] on div "Mesa 3" at bounding box center [489, 138] width 33 height 13
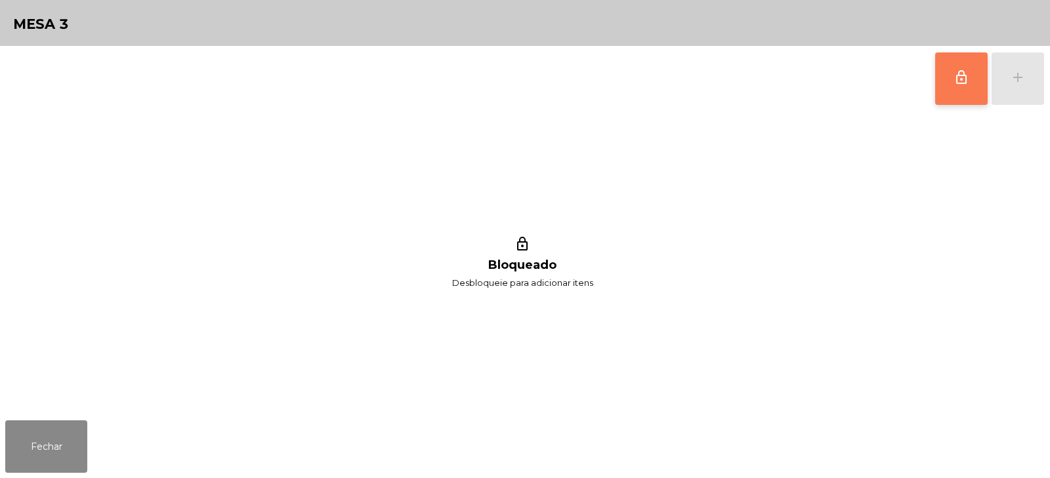
click at [961, 79] on span "lock_outline" at bounding box center [961, 78] width 16 height 16
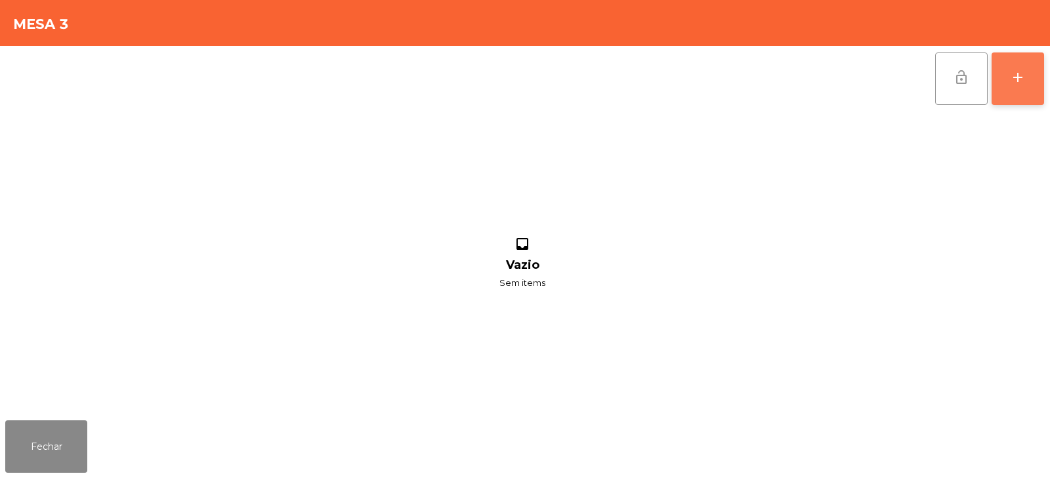
click at [1022, 87] on button "add" at bounding box center [1017, 78] width 52 height 52
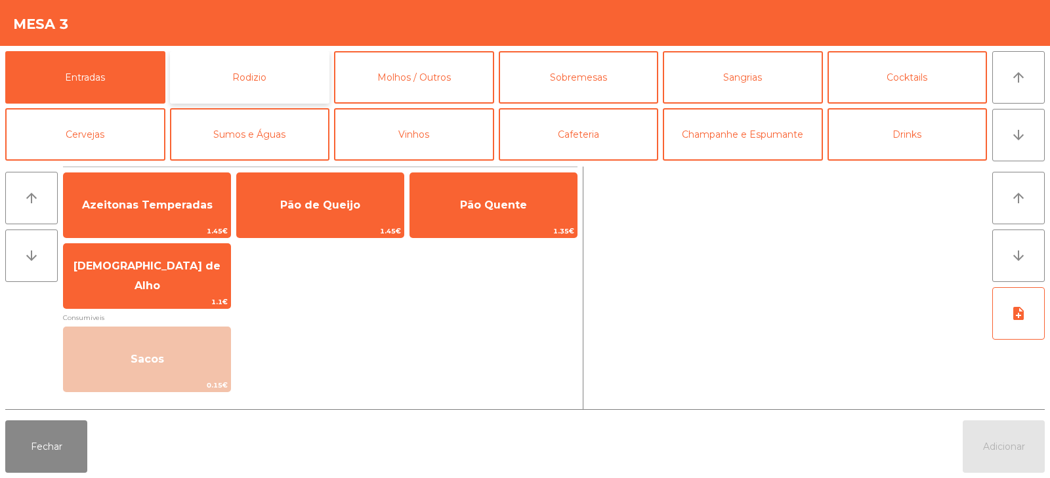
click at [266, 83] on button "Rodizio" at bounding box center [250, 77] width 160 height 52
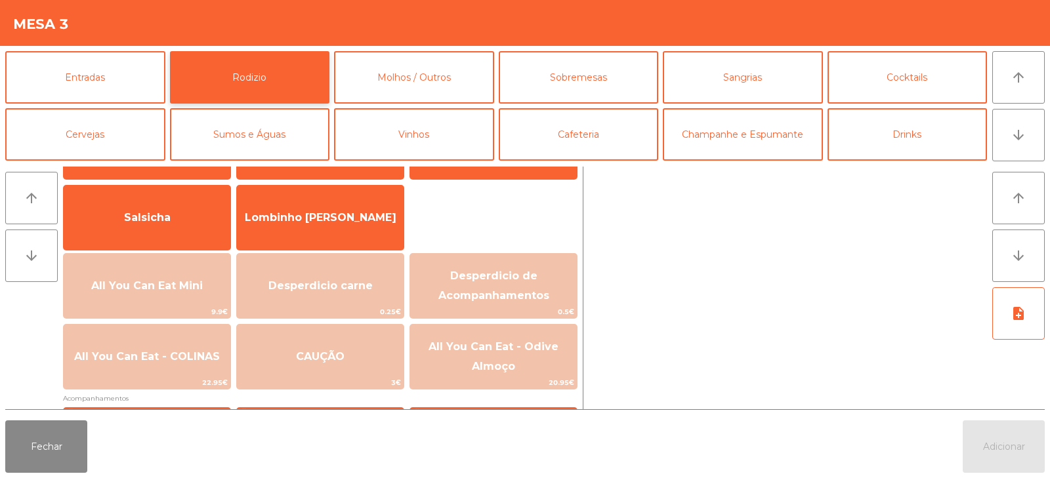
scroll to position [102, 0]
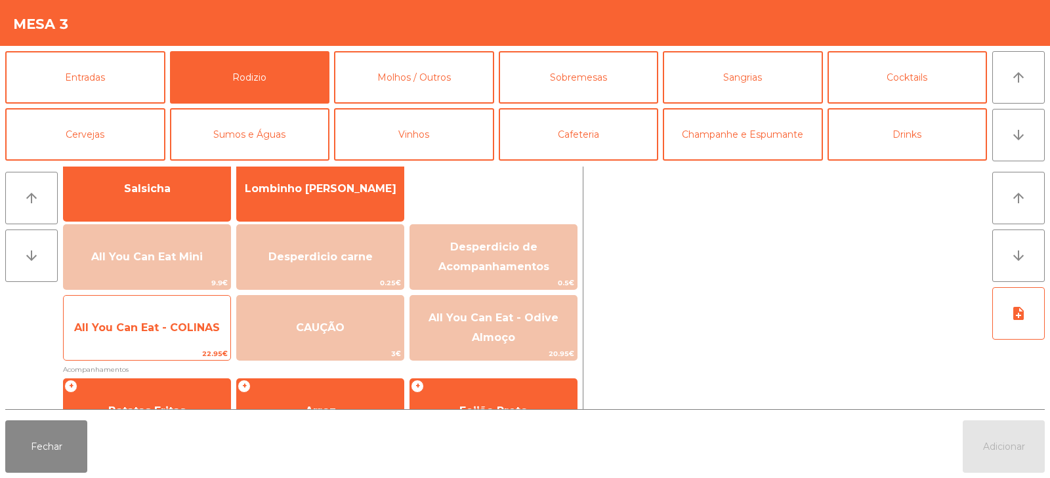
click at [157, 322] on span "All You Can Eat - COLINAS" at bounding box center [147, 328] width 146 height 12
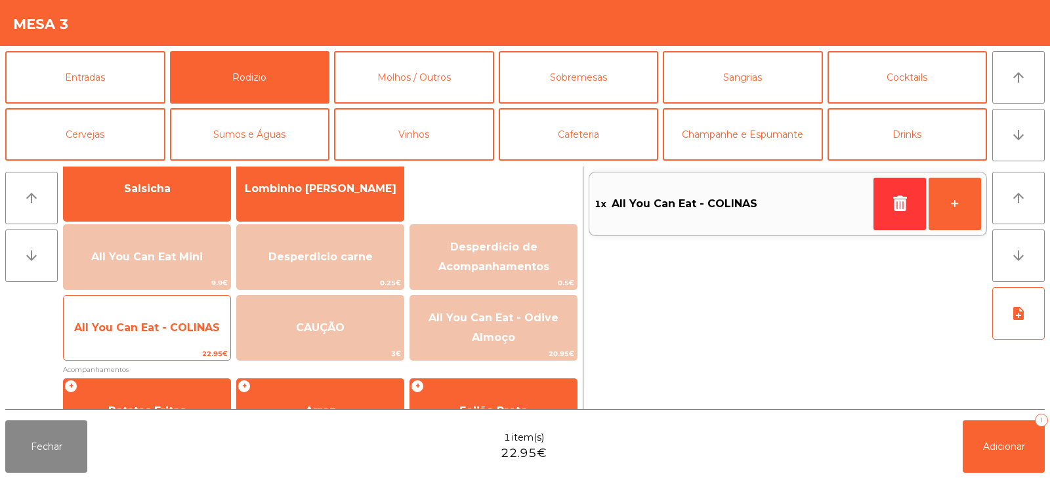
click at [152, 327] on span "All You Can Eat - COLINAS" at bounding box center [147, 328] width 146 height 12
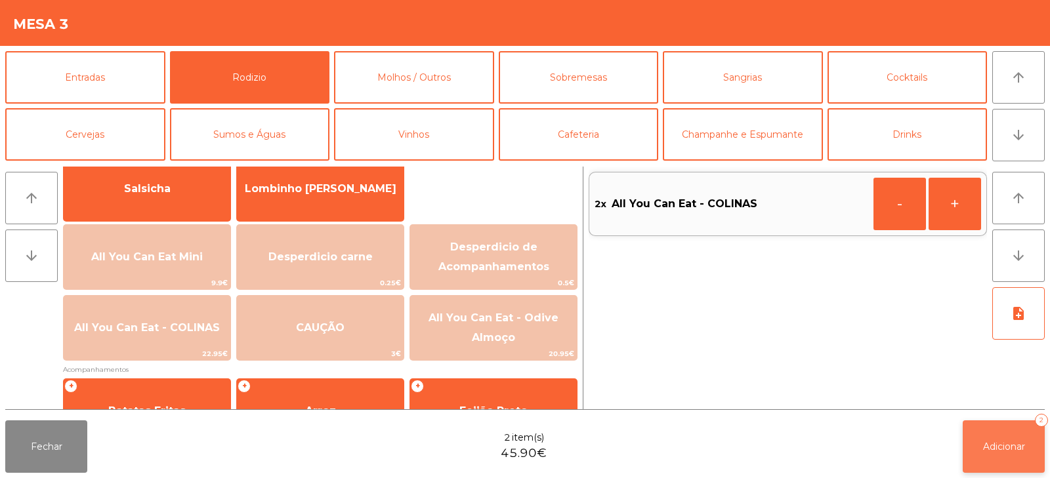
click at [976, 450] on button "Adicionar 2" at bounding box center [1004, 447] width 82 height 52
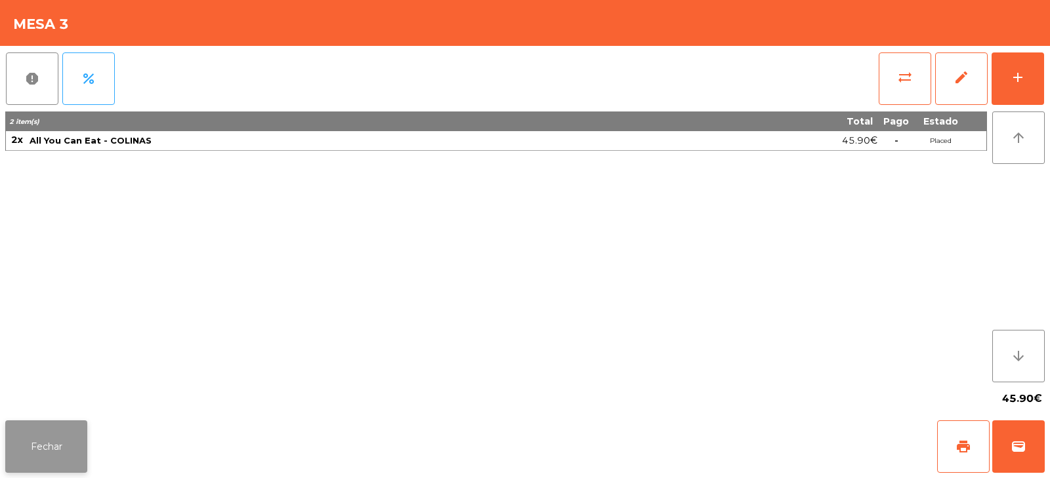
click at [33, 447] on button "Fechar" at bounding box center [46, 447] width 82 height 52
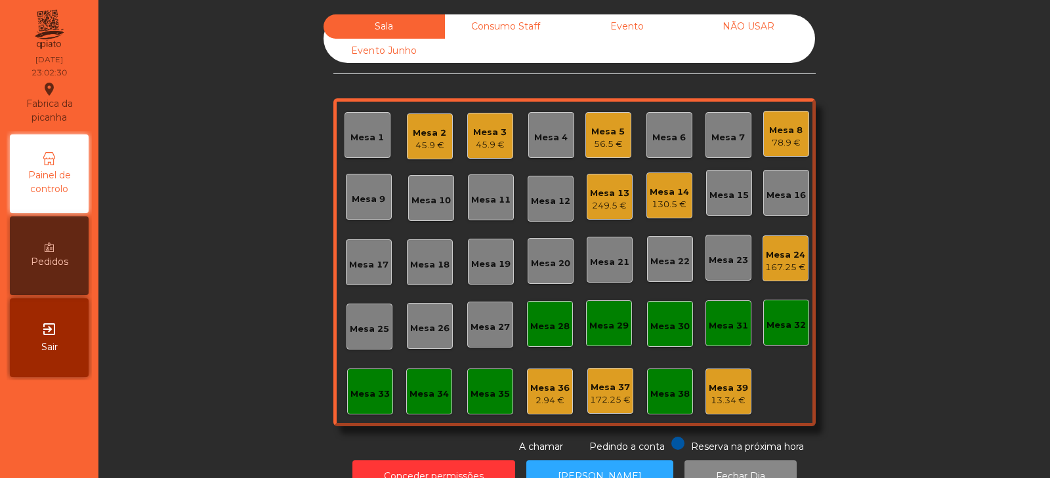
scroll to position [39, 0]
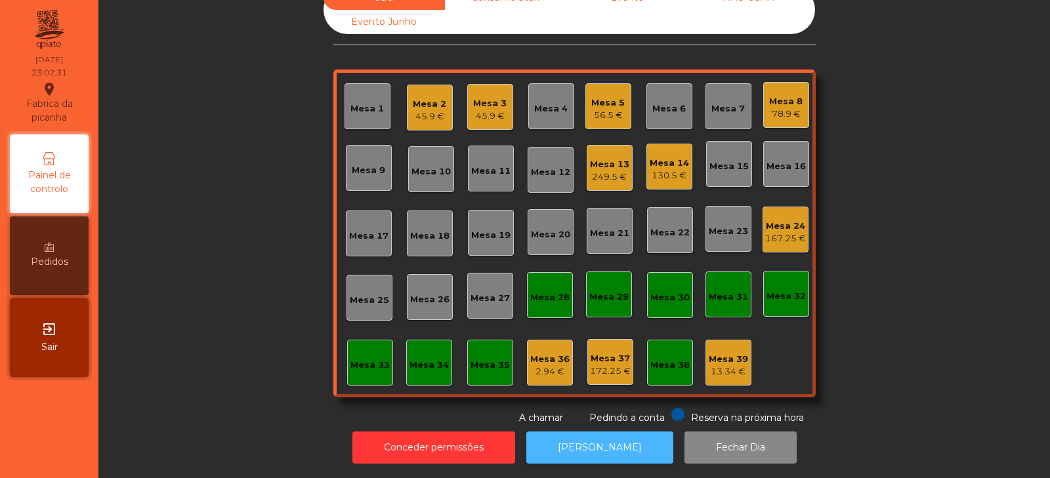
click at [598, 449] on button "[PERSON_NAME]" at bounding box center [599, 448] width 147 height 32
click at [784, 220] on div "Mesa 24" at bounding box center [785, 226] width 41 height 13
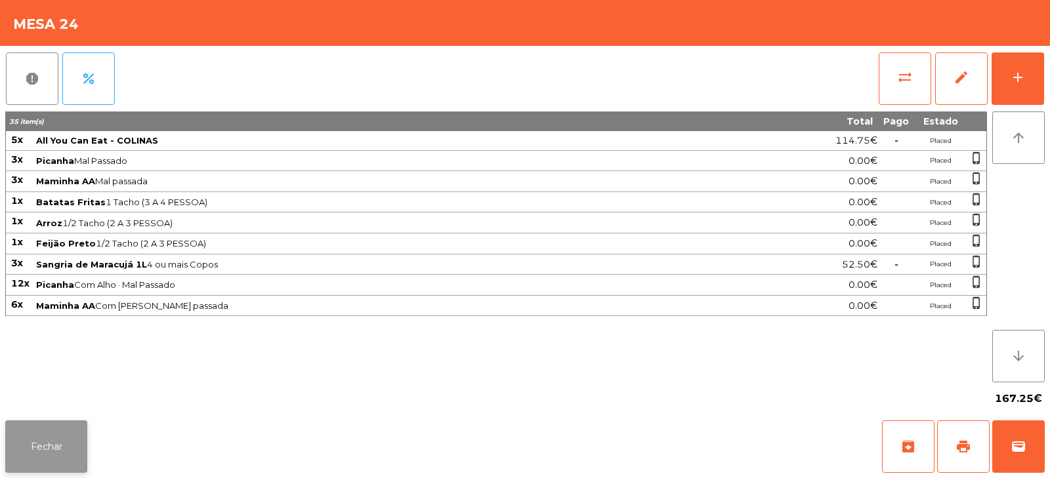
click at [35, 446] on button "Fechar" at bounding box center [46, 447] width 82 height 52
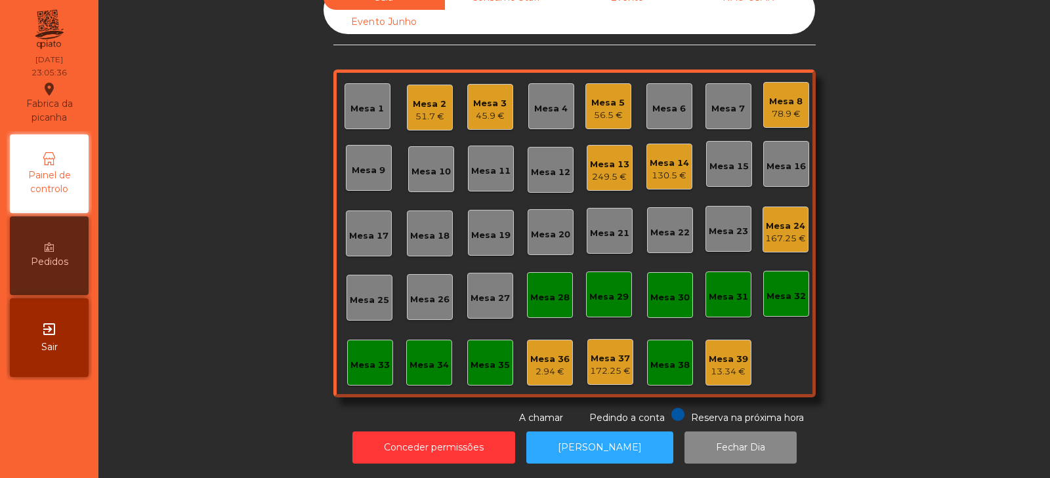
scroll to position [0, 0]
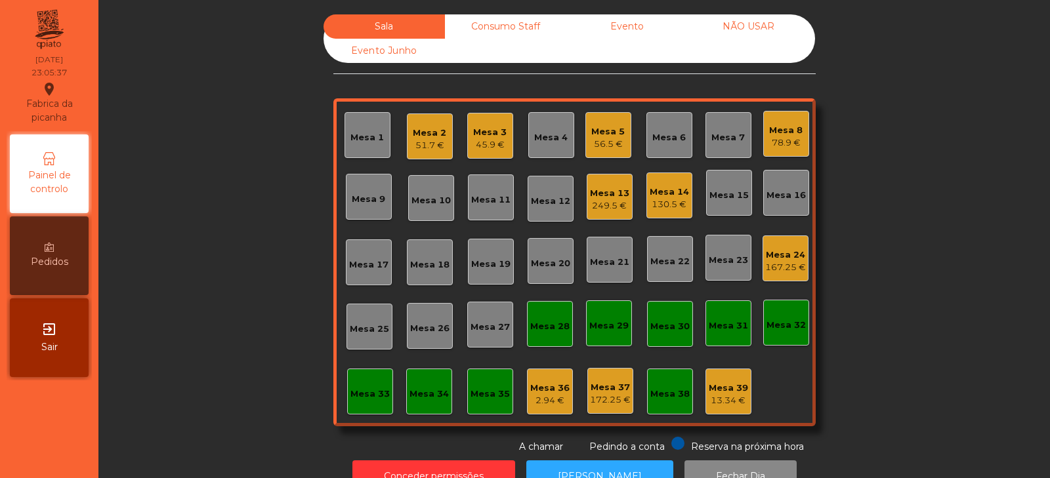
click at [791, 244] on div "Mesa 24 167.25 €" at bounding box center [785, 258] width 41 height 31
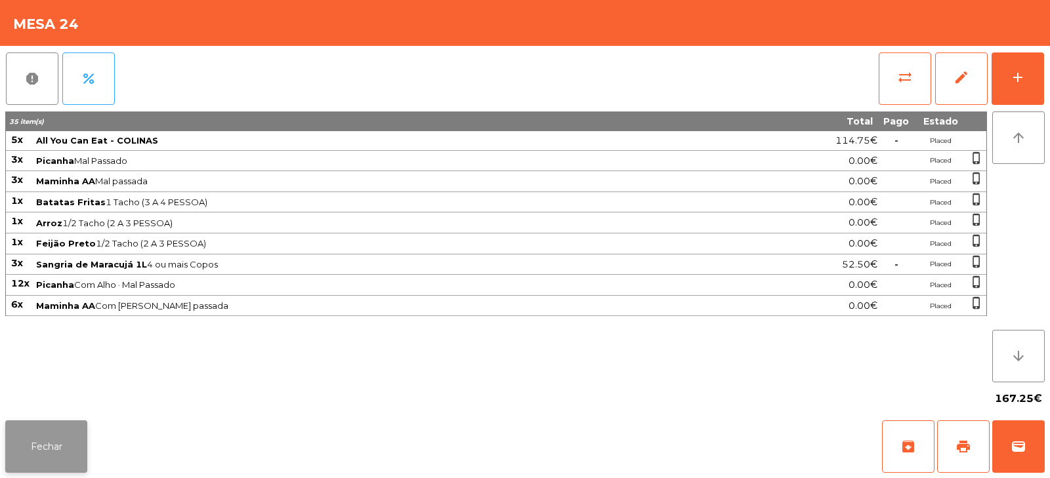
click at [31, 440] on button "Fechar" at bounding box center [46, 447] width 82 height 52
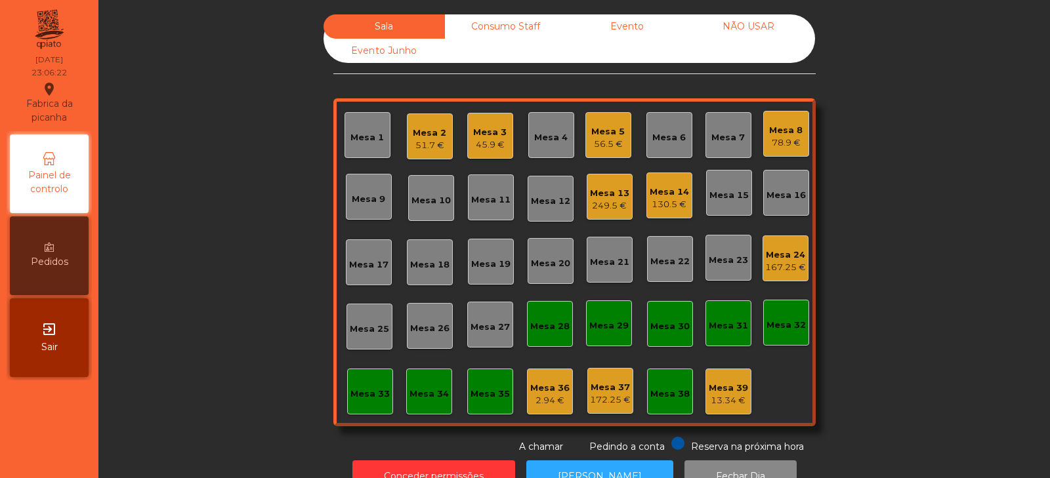
click at [423, 142] on div "51.7 €" at bounding box center [429, 145] width 33 height 13
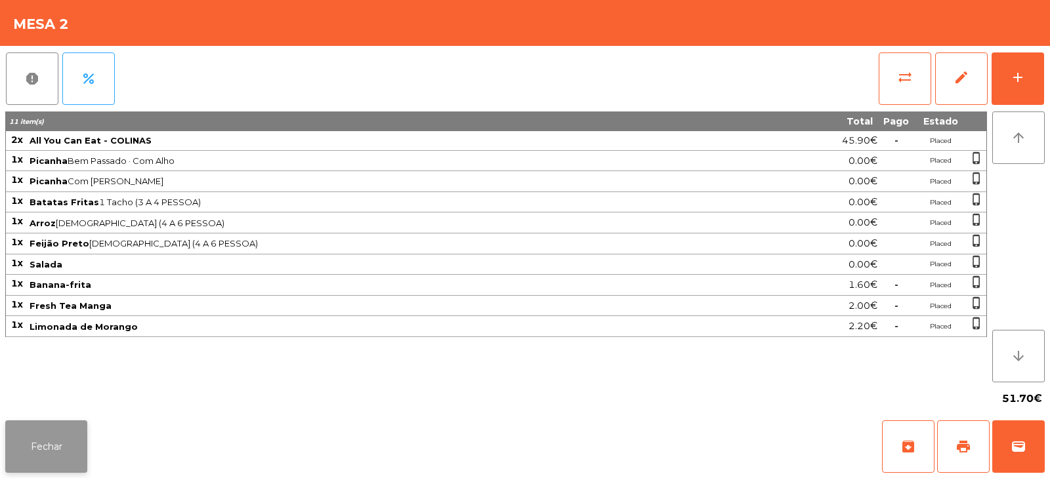
click at [37, 440] on button "Fechar" at bounding box center [46, 447] width 82 height 52
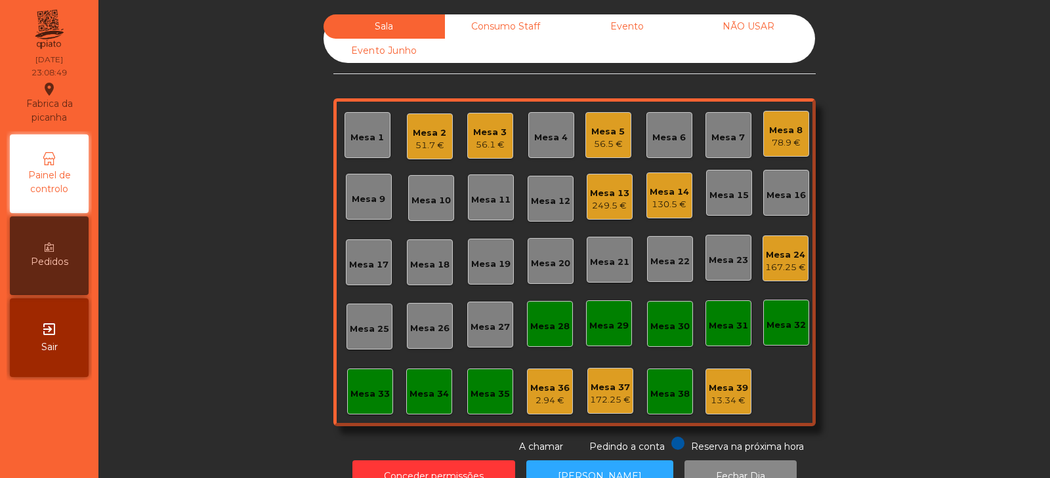
click at [610, 141] on div "56.5 €" at bounding box center [607, 144] width 33 height 13
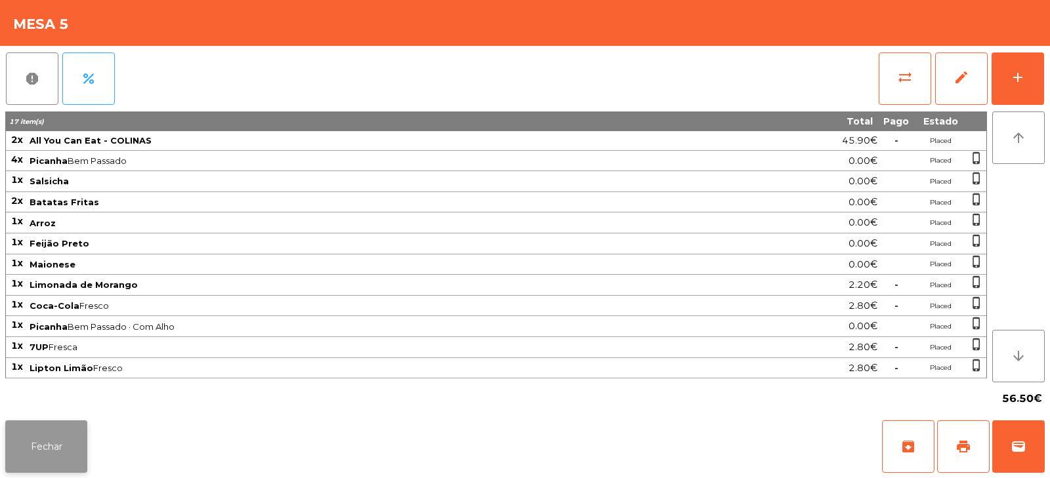
click at [45, 442] on button "Fechar" at bounding box center [46, 447] width 82 height 52
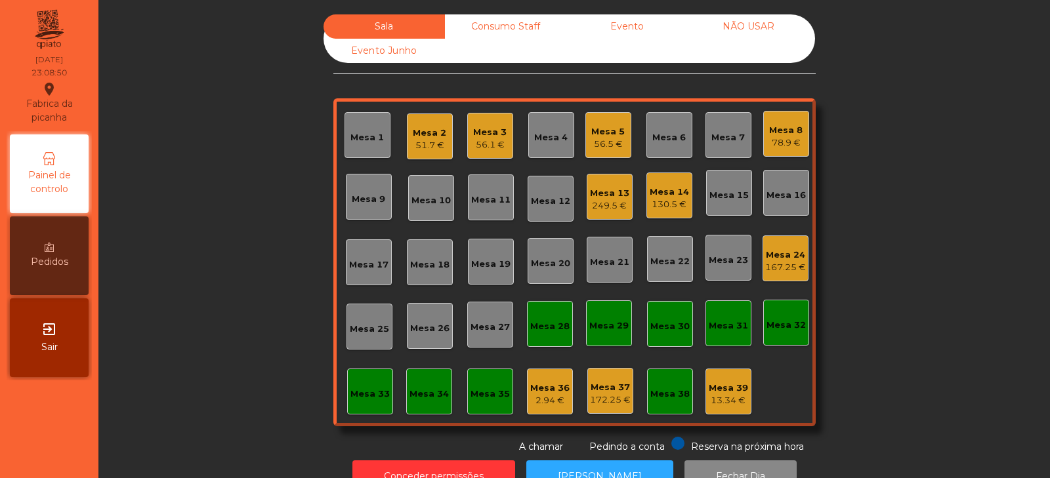
click at [485, 136] on div "Mesa 3" at bounding box center [489, 132] width 33 height 13
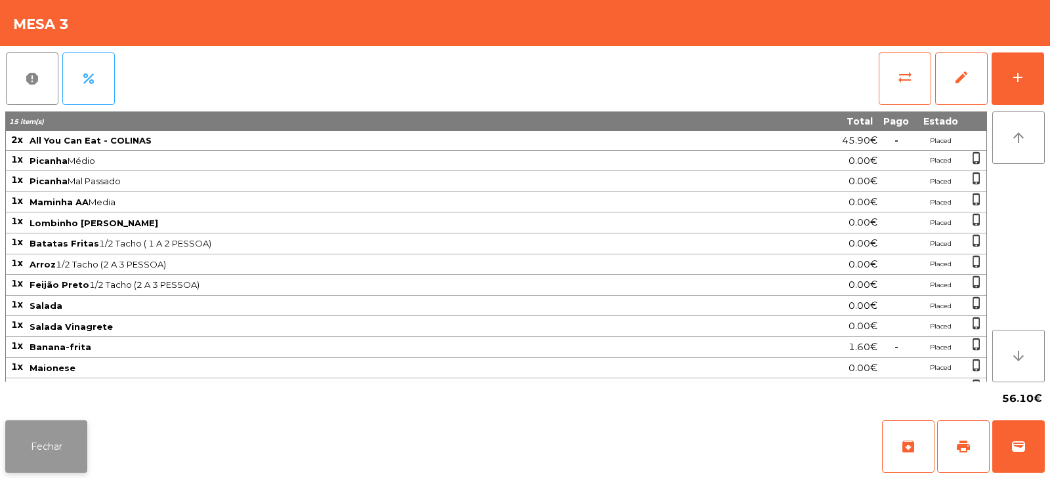
click at [47, 432] on button "Fechar" at bounding box center [46, 447] width 82 height 52
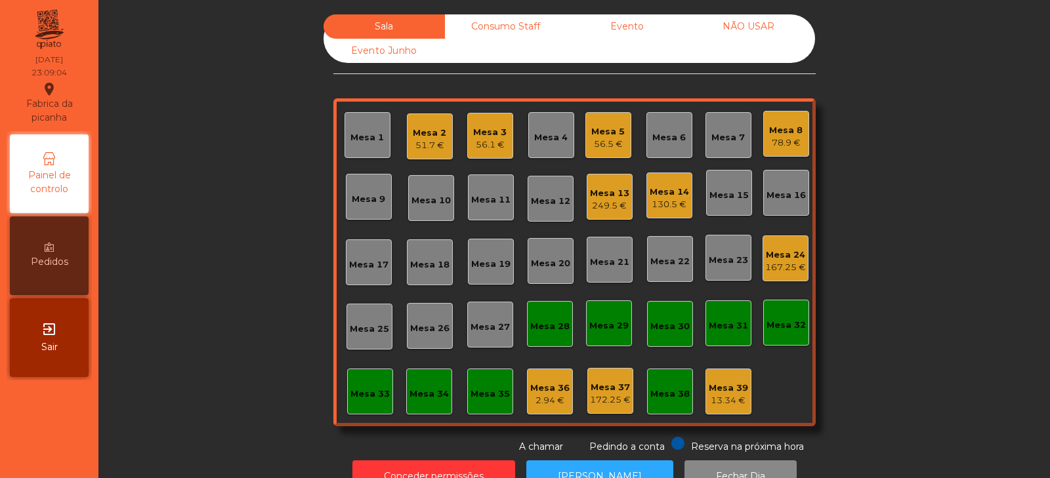
click at [793, 274] on div "167.25 €" at bounding box center [785, 267] width 41 height 13
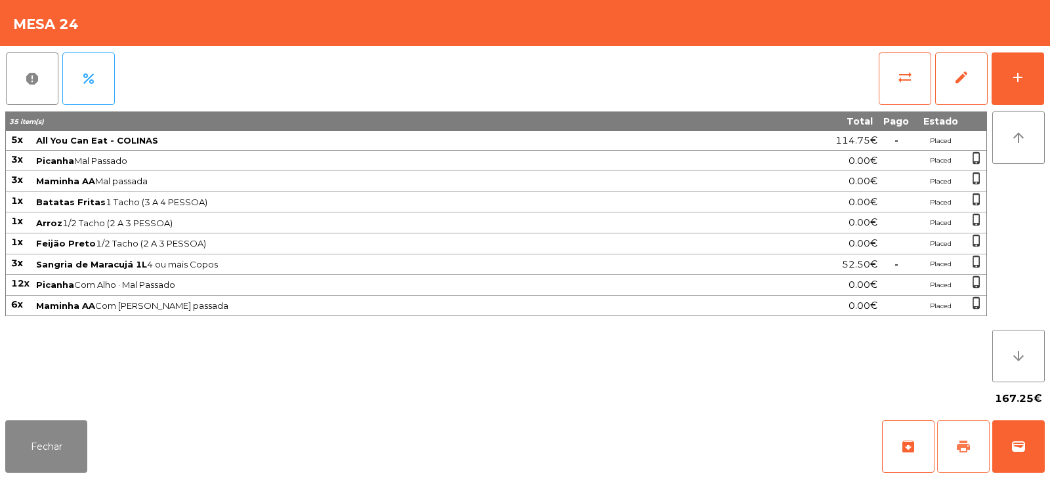
click at [963, 455] on button "print" at bounding box center [963, 447] width 52 height 52
click at [963, 444] on span "print" at bounding box center [963, 447] width 16 height 16
click at [57, 441] on button "Fechar" at bounding box center [46, 447] width 82 height 52
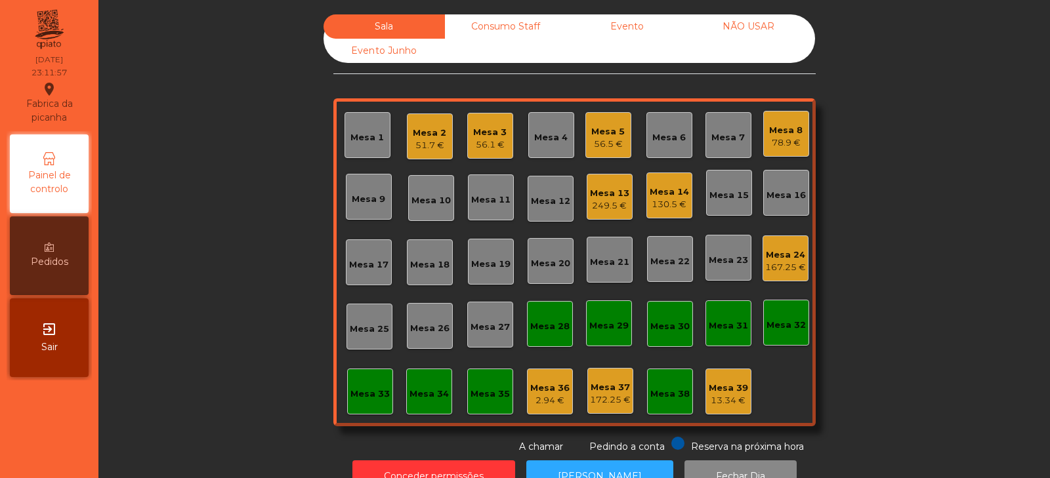
click at [783, 267] on div "167.25 €" at bounding box center [785, 267] width 41 height 13
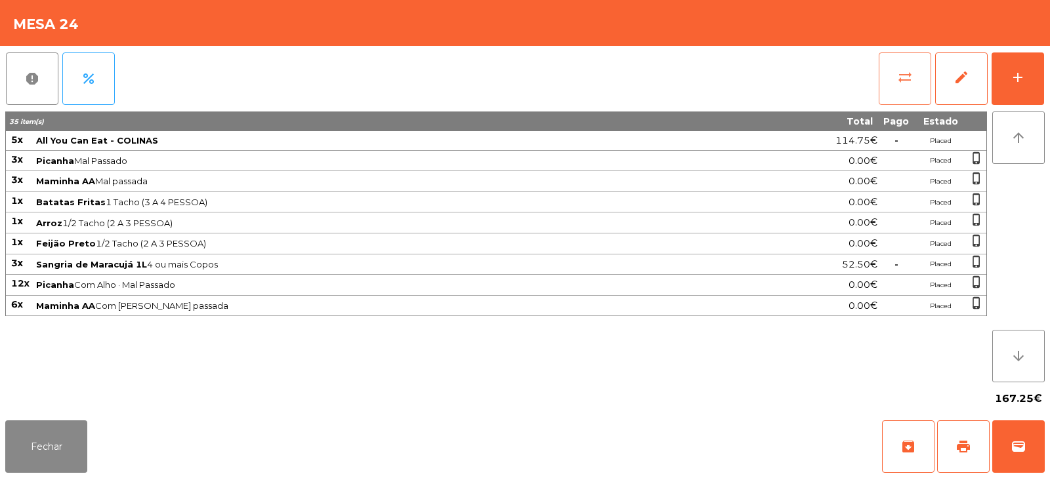
click at [907, 88] on button "sync_alt" at bounding box center [905, 78] width 52 height 52
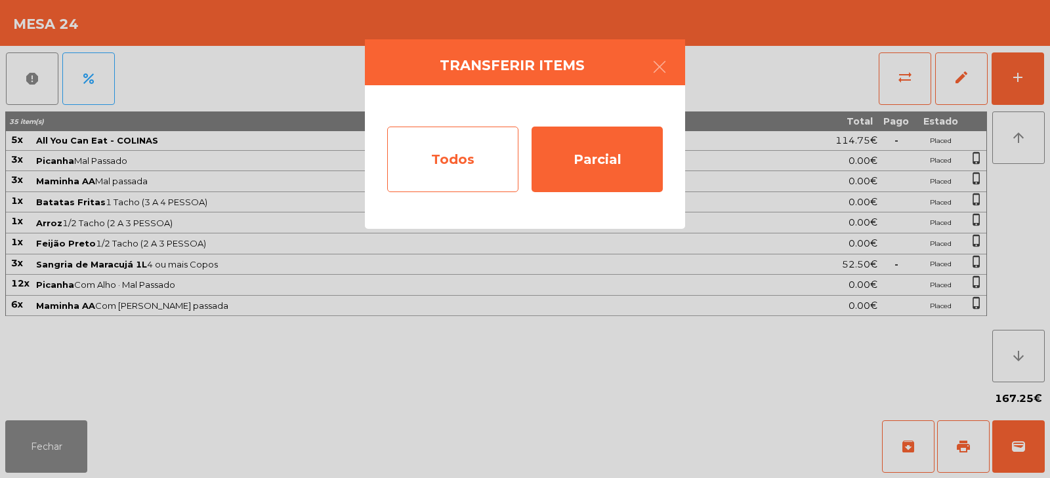
click at [403, 159] on div "Todos" at bounding box center [452, 160] width 131 height 66
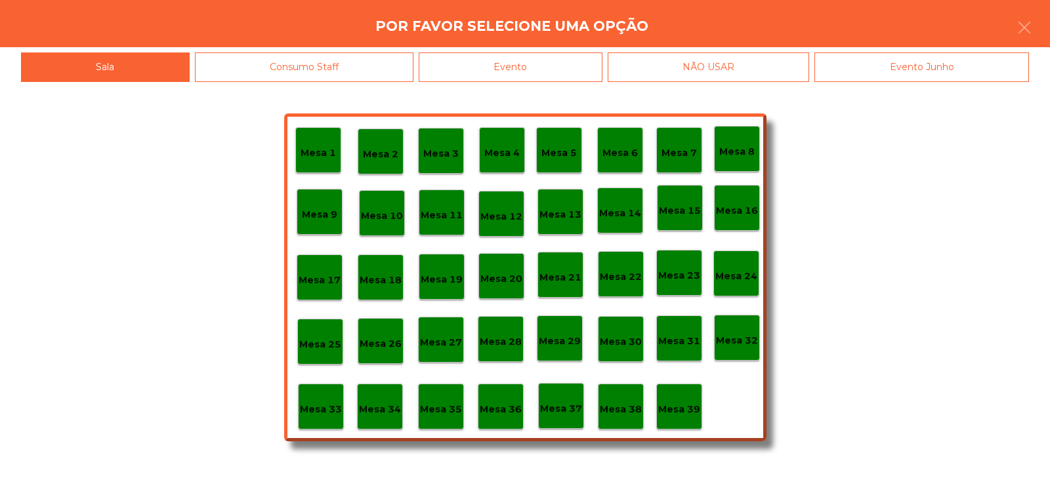
click at [518, 66] on div "Evento" at bounding box center [511, 67] width 184 height 30
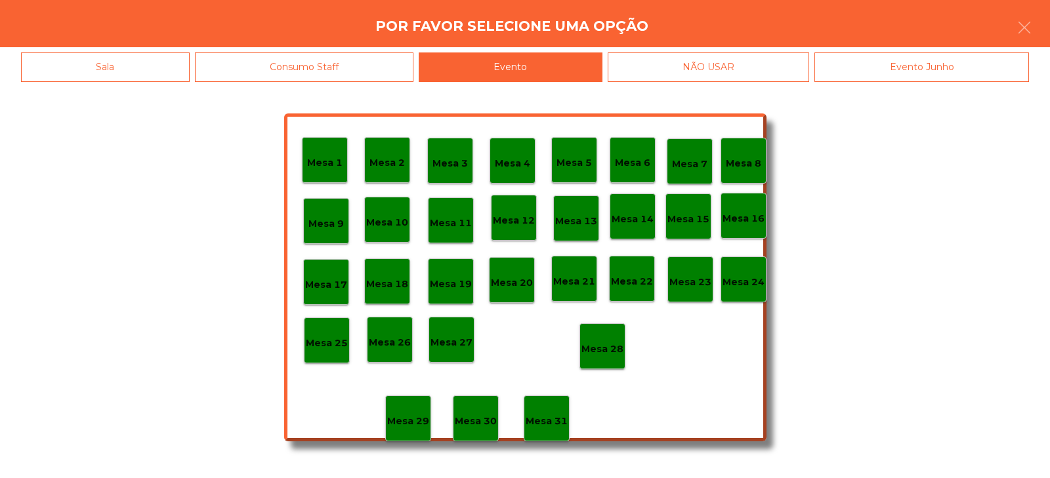
click at [740, 281] on p "Mesa 24" at bounding box center [743, 282] width 42 height 15
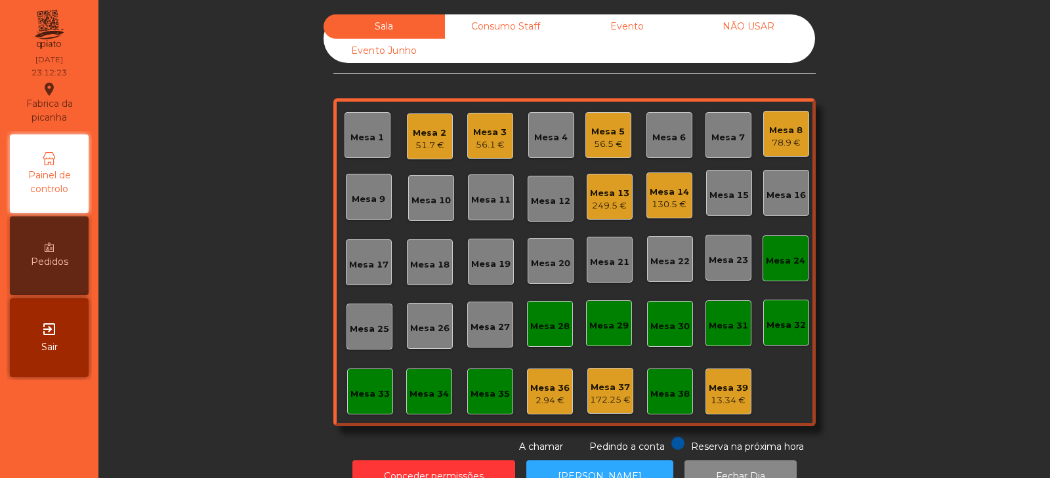
click at [595, 201] on div "249.5 €" at bounding box center [609, 205] width 39 height 13
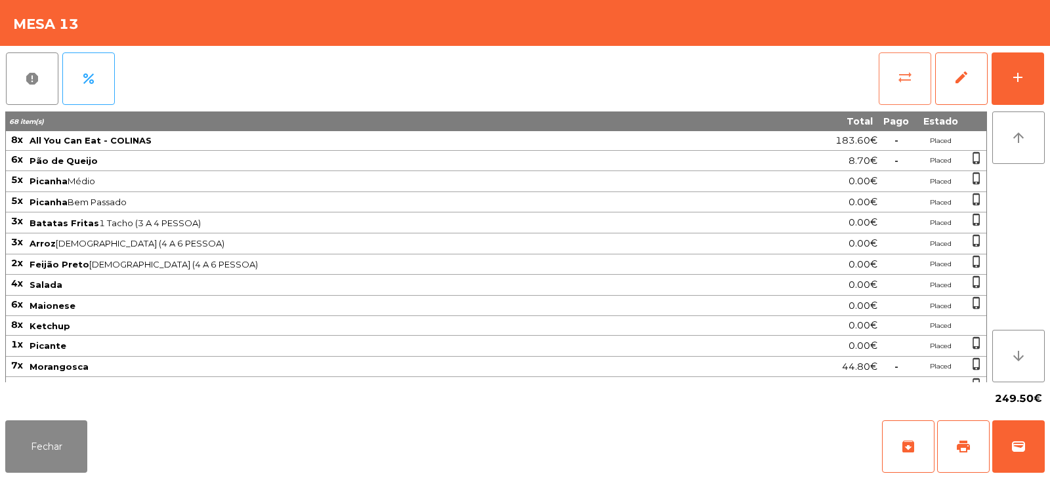
click at [904, 82] on span "sync_alt" at bounding box center [905, 78] width 16 height 16
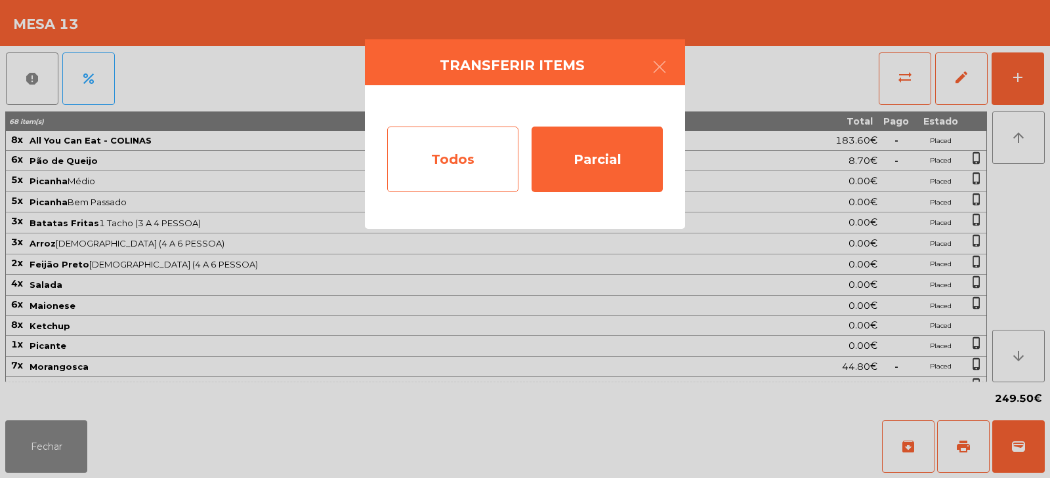
click at [435, 146] on div "Todos" at bounding box center [452, 160] width 131 height 66
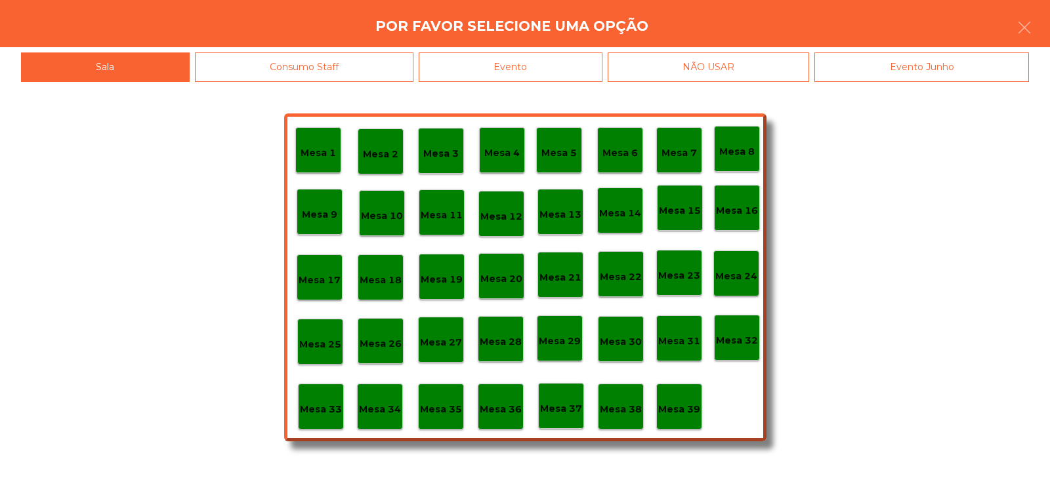
click at [488, 52] on div "Evento" at bounding box center [511, 67] width 184 height 30
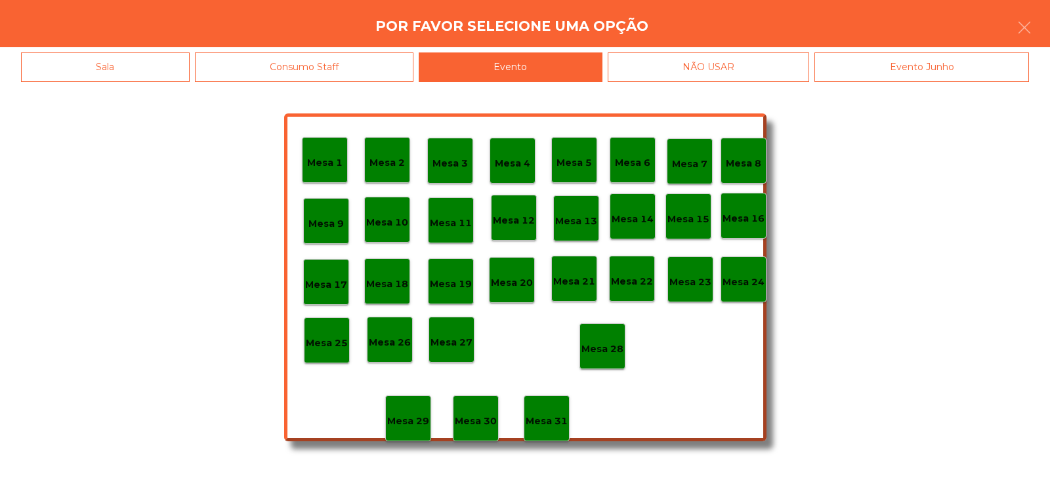
click at [583, 233] on div "Mesa 13" at bounding box center [576, 219] width 46 height 46
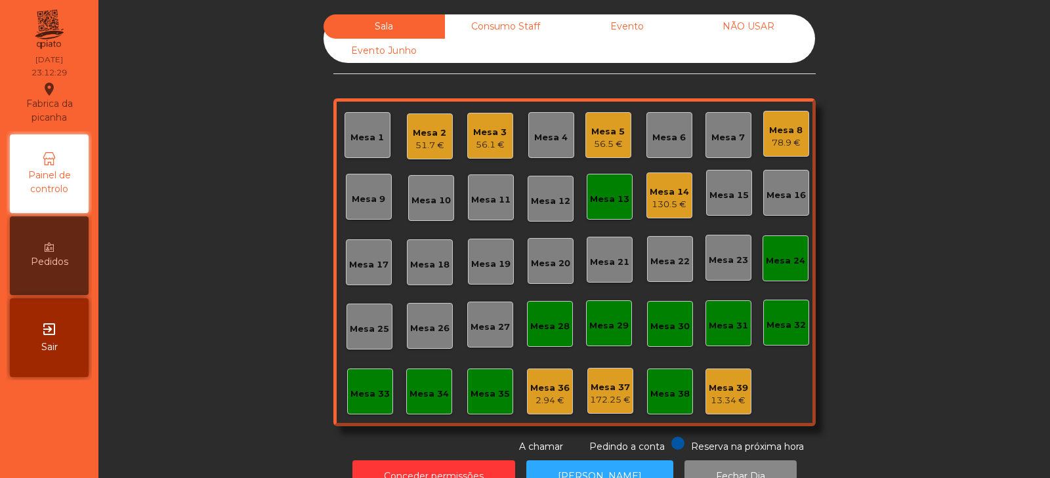
click at [610, 214] on div "Mesa 13" at bounding box center [610, 197] width 46 height 46
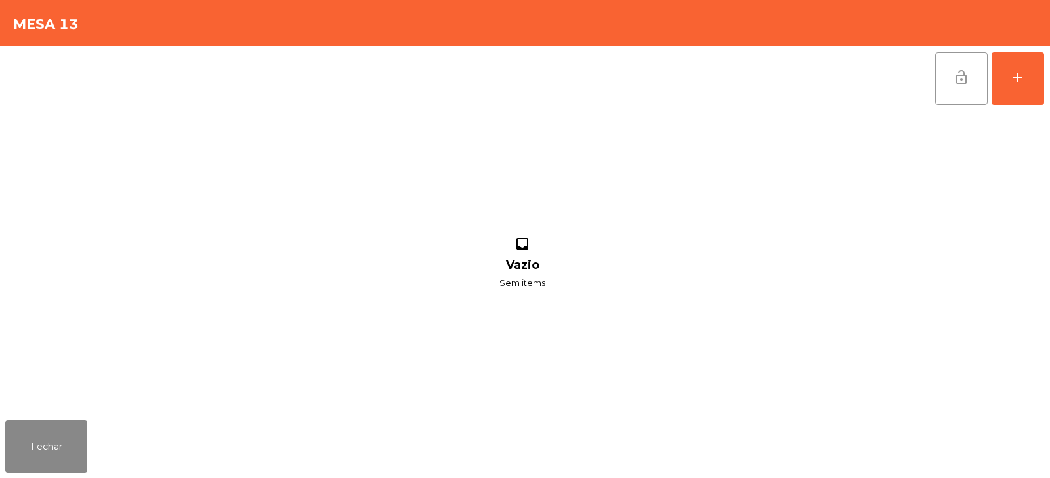
click at [939, 75] on button "lock_open" at bounding box center [961, 78] width 52 height 52
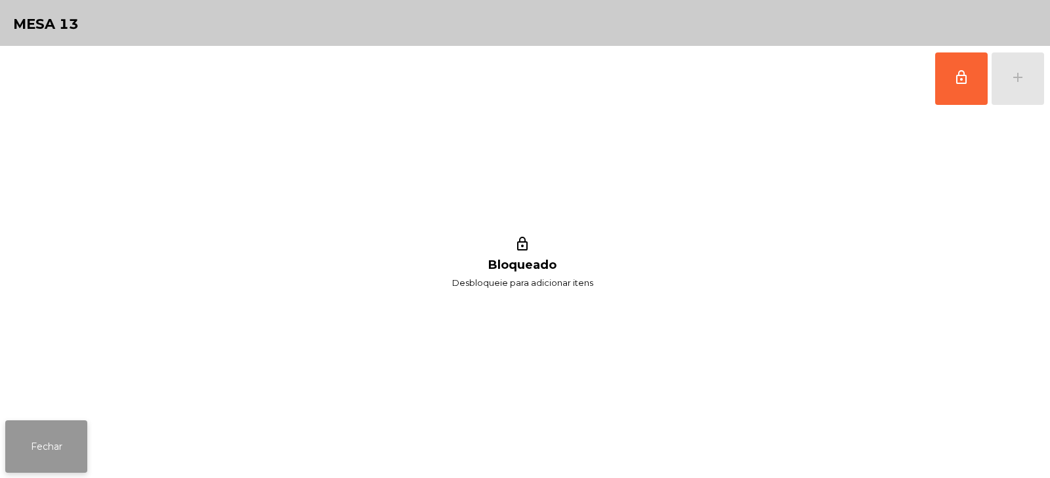
click at [64, 444] on button "Fechar" at bounding box center [46, 447] width 82 height 52
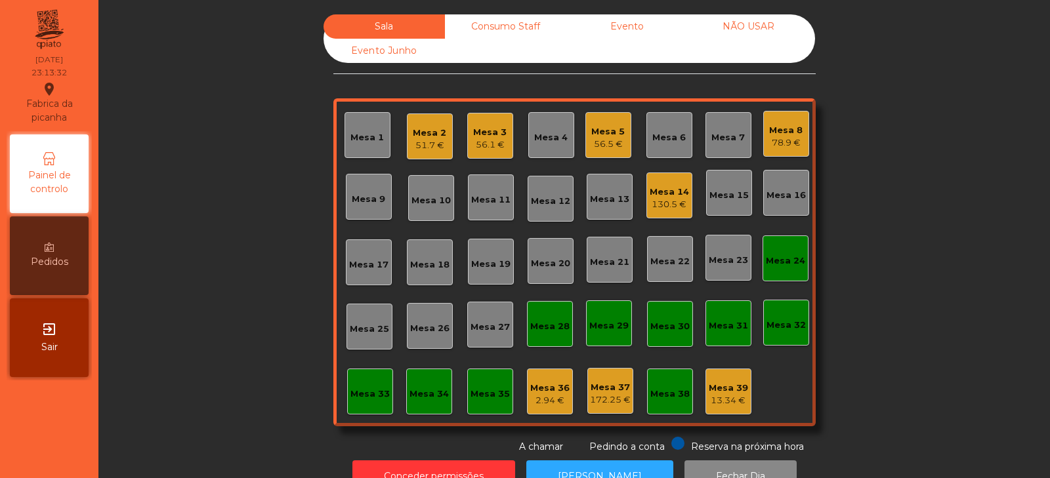
click at [800, 127] on div "Mesa 8 78.9 €" at bounding box center [786, 134] width 46 height 46
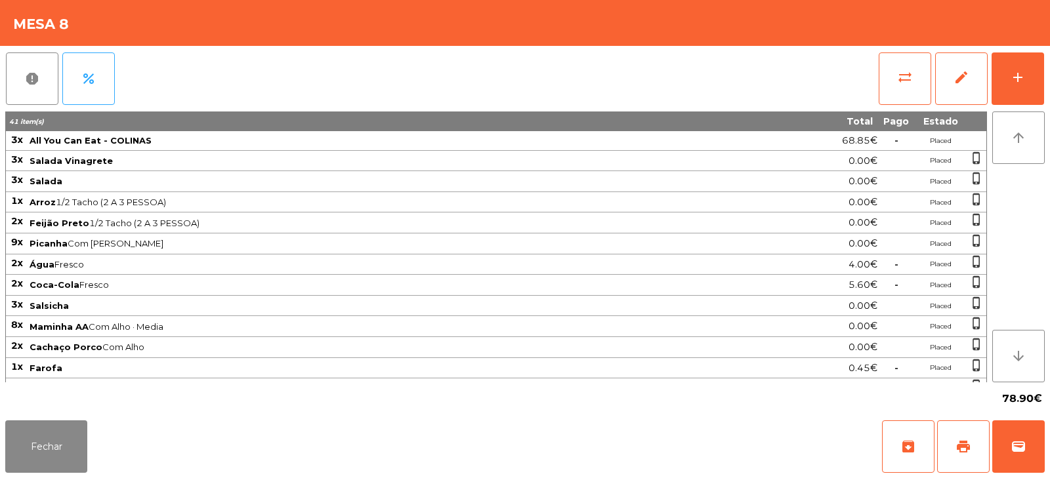
scroll to position [17, 0]
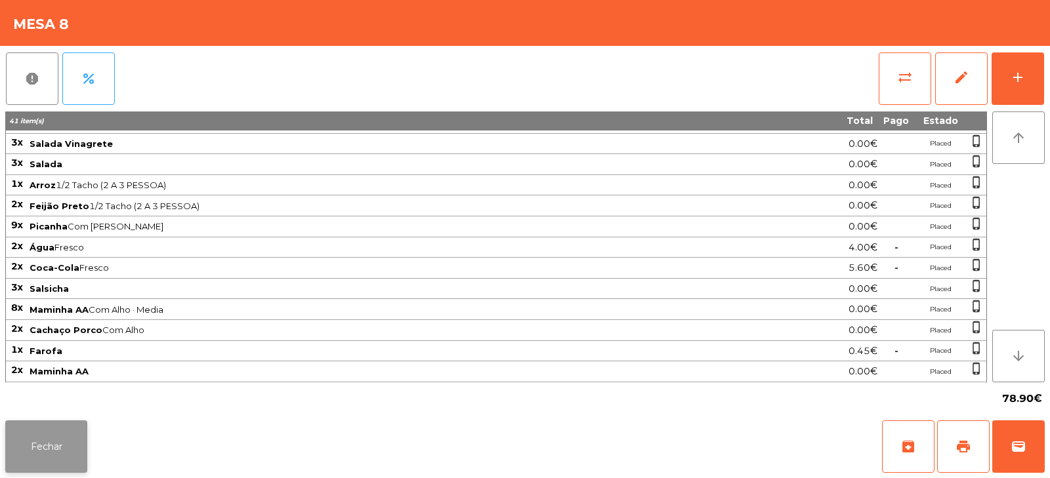
click at [30, 442] on button "Fechar" at bounding box center [46, 447] width 82 height 52
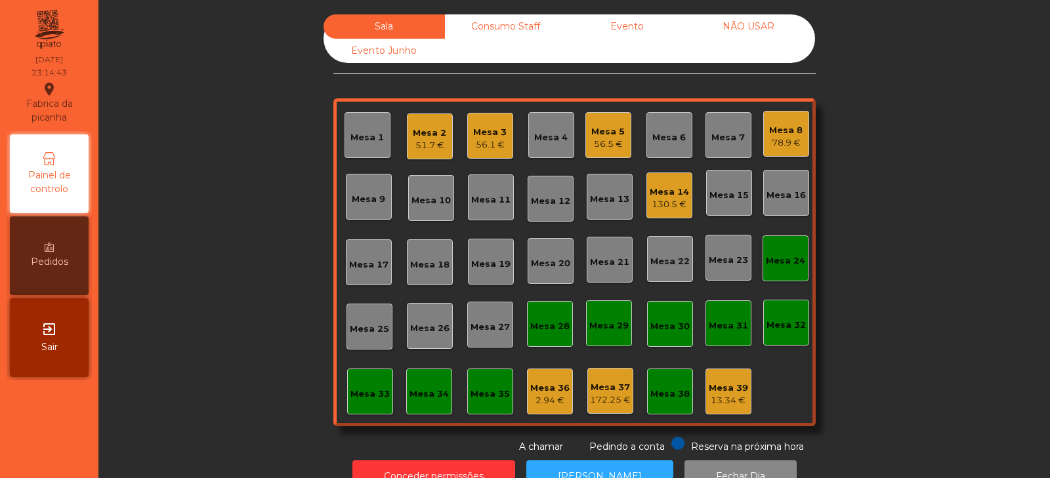
click at [773, 131] on div "Mesa 8" at bounding box center [785, 130] width 33 height 13
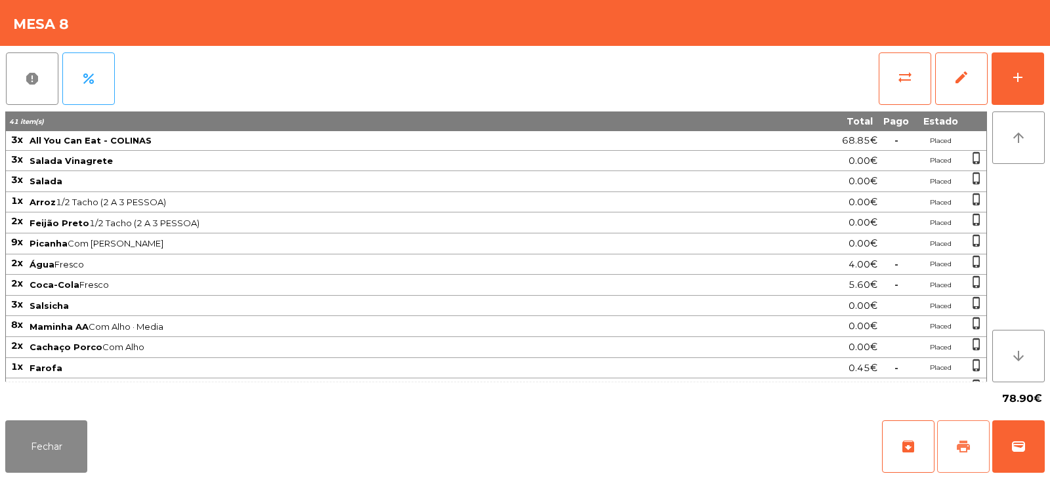
click at [957, 455] on button "print" at bounding box center [963, 447] width 52 height 52
click at [1012, 442] on span "wallet" at bounding box center [1018, 447] width 16 height 16
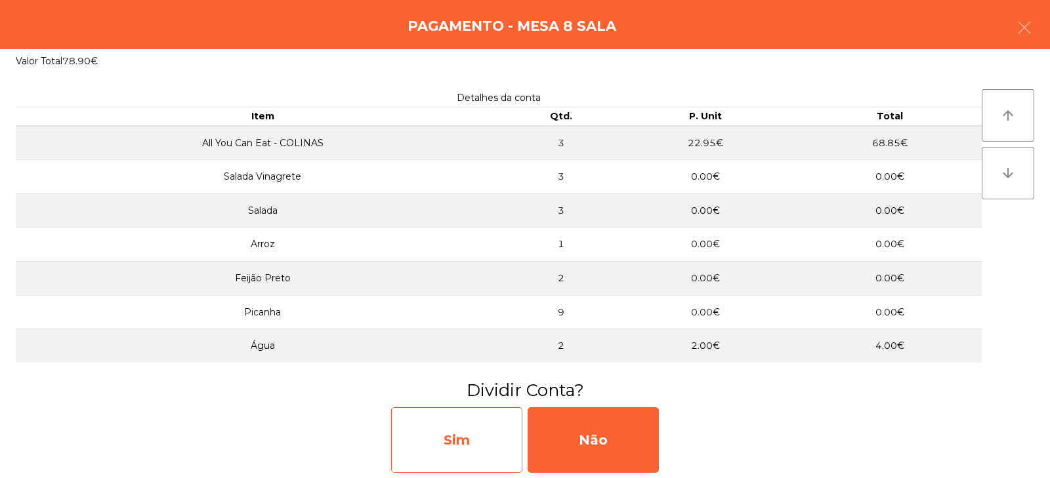
click at [437, 446] on div "Sim" at bounding box center [456, 440] width 131 height 66
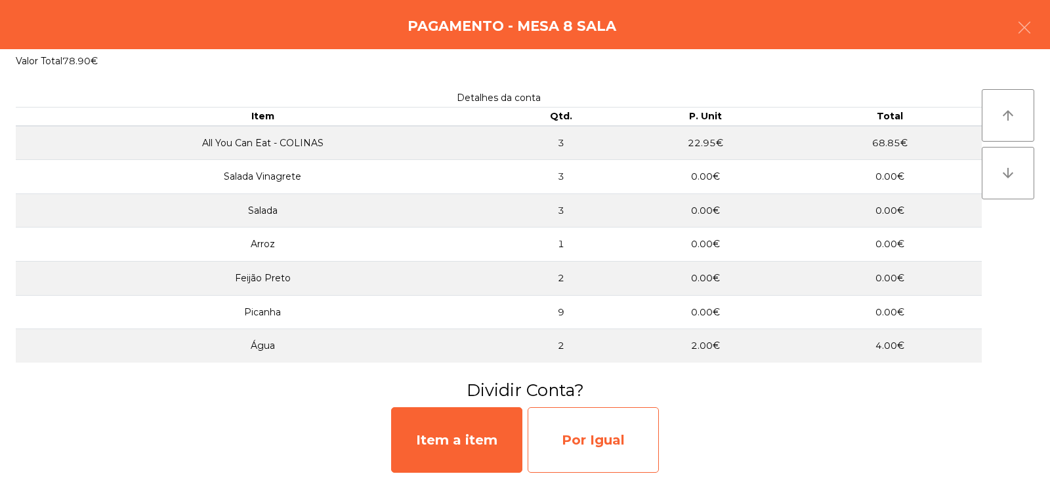
click at [591, 430] on div "Por Igual" at bounding box center [593, 440] width 131 height 66
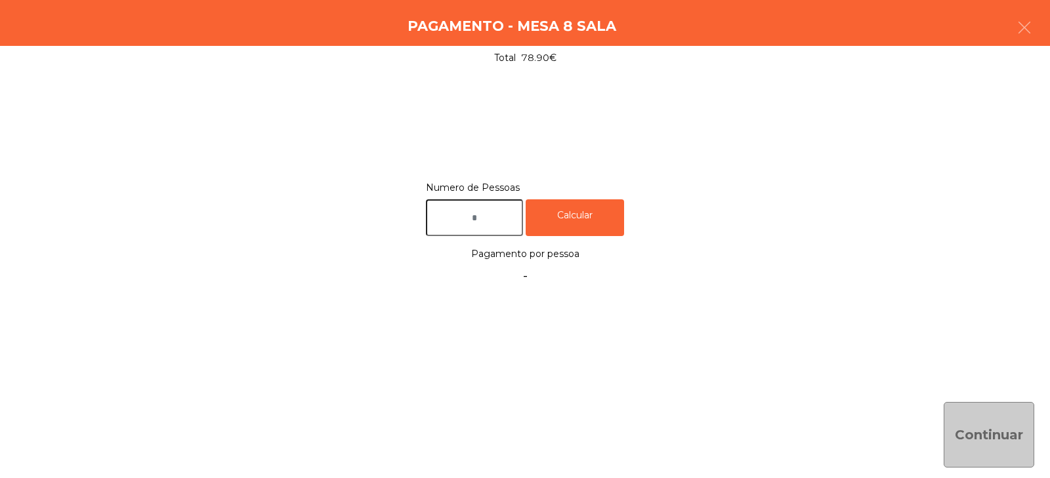
click at [505, 222] on input "text" at bounding box center [474, 217] width 97 height 37
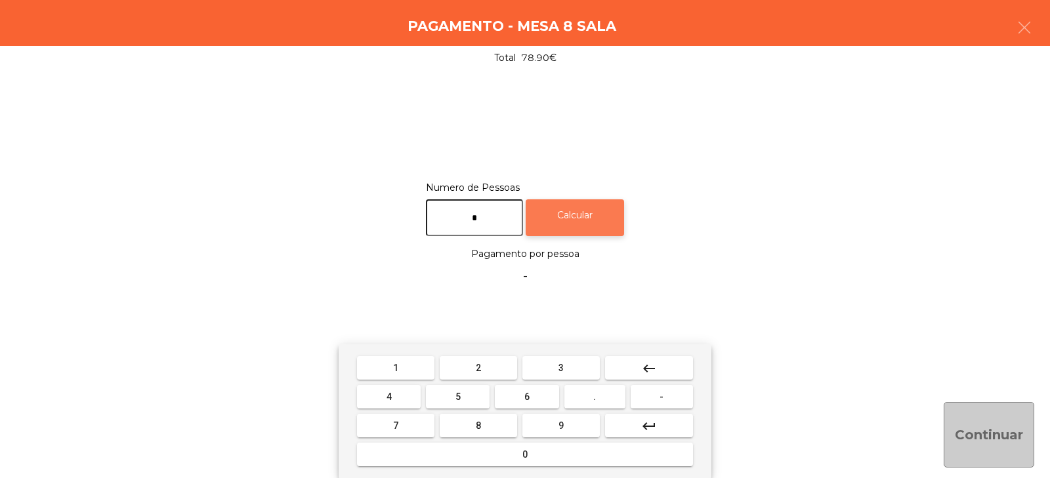
type input "*"
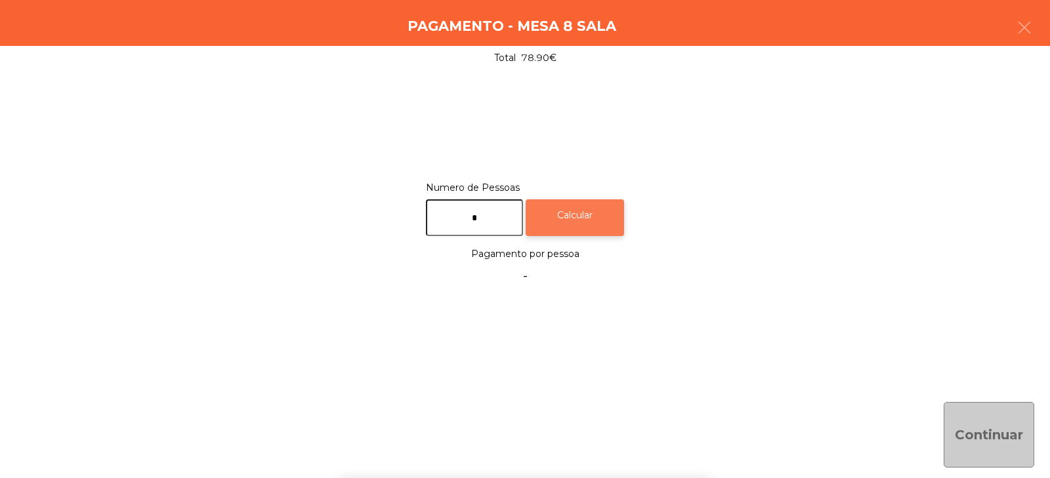
click at [577, 209] on div "Calcular" at bounding box center [575, 217] width 98 height 37
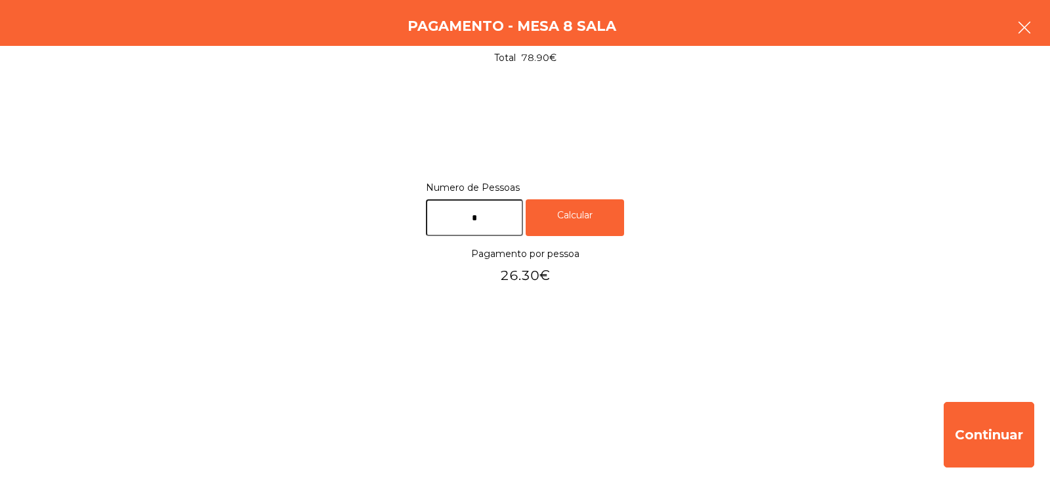
click at [1024, 37] on button "button" at bounding box center [1024, 28] width 37 height 39
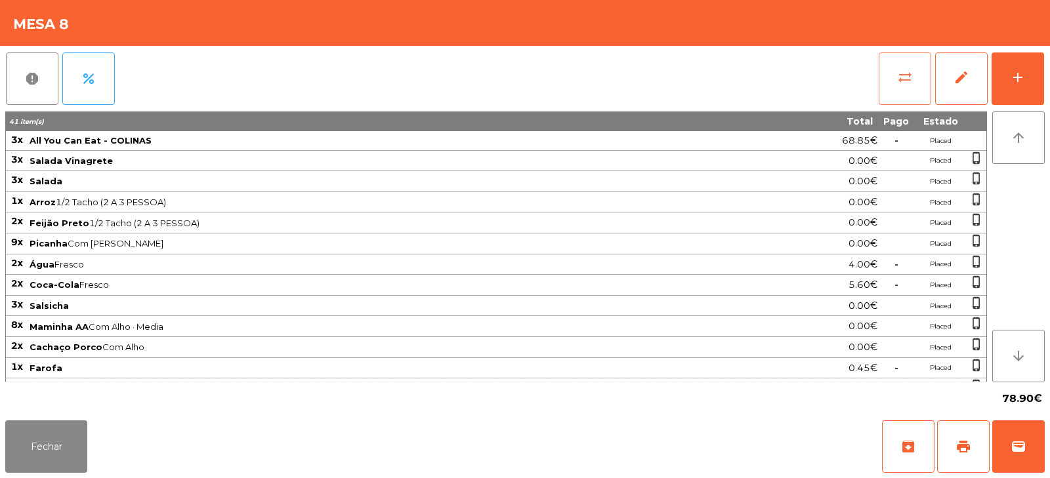
click at [903, 87] on button "sync_alt" at bounding box center [905, 78] width 52 height 52
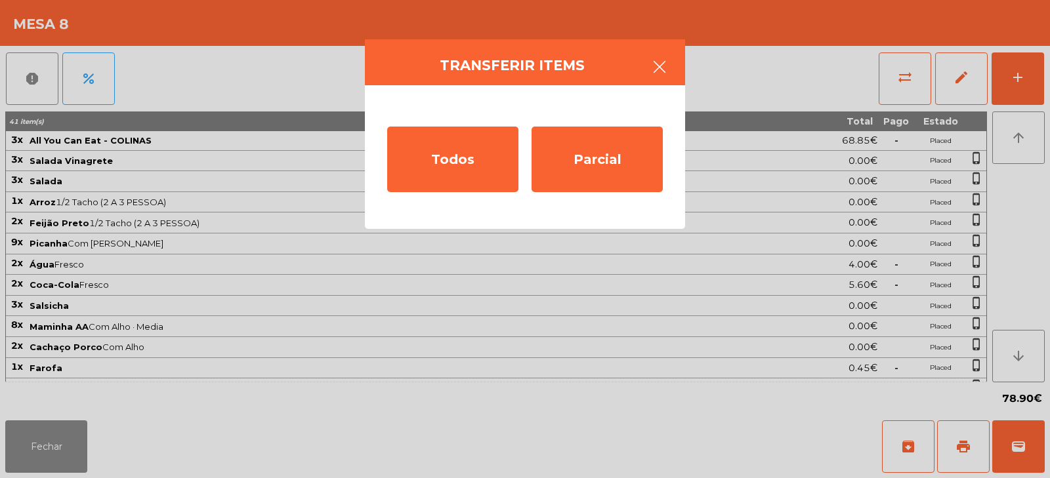
click at [652, 64] on icon "button" at bounding box center [660, 67] width 16 height 16
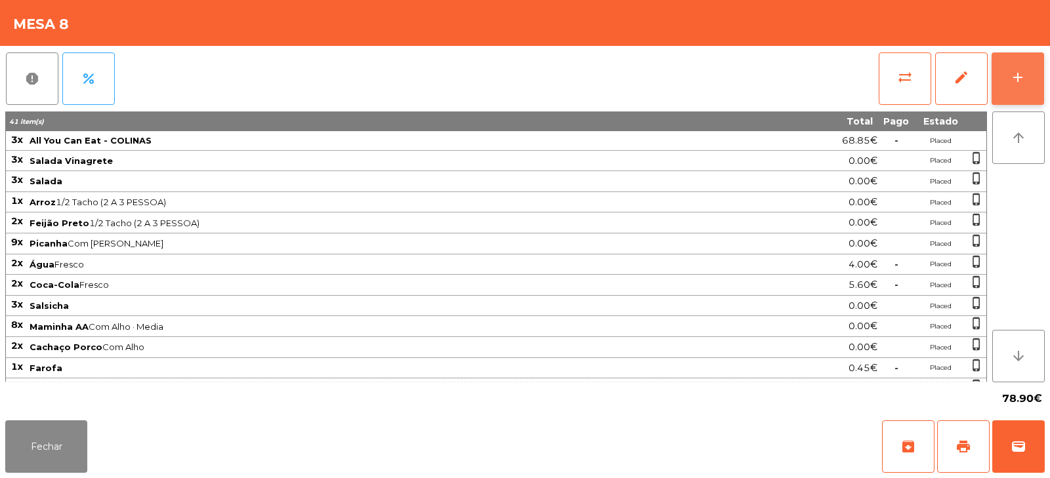
click at [1029, 69] on button "add" at bounding box center [1017, 78] width 52 height 52
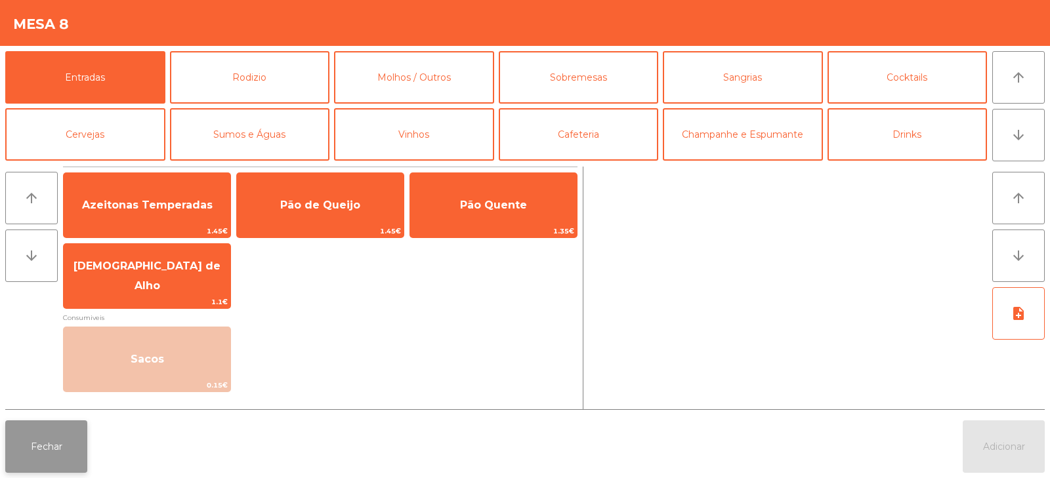
click at [37, 455] on button "Fechar" at bounding box center [46, 447] width 82 height 52
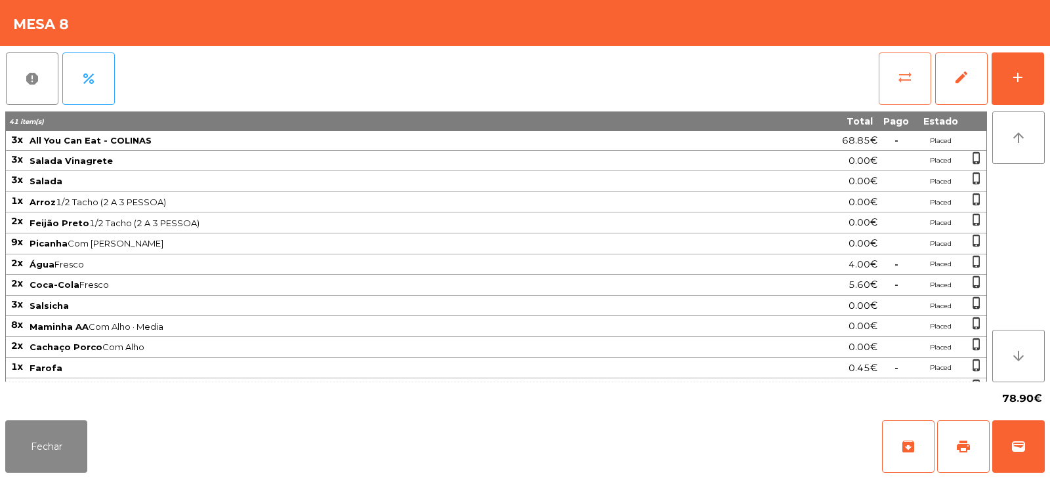
click at [897, 78] on span "sync_alt" at bounding box center [905, 78] width 16 height 16
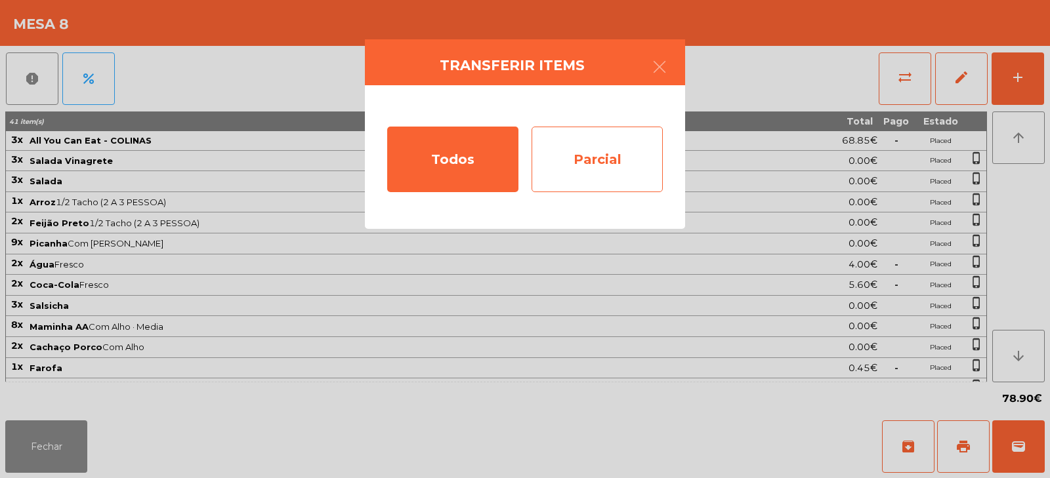
click at [613, 162] on div "Parcial" at bounding box center [596, 160] width 131 height 66
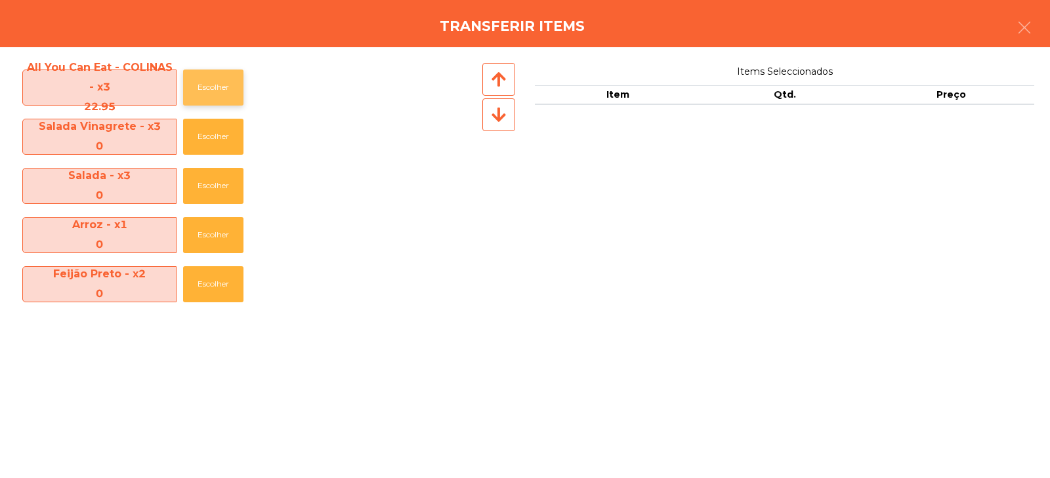
click at [216, 91] on button "Escolher" at bounding box center [213, 88] width 60 height 36
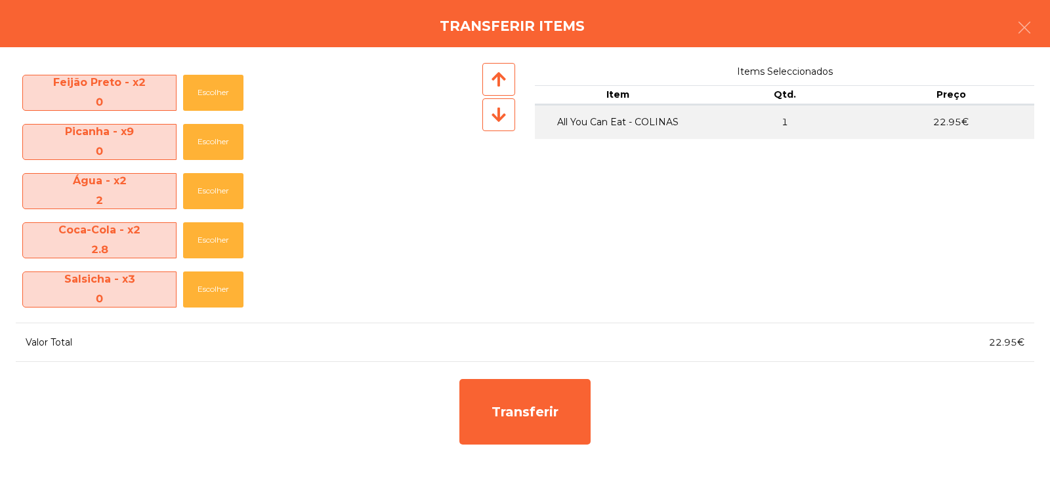
scroll to position [201, 0]
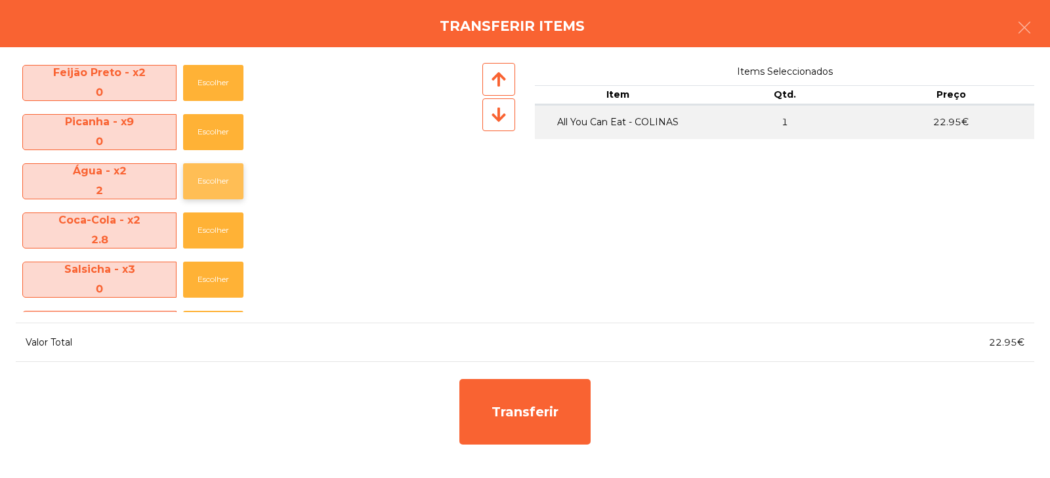
click at [210, 180] on button "Escolher" at bounding box center [213, 181] width 60 height 36
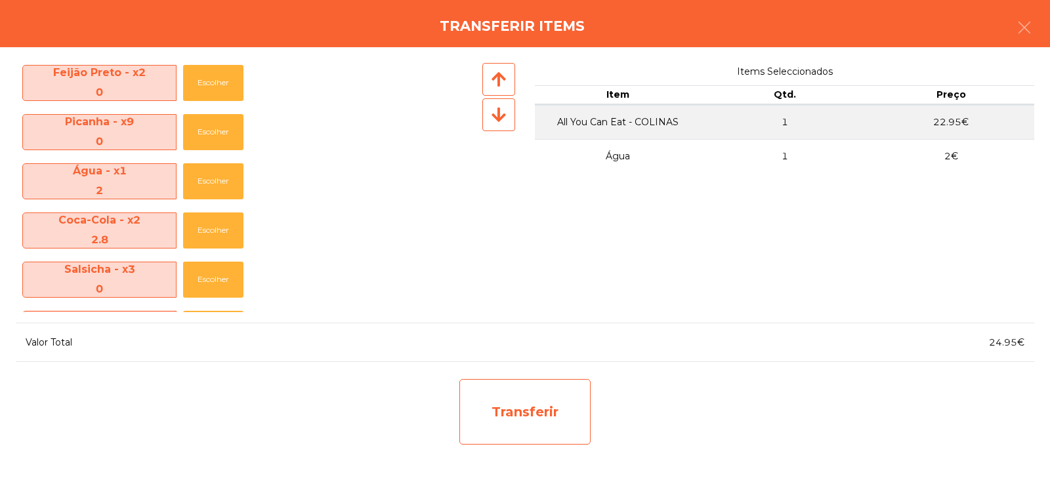
click at [522, 411] on div "Transferir" at bounding box center [524, 412] width 131 height 66
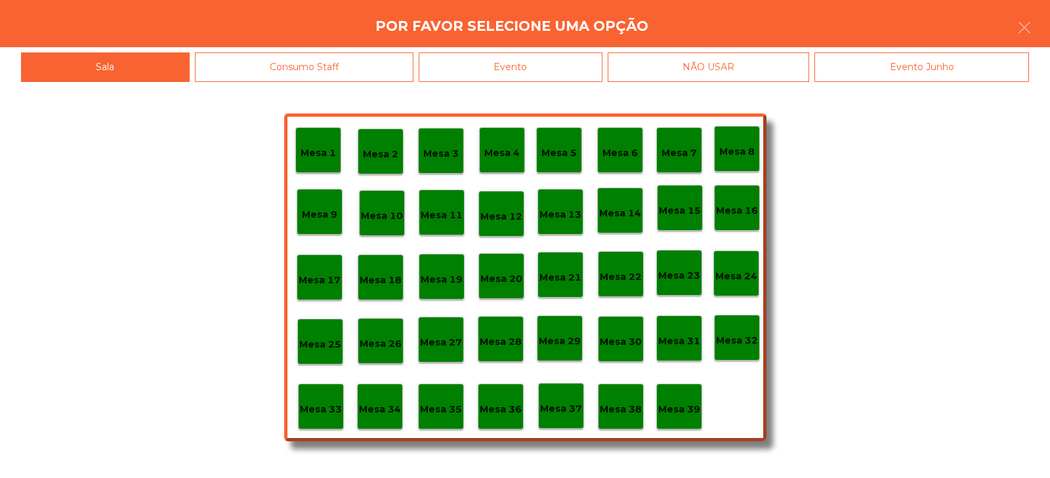
click at [323, 417] on div "Mesa 33" at bounding box center [321, 407] width 46 height 46
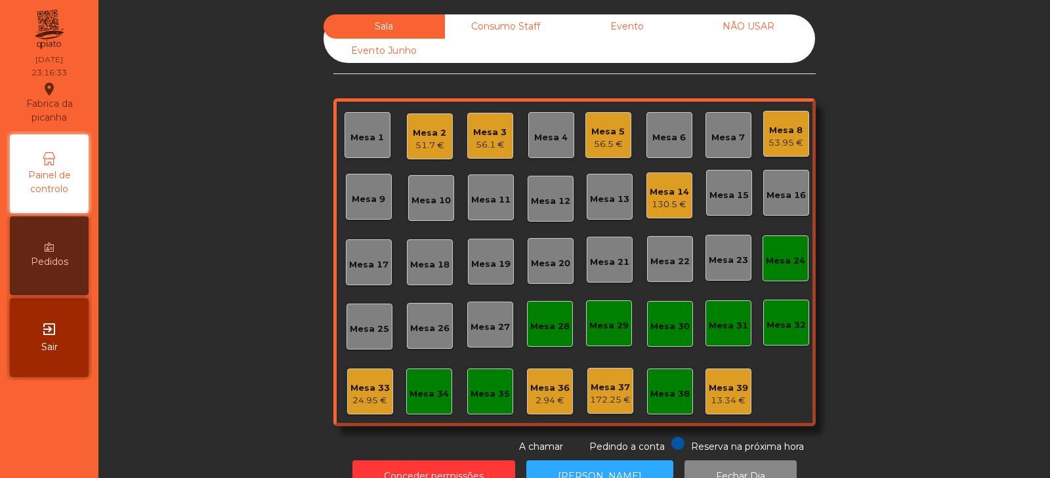
click at [781, 131] on div "Mesa 8" at bounding box center [785, 130] width 35 height 13
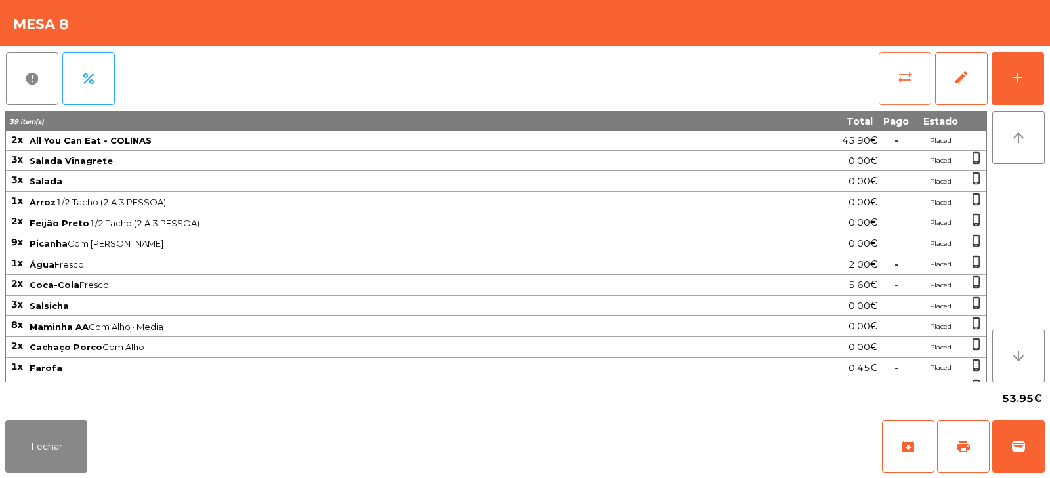
click at [902, 81] on span "sync_alt" at bounding box center [905, 78] width 16 height 16
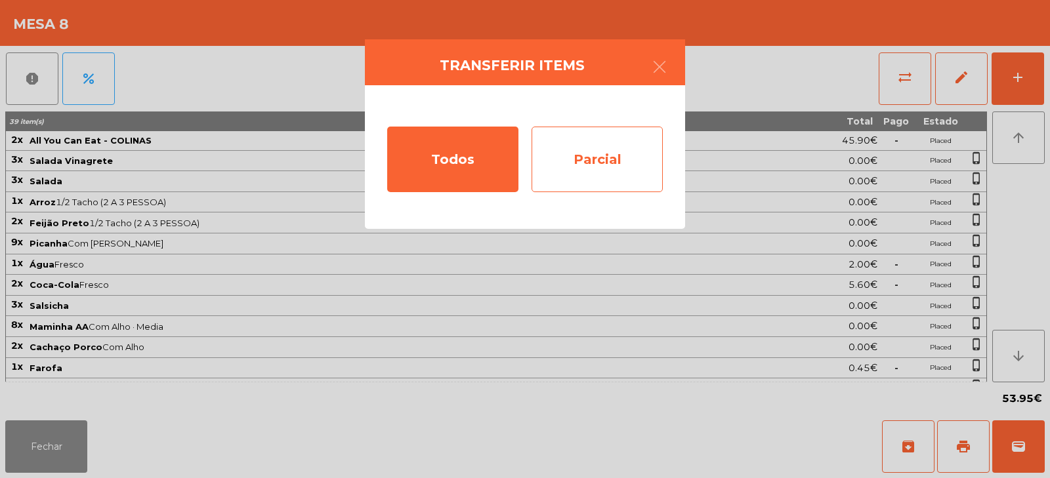
click at [589, 161] on div "Parcial" at bounding box center [596, 160] width 131 height 66
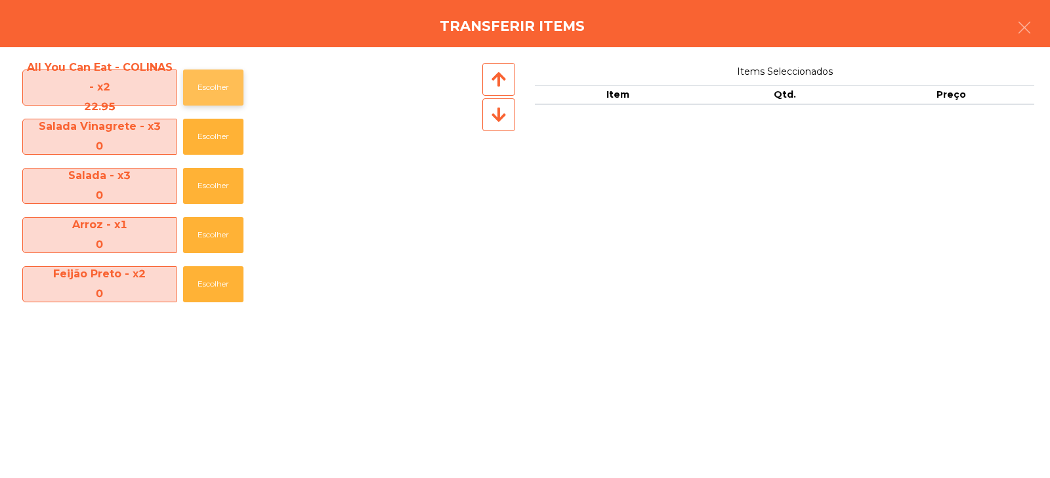
click at [215, 81] on button "Escolher" at bounding box center [213, 88] width 60 height 36
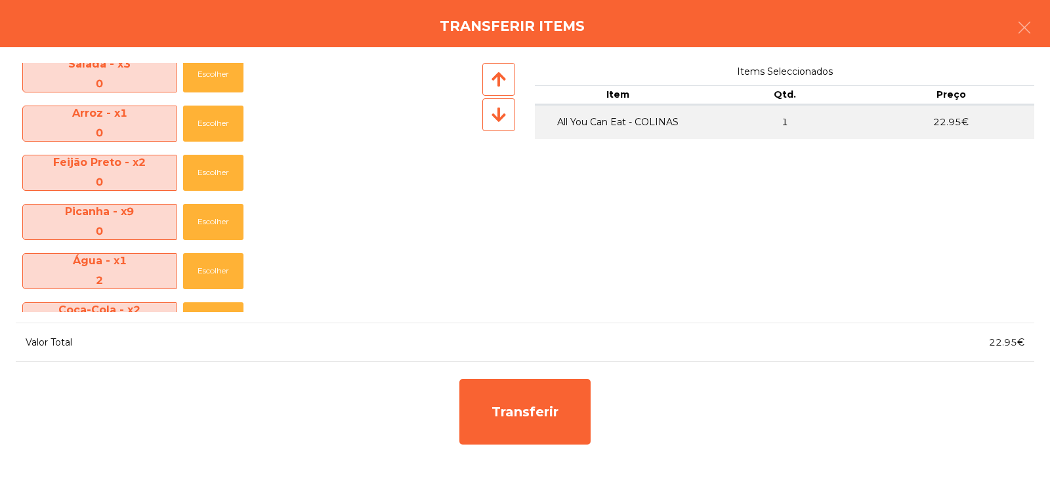
scroll to position [186, 0]
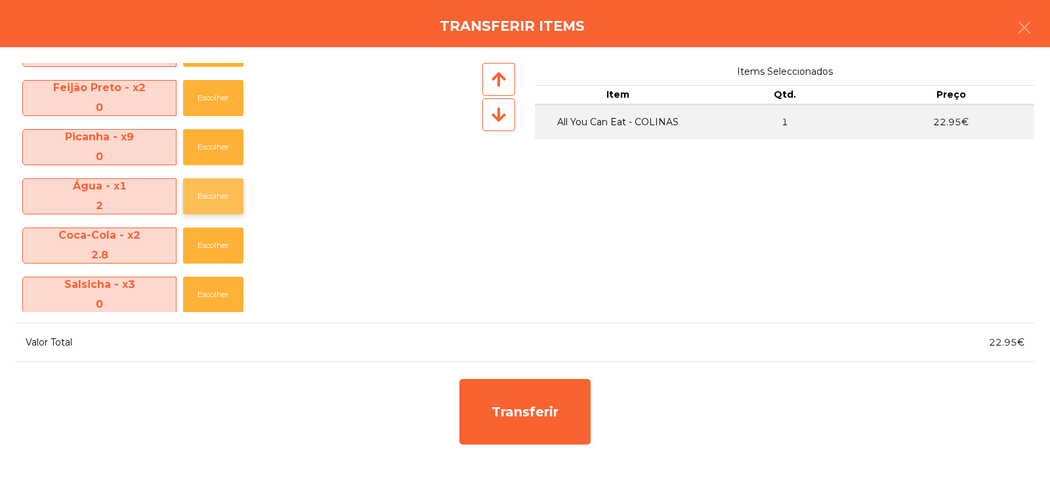
click at [199, 200] on button "Escolher" at bounding box center [213, 196] width 60 height 36
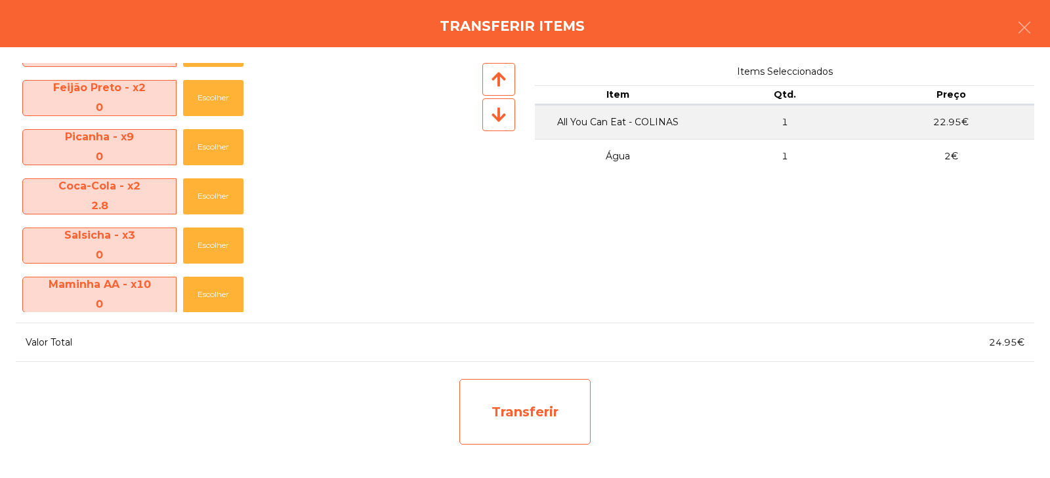
click at [514, 418] on div "Transferir" at bounding box center [524, 412] width 131 height 66
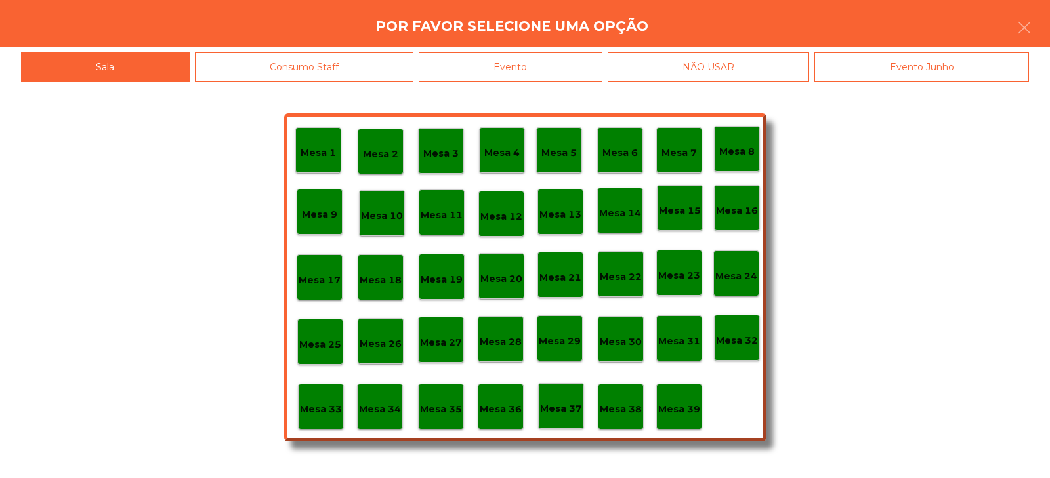
click at [386, 404] on p "Mesa 34" at bounding box center [380, 409] width 42 height 15
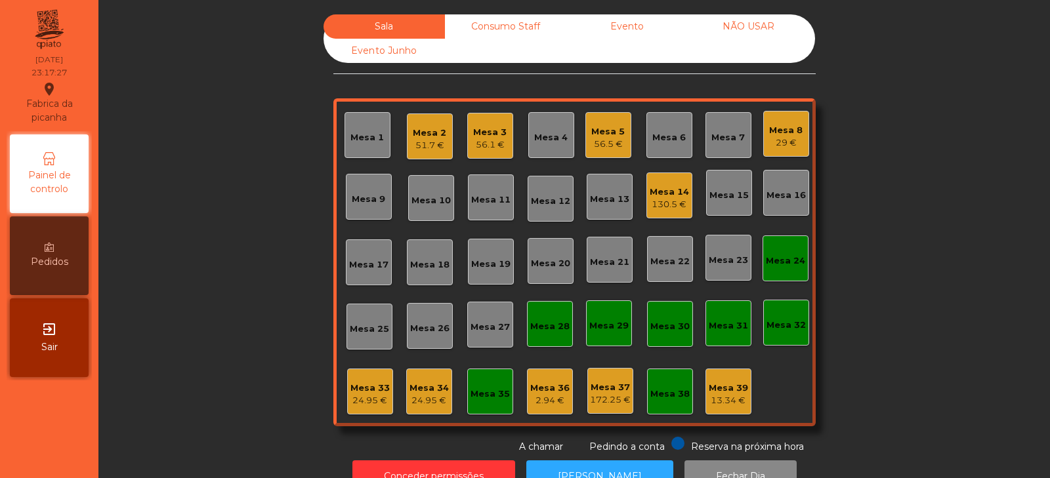
click at [354, 404] on div "24.95 €" at bounding box center [369, 400] width 39 height 13
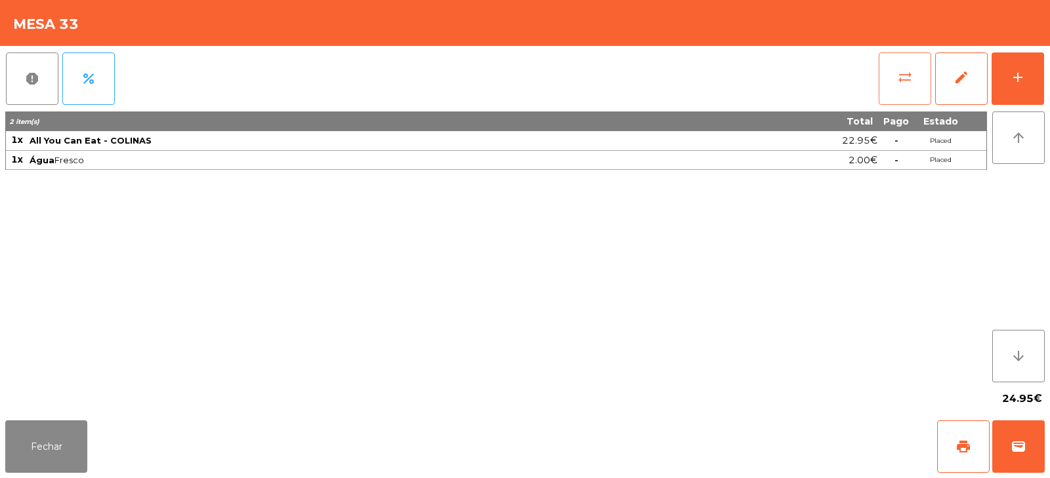
click at [894, 68] on button "sync_alt" at bounding box center [905, 78] width 52 height 52
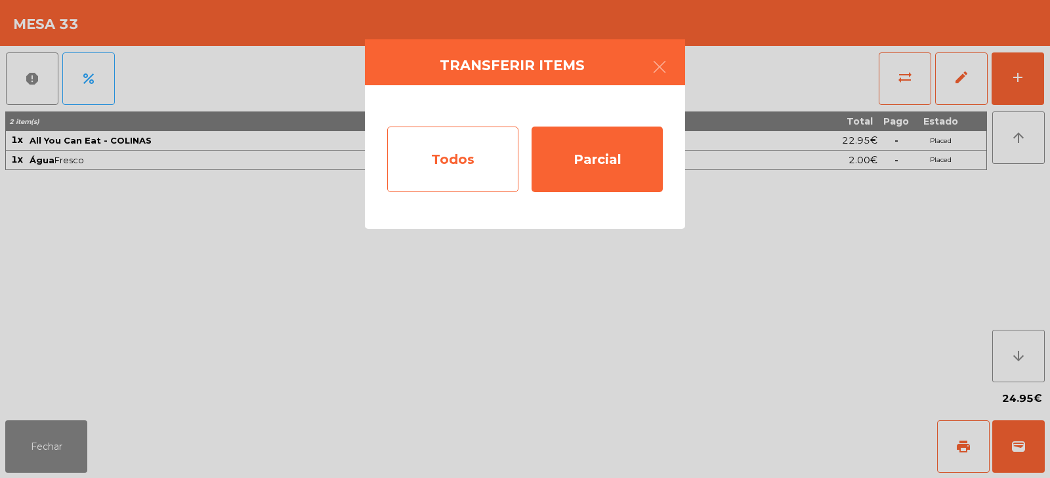
click at [465, 169] on div "Todos" at bounding box center [452, 160] width 131 height 66
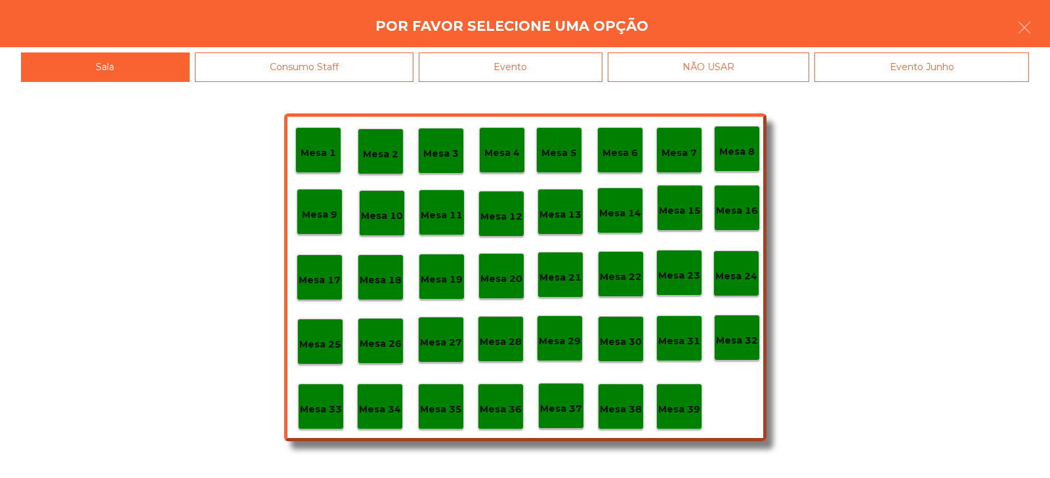
click at [749, 146] on p "Mesa 8" at bounding box center [736, 151] width 35 height 15
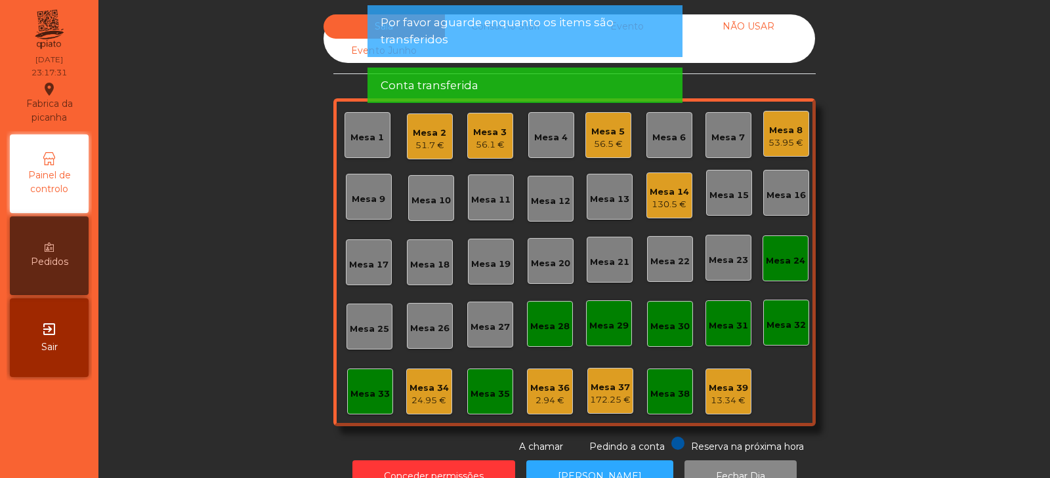
click at [421, 386] on div "Mesa 34" at bounding box center [428, 388] width 39 height 13
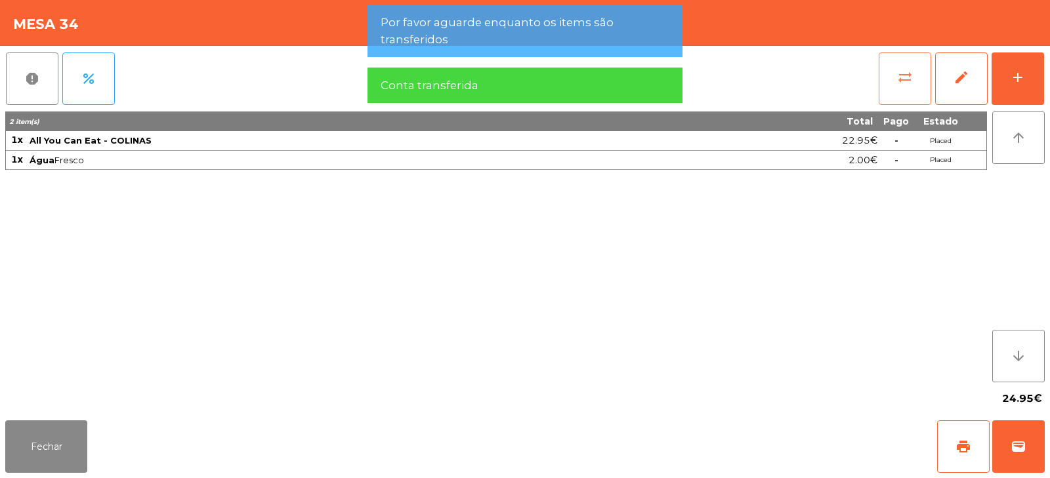
click at [914, 79] on button "sync_alt" at bounding box center [905, 78] width 52 height 52
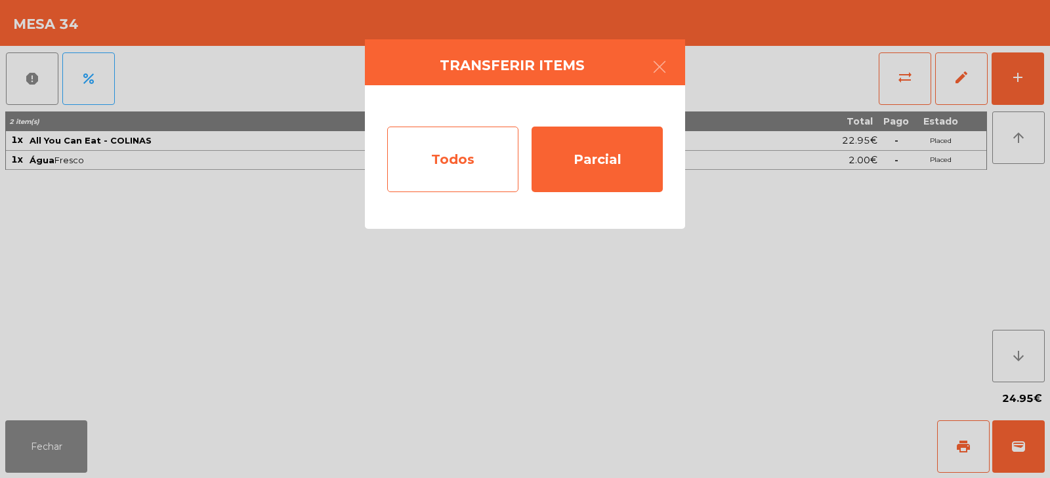
click at [450, 163] on div "Todos" at bounding box center [452, 160] width 131 height 66
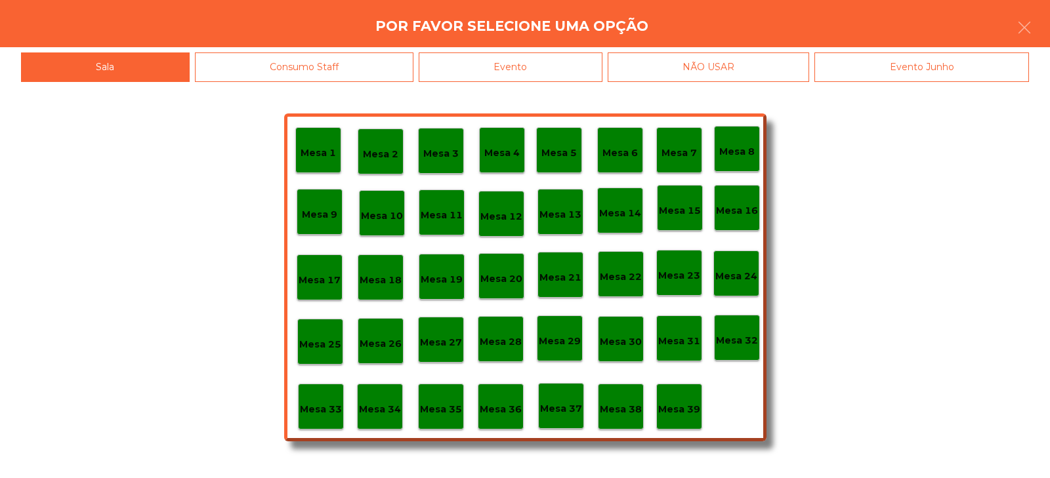
click at [755, 148] on div "Mesa 8" at bounding box center [737, 149] width 46 height 46
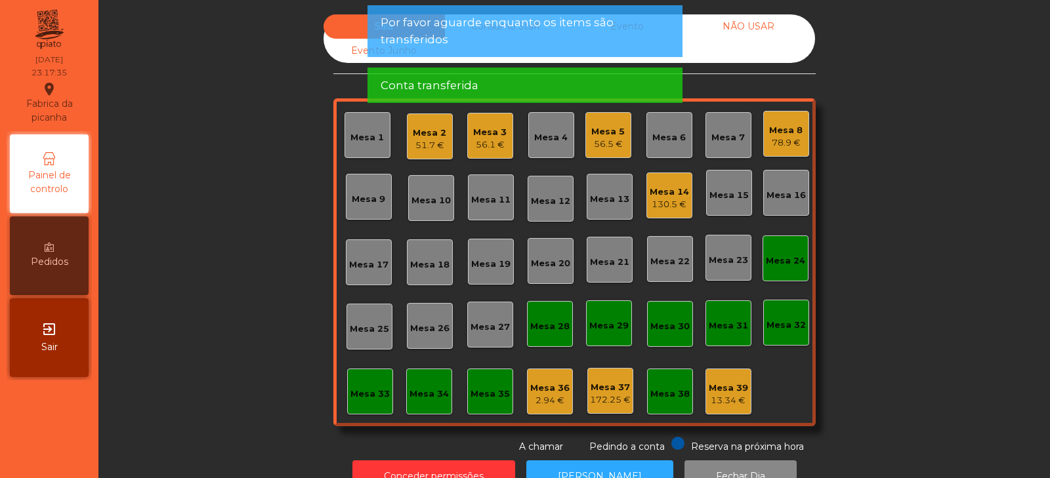
click at [789, 126] on div "Mesa 8" at bounding box center [785, 130] width 33 height 13
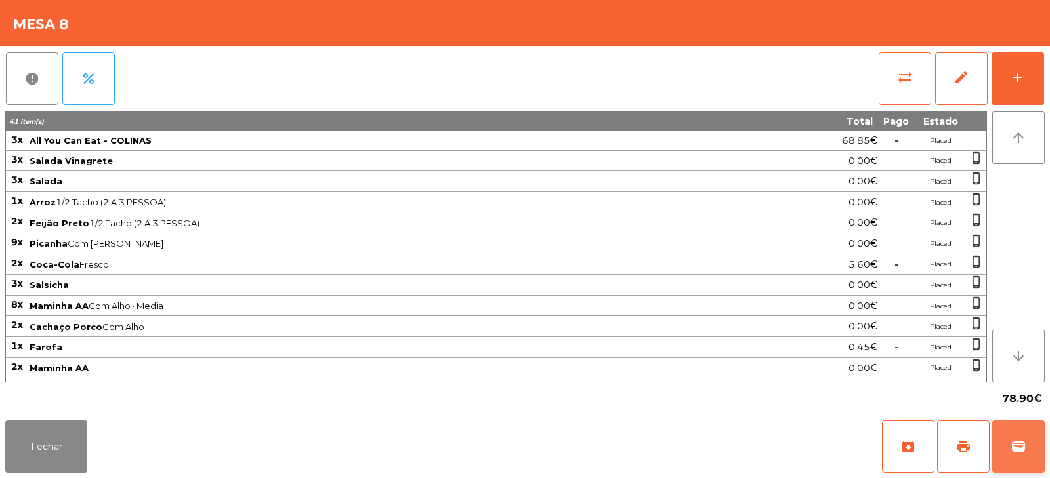
click at [1032, 432] on button "wallet" at bounding box center [1018, 447] width 52 height 52
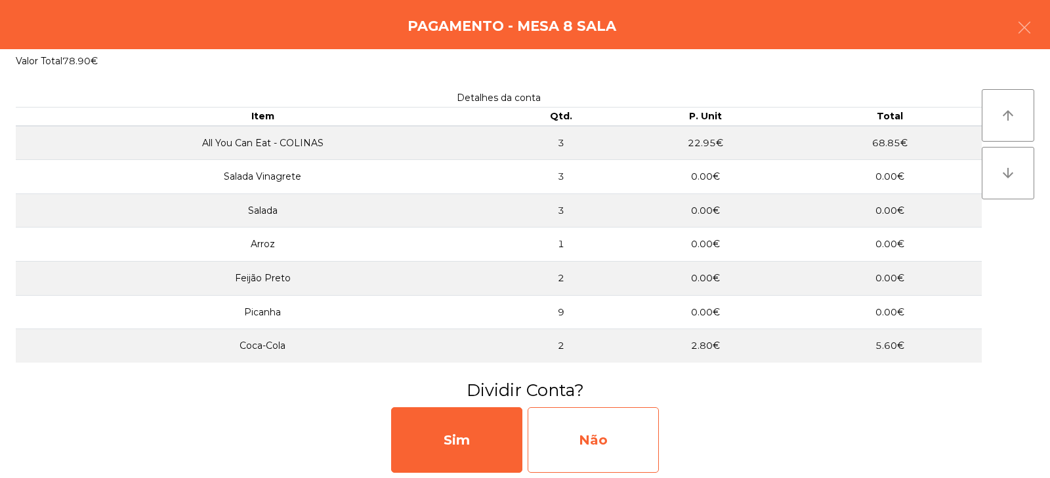
click at [592, 442] on div "Não" at bounding box center [593, 440] width 131 height 66
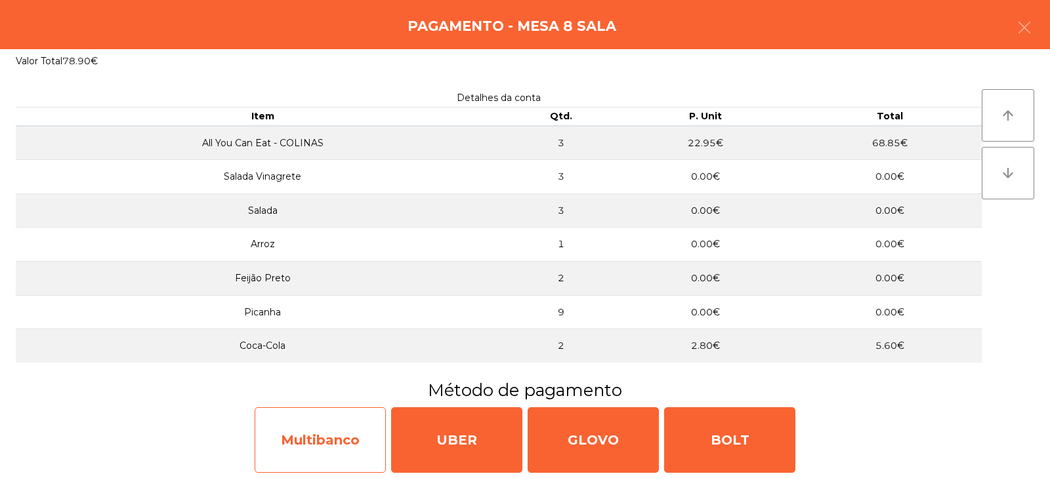
click at [331, 456] on div "Multibanco" at bounding box center [320, 440] width 131 height 66
select select "**"
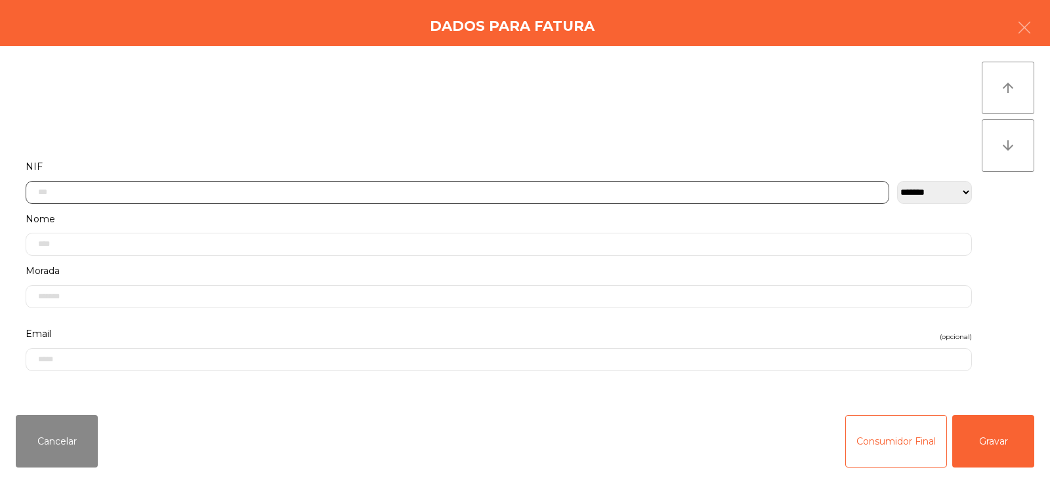
click at [343, 192] on input "text" at bounding box center [457, 192] width 863 height 23
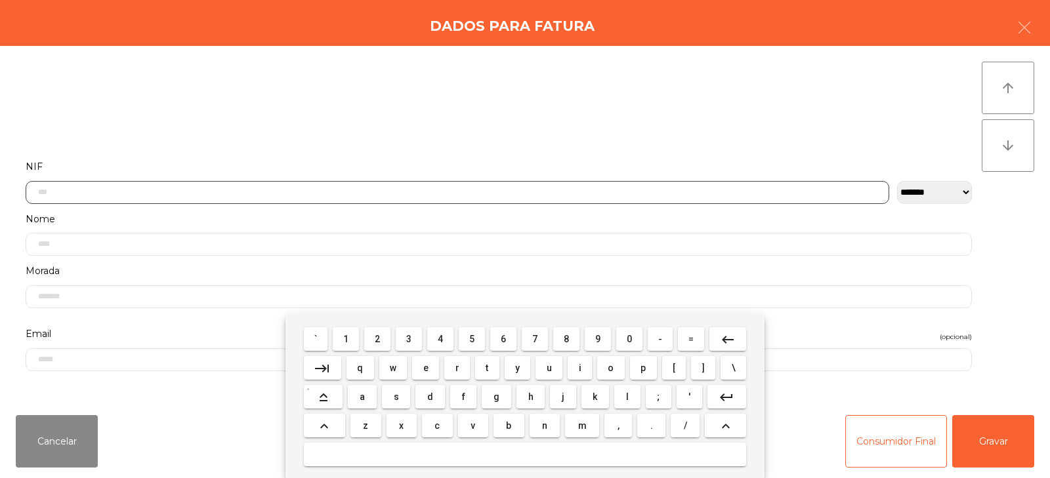
scroll to position [96, 0]
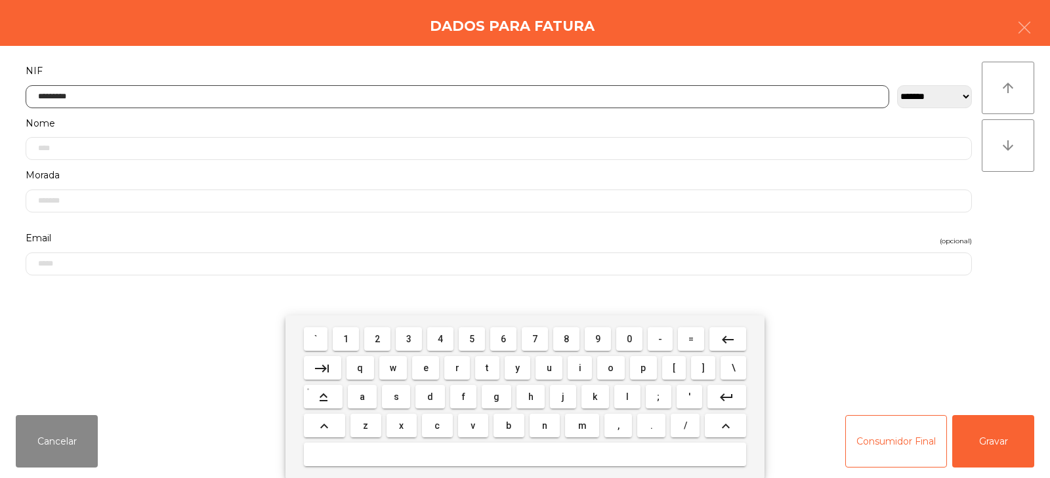
type input "*********"
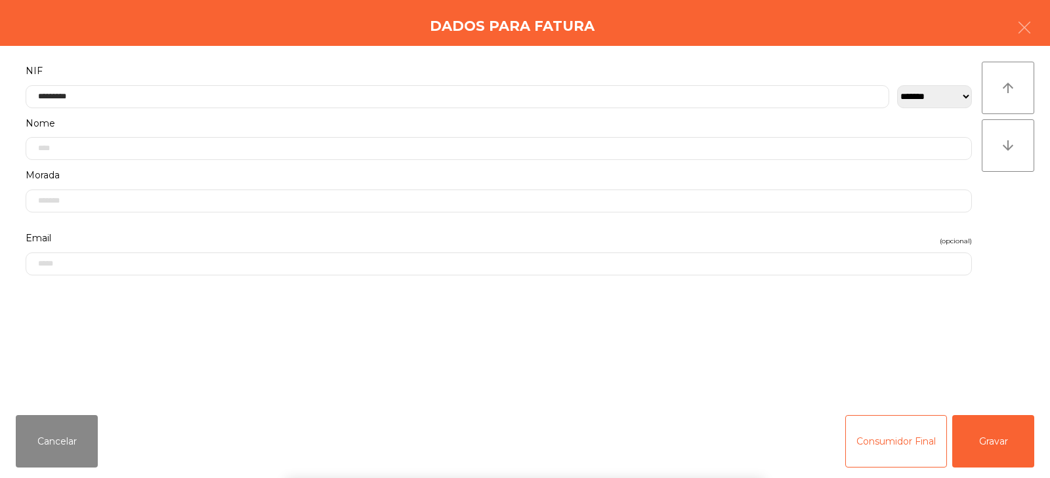
click at [1007, 432] on div "` 1 2 3 4 5 6 7 8 9 0 - = keyboard_backspace keyboard_tab q w e r t y u i o p […" at bounding box center [525, 397] width 1050 height 163
click at [990, 436] on button "Gravar" at bounding box center [993, 441] width 82 height 52
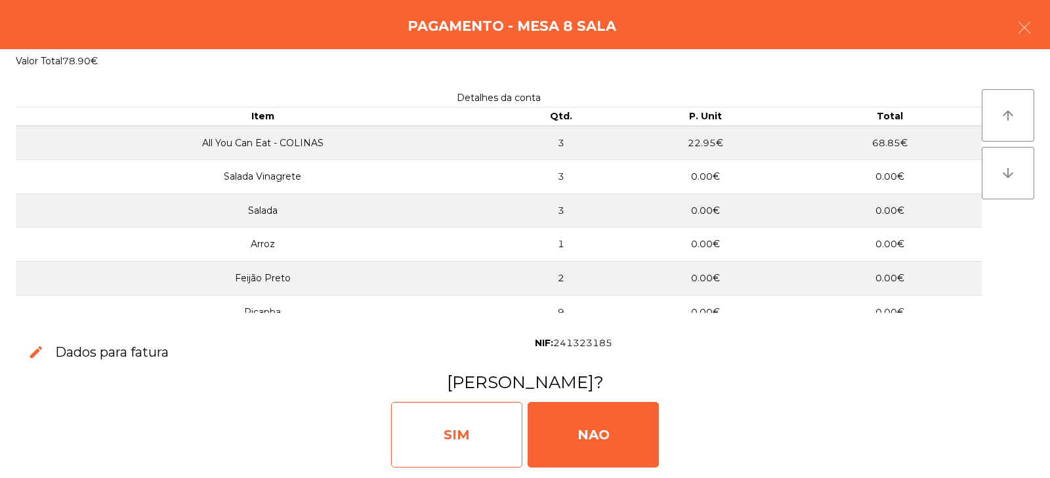
click at [447, 435] on div "SIM" at bounding box center [456, 435] width 131 height 66
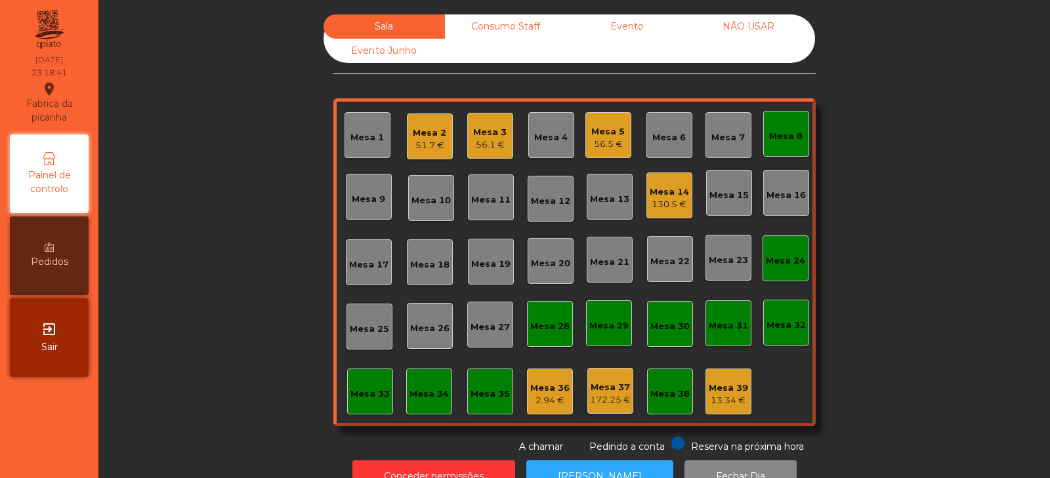
click at [774, 144] on div "Mesa 8" at bounding box center [786, 134] width 46 height 46
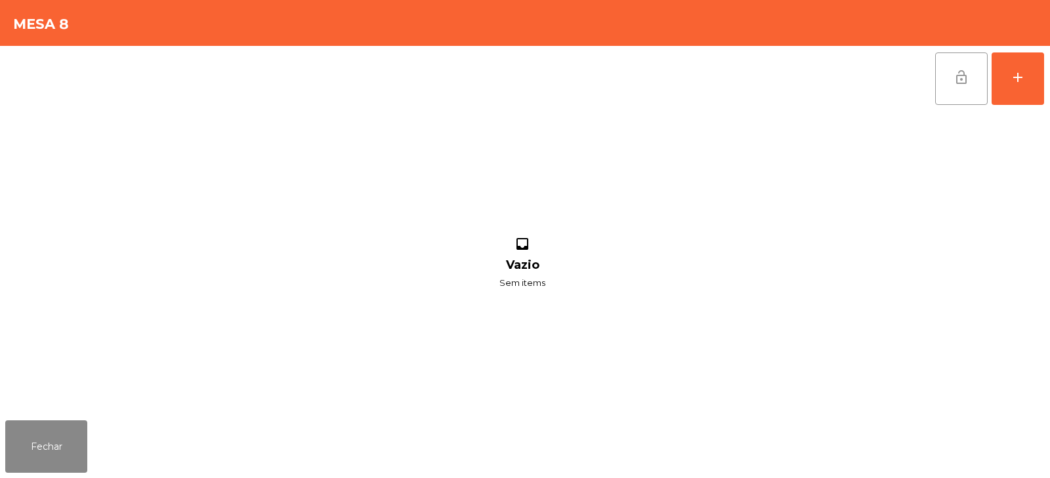
click at [955, 83] on span "lock_open" at bounding box center [961, 78] width 16 height 16
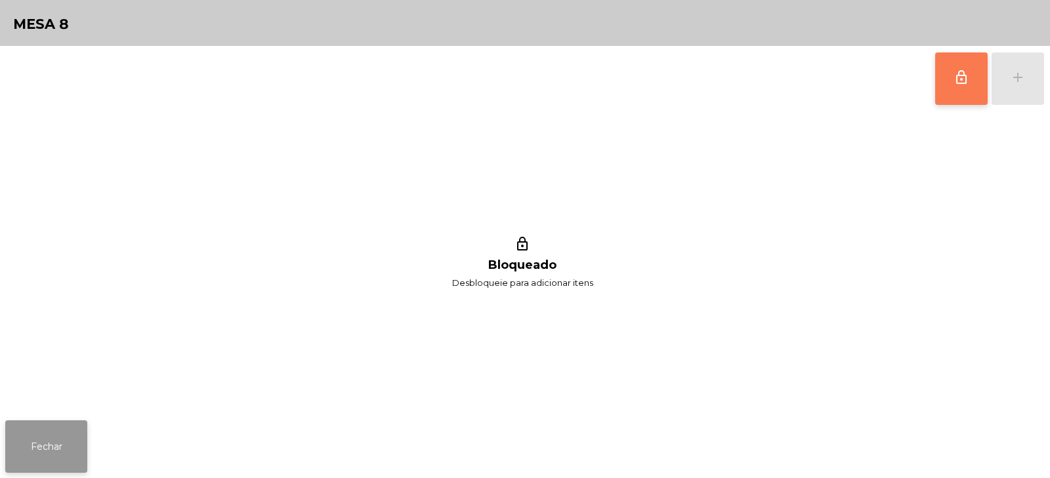
click at [72, 444] on button "Fechar" at bounding box center [46, 447] width 82 height 52
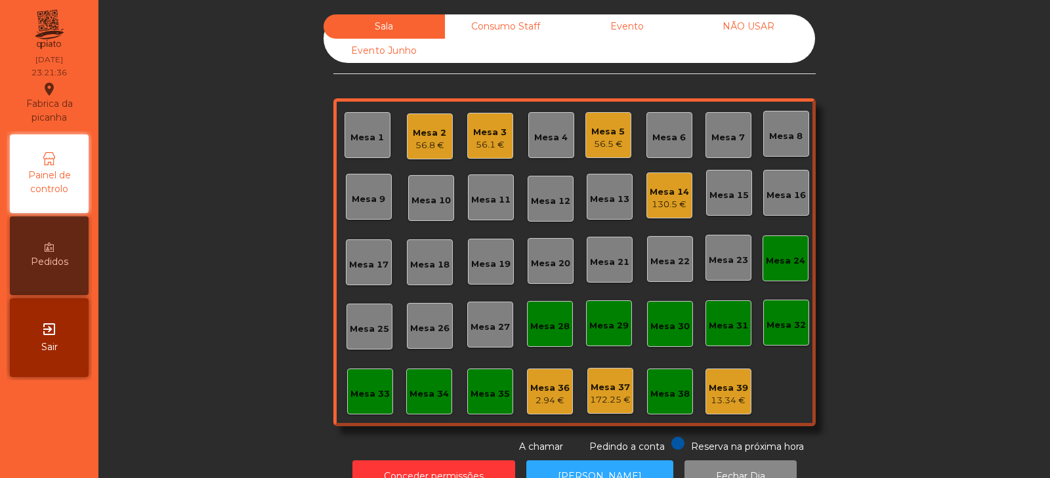
click at [617, 145] on div "56.5 €" at bounding box center [607, 144] width 33 height 13
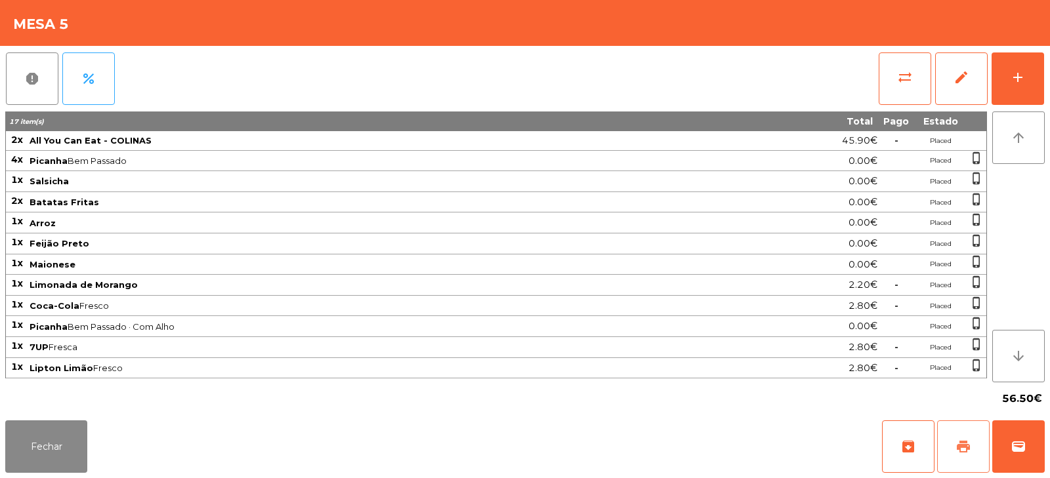
click at [965, 443] on span "print" at bounding box center [963, 447] width 16 height 16
click at [50, 432] on button "Fechar" at bounding box center [46, 447] width 82 height 52
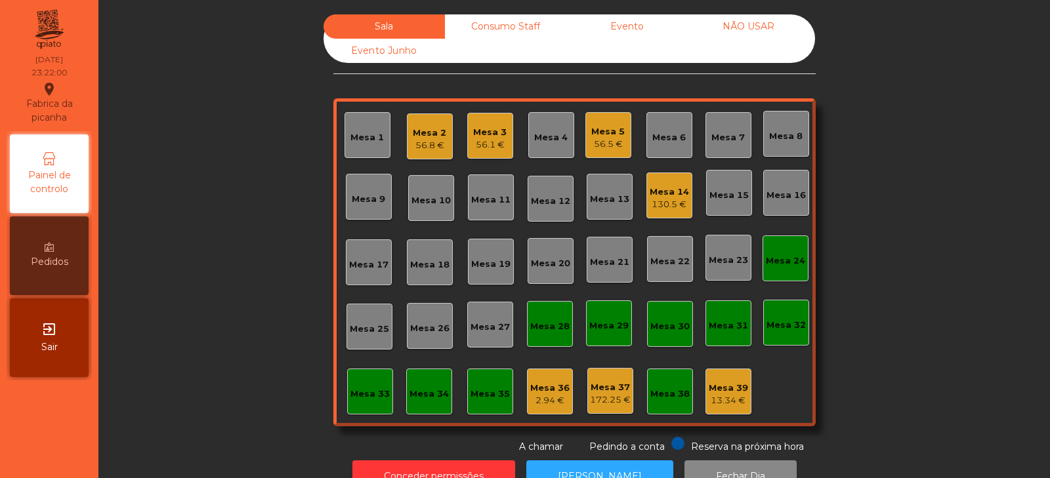
click at [350, 385] on div "Mesa 33" at bounding box center [369, 392] width 39 height 18
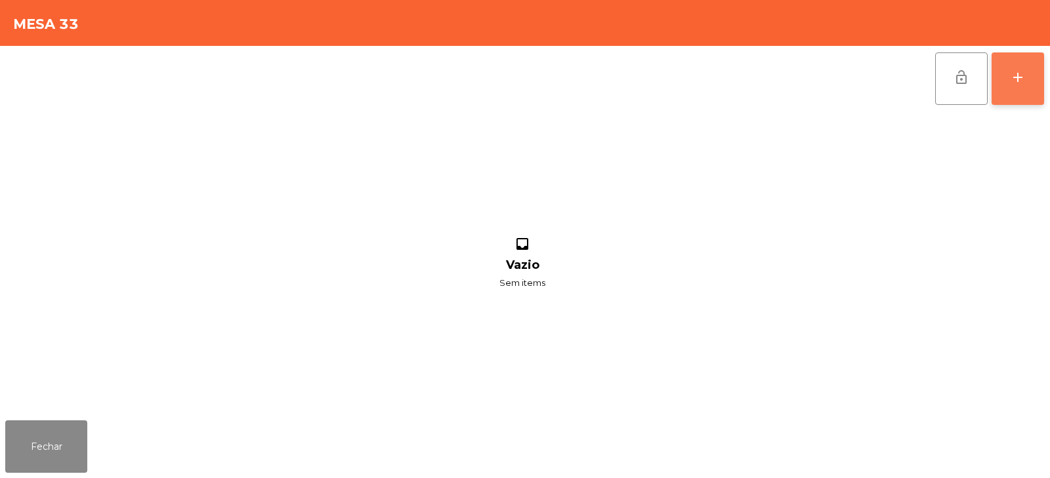
click at [1020, 80] on div "add" at bounding box center [1018, 78] width 16 height 16
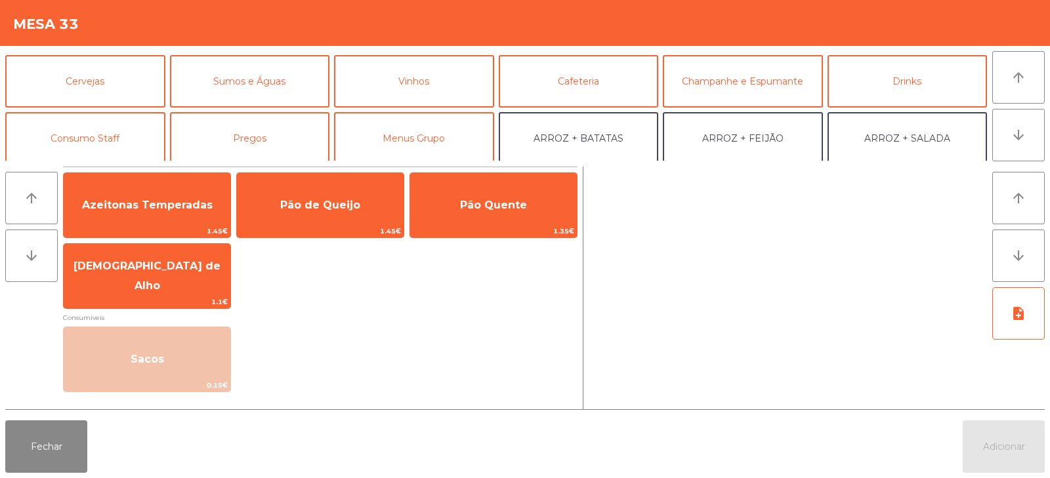
scroll to position [96, 0]
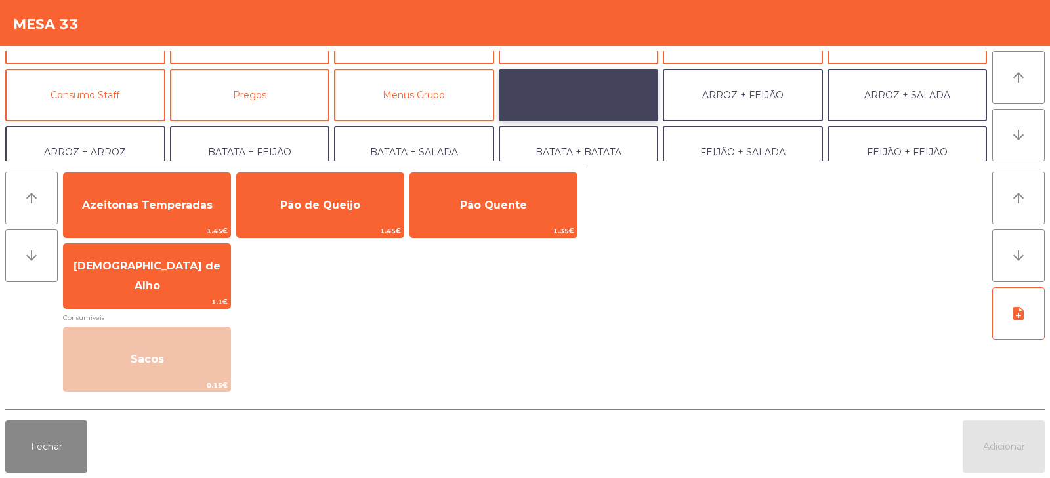
click at [589, 102] on button "ARROZ + BATATAS" at bounding box center [579, 95] width 160 height 52
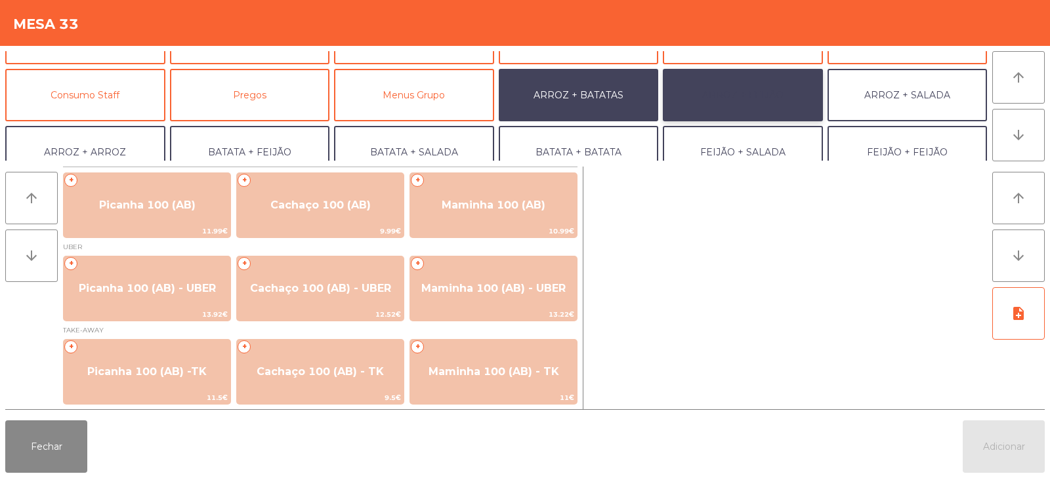
click at [757, 94] on button "ARROZ + FEIJÃO" at bounding box center [743, 95] width 160 height 52
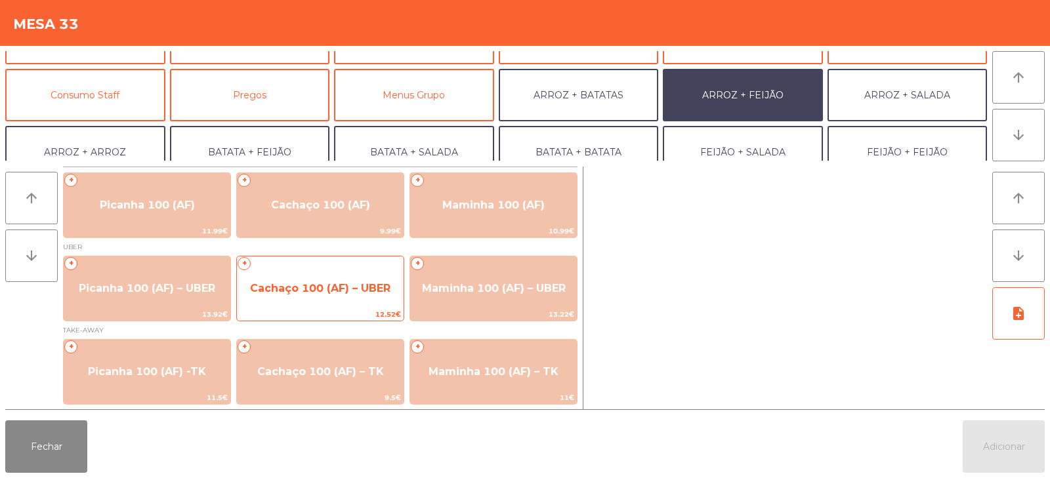
click at [333, 282] on span "Cachaço 100 (AF) – UBER" at bounding box center [320, 288] width 140 height 12
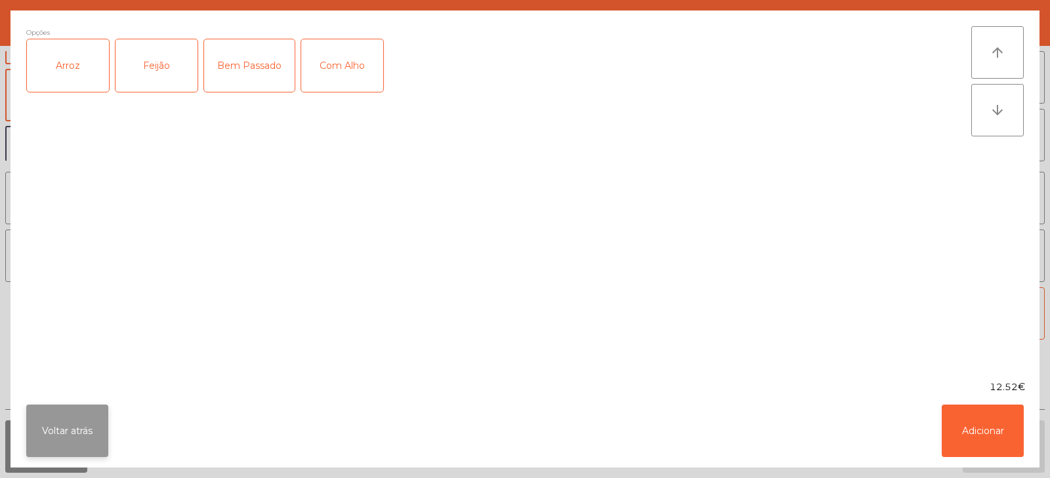
click at [100, 431] on button "Voltar atrás" at bounding box center [67, 431] width 82 height 52
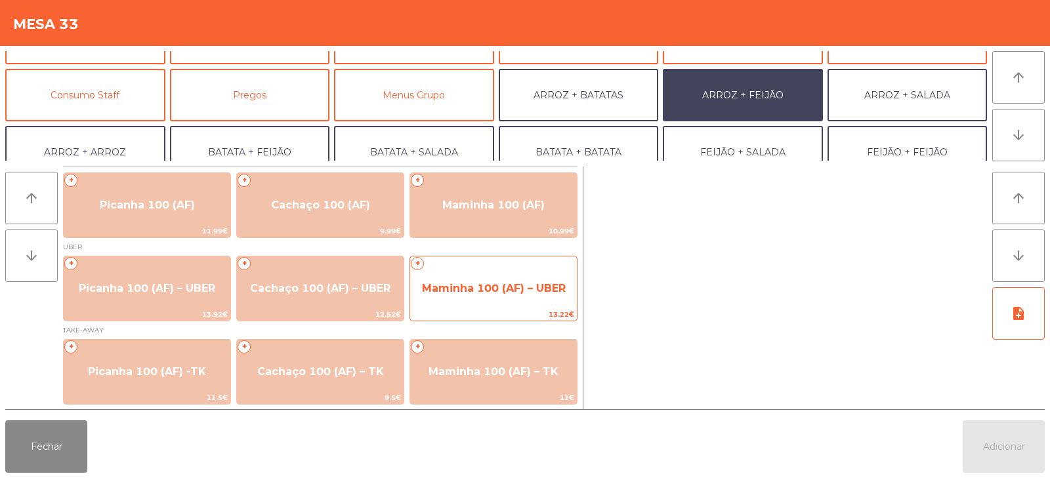
click at [476, 294] on span "Maminha 100 (AF) – UBER" at bounding box center [494, 288] width 144 height 12
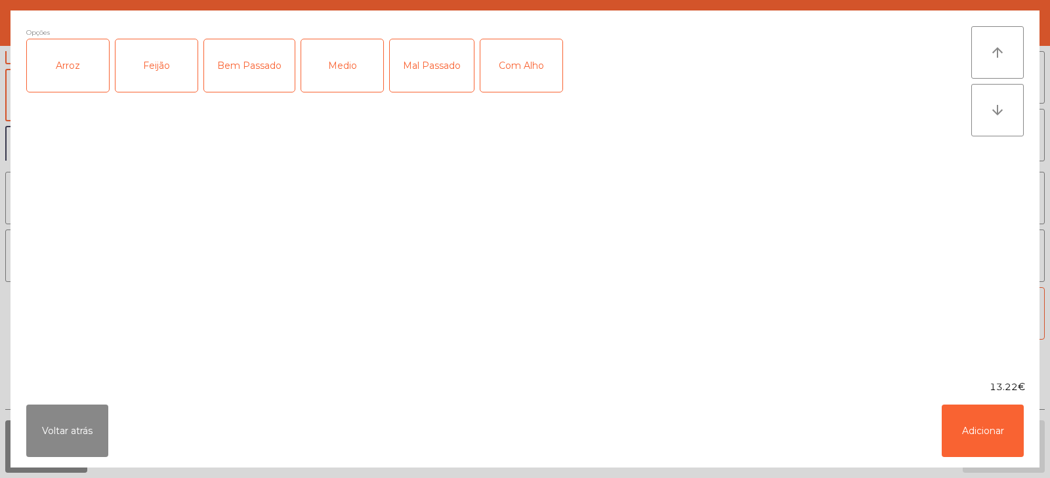
click at [91, 74] on div "Arroz" at bounding box center [68, 65] width 82 height 52
click at [160, 91] on div "Feijão" at bounding box center [156, 65] width 82 height 52
click at [245, 71] on div "Bem Passado" at bounding box center [249, 65] width 91 height 52
click at [974, 432] on button "Adicionar" at bounding box center [983, 431] width 82 height 52
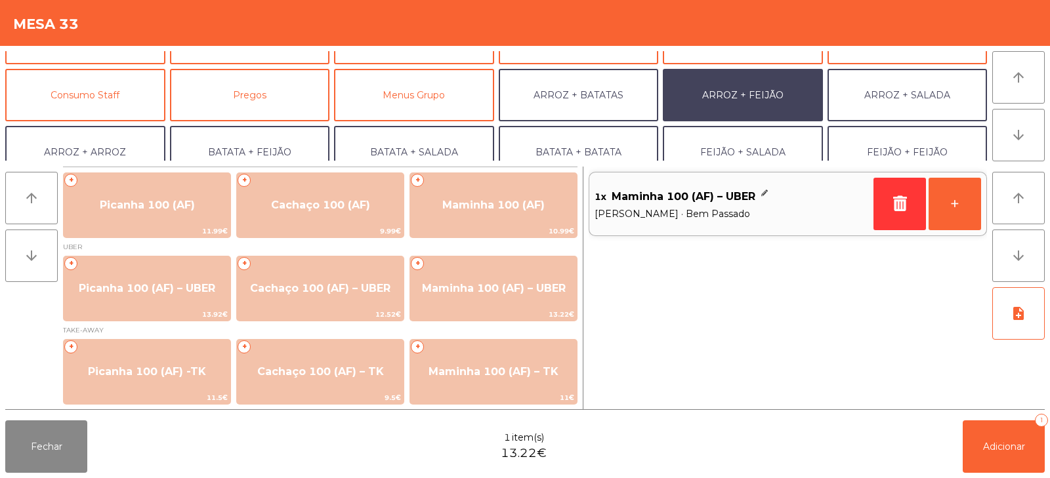
scroll to position [171, 0]
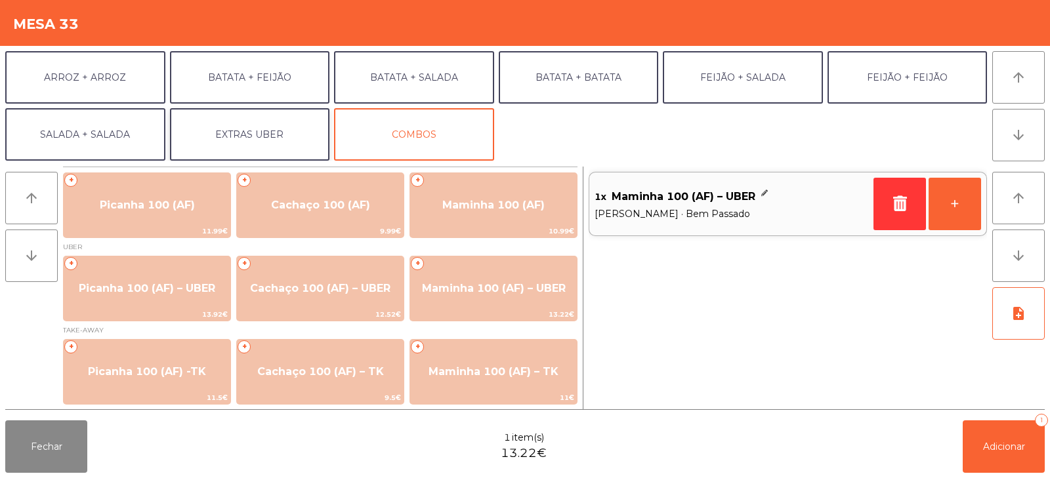
click at [271, 127] on button "EXTRAS UBER" at bounding box center [250, 134] width 160 height 52
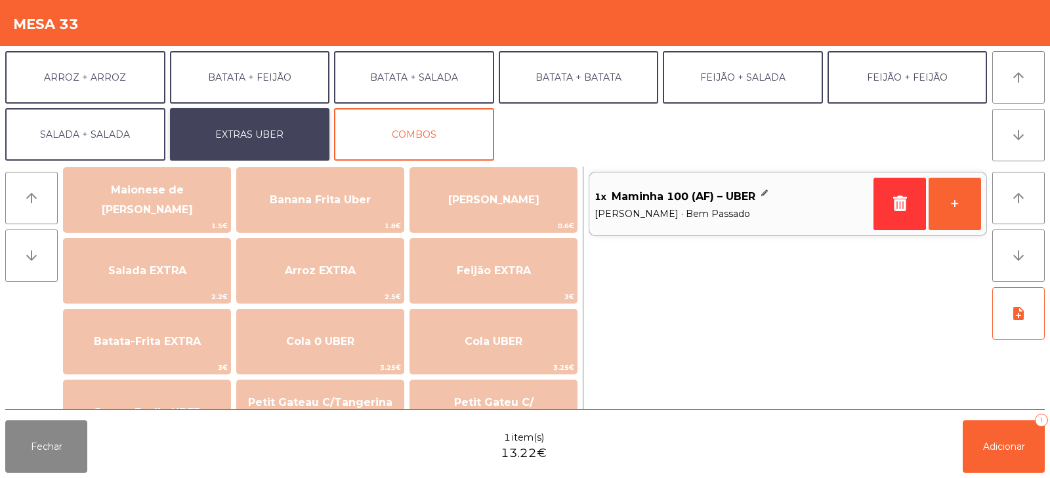
scroll to position [93, 0]
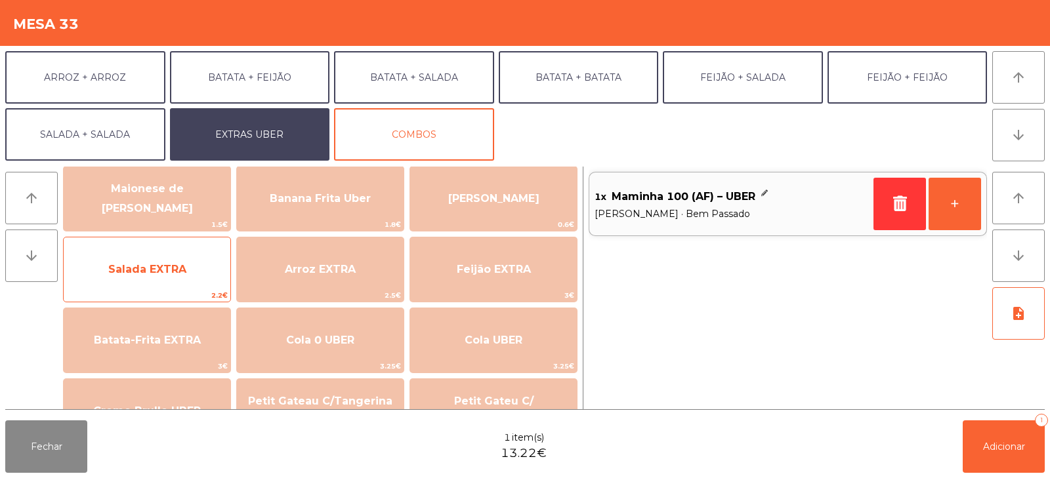
click at [148, 272] on span "Salada EXTRA" at bounding box center [147, 269] width 78 height 12
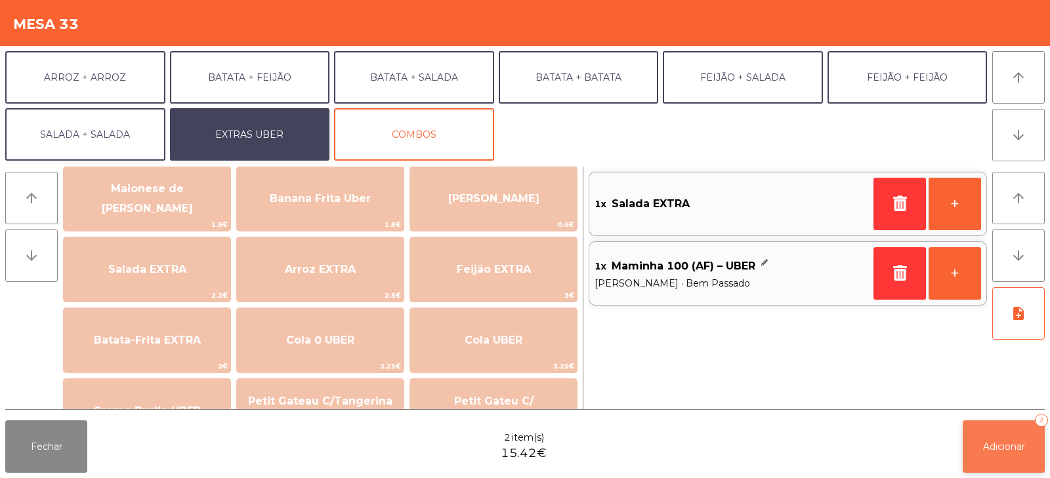
click at [1012, 451] on span "Adicionar" at bounding box center [1004, 447] width 42 height 12
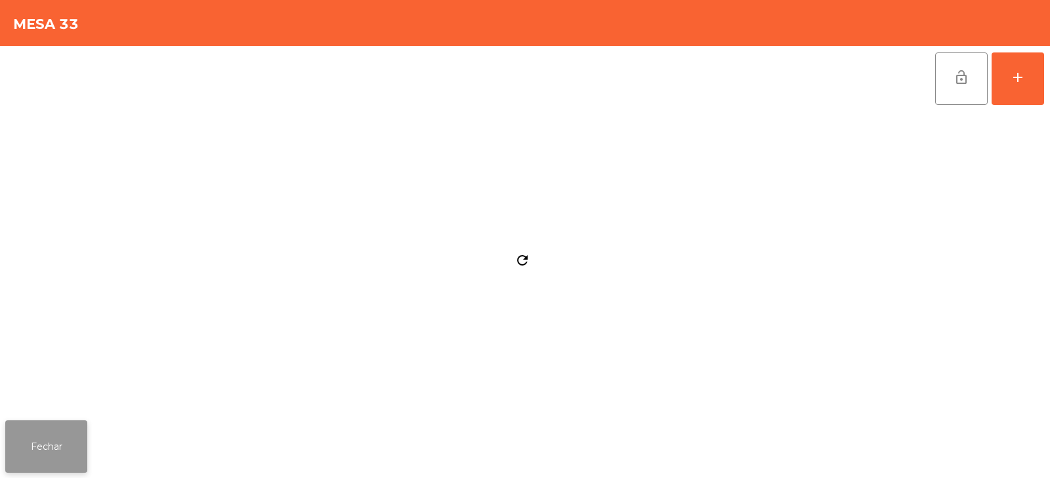
click at [54, 452] on button "Fechar" at bounding box center [46, 447] width 82 height 52
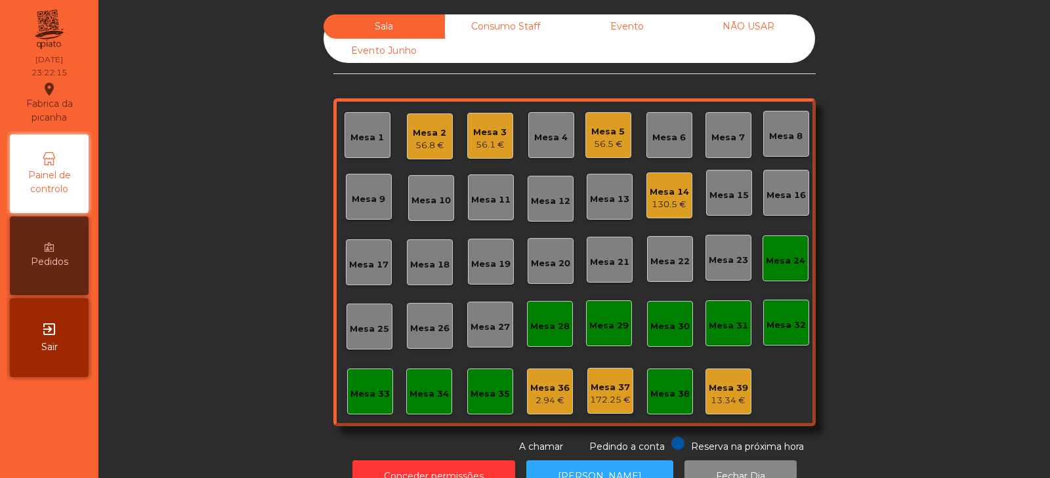
click at [602, 141] on div "56.5 €" at bounding box center [607, 144] width 33 height 13
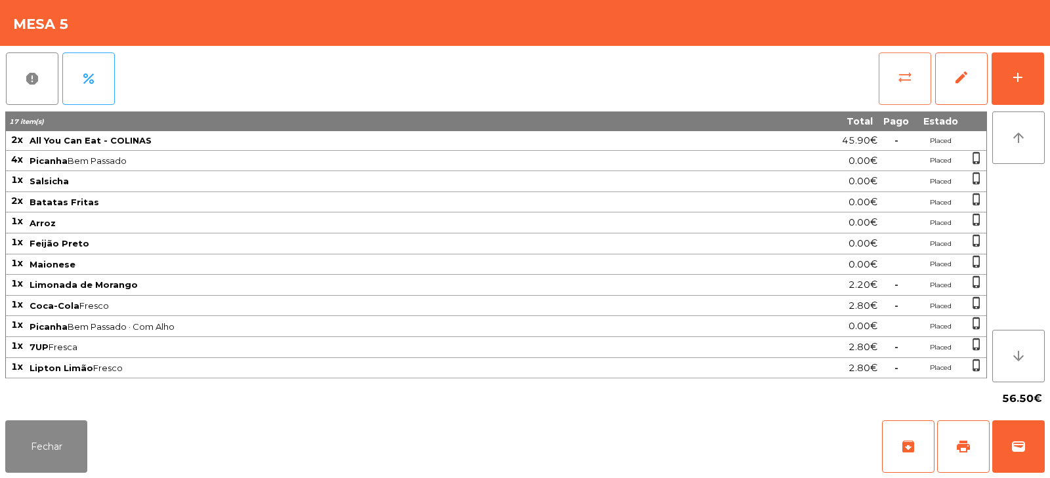
click at [881, 89] on button "sync_alt" at bounding box center [905, 78] width 52 height 52
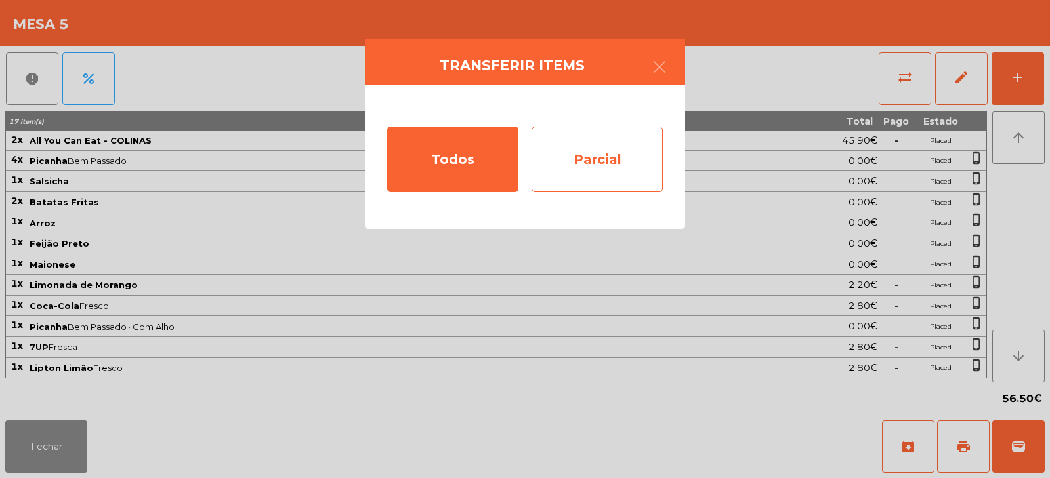
click at [601, 164] on div "Parcial" at bounding box center [596, 160] width 131 height 66
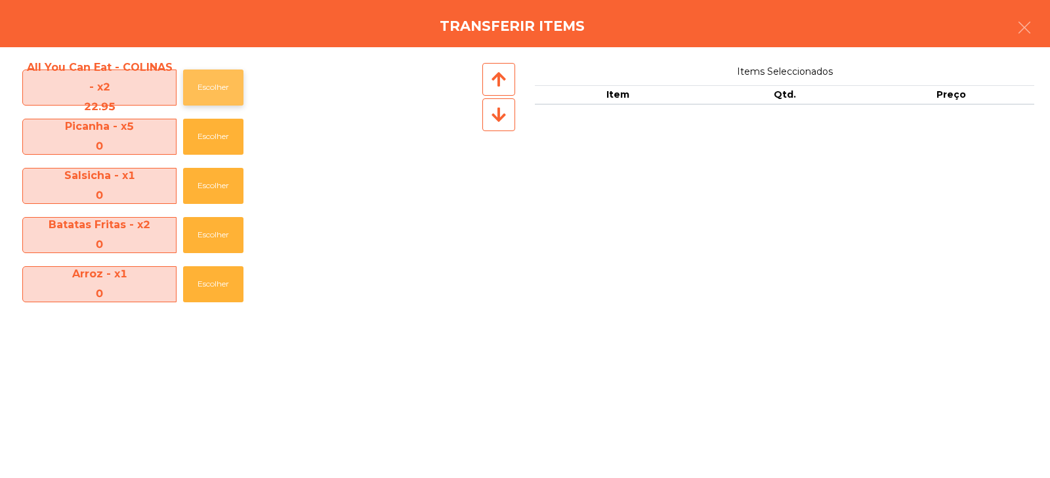
click at [209, 82] on button "Escolher" at bounding box center [213, 88] width 60 height 36
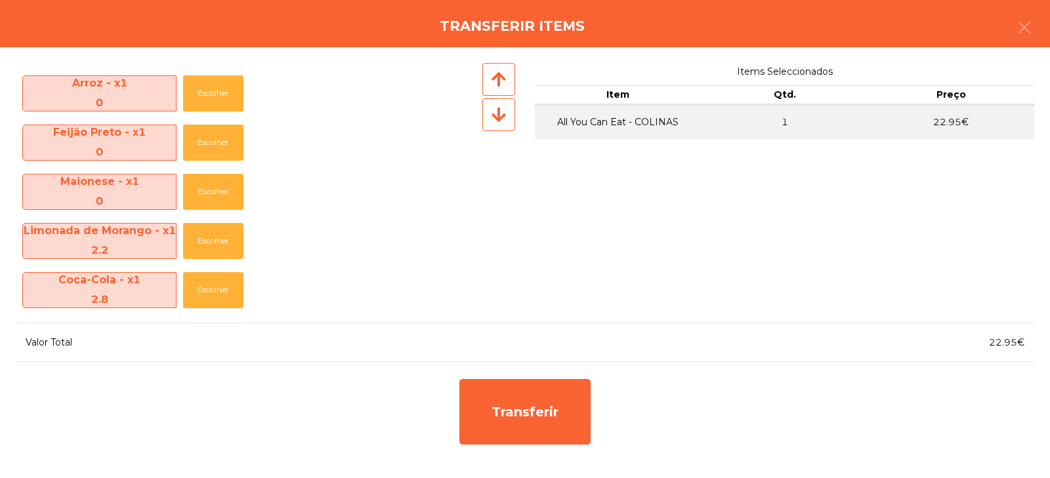
scroll to position [292, 0]
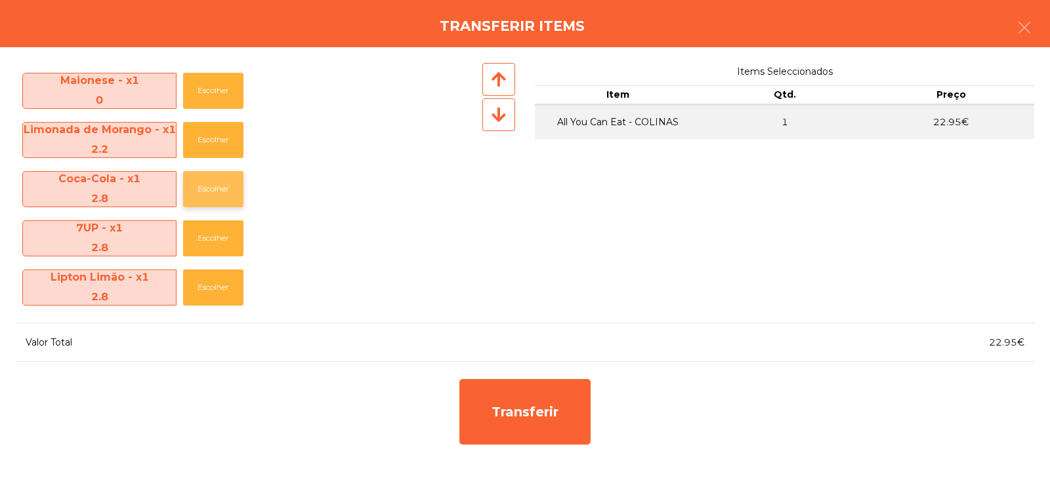
click at [222, 185] on button "Escolher" at bounding box center [213, 189] width 60 height 36
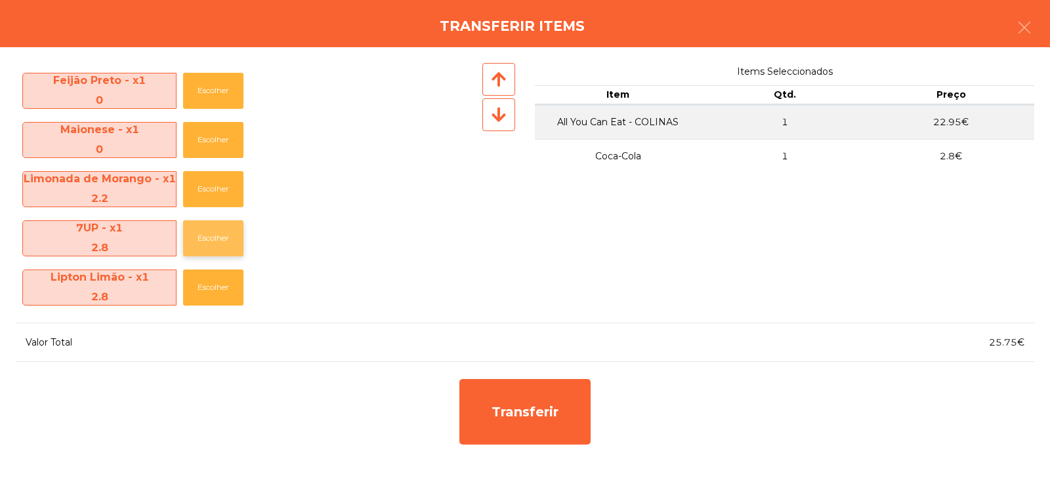
click at [210, 232] on button "Escolher" at bounding box center [213, 238] width 60 height 36
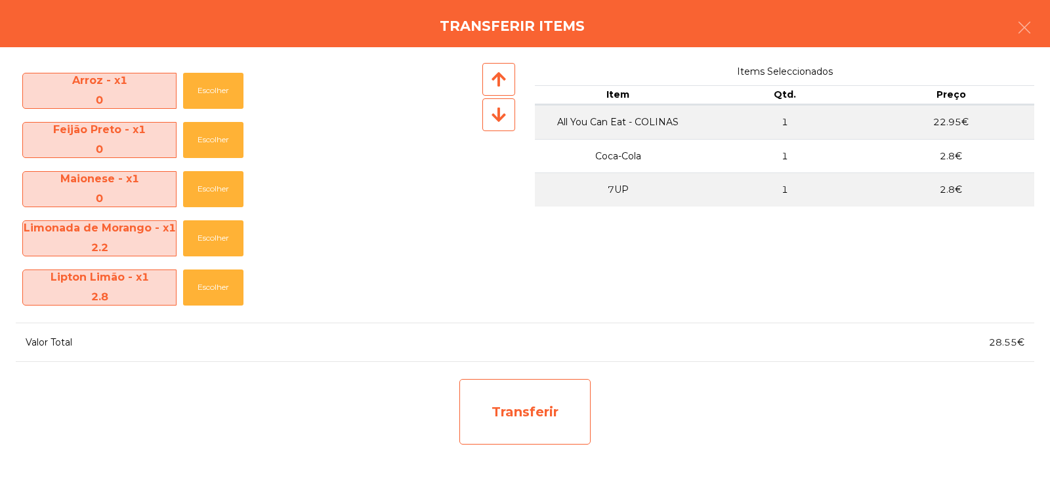
click at [524, 413] on div "Transferir" at bounding box center [524, 412] width 131 height 66
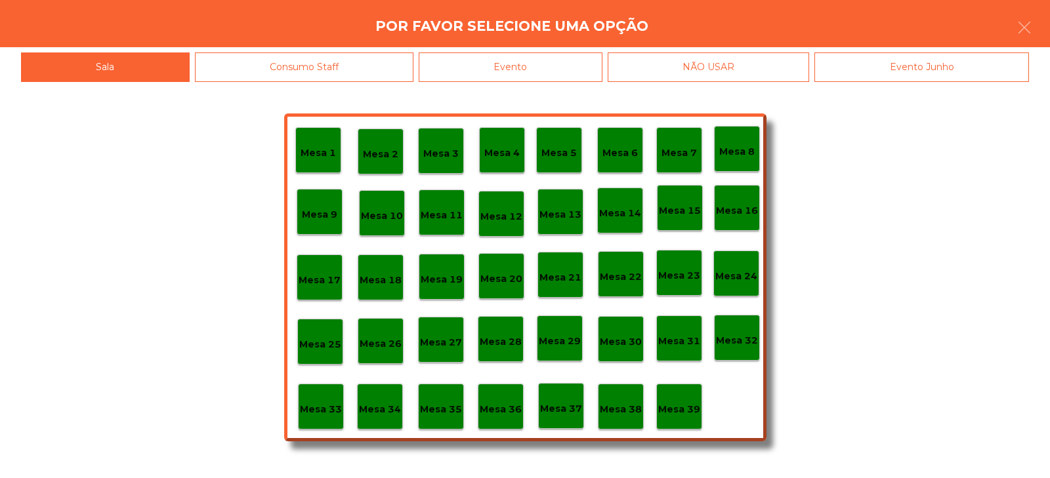
click at [436, 408] on p "Mesa 35" at bounding box center [441, 409] width 42 height 15
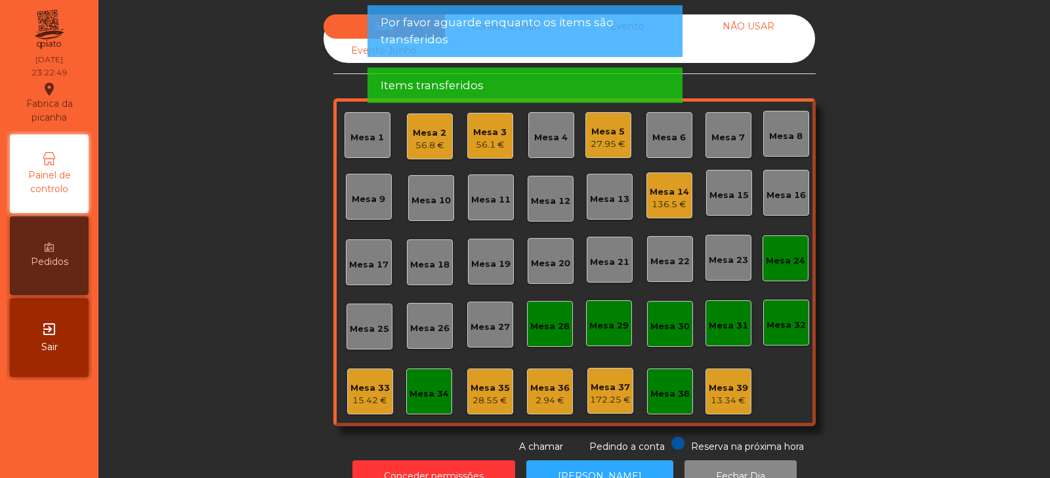
click at [596, 148] on div "27.95 €" at bounding box center [608, 144] width 35 height 13
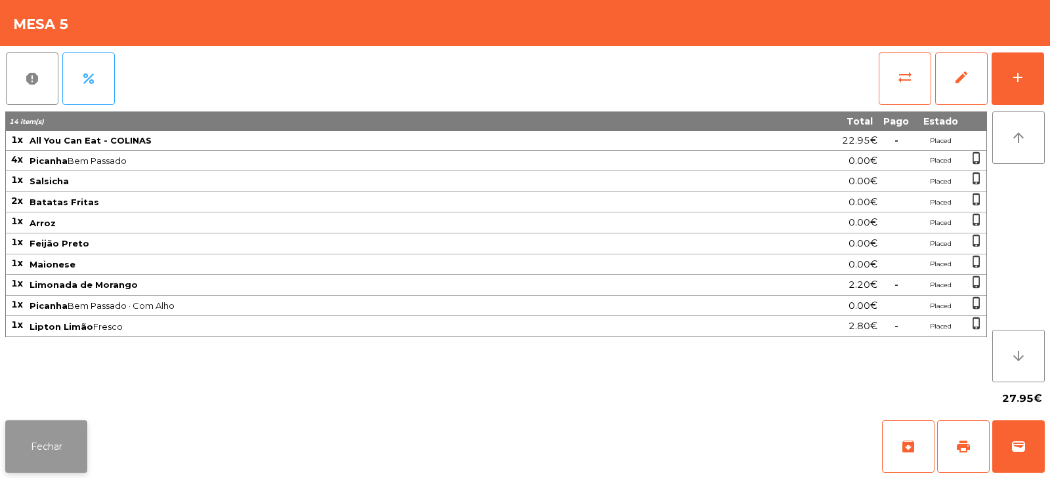
click at [40, 442] on button "Fechar" at bounding box center [46, 447] width 82 height 52
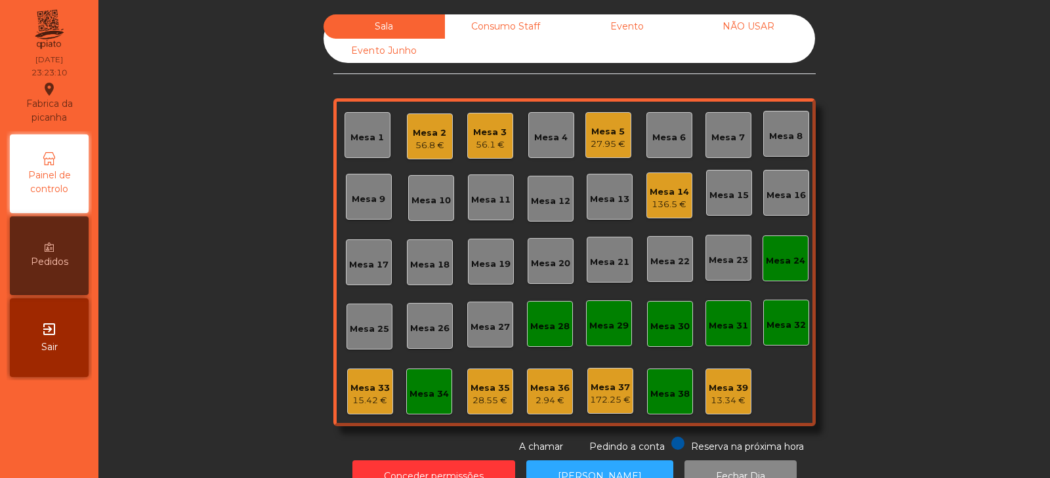
click at [367, 396] on div "15.42 €" at bounding box center [369, 400] width 39 height 13
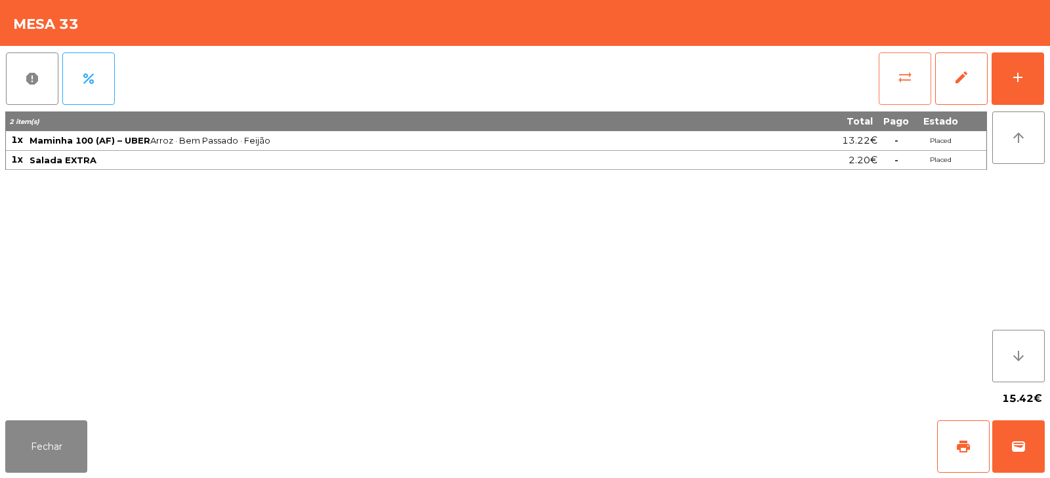
click at [894, 86] on button "sync_alt" at bounding box center [905, 78] width 52 height 52
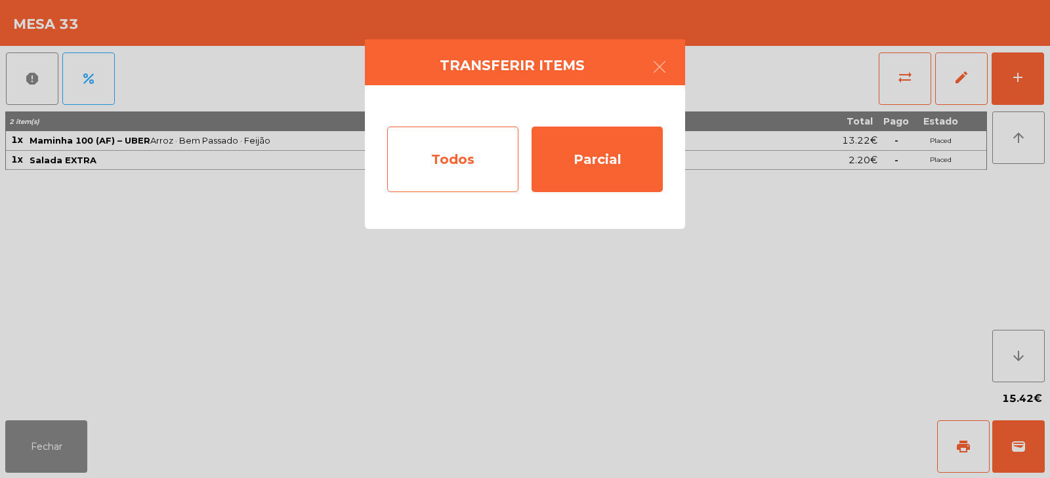
click at [417, 157] on div "Todos" at bounding box center [452, 160] width 131 height 66
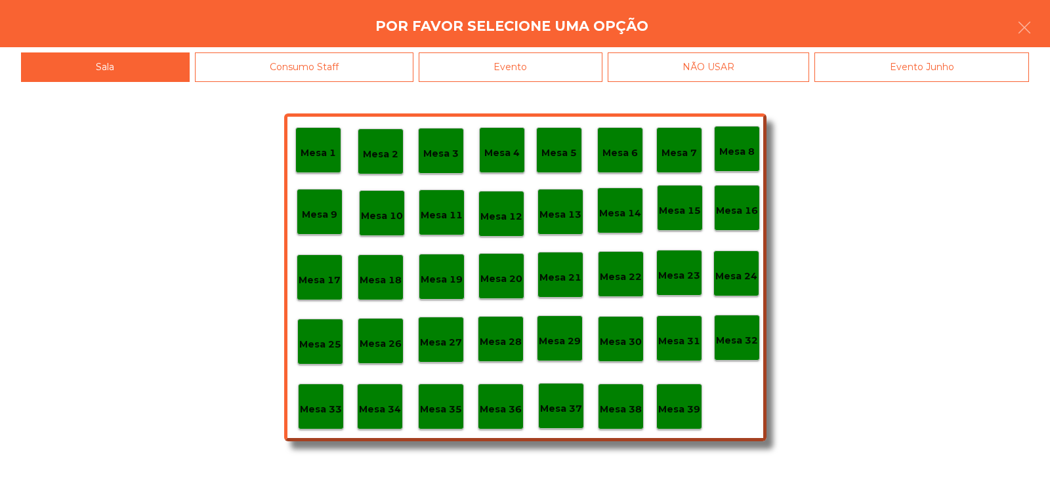
click at [566, 147] on p "Mesa 5" at bounding box center [558, 153] width 35 height 15
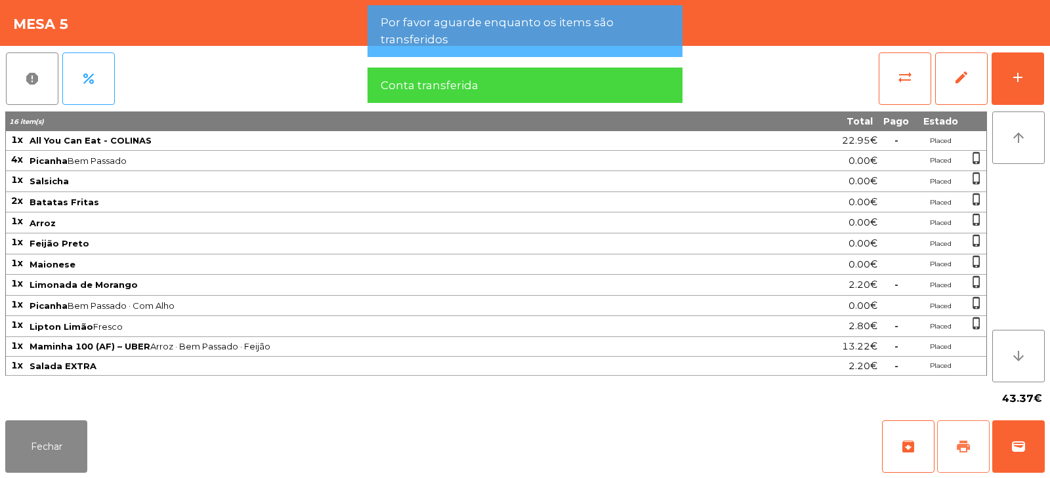
click at [955, 444] on button "print" at bounding box center [963, 447] width 52 height 52
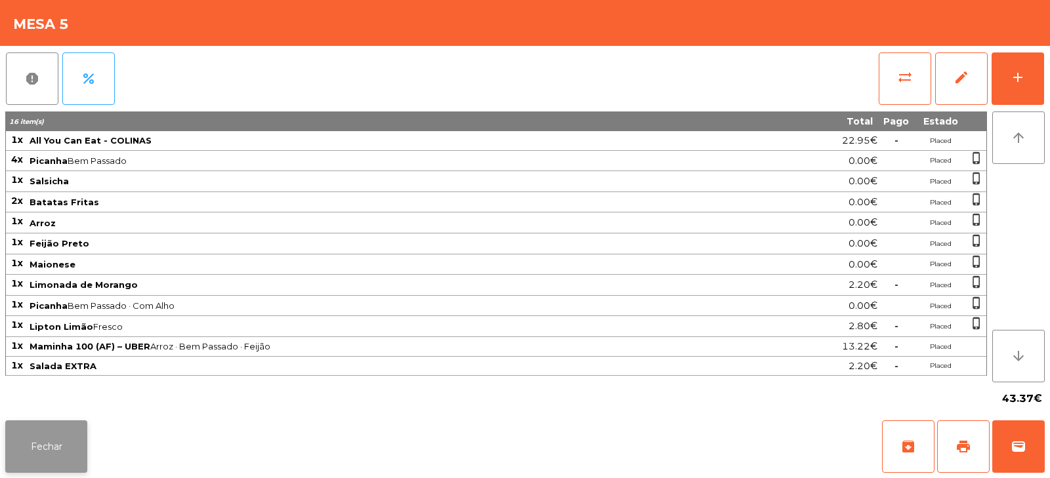
click at [52, 441] on button "Fechar" at bounding box center [46, 447] width 82 height 52
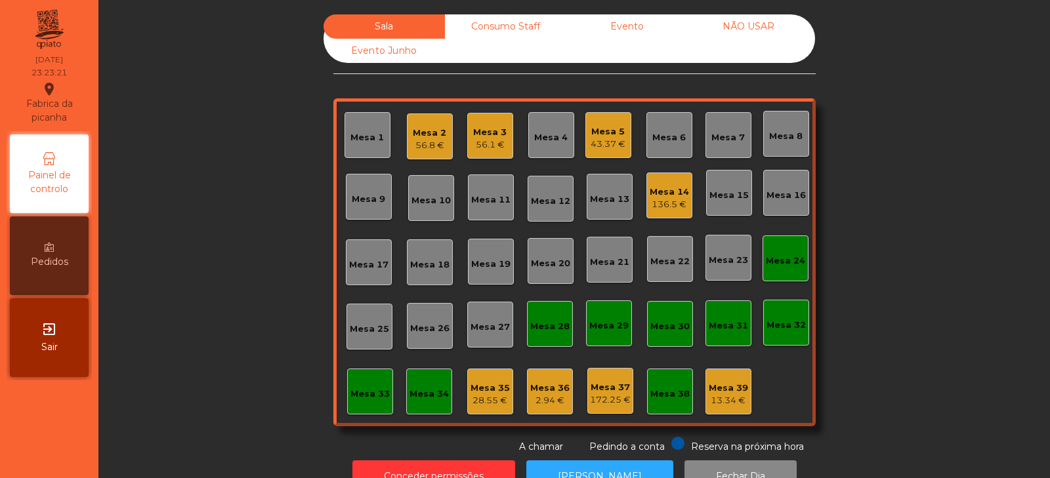
click at [589, 152] on div "Mesa 5 43.37 €" at bounding box center [608, 135] width 46 height 46
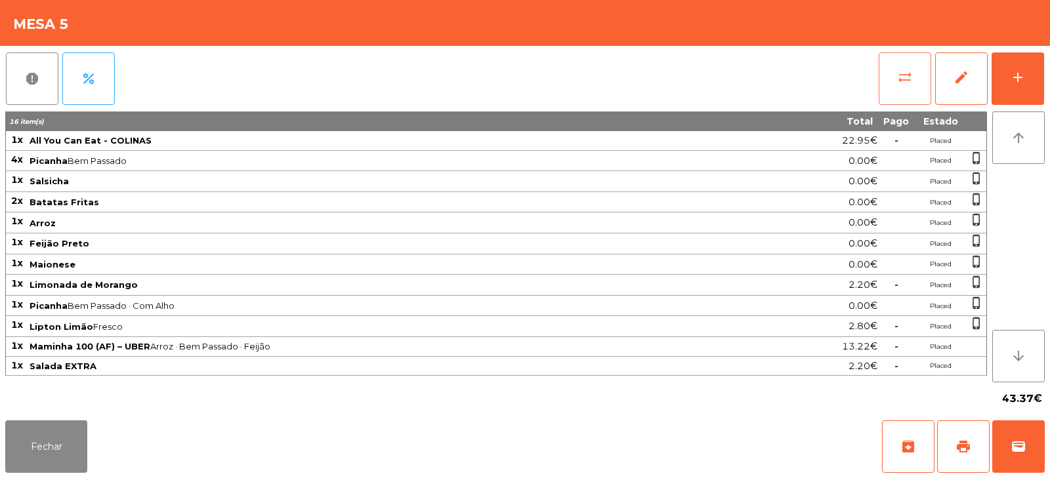
click at [900, 83] on span "sync_alt" at bounding box center [905, 78] width 16 height 16
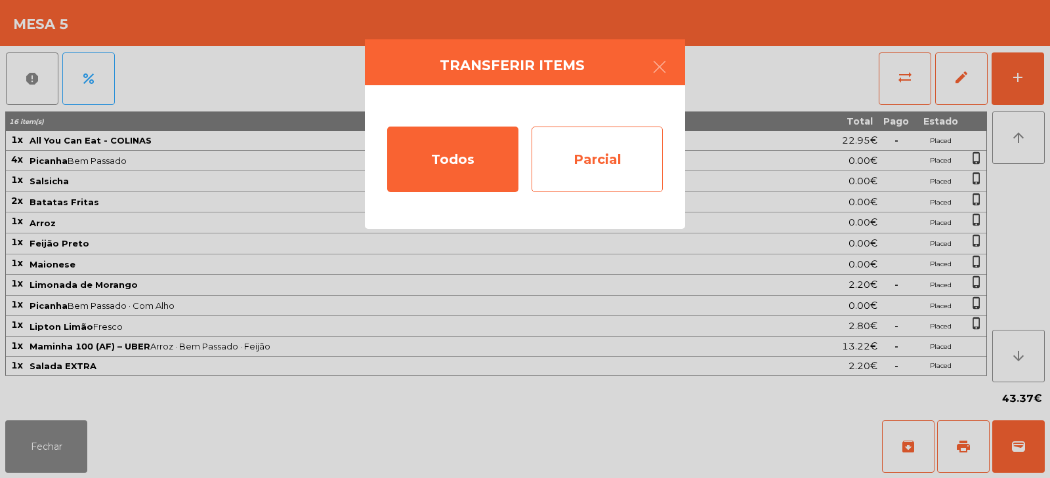
click at [577, 167] on div "Parcial" at bounding box center [596, 160] width 131 height 66
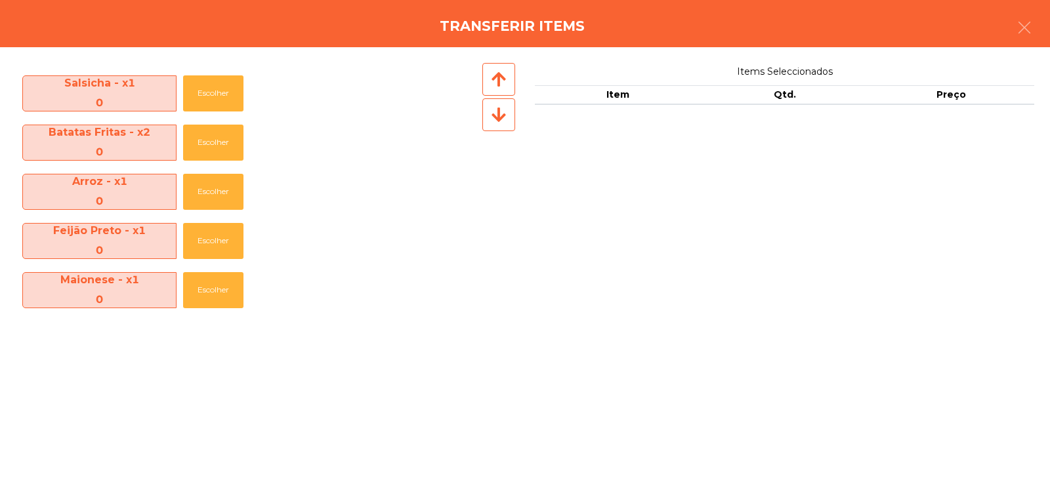
scroll to position [292, 0]
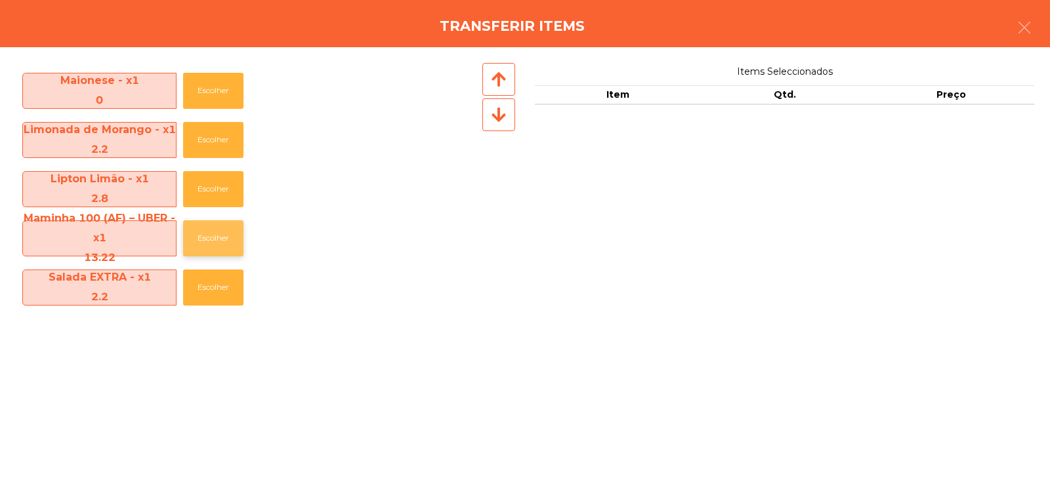
click at [203, 245] on button "Escolher" at bounding box center [213, 238] width 60 height 36
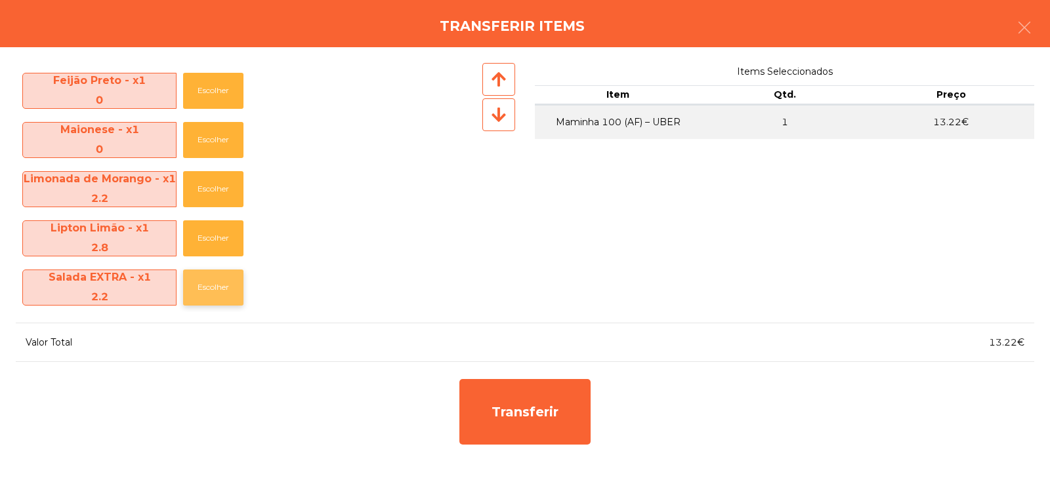
click at [205, 291] on button "Escolher" at bounding box center [213, 288] width 60 height 36
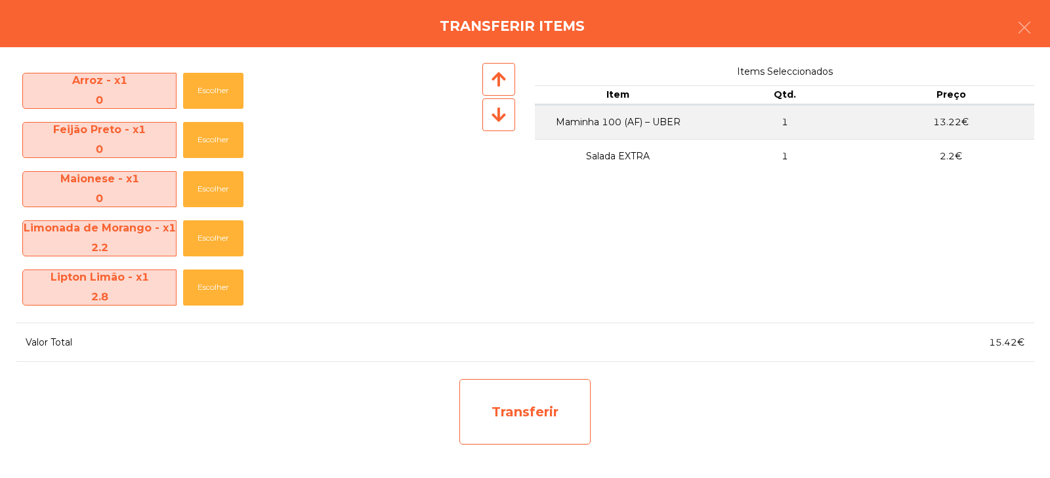
click at [533, 424] on div "Transferir" at bounding box center [524, 412] width 131 height 66
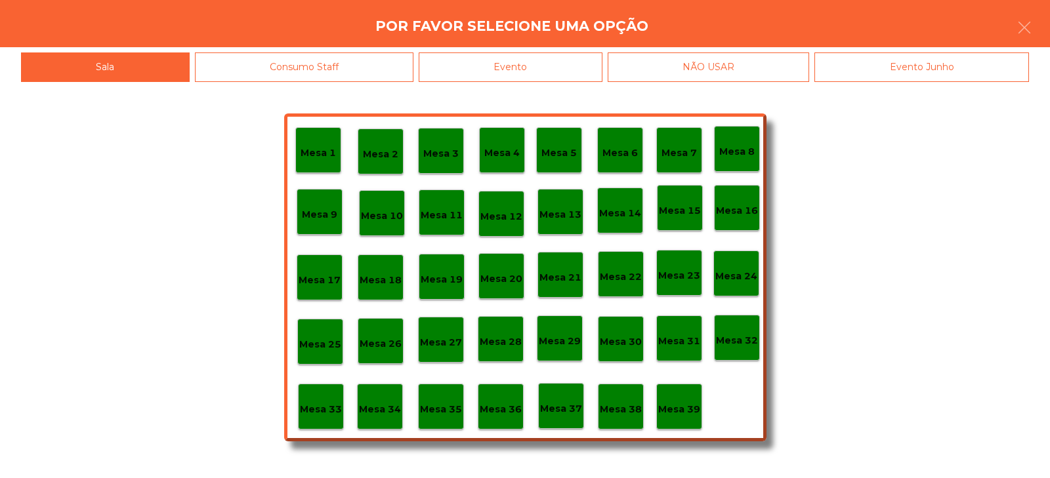
click at [320, 419] on div "Mesa 33" at bounding box center [321, 407] width 46 height 46
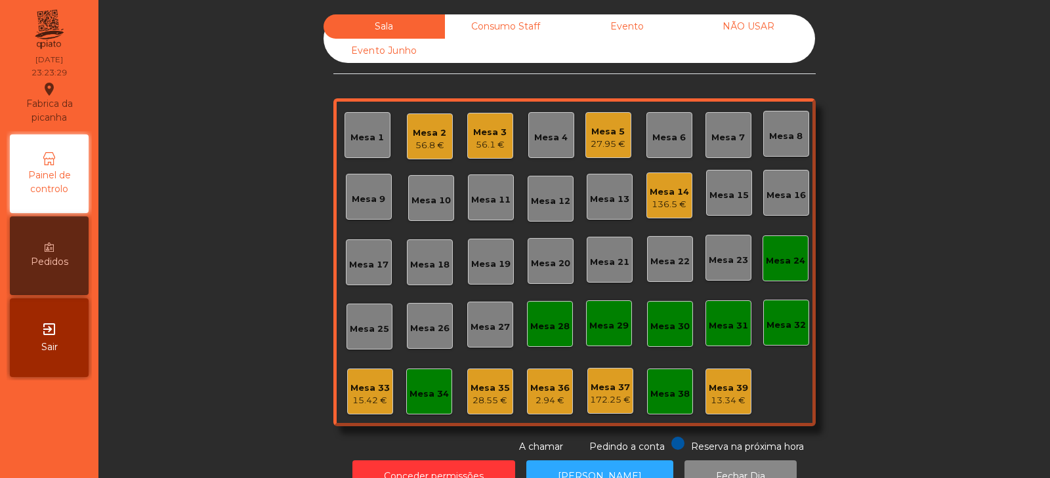
click at [485, 392] on div "Mesa 35" at bounding box center [489, 388] width 39 height 13
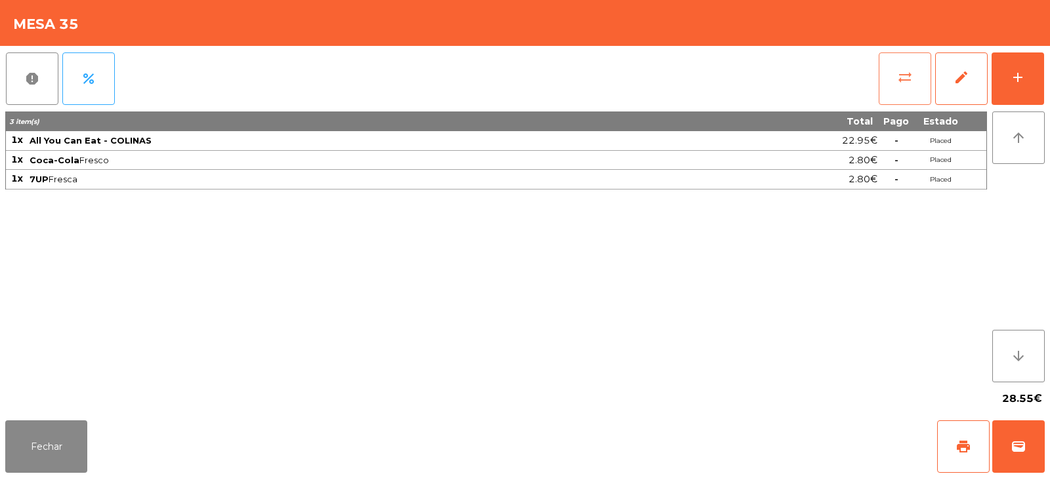
click at [886, 81] on button "sync_alt" at bounding box center [905, 78] width 52 height 52
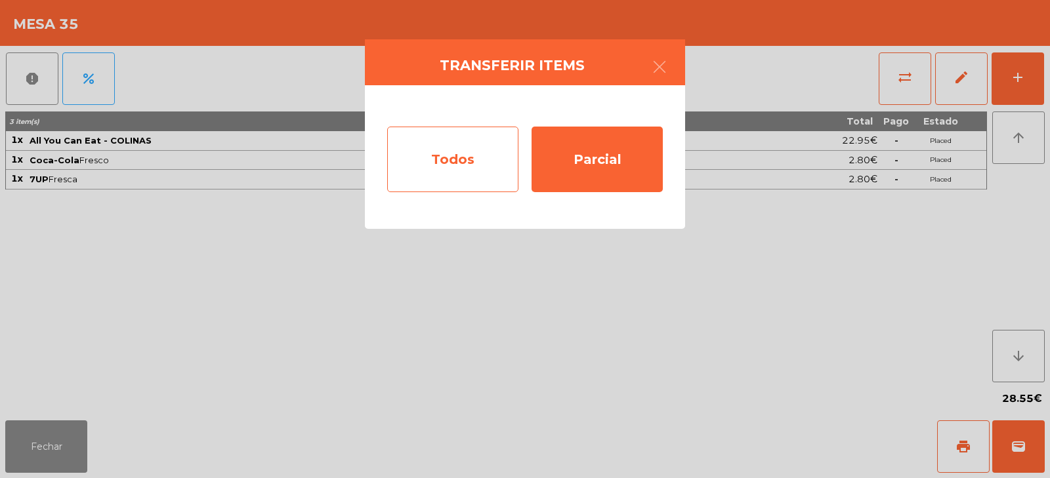
click at [473, 169] on div "Todos" at bounding box center [452, 160] width 131 height 66
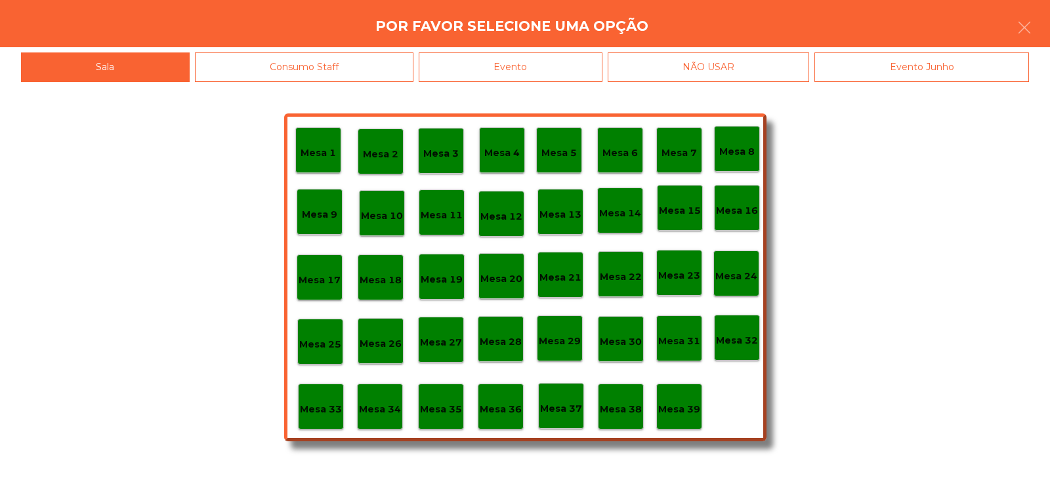
click at [558, 155] on p "Mesa 5" at bounding box center [558, 153] width 35 height 15
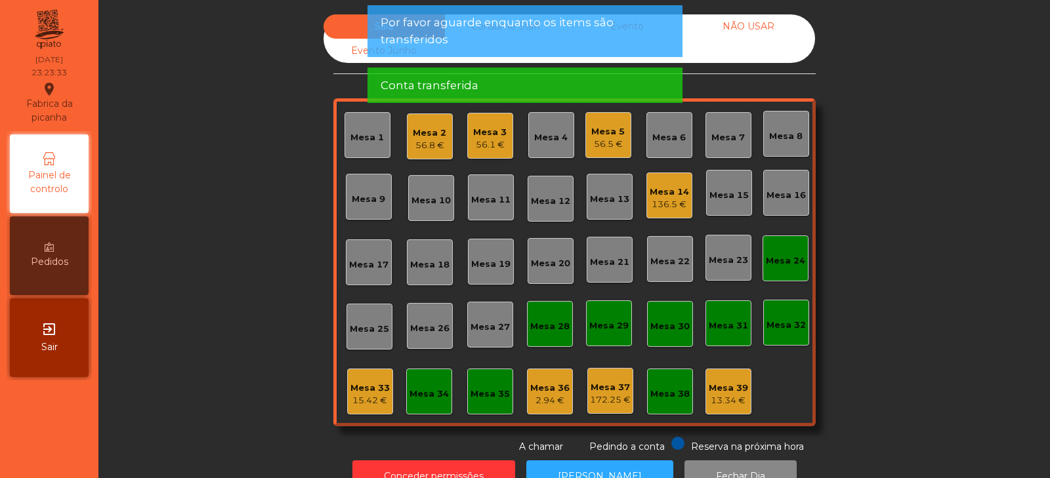
click at [603, 142] on div "56.5 €" at bounding box center [607, 144] width 33 height 13
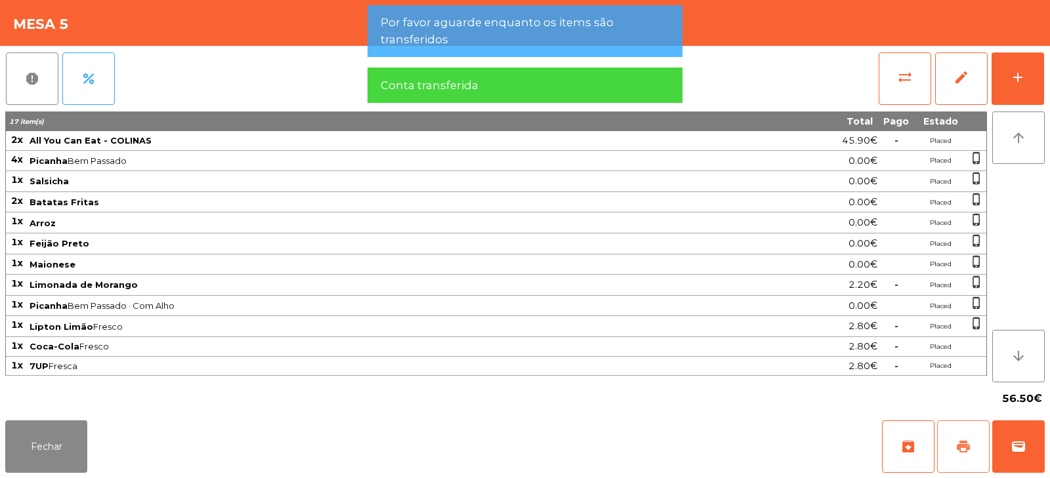
click at [963, 436] on button "print" at bounding box center [963, 447] width 52 height 52
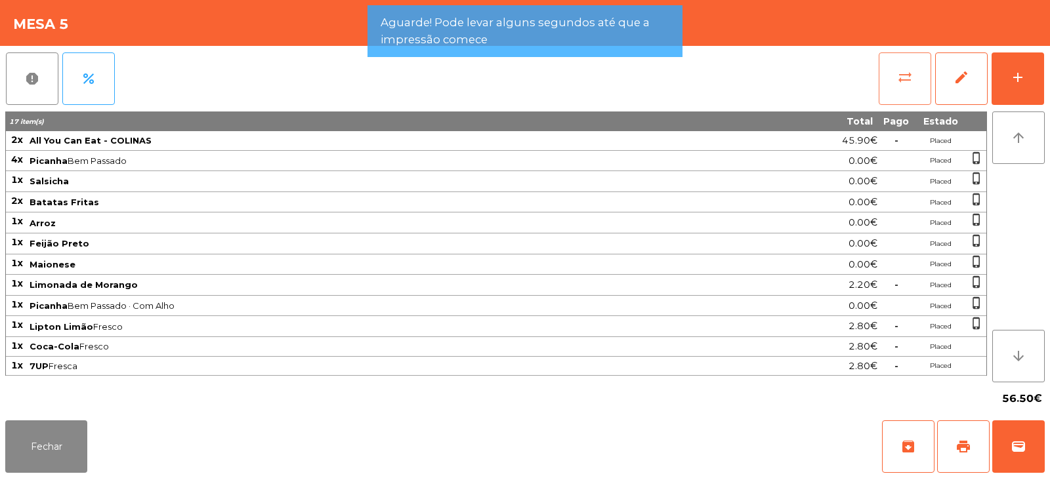
click at [900, 89] on button "sync_alt" at bounding box center [905, 78] width 52 height 52
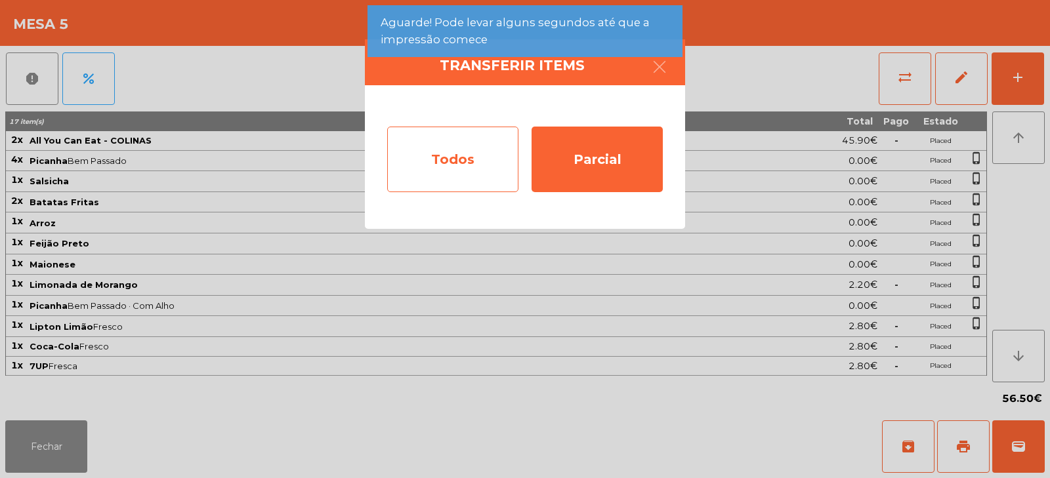
click at [407, 160] on div "Todos" at bounding box center [452, 160] width 131 height 66
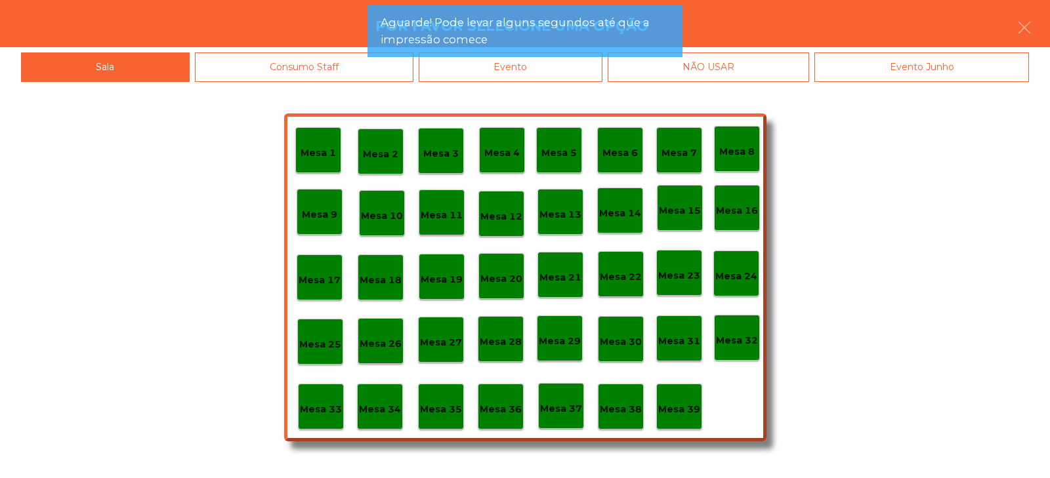
click at [535, 76] on div "Evento" at bounding box center [511, 67] width 184 height 30
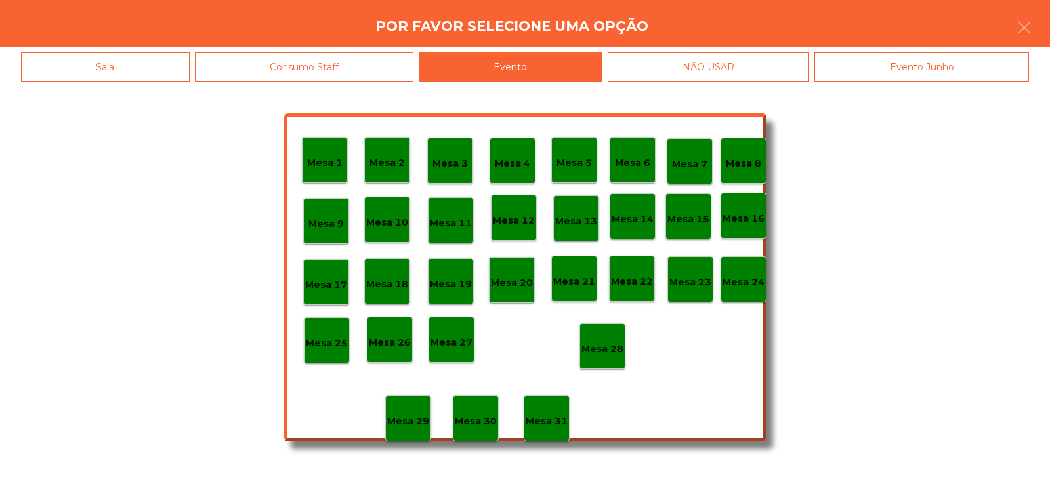
click at [604, 354] on p "Mesa 28" at bounding box center [602, 349] width 42 height 15
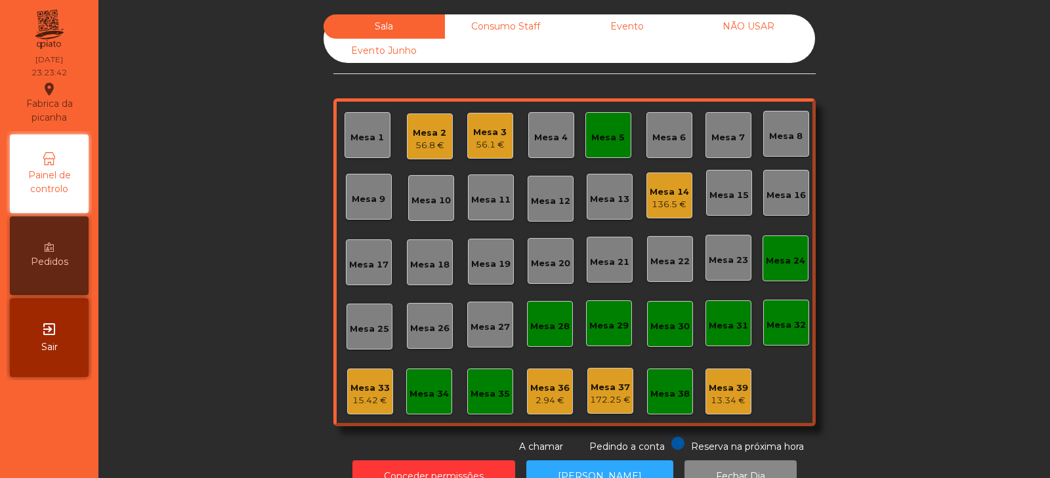
click at [385, 405] on div "Mesa 33 15.42 €" at bounding box center [370, 392] width 46 height 46
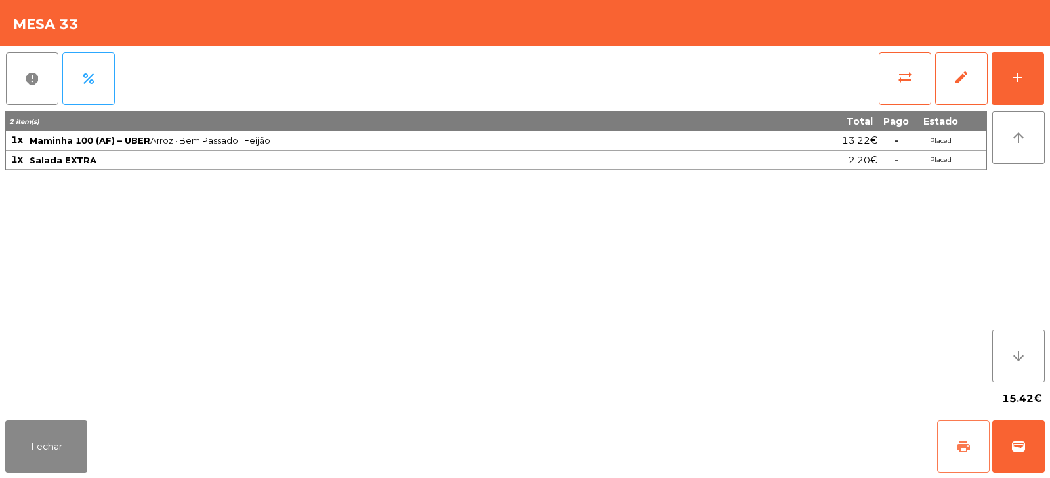
click at [951, 472] on button "print" at bounding box center [963, 447] width 52 height 52
click at [1004, 446] on button "wallet" at bounding box center [1018, 447] width 52 height 52
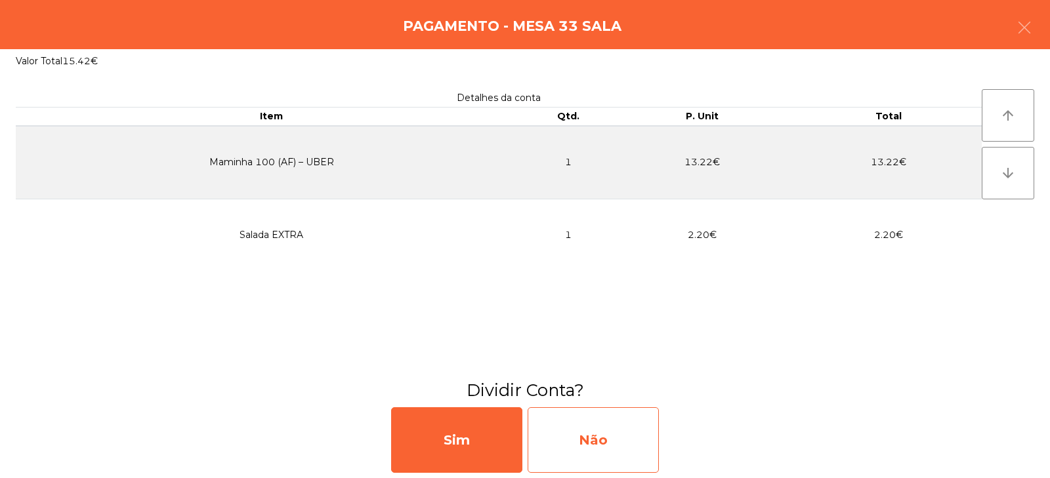
click at [600, 427] on div "Não" at bounding box center [593, 440] width 131 height 66
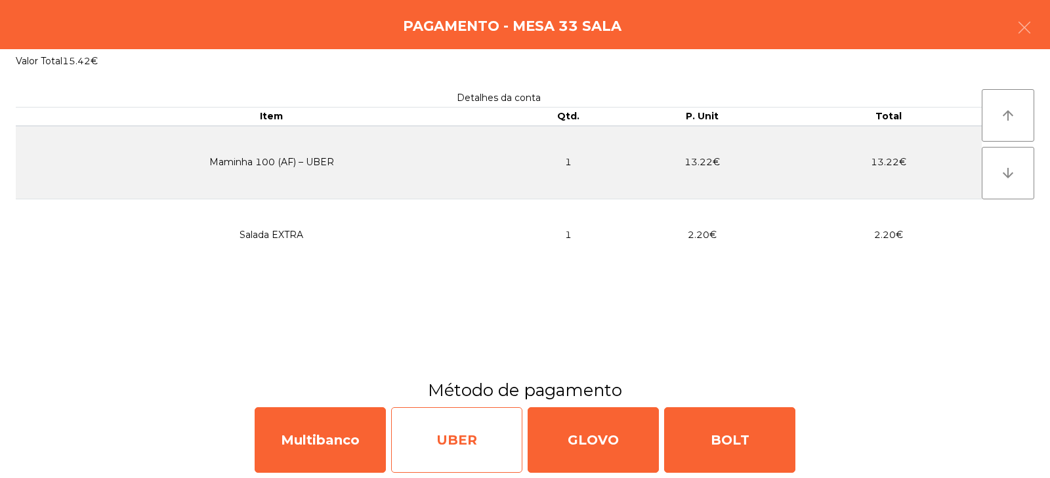
click at [426, 445] on div "UBER" at bounding box center [456, 440] width 131 height 66
select select "**"
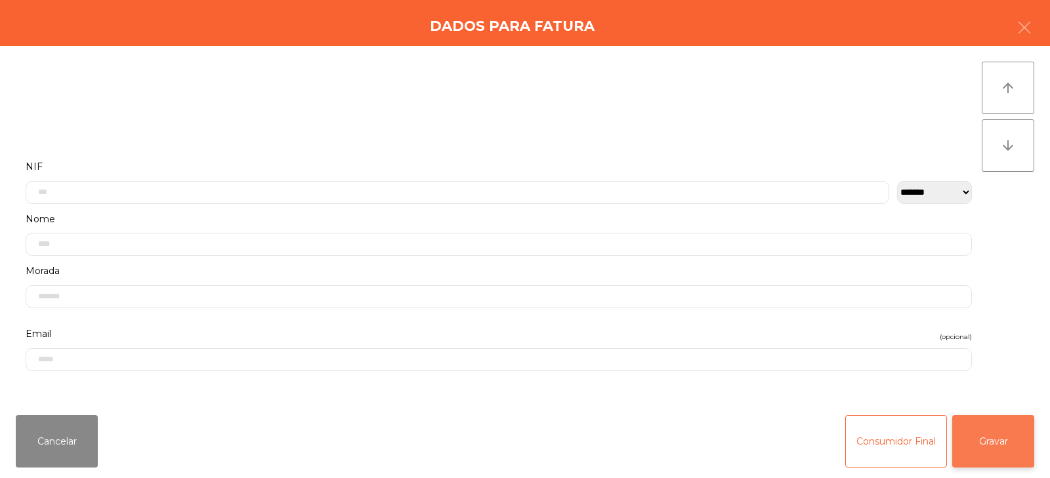
click at [1014, 418] on button "Gravar" at bounding box center [993, 441] width 82 height 52
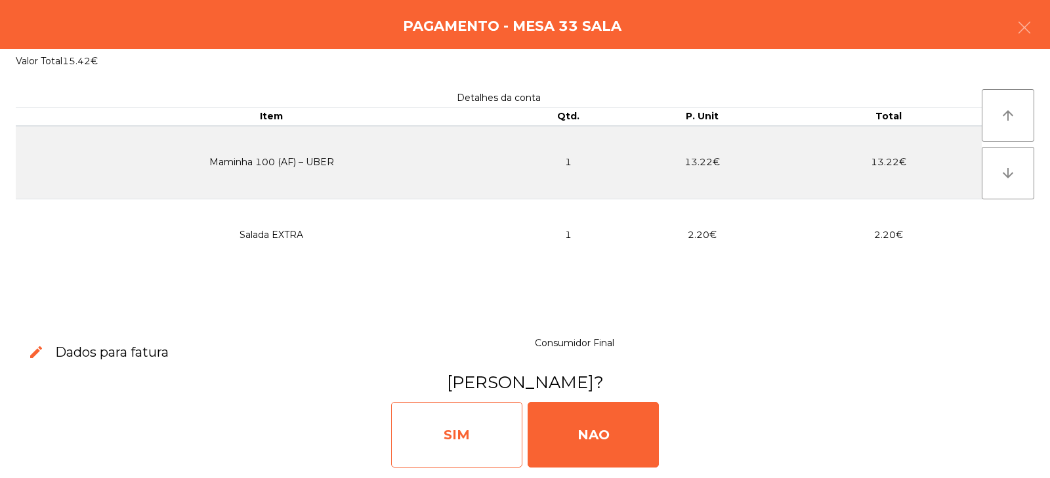
click at [450, 434] on div "SIM" at bounding box center [456, 435] width 131 height 66
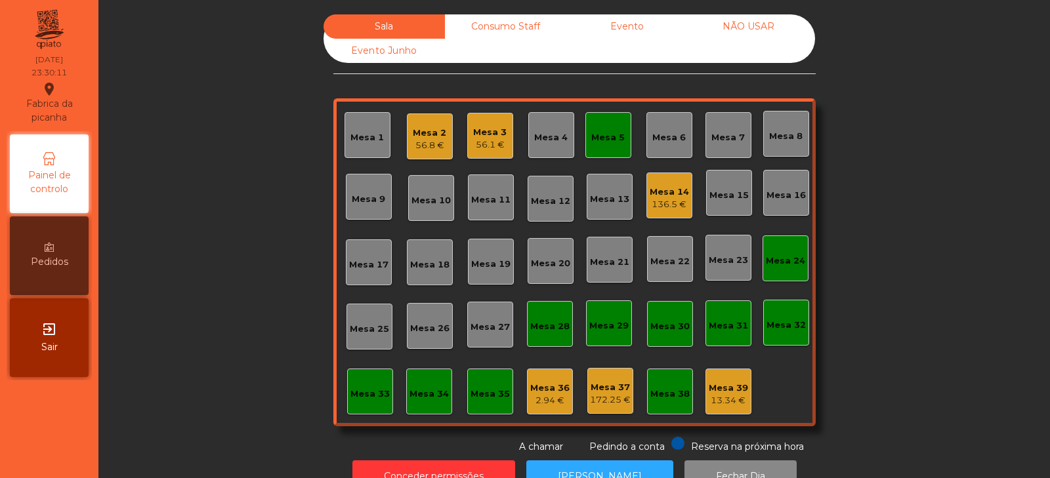
click at [585, 150] on div "Mesa 5" at bounding box center [608, 135] width 46 height 46
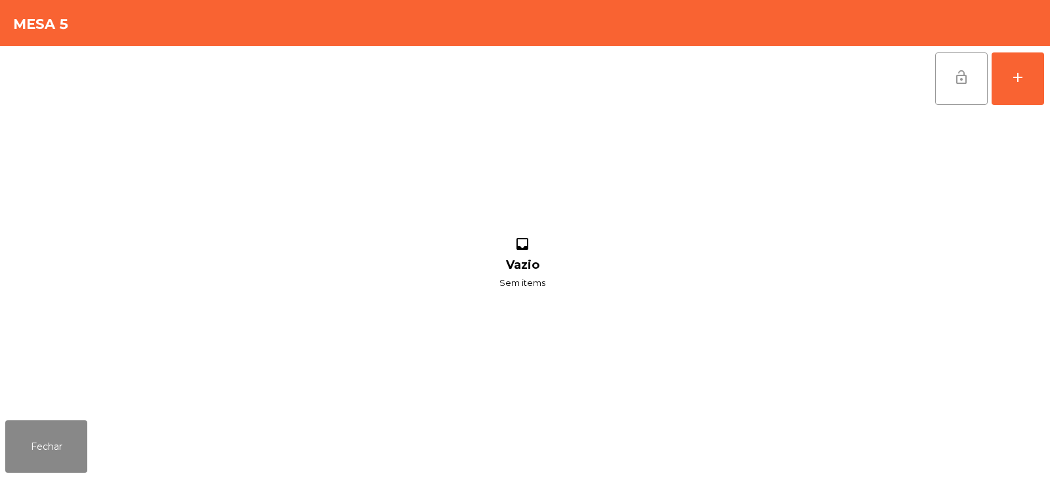
click at [957, 78] on span "lock_open" at bounding box center [961, 78] width 16 height 16
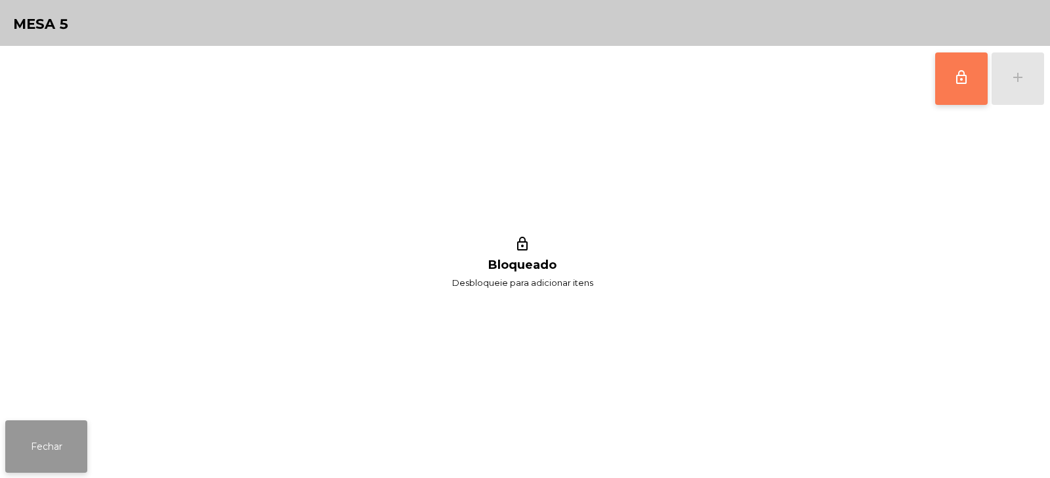
click at [36, 443] on button "Fechar" at bounding box center [46, 447] width 82 height 52
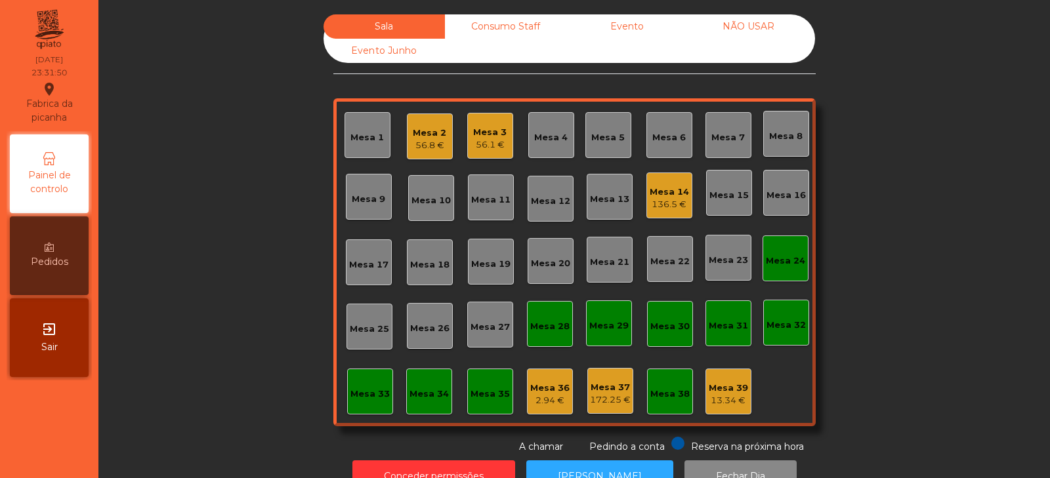
click at [538, 385] on div "Mesa 36" at bounding box center [549, 388] width 39 height 13
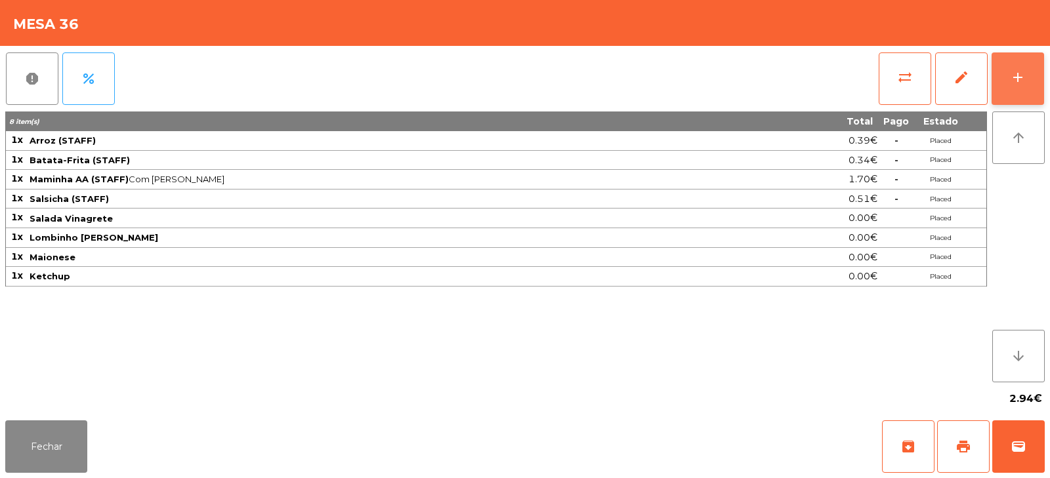
click at [1007, 73] on button "add" at bounding box center [1017, 78] width 52 height 52
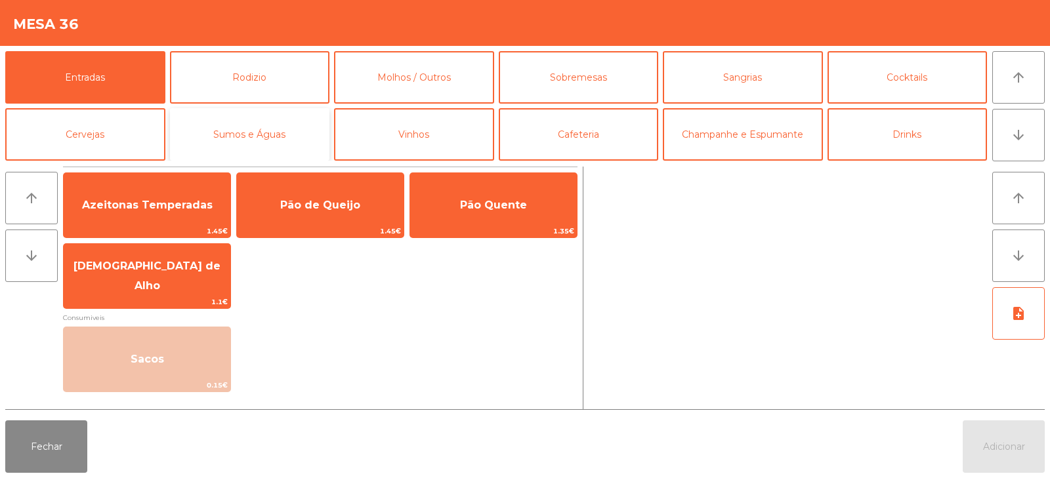
click at [282, 123] on button "Sumos e Águas" at bounding box center [250, 134] width 160 height 52
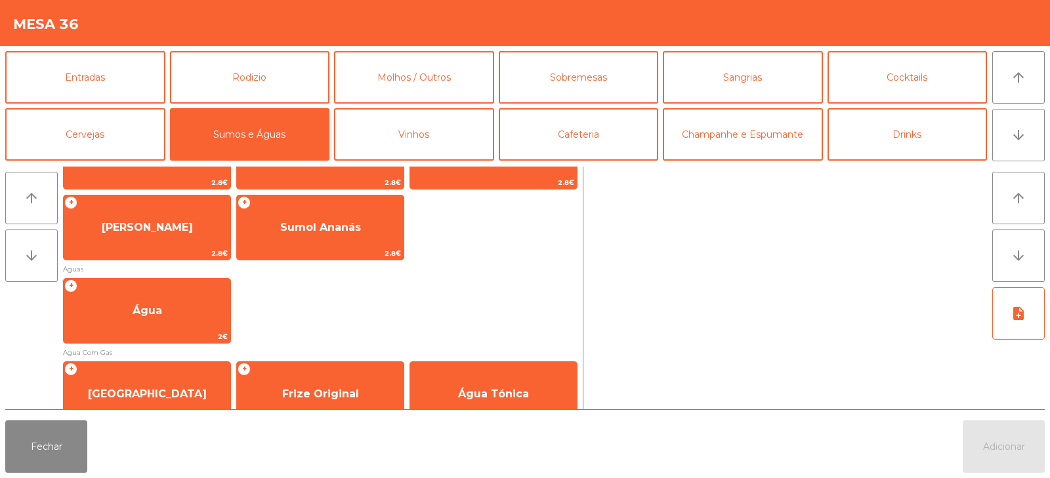
scroll to position [345, 0]
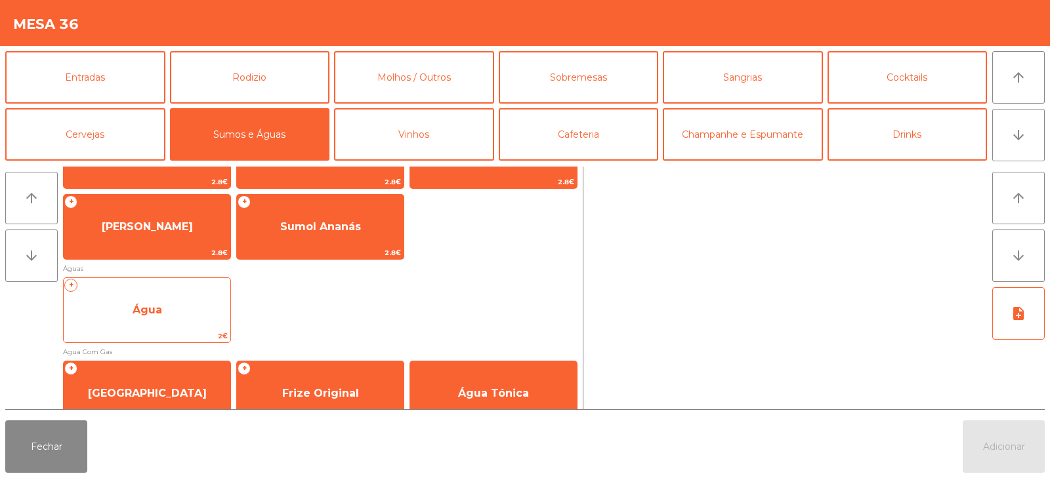
click at [180, 319] on span "Água" at bounding box center [147, 310] width 167 height 35
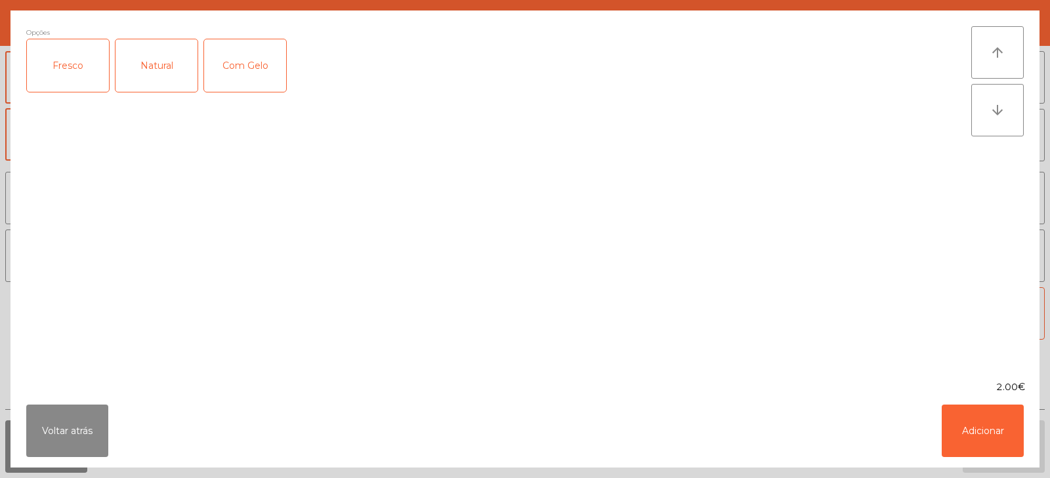
click at [63, 56] on div "Fresco" at bounding box center [68, 65] width 82 height 52
click at [969, 431] on button "Adicionar" at bounding box center [983, 431] width 82 height 52
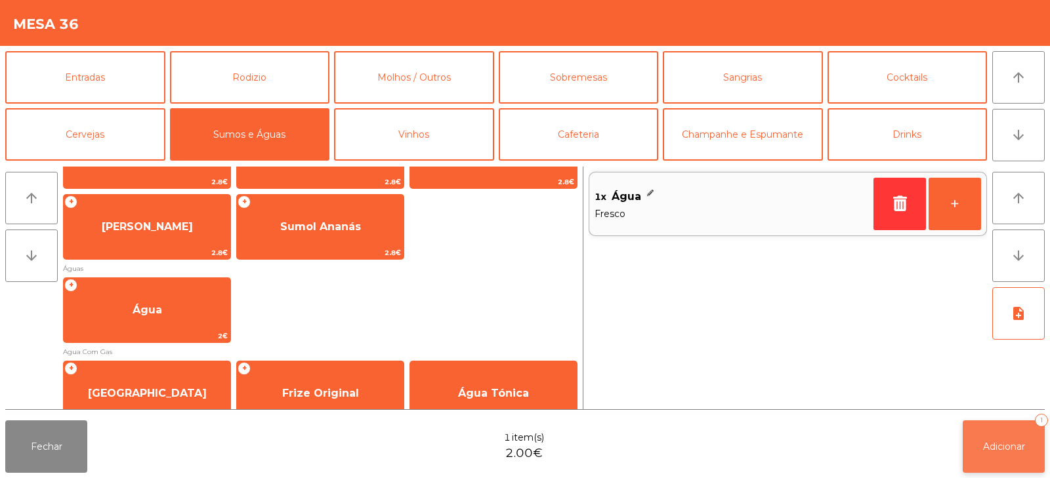
click at [977, 447] on button "Adicionar 1" at bounding box center [1004, 447] width 82 height 52
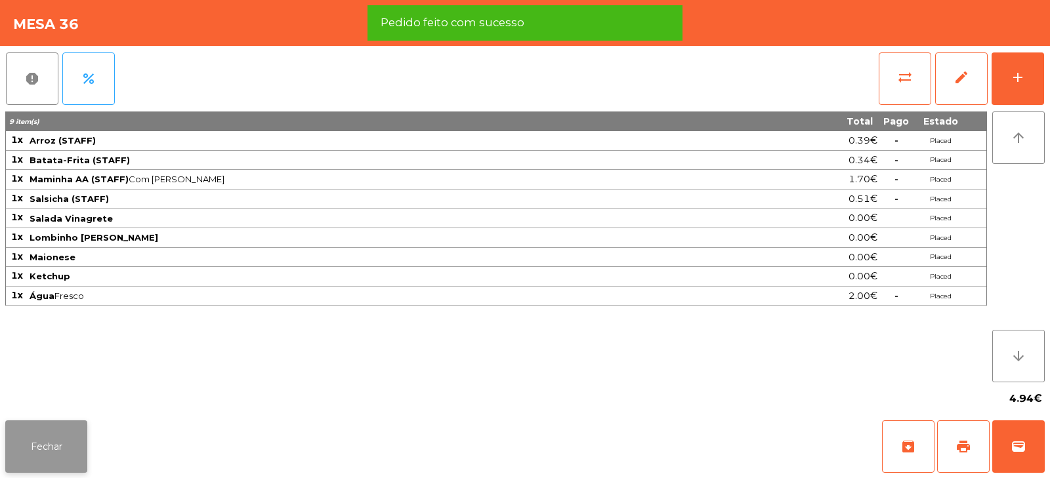
click at [51, 434] on button "Fechar" at bounding box center [46, 447] width 82 height 52
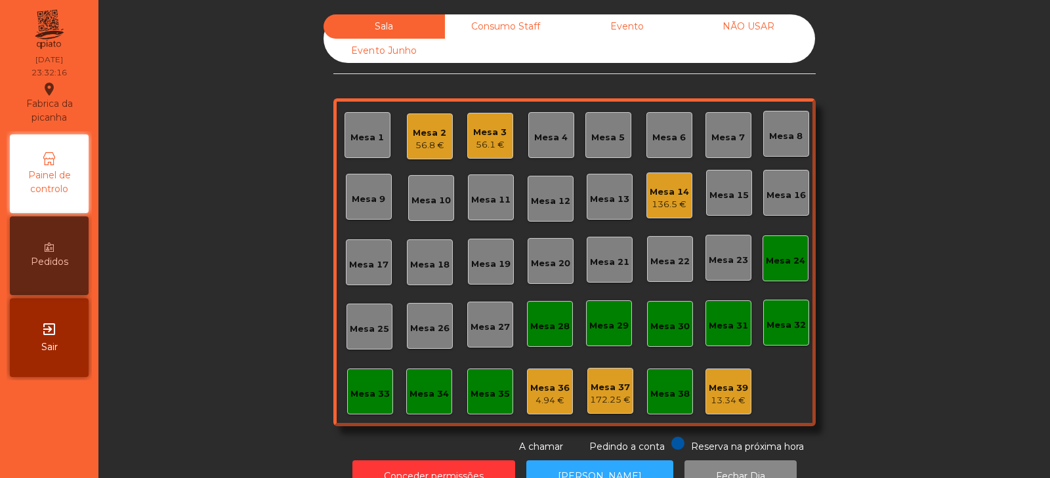
click at [671, 394] on div "Mesa 38" at bounding box center [669, 394] width 39 height 13
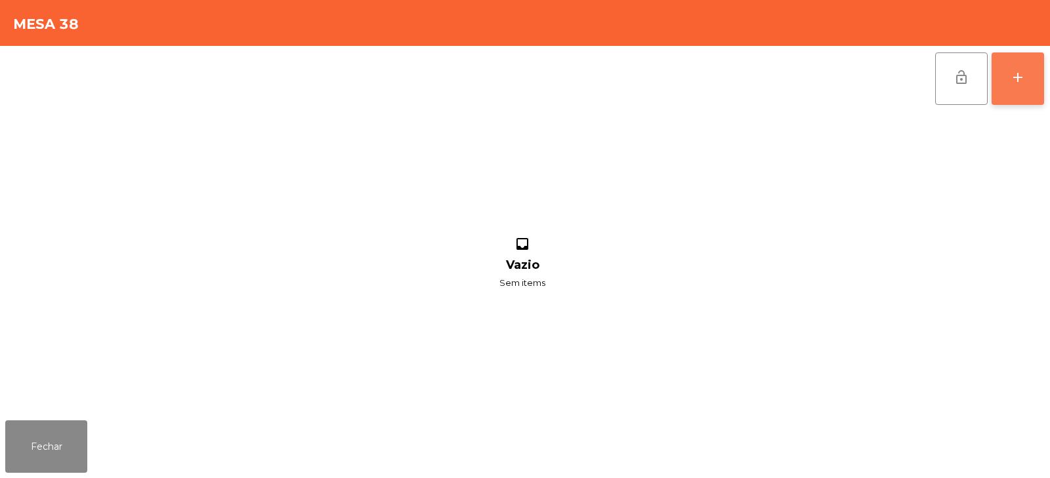
click at [1020, 79] on div "add" at bounding box center [1018, 78] width 16 height 16
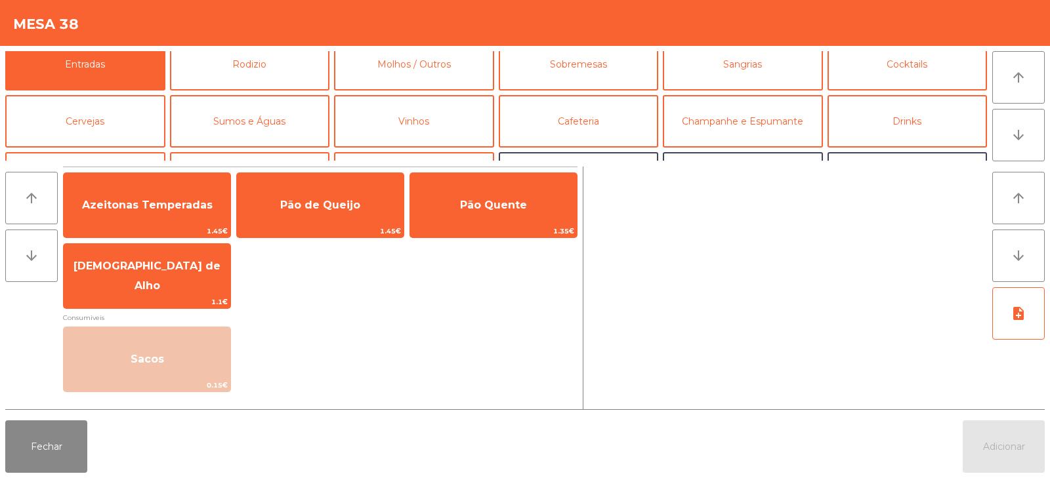
scroll to position [20, 0]
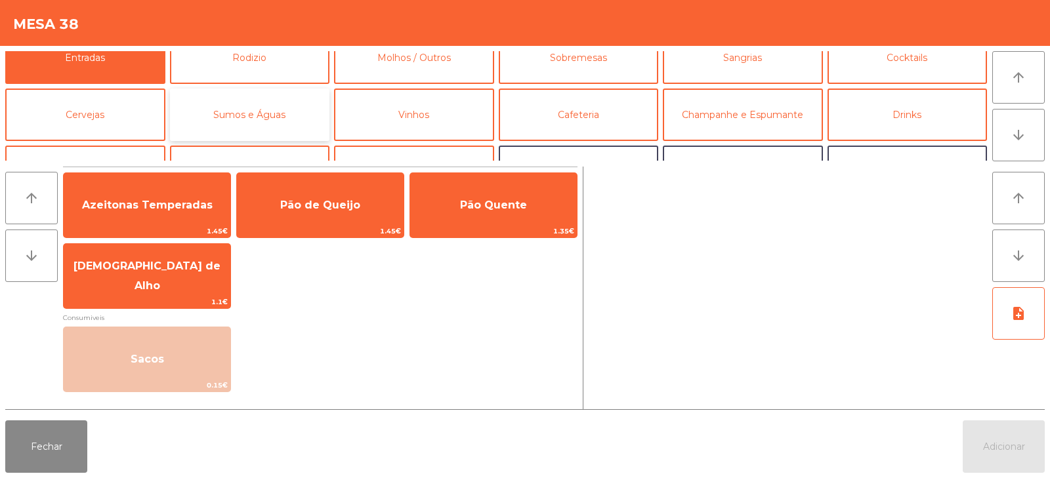
click at [256, 114] on button "Sumos e Águas" at bounding box center [250, 115] width 160 height 52
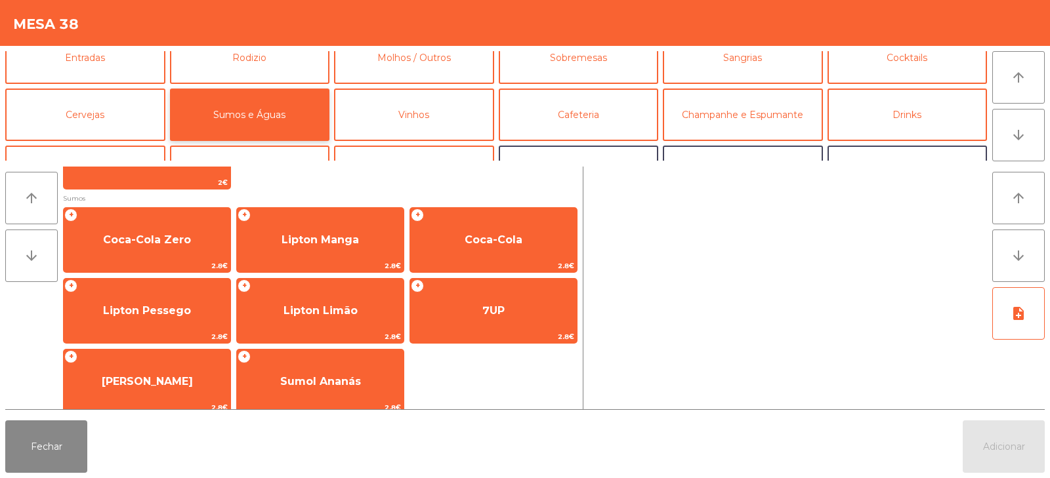
scroll to position [192, 0]
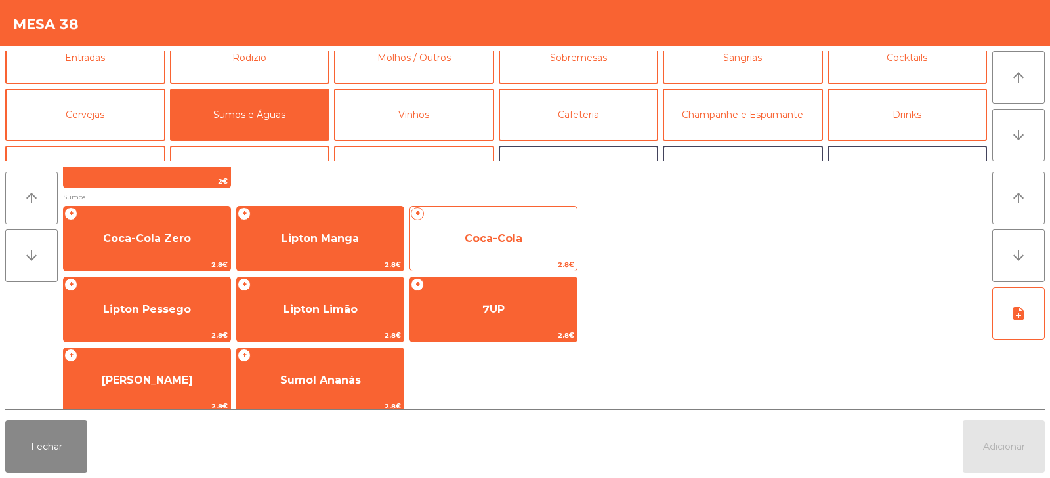
click at [552, 240] on span "Coca-Cola" at bounding box center [493, 238] width 167 height 35
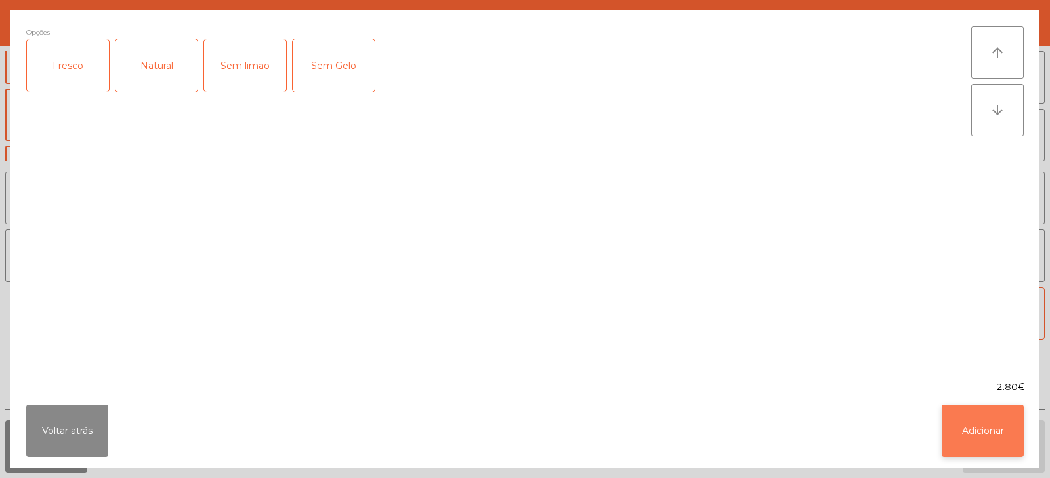
click at [1016, 432] on button "Adicionar" at bounding box center [983, 431] width 82 height 52
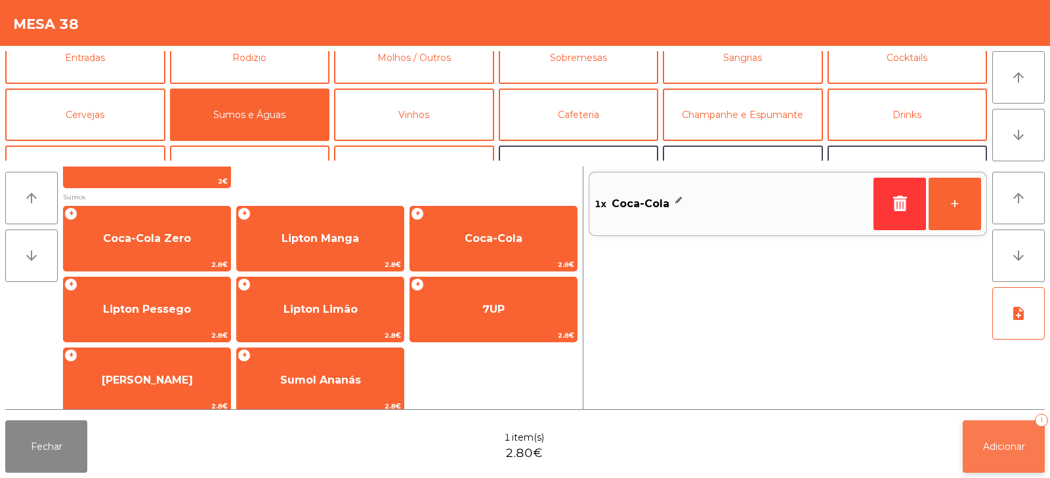
click at [1018, 436] on button "Adicionar 1" at bounding box center [1004, 447] width 82 height 52
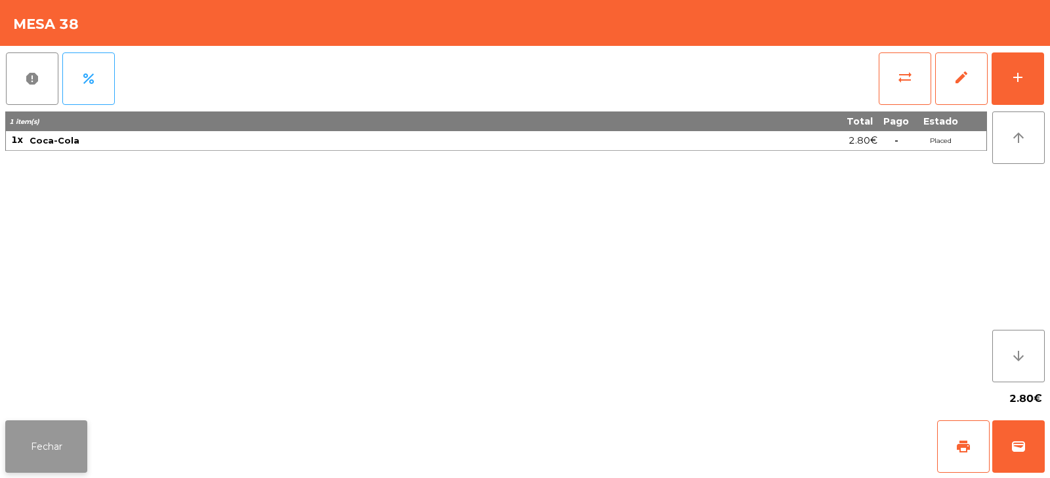
click at [49, 433] on button "Fechar" at bounding box center [46, 447] width 82 height 52
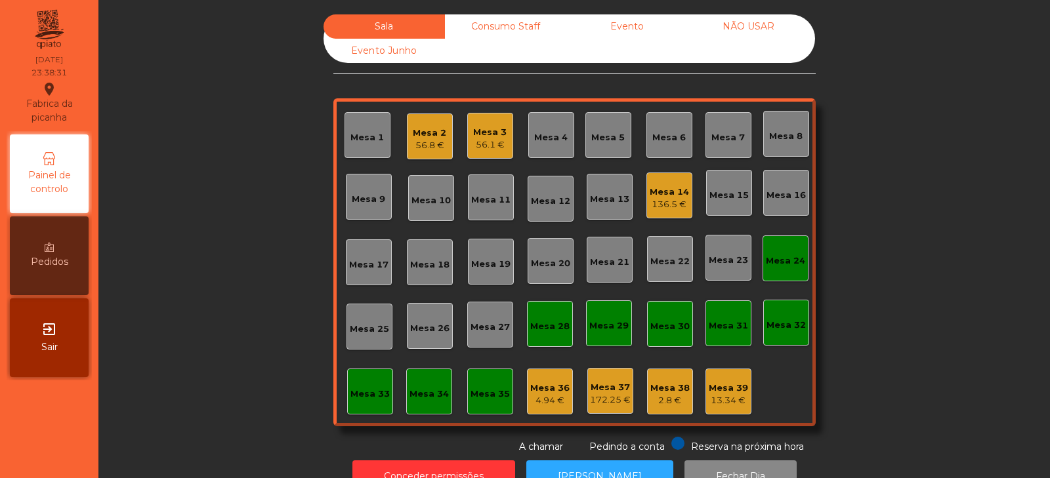
click at [668, 383] on div "Mesa 38" at bounding box center [669, 388] width 39 height 13
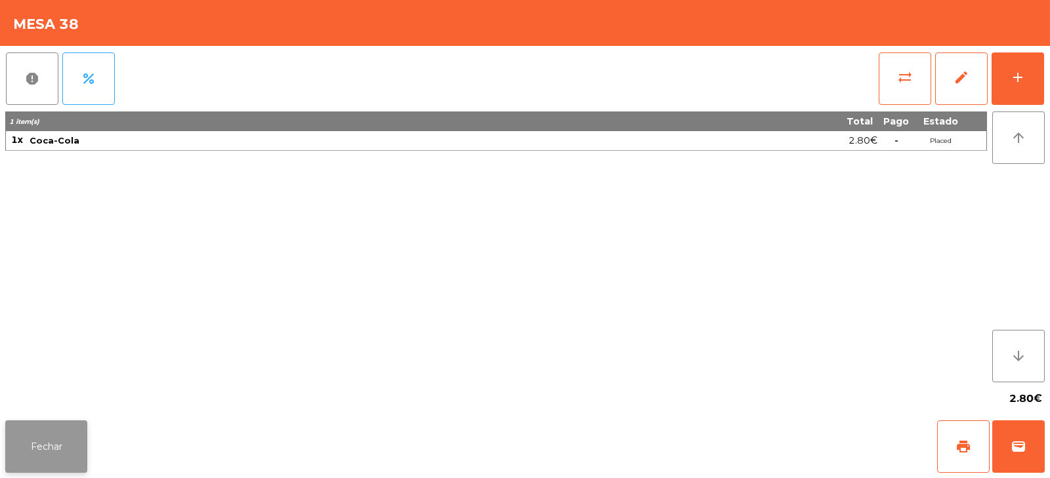
click at [38, 456] on button "Fechar" at bounding box center [46, 447] width 82 height 52
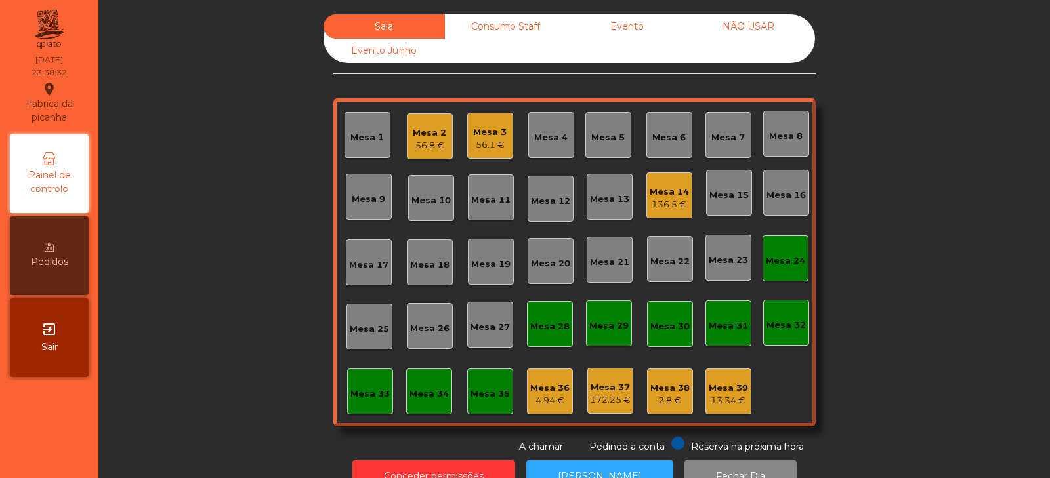
click at [667, 215] on div "Mesa 14 136.5 €" at bounding box center [669, 196] width 46 height 46
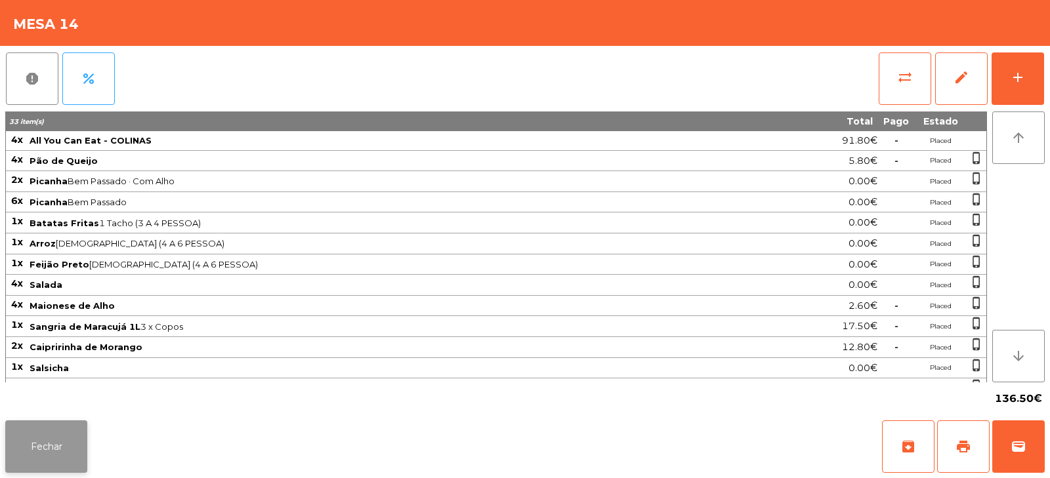
click at [46, 464] on button "Fechar" at bounding box center [46, 447] width 82 height 52
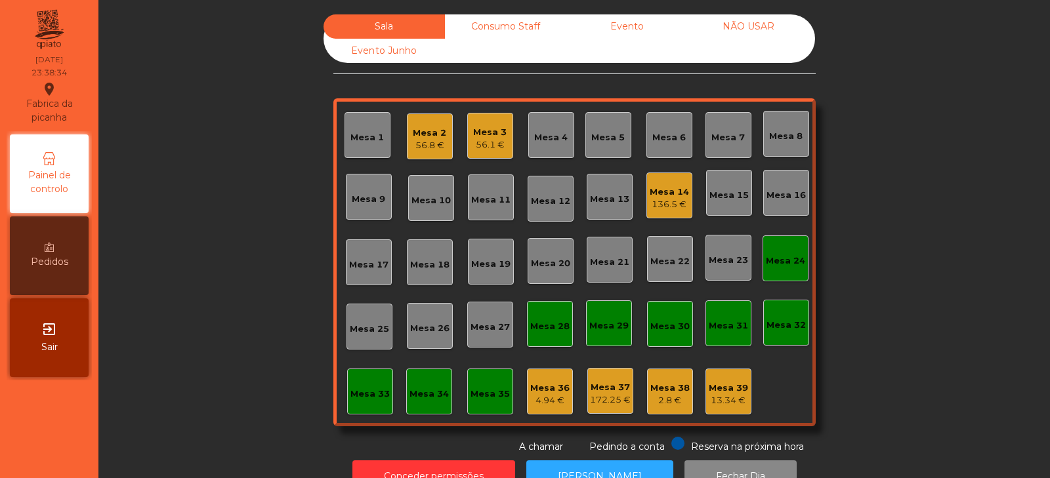
click at [428, 140] on div "56.8 €" at bounding box center [429, 145] width 33 height 13
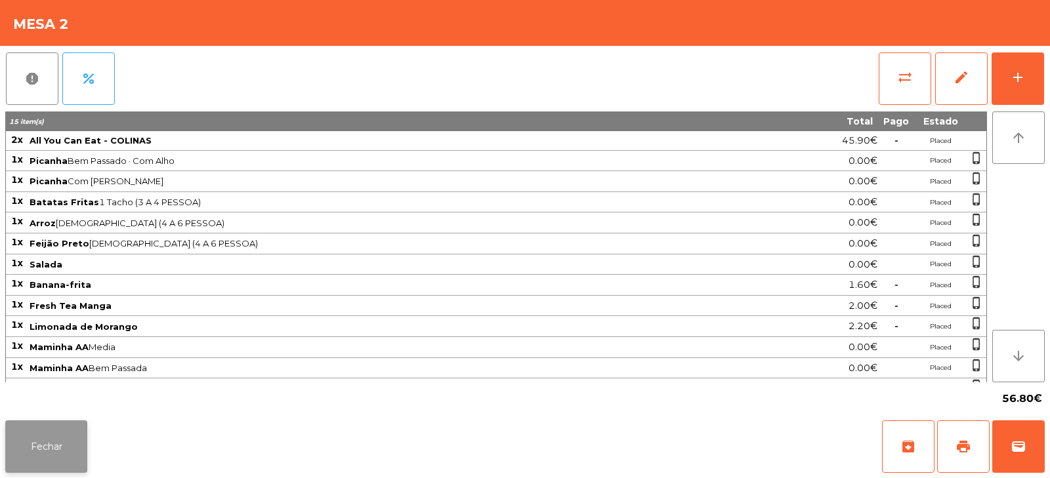
click at [45, 449] on button "Fechar" at bounding box center [46, 447] width 82 height 52
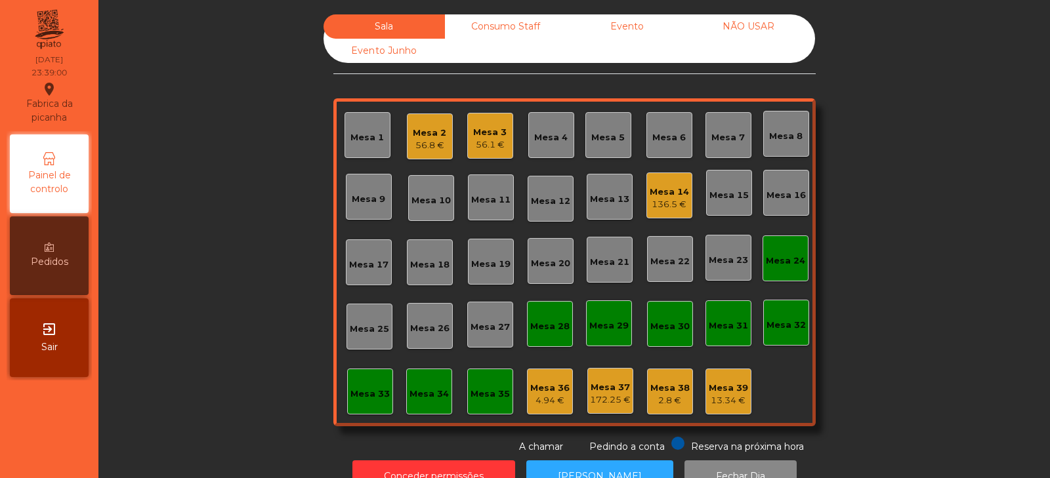
scroll to position [39, 0]
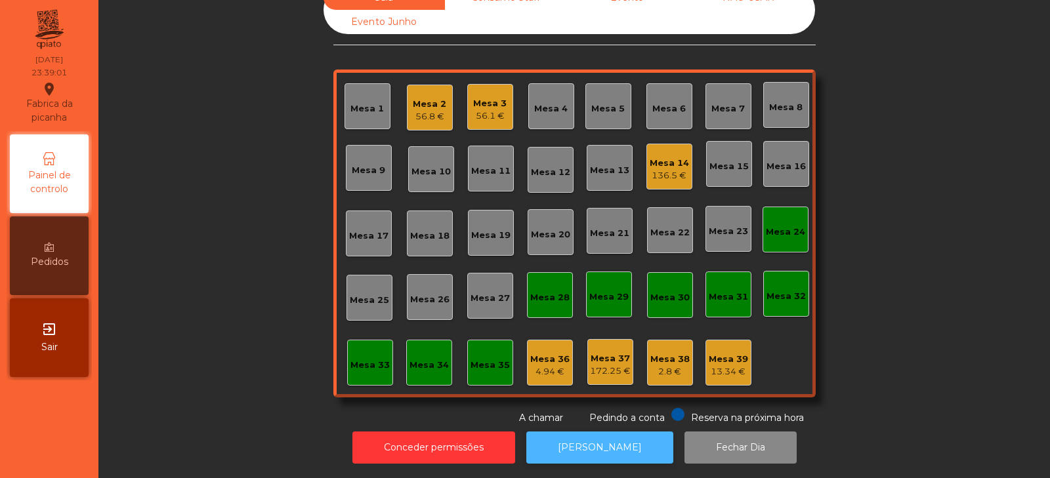
click at [598, 439] on button "[PERSON_NAME]" at bounding box center [599, 448] width 147 height 32
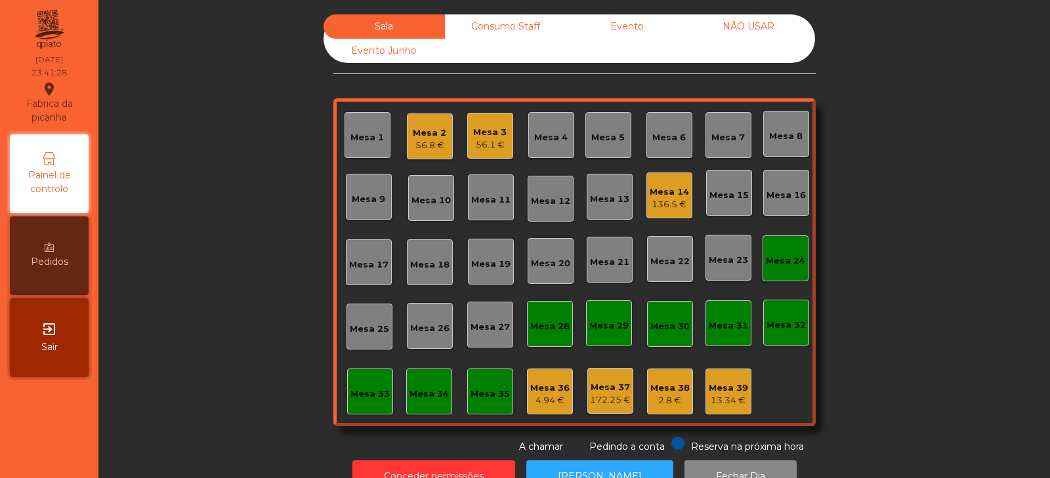
click at [512, 25] on div "Consumo Staff" at bounding box center [505, 26] width 121 height 24
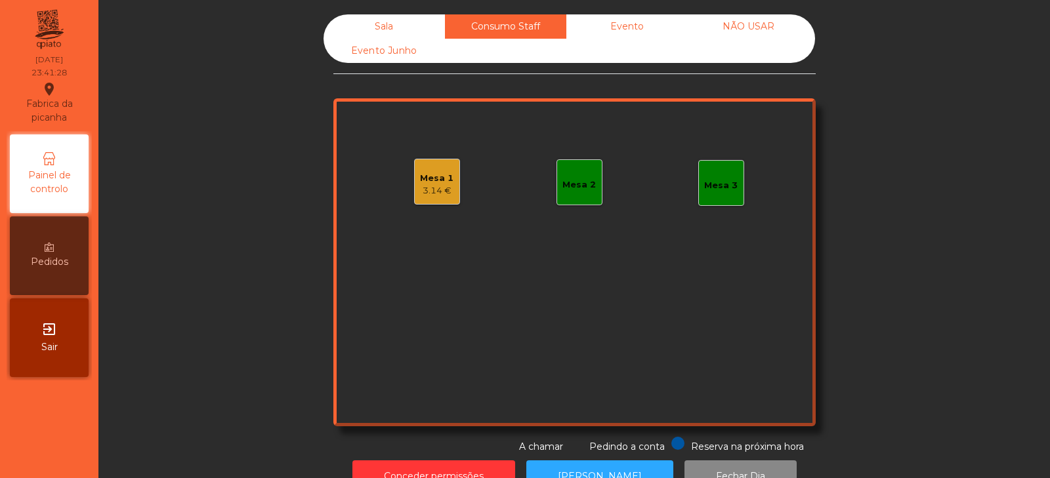
click at [640, 34] on div "Evento" at bounding box center [626, 26] width 121 height 24
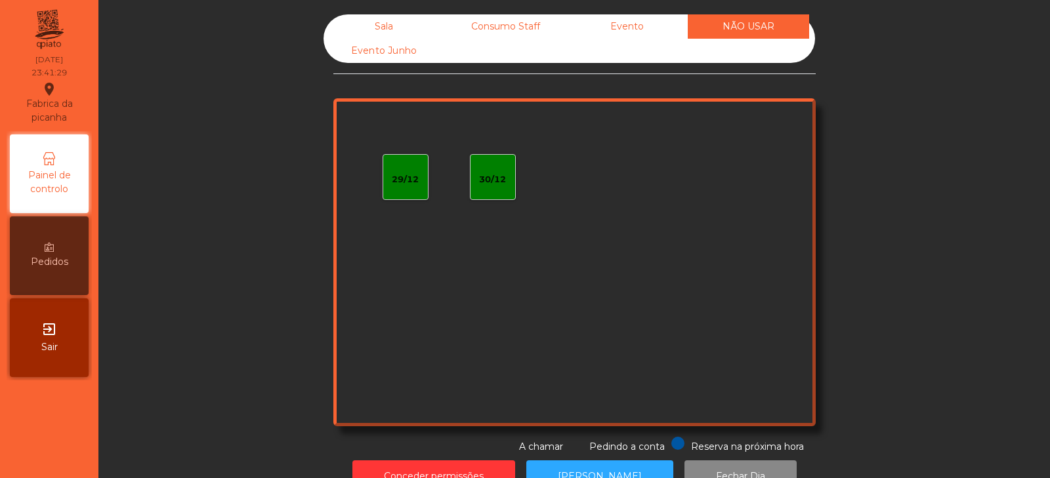
click at [506, 28] on div "Consumo Staff" at bounding box center [505, 26] width 121 height 24
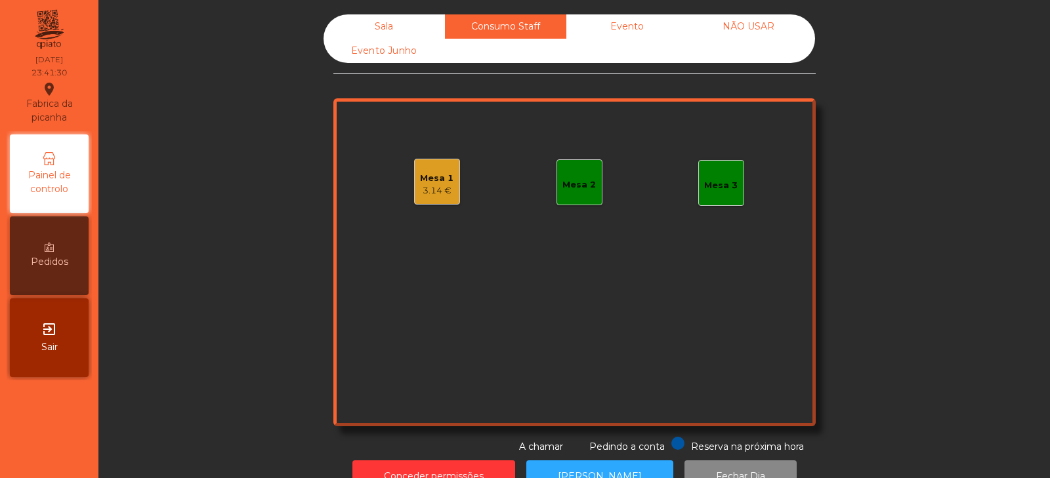
click at [636, 31] on div "Evento" at bounding box center [626, 26] width 121 height 24
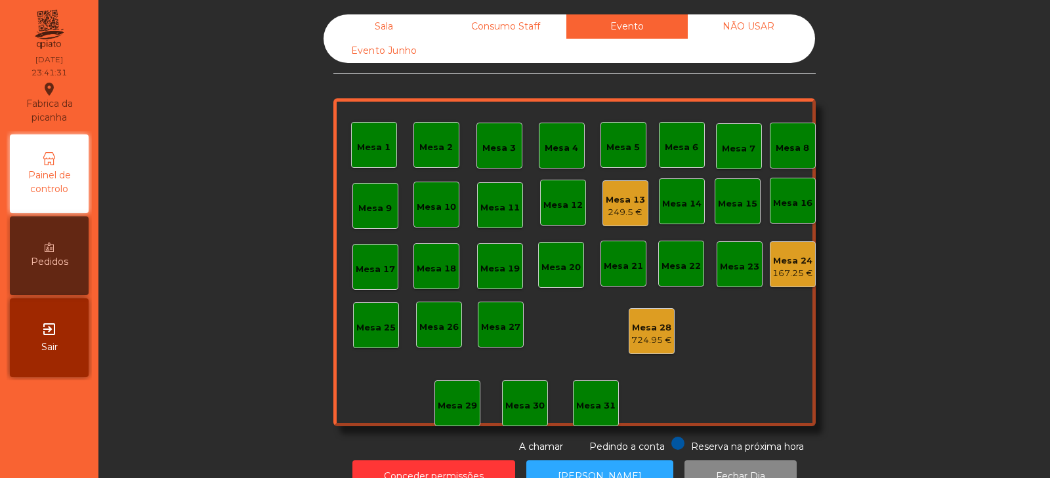
click at [621, 203] on div "Mesa 13" at bounding box center [625, 200] width 39 height 13
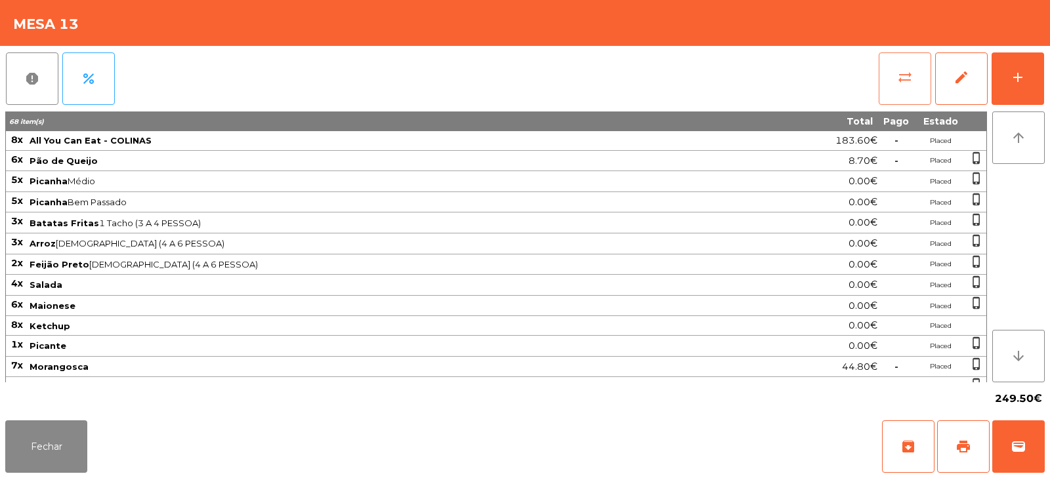
click at [888, 62] on button "sync_alt" at bounding box center [905, 78] width 52 height 52
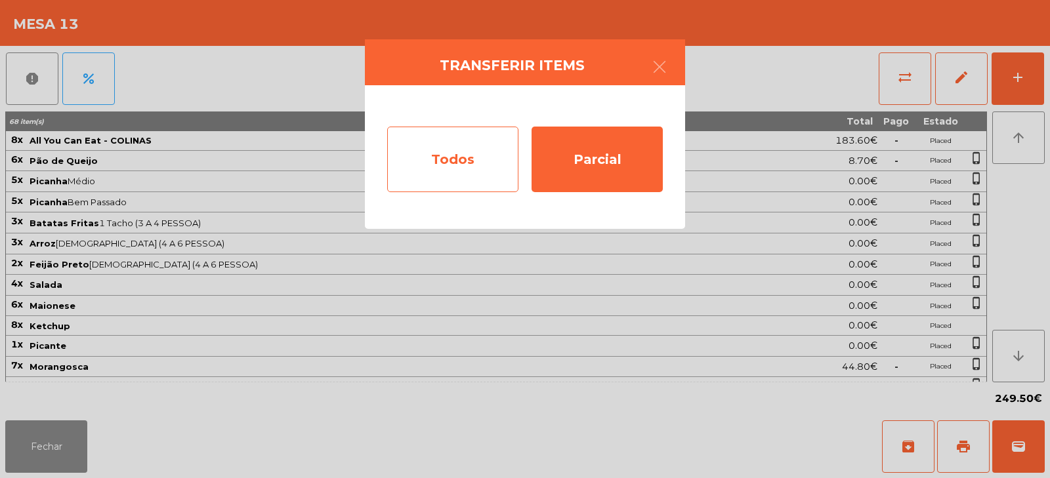
click at [456, 162] on div "Todos" at bounding box center [452, 160] width 131 height 66
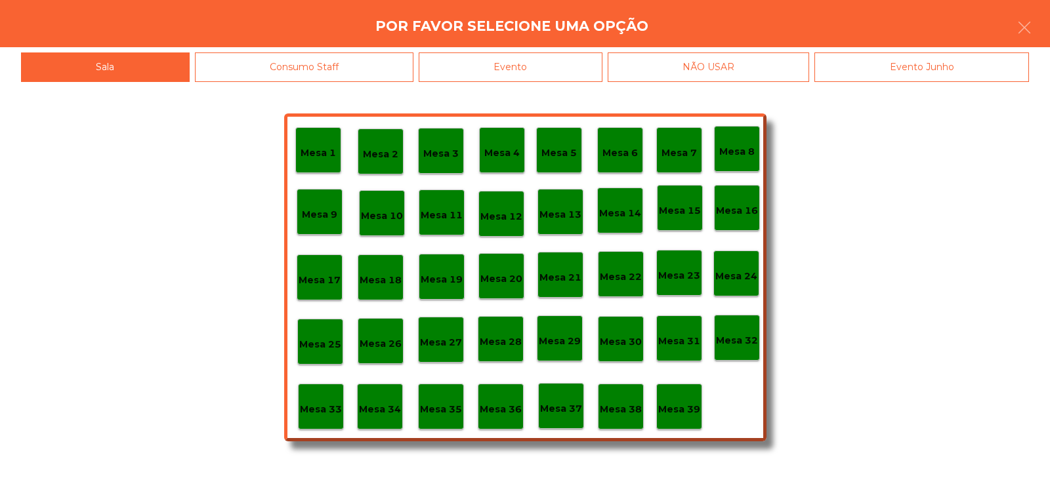
click at [586, 71] on div "Evento" at bounding box center [511, 67] width 184 height 30
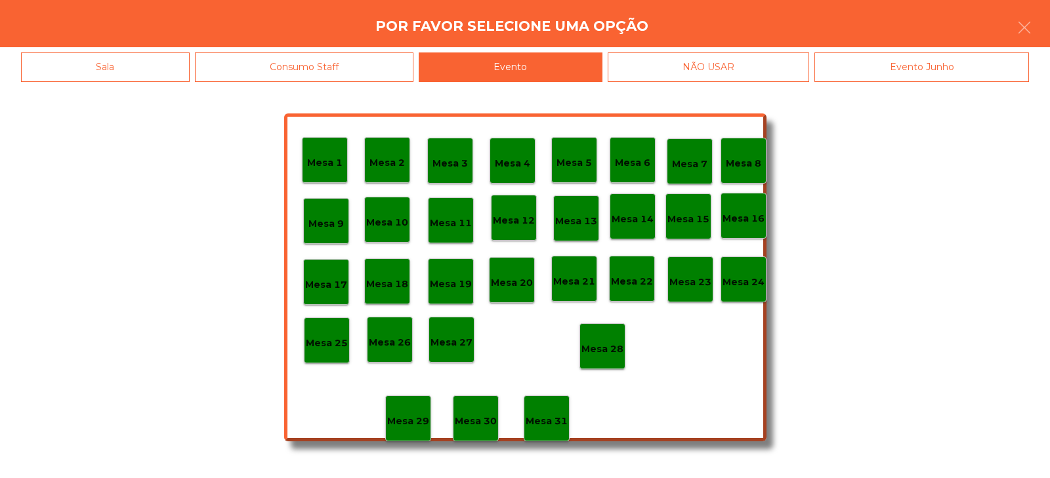
click at [604, 339] on div "Mesa 28" at bounding box center [602, 347] width 42 height 20
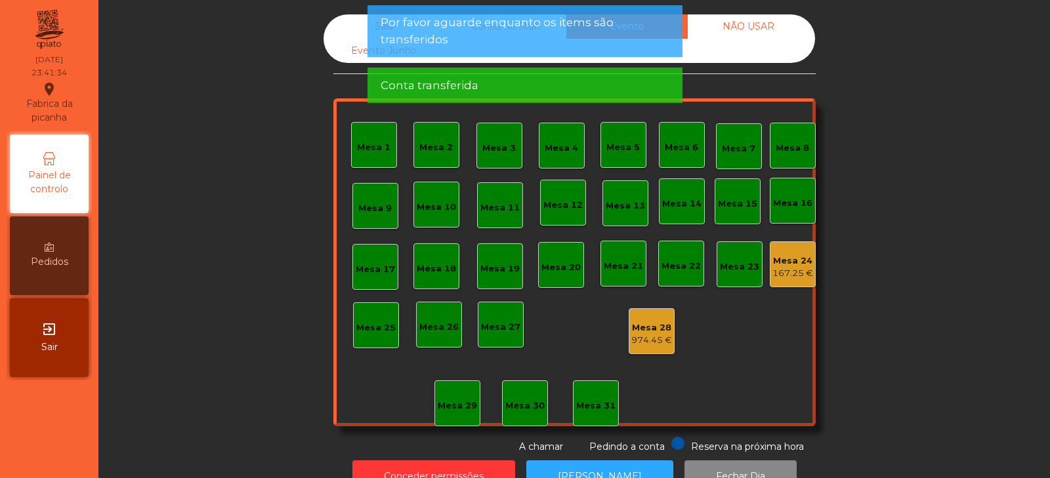
click at [786, 257] on div "Mesa 24" at bounding box center [792, 261] width 41 height 13
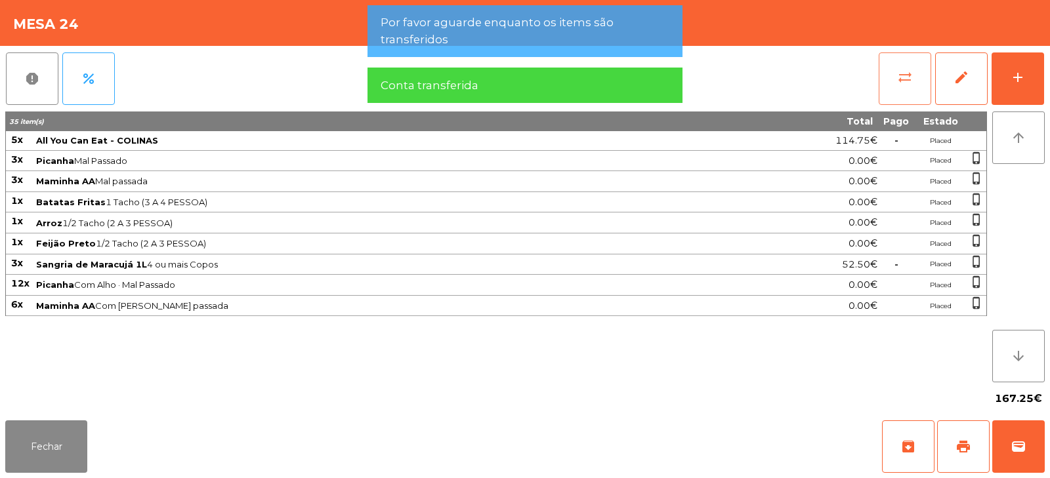
click at [900, 82] on span "sync_alt" at bounding box center [905, 78] width 16 height 16
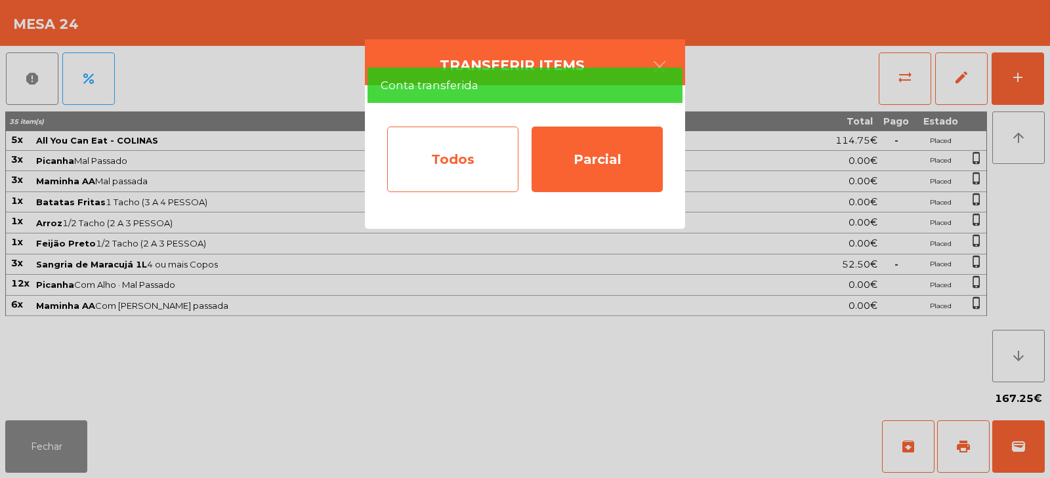
click at [451, 144] on div "Todos" at bounding box center [452, 160] width 131 height 66
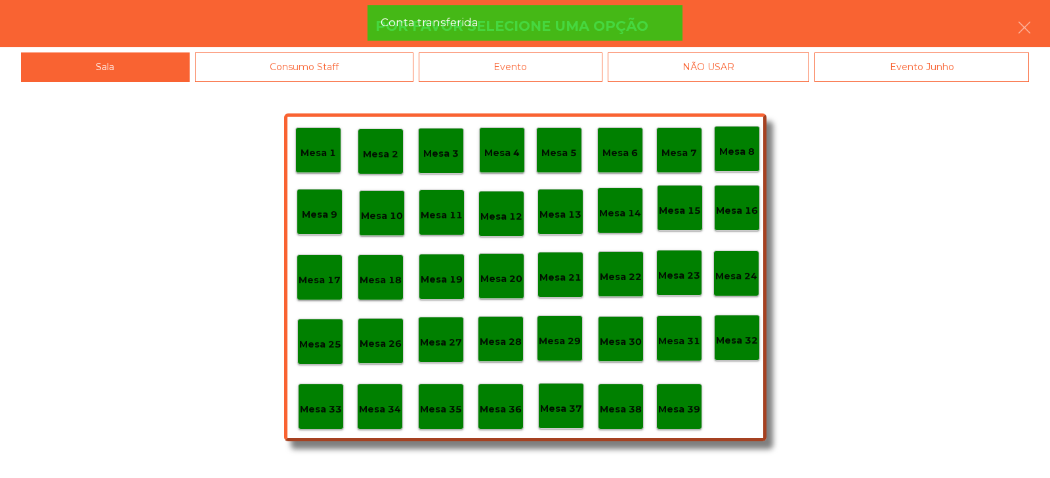
click at [551, 72] on div "Evento" at bounding box center [511, 67] width 184 height 30
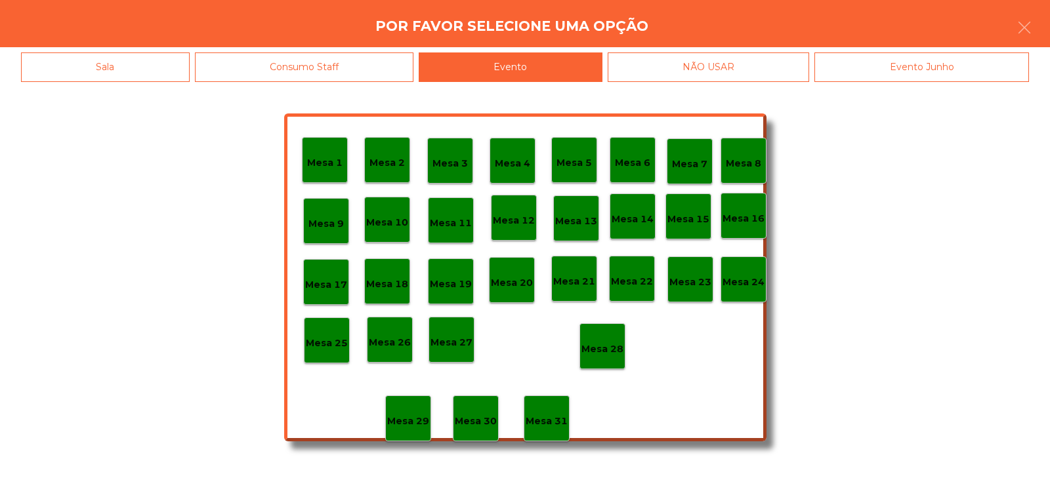
click at [596, 339] on div "Mesa 28" at bounding box center [602, 347] width 42 height 20
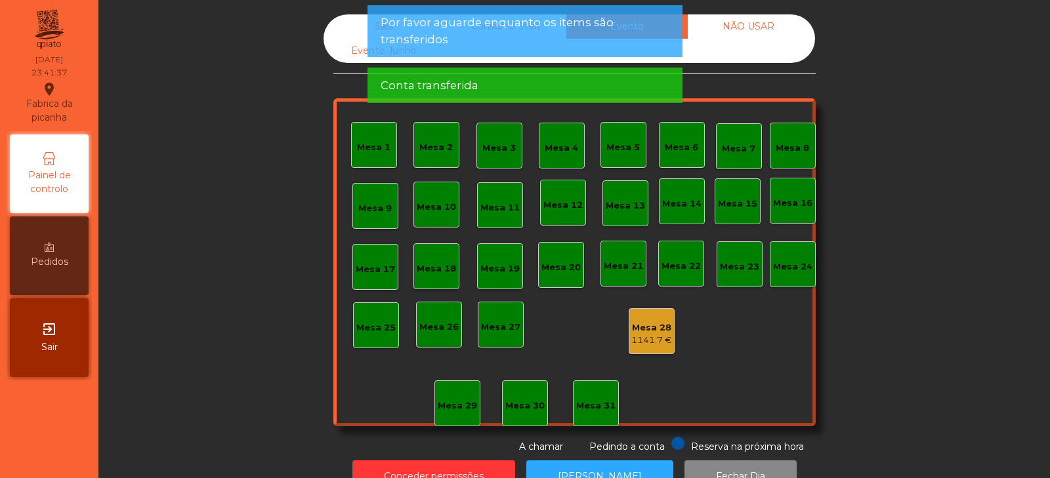
click at [430, 33] on span "Por favor aguarde enquanto os items são transferidos" at bounding box center [525, 30] width 289 height 33
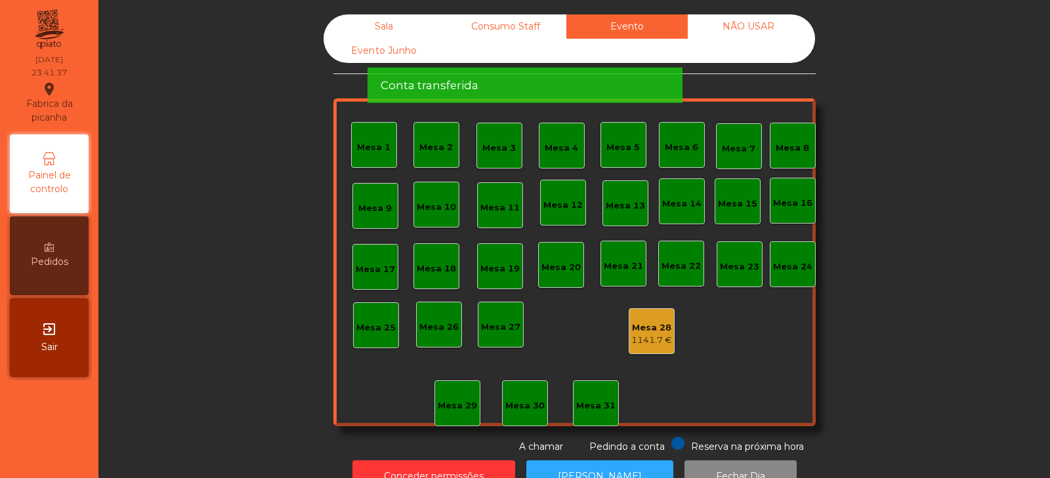
click at [377, 68] on div "Conta transferida" at bounding box center [524, 85] width 315 height 35
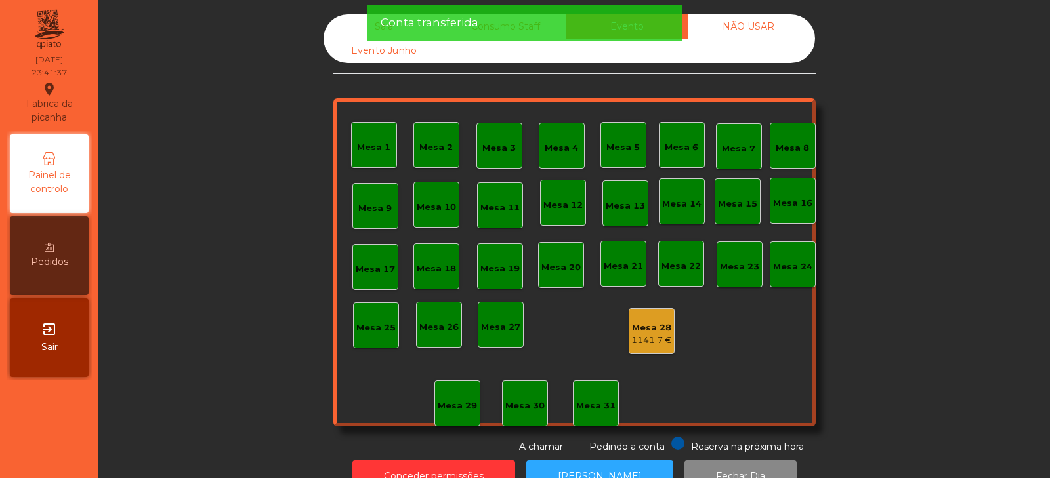
click at [437, 24] on span "Conta transferida" at bounding box center [430, 22] width 98 height 16
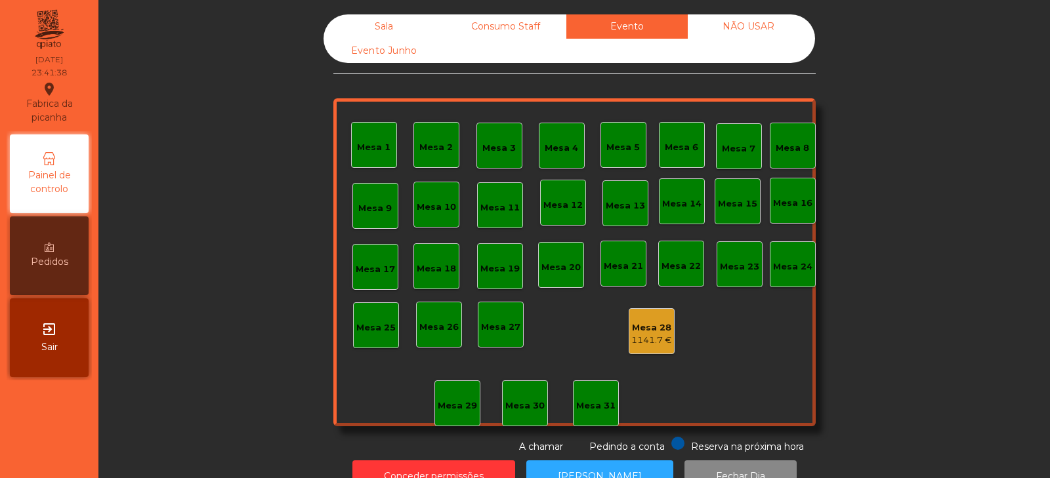
click at [369, 31] on div "Sala" at bounding box center [383, 26] width 121 height 24
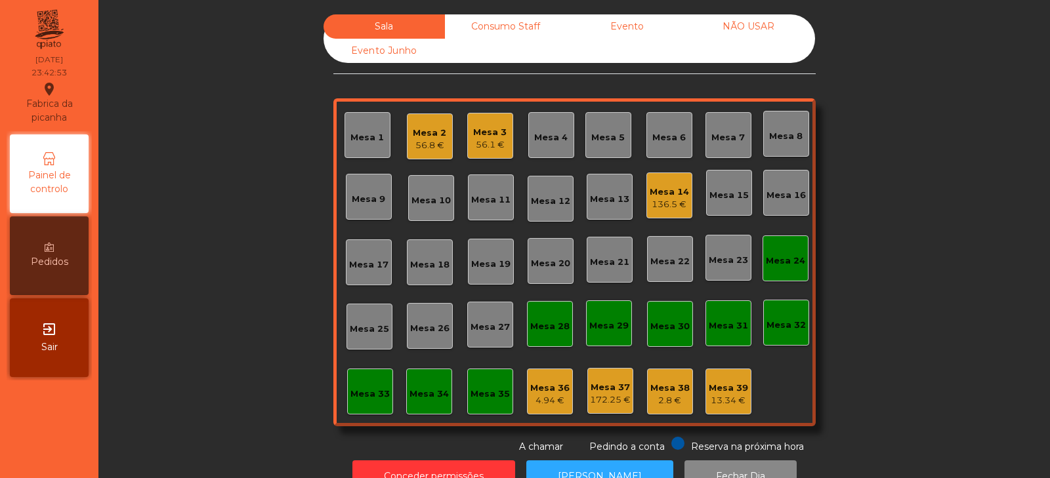
click at [419, 145] on div "56.8 €" at bounding box center [429, 145] width 33 height 13
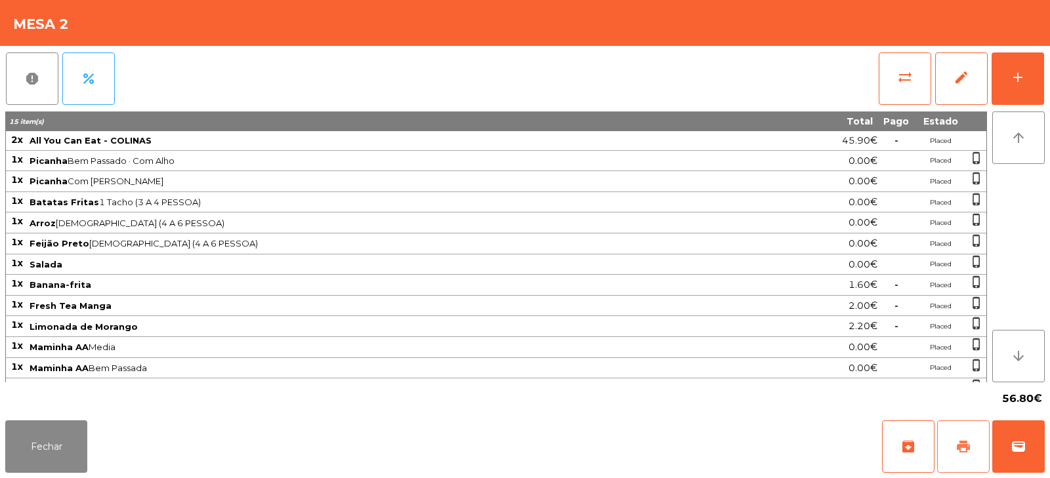
click at [970, 456] on button "print" at bounding box center [963, 447] width 52 height 52
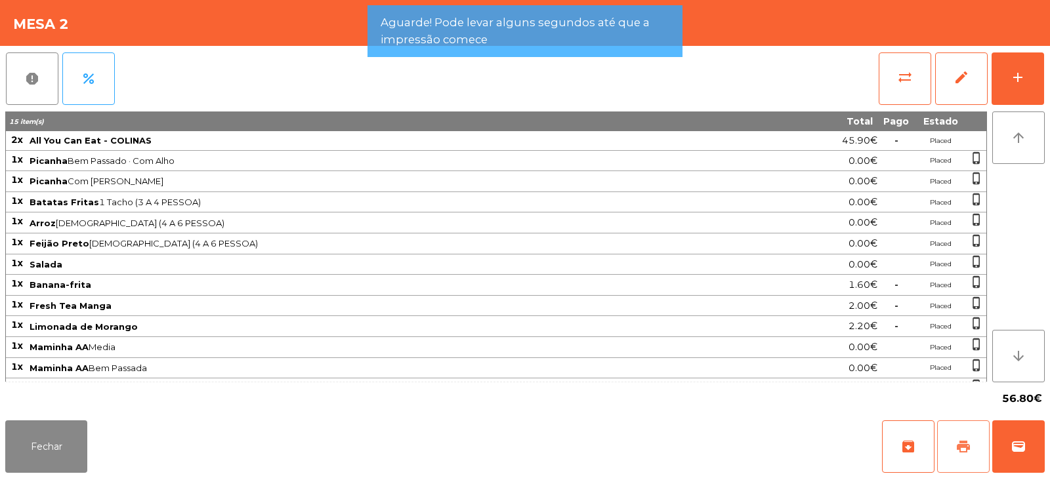
scroll to position [38, 0]
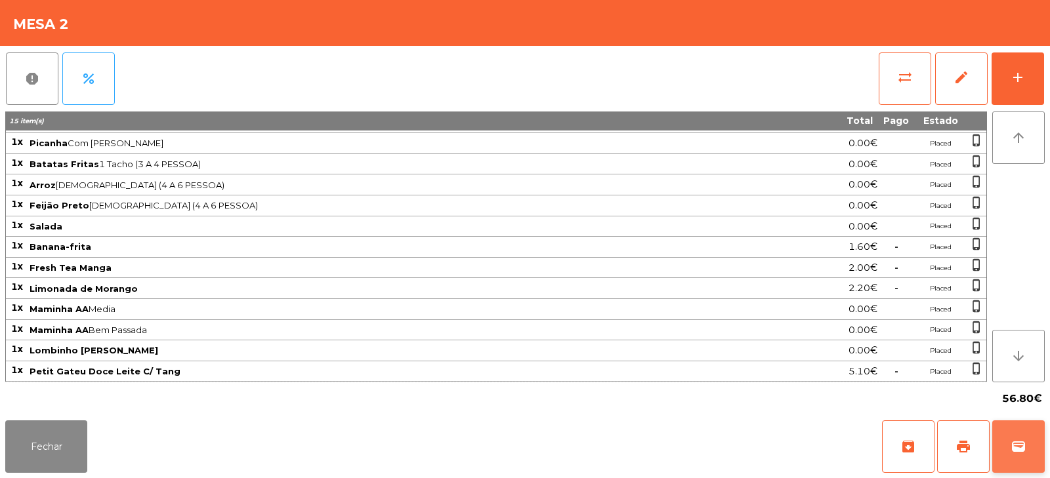
click at [1033, 451] on button "wallet" at bounding box center [1018, 447] width 52 height 52
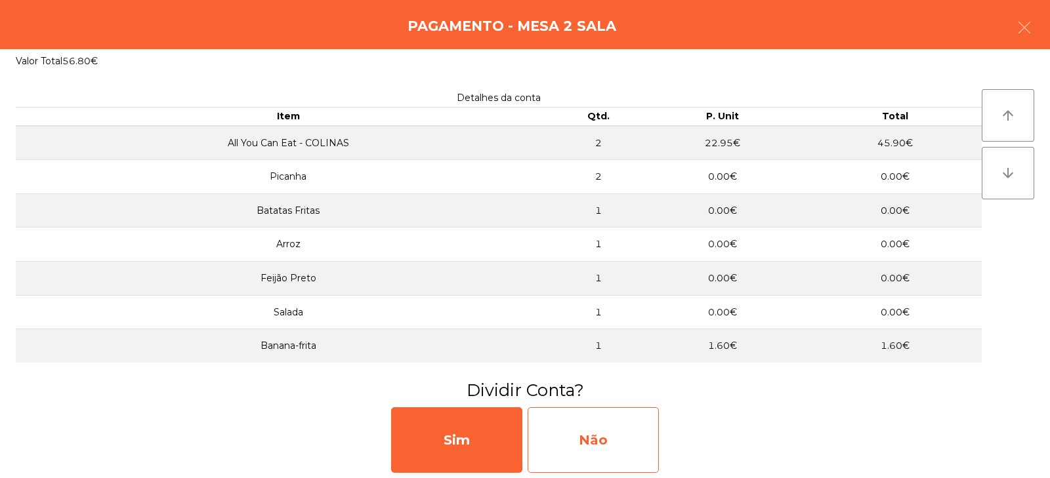
click at [604, 442] on div "Não" at bounding box center [593, 440] width 131 height 66
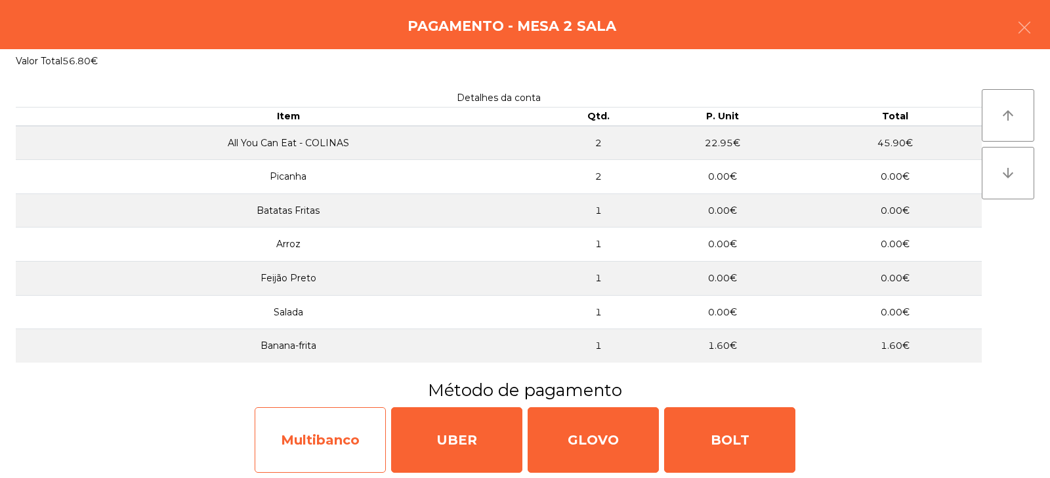
click at [341, 449] on div "Multibanco" at bounding box center [320, 440] width 131 height 66
select select "**"
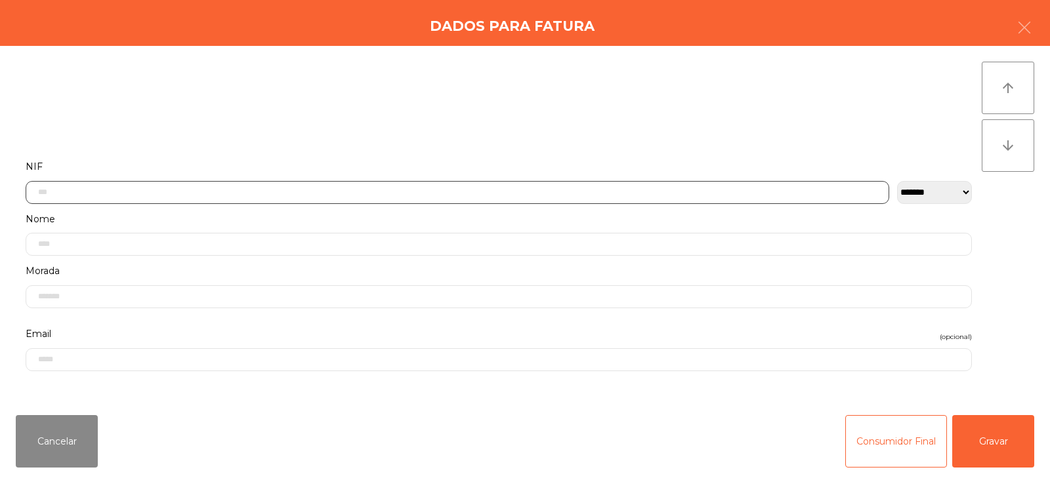
click at [512, 190] on input "text" at bounding box center [457, 192] width 863 height 23
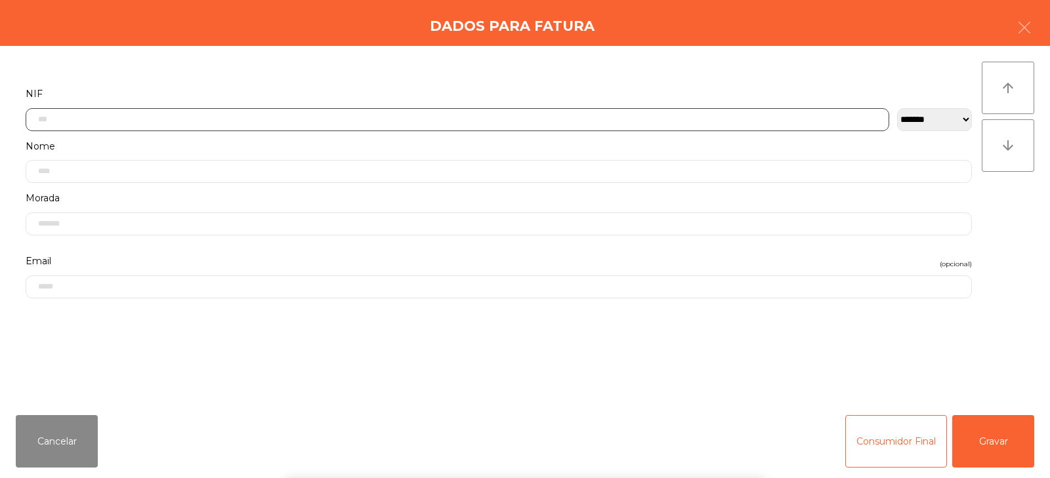
scroll to position [96, 0]
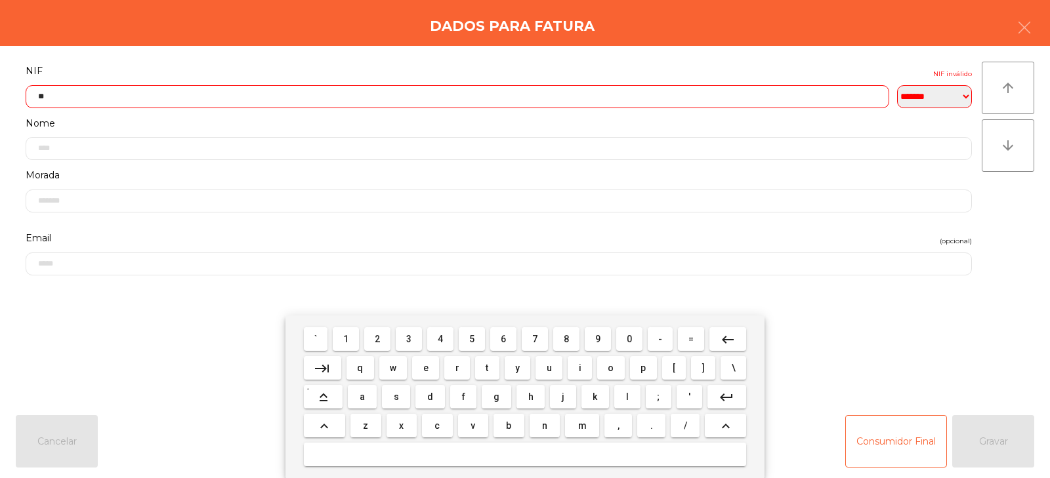
type input "*"
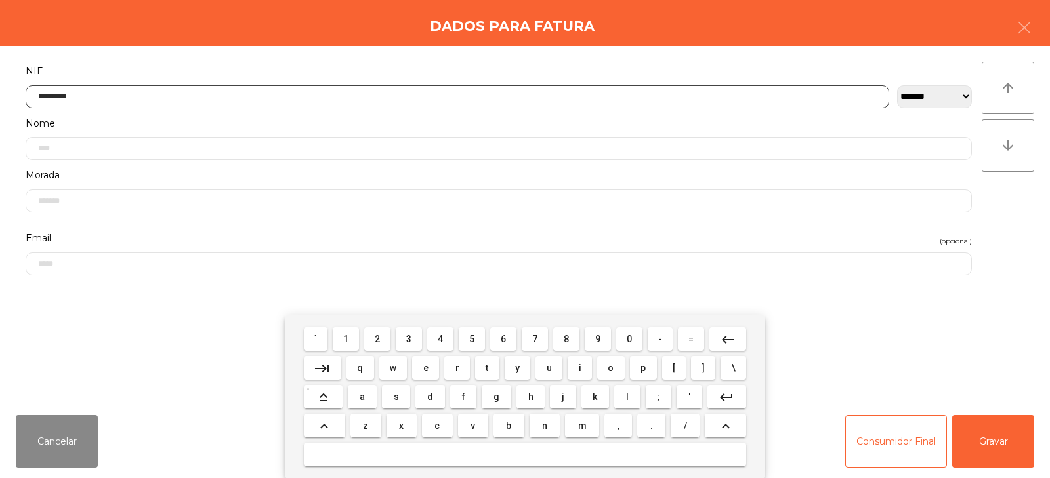
type input "*********"
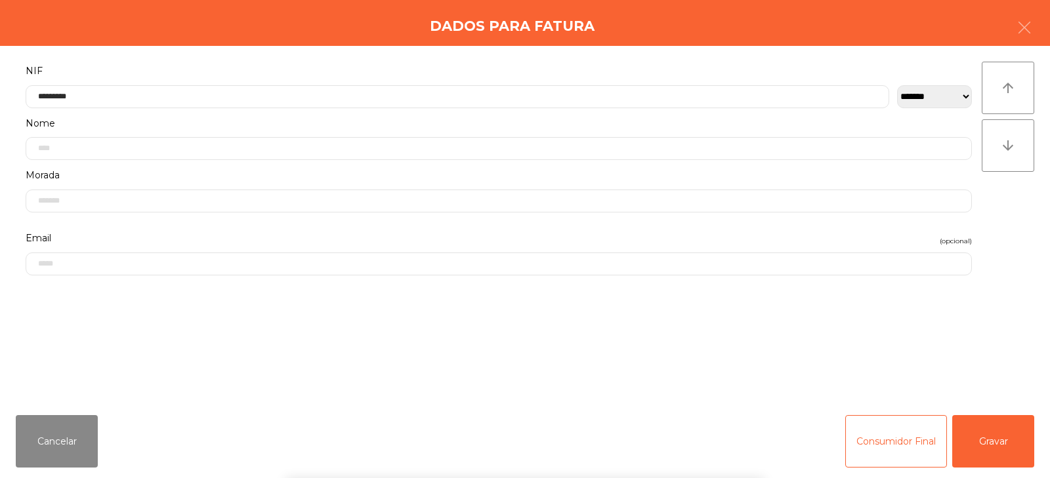
click at [993, 440] on div "` 1 2 3 4 5 6 7 8 9 0 - = keyboard_backspace keyboard_tab q w e r t y u i o p […" at bounding box center [525, 397] width 1050 height 163
click at [994, 434] on div "` 1 2 3 4 5 6 7 8 9 0 - = keyboard_backspace keyboard_tab q w e r t y u i o p […" at bounding box center [525, 397] width 1050 height 163
click at [1010, 432] on button "Gravar" at bounding box center [993, 441] width 82 height 52
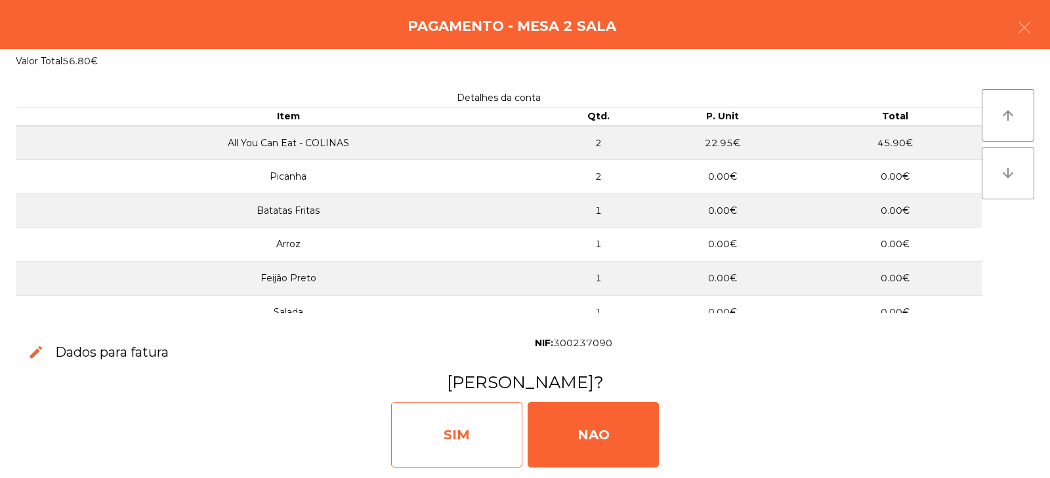
click at [494, 432] on div "SIM" at bounding box center [456, 435] width 131 height 66
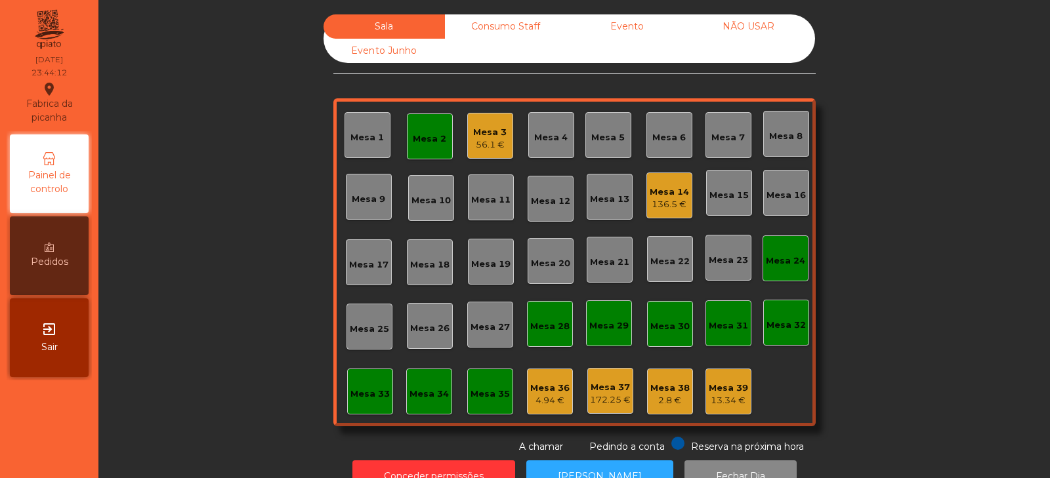
click at [662, 270] on div "Mesa 22" at bounding box center [670, 259] width 46 height 46
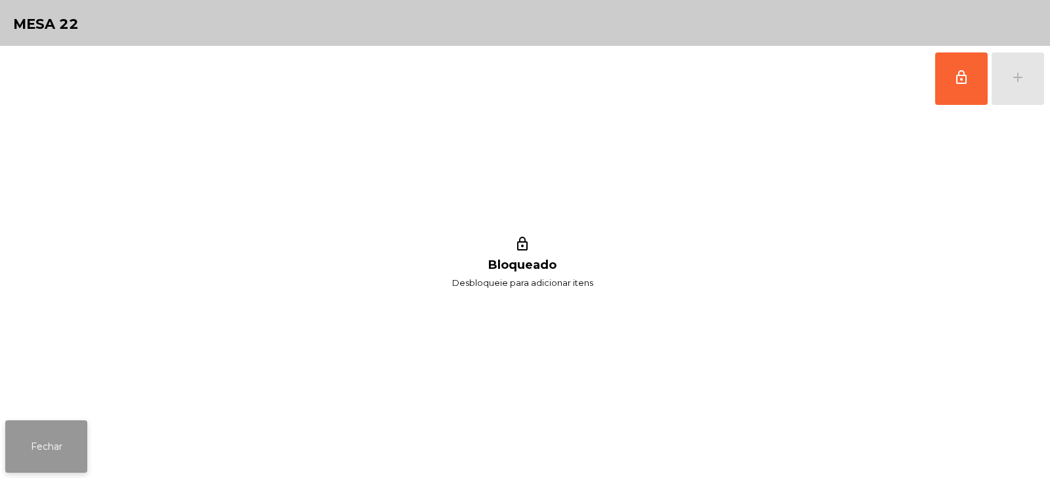
click at [52, 457] on button "Fechar" at bounding box center [46, 447] width 82 height 52
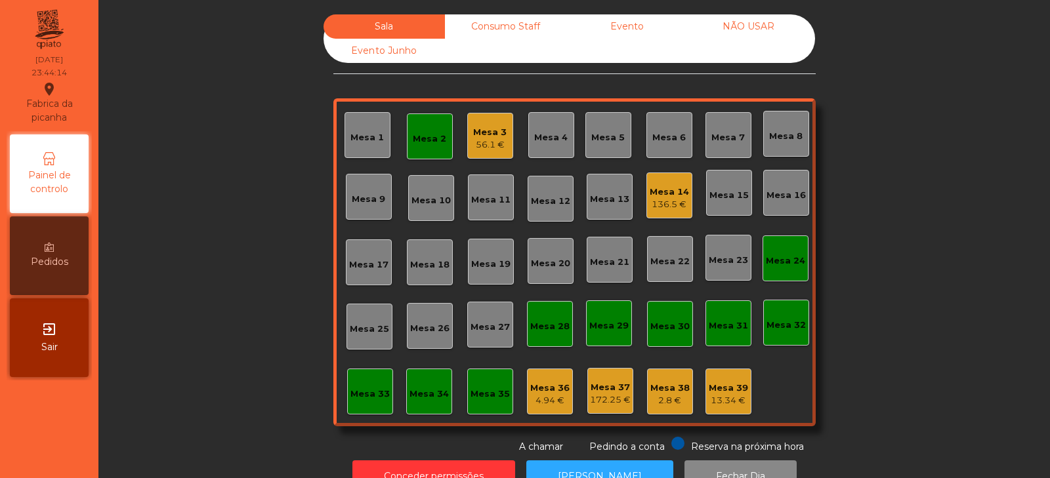
scroll to position [39, 0]
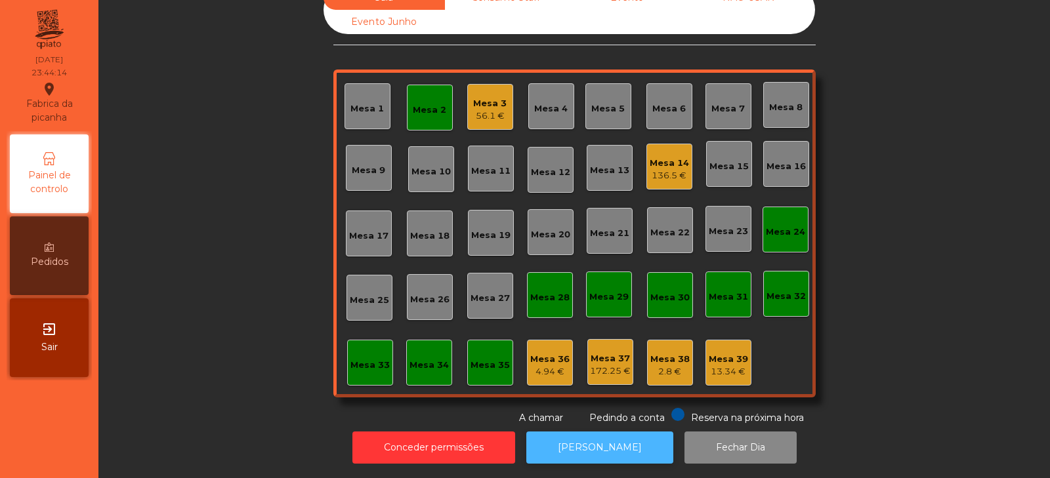
click at [597, 447] on button "[PERSON_NAME]" at bounding box center [599, 448] width 147 height 32
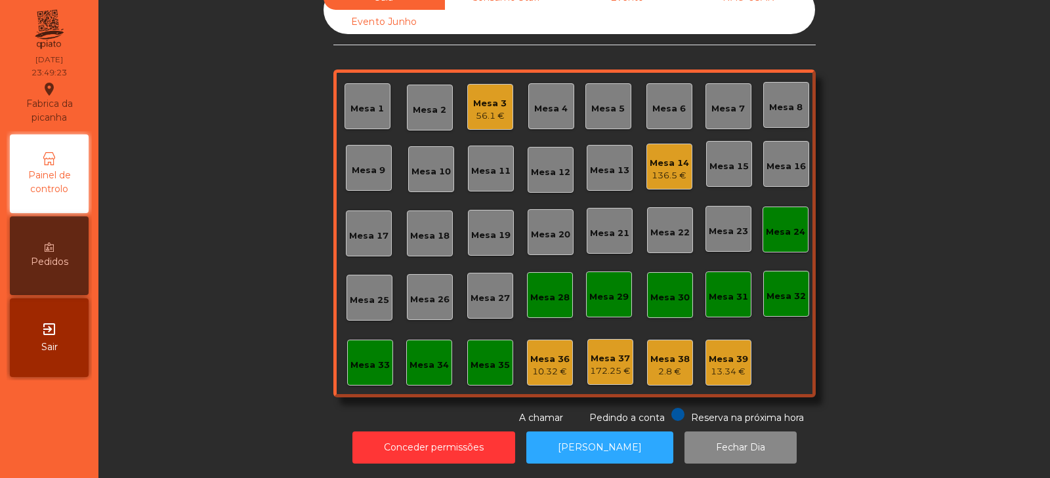
click at [666, 169] on div "136.5 €" at bounding box center [669, 175] width 39 height 13
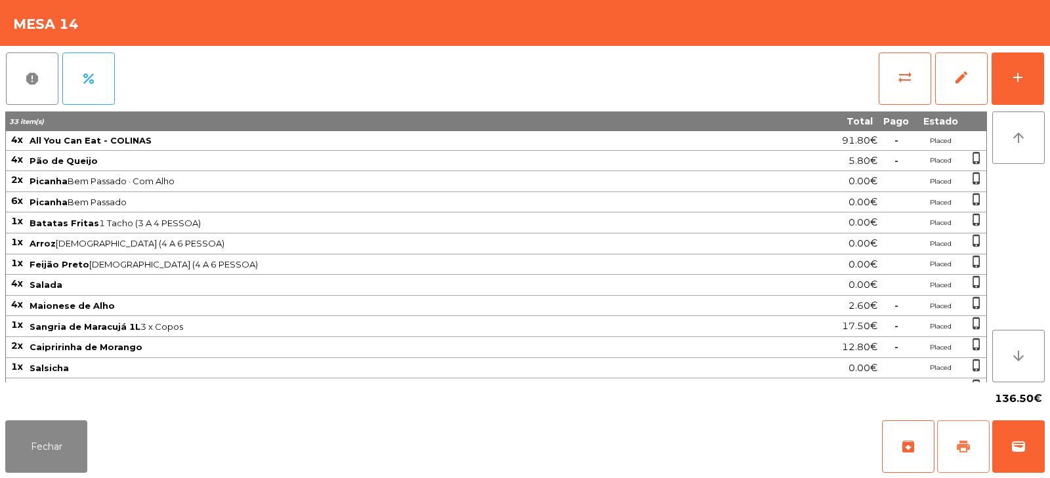
click at [938, 459] on button "print" at bounding box center [963, 447] width 52 height 52
click at [1022, 72] on div "add" at bounding box center [1018, 78] width 16 height 16
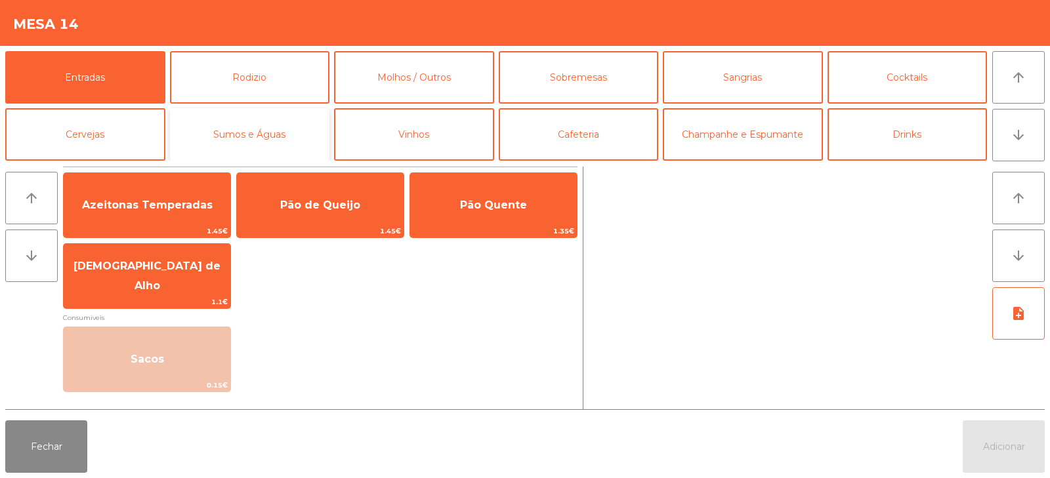
click at [272, 142] on button "Sumos e Águas" at bounding box center [250, 134] width 160 height 52
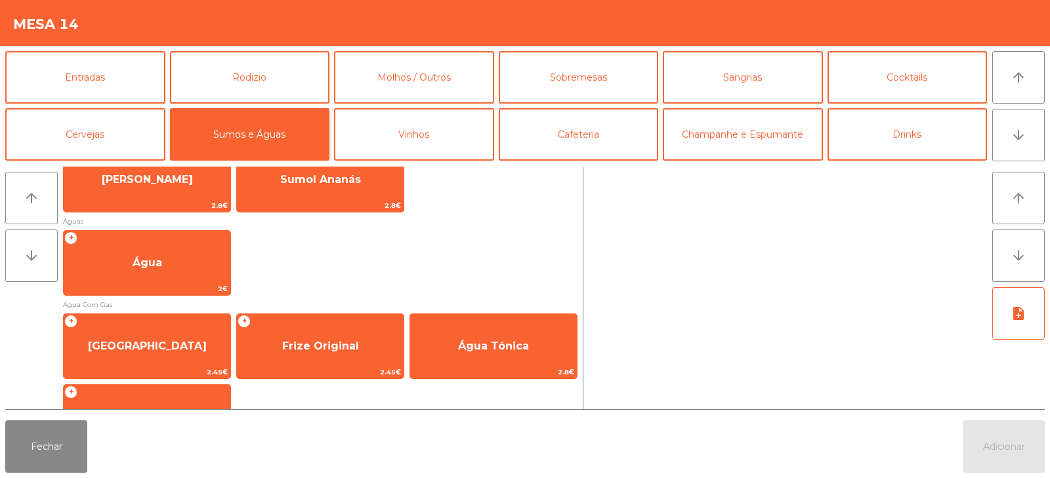
scroll to position [392, 0]
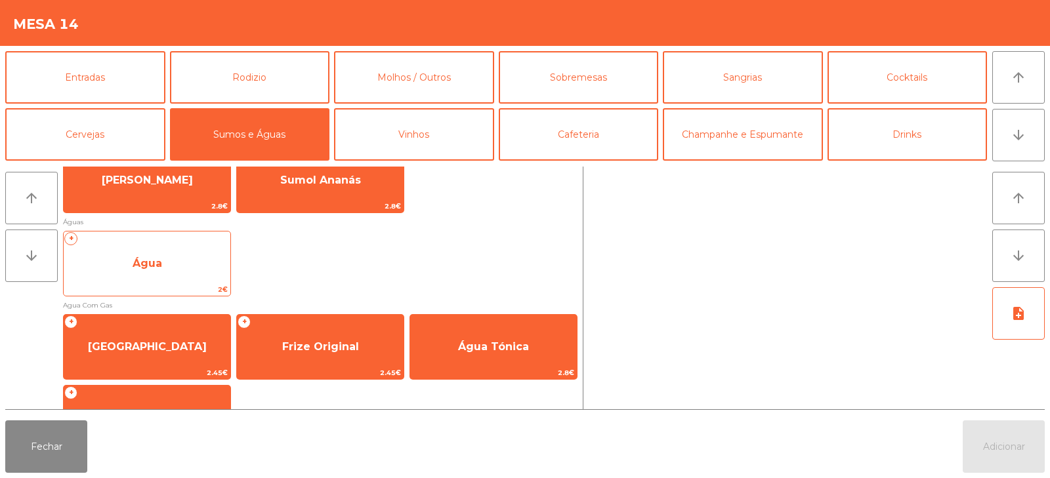
click at [169, 270] on span "Água" at bounding box center [147, 263] width 167 height 35
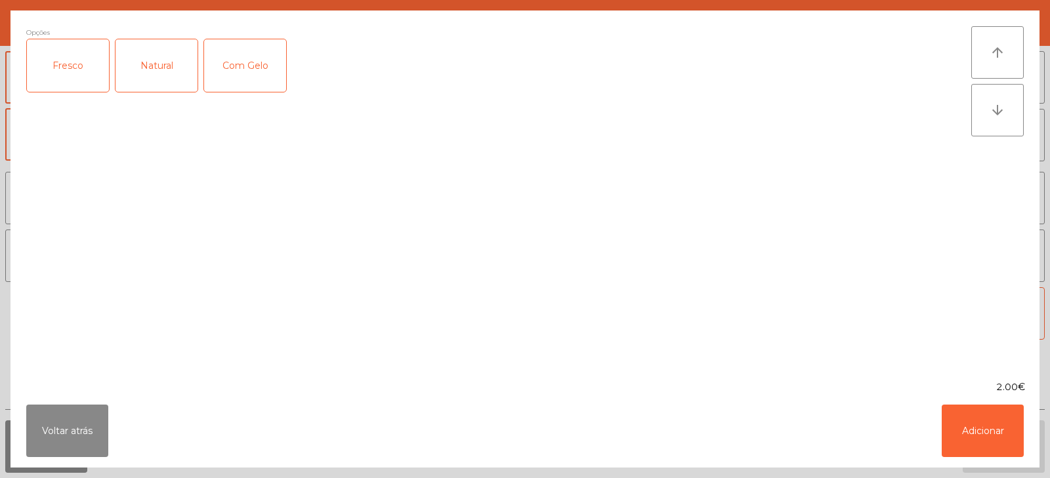
click at [81, 84] on div "Fresco" at bounding box center [68, 65] width 82 height 52
click at [968, 436] on button "Adicionar" at bounding box center [983, 431] width 82 height 52
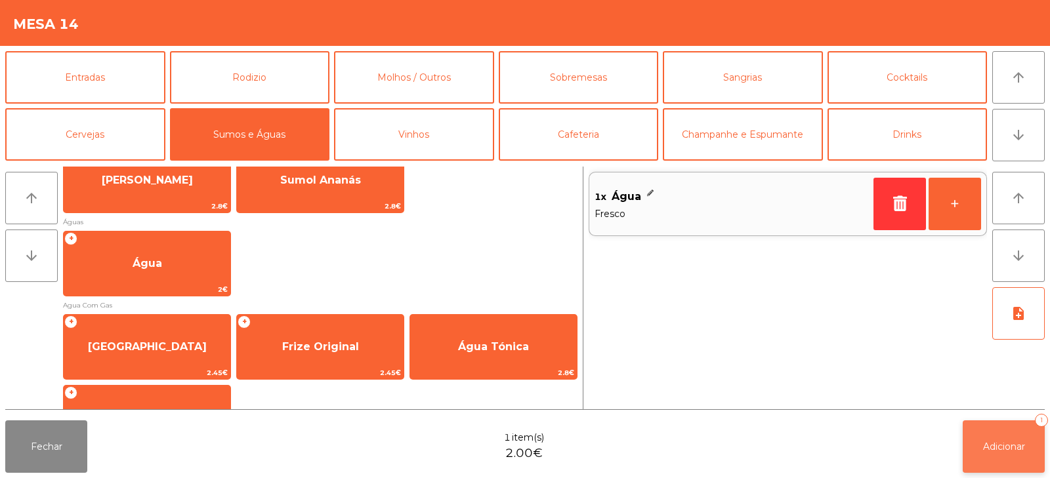
click at [987, 442] on span "Adicionar" at bounding box center [1004, 447] width 42 height 12
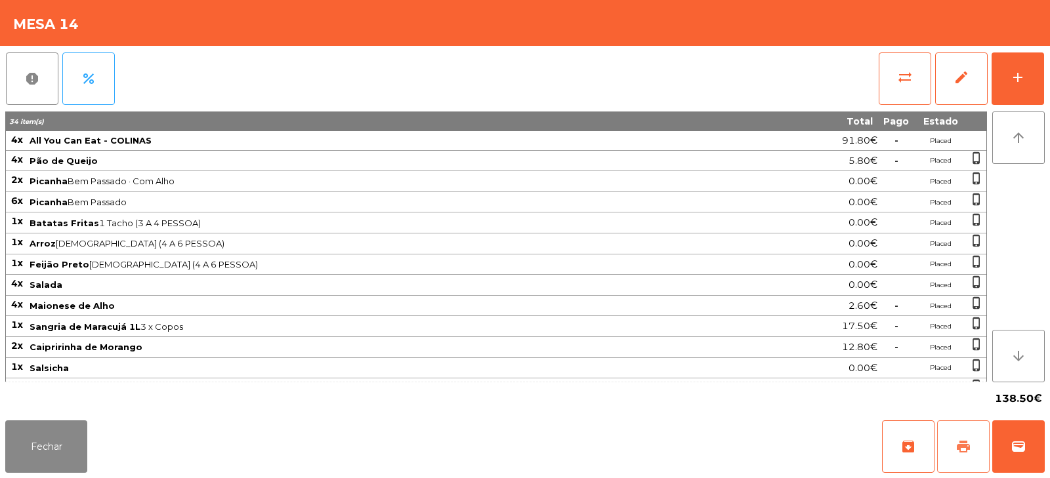
click at [964, 438] on button "print" at bounding box center [963, 447] width 52 height 52
click at [1024, 444] on span "wallet" at bounding box center [1018, 447] width 16 height 16
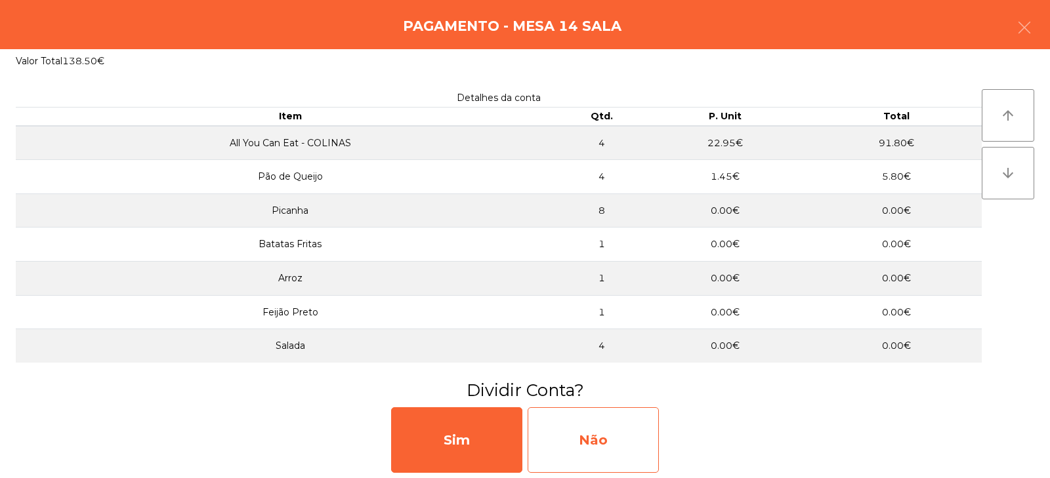
click at [585, 434] on div "Não" at bounding box center [593, 440] width 131 height 66
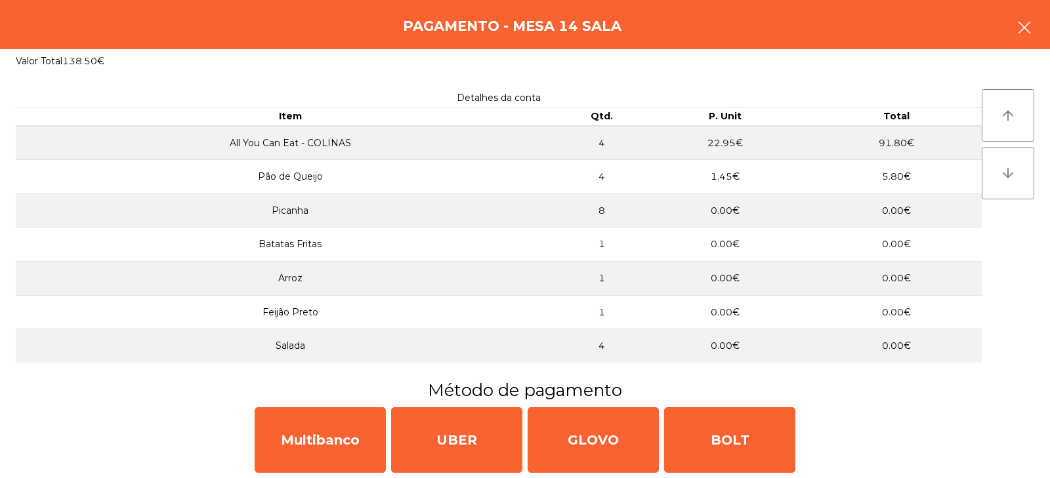
click at [1020, 30] on icon "button" at bounding box center [1024, 28] width 16 height 16
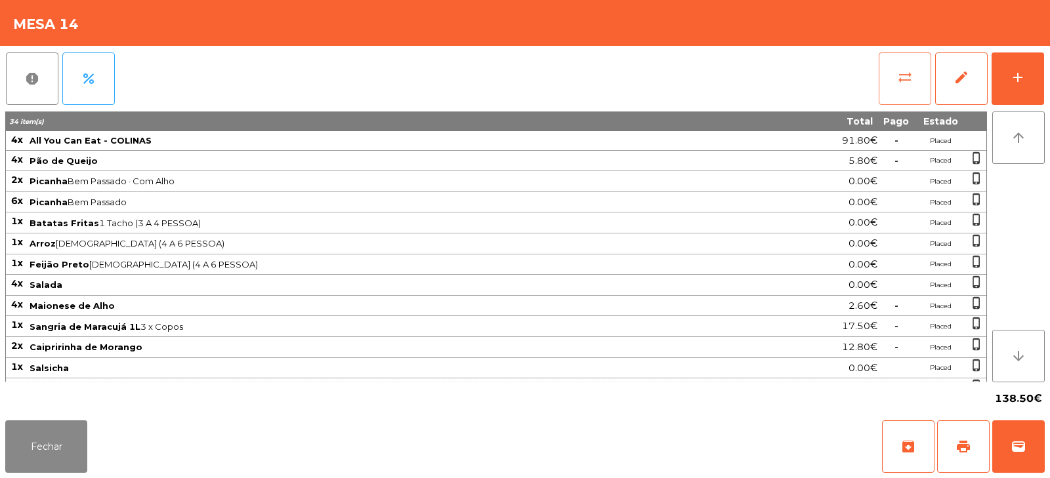
click at [905, 89] on button "sync_alt" at bounding box center [905, 78] width 52 height 52
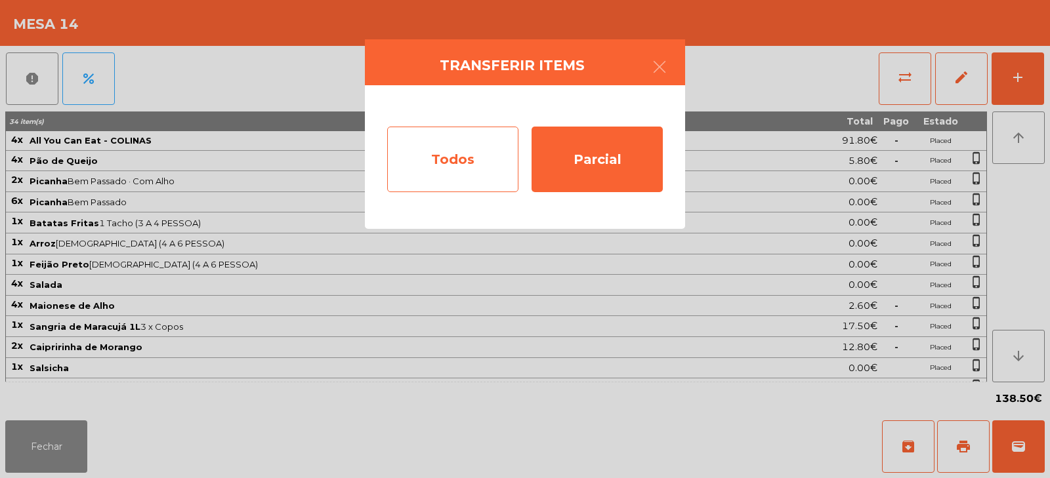
click at [470, 158] on div "Todos" at bounding box center [452, 160] width 131 height 66
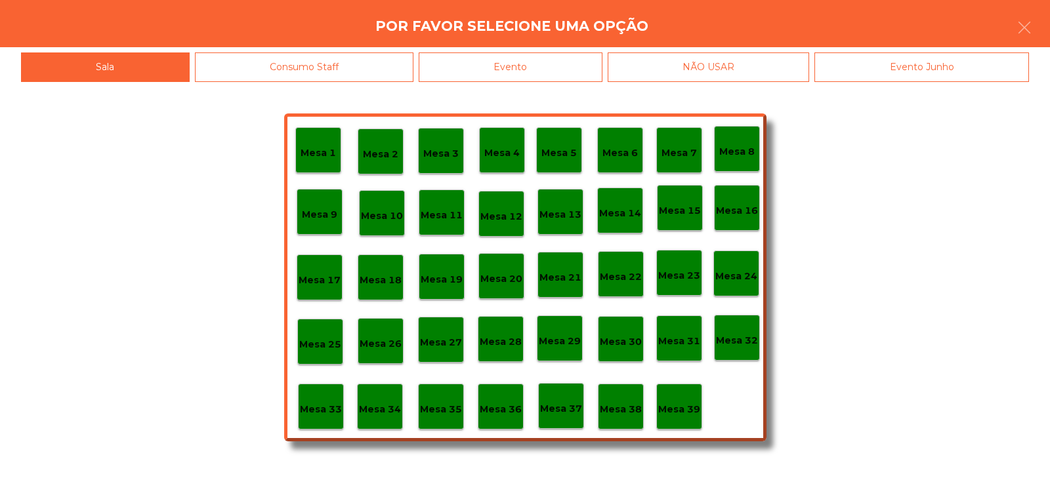
click at [534, 70] on div "Evento" at bounding box center [511, 67] width 184 height 30
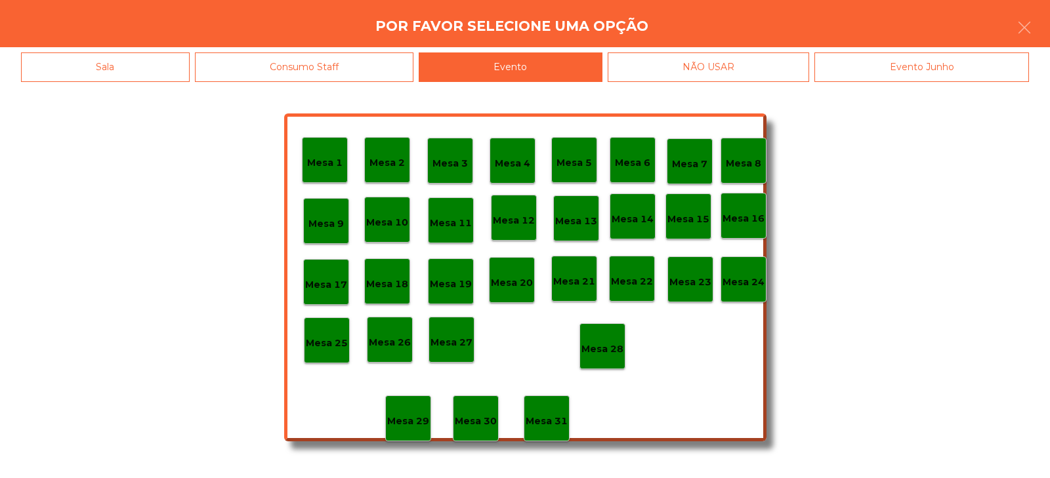
click at [602, 350] on p "Mesa 28" at bounding box center [602, 349] width 42 height 15
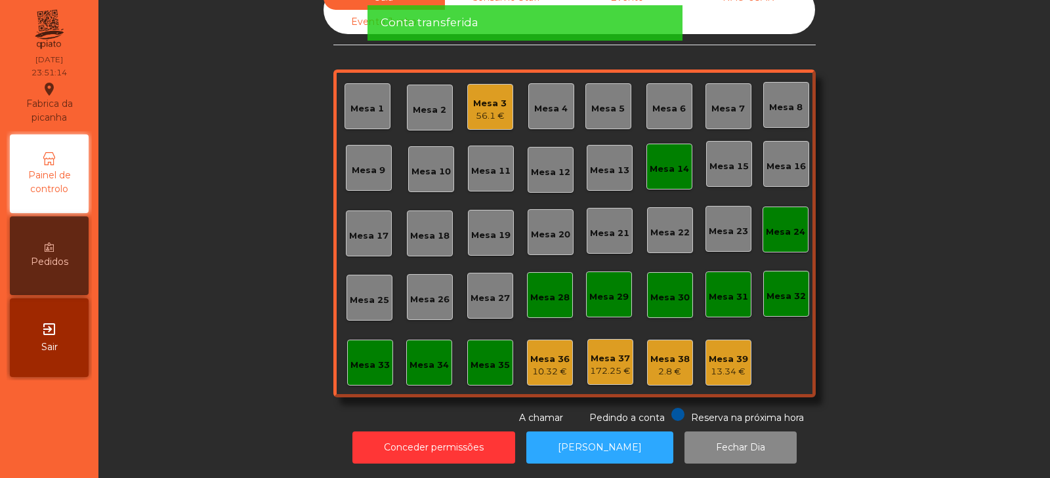
click at [662, 167] on div "Mesa 14" at bounding box center [669, 167] width 46 height 46
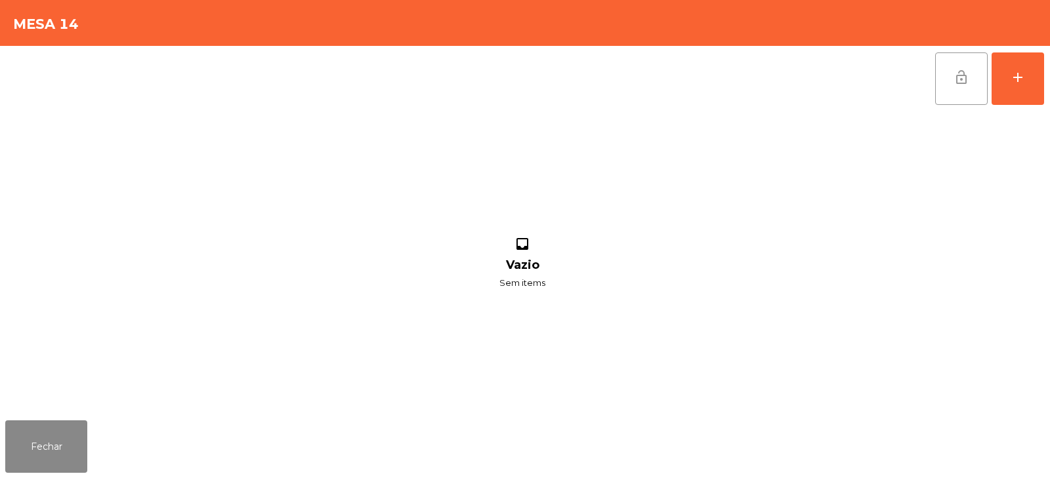
click at [955, 82] on span "lock_open" at bounding box center [961, 78] width 16 height 16
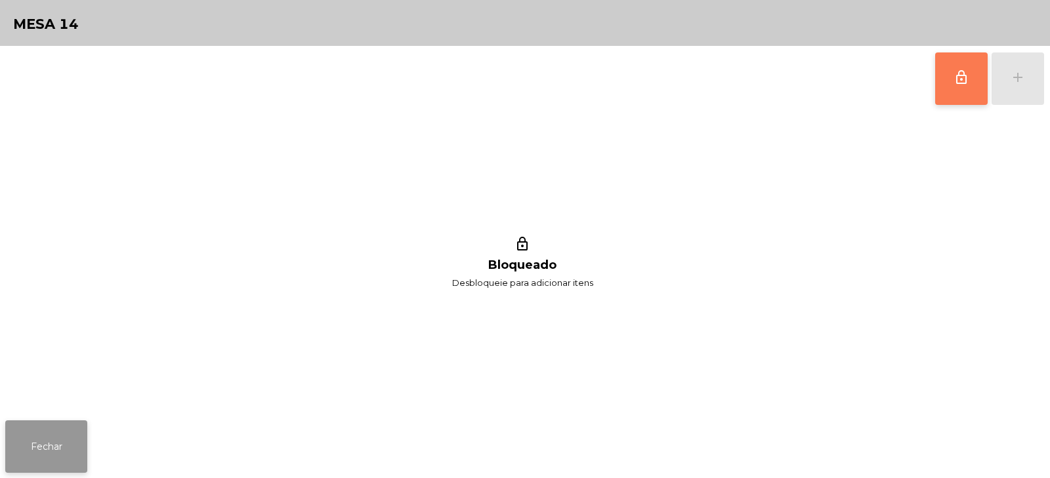
click at [42, 440] on button "Fechar" at bounding box center [46, 447] width 82 height 52
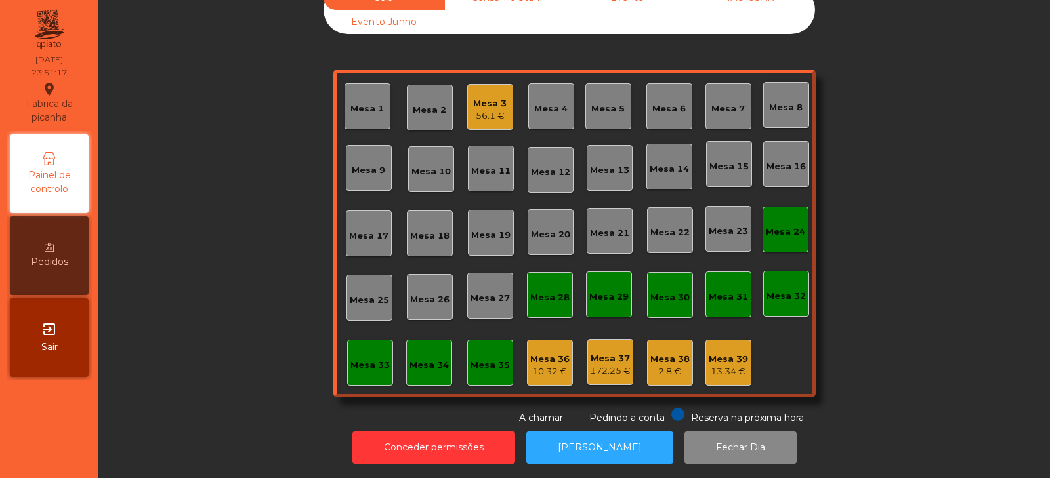
click at [202, 234] on div "Sala Consumo Staff Evento NÃO USAR Evento Junho Mesa 1 Mesa 2 Mesa 3 56.1 € Mes…" at bounding box center [574, 206] width 916 height 440
click at [768, 226] on div "Mesa 24" at bounding box center [785, 232] width 39 height 13
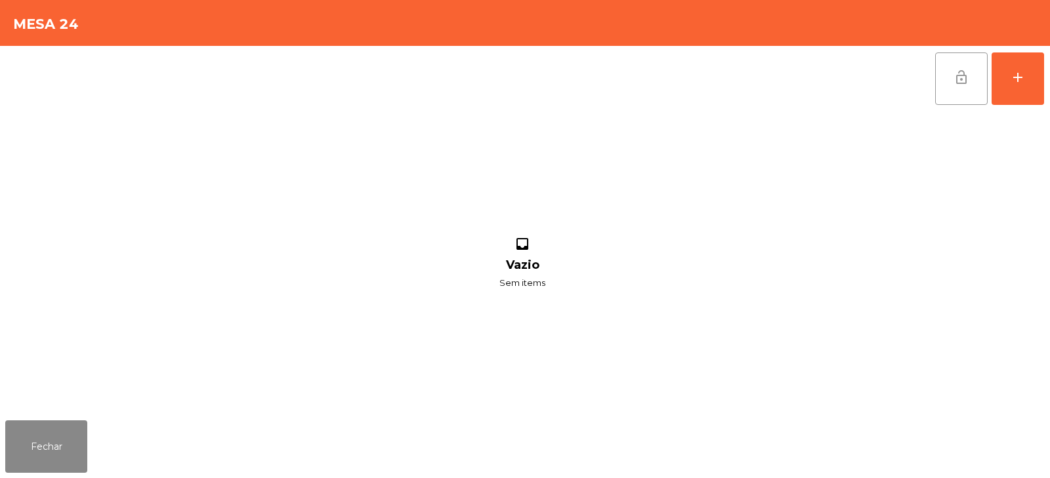
click at [943, 95] on button "lock_open" at bounding box center [961, 78] width 52 height 52
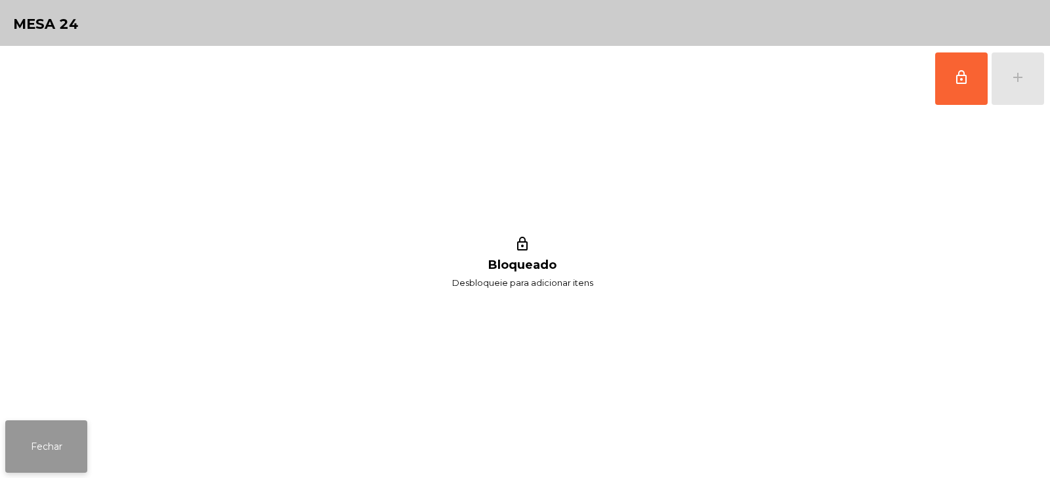
click at [70, 465] on button "Fechar" at bounding box center [46, 447] width 82 height 52
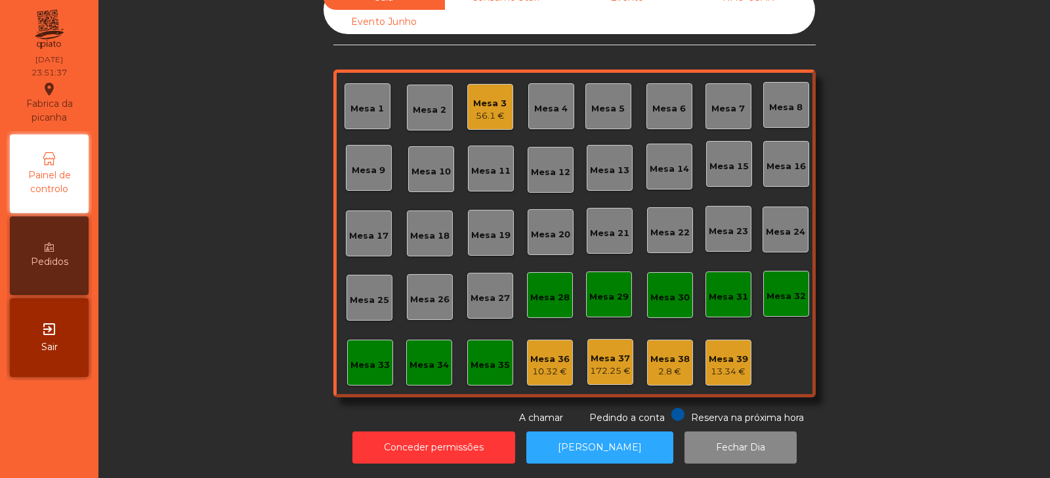
click at [223, 222] on div "Sala Consumo Staff Evento NÃO USAR Evento Junho Mesa 1 Mesa 2 Mesa 3 56.1 € Mes…" at bounding box center [574, 206] width 916 height 440
click at [488, 117] on div "Mesa 3 56.1 €" at bounding box center [490, 107] width 46 height 46
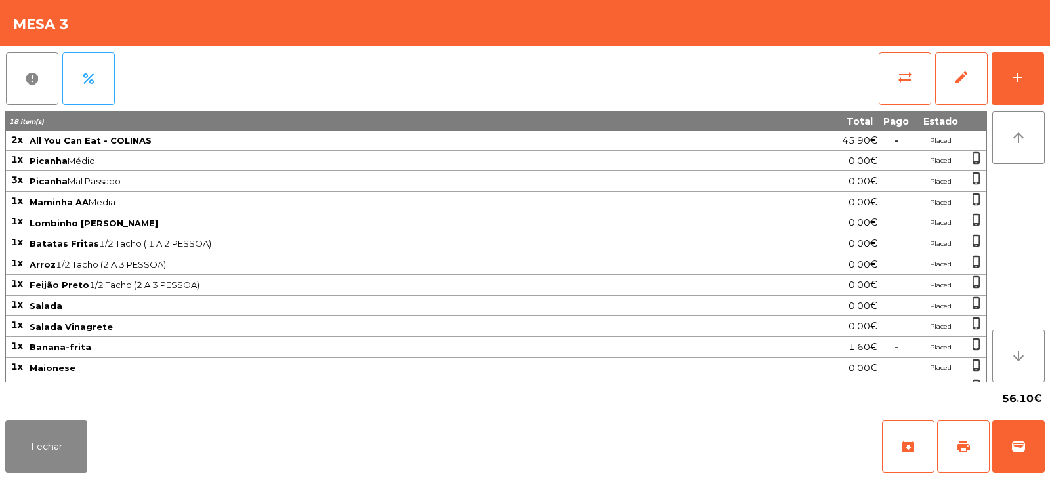
scroll to position [59, 0]
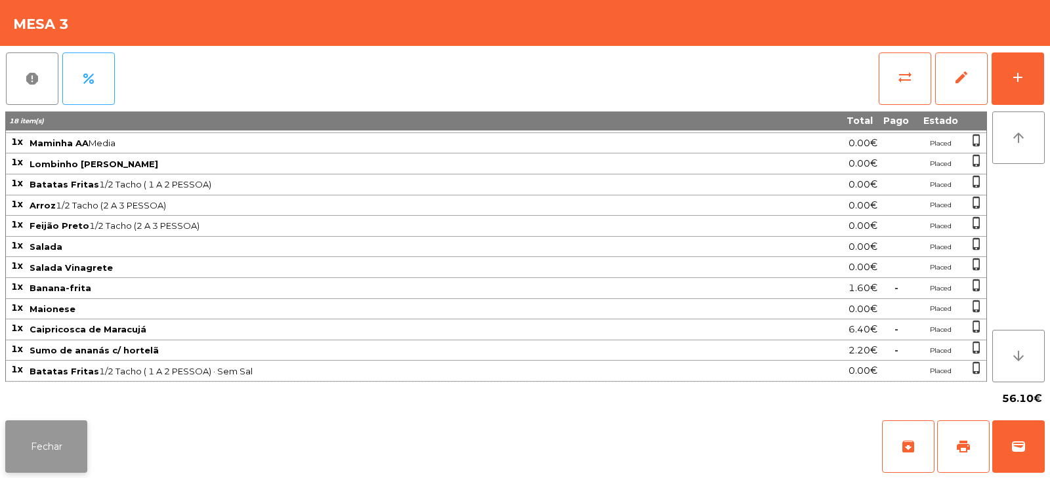
click at [47, 468] on button "Fechar" at bounding box center [46, 447] width 82 height 52
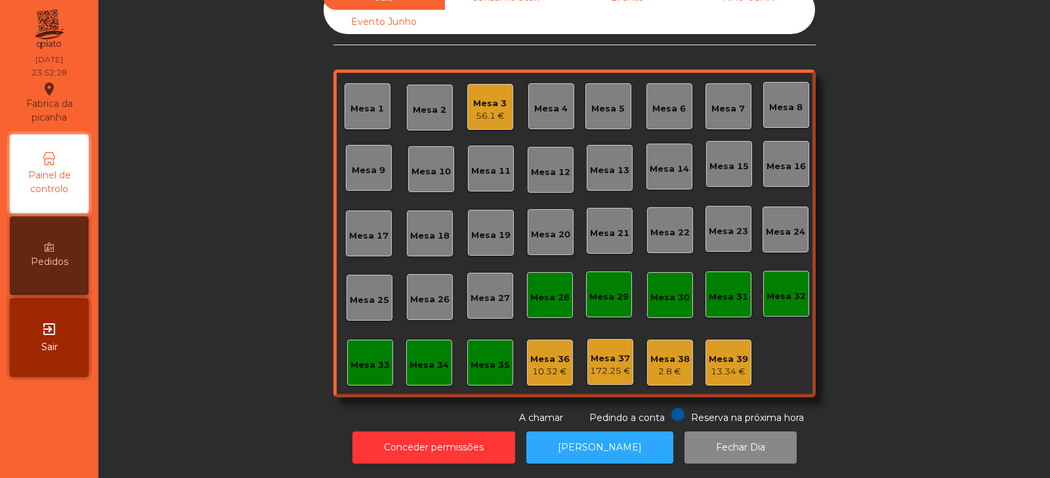
scroll to position [0, 0]
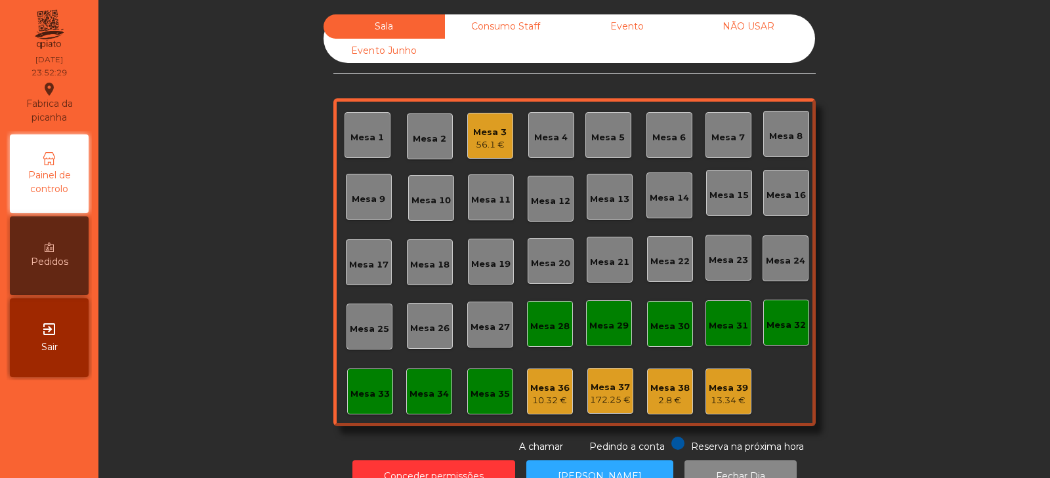
click at [475, 133] on div "Mesa 3" at bounding box center [489, 132] width 33 height 13
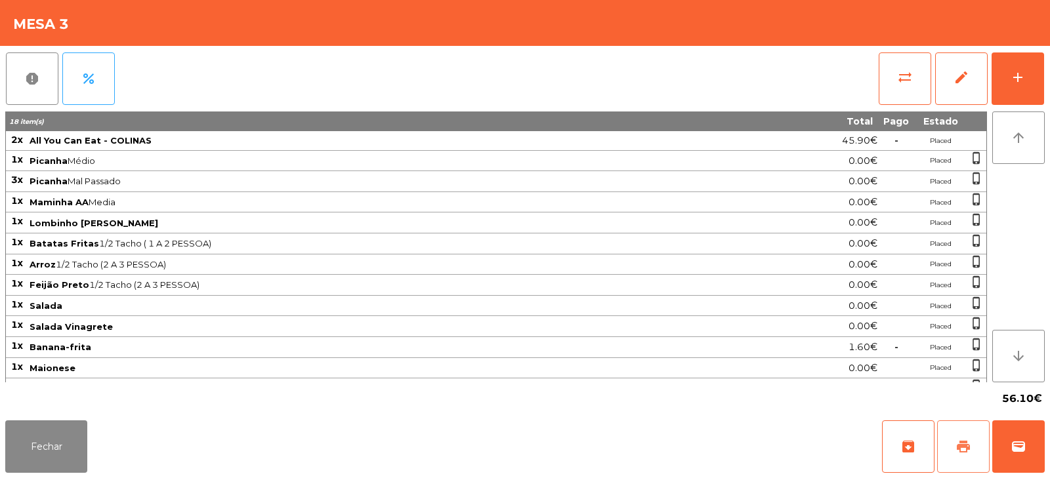
click at [953, 452] on button "print" at bounding box center [963, 447] width 52 height 52
click at [1019, 85] on button "add" at bounding box center [1017, 78] width 52 height 52
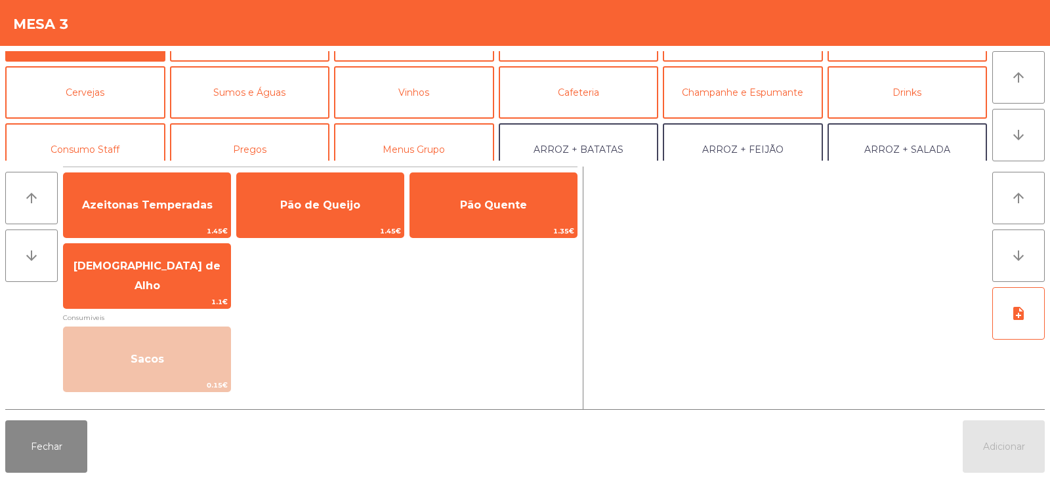
scroll to position [55, 0]
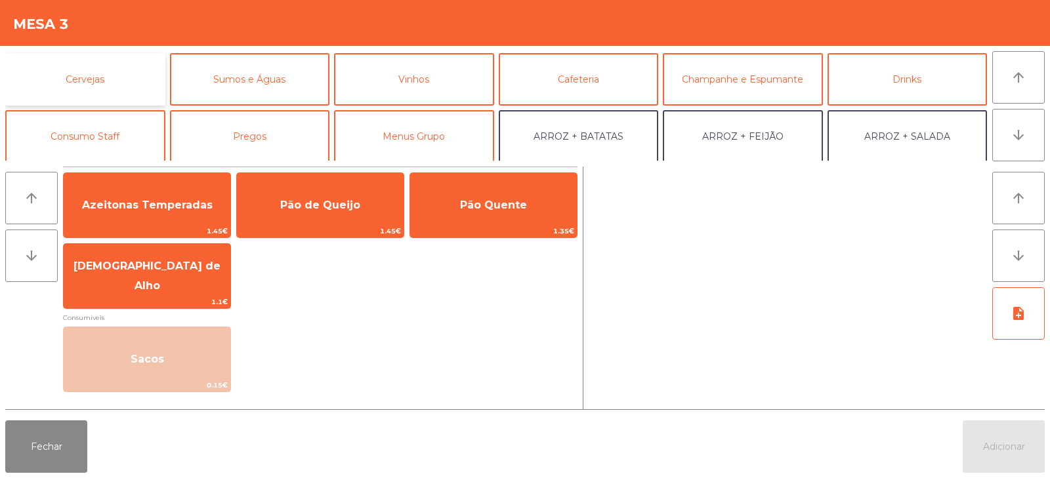
click at [100, 96] on button "Cervejas" at bounding box center [85, 79] width 160 height 52
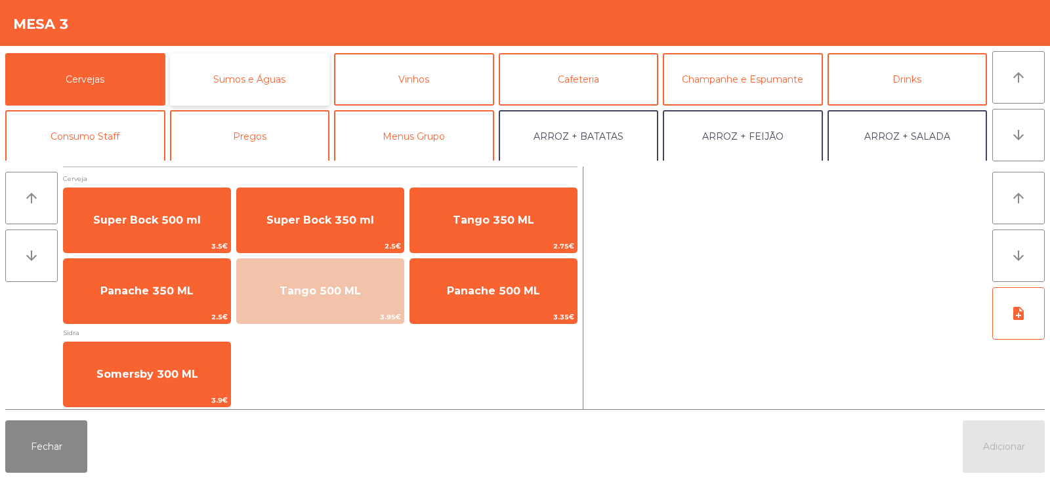
click at [233, 54] on button "Sumos e Águas" at bounding box center [250, 79] width 160 height 52
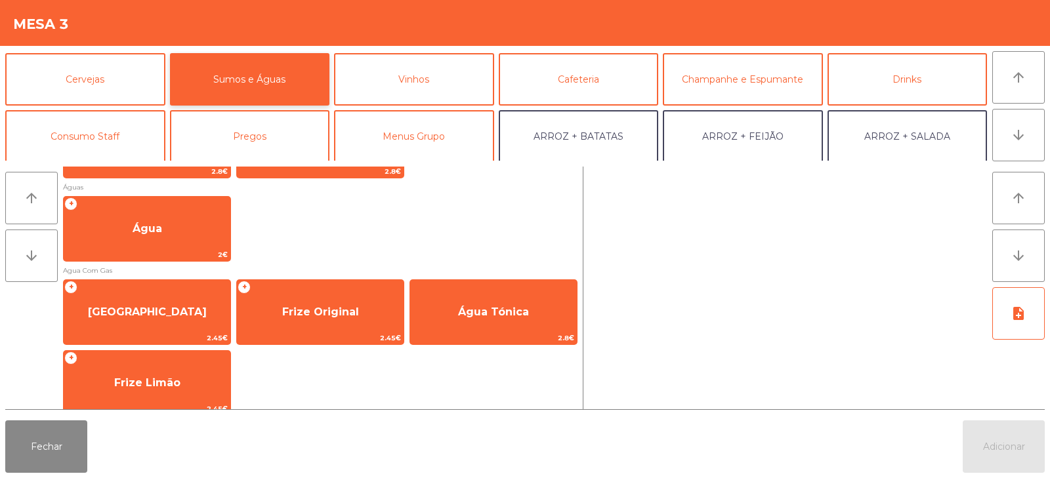
scroll to position [427, 0]
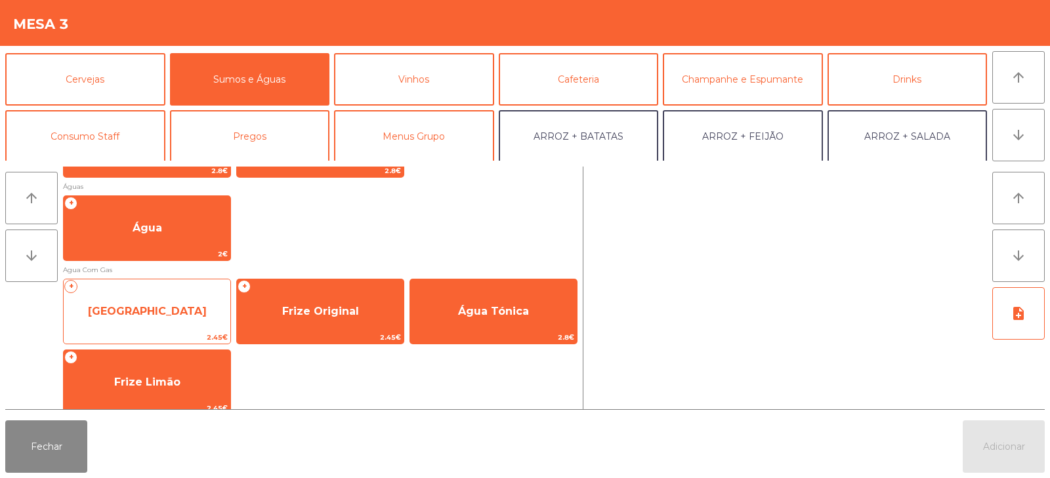
click at [154, 314] on span "[GEOGRAPHIC_DATA]" at bounding box center [147, 311] width 119 height 12
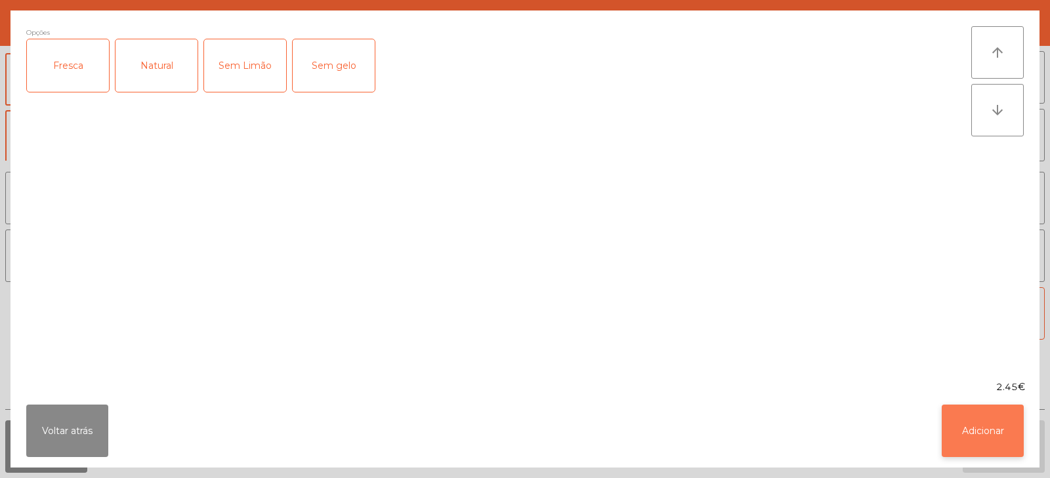
click at [1001, 417] on button "Adicionar" at bounding box center [983, 431] width 82 height 52
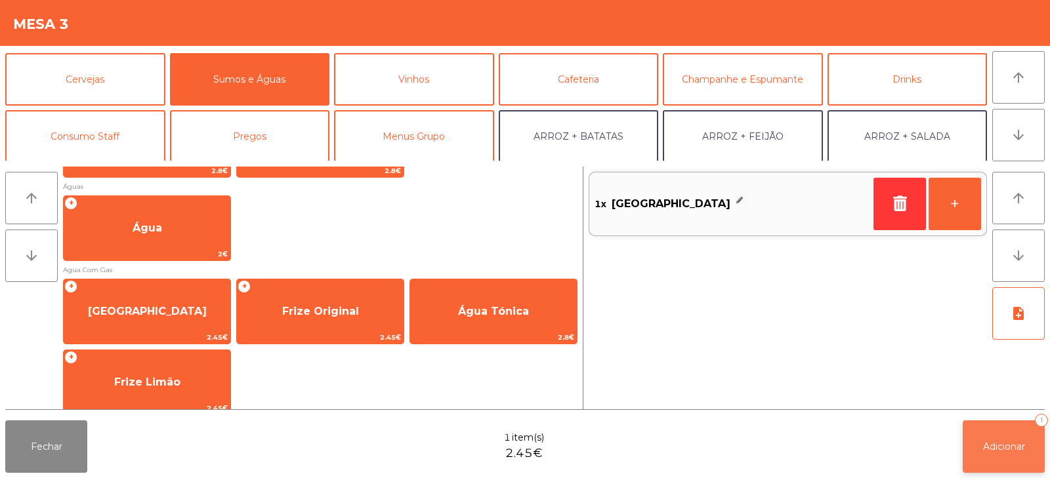
click at [1007, 446] on span "Adicionar" at bounding box center [1004, 447] width 42 height 12
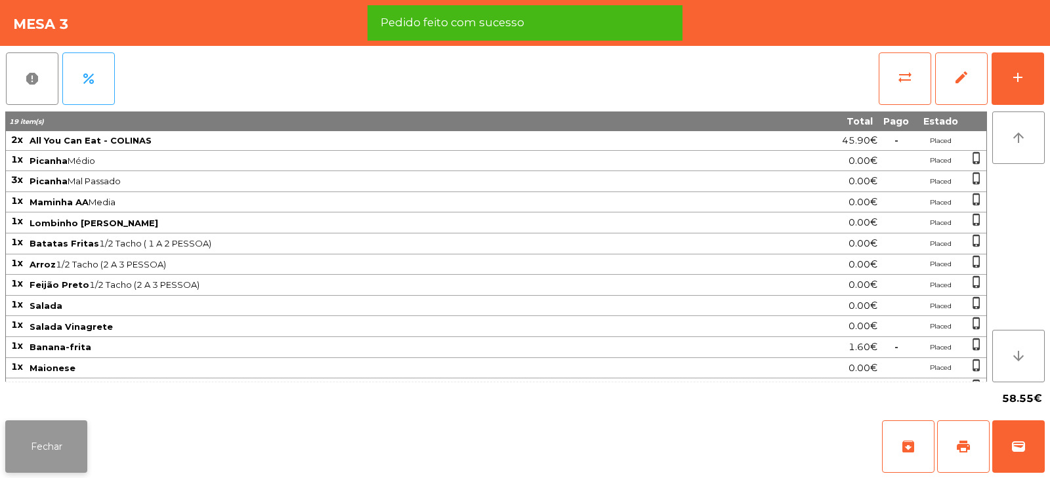
click at [43, 444] on button "Fechar" at bounding box center [46, 447] width 82 height 52
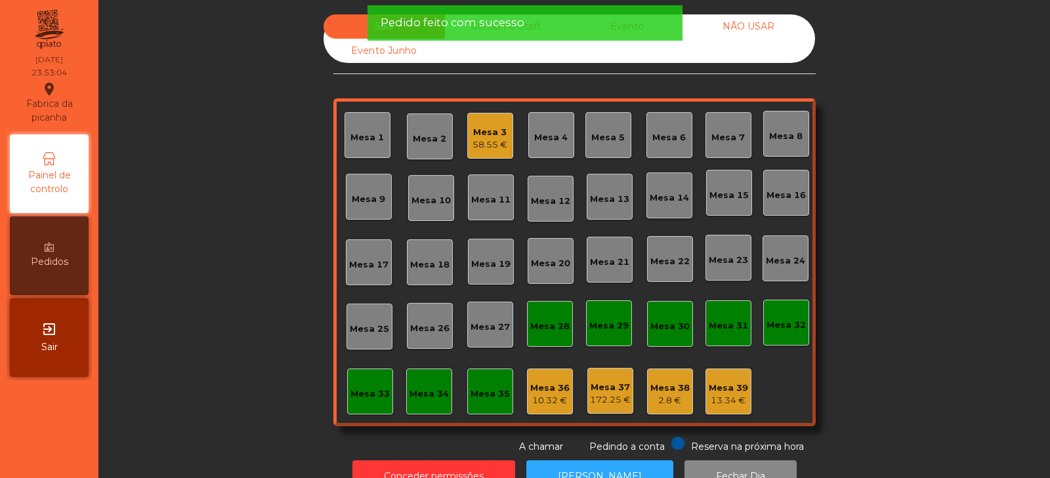
click at [494, 139] on div "58.55 €" at bounding box center [489, 144] width 35 height 13
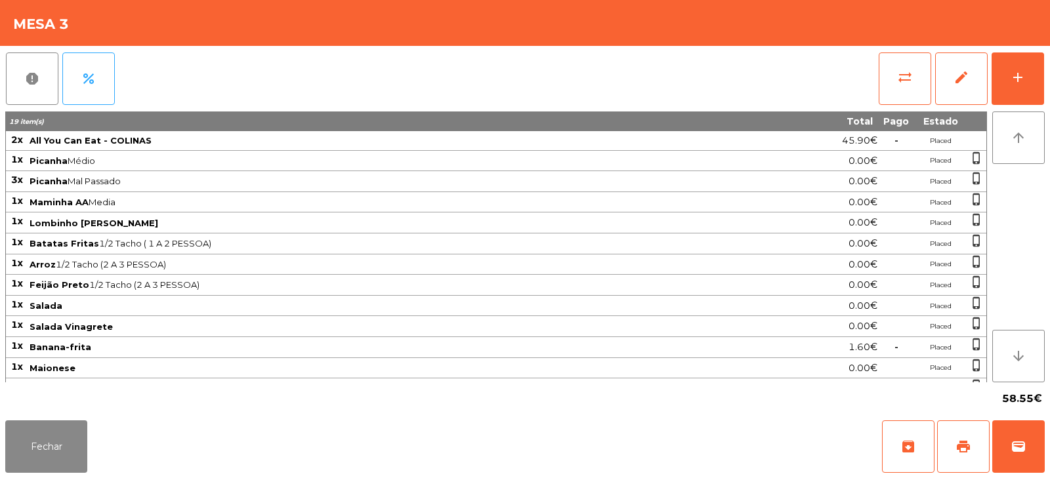
scroll to position [78, 0]
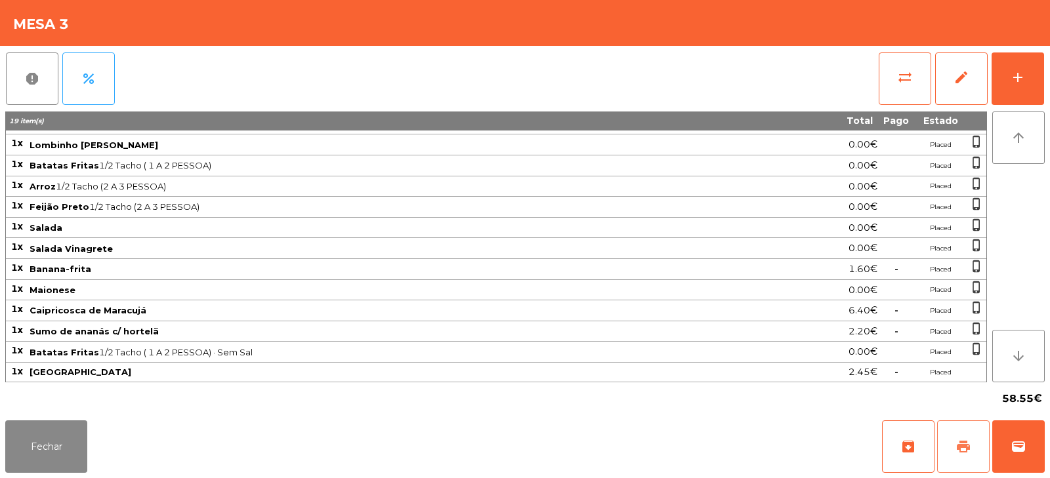
click at [960, 452] on span "print" at bounding box center [963, 447] width 16 height 16
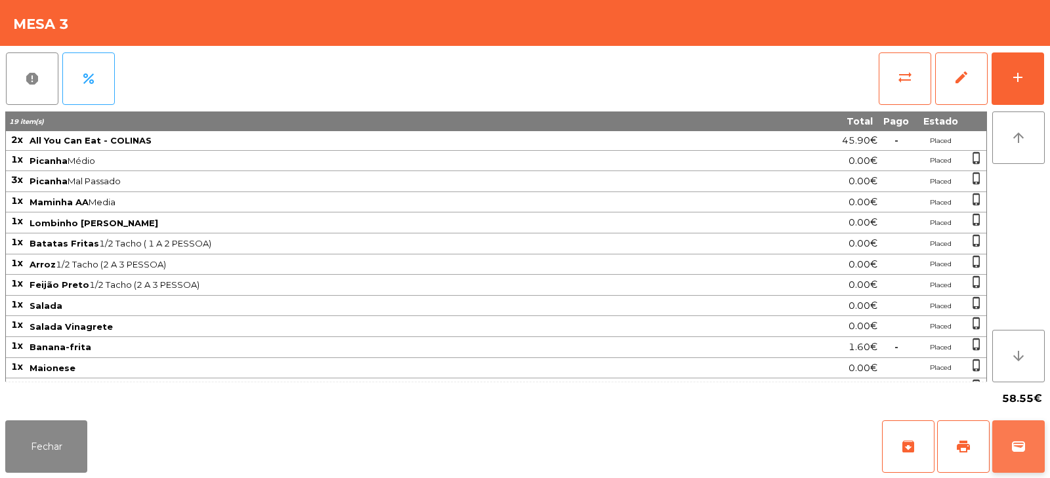
click at [1012, 449] on span "wallet" at bounding box center [1018, 447] width 16 height 16
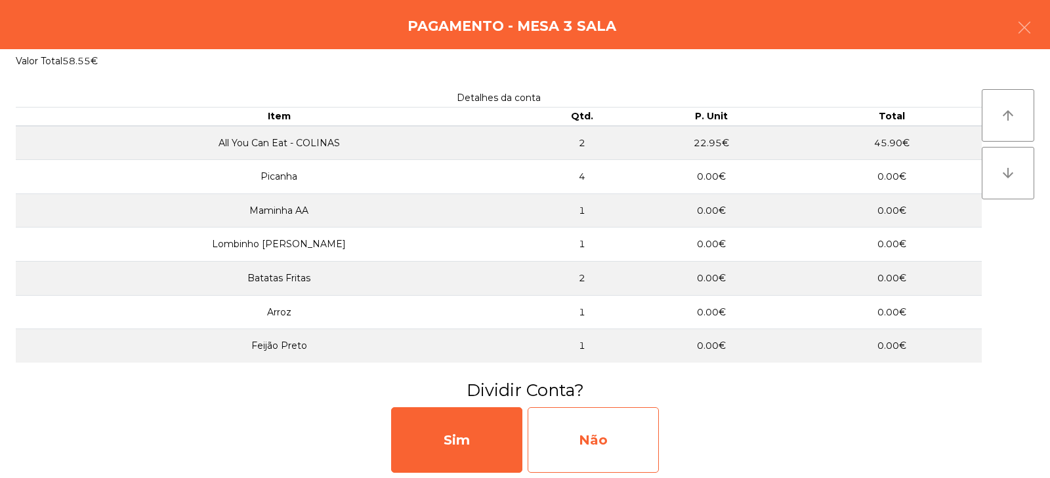
click at [575, 428] on div "Não" at bounding box center [593, 440] width 131 height 66
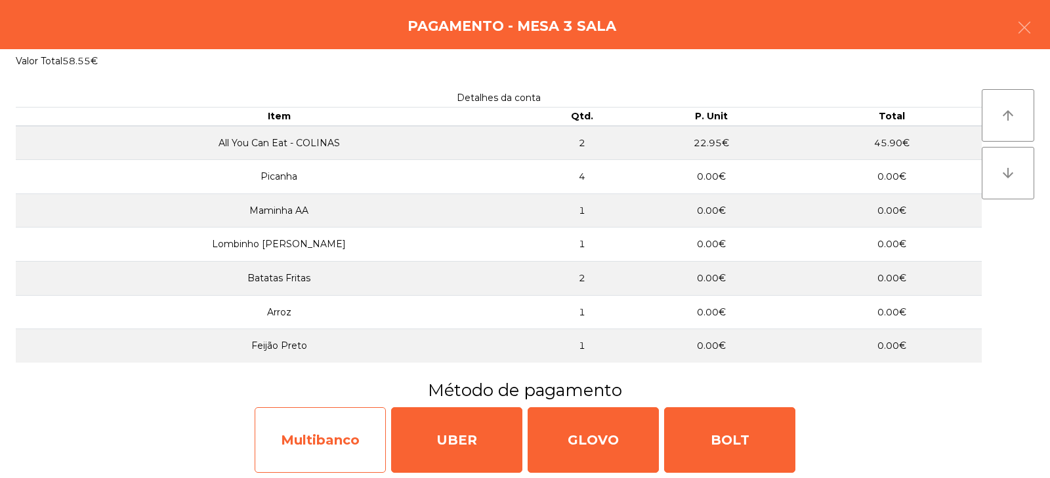
click at [321, 432] on div "Multibanco" at bounding box center [320, 440] width 131 height 66
select select "**"
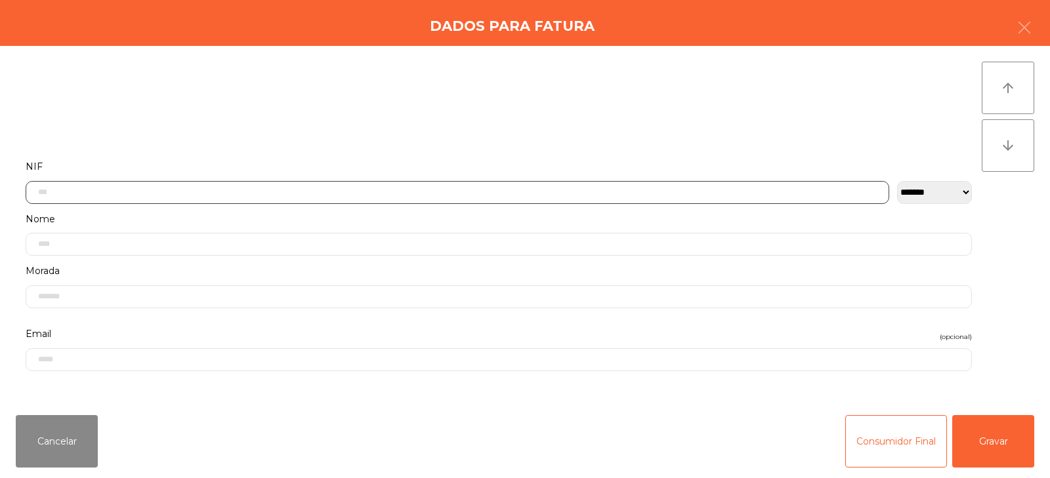
click at [404, 197] on input "text" at bounding box center [457, 192] width 863 height 23
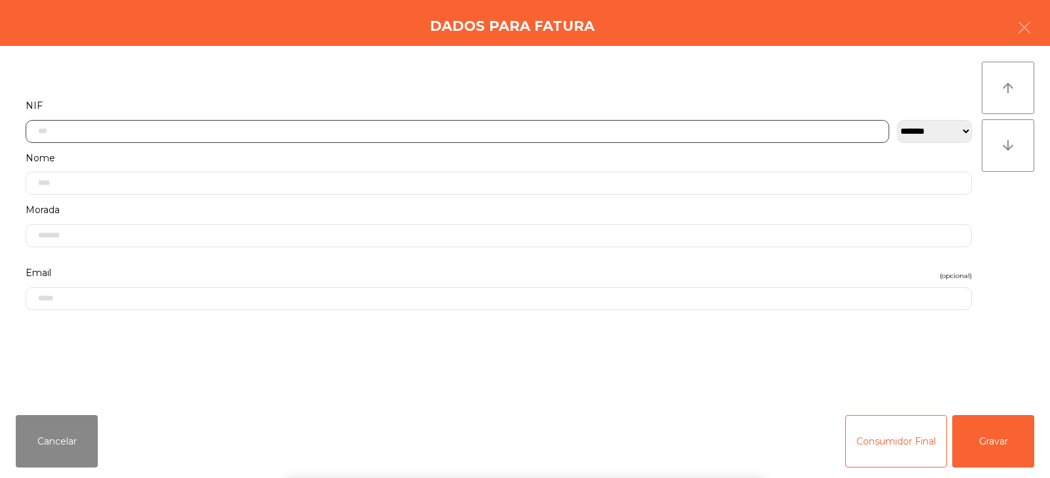
scroll to position [96, 0]
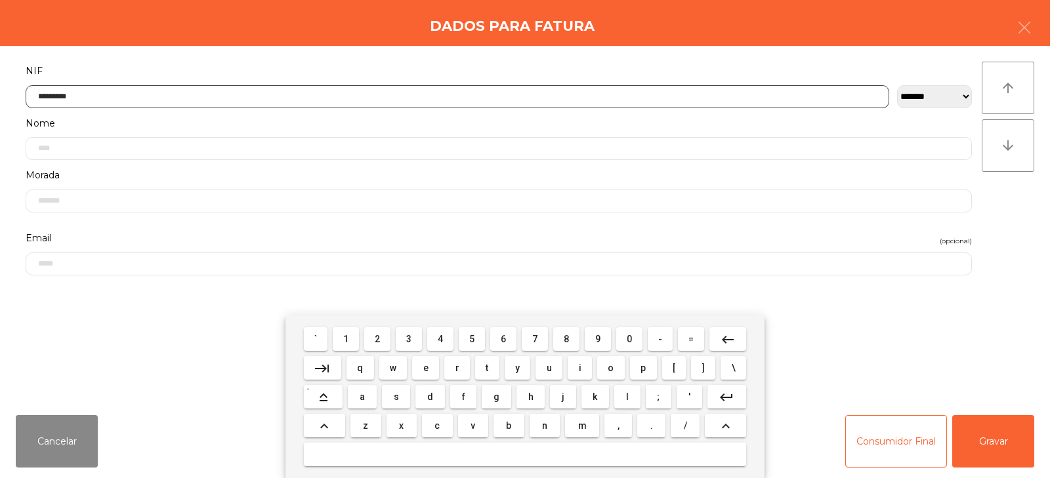
type input "*********"
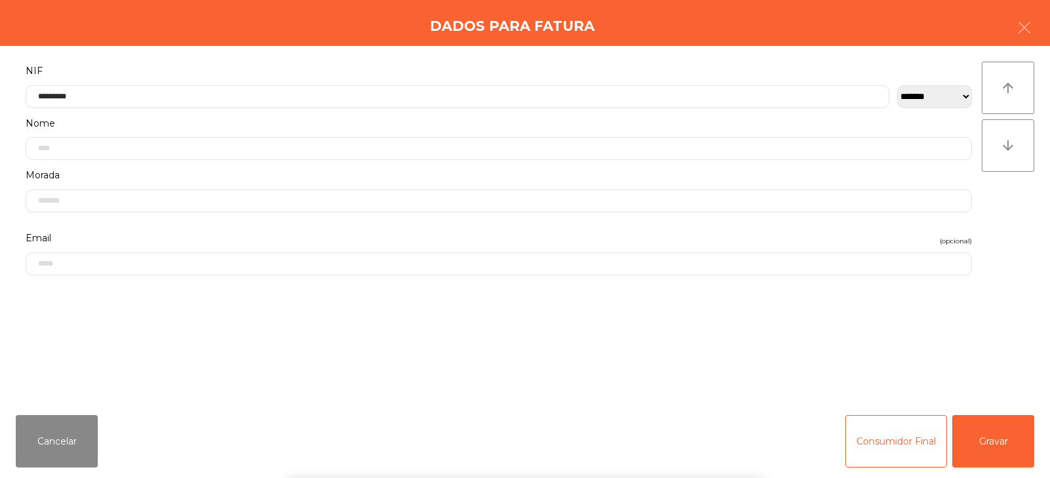
click at [983, 449] on div "` 1 2 3 4 5 6 7 8 9 0 - = keyboard_backspace keyboard_tab q w e r t y u i o p […" at bounding box center [525, 397] width 1050 height 163
click at [986, 453] on button "Gravar" at bounding box center [993, 441] width 82 height 52
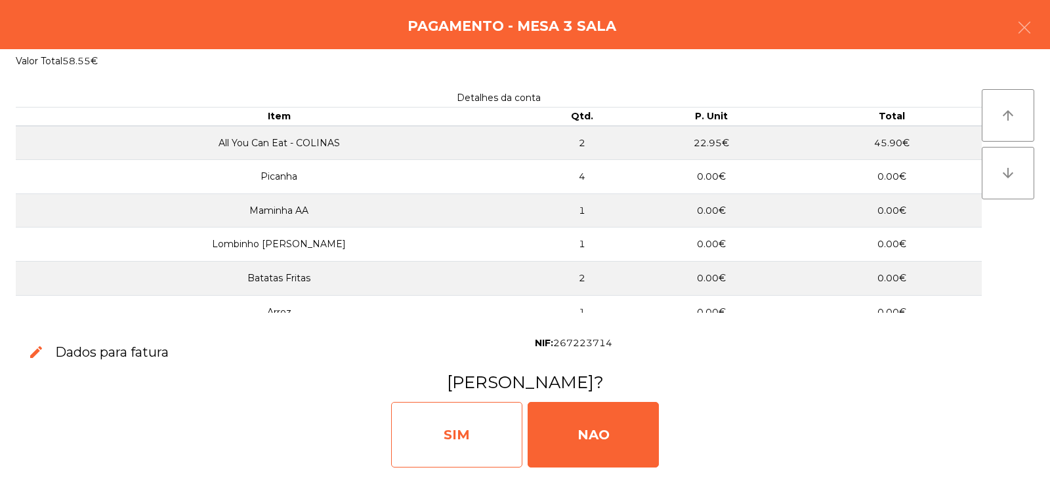
click at [415, 425] on div "SIM" at bounding box center [456, 435] width 131 height 66
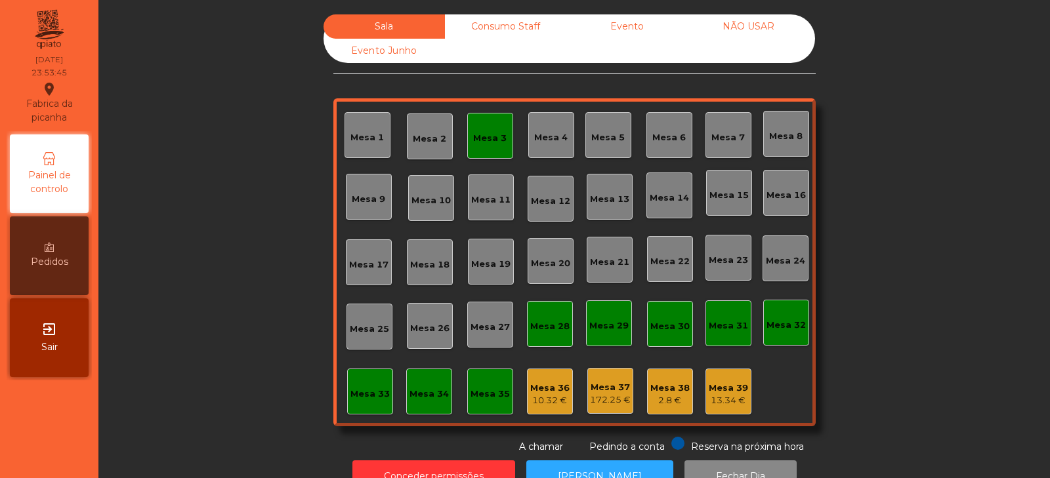
scroll to position [39, 0]
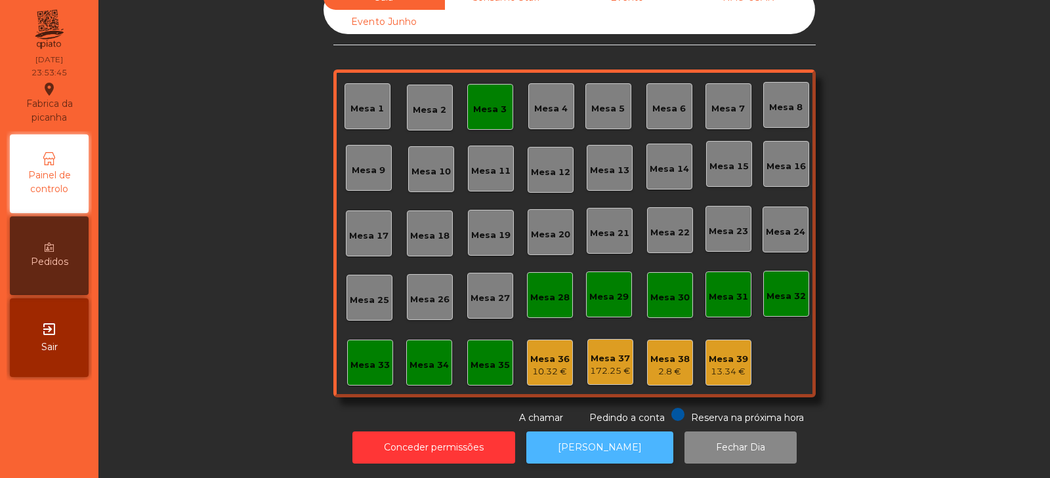
click at [597, 447] on button "[PERSON_NAME]" at bounding box center [599, 448] width 147 height 32
click at [498, 106] on div "Mesa 3" at bounding box center [490, 107] width 46 height 46
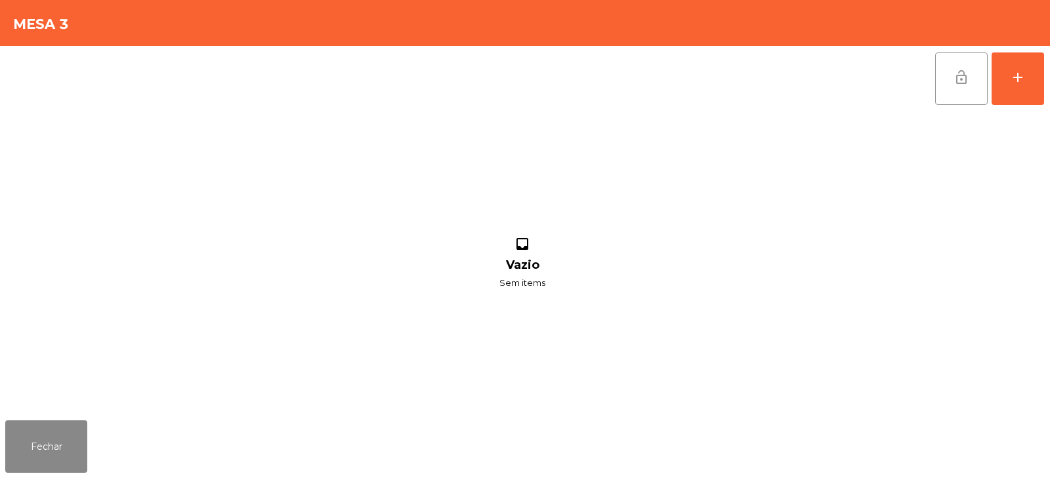
click at [940, 83] on button "lock_open" at bounding box center [961, 78] width 52 height 52
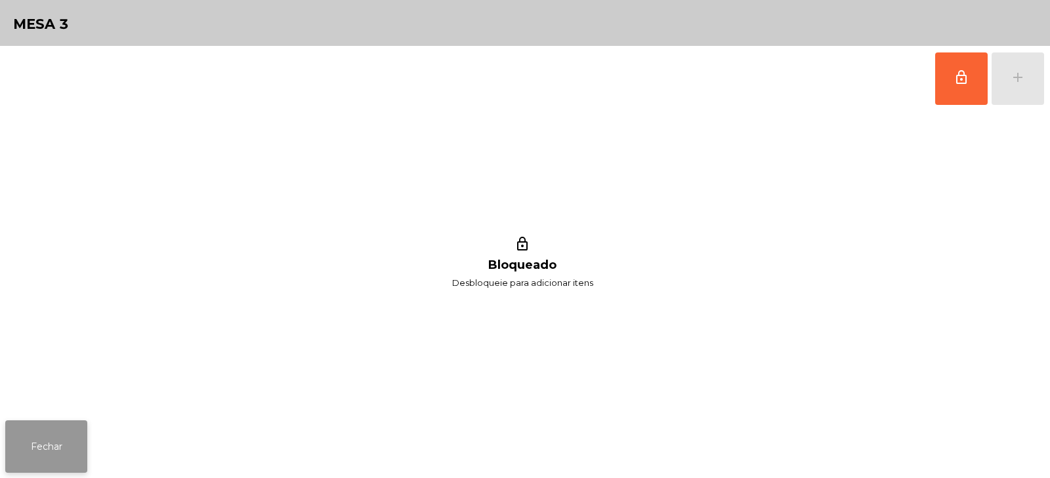
click at [44, 440] on button "Fechar" at bounding box center [46, 447] width 82 height 52
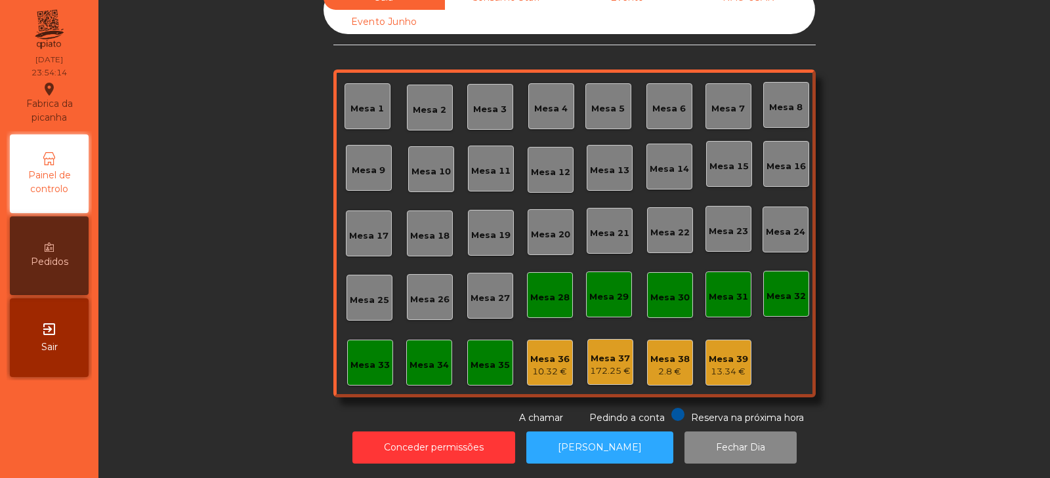
scroll to position [0, 0]
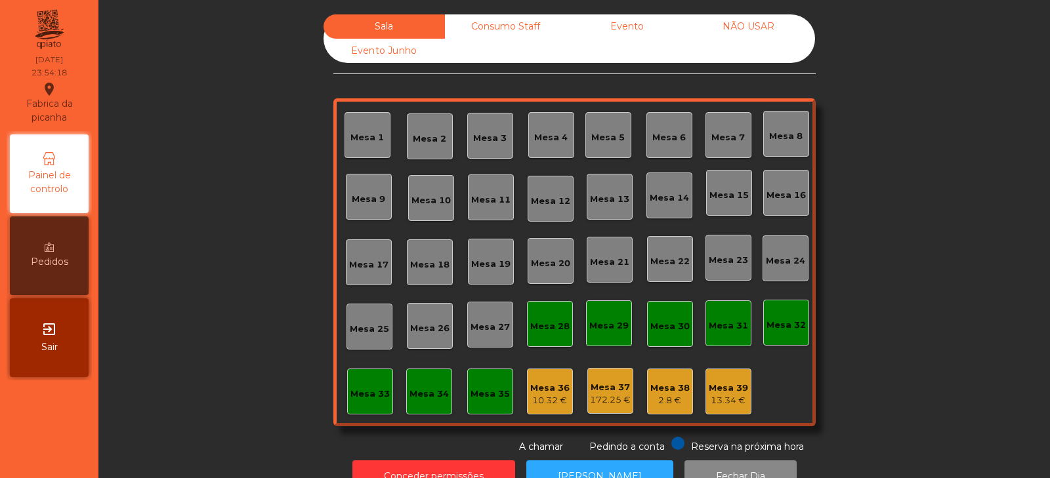
click at [512, 37] on div "Consumo Staff" at bounding box center [505, 26] width 121 height 24
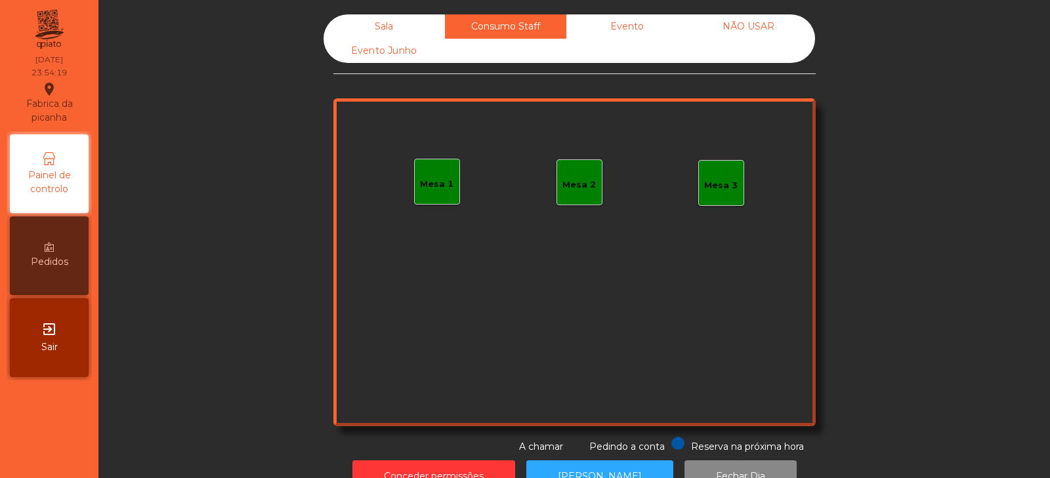
click at [635, 22] on div "Evento" at bounding box center [626, 26] width 121 height 24
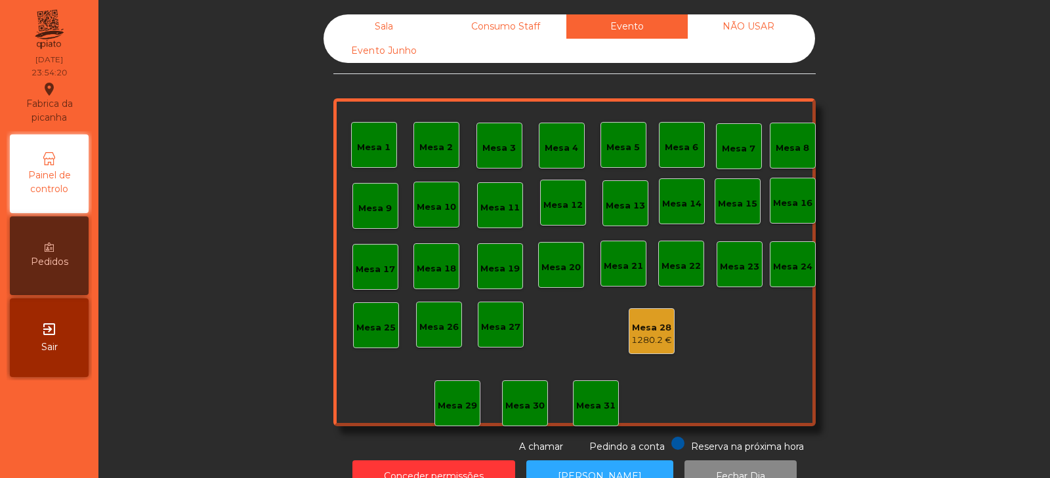
click at [747, 35] on div "NÃO USAR" at bounding box center [748, 26] width 121 height 24
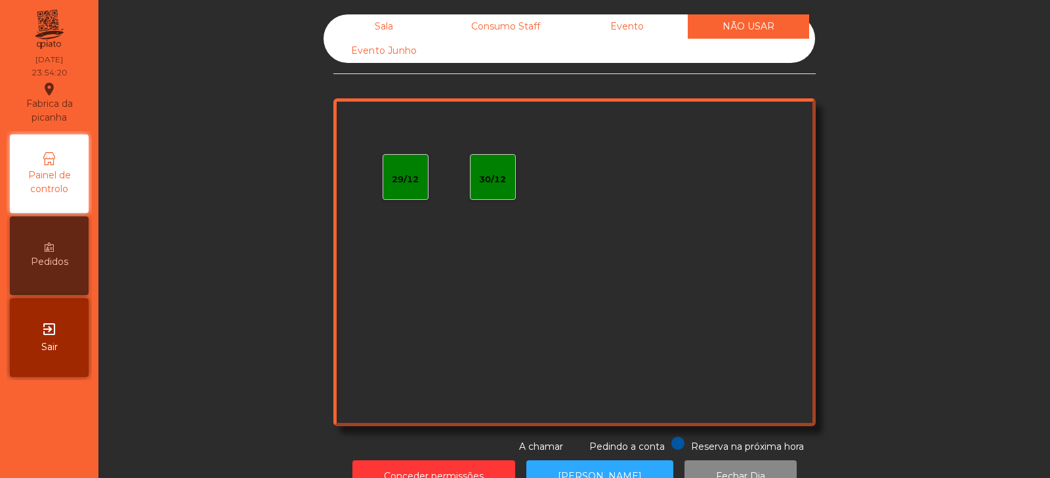
click at [400, 51] on div "Evento Junho" at bounding box center [383, 51] width 121 height 24
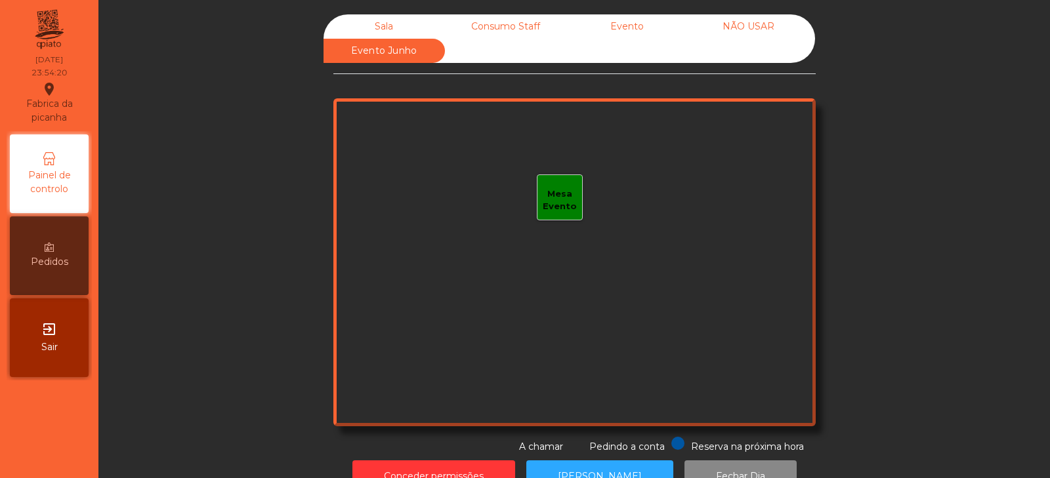
click at [386, 26] on div "Sala" at bounding box center [383, 26] width 121 height 24
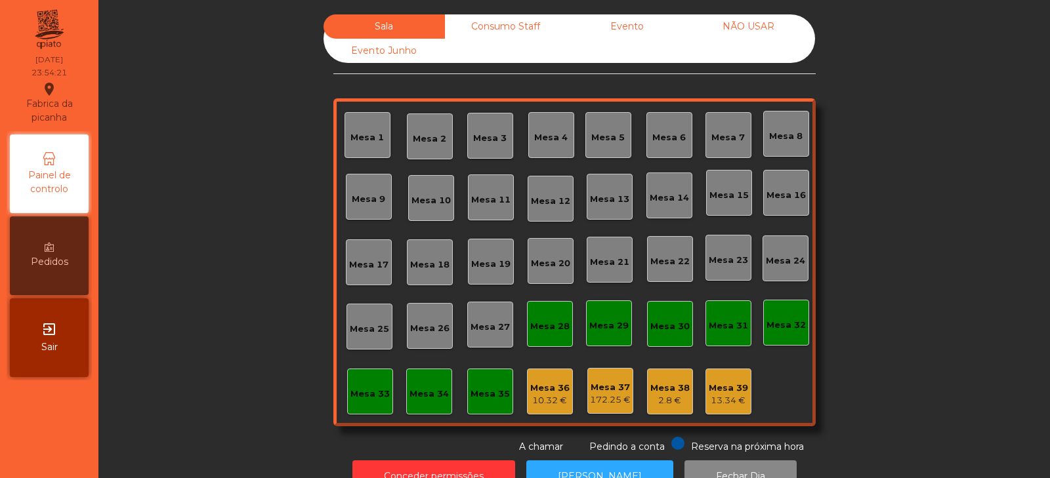
scroll to position [39, 0]
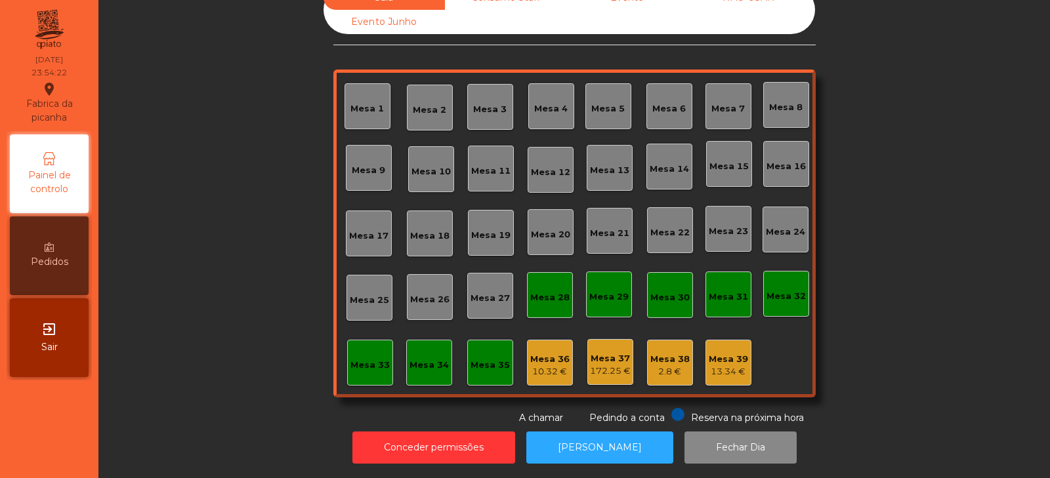
click at [559, 353] on div "Mesa 36" at bounding box center [549, 359] width 39 height 13
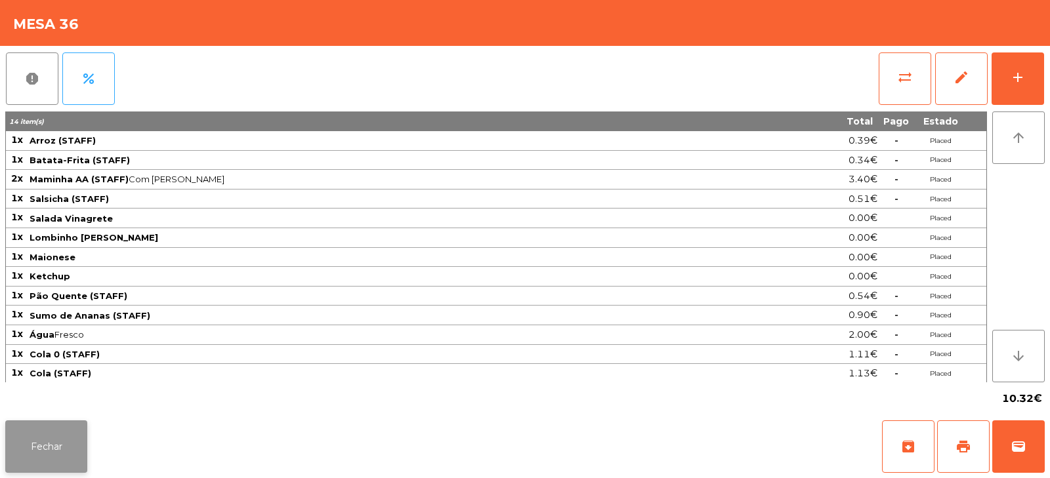
click at [42, 437] on button "Fechar" at bounding box center [46, 447] width 82 height 52
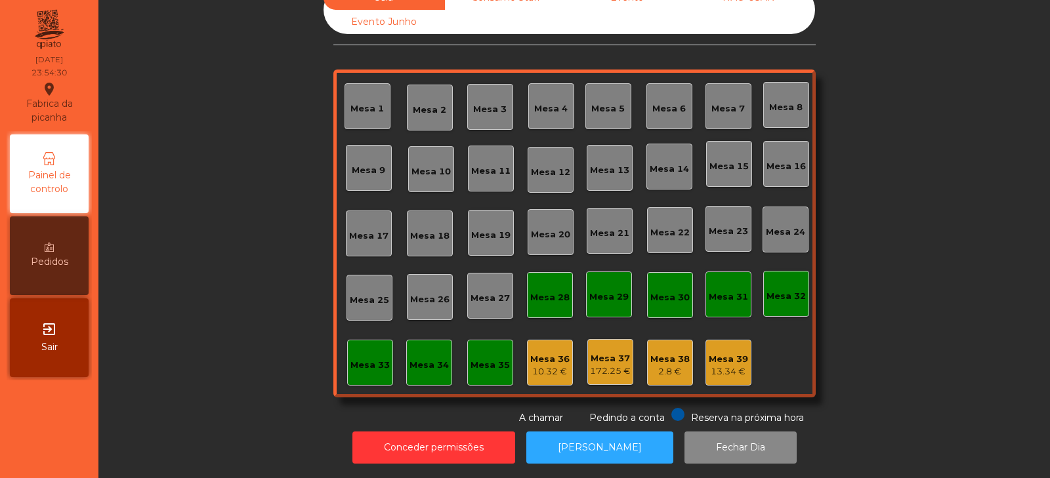
scroll to position [0, 0]
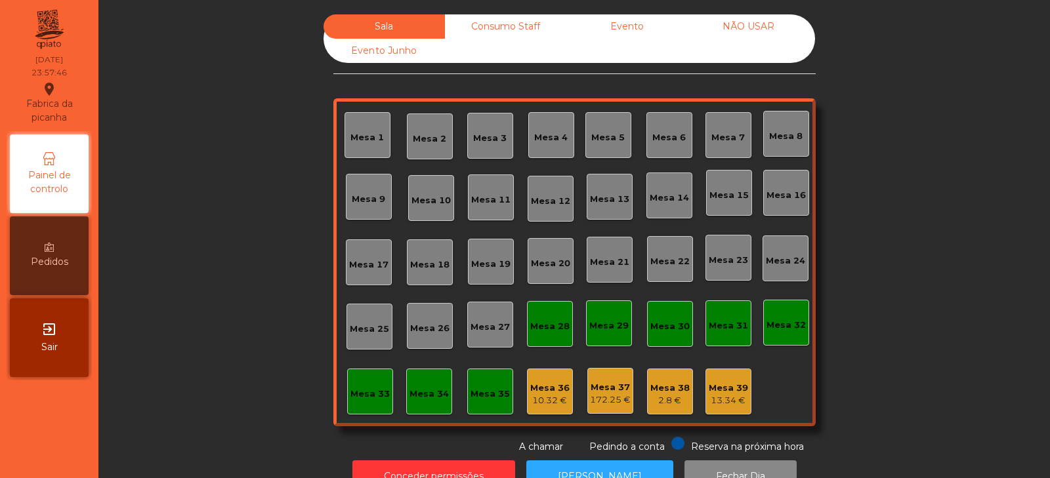
click at [547, 407] on div "10.32 €" at bounding box center [549, 400] width 39 height 13
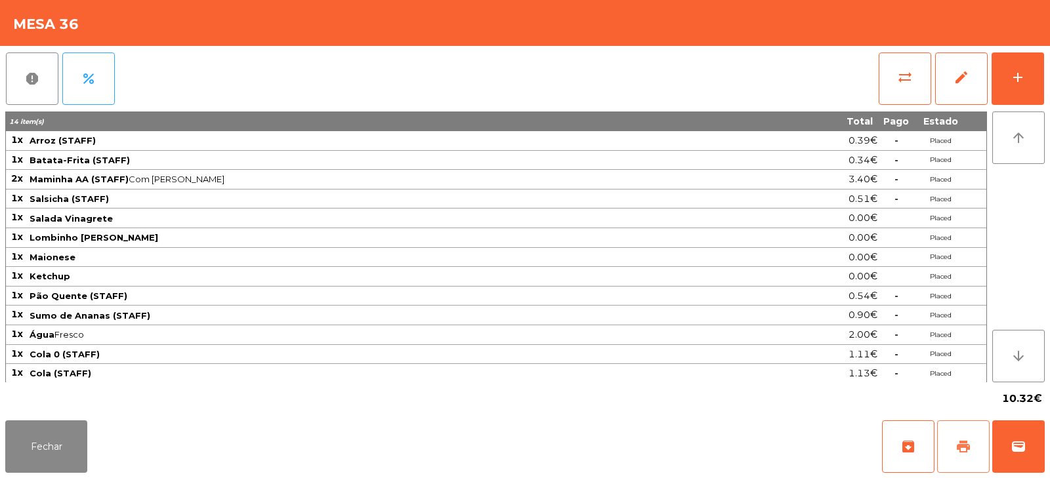
click at [962, 446] on span "print" at bounding box center [963, 447] width 16 height 16
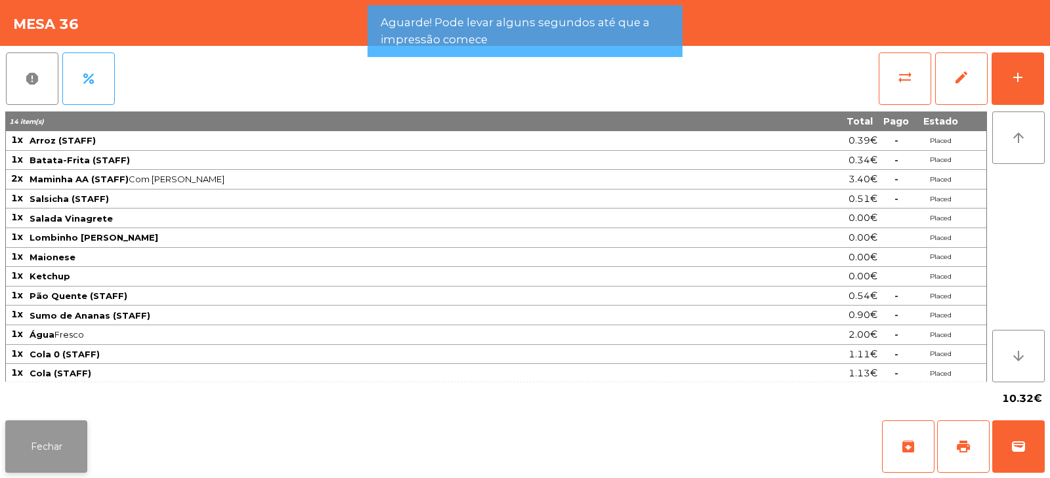
click at [60, 453] on button "Fechar" at bounding box center [46, 447] width 82 height 52
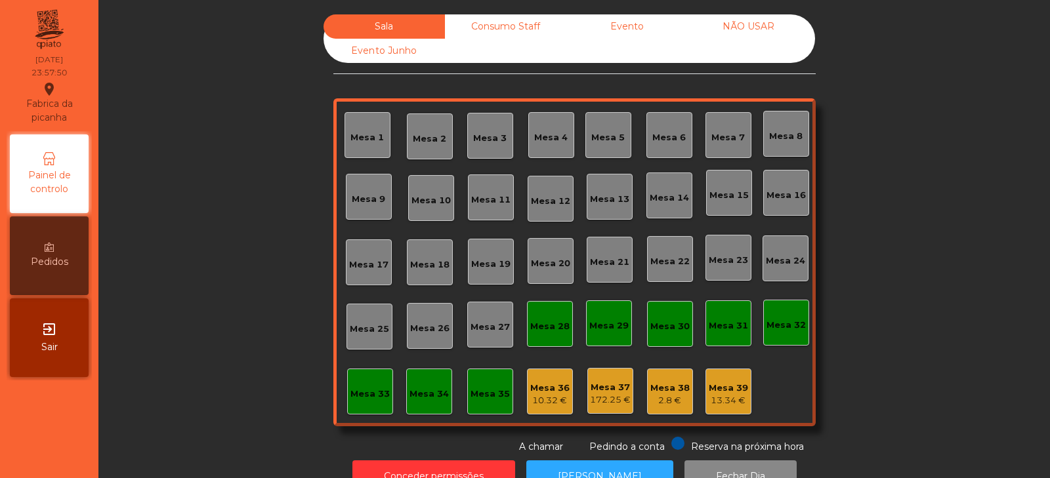
click at [658, 396] on div "2.8 €" at bounding box center [669, 400] width 39 height 13
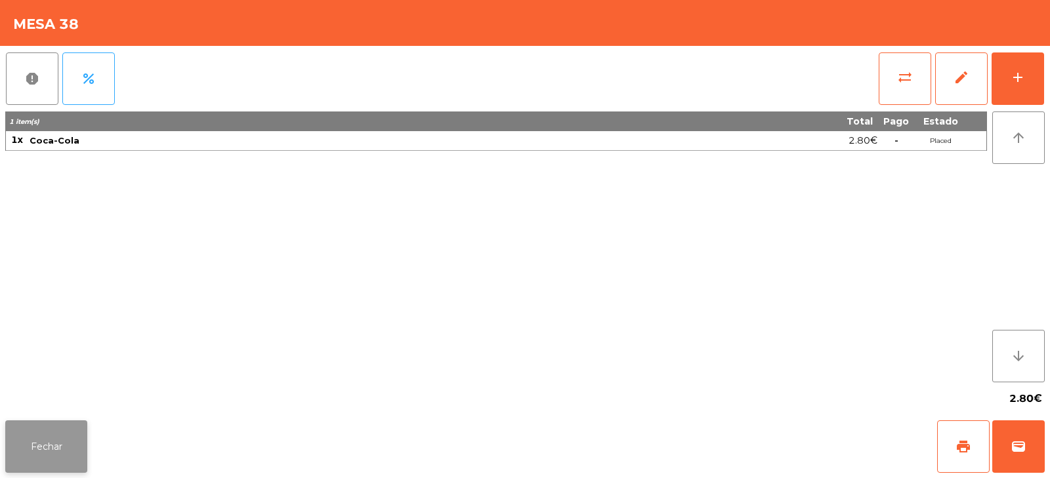
click at [58, 446] on button "Fechar" at bounding box center [46, 447] width 82 height 52
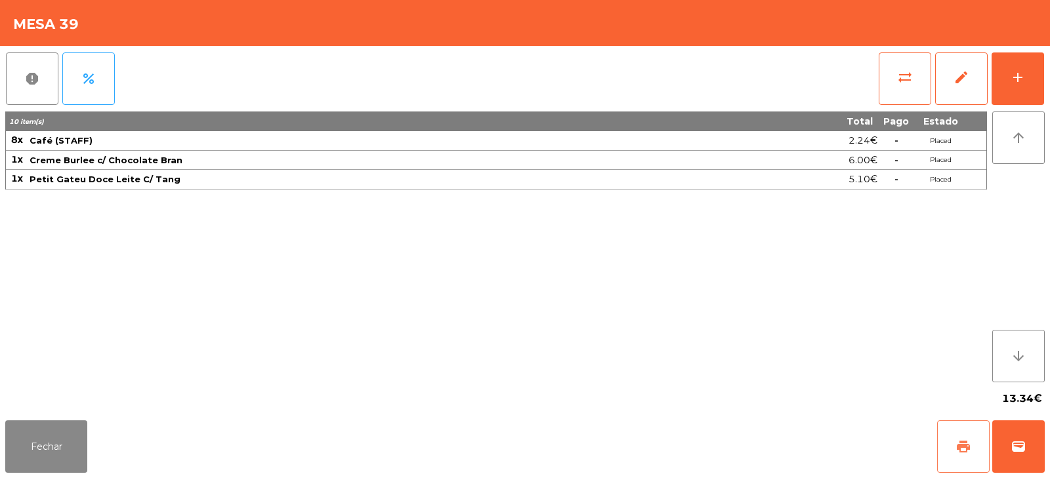
click at [953, 457] on button "print" at bounding box center [963, 447] width 52 height 52
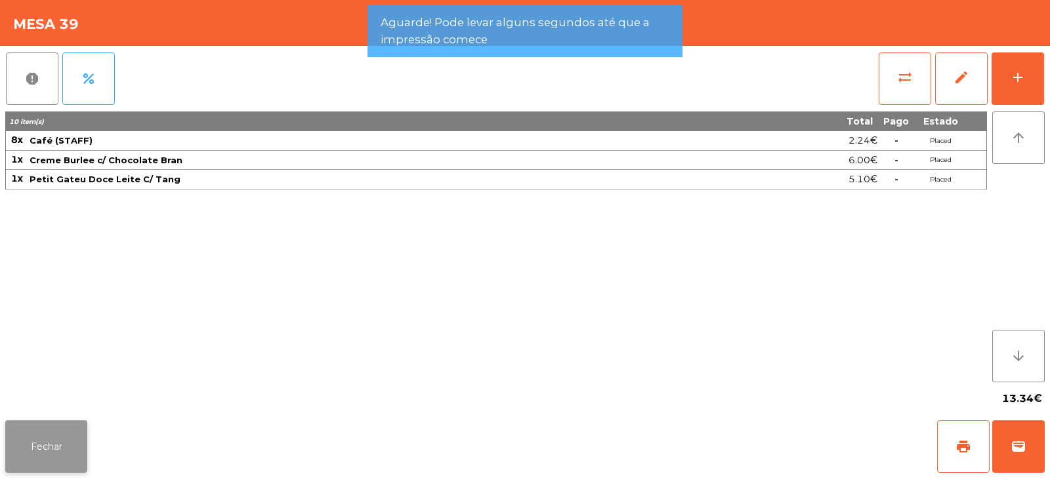
click at [62, 445] on button "Fechar" at bounding box center [46, 447] width 82 height 52
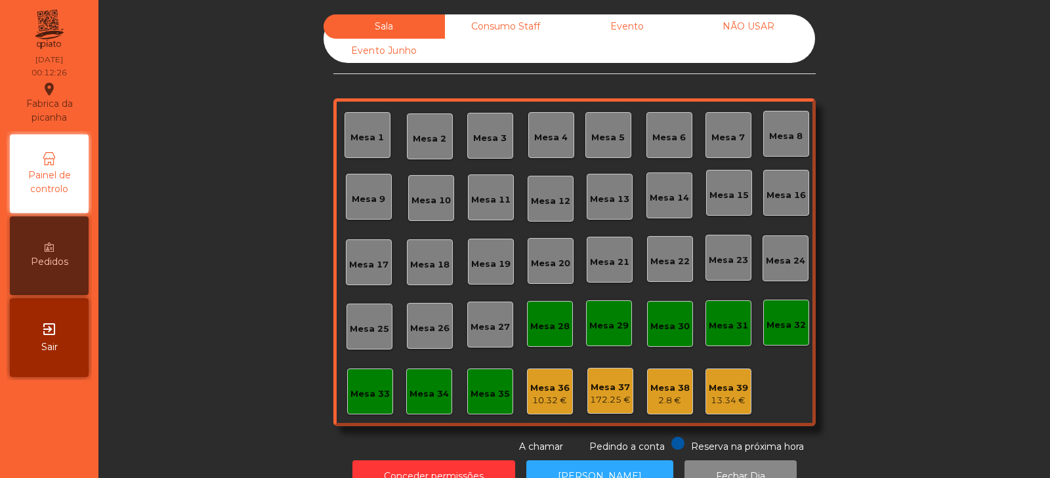
click at [497, 27] on div "Consumo Staff" at bounding box center [505, 26] width 121 height 24
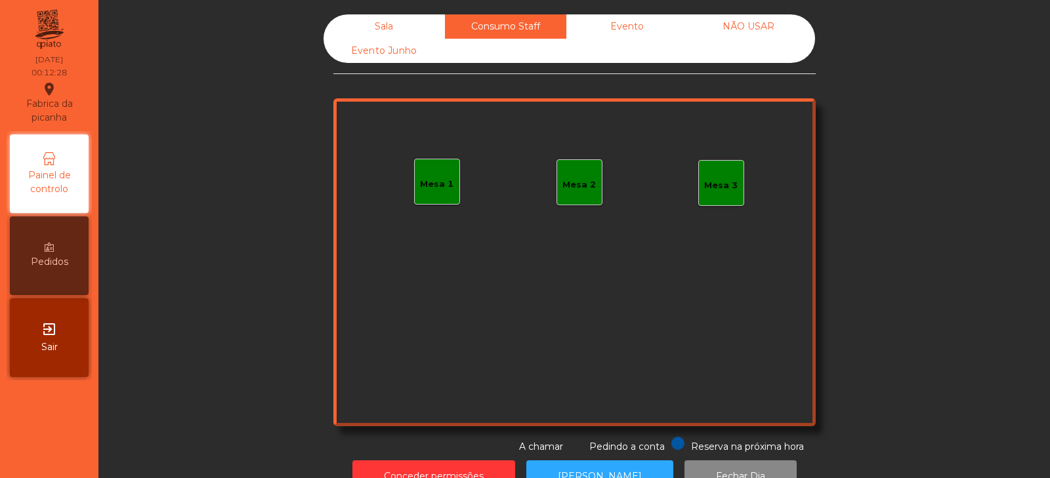
click at [606, 35] on div "Evento" at bounding box center [626, 26] width 121 height 24
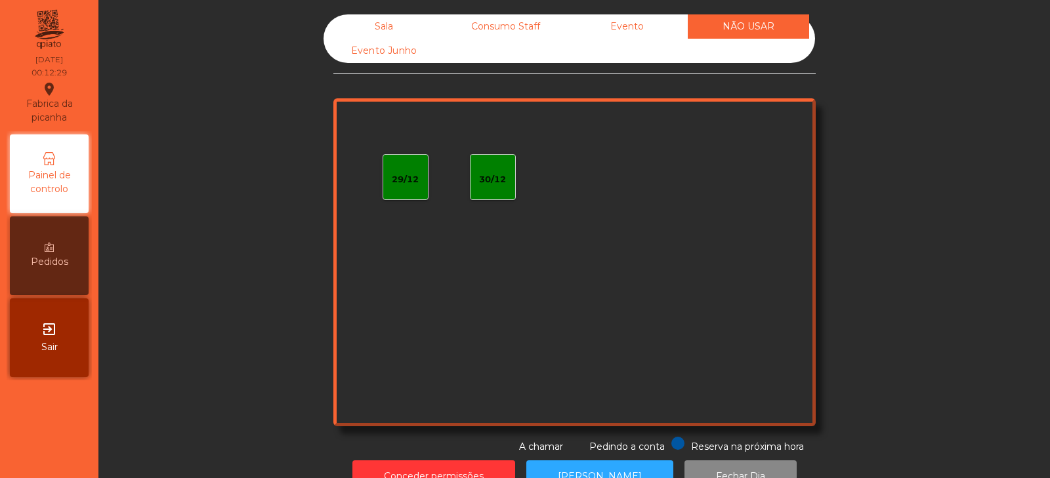
click at [371, 58] on div "Evento Junho" at bounding box center [383, 51] width 121 height 24
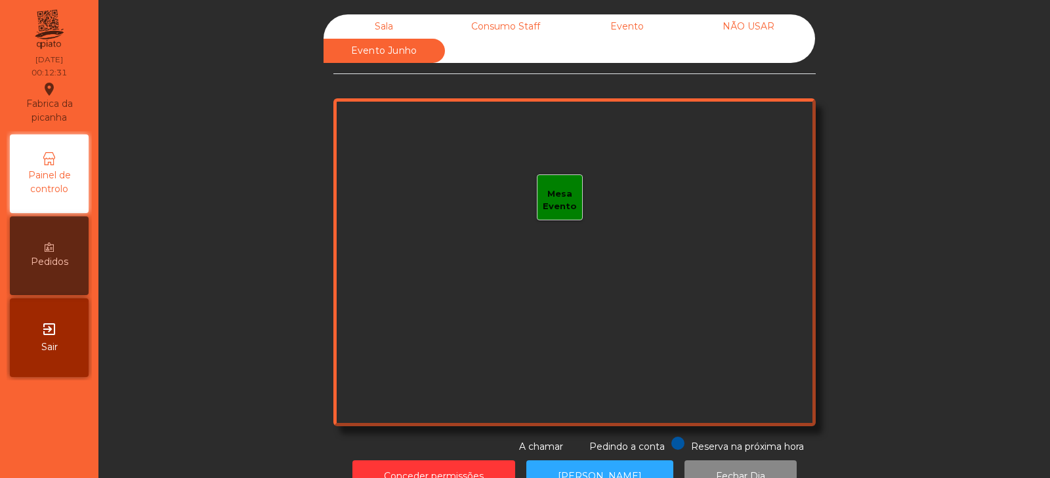
click at [374, 33] on div "Sala" at bounding box center [383, 26] width 121 height 24
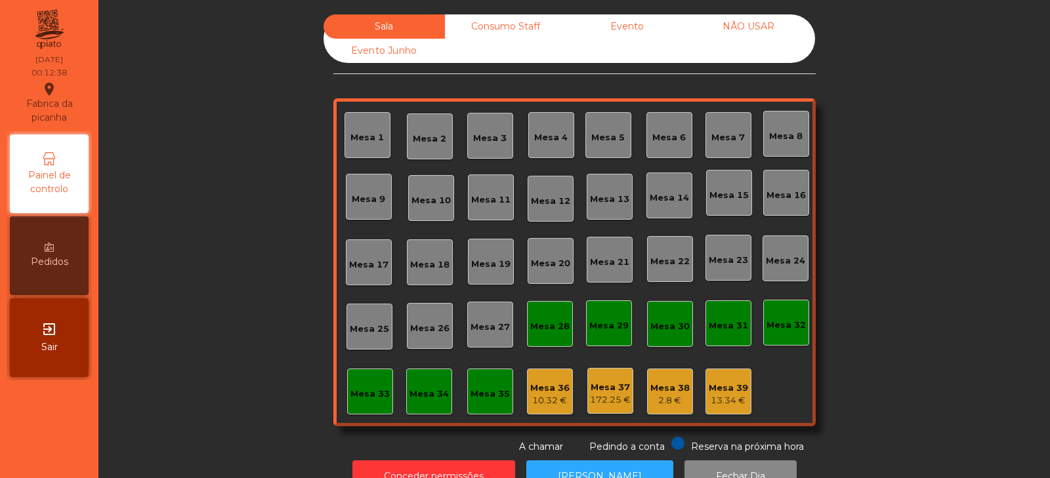
click at [554, 405] on div "10.32 €" at bounding box center [549, 400] width 39 height 13
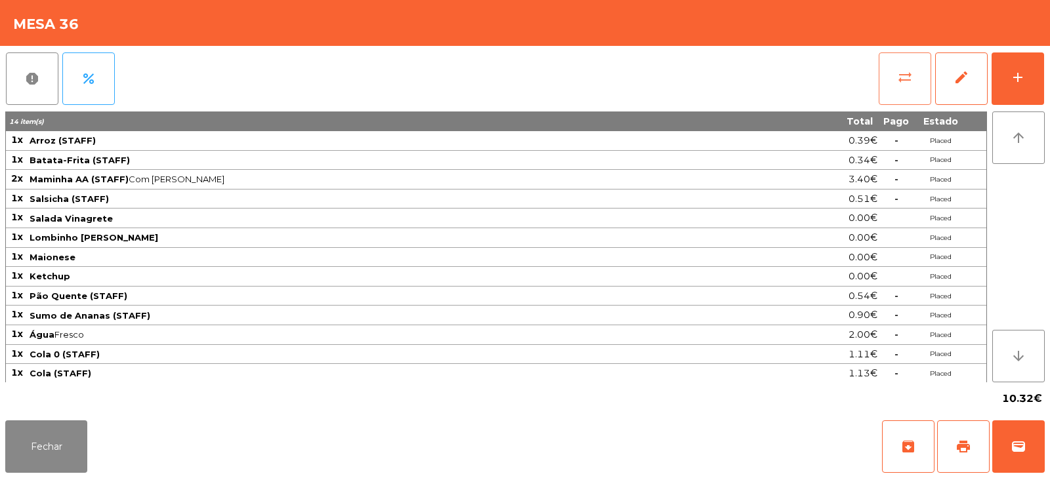
click at [898, 83] on span "sync_alt" at bounding box center [905, 78] width 16 height 16
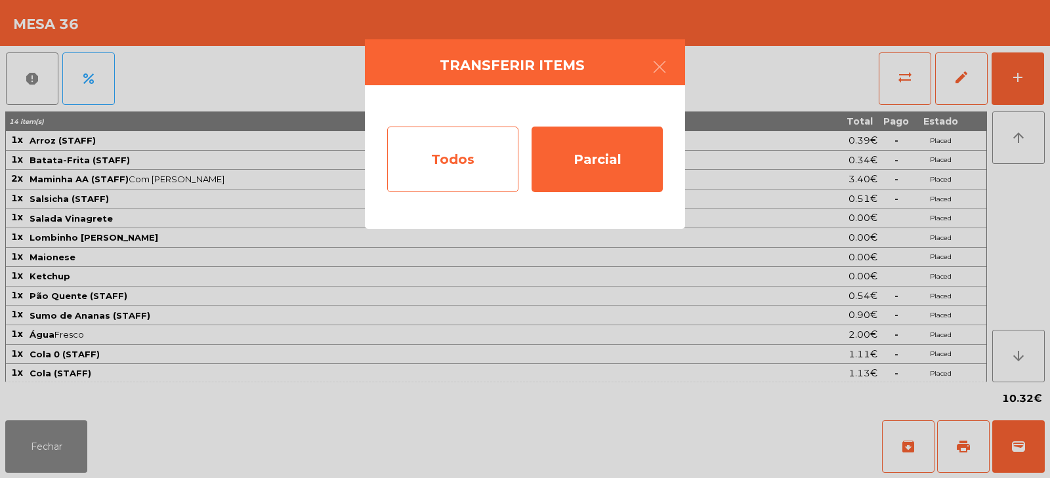
click at [455, 157] on div "Todos" at bounding box center [452, 160] width 131 height 66
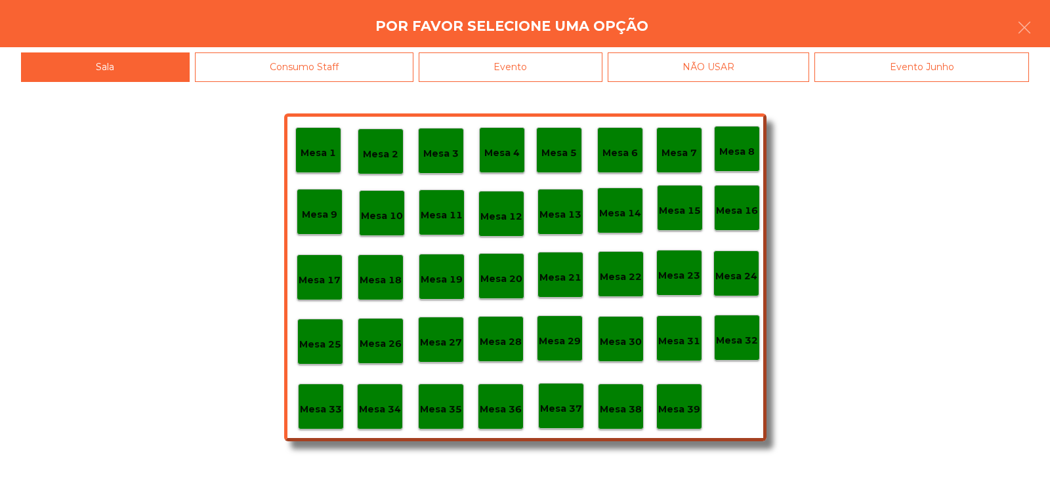
click at [679, 412] on p "Mesa 39" at bounding box center [679, 409] width 42 height 15
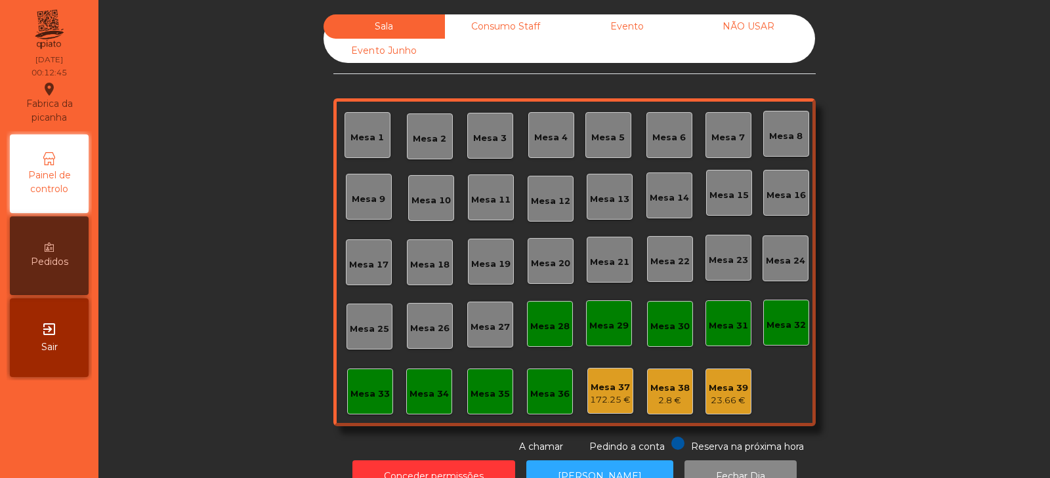
click at [611, 387] on div "Mesa 37" at bounding box center [610, 387] width 41 height 13
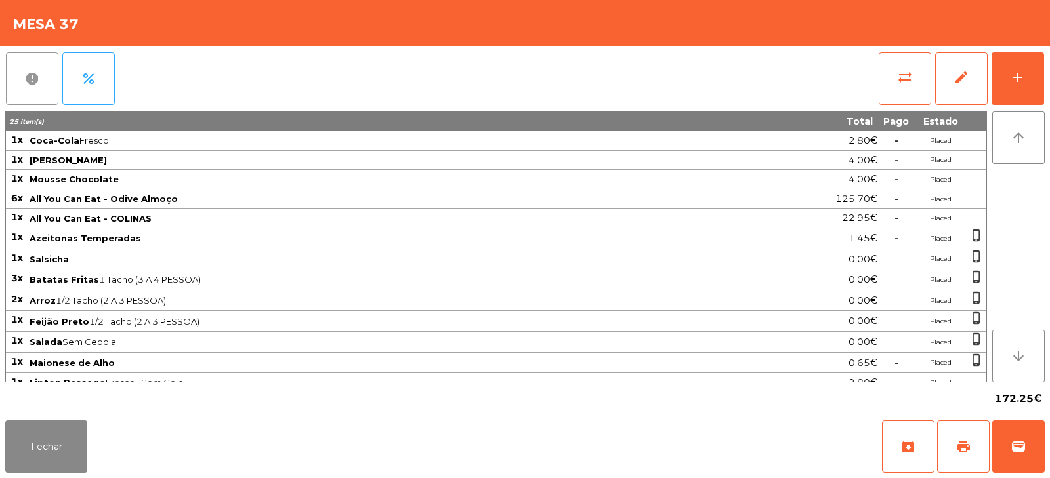
click at [27, 85] on span "report" at bounding box center [32, 79] width 16 height 16
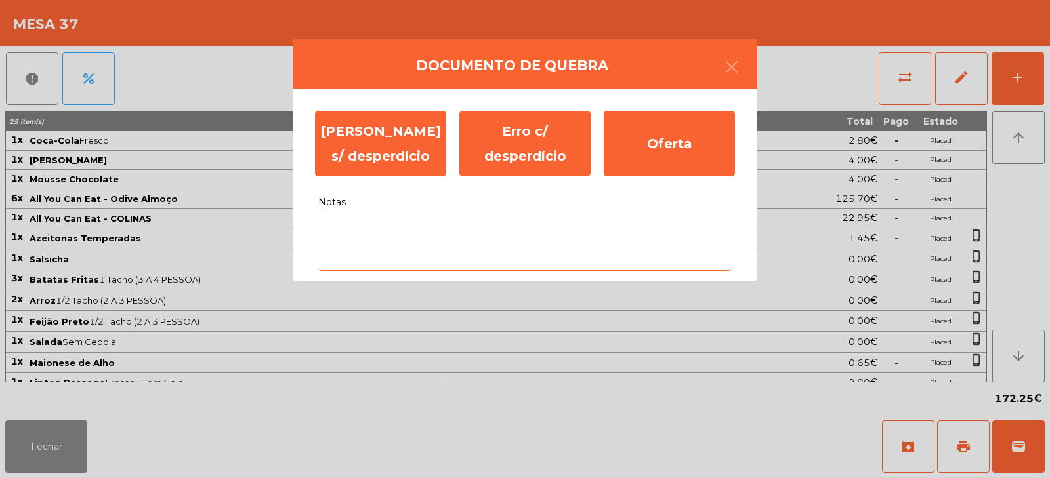
click at [381, 232] on textarea "Notas" at bounding box center [524, 244] width 413 height 54
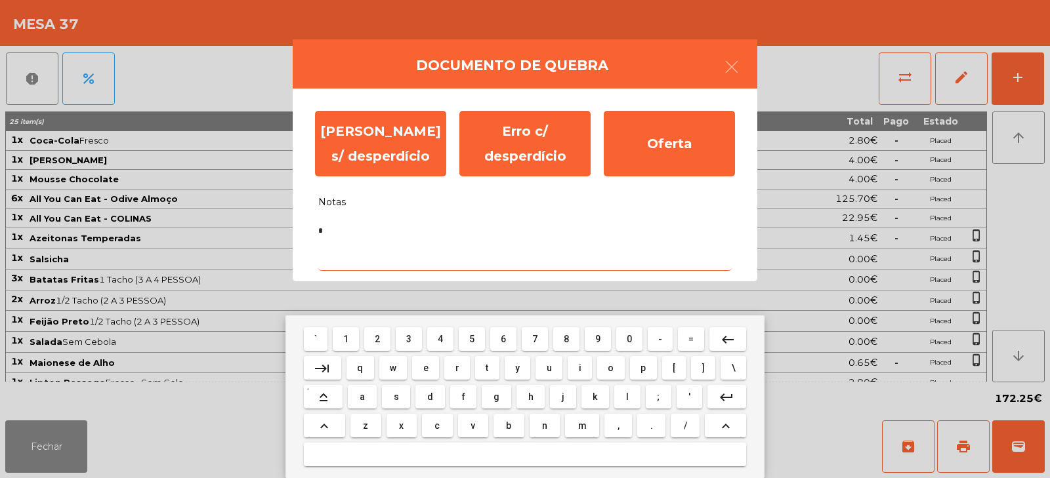
type textarea "*"
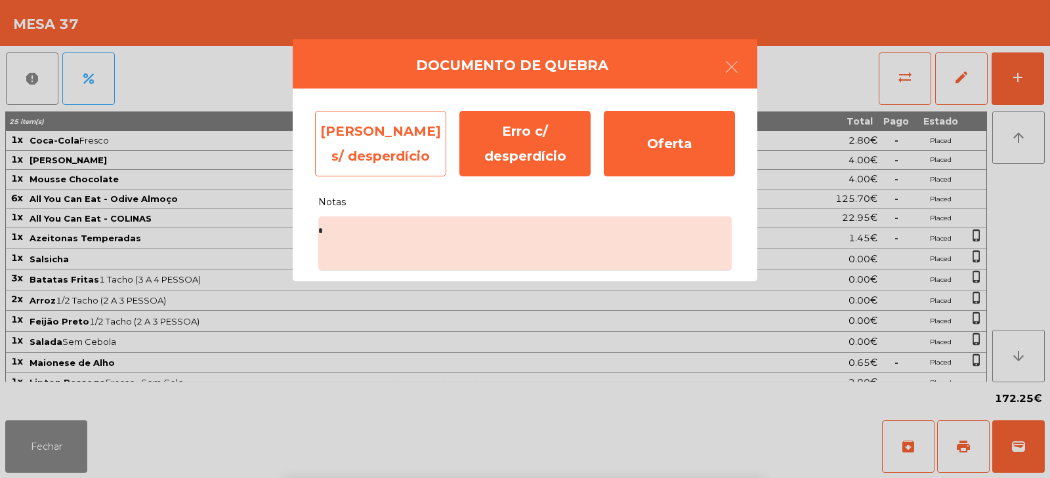
click at [379, 142] on div "Erro s/ desperdício" at bounding box center [380, 144] width 131 height 66
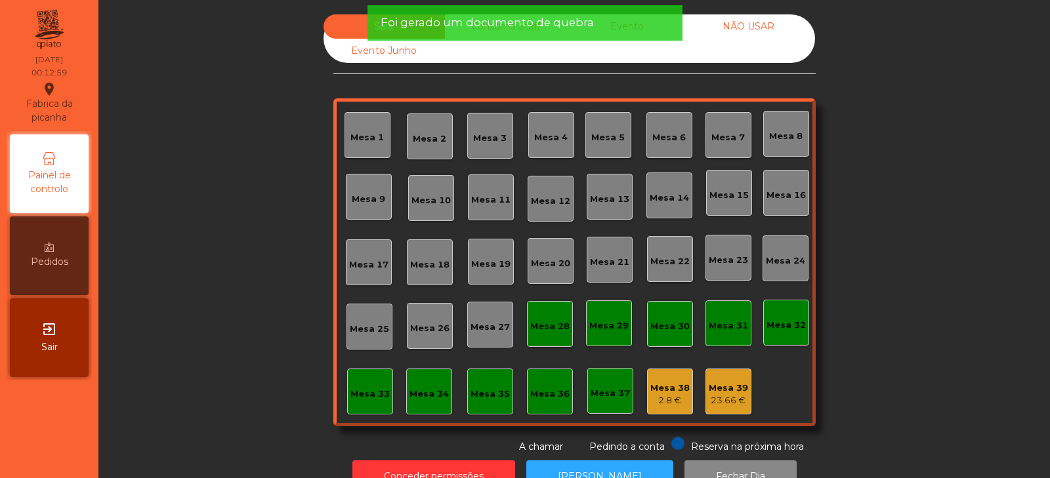
click at [667, 402] on div "2.8 €" at bounding box center [669, 400] width 39 height 13
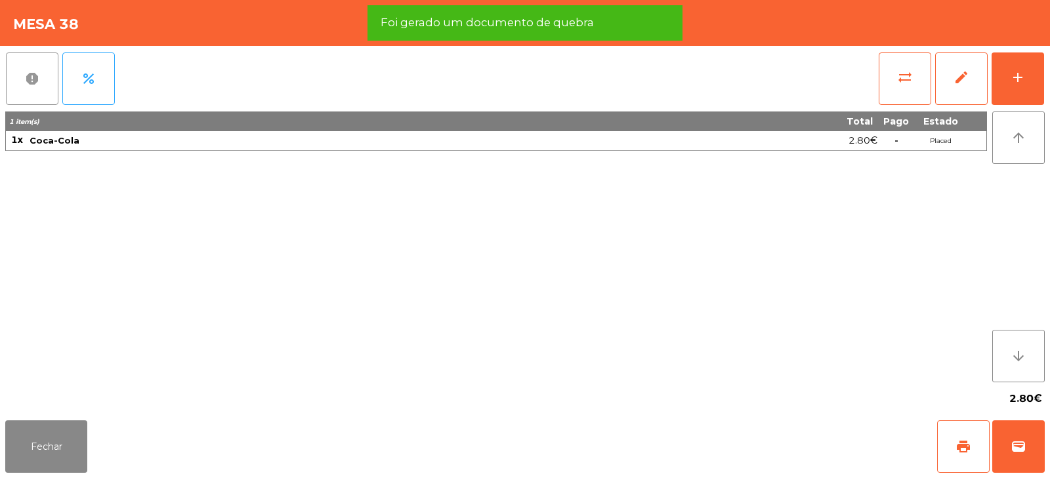
click at [22, 79] on button "report" at bounding box center [32, 78] width 52 height 52
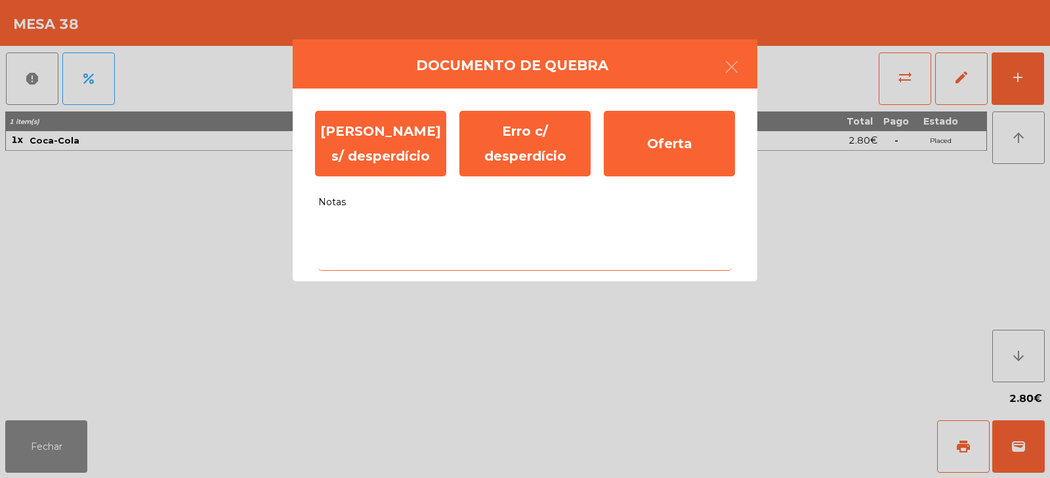
click at [403, 251] on textarea "Notas" at bounding box center [524, 244] width 413 height 54
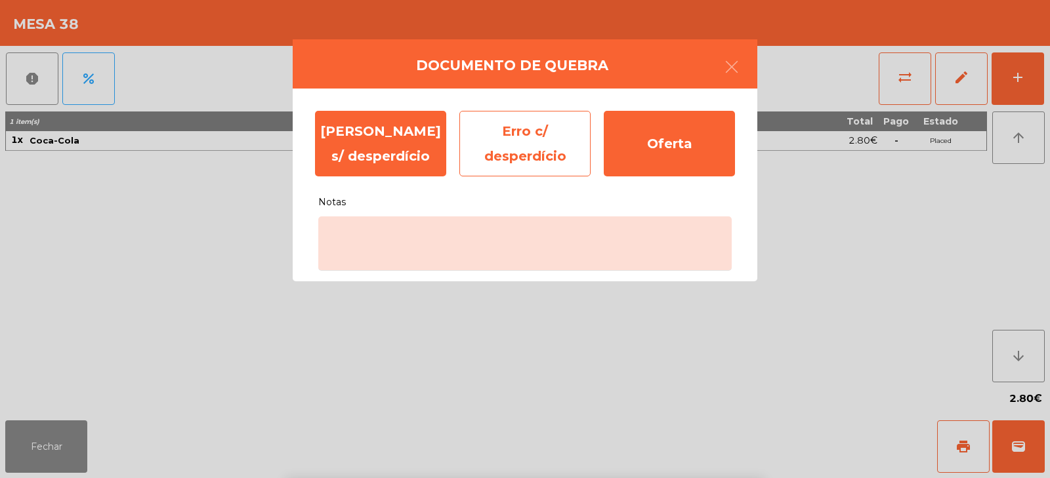
click at [526, 150] on div "Erro c/ desperdício" at bounding box center [524, 144] width 131 height 66
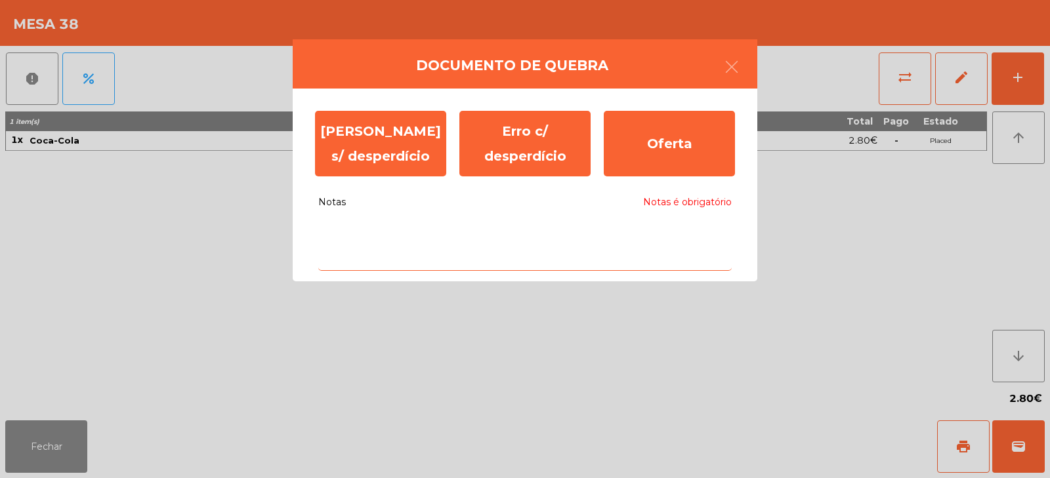
click at [360, 234] on textarea "Notas Notas é obrigatório" at bounding box center [524, 244] width 413 height 54
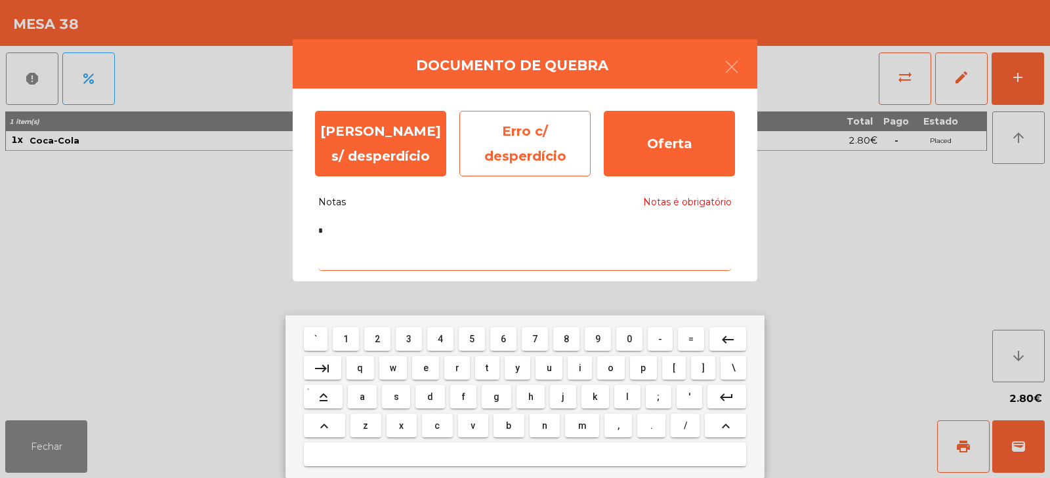
type textarea "*"
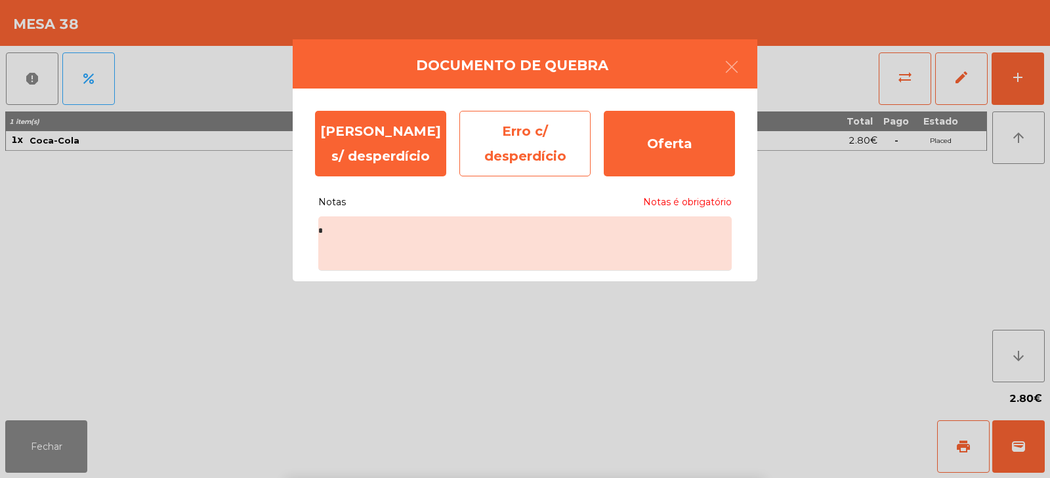
click at [493, 148] on div "Erro c/ desperdício" at bounding box center [524, 144] width 131 height 66
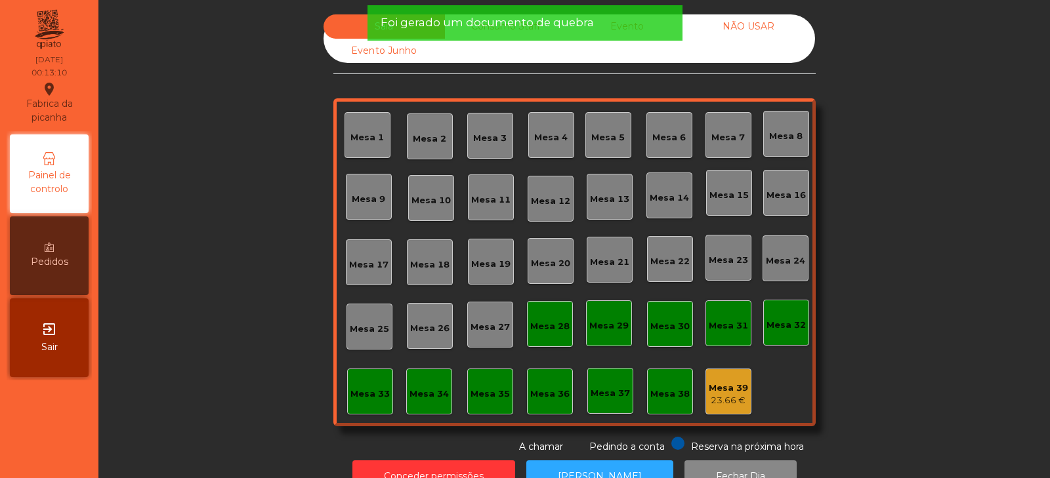
click at [712, 396] on div "23.66 €" at bounding box center [728, 400] width 39 height 13
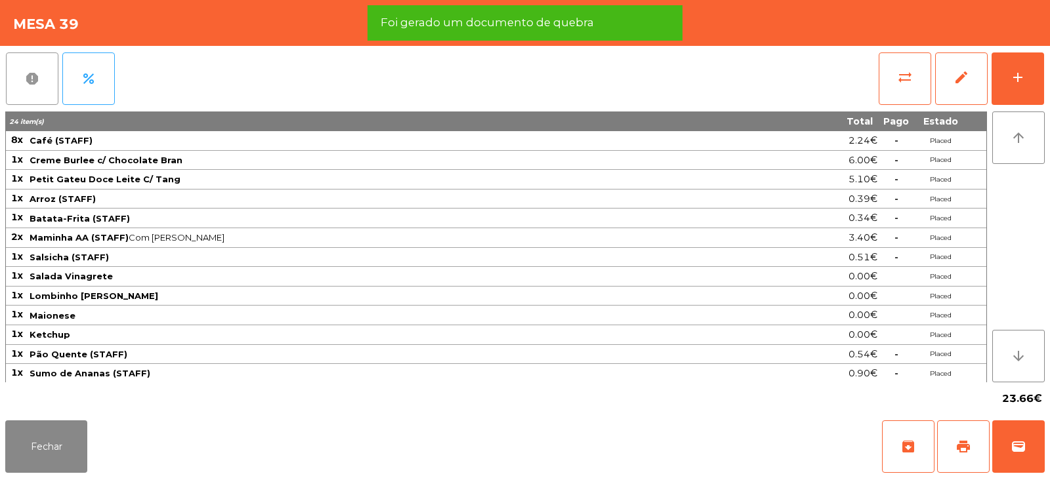
click at [35, 80] on span "report" at bounding box center [32, 79] width 16 height 16
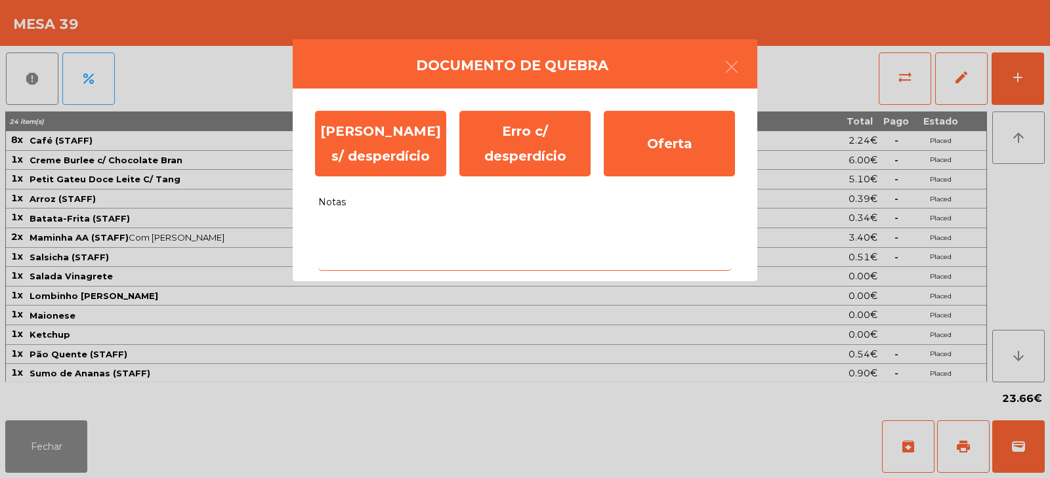
click at [512, 238] on textarea "Notas" at bounding box center [524, 244] width 413 height 54
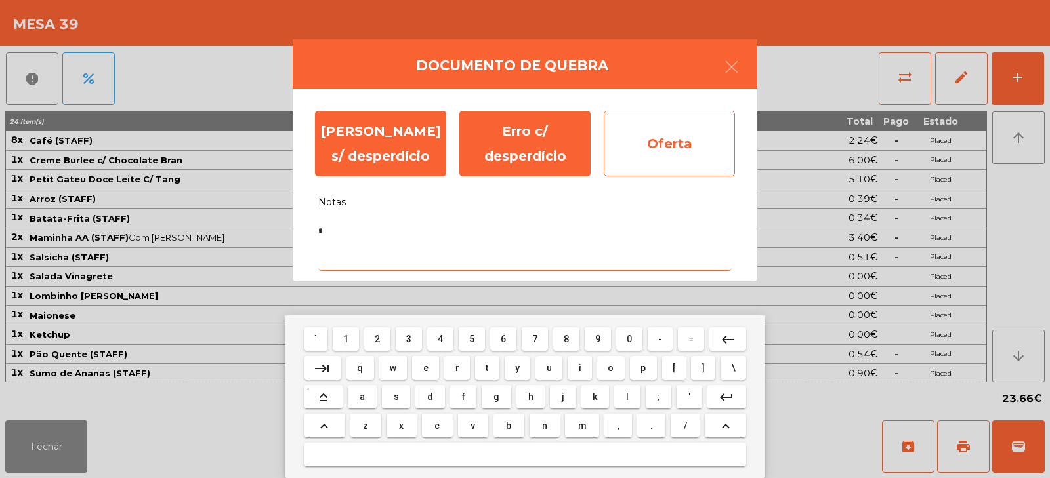
type textarea "*"
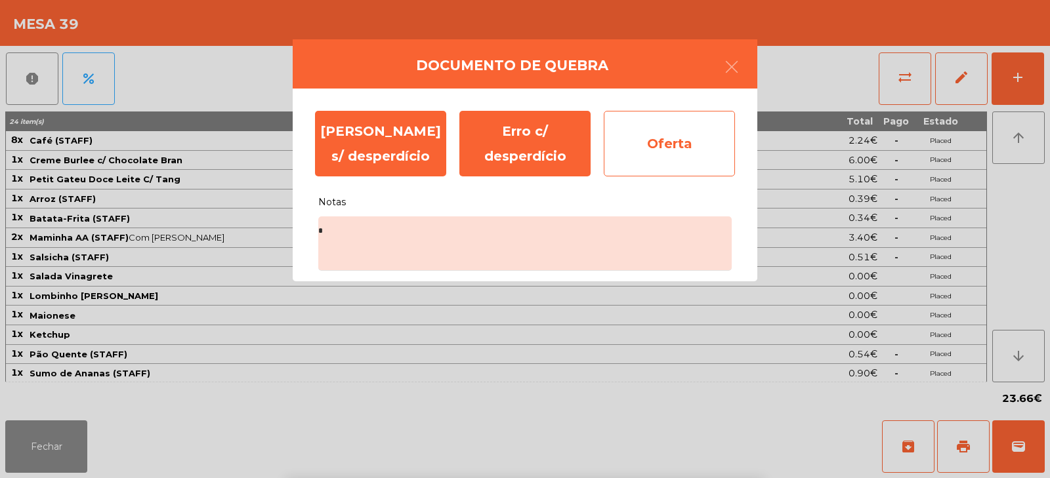
click at [665, 154] on div "Oferta" at bounding box center [669, 144] width 131 height 66
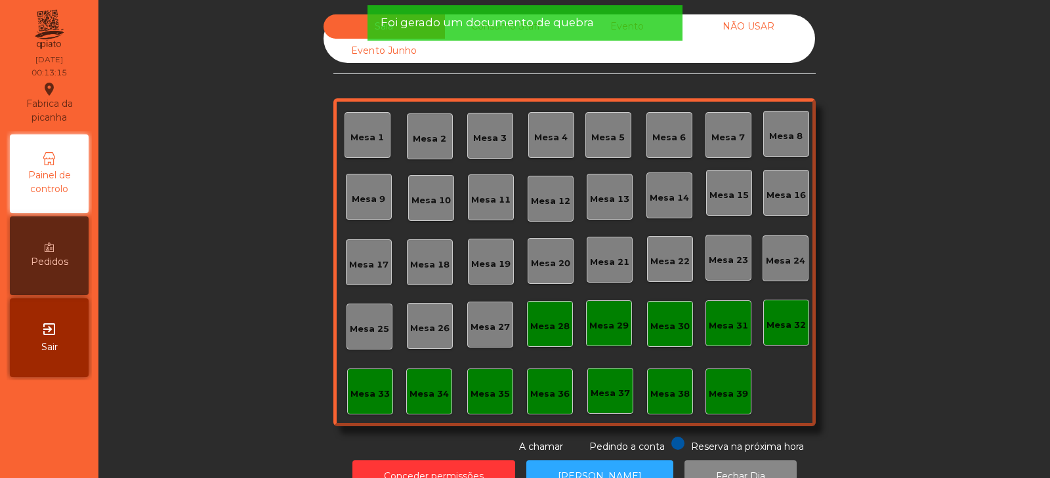
click at [548, 17] on span "Foi gerado um documento de quebra" at bounding box center [487, 22] width 213 height 16
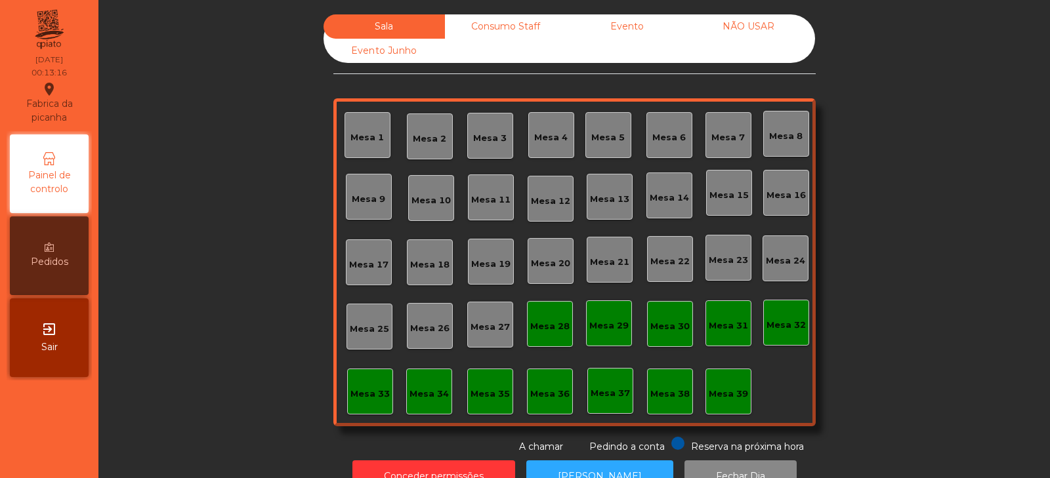
click at [510, 28] on div "Consumo Staff" at bounding box center [505, 26] width 121 height 24
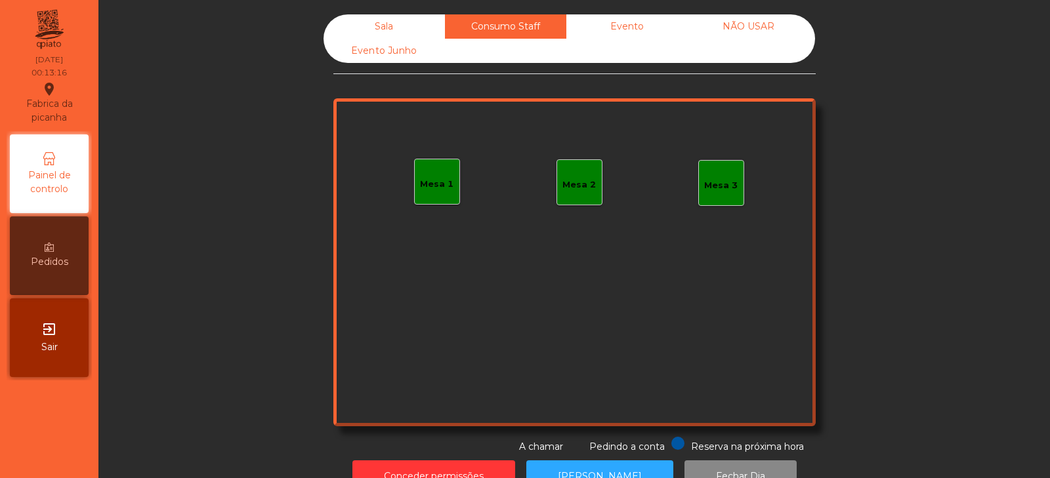
click at [625, 27] on div "Evento" at bounding box center [626, 26] width 121 height 24
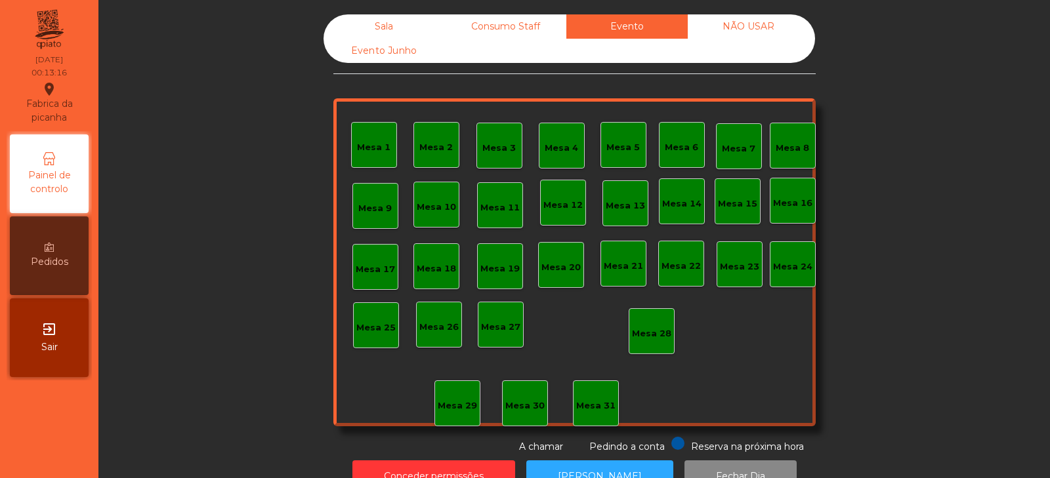
click at [760, 37] on div "NÃO USAR" at bounding box center [748, 26] width 121 height 24
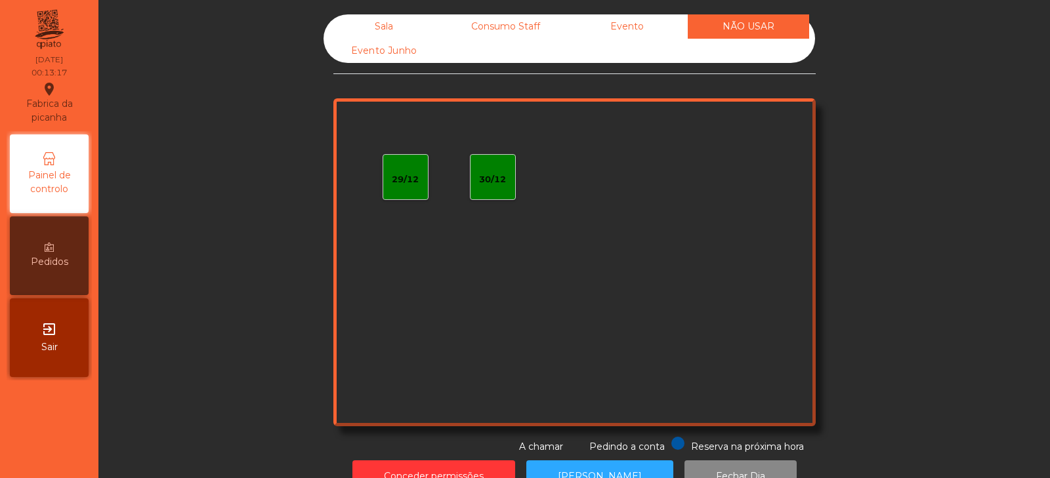
click at [369, 60] on div "Evento Junho" at bounding box center [383, 51] width 121 height 24
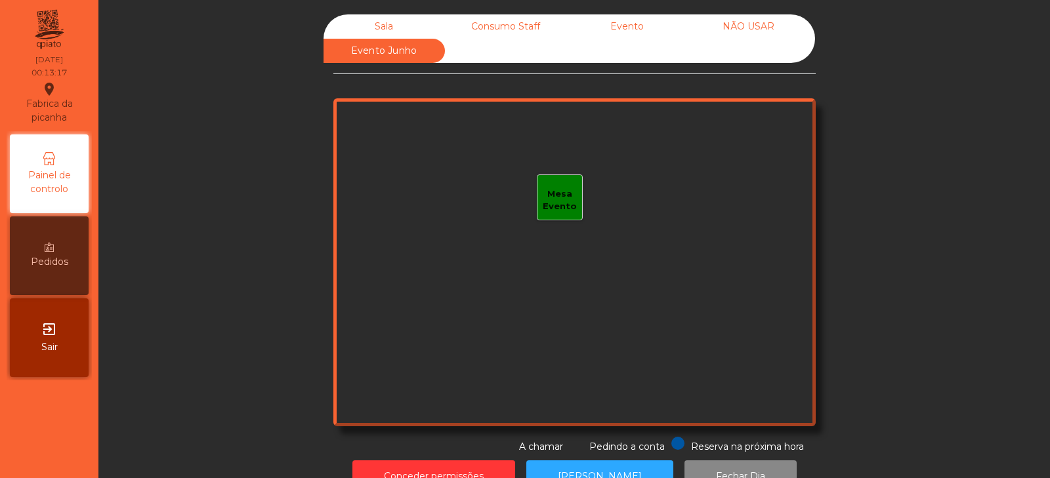
click at [383, 22] on div "Sala" at bounding box center [383, 26] width 121 height 24
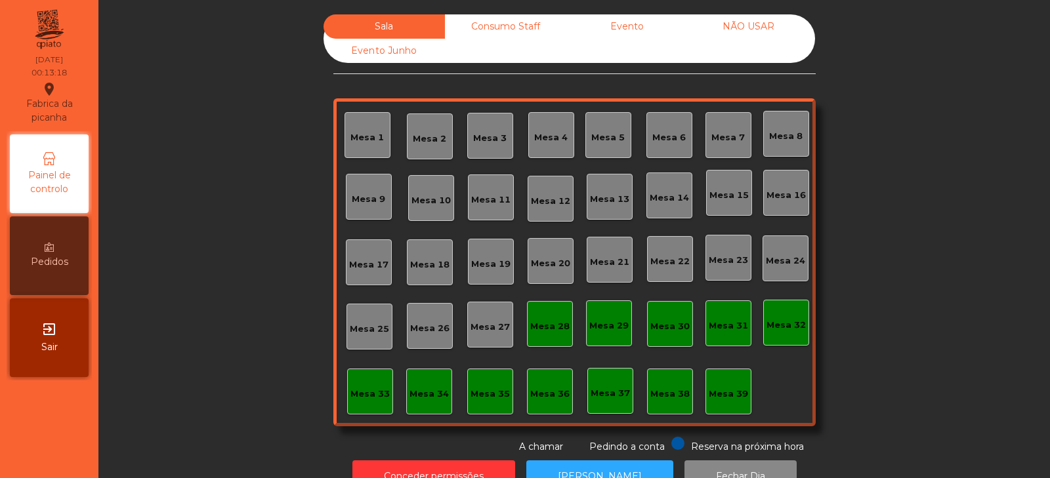
scroll to position [39, 0]
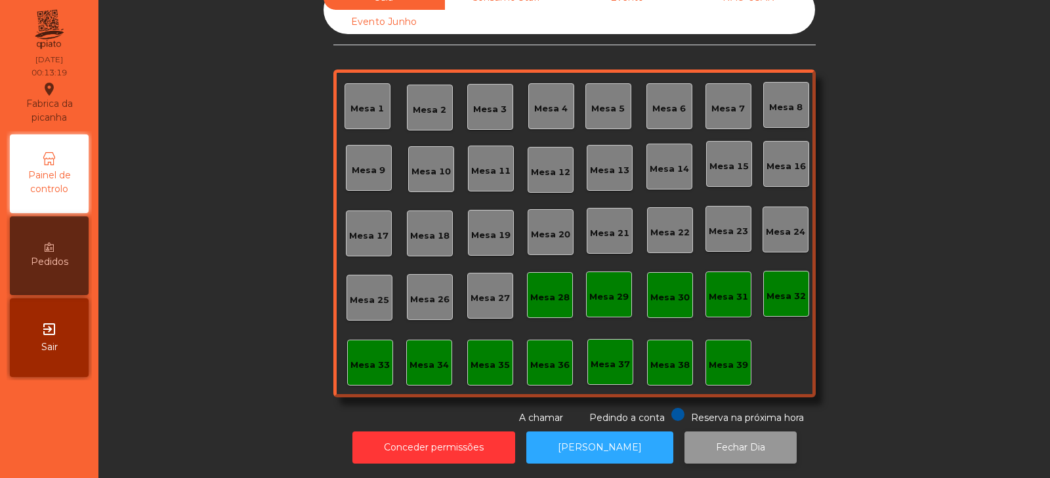
click at [702, 439] on button "Fechar Dia" at bounding box center [740, 448] width 112 height 32
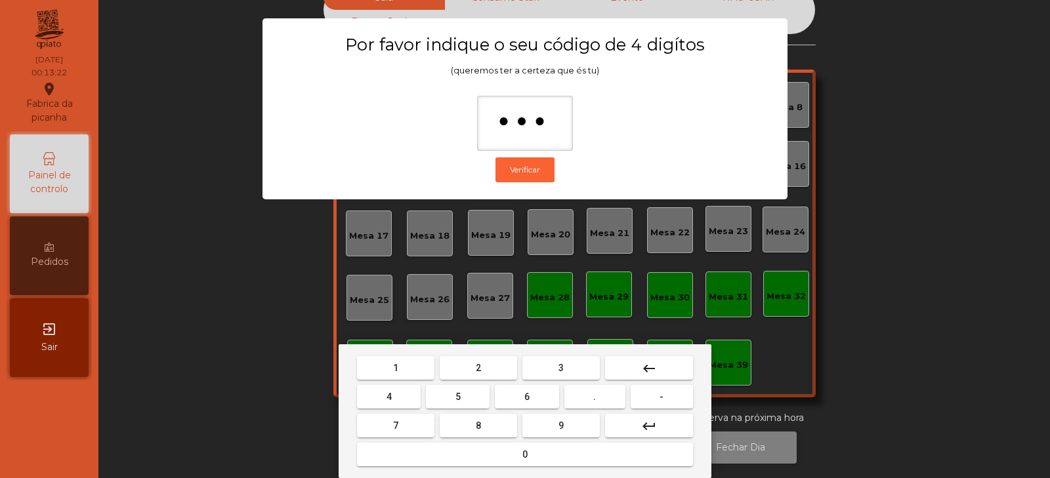
type input "****"
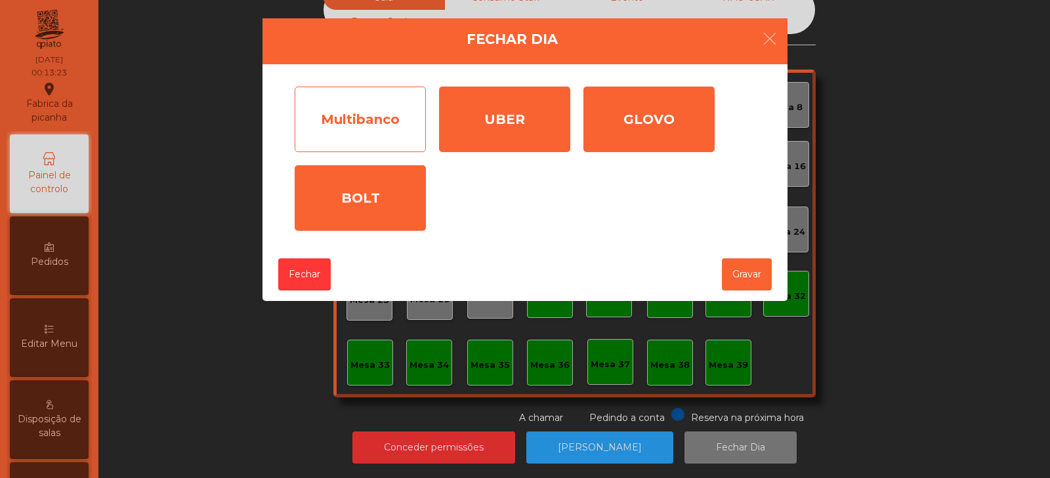
click at [368, 125] on div "Multibanco" at bounding box center [360, 120] width 131 height 66
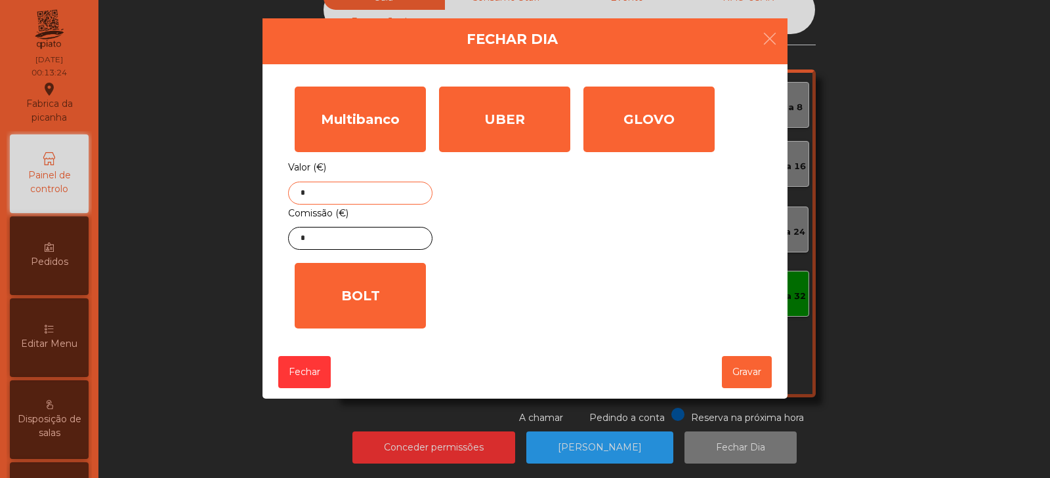
click at [341, 196] on input "*" at bounding box center [360, 193] width 144 height 23
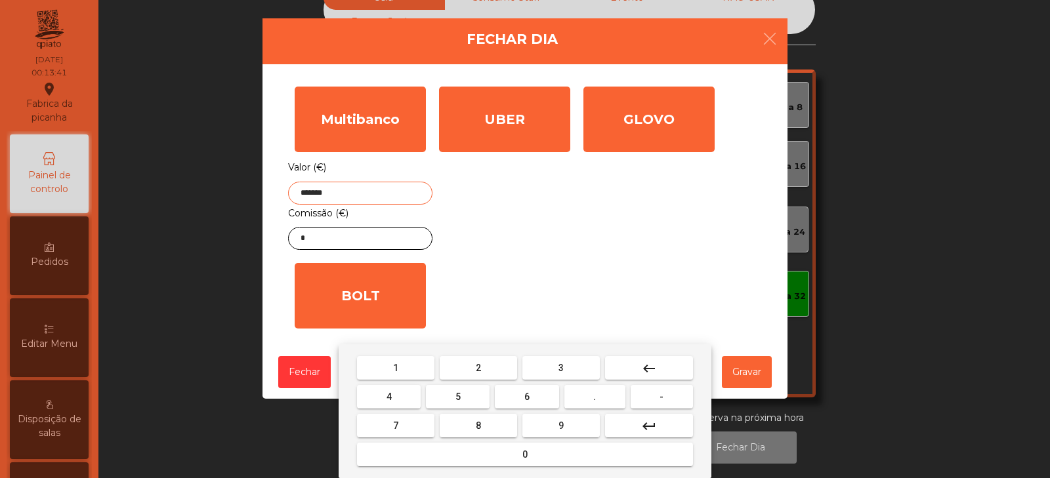
type input "*******"
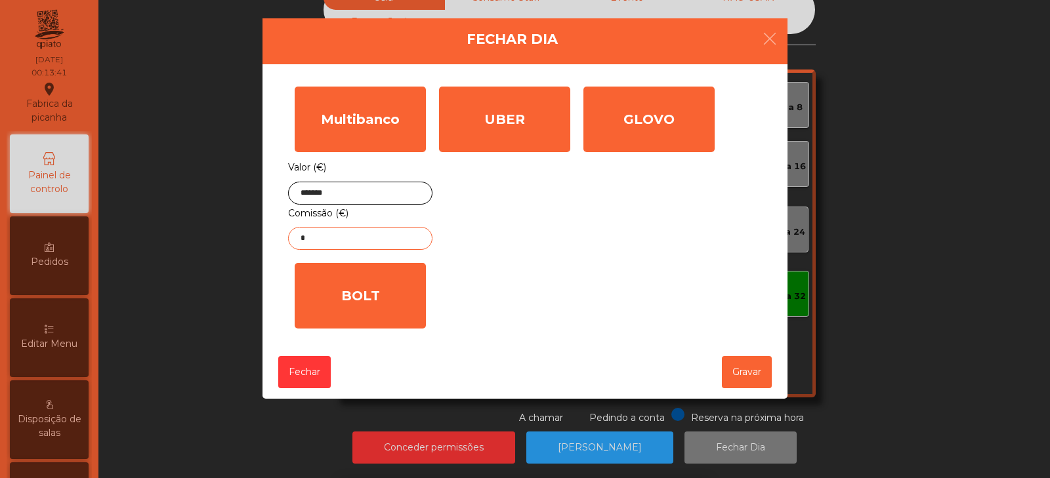
click at [364, 243] on input "*" at bounding box center [360, 238] width 144 height 23
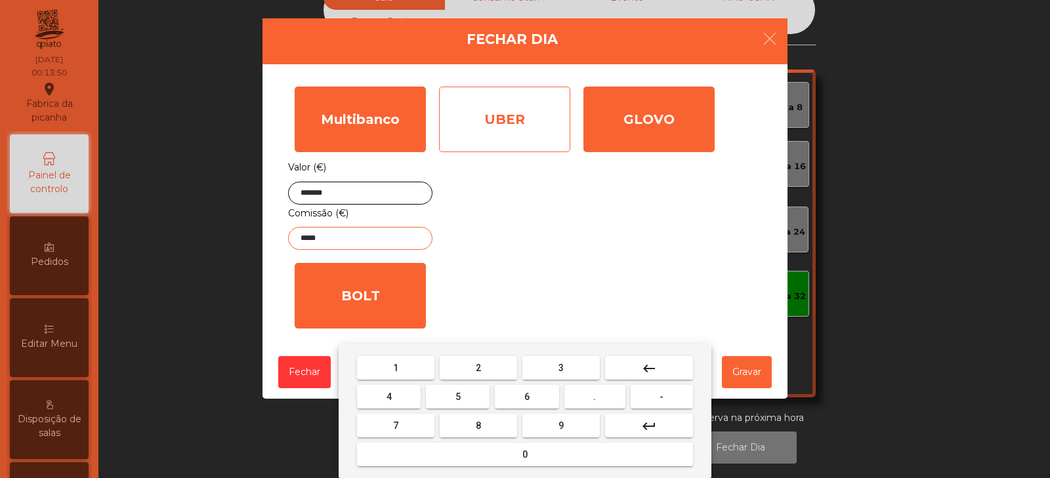
type input "*****"
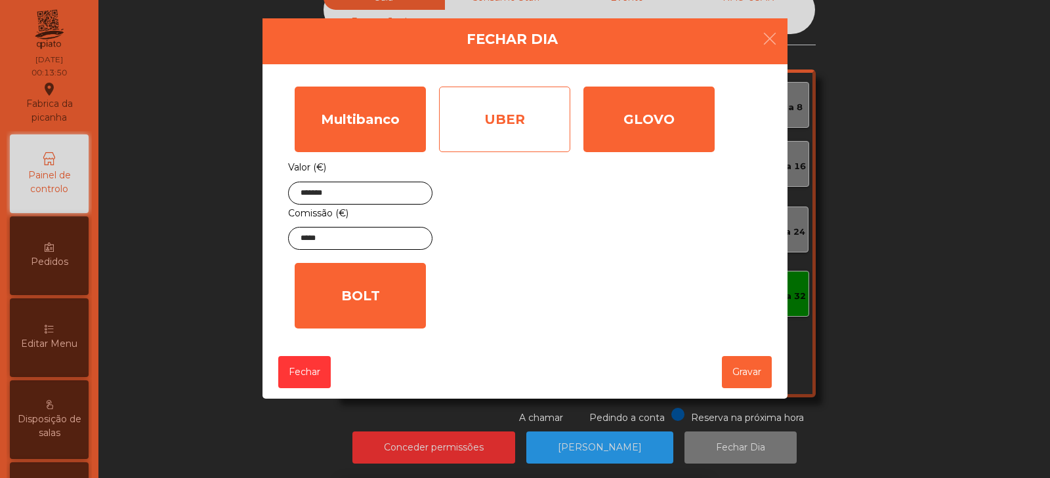
click at [524, 115] on div "UBER" at bounding box center [504, 120] width 131 height 66
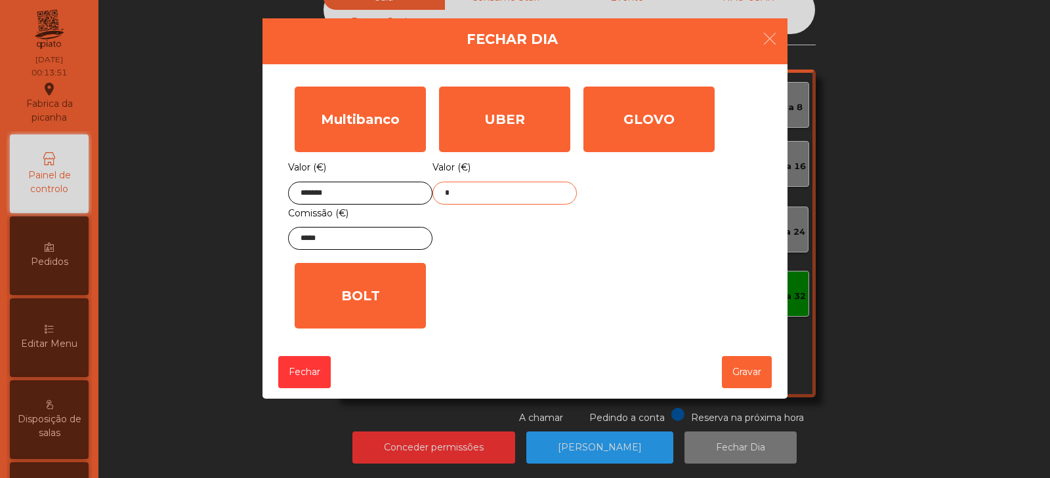
click at [505, 196] on input "*" at bounding box center [504, 193] width 144 height 23
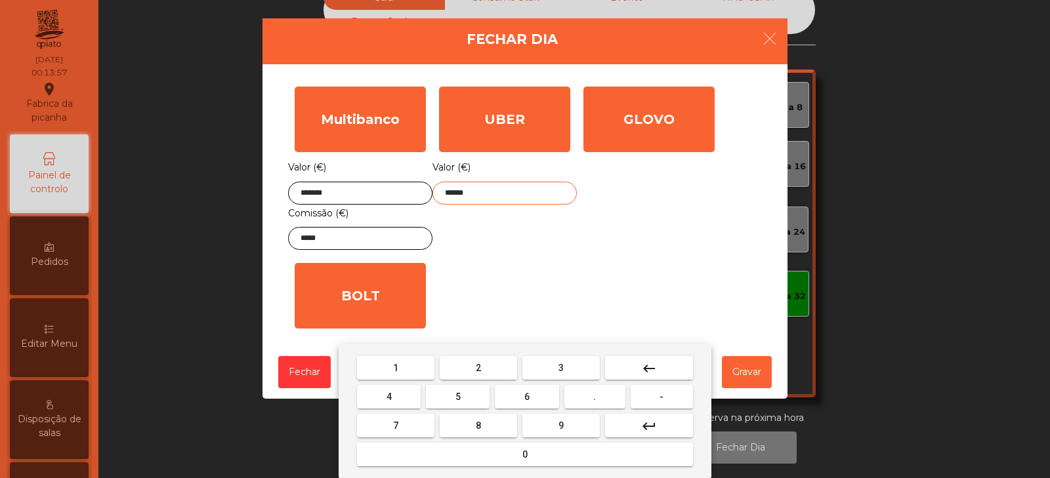
type input "******"
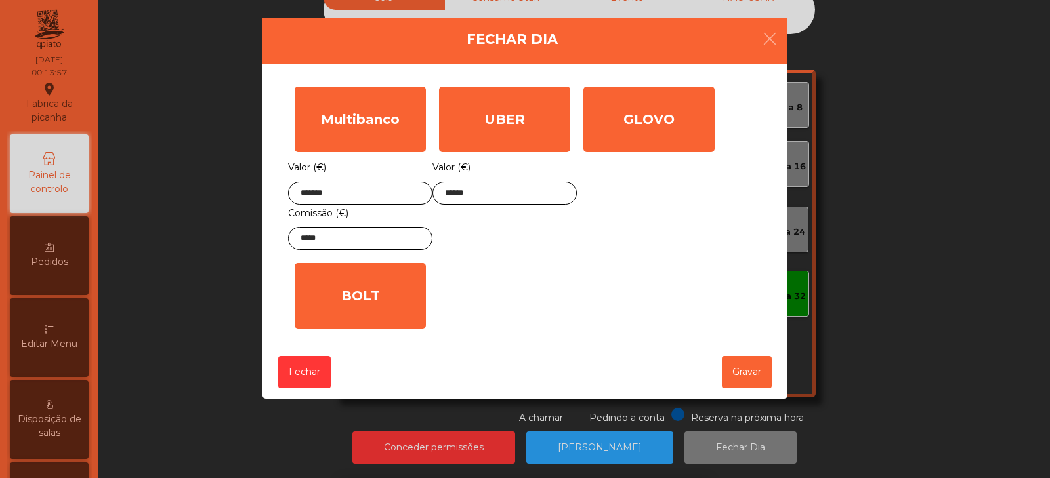
click at [516, 246] on div "UBER Valor (€) ******" at bounding box center [504, 168] width 144 height 177
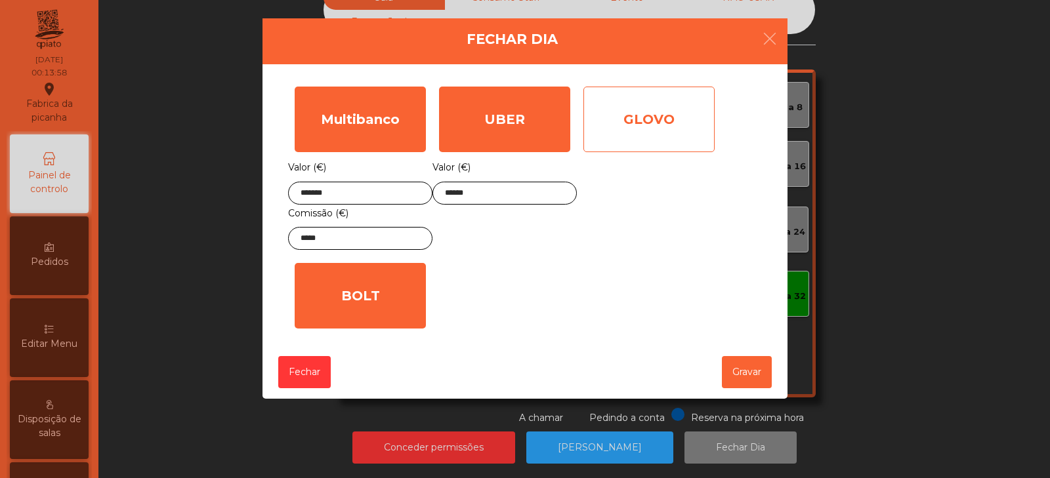
click at [650, 139] on div "GLOVO" at bounding box center [648, 120] width 131 height 66
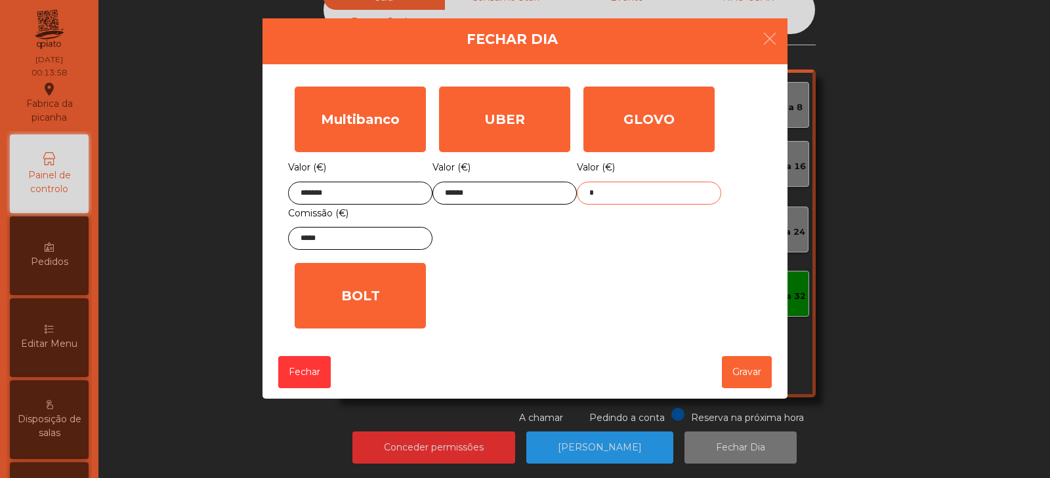
click at [625, 198] on input "*" at bounding box center [649, 193] width 144 height 23
click at [531, 239] on div "UBER Valor (€) ******" at bounding box center [504, 168] width 144 height 177
click at [760, 366] on button "Gravar" at bounding box center [747, 372] width 50 height 32
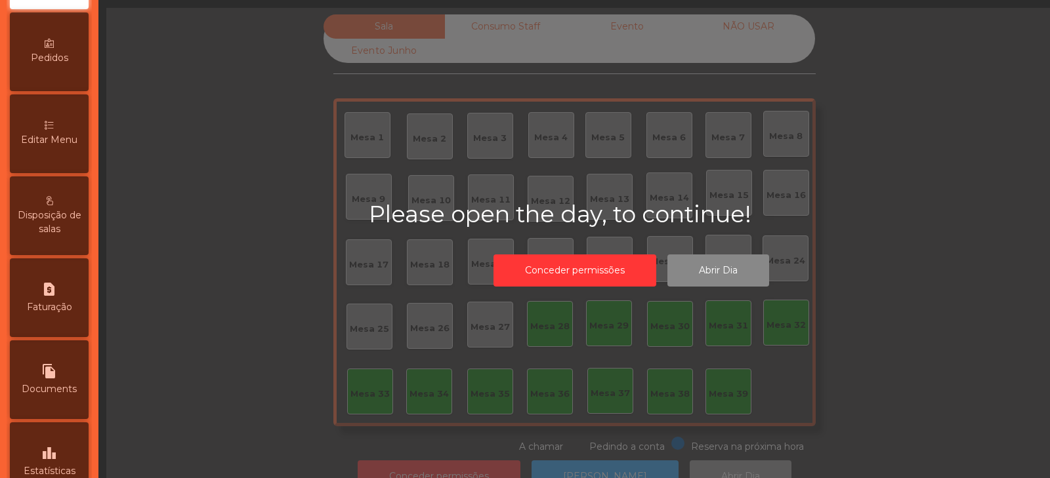
scroll to position [319, 0]
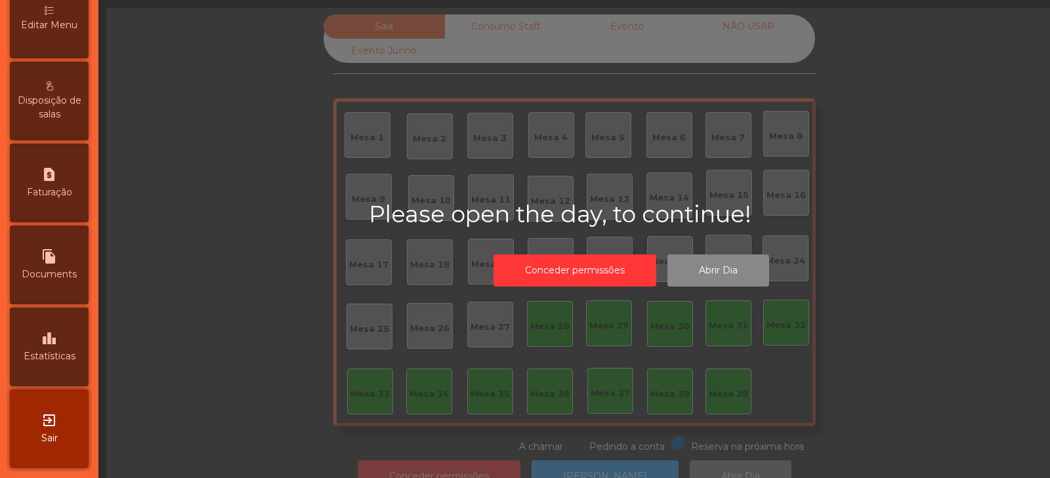
click at [41, 199] on span "Faturação" at bounding box center [49, 193] width 45 height 14
select select "*"
select select "****"
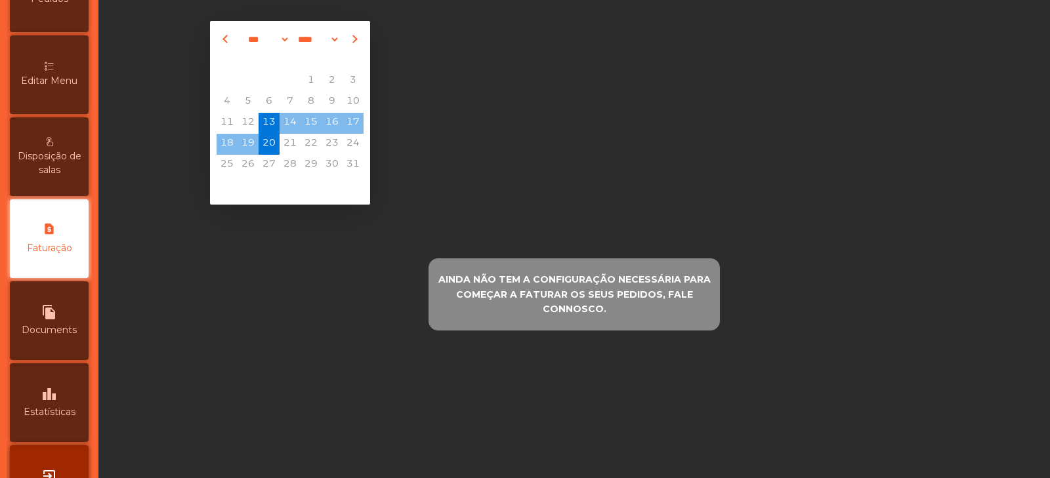
scroll to position [319, 0]
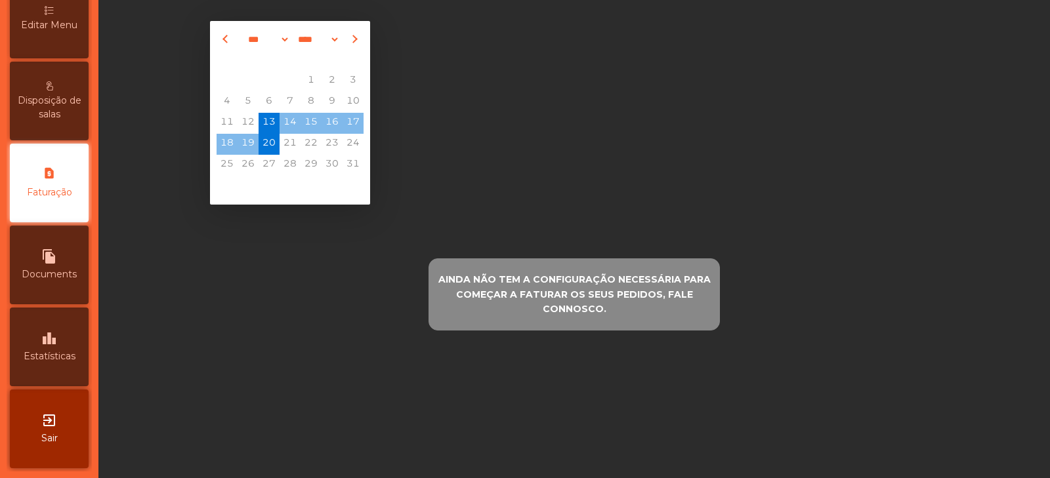
click at [48, 362] on span "Estatísticas" at bounding box center [50, 357] width 52 height 14
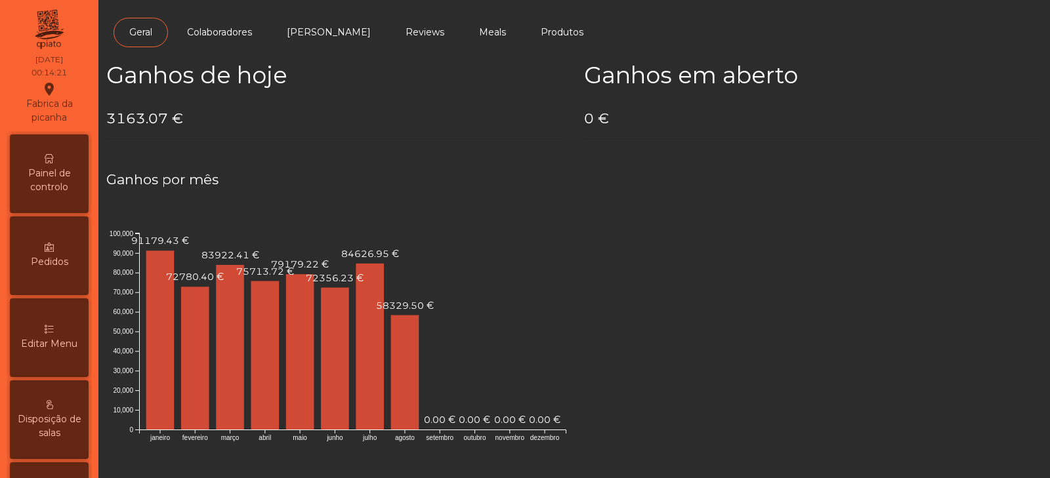
click at [34, 187] on span "Painel de controlo" at bounding box center [49, 181] width 72 height 28
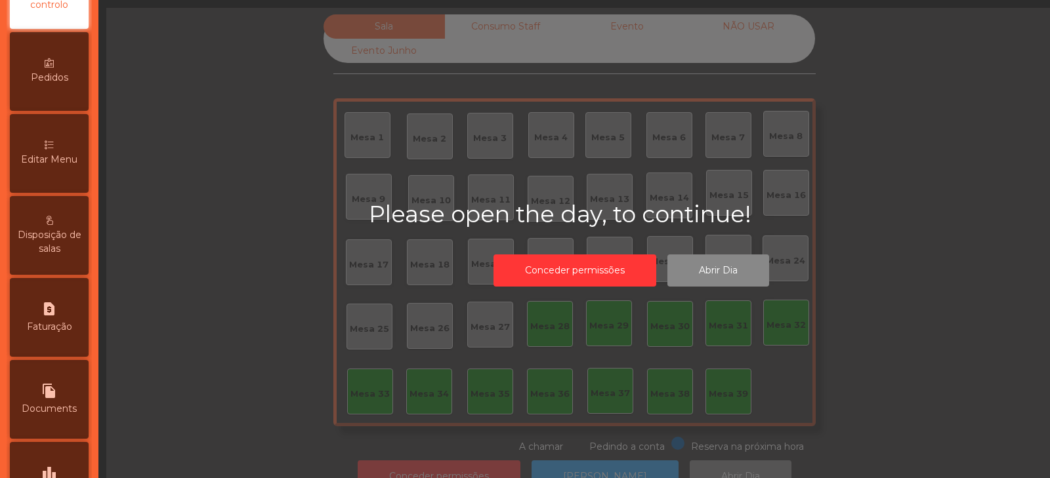
scroll to position [319, 0]
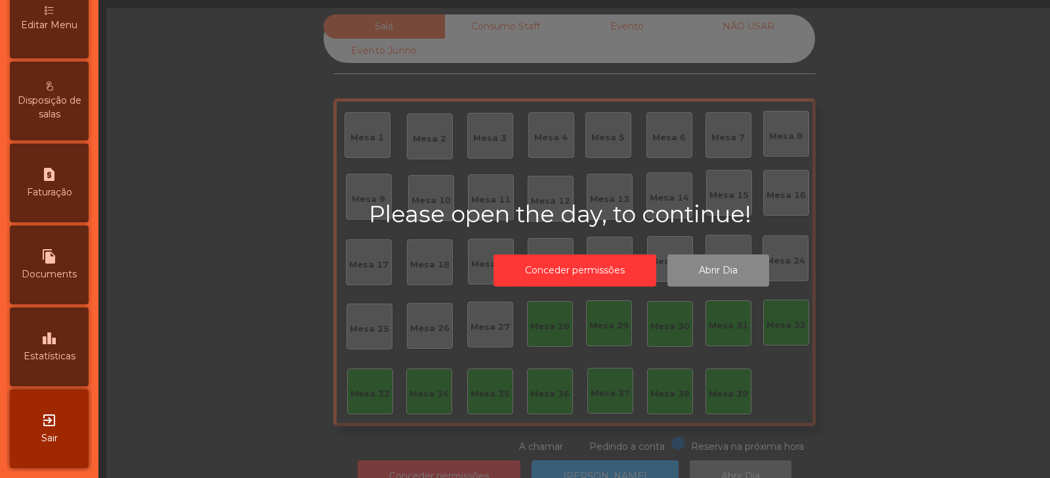
click at [47, 348] on div "leaderboard Estatísticas" at bounding box center [49, 347] width 79 height 79
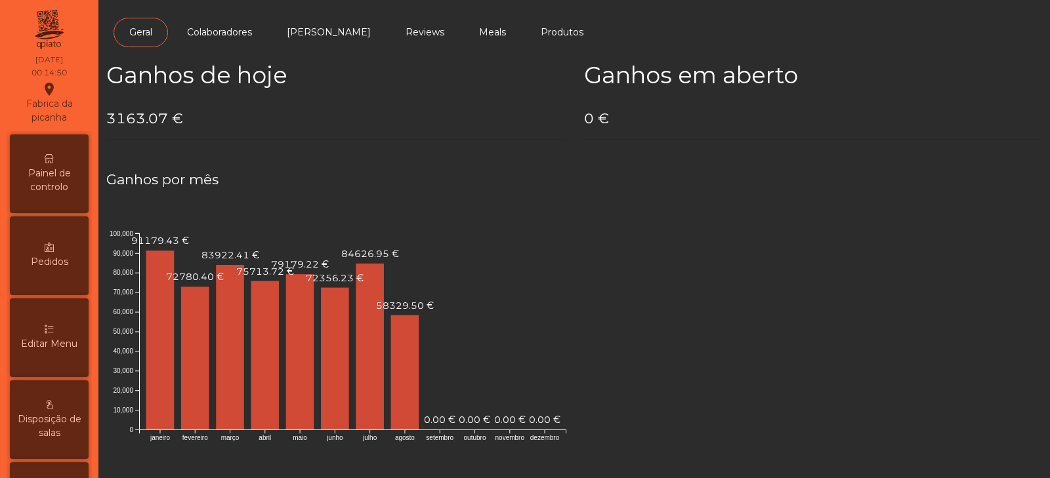
click at [51, 173] on span "Painel de controlo" at bounding box center [49, 181] width 72 height 28
